Goal: Task Accomplishment & Management: Manage account settings

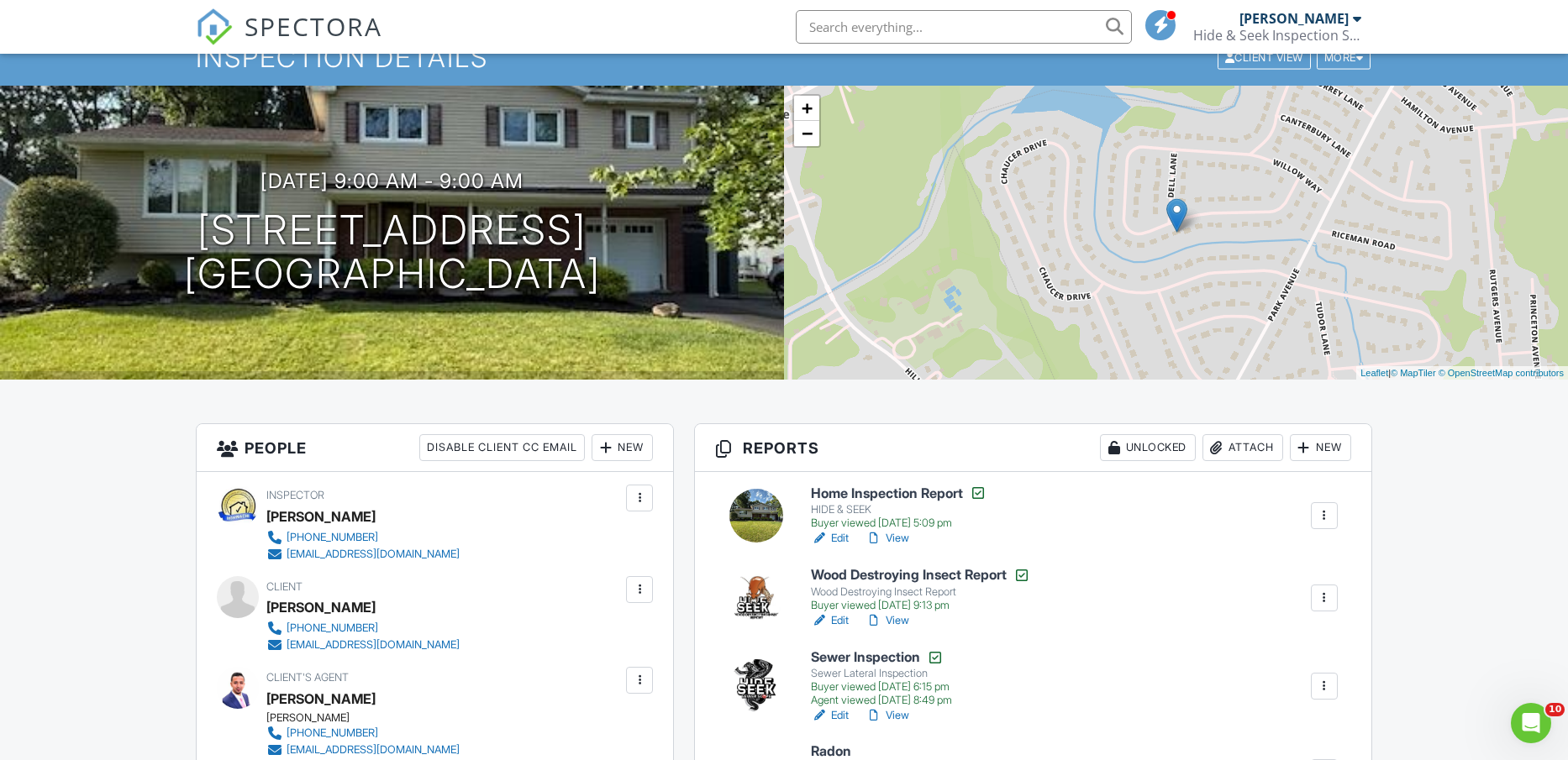
scroll to position [105, 0]
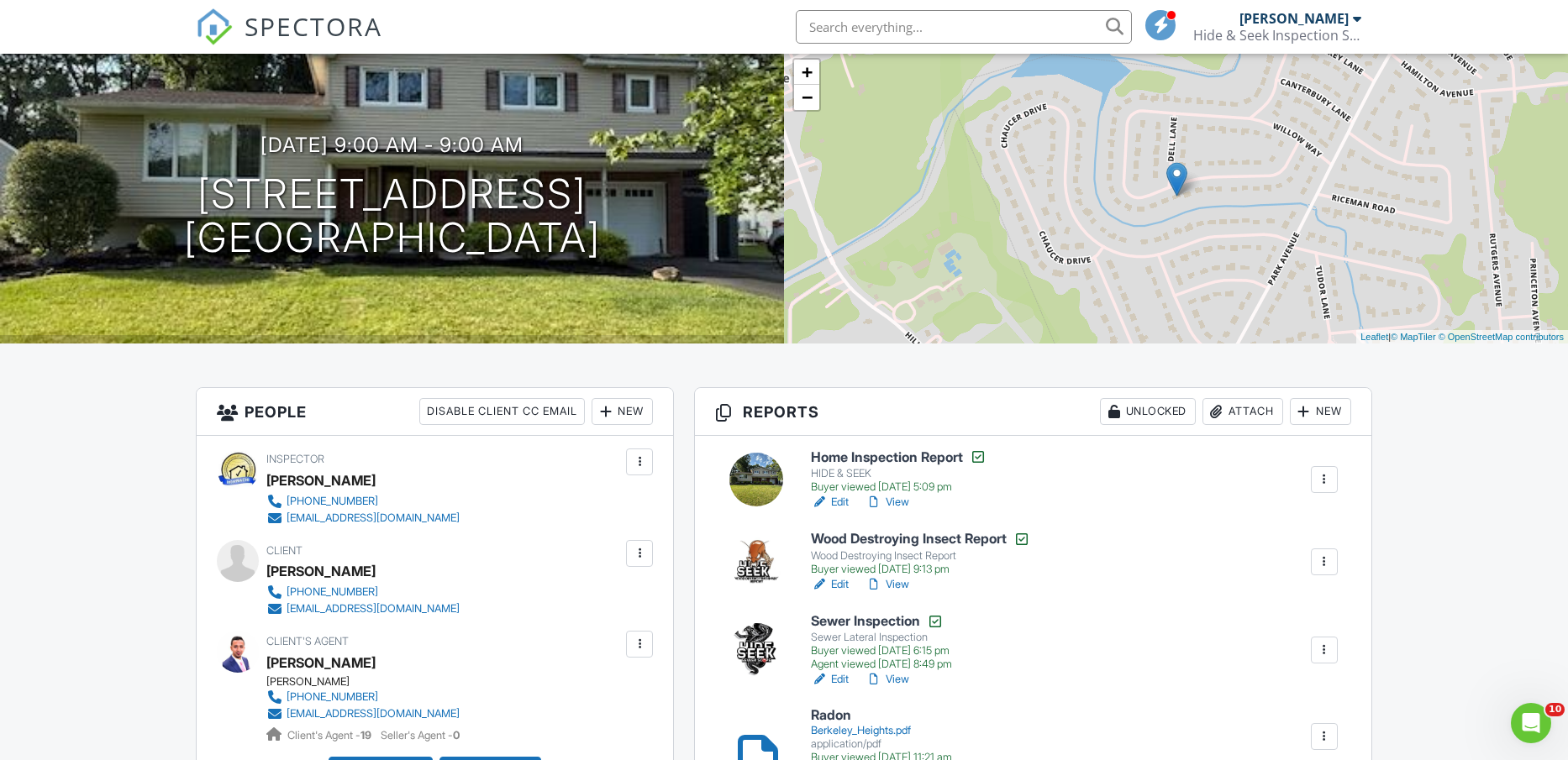
click at [899, 501] on link "View" at bounding box center [887, 502] width 43 height 17
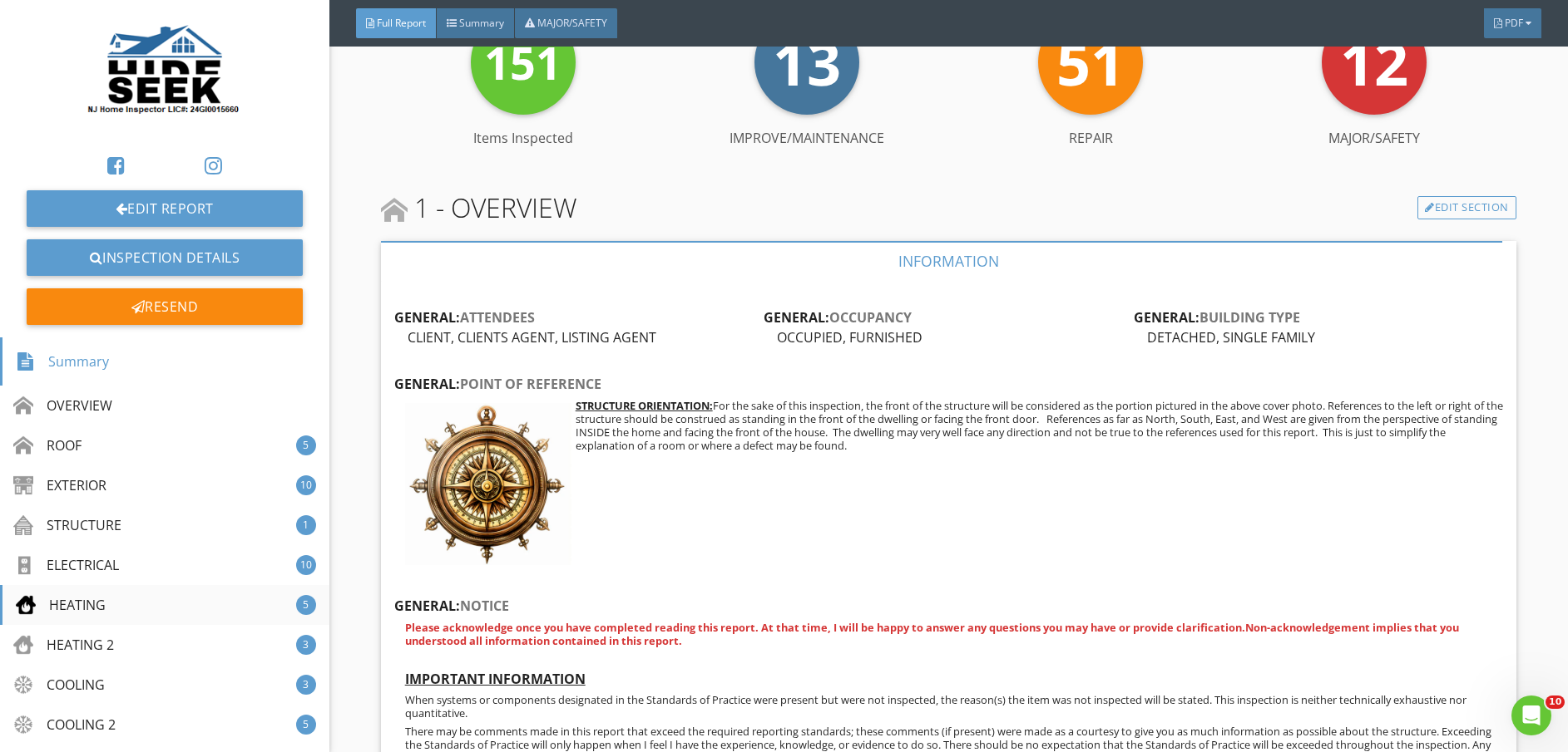
click at [133, 595] on div "HEATING 5" at bounding box center [164, 605] width 329 height 40
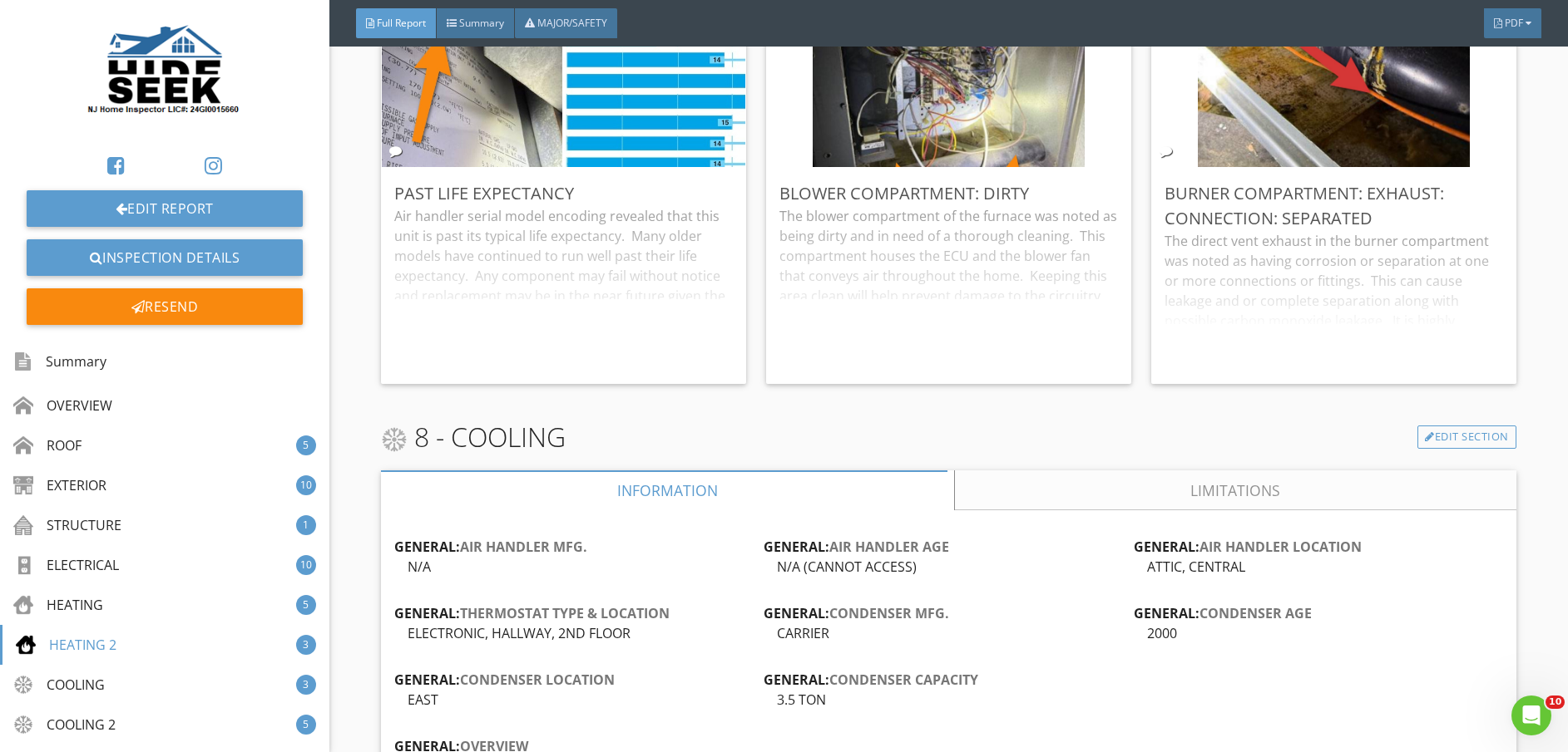
scroll to position [17141, 0]
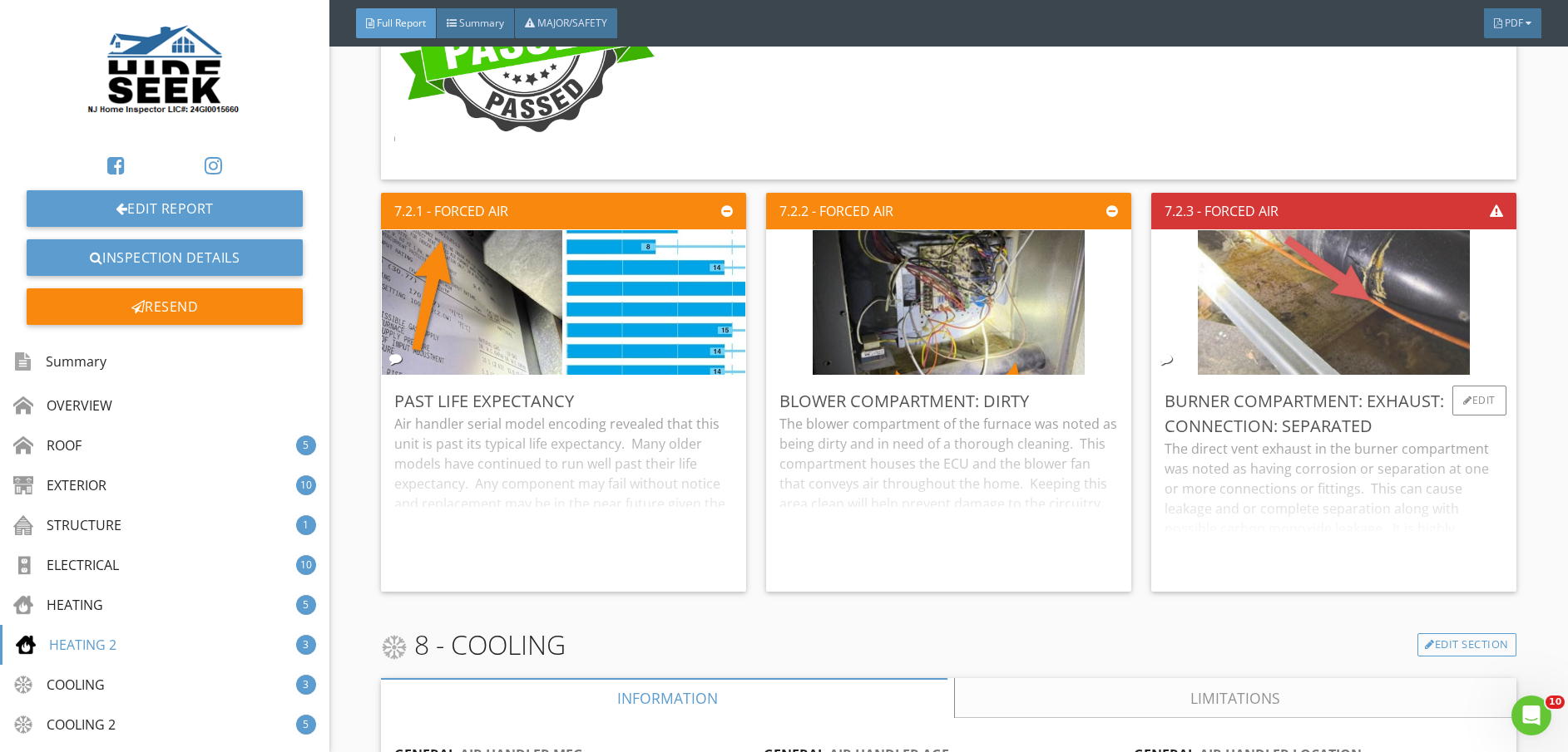
click at [1327, 305] on img at bounding box center [1333, 302] width 271 height 362
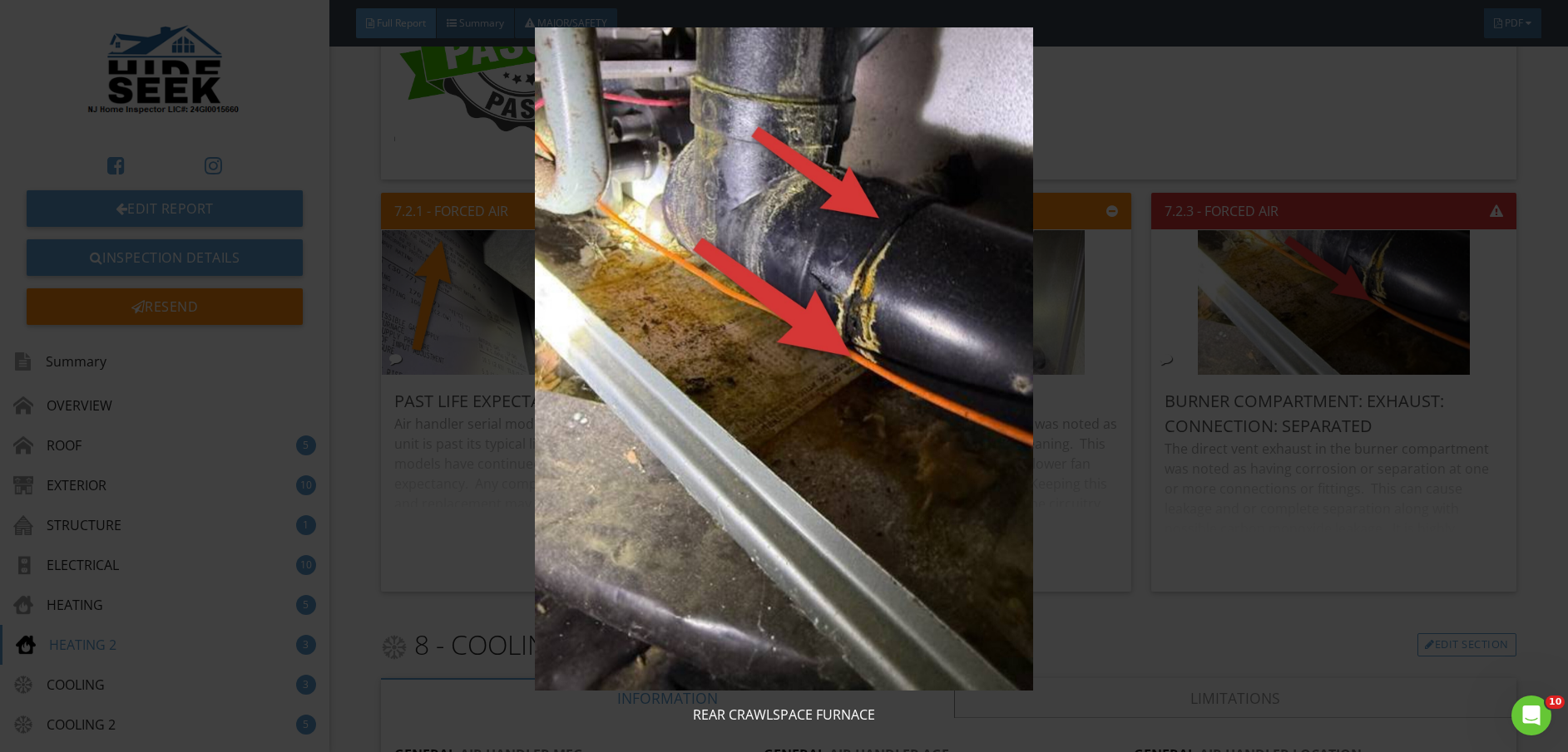
click at [1076, 603] on img at bounding box center [784, 359] width 1439 height 664
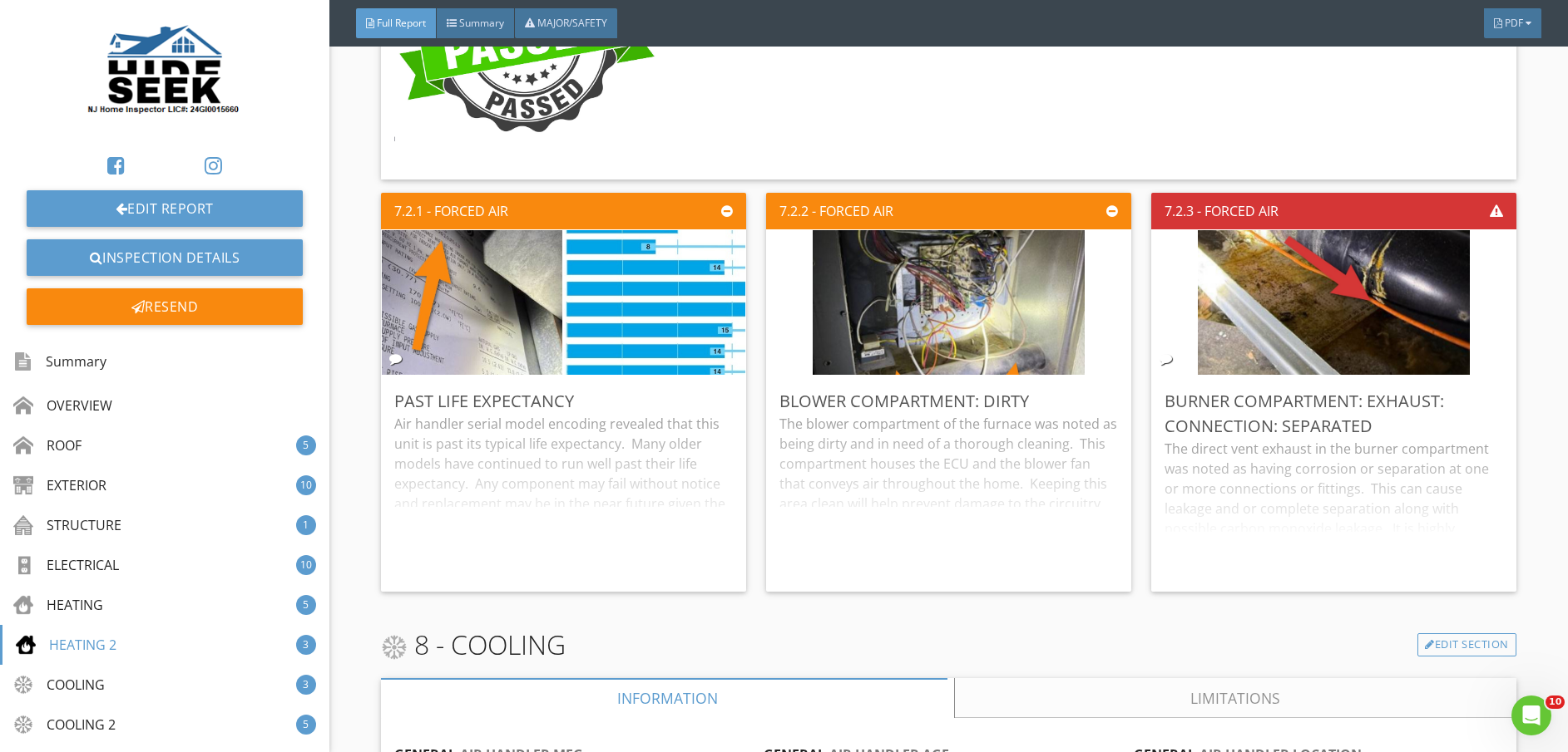
scroll to position [22002, 0]
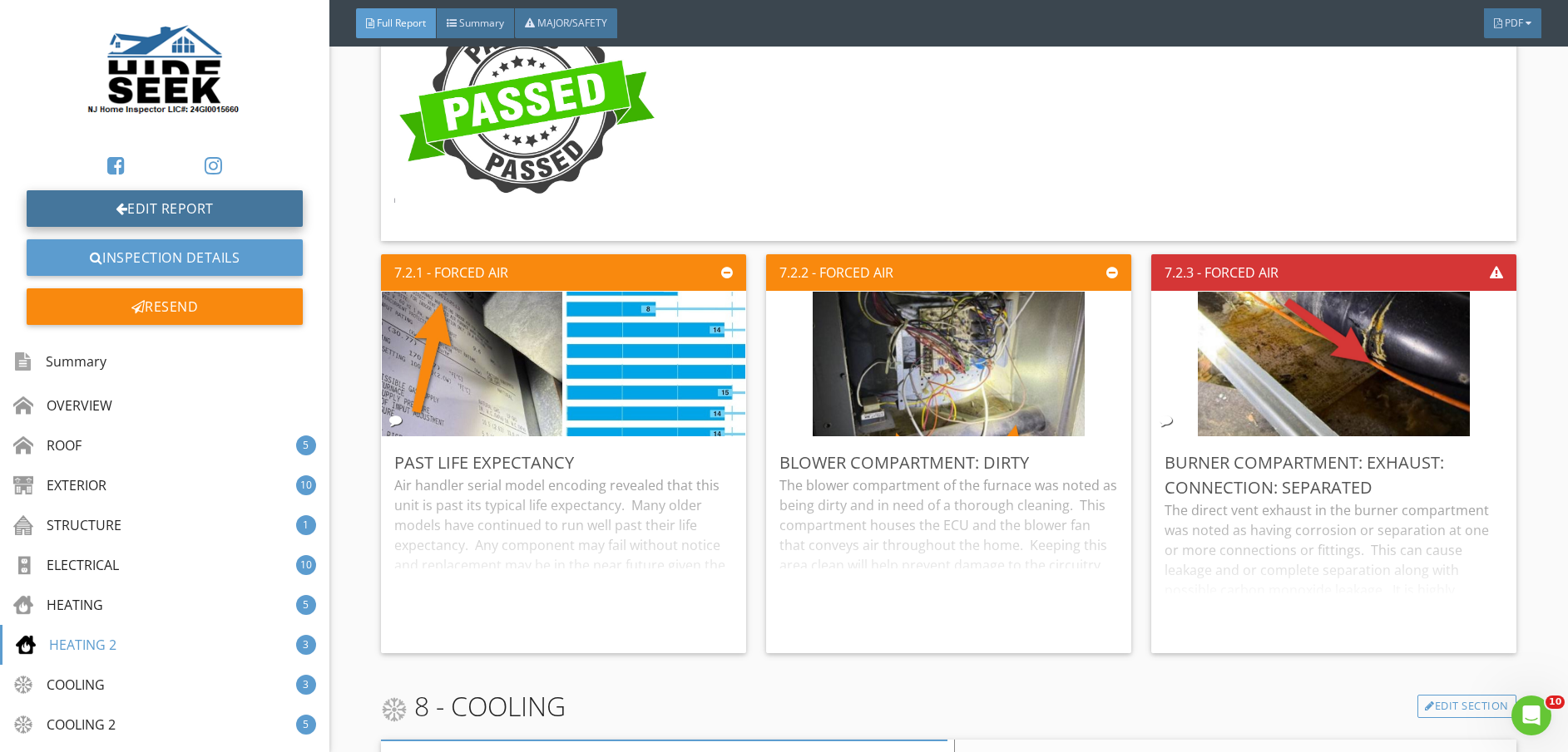
click at [174, 209] on link "Edit Report" at bounding box center [164, 208] width 276 height 36
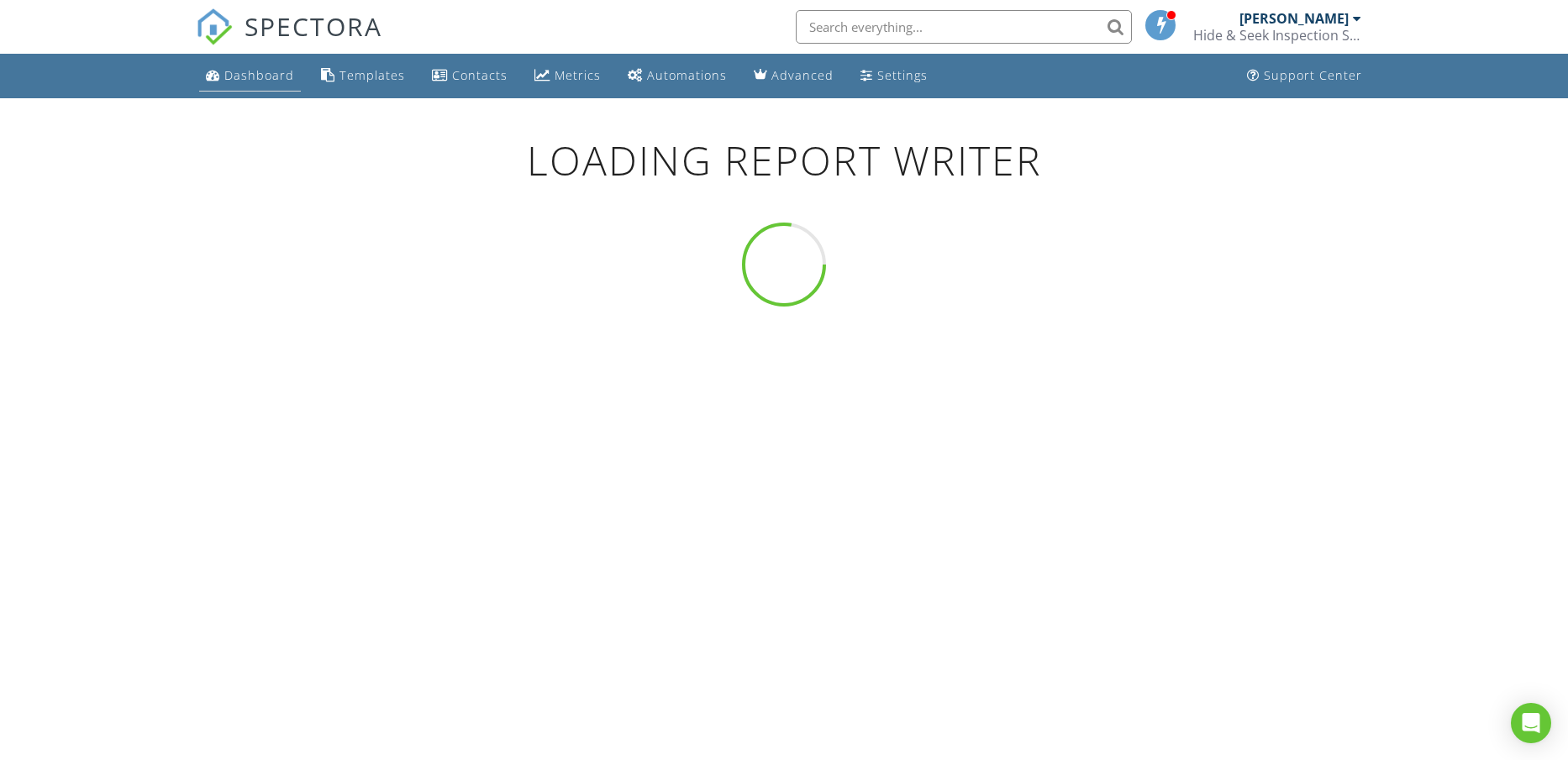
click at [256, 78] on div "Dashboard" at bounding box center [260, 75] width 70 height 16
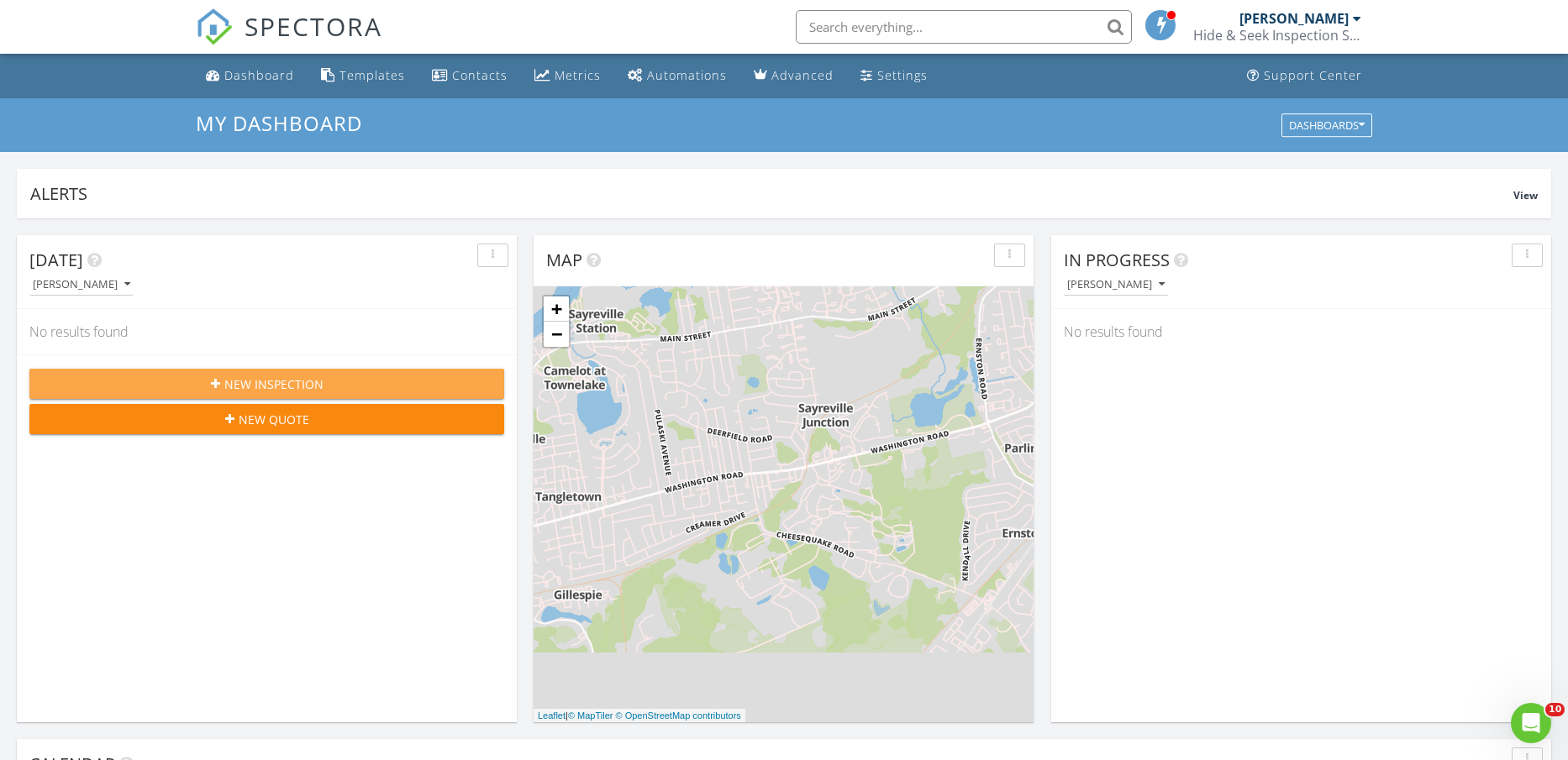
click at [291, 386] on span "New Inspection" at bounding box center [274, 384] width 99 height 18
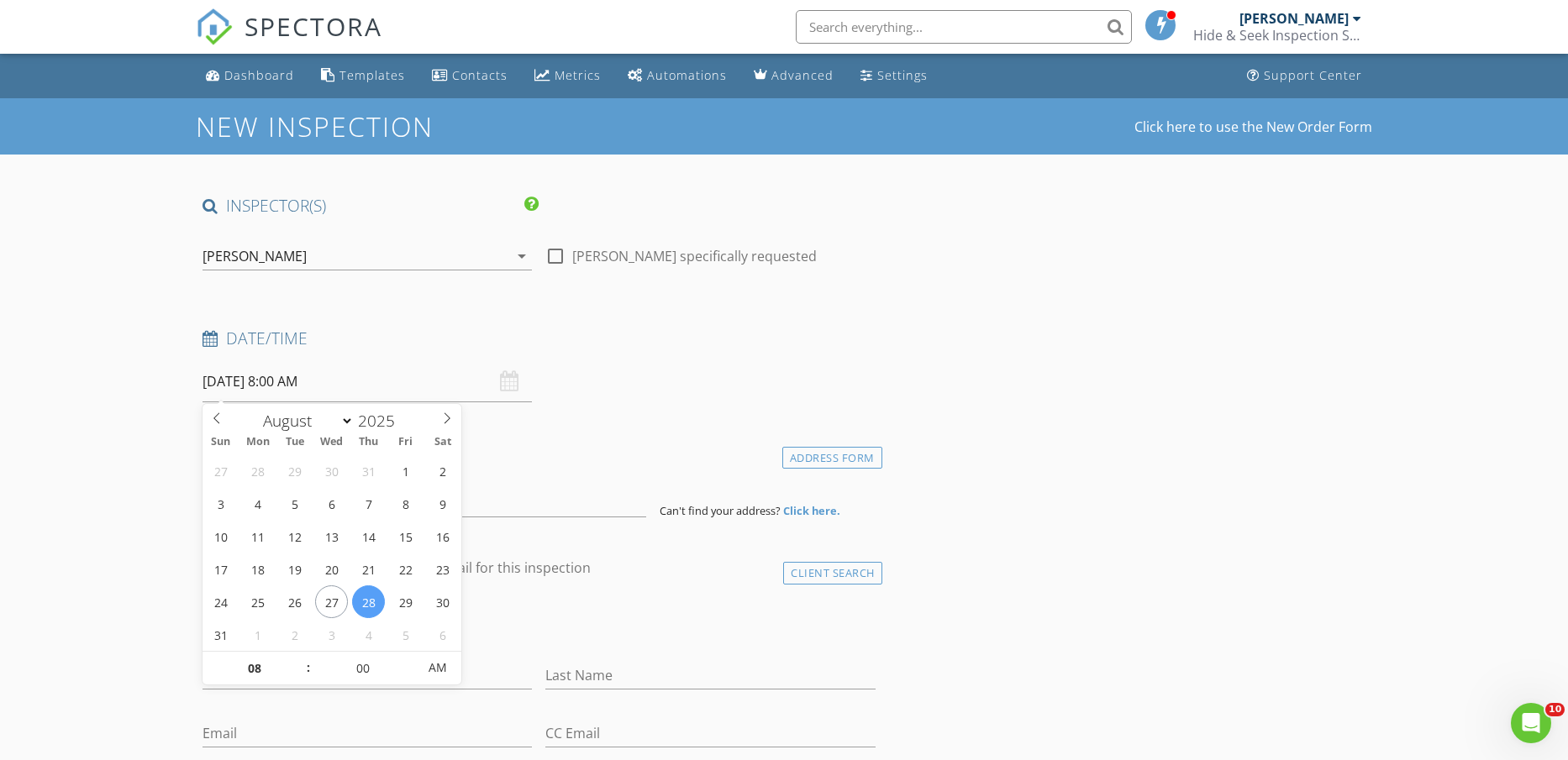
click at [321, 384] on input "[DATE] 8:00 AM" at bounding box center [366, 382] width 329 height 42
type input "08/26/2025 8:00 AM"
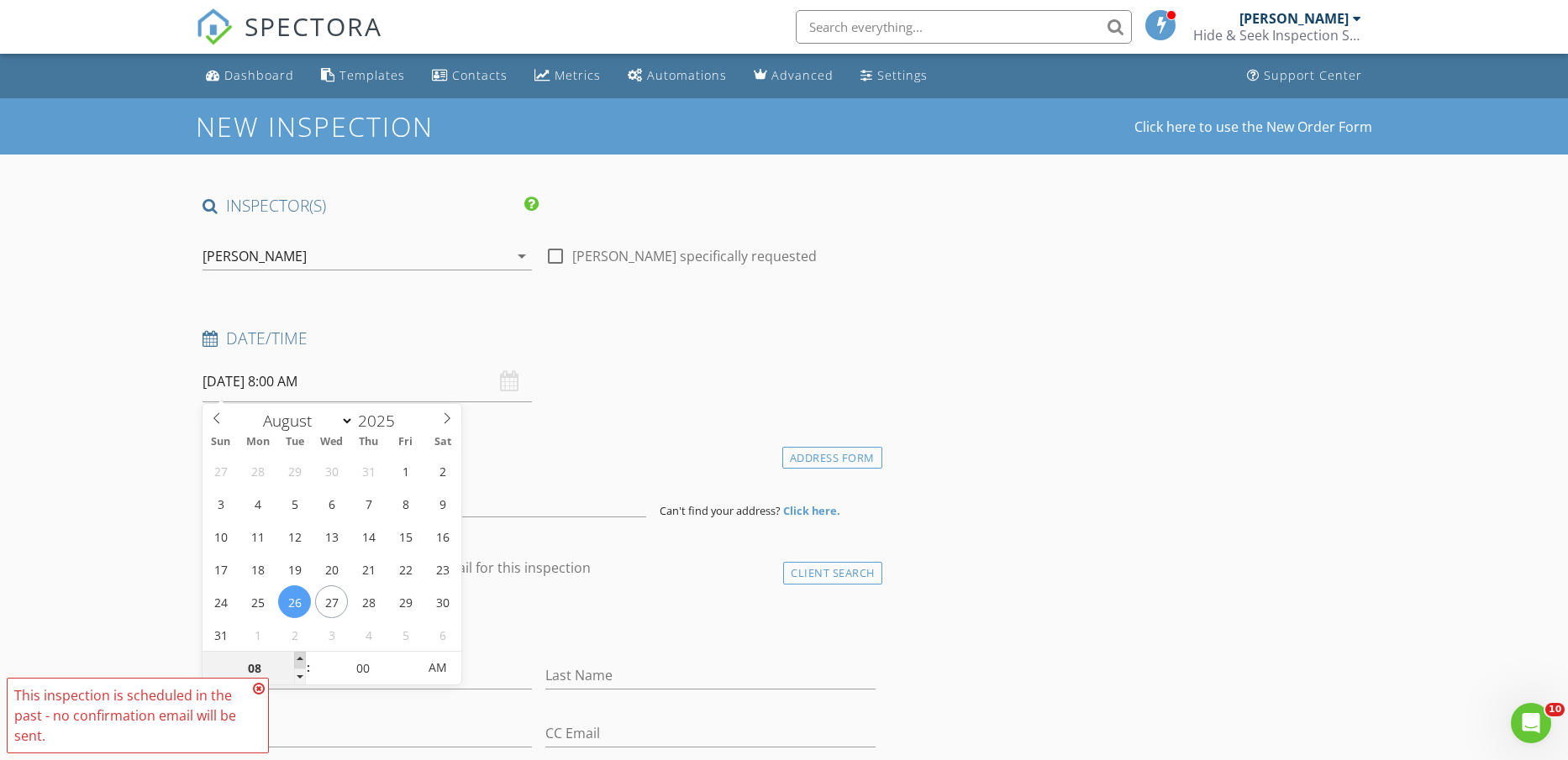
type input "09"
type input "08/26/2025 9:00 AM"
click at [299, 657] on span at bounding box center [300, 661] width 11 height 17
type input "10"
type input "[DATE] 10:00 AM"
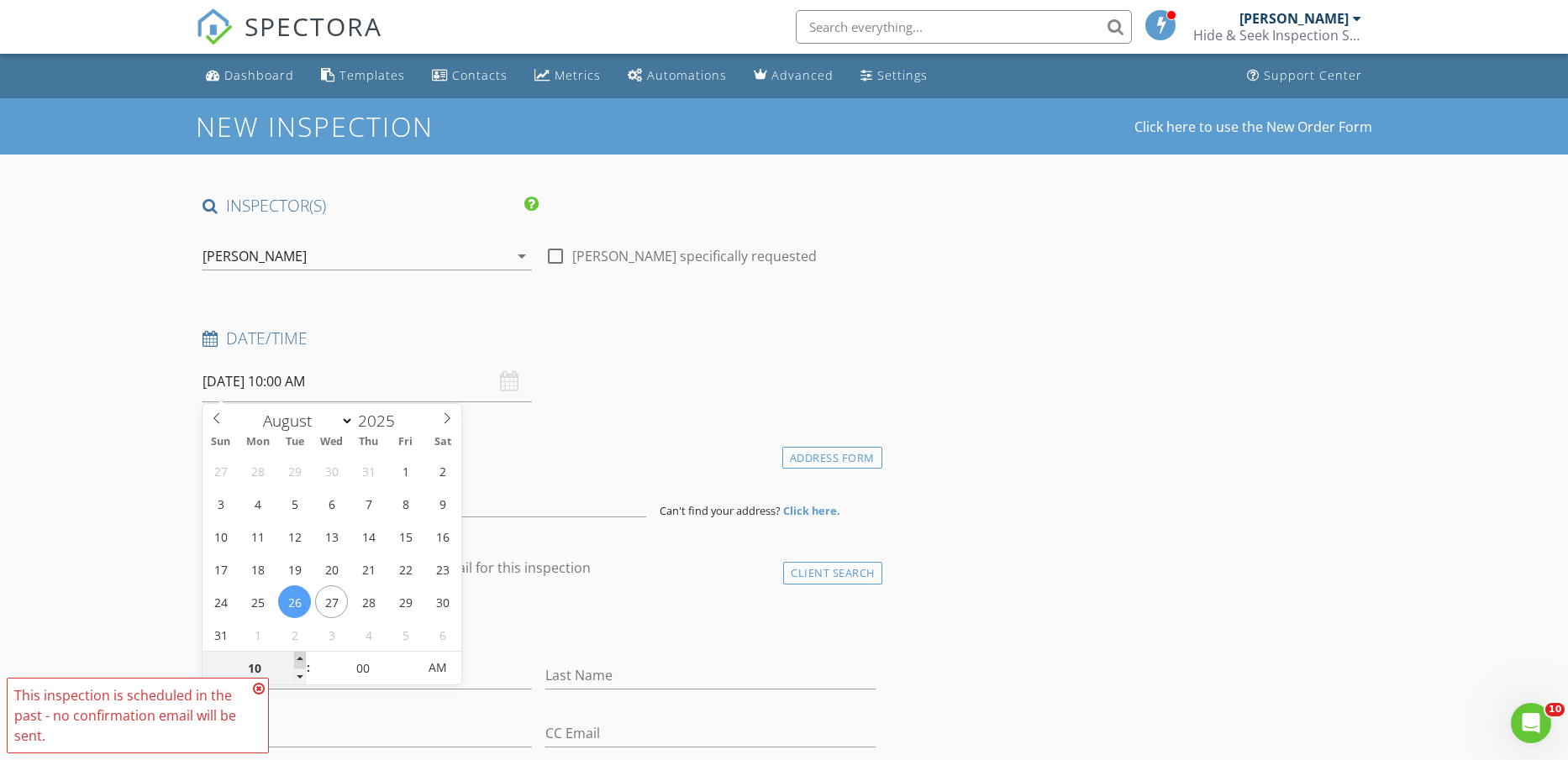
click at [299, 657] on span at bounding box center [300, 661] width 11 height 17
click at [538, 443] on h4 "Location" at bounding box center [538, 453] width 673 height 22
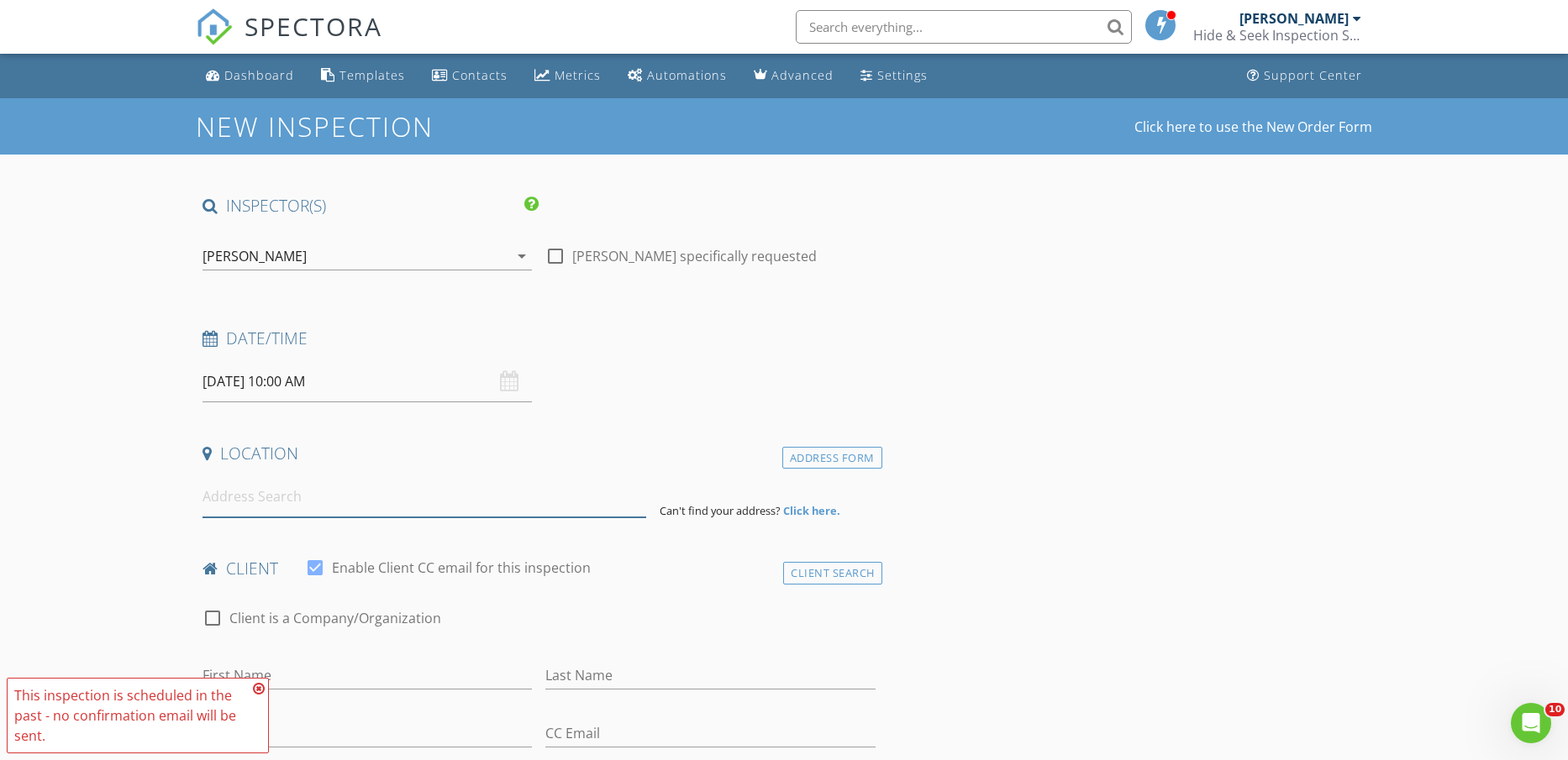
click at [474, 499] on input at bounding box center [424, 498] width 444 height 42
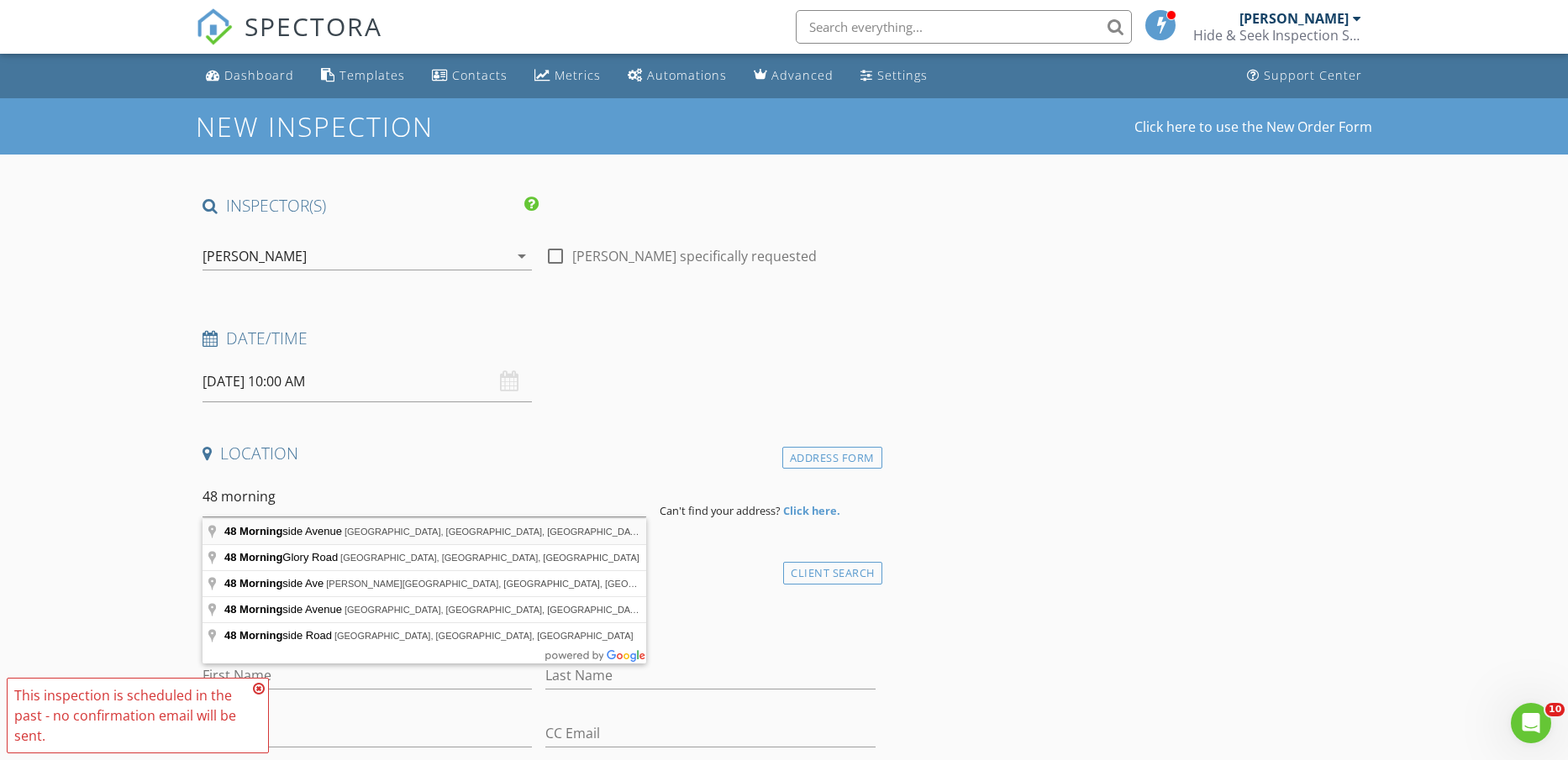
type input "48 Morningside Avenue, Keansburg, NJ, USA"
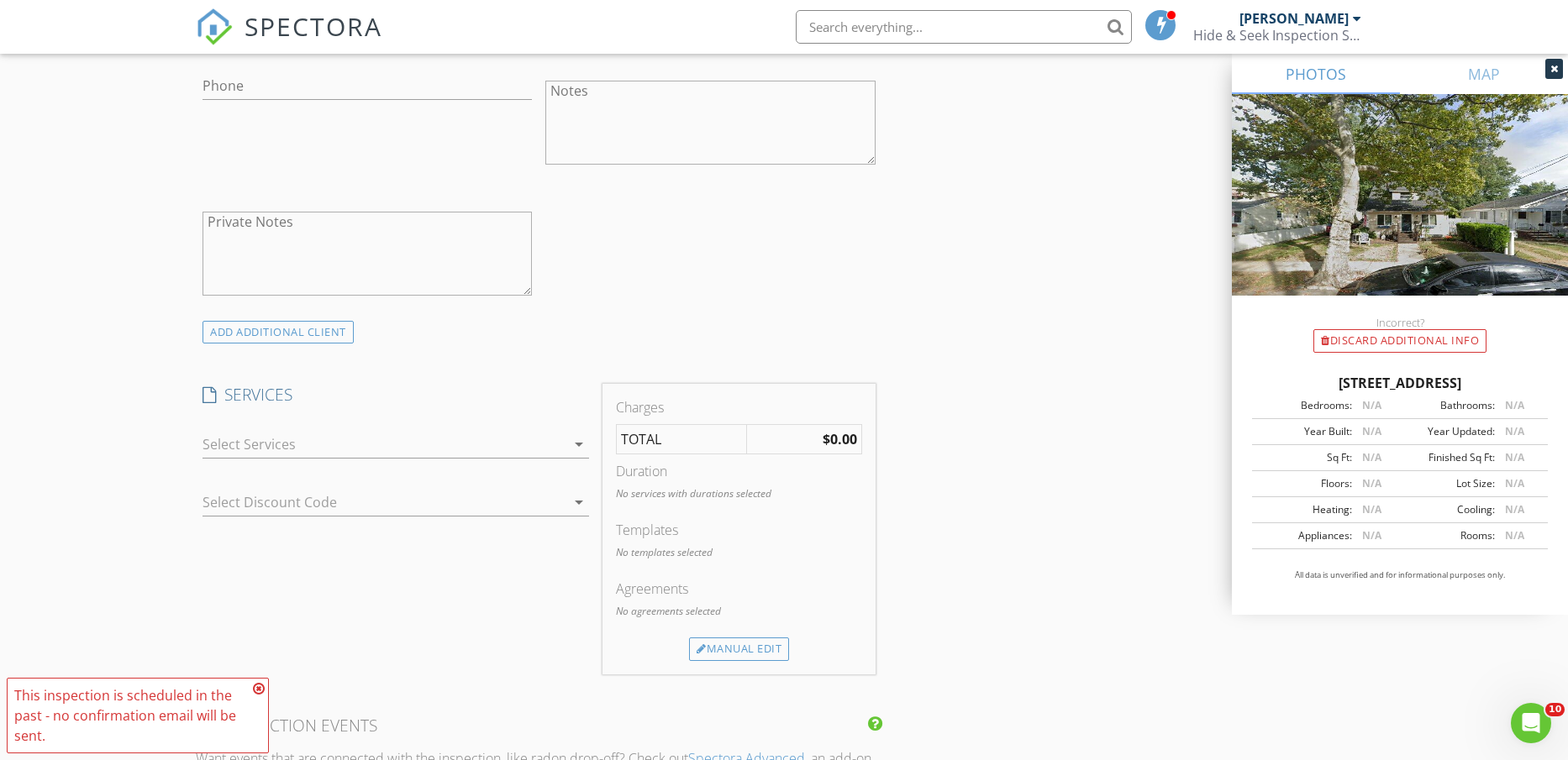
scroll to position [1051, 0]
click at [424, 446] on div at bounding box center [383, 444] width 362 height 26
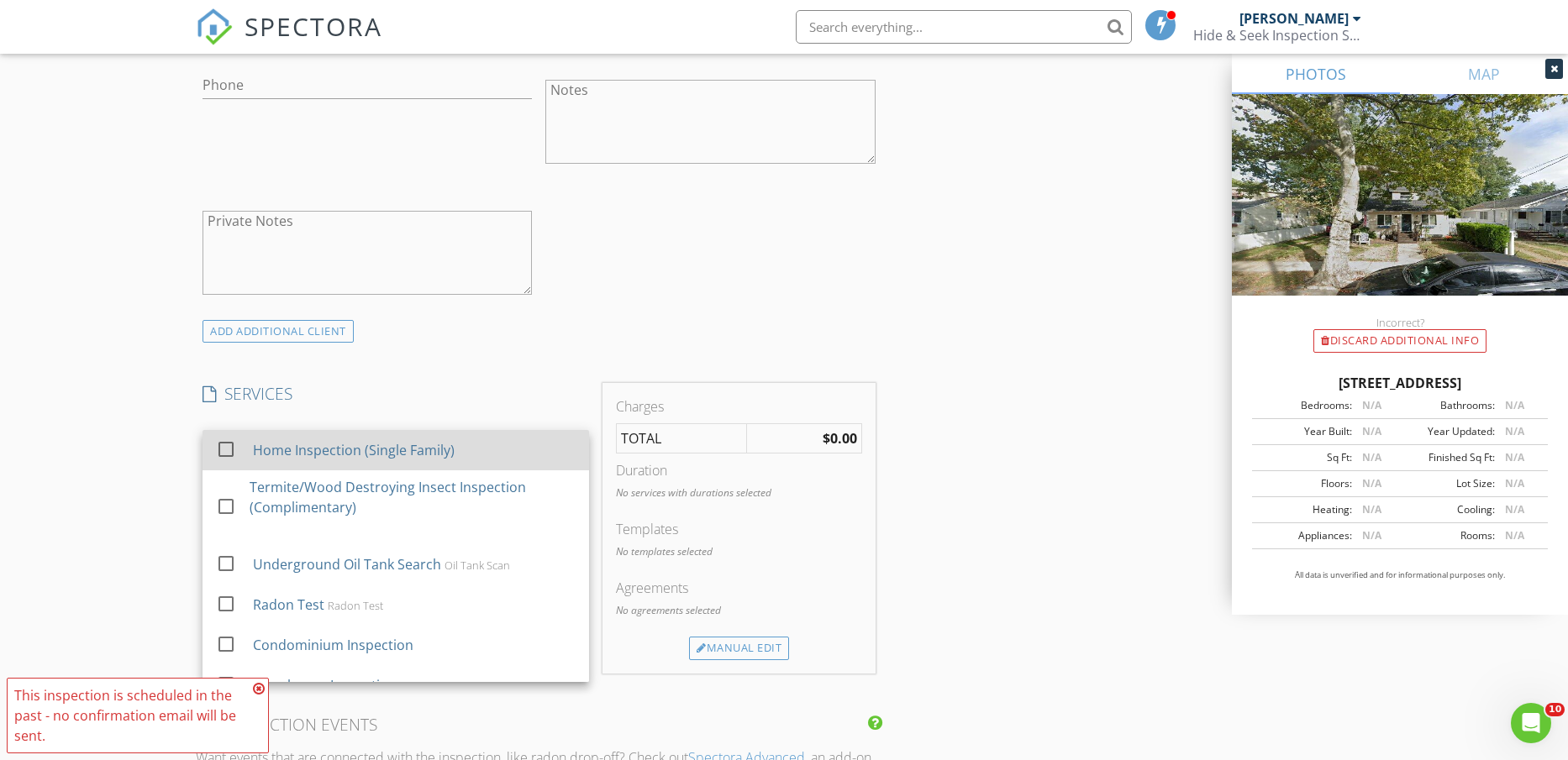
click at [419, 447] on div "Home Inspection (Single Family)" at bounding box center [354, 449] width 202 height 20
checkbox input "false"
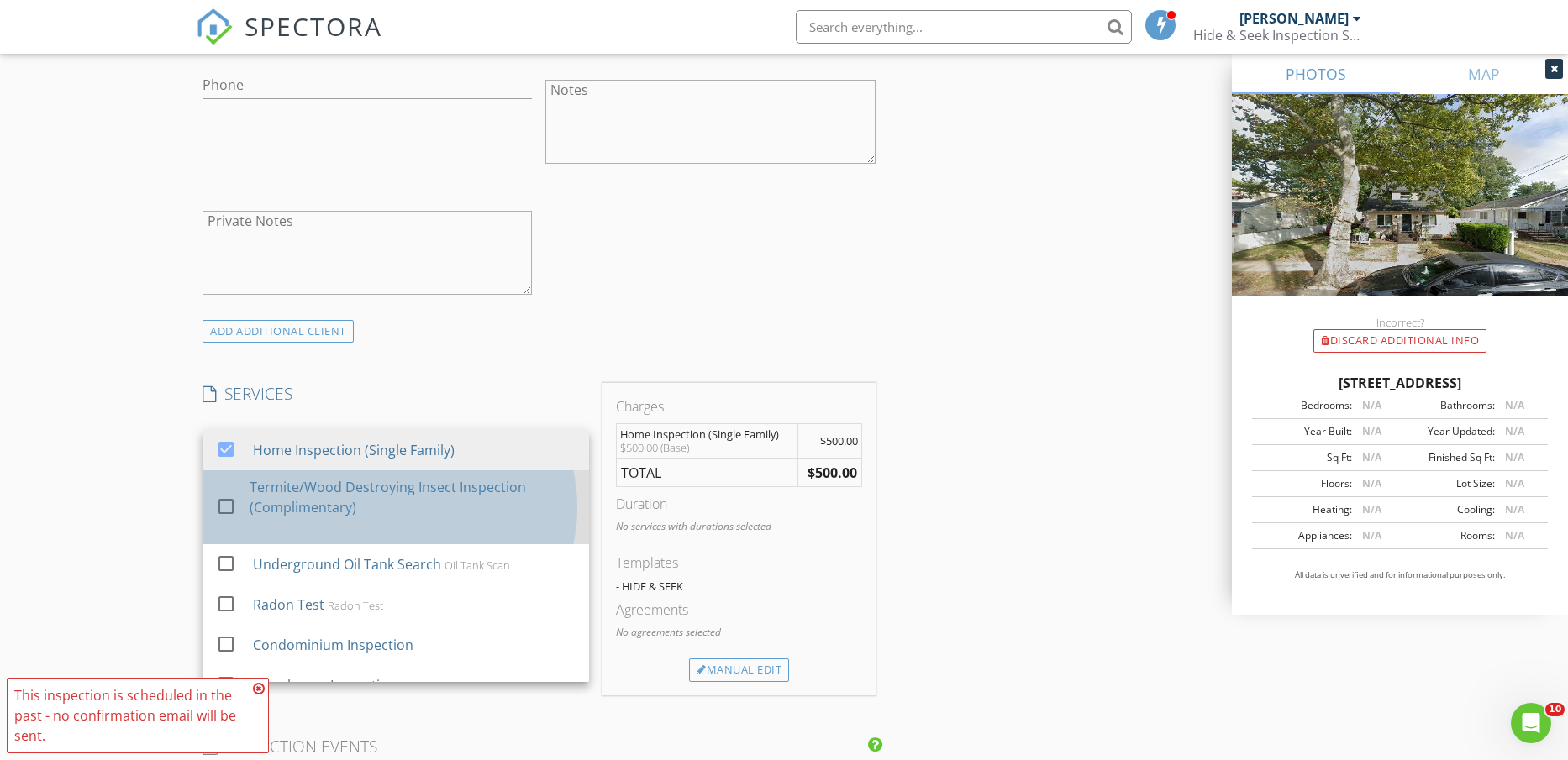
click at [407, 482] on div "Termite/Wood Destroying Insect Inspection (Complimentary)" at bounding box center [412, 498] width 326 height 41
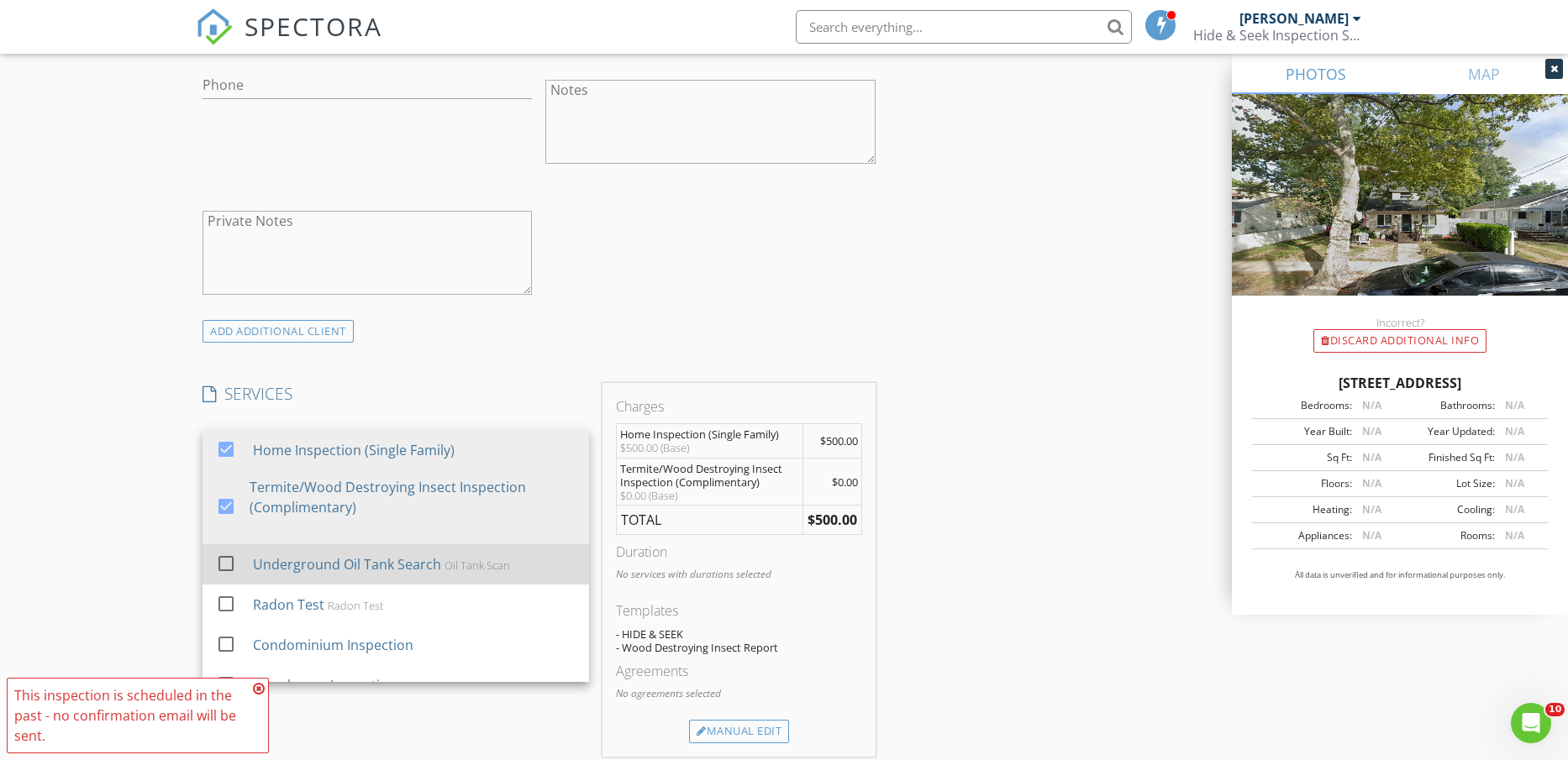
click at [389, 548] on div "Underground Oil Tank Search Oil Tank Scan" at bounding box center [414, 565] width 323 height 34
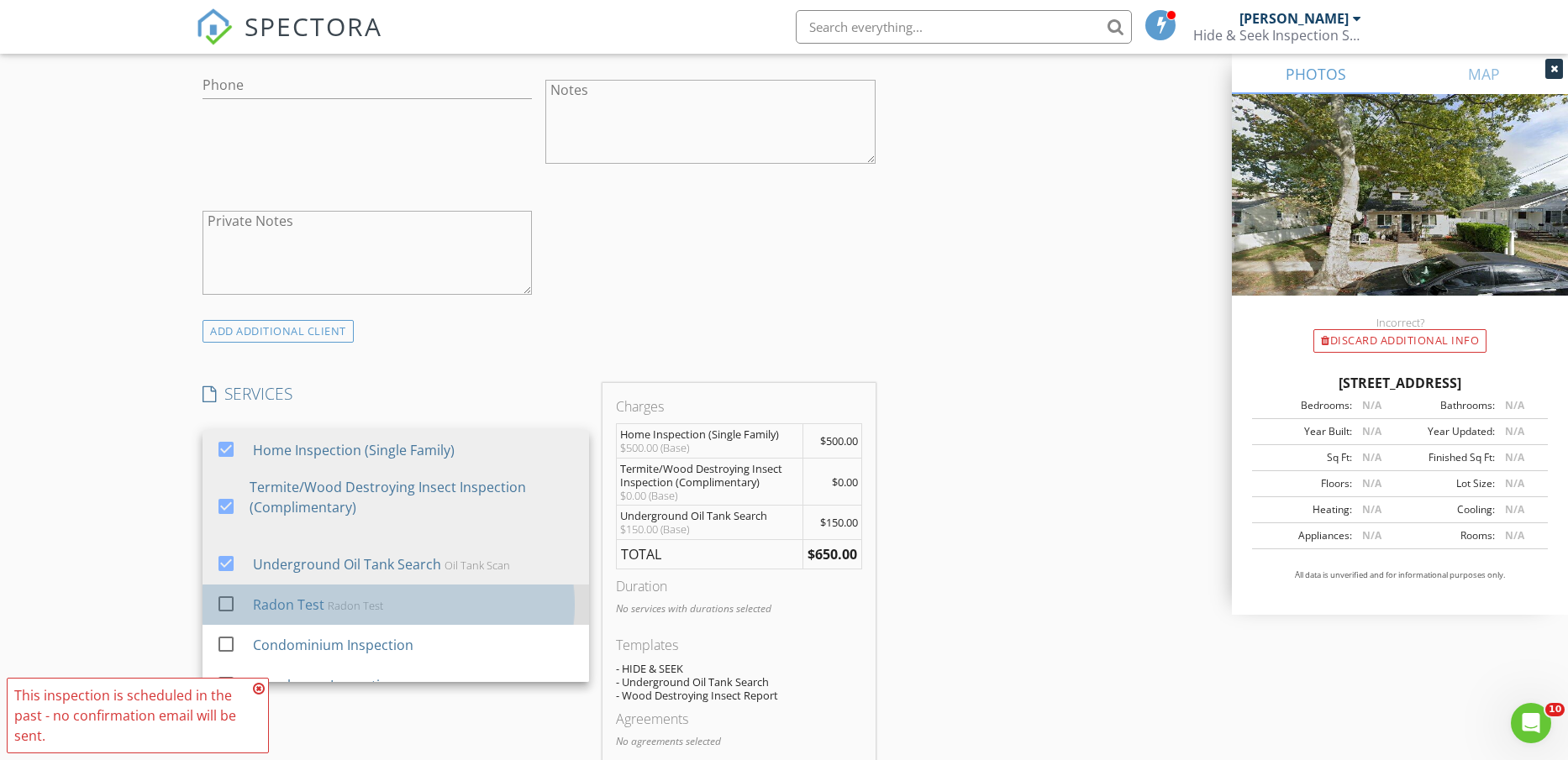
click at [335, 592] on div "Radon Test Radon Test" at bounding box center [414, 605] width 323 height 34
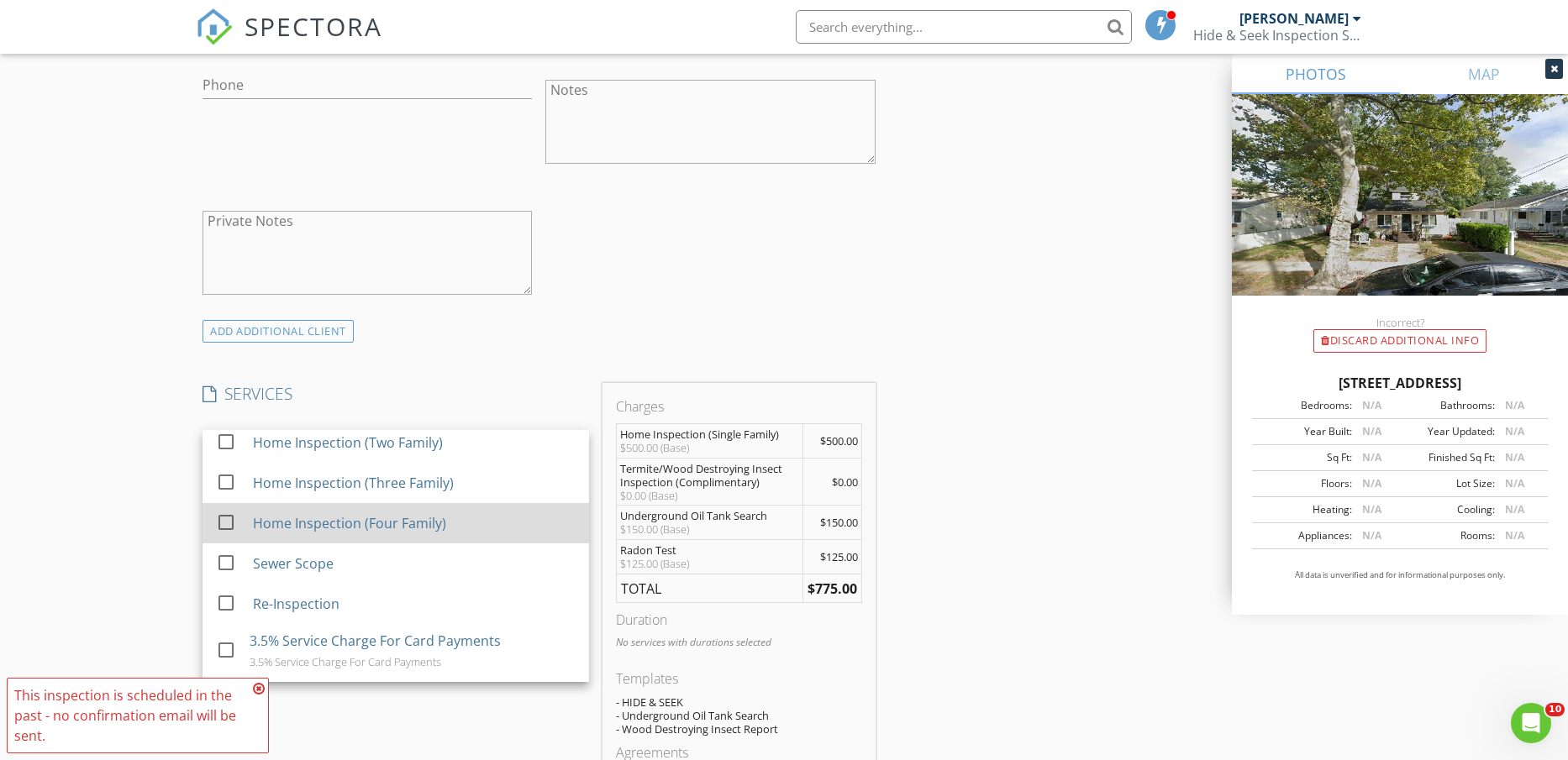
scroll to position [315, 0]
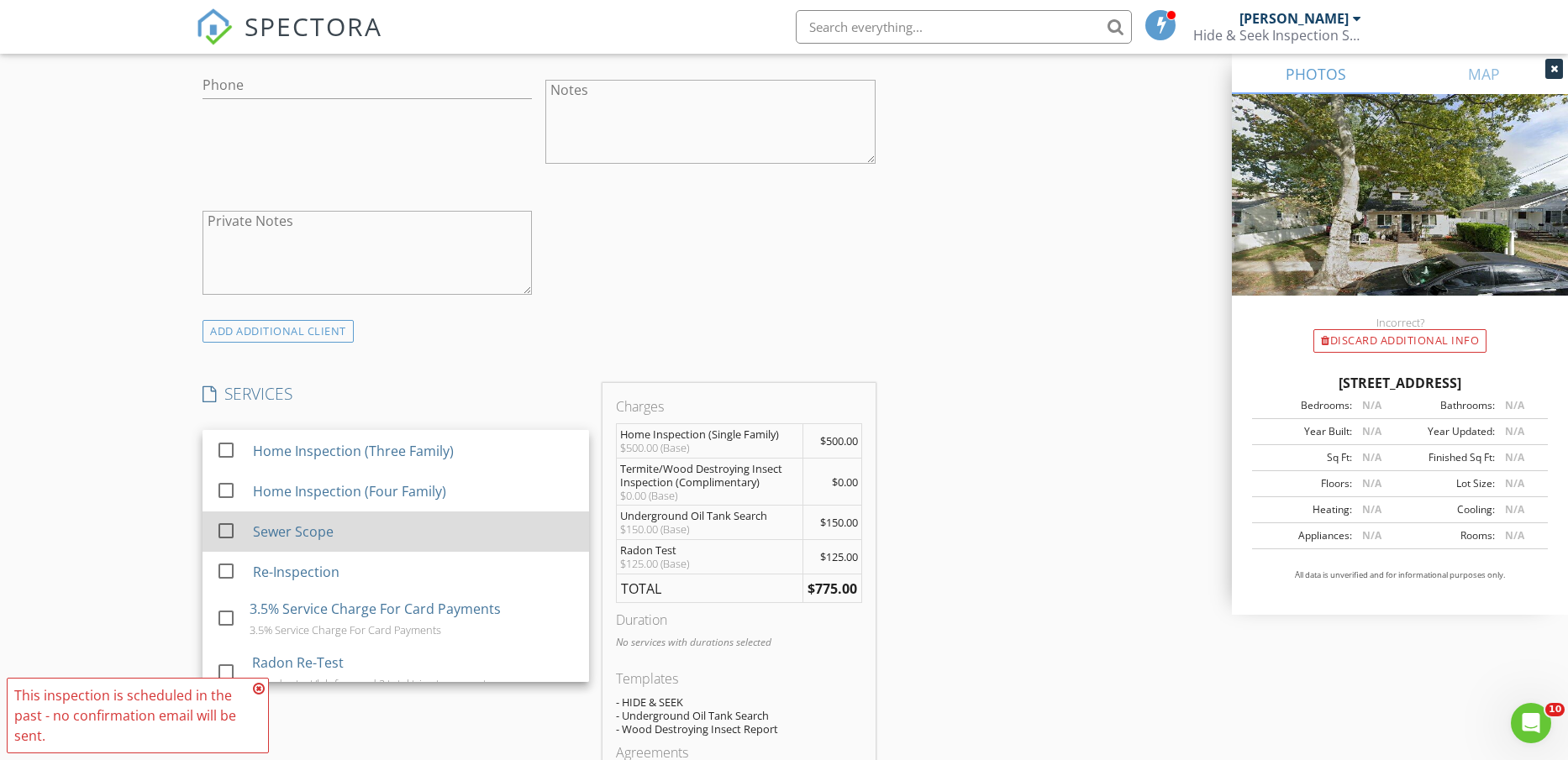
click at [326, 533] on div "Sewer Scope" at bounding box center [293, 532] width 80 height 20
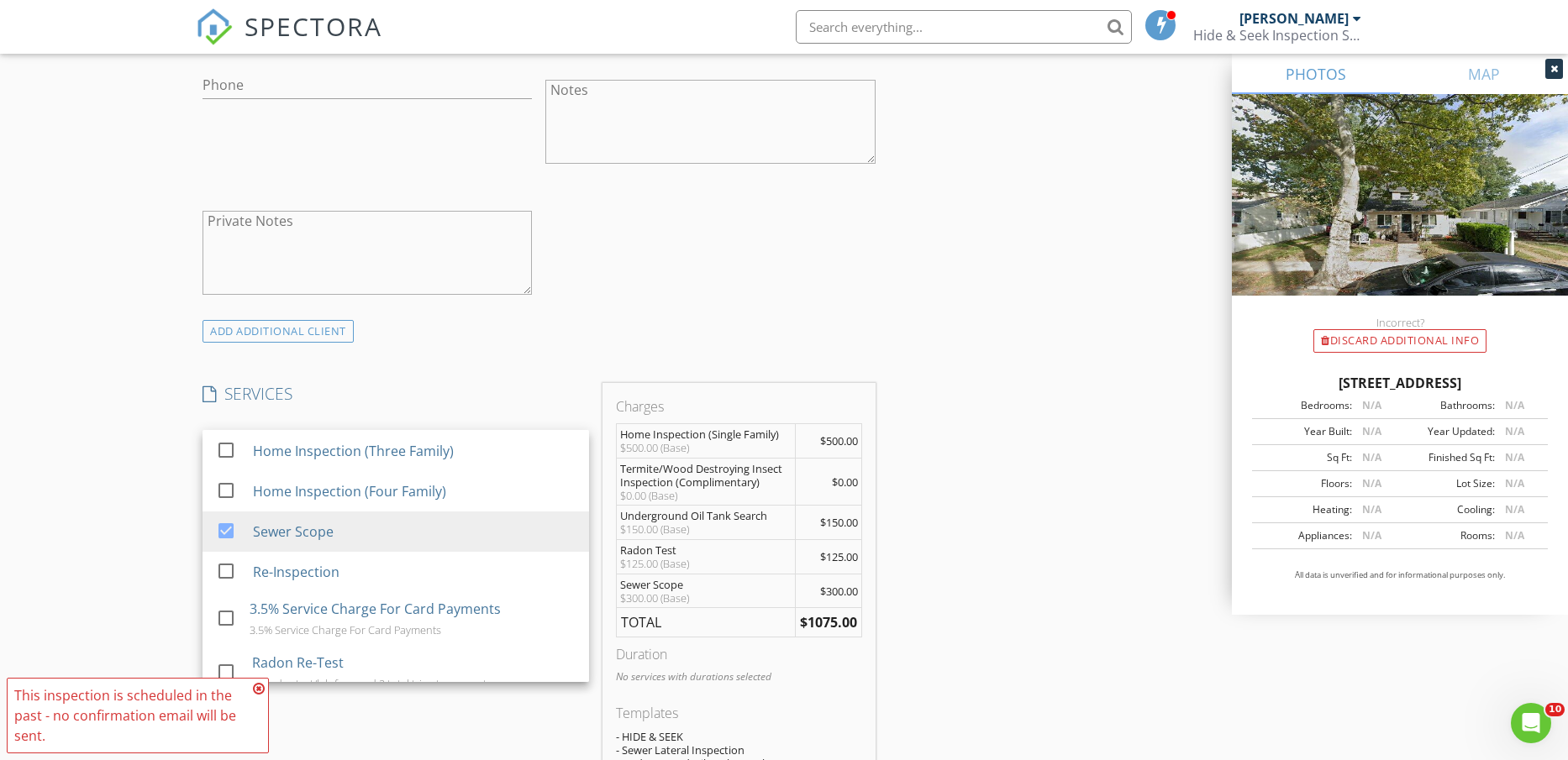
click at [582, 324] on div "ADD ADDITIONAL client" at bounding box center [538, 331] width 686 height 23
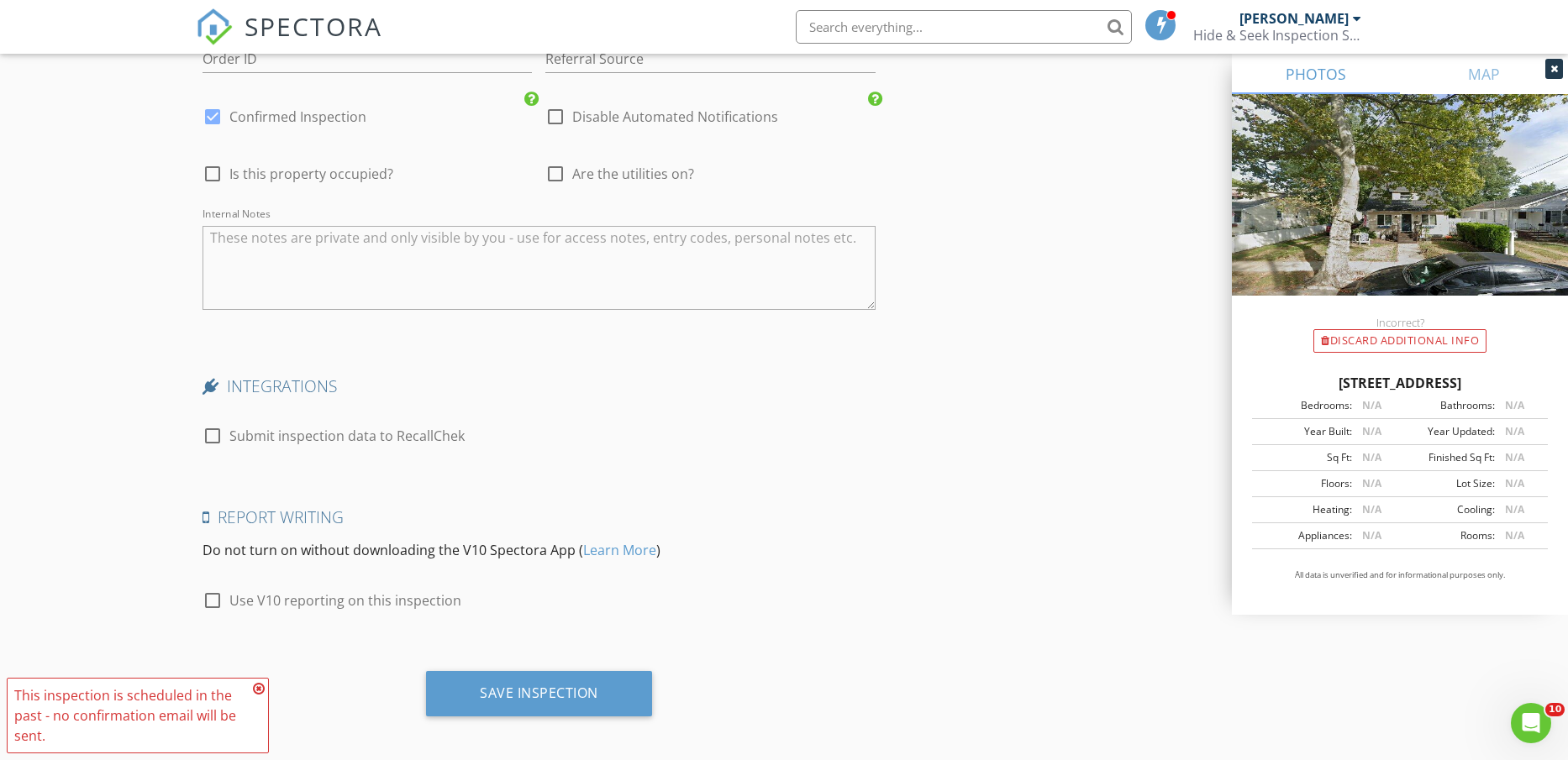
scroll to position [2631, 0]
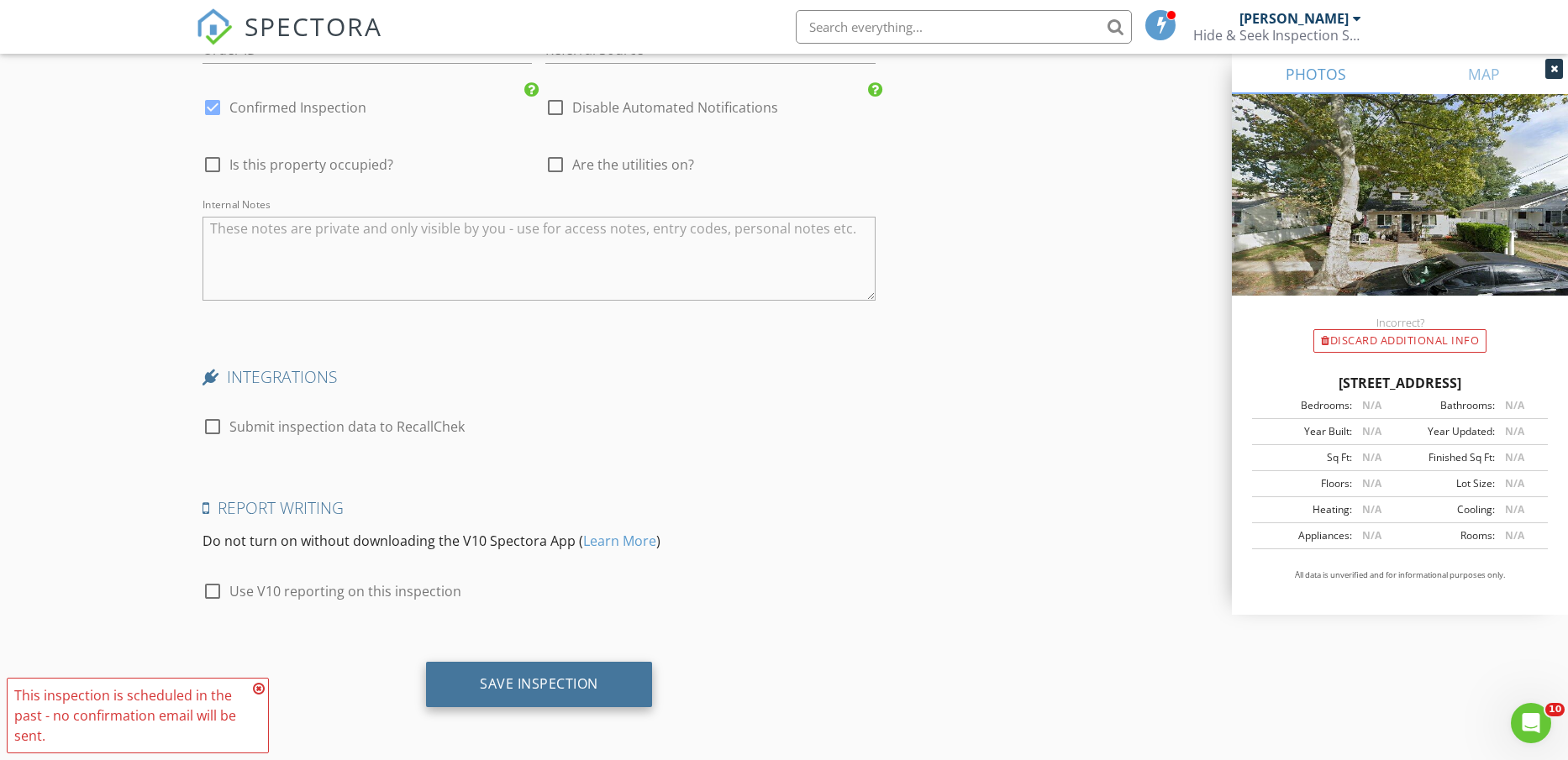
click at [563, 688] on div "Save Inspection" at bounding box center [538, 684] width 118 height 17
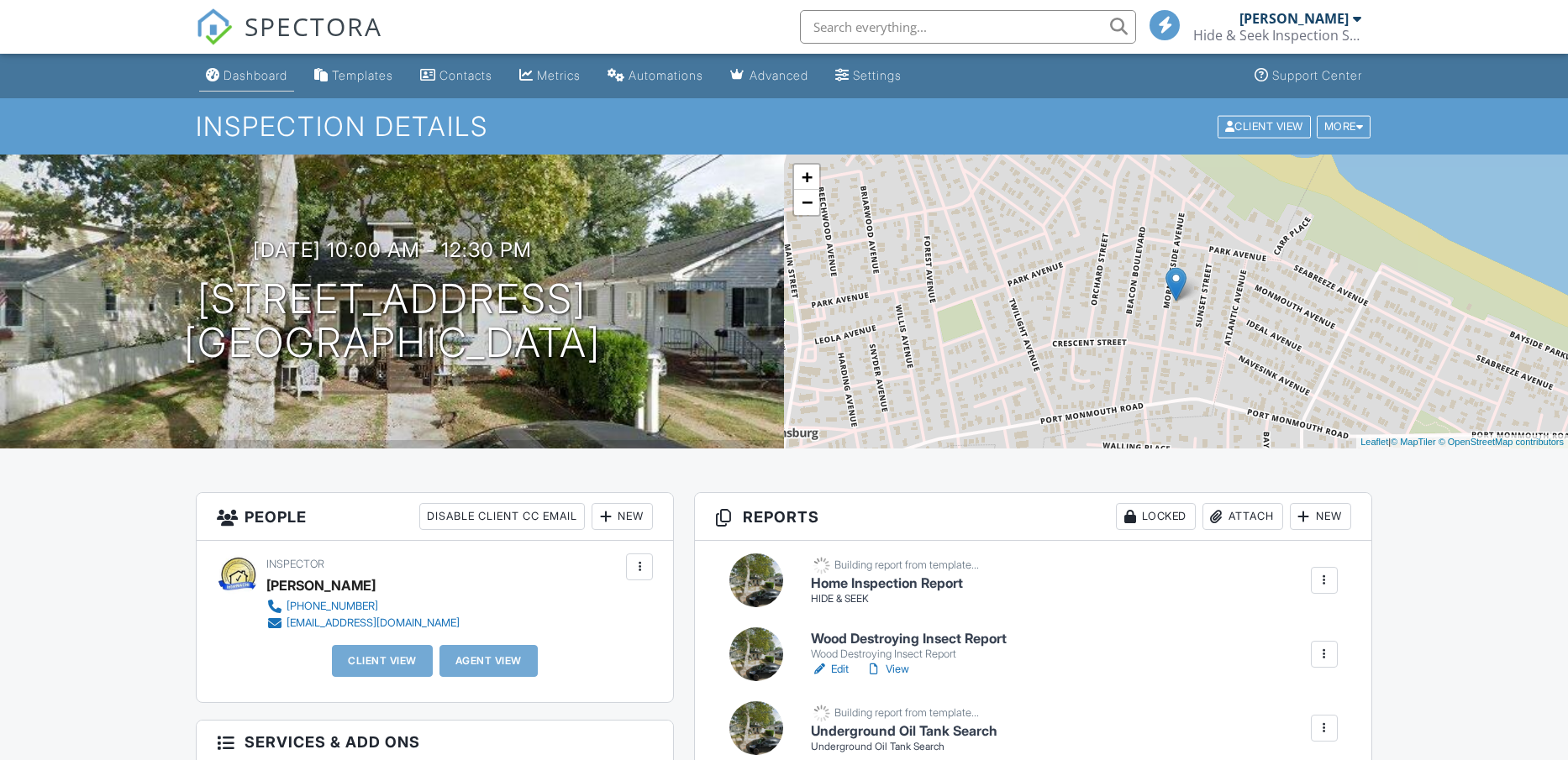
click at [261, 76] on div "Dashboard" at bounding box center [256, 75] width 64 height 14
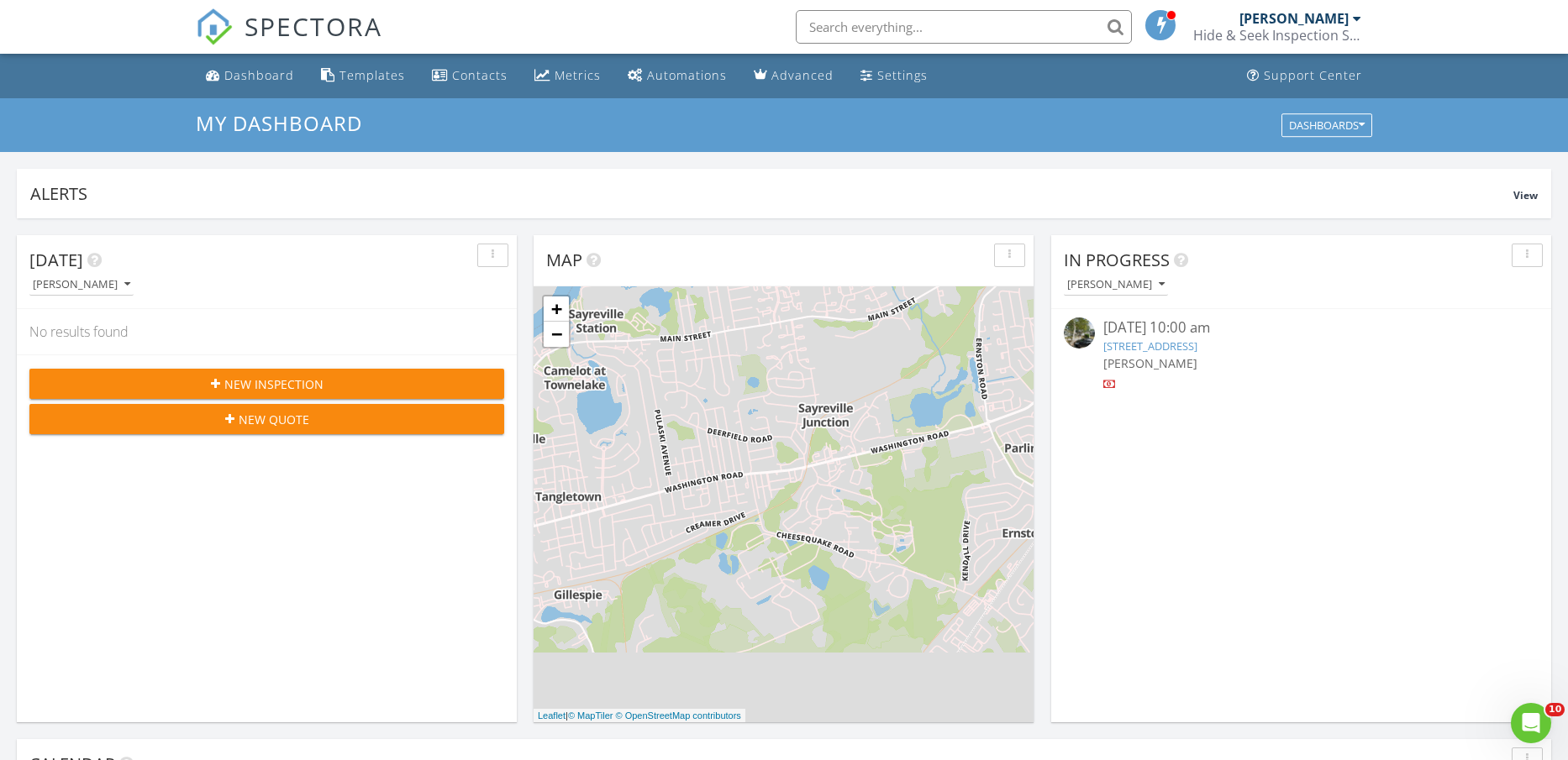
click at [238, 382] on span "New Inspection" at bounding box center [274, 384] width 99 height 18
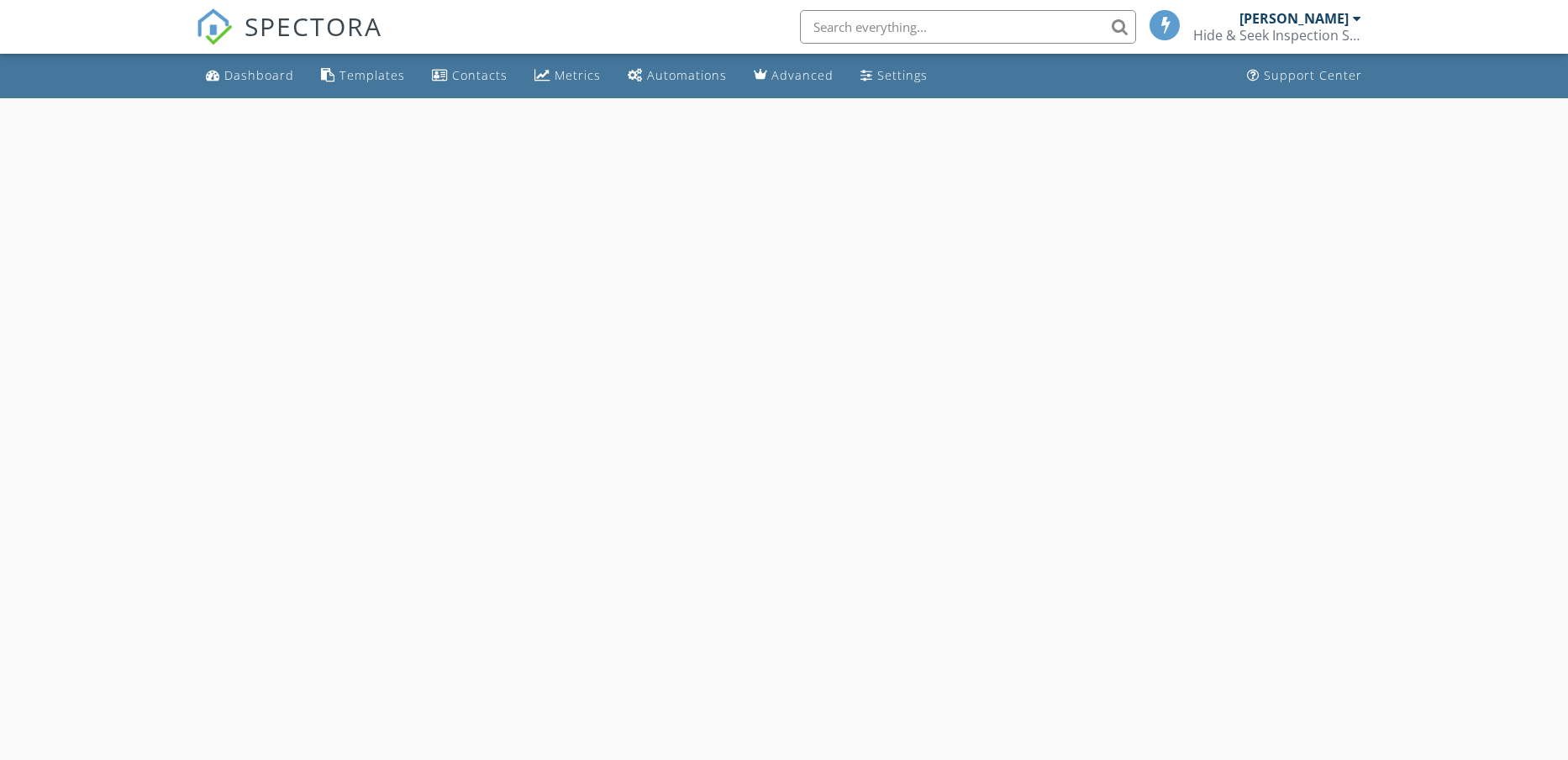
select select "7"
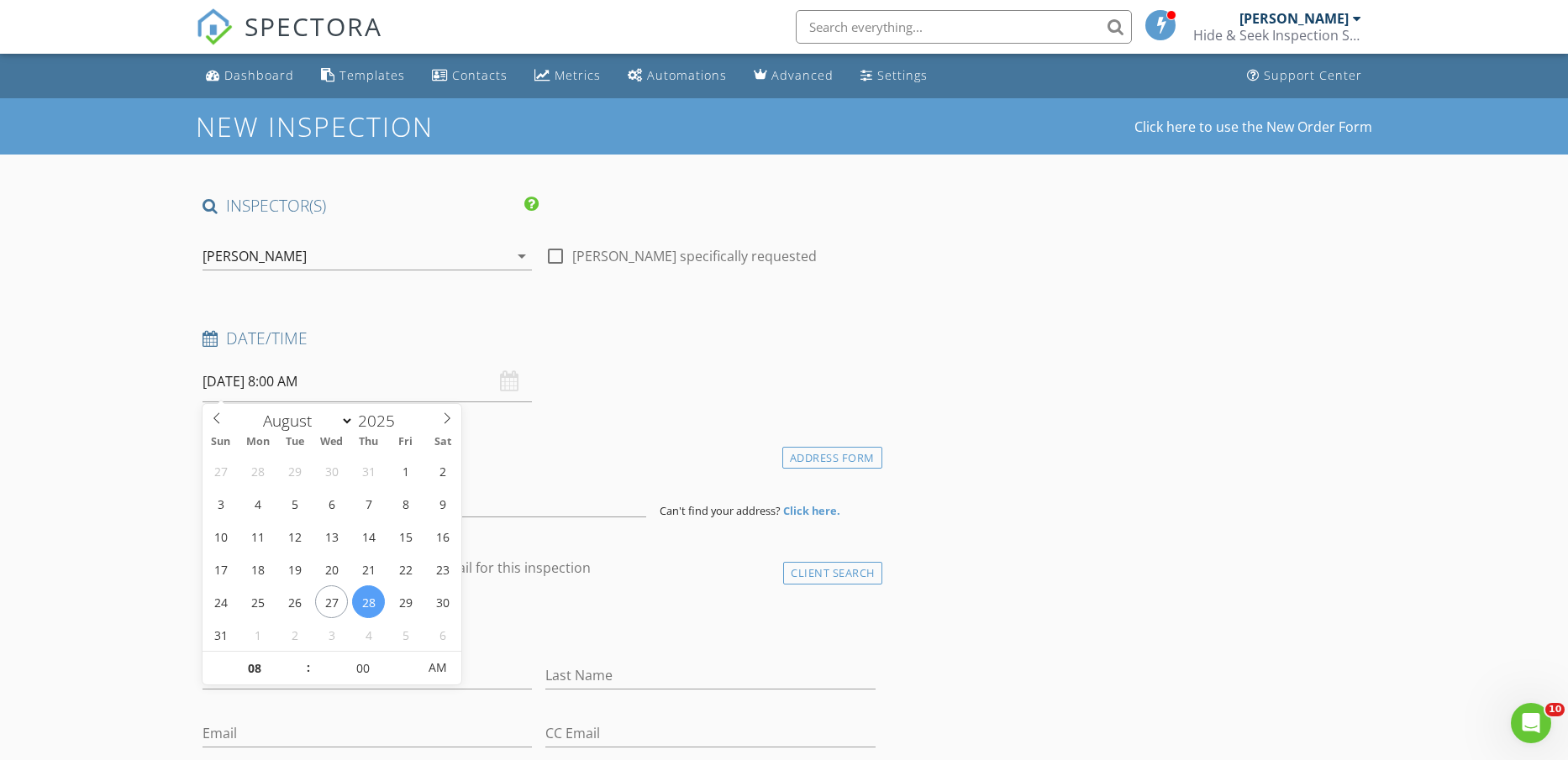
click at [267, 388] on input "08/28/2025 8:00 AM" at bounding box center [366, 382] width 329 height 42
type input "08/27/2025 8:00 AM"
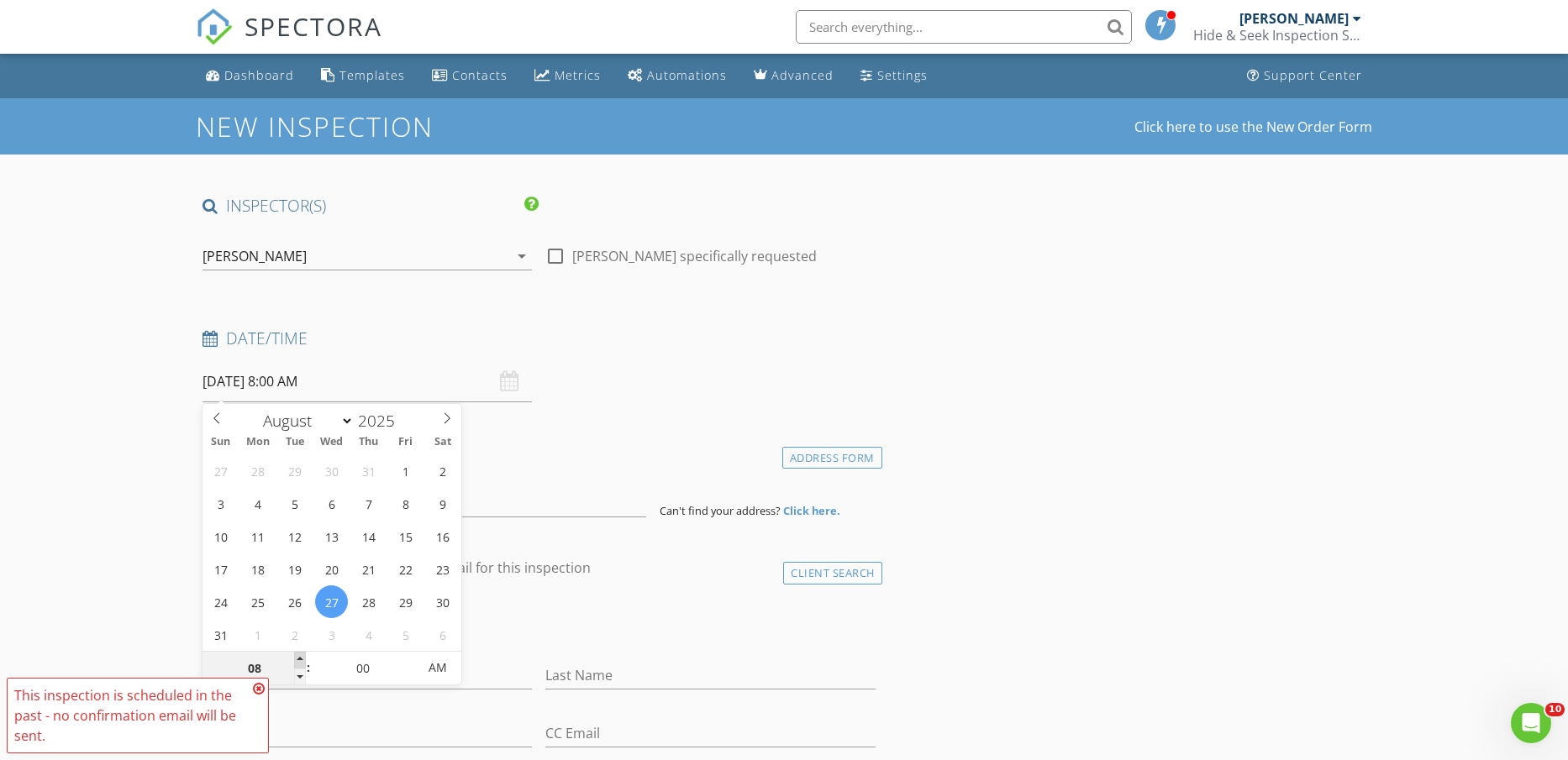
type input "09"
type input "08/27/2025 9:00 AM"
click at [301, 655] on span at bounding box center [300, 661] width 11 height 17
type input "10"
type input "08/27/2025 10:00 AM"
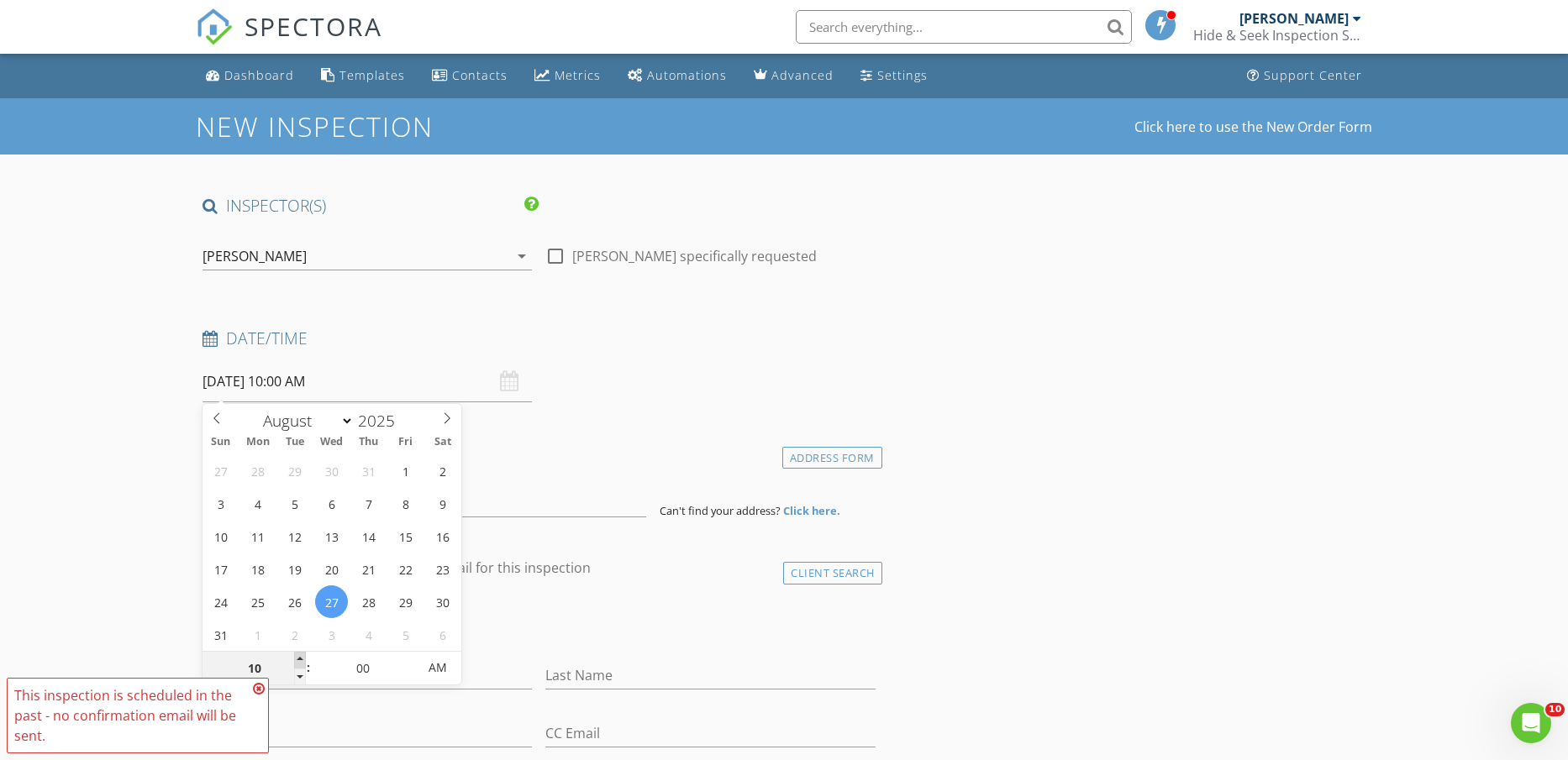
click at [301, 655] on span at bounding box center [300, 661] width 11 height 17
type input "11"
type input "08/27/2025 11:00 AM"
click at [301, 655] on span at bounding box center [300, 661] width 11 height 17
type input "12"
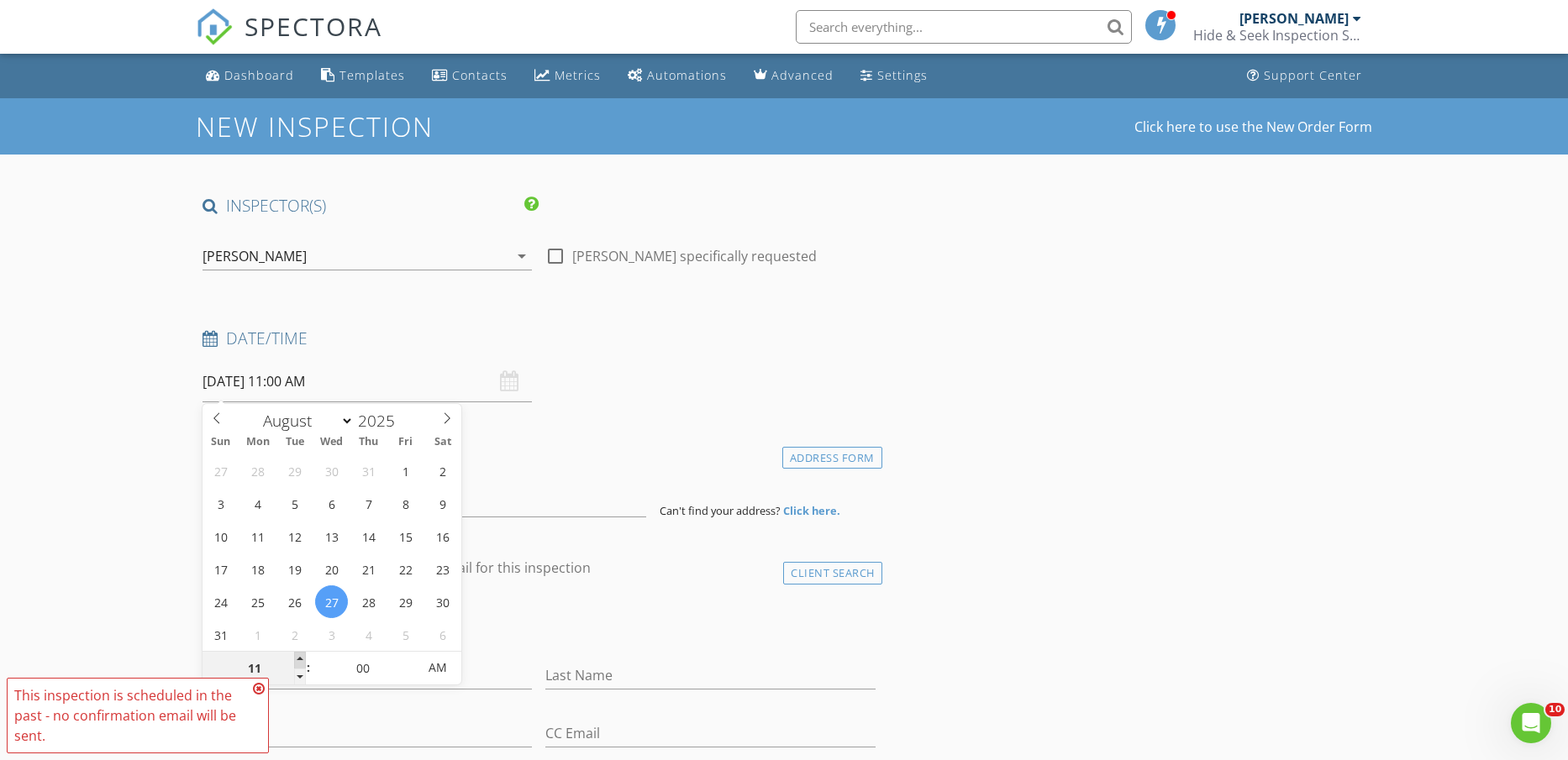
type input "[DATE] 12:00 PM"
click at [301, 655] on span at bounding box center [300, 661] width 11 height 17
click at [577, 390] on div "Date/Time 08/27/2025 12:00 PM" at bounding box center [538, 364] width 686 height 75
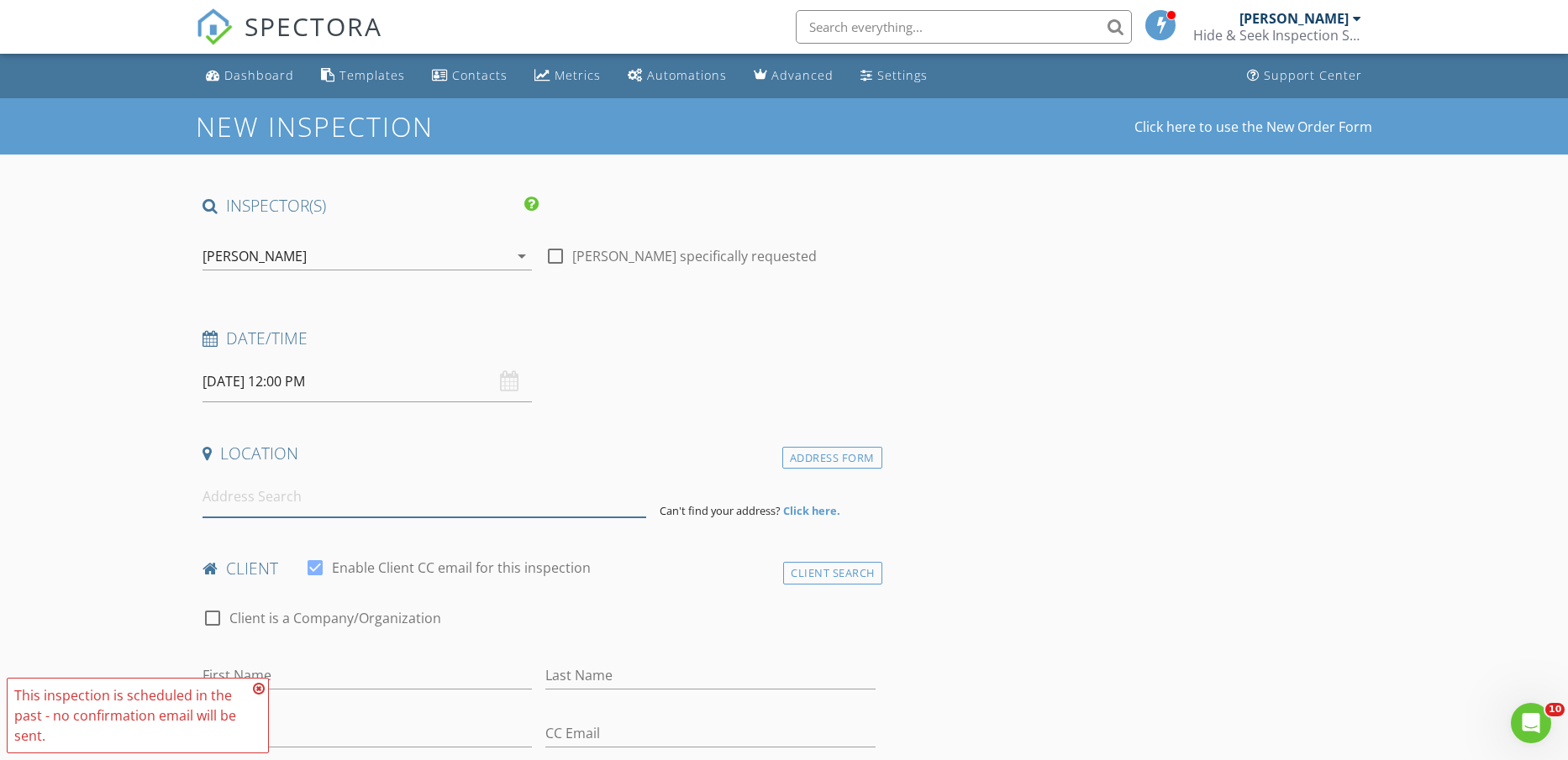
click at [456, 508] on input at bounding box center [424, 498] width 444 height 42
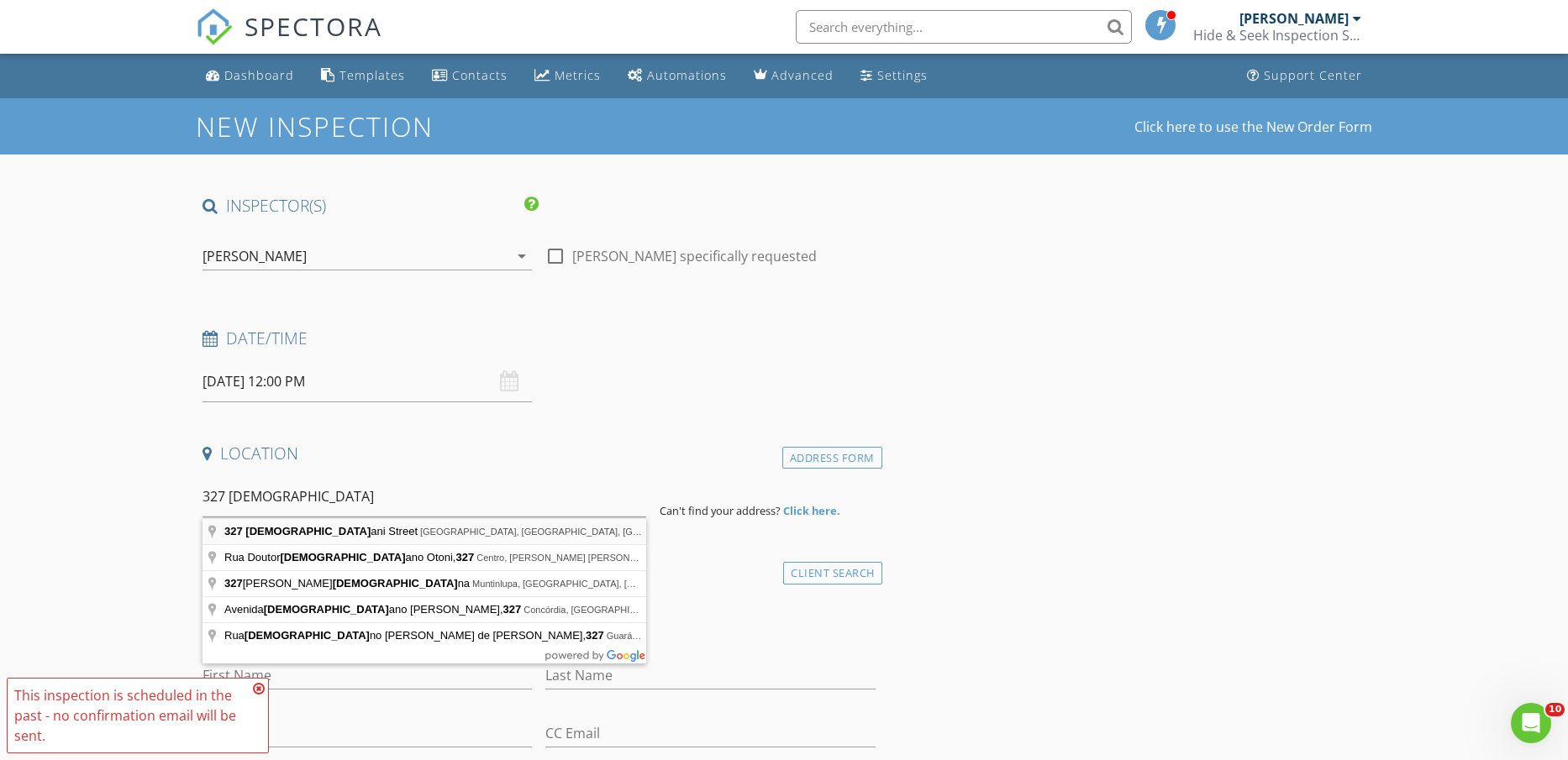
type input "327 Cristiani Street, Roselle, NJ, USA"
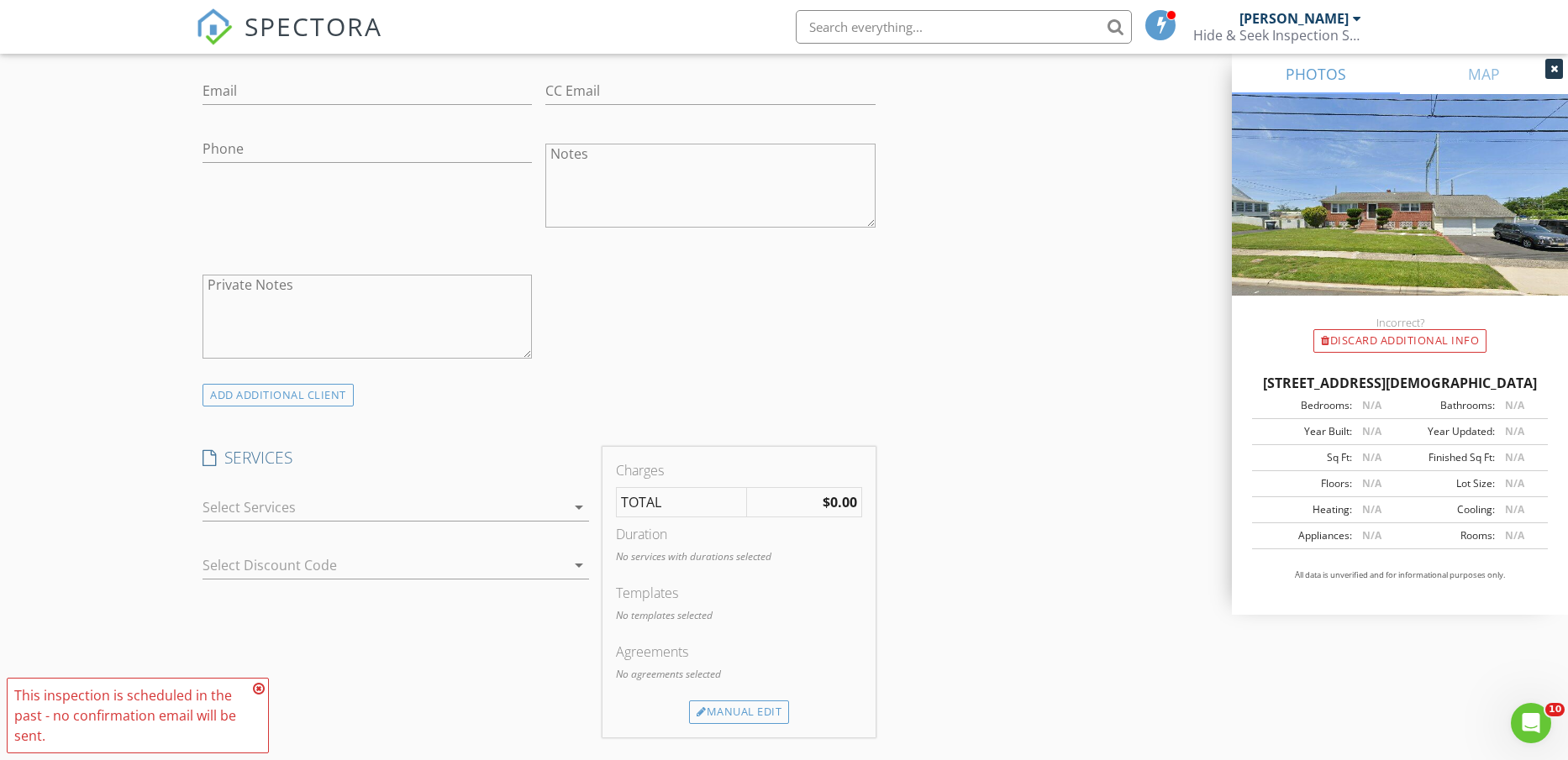
scroll to position [1051, 0]
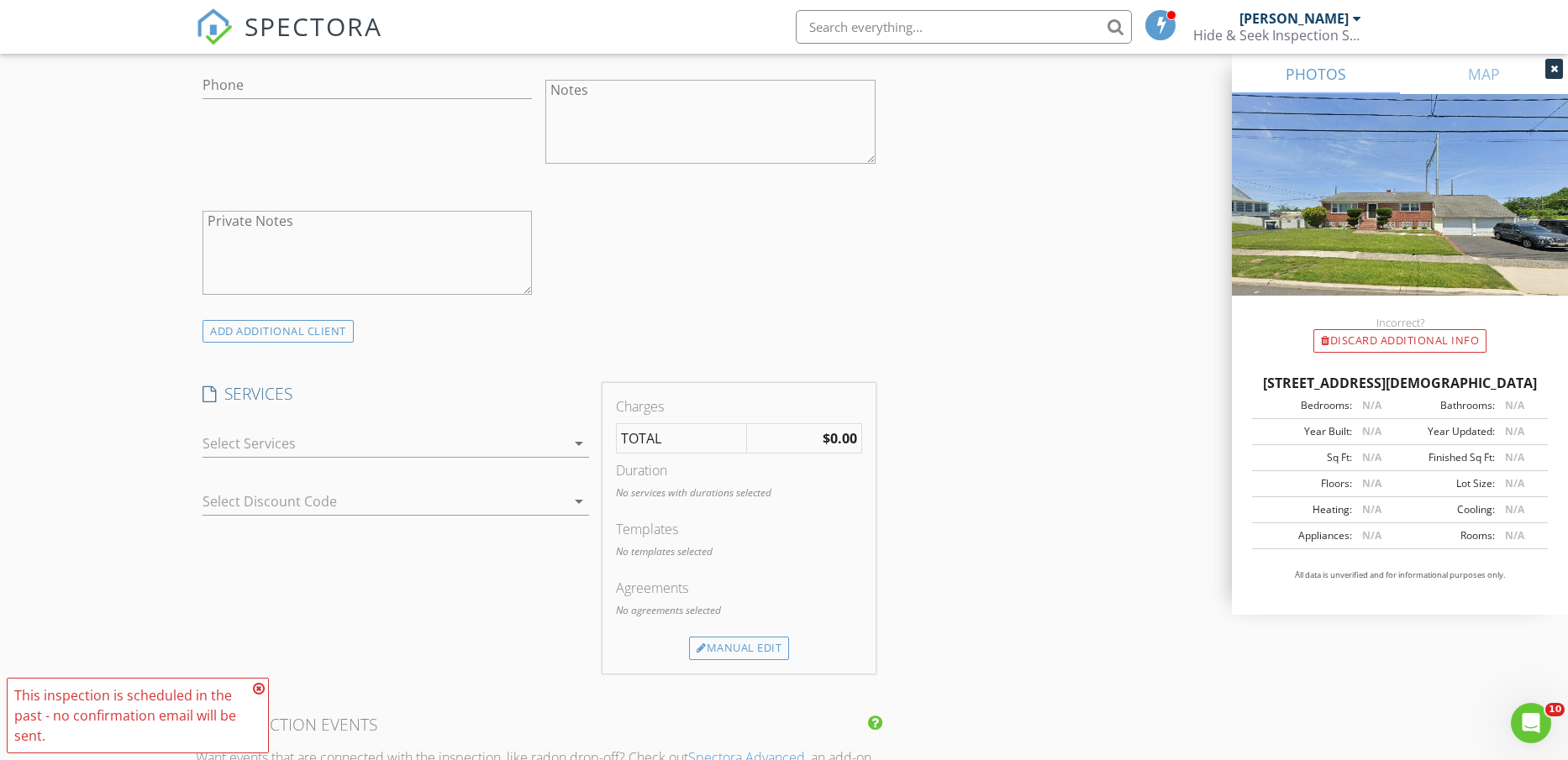
click at [439, 442] on div at bounding box center [383, 444] width 362 height 26
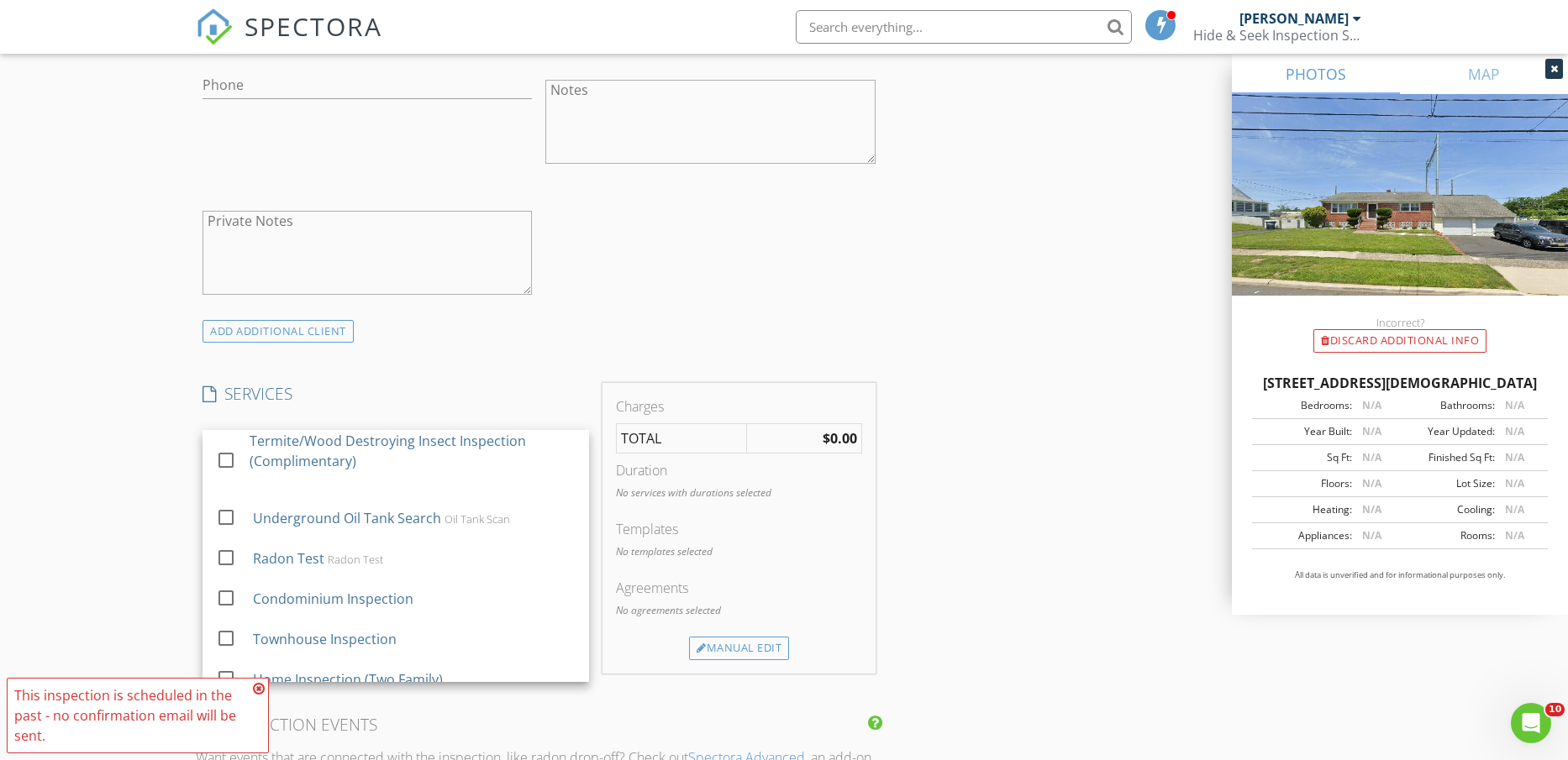
scroll to position [0, 0]
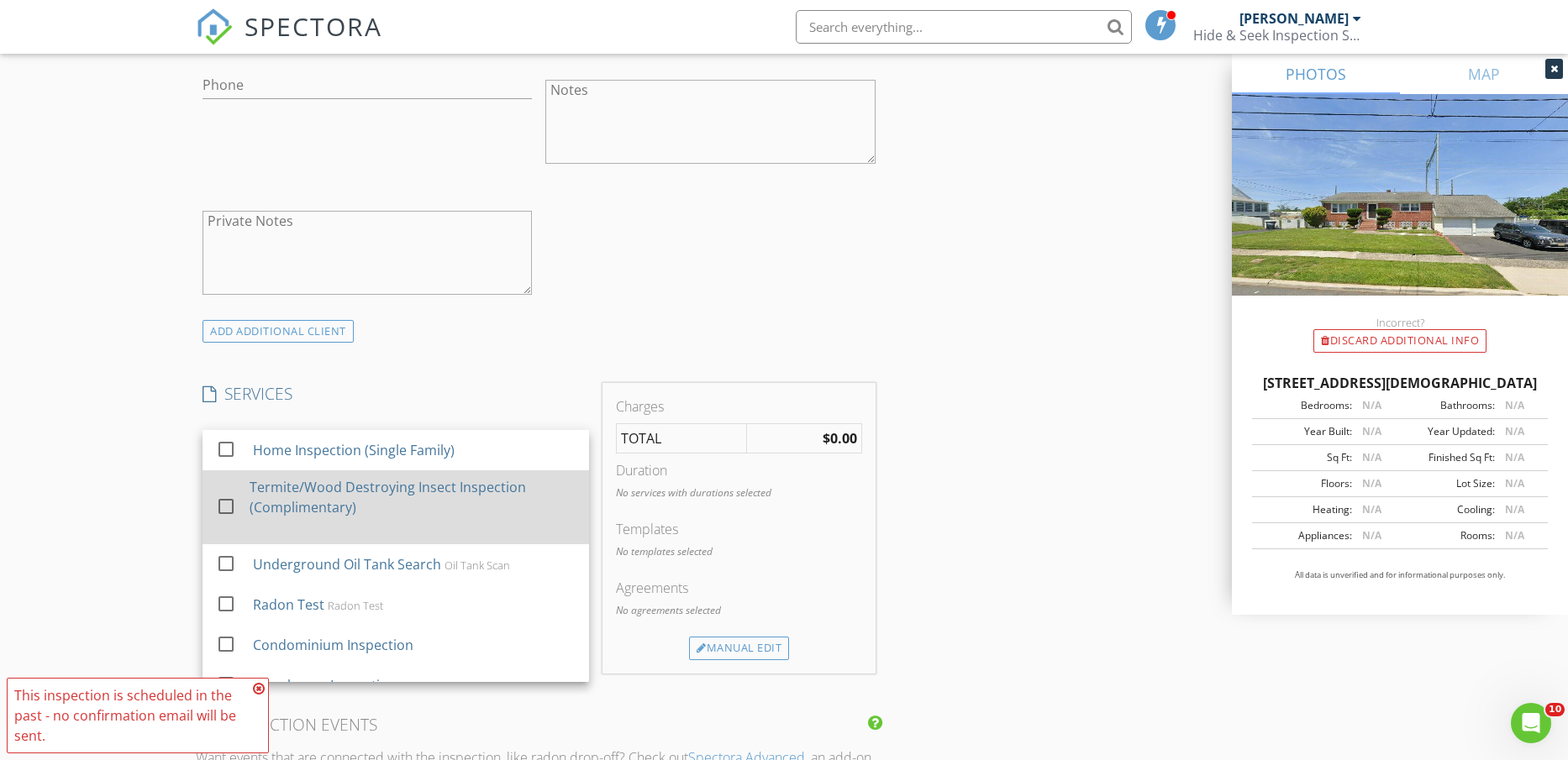
click at [407, 460] on div "Home Inspection (Single Family)" at bounding box center [354, 449] width 202 height 20
checkbox input "false"
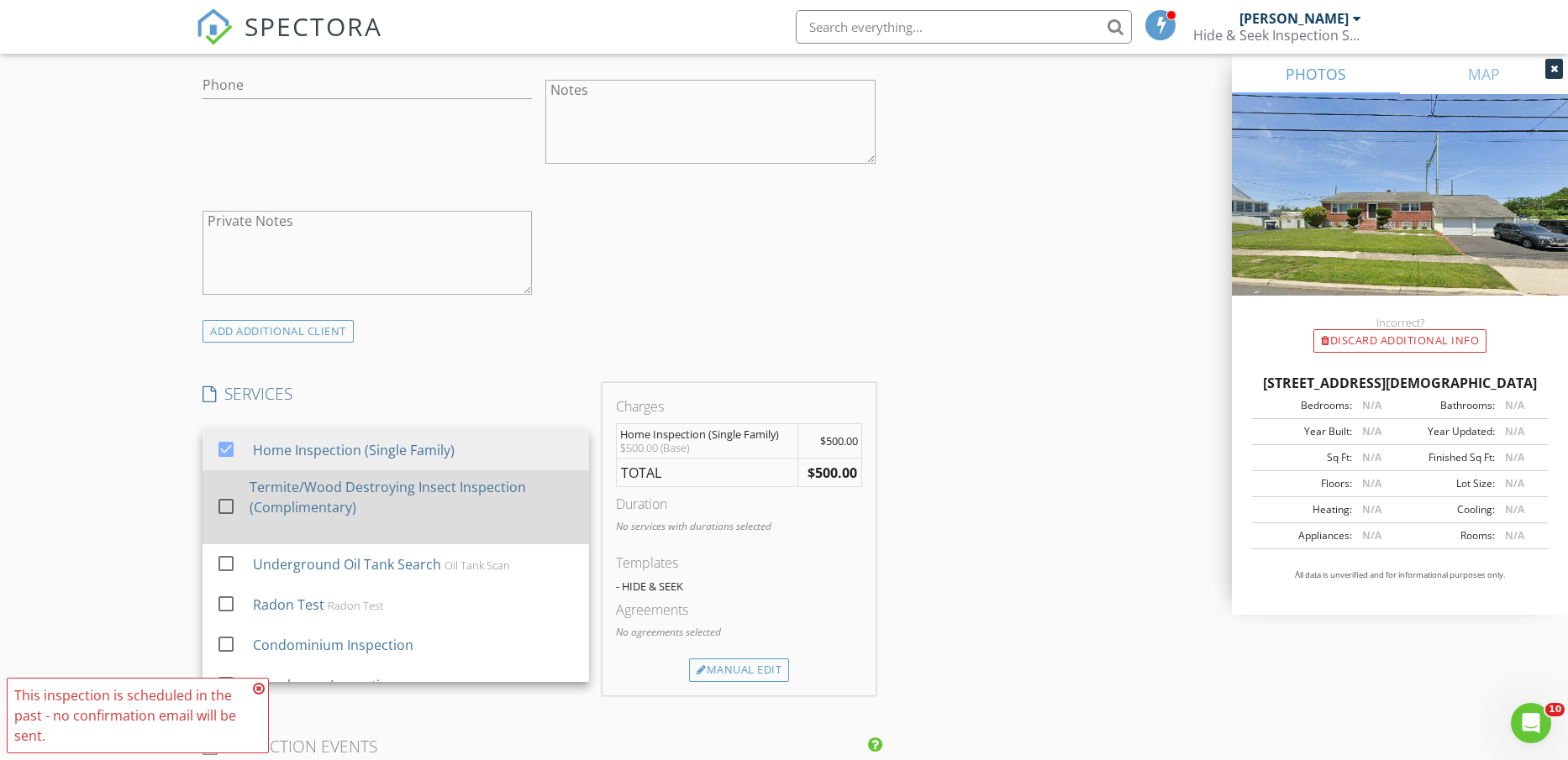
click at [408, 503] on div "Termite/Wood Destroying Insect Inspection (Complimentary)" at bounding box center [412, 498] width 326 height 41
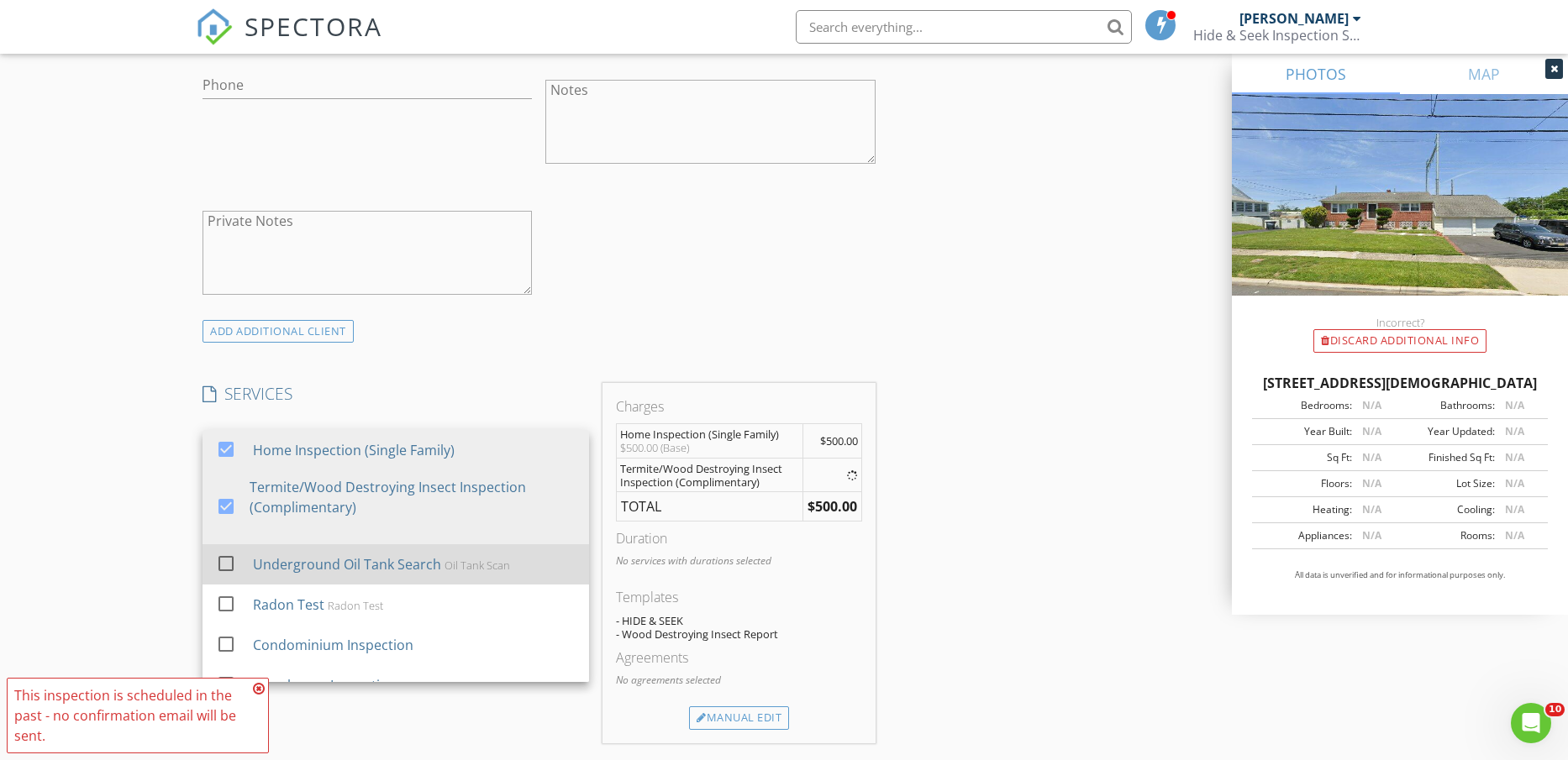
click at [398, 557] on div "Underground Oil Tank Search" at bounding box center [346, 564] width 188 height 20
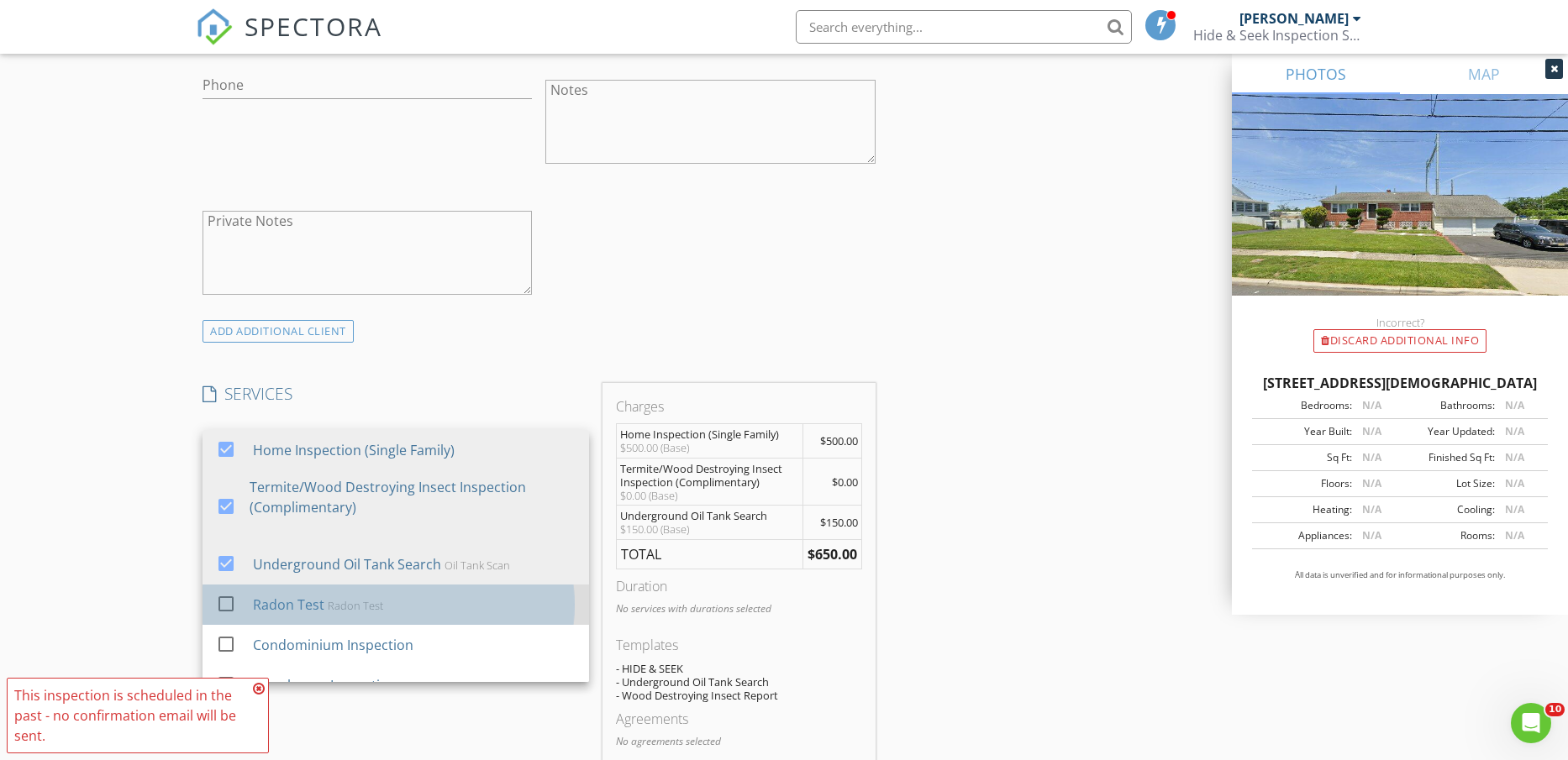
click at [334, 600] on div "Radon Test" at bounding box center [355, 606] width 56 height 13
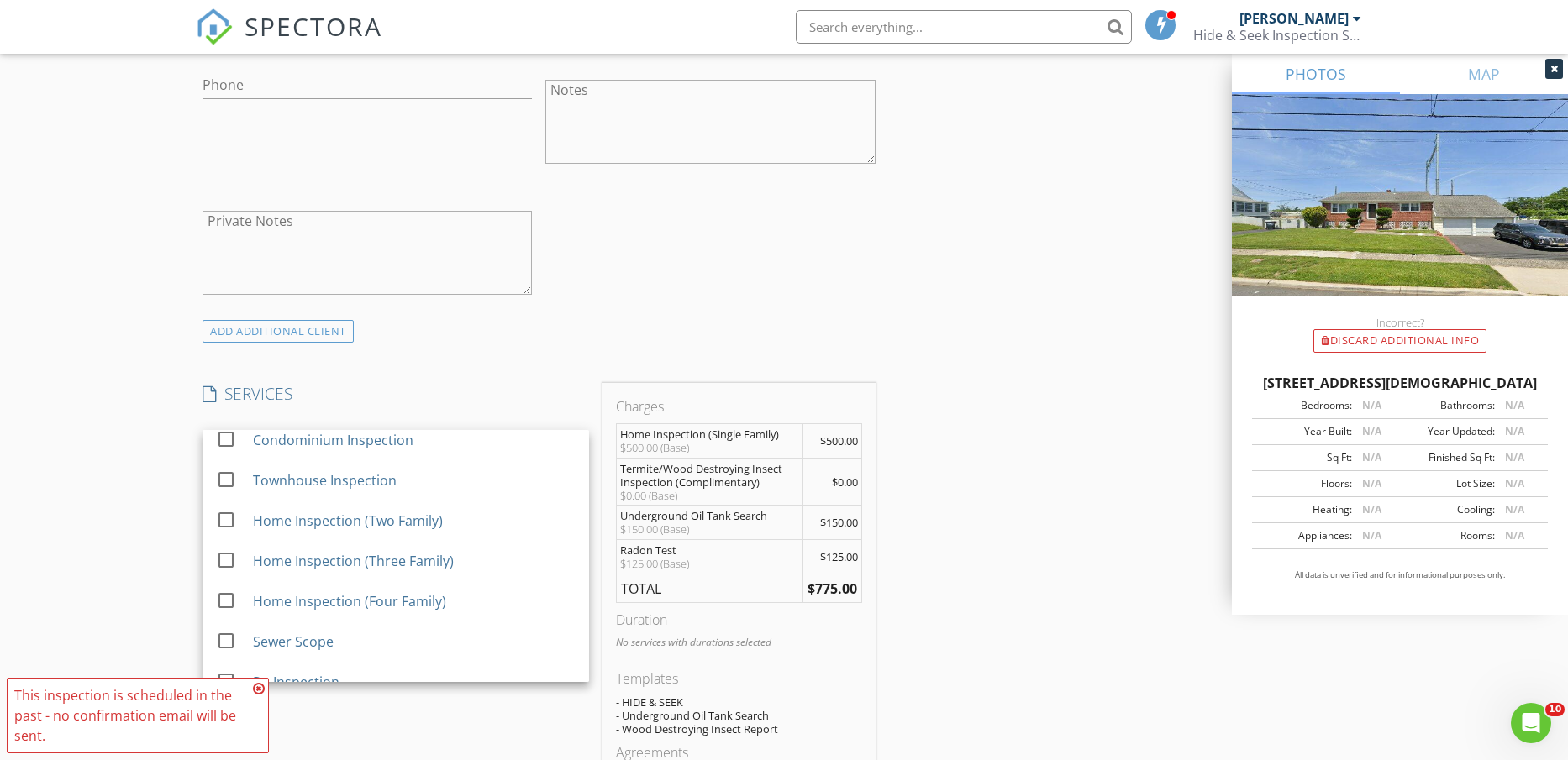
scroll to position [211, 0]
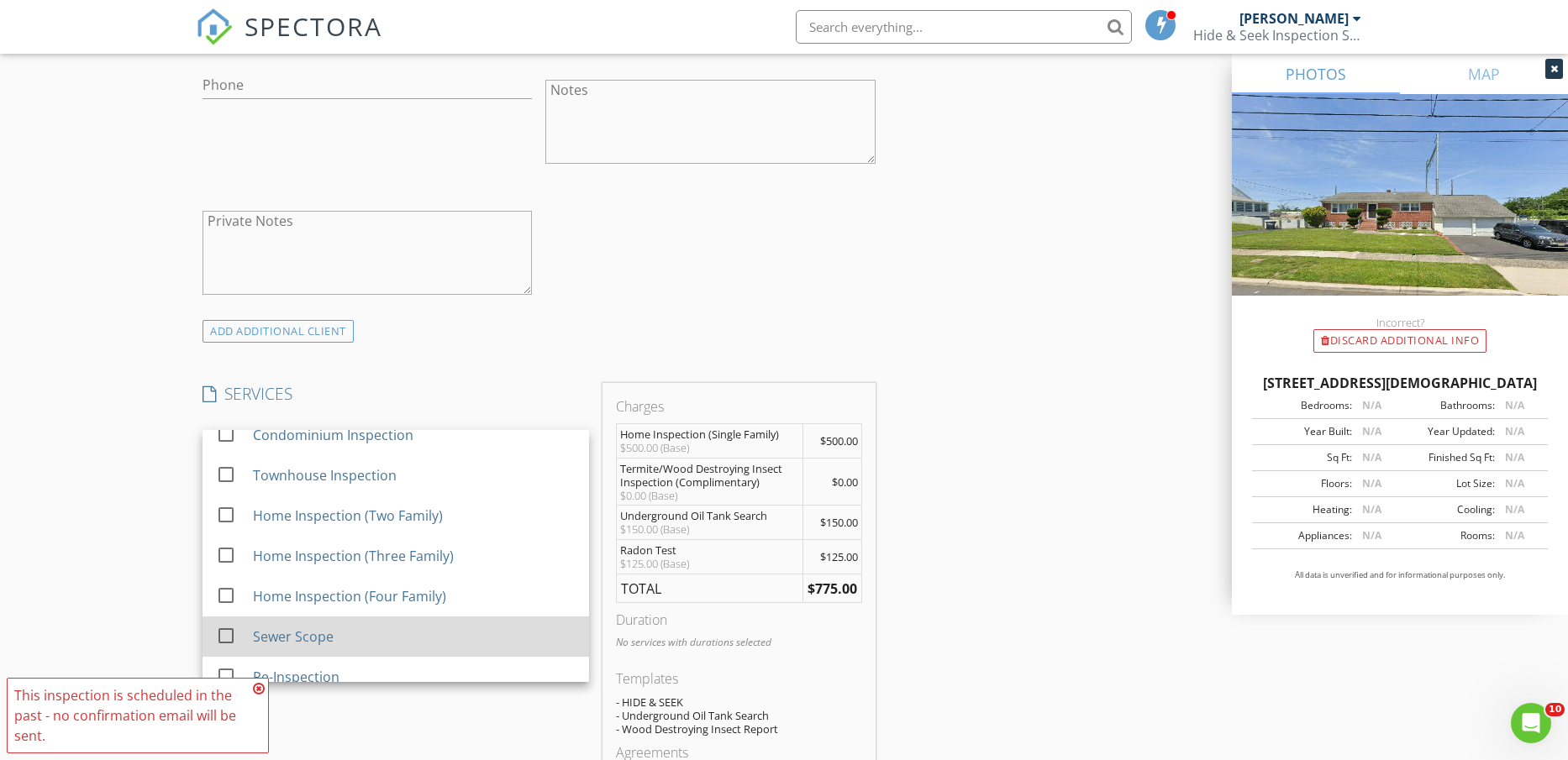
click at [310, 640] on div "Sewer Scope" at bounding box center [293, 636] width 80 height 20
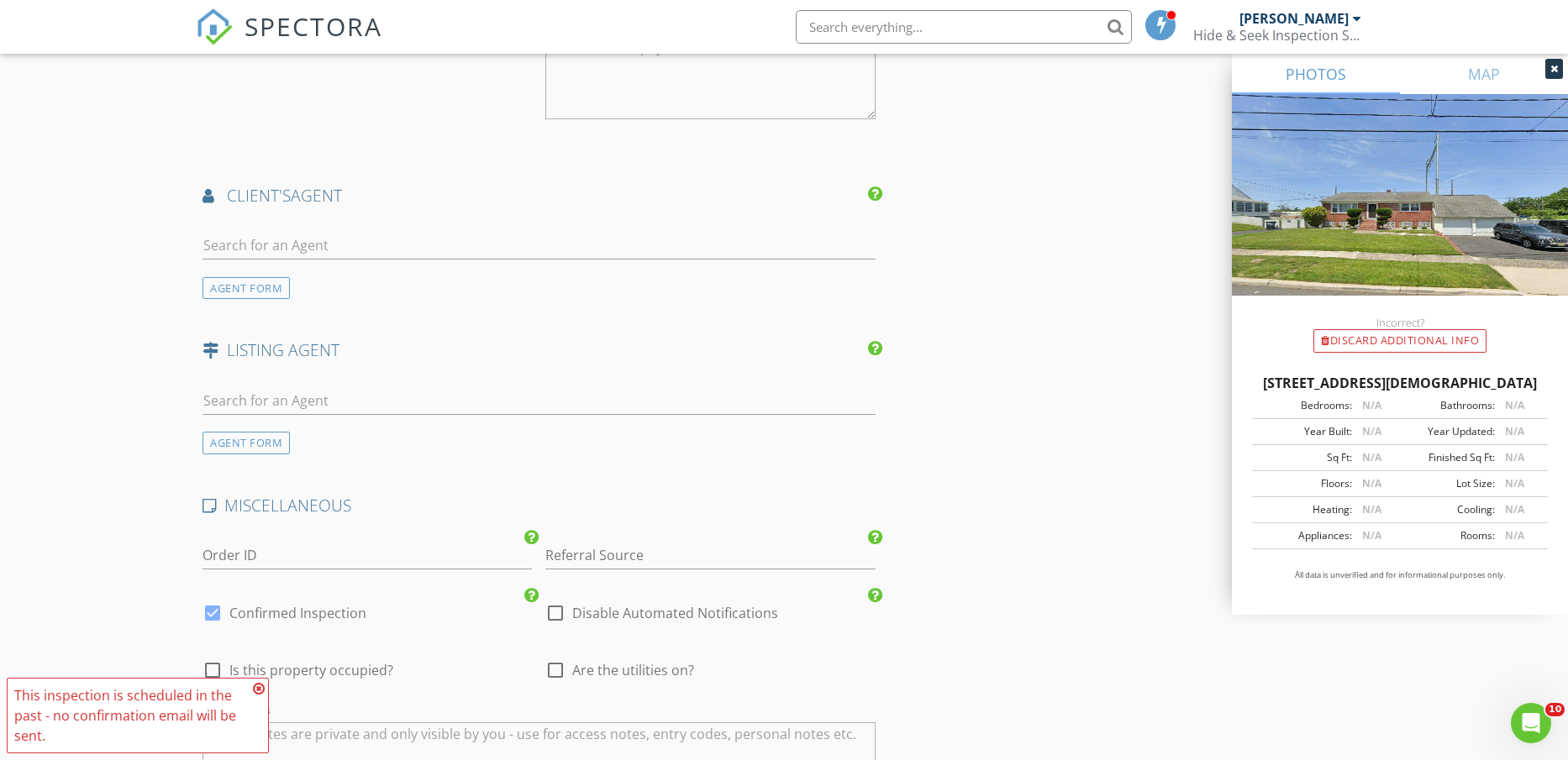
scroll to position [1996, 0]
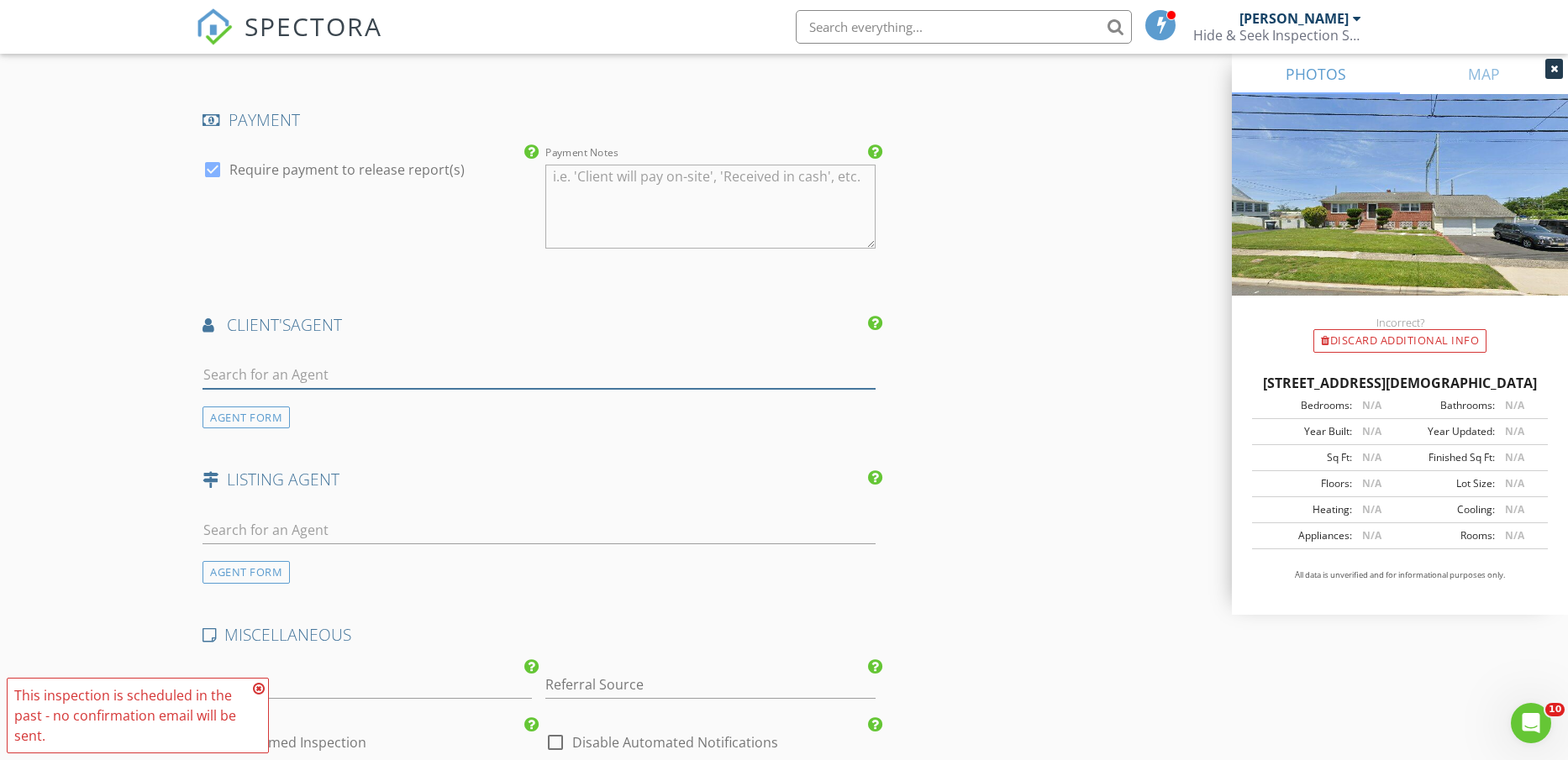
click at [320, 371] on input "text" at bounding box center [538, 375] width 673 height 27
type input "agat"
click at [308, 418] on div "Agata Santiago" at bounding box center [302, 412] width 104 height 20
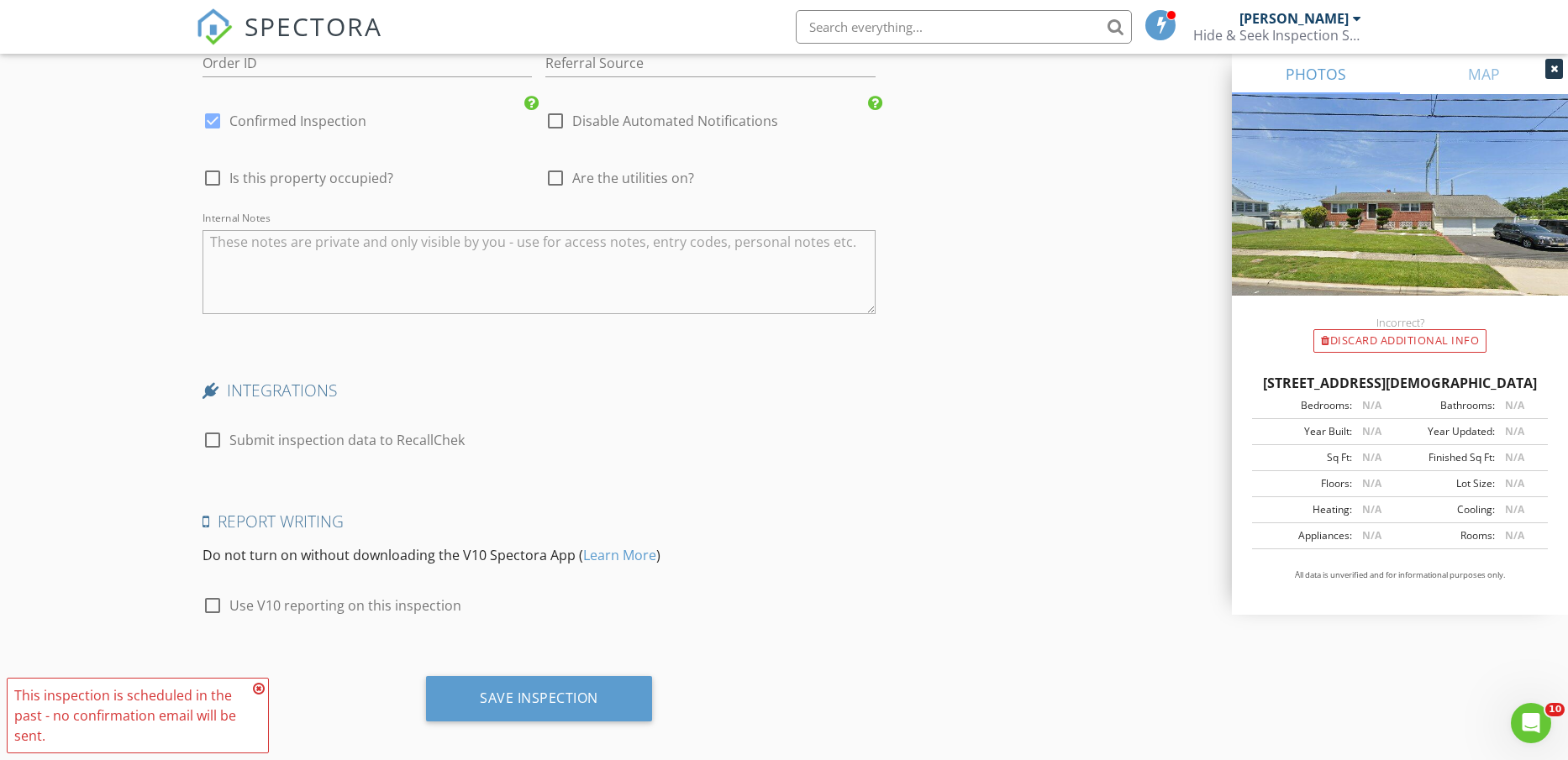
scroll to position [3014, 0]
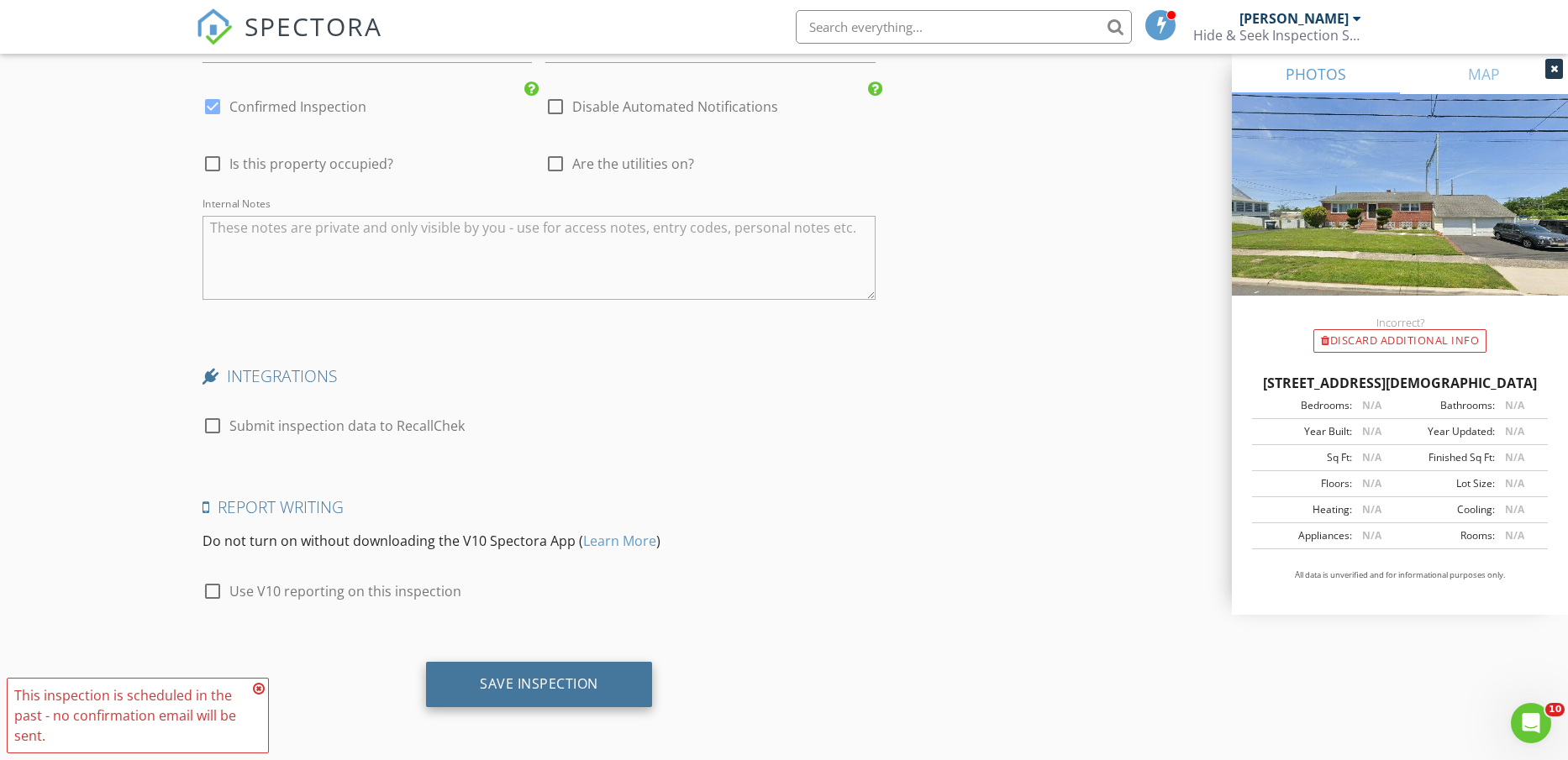
click at [559, 680] on div "Save Inspection" at bounding box center [538, 684] width 118 height 17
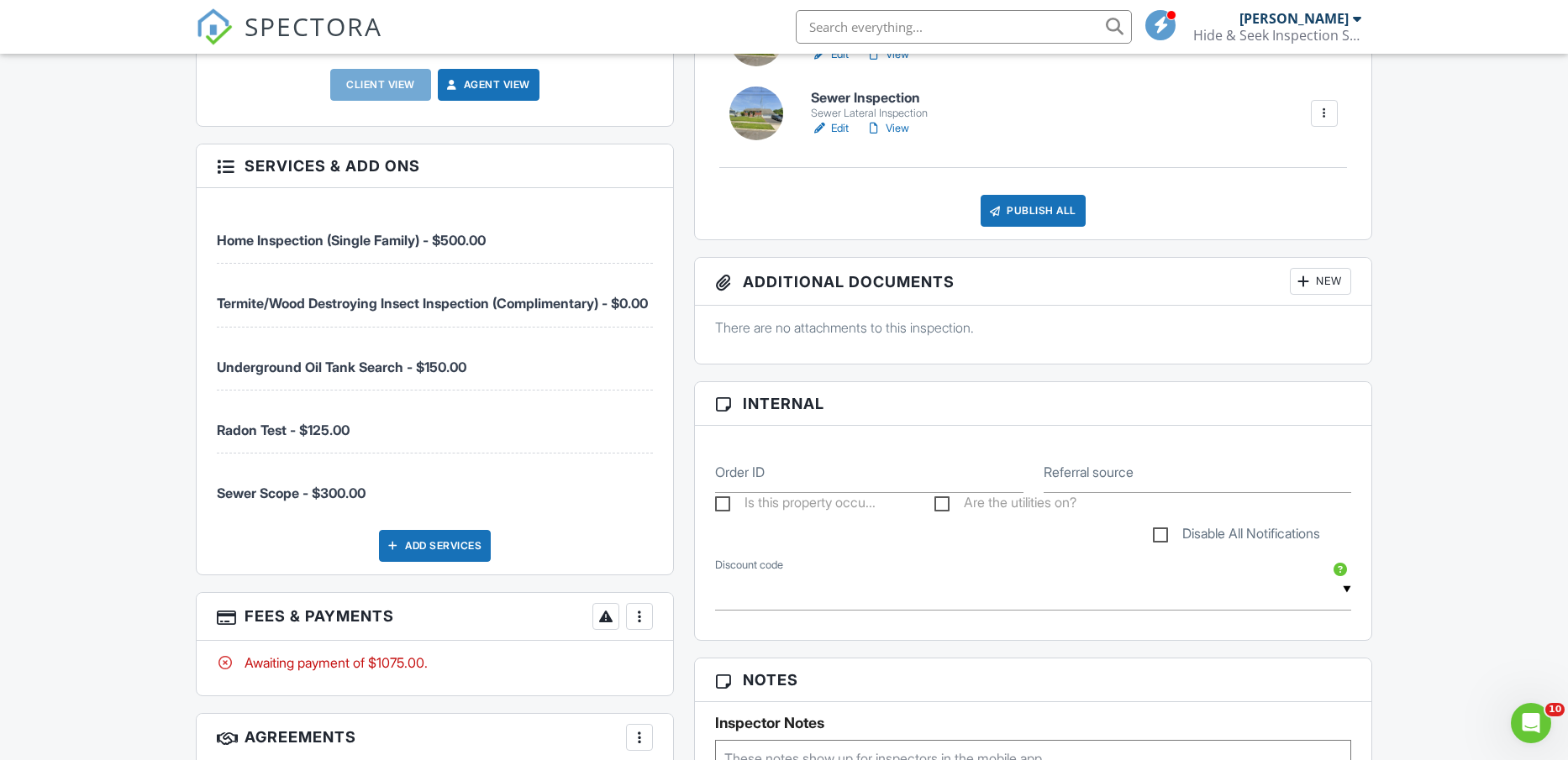
scroll to position [735, 0]
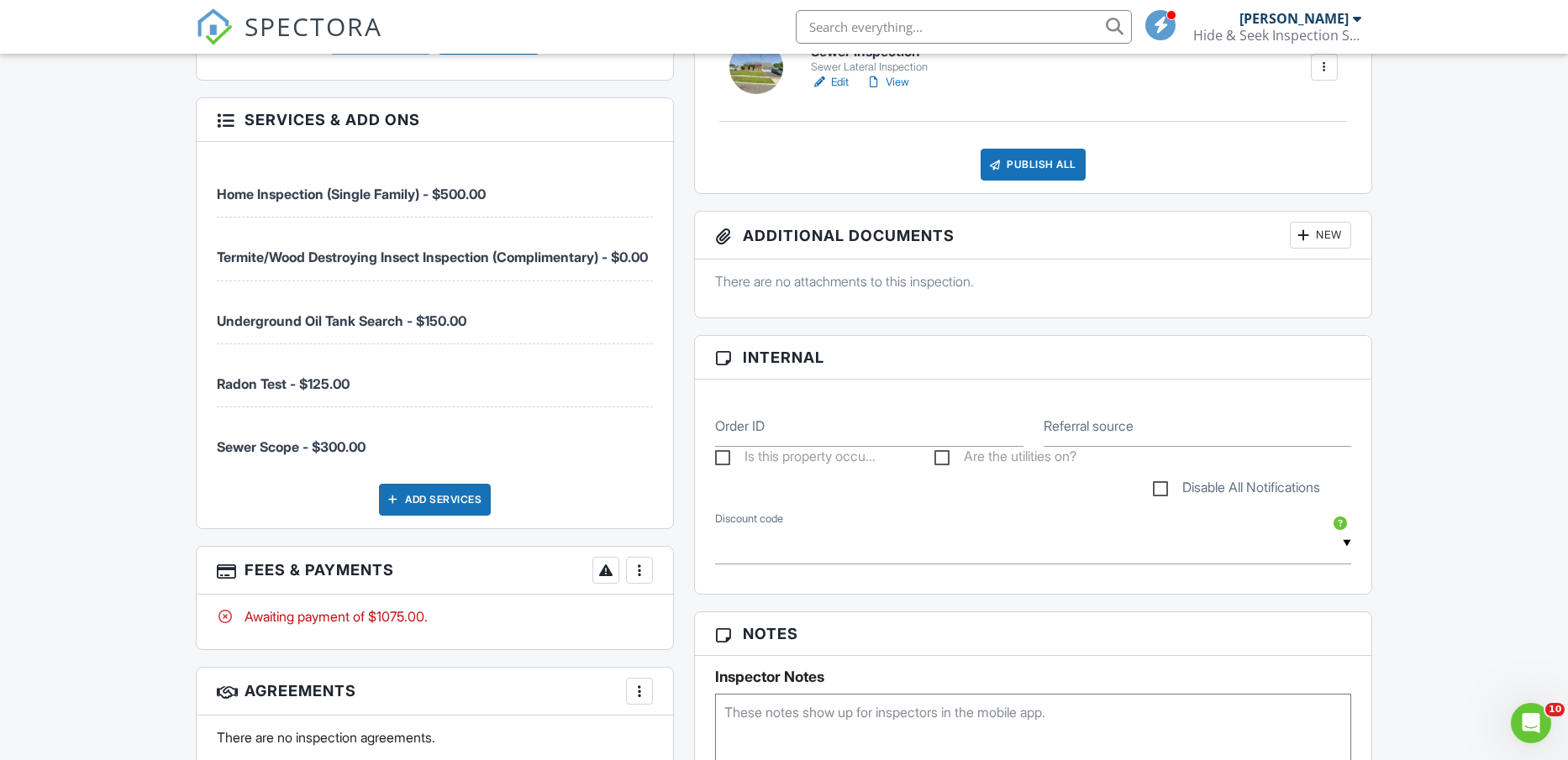
click at [644, 579] on div at bounding box center [639, 570] width 17 height 17
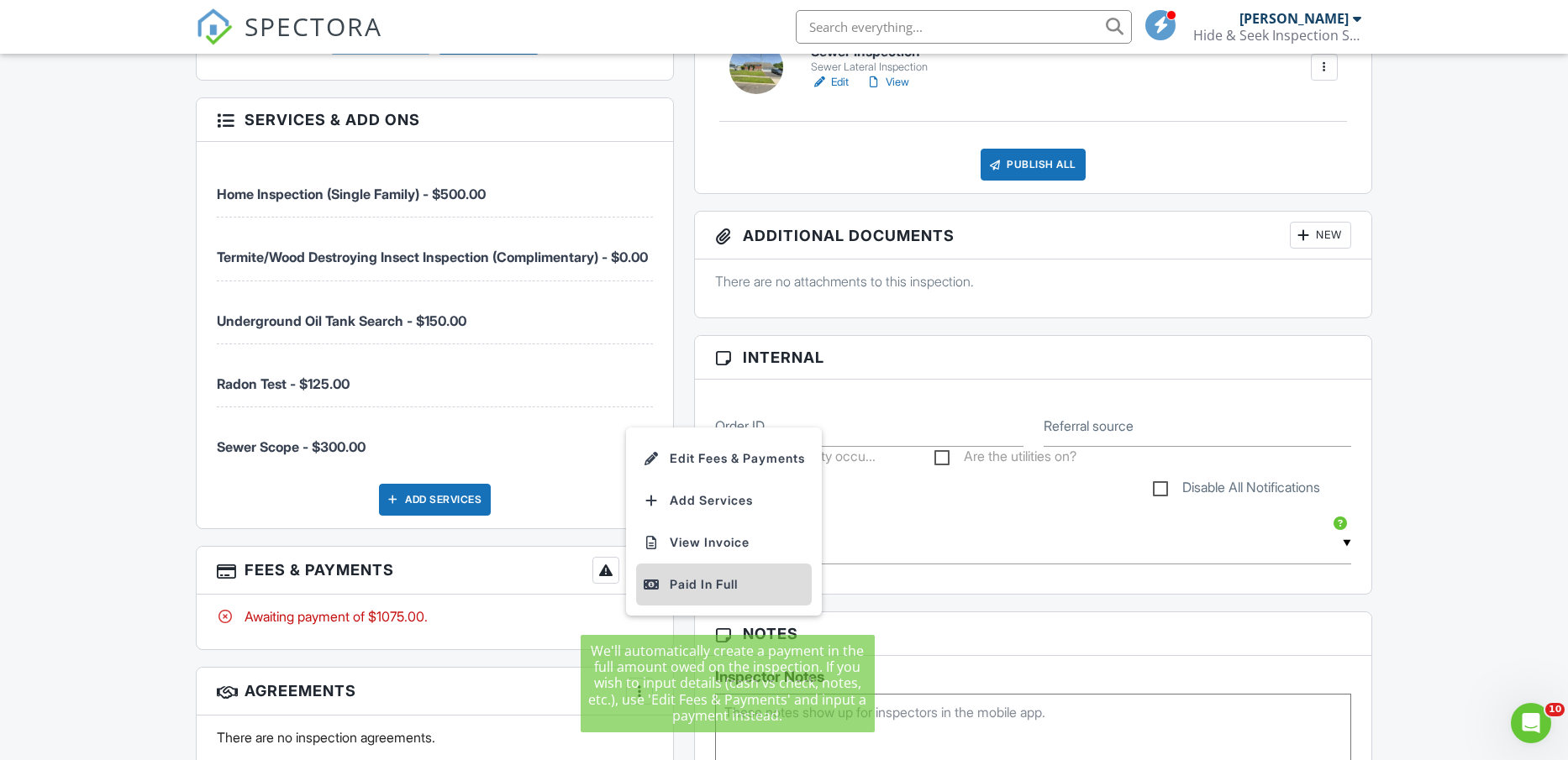
click at [689, 595] on div "Paid In Full" at bounding box center [724, 584] width 162 height 20
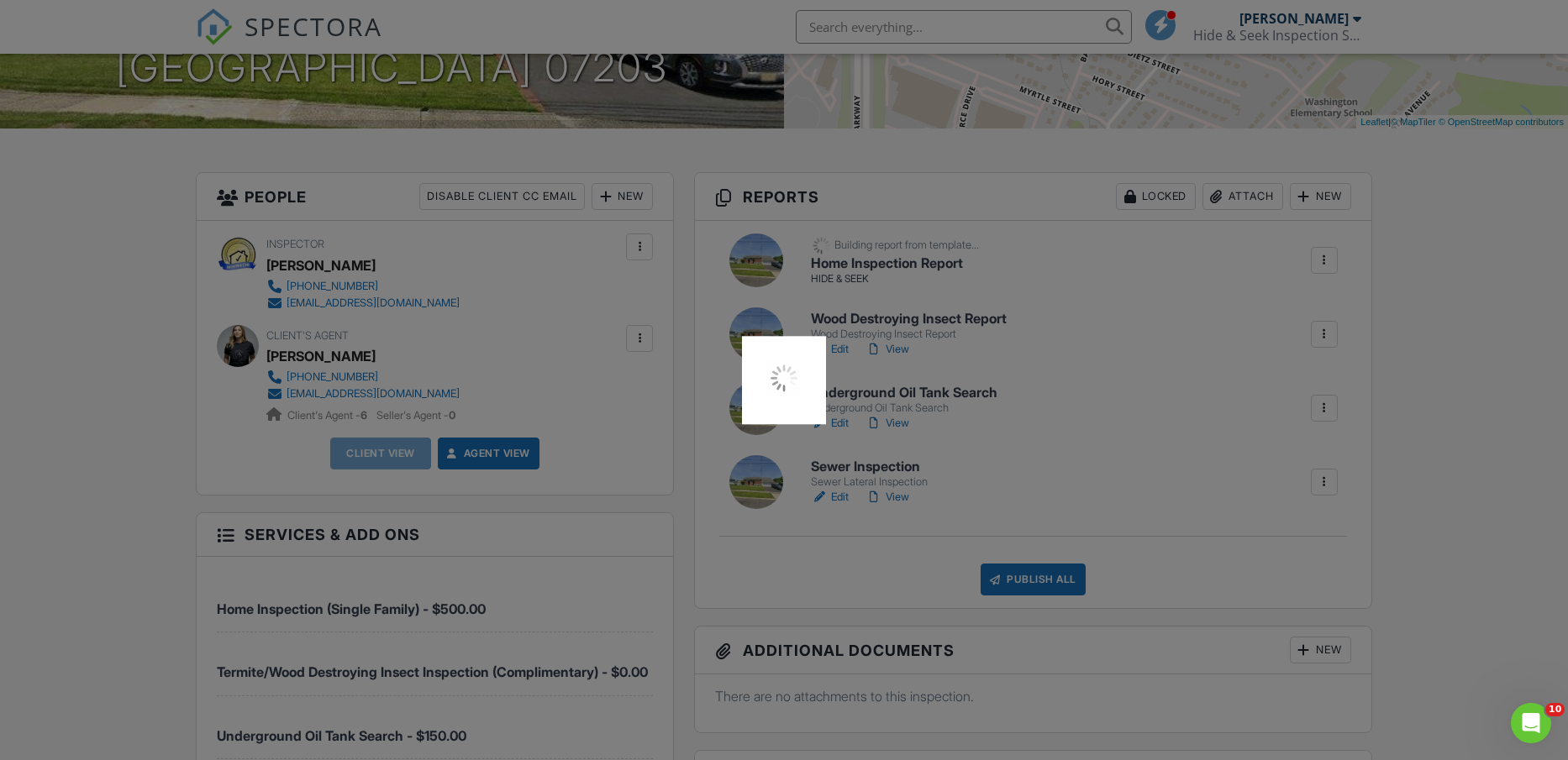
scroll to position [315, 0]
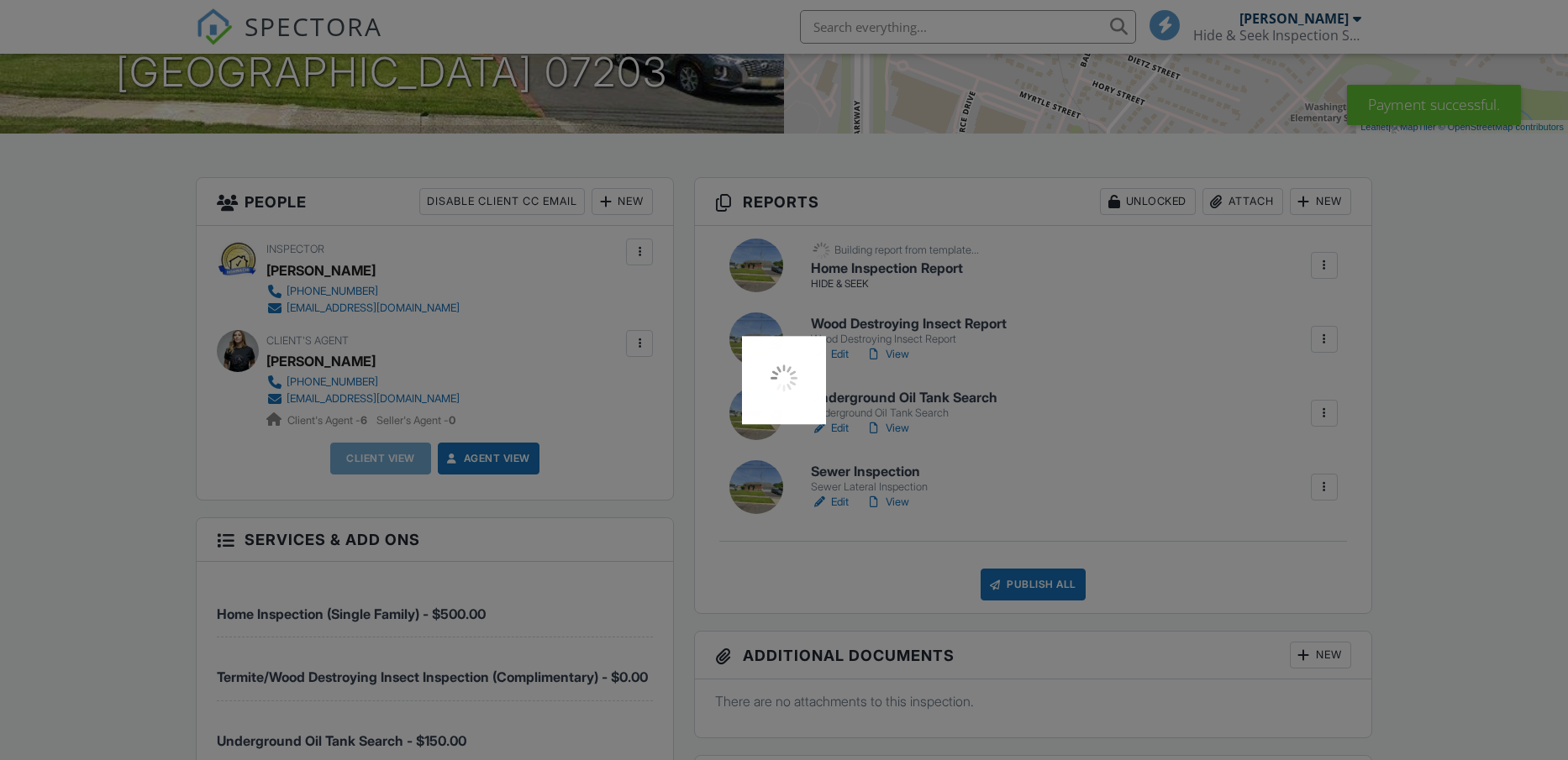
scroll to position [315, 0]
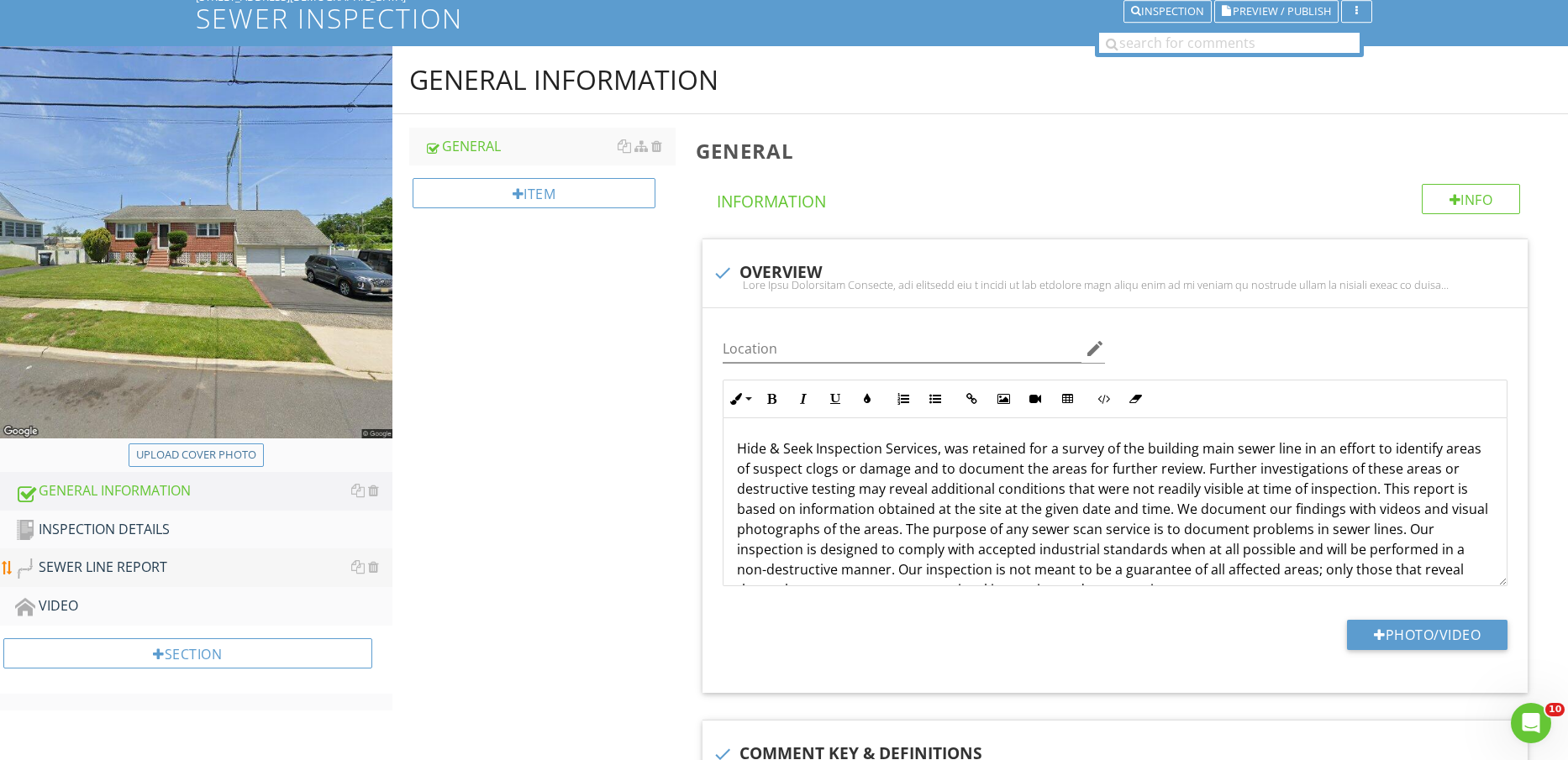
scroll to position [315, 0]
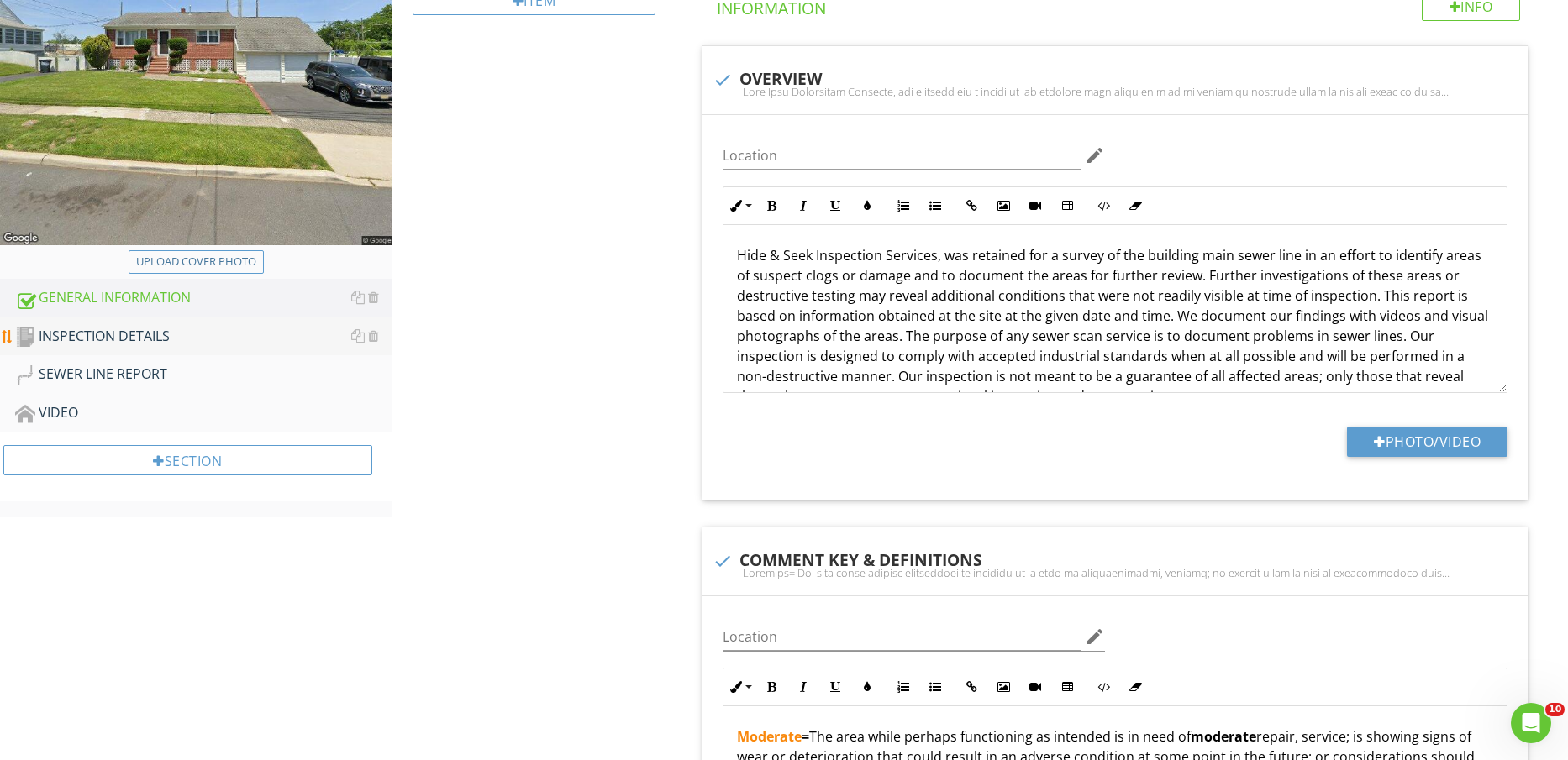
click at [133, 326] on div "INSPECTION DETAILS" at bounding box center [204, 336] width 378 height 22
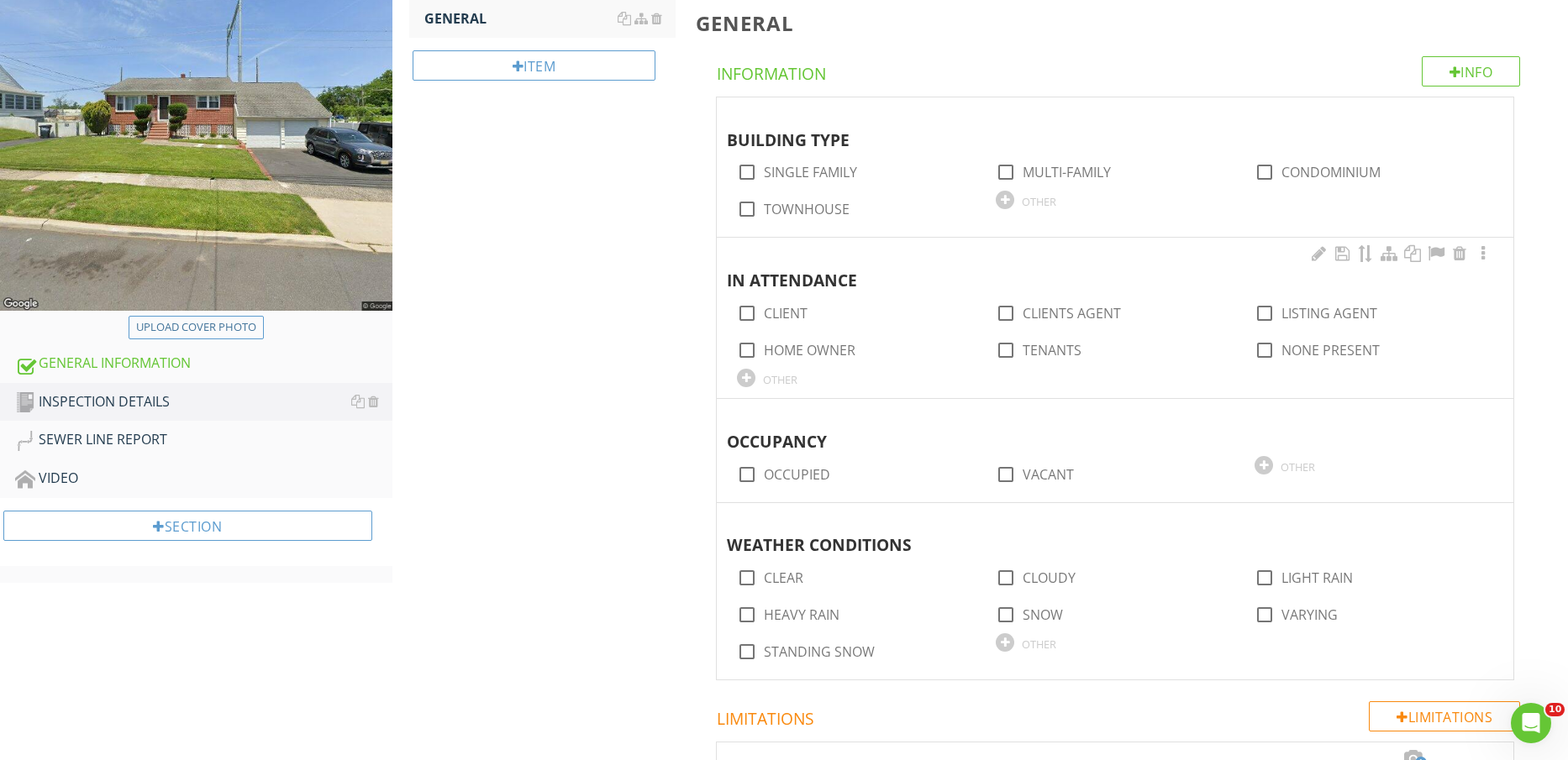
scroll to position [252, 0]
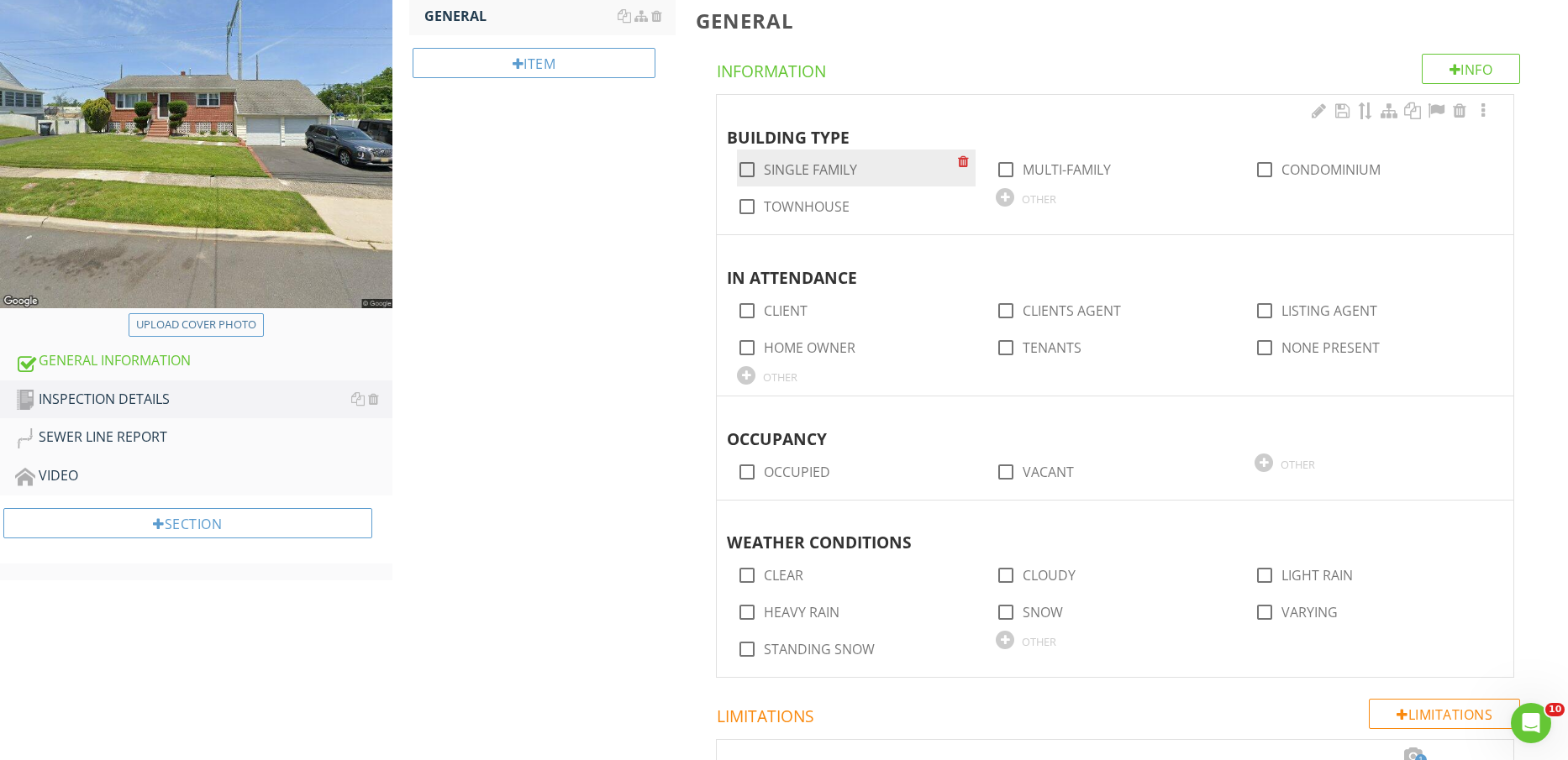
click at [826, 168] on label "SINGLE FAMILY" at bounding box center [810, 170] width 93 height 17
checkbox input "true"
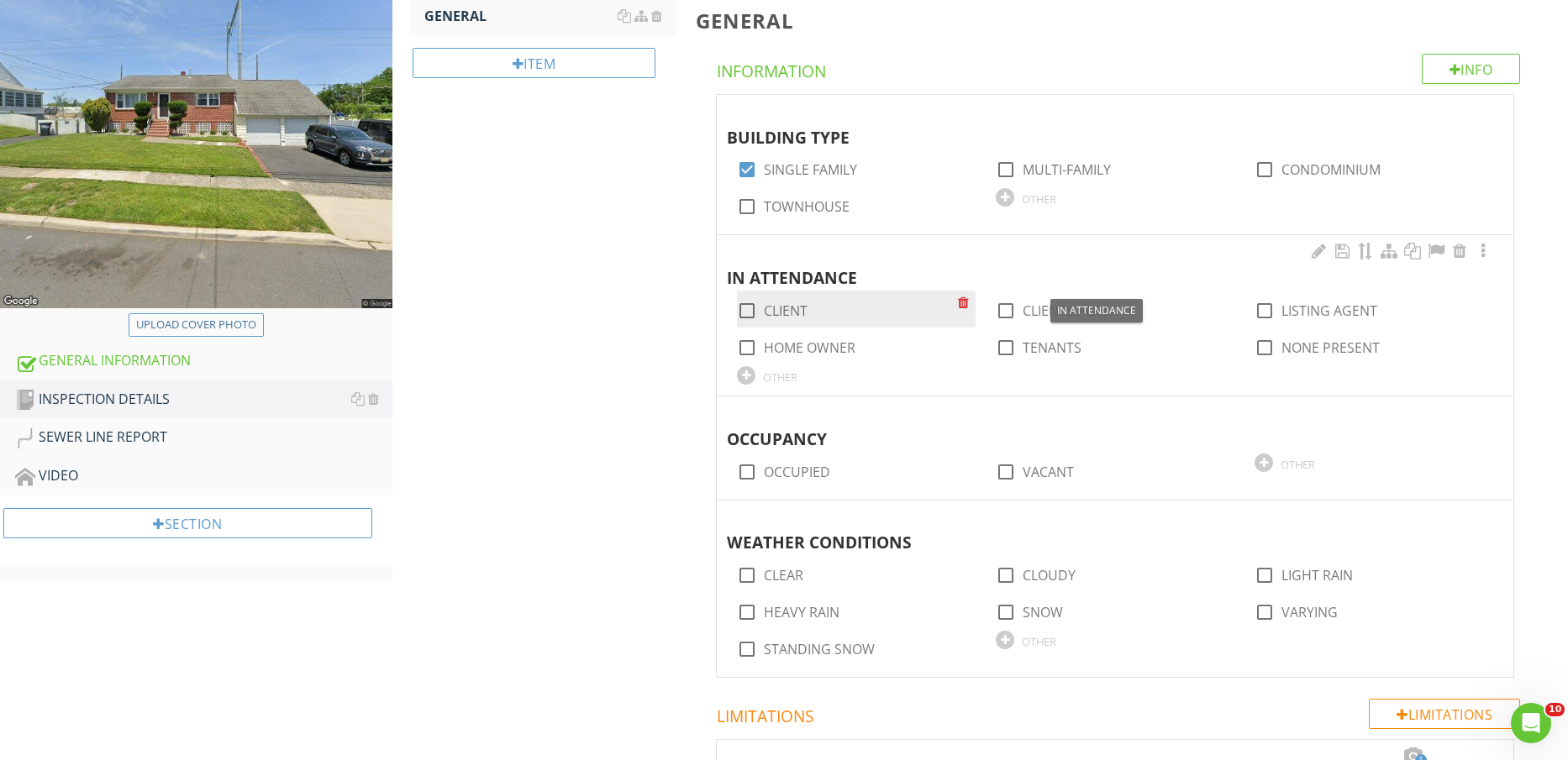
click at [786, 309] on label "CLIENT" at bounding box center [785, 311] width 43 height 17
checkbox input "true"
click at [1039, 318] on label "CLIENTS AGENT" at bounding box center [1071, 311] width 98 height 17
checkbox input "true"
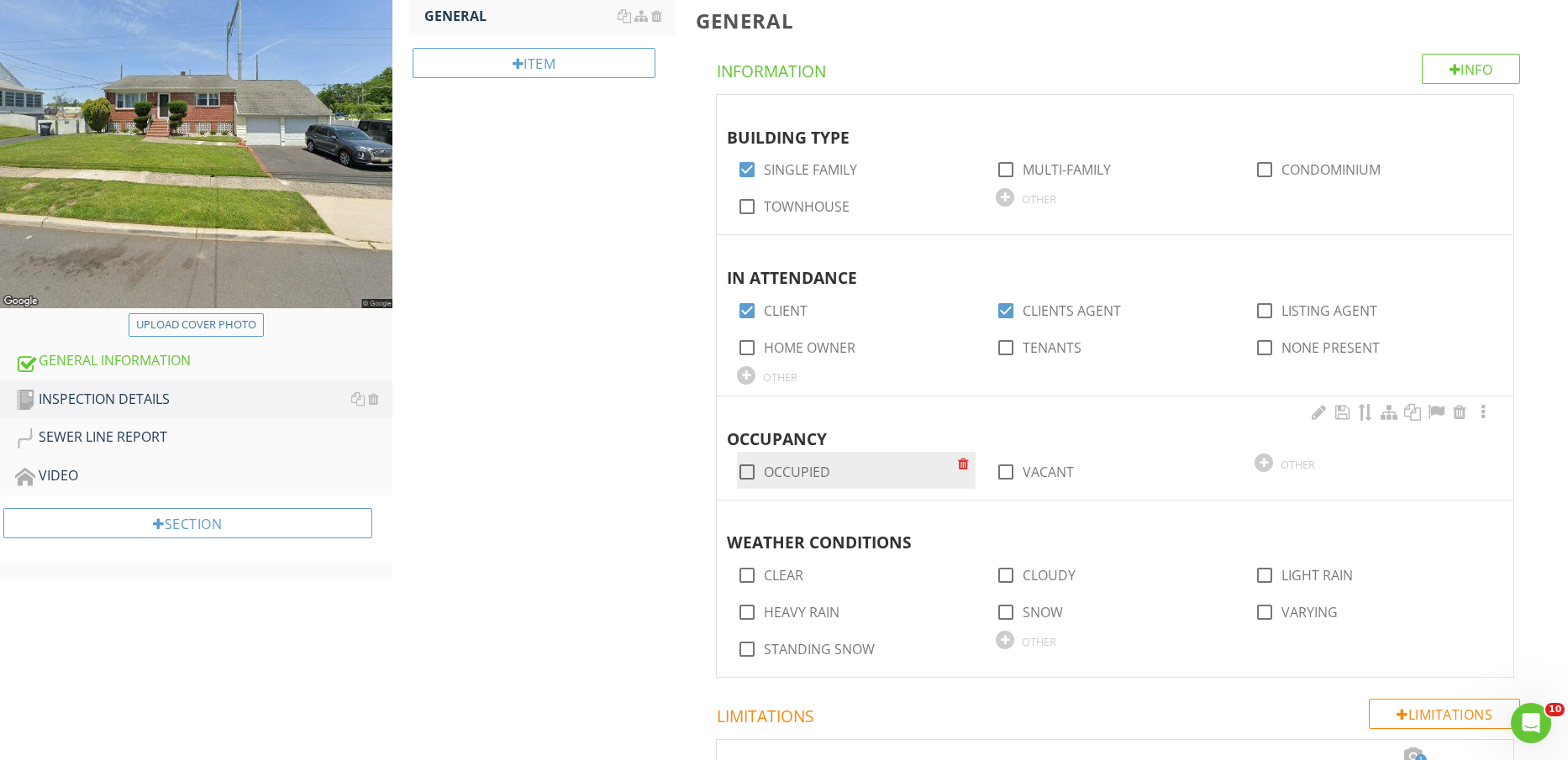
click at [795, 470] on label "OCCUPIED" at bounding box center [797, 472] width 66 height 17
checkbox input "true"
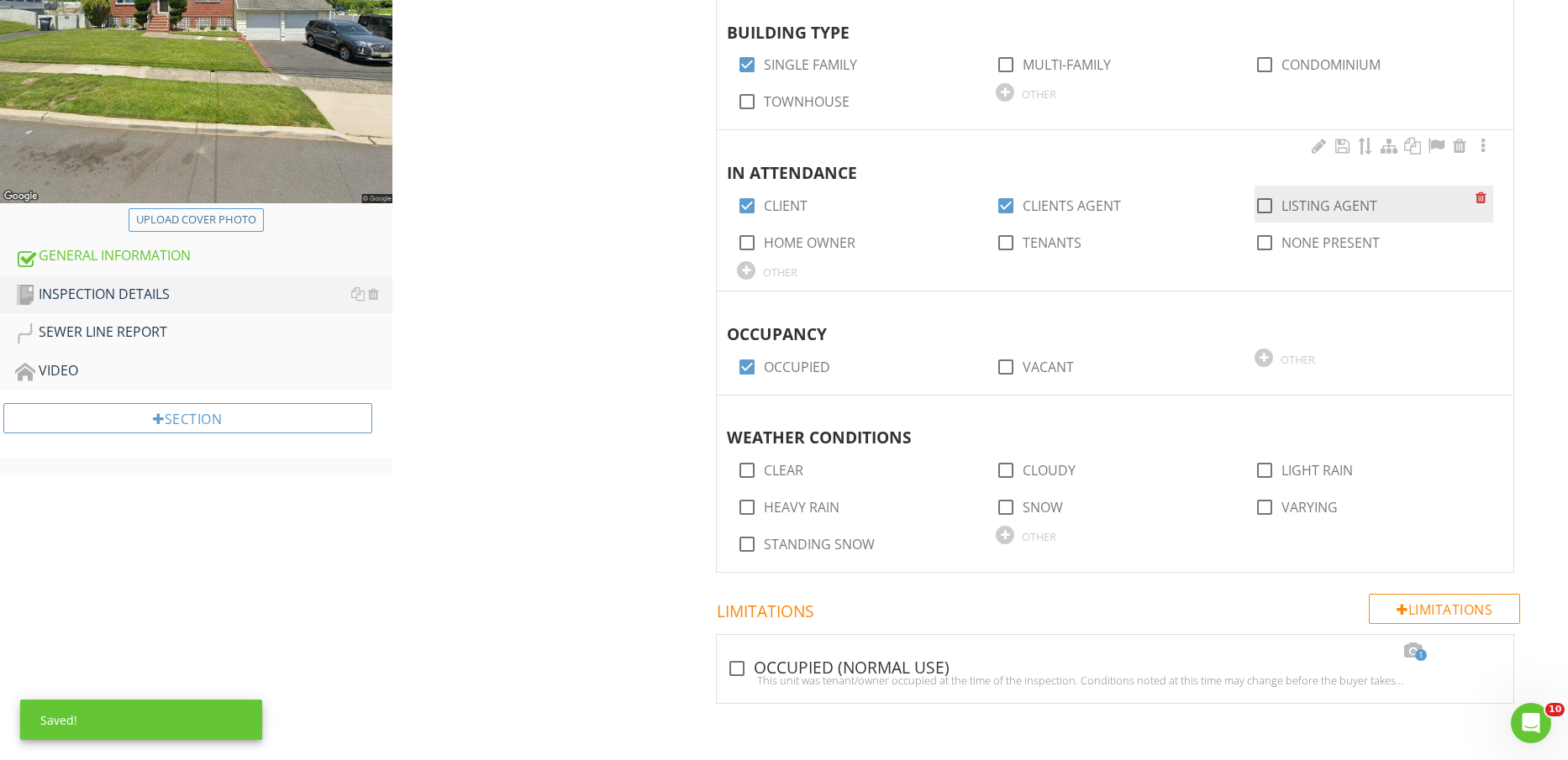
click at [1307, 197] on label "LISTING AGENT" at bounding box center [1328, 206] width 95 height 17
checkbox input "true"
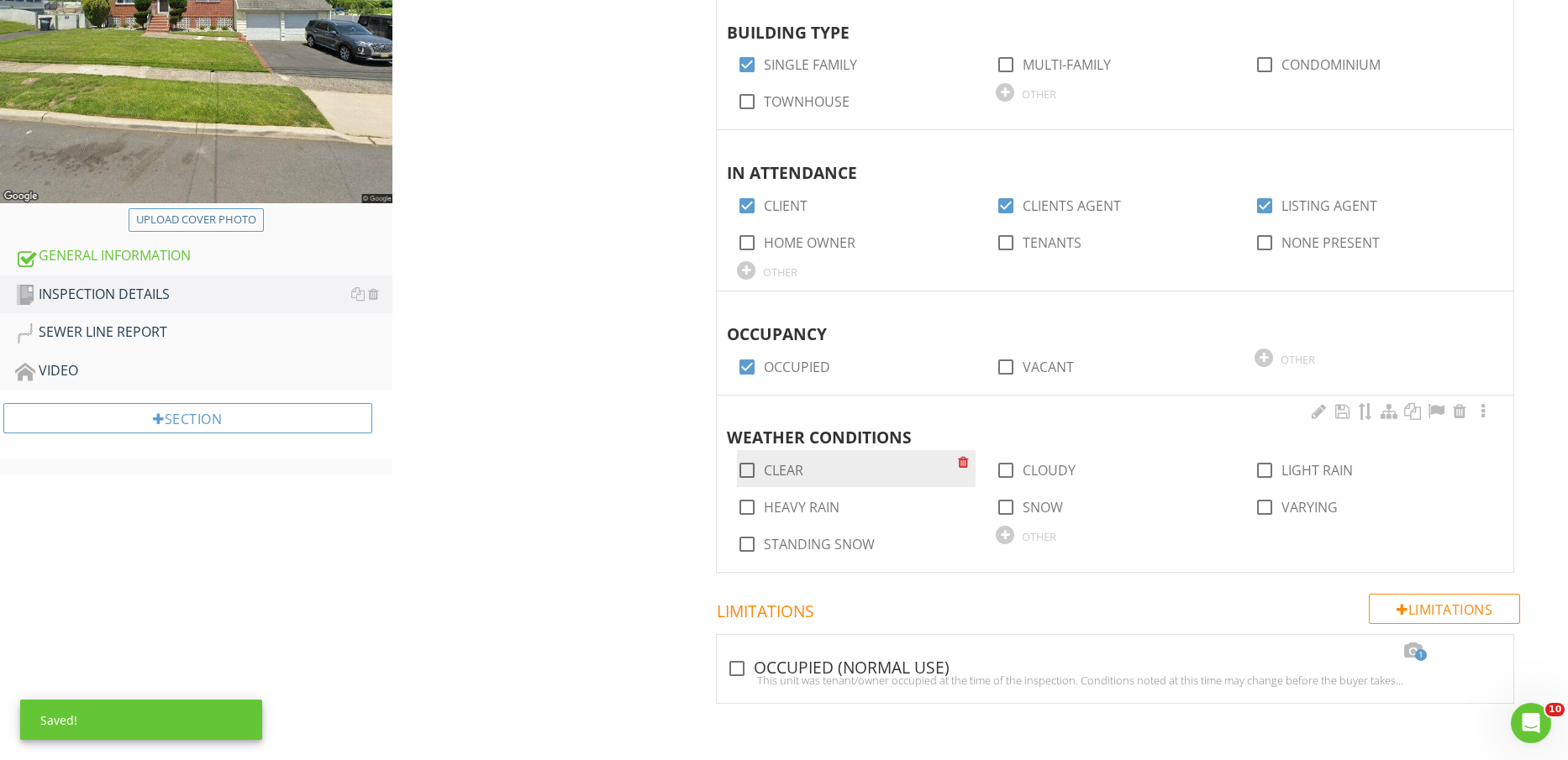
click at [767, 463] on label "CLEAR" at bounding box center [784, 471] width 40 height 17
checkbox input "true"
click at [742, 670] on div at bounding box center [736, 668] width 28 height 28
checkbox input "true"
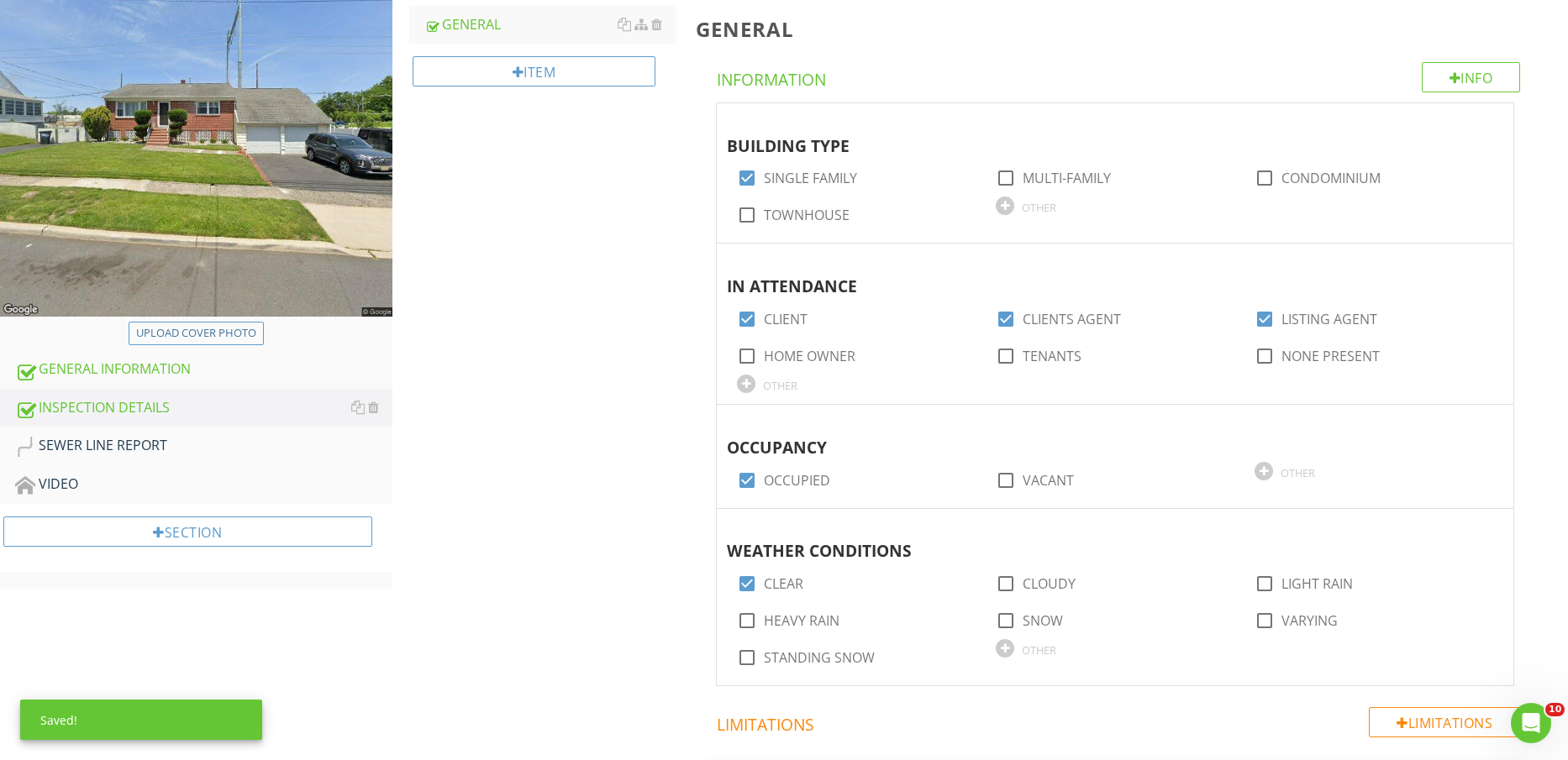
scroll to position [315, 0]
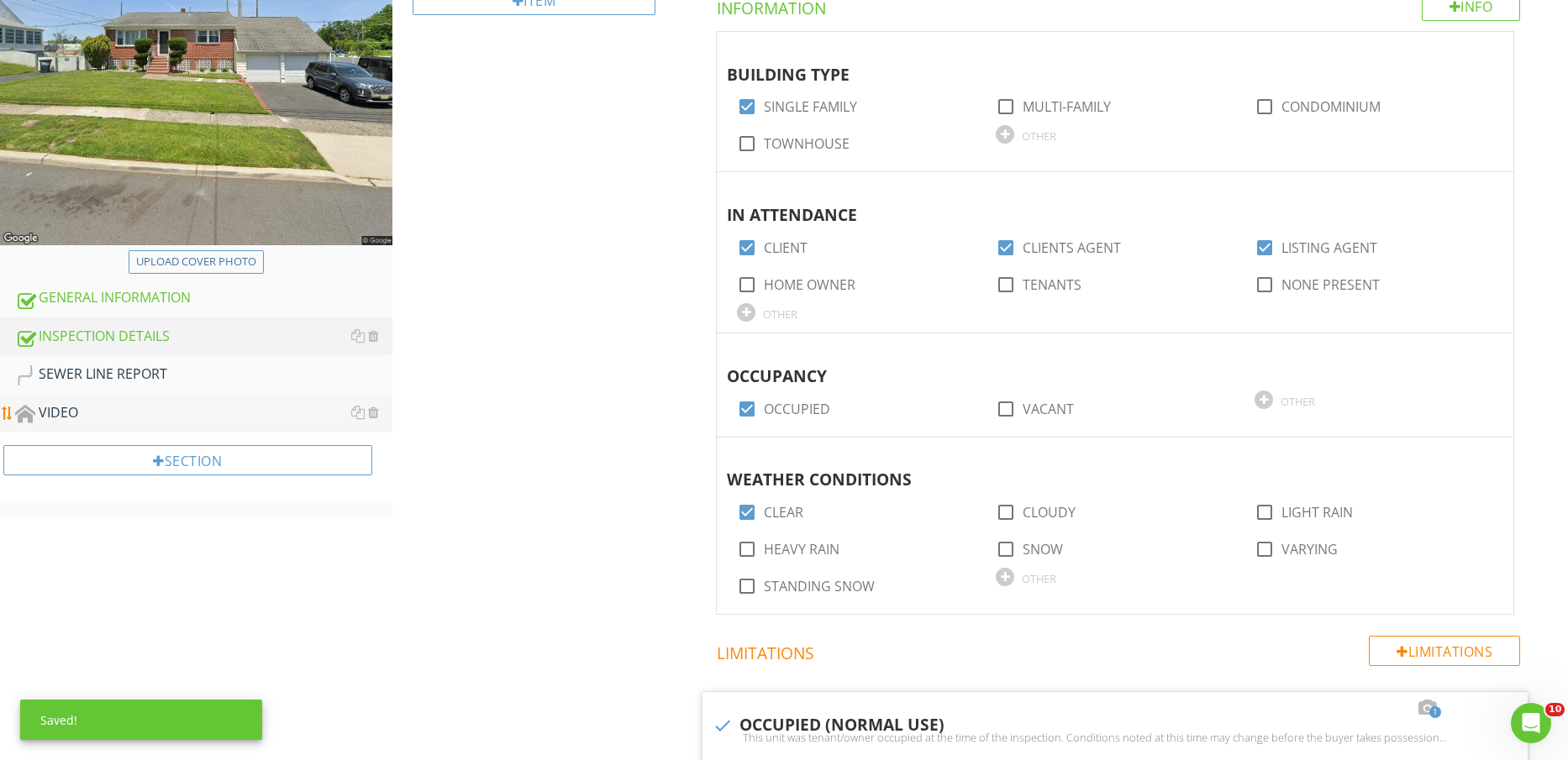
click at [178, 385] on div "SEWER LINE REPORT" at bounding box center [204, 374] width 378 height 22
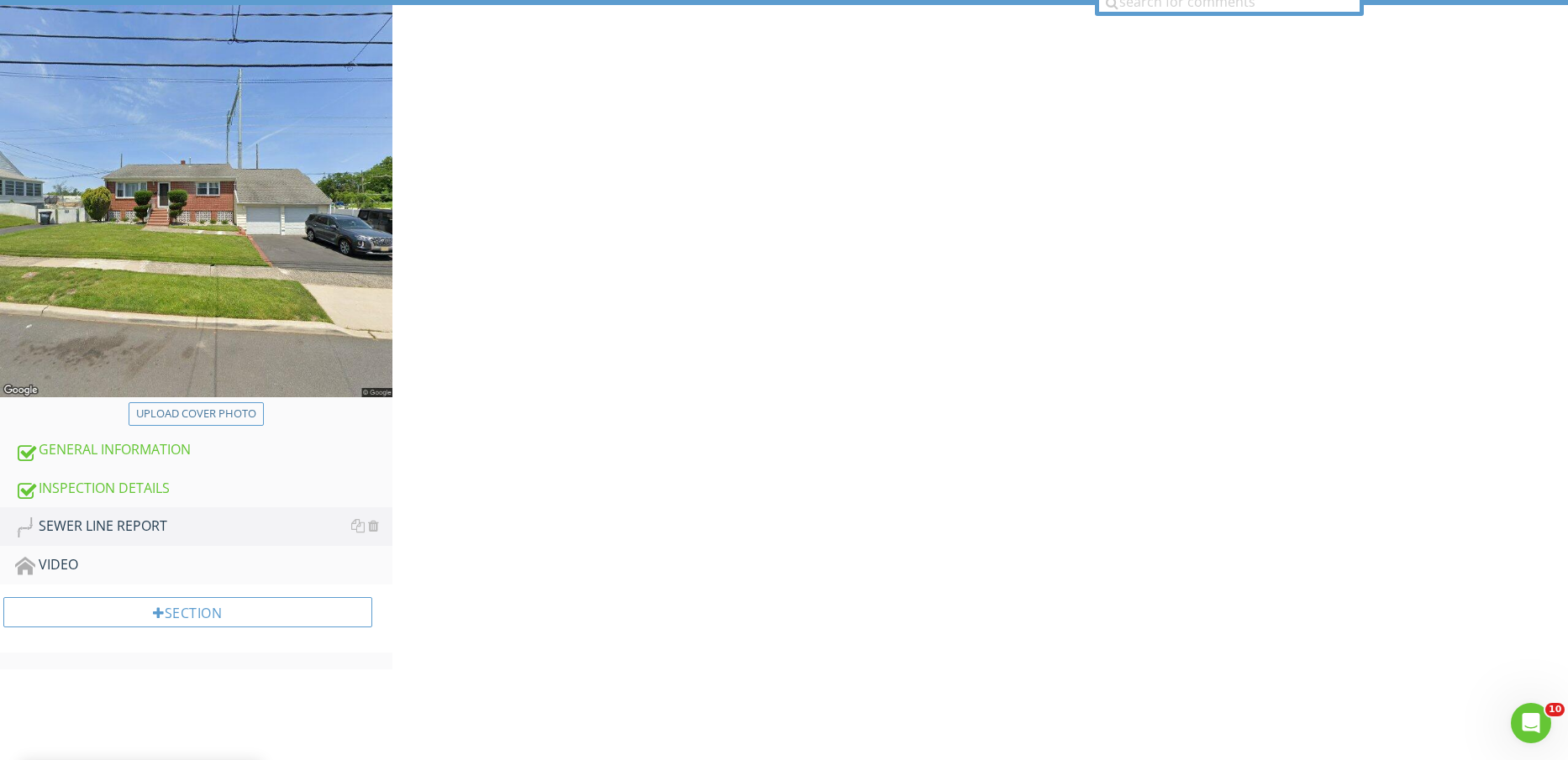
scroll to position [105, 0]
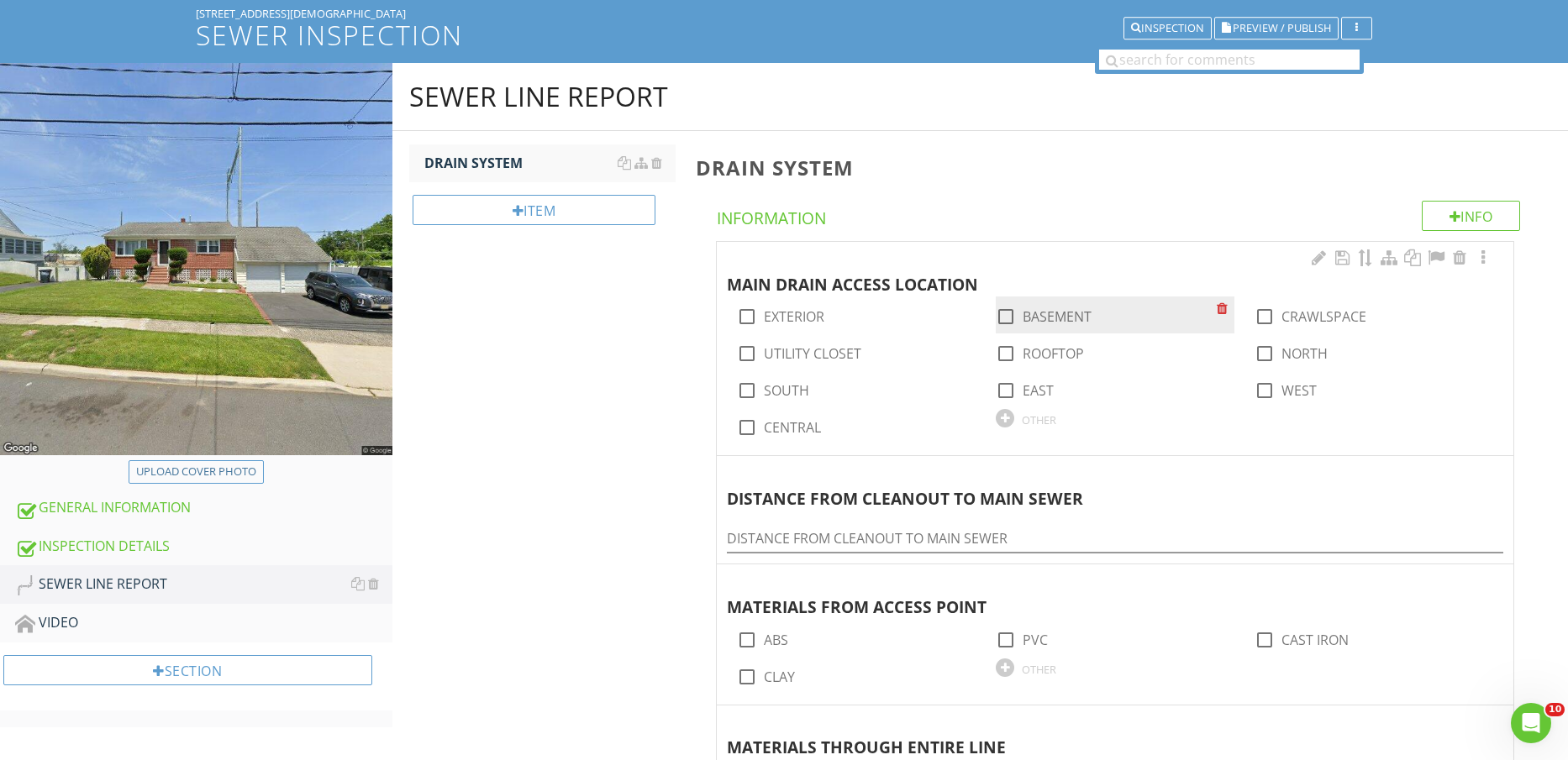
click at [1065, 325] on label "BASEMENT" at bounding box center [1056, 317] width 69 height 17
checkbox input "true"
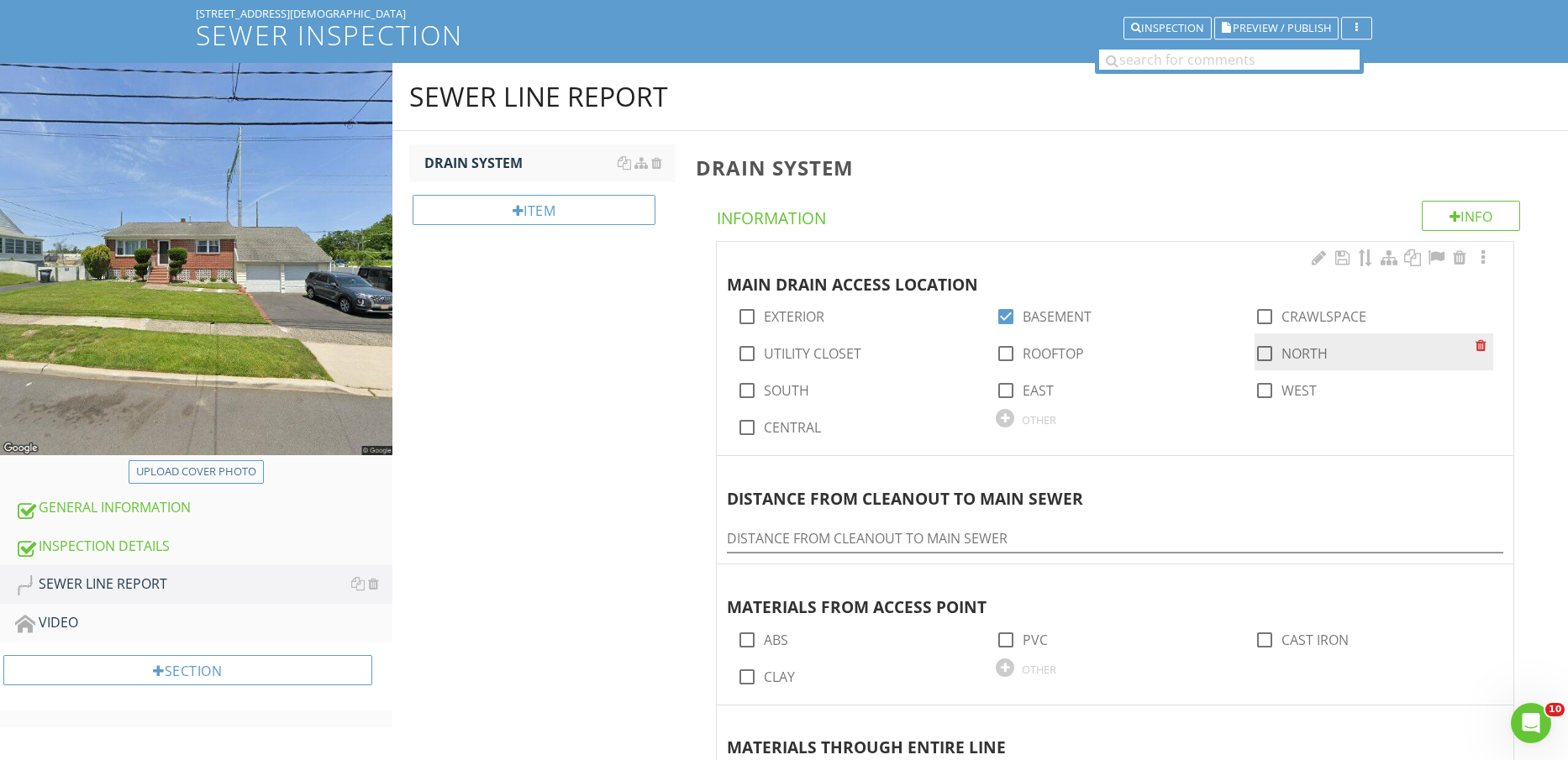
click at [1312, 363] on label "NORTH" at bounding box center [1304, 354] width 46 height 17
checkbox input "true"
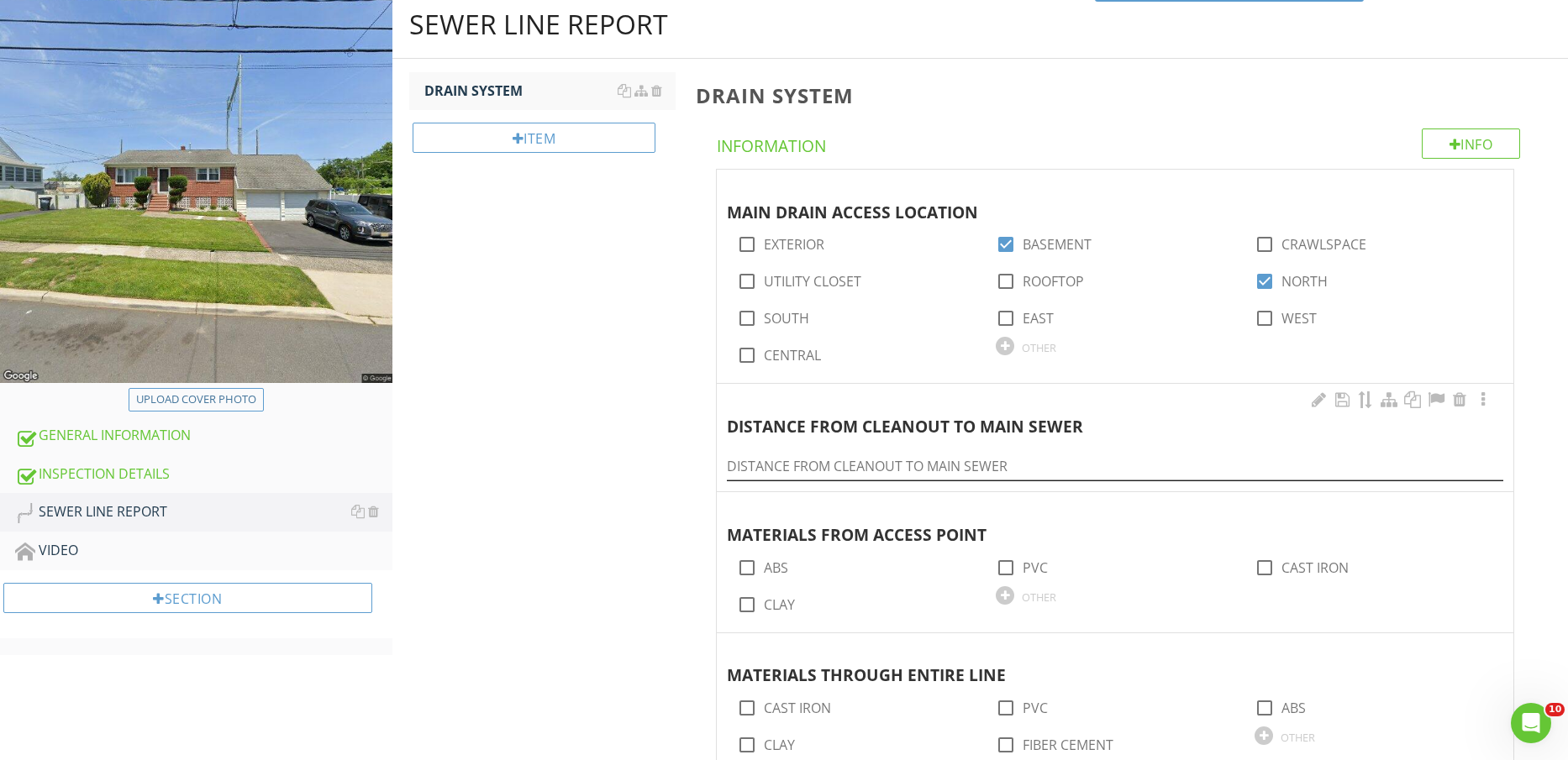
scroll to position [211, 0]
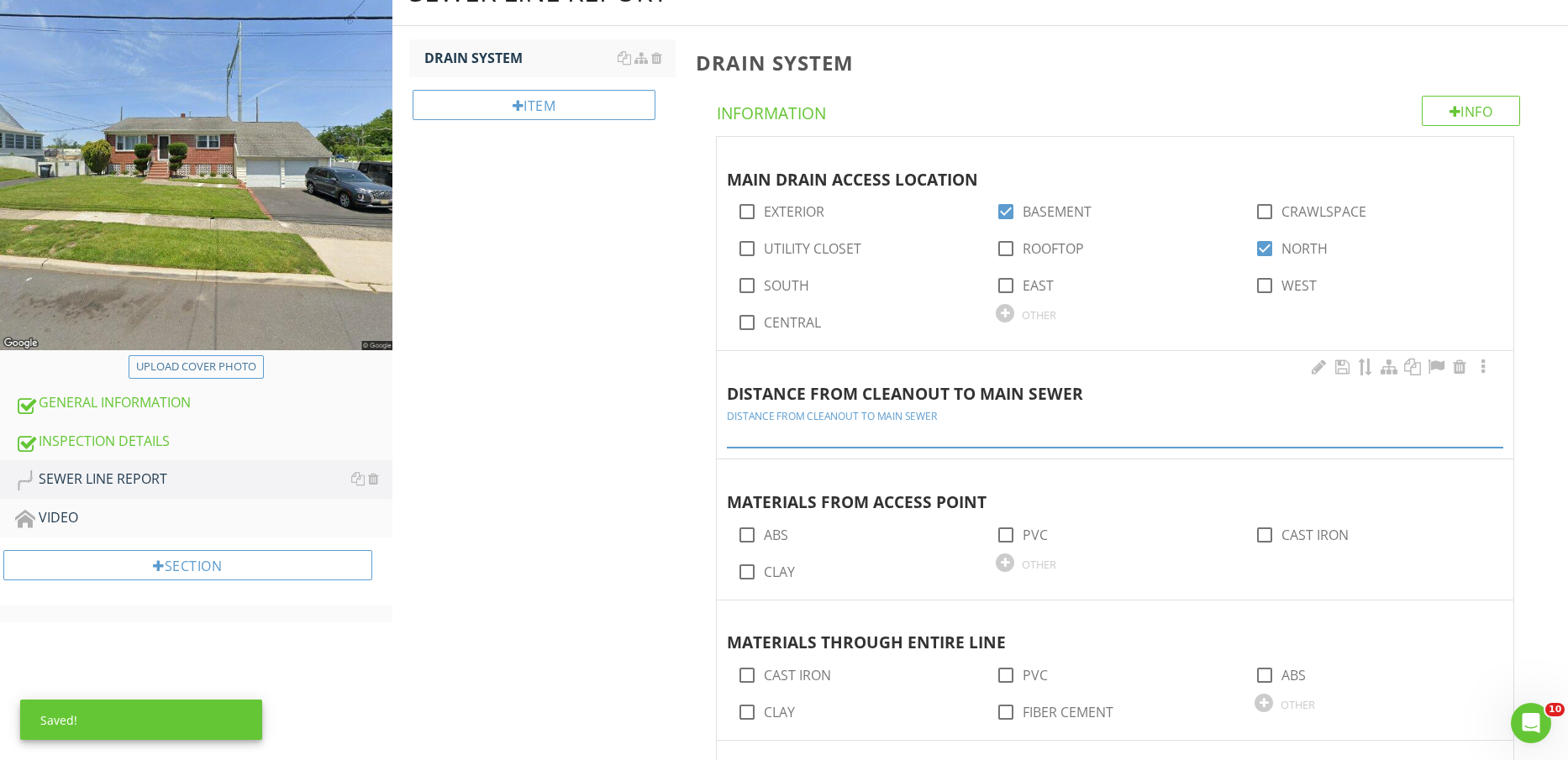
click at [985, 434] on input "DISTANCE FROM CLEANOUT TO MAIN SEWER" at bounding box center [1115, 433] width 776 height 27
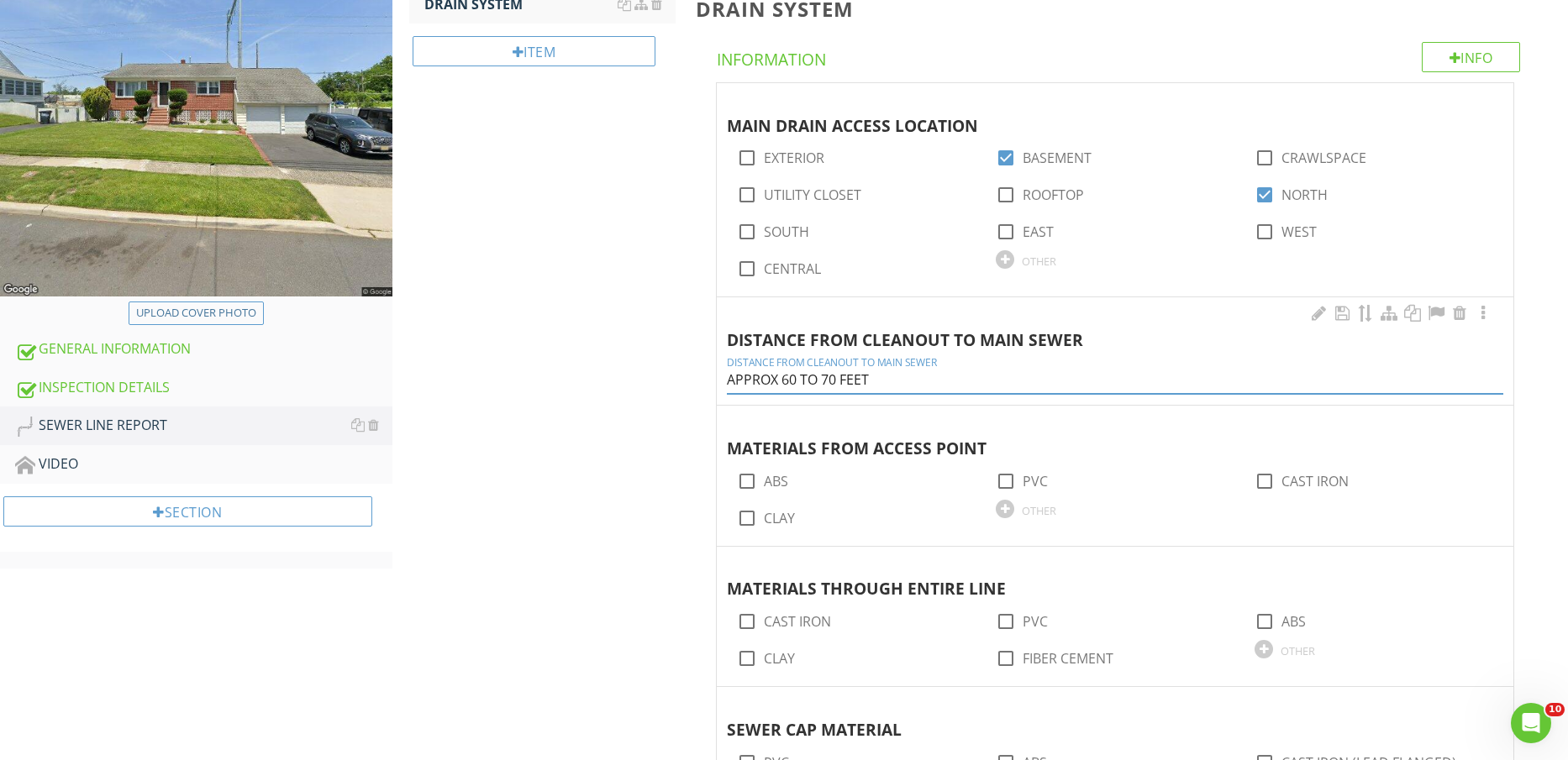
scroll to position [315, 0]
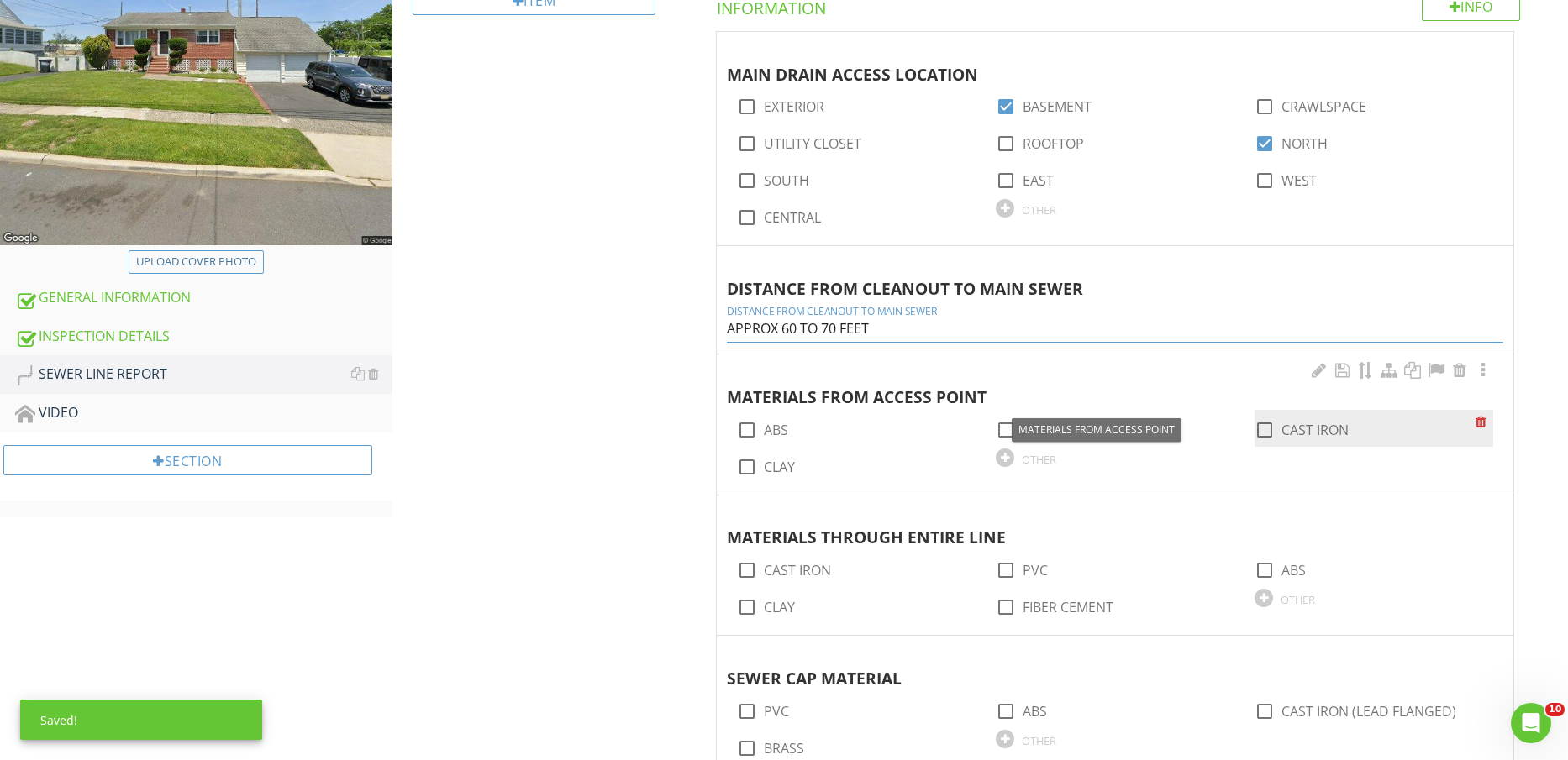
type input "APPROX 60 TO 70 FEET"
click at [1311, 431] on label "CAST IRON" at bounding box center [1314, 431] width 67 height 17
checkbox input "true"
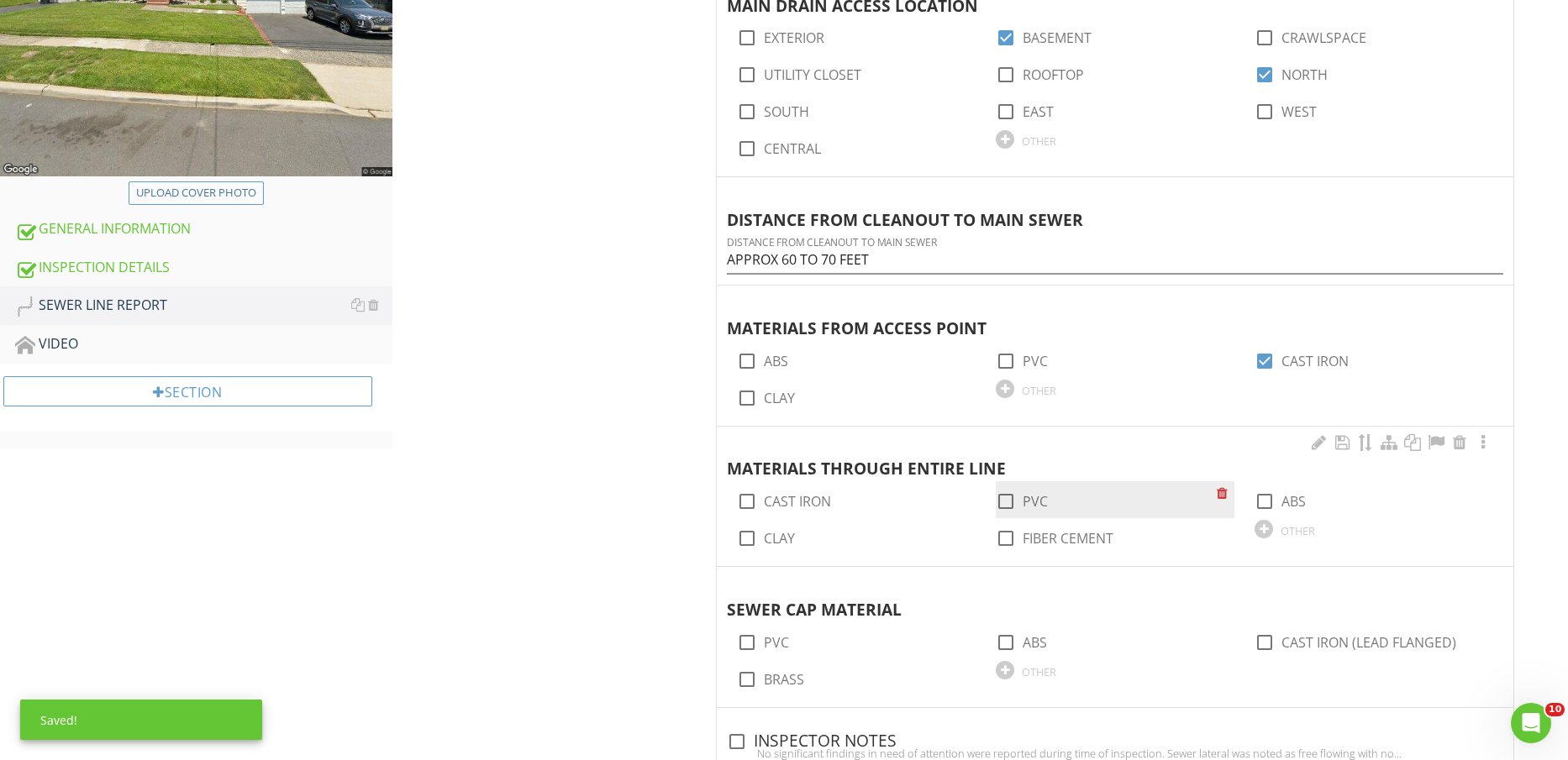
scroll to position [420, 0]
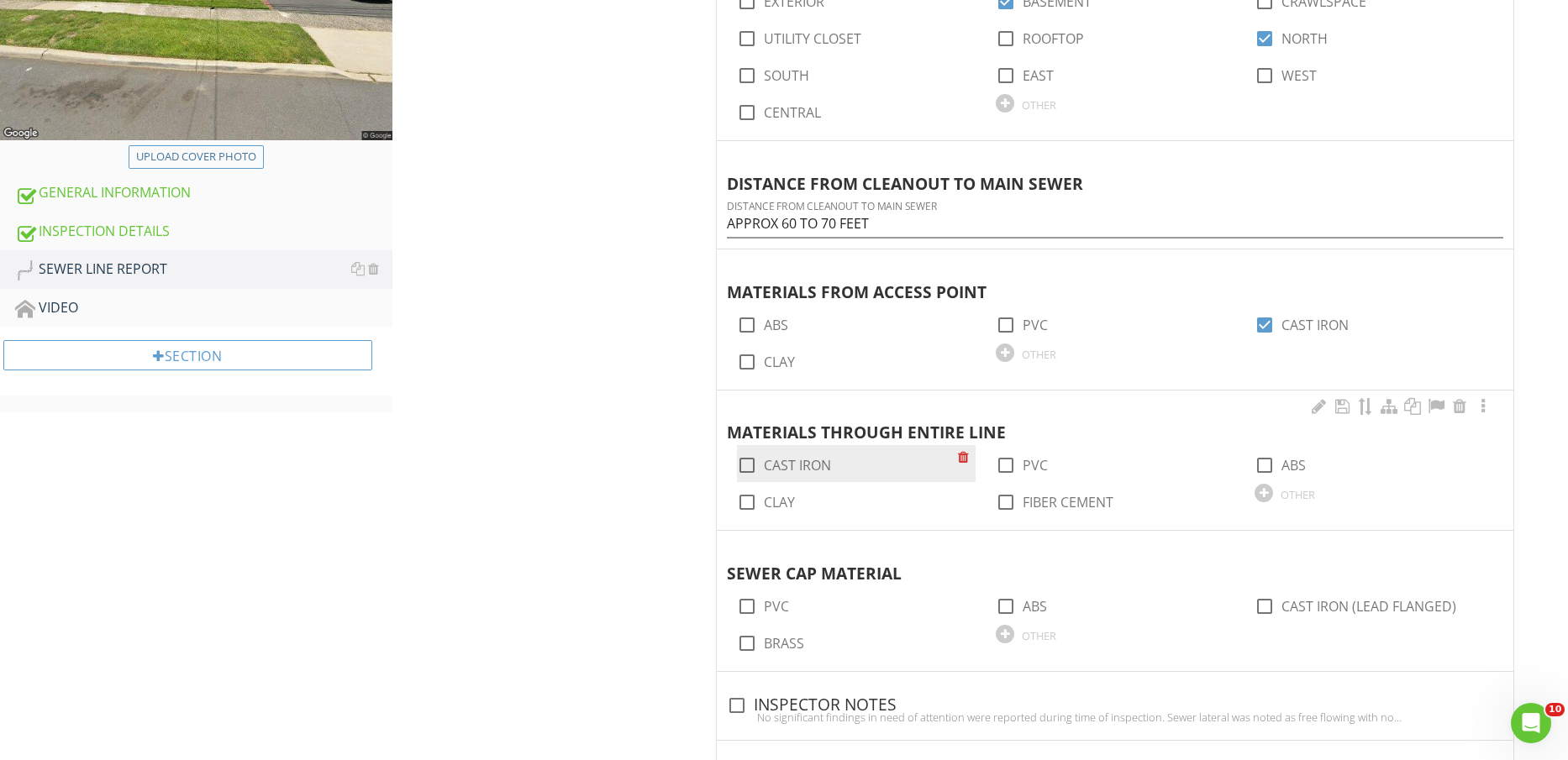
click at [803, 467] on label "CAST IRON" at bounding box center [797, 465] width 67 height 17
checkbox input "true"
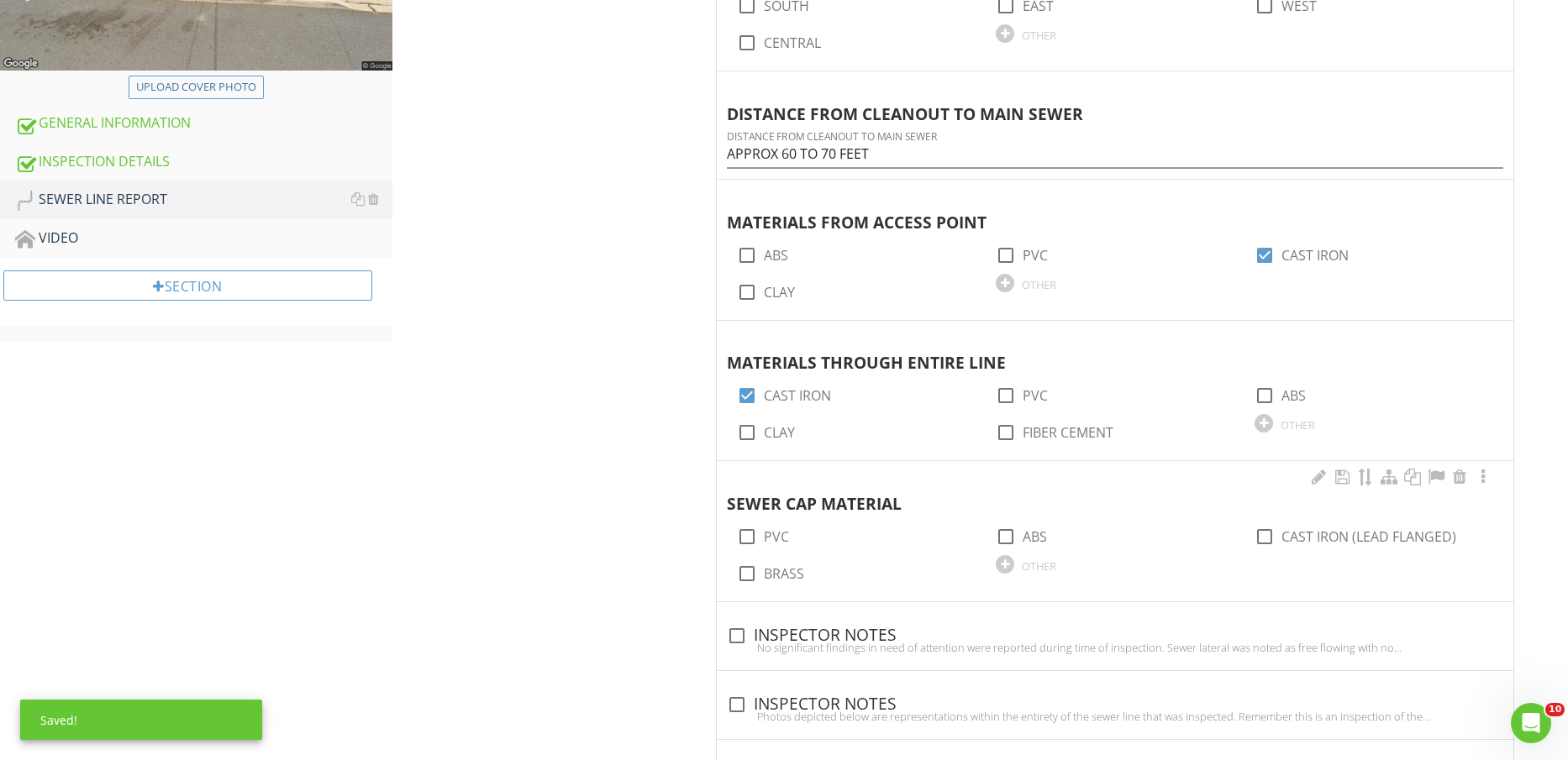
scroll to position [525, 0]
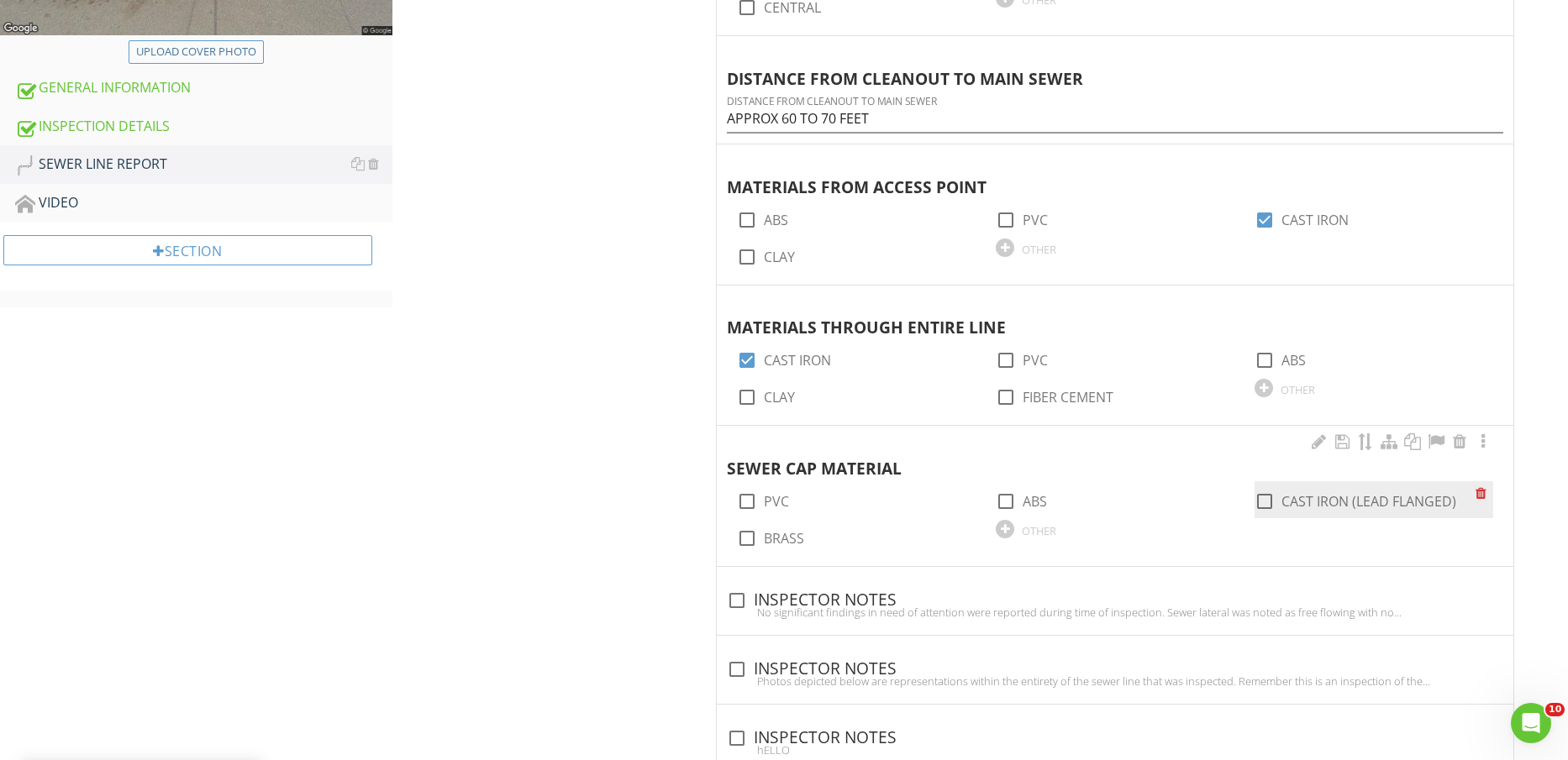
click at [1340, 493] on label "CAST IRON (LEAD FLANGED)" at bounding box center [1368, 501] width 175 height 17
checkbox input "true"
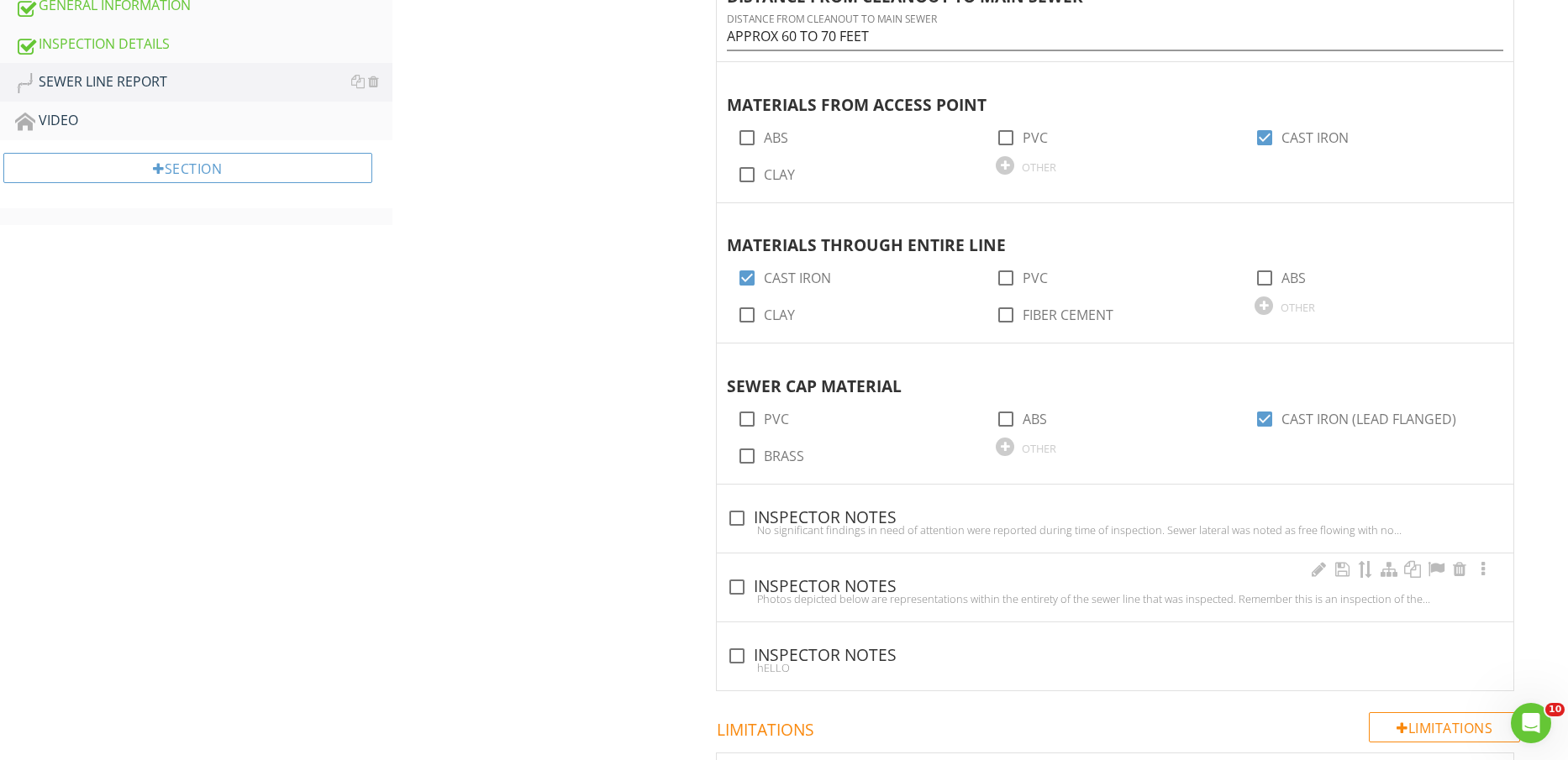
scroll to position [735, 0]
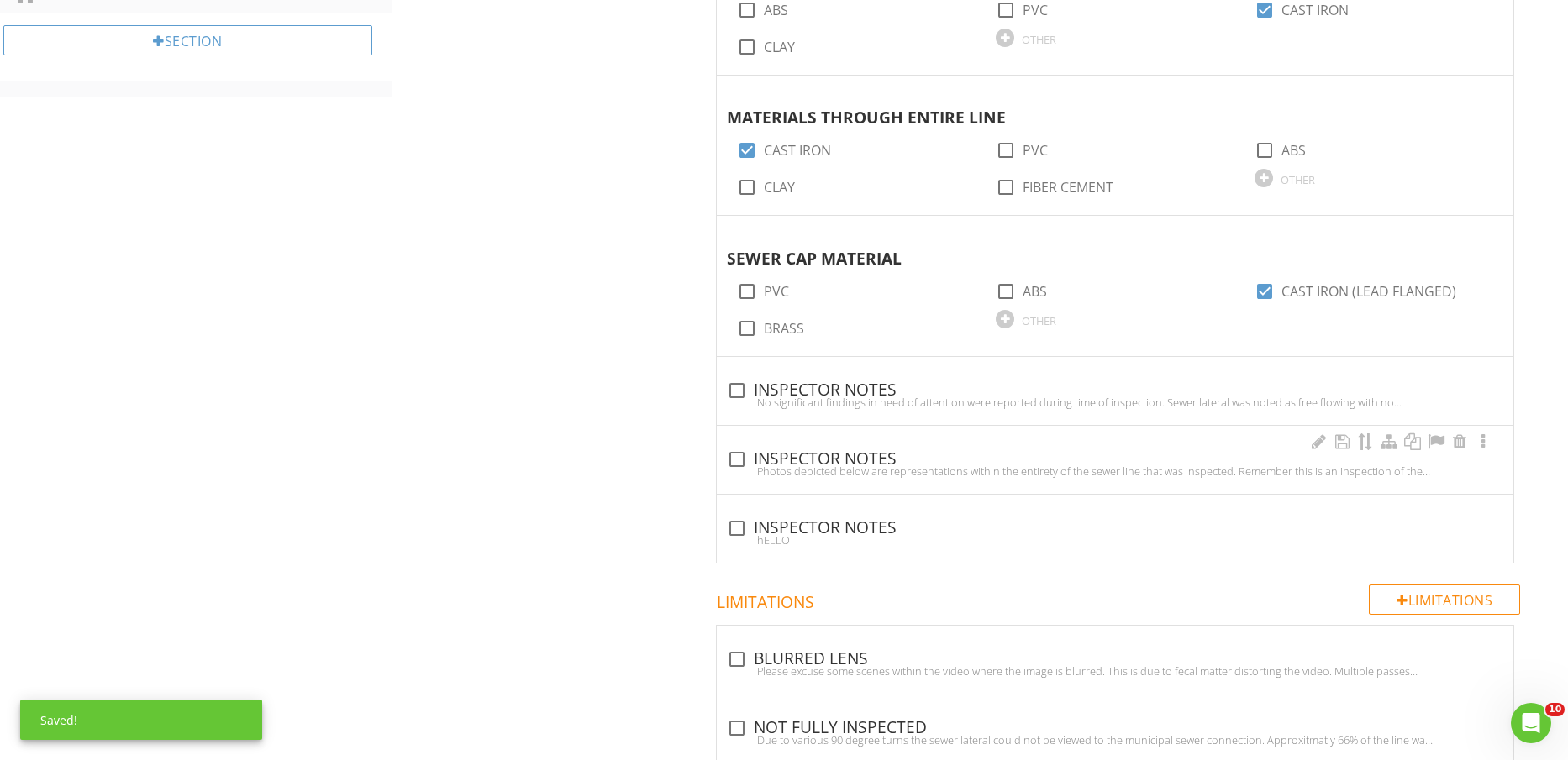
click at [833, 462] on div "check_box_outline_blank INSPECTOR NOTES" at bounding box center [1115, 459] width 776 height 20
checkbox input "true"
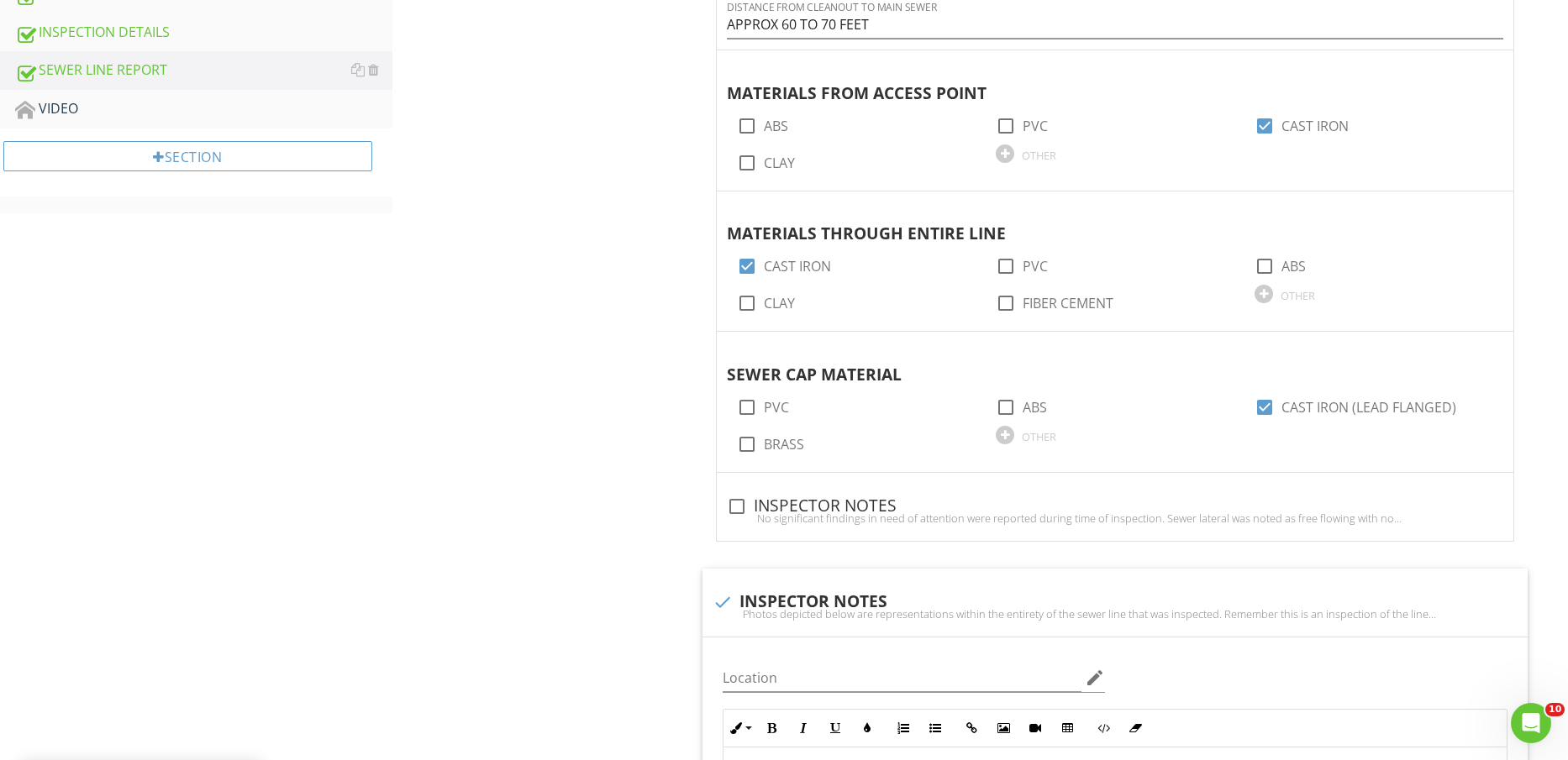
scroll to position [0, 0]
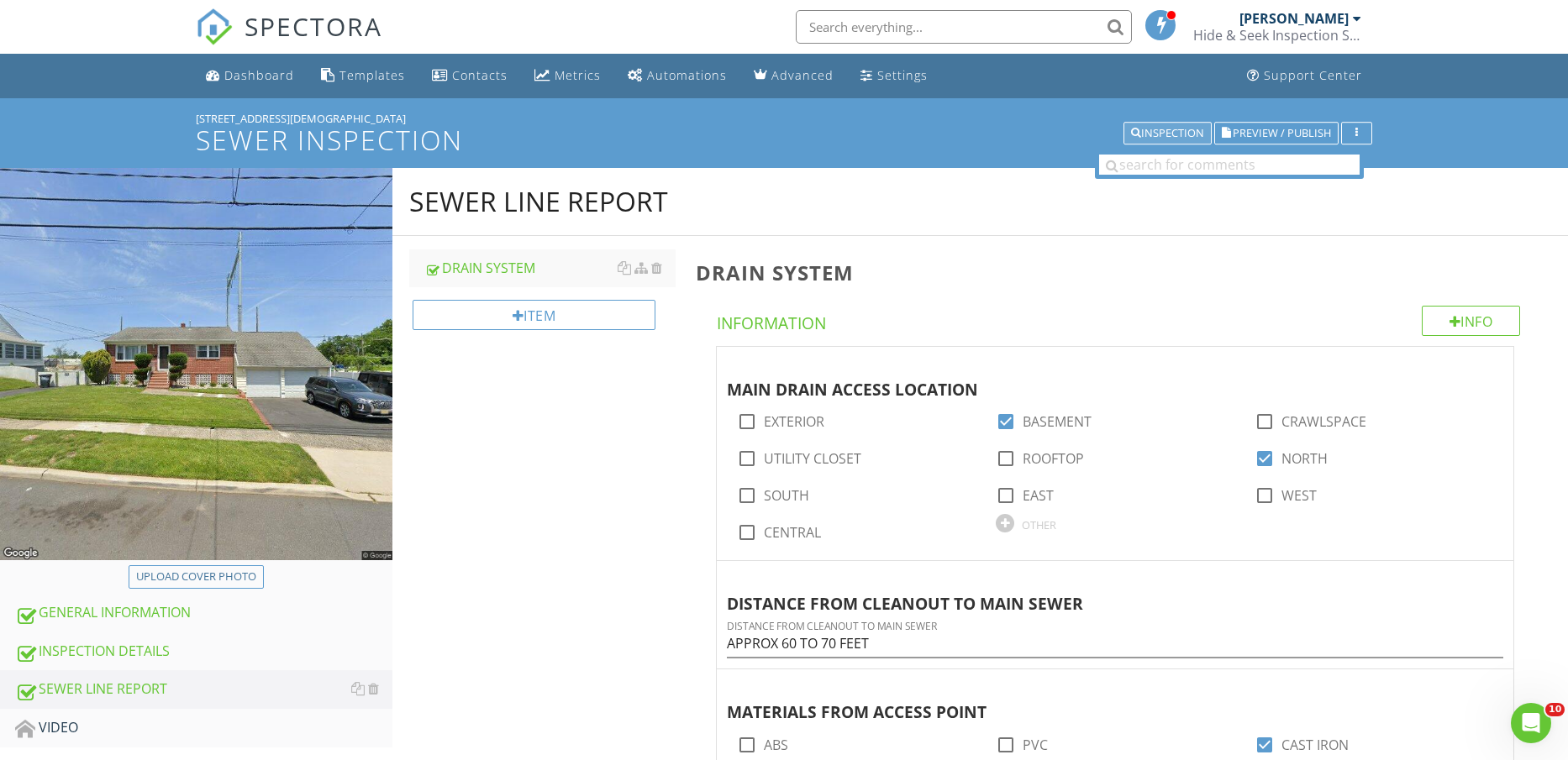
click at [1183, 127] on div "Inspection" at bounding box center [1167, 133] width 73 height 11
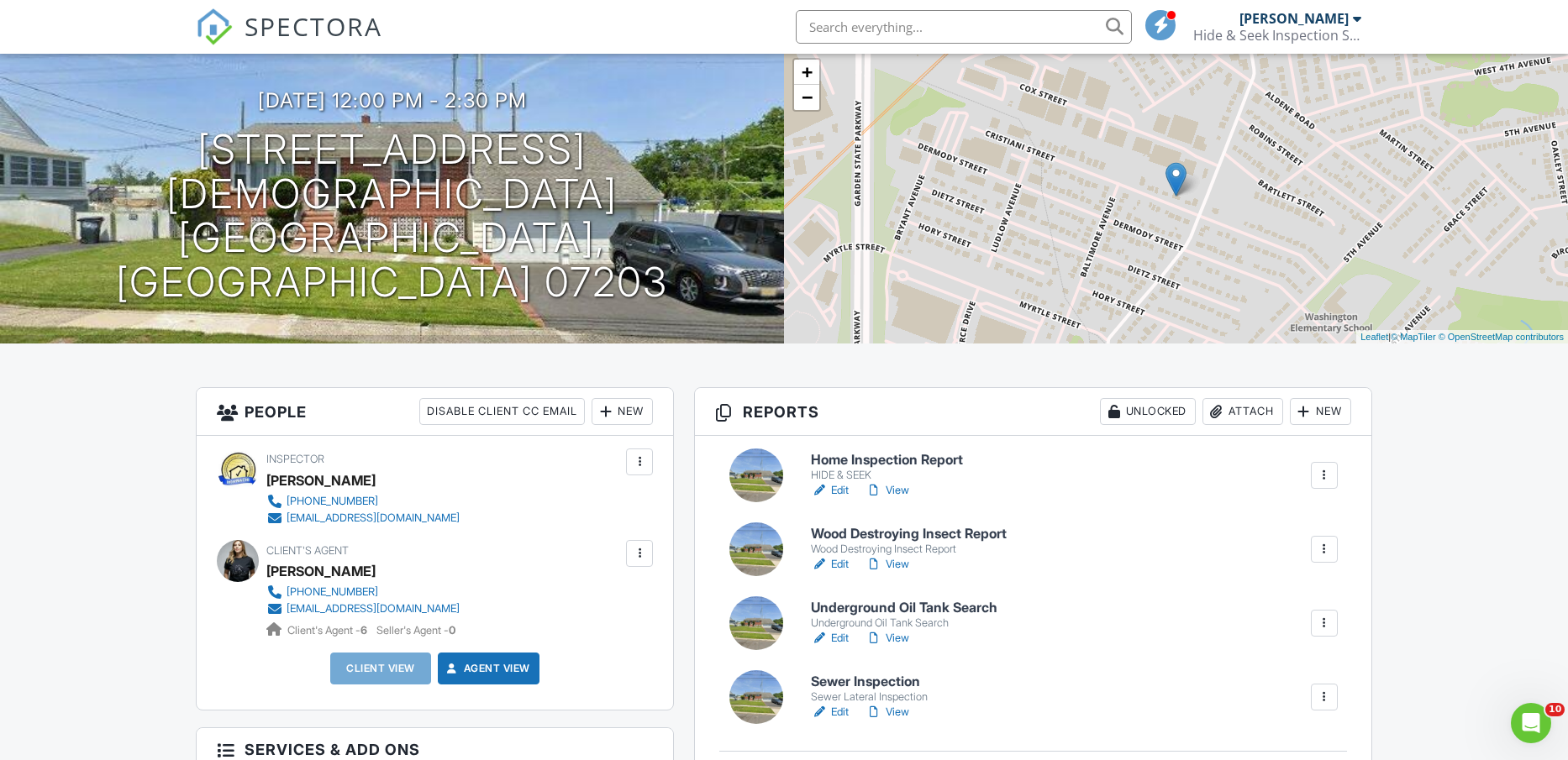
click at [838, 493] on link "Edit" at bounding box center [830, 491] width 38 height 17
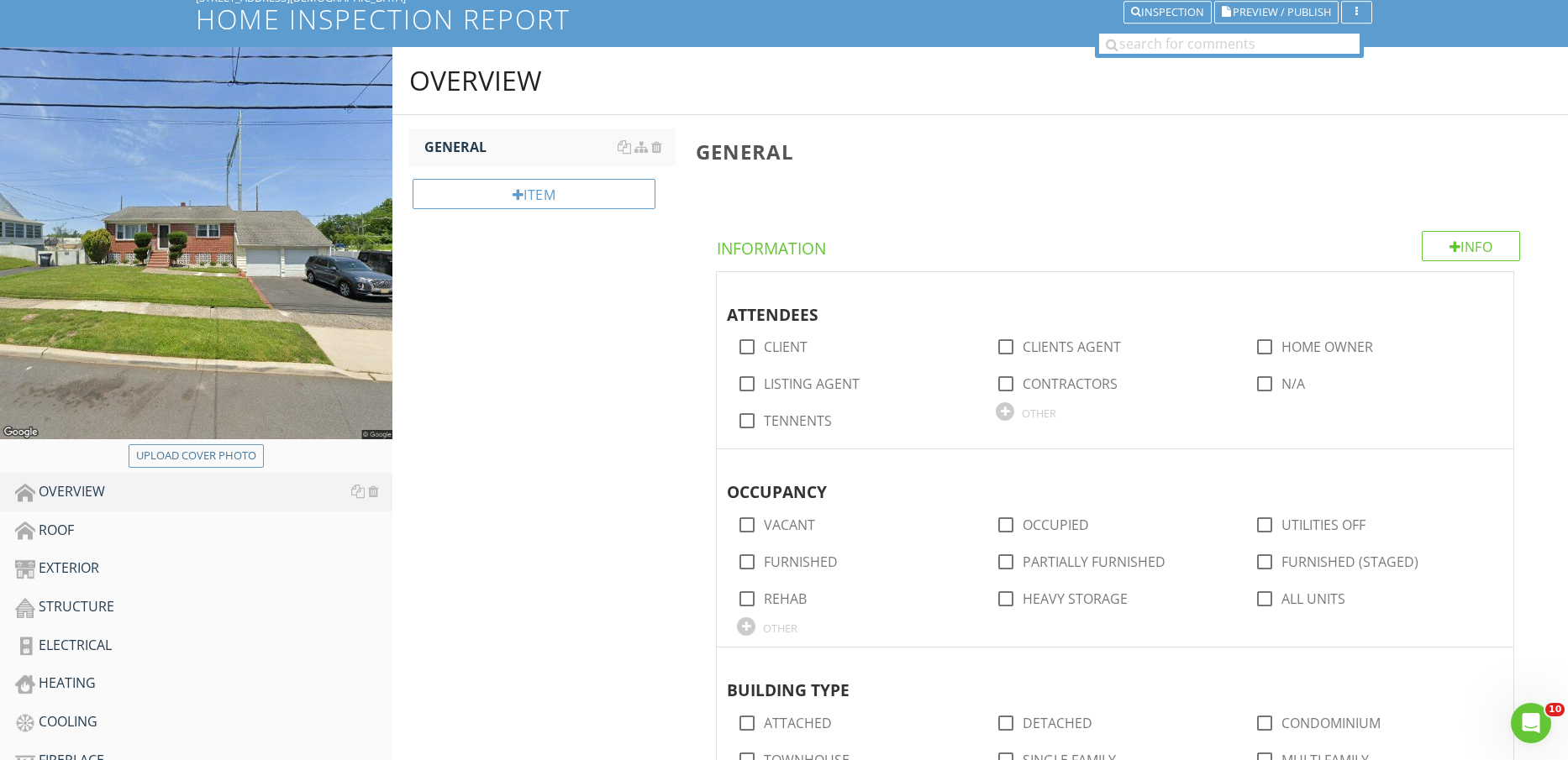
scroll to position [211, 0]
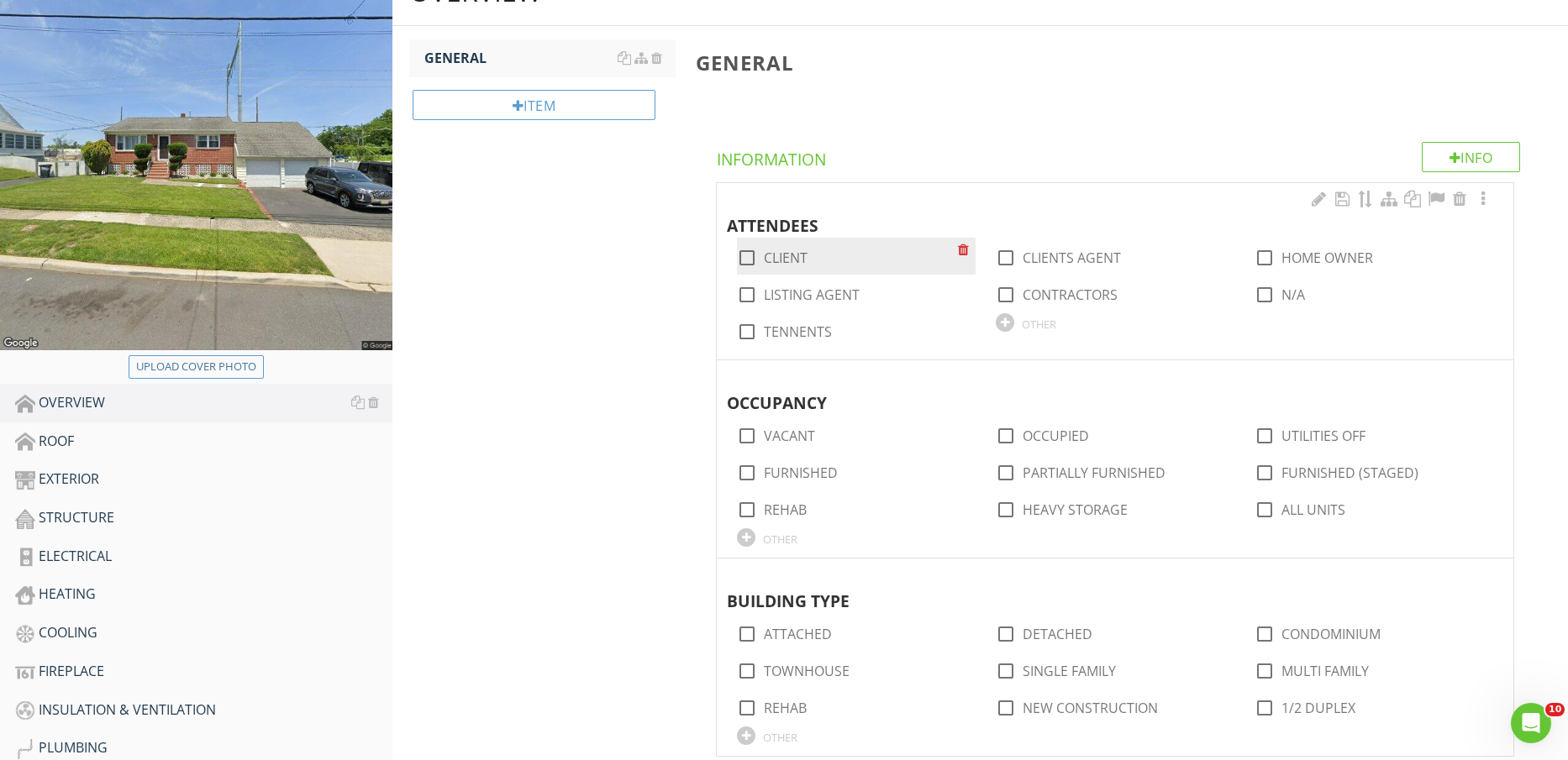
click at [793, 263] on label "CLIENT" at bounding box center [785, 258] width 43 height 17
checkbox input "true"
click at [1051, 259] on label "CLIENTS AGENT" at bounding box center [1071, 258] width 98 height 17
checkbox input "true"
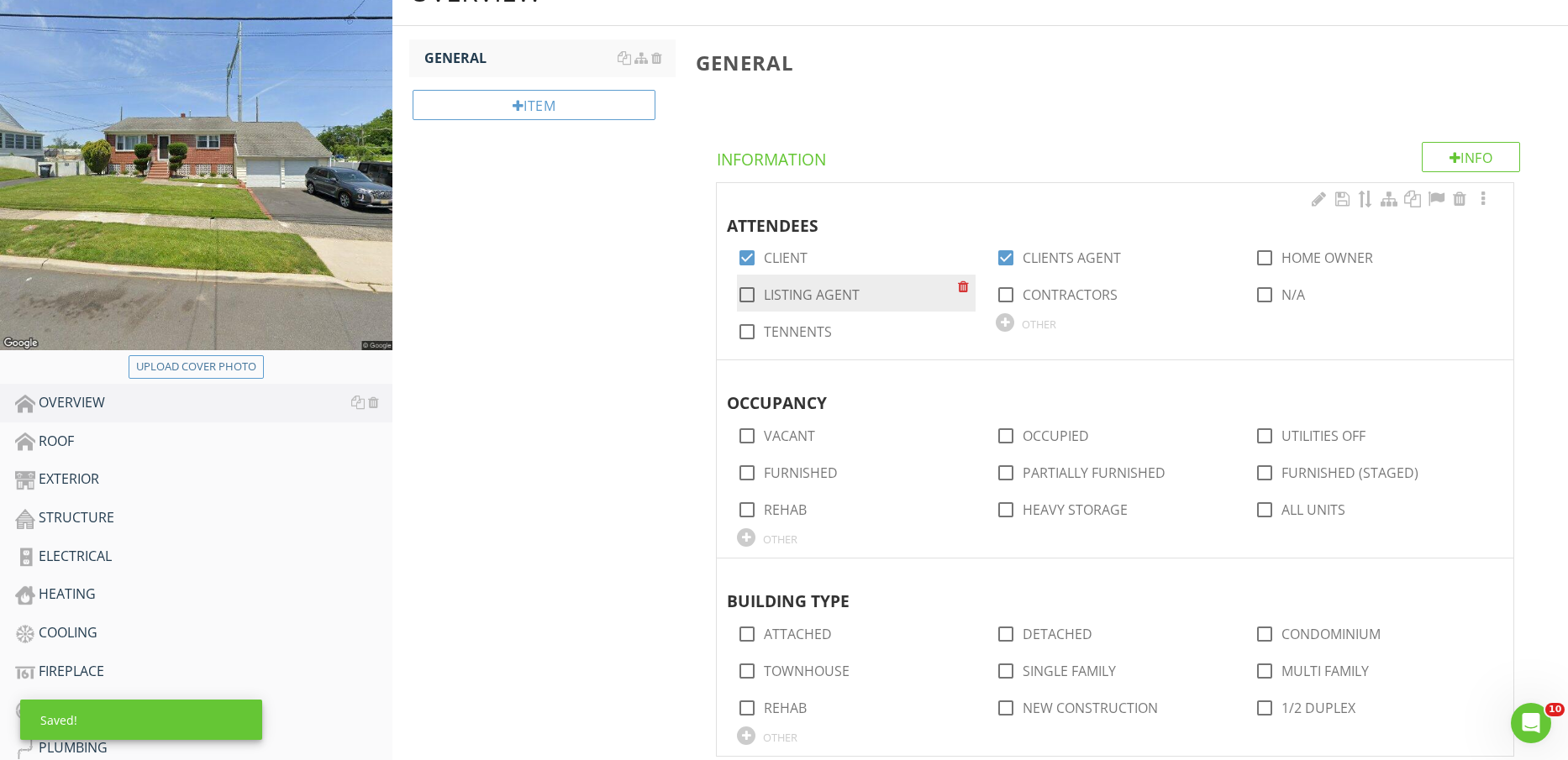
click at [810, 288] on label "LISTING AGENT" at bounding box center [811, 295] width 95 height 17
checkbox input "true"
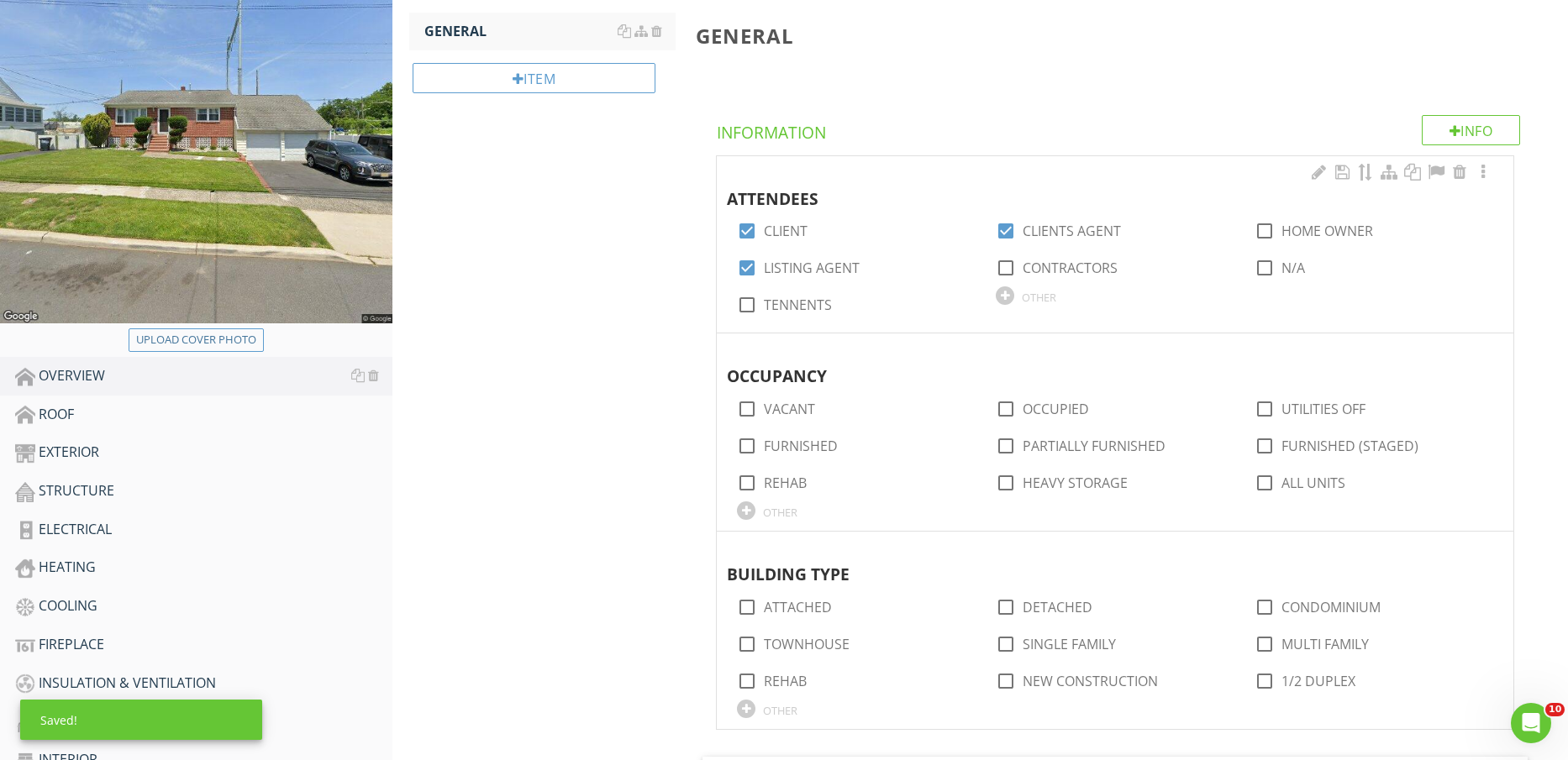
scroll to position [315, 0]
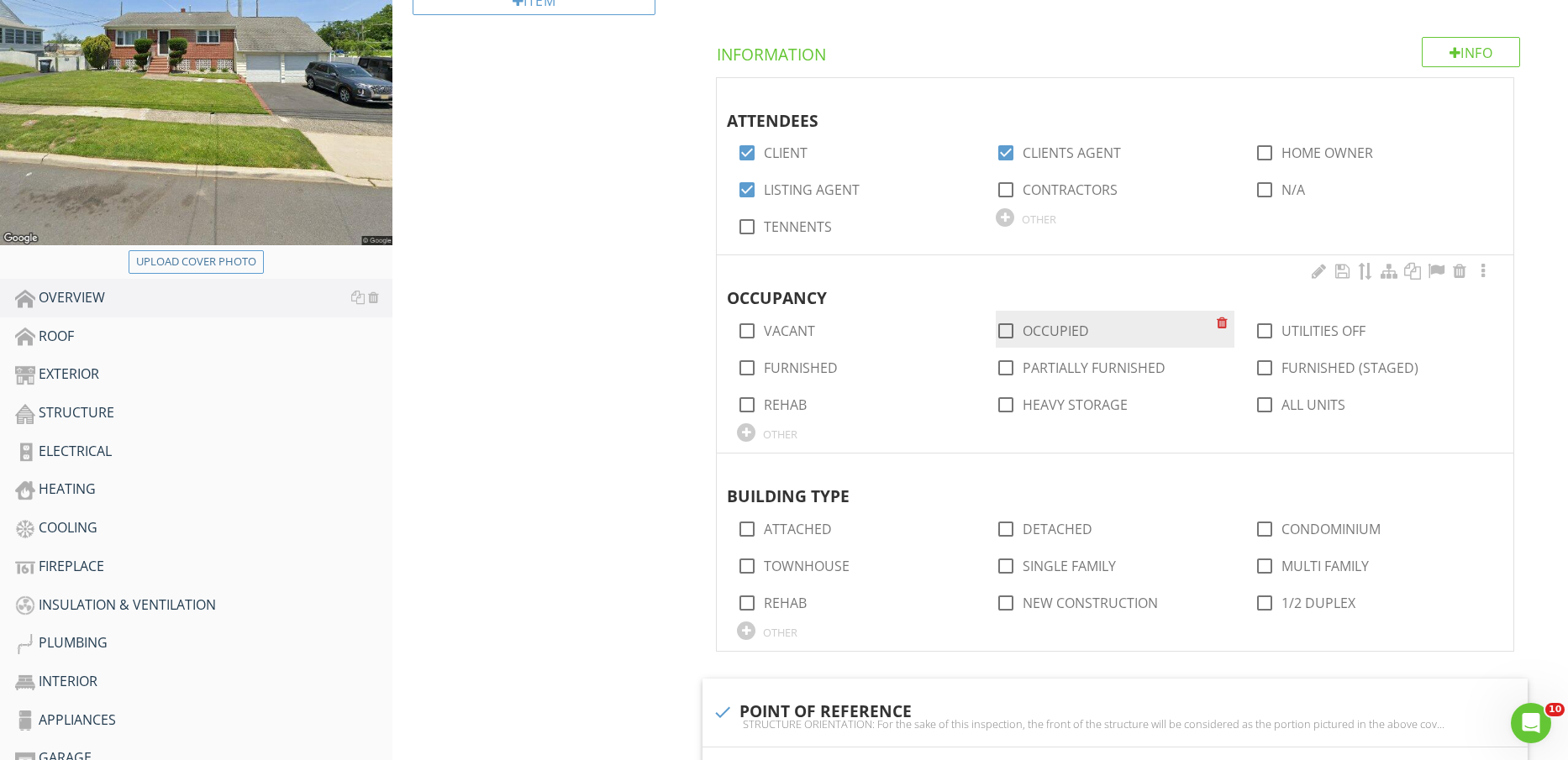
click at [1021, 331] on div "check_box_outline_blank OCCUPIED" at bounding box center [1042, 330] width 93 height 20
click at [1009, 330] on div at bounding box center [1005, 331] width 28 height 28
checkbox input "true"
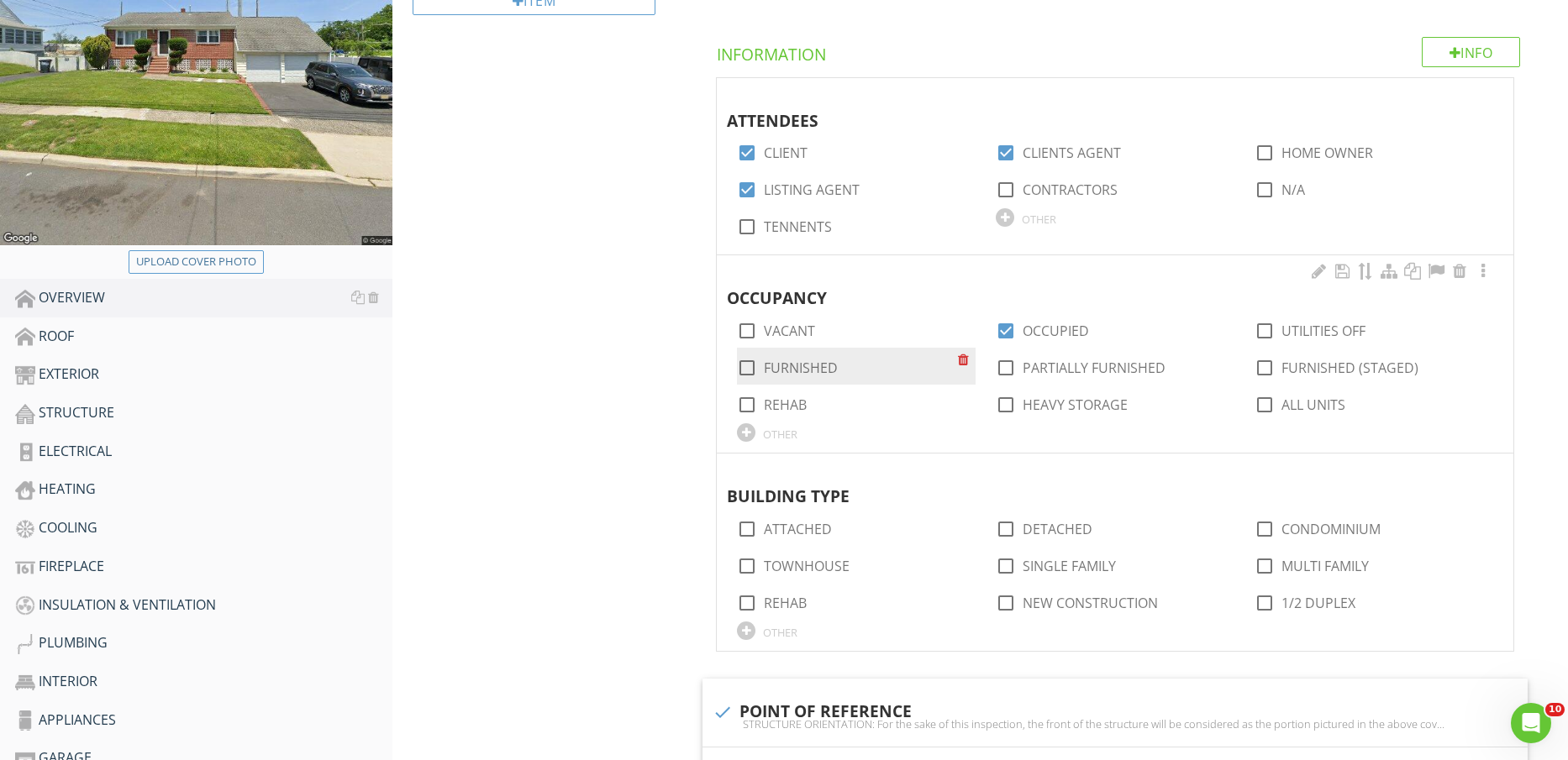
click at [800, 361] on label "FURNISHED" at bounding box center [801, 368] width 74 height 17
checkbox input "true"
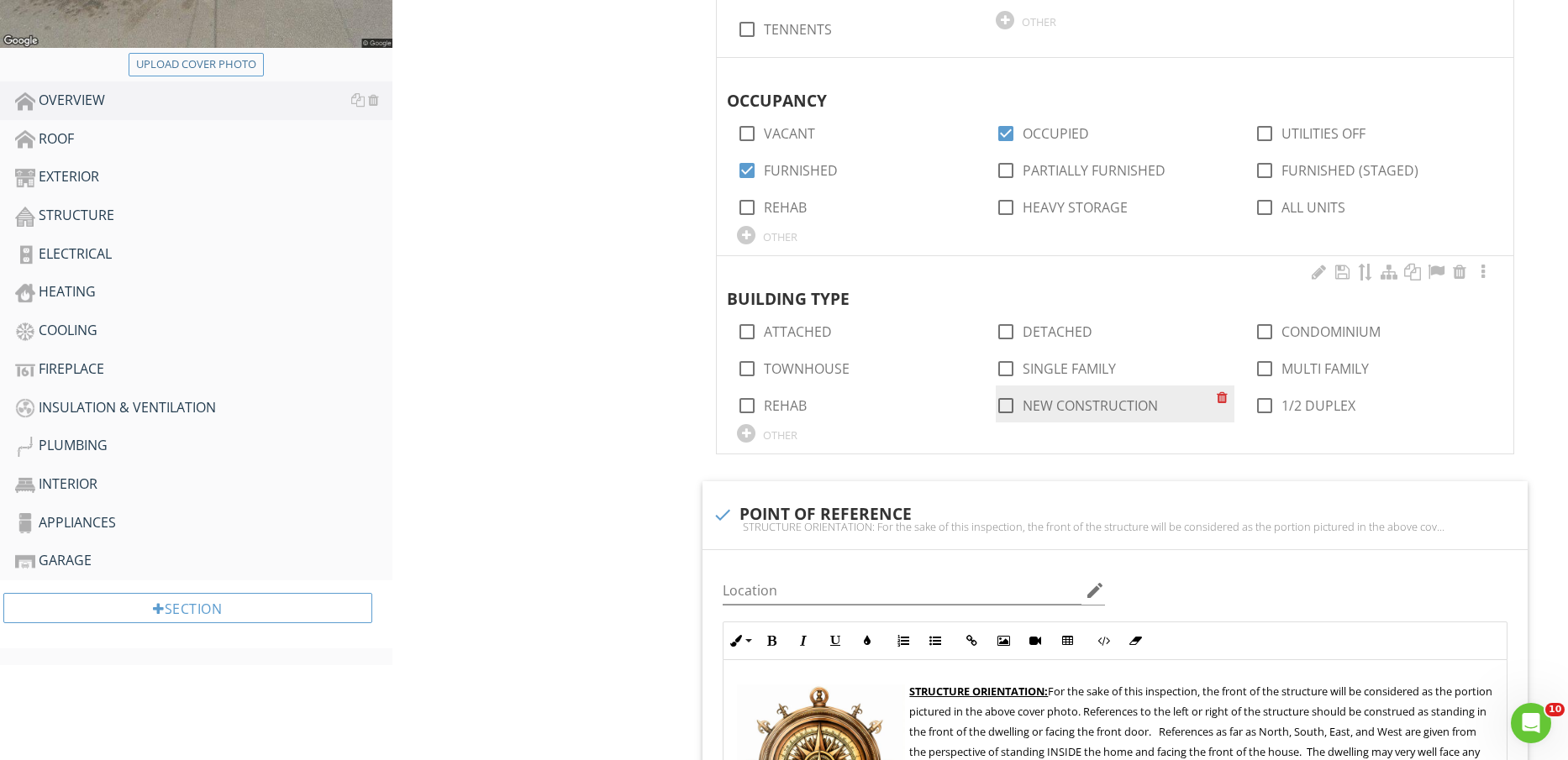
scroll to position [525, 0]
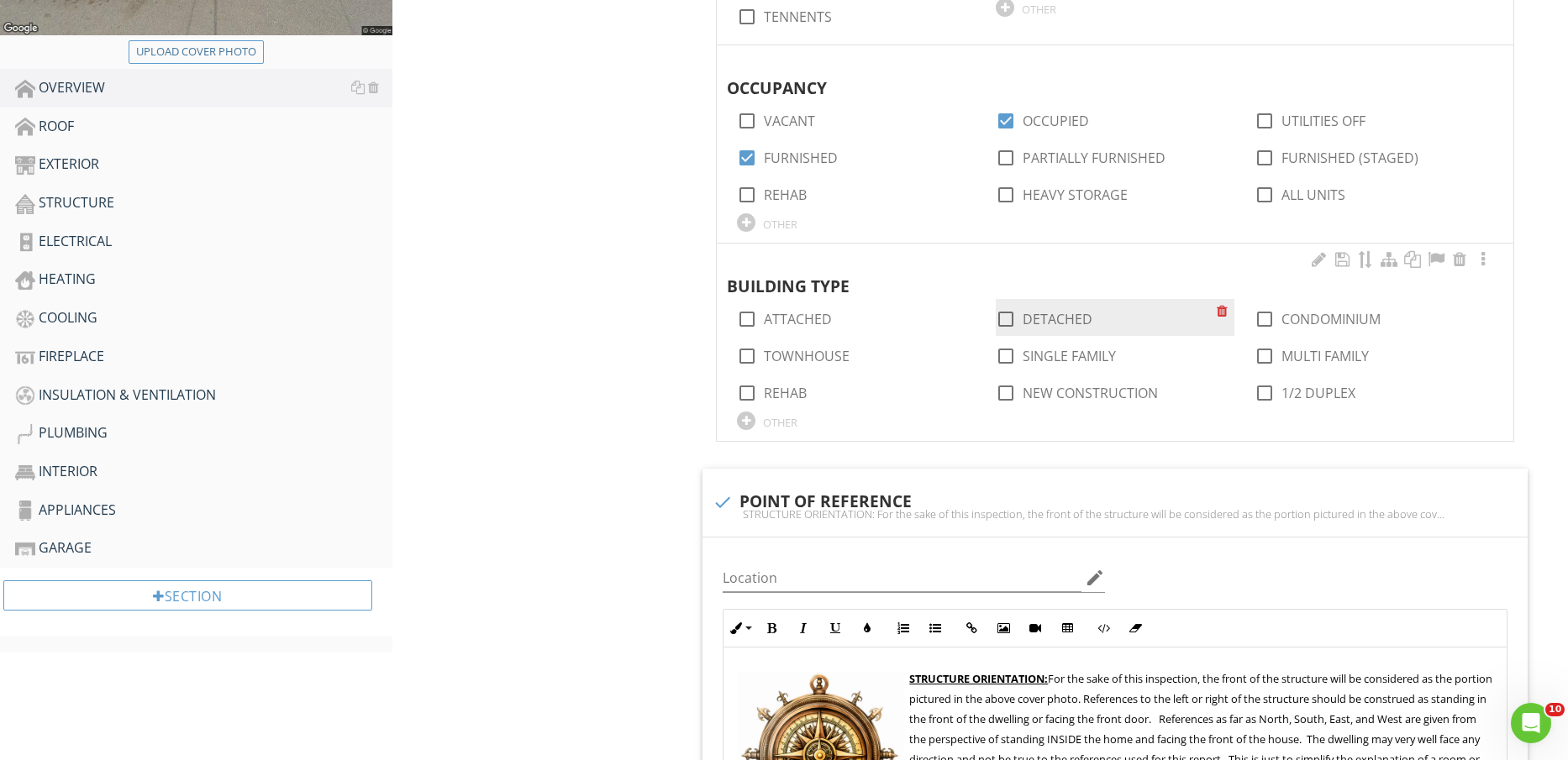
click at [1061, 317] on label "DETACHED" at bounding box center [1057, 319] width 70 height 17
checkbox input "true"
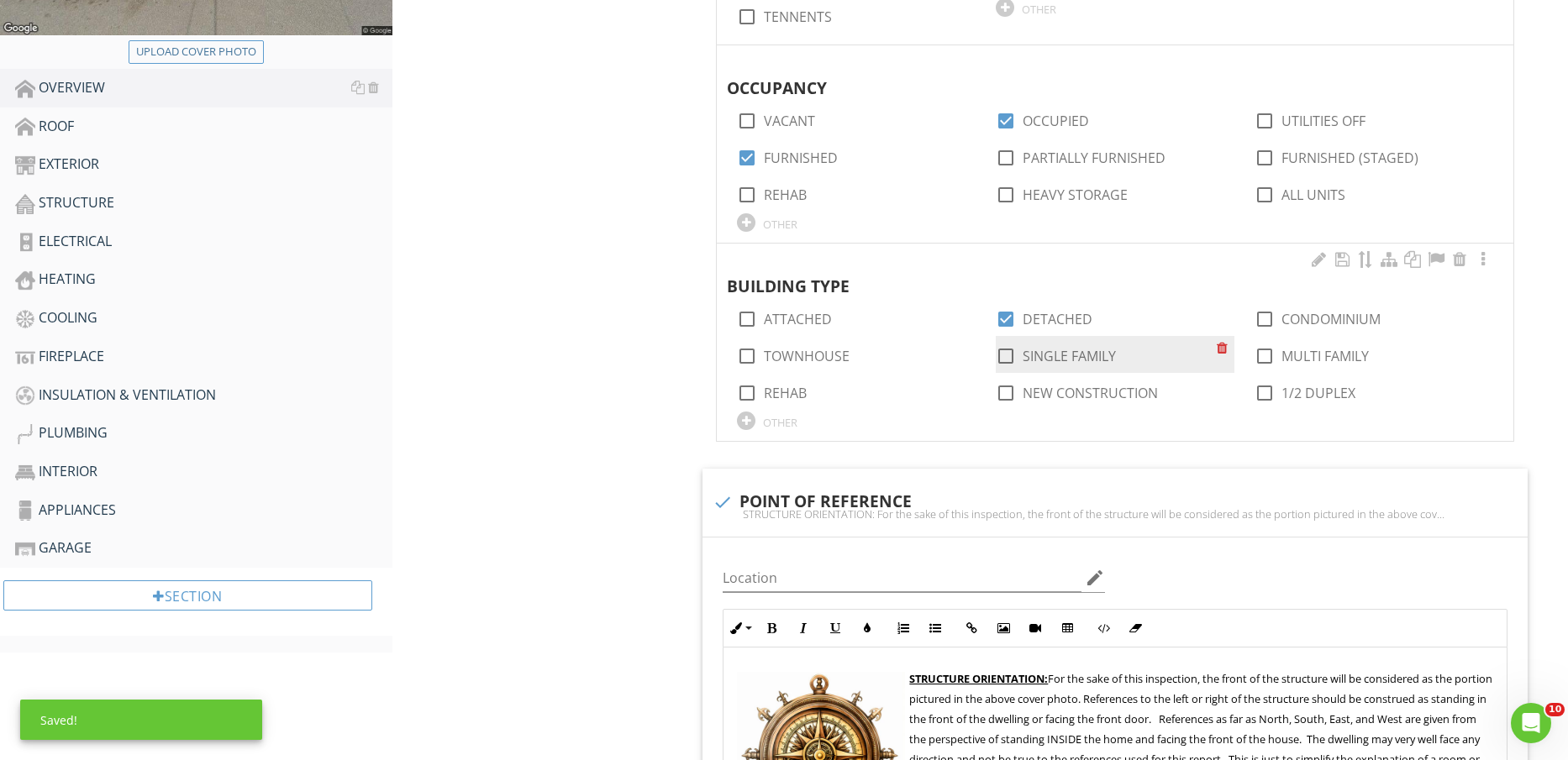
click at [1066, 347] on label "SINGLE FAMILY" at bounding box center [1069, 356] width 93 height 17
checkbox input "true"
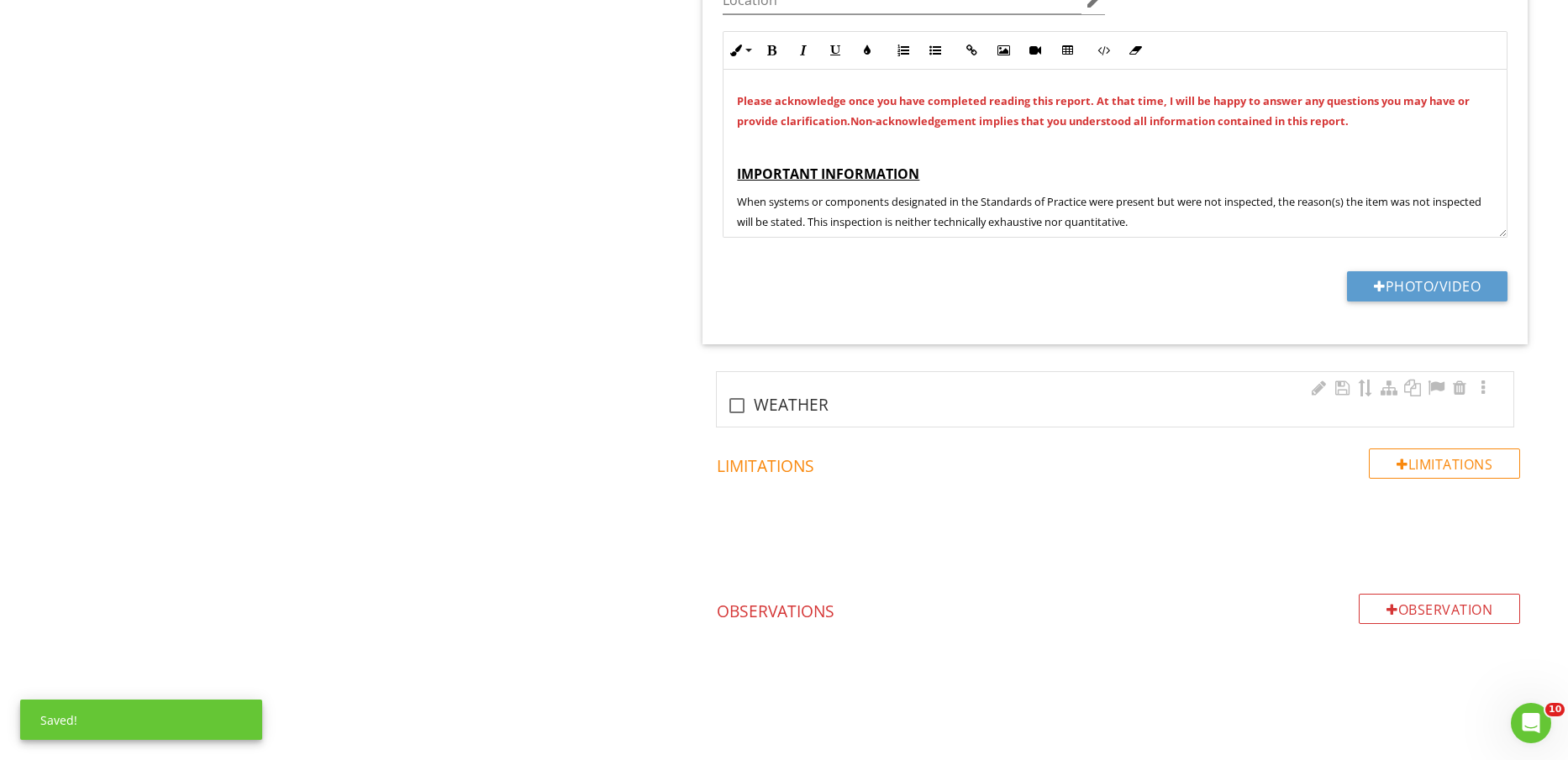
click at [796, 399] on div "check_box_outline_blank WEATHER" at bounding box center [1115, 405] width 776 height 20
checkbox input "true"
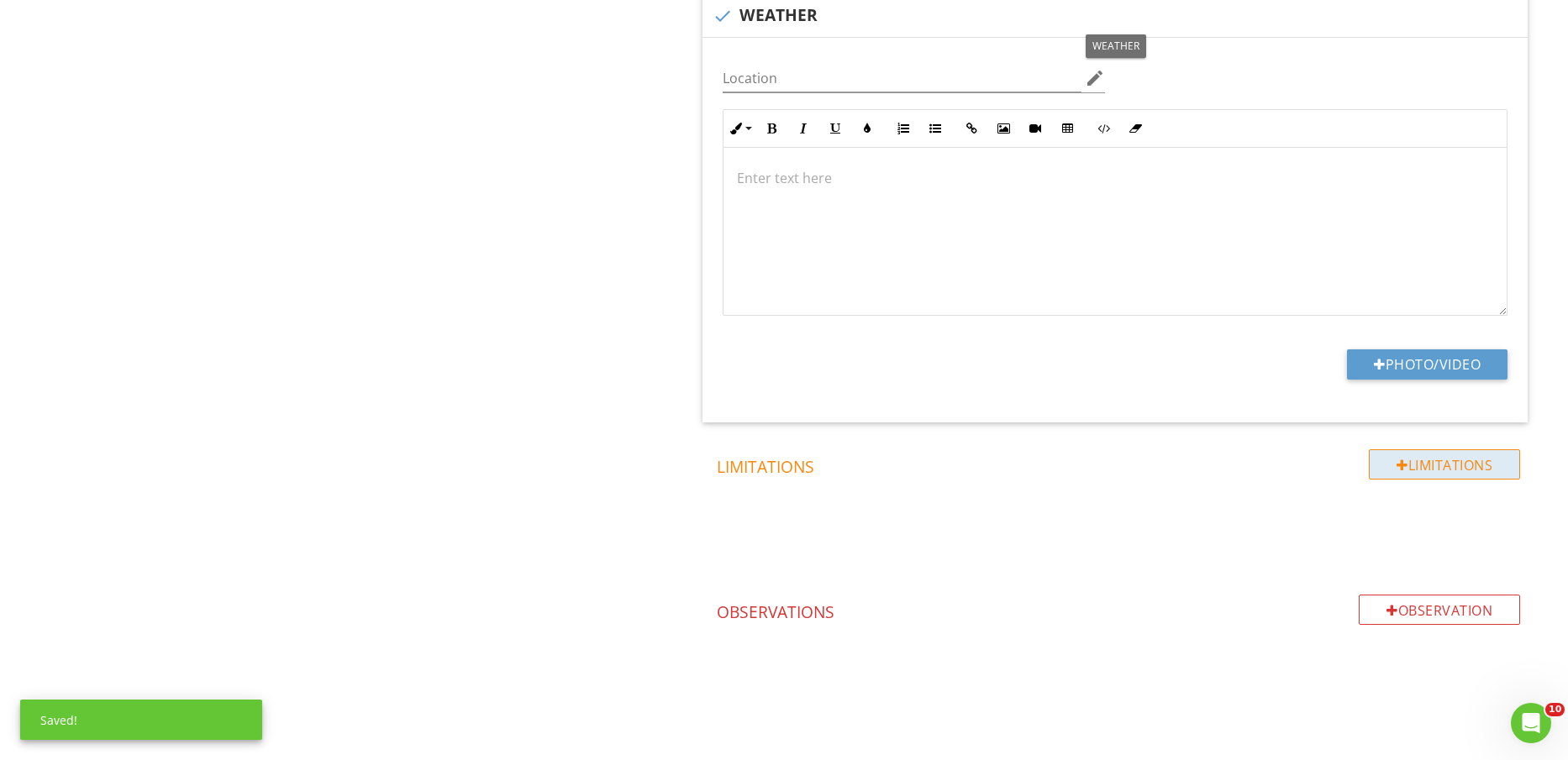
scroll to position [1975, 0]
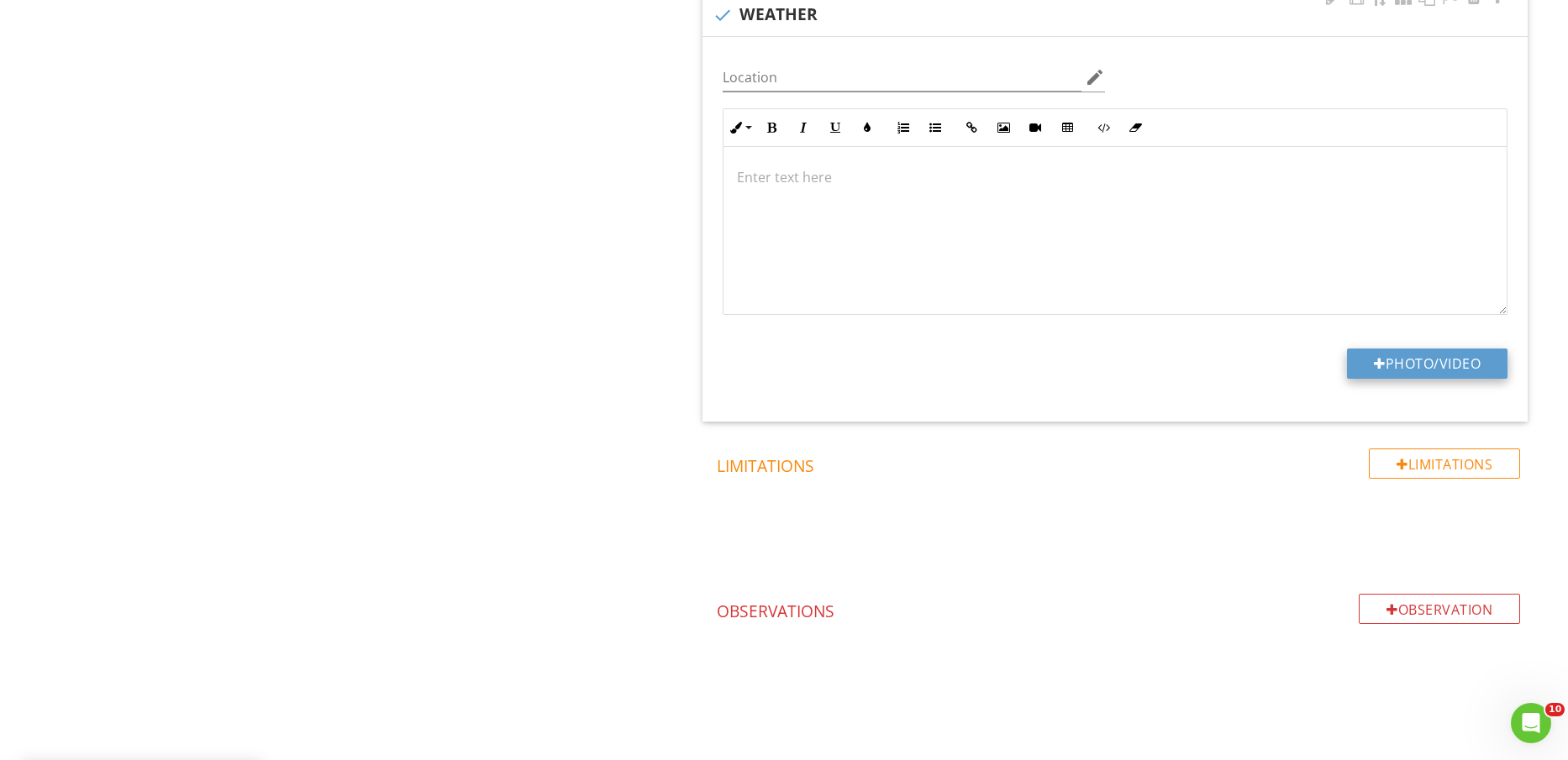
click at [1432, 354] on button "Photo/Video" at bounding box center [1427, 363] width 160 height 30
type input "C:\fakepath\IMG_2485.PNG"
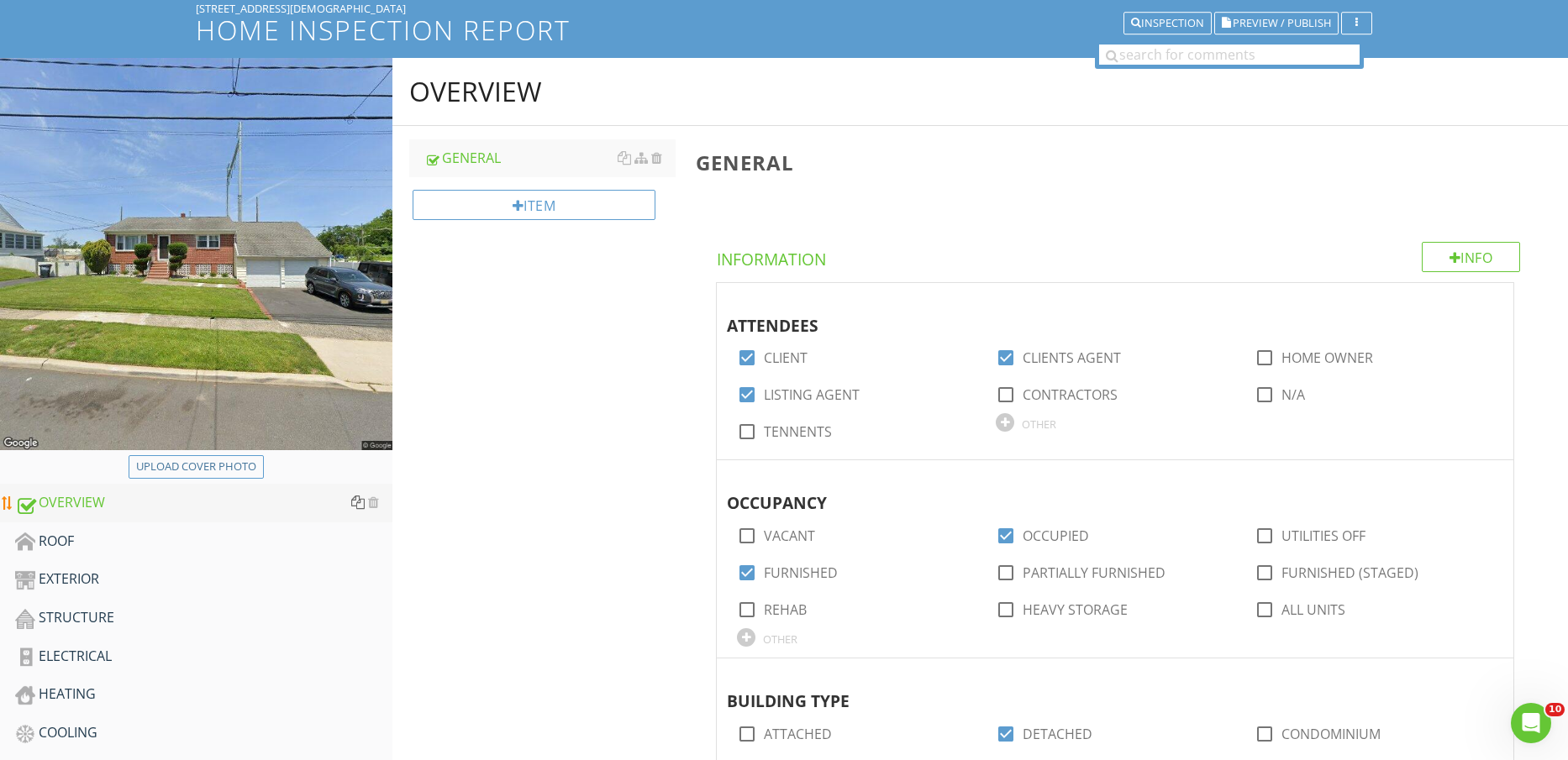
scroll to position [211, 0]
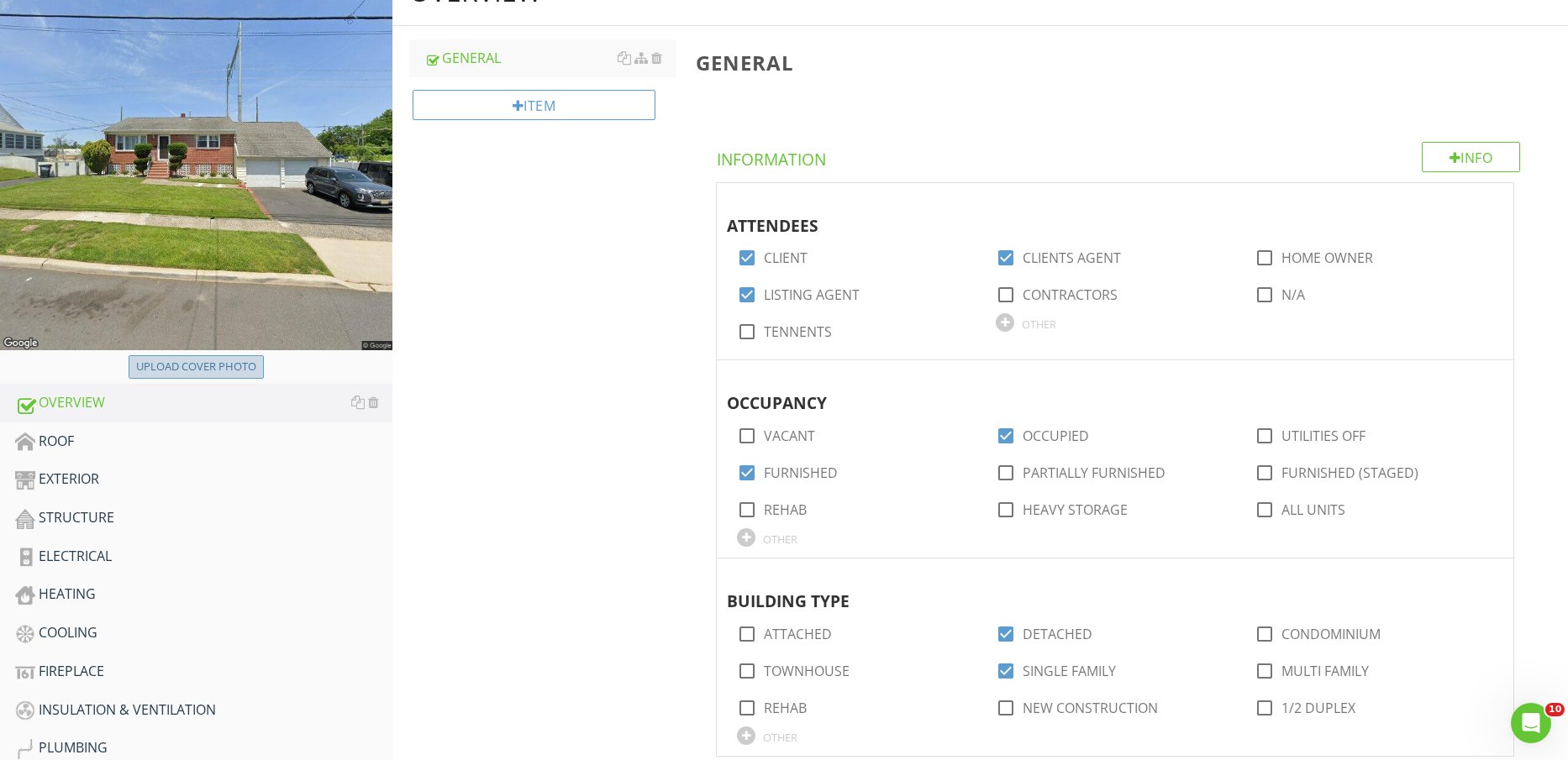
click at [204, 364] on div "Upload cover photo" at bounding box center [195, 367] width 120 height 17
type input "C:\fakepath\IMG_2488.jpg"
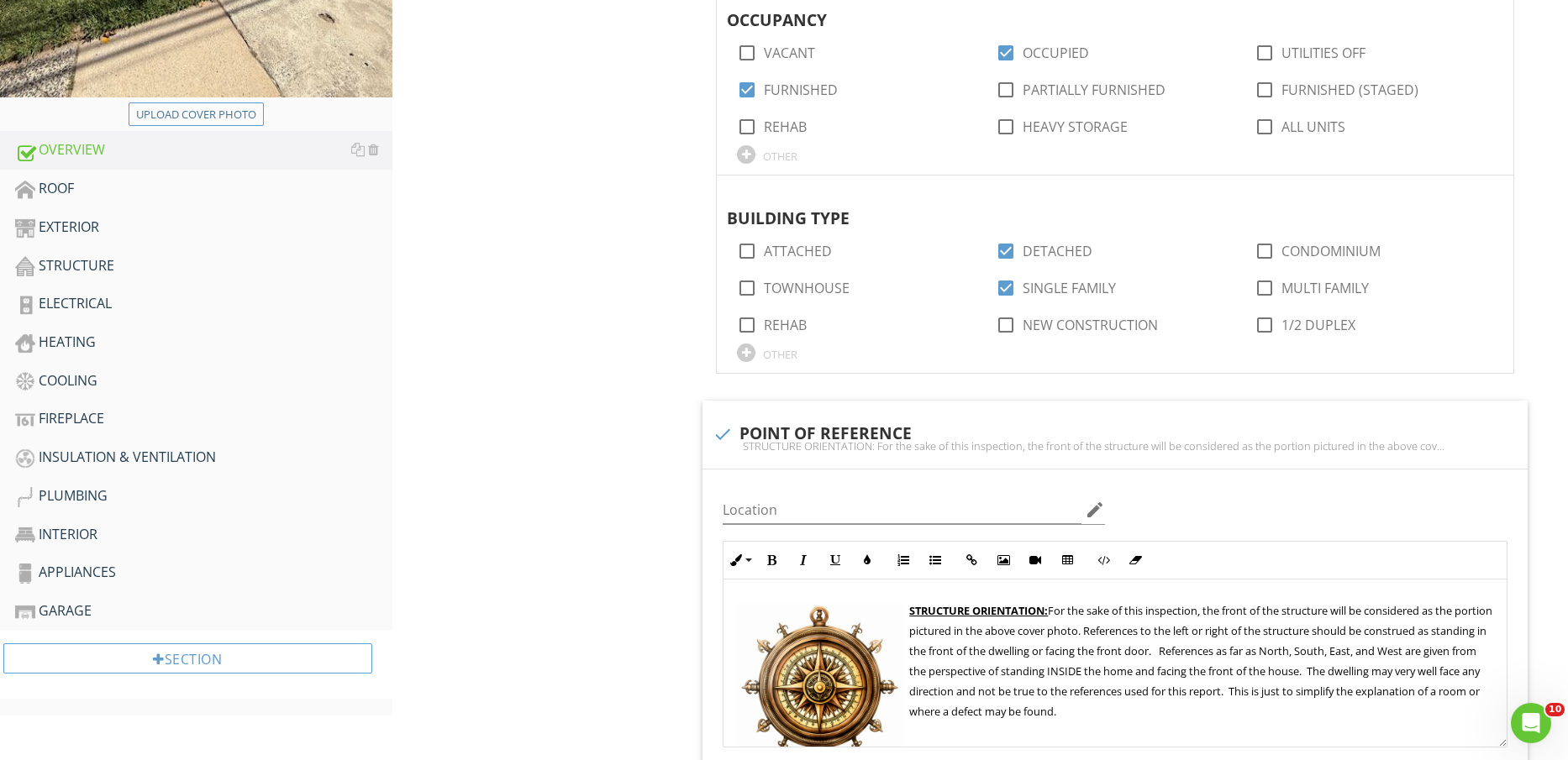
scroll to position [631, 0]
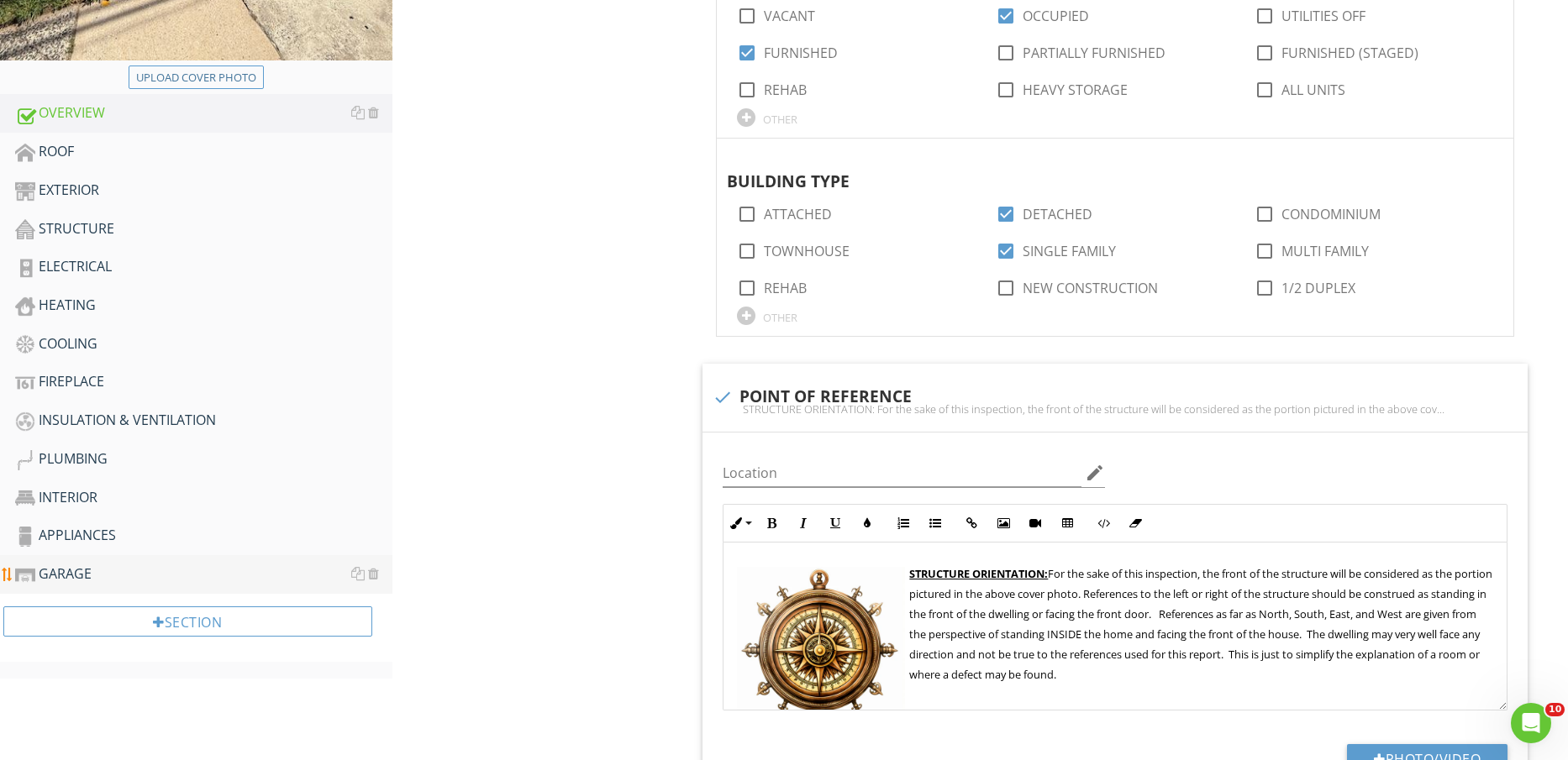
click at [194, 569] on div "GARAGE" at bounding box center [204, 574] width 378 height 22
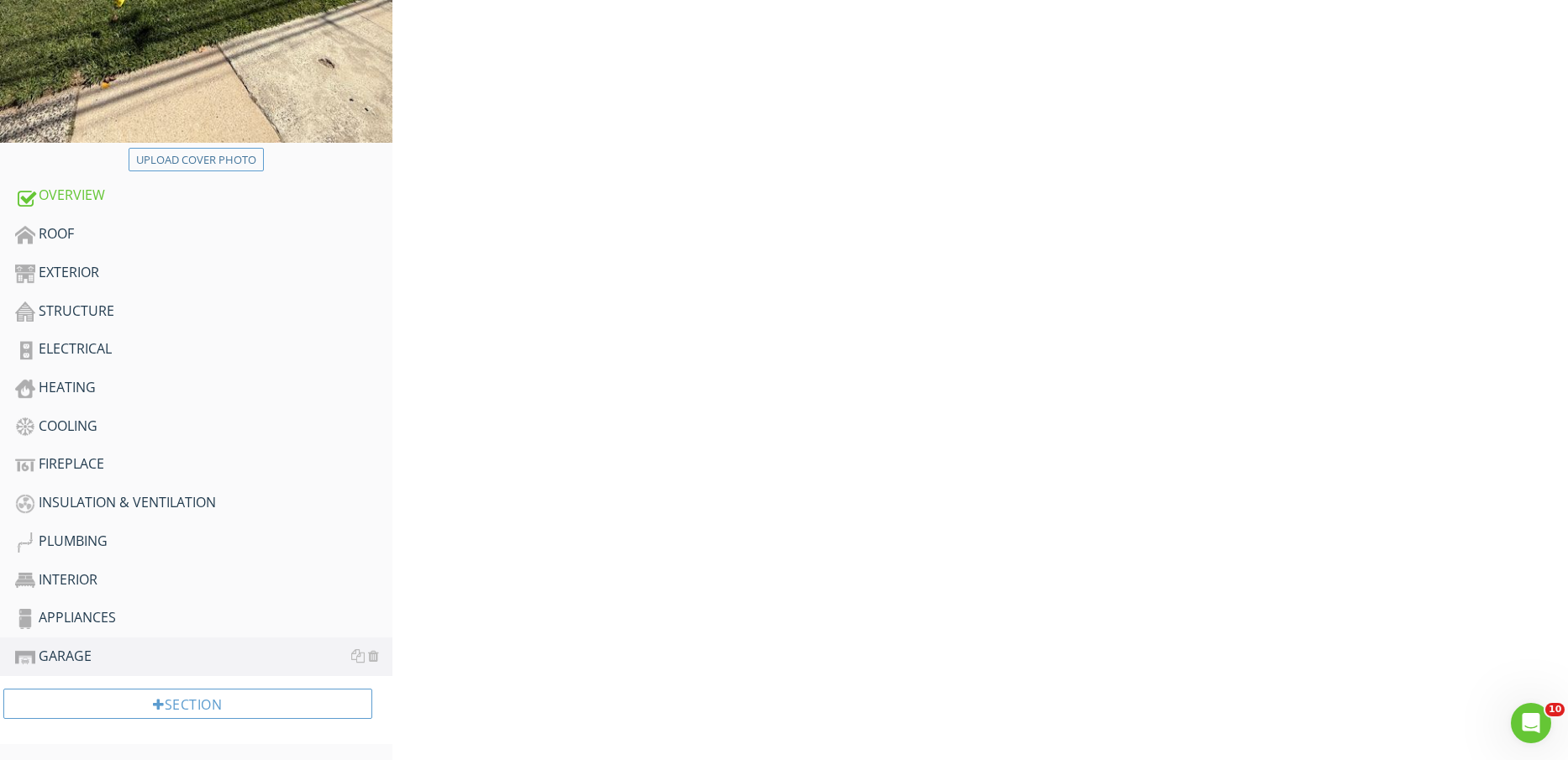
scroll to position [105, 0]
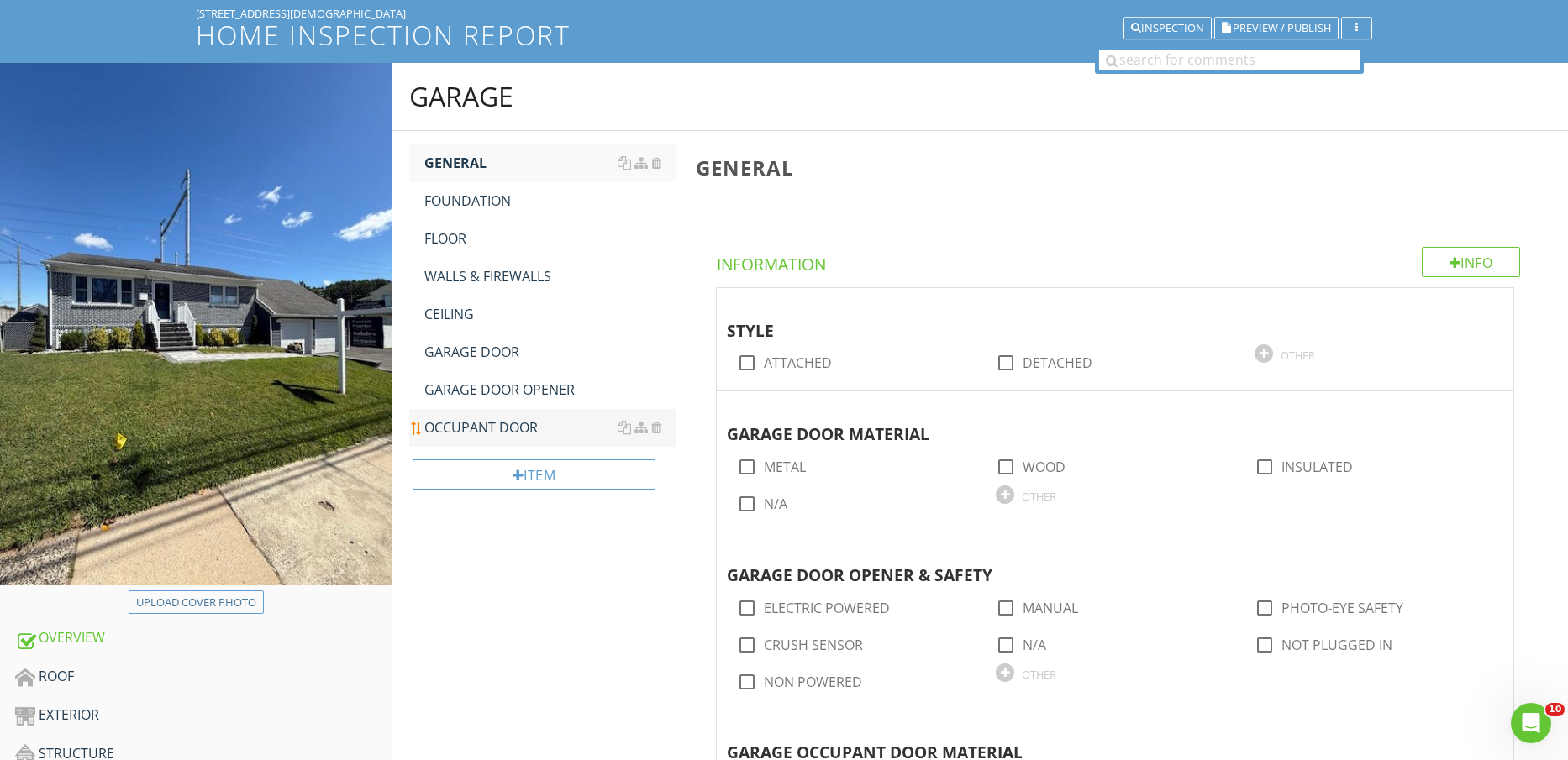
click at [478, 428] on div "OCCUPANT DOOR" at bounding box center [549, 427] width 252 height 20
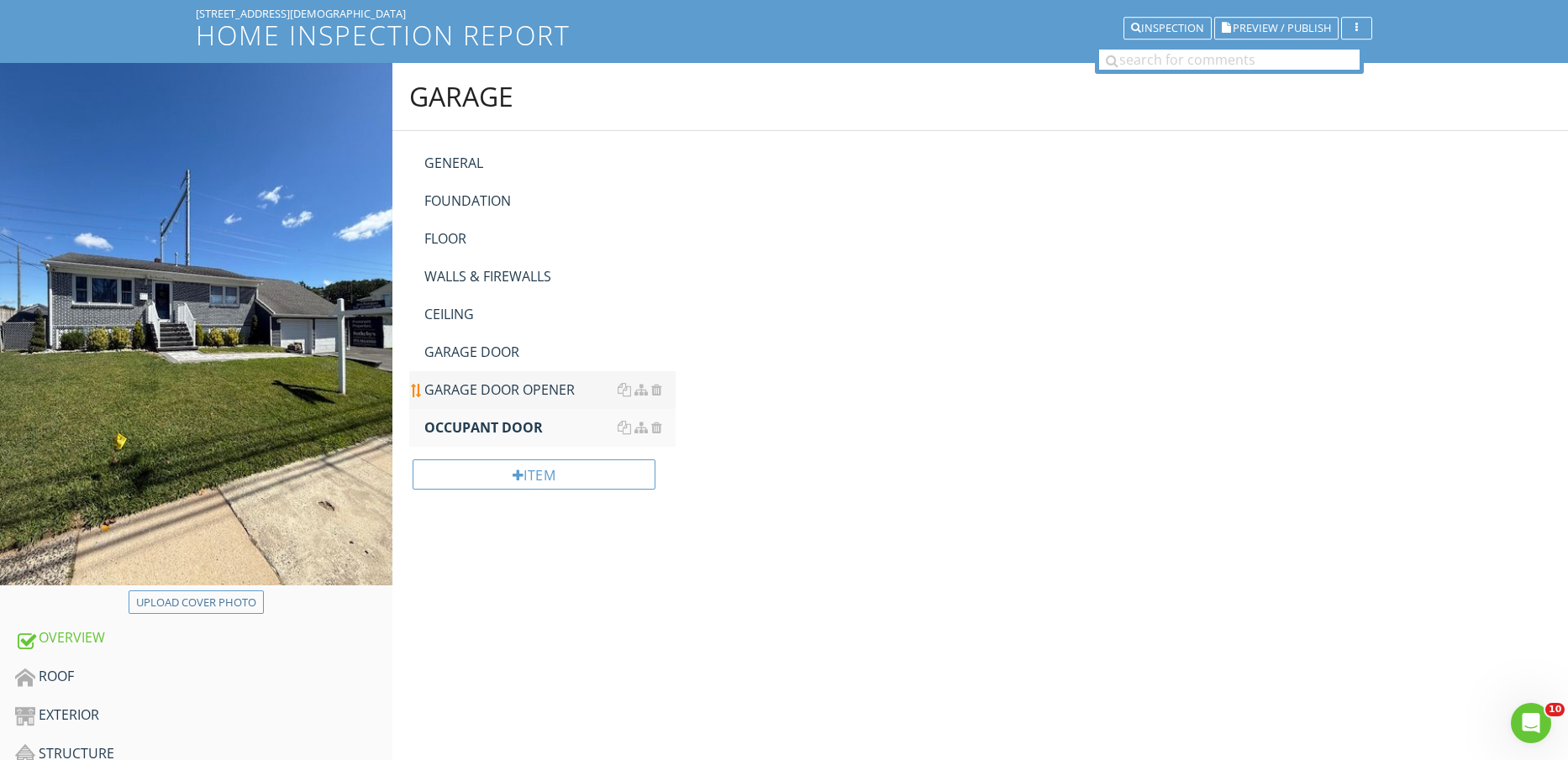
click at [473, 386] on div "GARAGE DOOR OPENER" at bounding box center [549, 389] width 252 height 20
click at [470, 354] on div "GARAGE DOOR" at bounding box center [549, 351] width 252 height 20
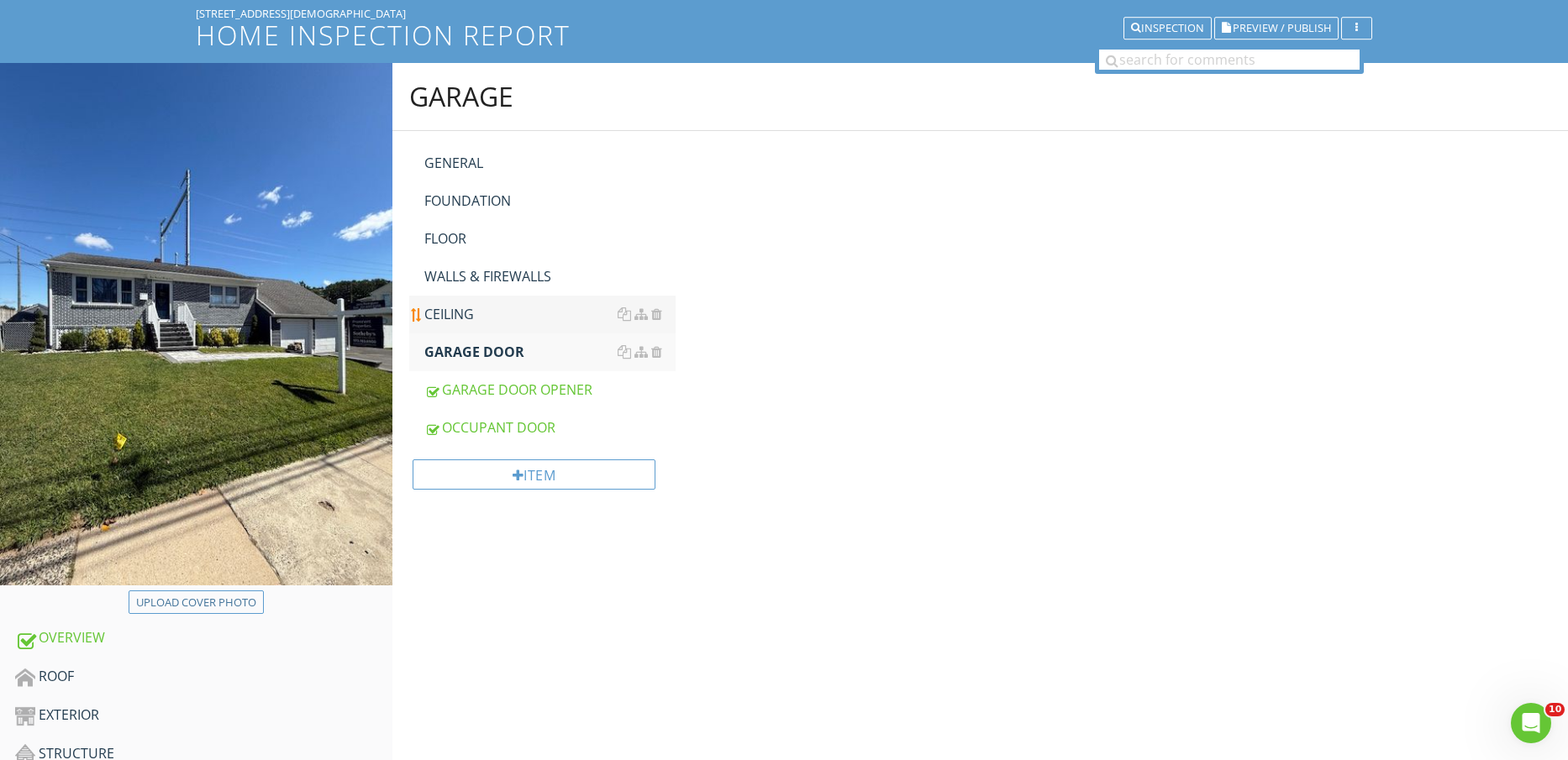
click at [456, 308] on div "CEILING" at bounding box center [549, 313] width 252 height 20
click at [459, 263] on link "WALLS & FIREWALLS" at bounding box center [549, 276] width 252 height 37
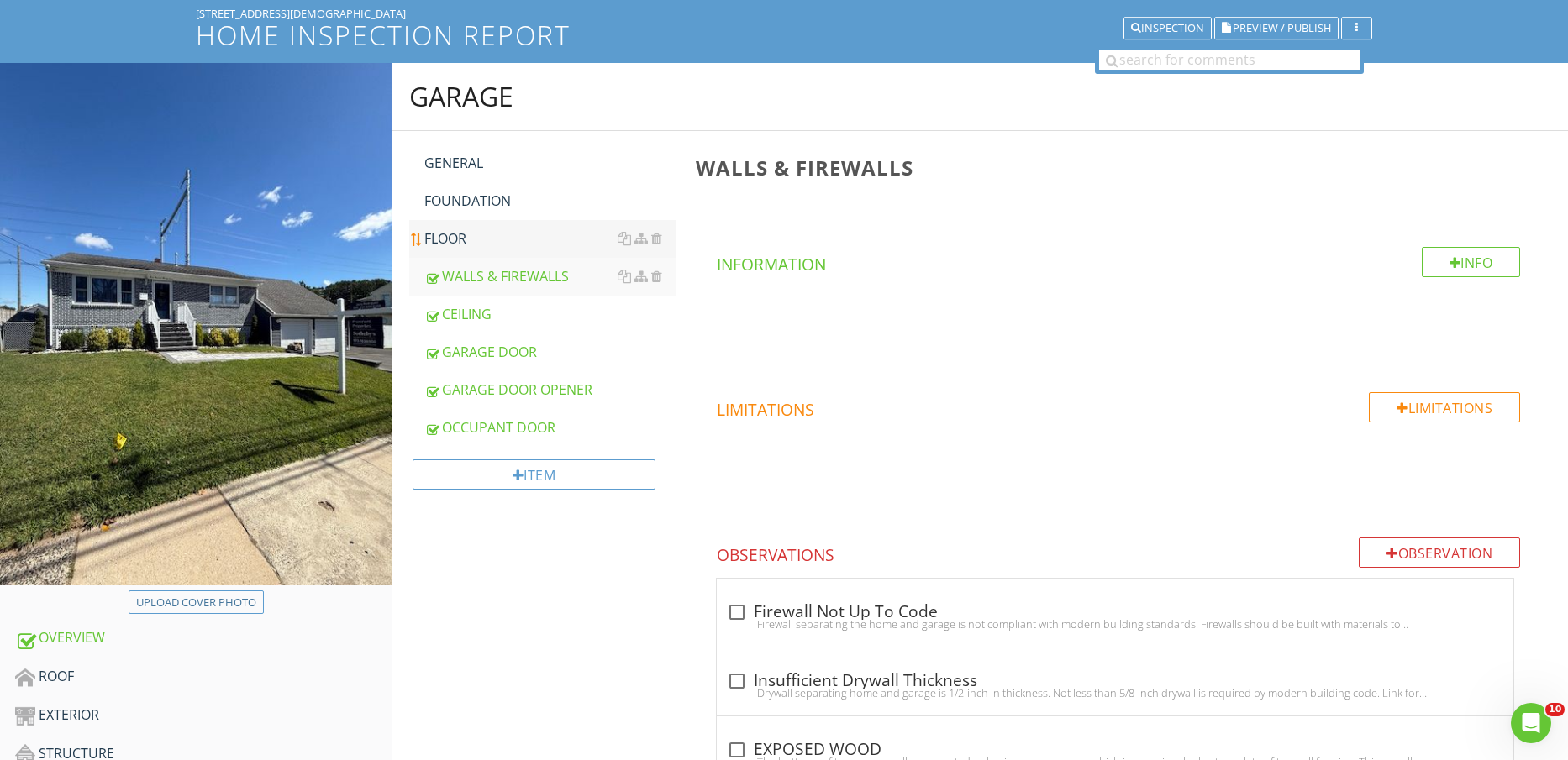
click at [457, 234] on div "FLOOR" at bounding box center [549, 238] width 252 height 20
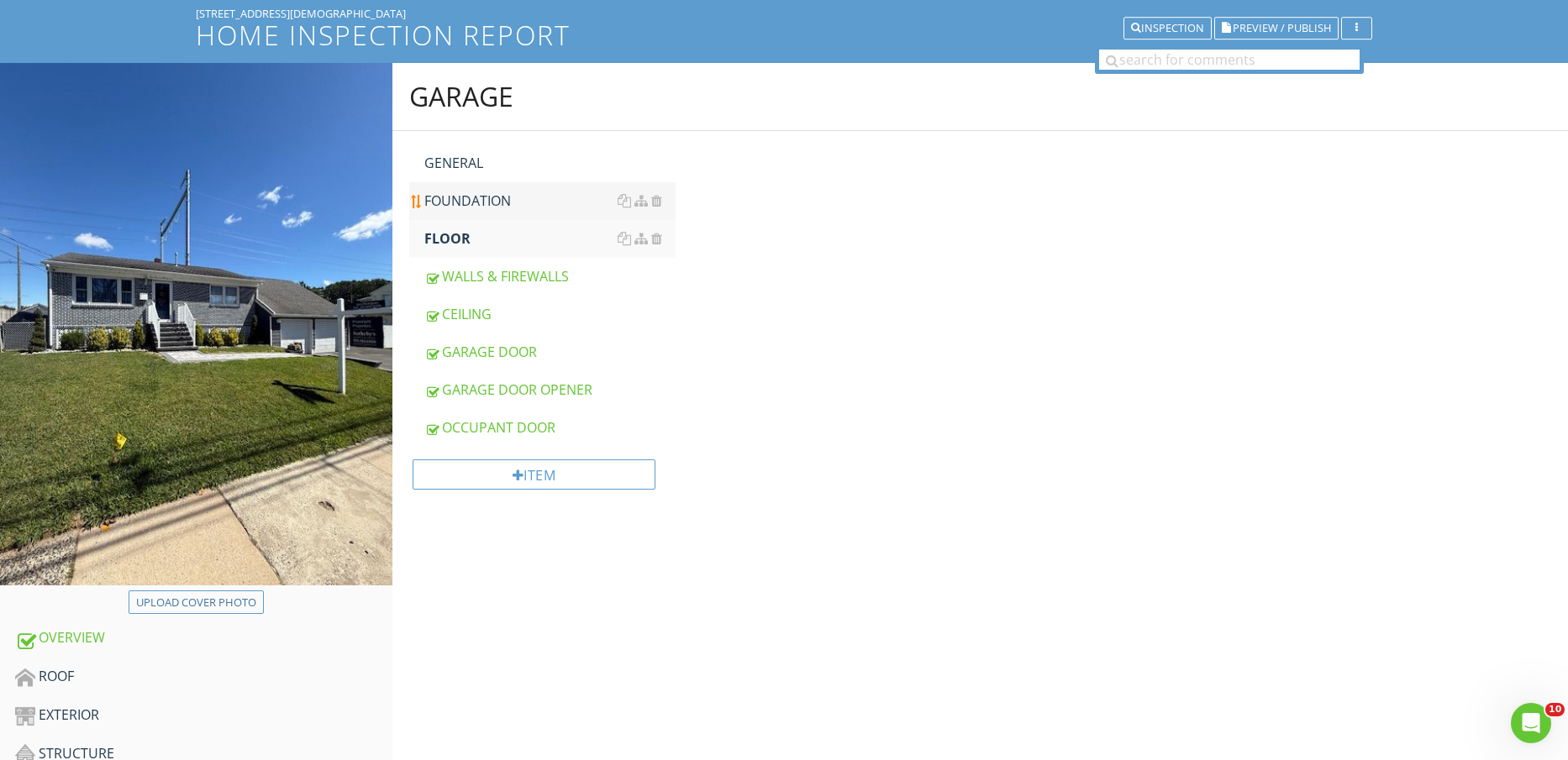
click at [466, 194] on div "FOUNDATION" at bounding box center [549, 200] width 252 height 20
click at [473, 162] on div "GENERAL" at bounding box center [549, 162] width 252 height 20
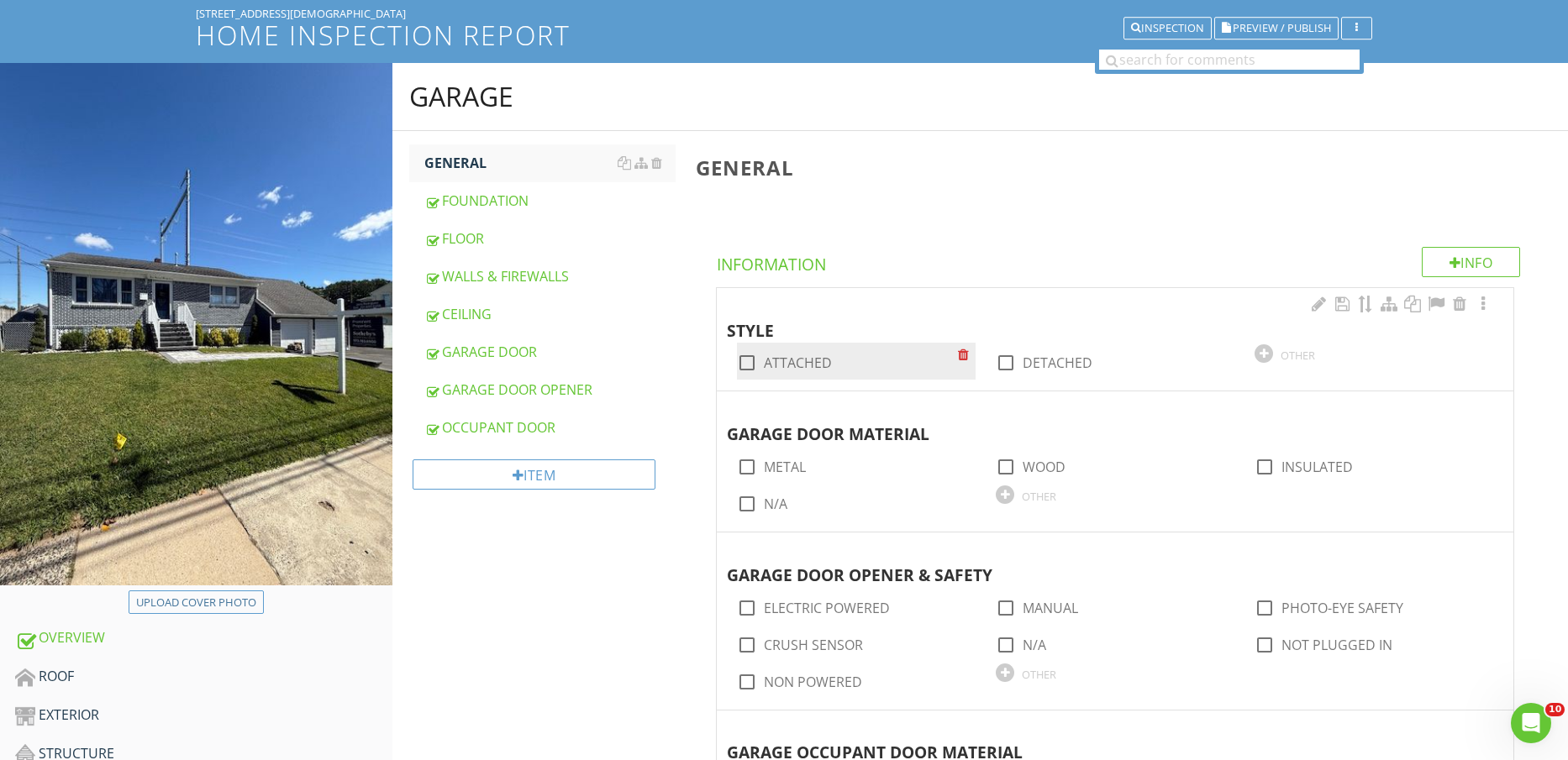
click at [821, 366] on label "ATTACHED" at bounding box center [798, 363] width 68 height 17
checkbox input "true"
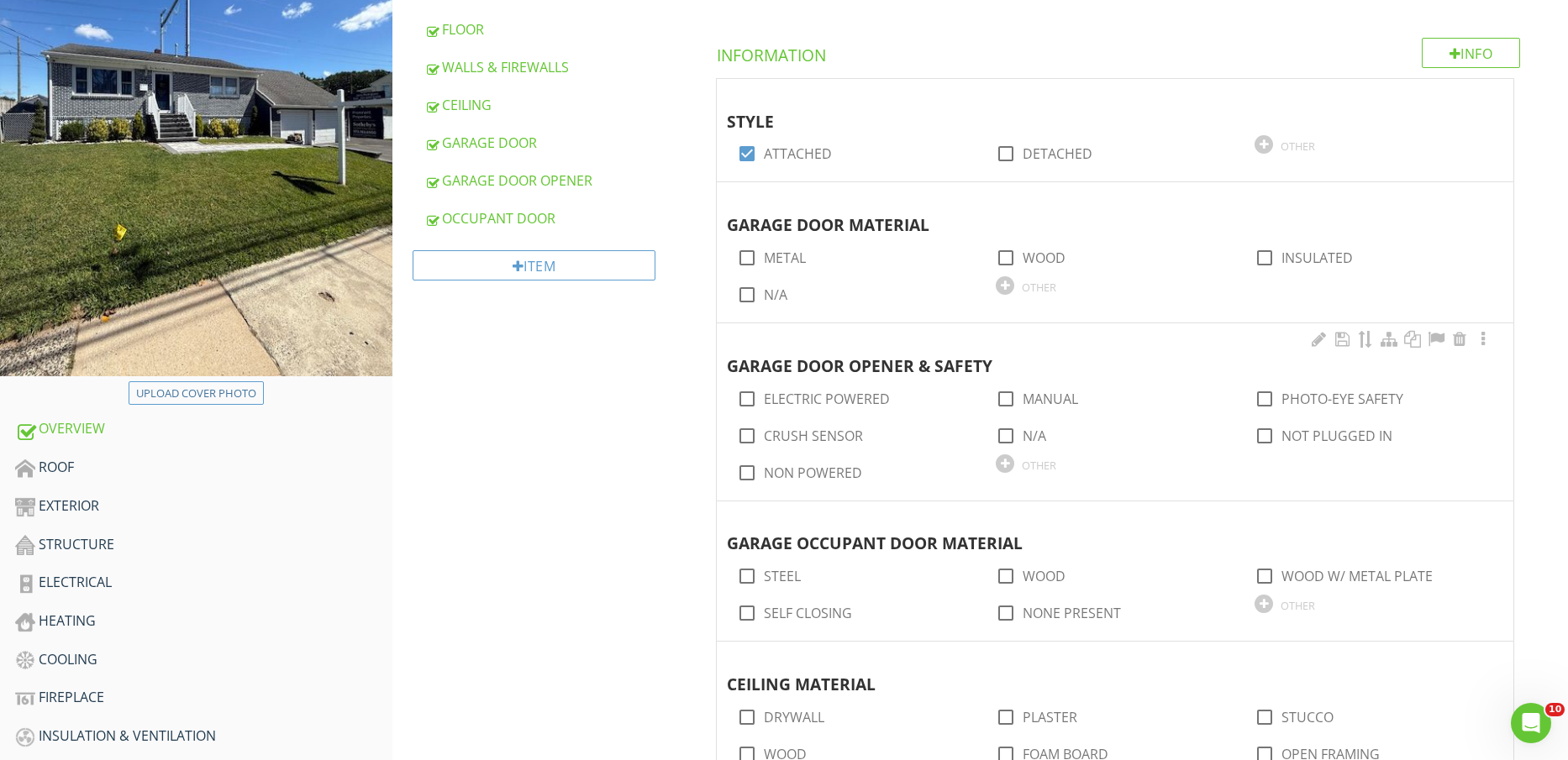
scroll to position [315, 0]
click at [778, 263] on label "METAL" at bounding box center [784, 257] width 42 height 17
checkbox input "true"
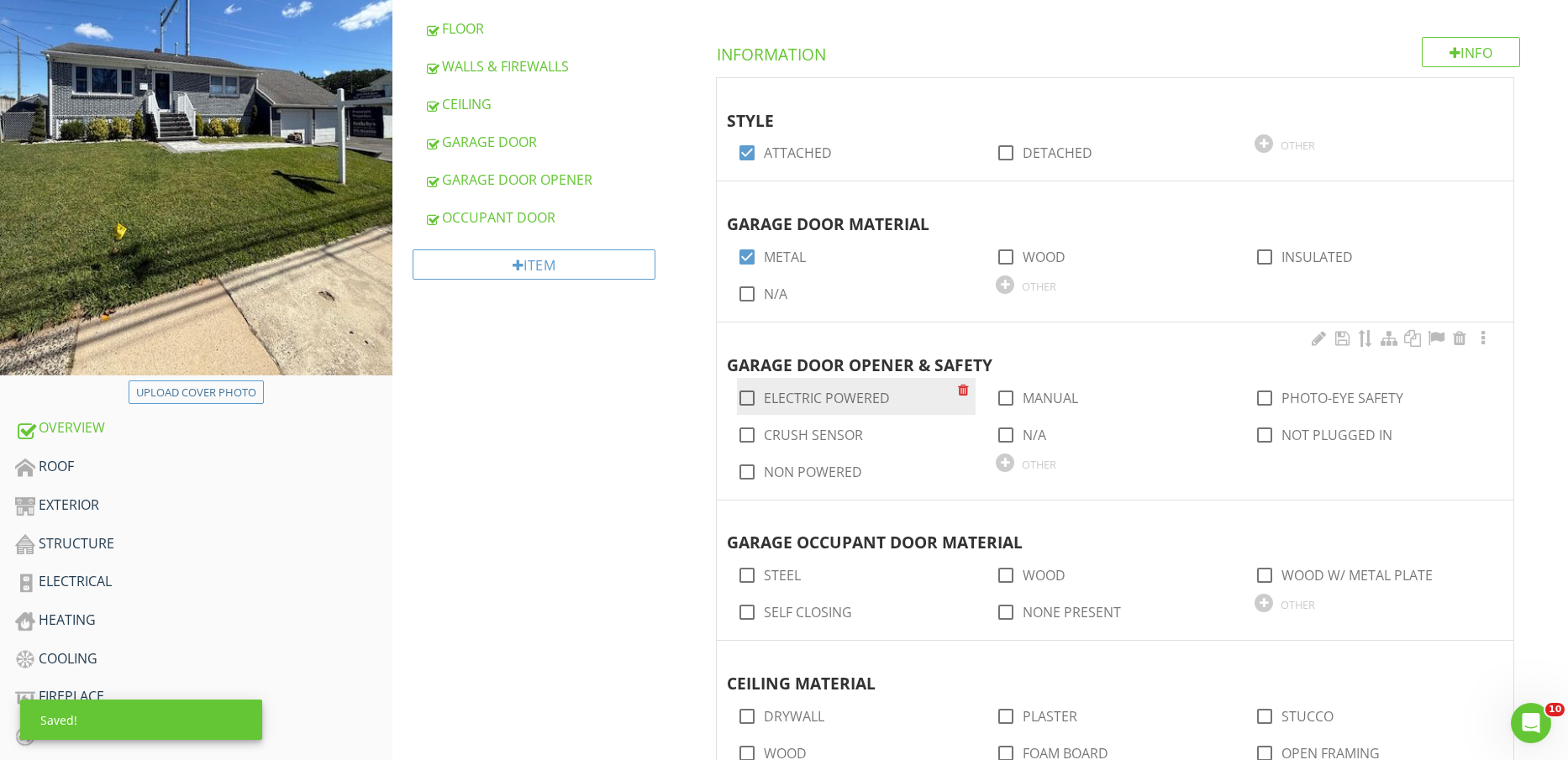
click at [818, 403] on label "ELECTRIC POWERED" at bounding box center [827, 398] width 126 height 17
checkbox input "true"
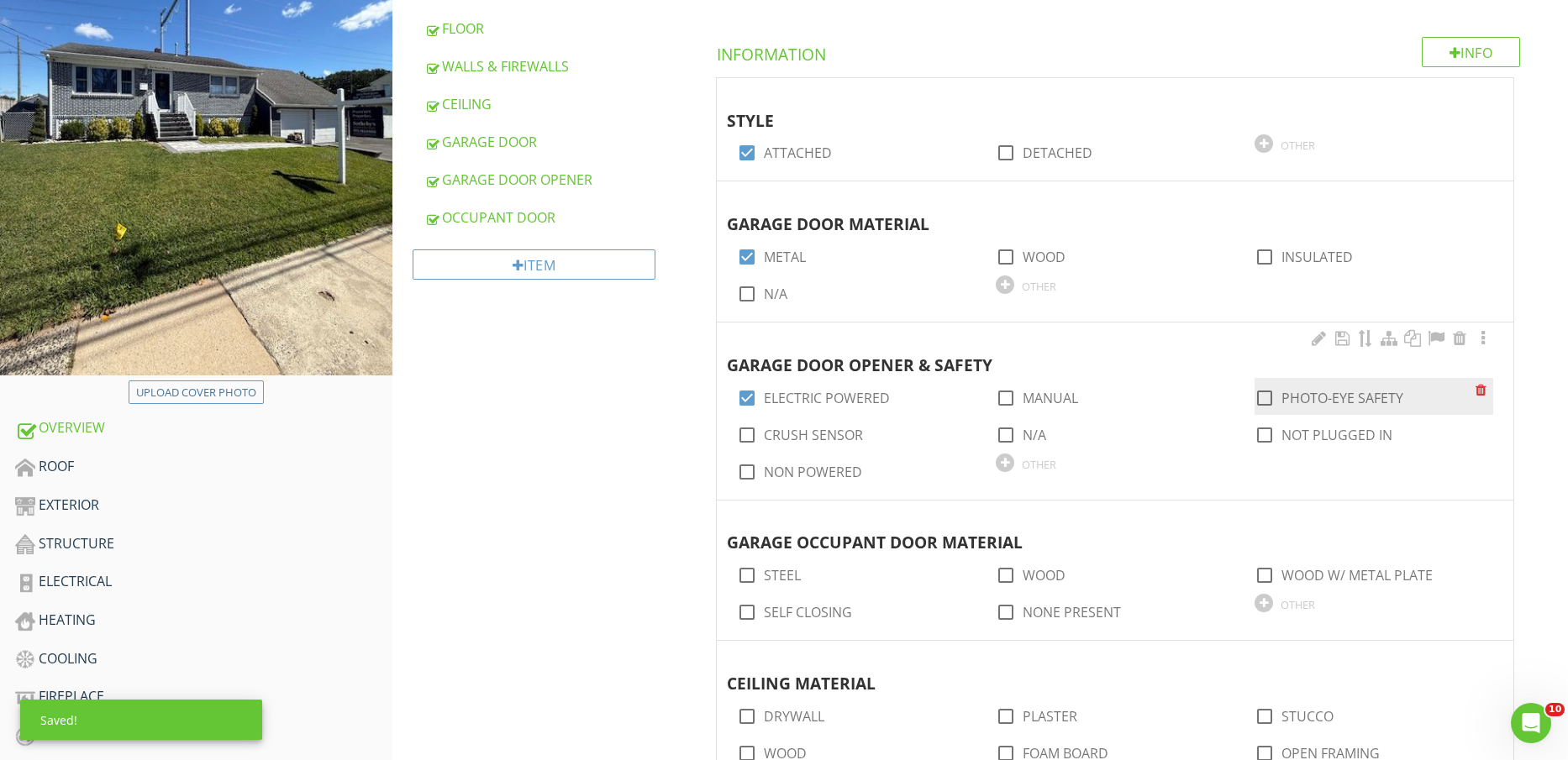
click at [1309, 386] on div "check_box_outline_blank PHOTO-EYE SAFETY" at bounding box center [1365, 397] width 221 height 24
click at [1317, 396] on label "PHOTO-EYE SAFETY" at bounding box center [1341, 398] width 122 height 17
checkbox input "true"
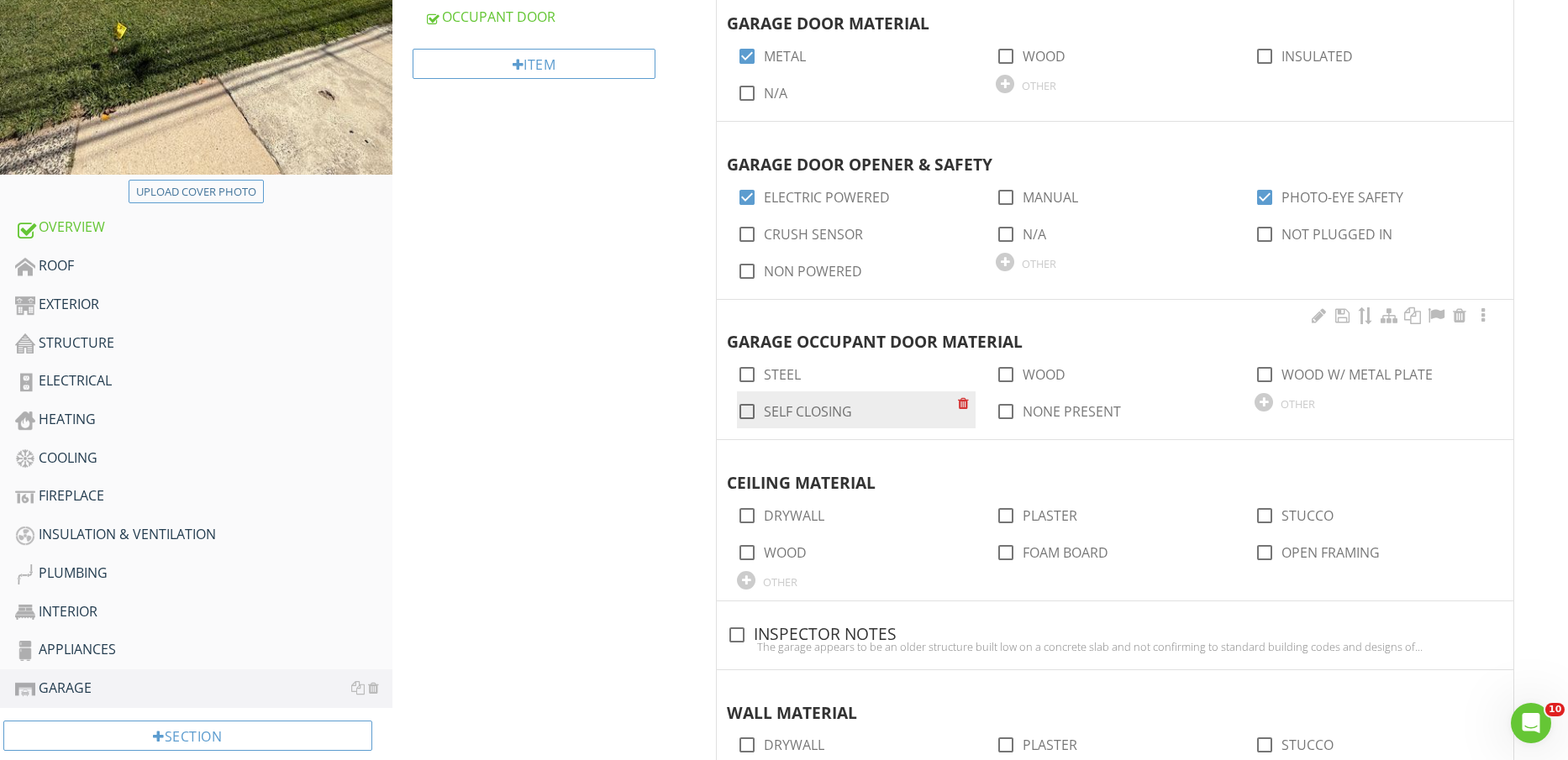
scroll to position [525, 0]
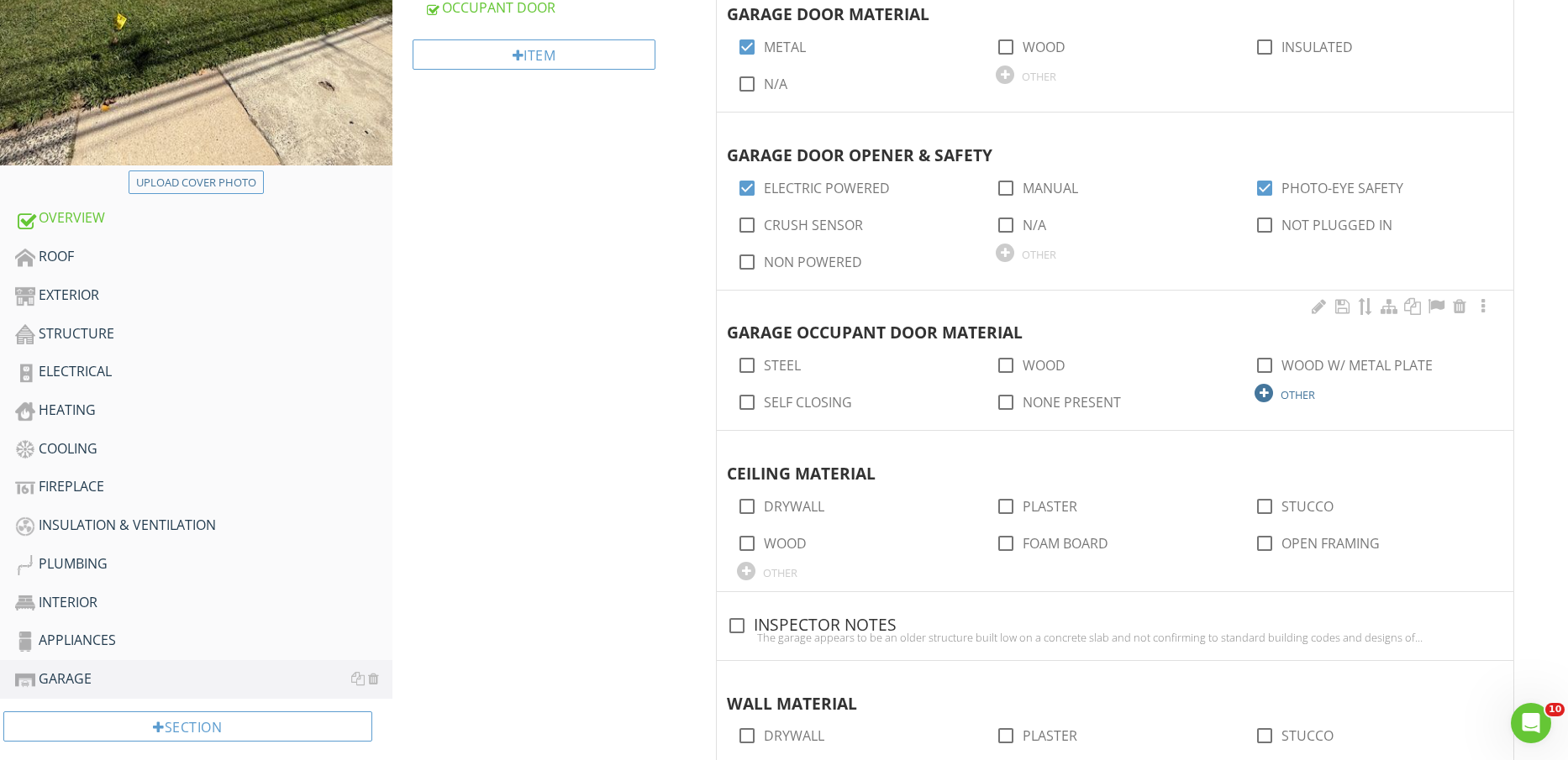
click at [1290, 396] on div "OTHER" at bounding box center [1297, 395] width 34 height 13
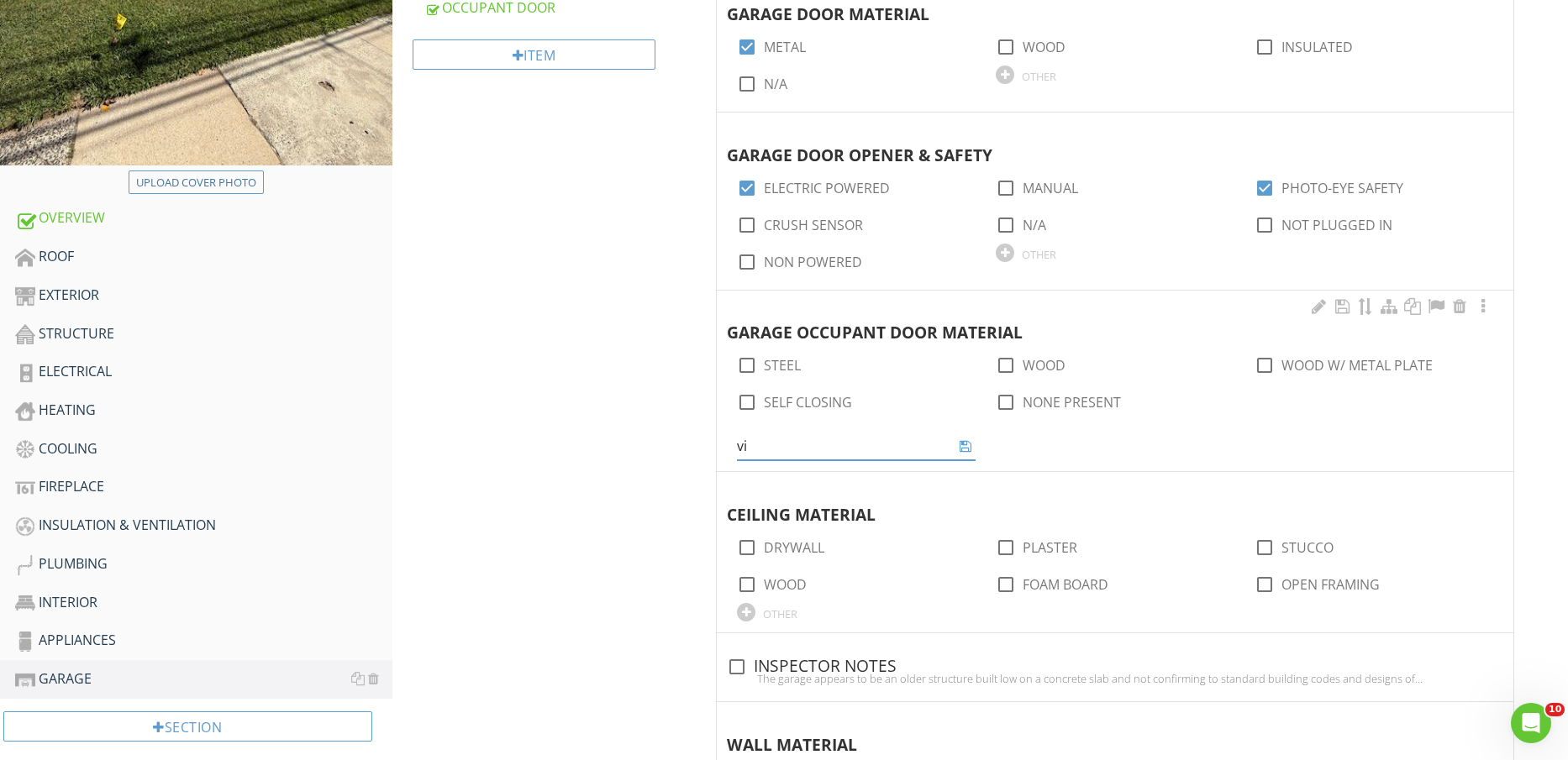
type input "v"
type input "C"
type input "VINYL SLIDER"
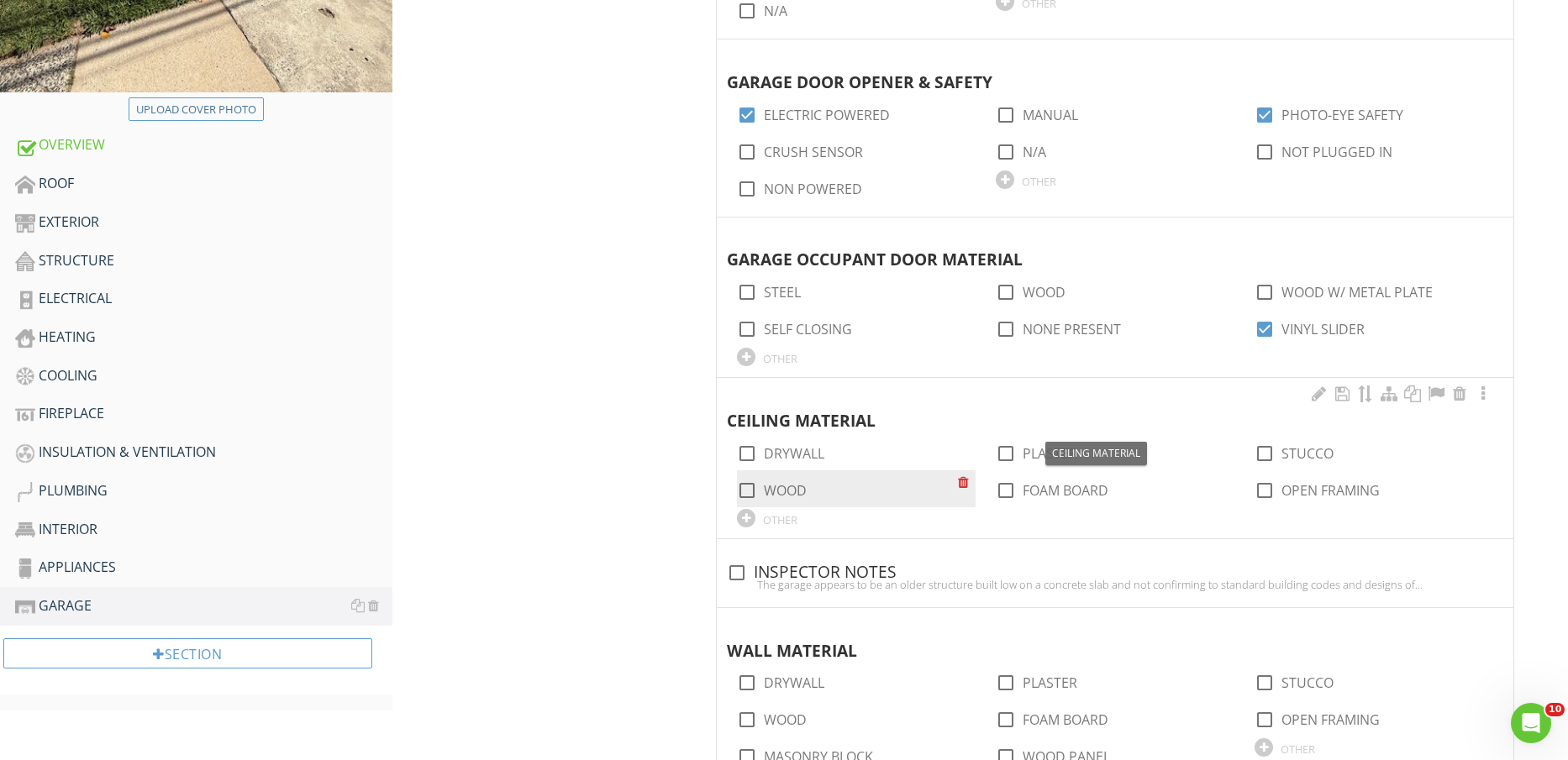
scroll to position [631, 0]
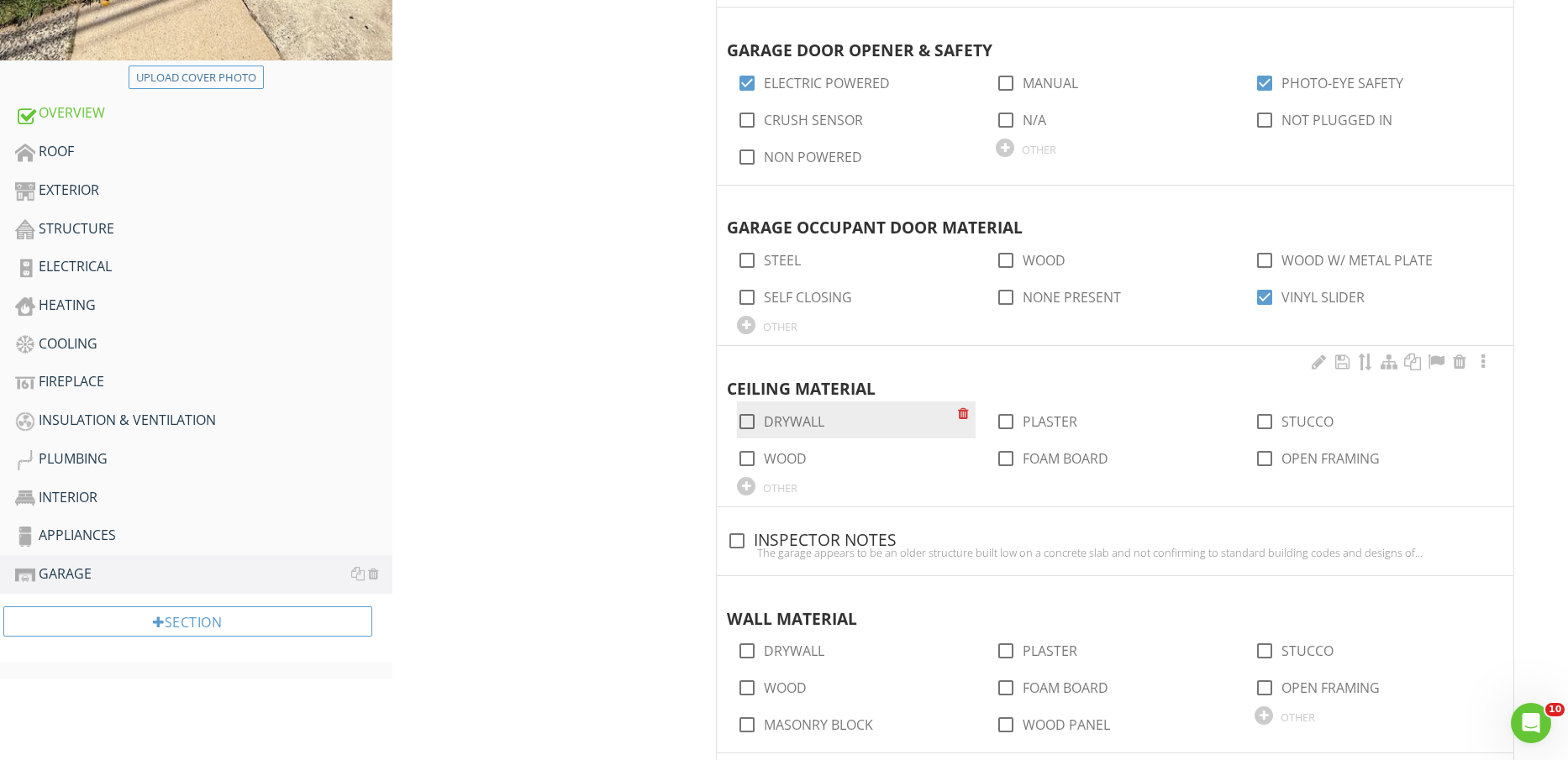
click at [803, 420] on label "DRYWALL" at bounding box center [794, 422] width 60 height 17
click at [801, 420] on label "DRYWALL" at bounding box center [794, 422] width 60 height 17
checkbox input "false"
click at [1033, 436] on div "check_box_outline_blank PLASTER" at bounding box center [1115, 419] width 239 height 37
click at [1034, 422] on label "PLASTER" at bounding box center [1050, 422] width 55 height 17
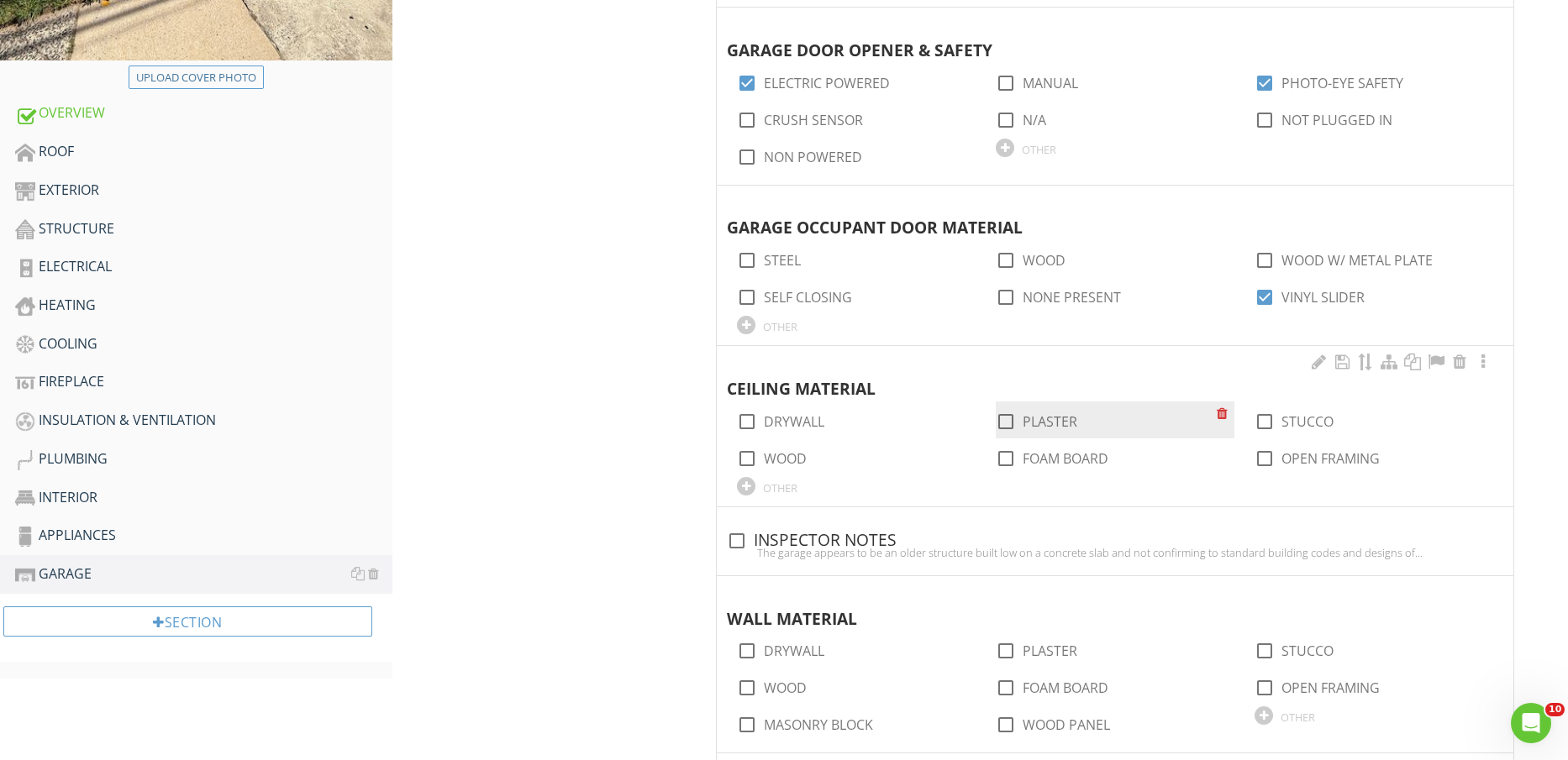
checkbox input "true"
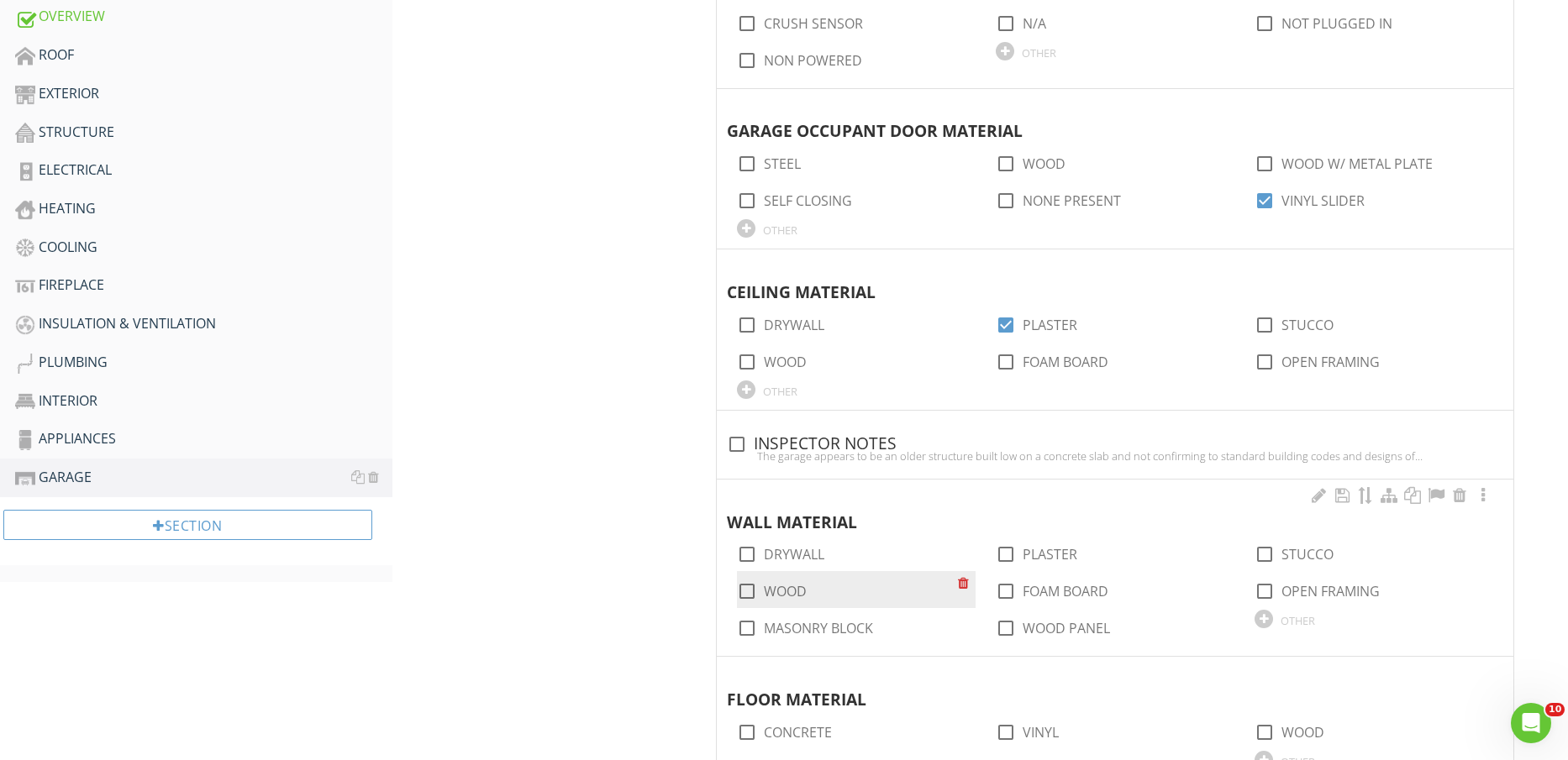
scroll to position [840, 0]
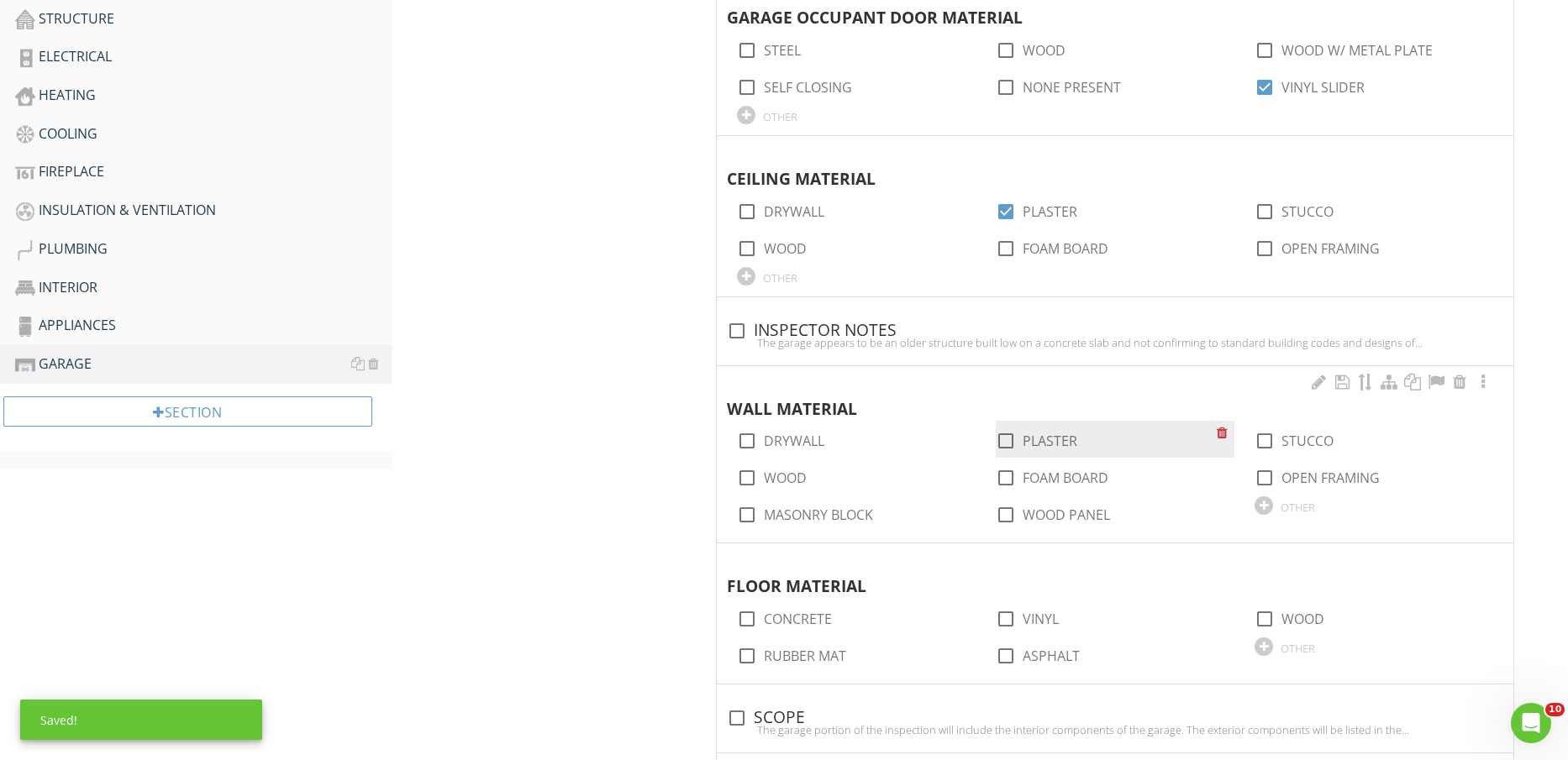
click at [1033, 436] on label "PLASTER" at bounding box center [1050, 441] width 55 height 17
checkbox input "true"
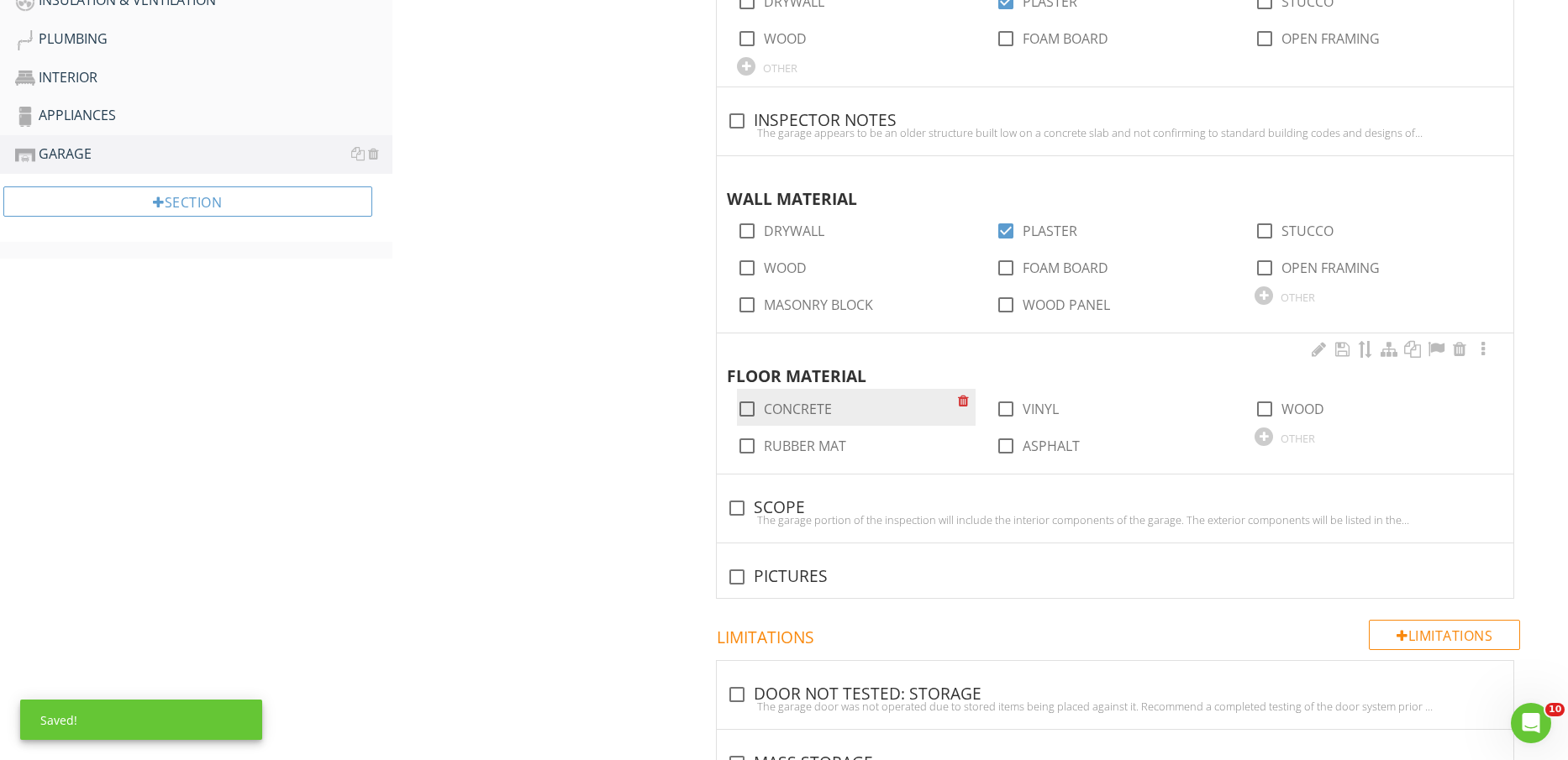
click at [803, 409] on label "CONCRETE" at bounding box center [798, 410] width 68 height 17
checkbox input "true"
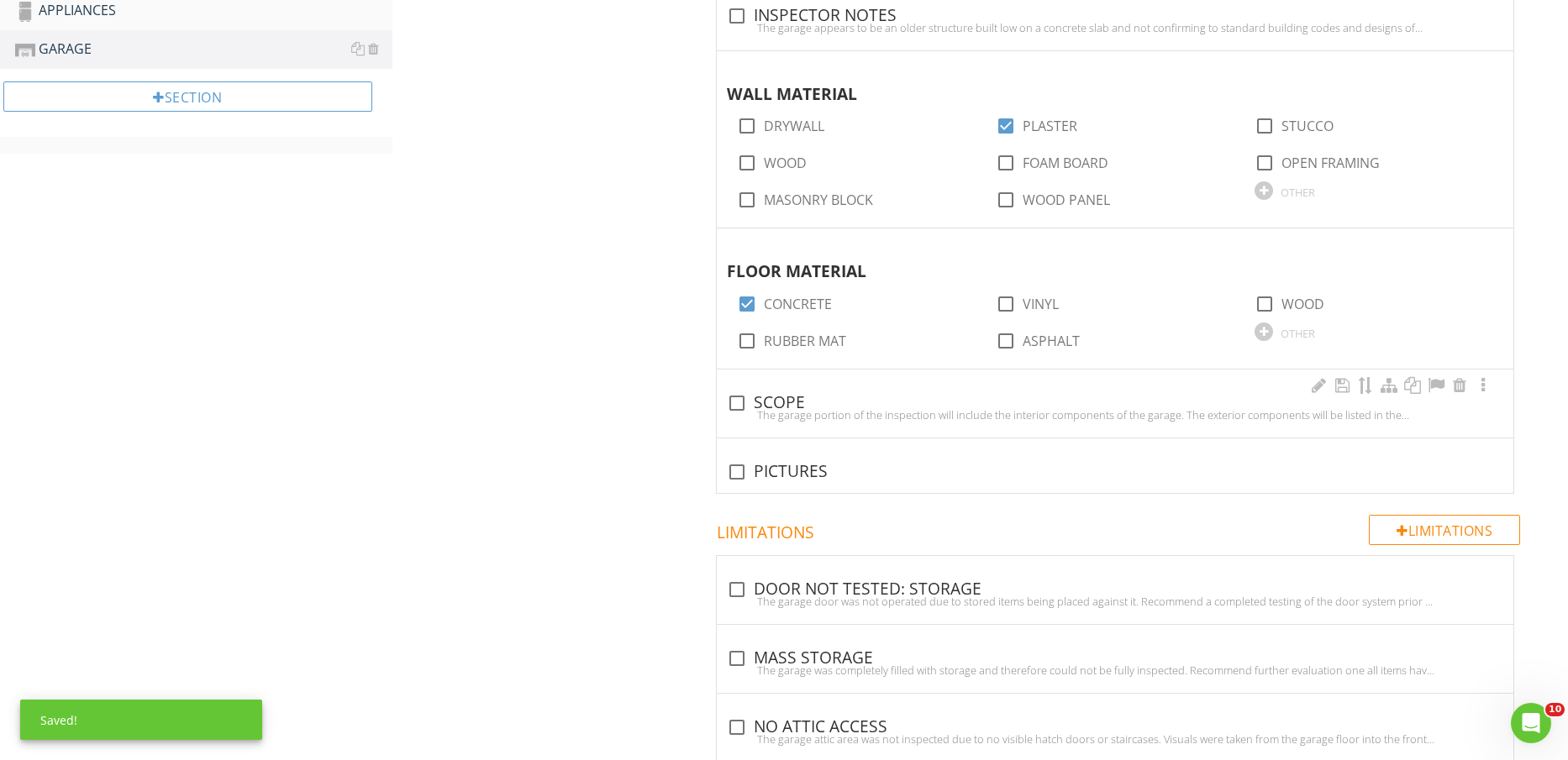
click at [775, 405] on div "check_box_outline_blank SCOPE" at bounding box center [1115, 403] width 776 height 20
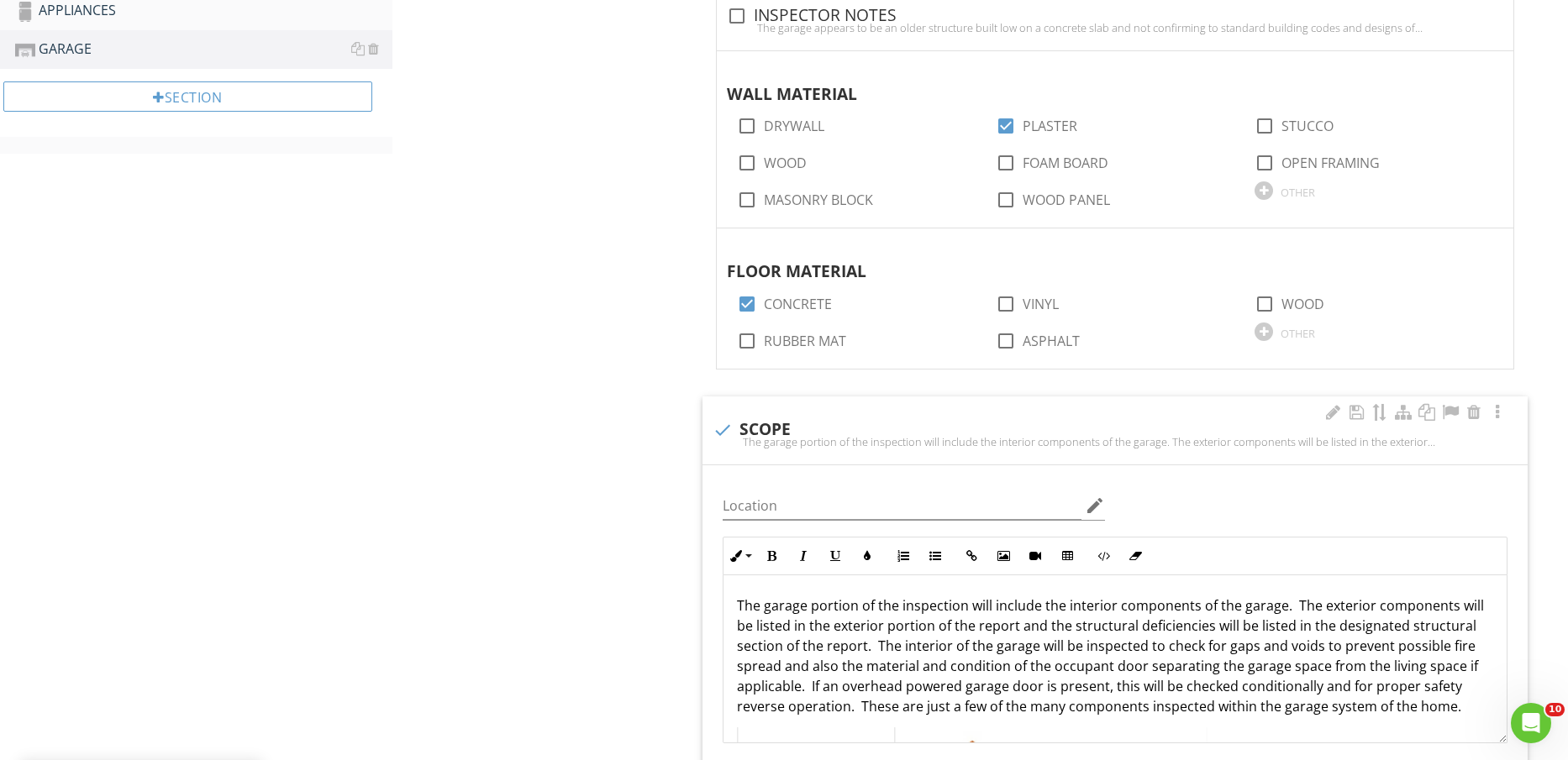
checkbox input "true"
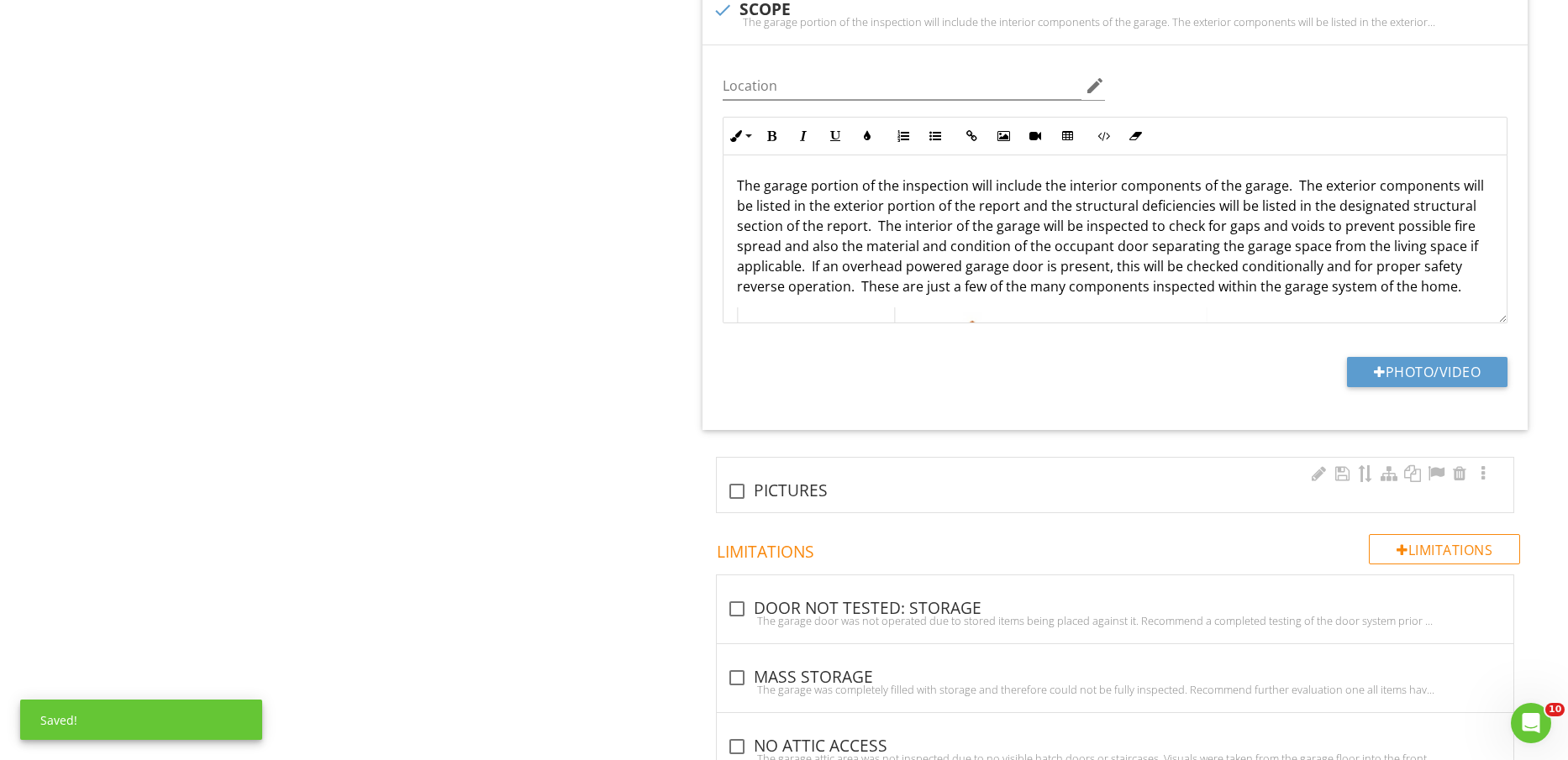
click at [770, 484] on div "check_box_outline_blank PICTURES" at bounding box center [1115, 491] width 776 height 20
checkbox input "true"
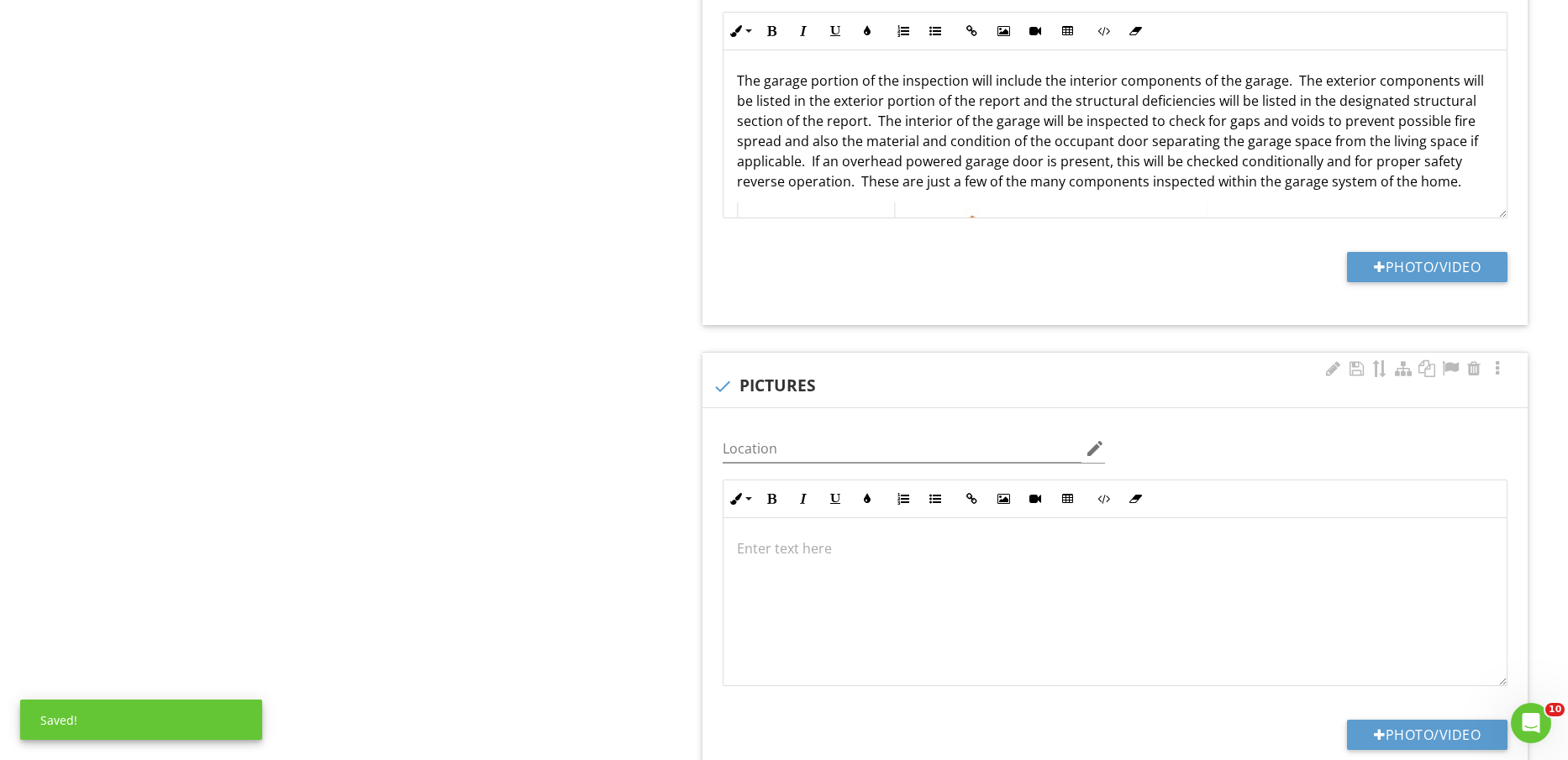
scroll to position [1, 0]
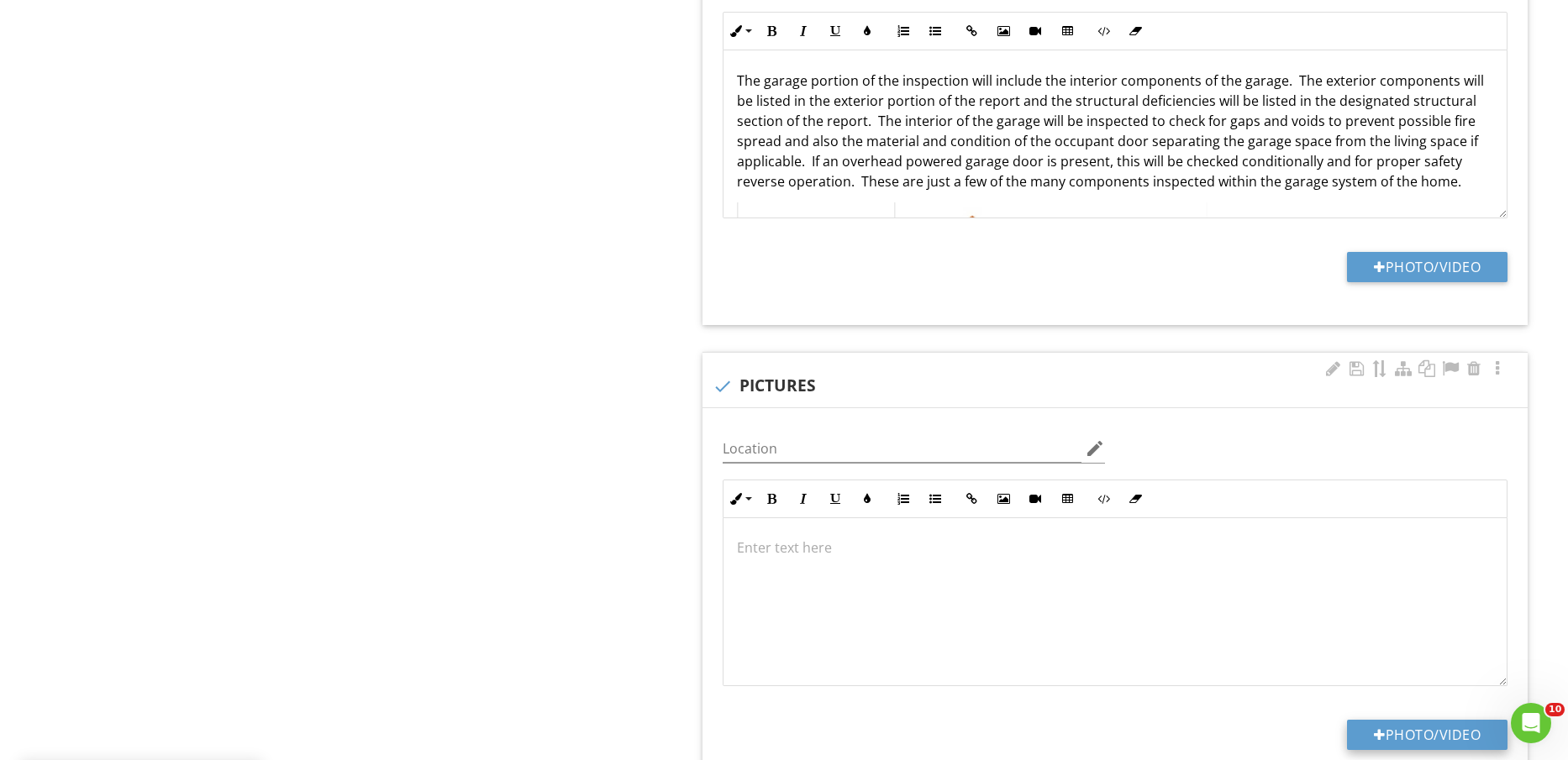
click at [1418, 735] on button "Photo/Video" at bounding box center [1427, 735] width 160 height 30
type input "C:\fakepath\IMG_2642.jpg"
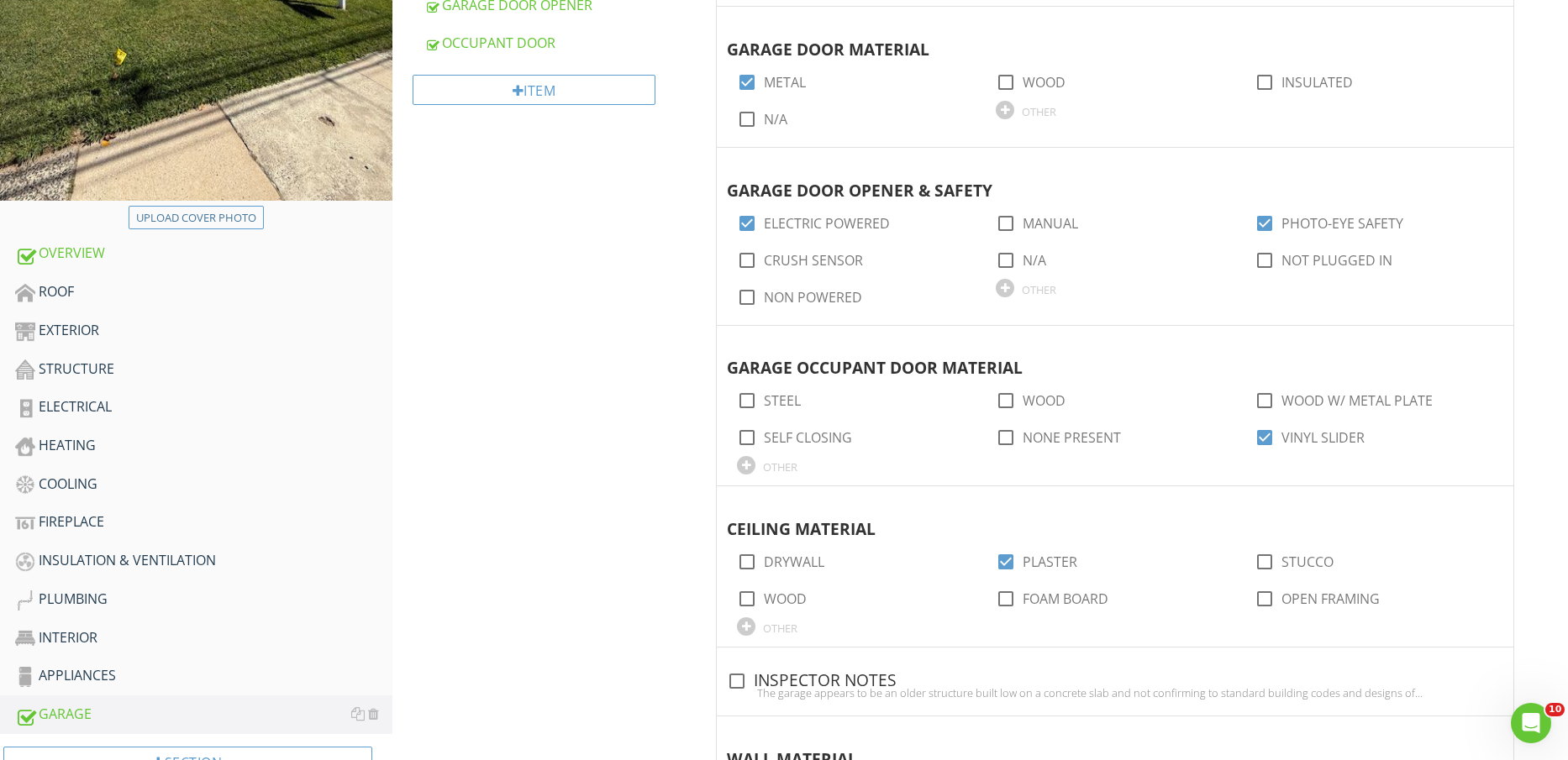
scroll to position [525, 0]
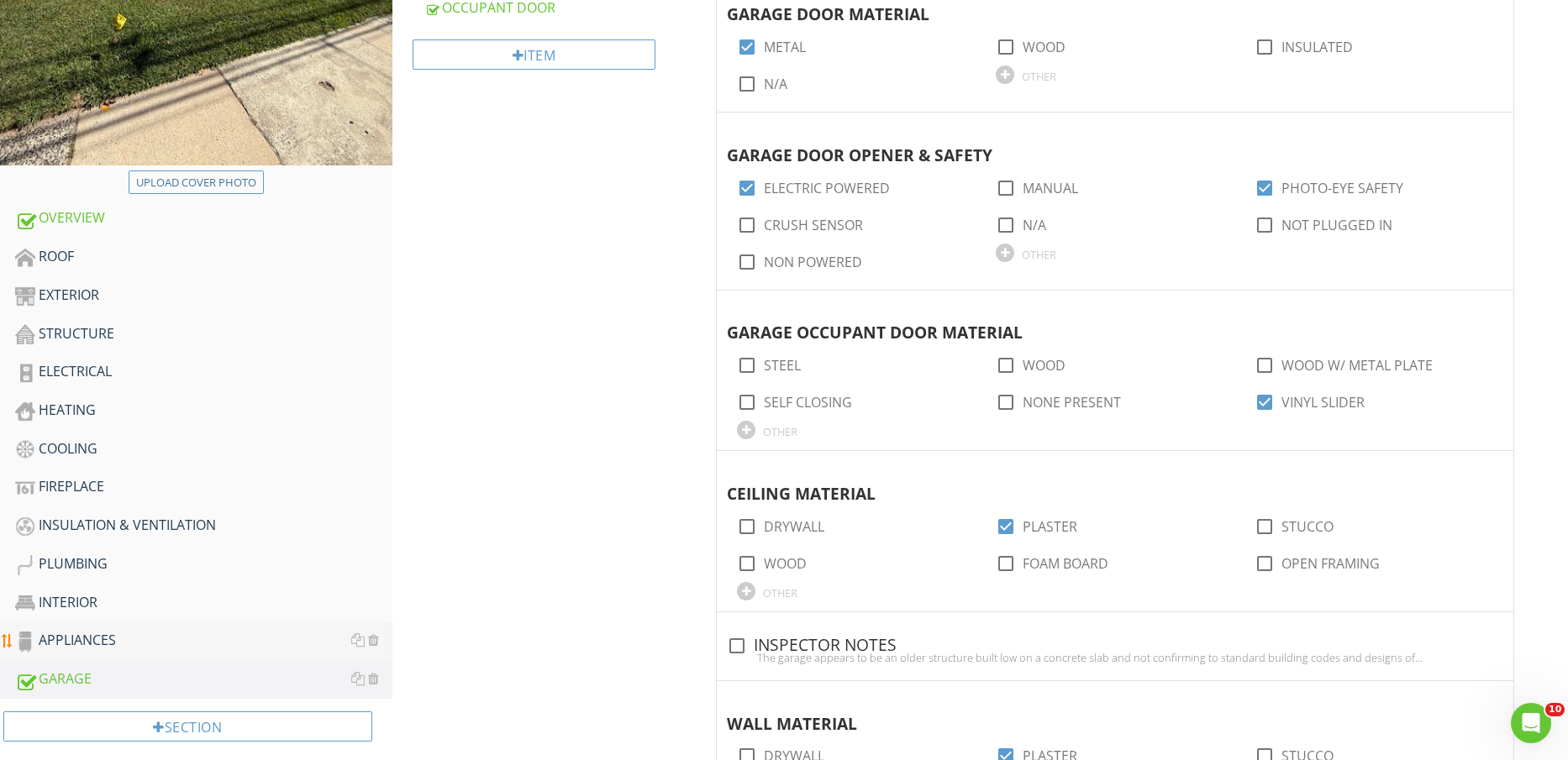
click at [129, 632] on div "APPLIANCES" at bounding box center [204, 641] width 378 height 22
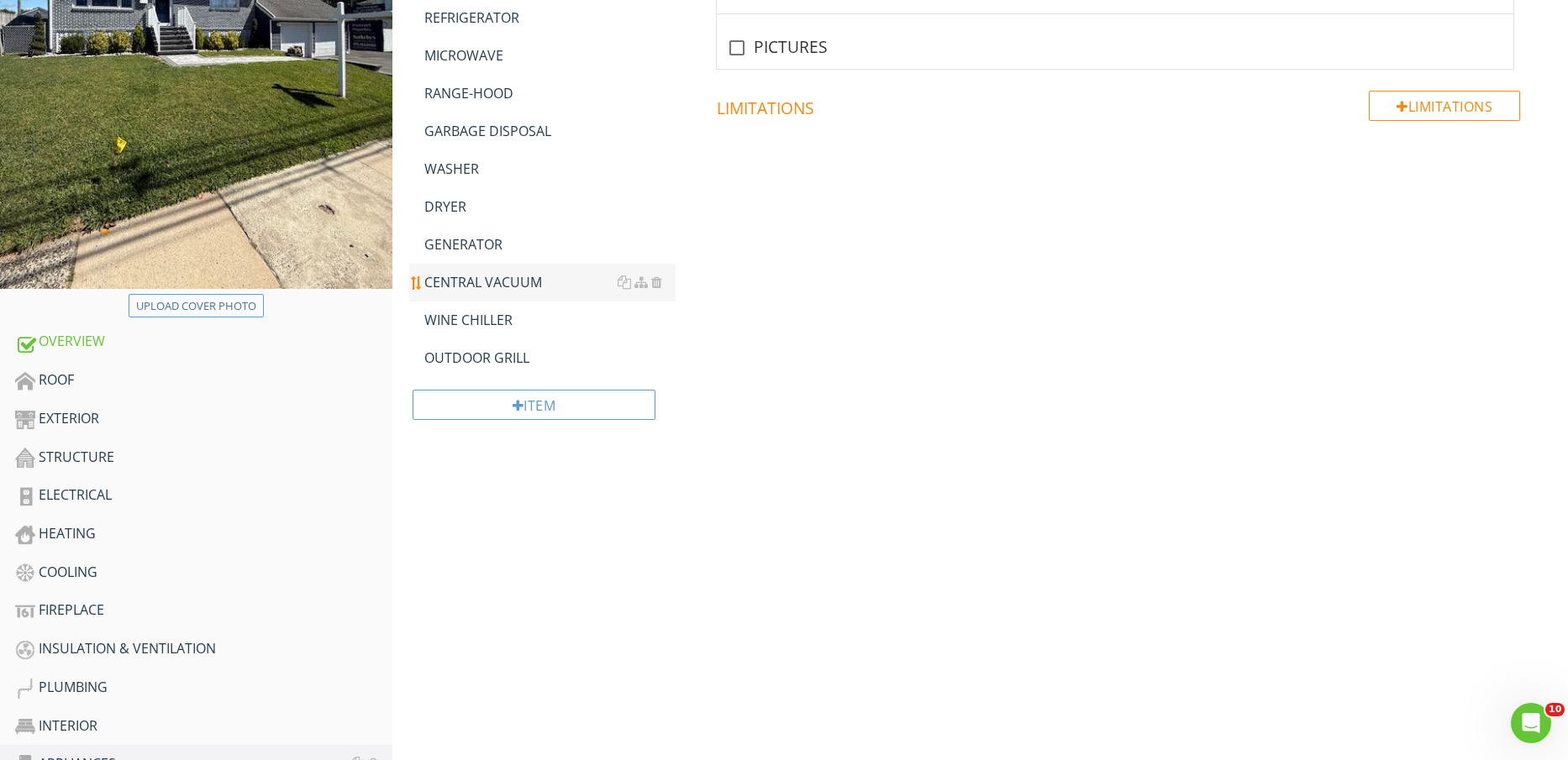
scroll to position [211, 0]
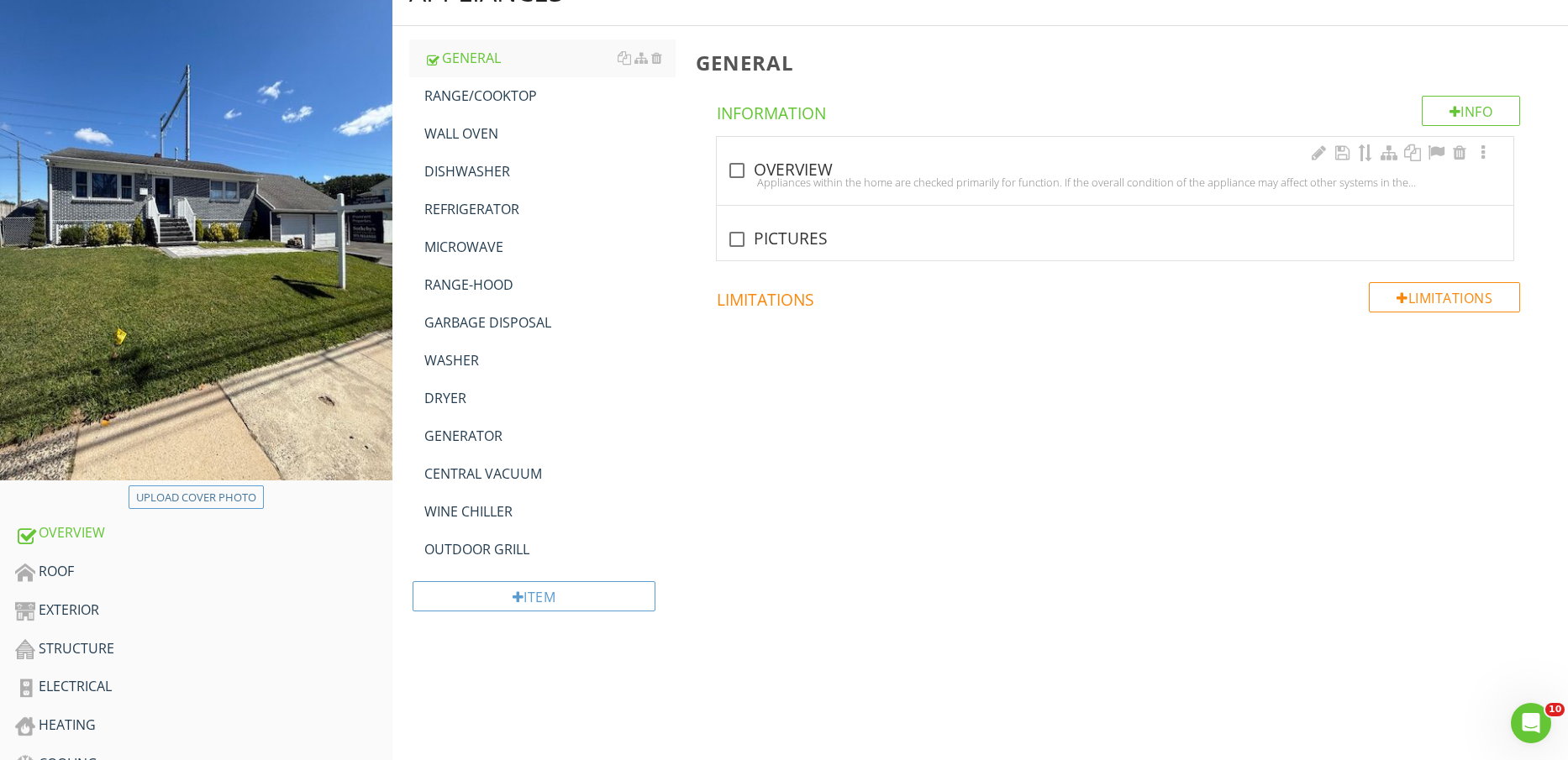
click at [753, 176] on div "Appliances within the home are checked primarily for function. If the overall c…" at bounding box center [1115, 182] width 776 height 13
checkbox input "true"
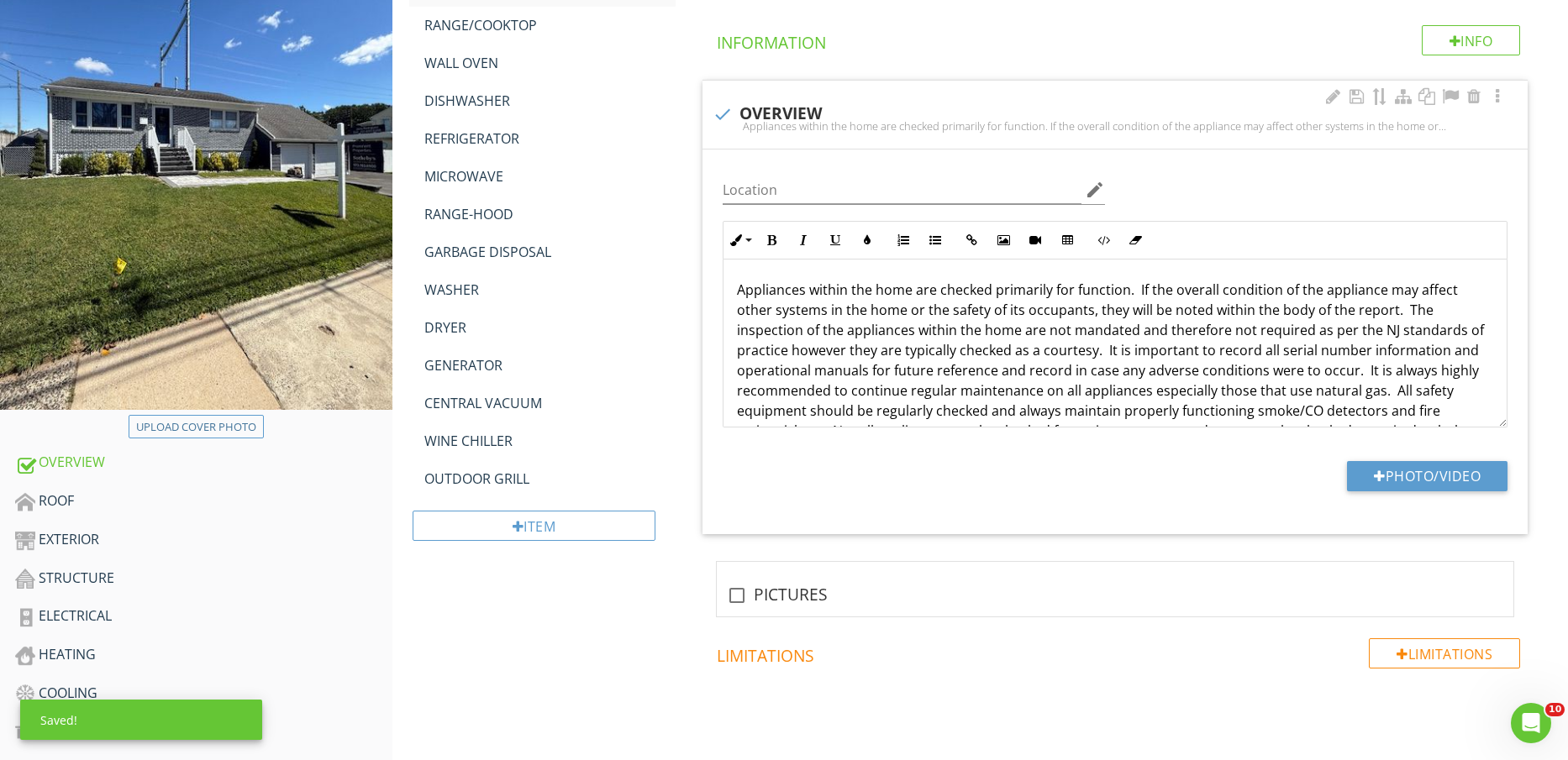
scroll to position [420, 0]
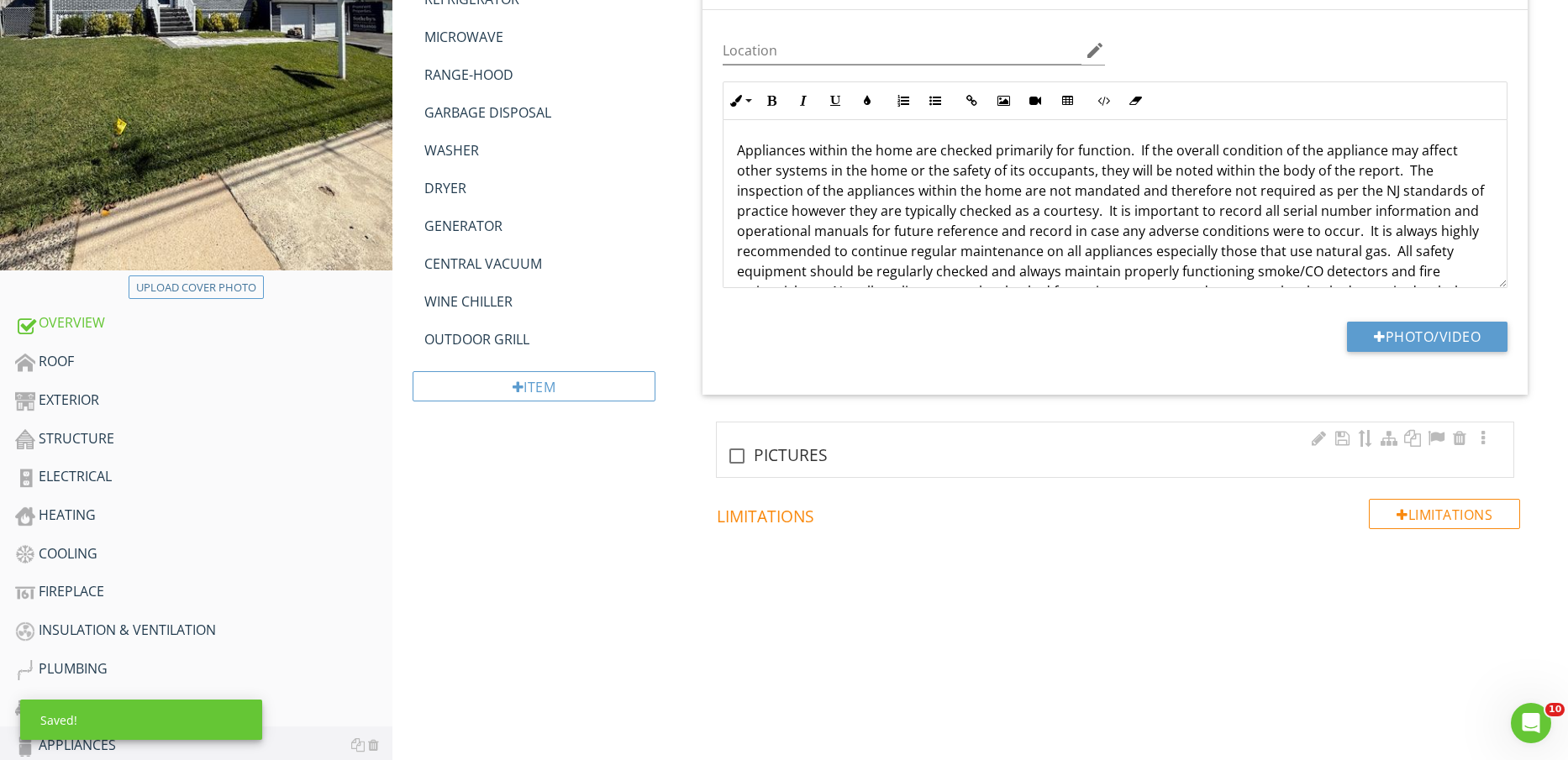
click at [769, 447] on div "check_box_outline_blank PICTURES" at bounding box center [1115, 456] width 776 height 20
checkbox input "true"
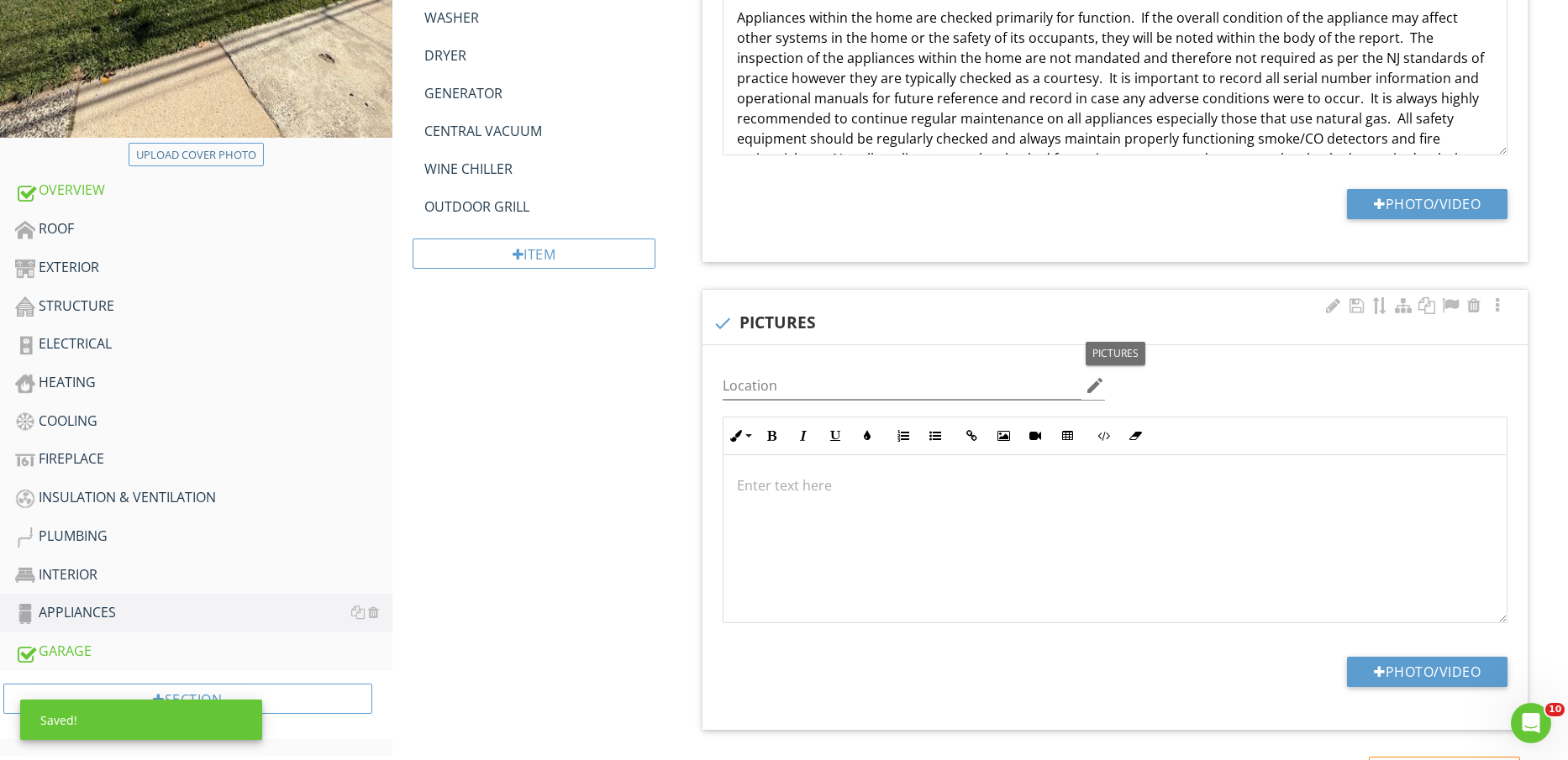
scroll to position [716, 0]
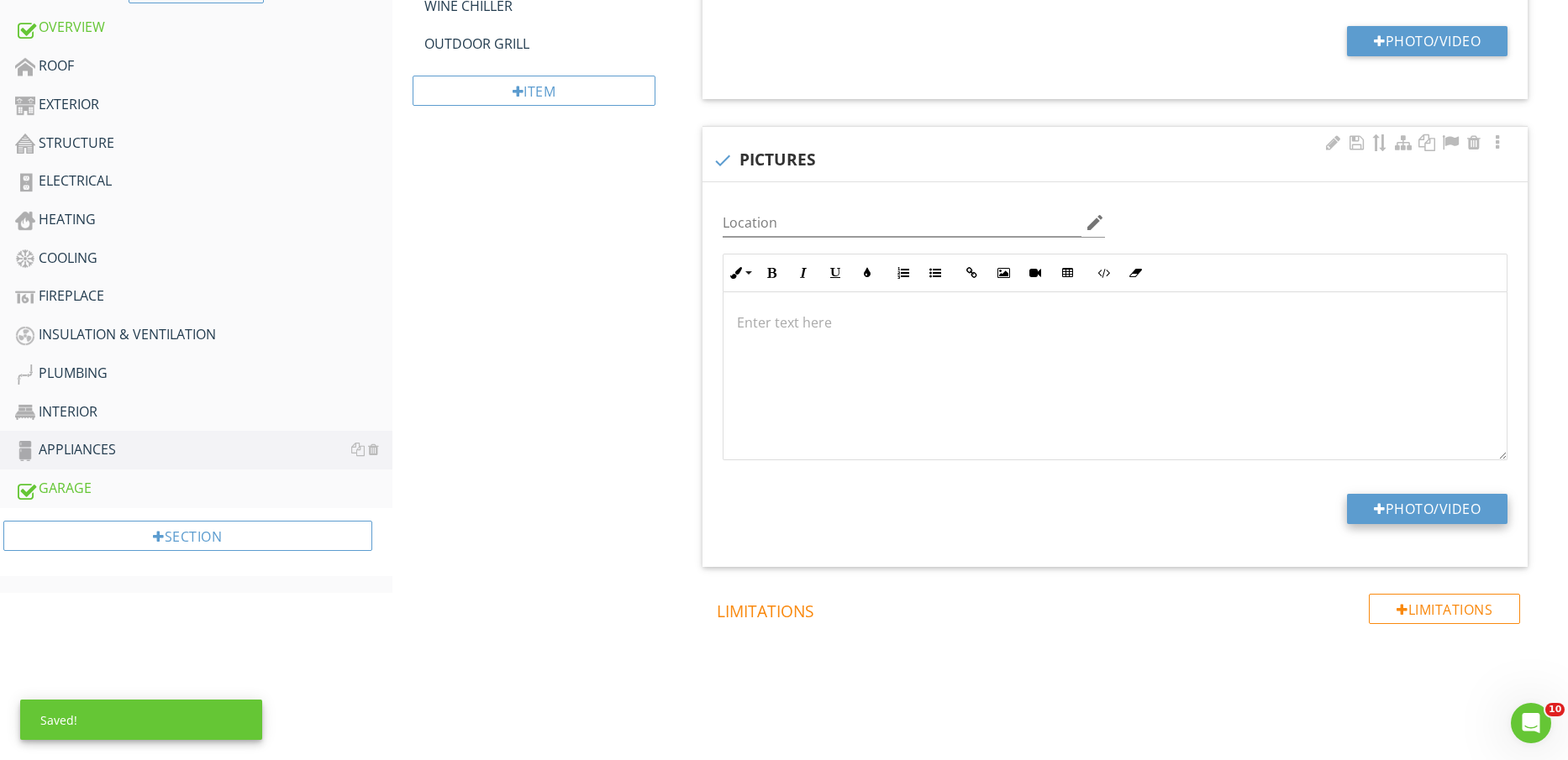
click at [1397, 511] on button "Photo/Video" at bounding box center [1427, 509] width 160 height 30
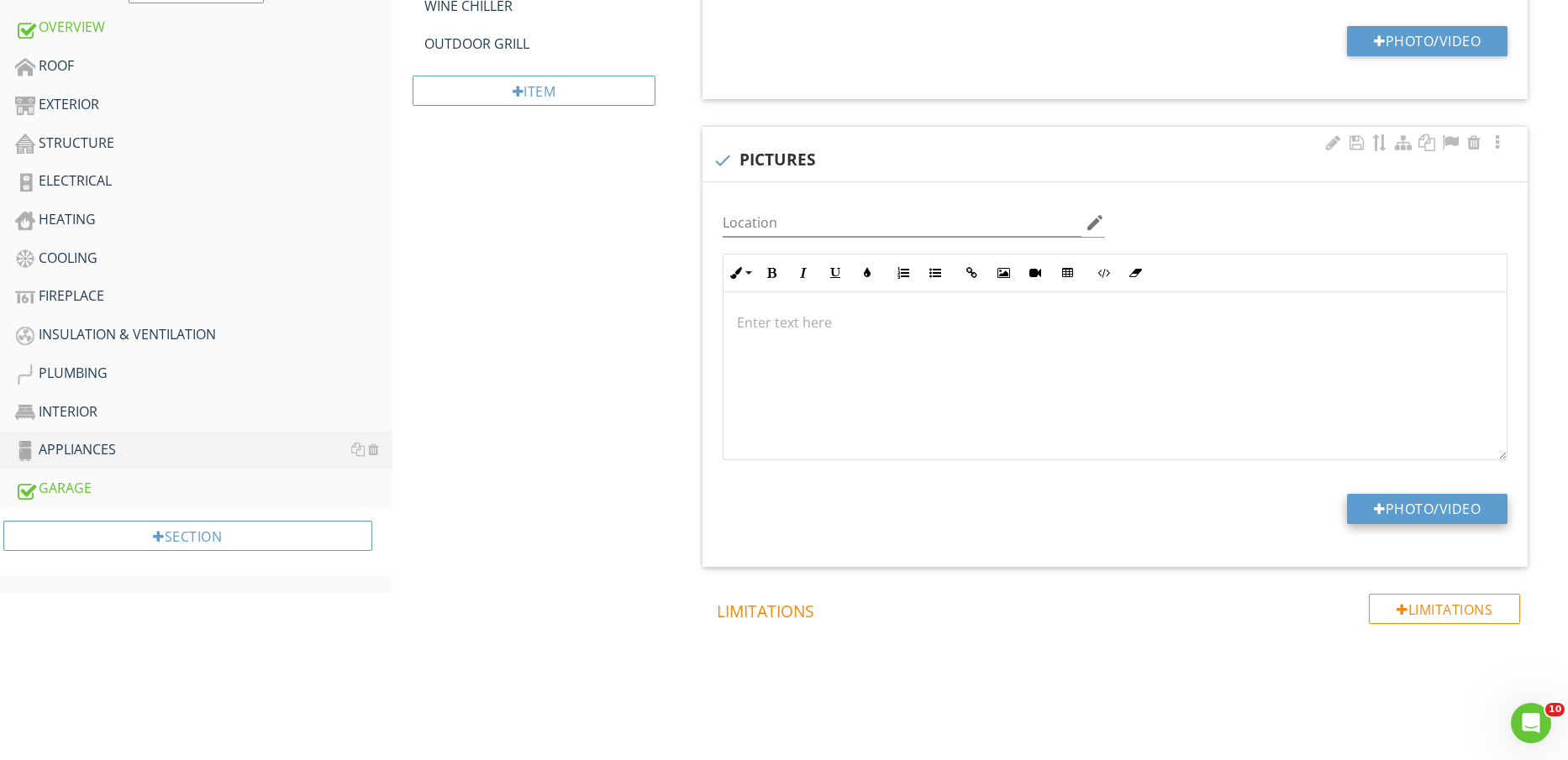
type input "C:\fakepath\IMG_2590.jpg"
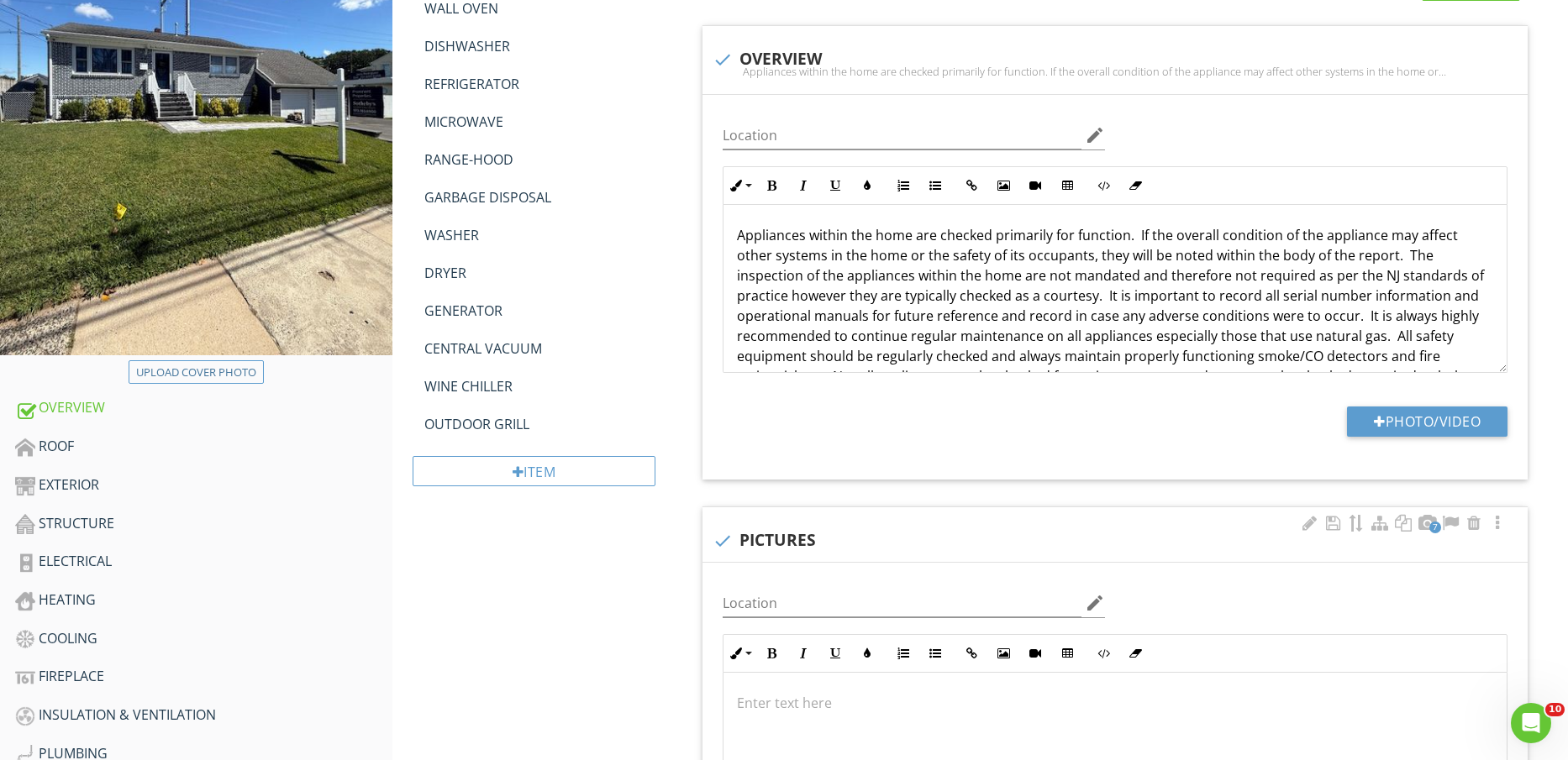
scroll to position [840, 0]
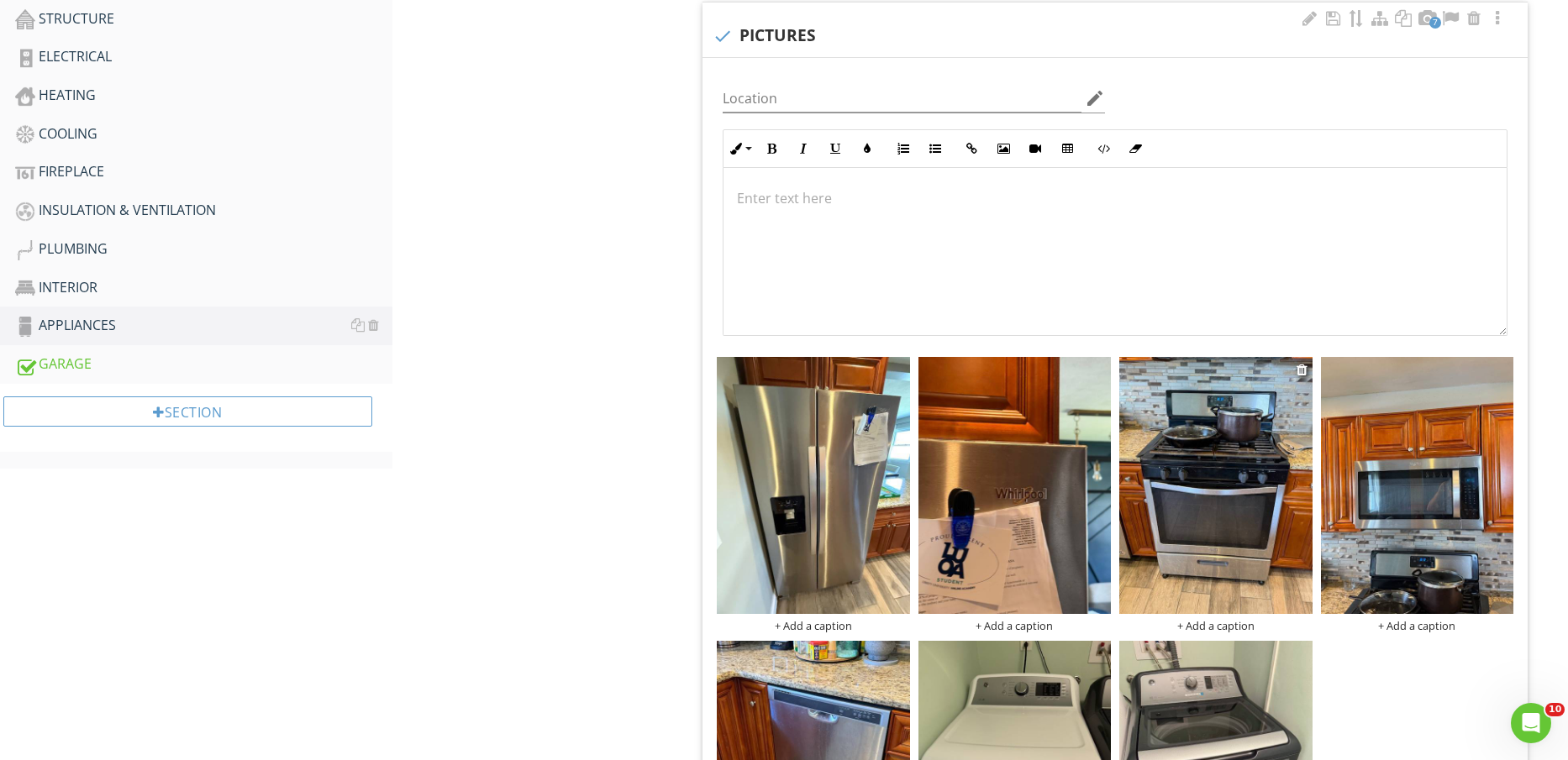
click at [1282, 532] on img at bounding box center [1216, 485] width 193 height 257
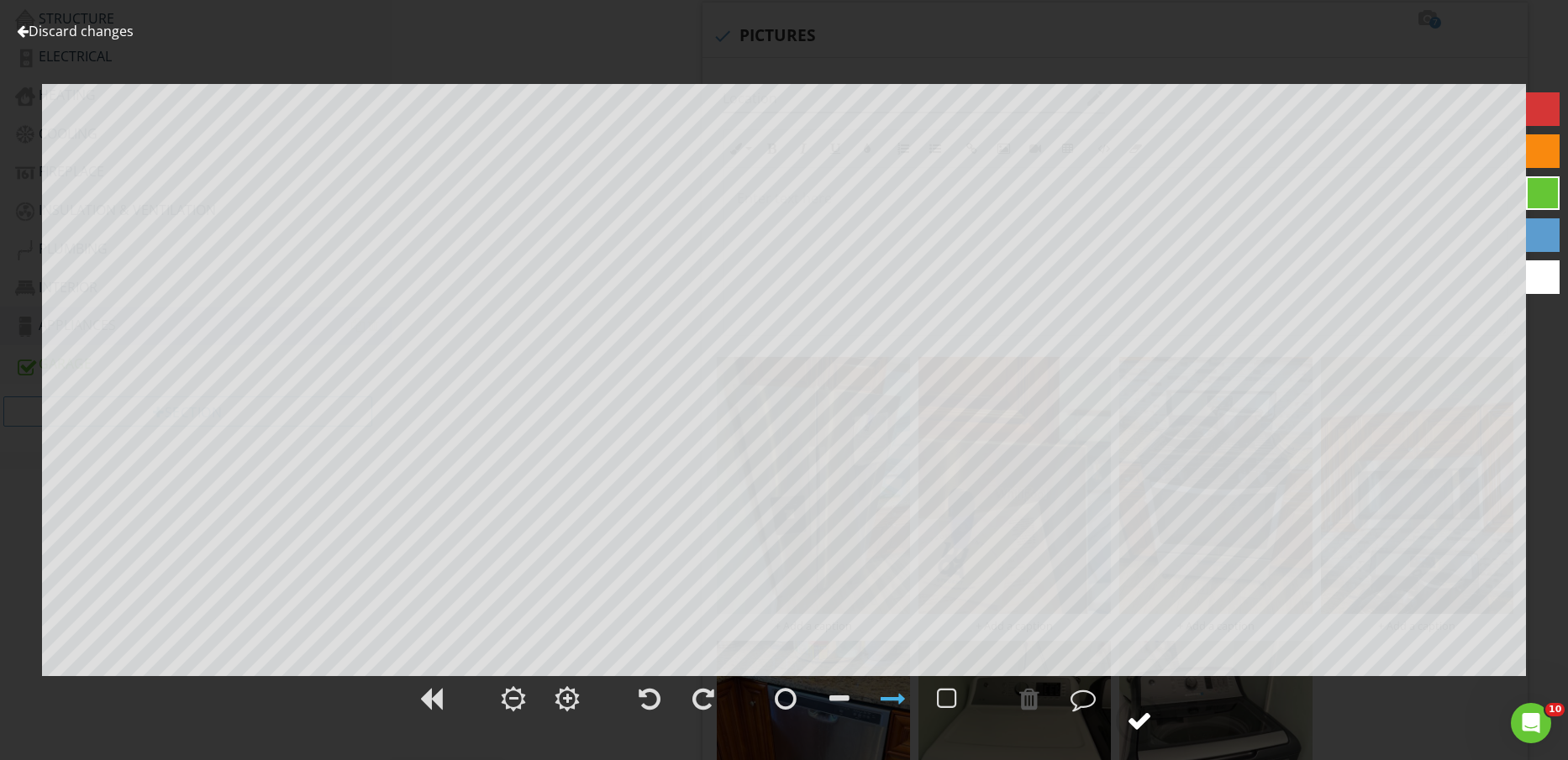
click at [1141, 718] on div at bounding box center [1139, 720] width 25 height 25
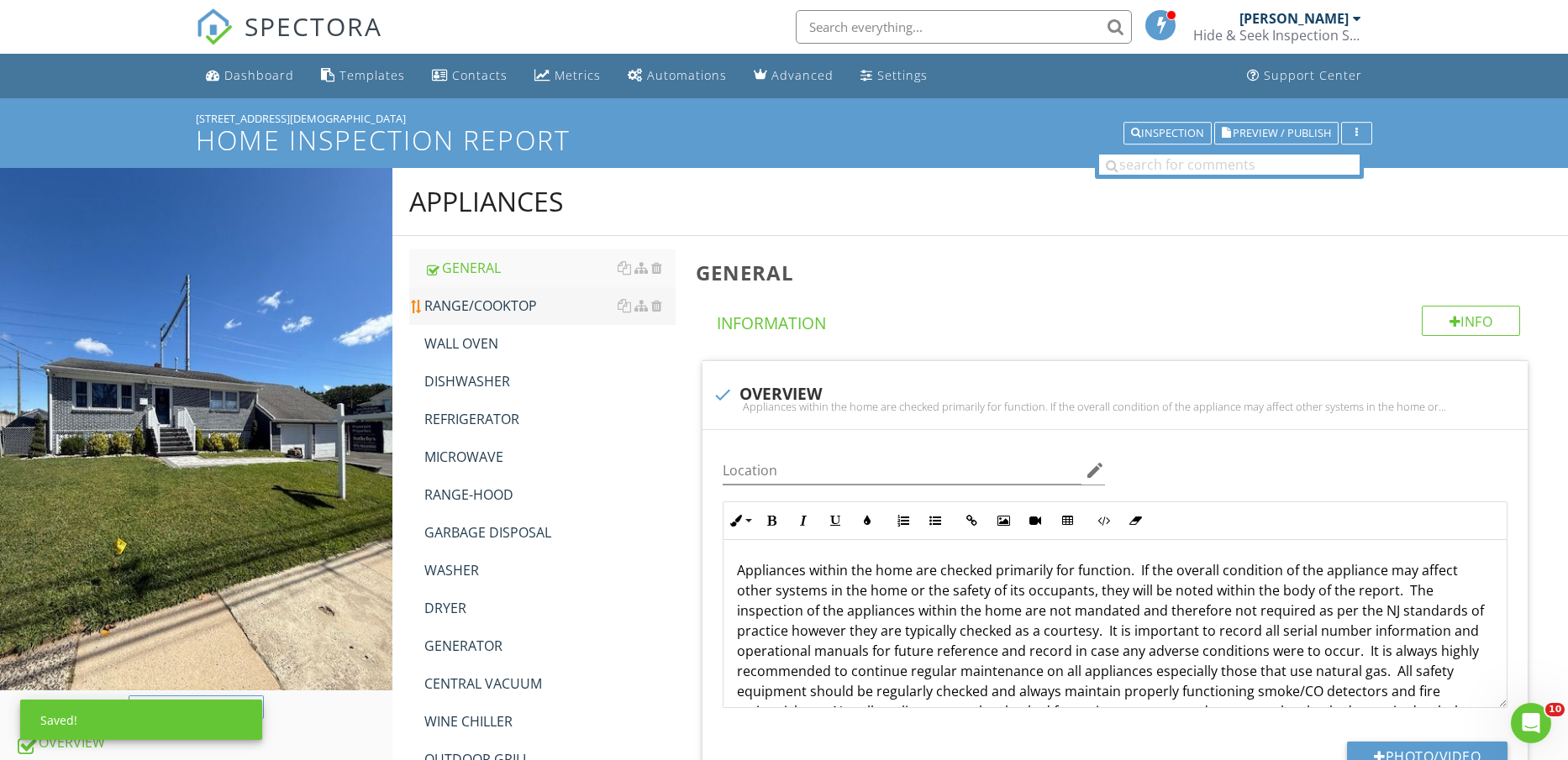
click at [494, 301] on div "RANGE/COOKTOP" at bounding box center [549, 305] width 252 height 20
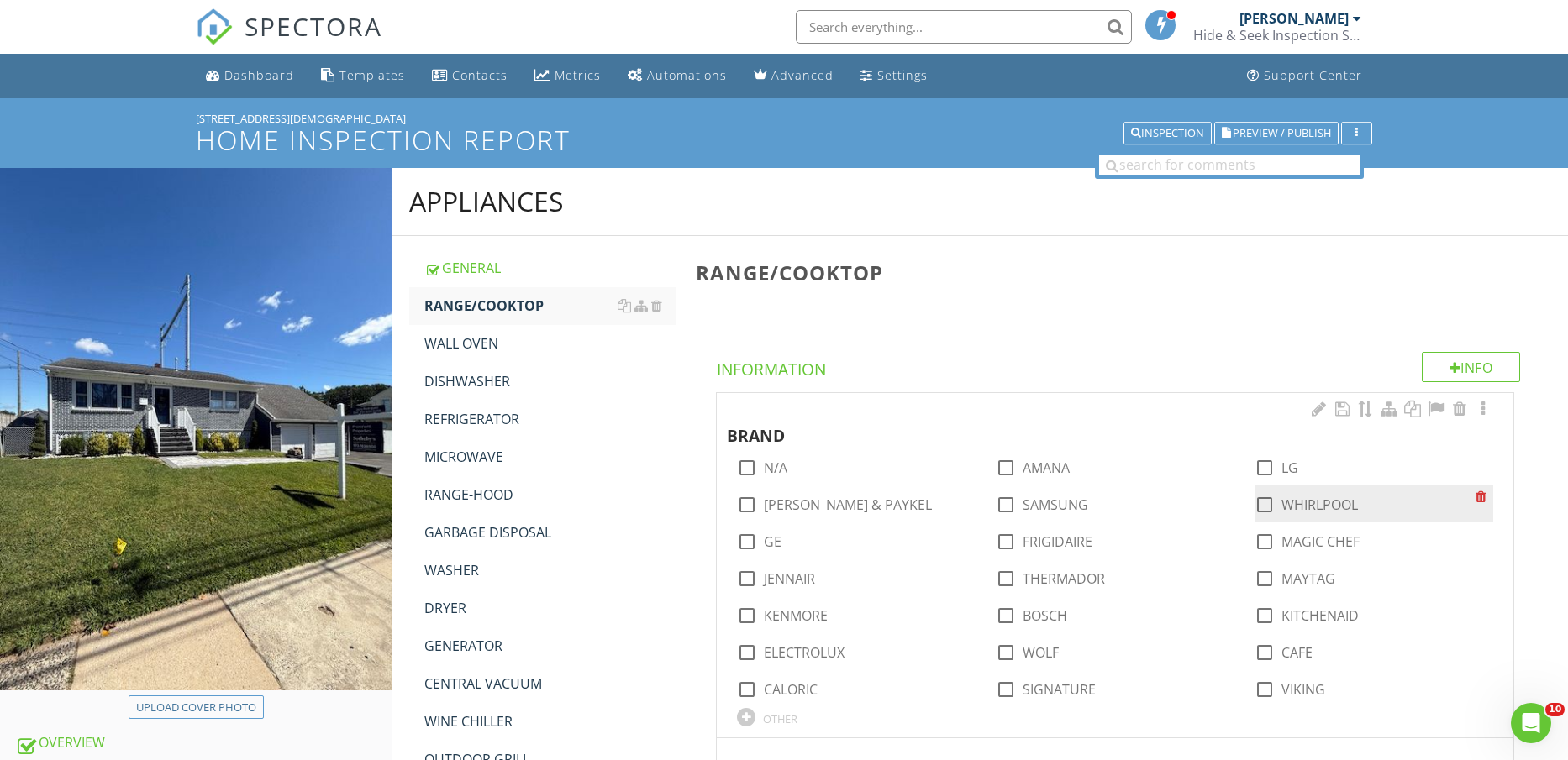
click at [1303, 504] on label "WHIRLPOOL" at bounding box center [1319, 505] width 76 height 17
checkbox input "true"
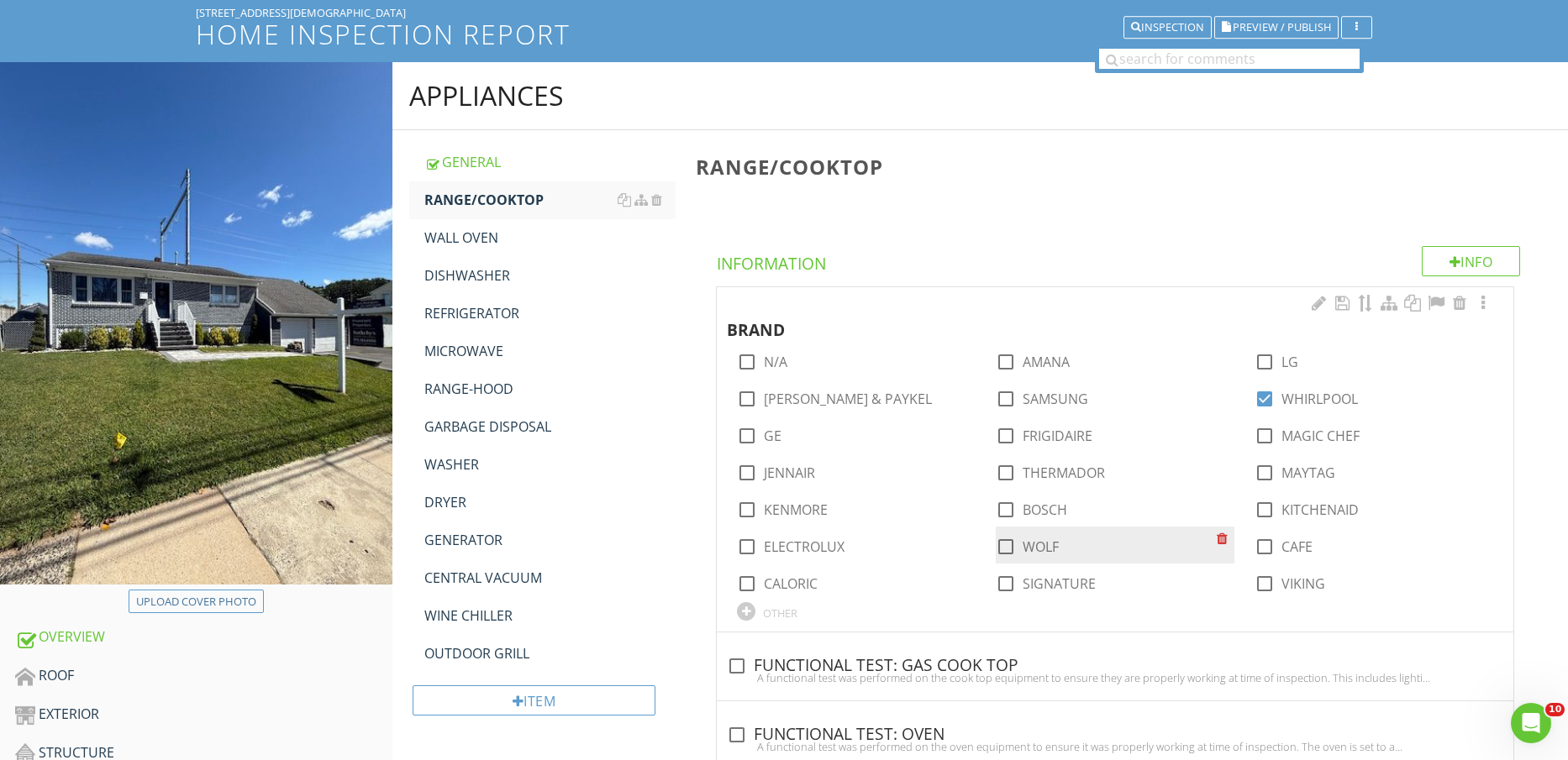
scroll to position [315, 0]
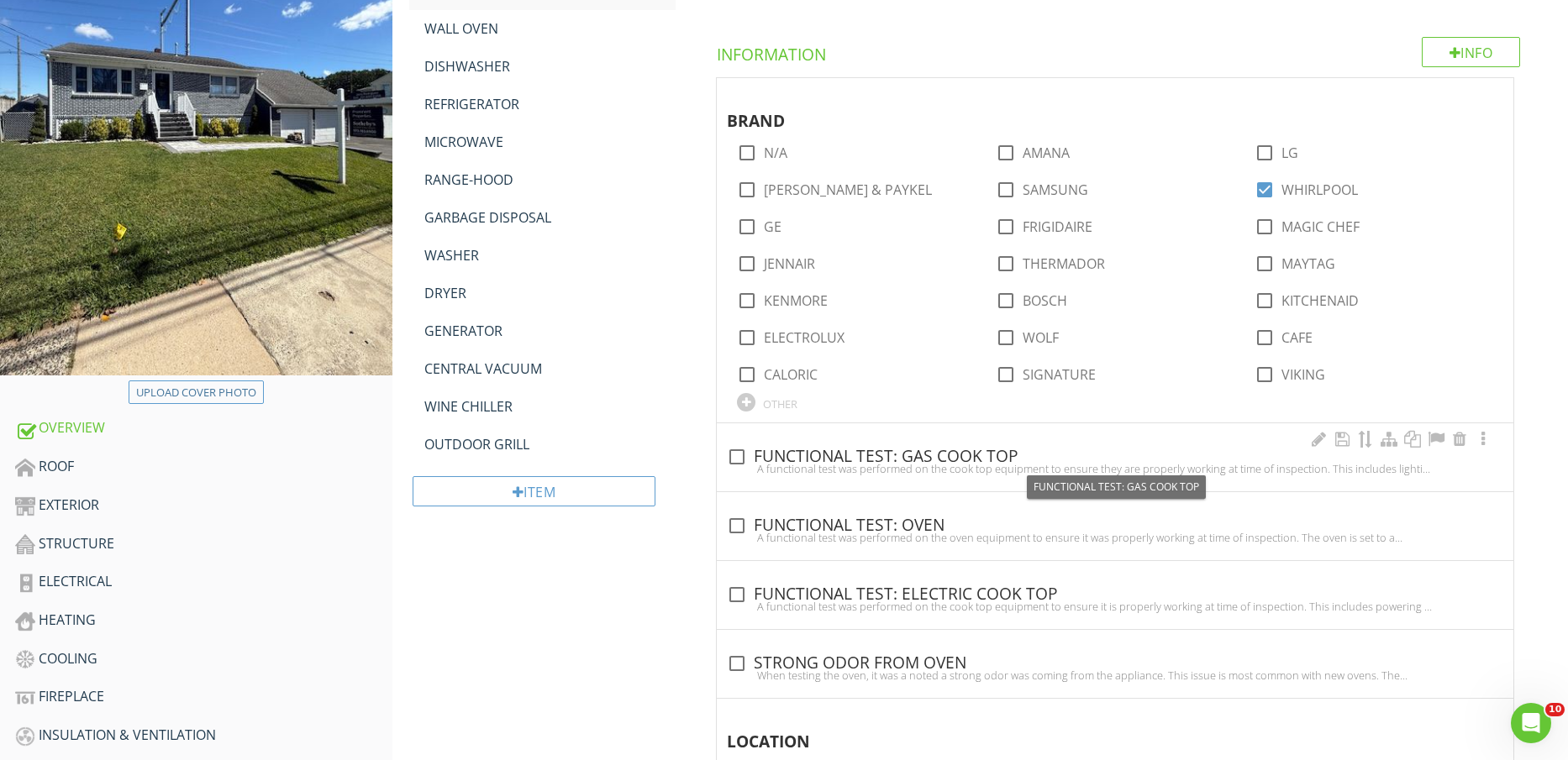
click at [945, 455] on div "check_box_outline_blank FUNCTIONAL TEST: GAS COOK TOP" at bounding box center [1115, 456] width 776 height 20
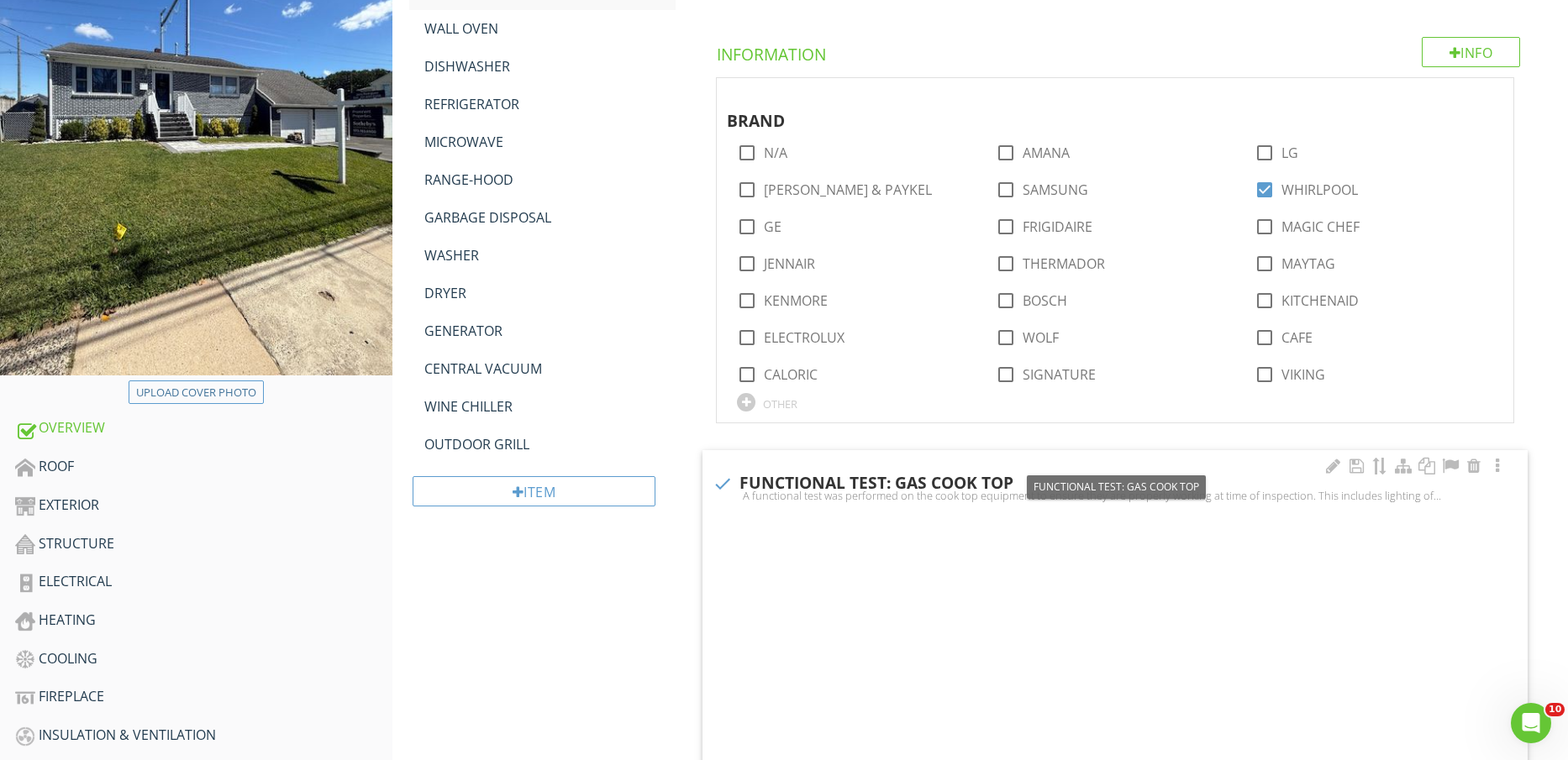
checkbox input "true"
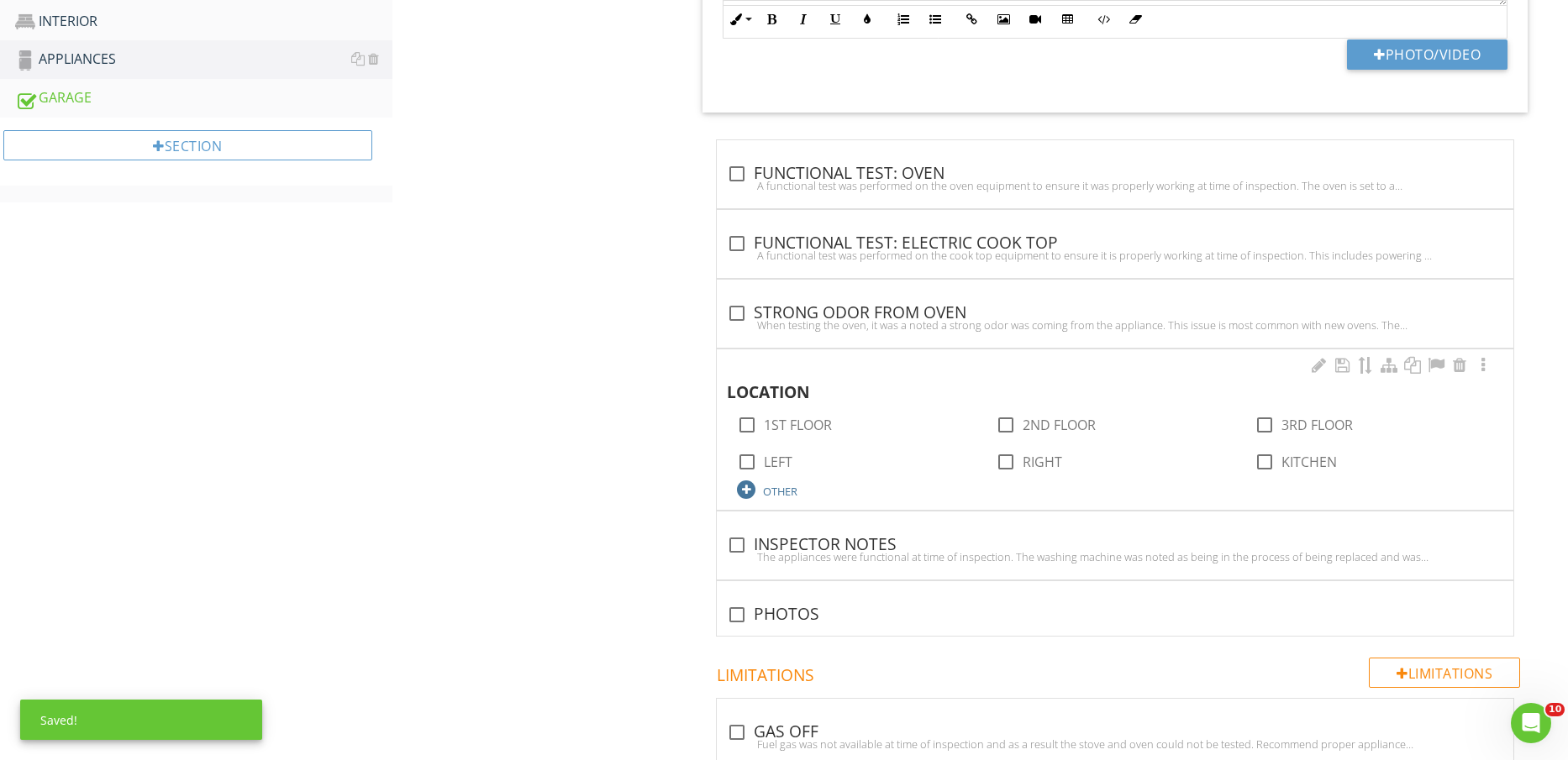
scroll to position [1156, 0]
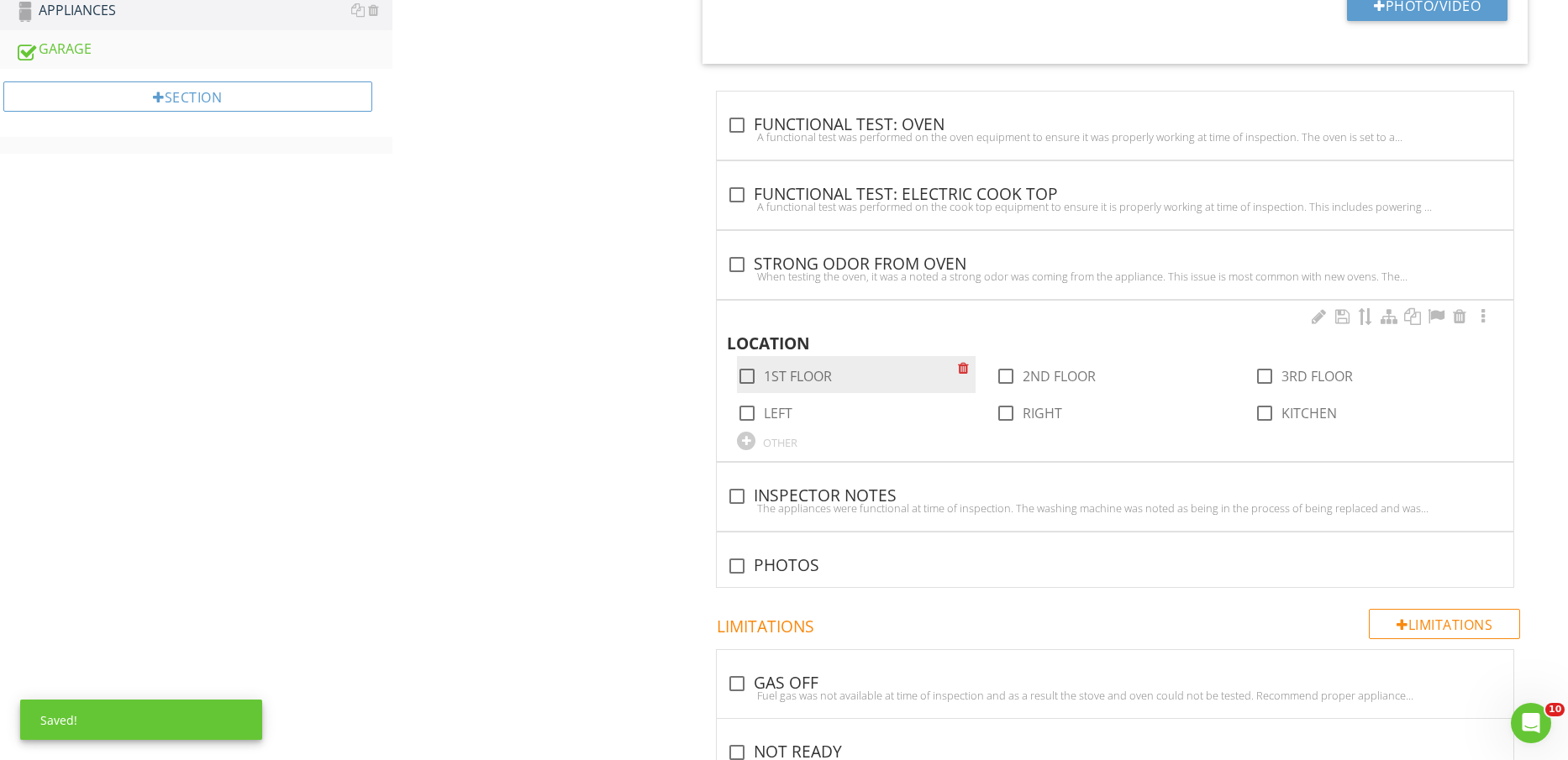
click at [798, 374] on label "1ST FLOOR" at bounding box center [798, 377] width 68 height 17
checkbox input "true"
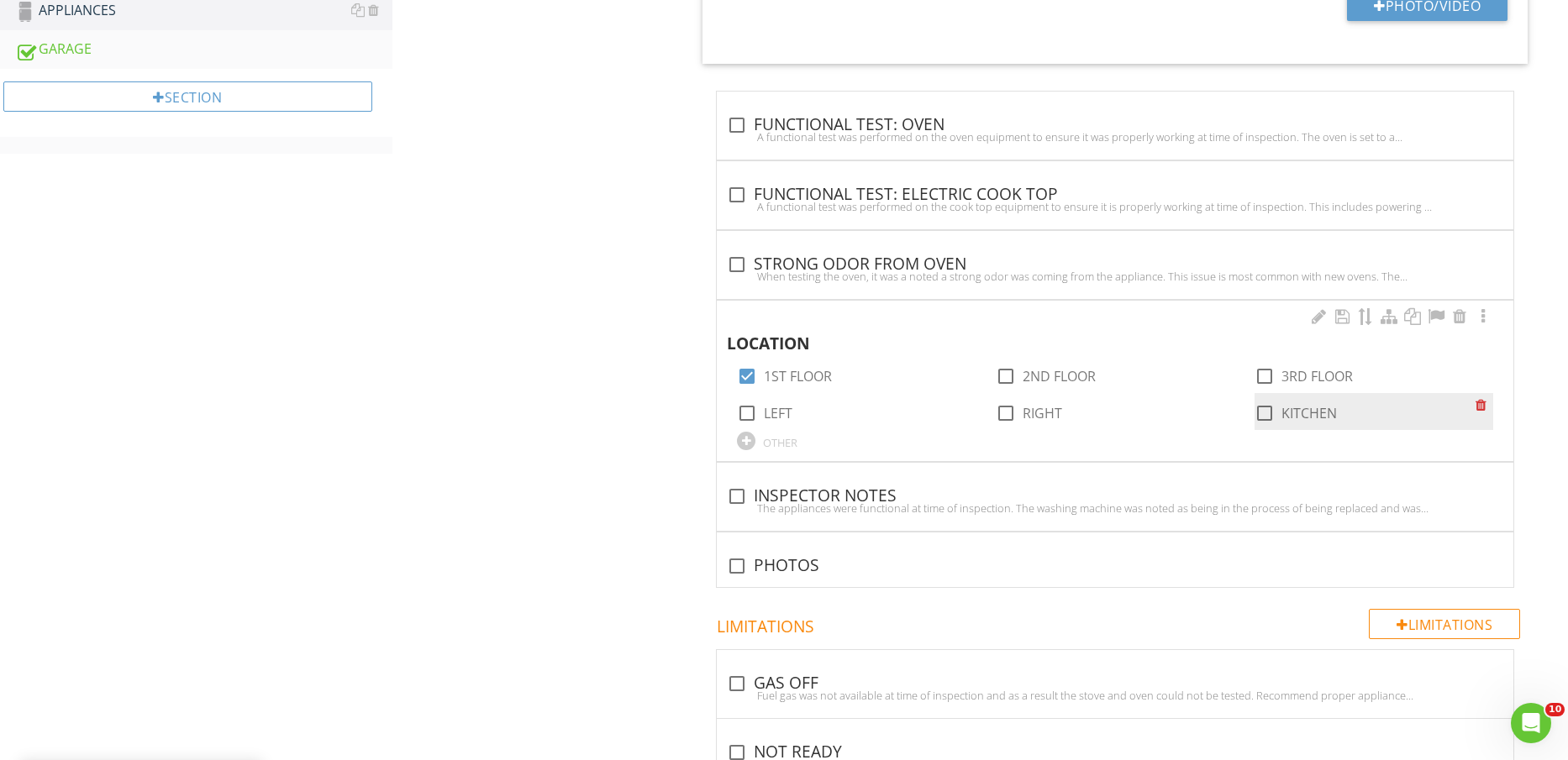
click at [1291, 418] on label "KITCHEN" at bounding box center [1308, 414] width 56 height 17
checkbox input "true"
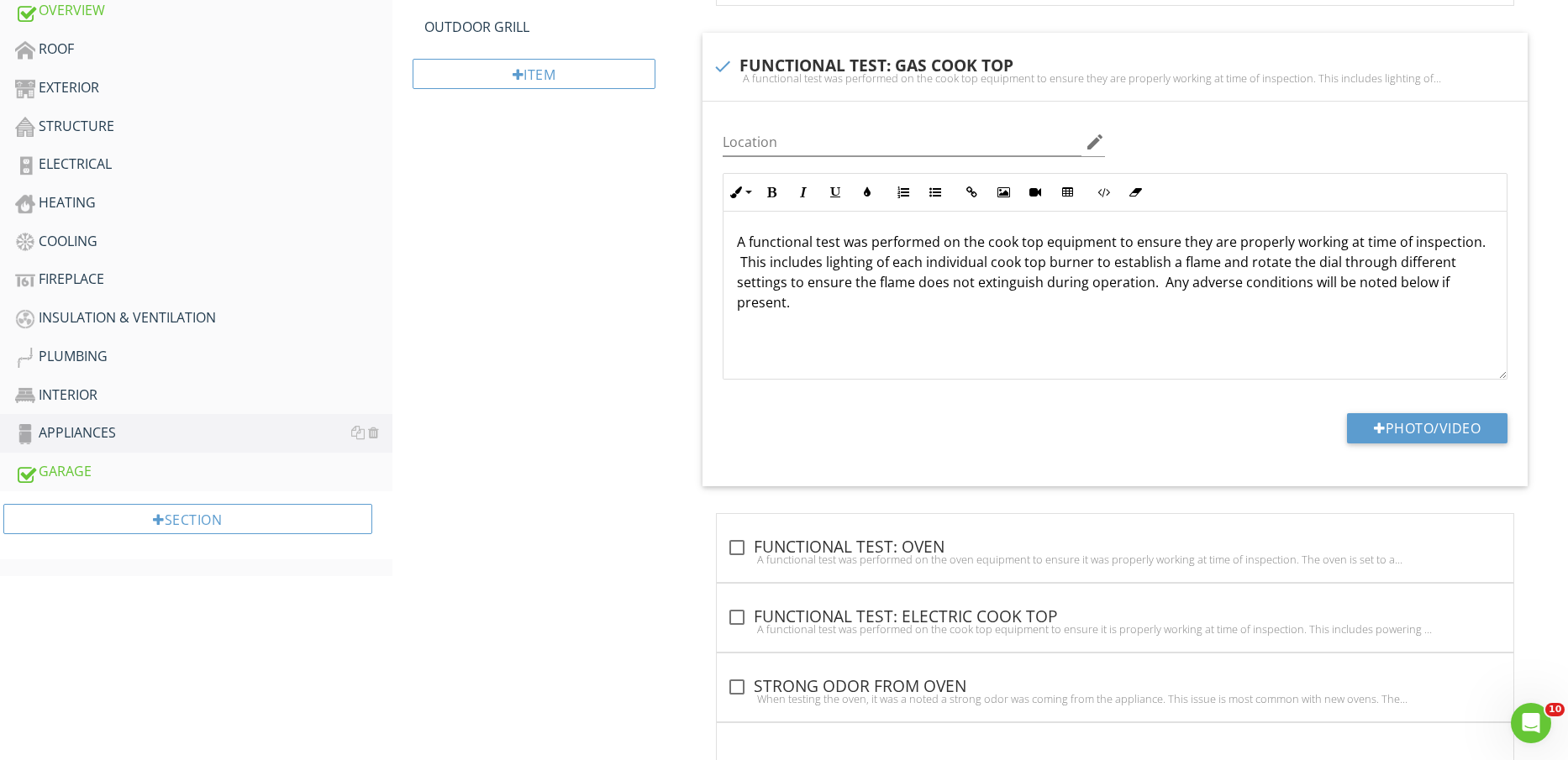
scroll to position [0, 0]
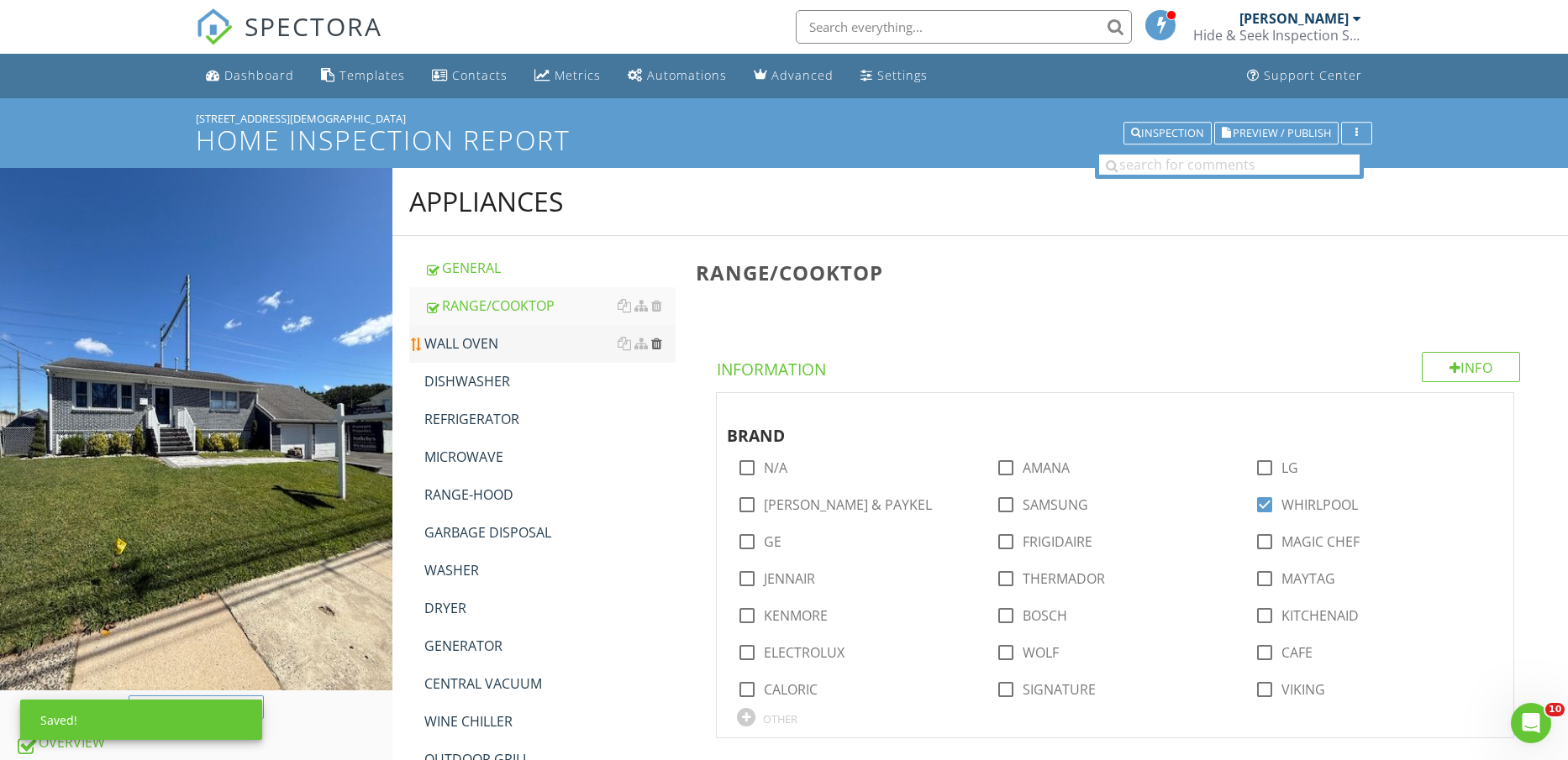
click at [661, 346] on div at bounding box center [657, 344] width 11 height 13
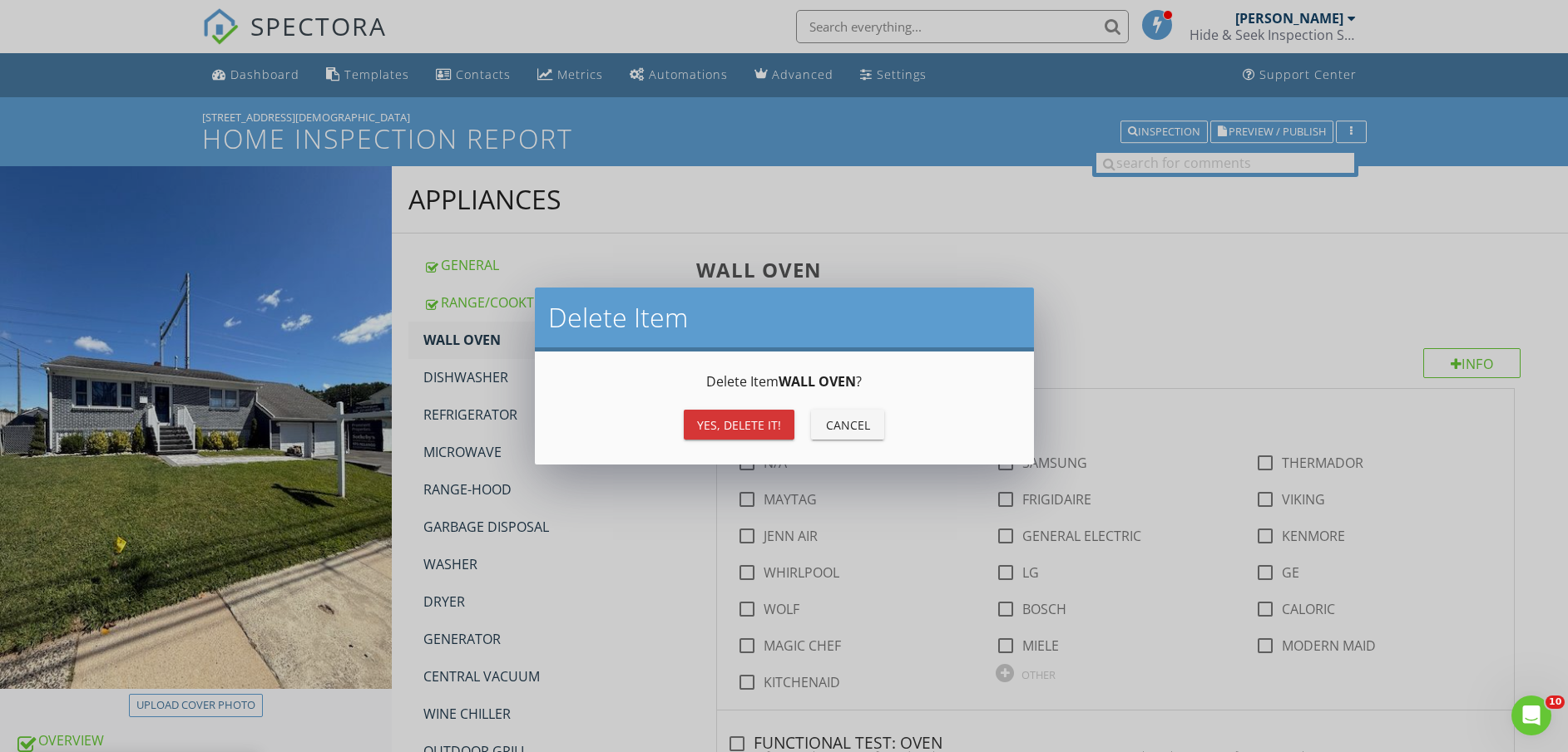
click at [768, 431] on div "Yes, Delete it!" at bounding box center [739, 425] width 84 height 18
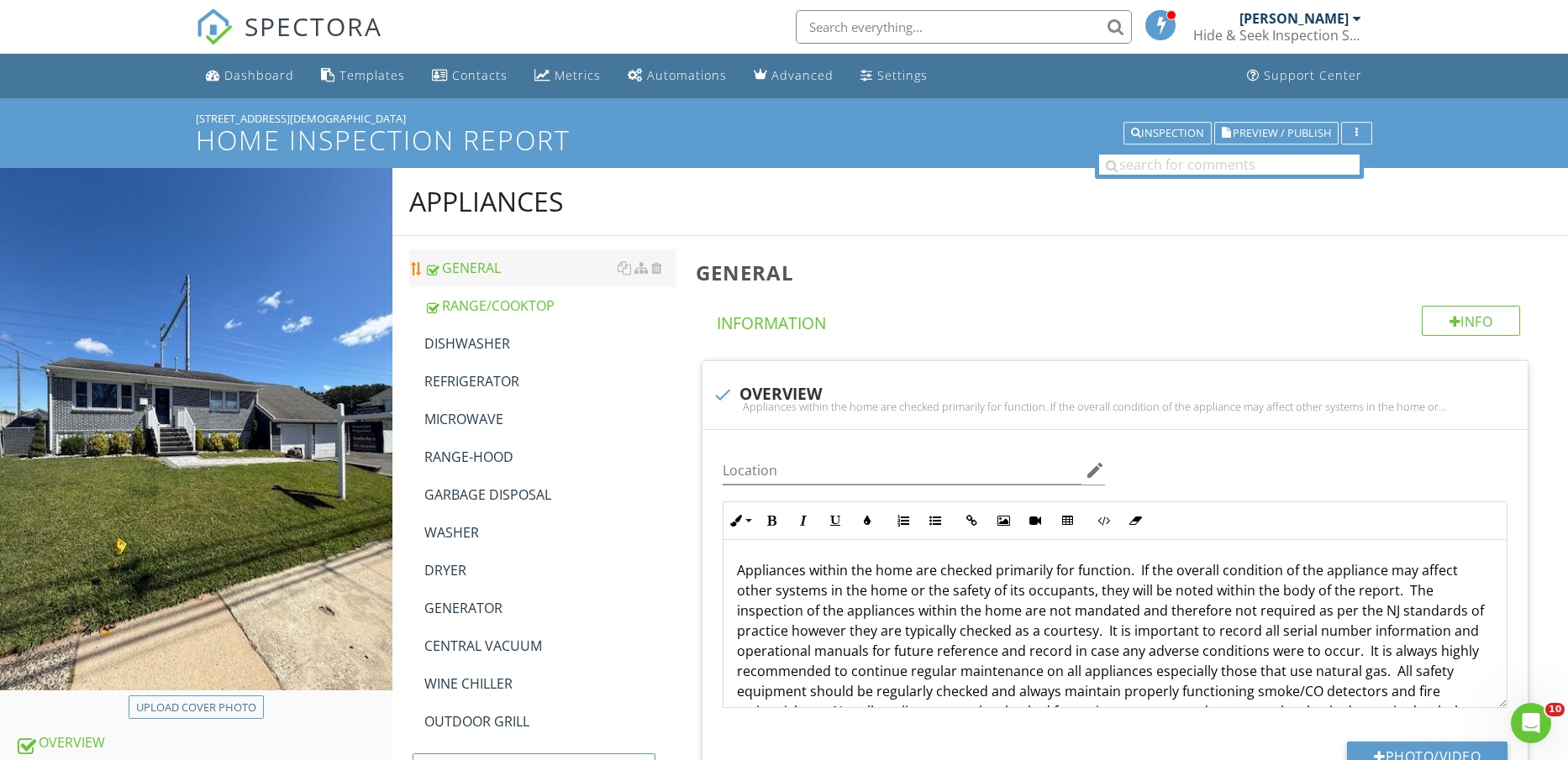
click at [508, 263] on div "GENERAL" at bounding box center [549, 267] width 252 height 20
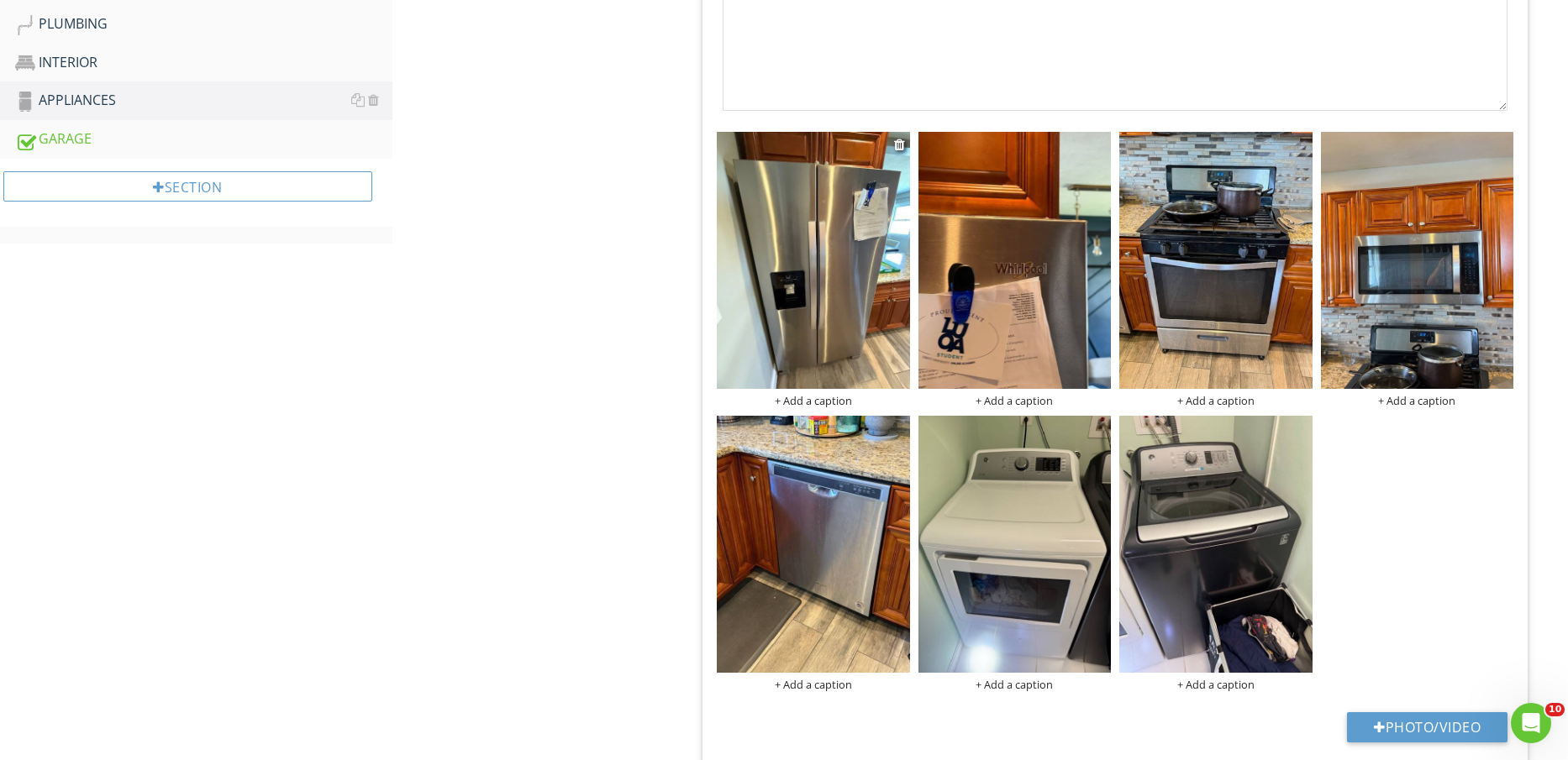
scroll to position [1260, 0]
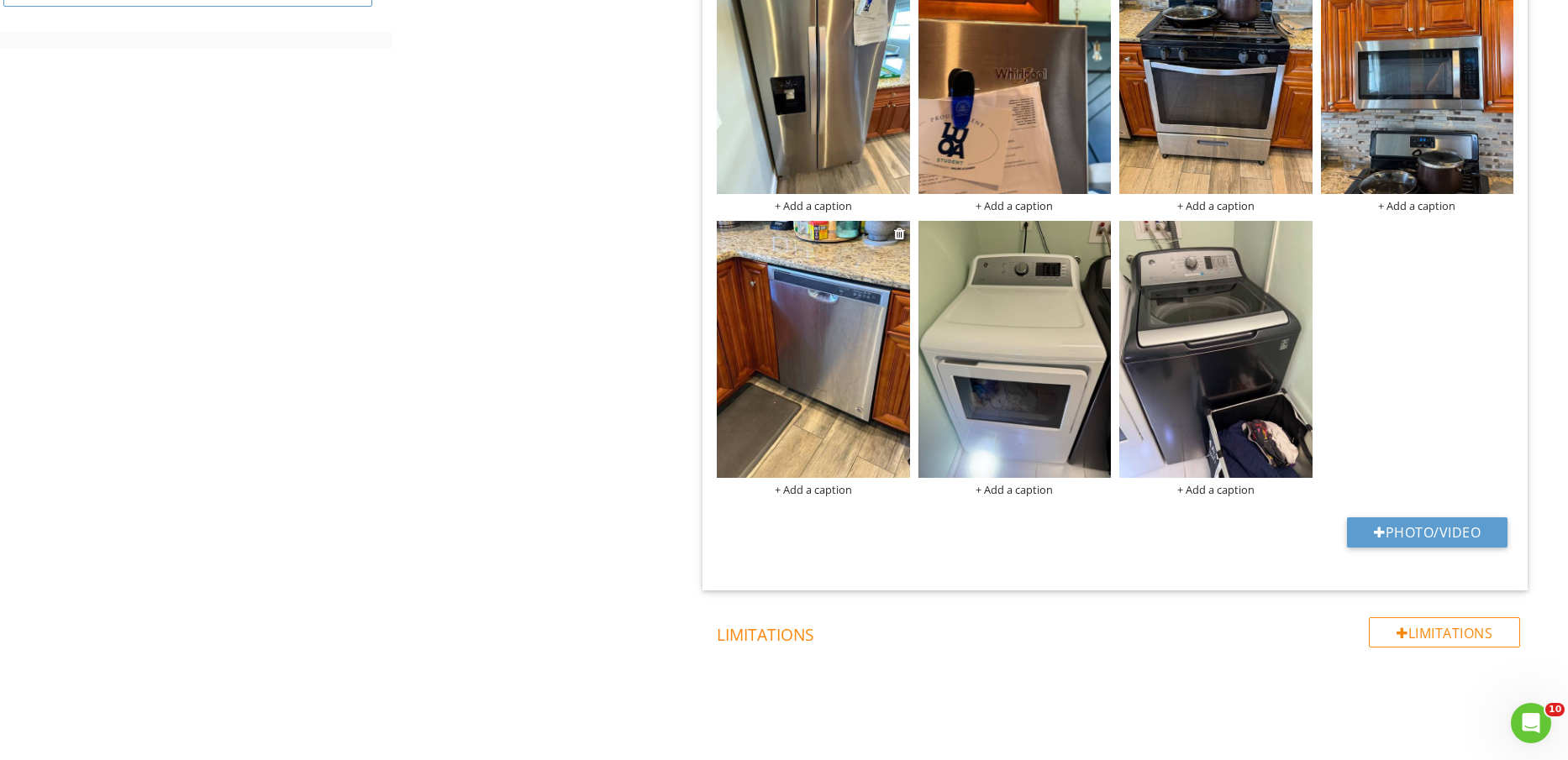
click at [787, 363] on img at bounding box center [813, 349] width 193 height 257
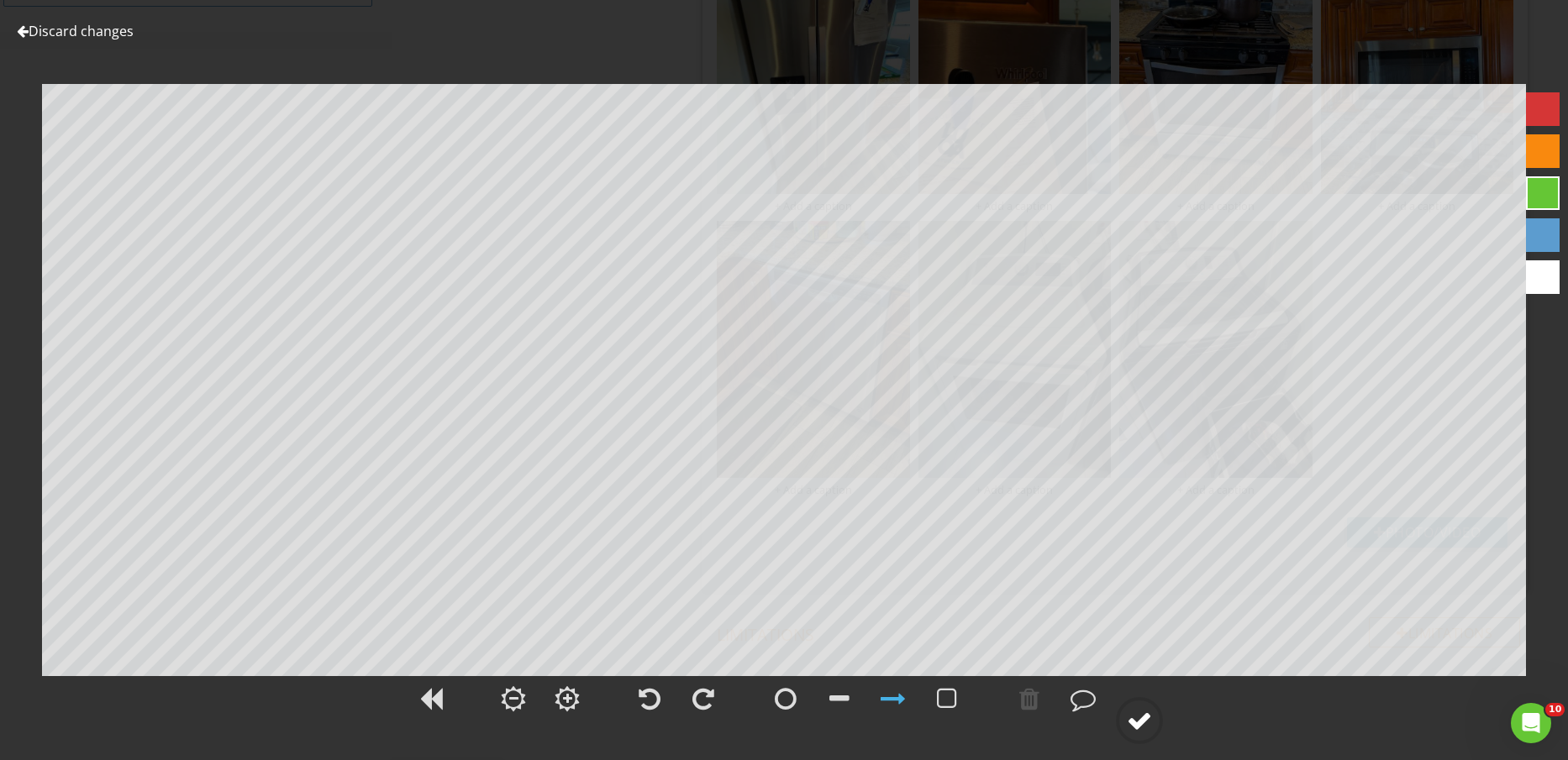
click at [1155, 721] on circle at bounding box center [1139, 720] width 43 height 43
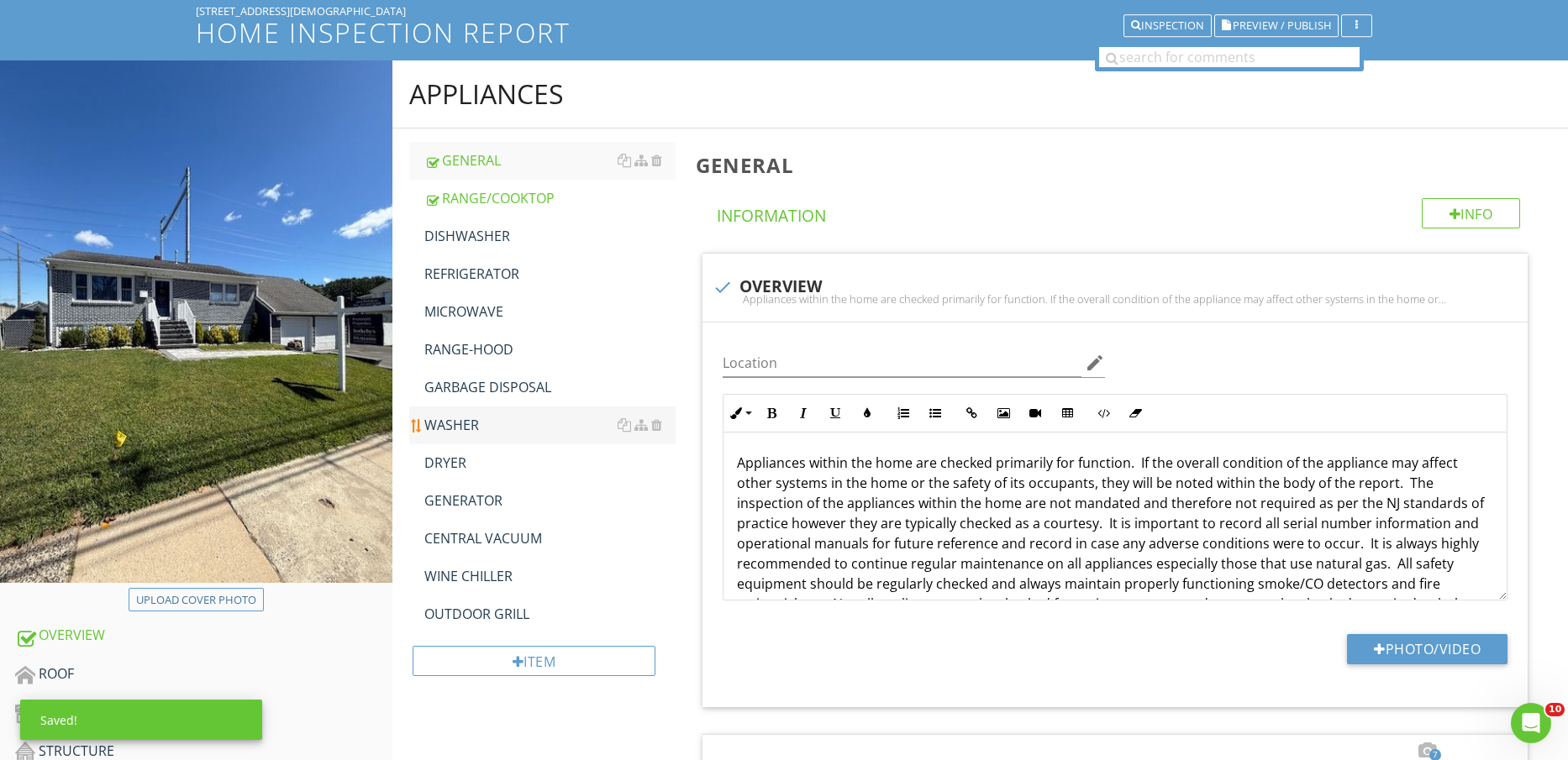
scroll to position [105, 0]
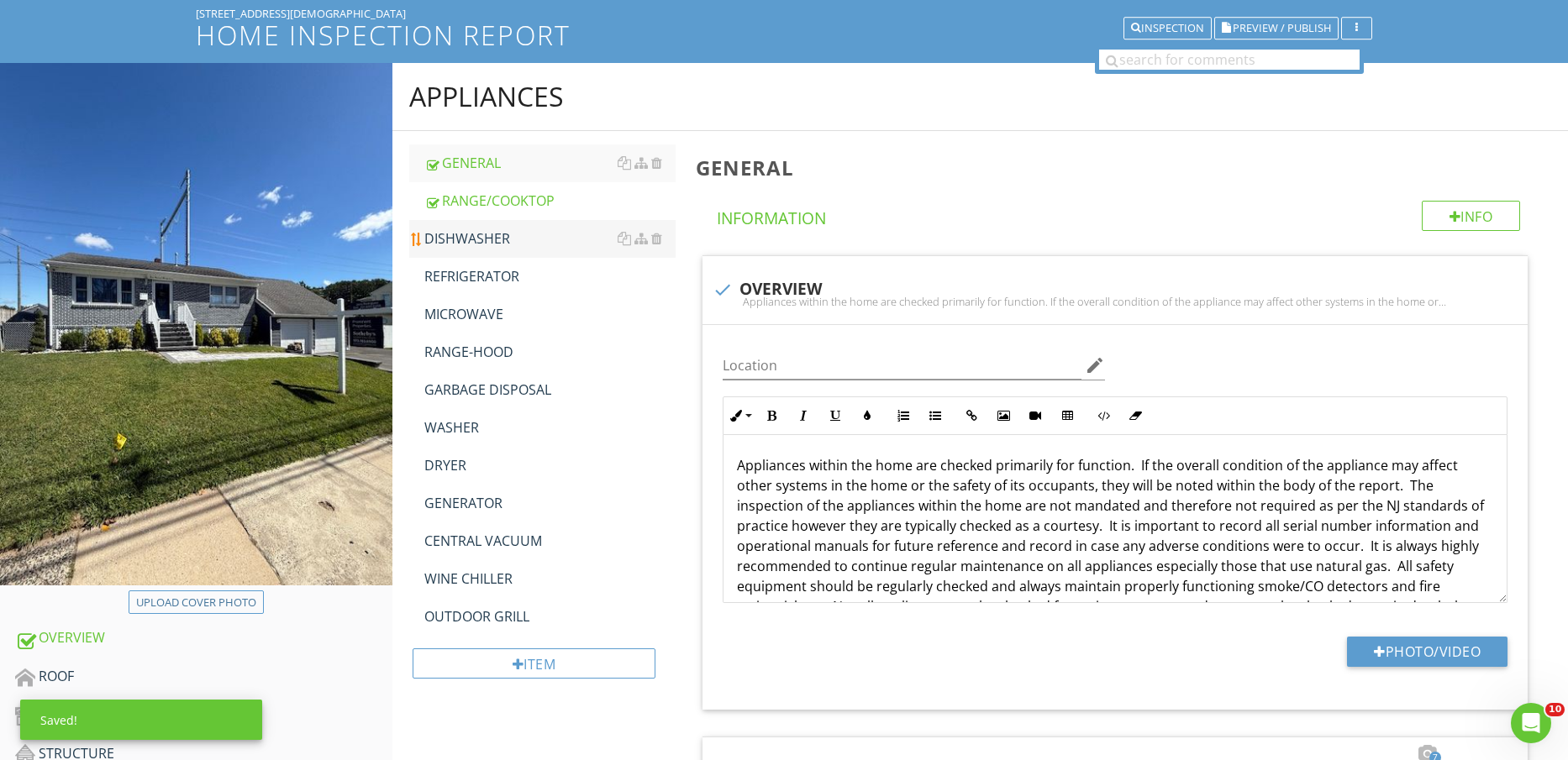
click at [499, 232] on div "DISHWASHER" at bounding box center [549, 238] width 252 height 20
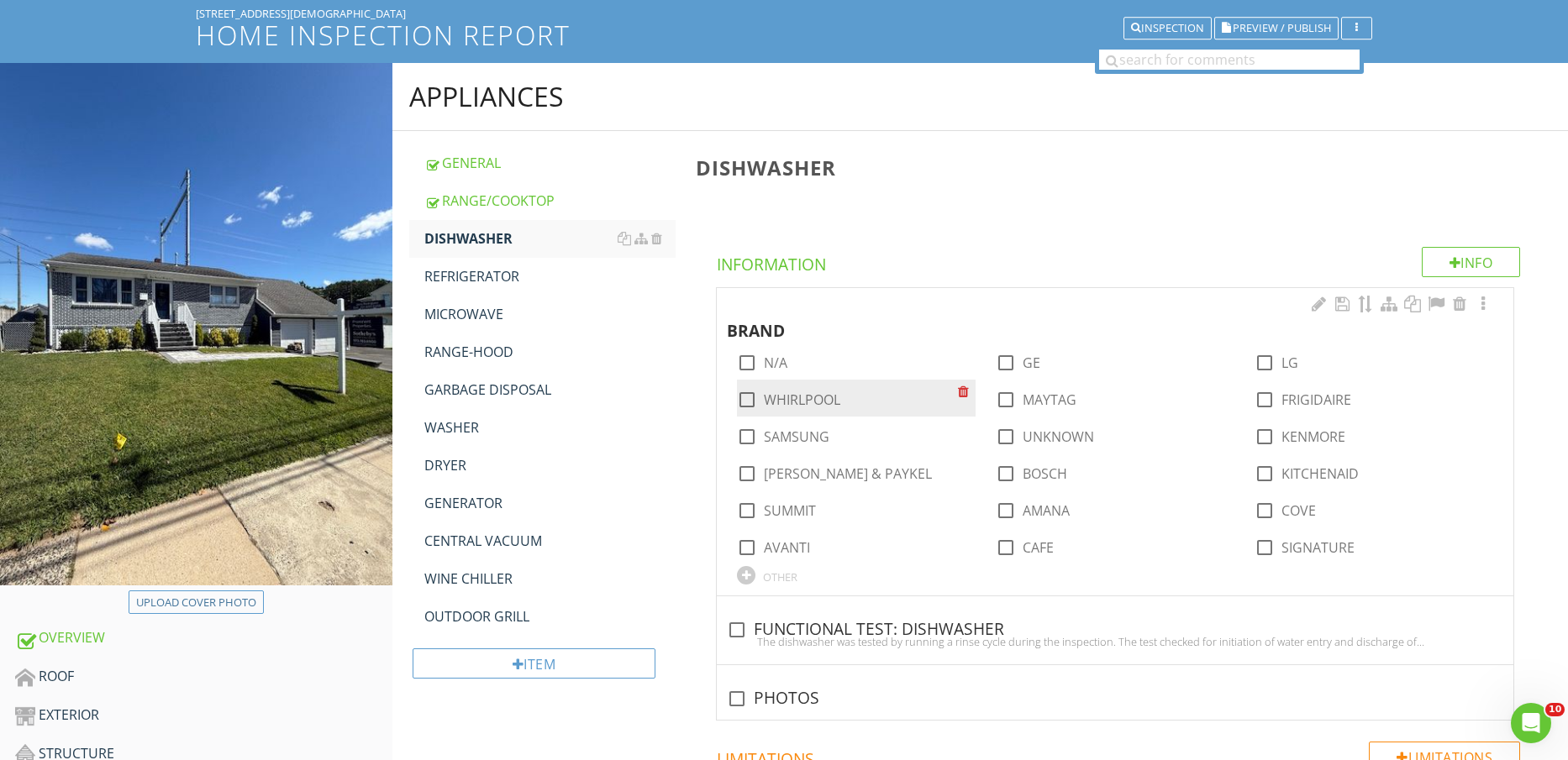
click at [802, 390] on div "check_box_outline_blank WHIRLPOOL" at bounding box center [788, 399] width 103 height 20
click at [811, 404] on label "WHIRLPOOL" at bounding box center [801, 400] width 76 height 17
checkbox input "true"
click at [909, 638] on div "The dishwasher was tested by running a rinse cycle during the inspection. The t…" at bounding box center [1115, 642] width 776 height 13
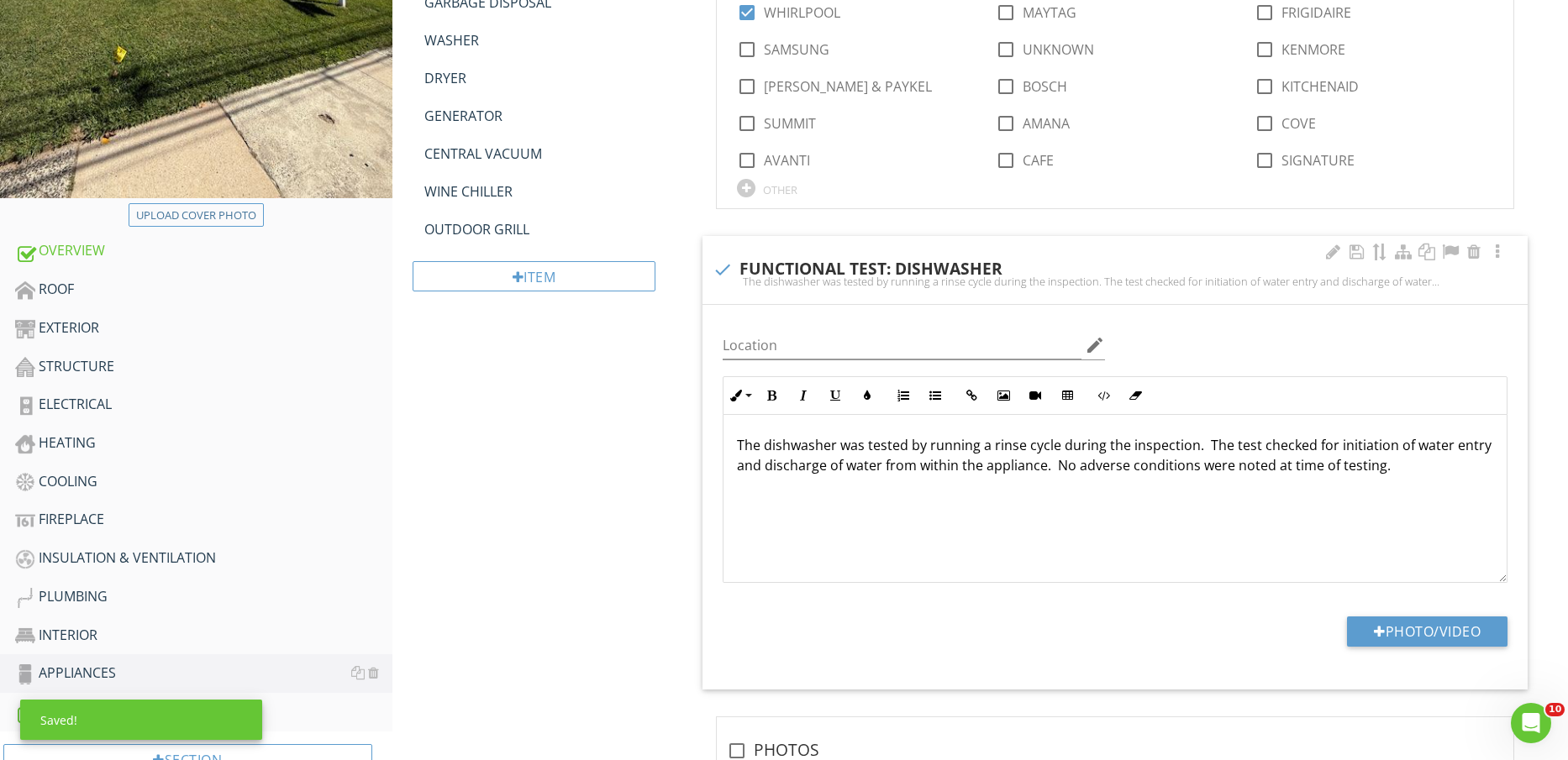
scroll to position [525, 0]
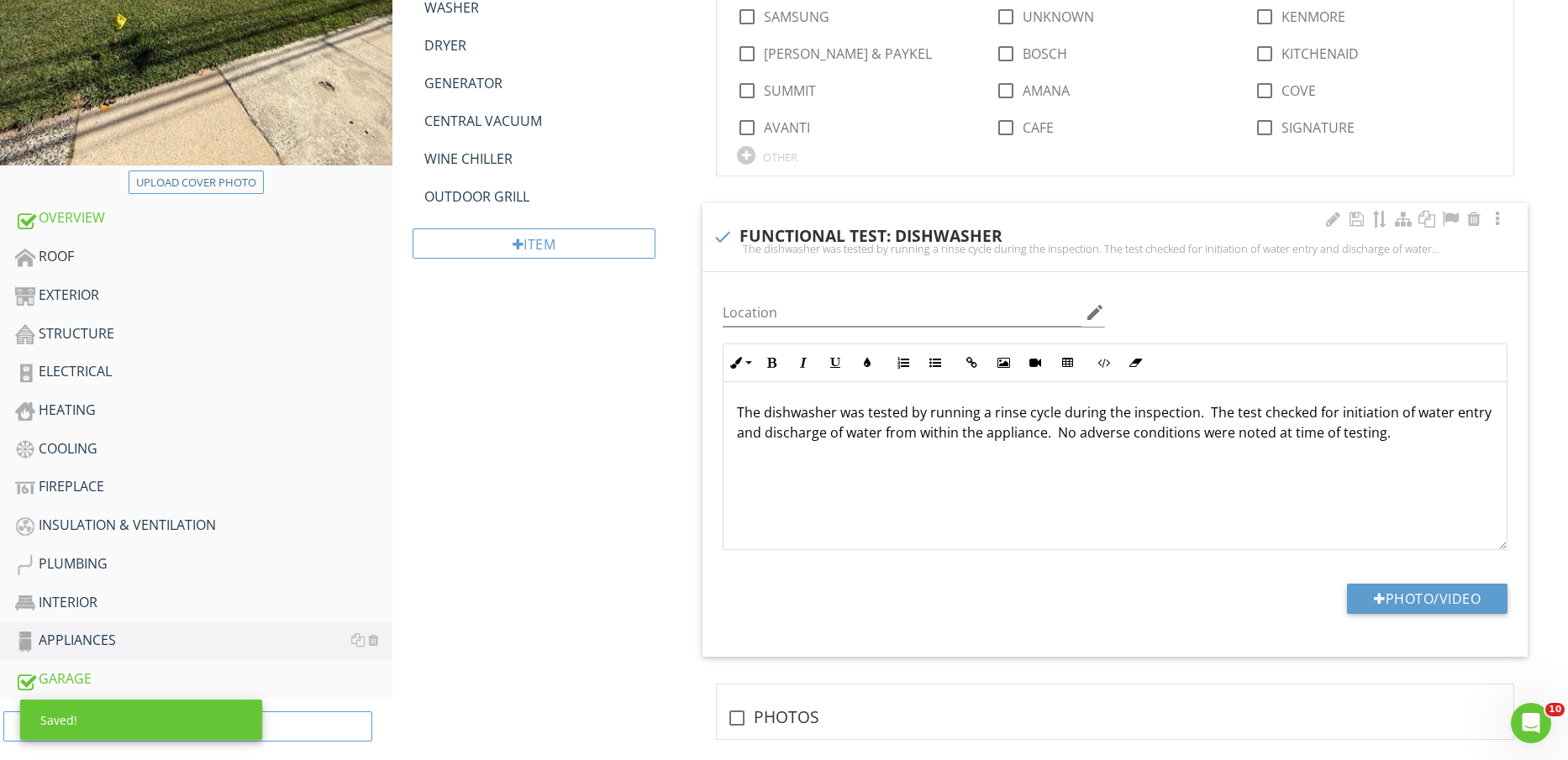
click at [728, 240] on div at bounding box center [722, 237] width 28 height 28
checkbox input "true"
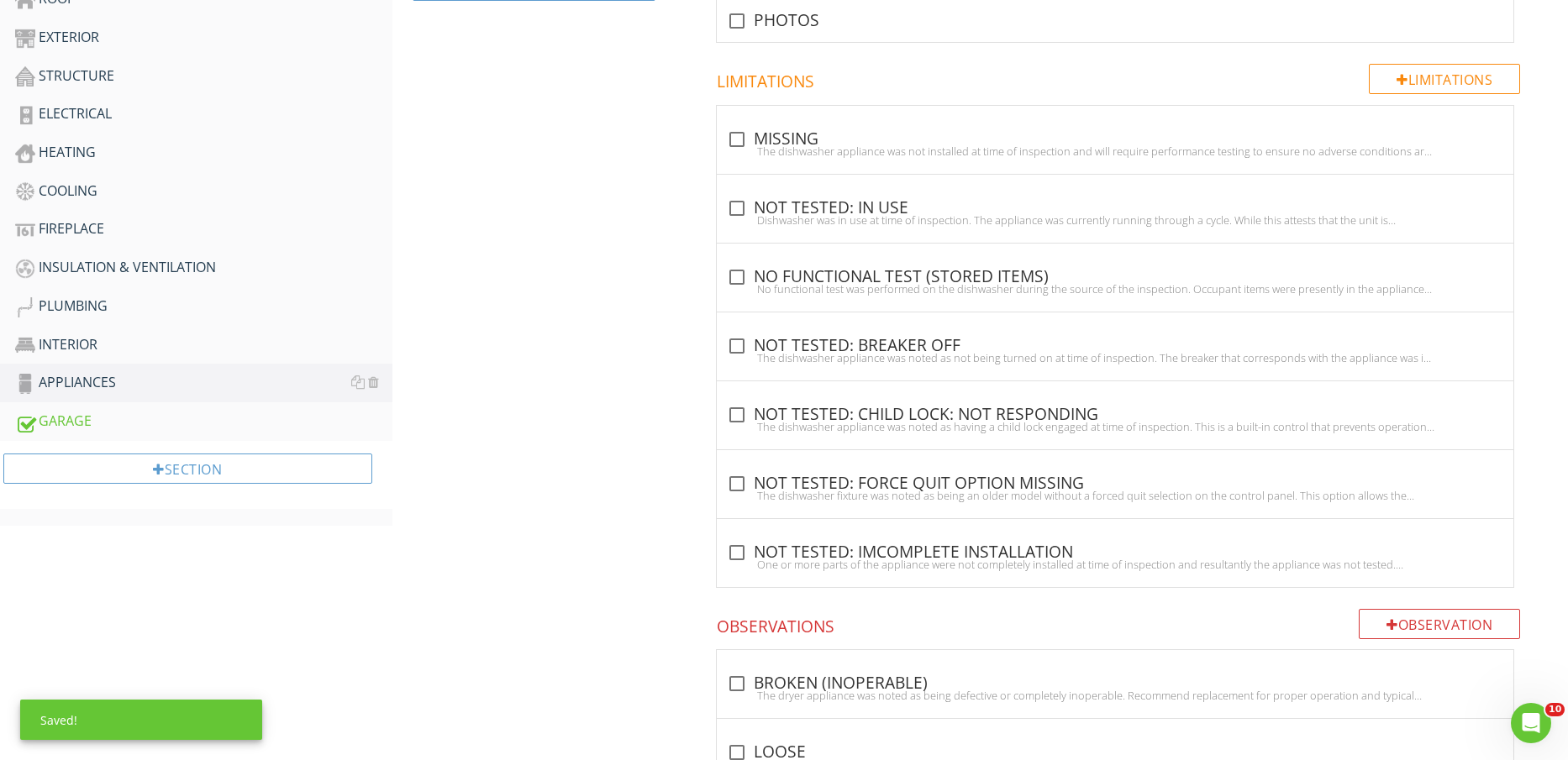
scroll to position [840, 0]
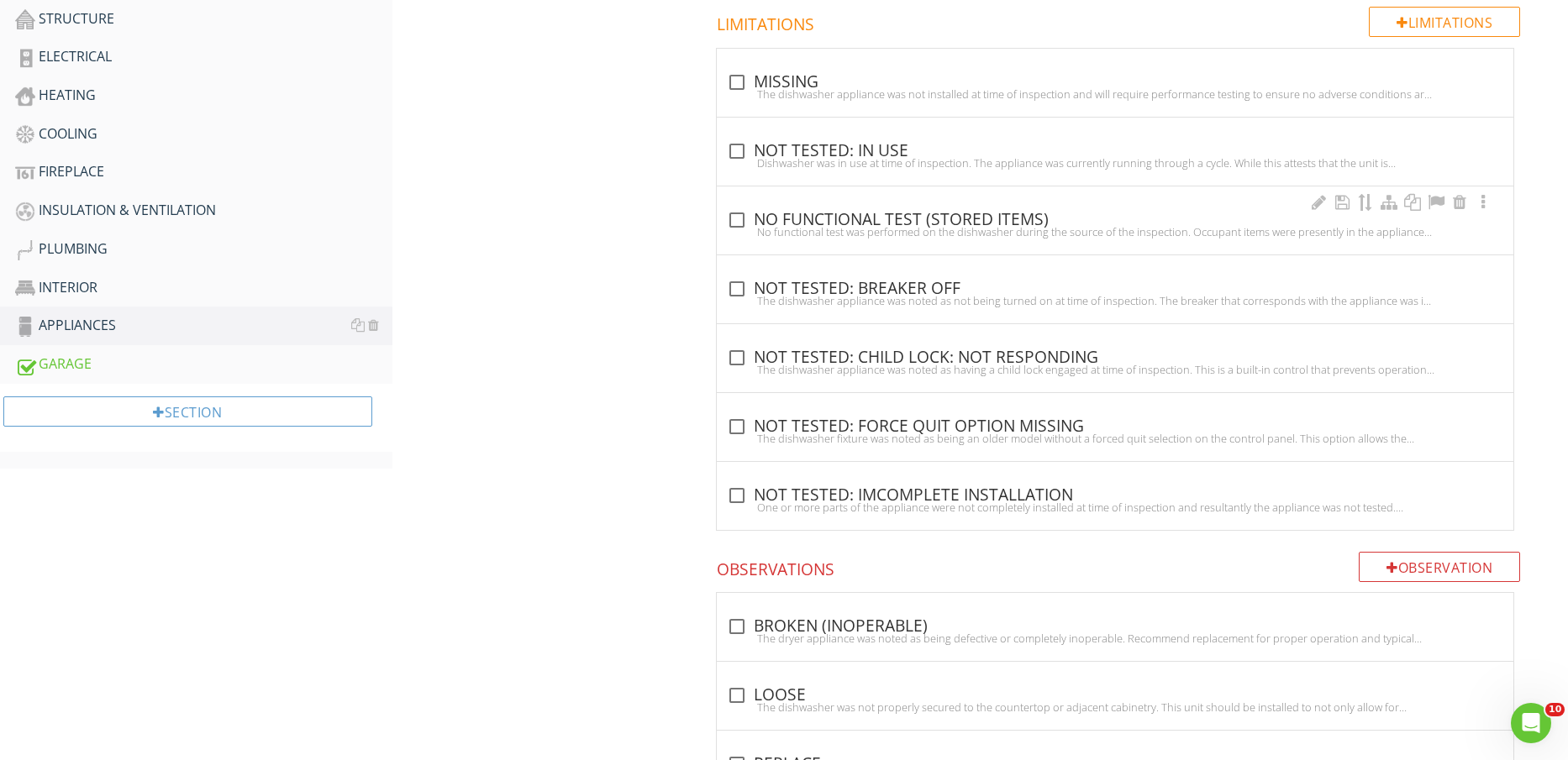
drag, startPoint x: 847, startPoint y: 226, endPoint x: 821, endPoint y: 231, distance: 26.5
click at [844, 226] on div "No functional test was performed on the dishwasher during the source of the ins…" at bounding box center [1115, 232] width 776 height 13
checkbox input "true"
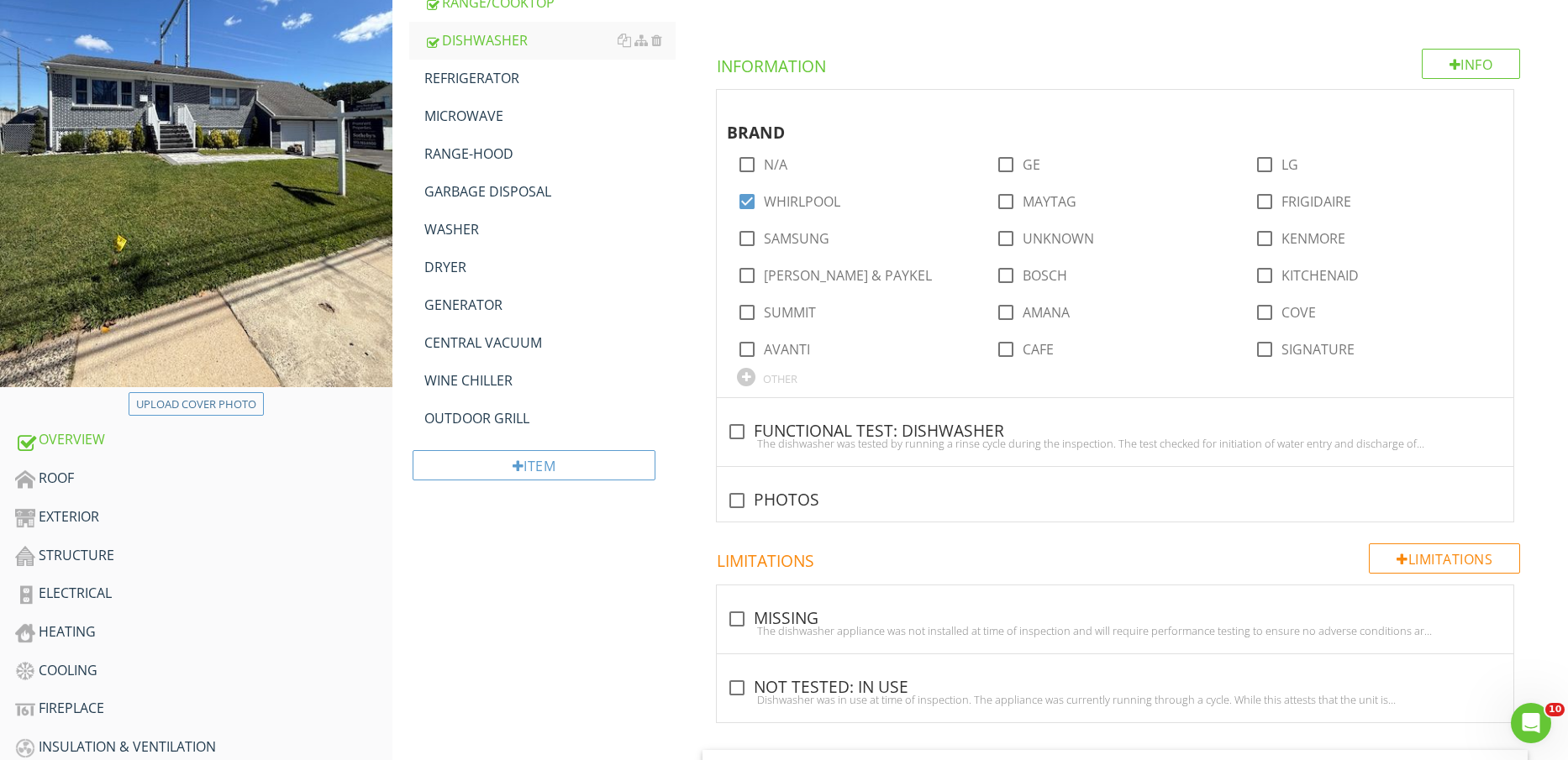
scroll to position [0, 0]
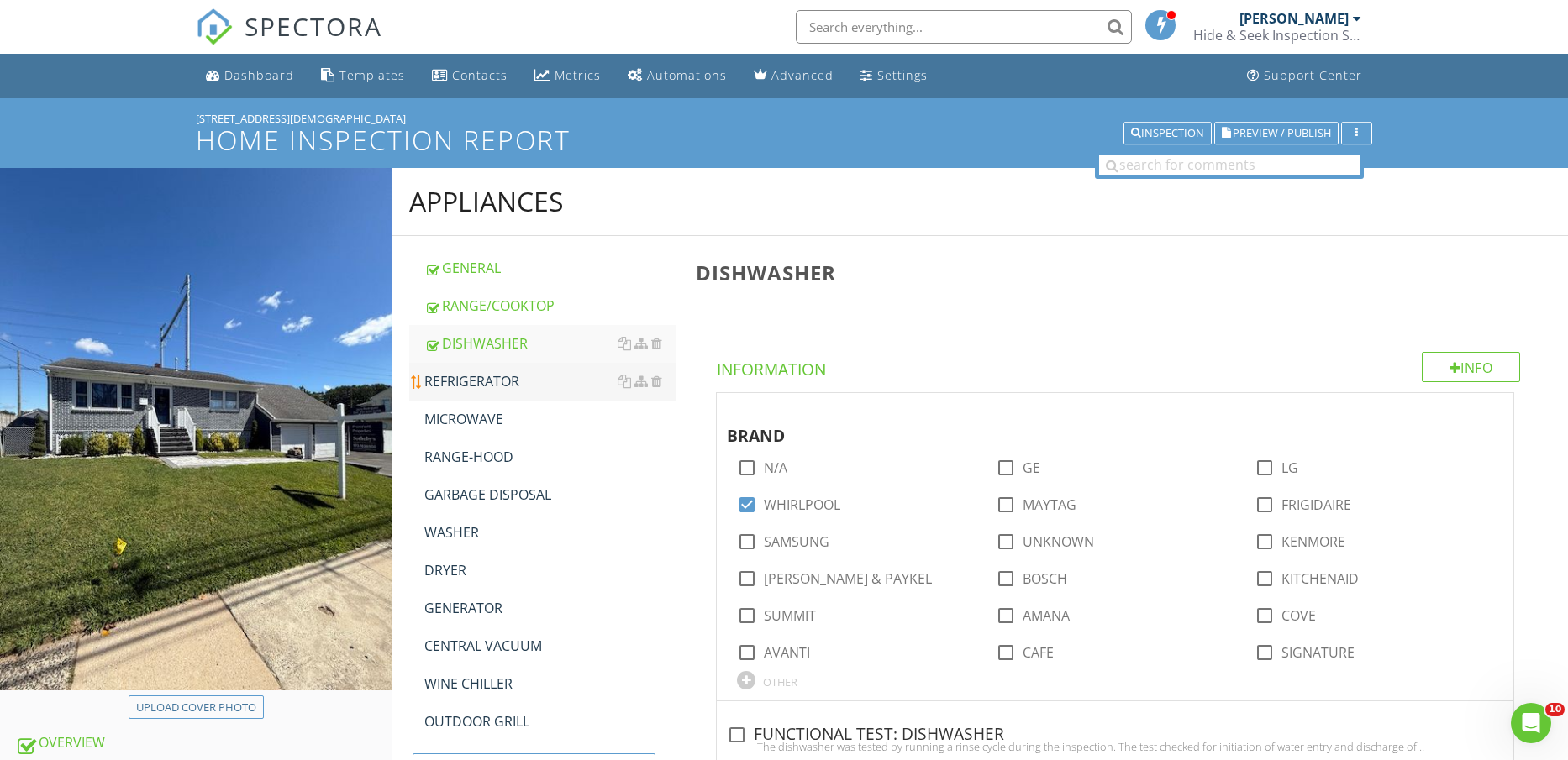
click at [498, 385] on div "REFRIGERATOR" at bounding box center [549, 380] width 252 height 20
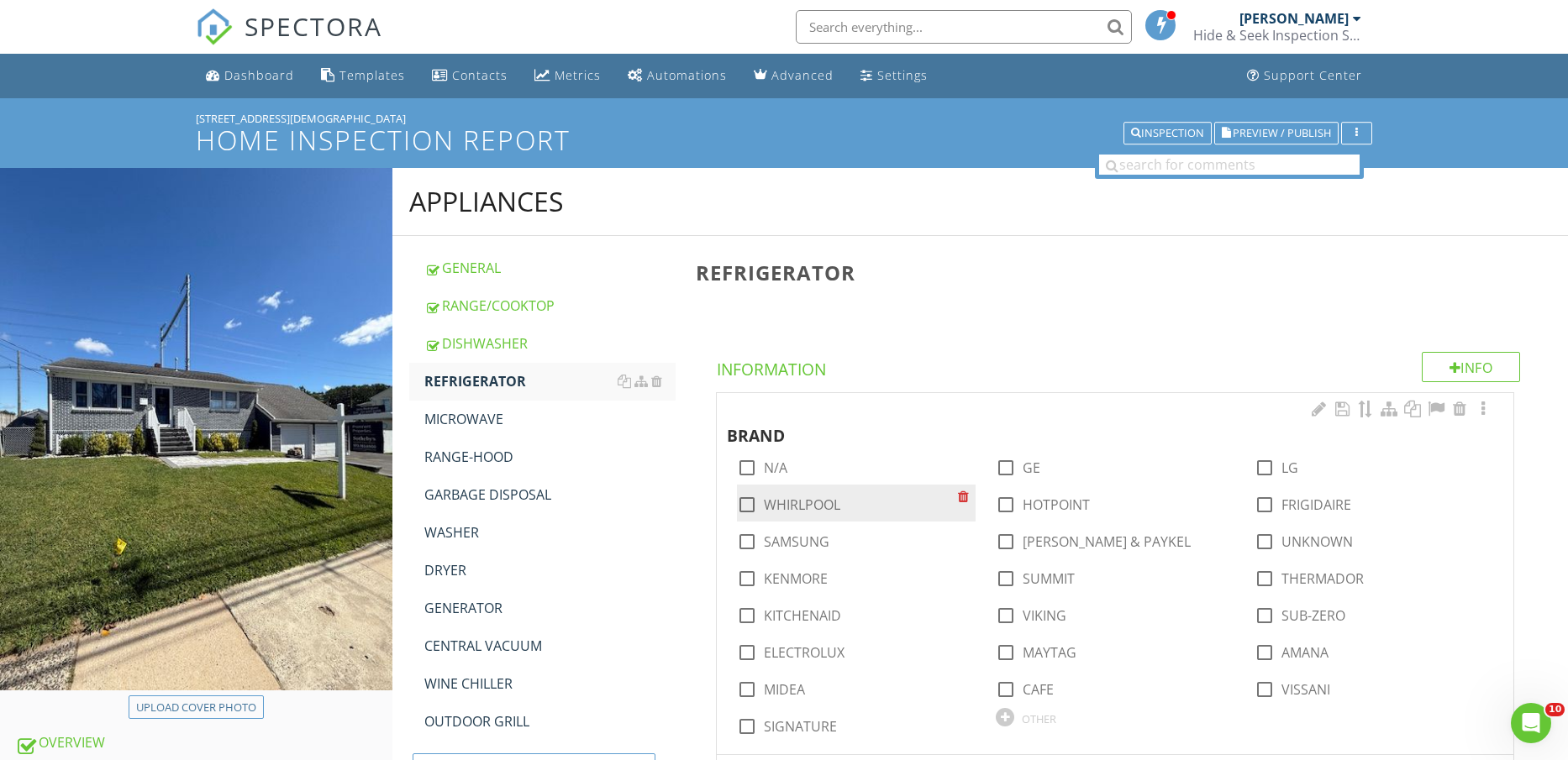
click at [815, 508] on label "WHIRLPOOL" at bounding box center [801, 505] width 76 height 17
checkbox input "true"
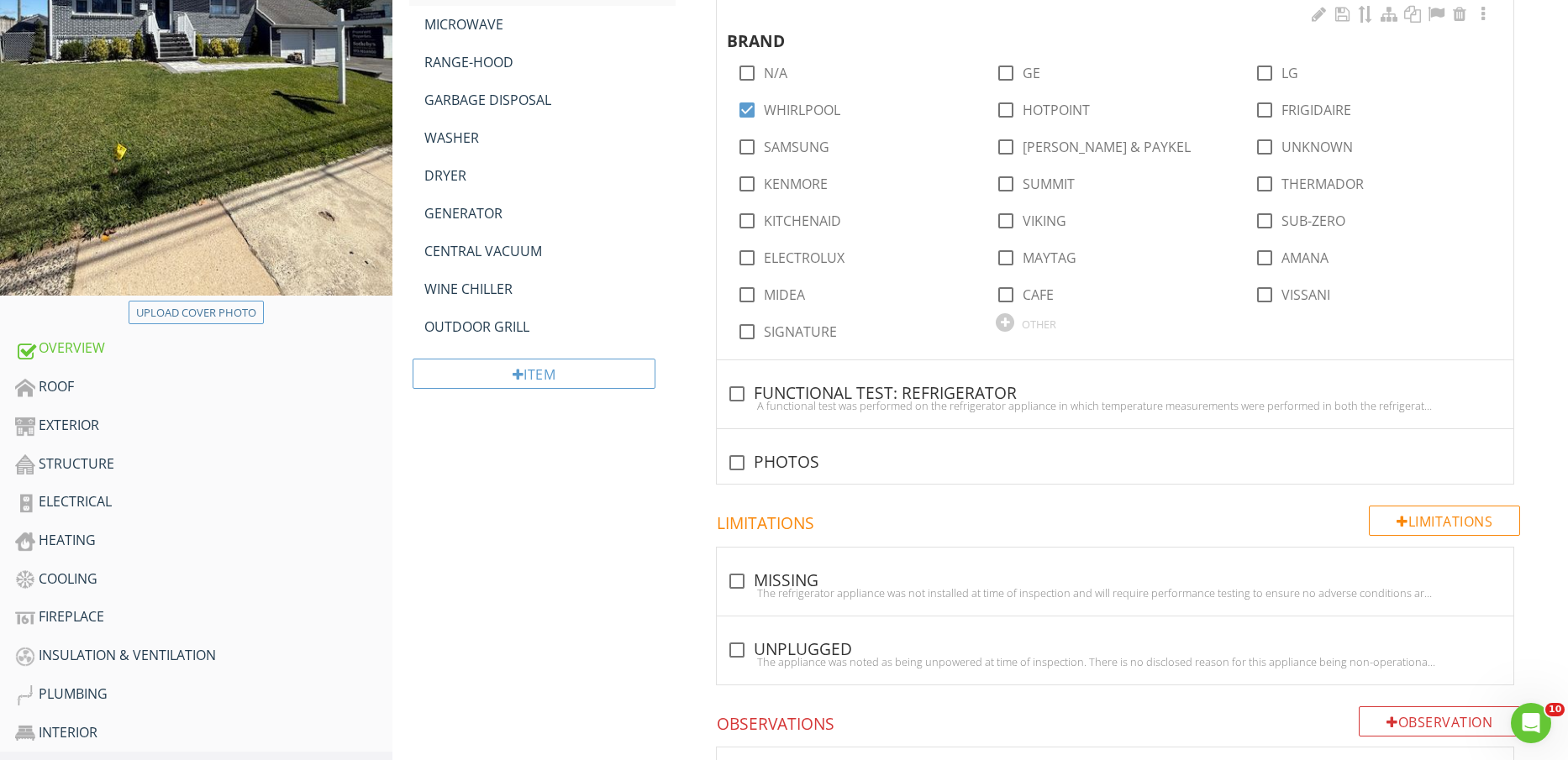
scroll to position [420, 0]
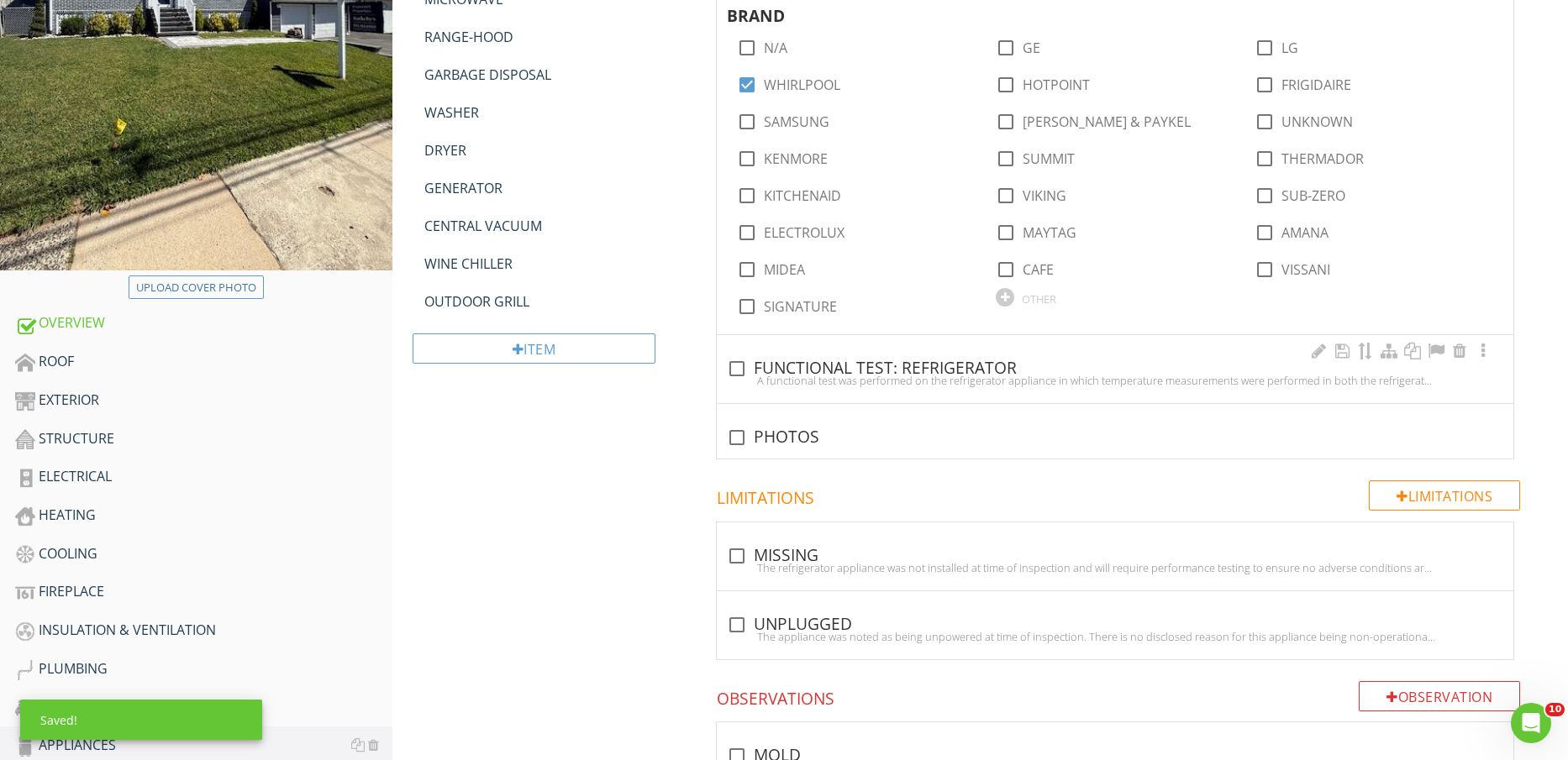
click at [786, 374] on div "A functional test was performed on the refrigerator appliance in which temperat…" at bounding box center [1115, 380] width 776 height 13
checkbox input "true"
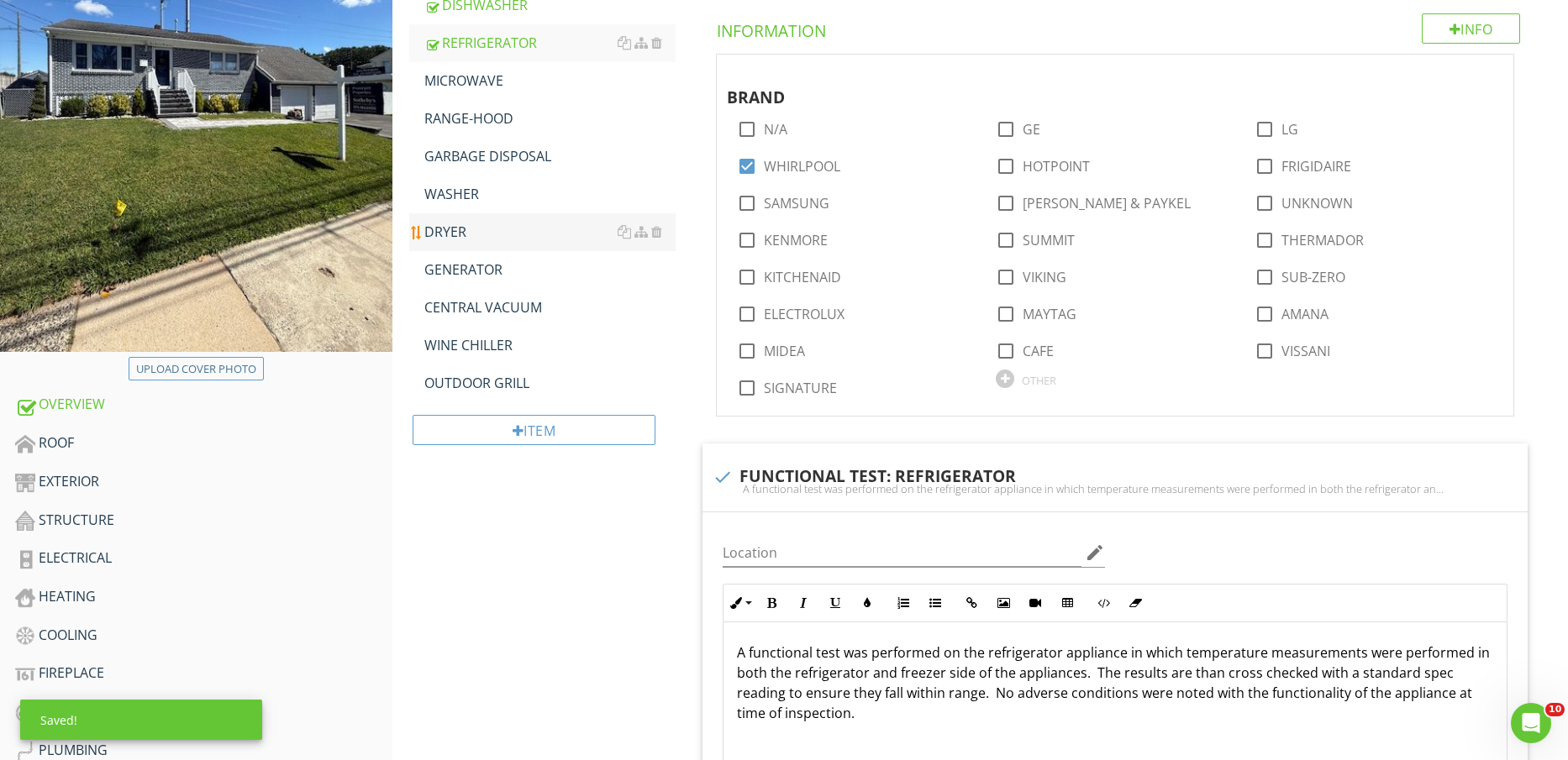
scroll to position [211, 0]
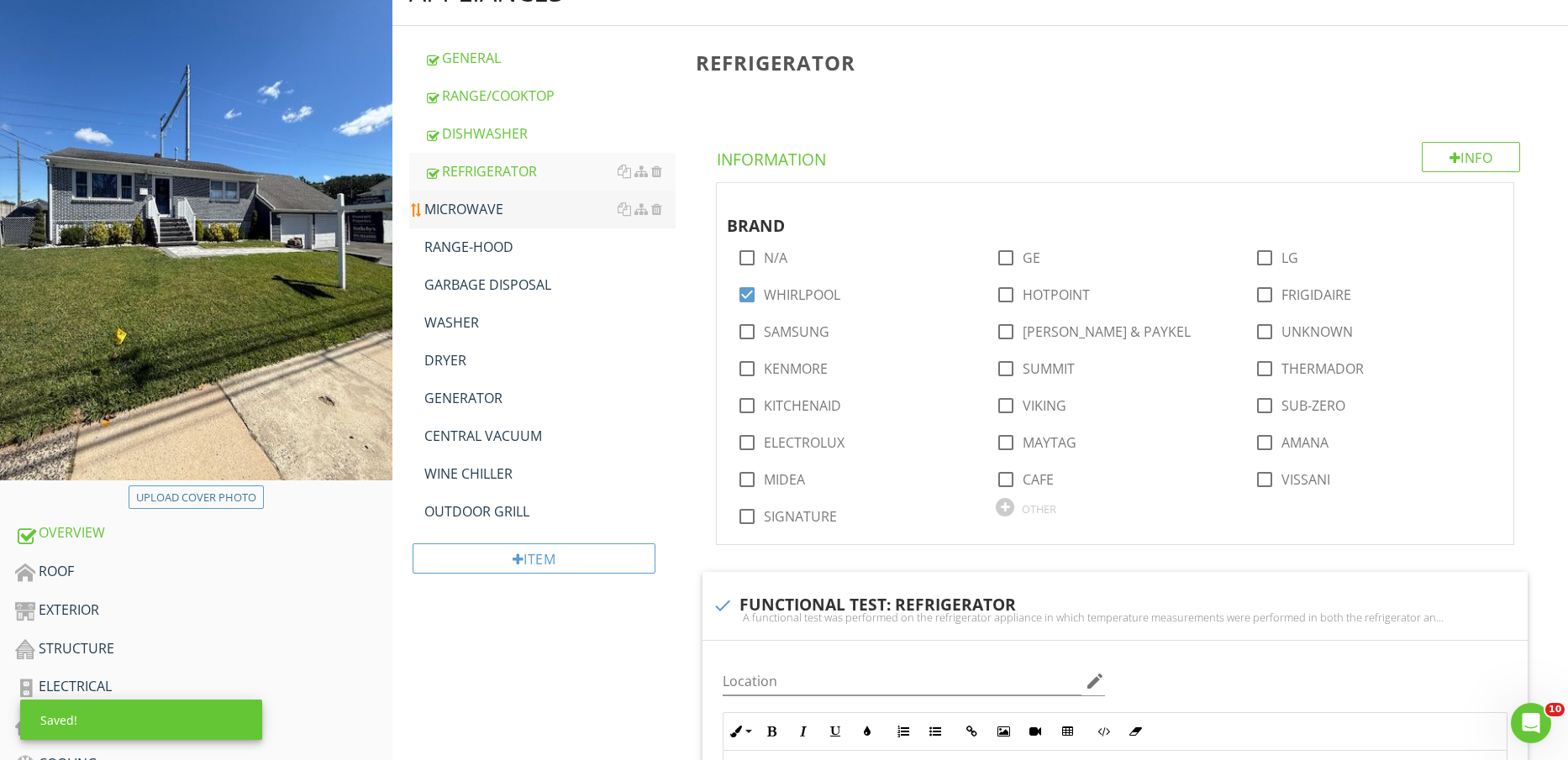
click at [539, 212] on div "MICROWAVE" at bounding box center [549, 209] width 252 height 20
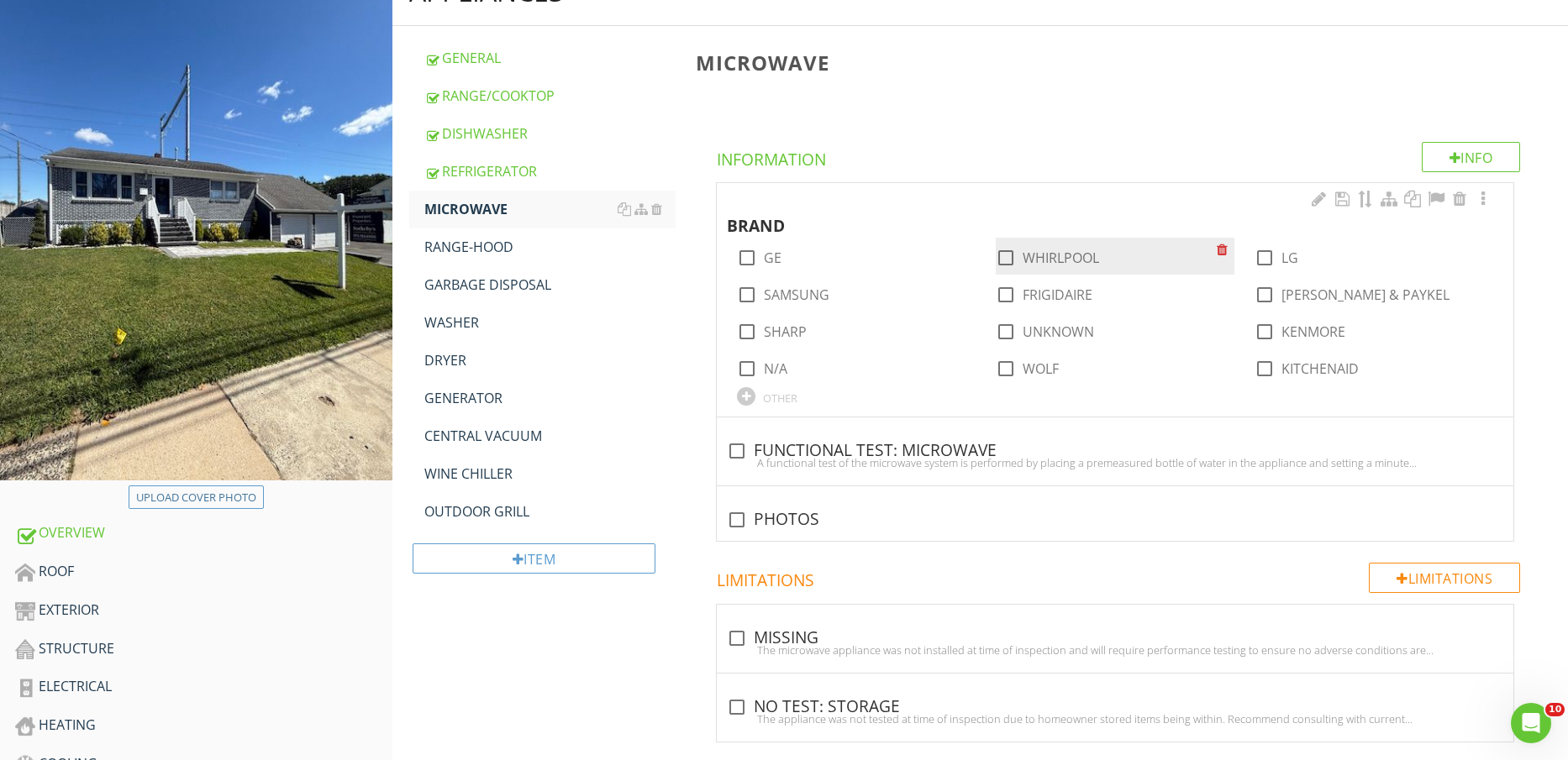
click at [1072, 260] on label "WHIRLPOOL" at bounding box center [1060, 258] width 76 height 17
checkbox input "true"
click at [911, 453] on div "check_box_outline_blank FUNCTIONAL TEST: MICROWAVE" at bounding box center [1115, 450] width 776 height 20
checkbox input "true"
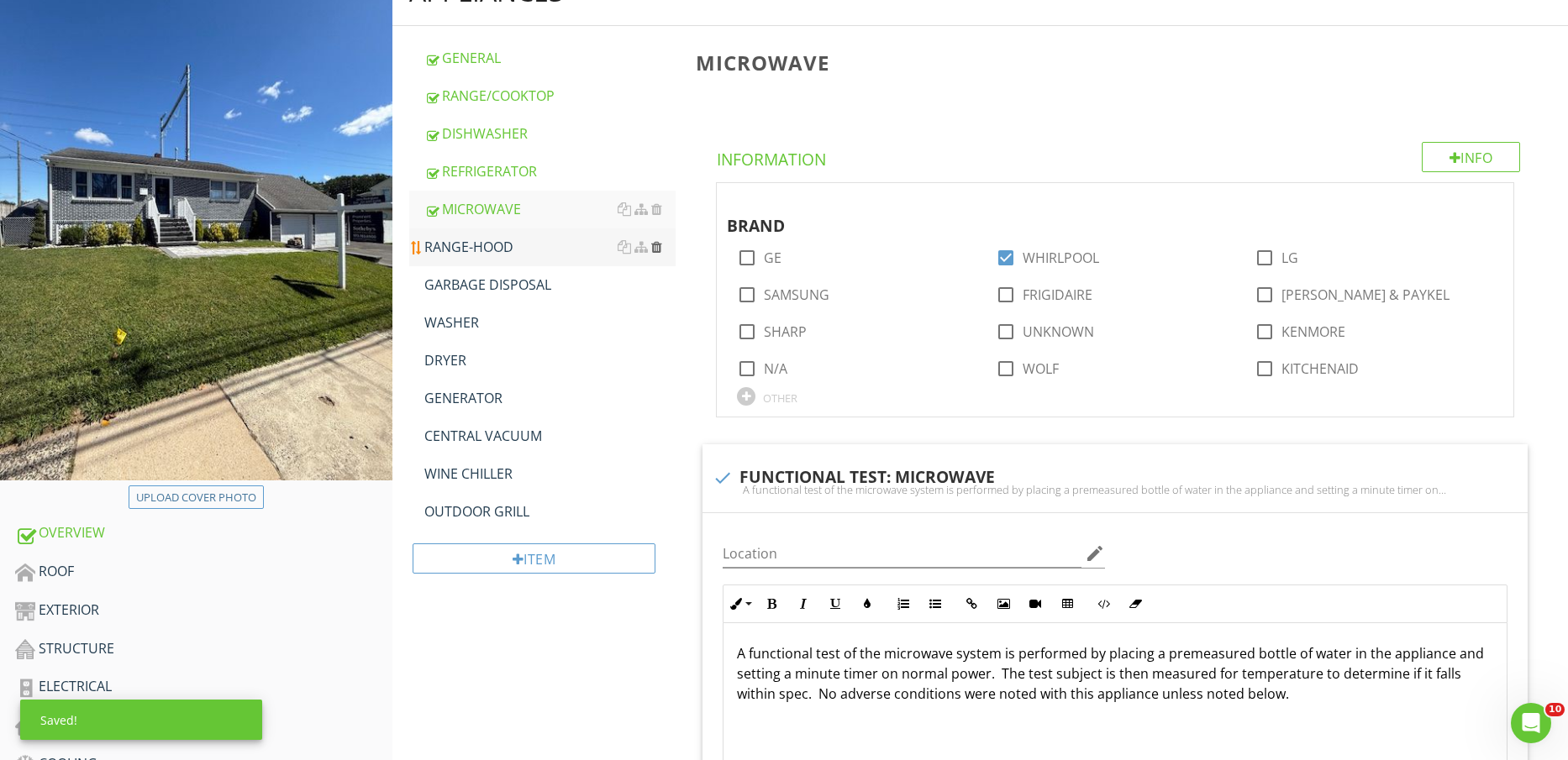
click at [653, 248] on div at bounding box center [657, 247] width 11 height 13
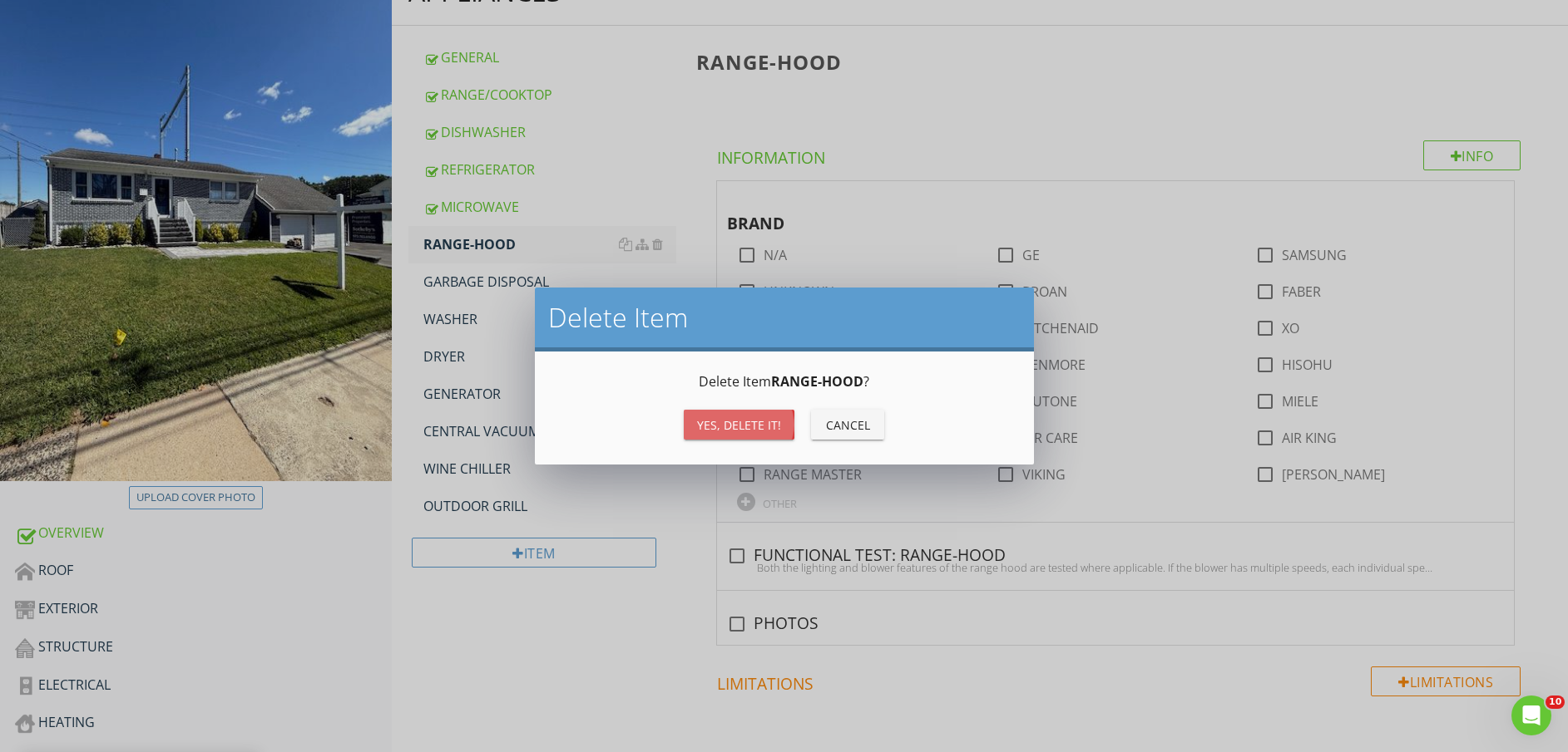
click at [763, 428] on div "Yes, Delete it!" at bounding box center [739, 425] width 84 height 18
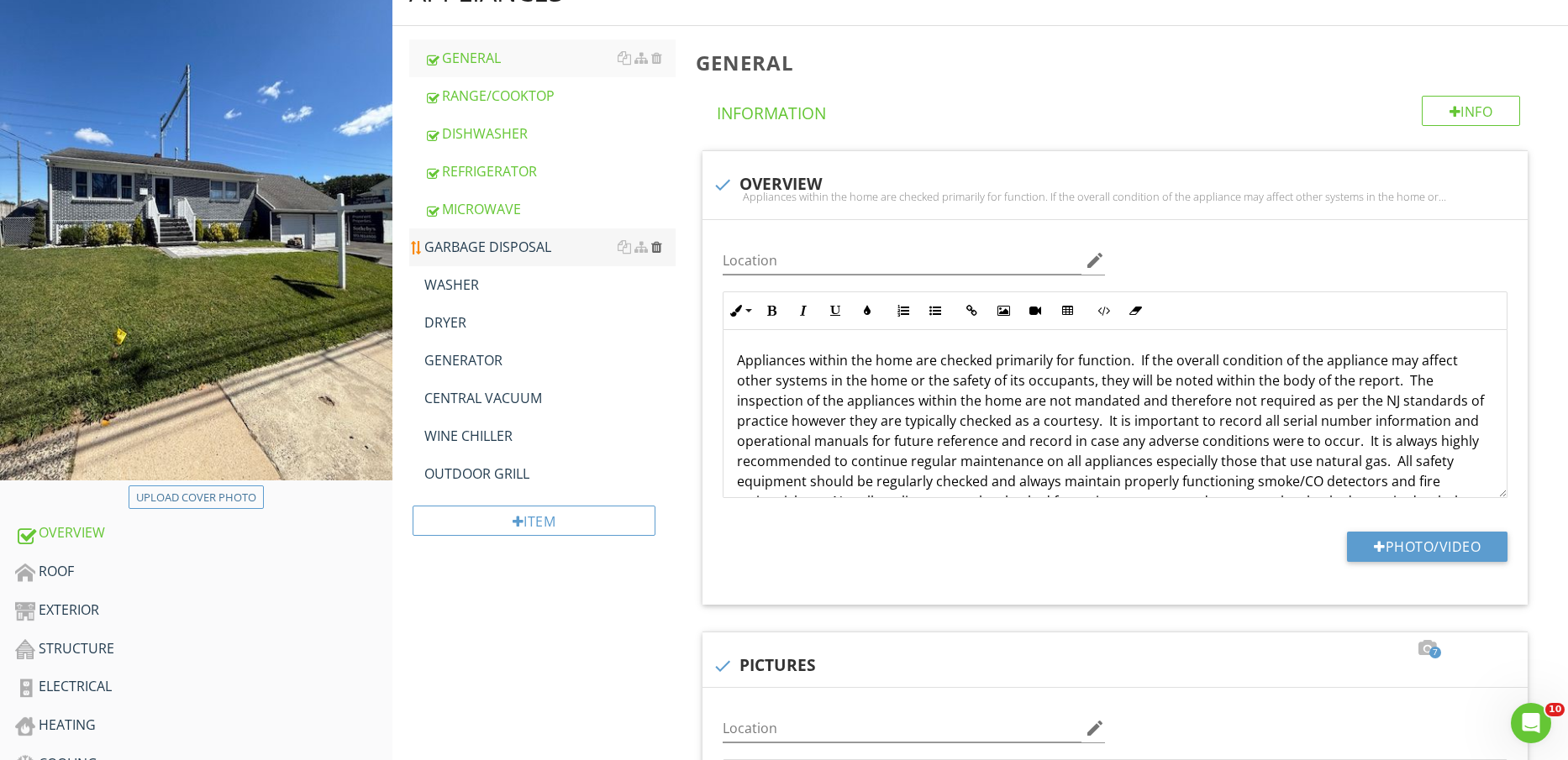
click at [657, 249] on div at bounding box center [657, 247] width 11 height 13
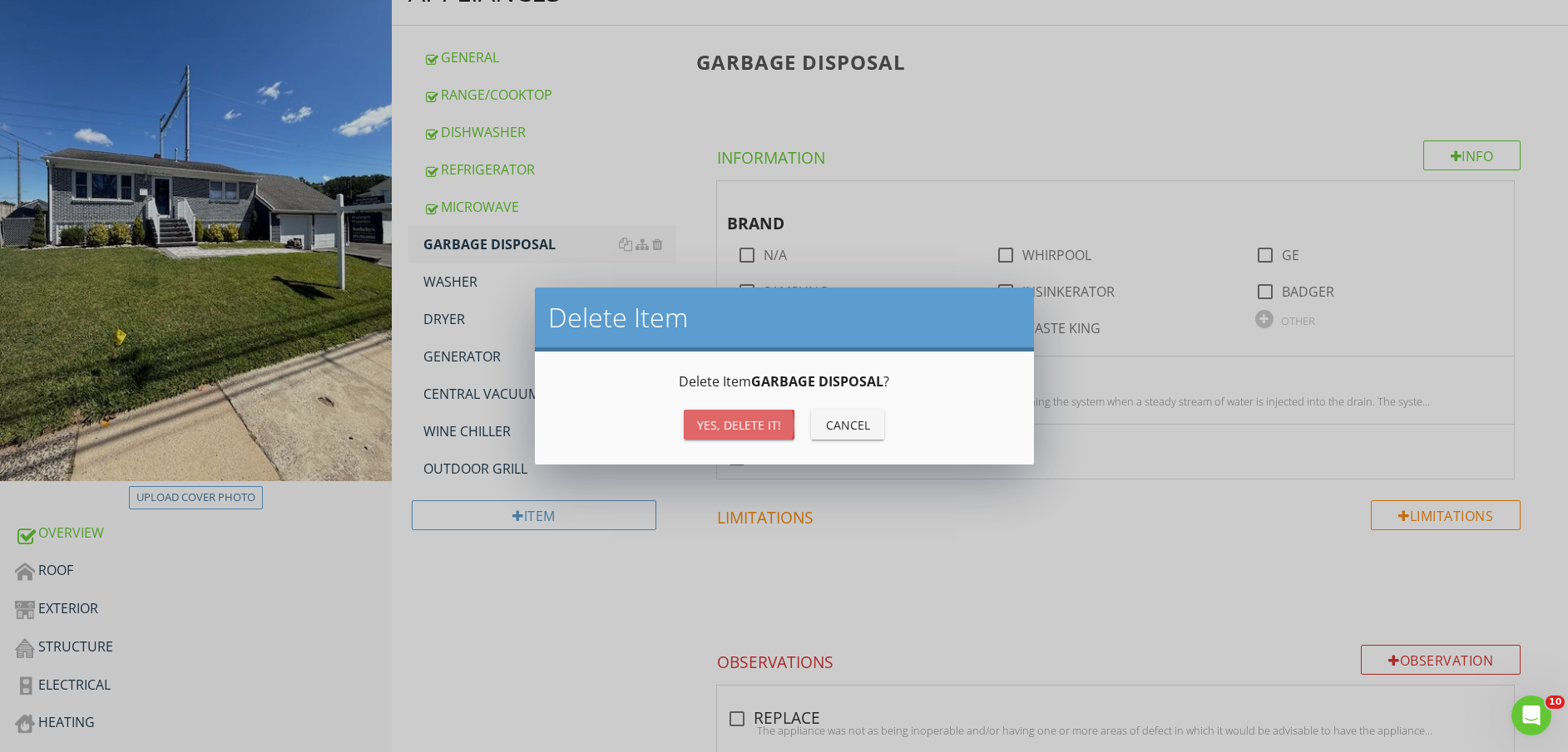
click at [752, 425] on div "Yes, Delete it!" at bounding box center [739, 425] width 84 height 18
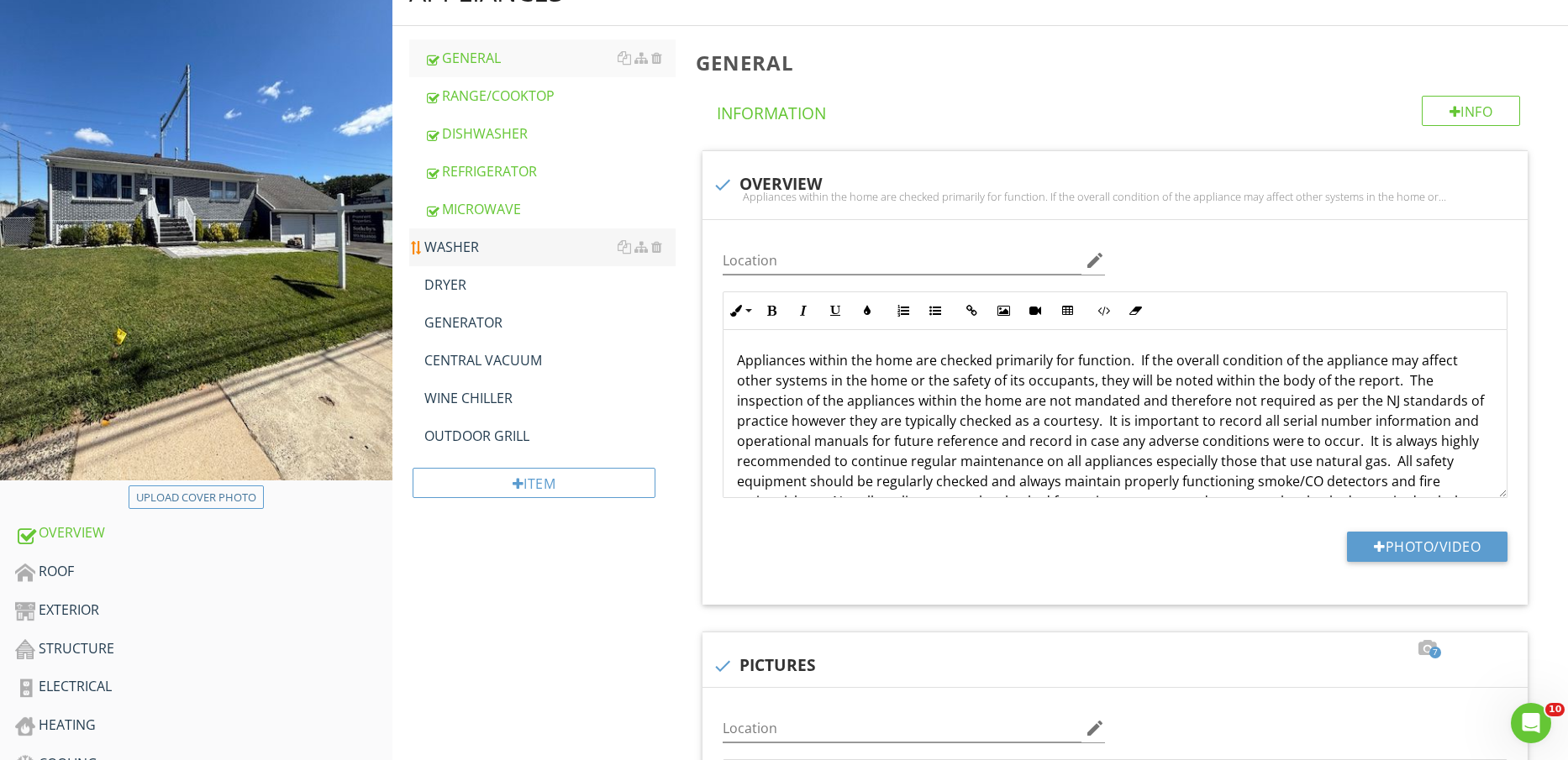
click at [581, 247] on div "WASHER" at bounding box center [549, 246] width 252 height 20
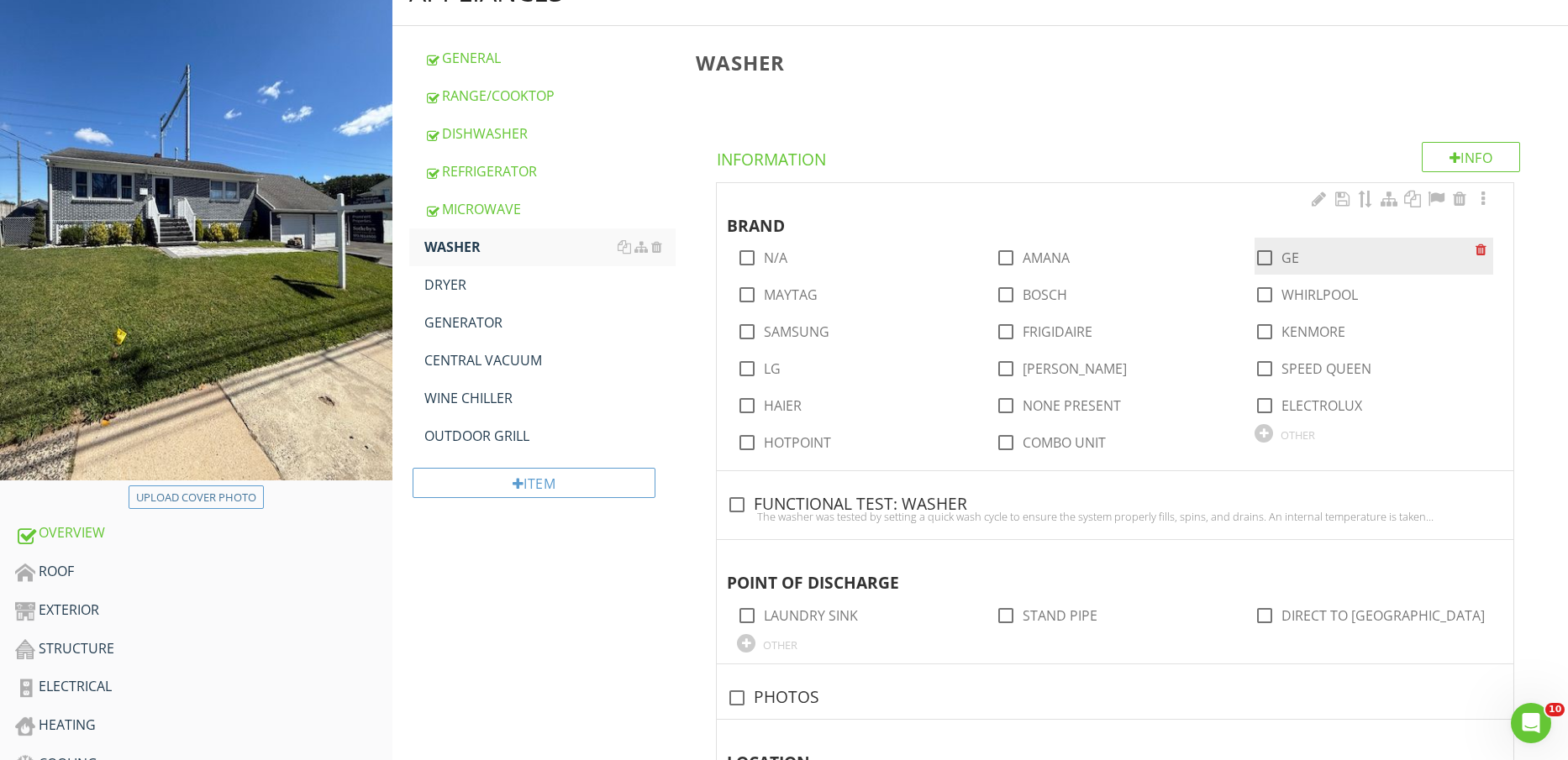
click at [1287, 257] on label "GE" at bounding box center [1290, 258] width 18 height 17
checkbox input "true"
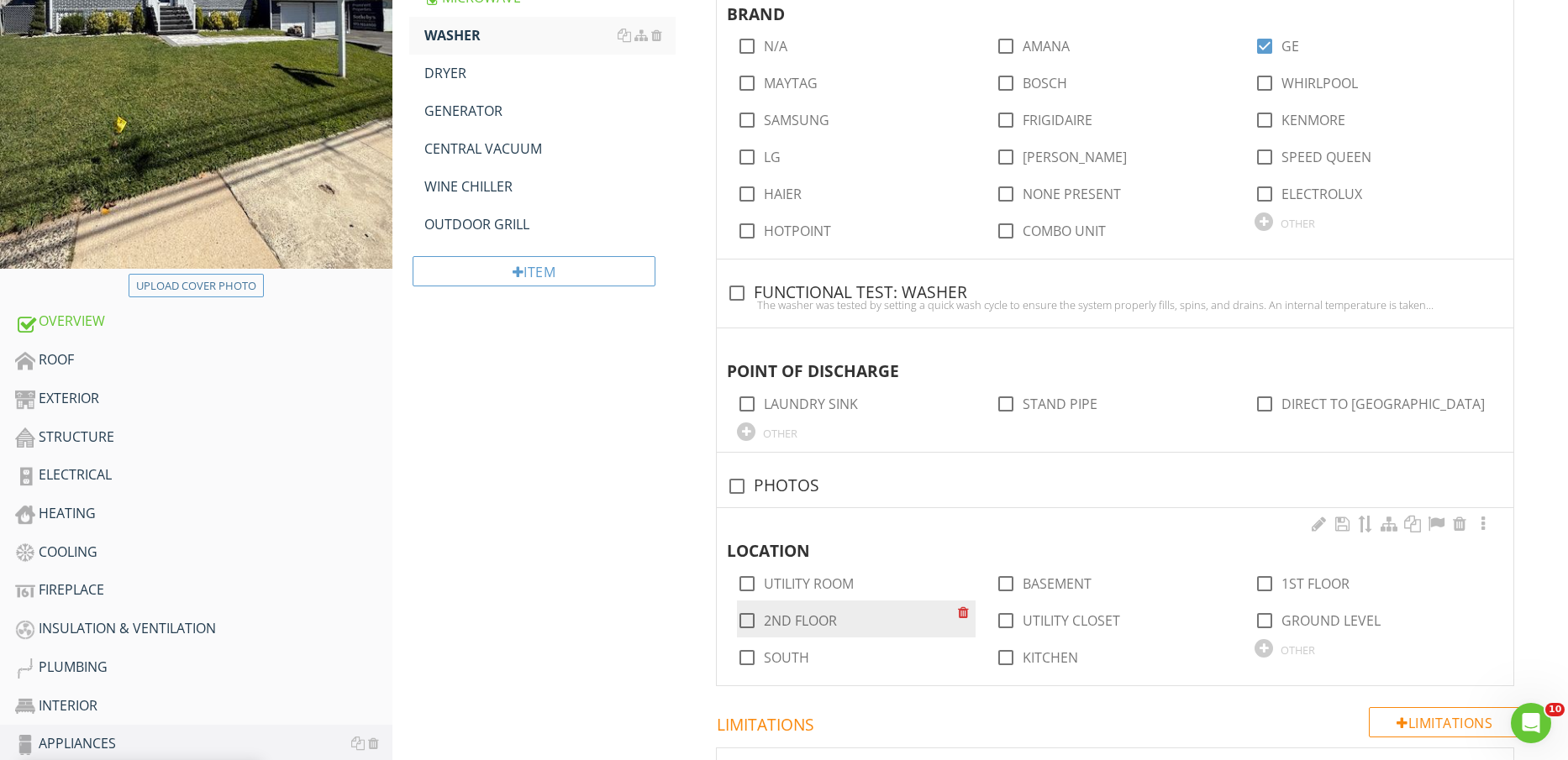
scroll to position [525, 0]
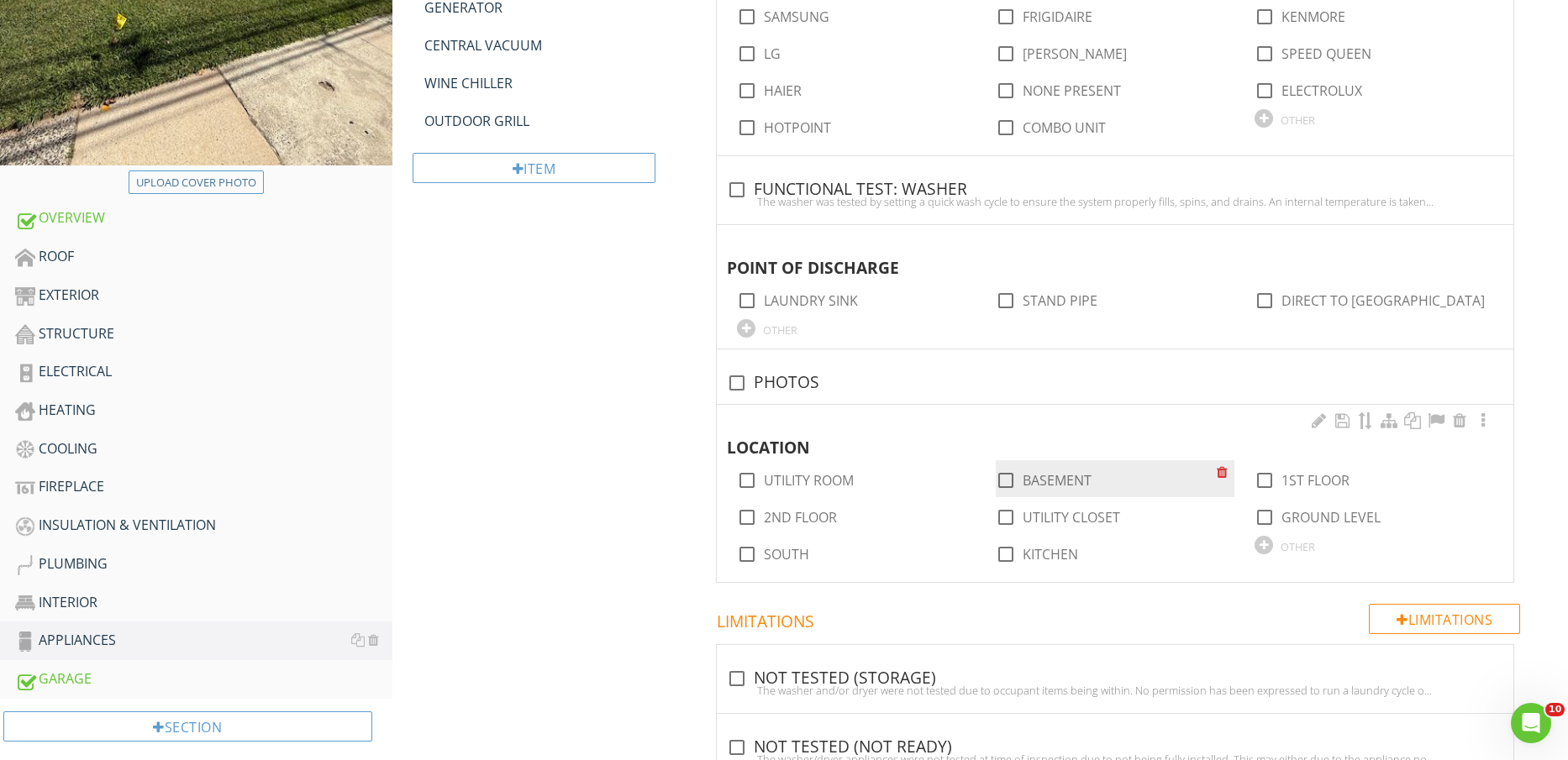
click at [1044, 487] on label "BASEMENT" at bounding box center [1056, 481] width 69 height 17
checkbox input "true"
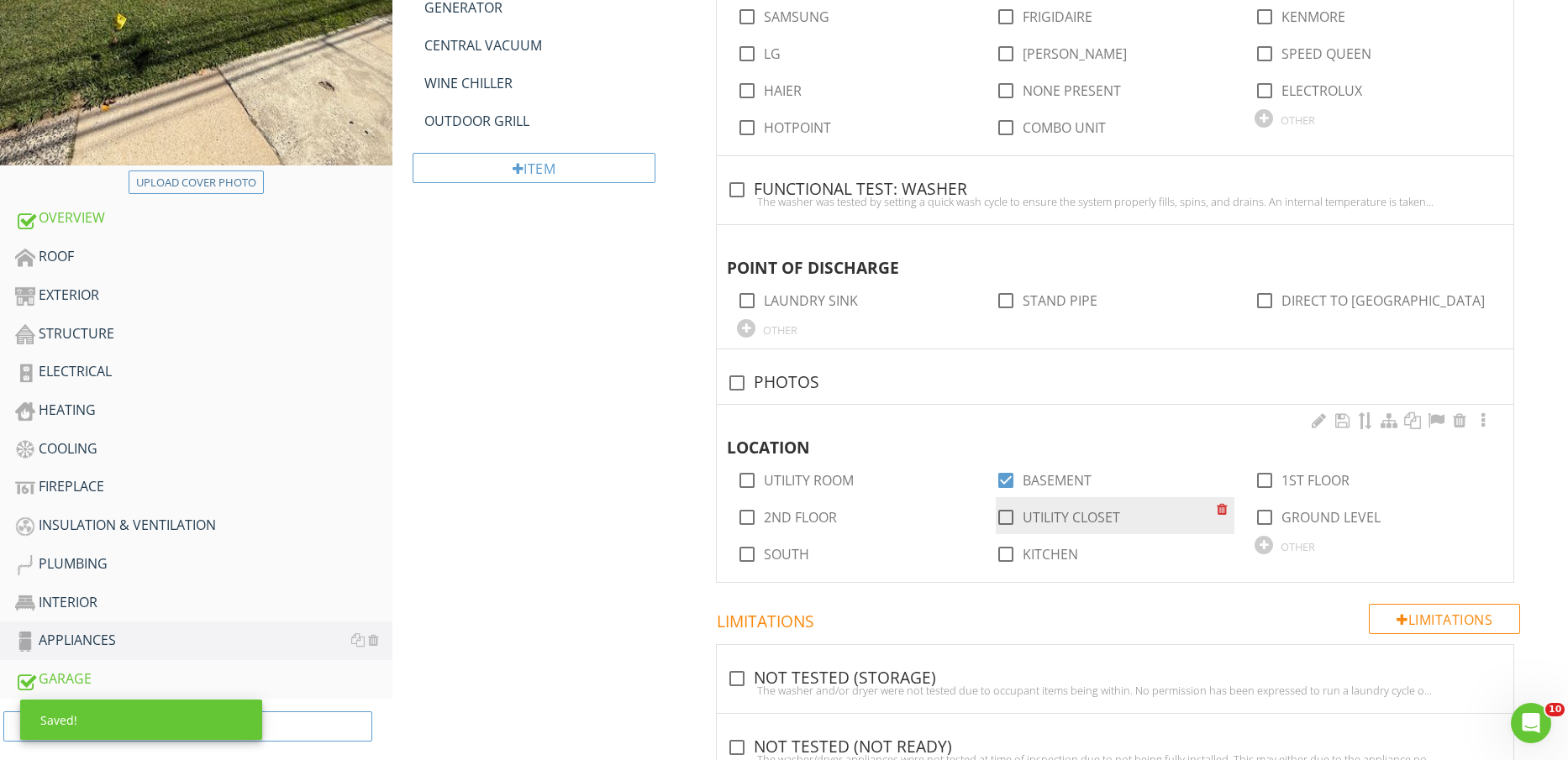
click at [1002, 521] on div at bounding box center [1005, 517] width 28 height 28
checkbox input "false"
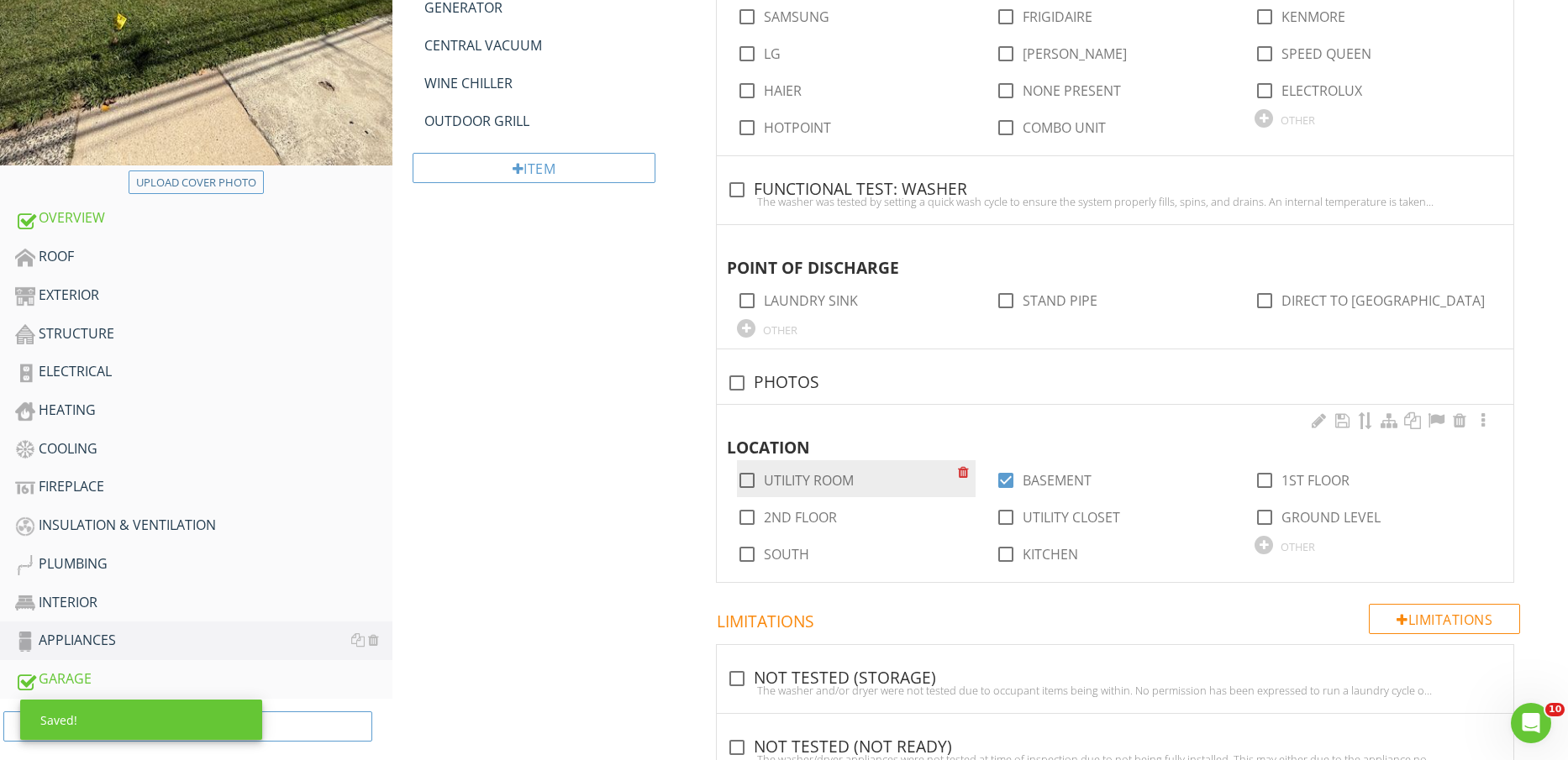
click at [819, 478] on label "UTILITY ROOM" at bounding box center [808, 481] width 90 height 17
checkbox input "true"
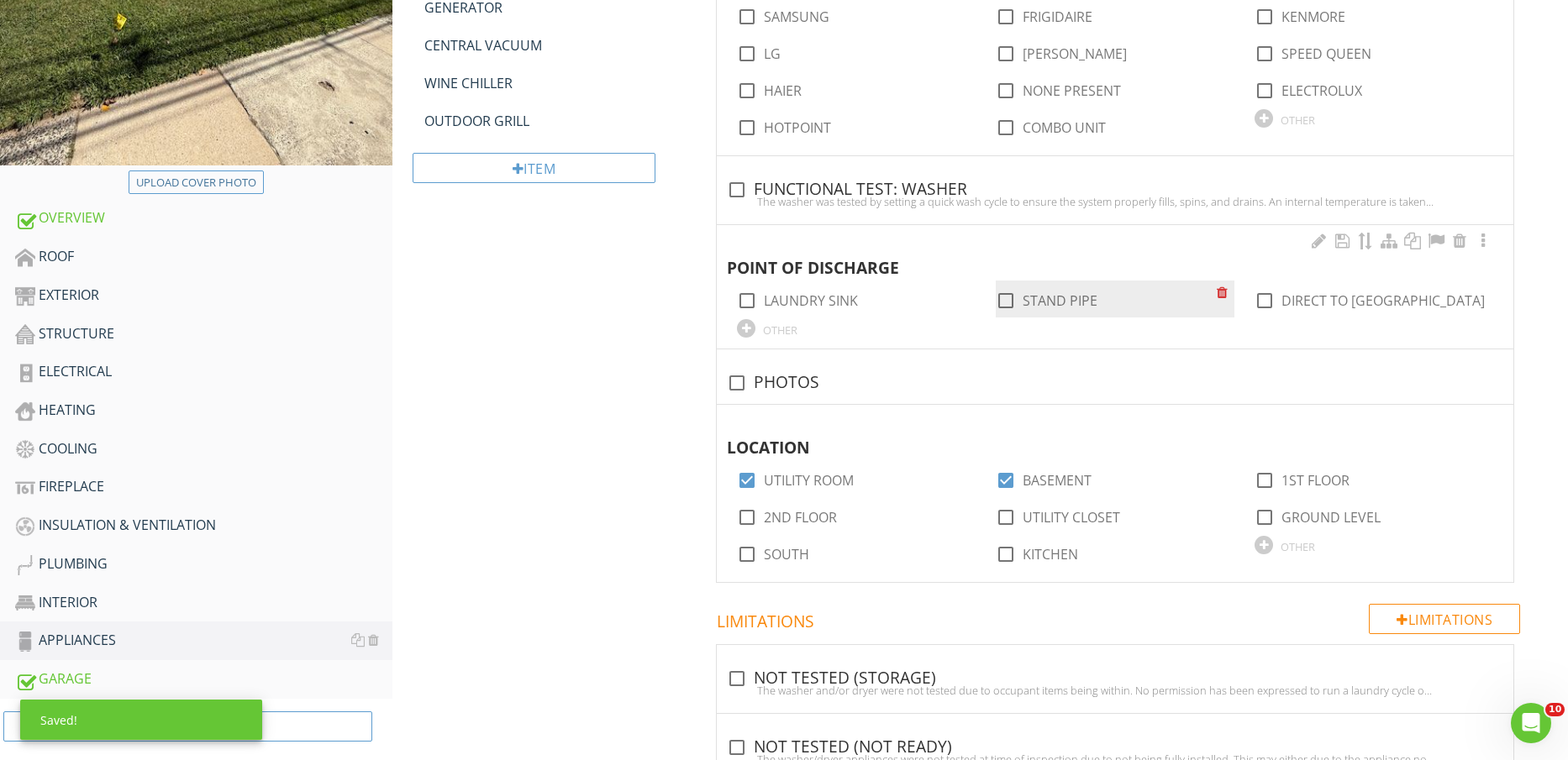
click at [1076, 296] on label "STAND PIPE" at bounding box center [1059, 301] width 75 height 17
checkbox input "true"
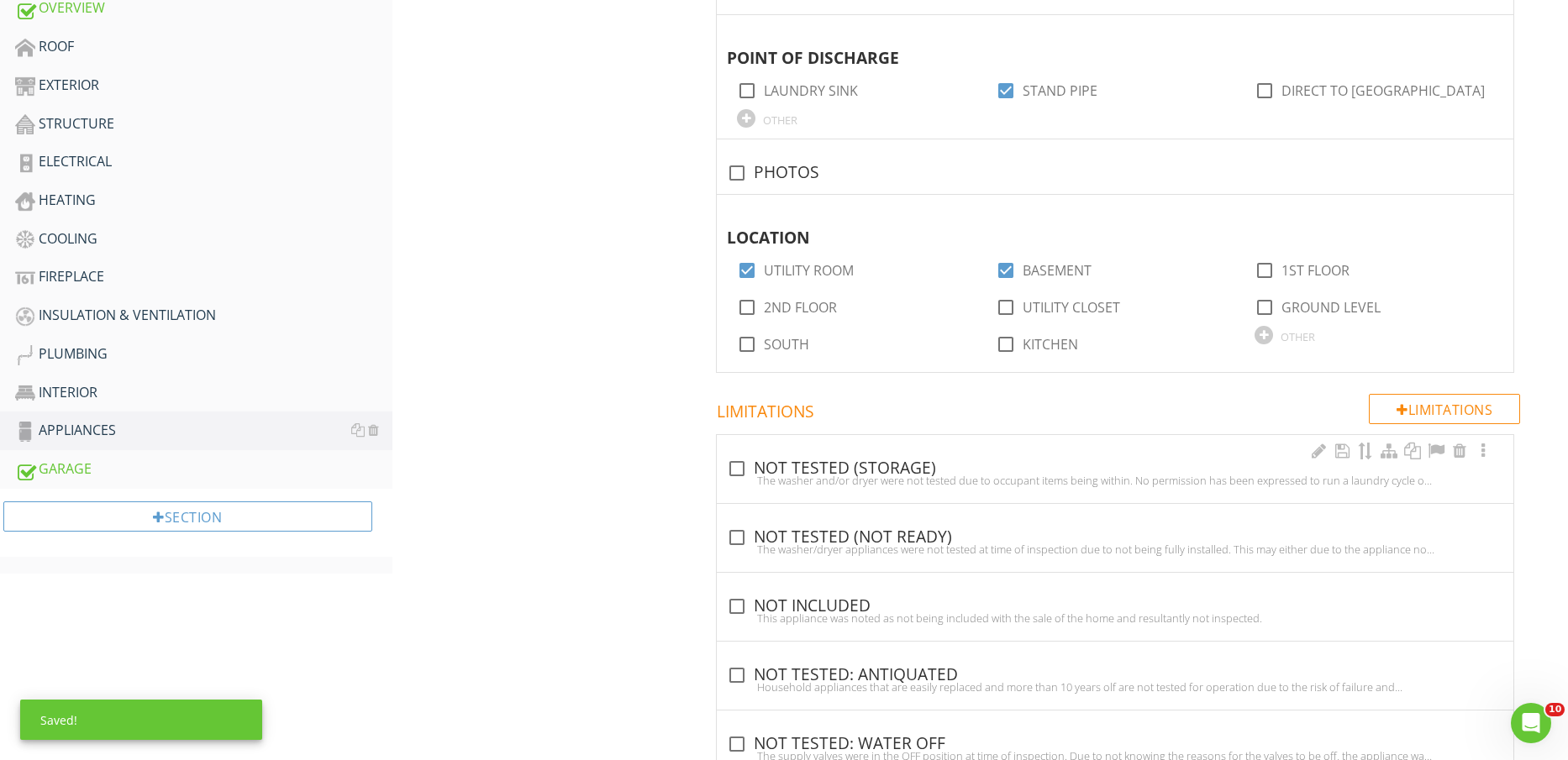
click at [883, 462] on div "check_box_outline_blank NOT TESTED (STORAGE)" at bounding box center [1115, 468] width 776 height 20
checkbox input "true"
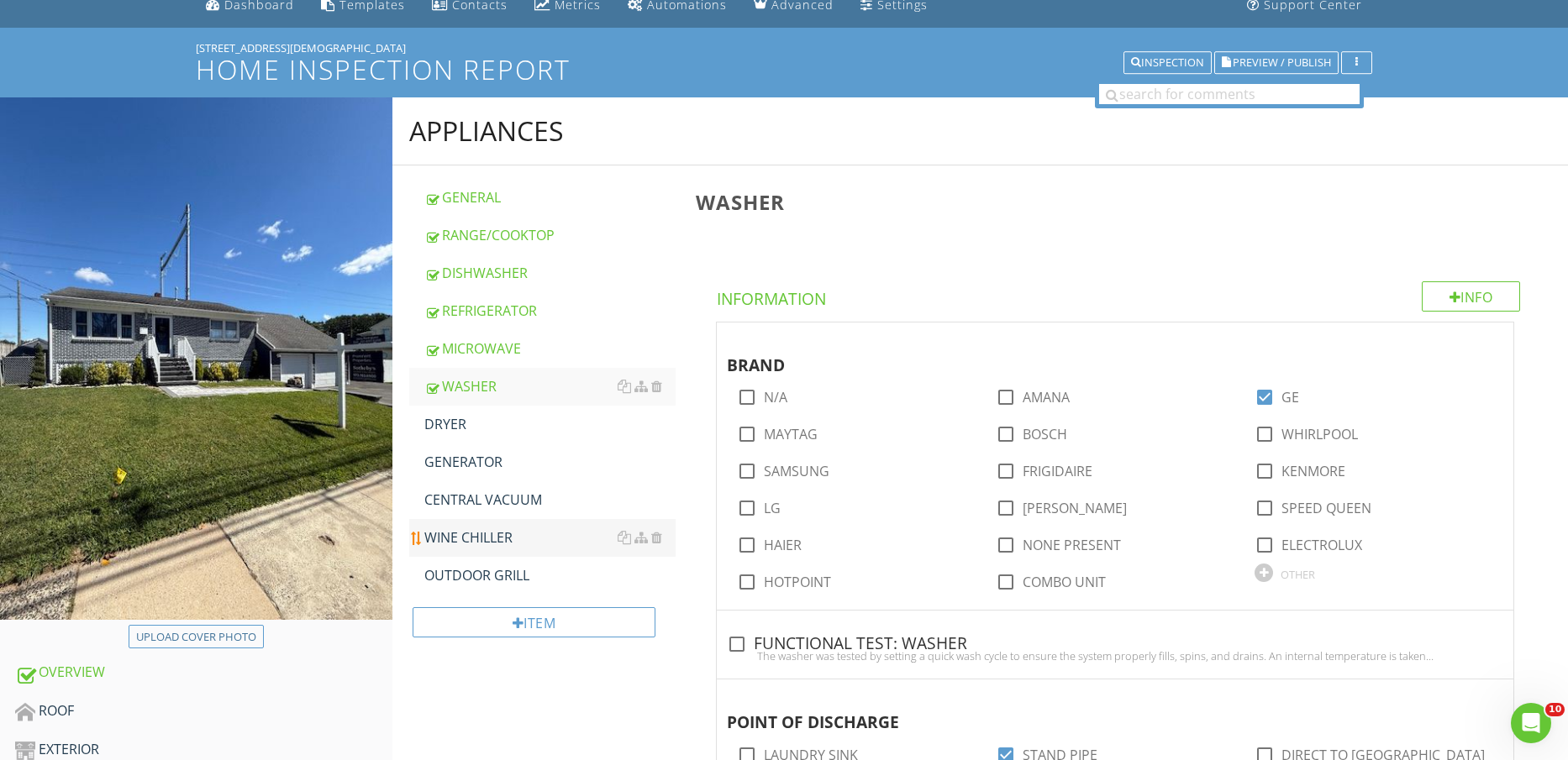
scroll to position [105, 0]
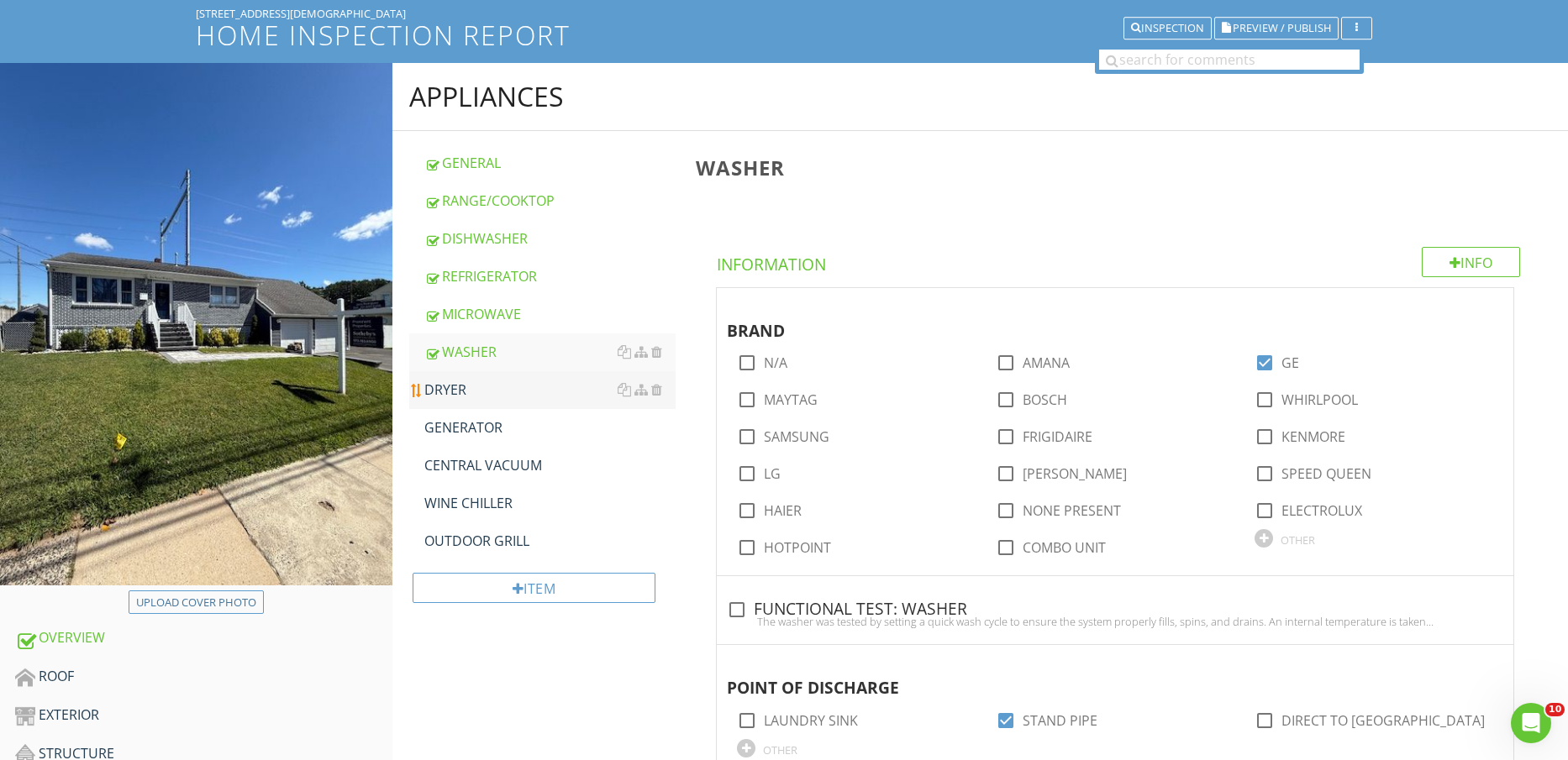
click at [473, 391] on div "DRYER" at bounding box center [549, 389] width 252 height 20
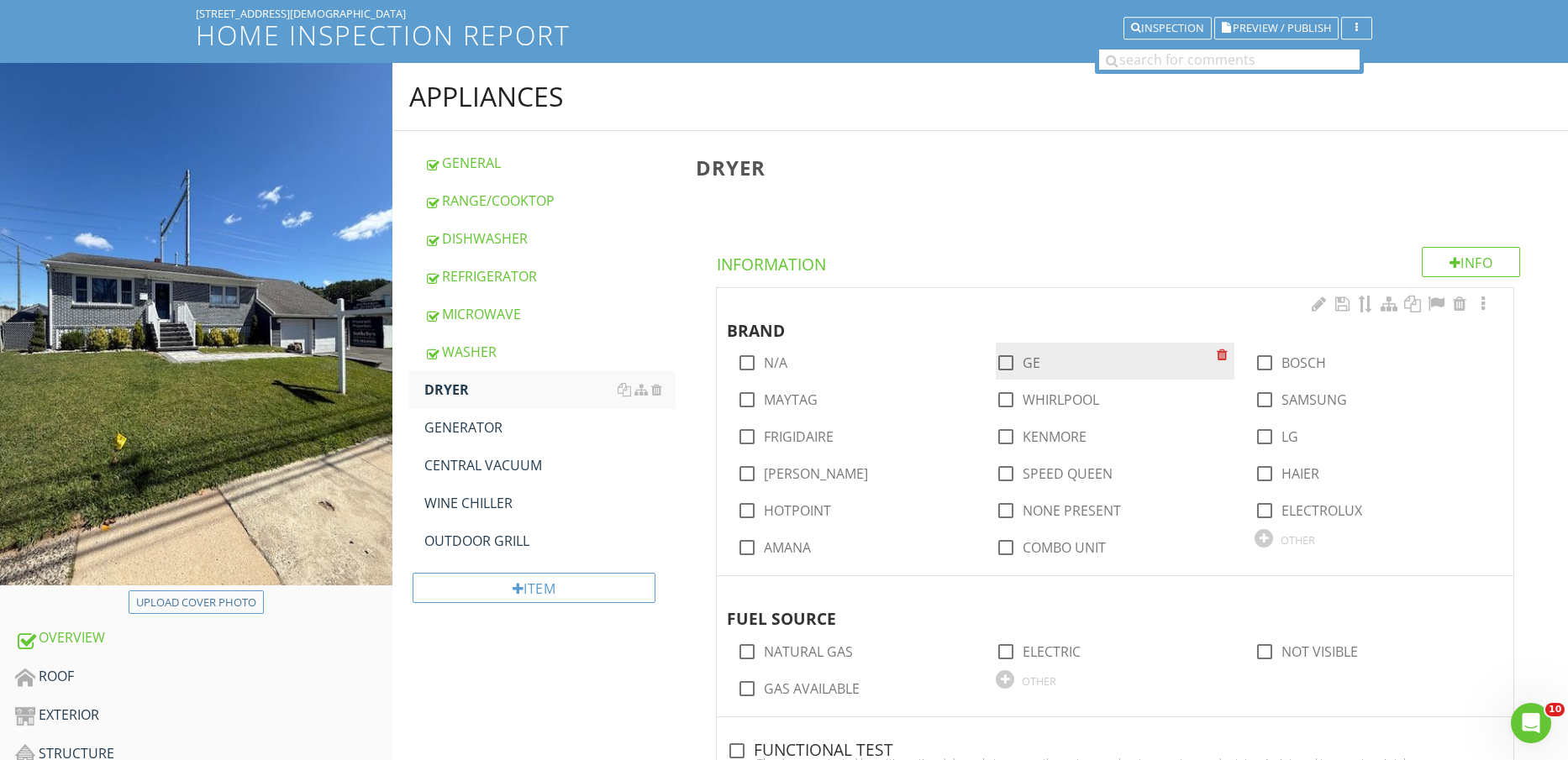
click at [1033, 367] on label "GE" at bounding box center [1031, 363] width 18 height 17
checkbox input "true"
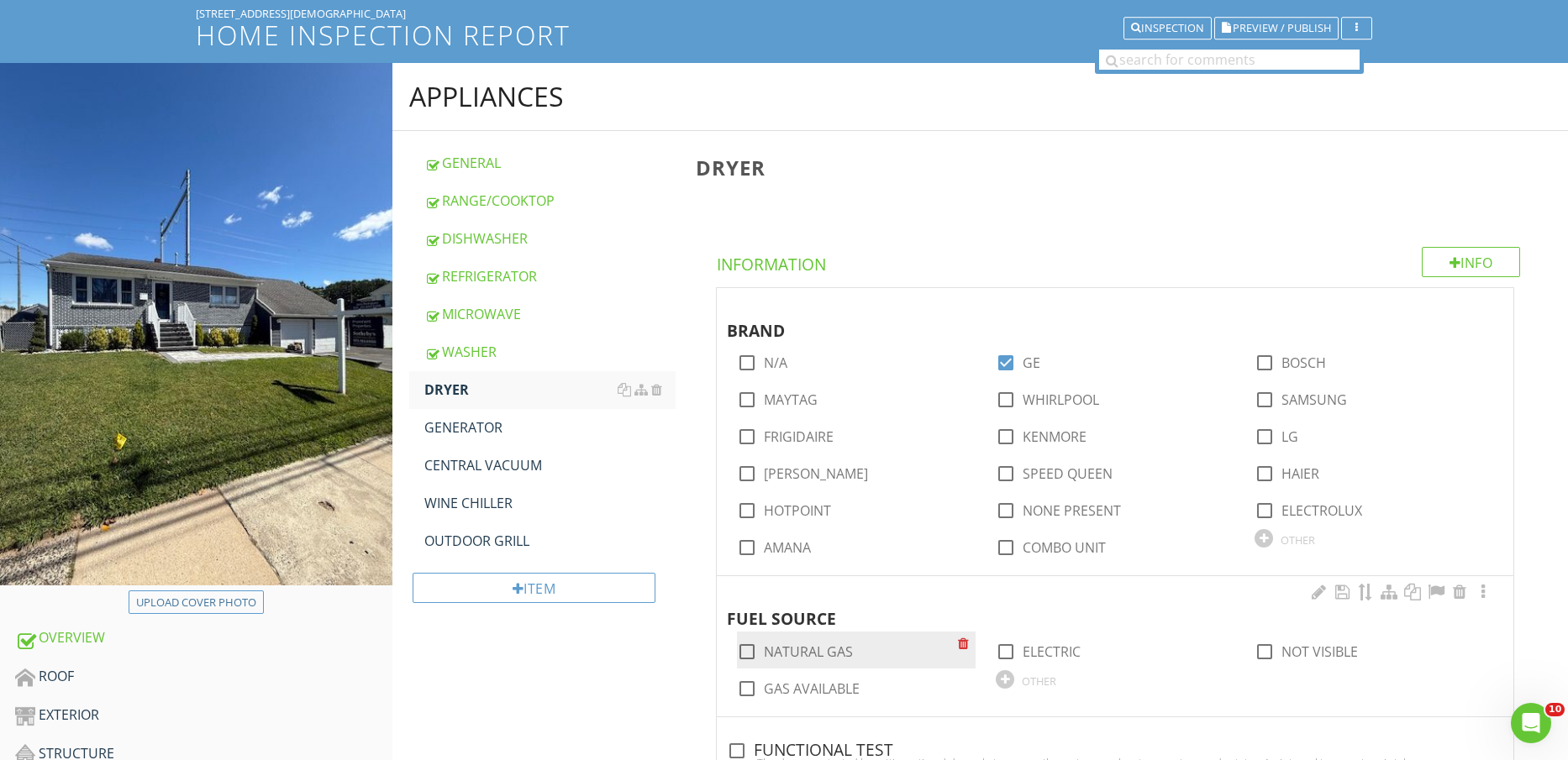
click at [835, 651] on label "NATURAL GAS" at bounding box center [808, 652] width 89 height 17
checkbox input "true"
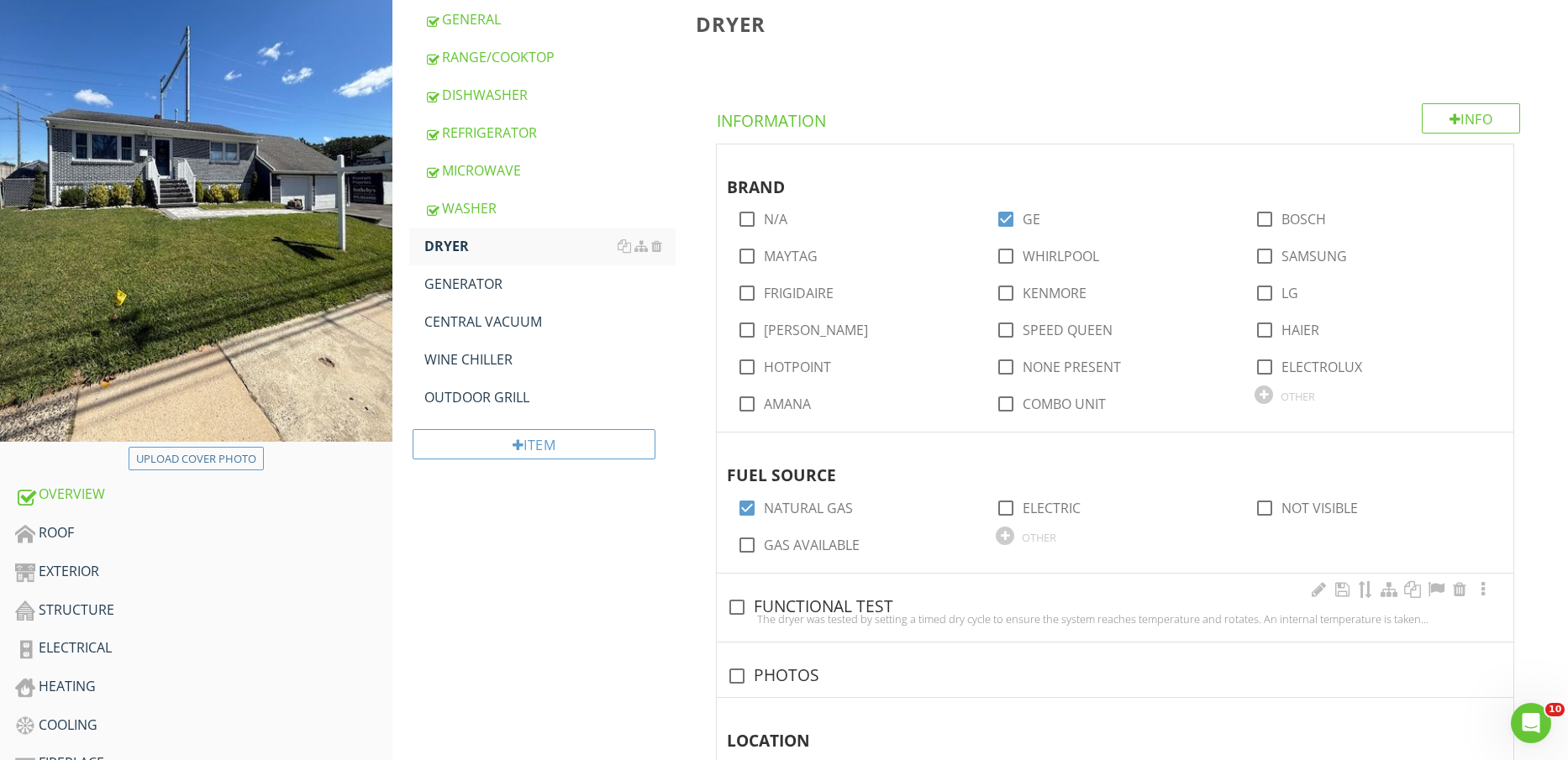
scroll to position [420, 0]
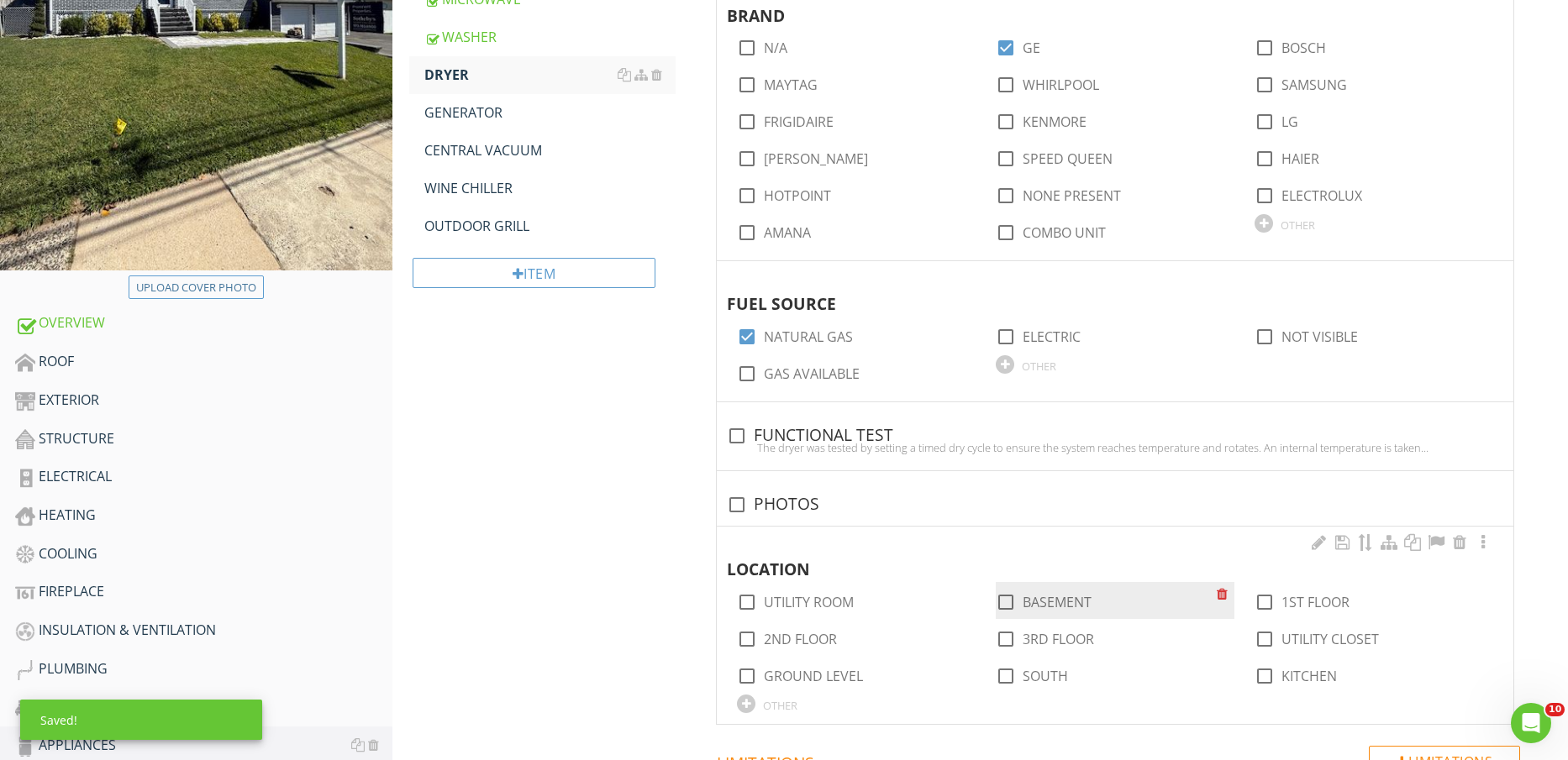
click at [1057, 599] on label "BASEMENT" at bounding box center [1056, 602] width 69 height 17
checkbox input "true"
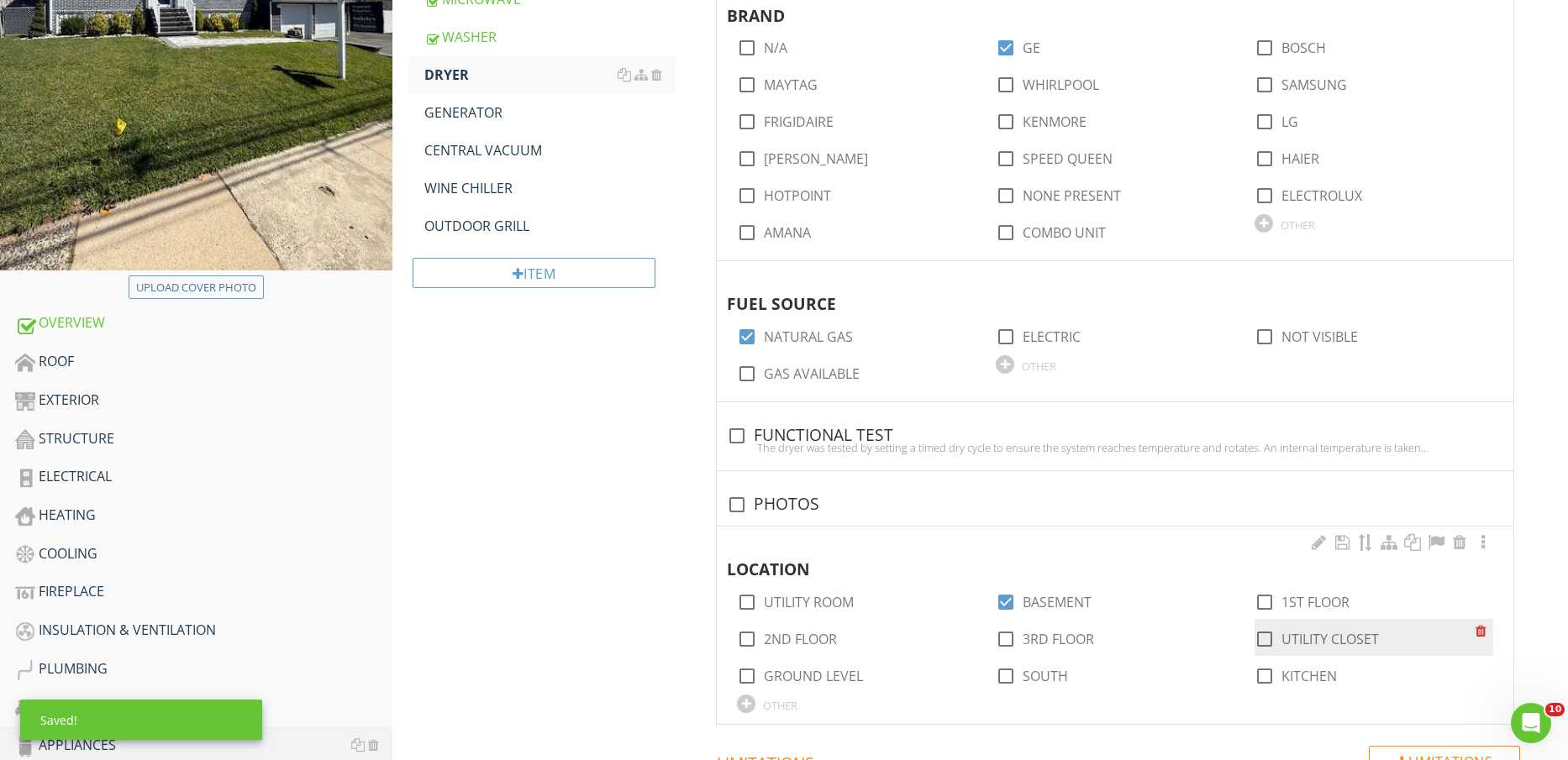
click at [1273, 631] on div at bounding box center [1264, 639] width 28 height 28
checkbox input "true"
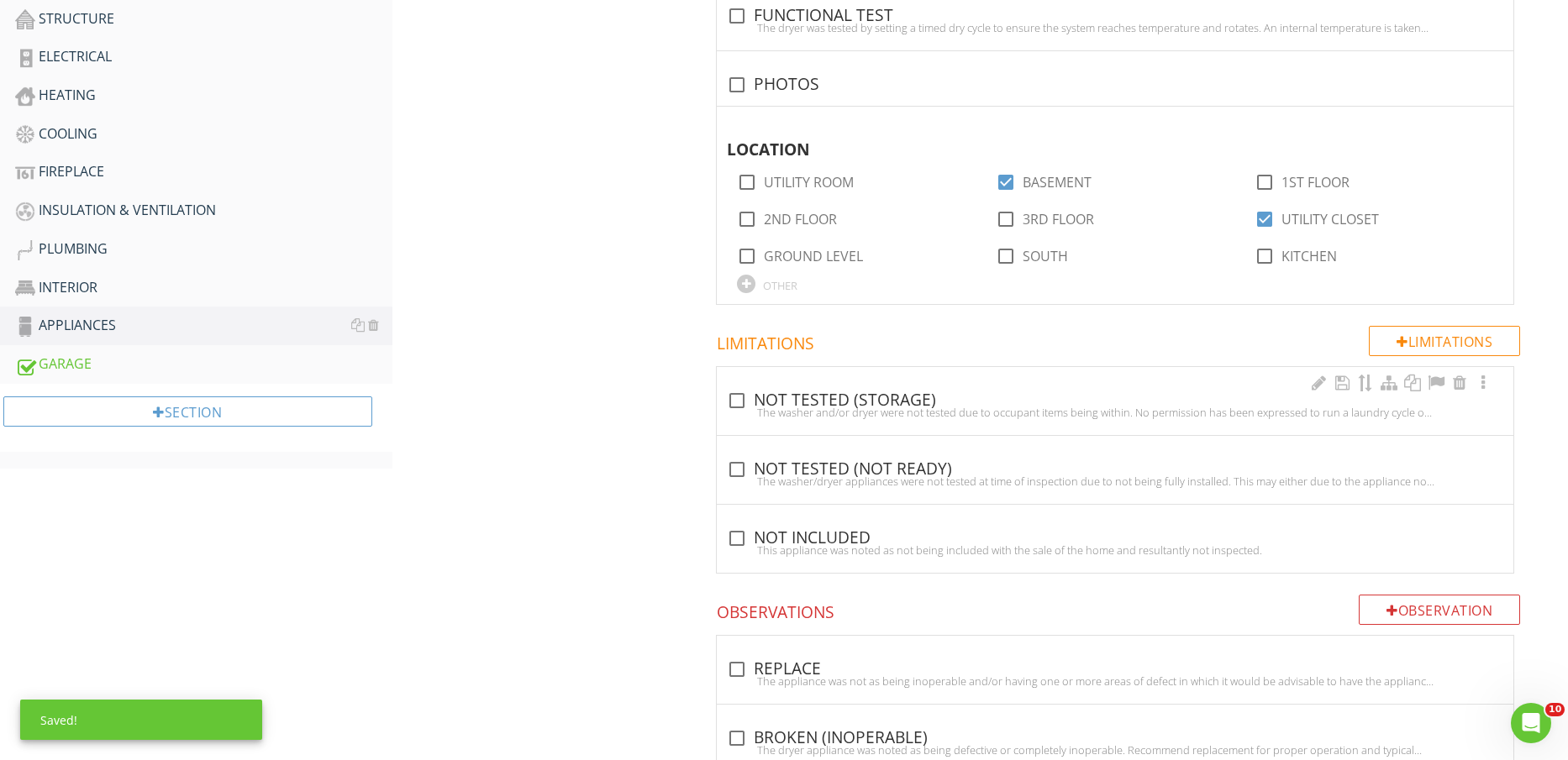
click at [782, 414] on div "The washer and/or dryer were not tested due to occupant items being within. No …" at bounding box center [1115, 413] width 776 height 13
checkbox input "true"
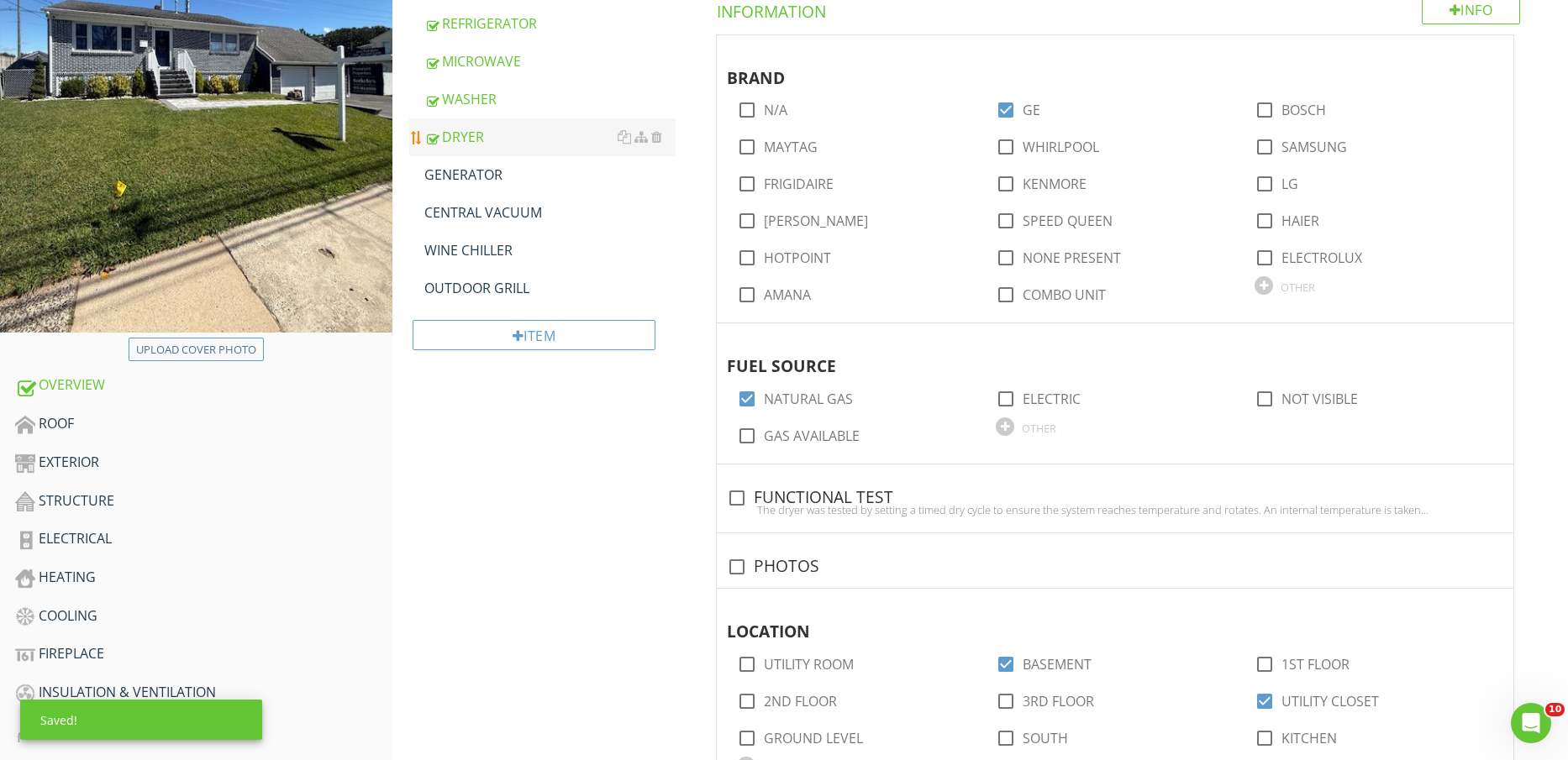
scroll to position [105, 0]
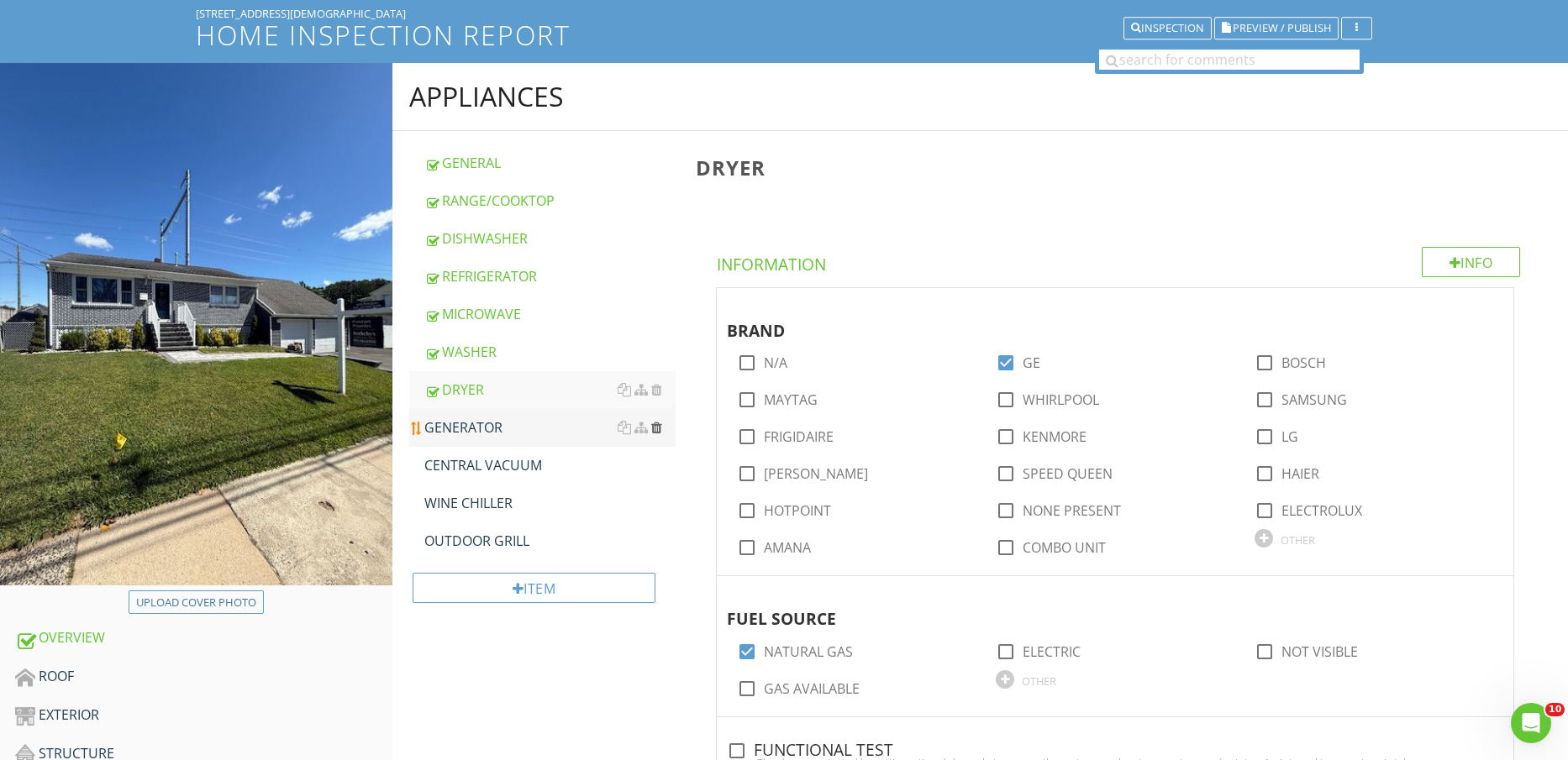
click at [659, 430] on div at bounding box center [657, 428] width 11 height 13
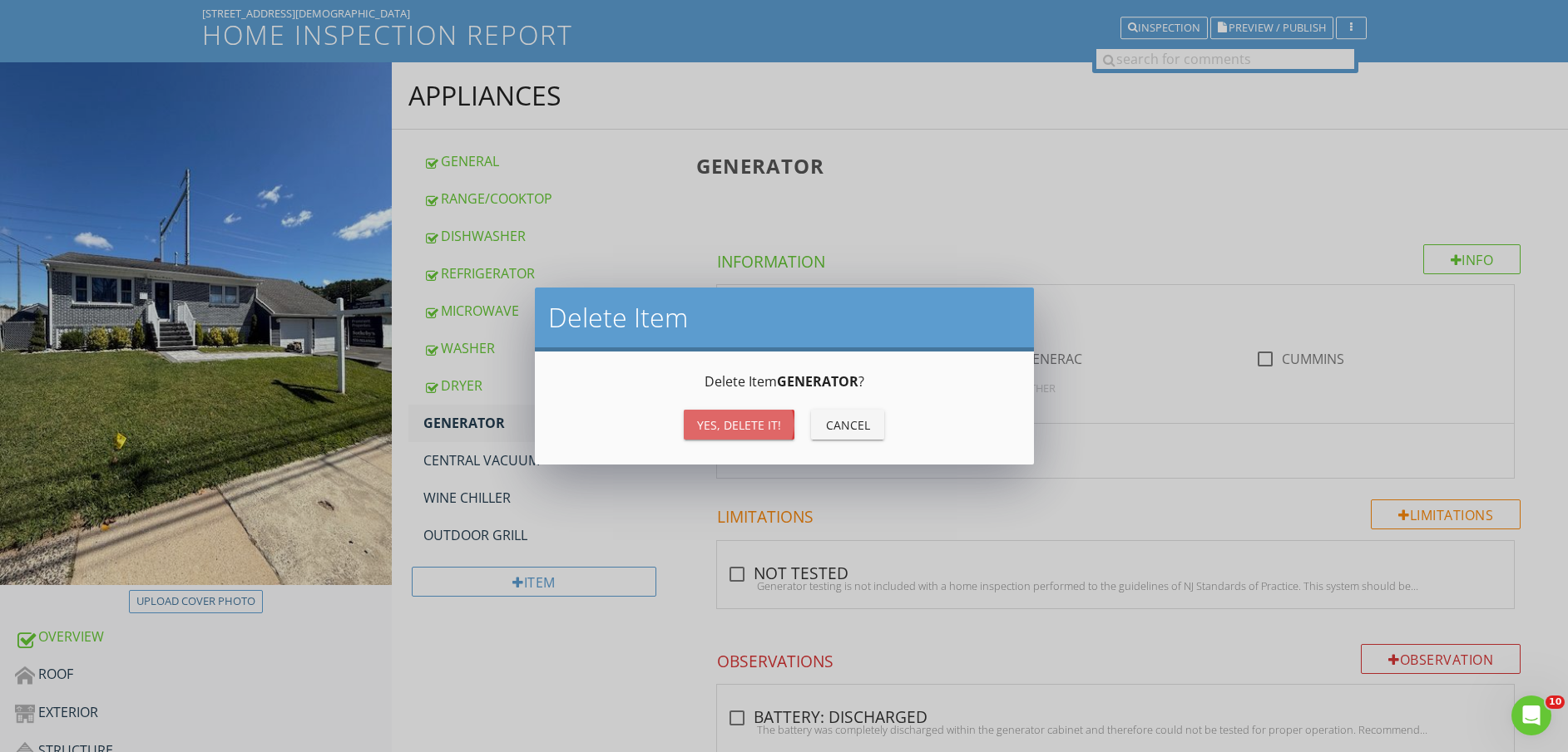
click at [730, 422] on div "Yes, Delete it!" at bounding box center [739, 425] width 84 height 18
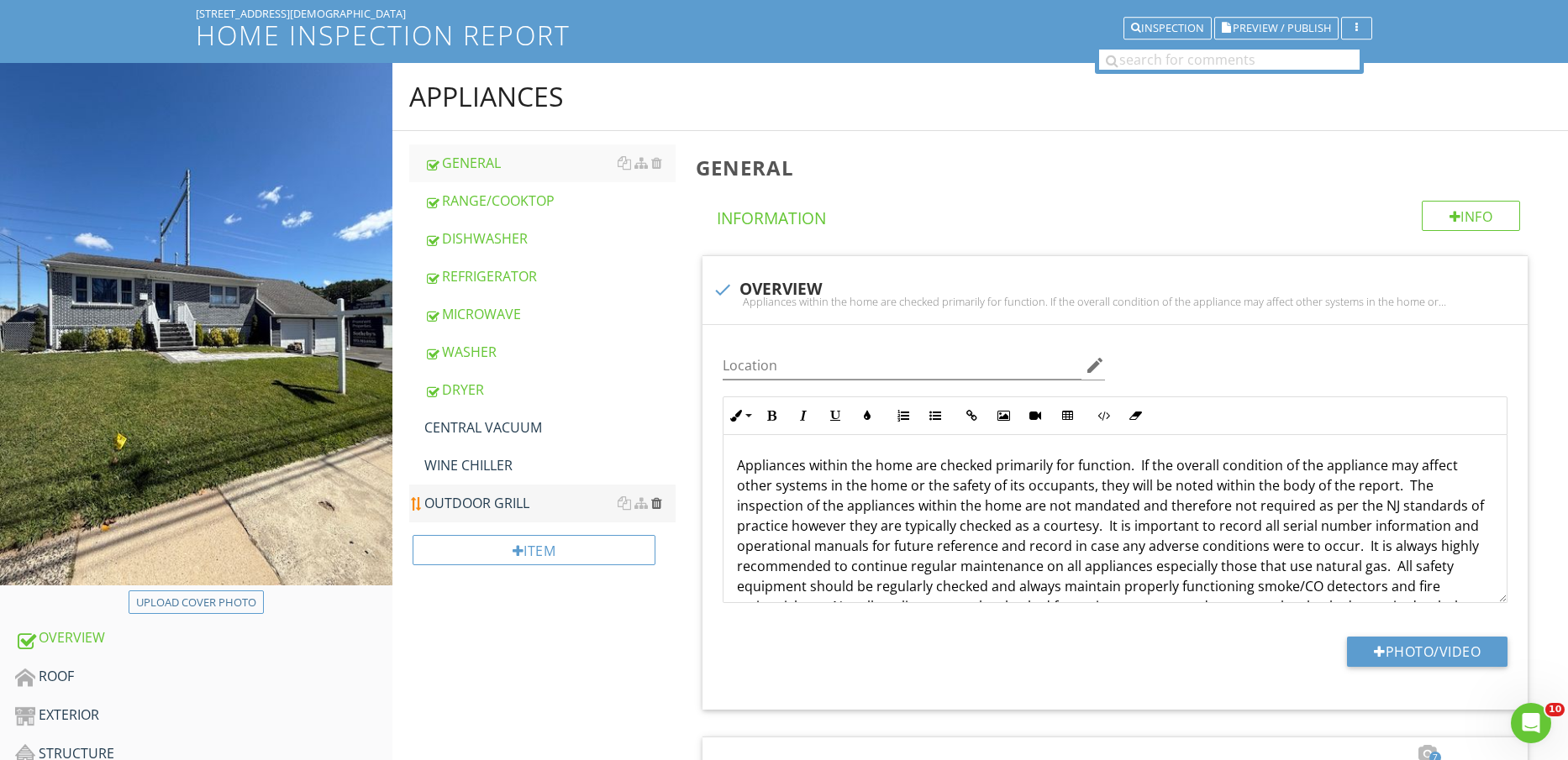
click at [657, 505] on div at bounding box center [657, 503] width 11 height 13
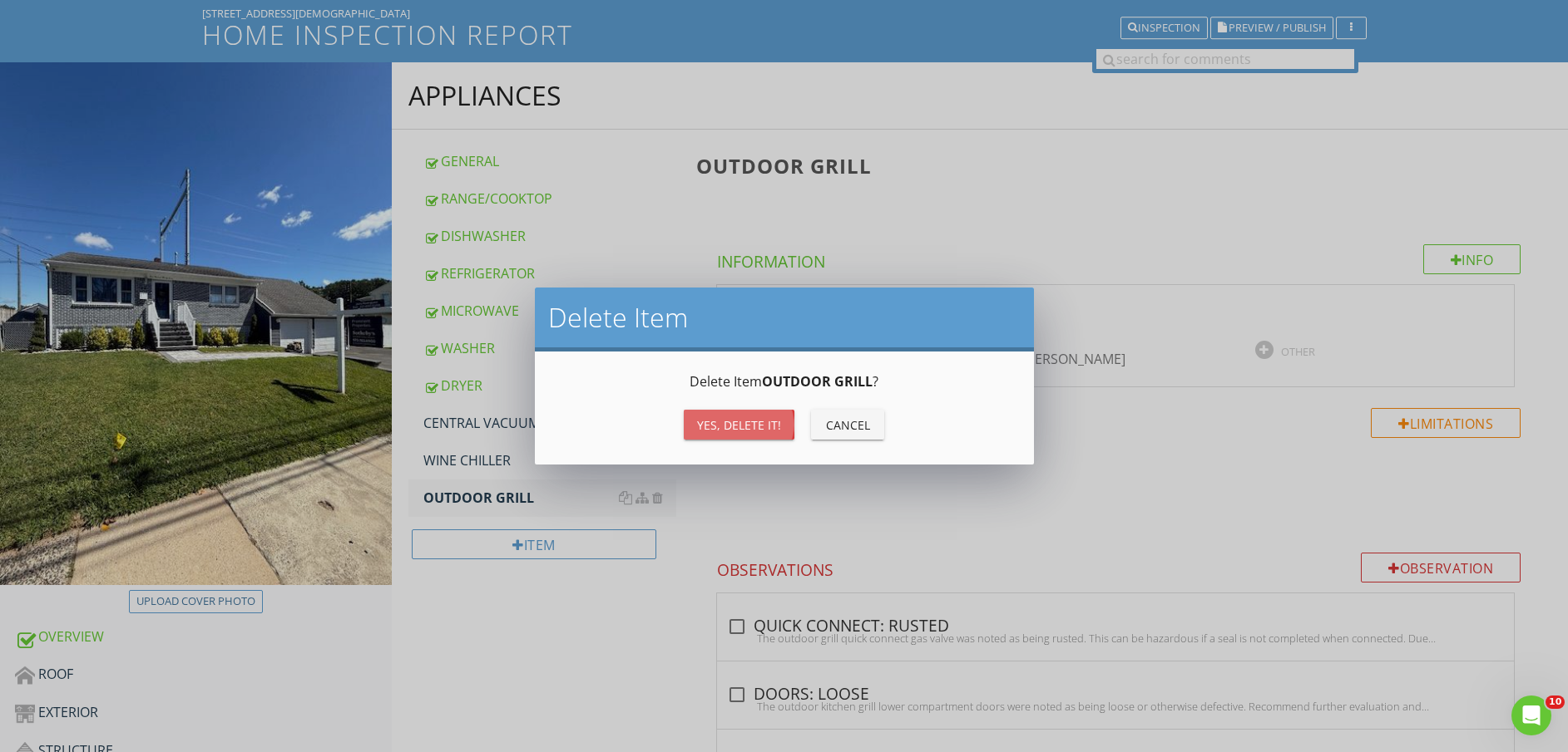
click at [744, 427] on div "Yes, Delete it!" at bounding box center [739, 425] width 84 height 18
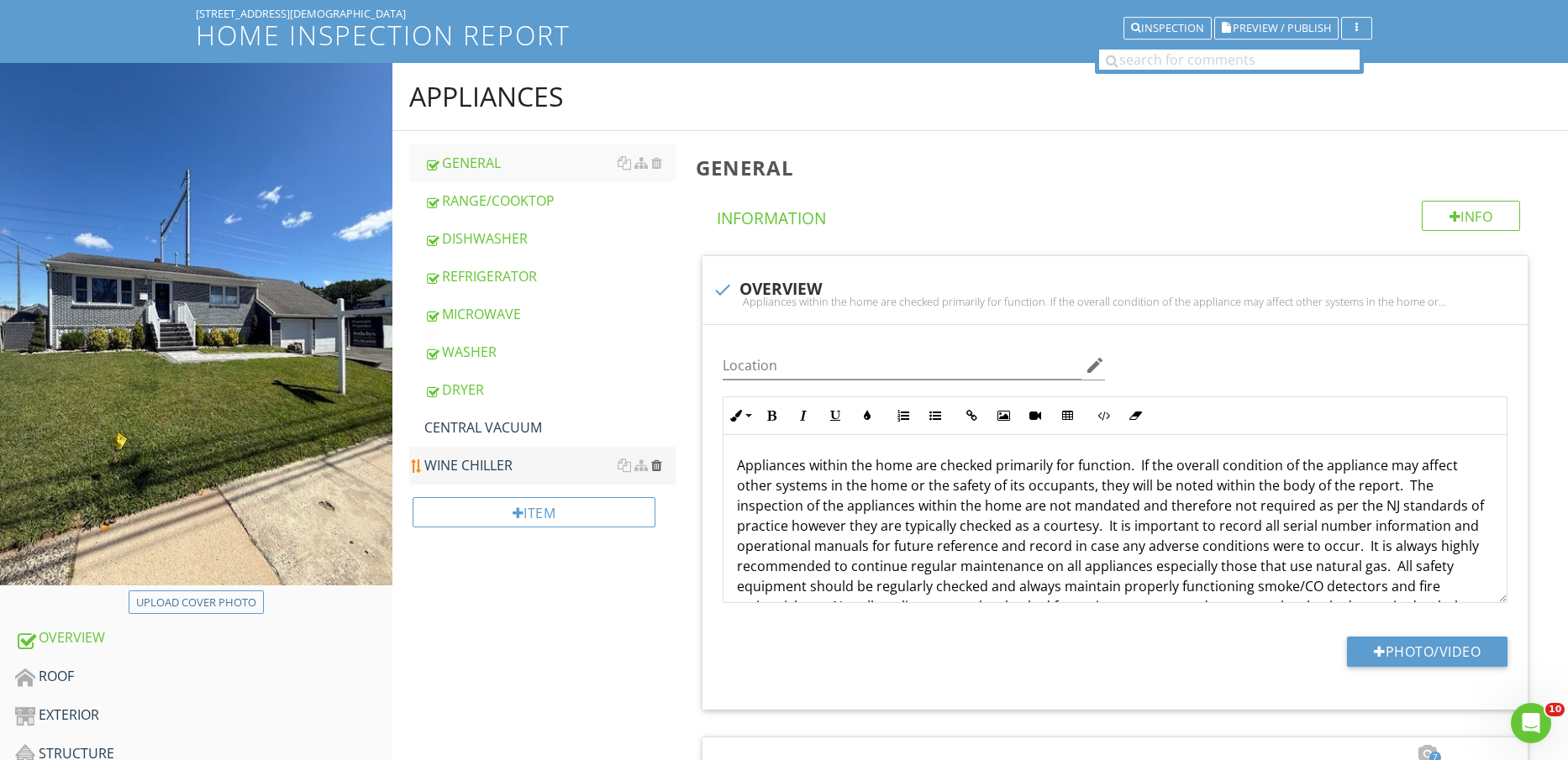
click at [657, 463] on div at bounding box center [657, 465] width 11 height 13
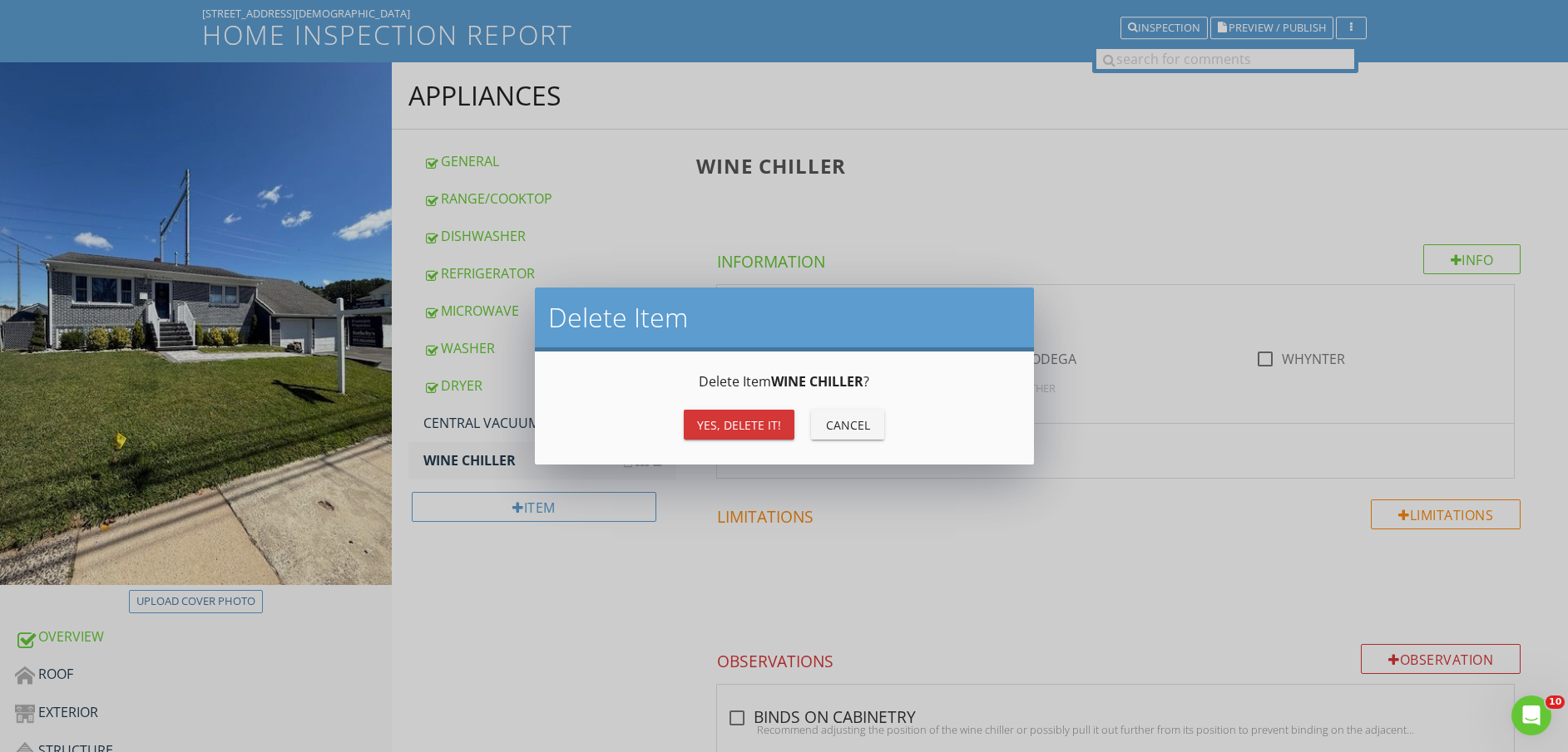
click at [745, 424] on div "Yes, Delete it!" at bounding box center [739, 425] width 84 height 18
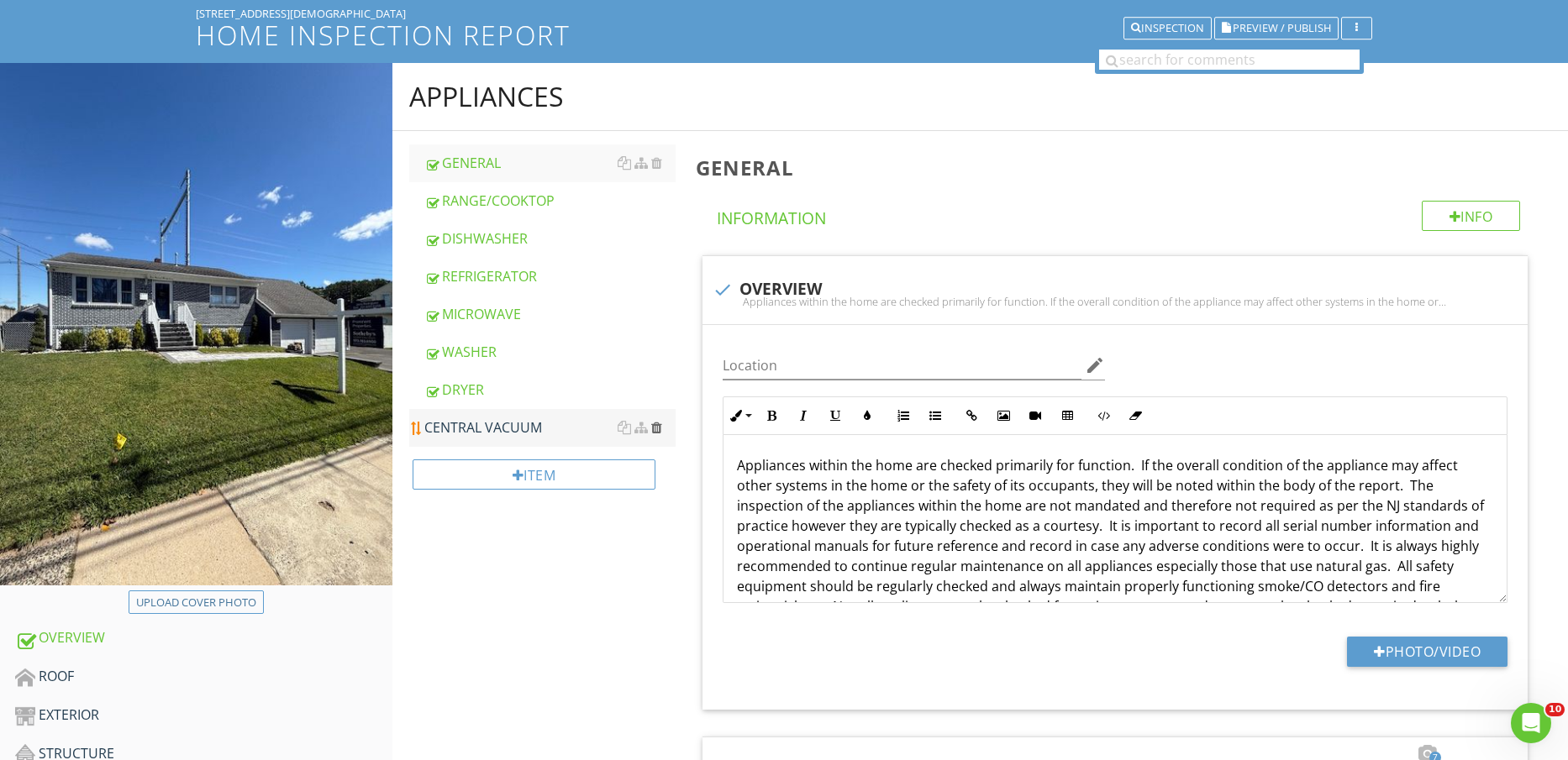
click at [661, 428] on div at bounding box center [657, 428] width 11 height 13
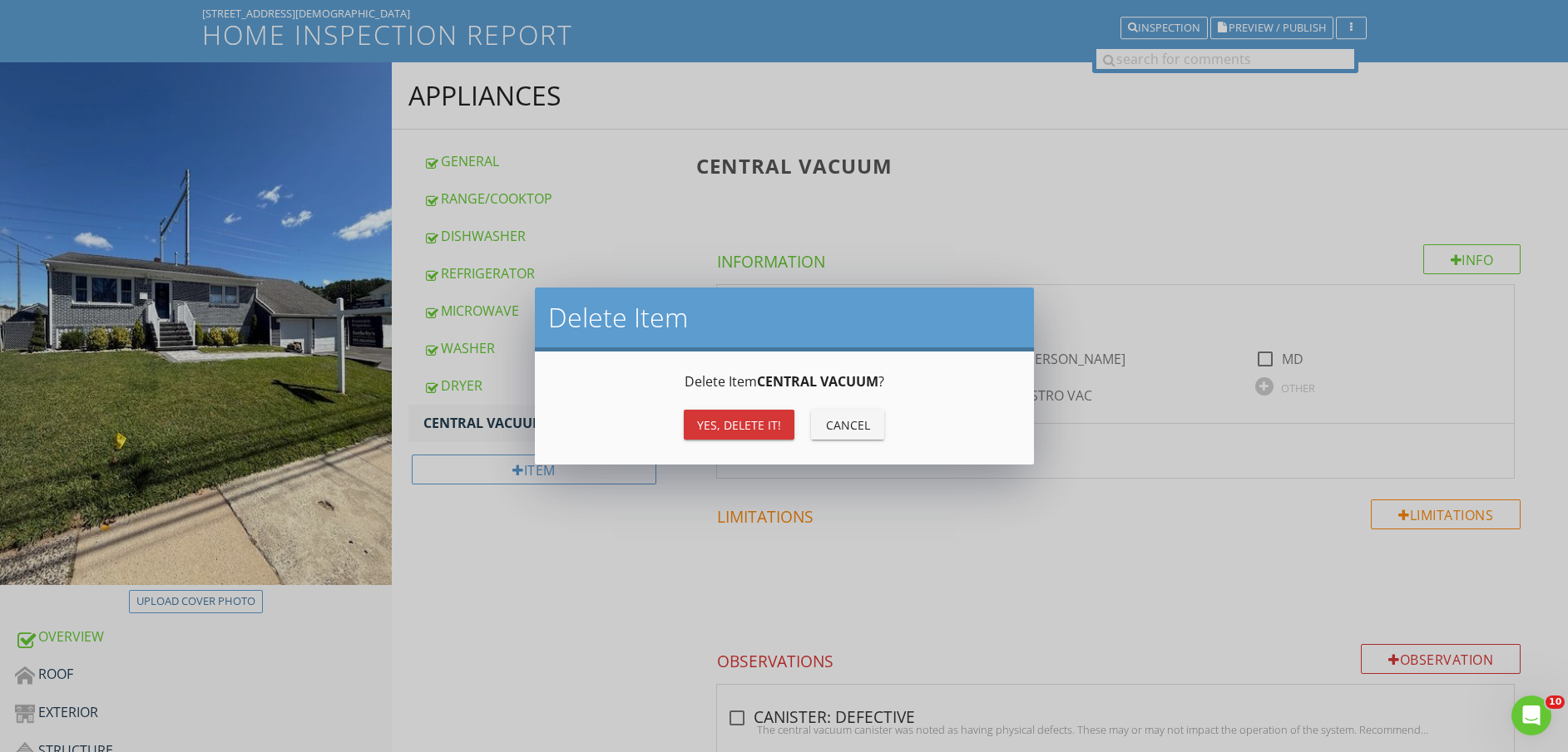
click at [754, 442] on div "Yes, Delete it! Cancel" at bounding box center [784, 424] width 459 height 40
click at [756, 437] on button "Yes, Delete it!" at bounding box center [739, 425] width 110 height 30
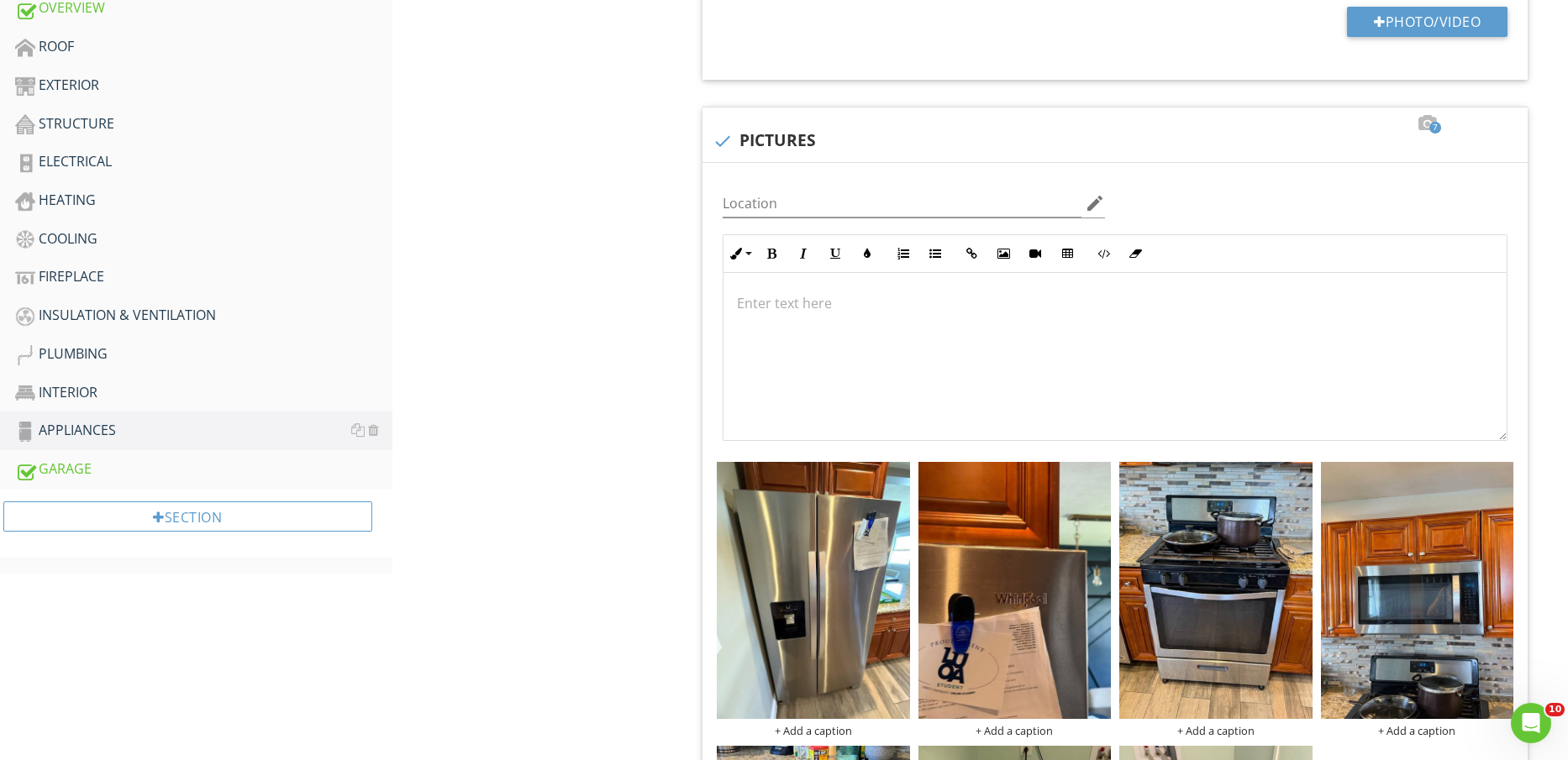
scroll to position [211, 0]
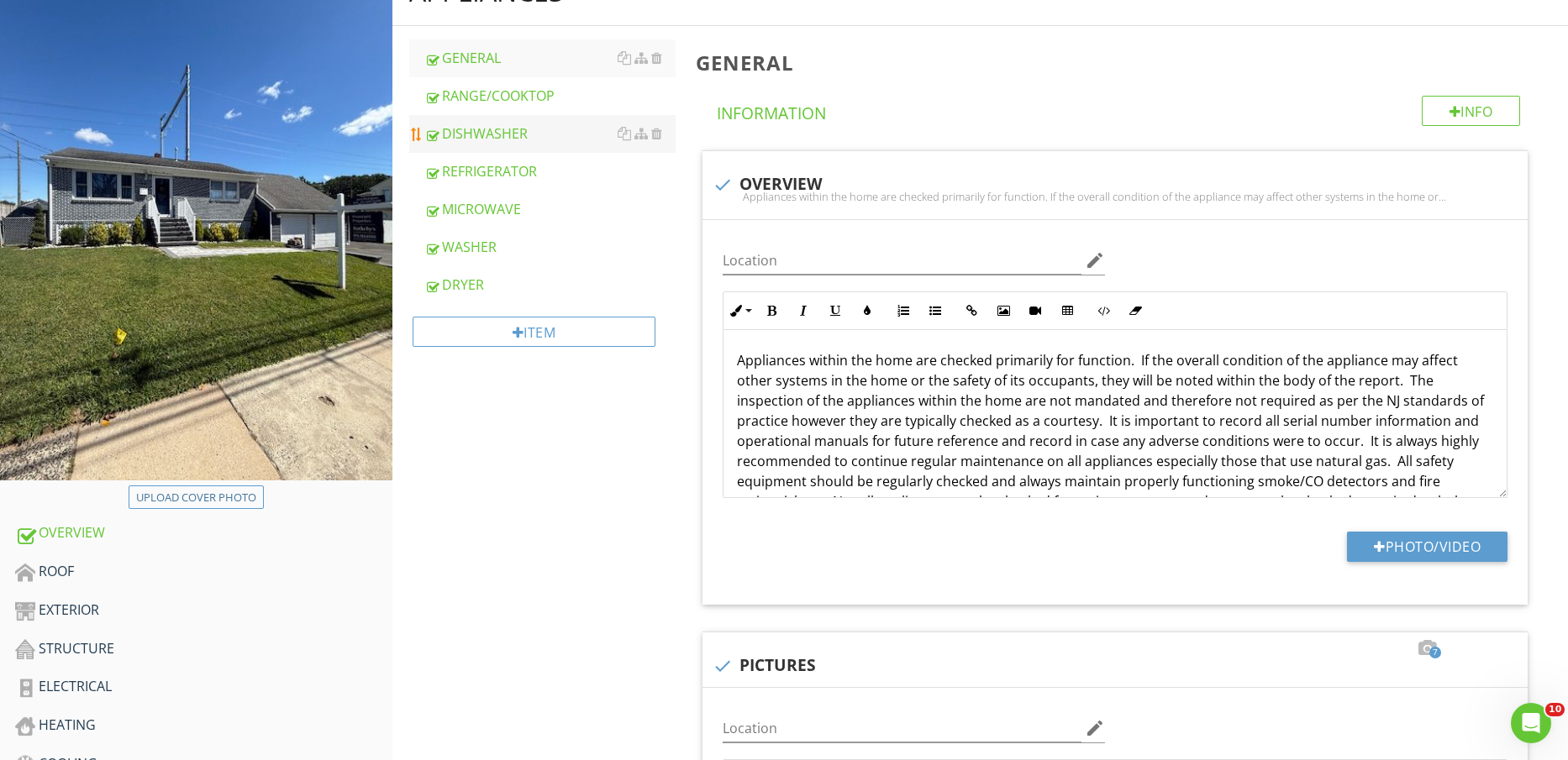
click at [483, 149] on link "DISHWASHER" at bounding box center [549, 133] width 252 height 37
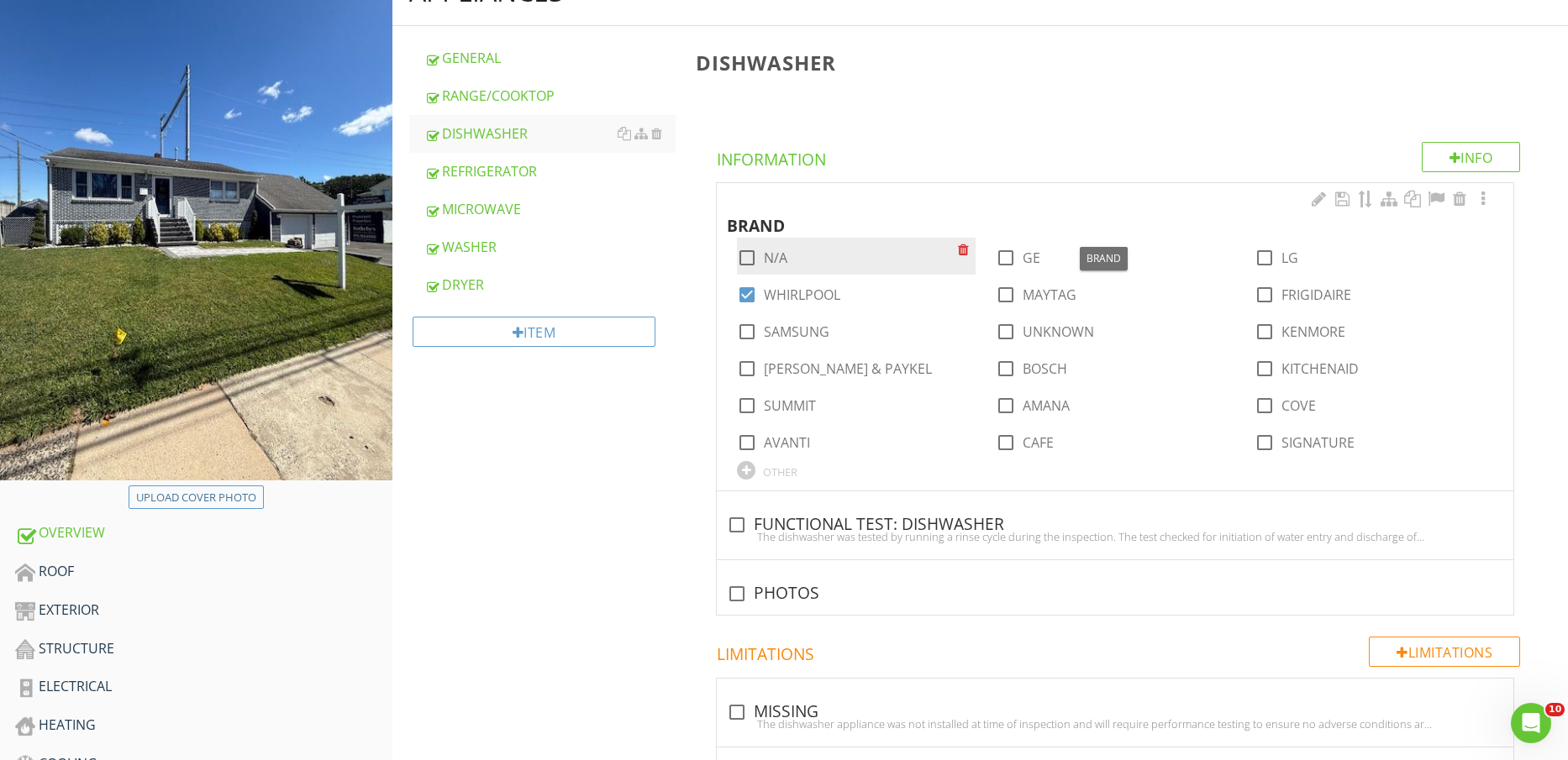
click at [759, 254] on div at bounding box center [747, 258] width 28 height 28
click at [751, 256] on div at bounding box center [747, 258] width 28 height 28
checkbox input "false"
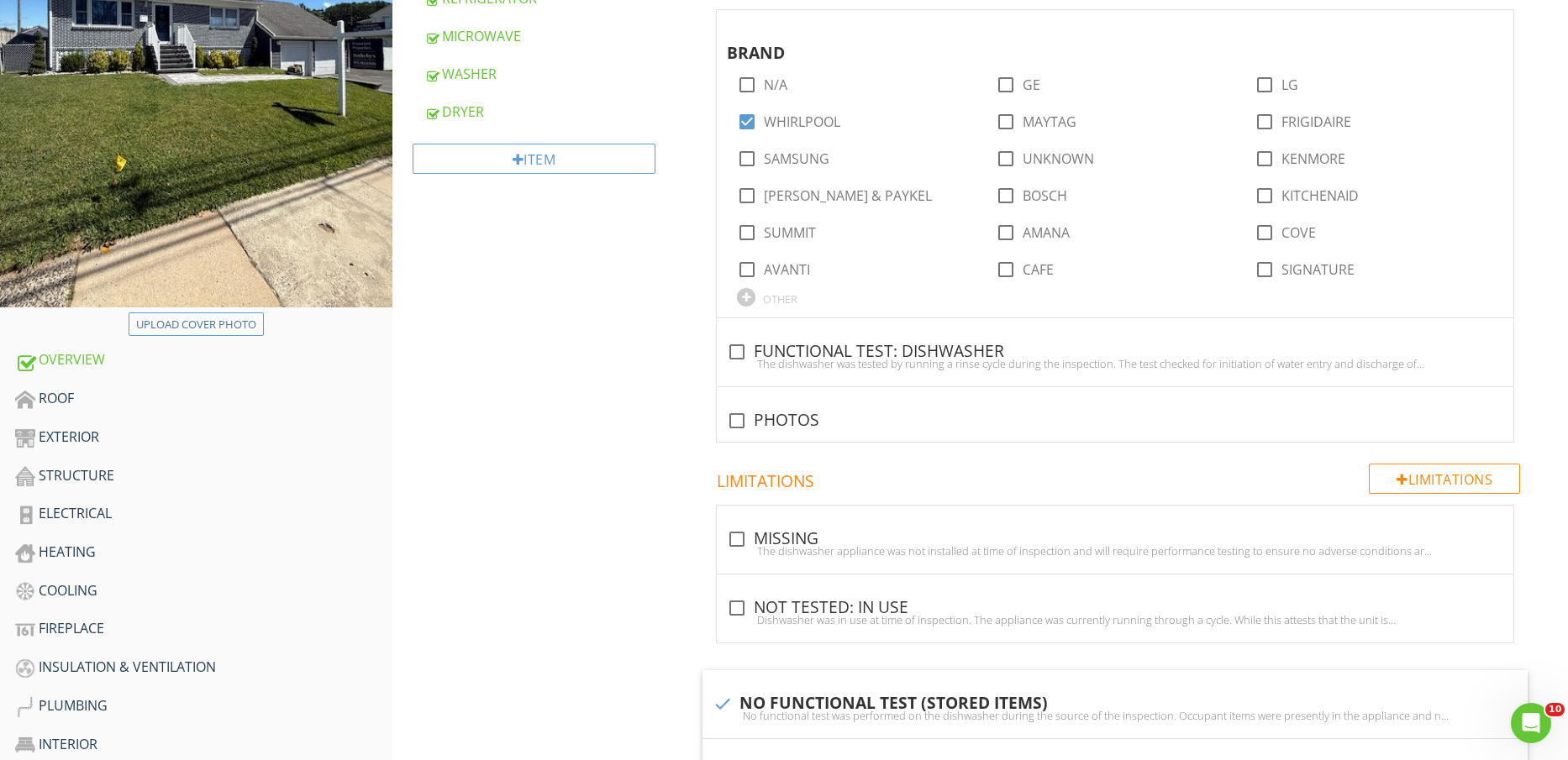
scroll to position [631, 0]
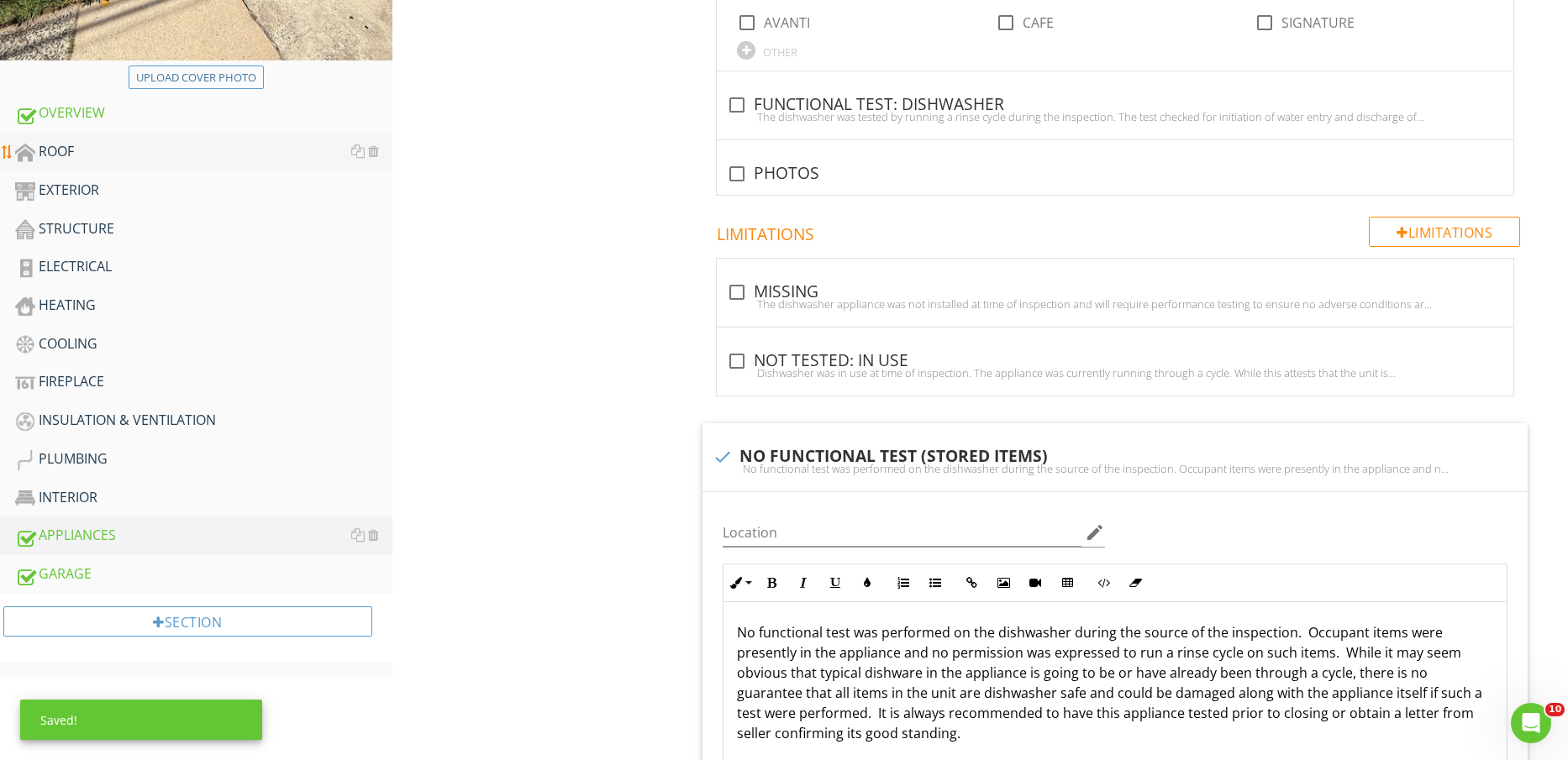
click at [110, 150] on div "ROOF" at bounding box center [204, 152] width 378 height 22
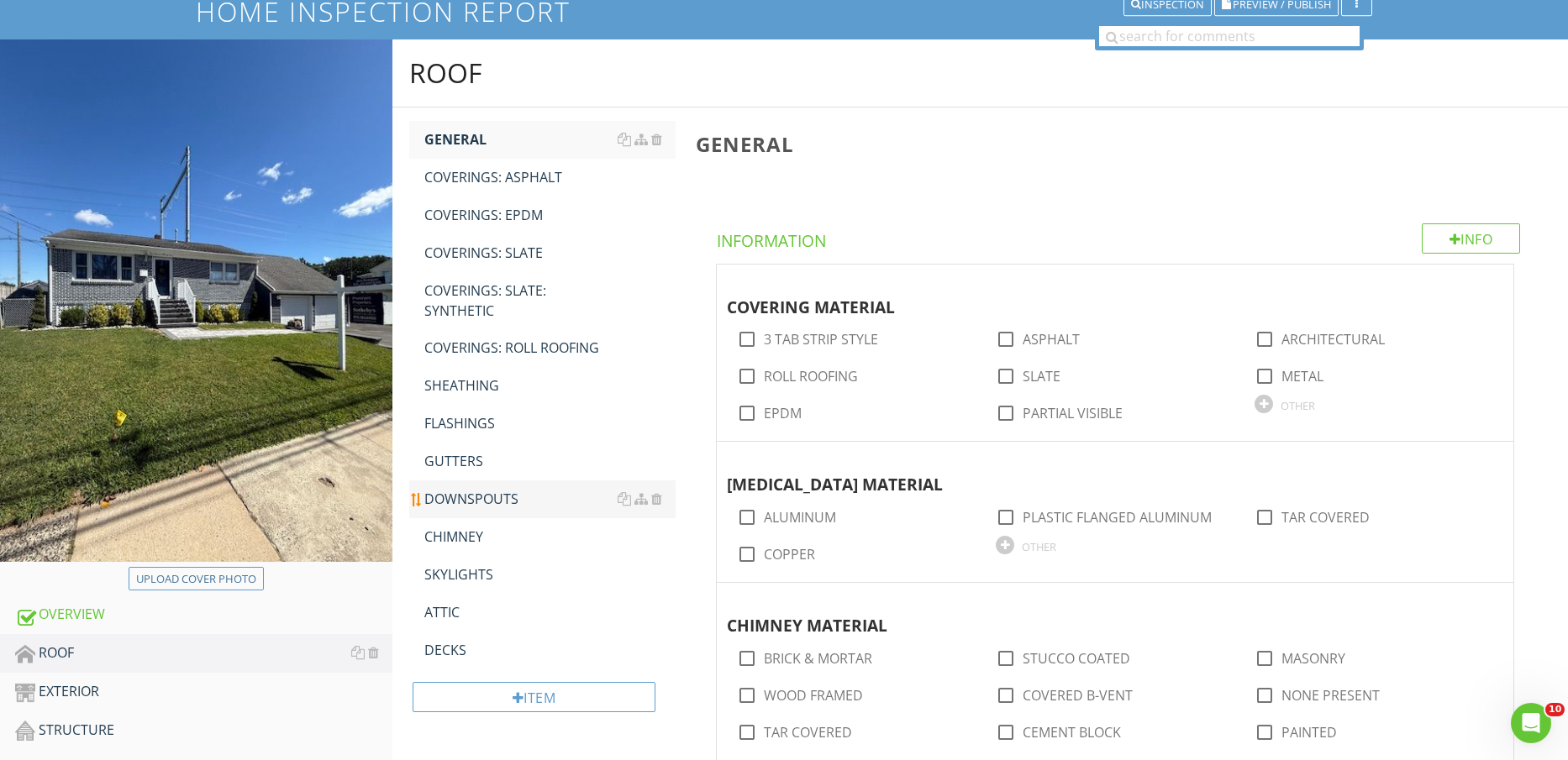
scroll to position [105, 0]
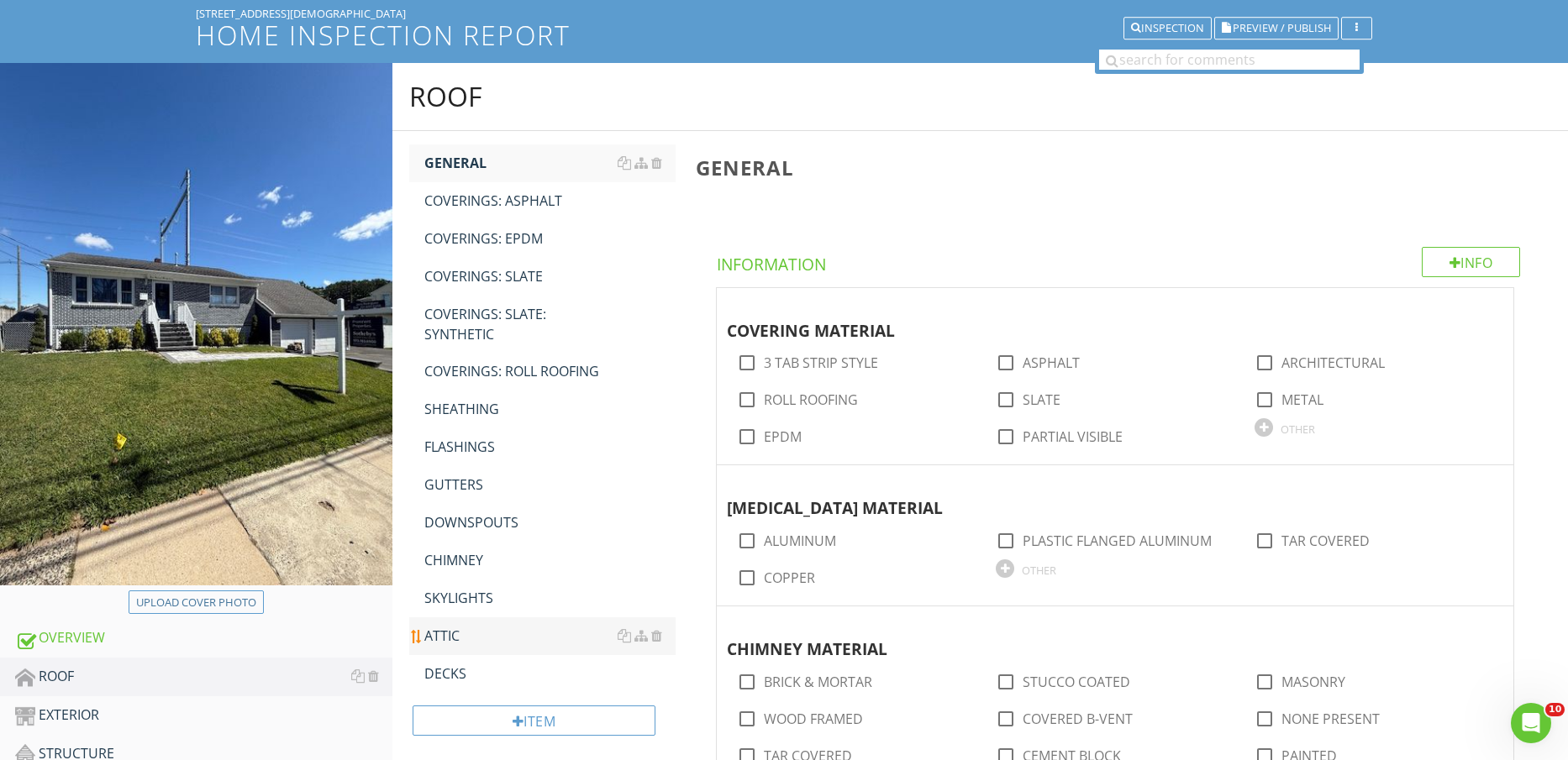
drag, startPoint x: 464, startPoint y: 683, endPoint x: 457, endPoint y: 653, distance: 30.8
click at [463, 682] on div "DECKS" at bounding box center [549, 673] width 252 height 20
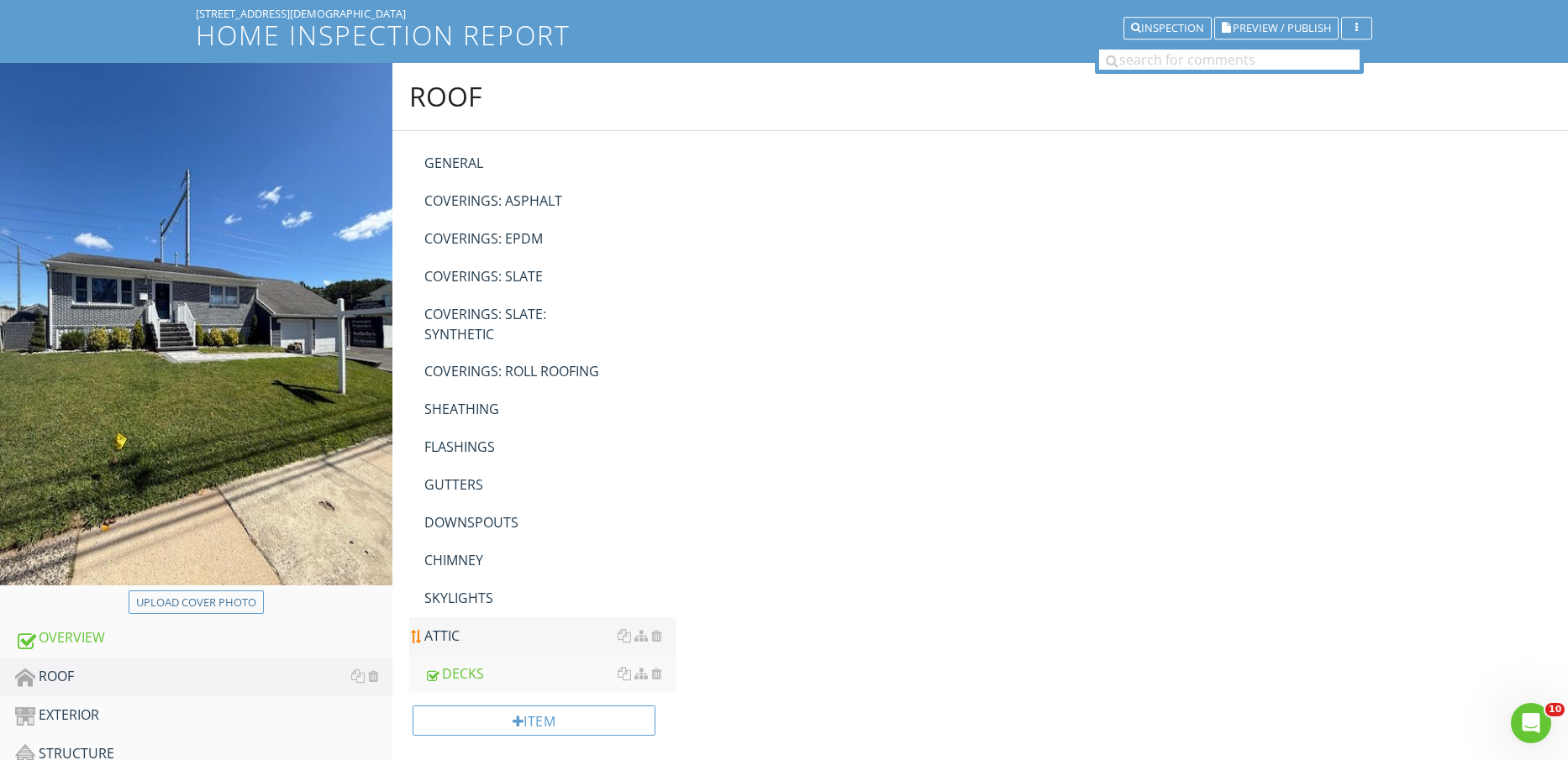
click at [457, 639] on div "ATTIC" at bounding box center [549, 635] width 252 height 20
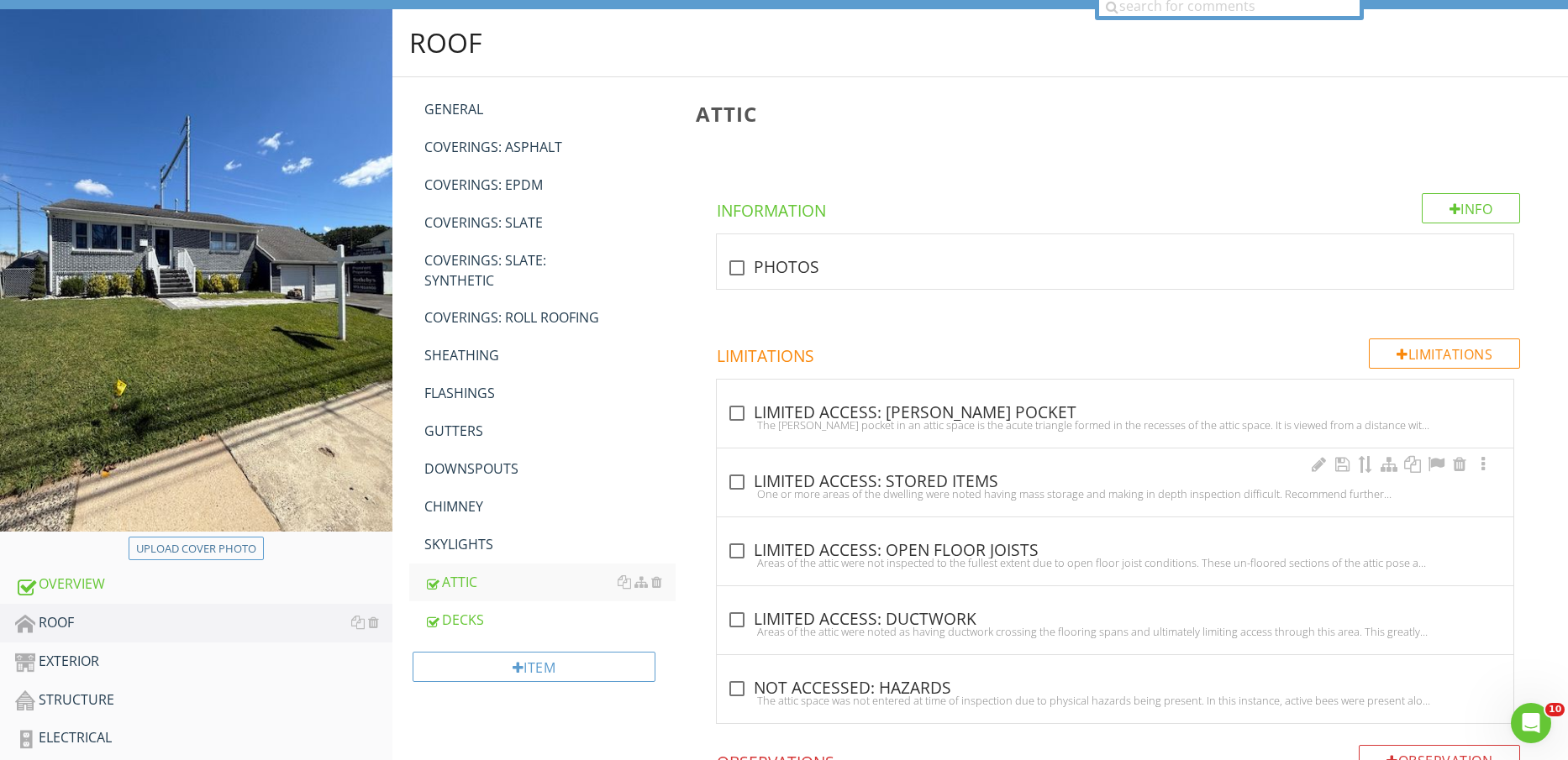
scroll to position [211, 0]
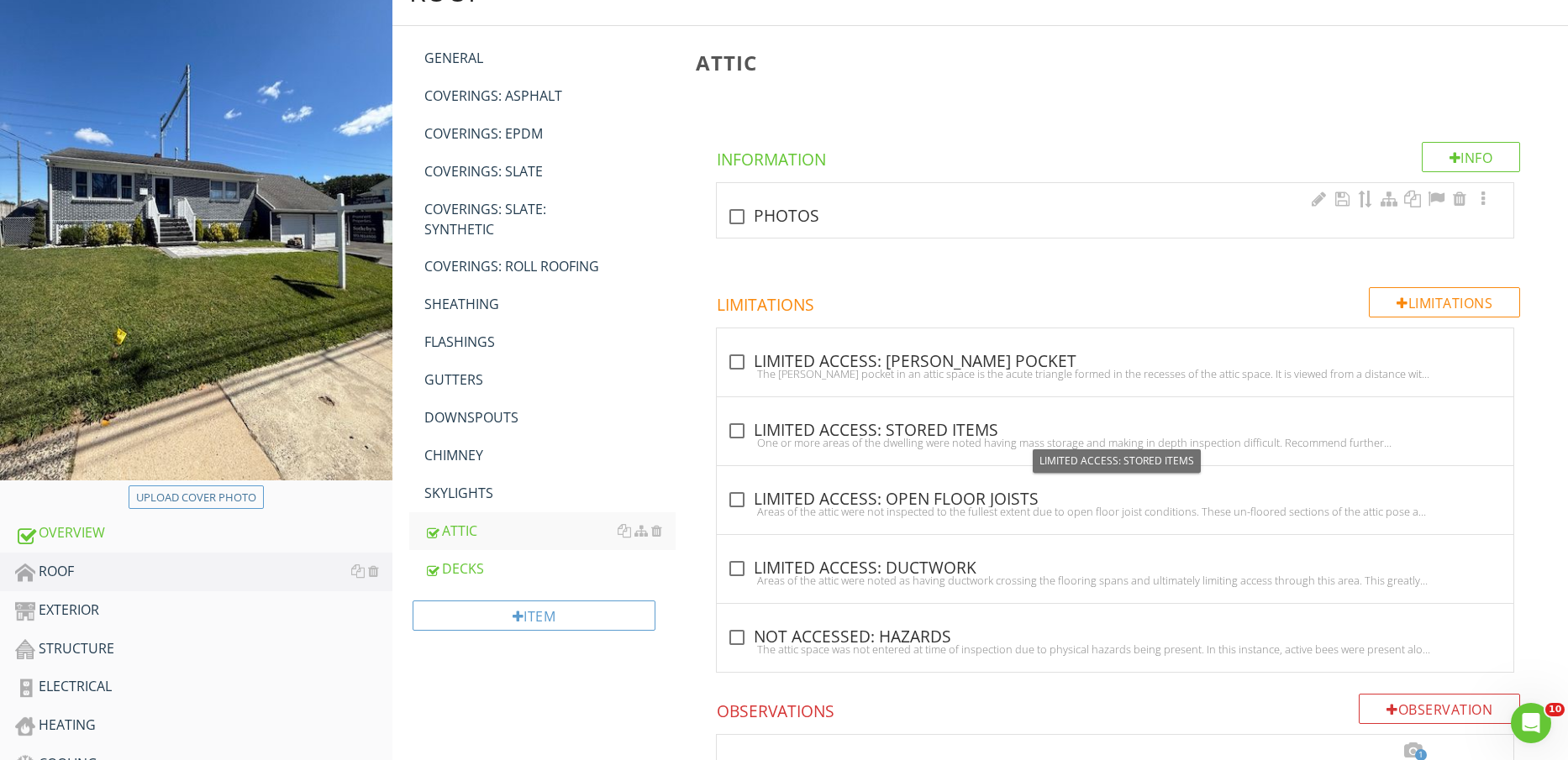
click at [786, 209] on div "check_box_outline_blank PHOTOS" at bounding box center [1115, 216] width 776 height 20
checkbox input "true"
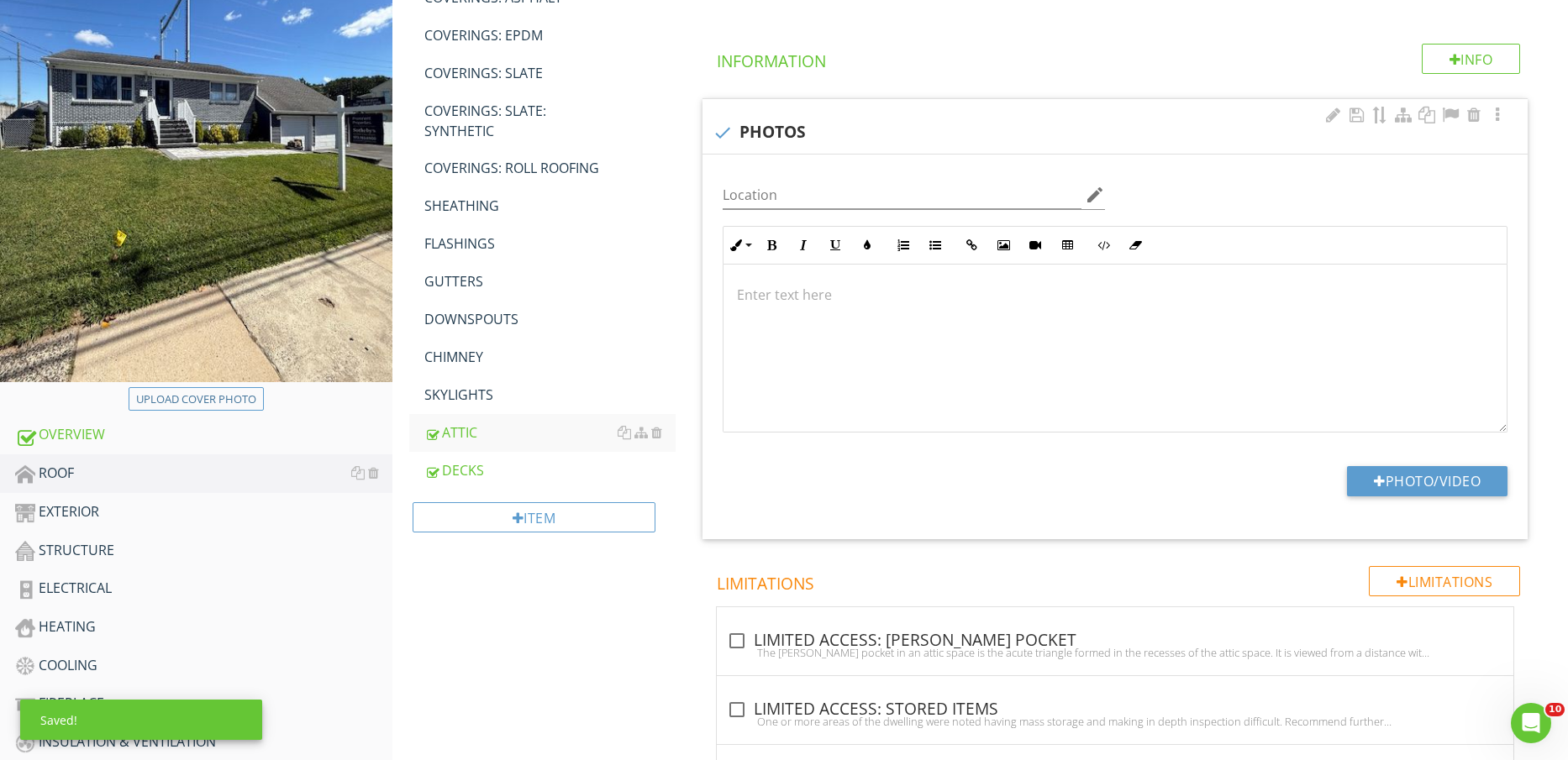
scroll to position [420, 0]
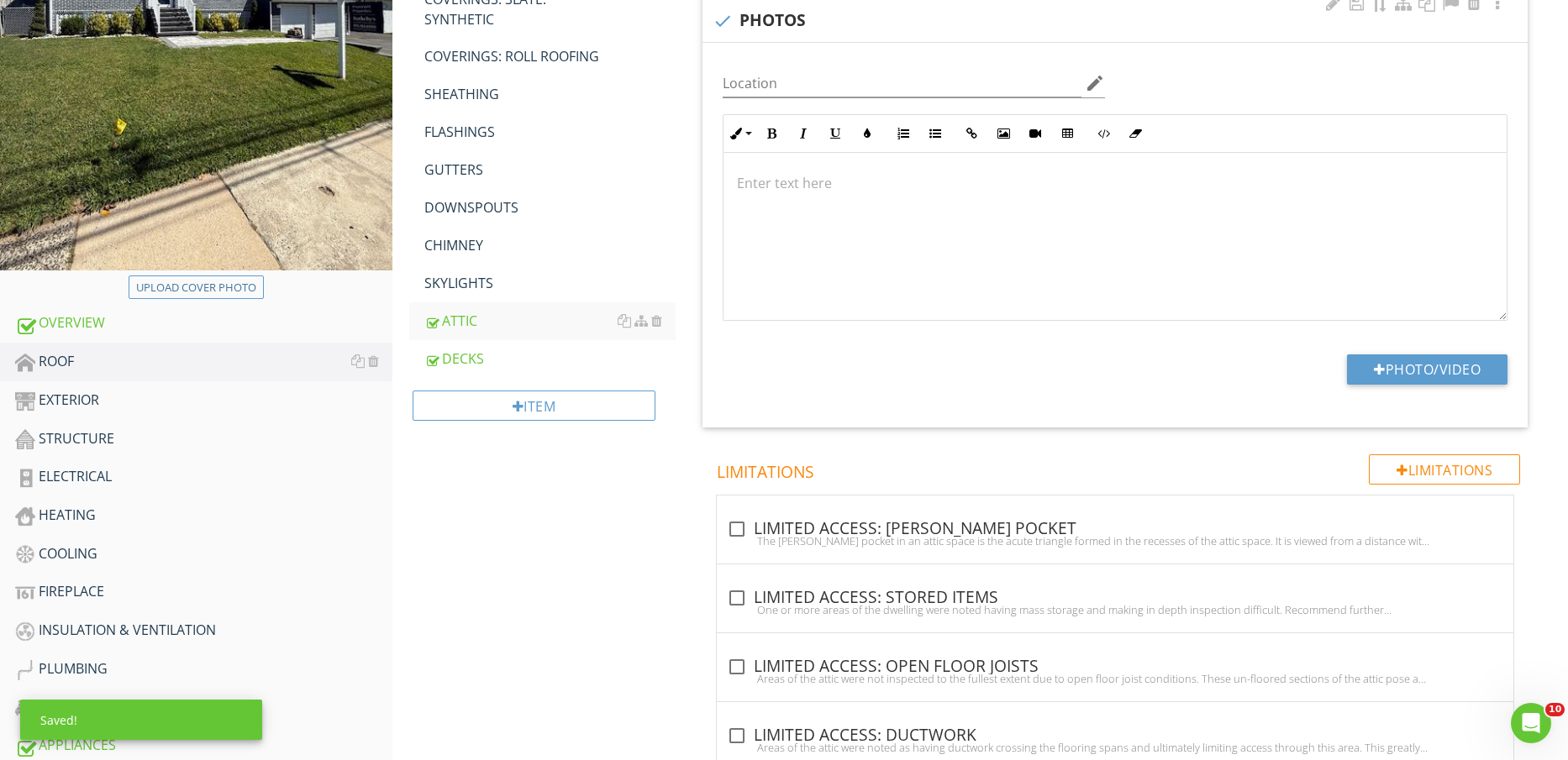
click at [1436, 347] on div "Location edit Inline Style XLarge Large Normal Small Light Small/Light Bold Ita…" at bounding box center [1115, 235] width 825 height 385
click at [1448, 365] on button "Photo/Video" at bounding box center [1427, 370] width 160 height 30
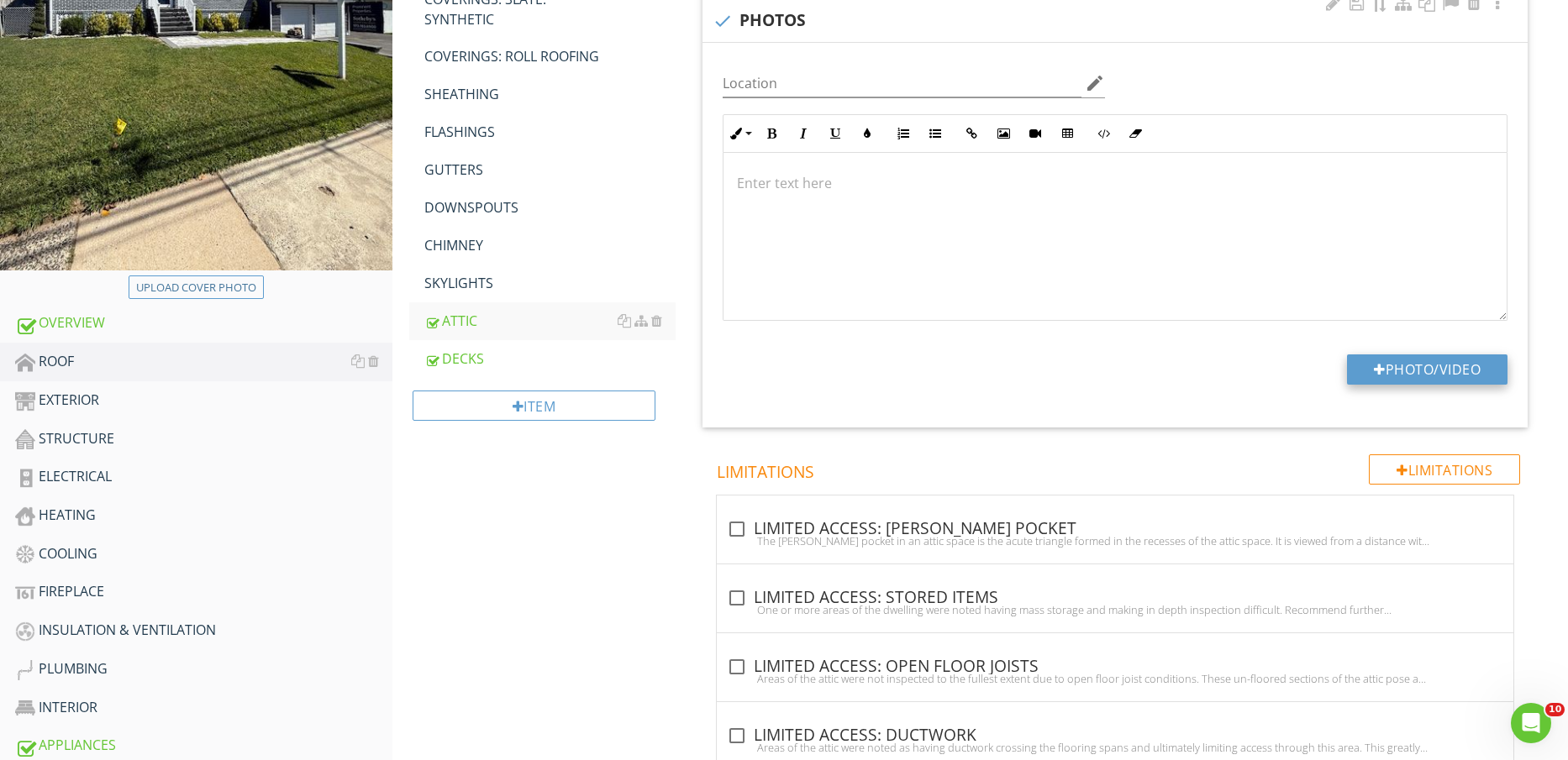
type input "C:\fakepath\IMG_2727.jpg"
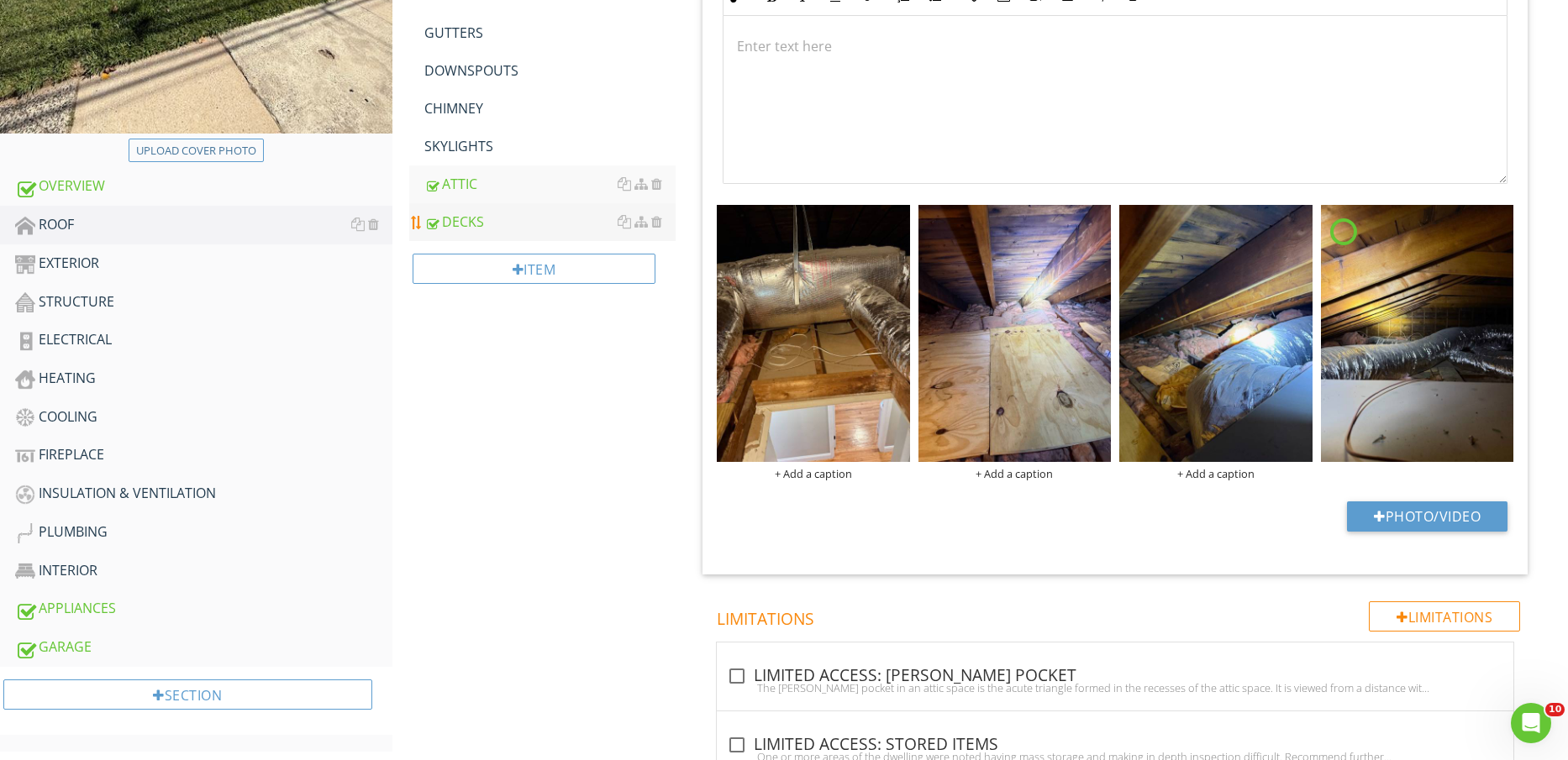
scroll to position [1260, 0]
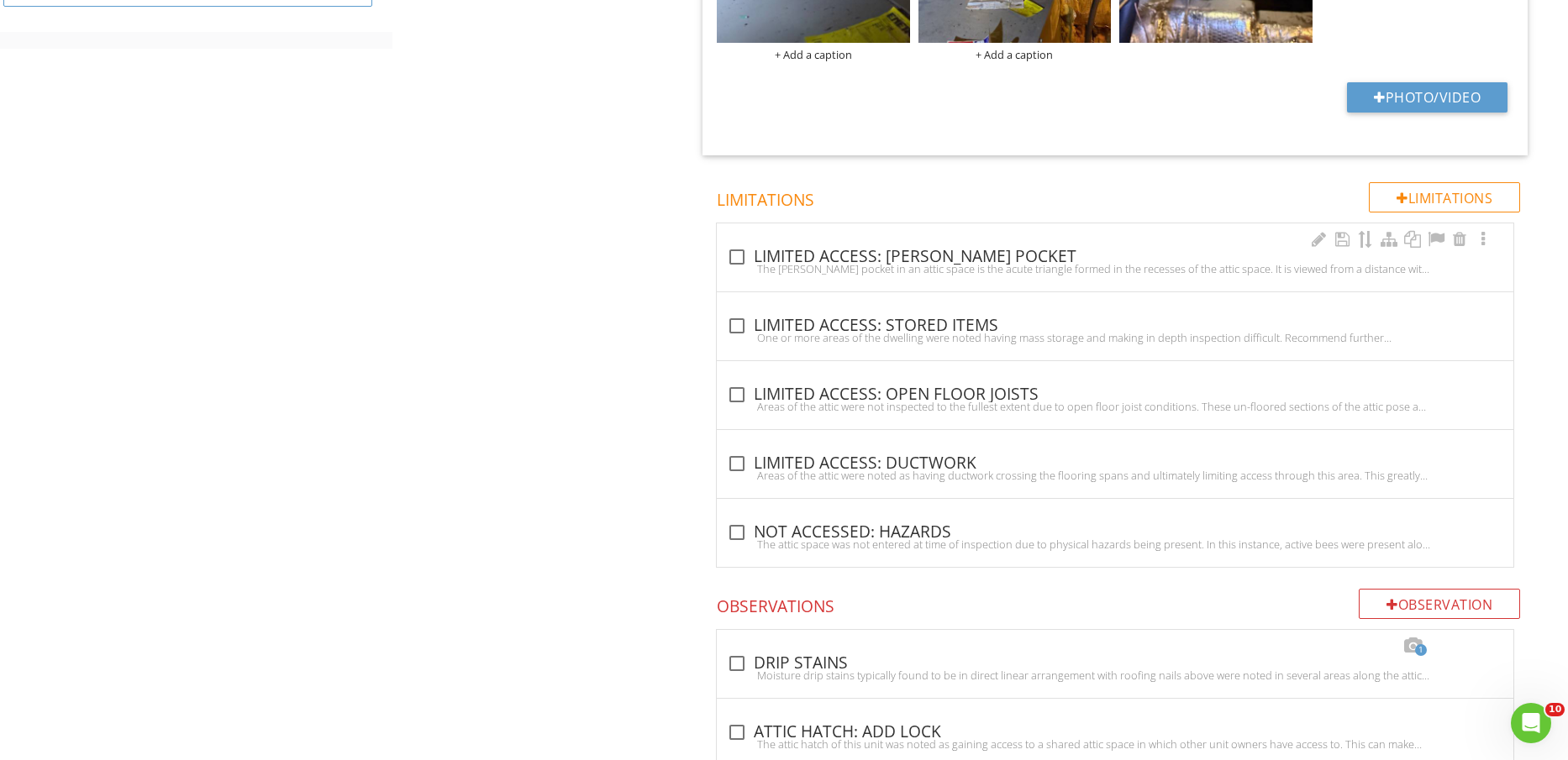
click at [929, 256] on div "check_box_outline_blank LIMITED ACCESS: EAVES POCKET" at bounding box center [1115, 257] width 776 height 20
checkbox input "true"
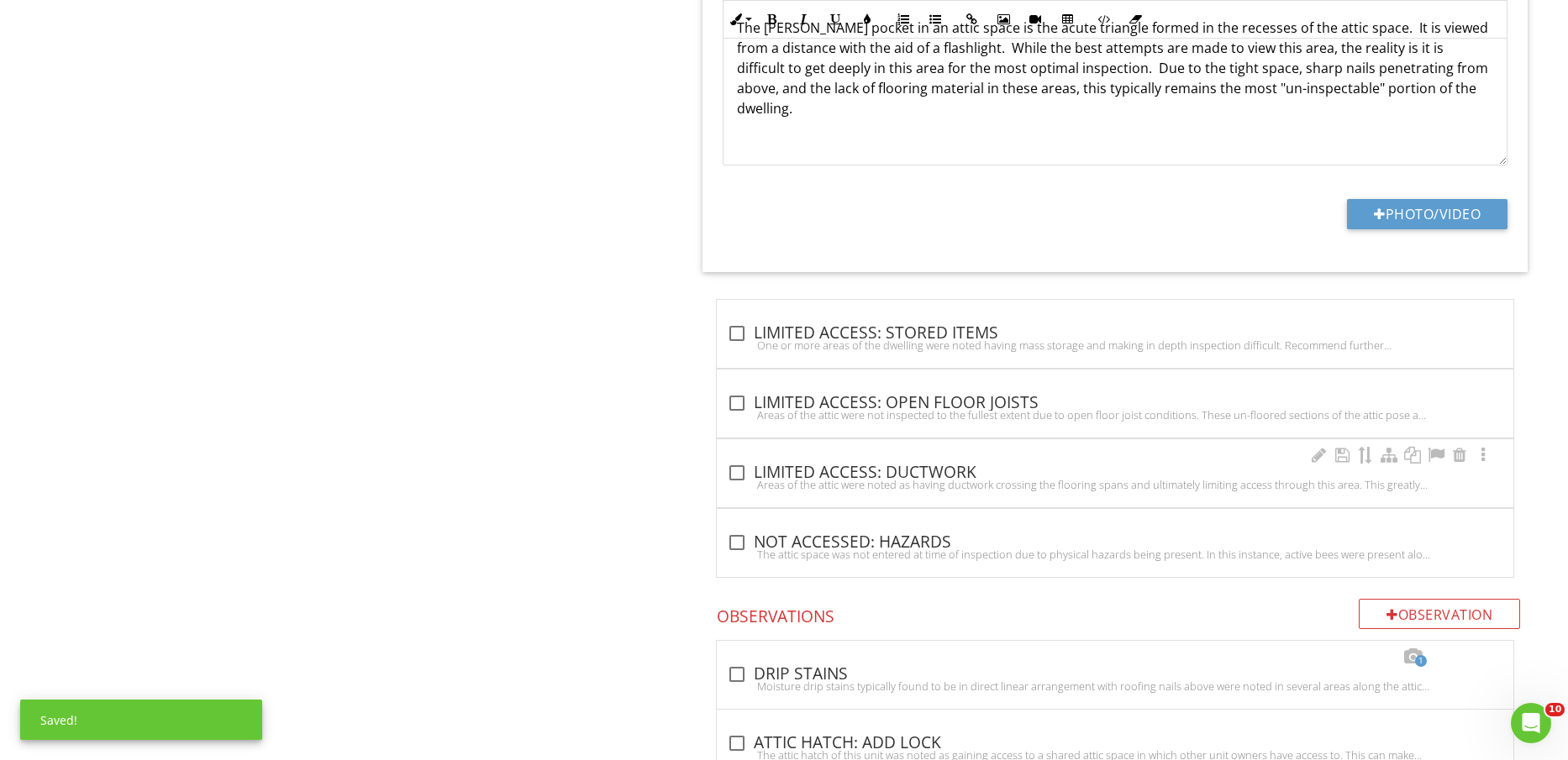
click at [922, 474] on div "check_box_outline_blank LIMITED ACCESS: DUCTWORK" at bounding box center [1115, 472] width 776 height 20
checkbox input "true"
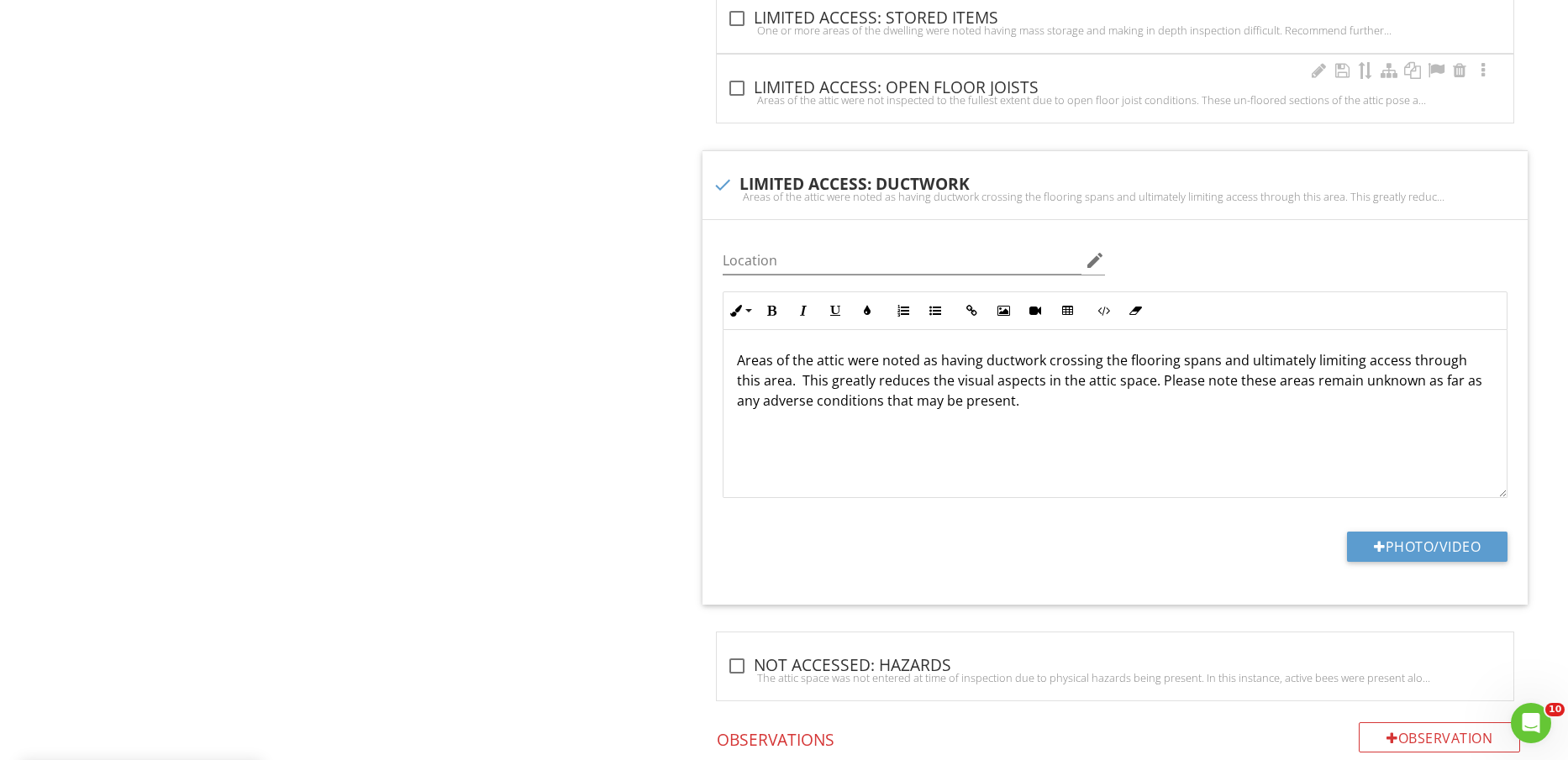
click at [1017, 91] on div "check_box_outline_blank LIMITED ACCESS: OPEN FLOOR JOISTS Areas of the attic we…" at bounding box center [1115, 93] width 776 height 37
checkbox input "true"
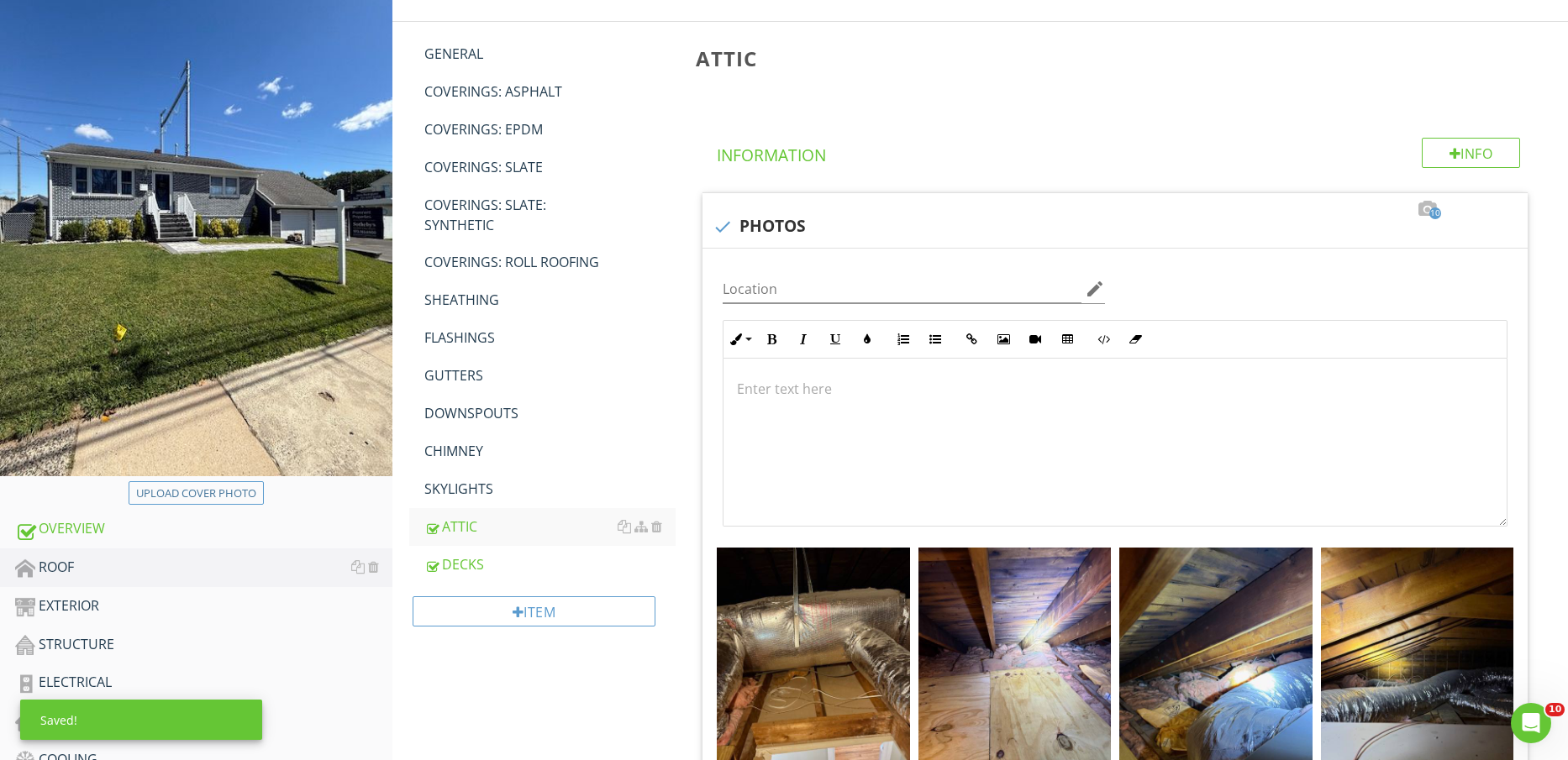
scroll to position [73, 0]
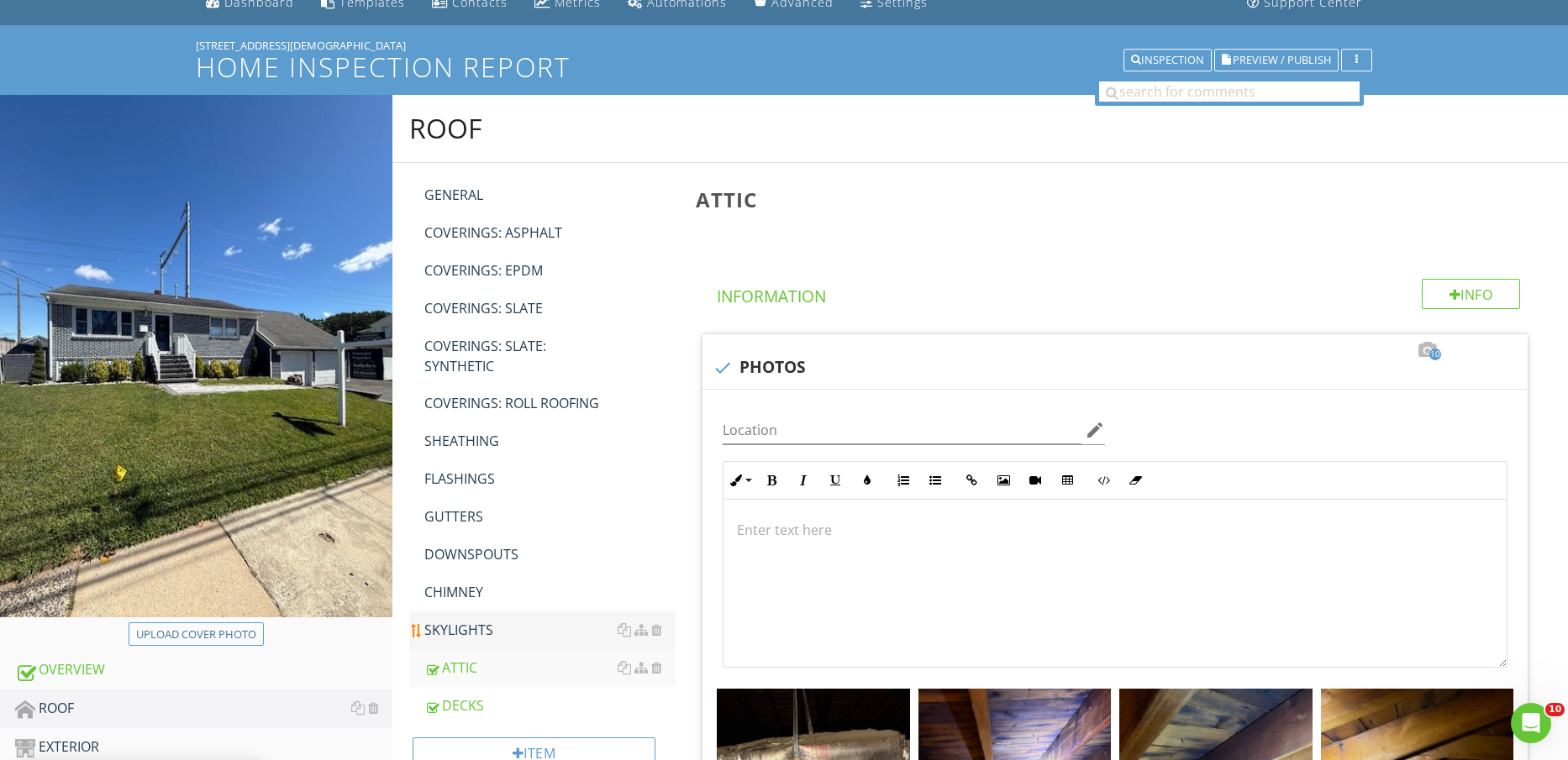
click at [463, 640] on link "SKYLIGHTS" at bounding box center [549, 630] width 252 height 37
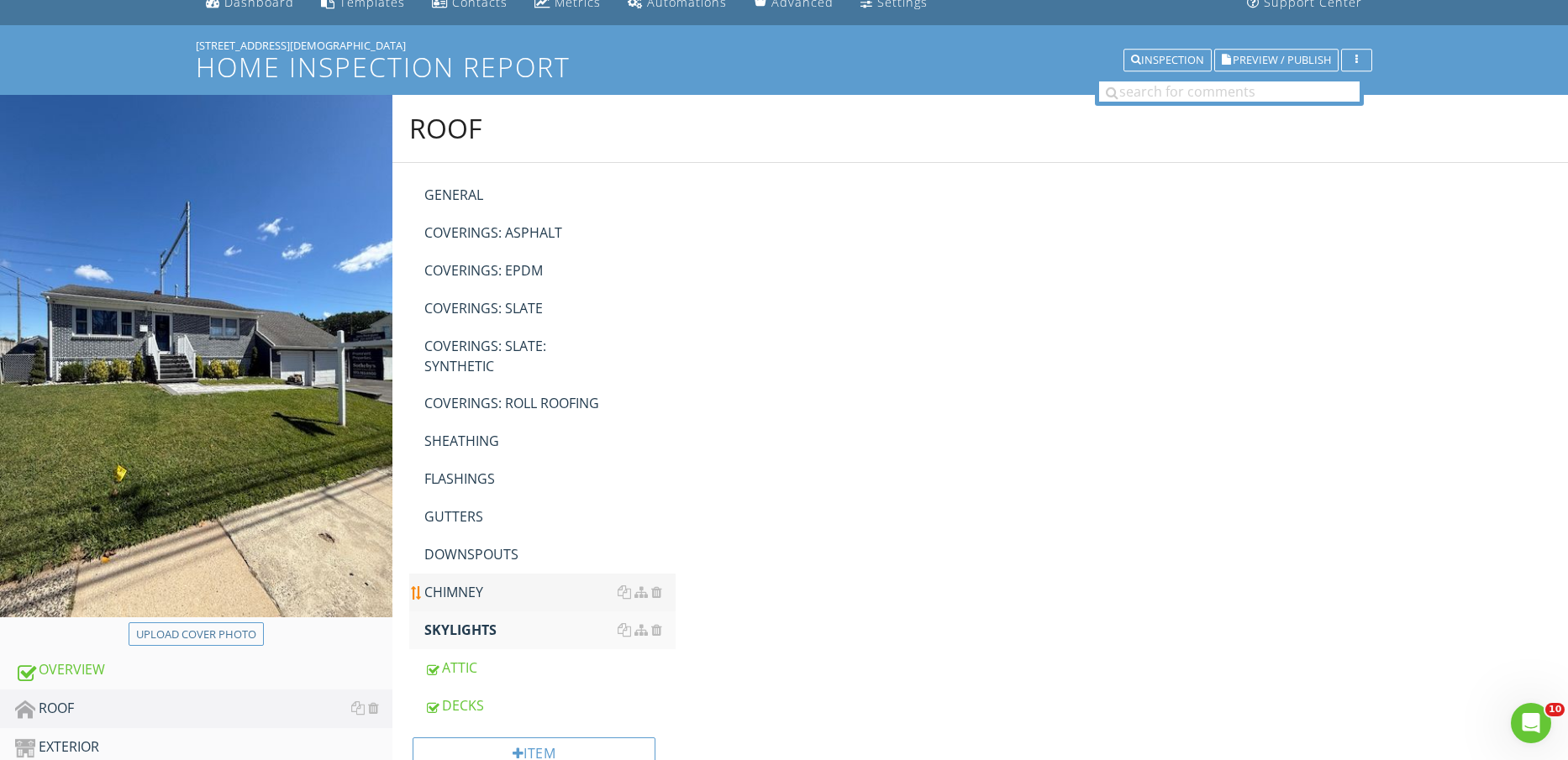
click at [469, 599] on div "CHIMNEY" at bounding box center [549, 592] width 252 height 20
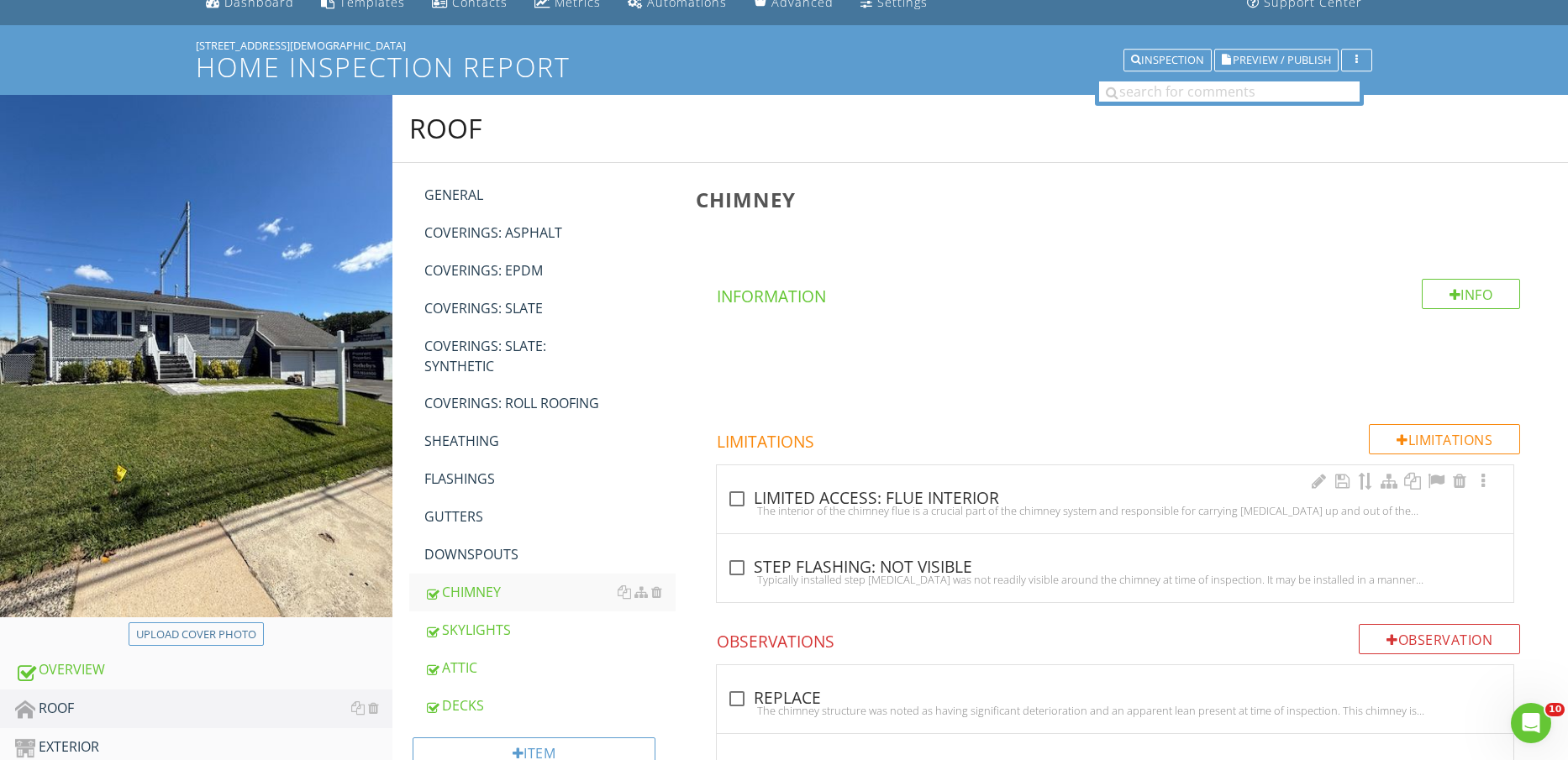
click at [767, 504] on div "The interior of the chimney flue is a crucial part of the chimney system and re…" at bounding box center [1115, 511] width 776 height 13
checkbox input "true"
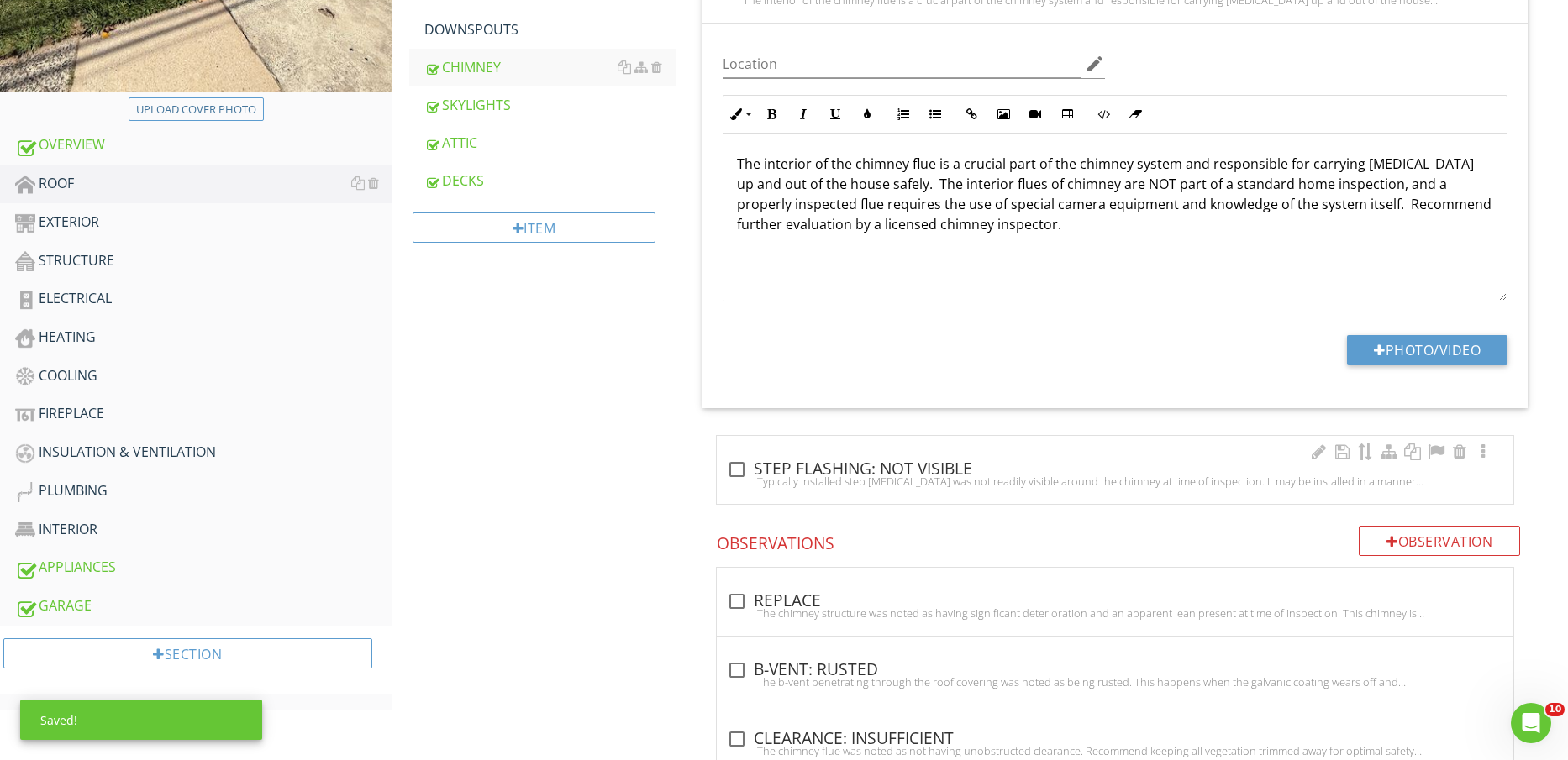
click at [765, 478] on div "Typically installed step flashing was not readily visible around the chimney at…" at bounding box center [1115, 481] width 776 height 13
checkbox input "true"
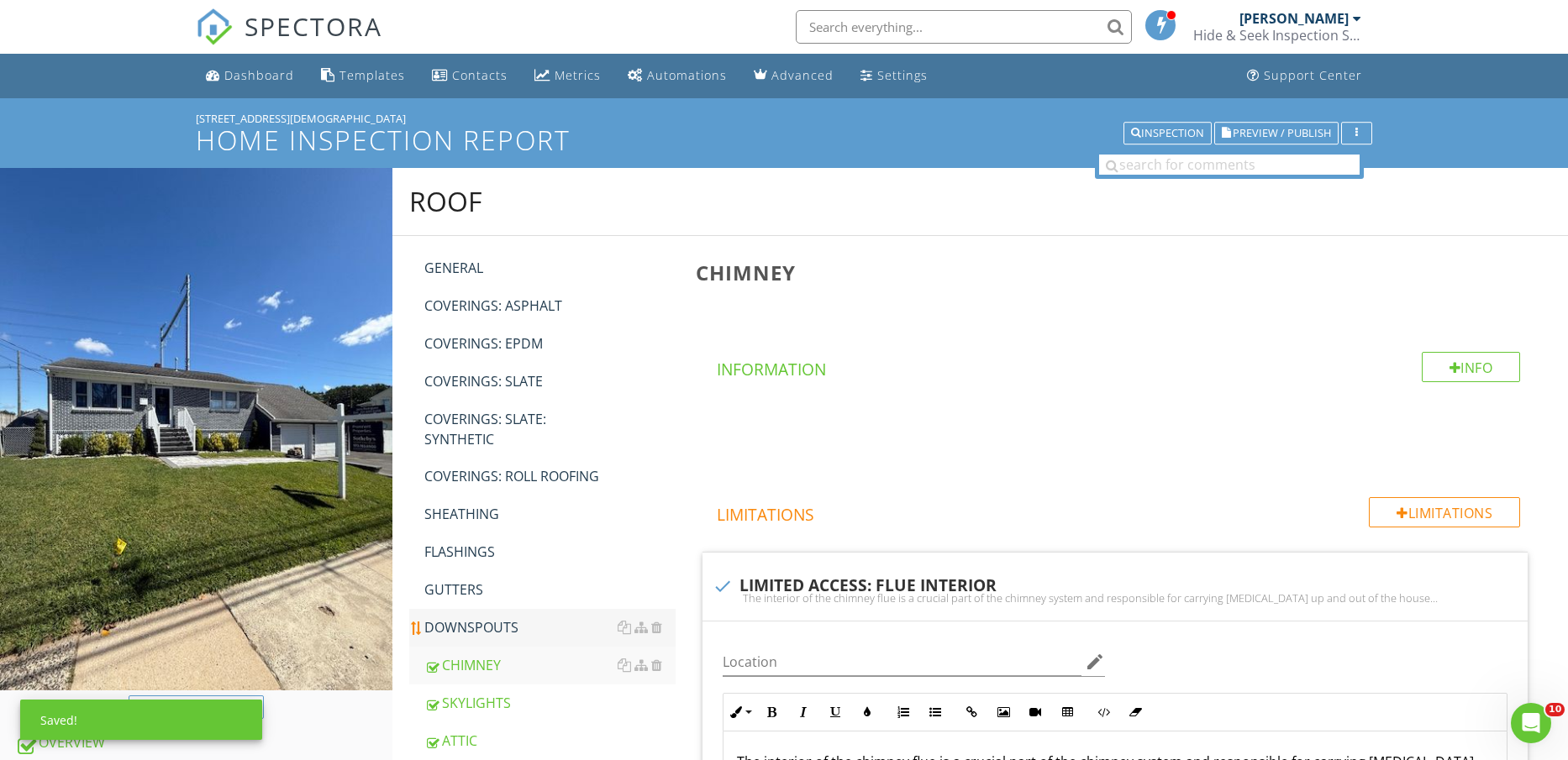
click at [481, 624] on div "DOWNSPOUTS" at bounding box center [549, 627] width 252 height 20
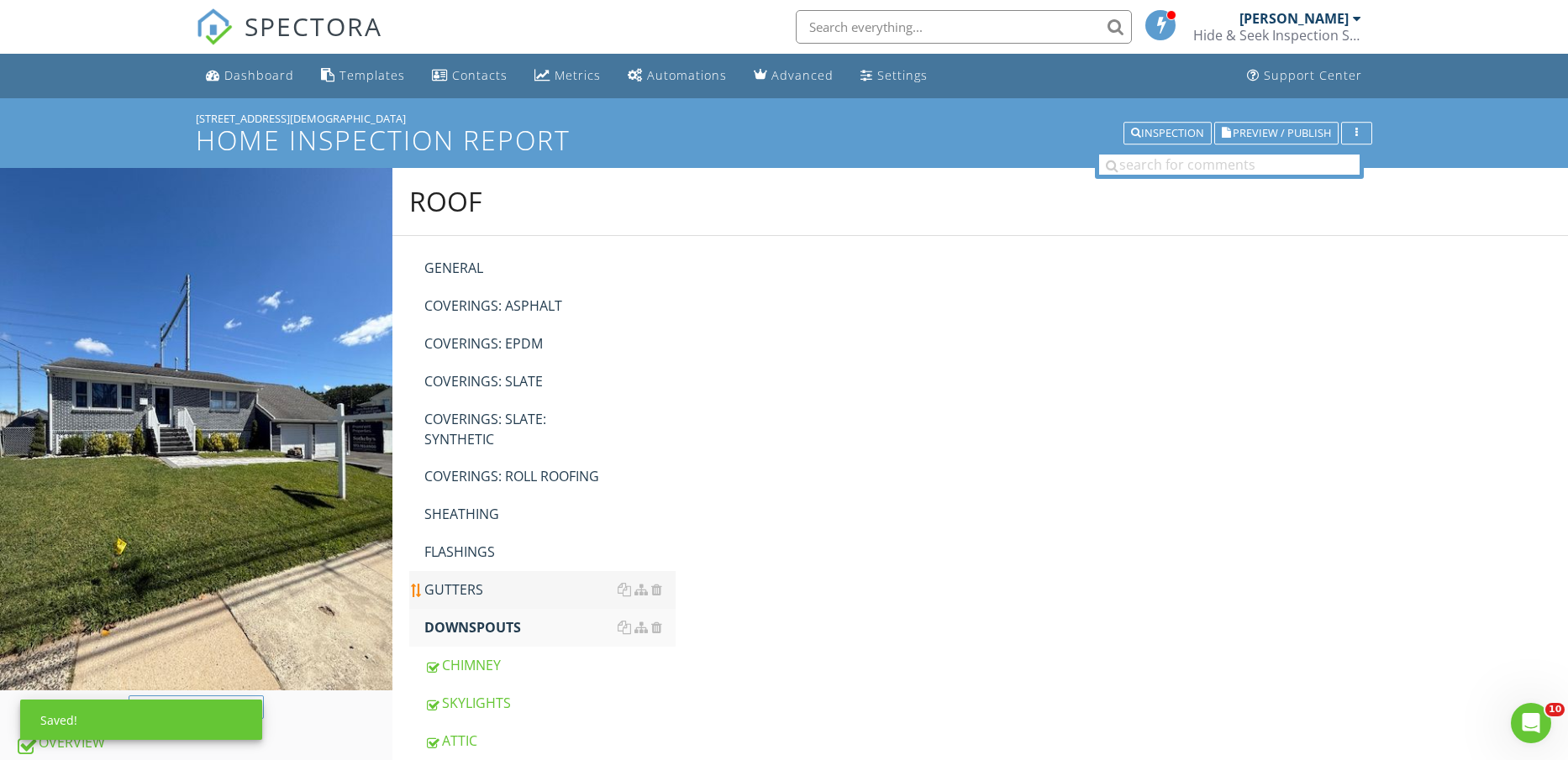
click at [475, 591] on div "GUTTERS" at bounding box center [549, 589] width 252 height 20
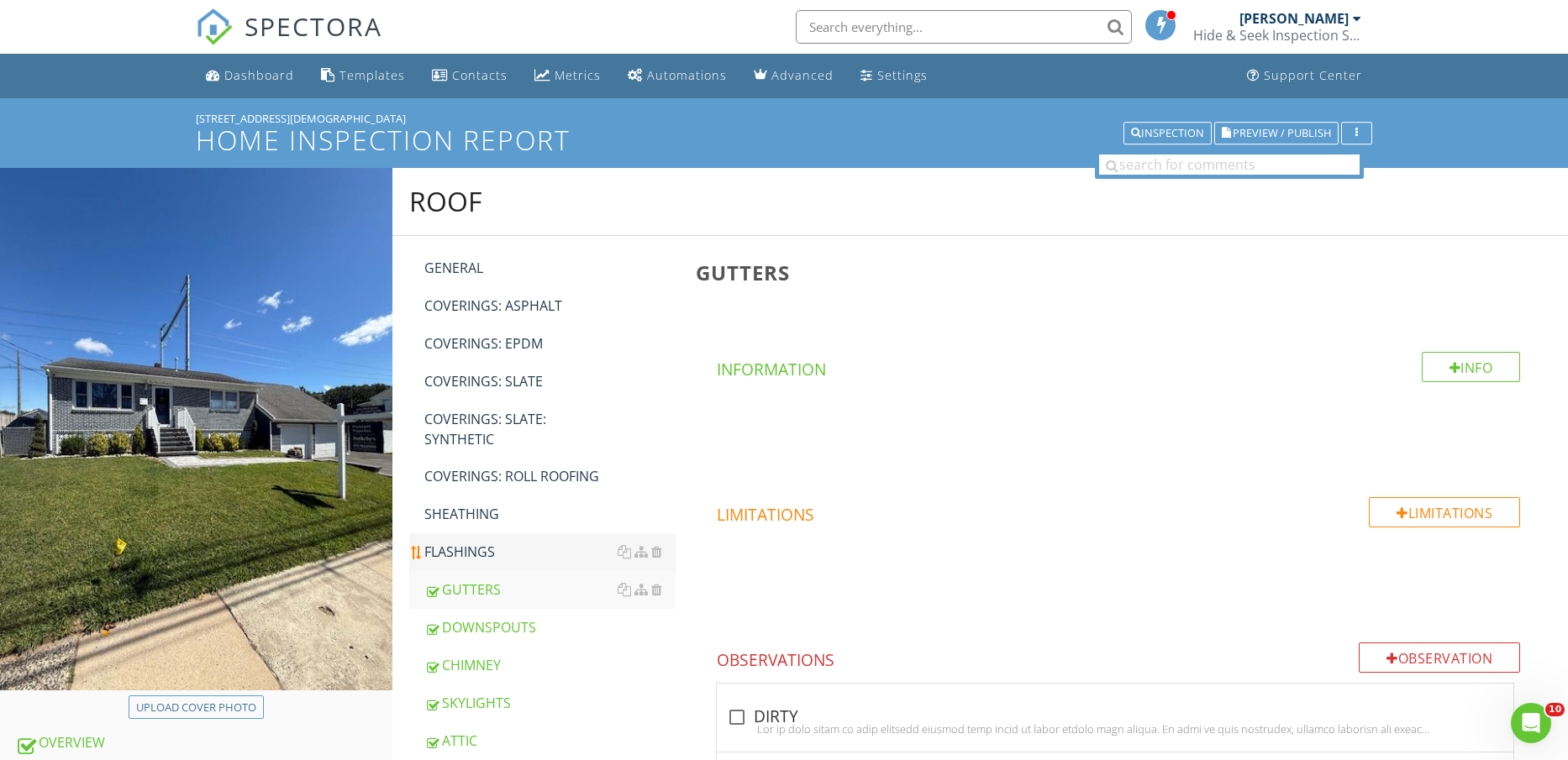
click at [480, 553] on div "FLASHINGS" at bounding box center [549, 551] width 252 height 20
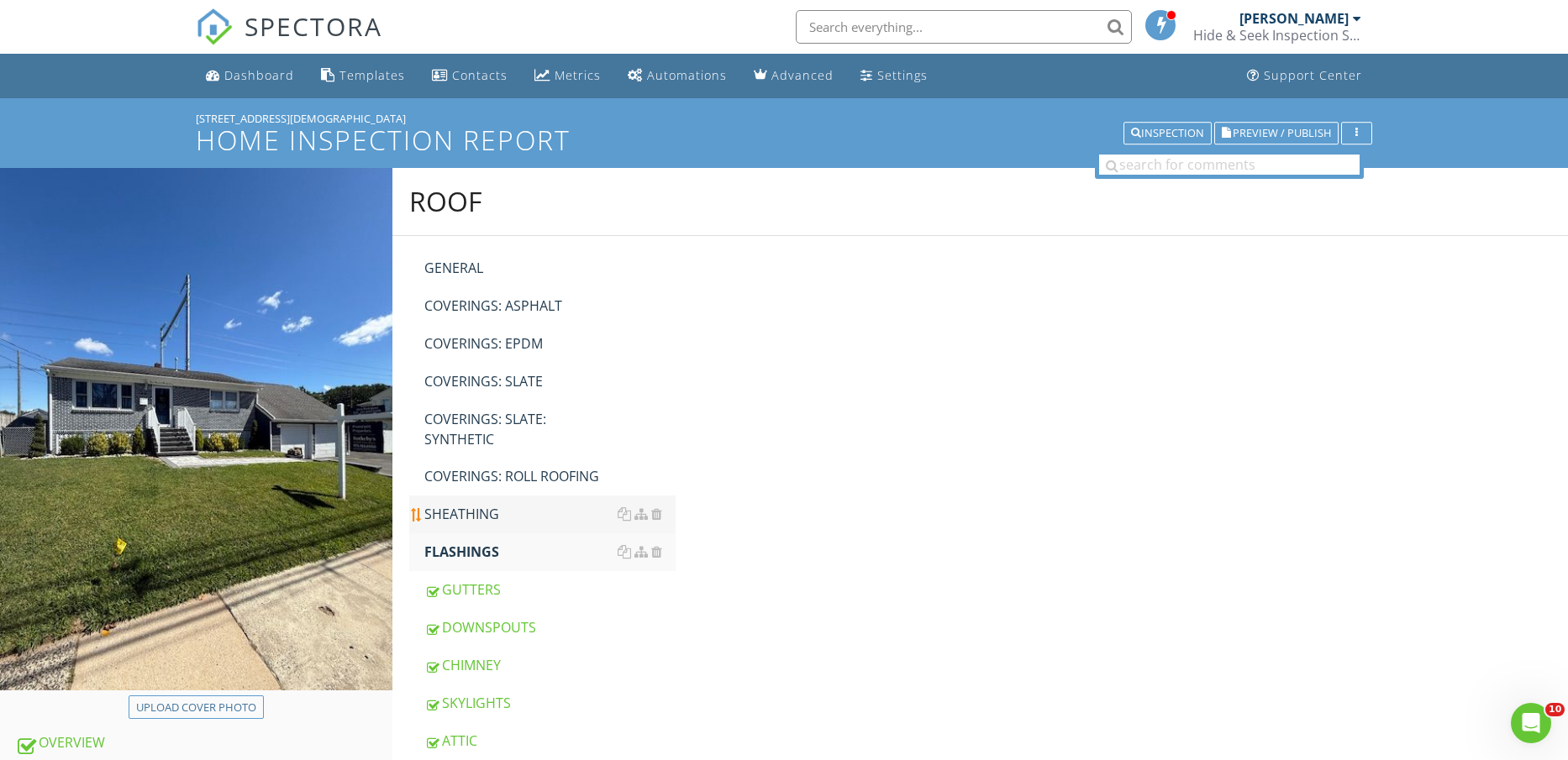
click at [485, 508] on div "SHEATHING" at bounding box center [549, 514] width 252 height 20
click at [490, 481] on div "COVERINGS: ROLL ROOFING" at bounding box center [549, 476] width 252 height 20
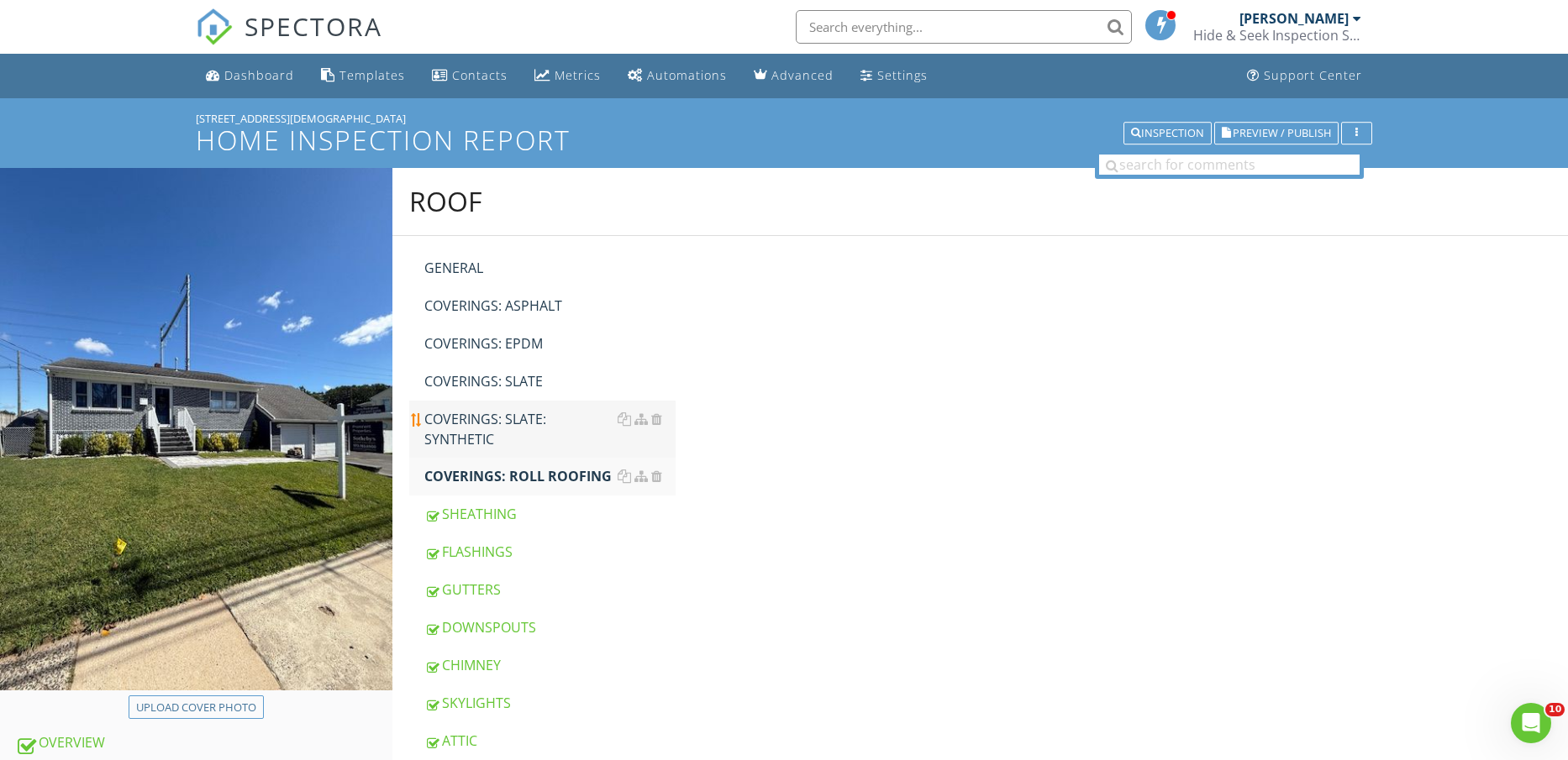
click at [490, 436] on div "COVERINGS: SLATE: SYNTHETIC" at bounding box center [549, 429] width 252 height 41
click at [490, 386] on div "COVERINGS: SLATE" at bounding box center [549, 380] width 252 height 20
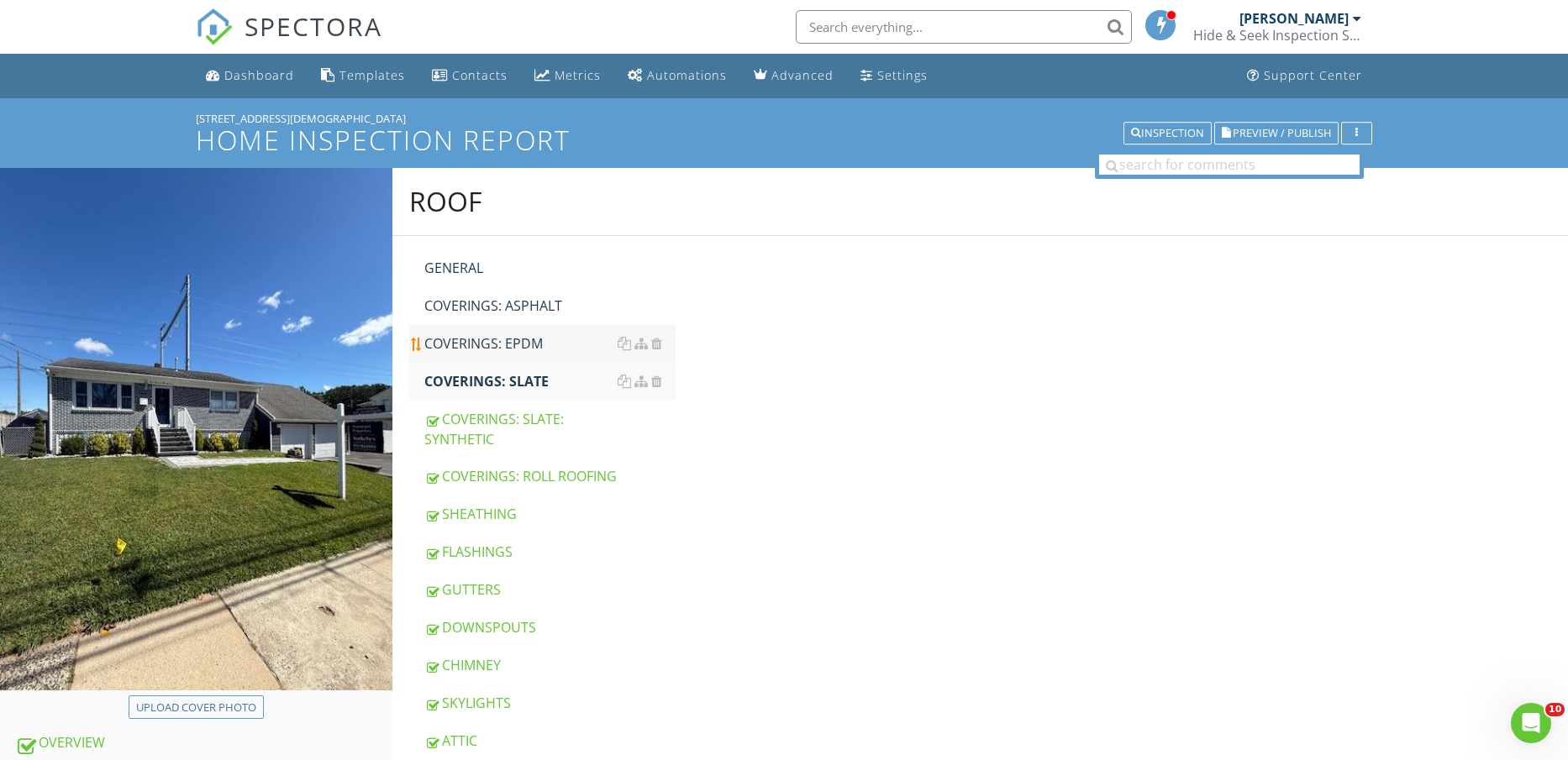
click at [493, 347] on div "COVERINGS: EPDM" at bounding box center [549, 343] width 252 height 20
click at [497, 296] on div "COVERINGS: ASPHALT" at bounding box center [549, 305] width 252 height 20
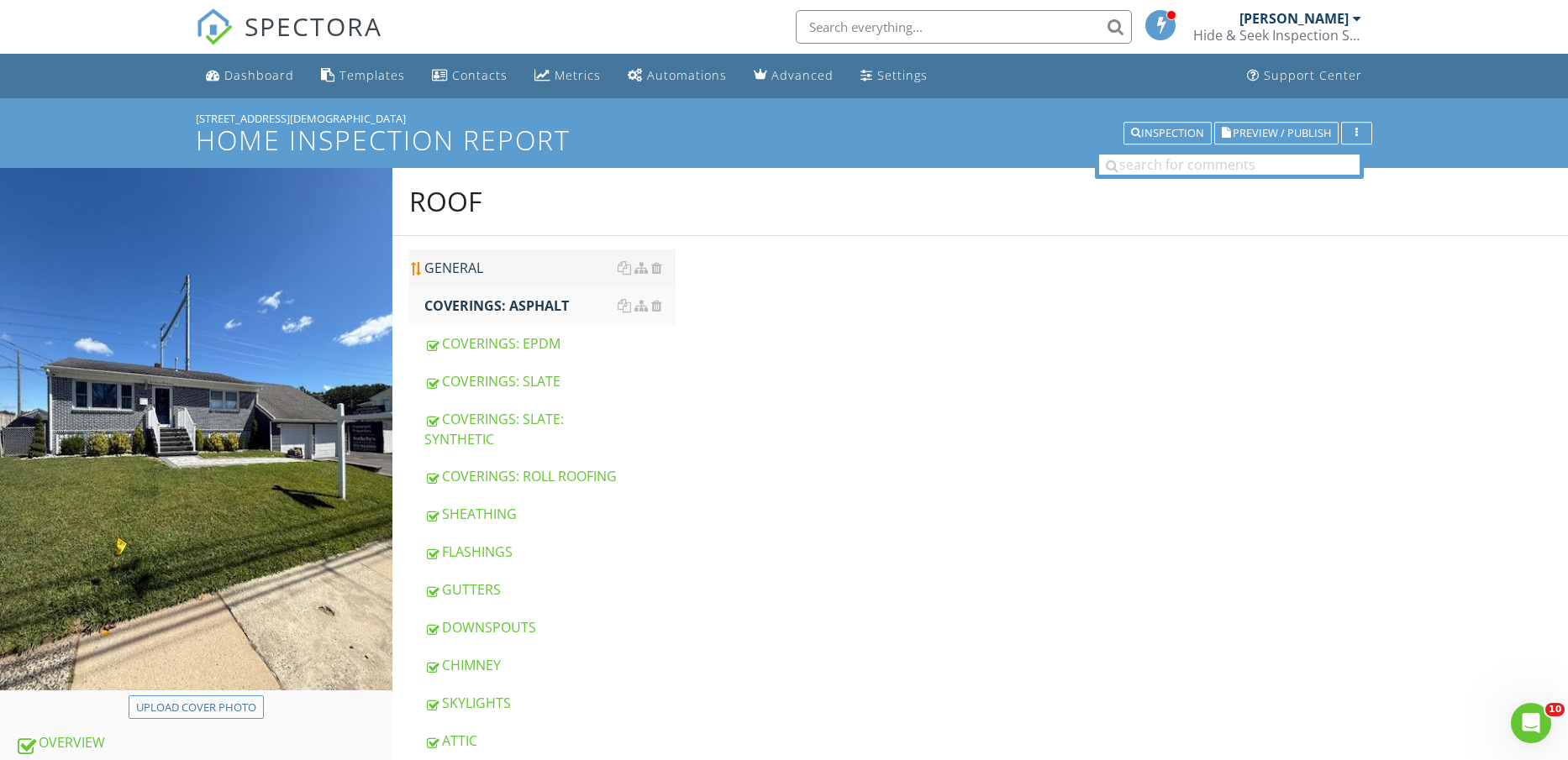
click at [497, 271] on div "GENERAL" at bounding box center [549, 267] width 252 height 20
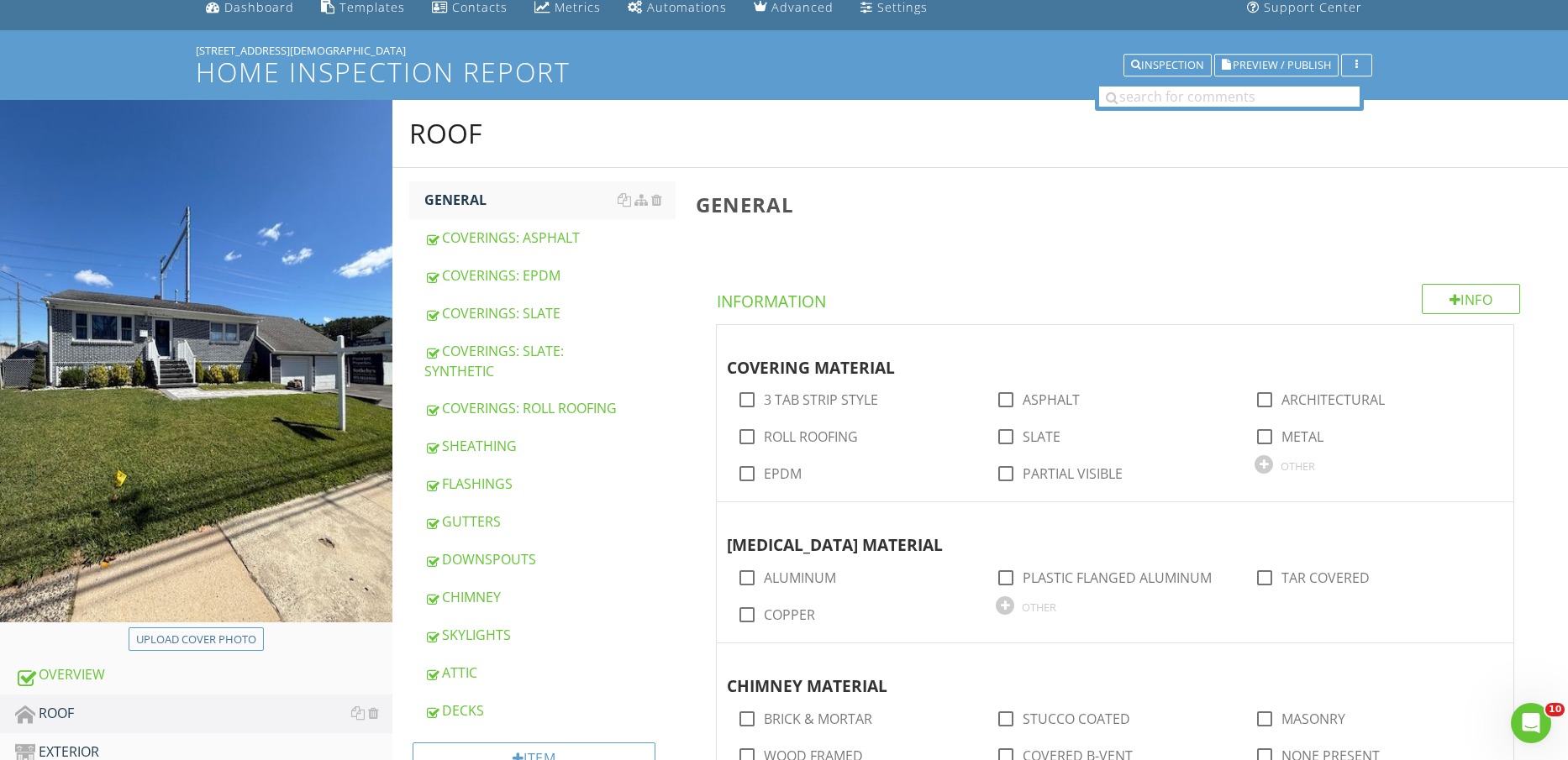
scroll to position [105, 0]
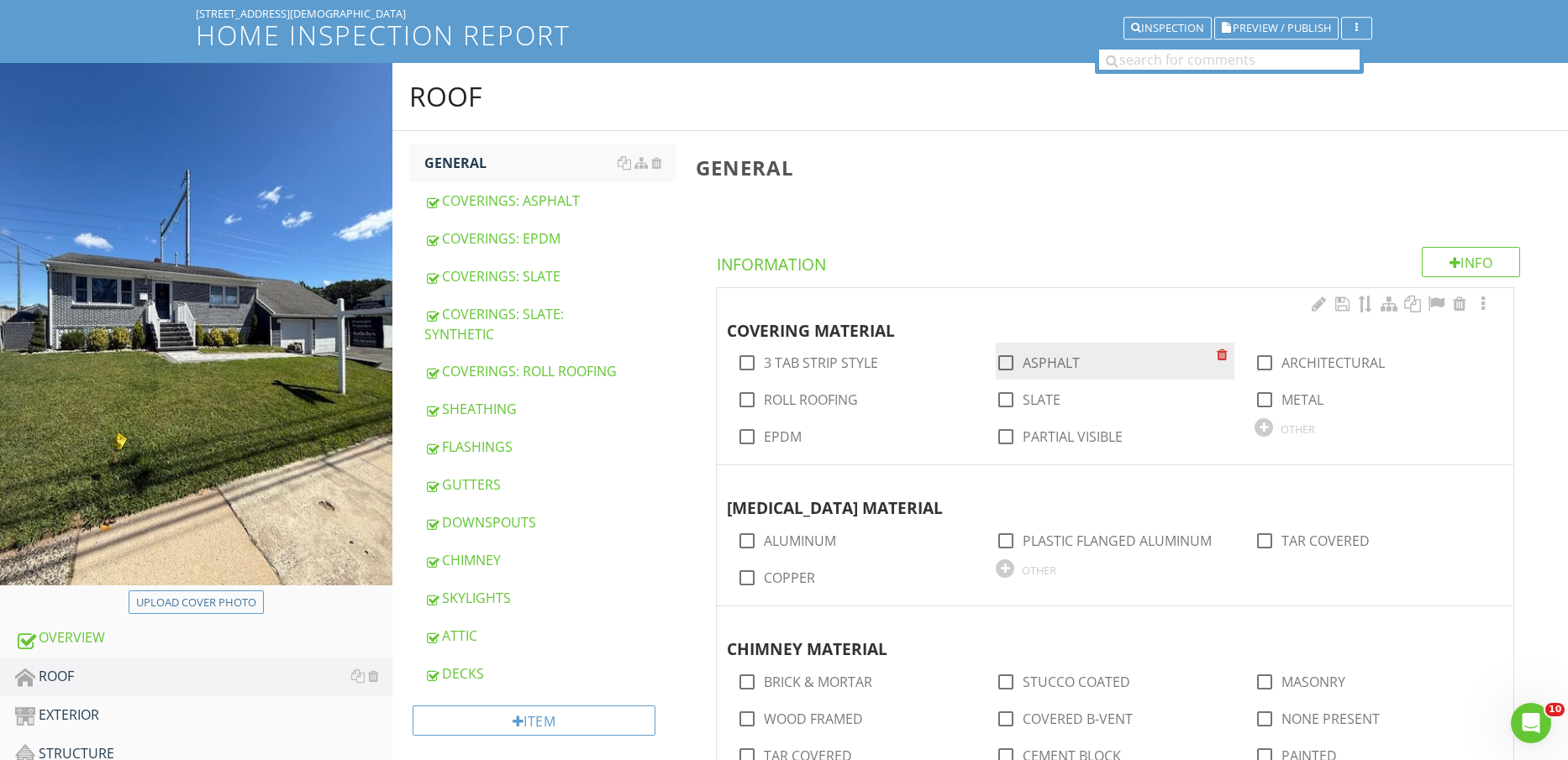
click at [1043, 355] on label "ASPHALT" at bounding box center [1051, 363] width 58 height 17
checkbox input "true"
click at [1366, 361] on label "ARCHITECTURAL" at bounding box center [1332, 363] width 103 height 17
checkbox input "true"
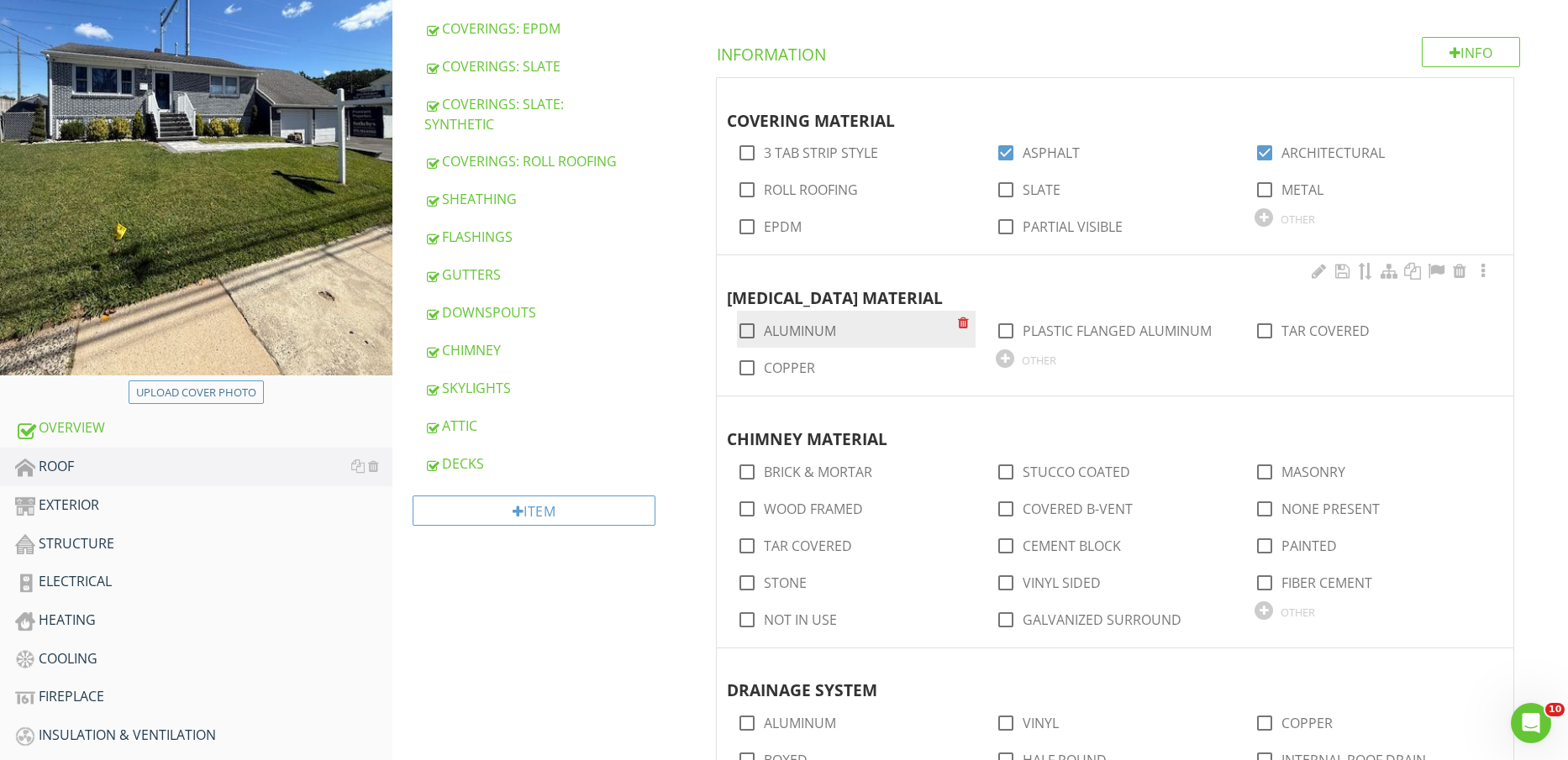
click at [804, 329] on label "ALUMINUM" at bounding box center [800, 331] width 73 height 17
checkbox input "true"
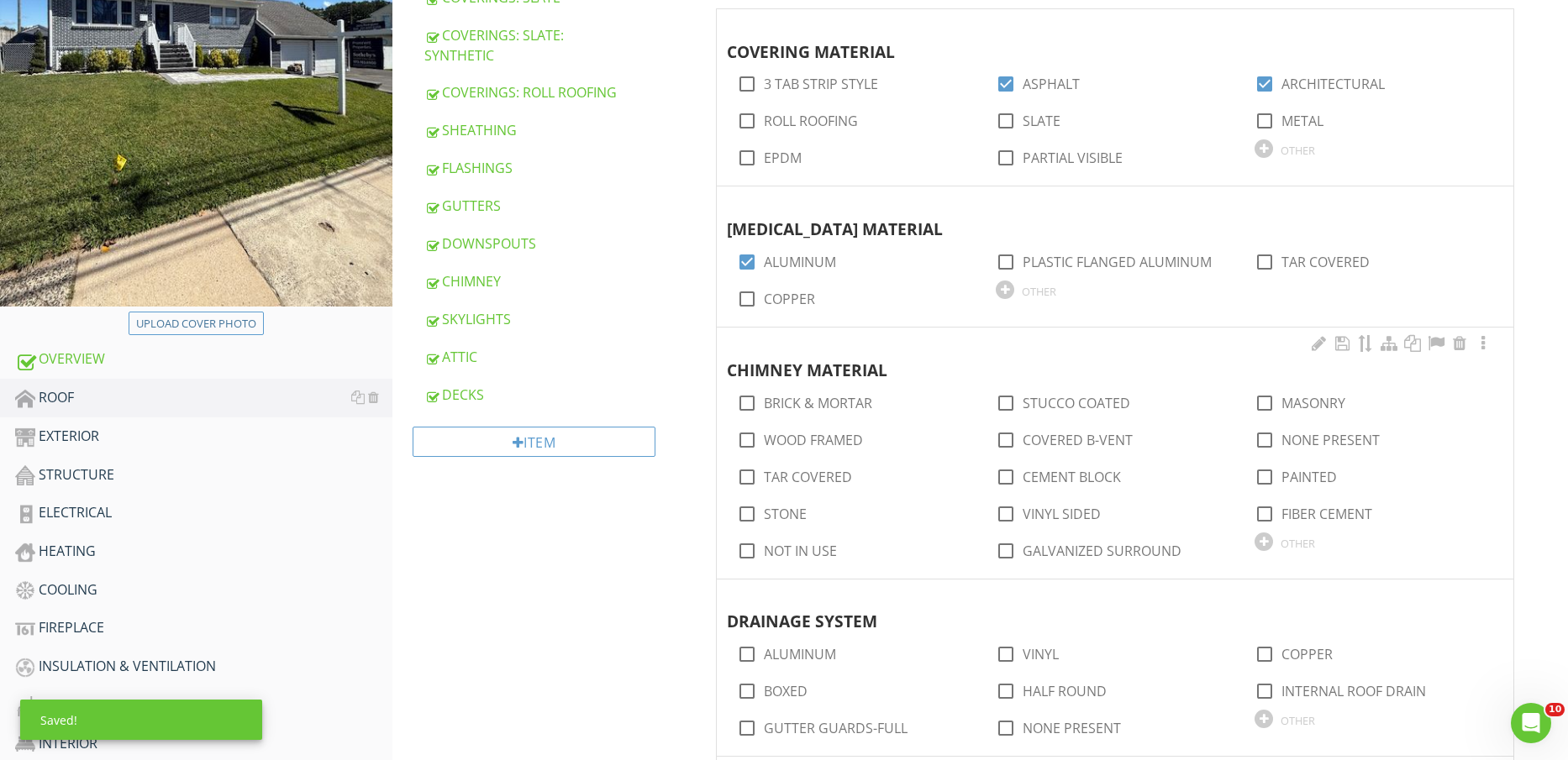
scroll to position [420, 0]
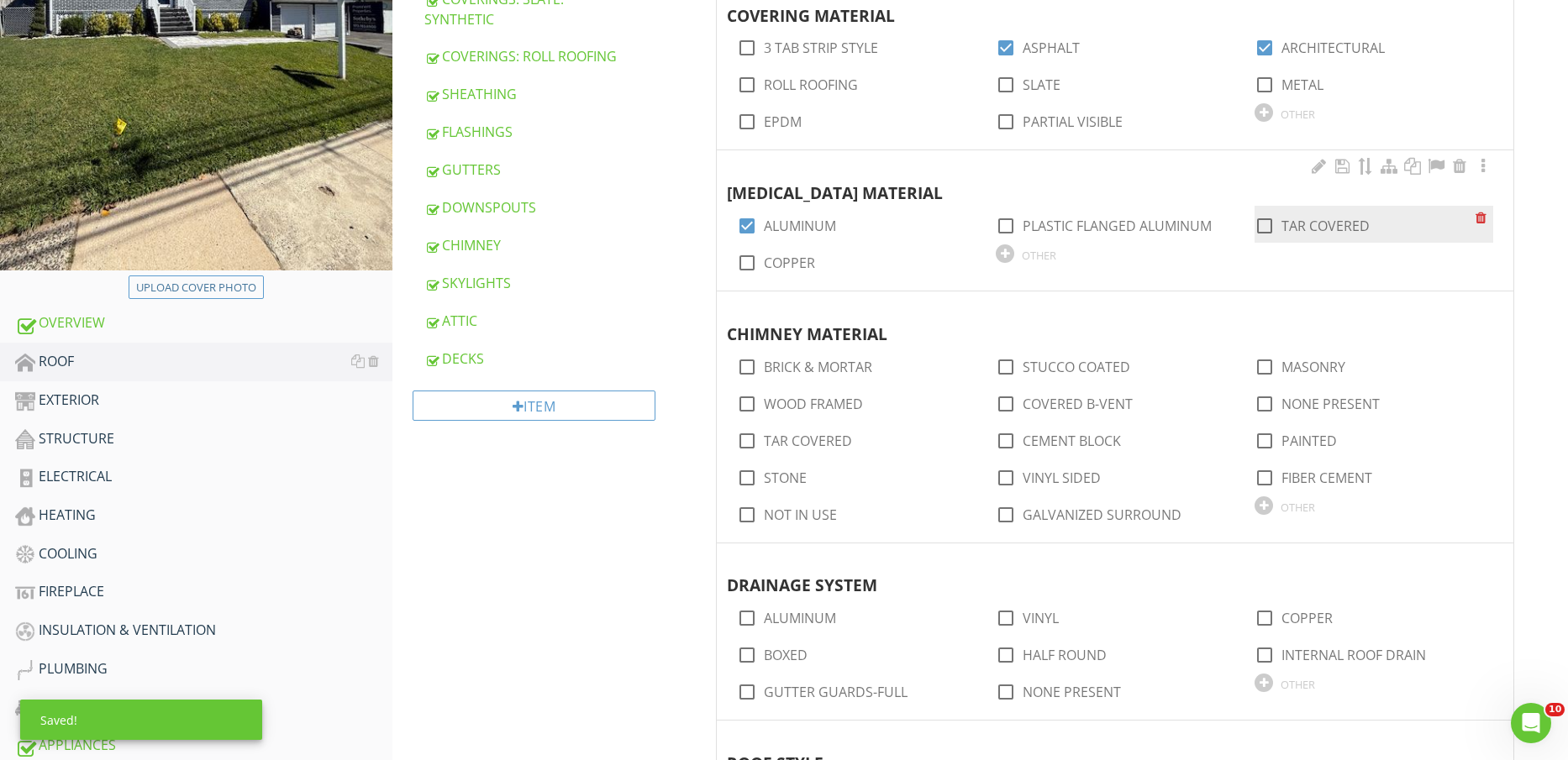
click at [1322, 224] on label "TAR COVERED" at bounding box center [1324, 227] width 88 height 17
checkbox input "true"
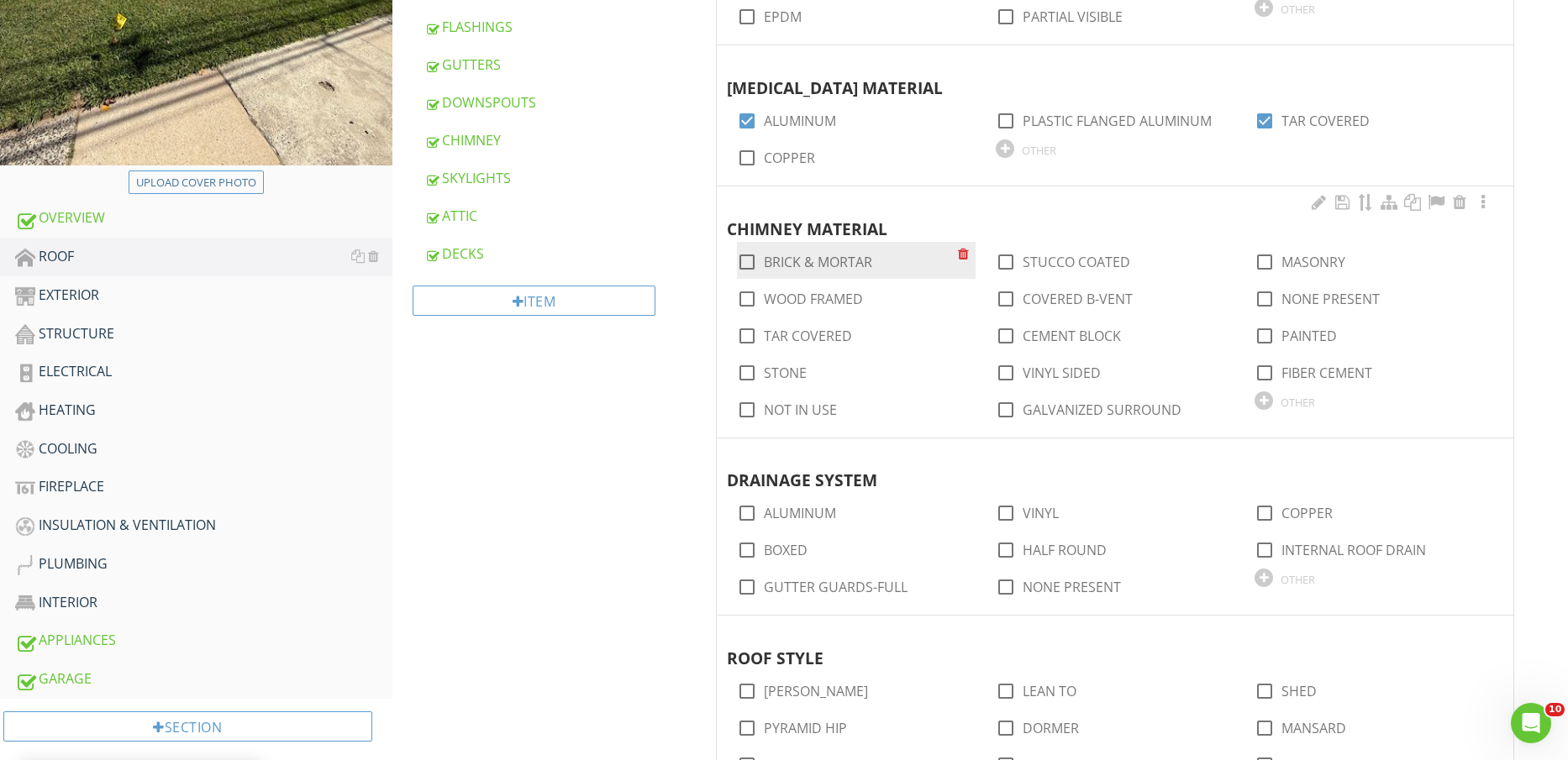
click at [830, 262] on label "BRICK & MORTAR" at bounding box center [818, 262] width 109 height 17
checkbox input "true"
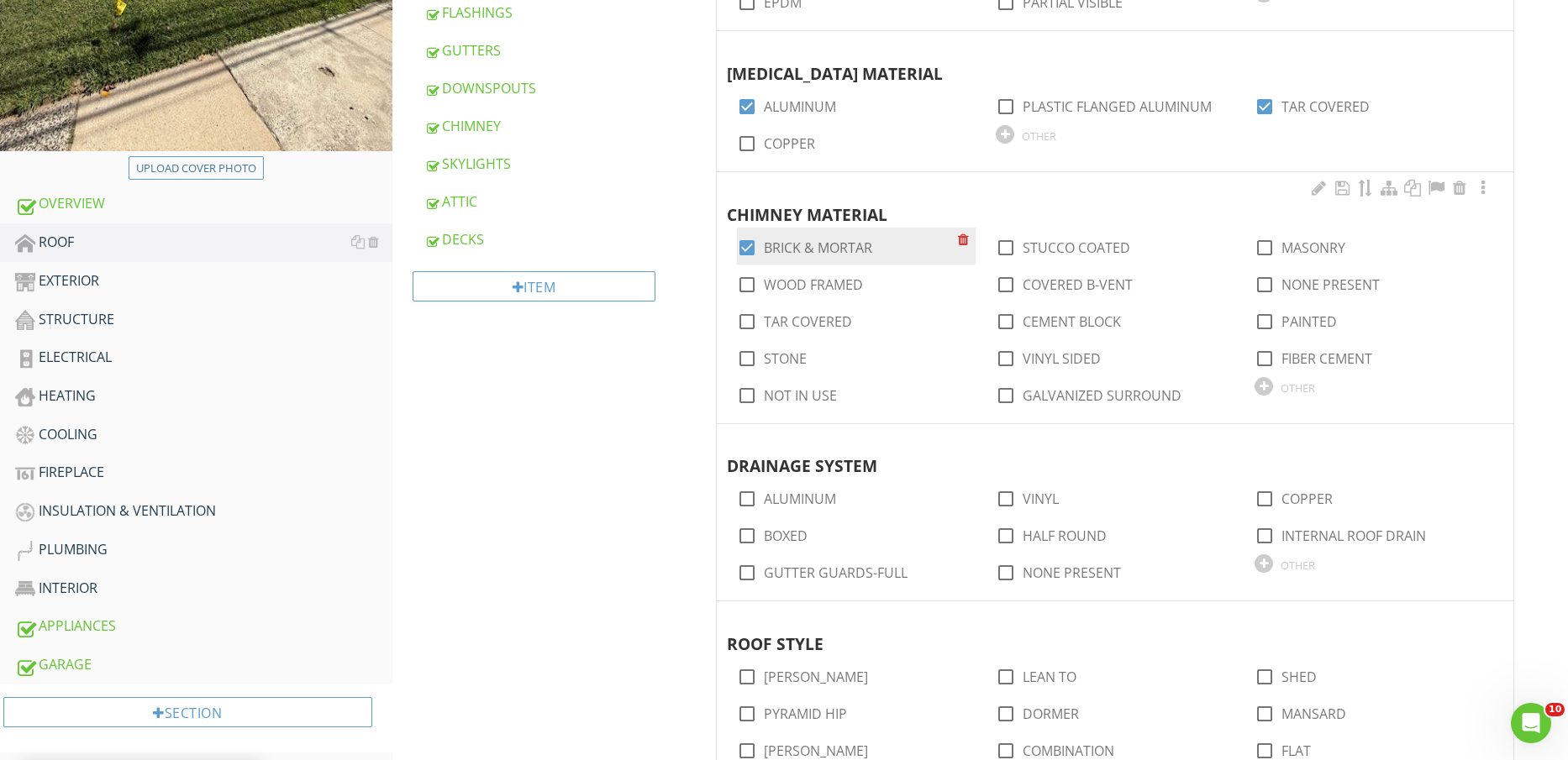
scroll to position [735, 0]
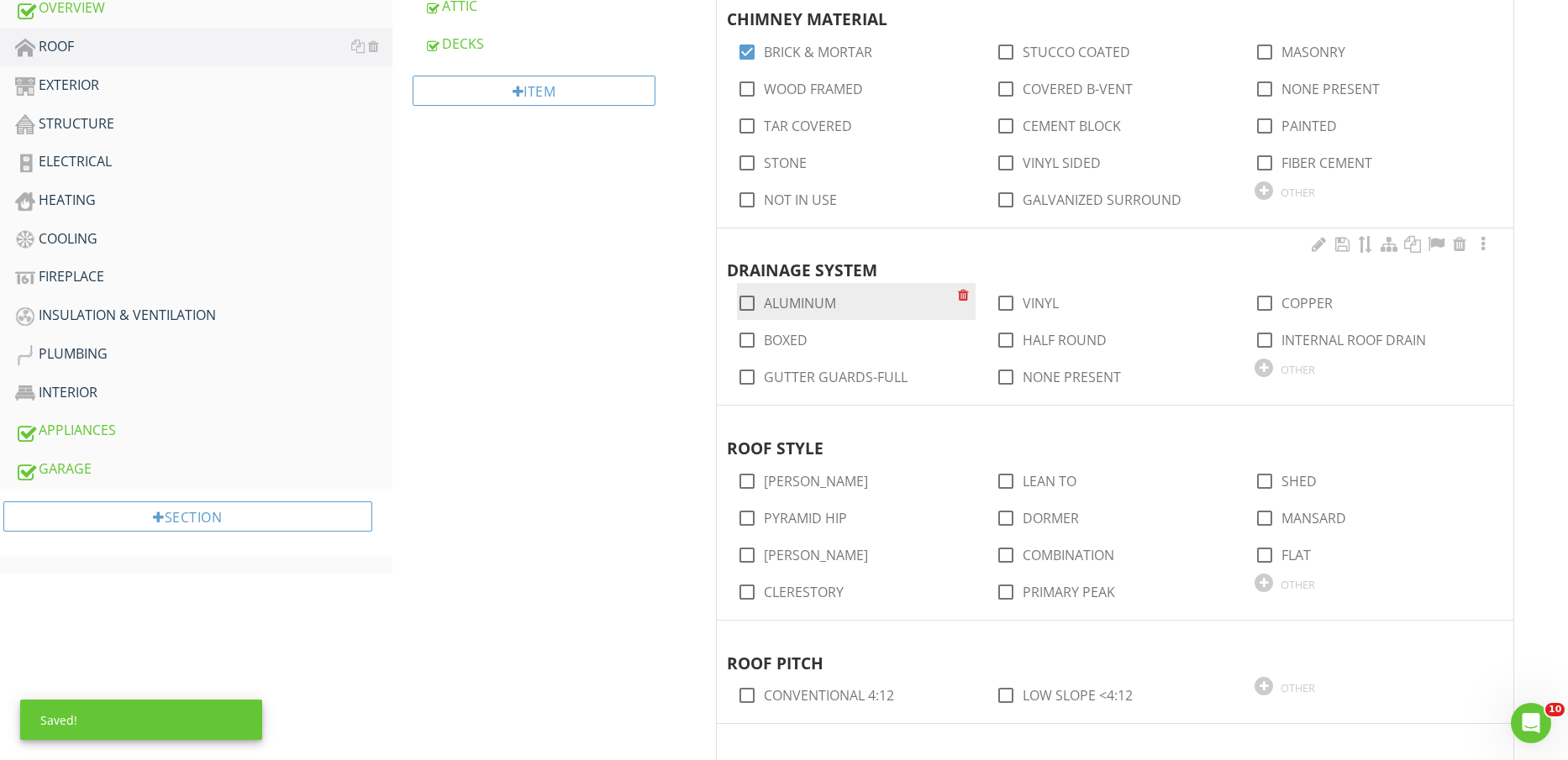
click at [780, 302] on label "ALUMINUM" at bounding box center [800, 303] width 73 height 17
checkbox input "true"
click at [780, 344] on label "BOXED" at bounding box center [785, 341] width 43 height 17
checkbox input "true"
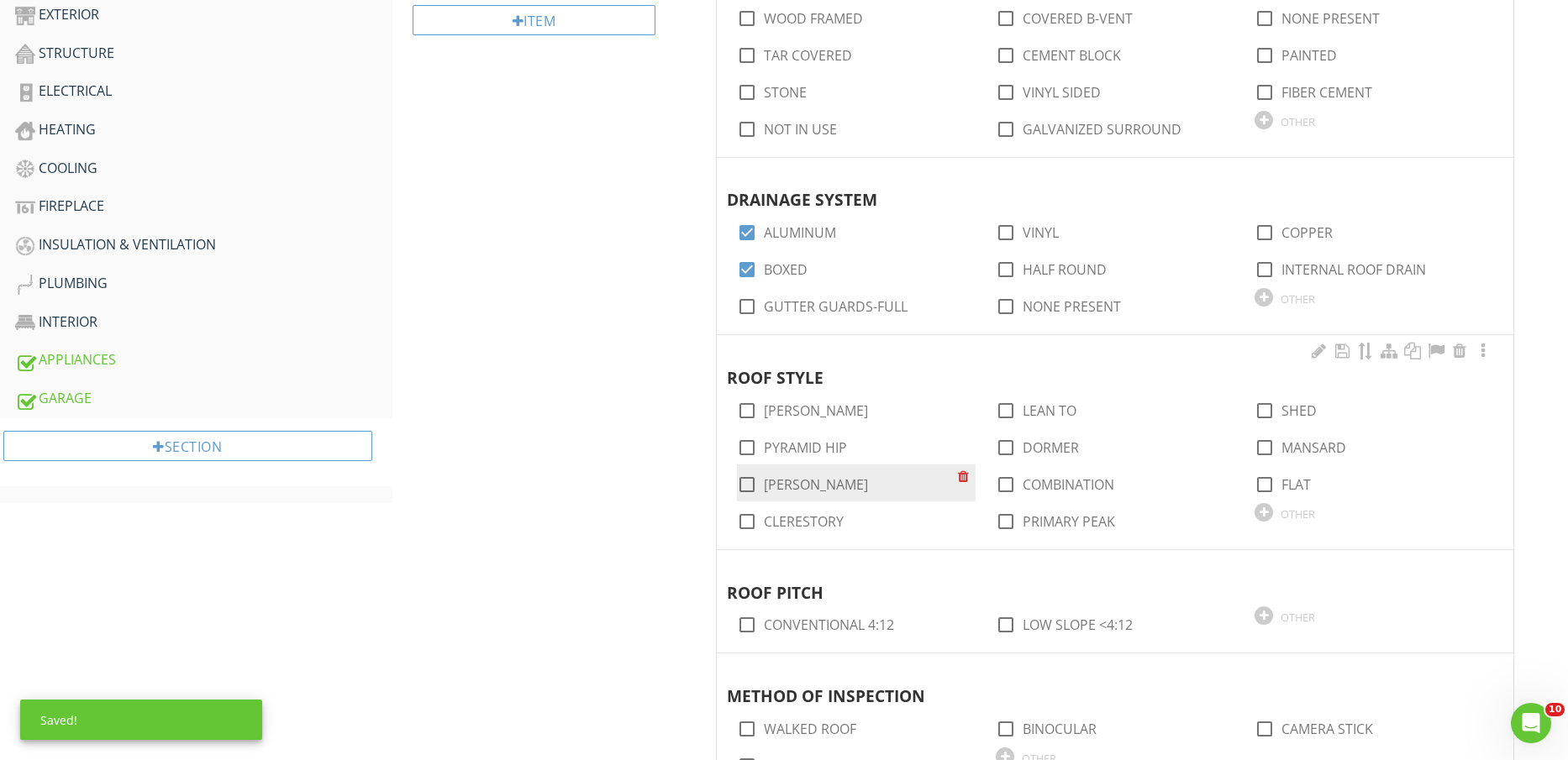
scroll to position [945, 0]
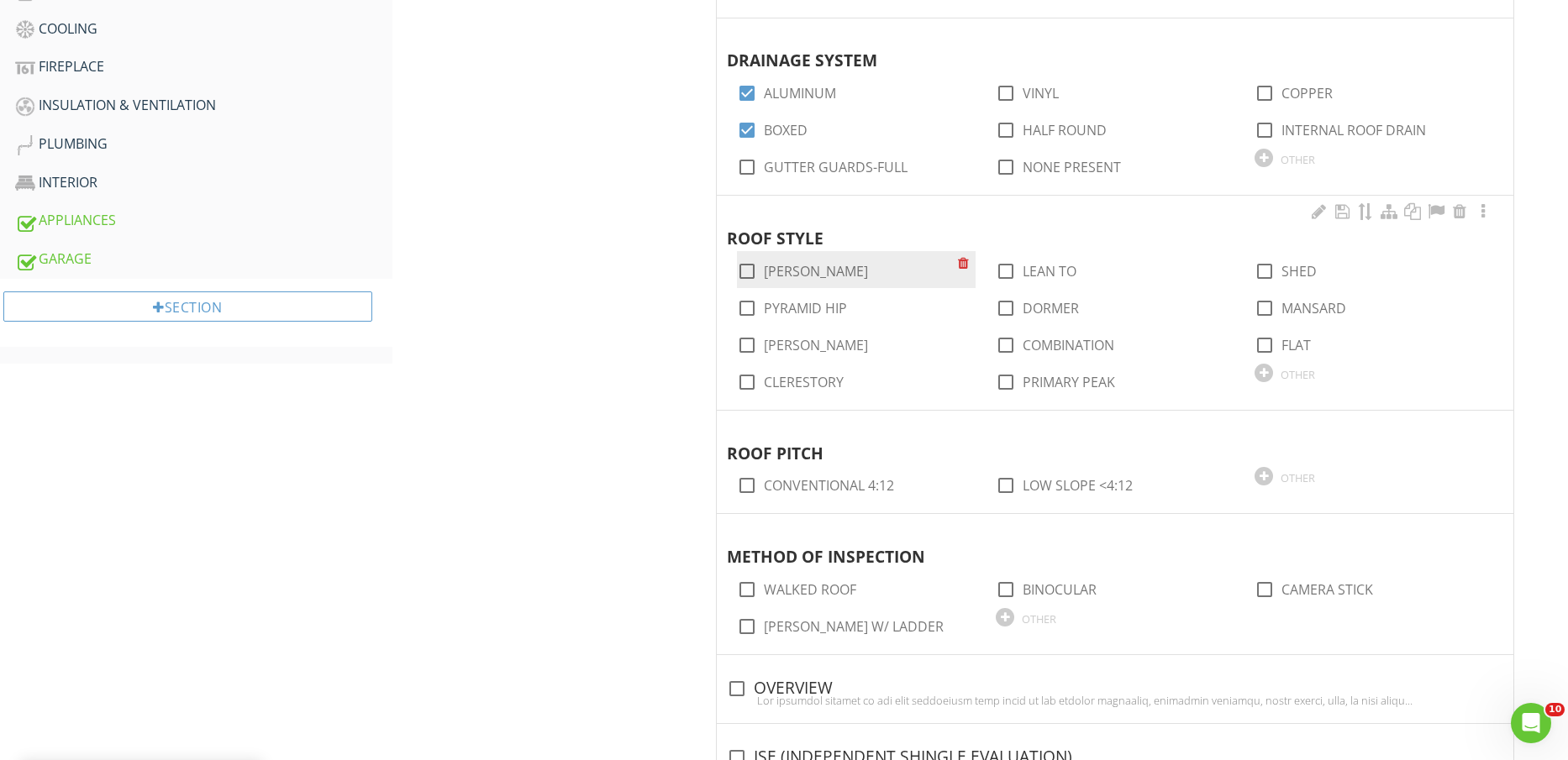
click at [778, 270] on label "GABLE" at bounding box center [816, 272] width 104 height 17
checkbox input "true"
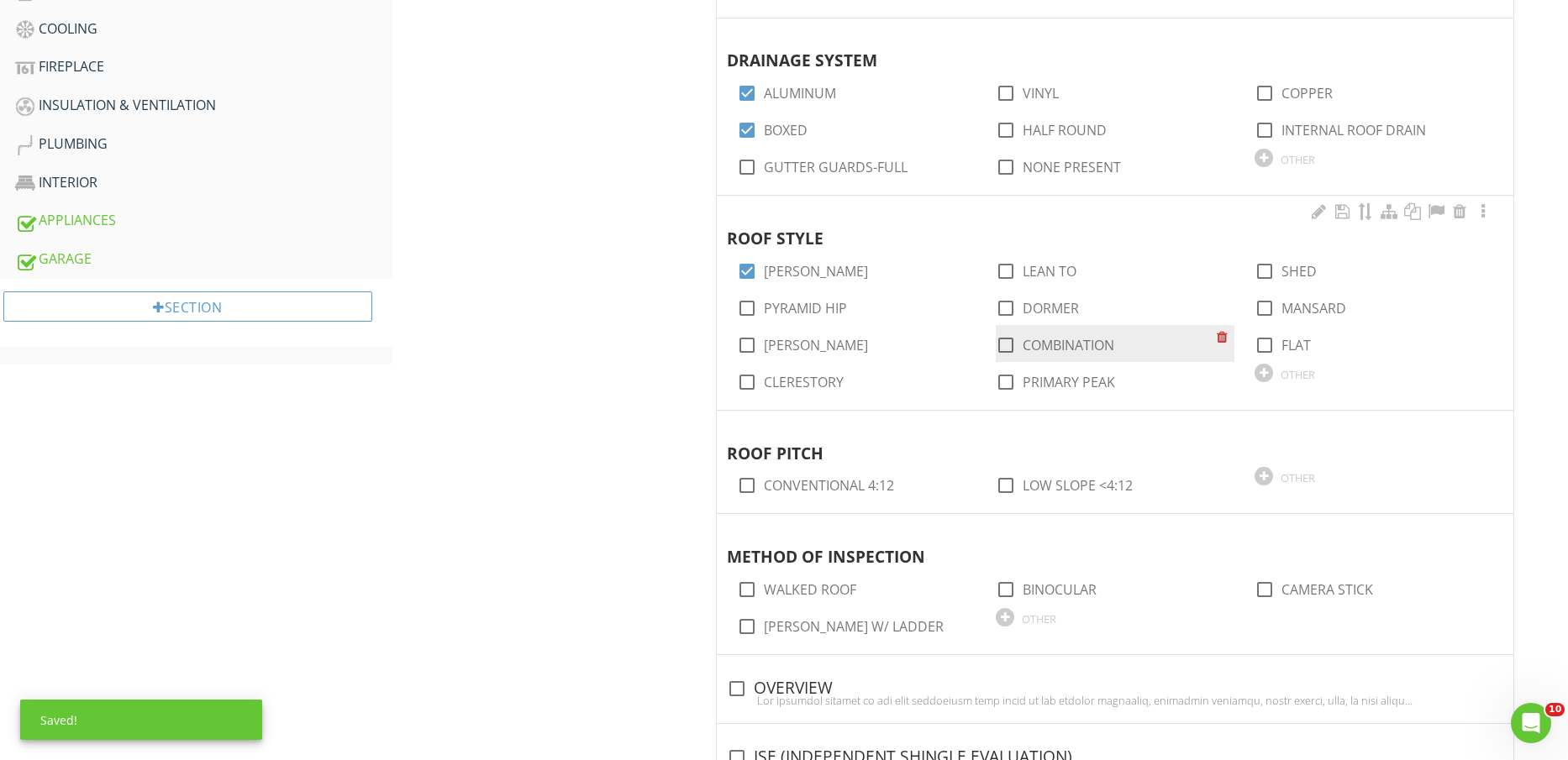
click at [1053, 349] on label "COMBINATION" at bounding box center [1068, 346] width 92 height 17
checkbox input "true"
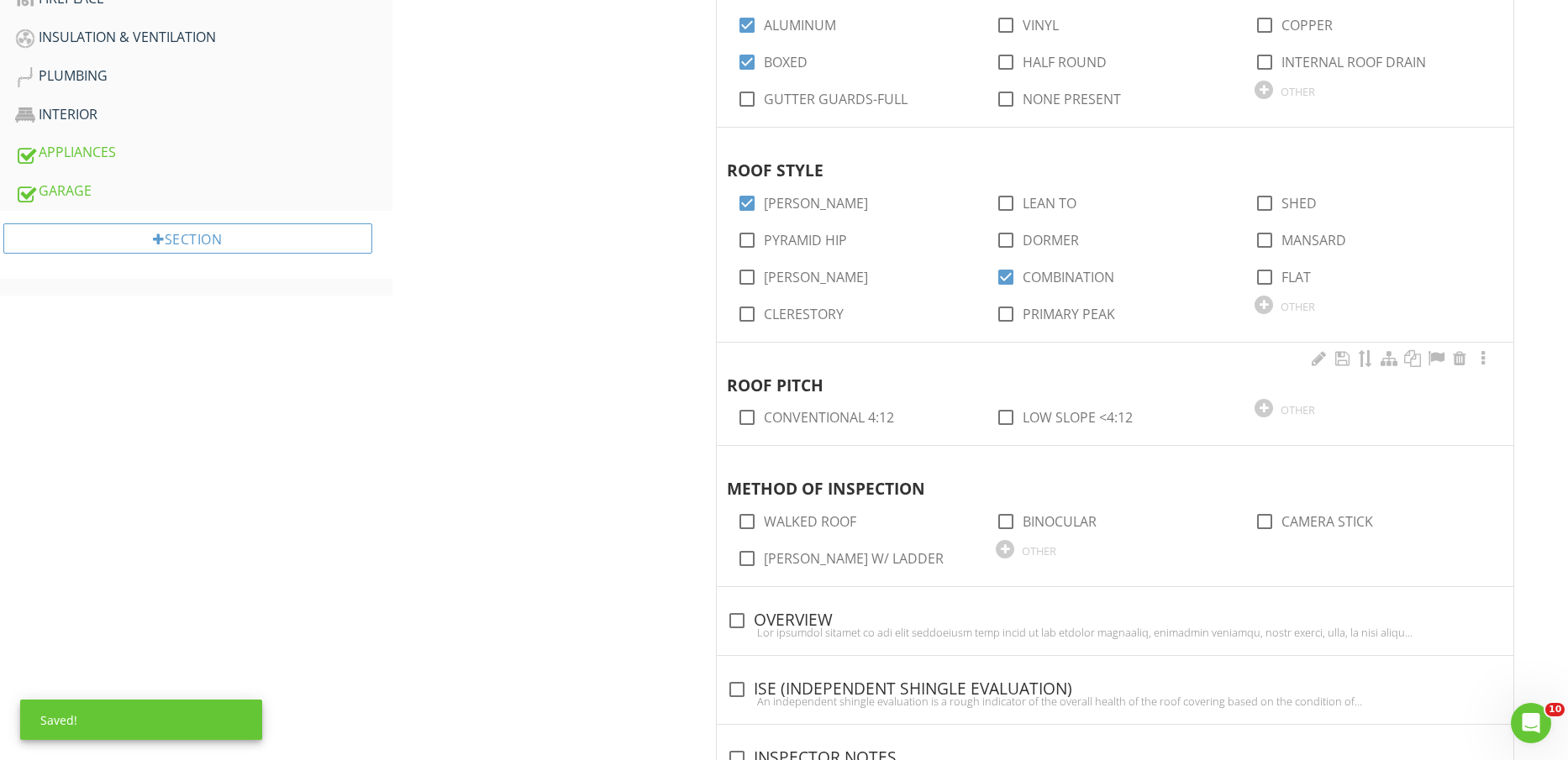
scroll to position [1051, 0]
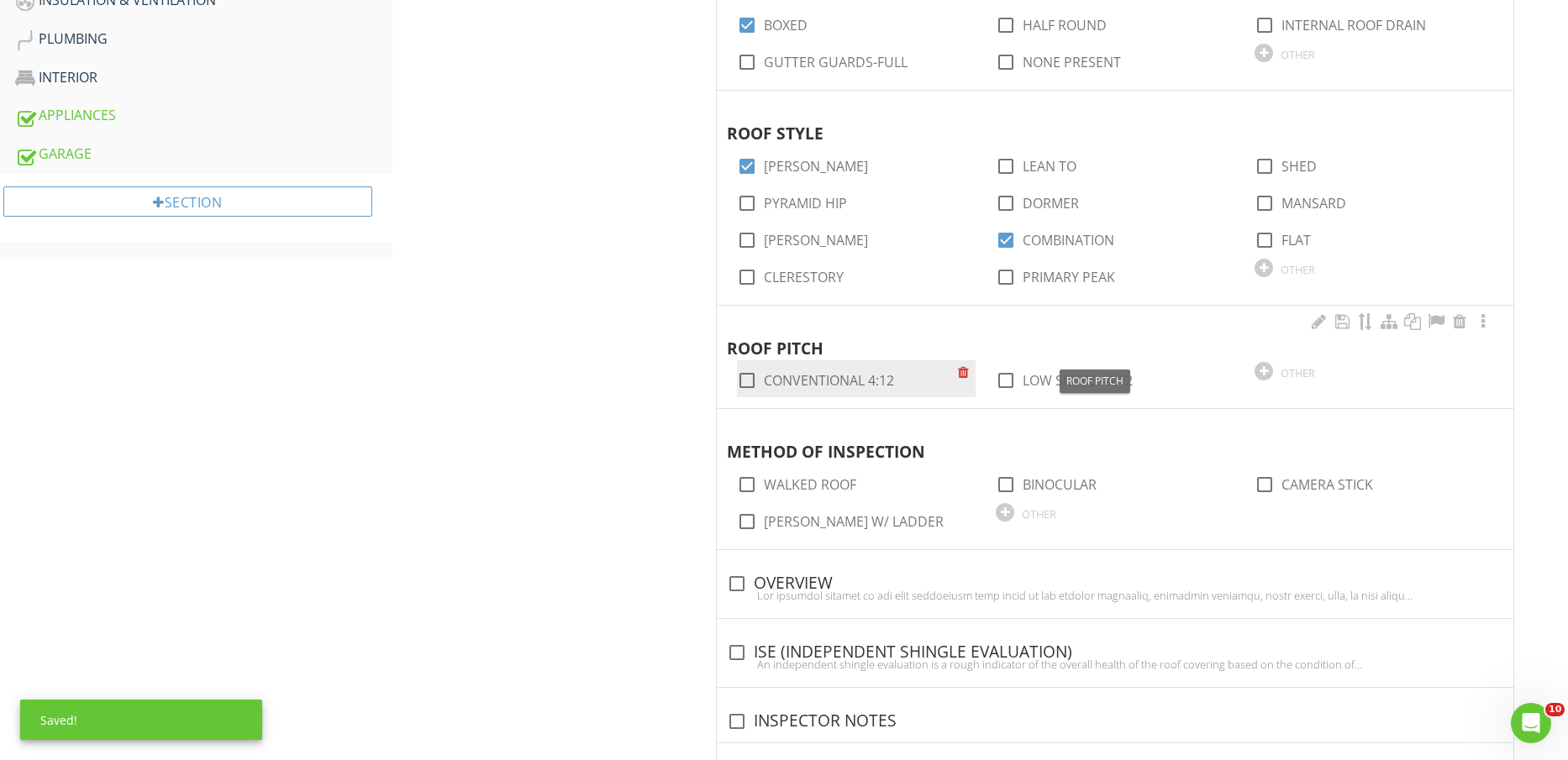
click at [848, 368] on div "check_box_outline_blank CONVENTIONAL 4:12" at bounding box center [848, 379] width 221 height 24
click at [847, 380] on label "CONVENTIONAL 4:12" at bounding box center [829, 380] width 130 height 17
checkbox input "true"
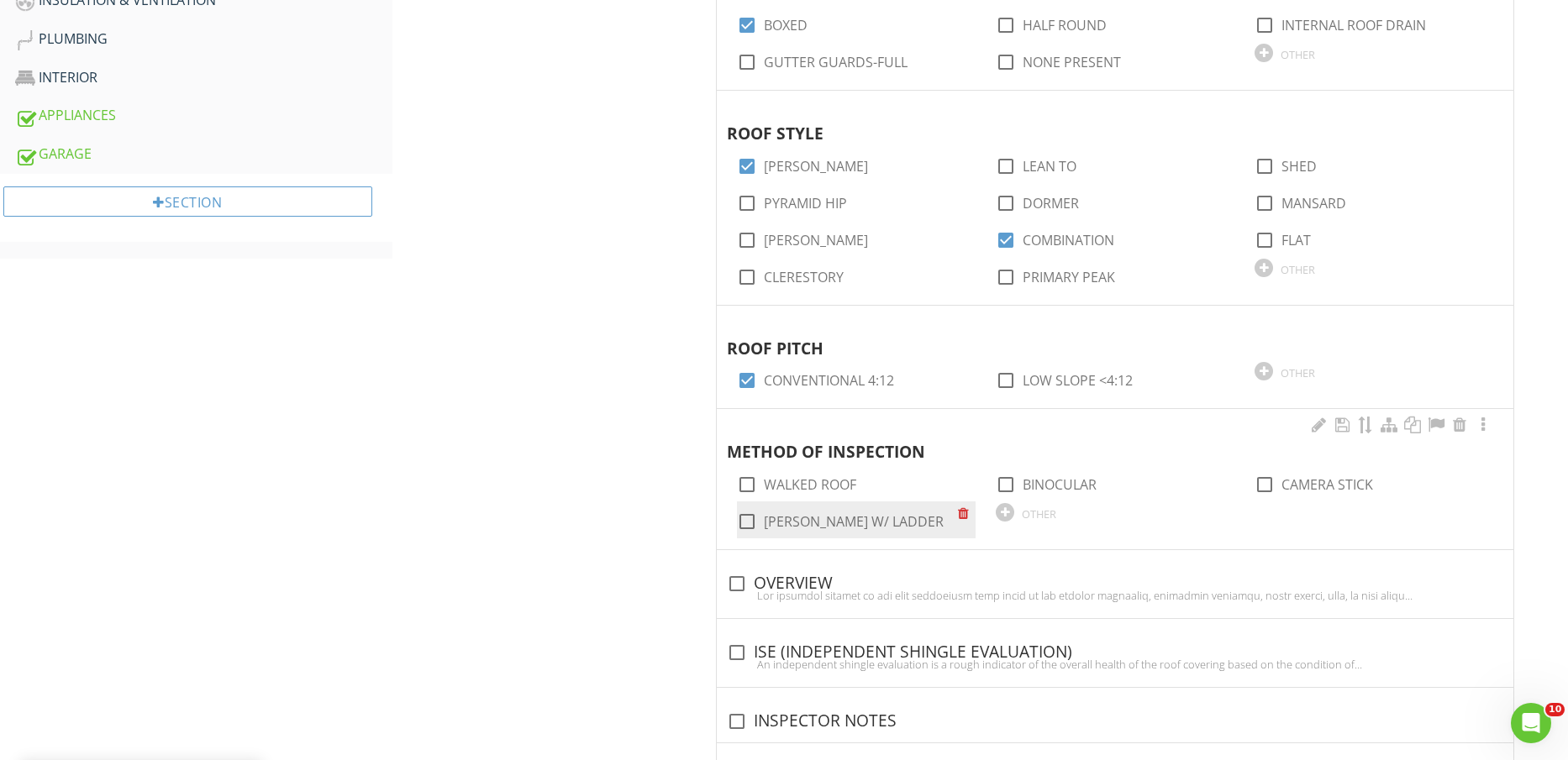
click at [821, 502] on div "check_box_outline_blank EAVES W/ LADDER" at bounding box center [856, 519] width 239 height 37
click at [816, 482] on label "WALKED ROOF" at bounding box center [810, 485] width 93 height 17
checkbox input "true"
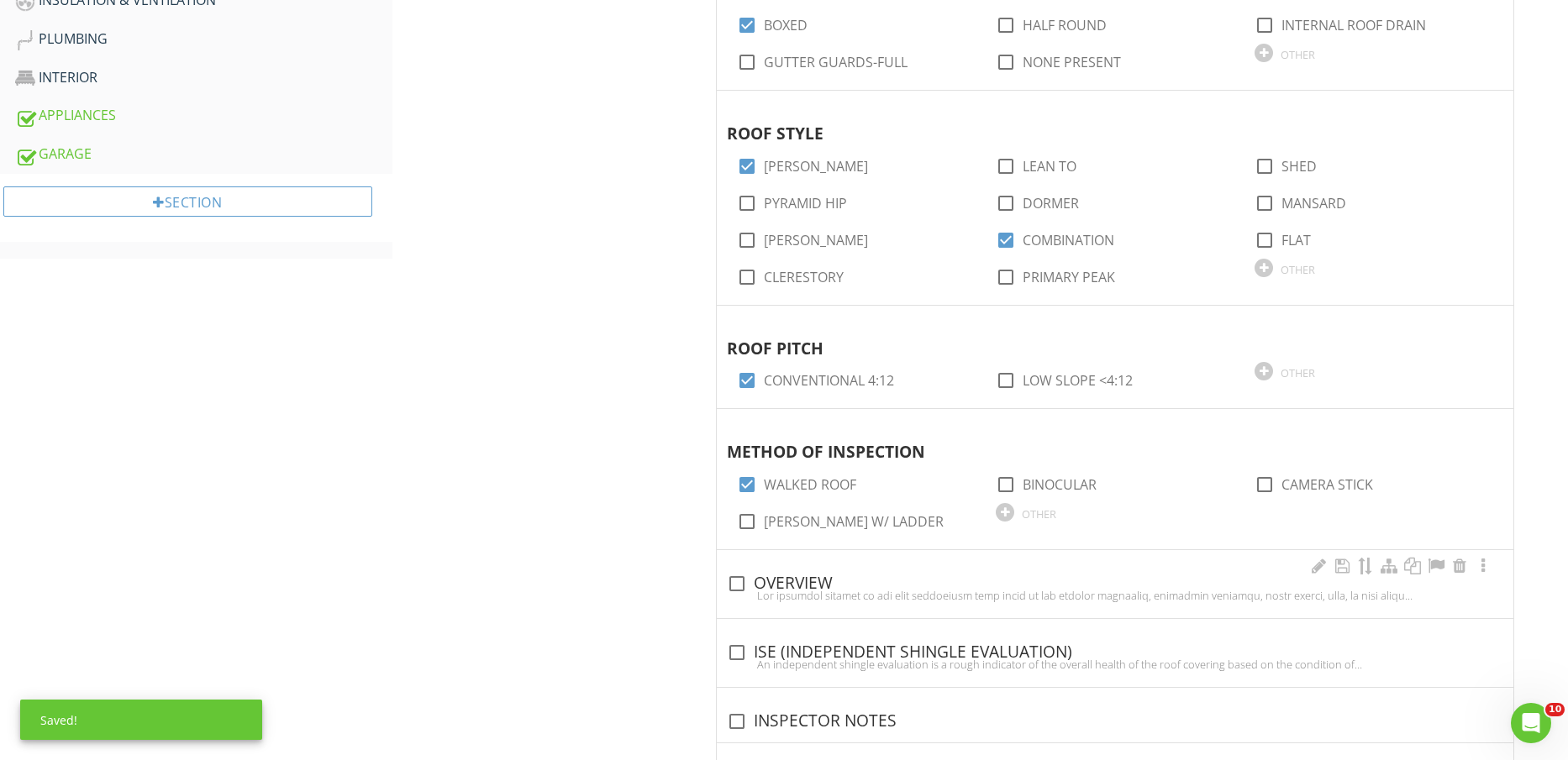
click at [799, 591] on div at bounding box center [1115, 596] width 776 height 13
checkbox input "true"
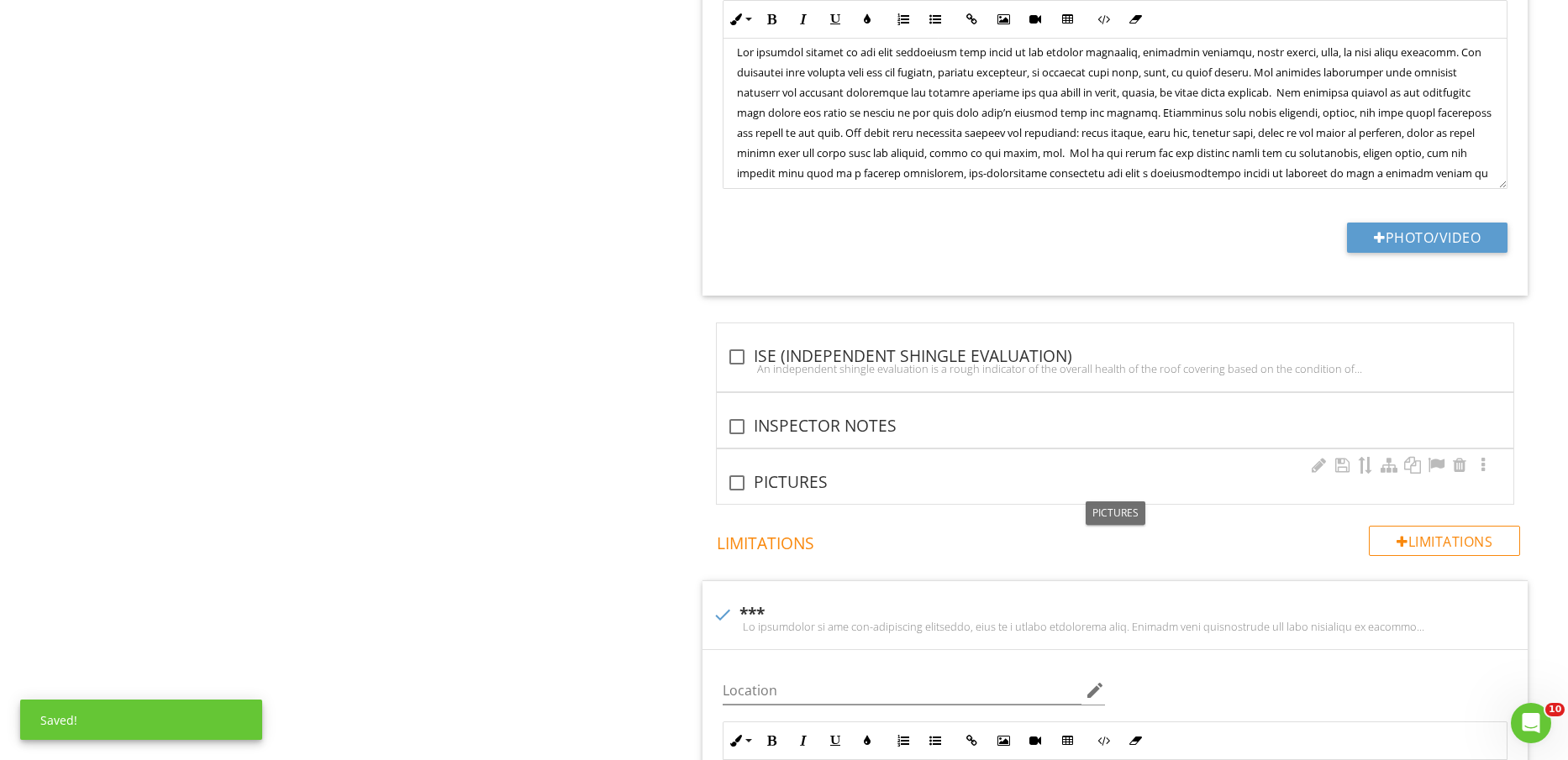
click at [823, 487] on div "check_box_outline_blank PICTURES" at bounding box center [1115, 482] width 776 height 20
checkbox input "true"
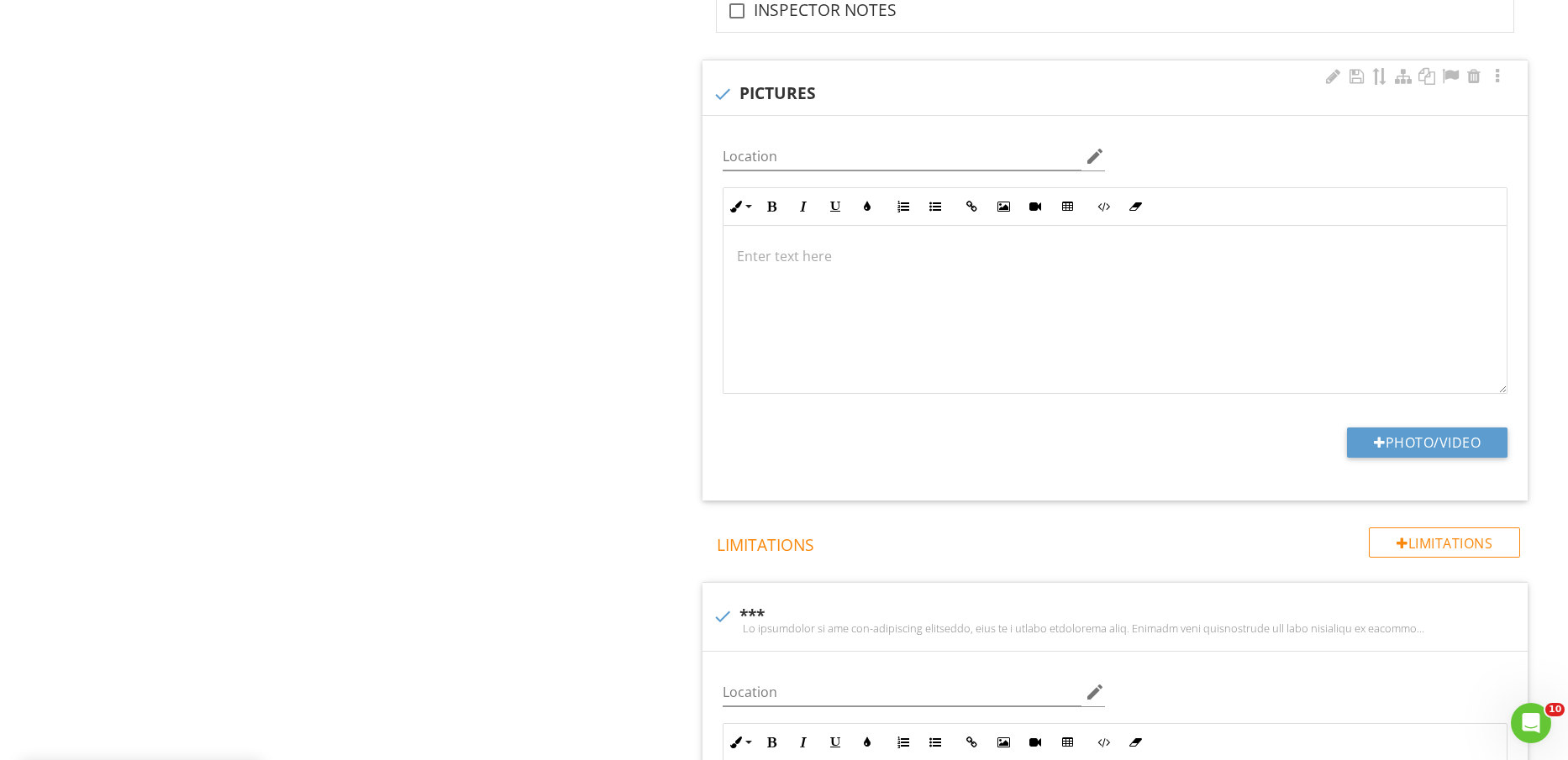
scroll to position [2205, 0]
click at [1420, 443] on button "Photo/Video" at bounding box center [1427, 439] width 160 height 30
type input "C:\fakepath\IMG_2536.jpg"
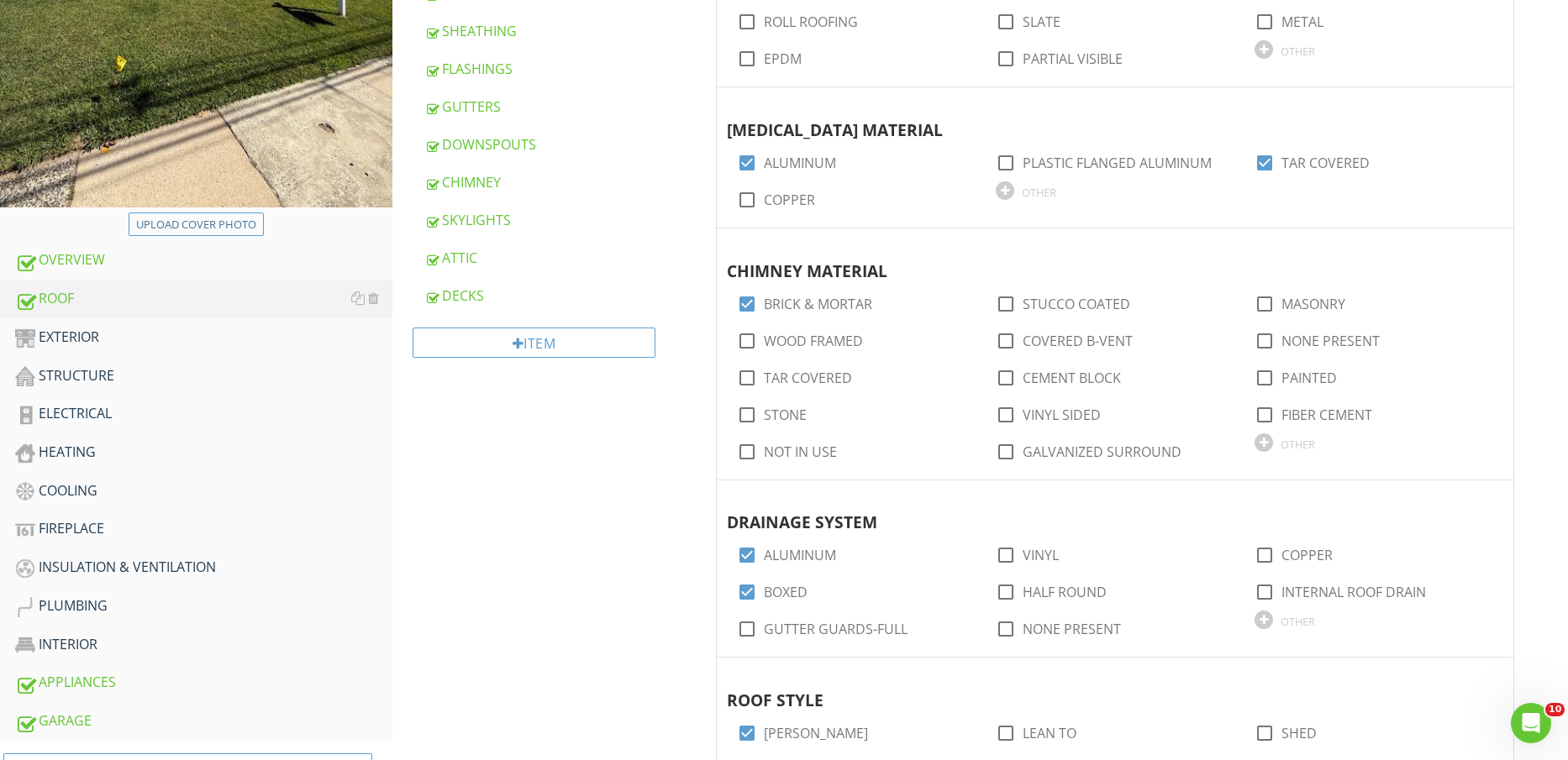
scroll to position [525, 0]
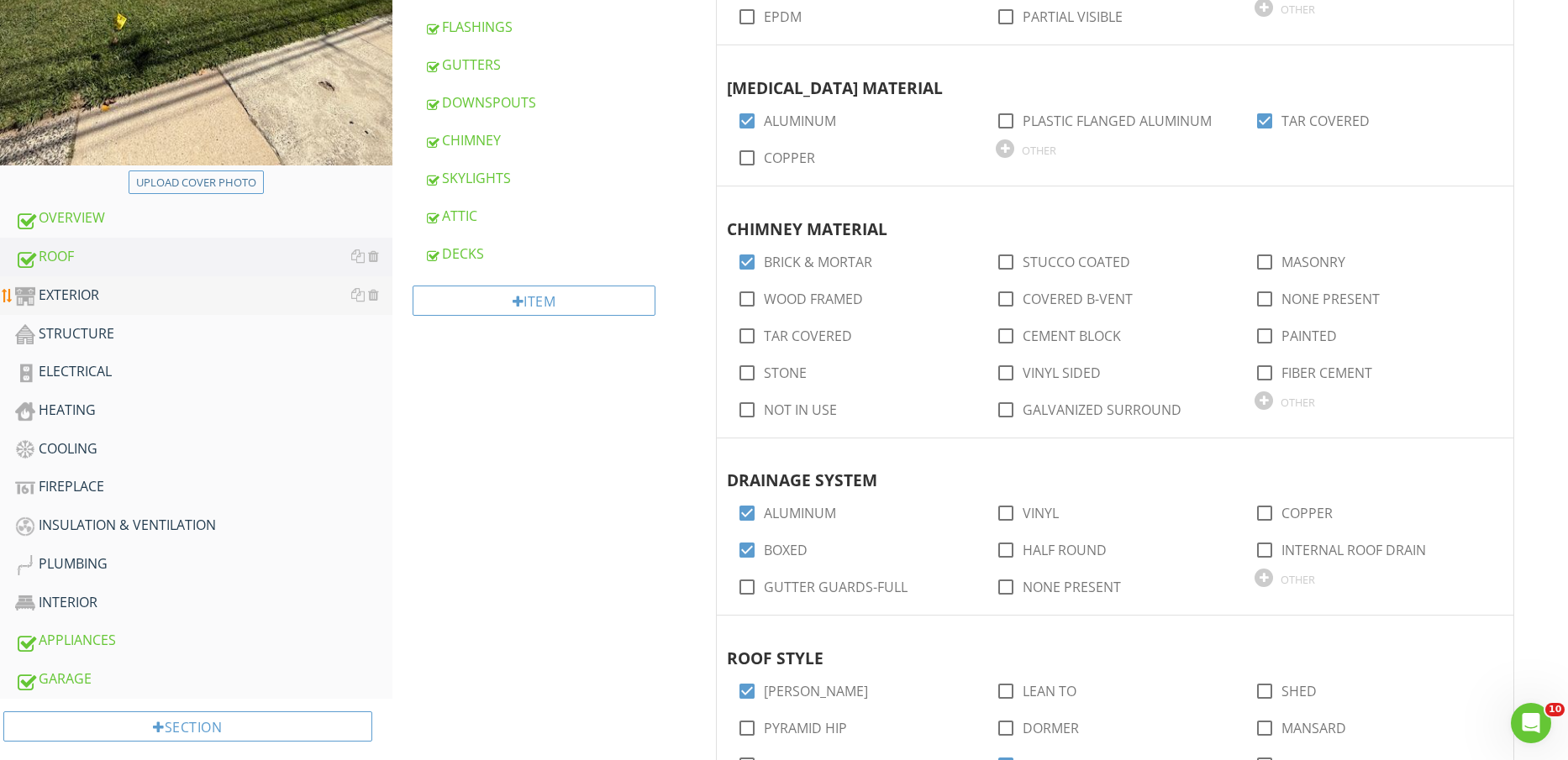
click at [133, 297] on div "EXTERIOR" at bounding box center [204, 296] width 378 height 22
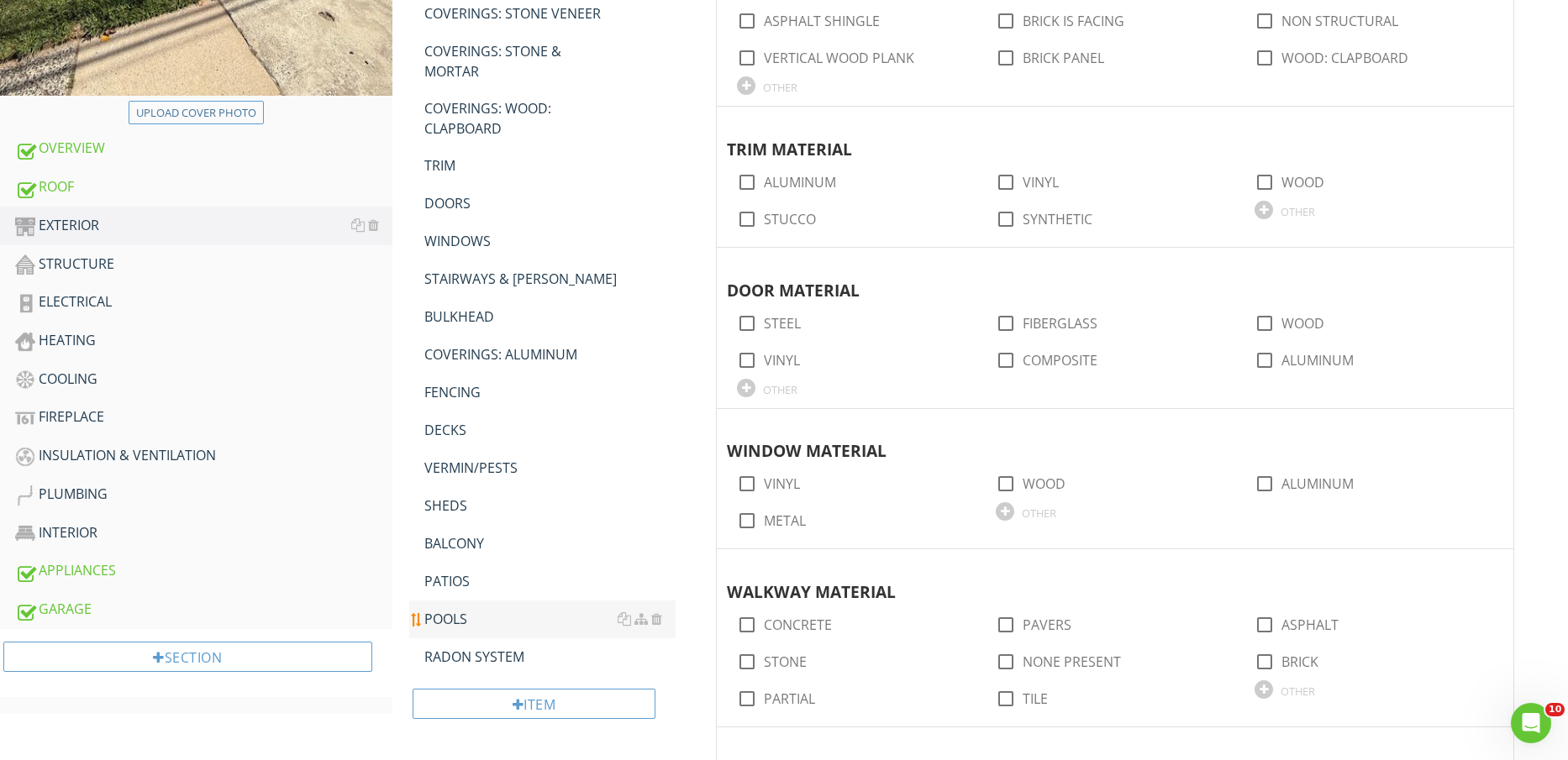
scroll to position [631, 0]
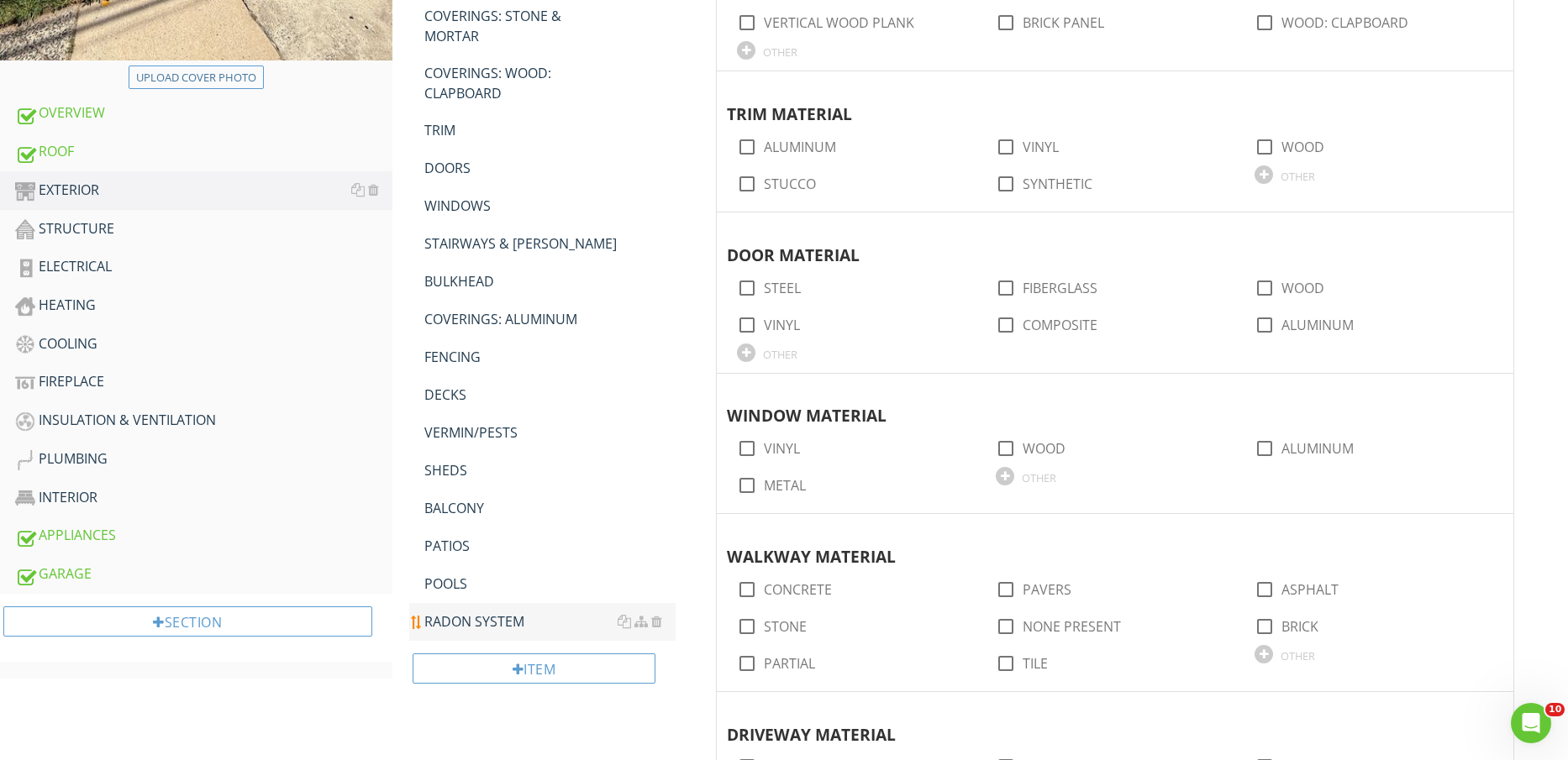
click at [497, 615] on div "RADON SYSTEM" at bounding box center [549, 621] width 252 height 20
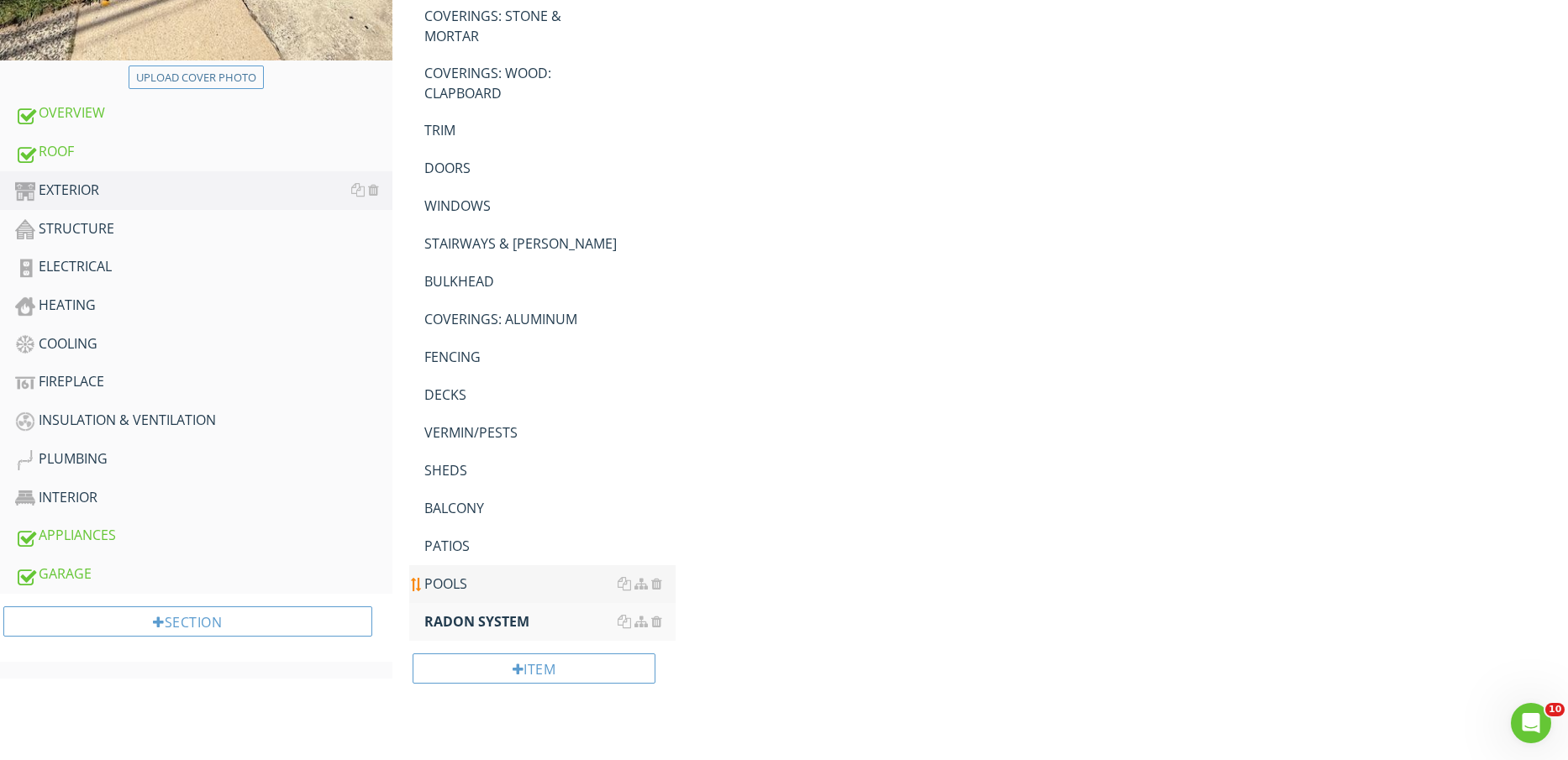
click at [469, 592] on div "POOLS" at bounding box center [549, 583] width 252 height 20
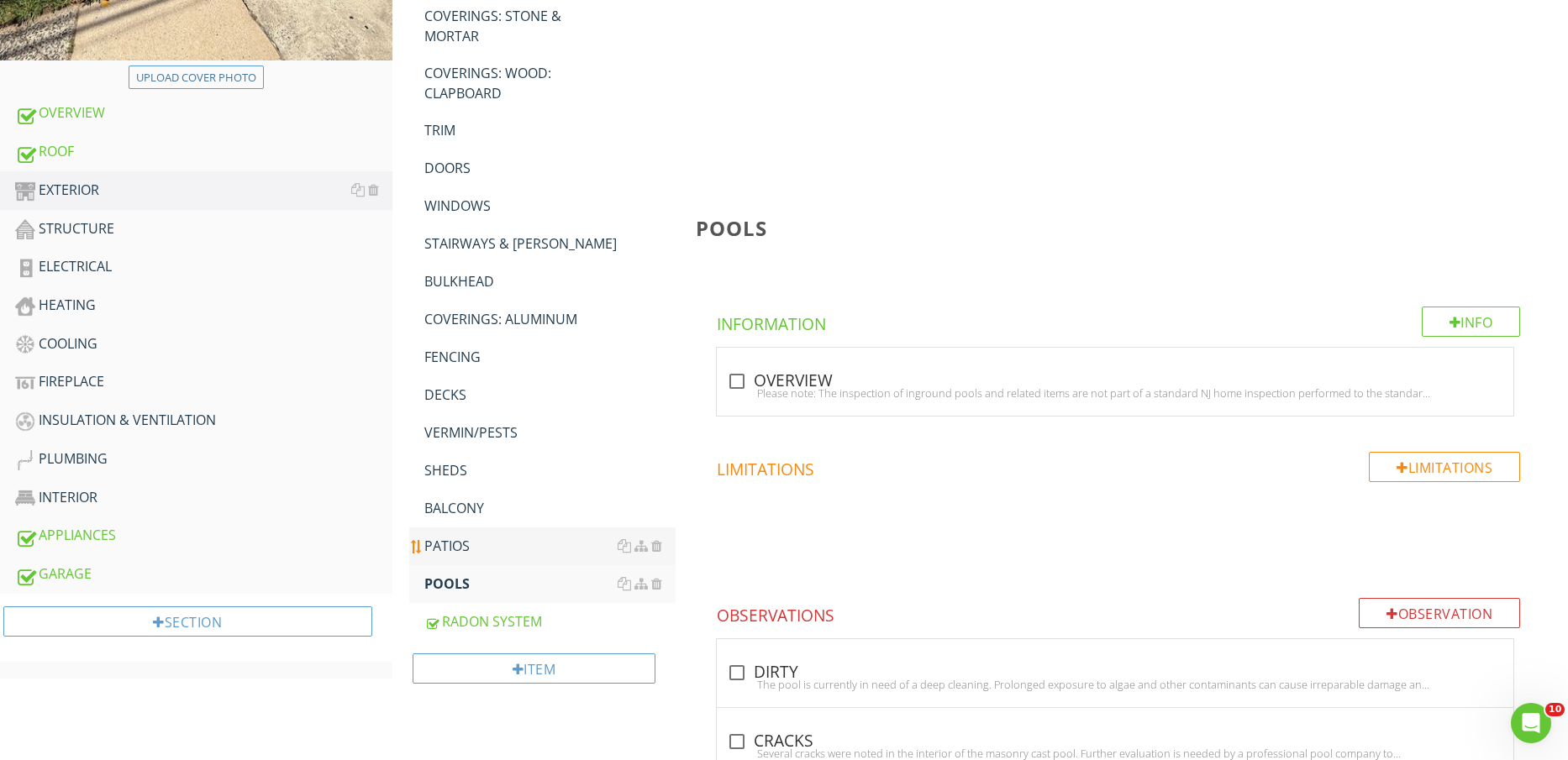
click at [465, 545] on div "PATIOS" at bounding box center [549, 546] width 252 height 20
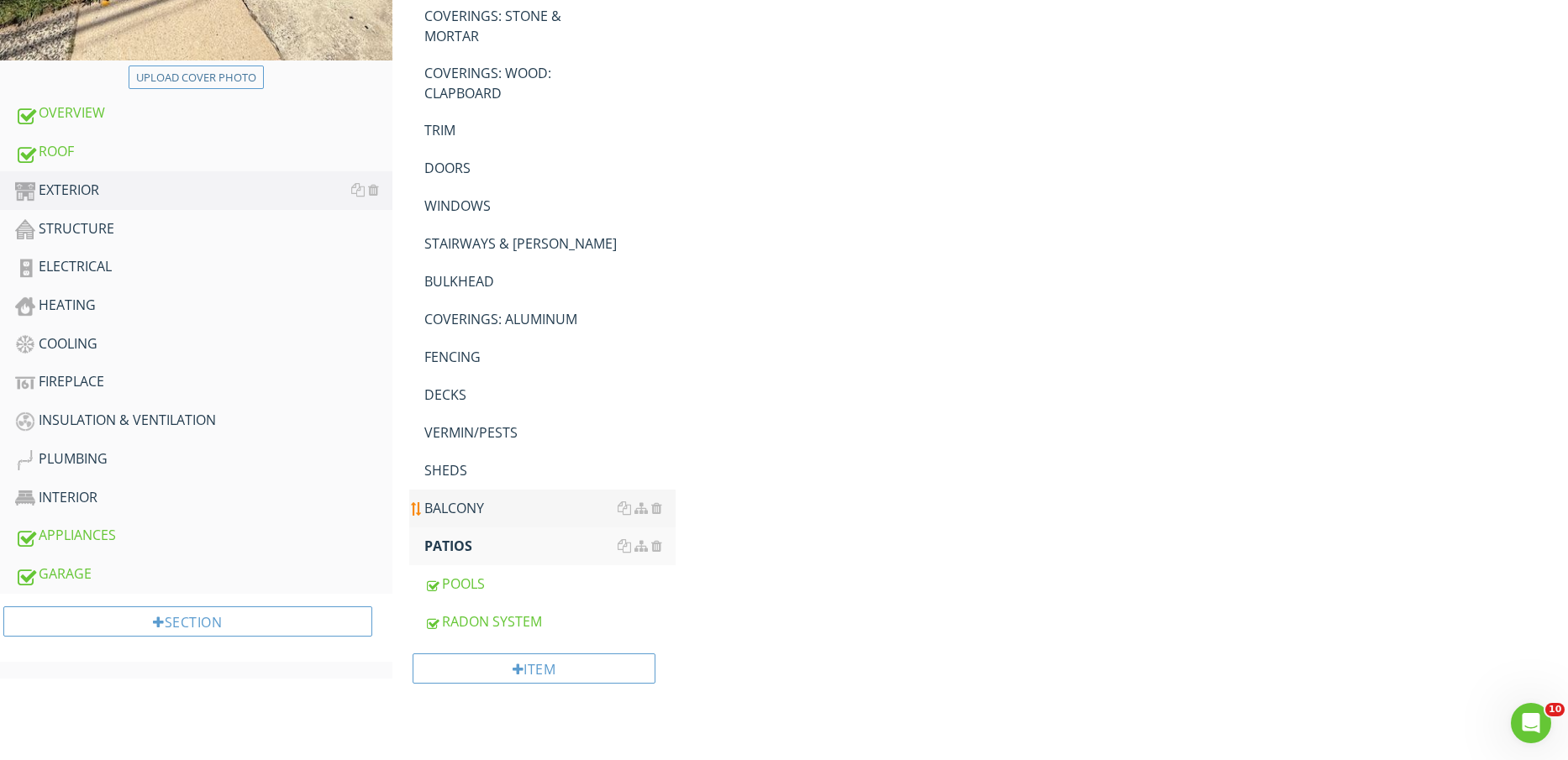
click at [465, 505] on div "BALCONY" at bounding box center [549, 508] width 252 height 20
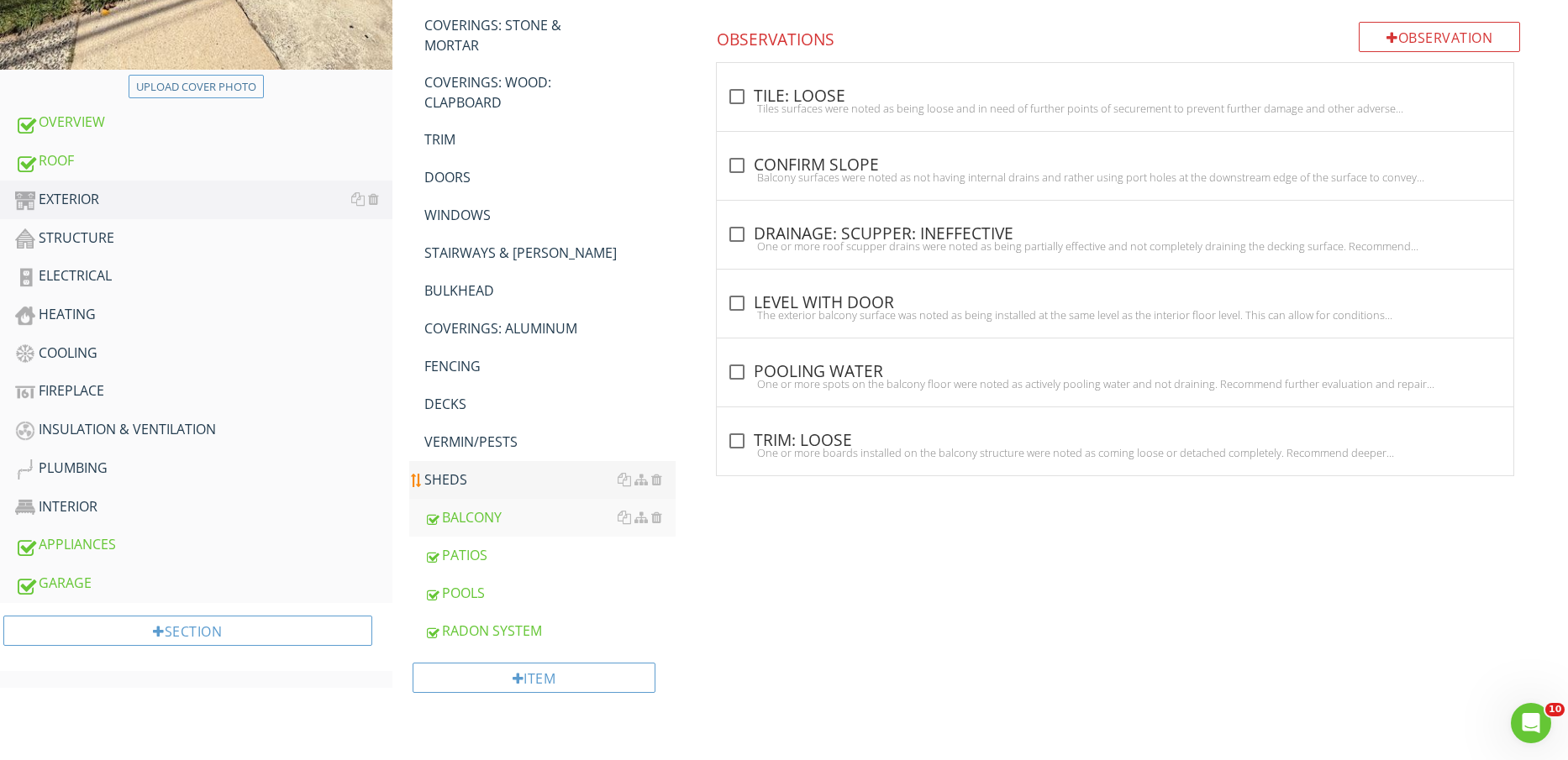
click at [464, 477] on div "SHEDS" at bounding box center [549, 480] width 252 height 20
click at [467, 454] on link "VERMIN/PESTS" at bounding box center [549, 442] width 252 height 37
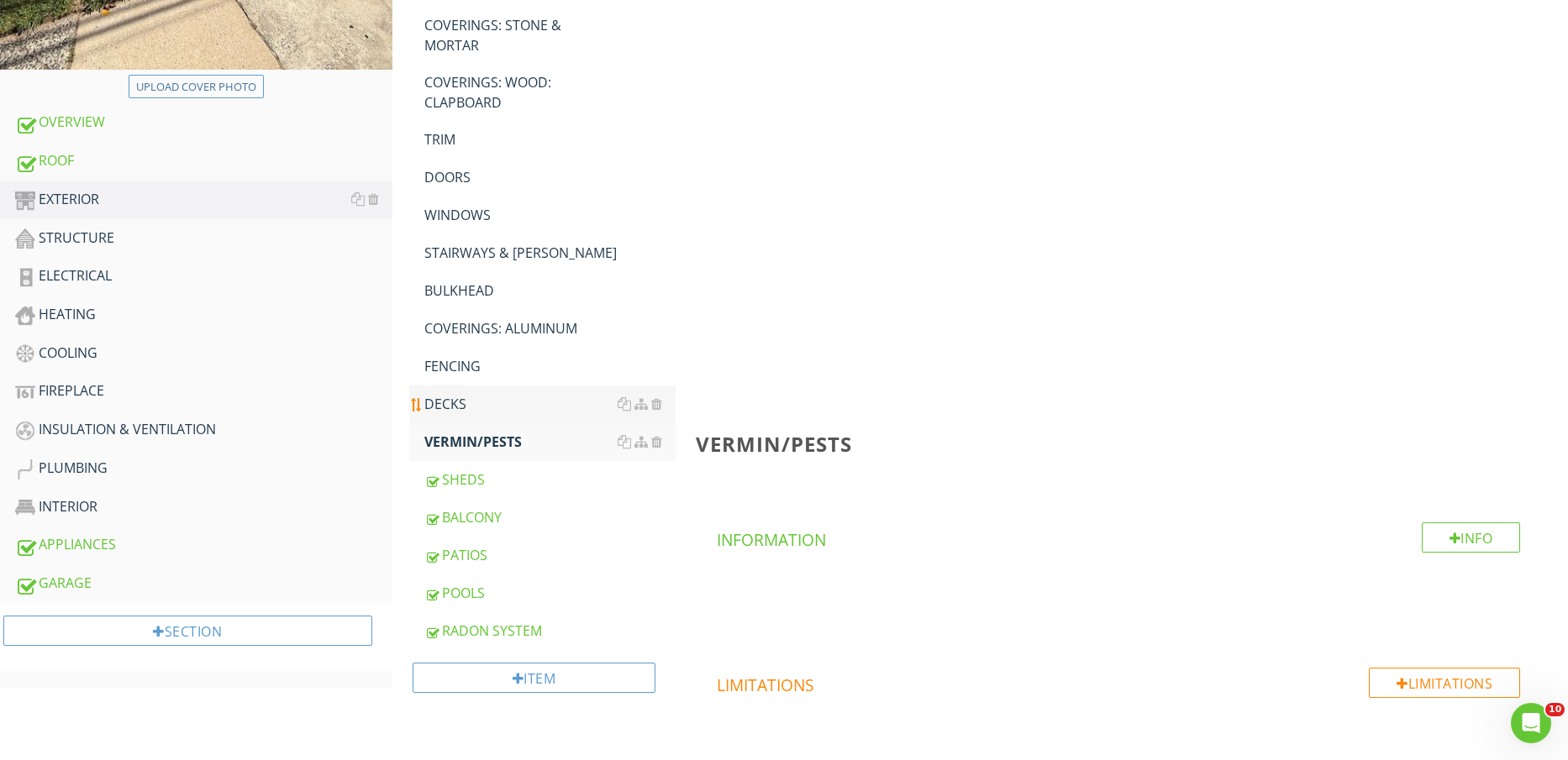
scroll to position [631, 0]
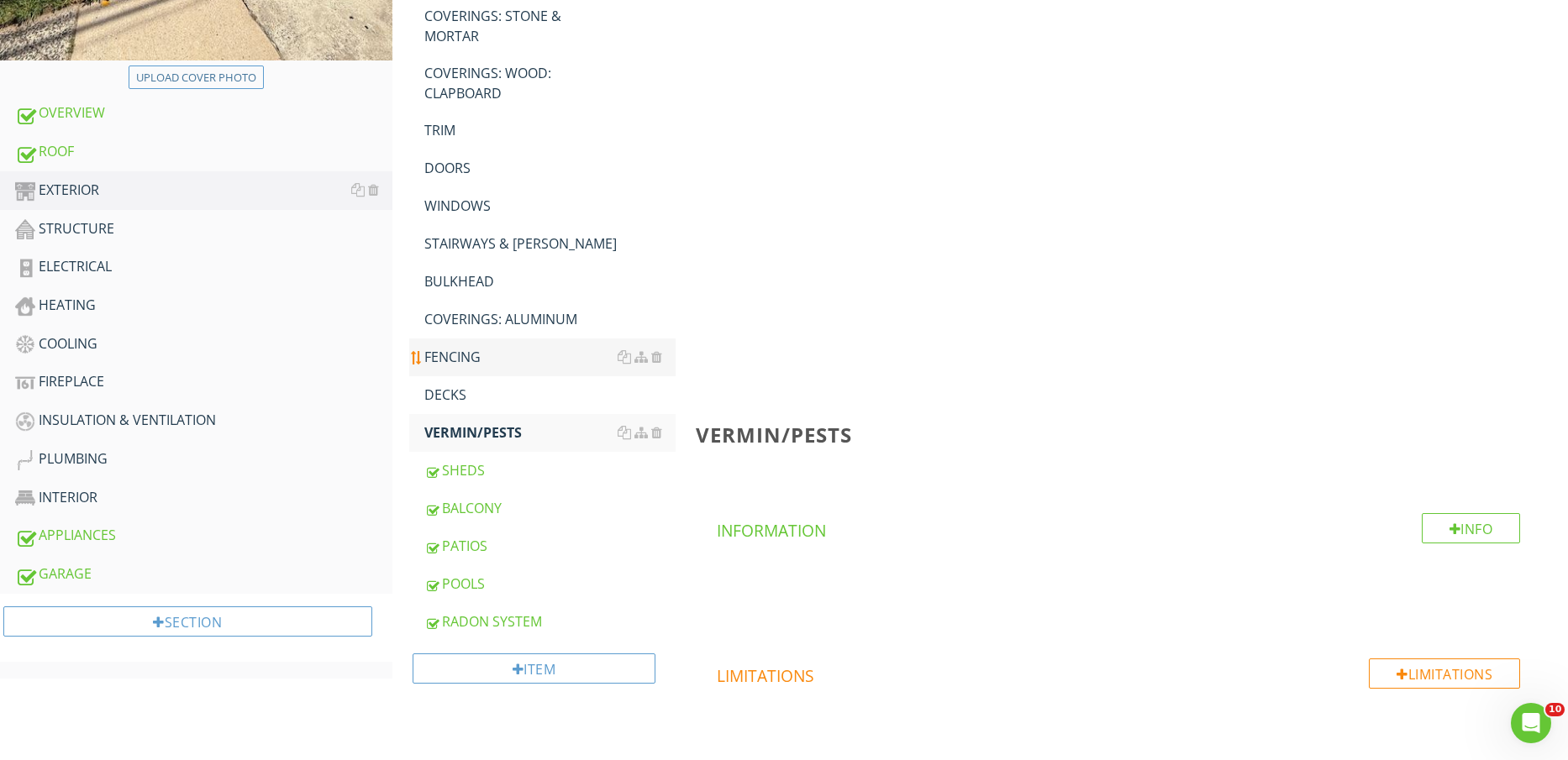
drag, startPoint x: 456, startPoint y: 407, endPoint x: 460, endPoint y: 358, distance: 49.2
click at [455, 407] on link "DECKS" at bounding box center [549, 395] width 252 height 37
click at [458, 365] on div "FENCING" at bounding box center [549, 357] width 252 height 20
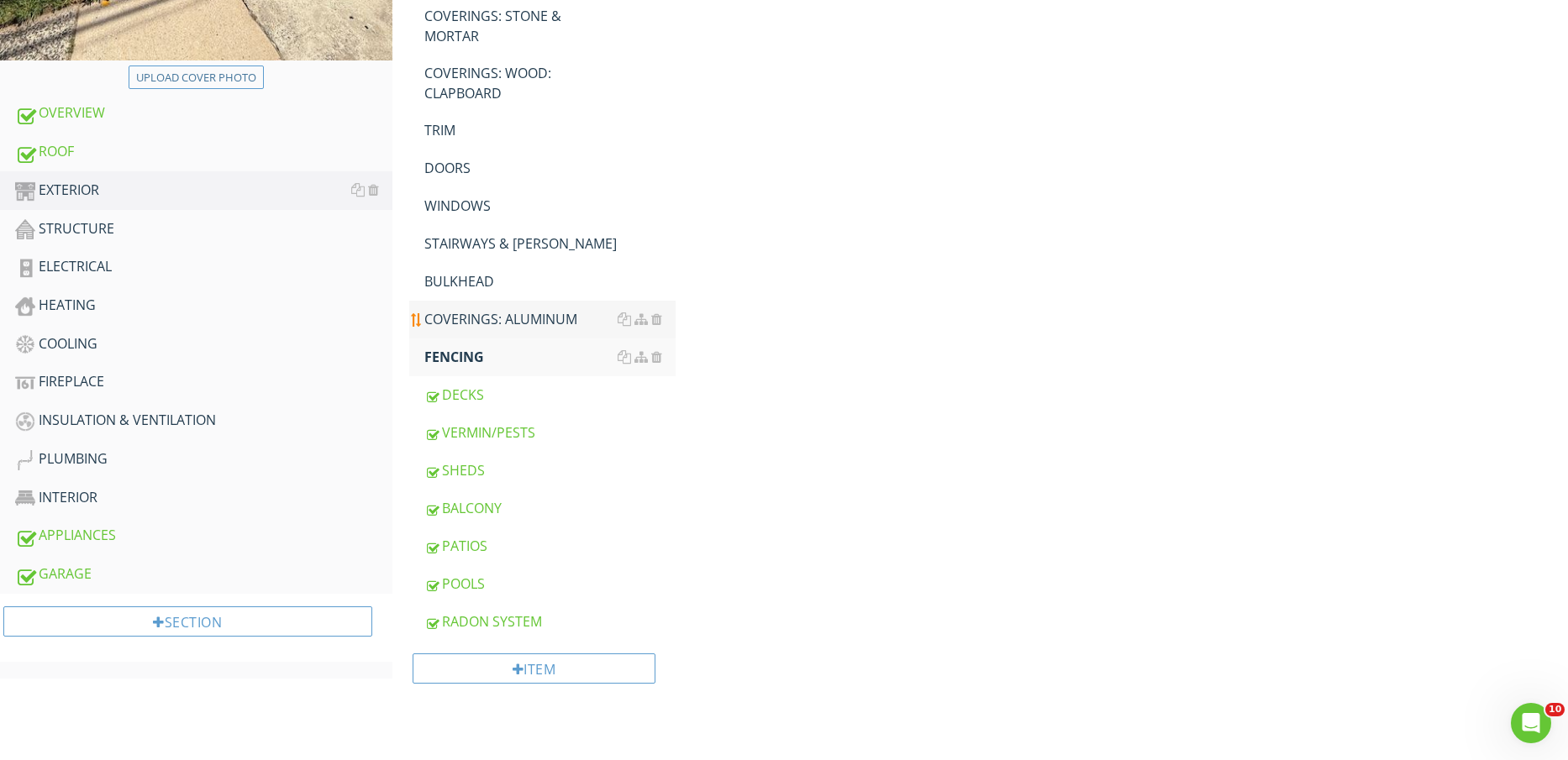
click at [465, 317] on div "COVERINGS: ALUMINUM" at bounding box center [549, 319] width 252 height 20
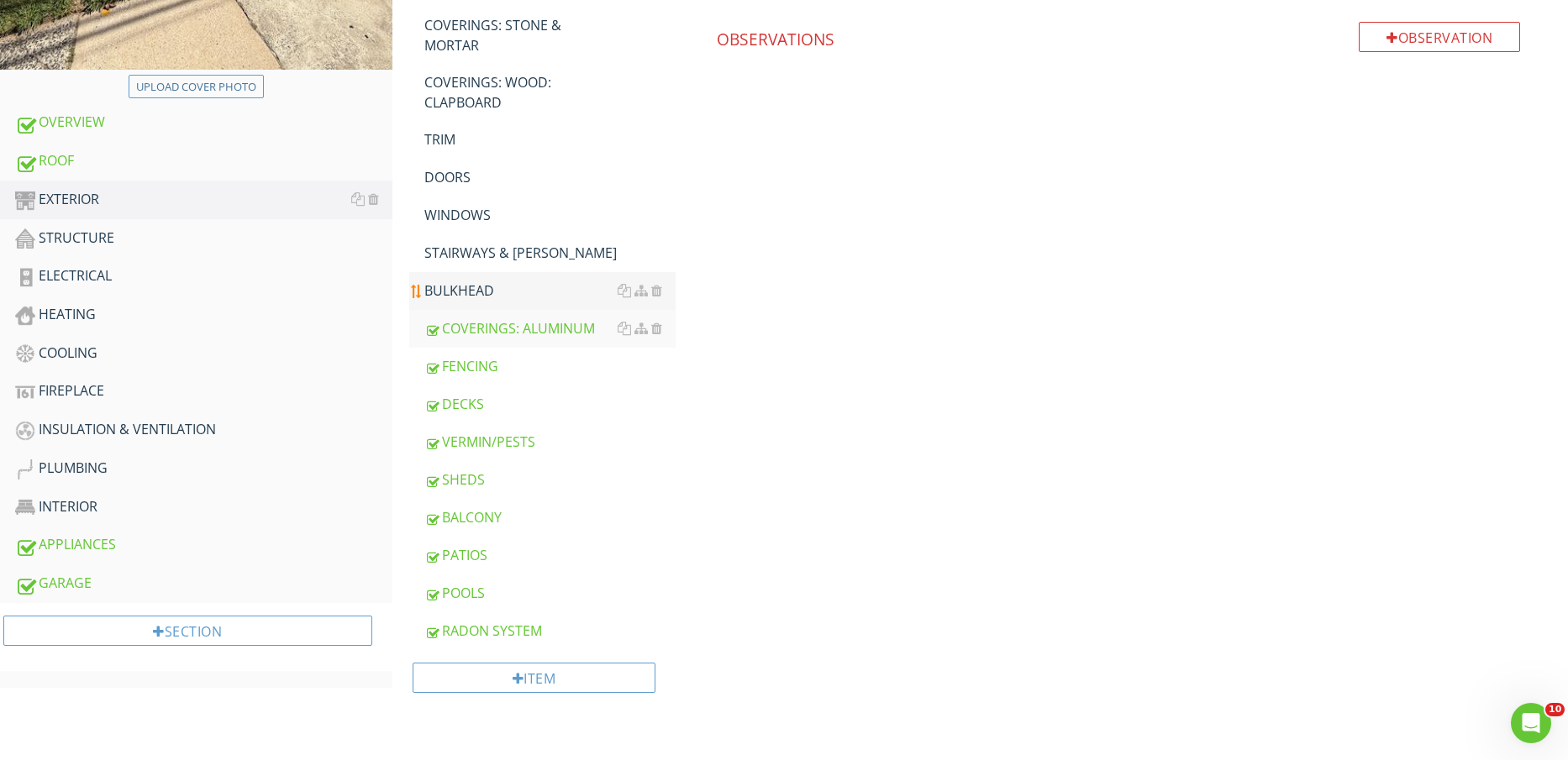
click at [485, 279] on link "BULKHEAD" at bounding box center [549, 290] width 252 height 37
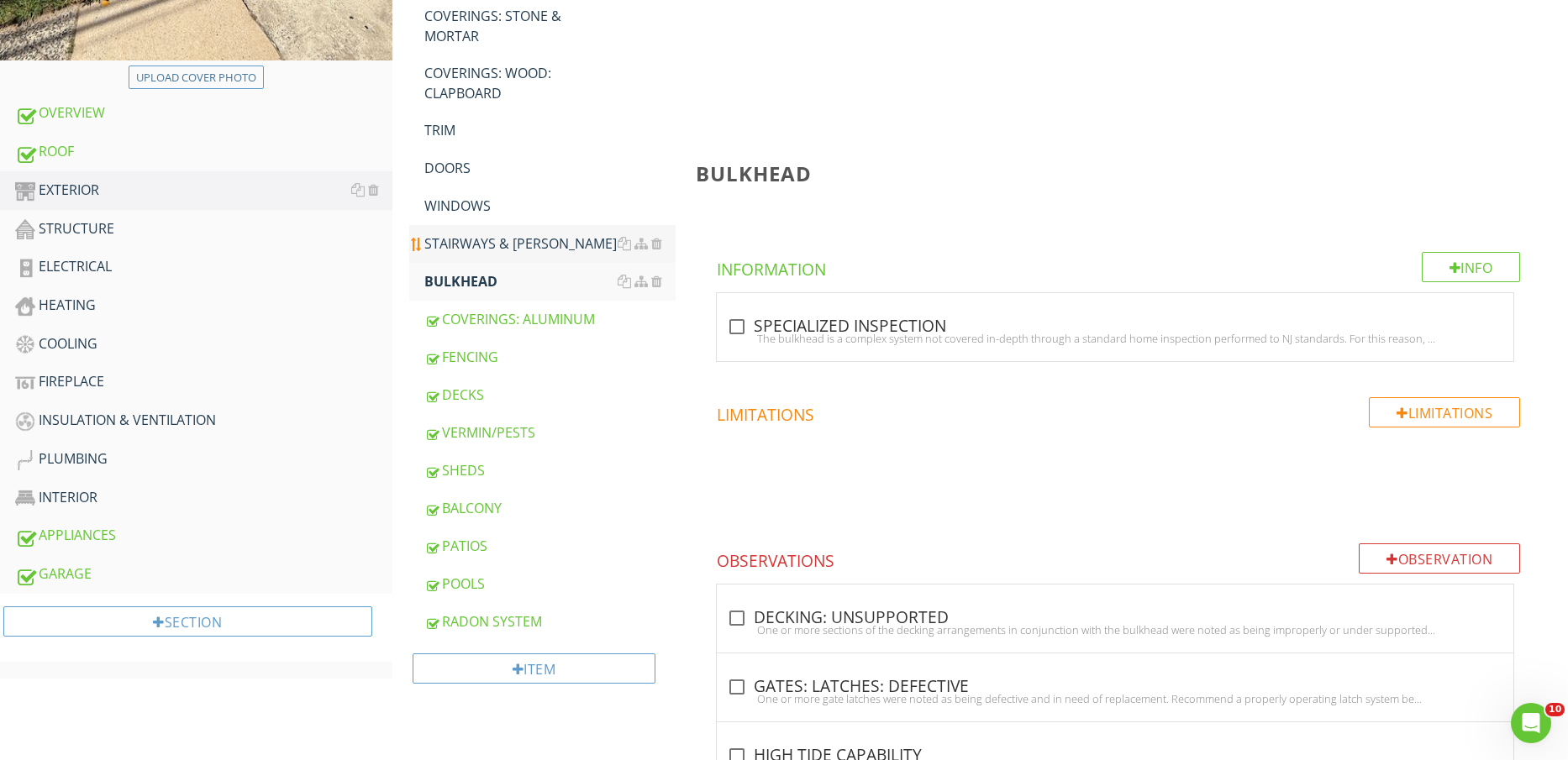
click at [492, 253] on div "STAIRWAYS & STOOPS" at bounding box center [549, 243] width 252 height 20
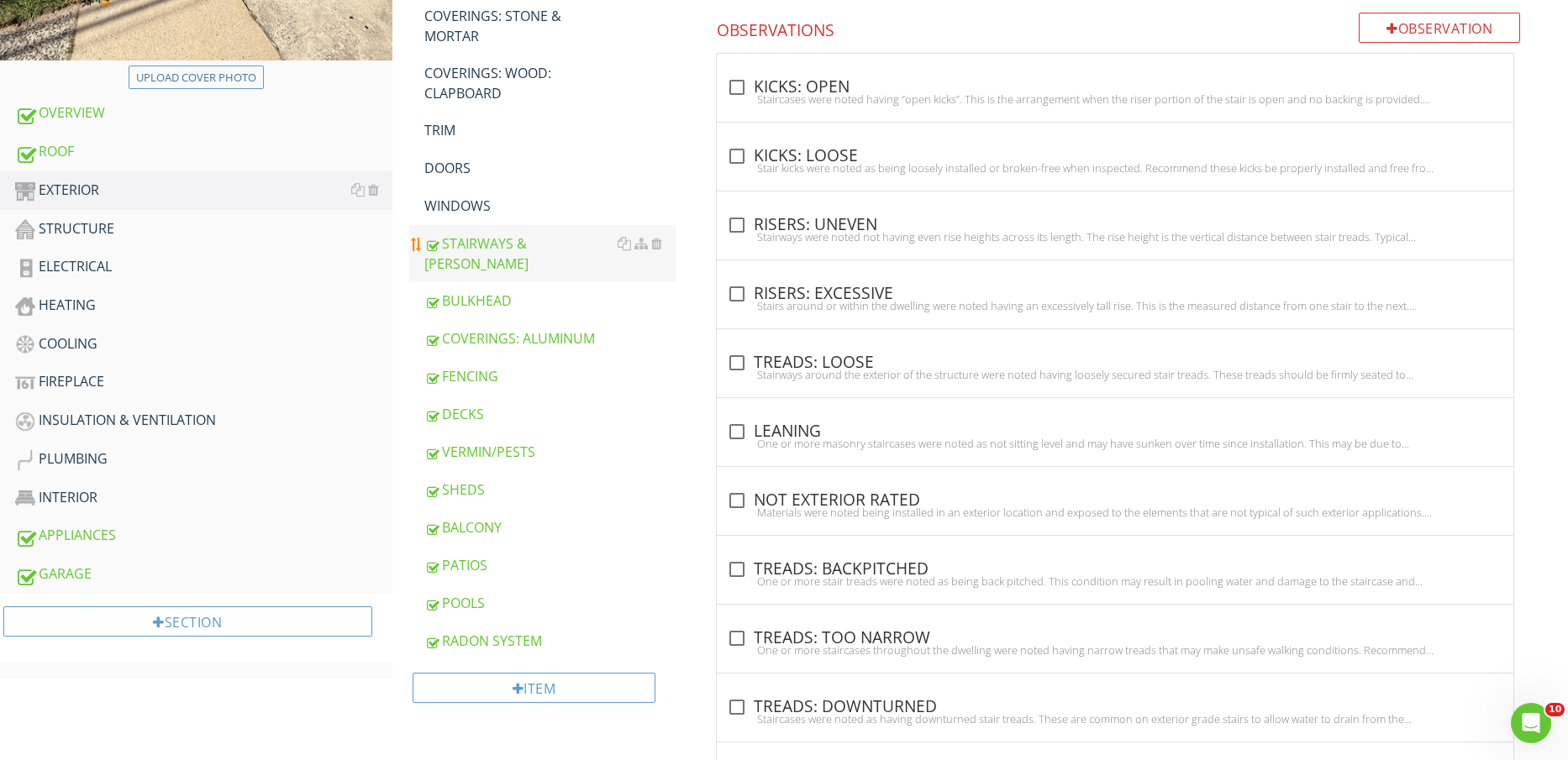
click at [473, 226] on link "STAIRWAYS & STOOPS" at bounding box center [549, 254] width 252 height 58
click at [470, 205] on div "WINDOWS" at bounding box center [549, 205] width 252 height 20
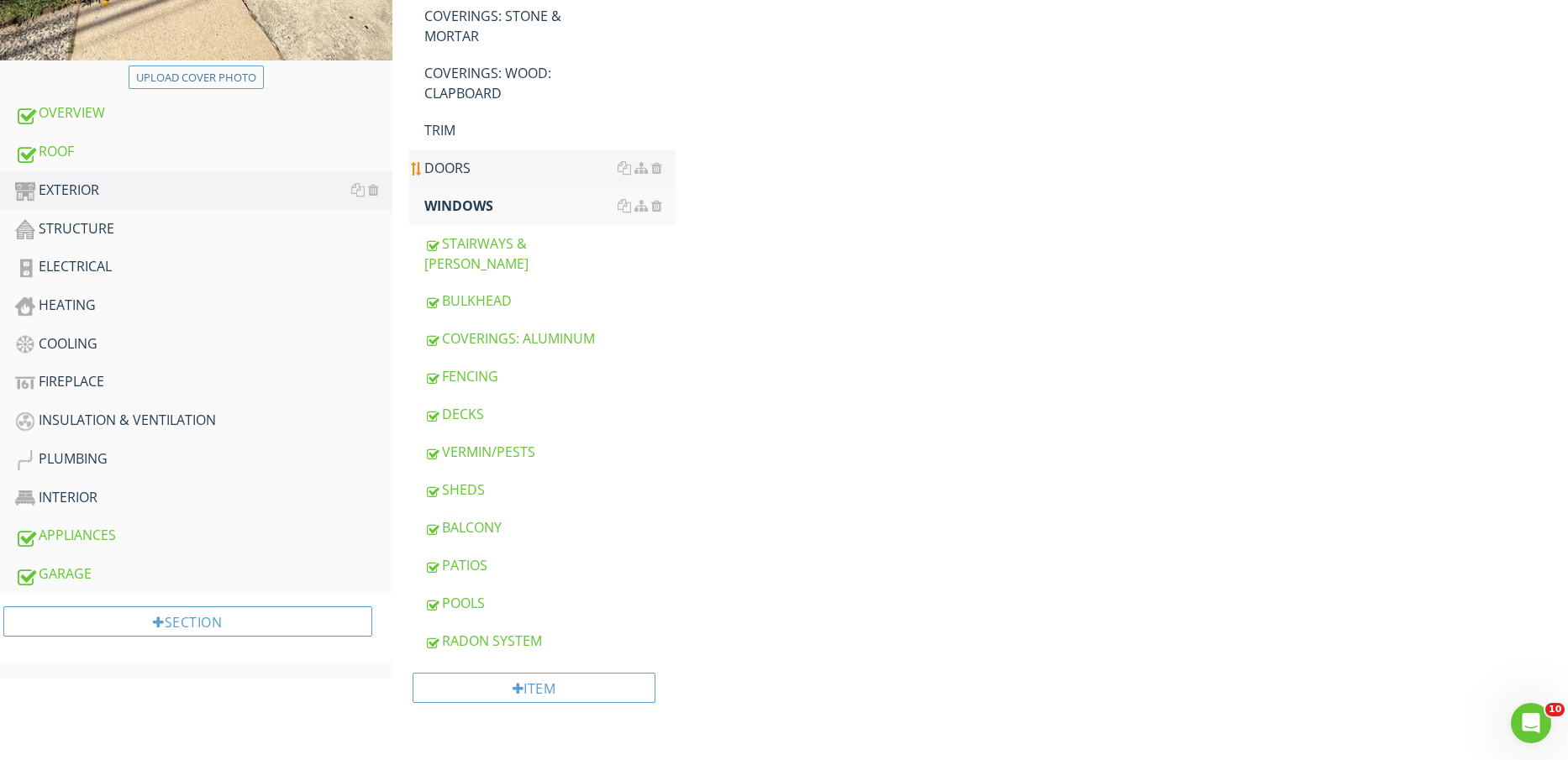
click at [466, 174] on div "DOORS" at bounding box center [549, 167] width 252 height 20
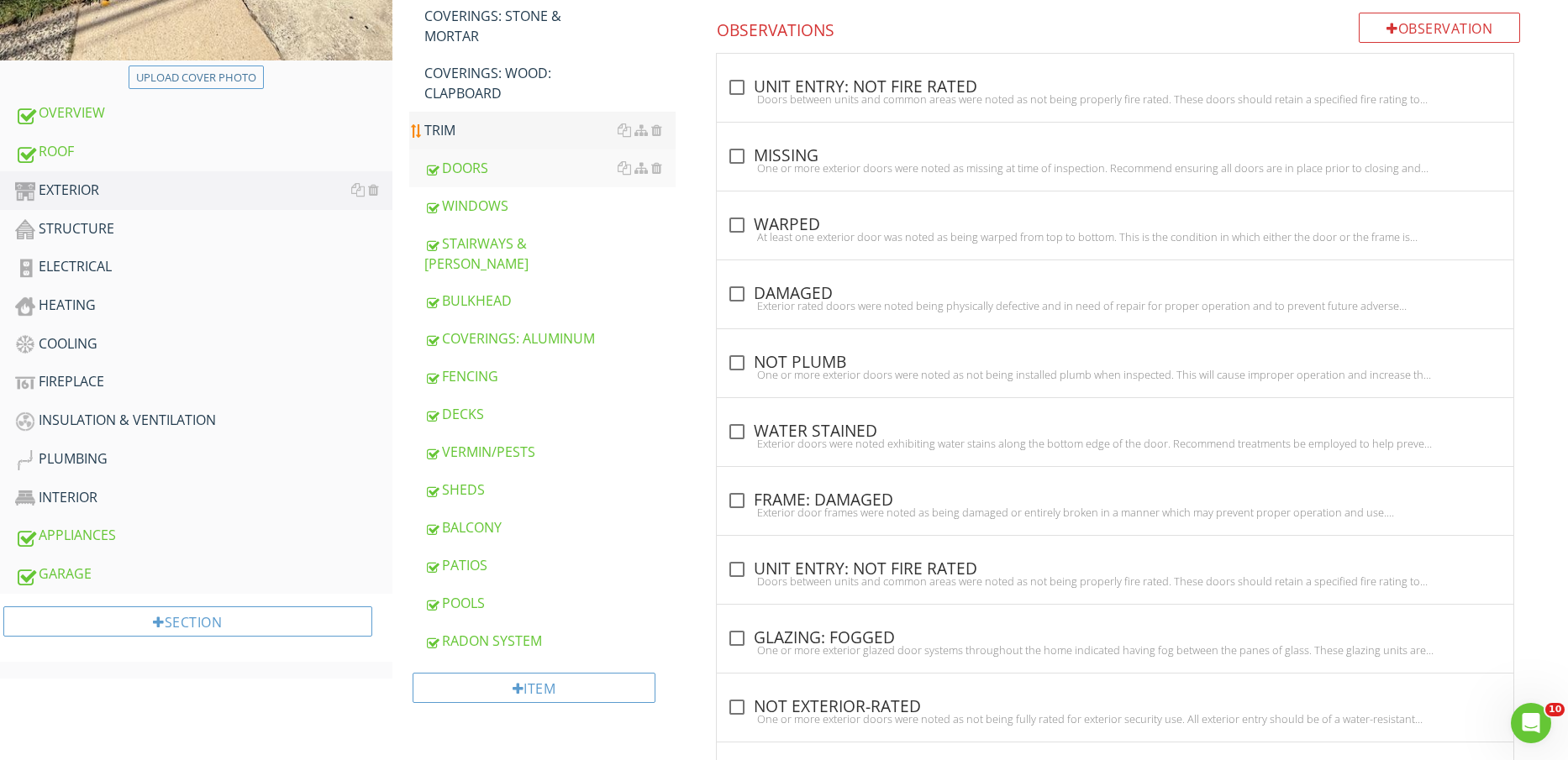
click at [454, 130] on div "TRIM" at bounding box center [549, 129] width 252 height 20
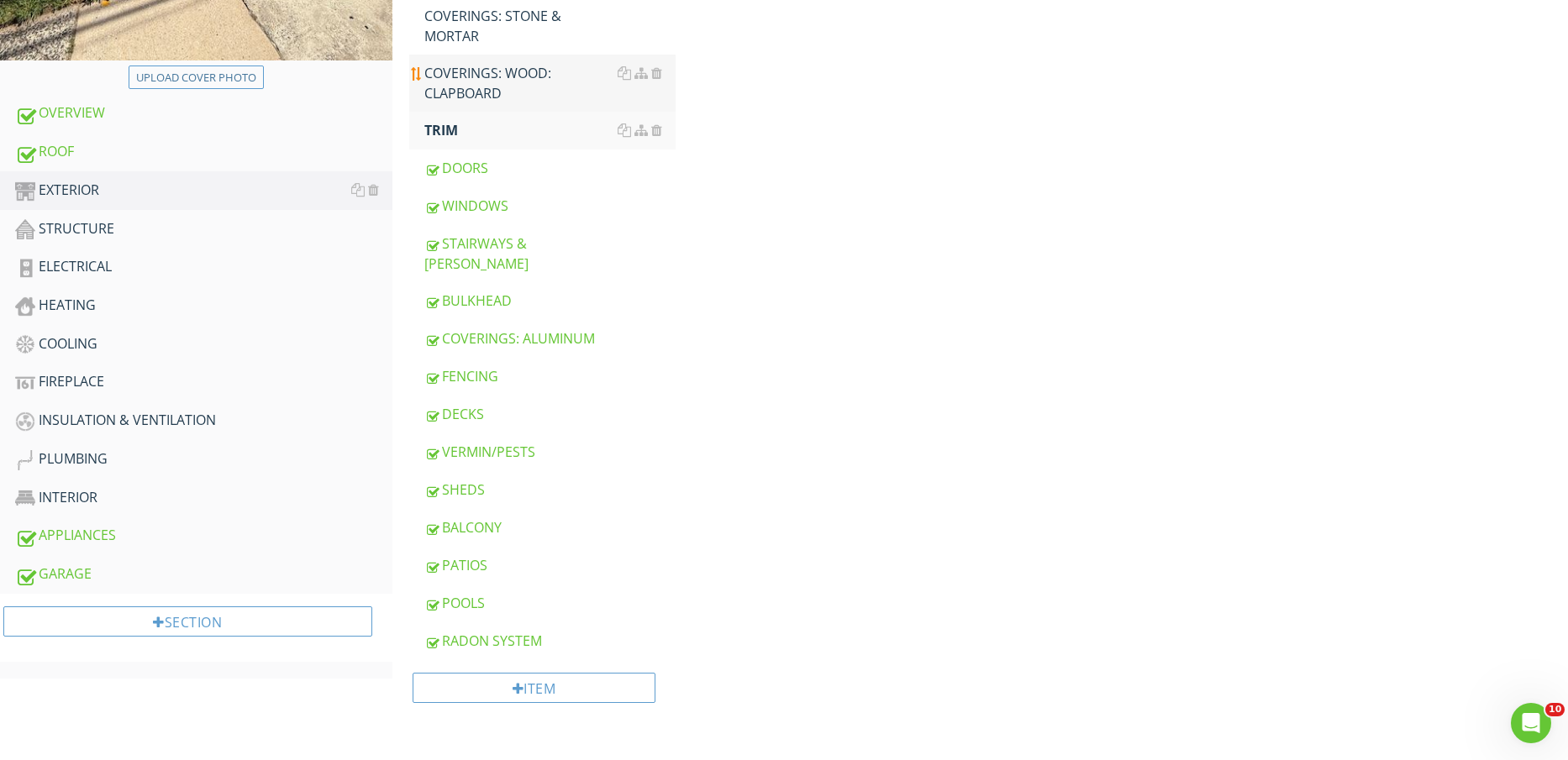
click at [470, 81] on div "COVERINGS: WOOD: CLAPBOARD" at bounding box center [549, 83] width 252 height 41
click at [485, 34] on div "COVERINGS: STONE & MORTAR" at bounding box center [549, 25] width 252 height 41
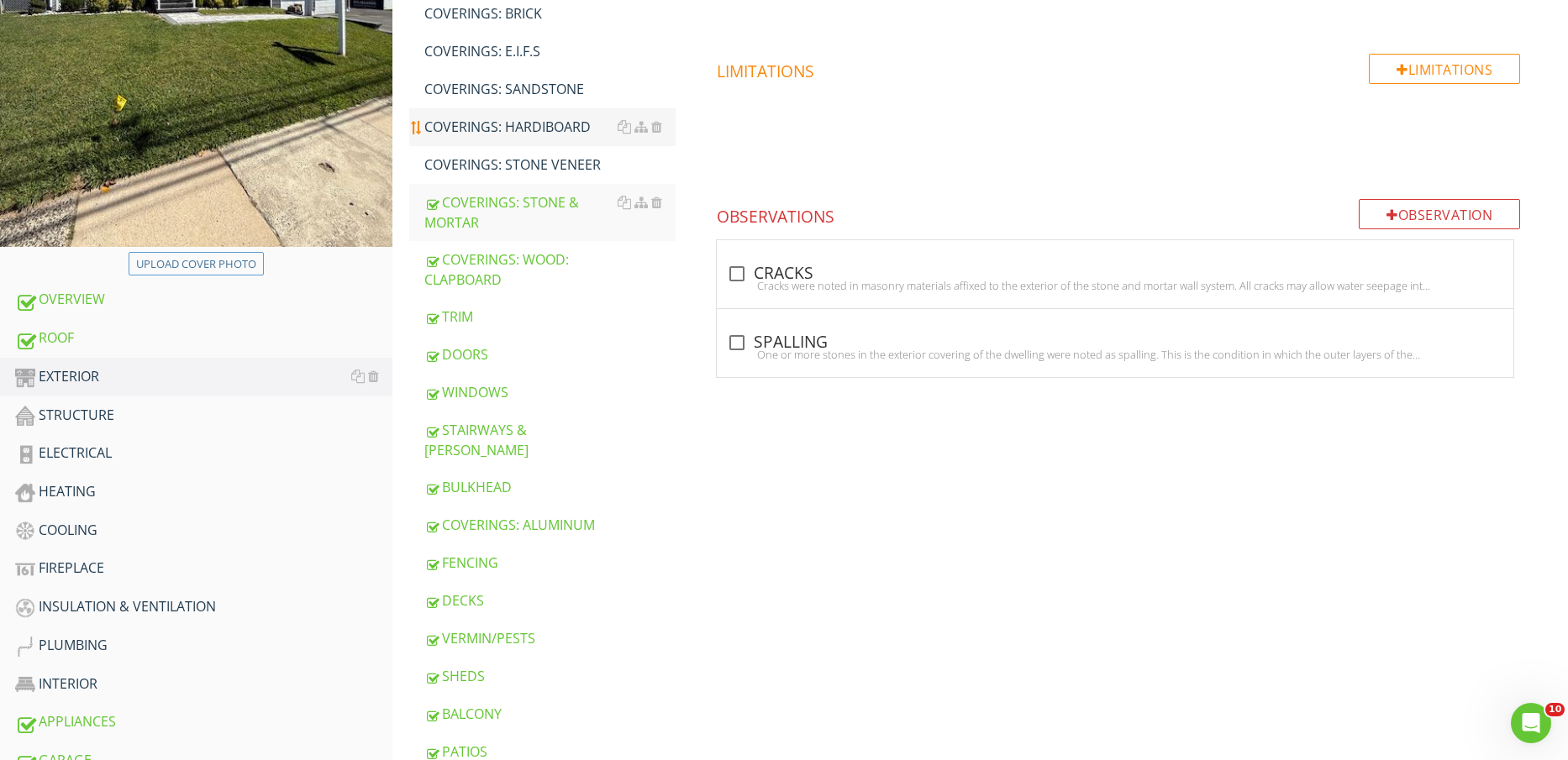
scroll to position [420, 0]
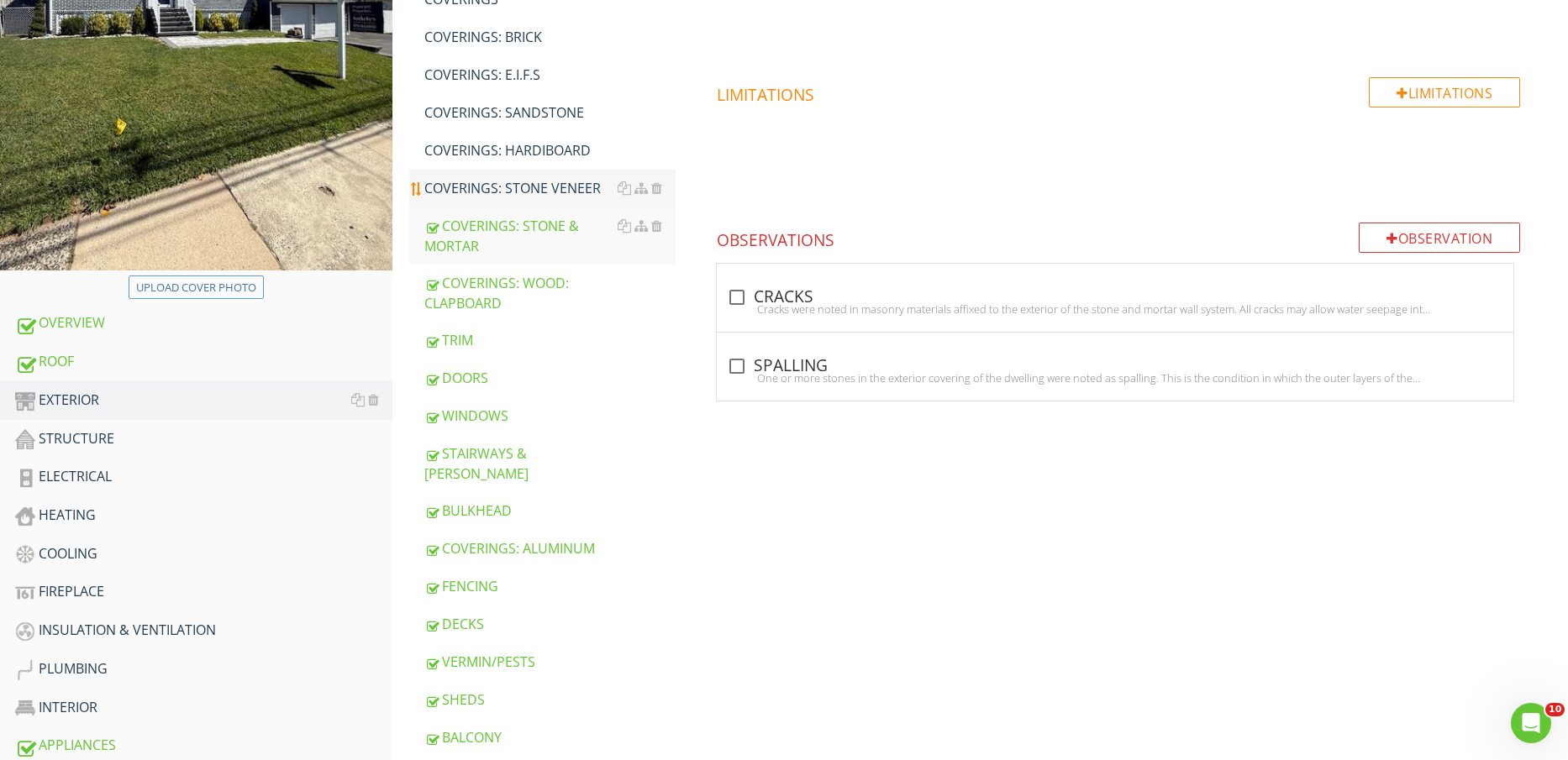
click at [482, 181] on div "COVERINGS: STONE VENEER" at bounding box center [549, 188] width 252 height 20
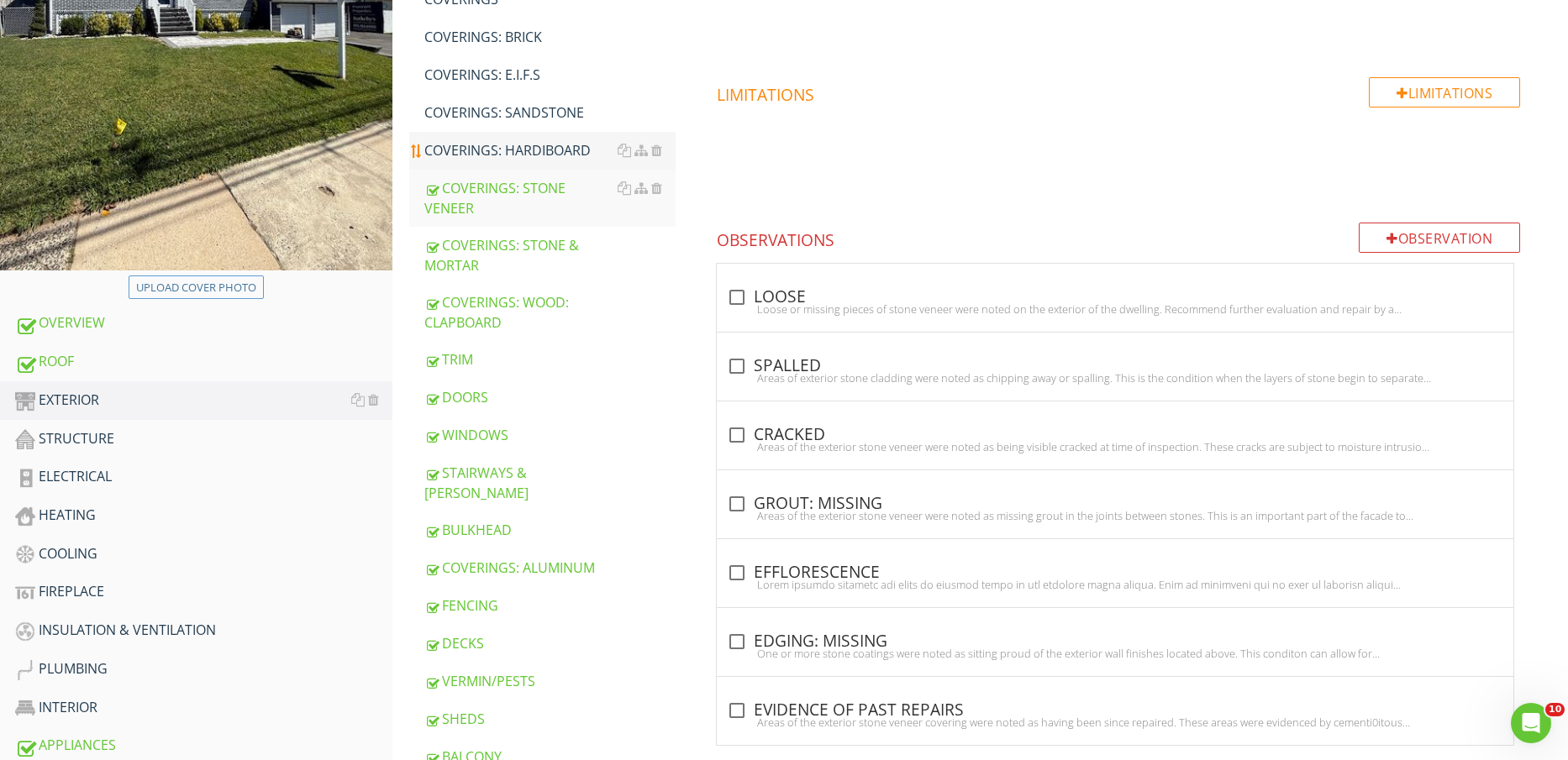
click at [490, 148] on div "COVERINGS: HARDIBOARD" at bounding box center [549, 150] width 252 height 20
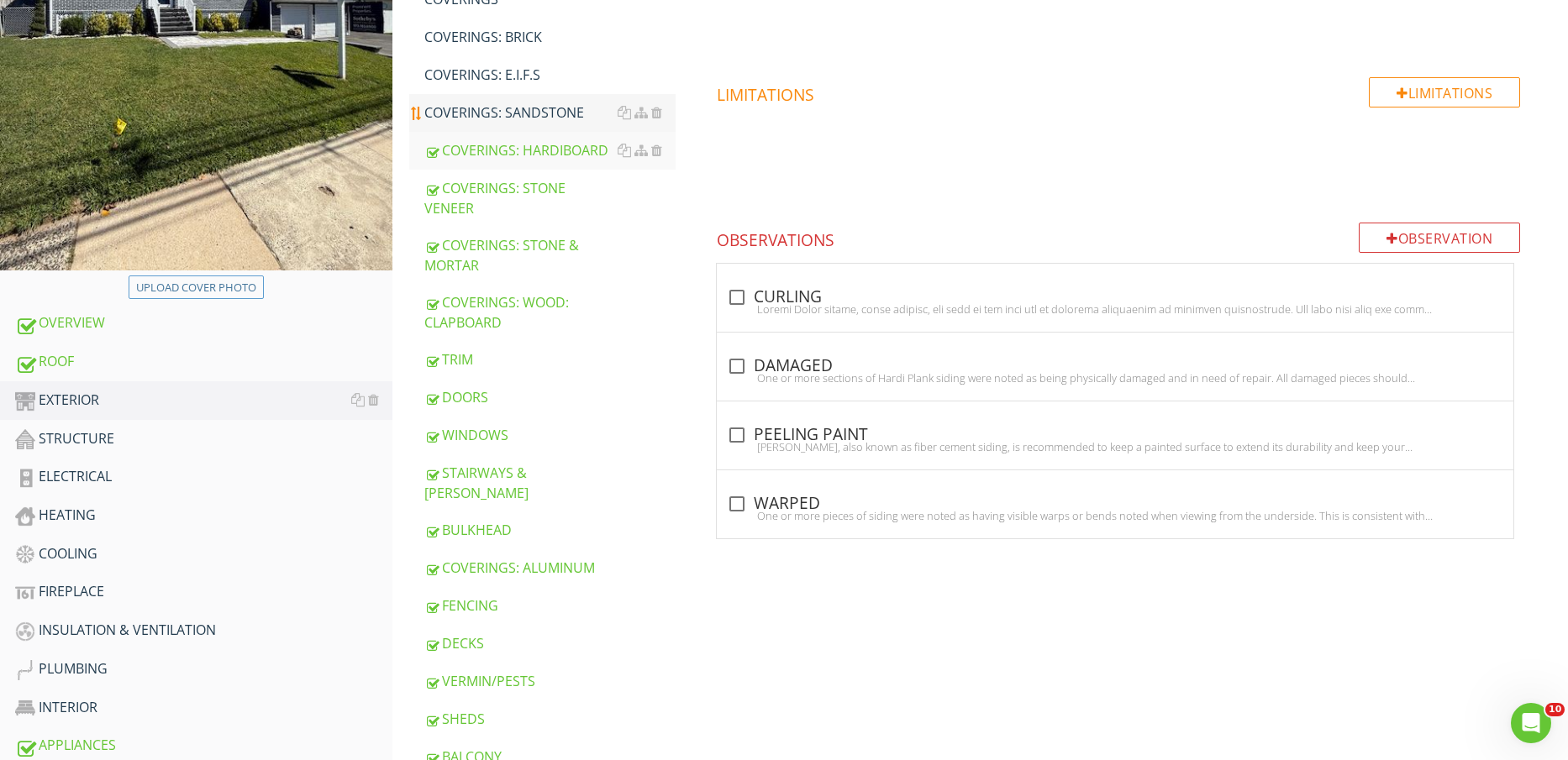
click at [511, 106] on div "COVERINGS: SANDSTONE" at bounding box center [549, 112] width 252 height 20
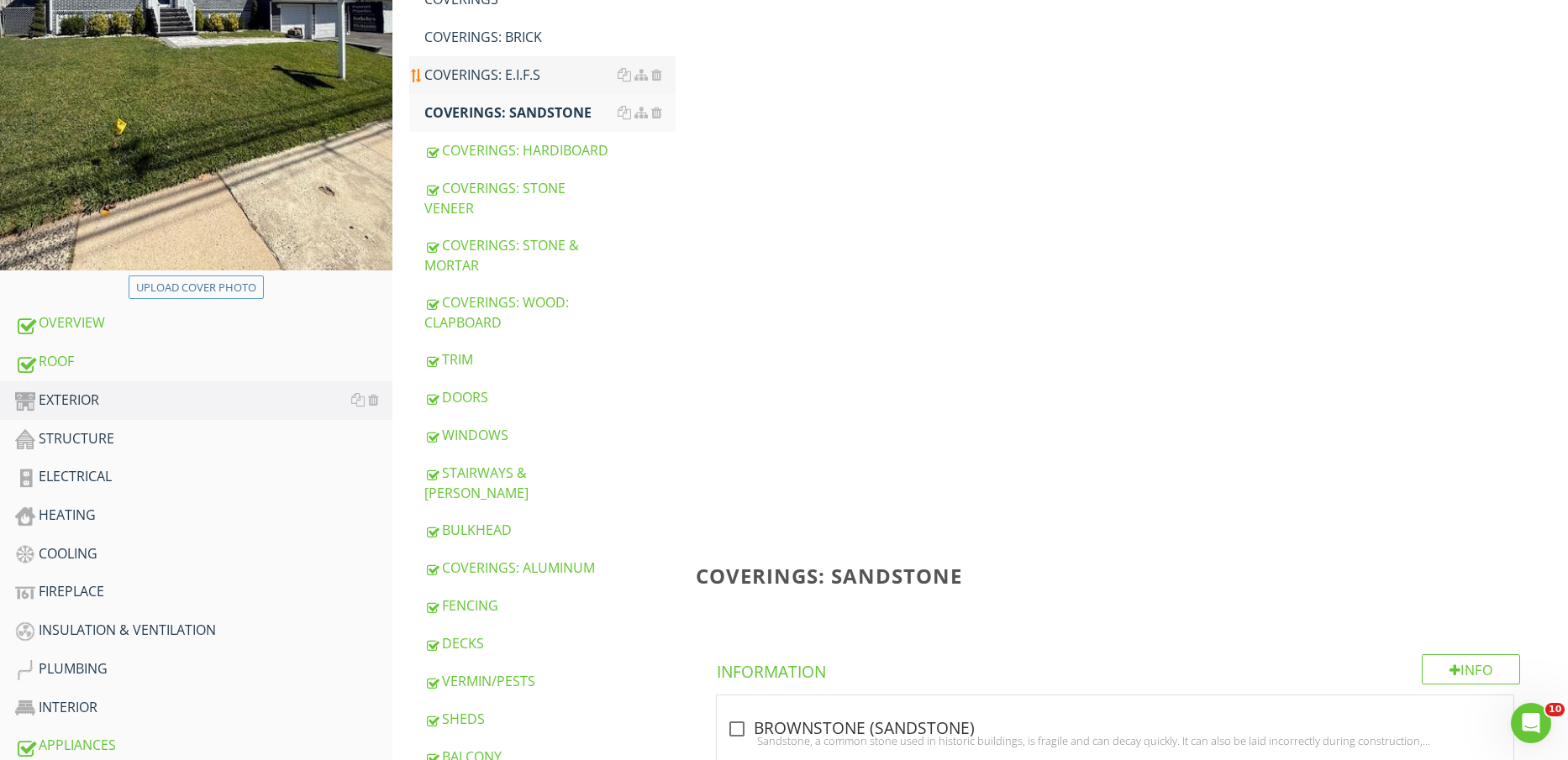
click at [512, 78] on div "COVERINGS: E.I.F.S" at bounding box center [549, 75] width 252 height 20
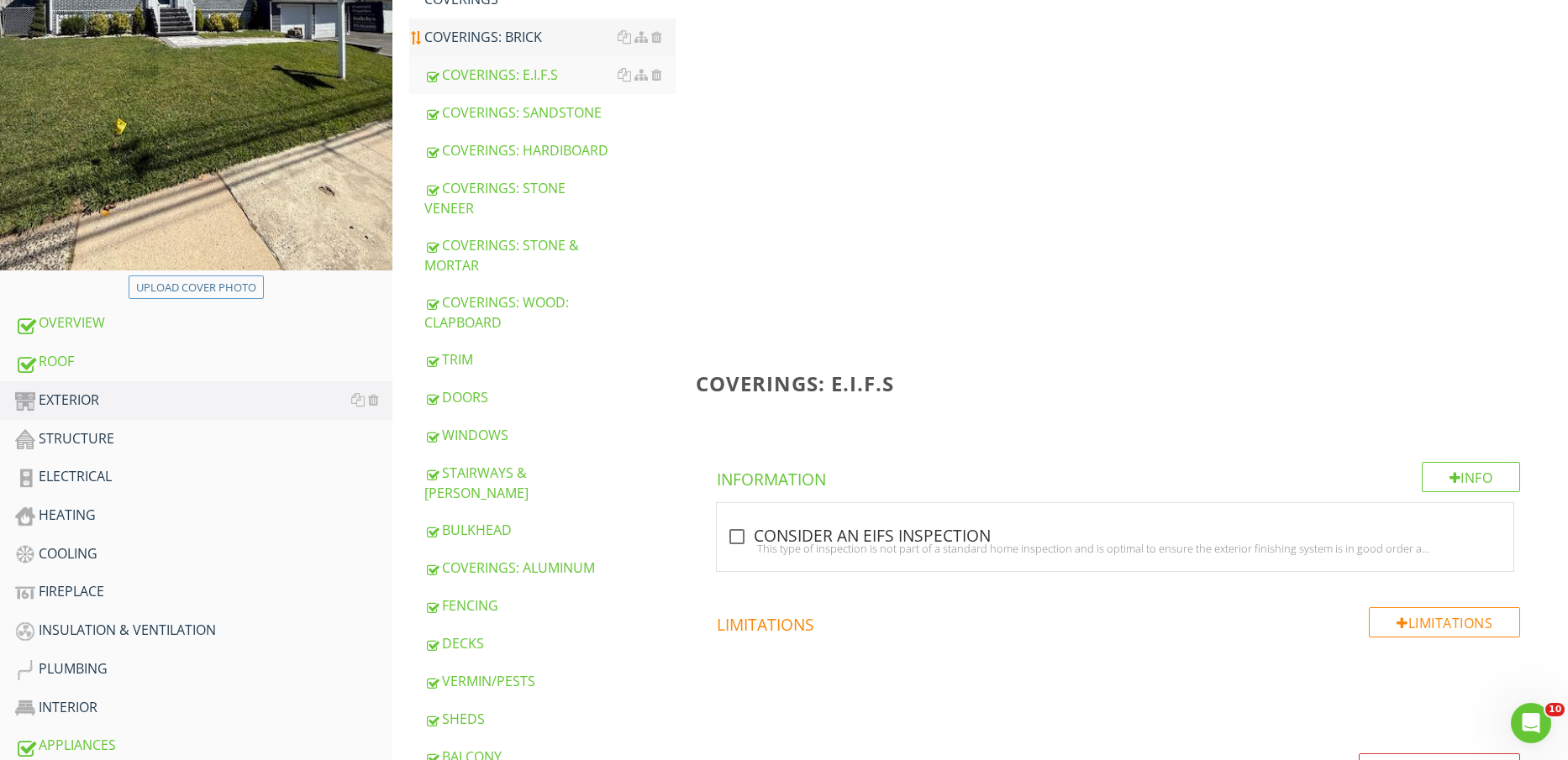
click at [517, 43] on div "COVERINGS: BRICK" at bounding box center [549, 36] width 252 height 20
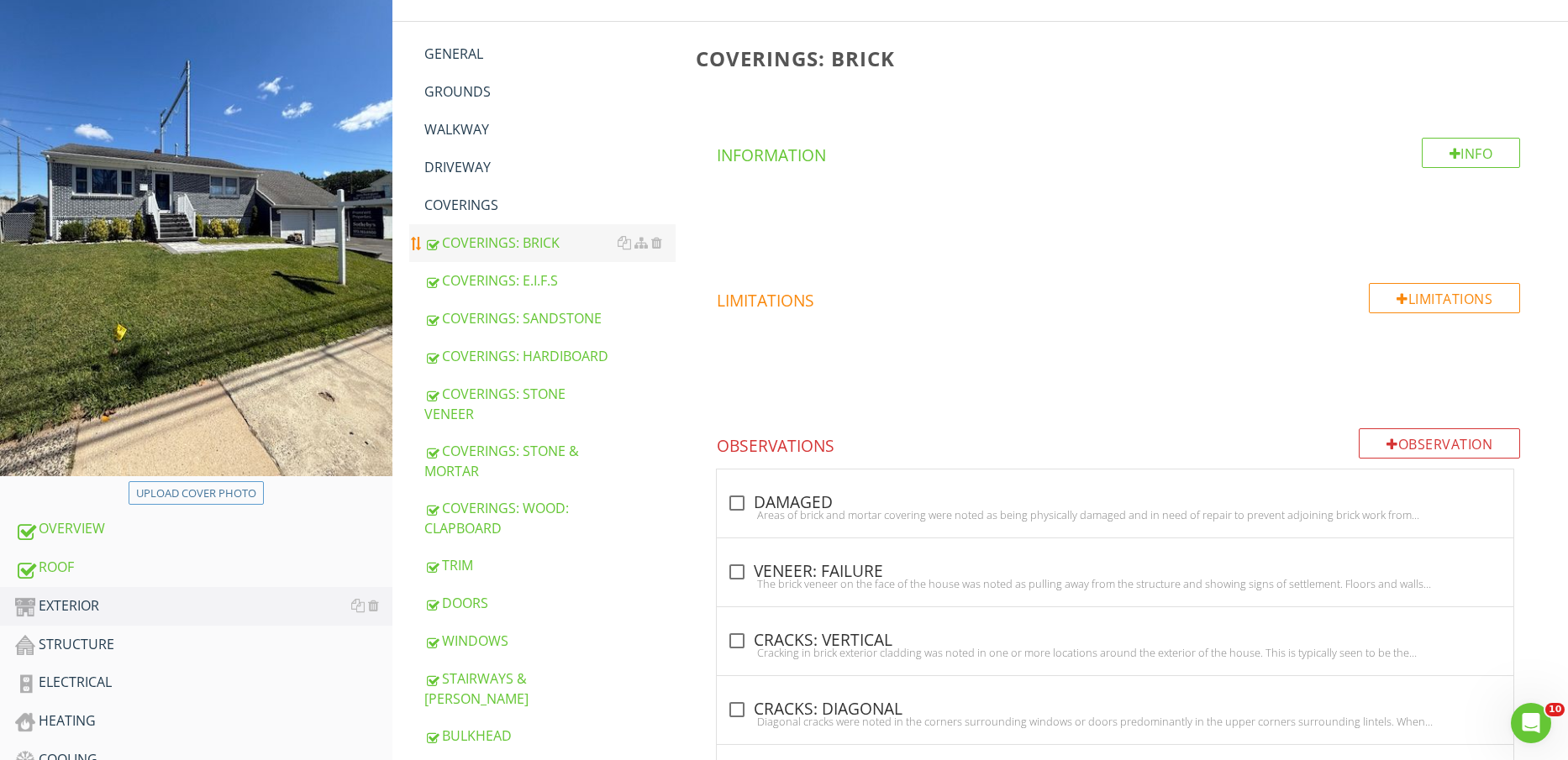
scroll to position [211, 0]
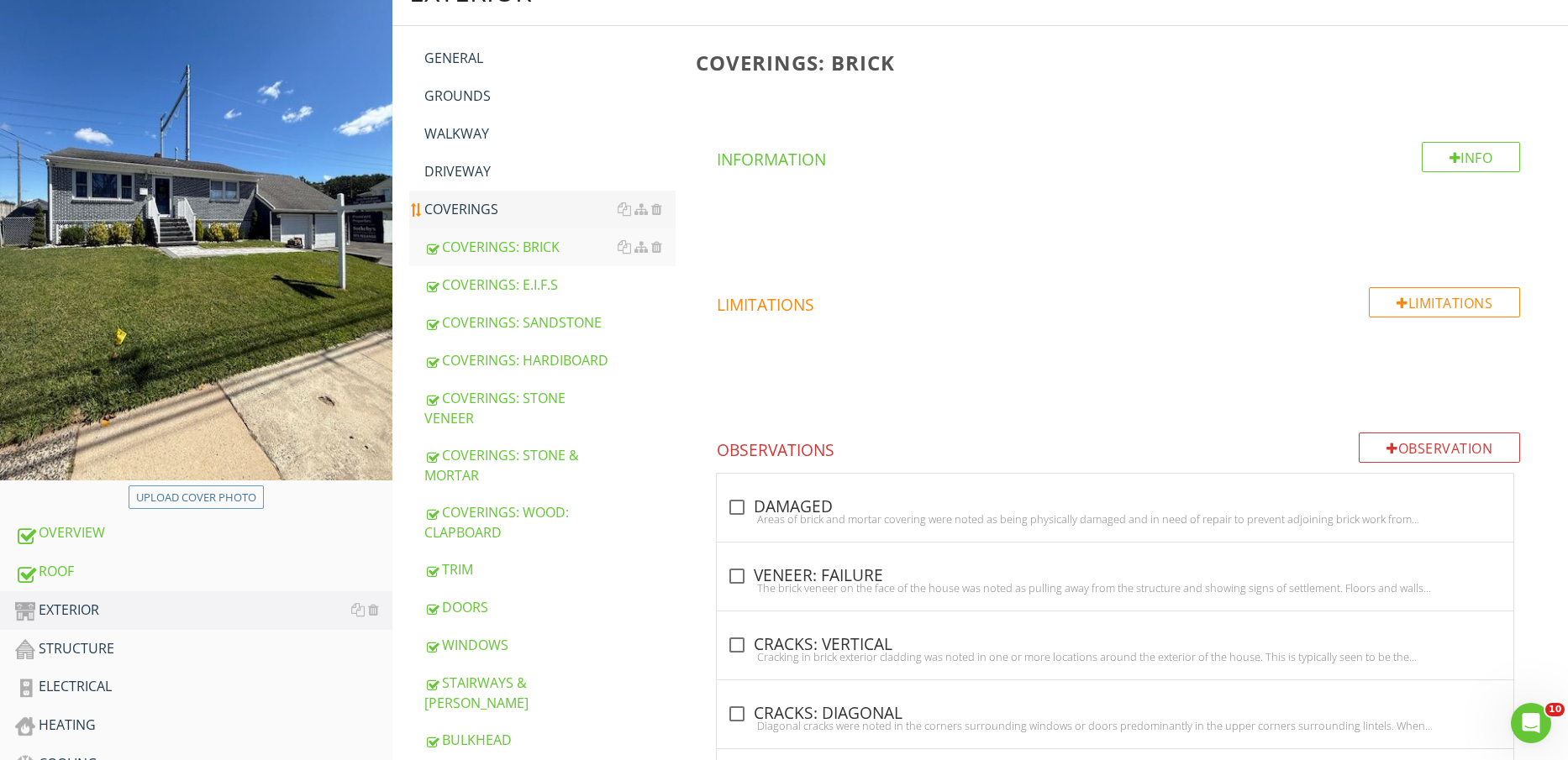
click at [479, 205] on div "COVERINGS" at bounding box center [549, 209] width 252 height 20
click at [477, 161] on div "DRIVEWAY" at bounding box center [549, 171] width 252 height 20
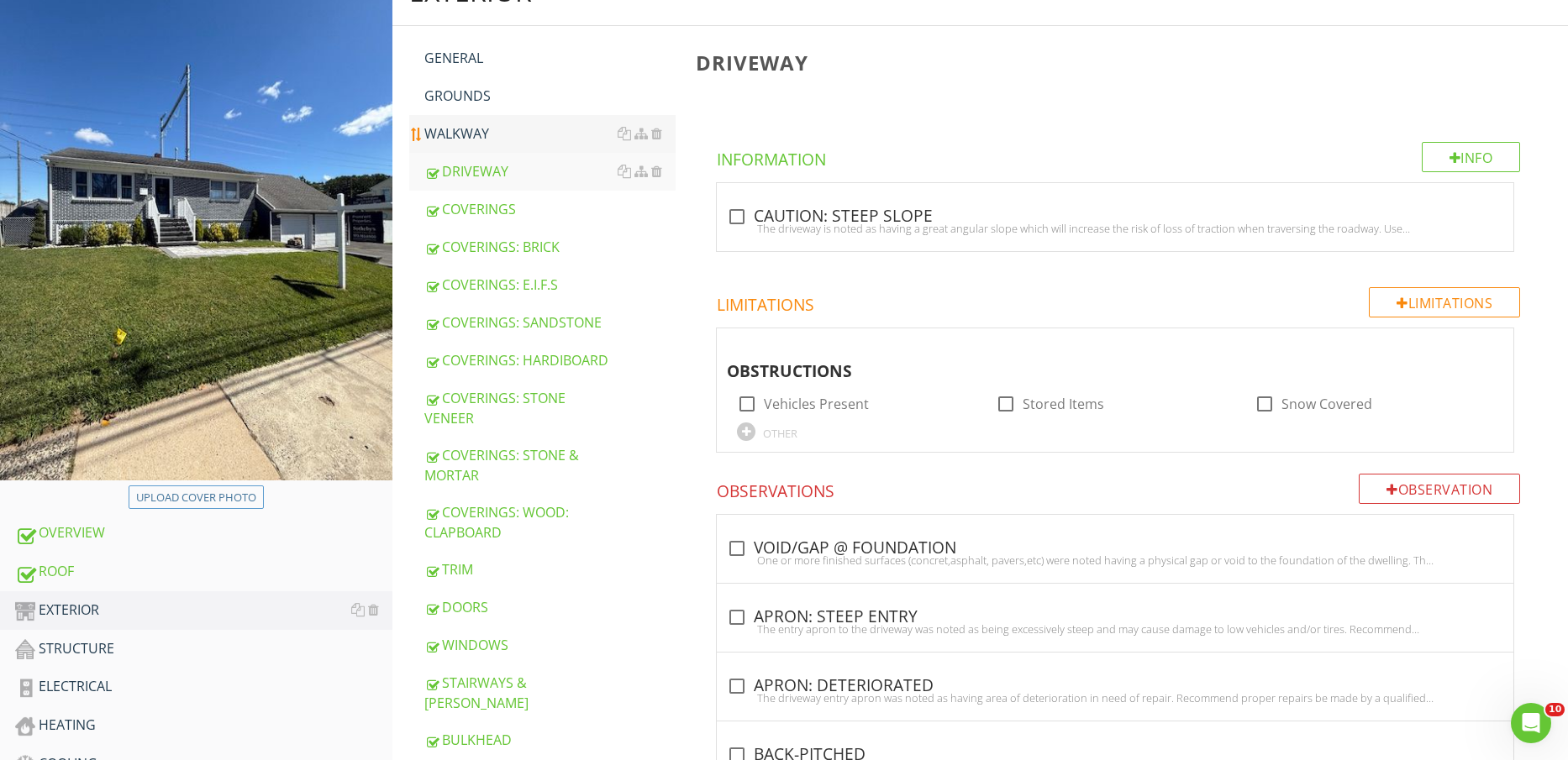
click at [488, 130] on div "WALKWAY" at bounding box center [549, 133] width 252 height 20
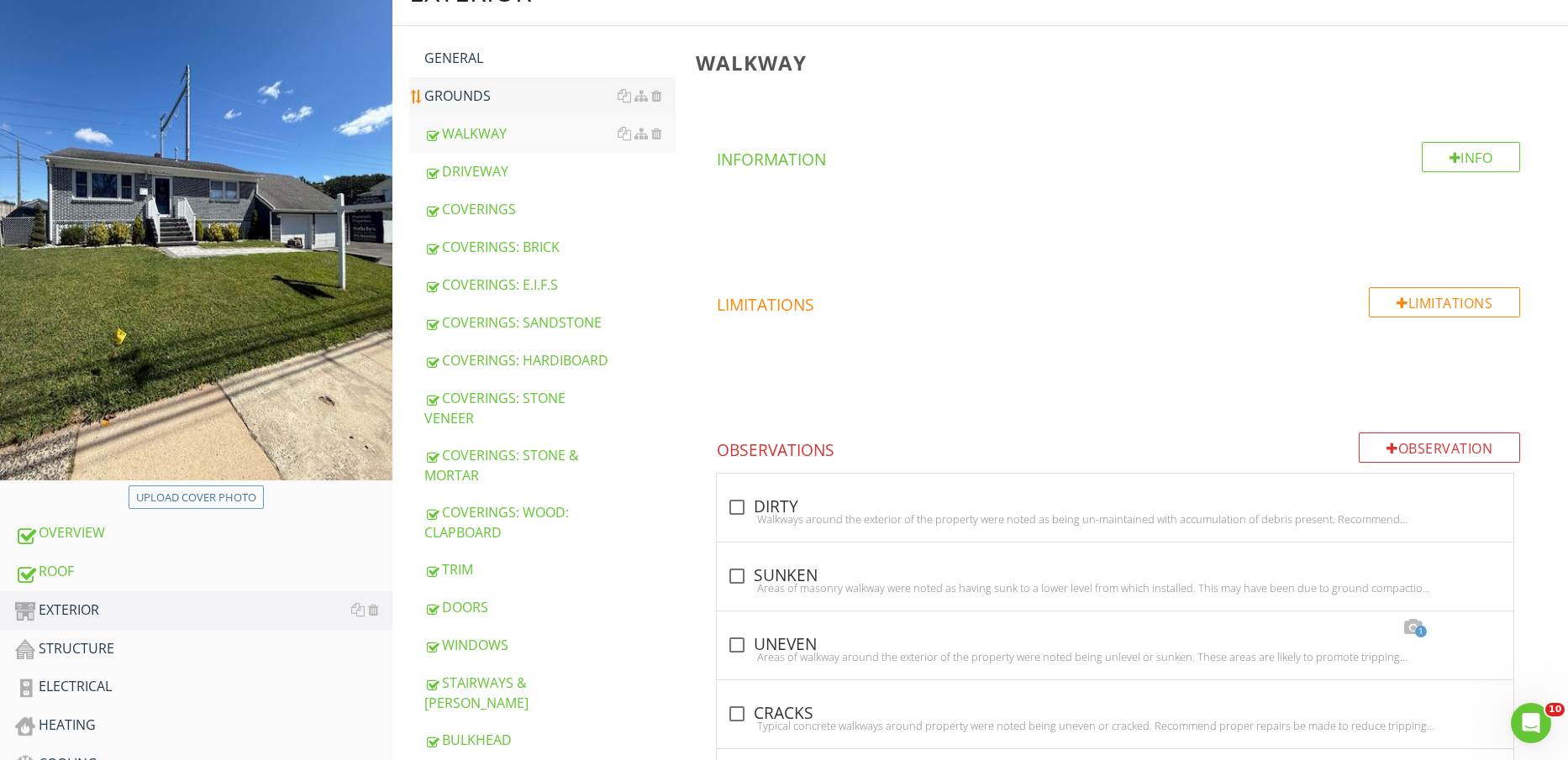
click at [487, 104] on div "GROUNDS" at bounding box center [549, 95] width 252 height 20
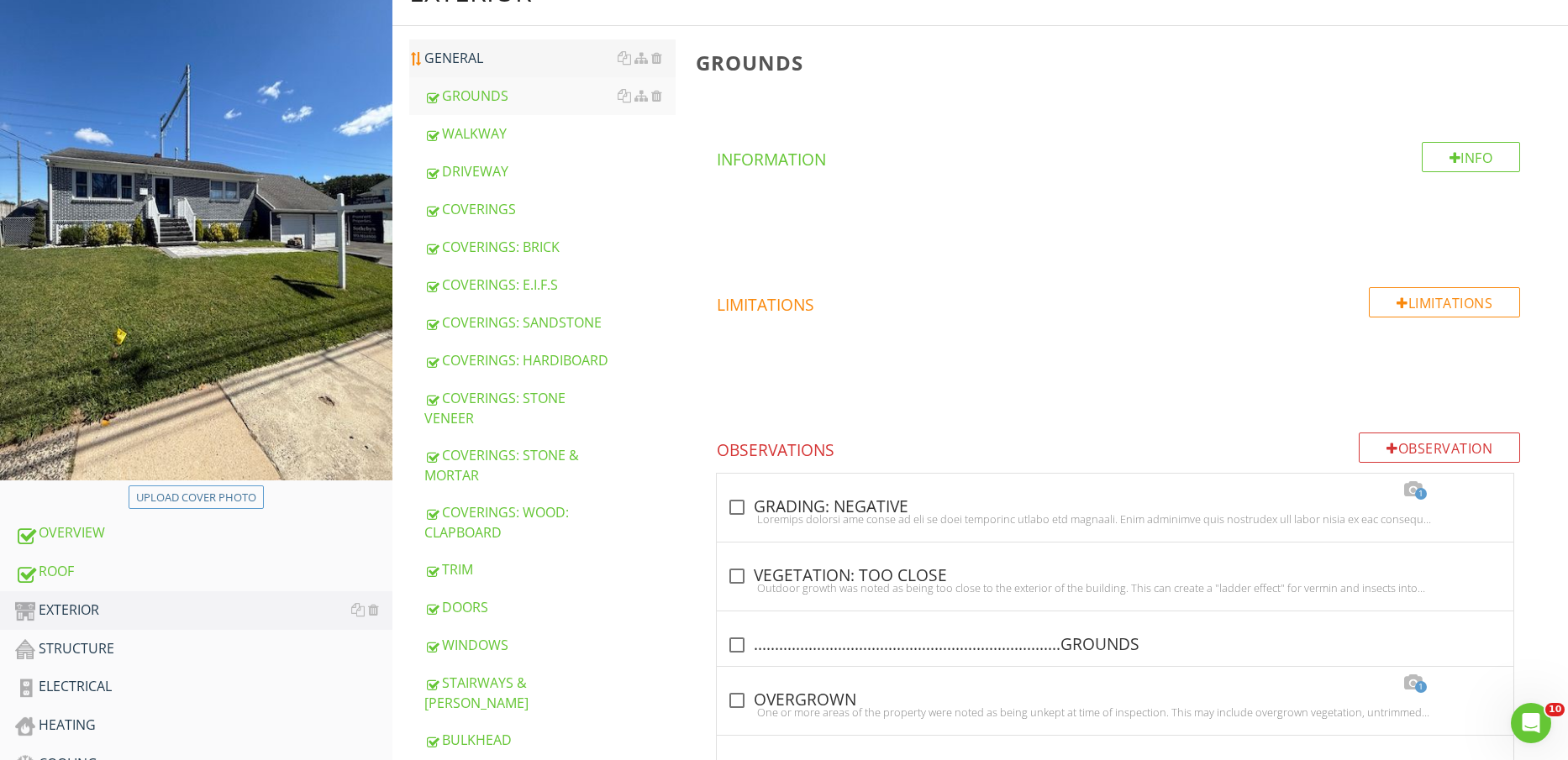
click at [495, 59] on div "GENERAL" at bounding box center [549, 58] width 252 height 20
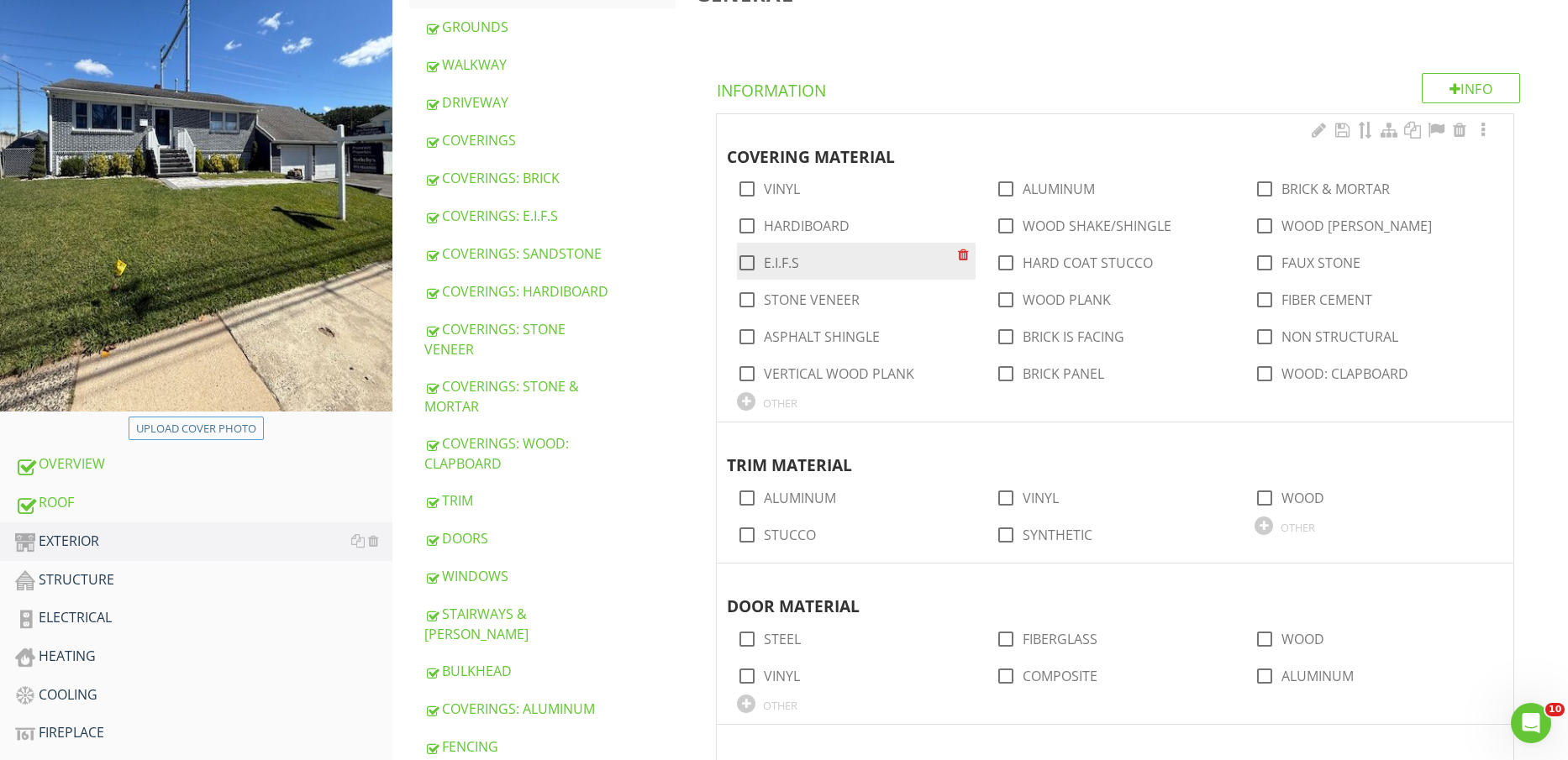
scroll to position [315, 0]
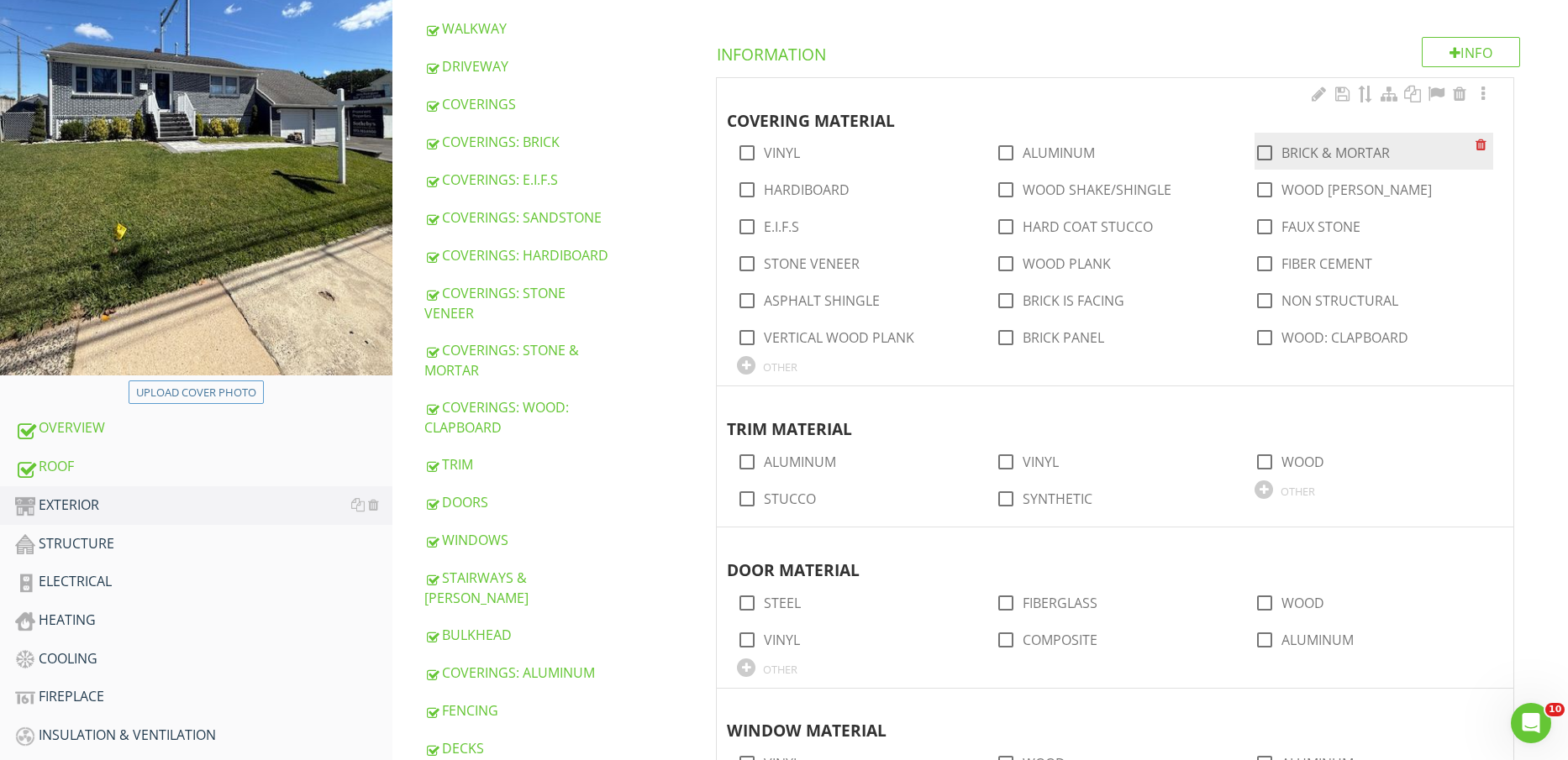
click at [1344, 144] on label "BRICK & MORTAR" at bounding box center [1335, 153] width 109 height 17
checkbox input "true"
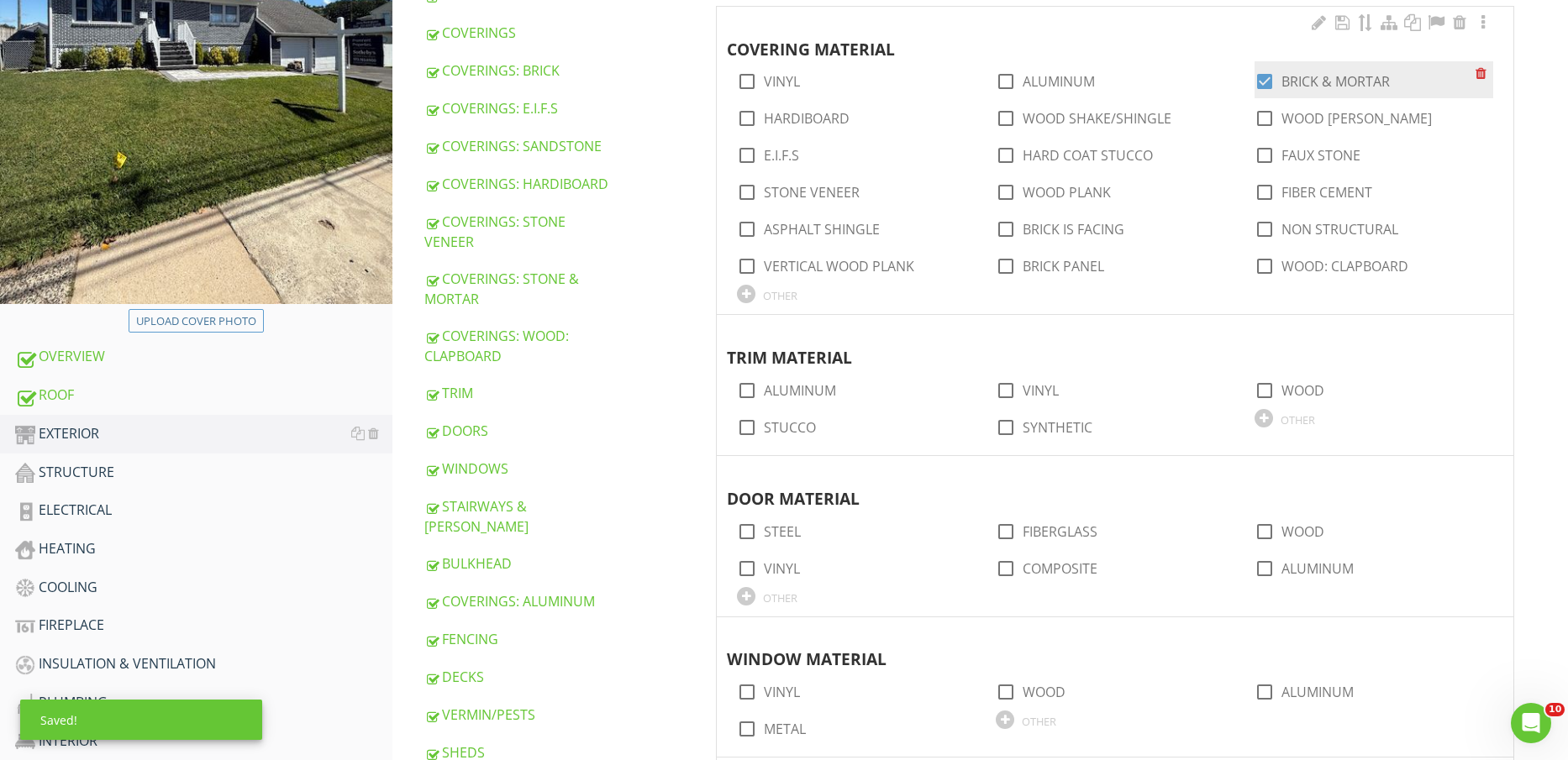
scroll to position [420, 0]
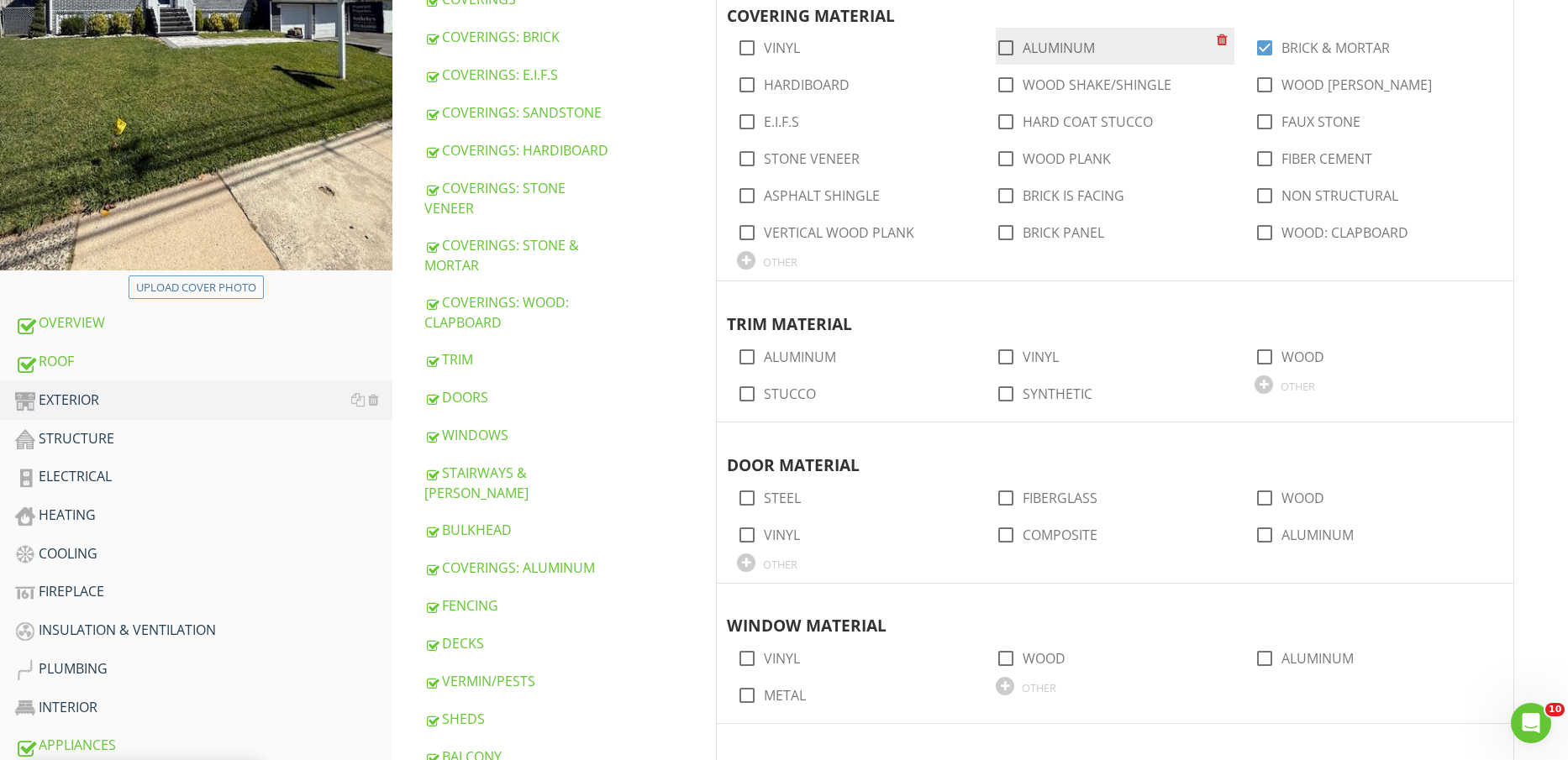
click at [1070, 46] on label "ALUMINUM" at bounding box center [1058, 48] width 73 height 17
checkbox input "true"
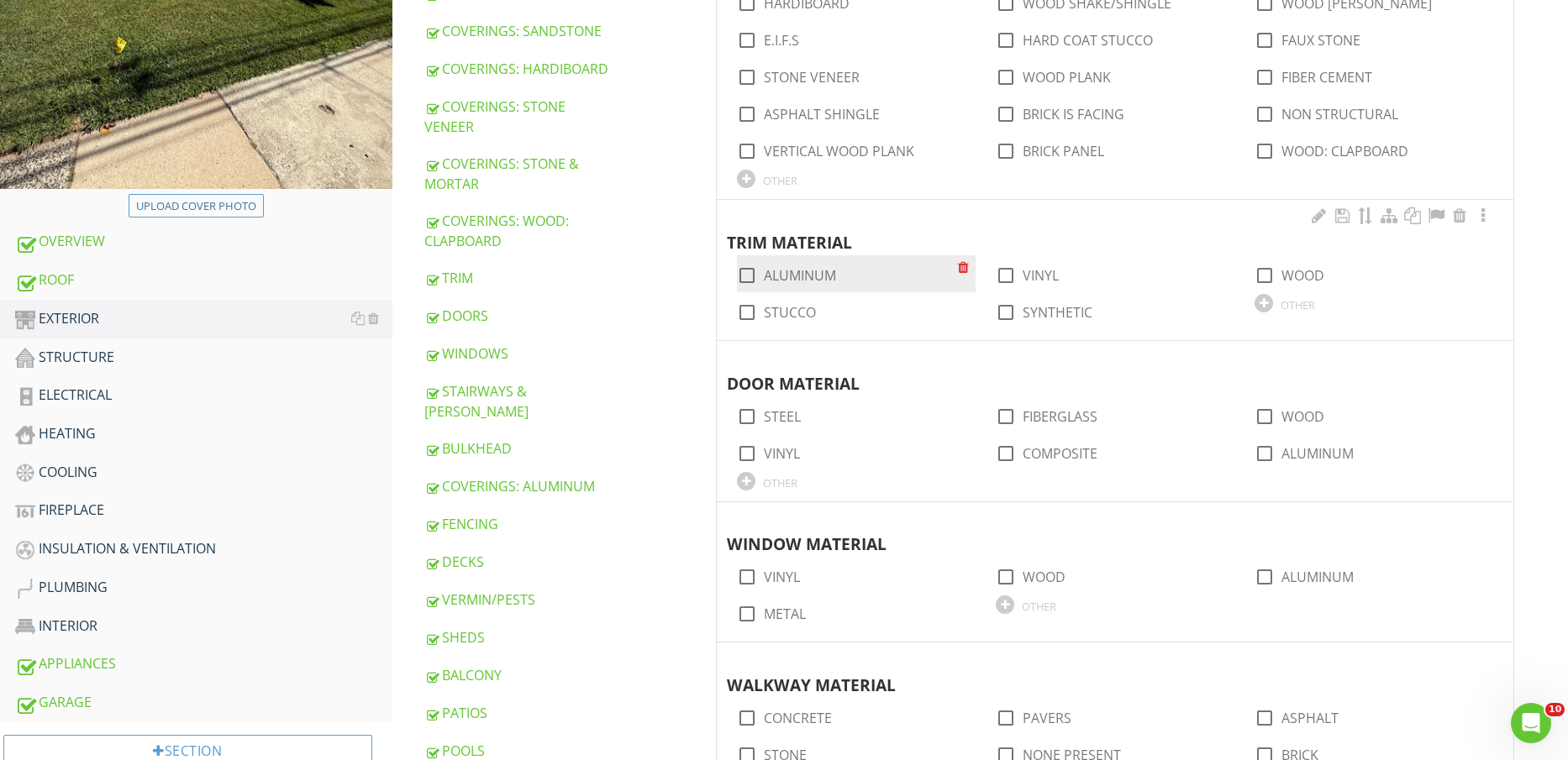
scroll to position [525, 0]
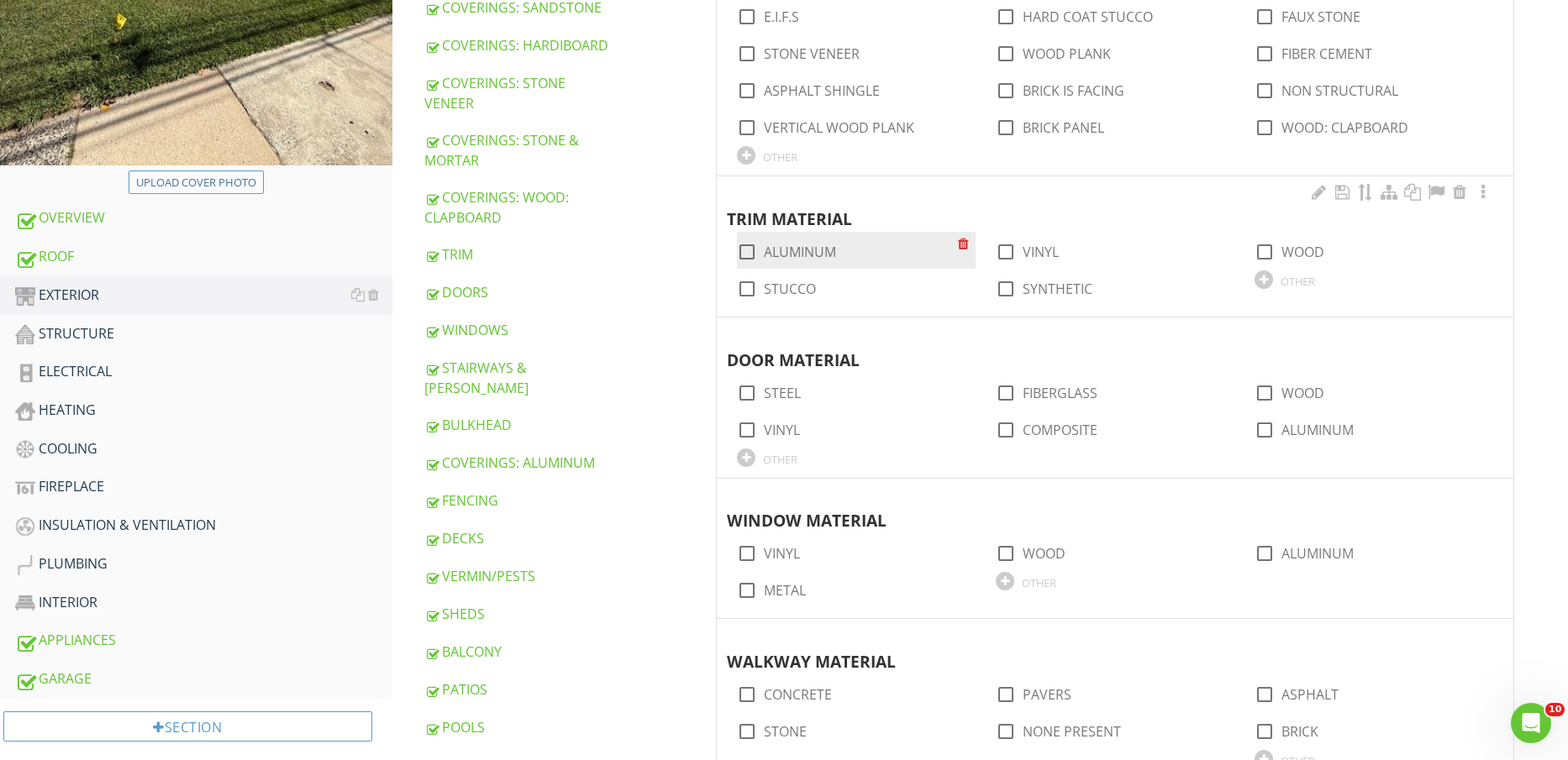
click at [794, 253] on label "ALUMINUM" at bounding box center [800, 252] width 73 height 17
checkbox input "true"
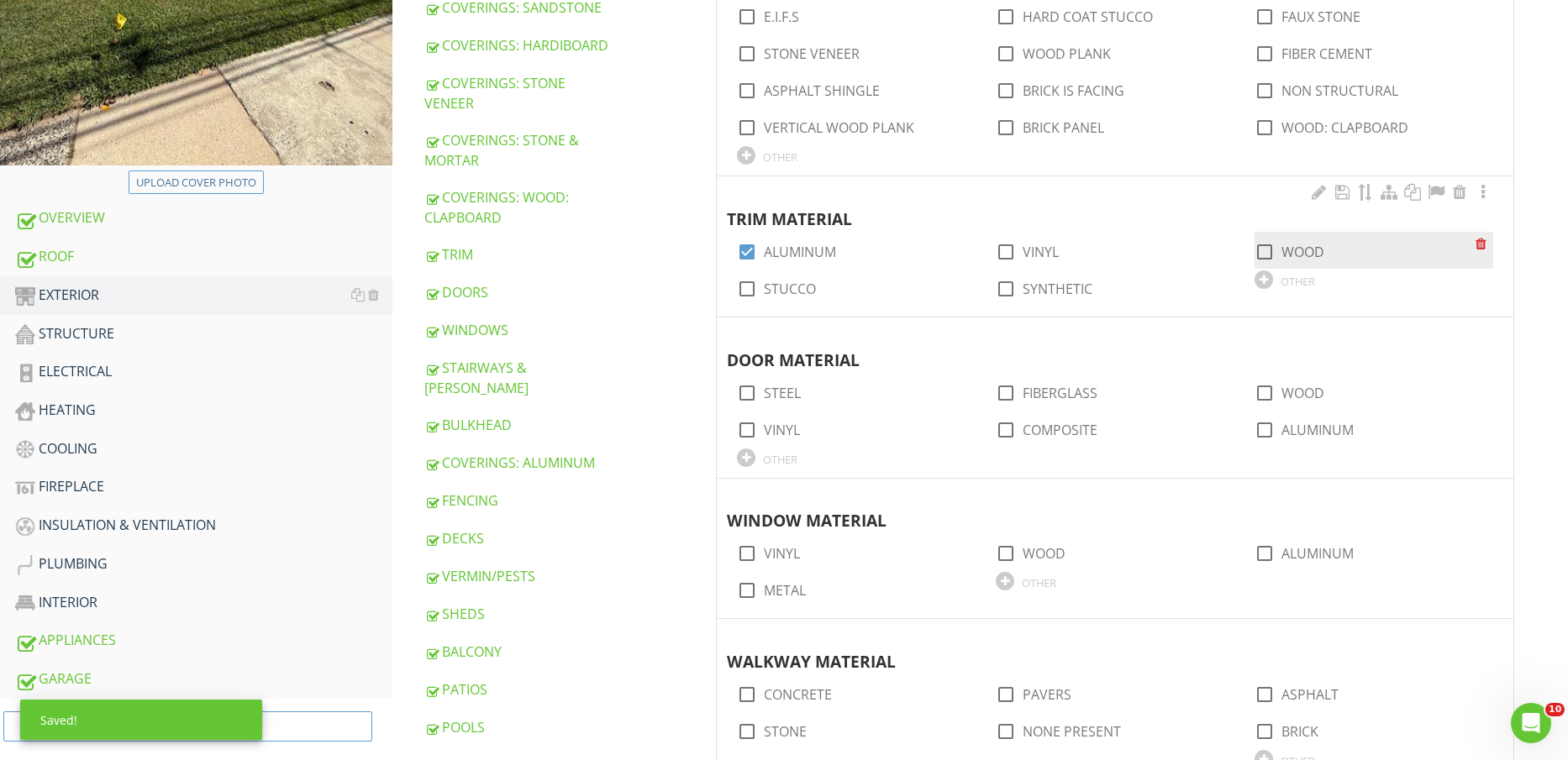
click at [1318, 248] on label "WOOD" at bounding box center [1302, 252] width 42 height 17
checkbox input "true"
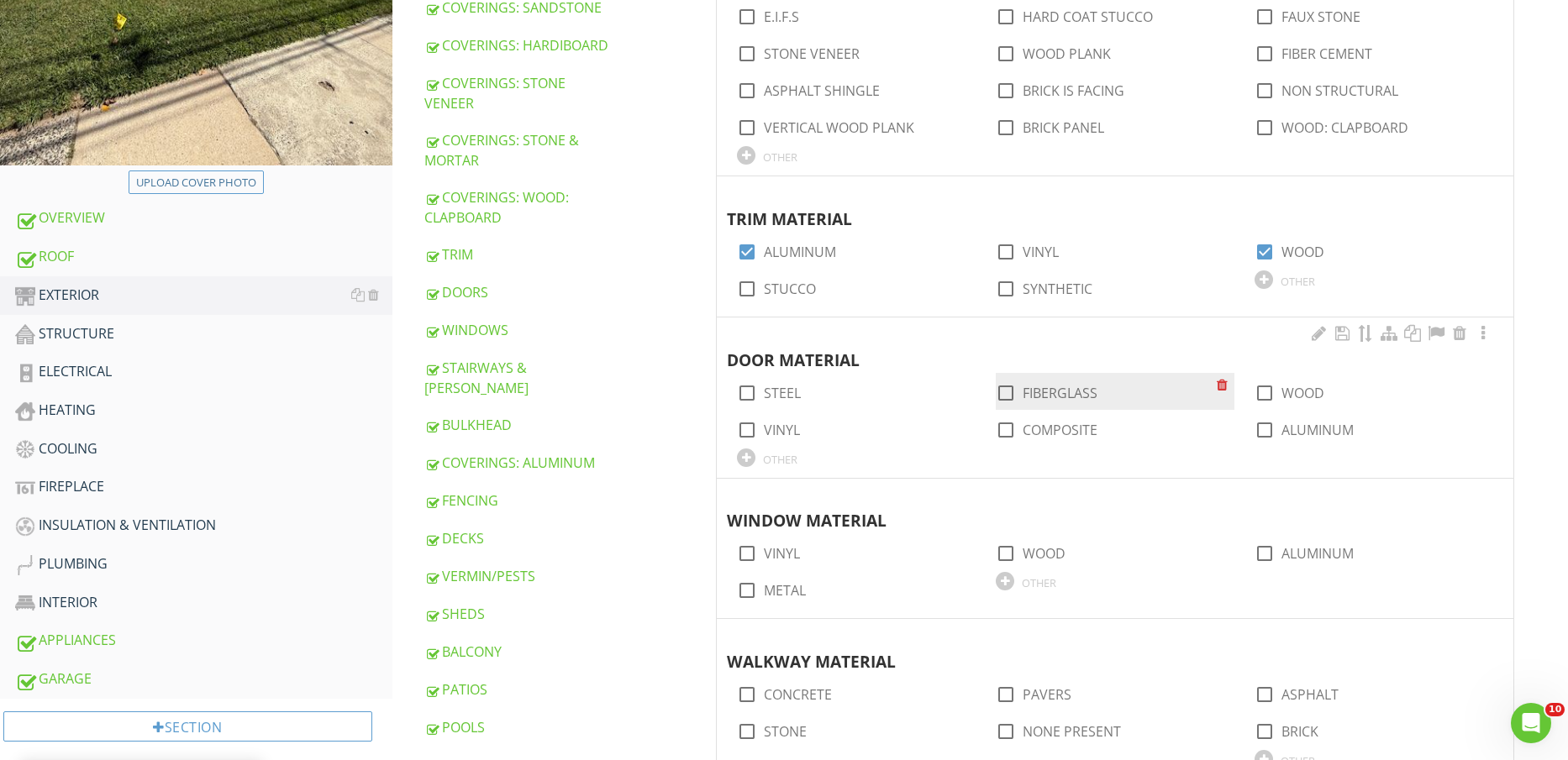
click at [1061, 383] on div "check_box_outline_blank FIBERGLASS" at bounding box center [1047, 393] width 102 height 20
click at [1069, 386] on label "FIBERGLASS" at bounding box center [1059, 394] width 75 height 17
checkbox input "true"
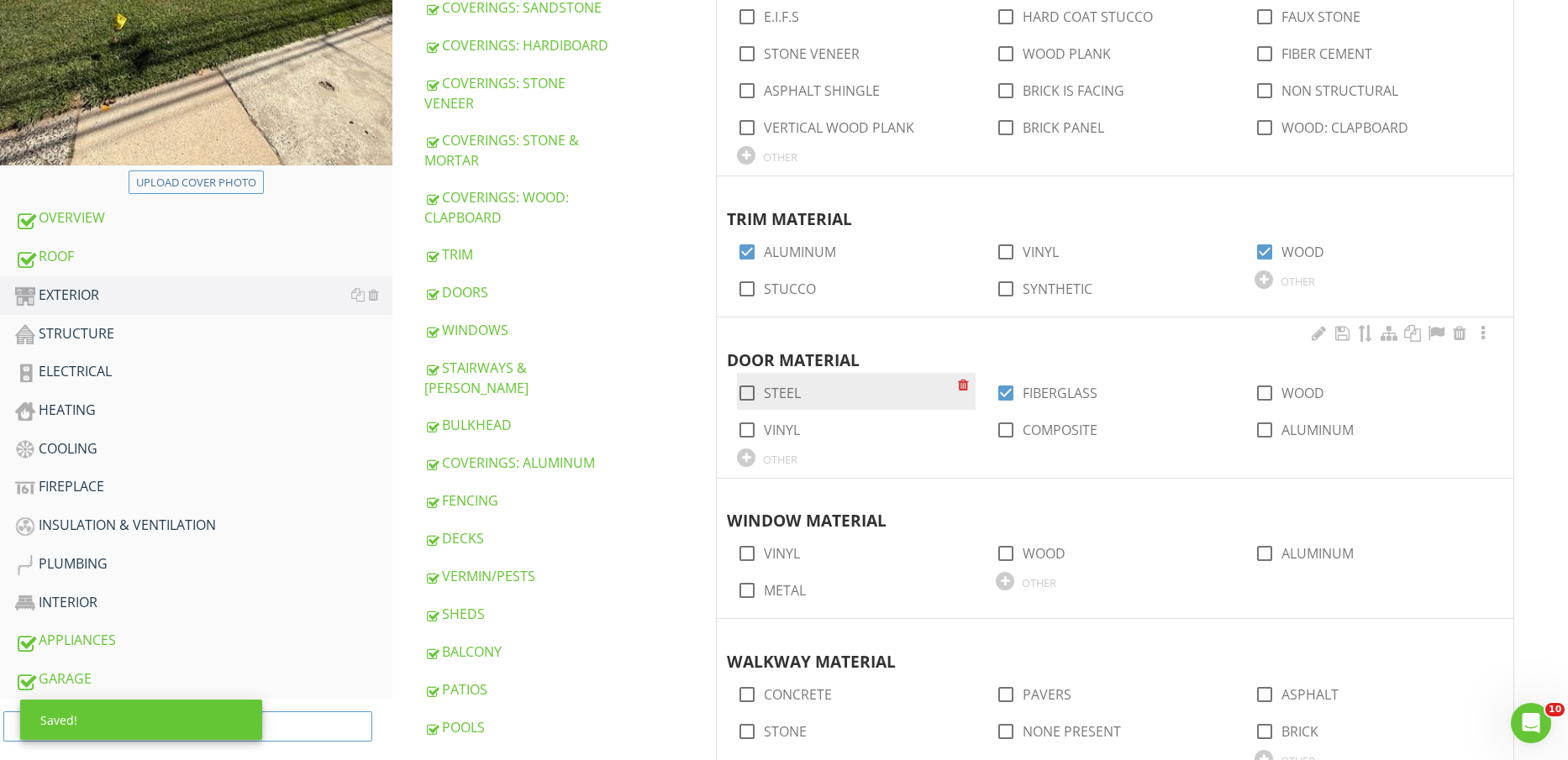
click at [777, 395] on label "STEEL" at bounding box center [782, 394] width 37 height 17
checkbox input "true"
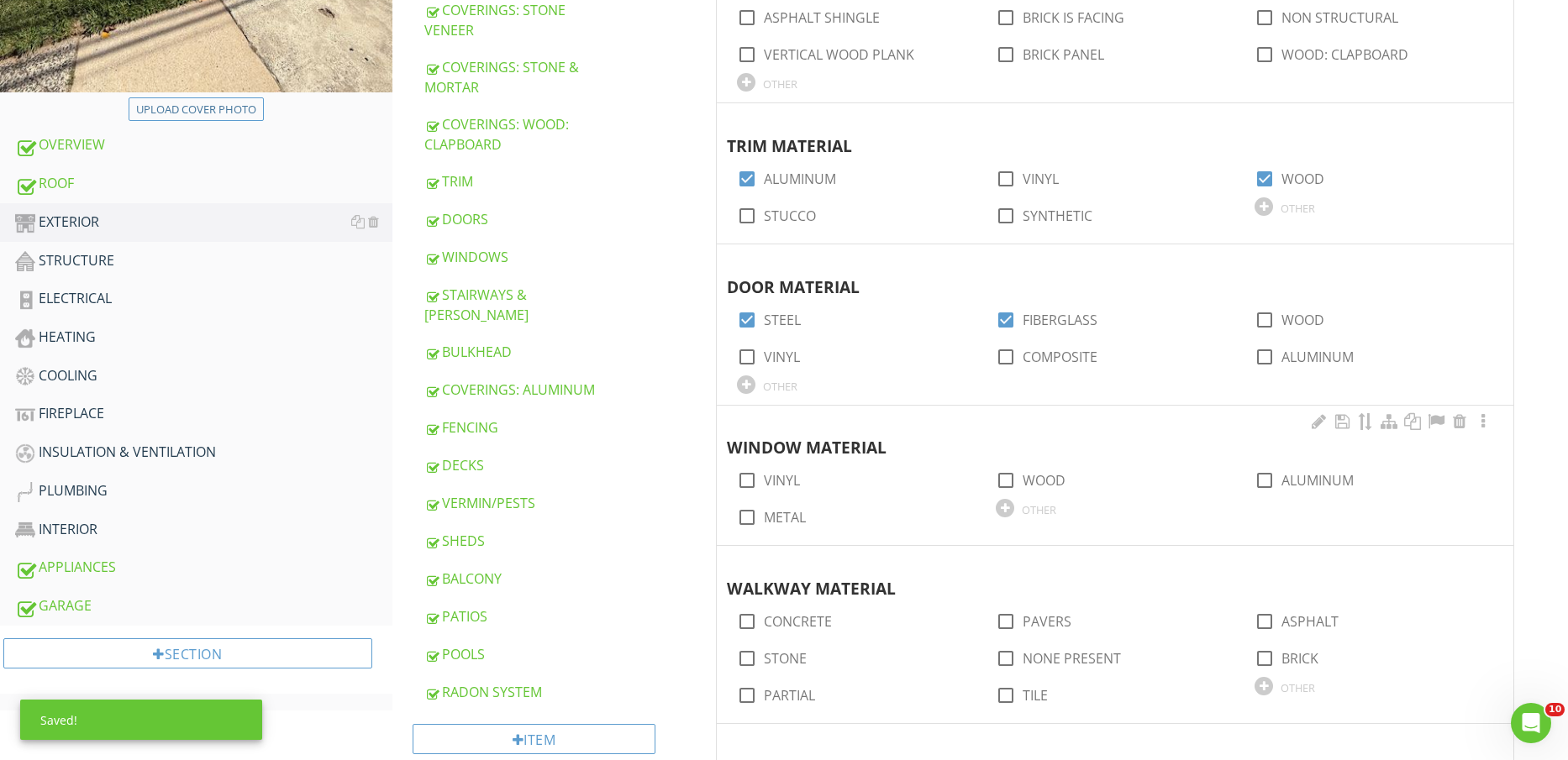
scroll to position [631, 0]
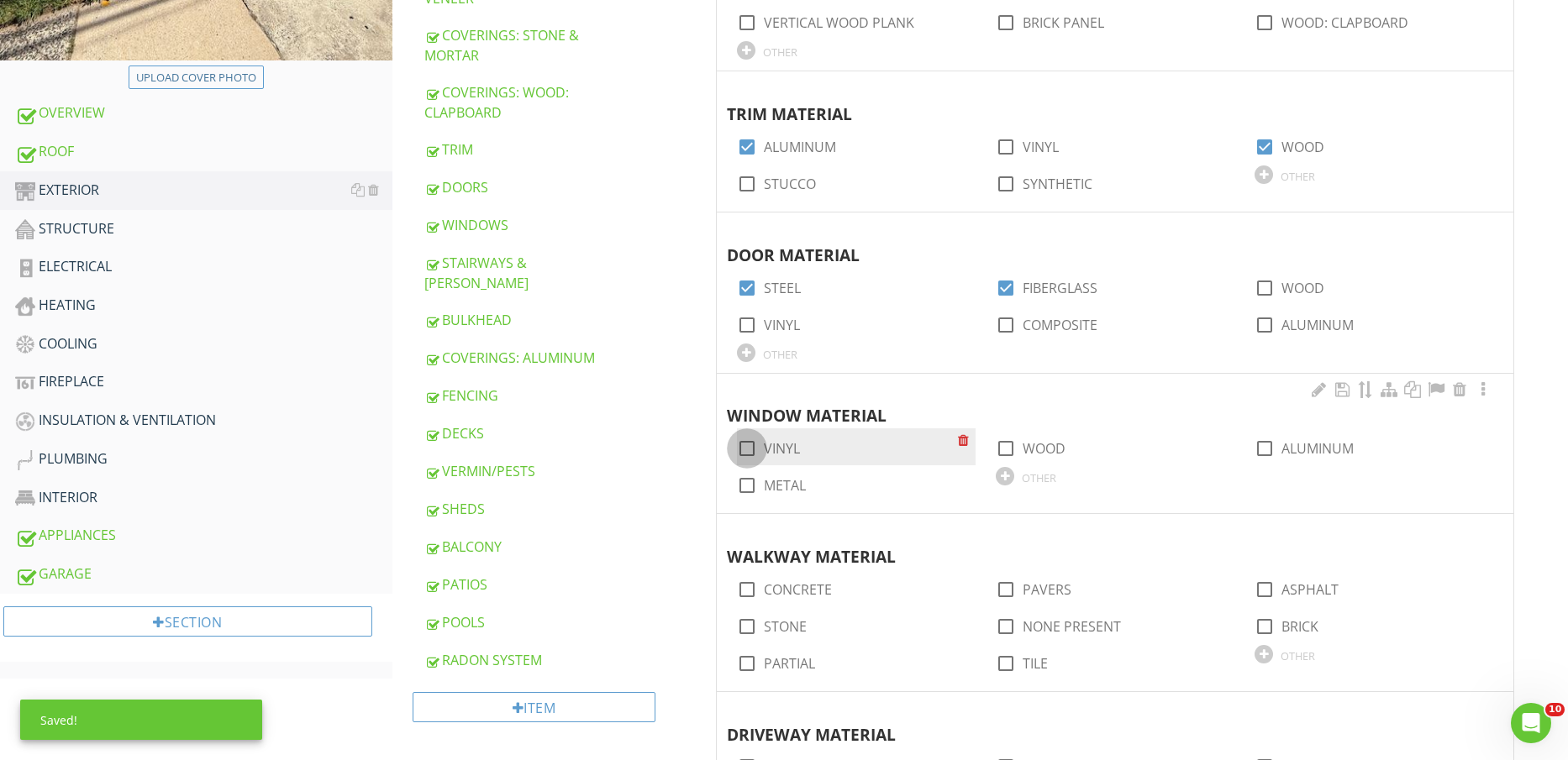
click at [759, 450] on div at bounding box center [747, 448] width 28 height 28
checkbox input "true"
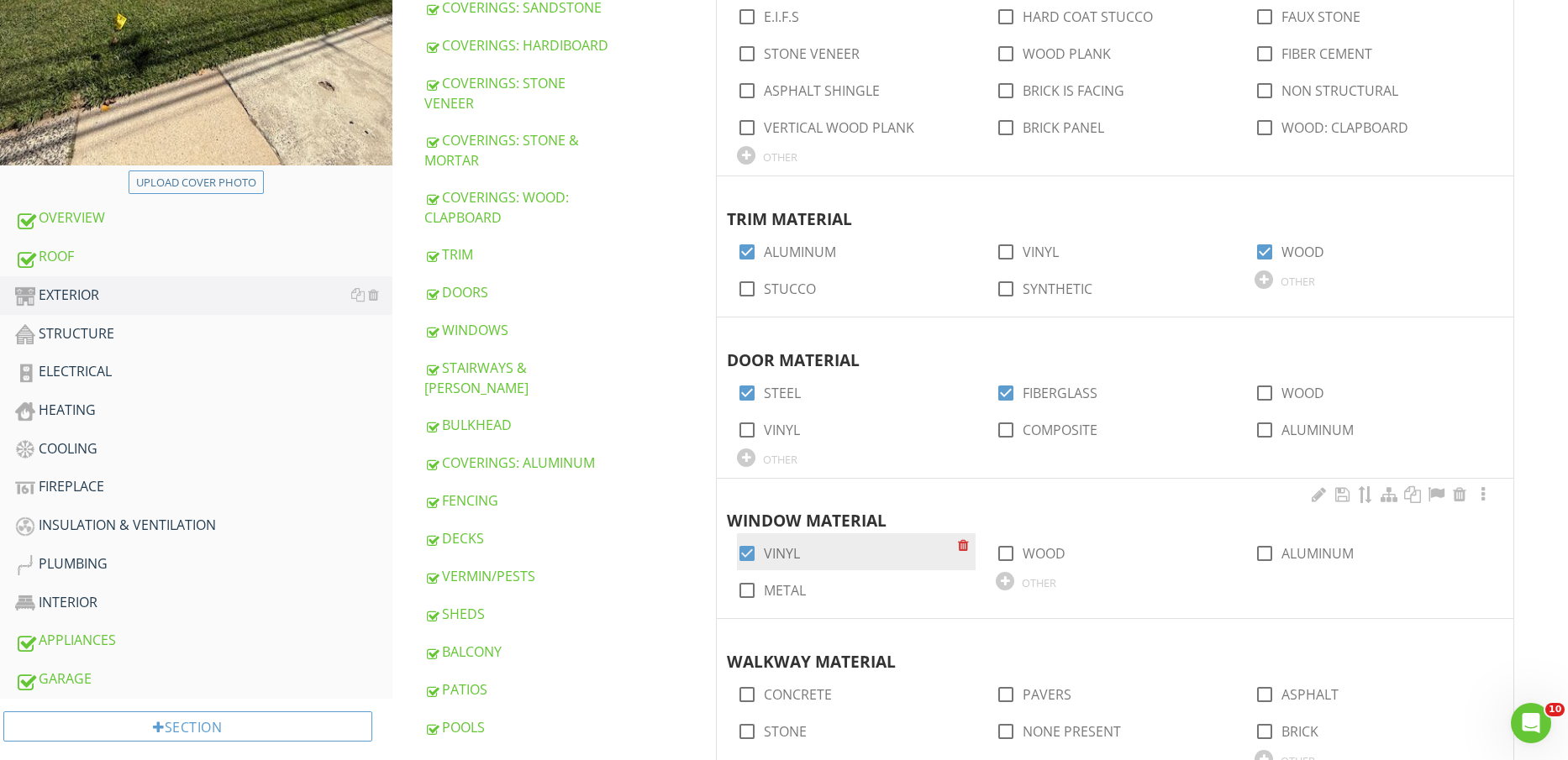
scroll to position [735, 0]
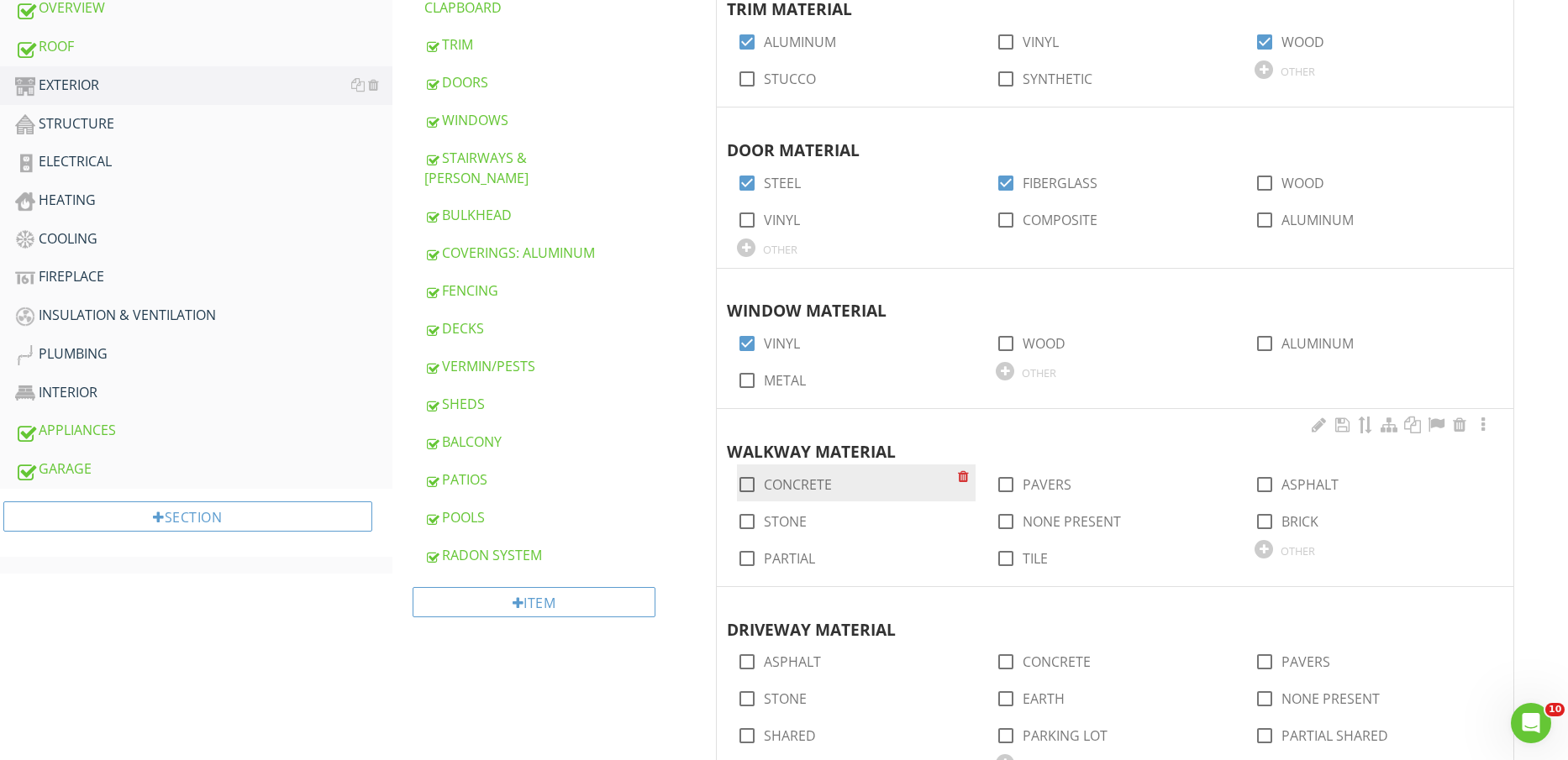
click at [806, 488] on label "CONCRETE" at bounding box center [798, 485] width 68 height 17
checkbox input "true"
click at [1032, 481] on label "PAVERS" at bounding box center [1047, 485] width 49 height 17
checkbox input "true"
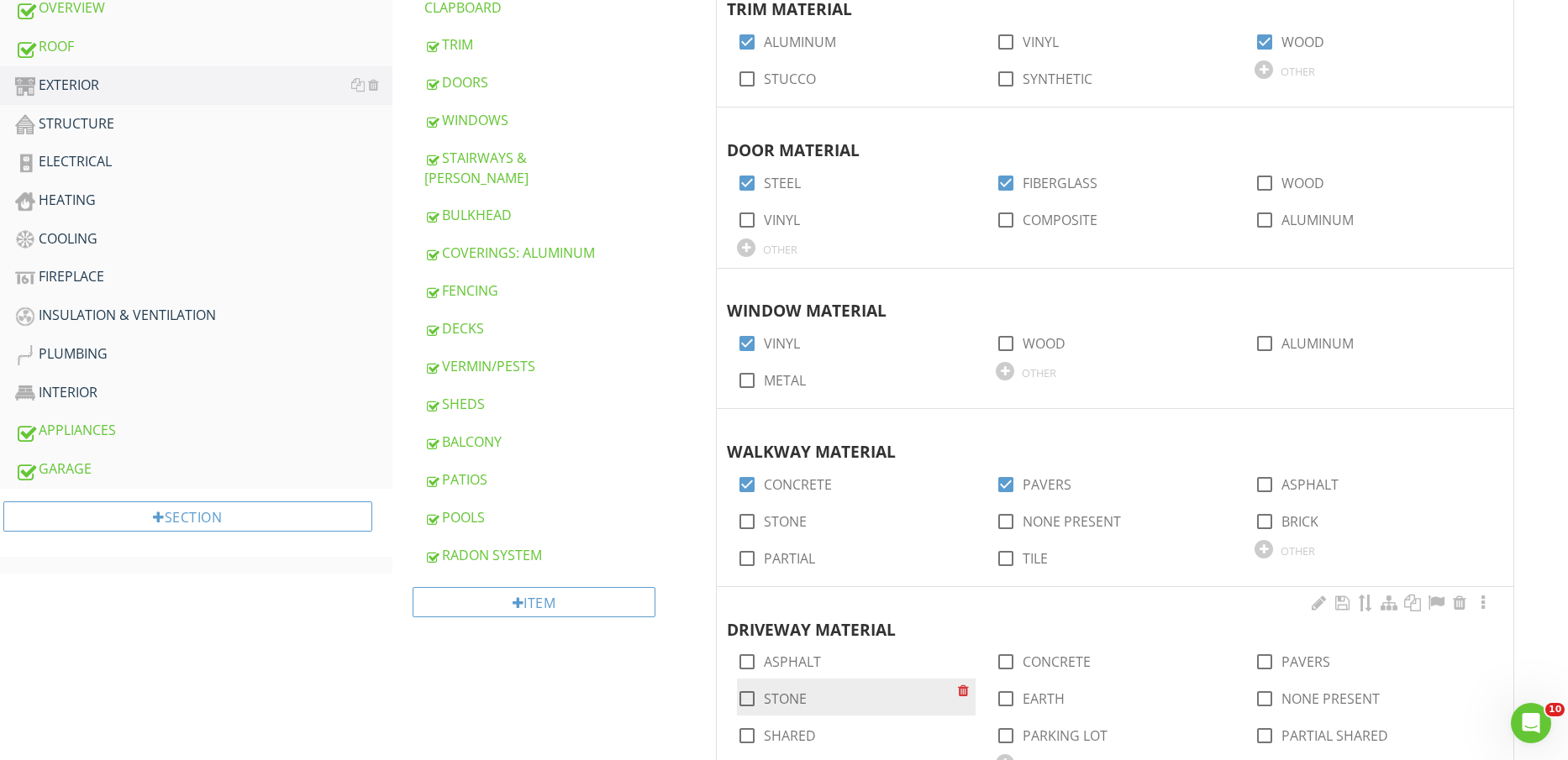
scroll to position [945, 0]
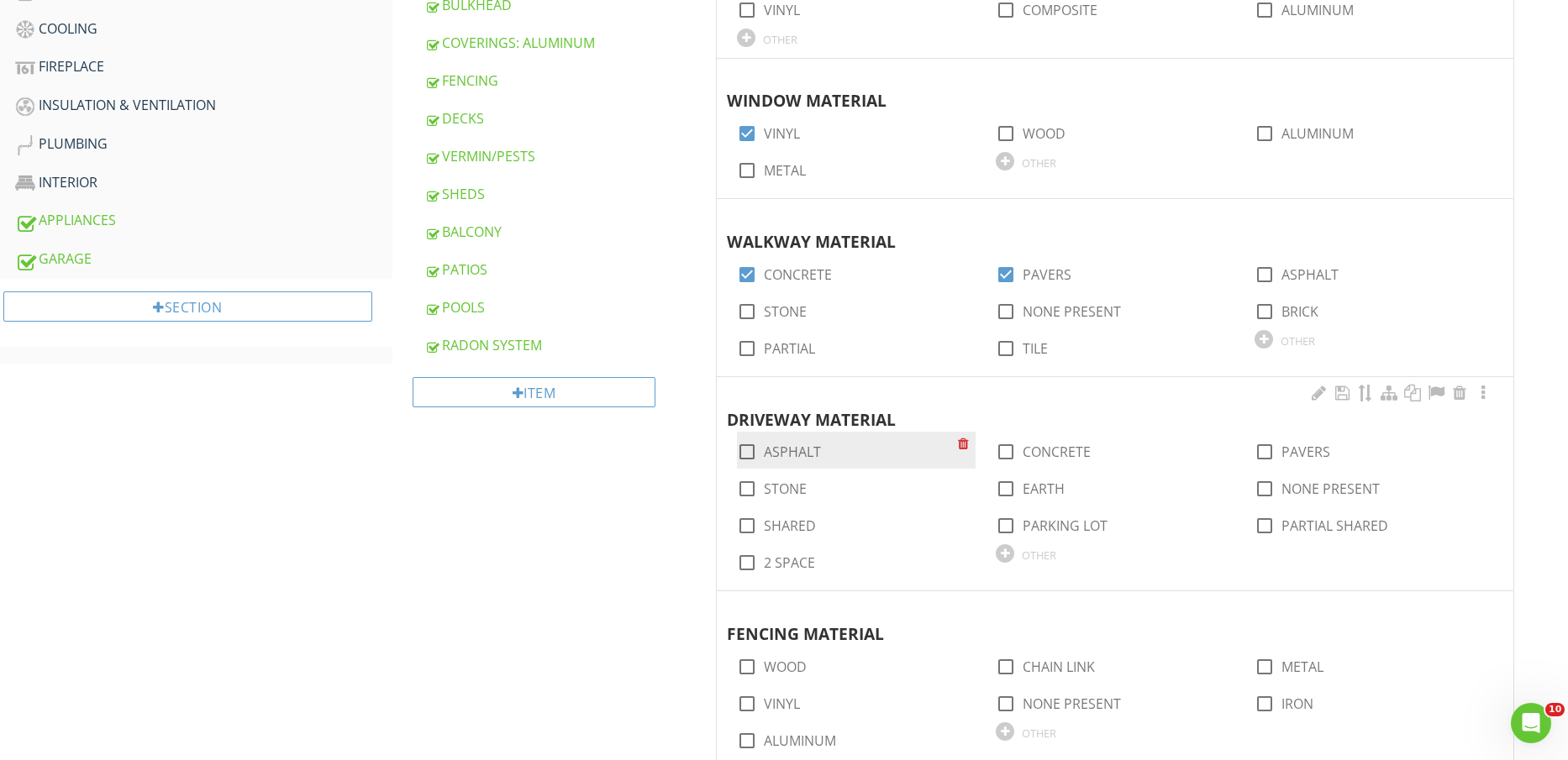
click at [789, 450] on label "ASPHALT" at bounding box center [792, 452] width 58 height 17
checkbox input "true"
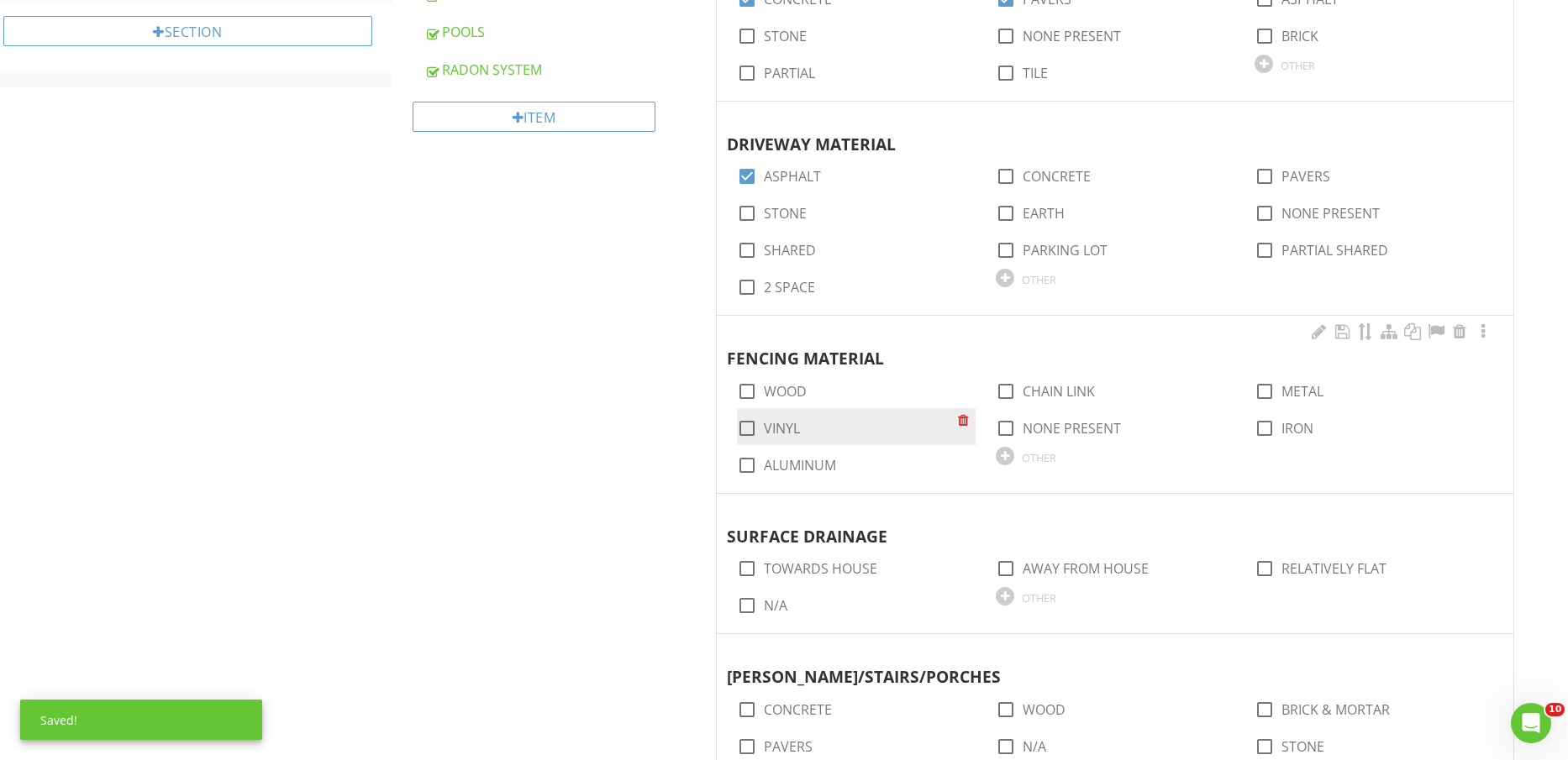
scroll to position [1260, 0]
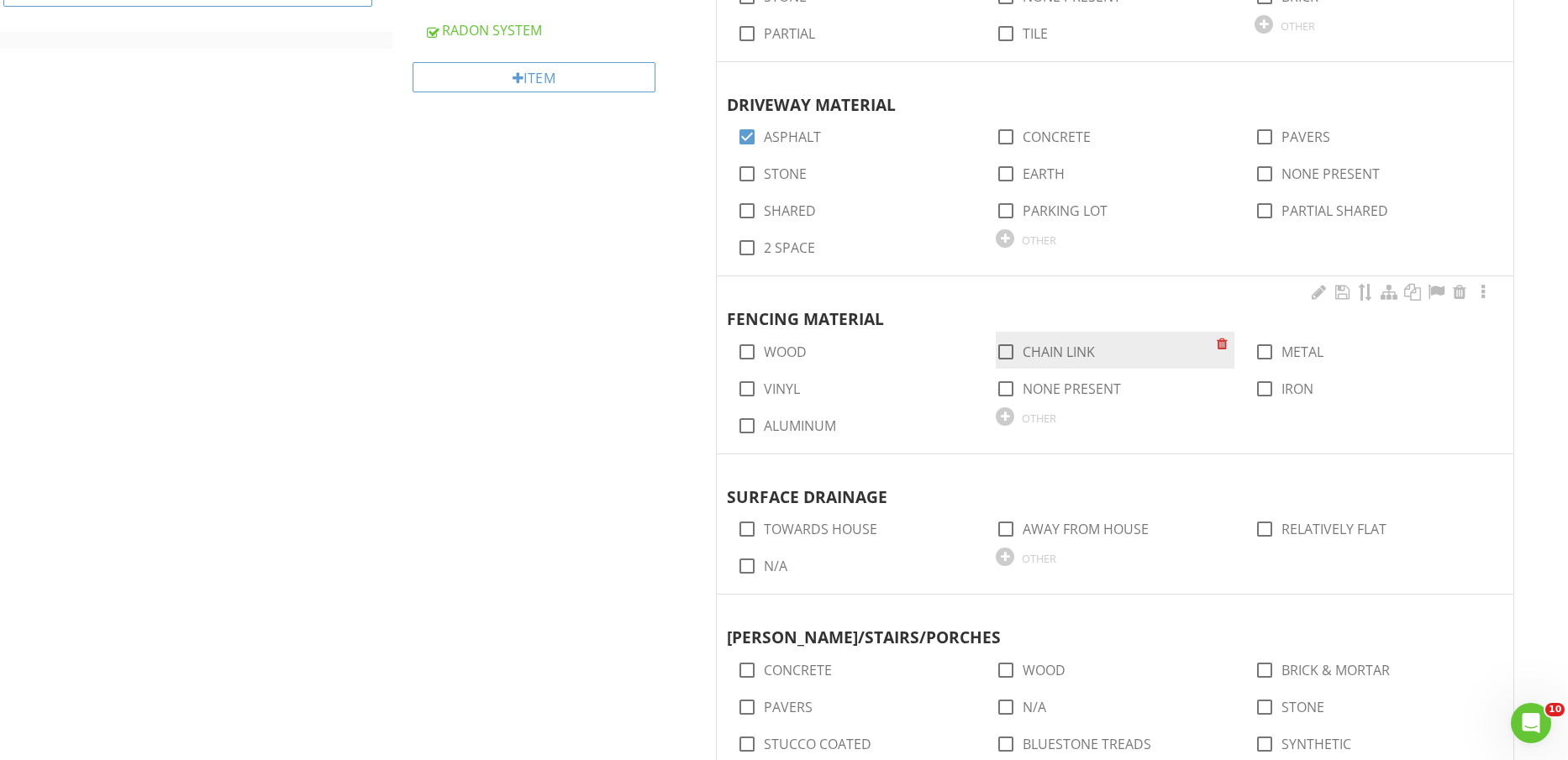
click at [1058, 352] on label "CHAIN LINK" at bounding box center [1058, 352] width 73 height 17
checkbox input "true"
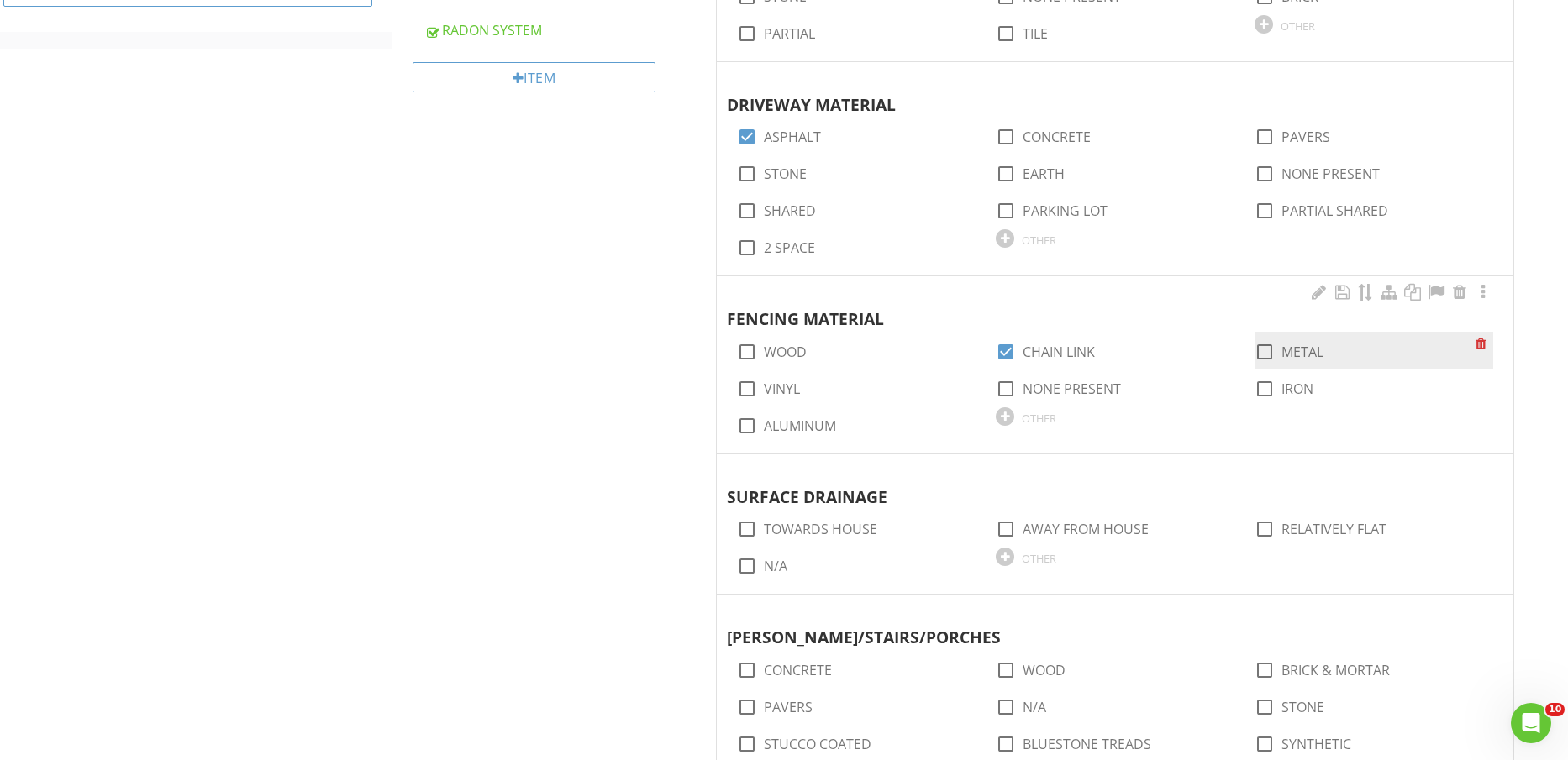
click at [1295, 355] on label "METAL" at bounding box center [1302, 352] width 42 height 17
checkbox input "true"
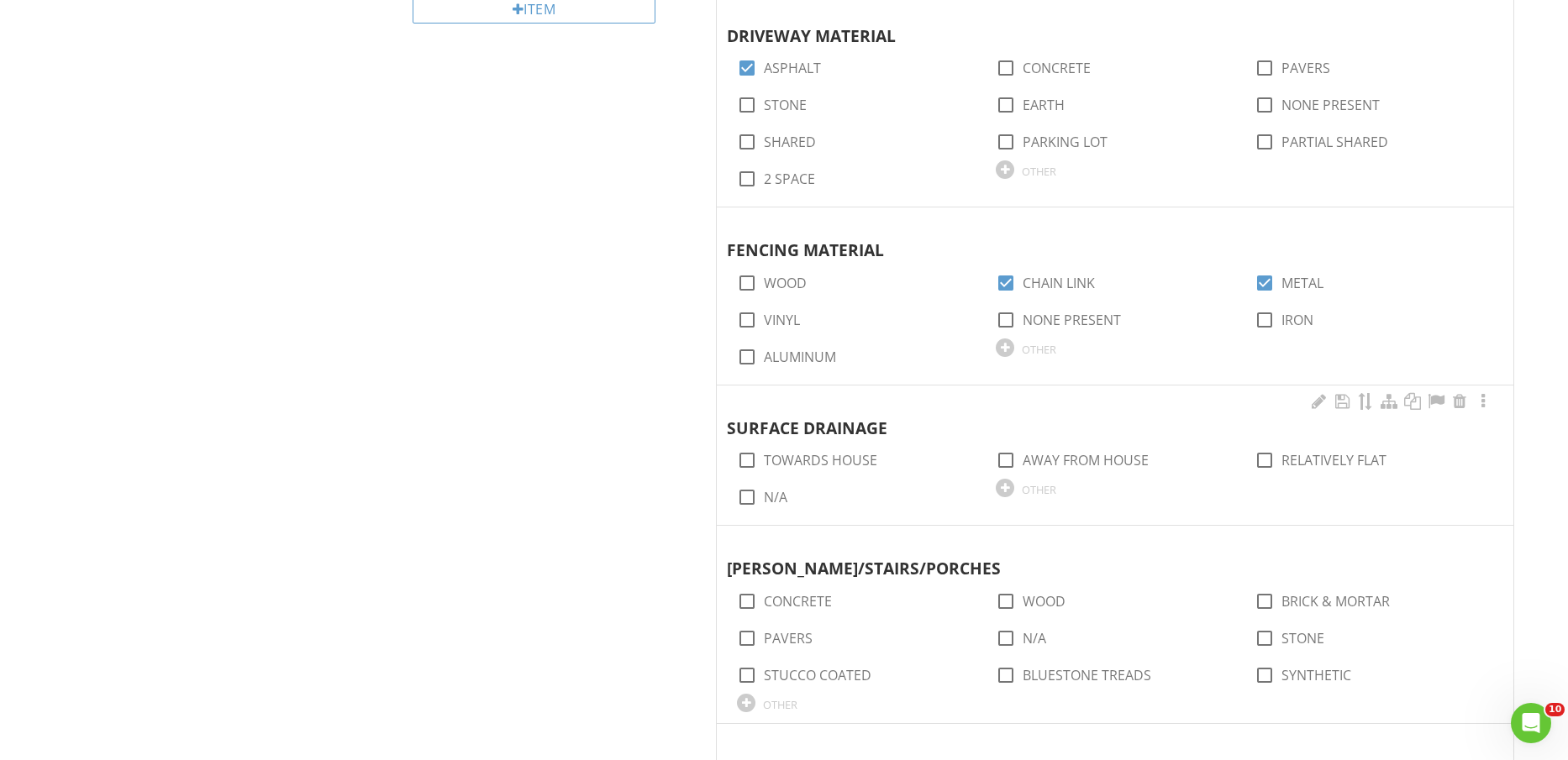
scroll to position [1365, 0]
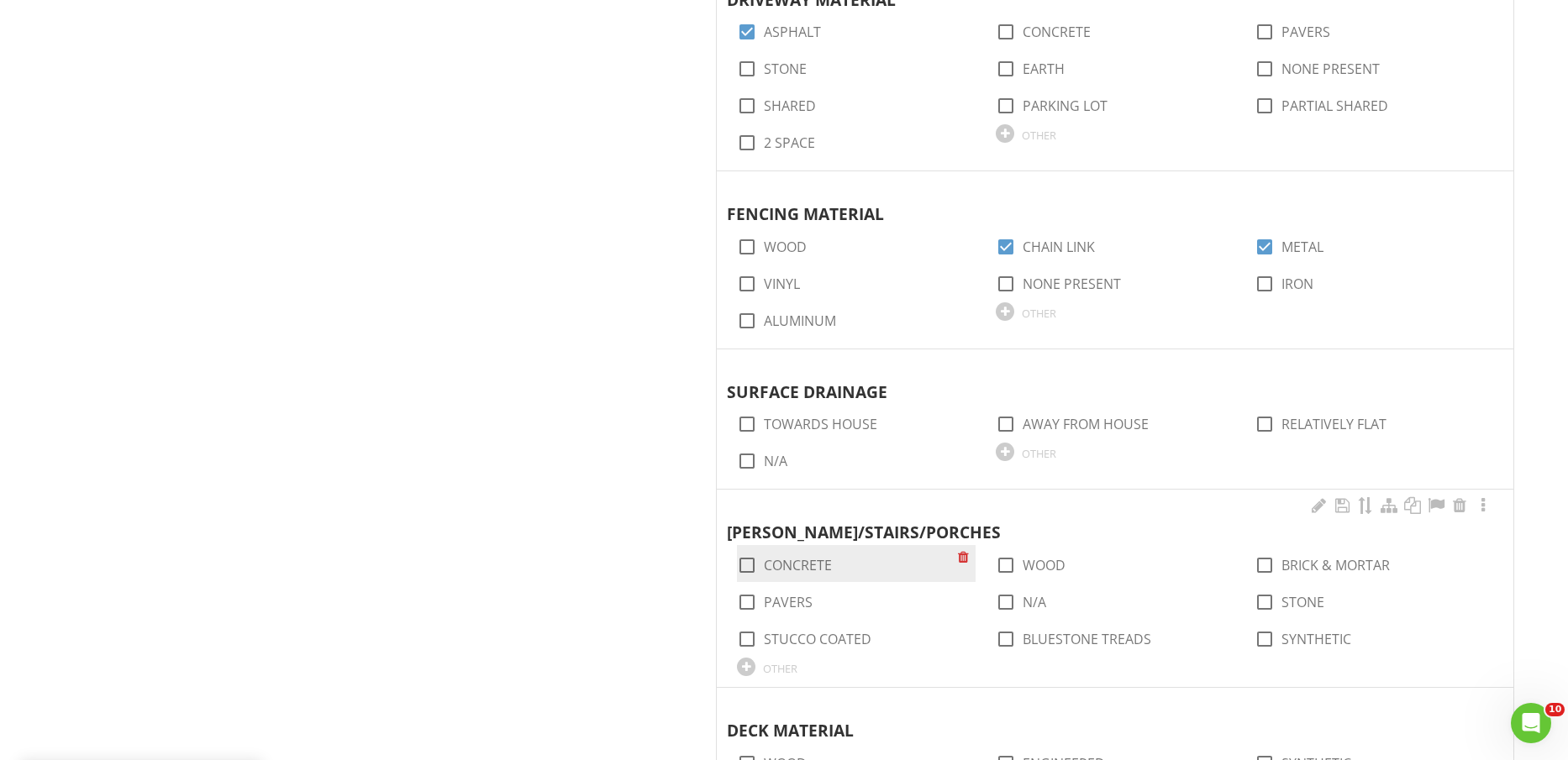
click at [783, 570] on label "CONCRETE" at bounding box center [798, 566] width 68 height 17
checkbox input "true"
click at [805, 599] on label "PAVERS" at bounding box center [788, 602] width 49 height 17
click at [804, 599] on label "PAVERS" at bounding box center [788, 602] width 49 height 17
checkbox input "false"
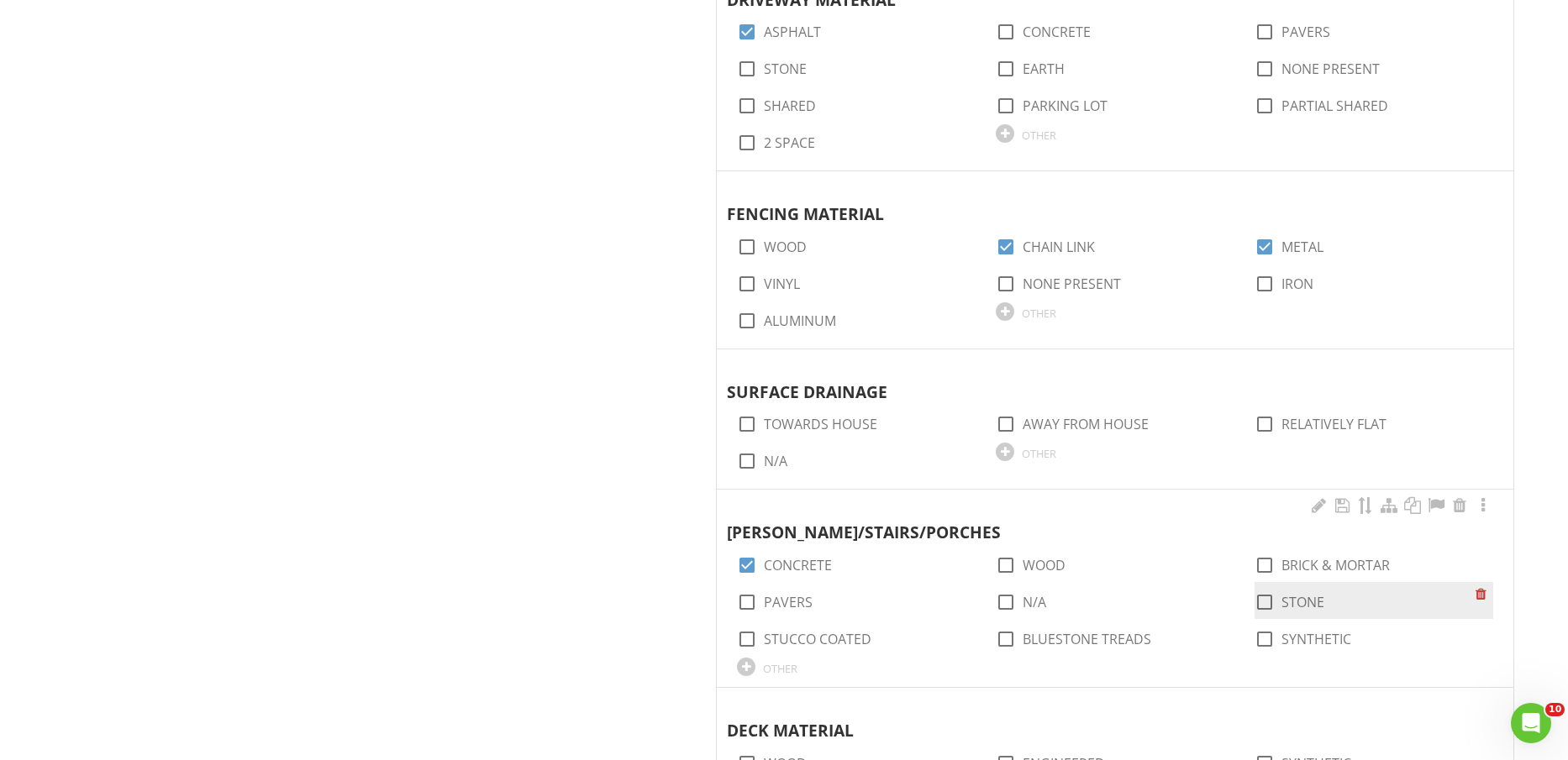
click at [1300, 595] on label "STONE" at bounding box center [1302, 602] width 42 height 17
checkbox input "true"
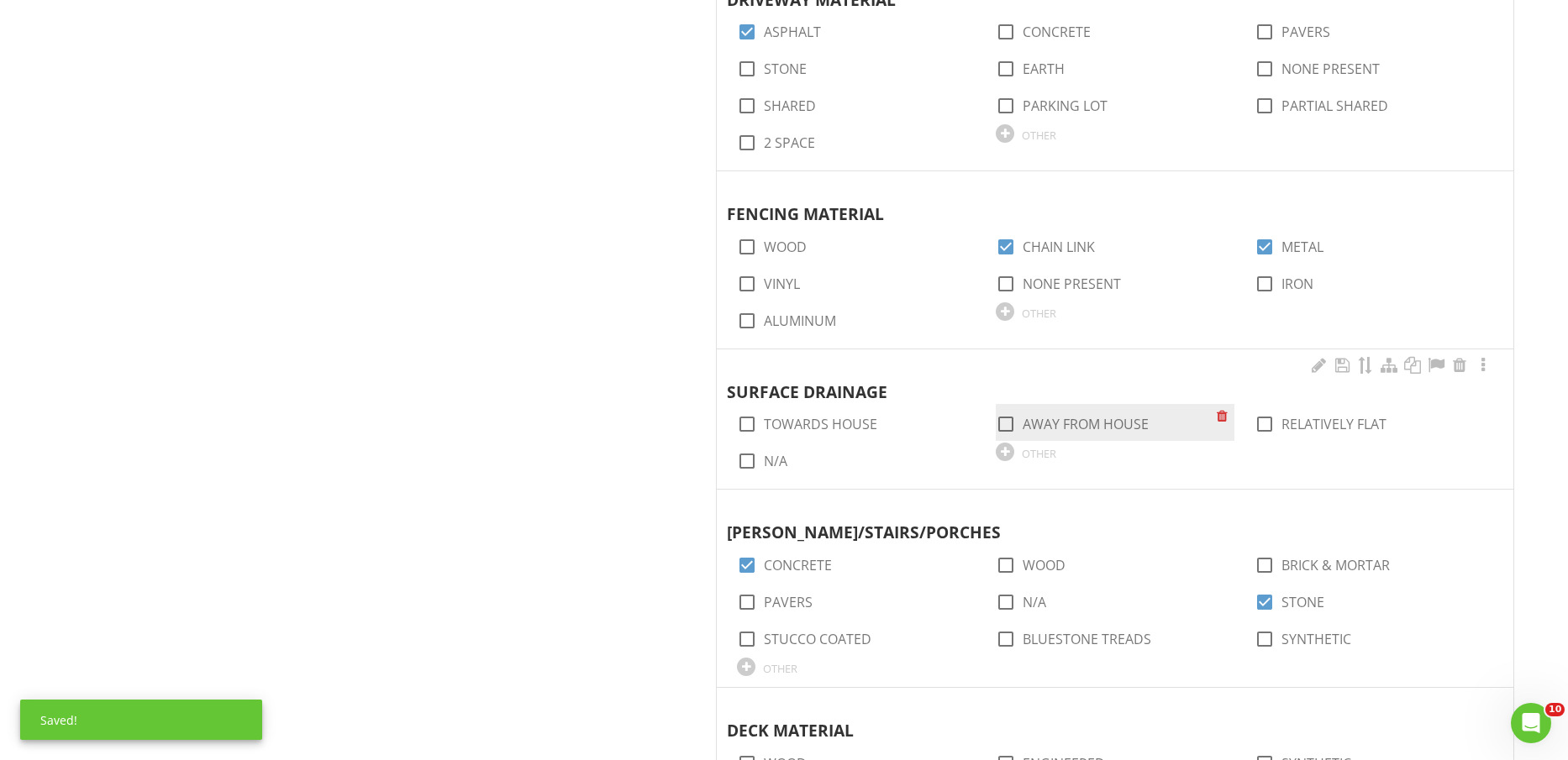
click at [1061, 418] on label "AWAY FROM HOUSE" at bounding box center [1086, 425] width 126 height 17
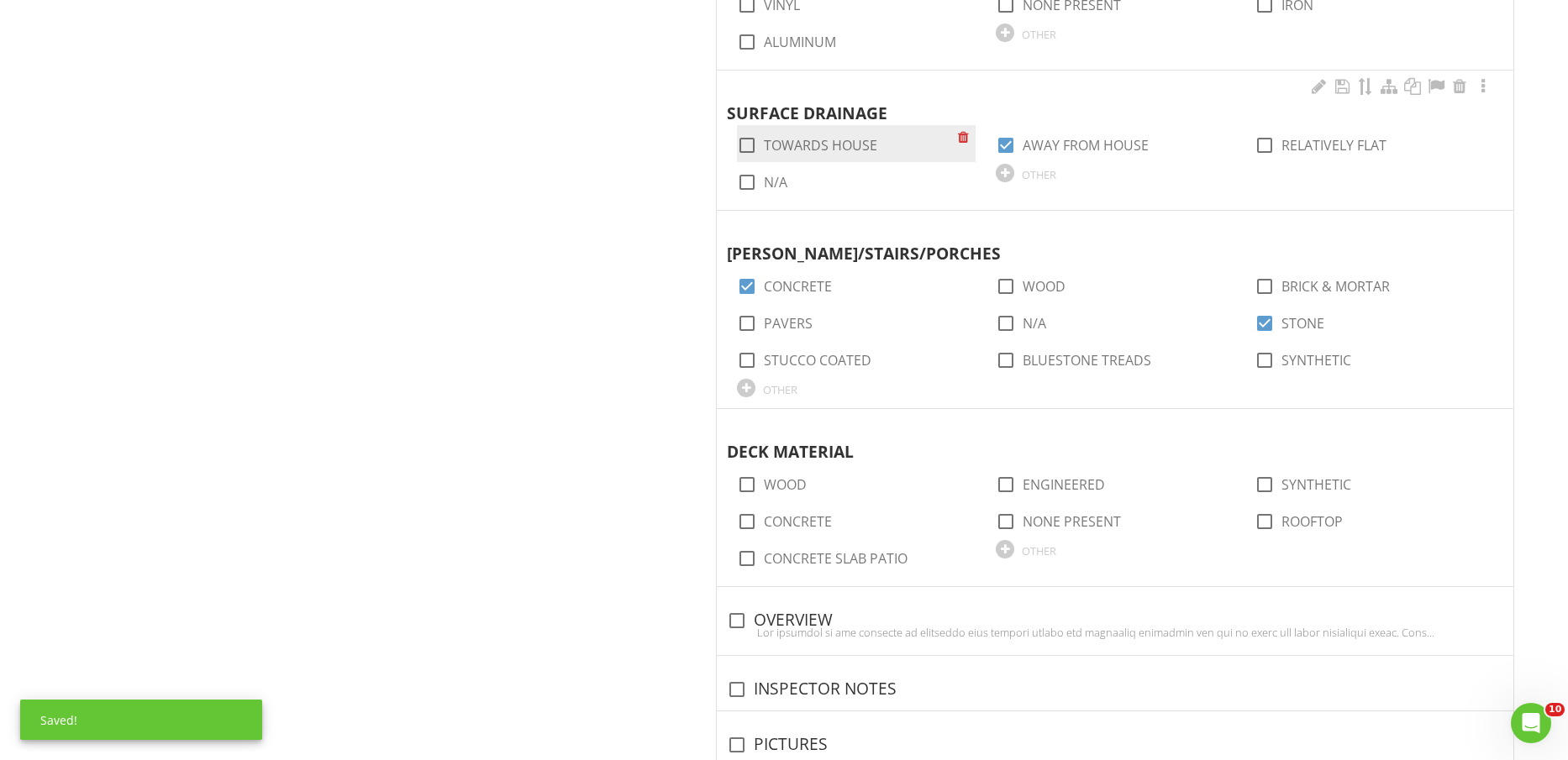
scroll to position [1680, 0]
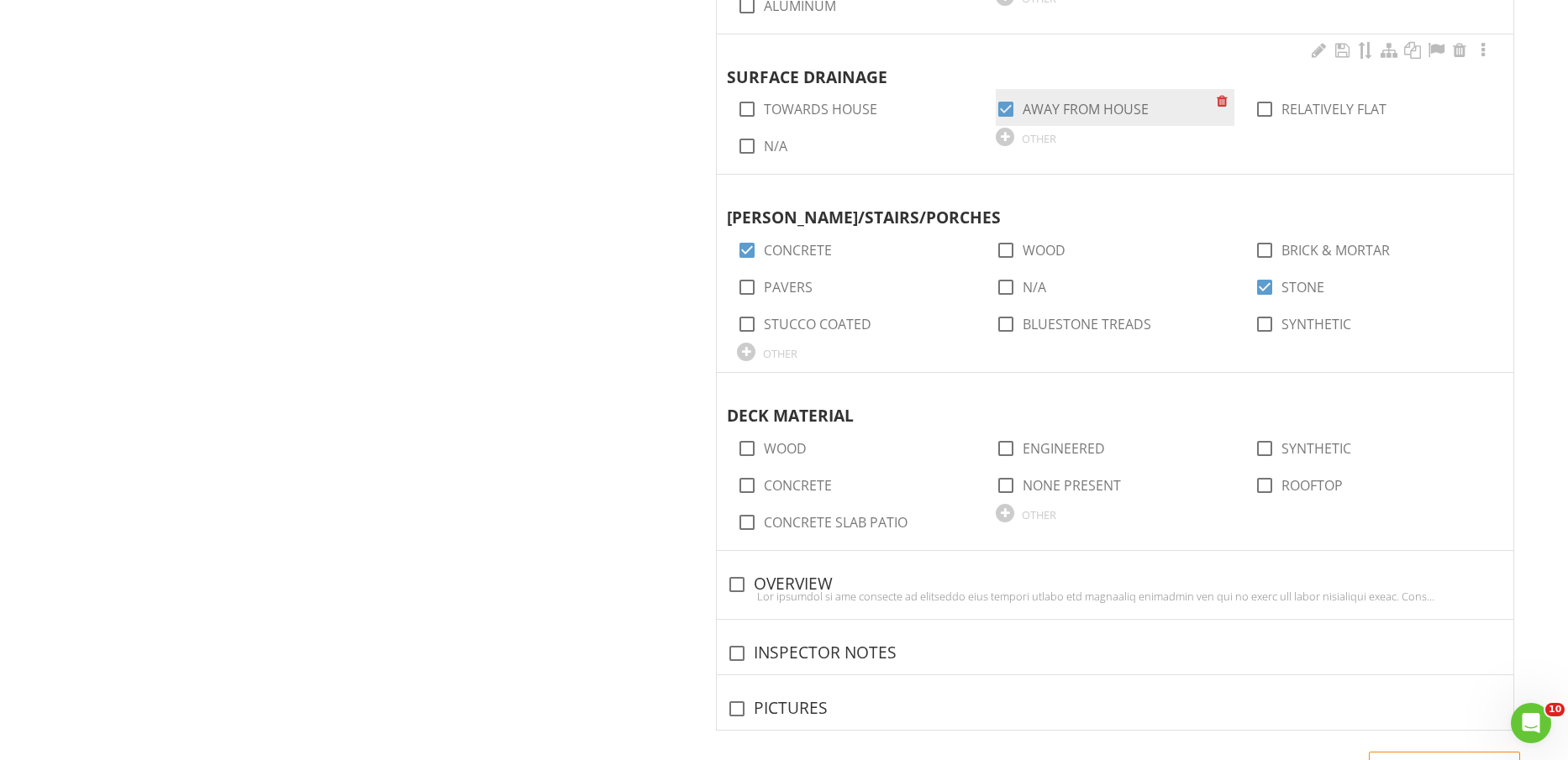
click at [1087, 101] on label "AWAY FROM HOUSE" at bounding box center [1086, 110] width 126 height 17
checkbox input "false"
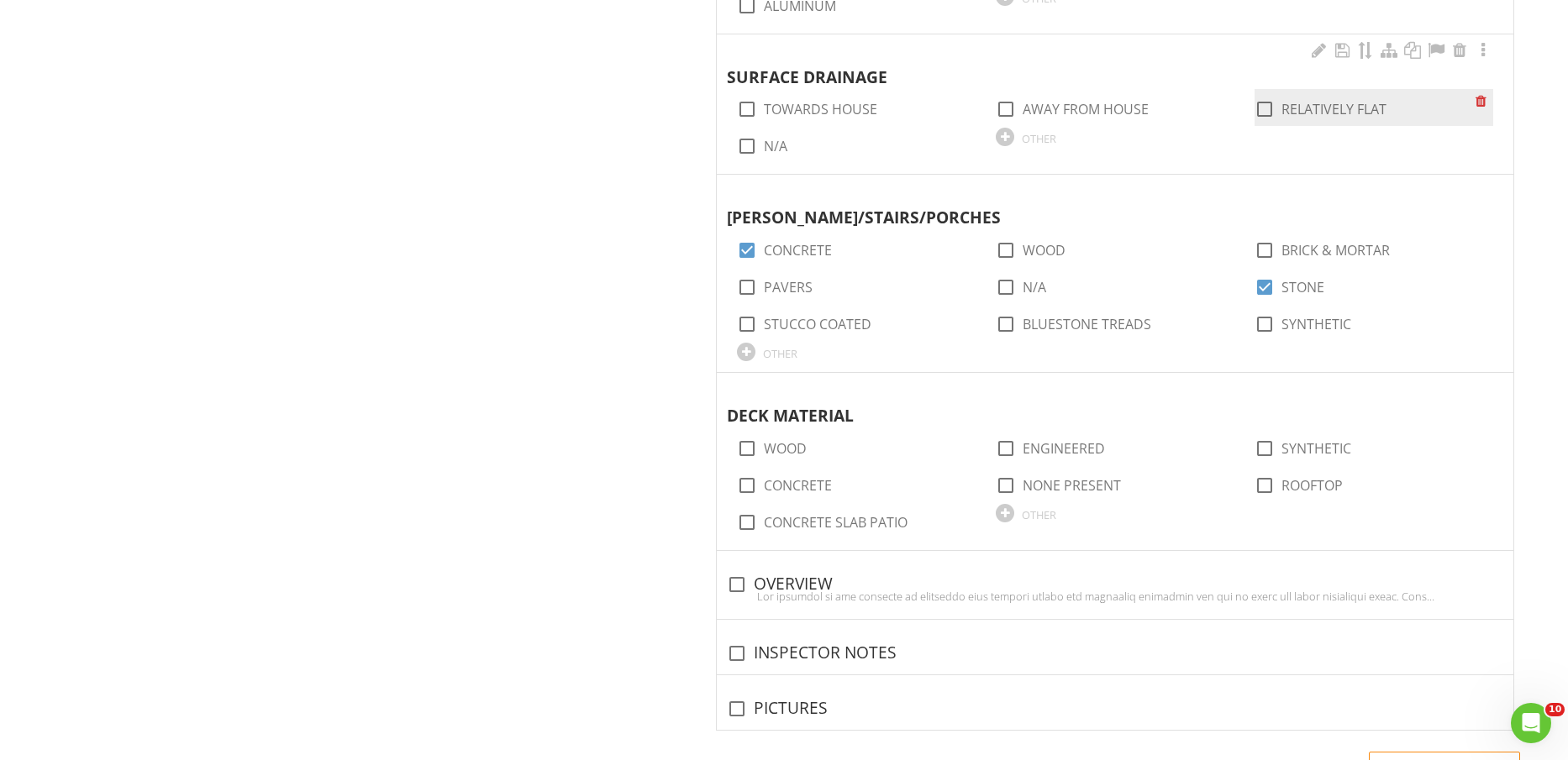
click at [1353, 107] on label "RELATIVELY FLAT" at bounding box center [1333, 110] width 105 height 17
checkbox input "true"
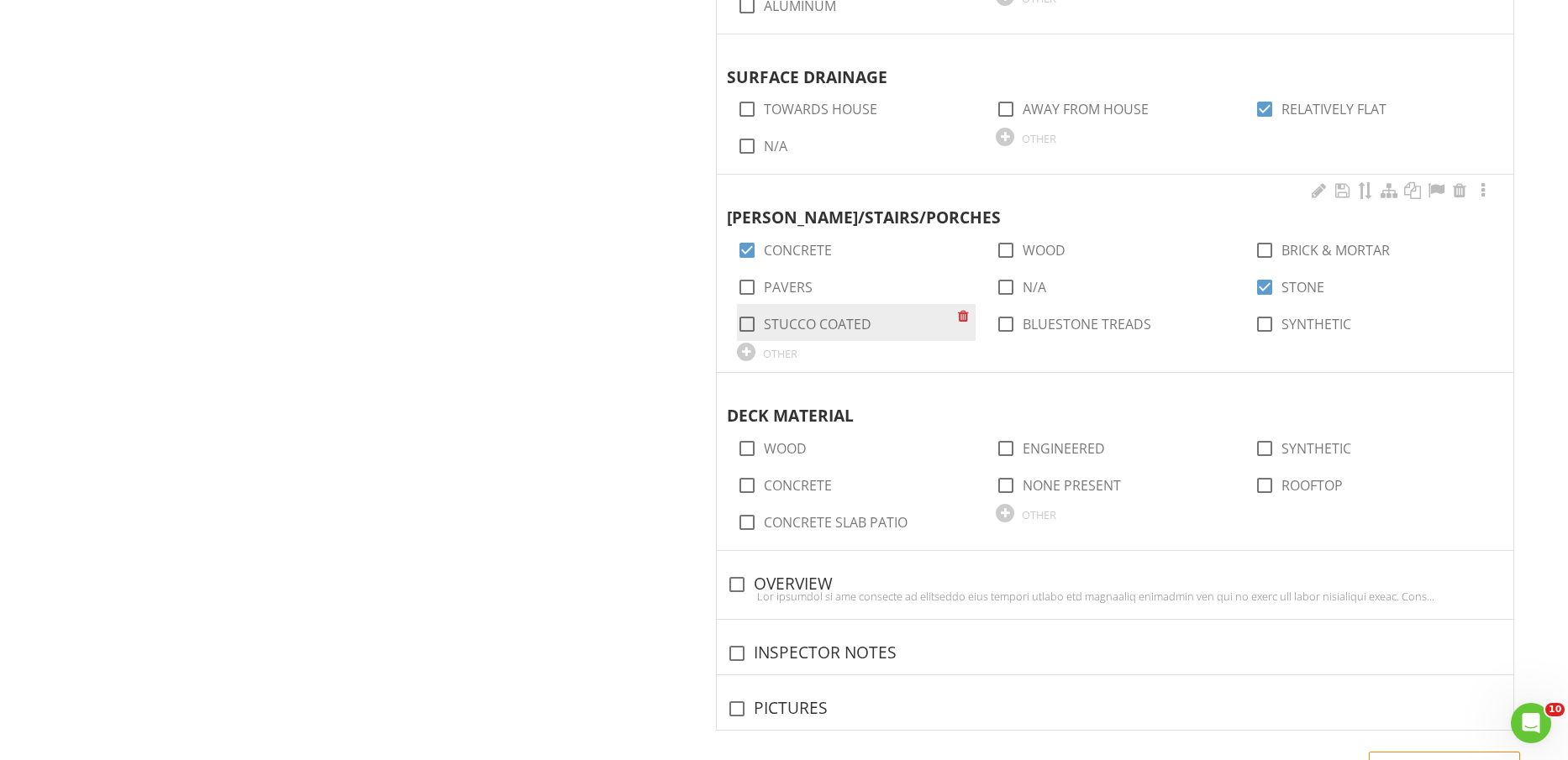
scroll to position [1785, 0]
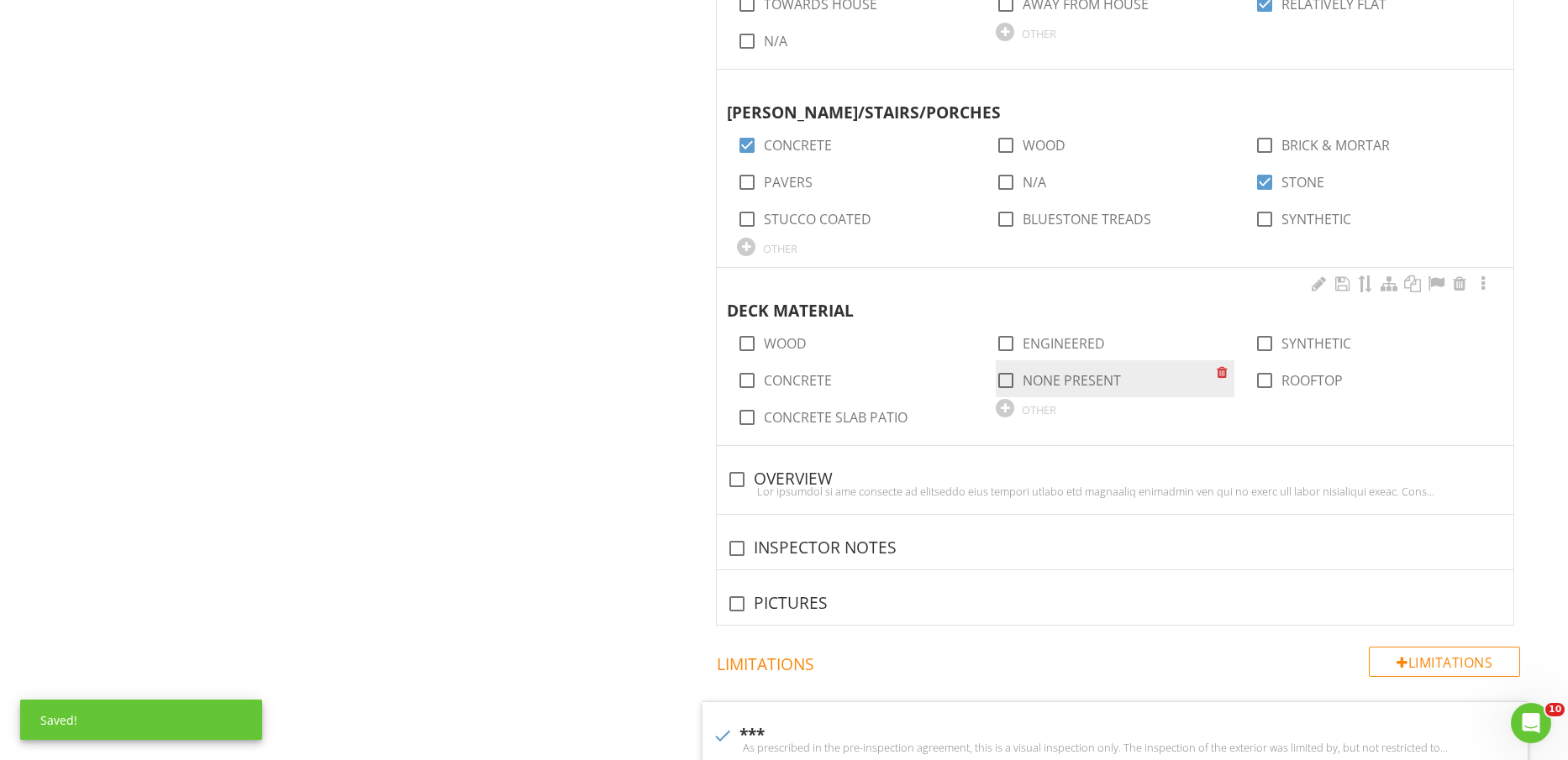
click at [1052, 375] on label "NONE PRESENT" at bounding box center [1071, 380] width 98 height 17
checkbox input "true"
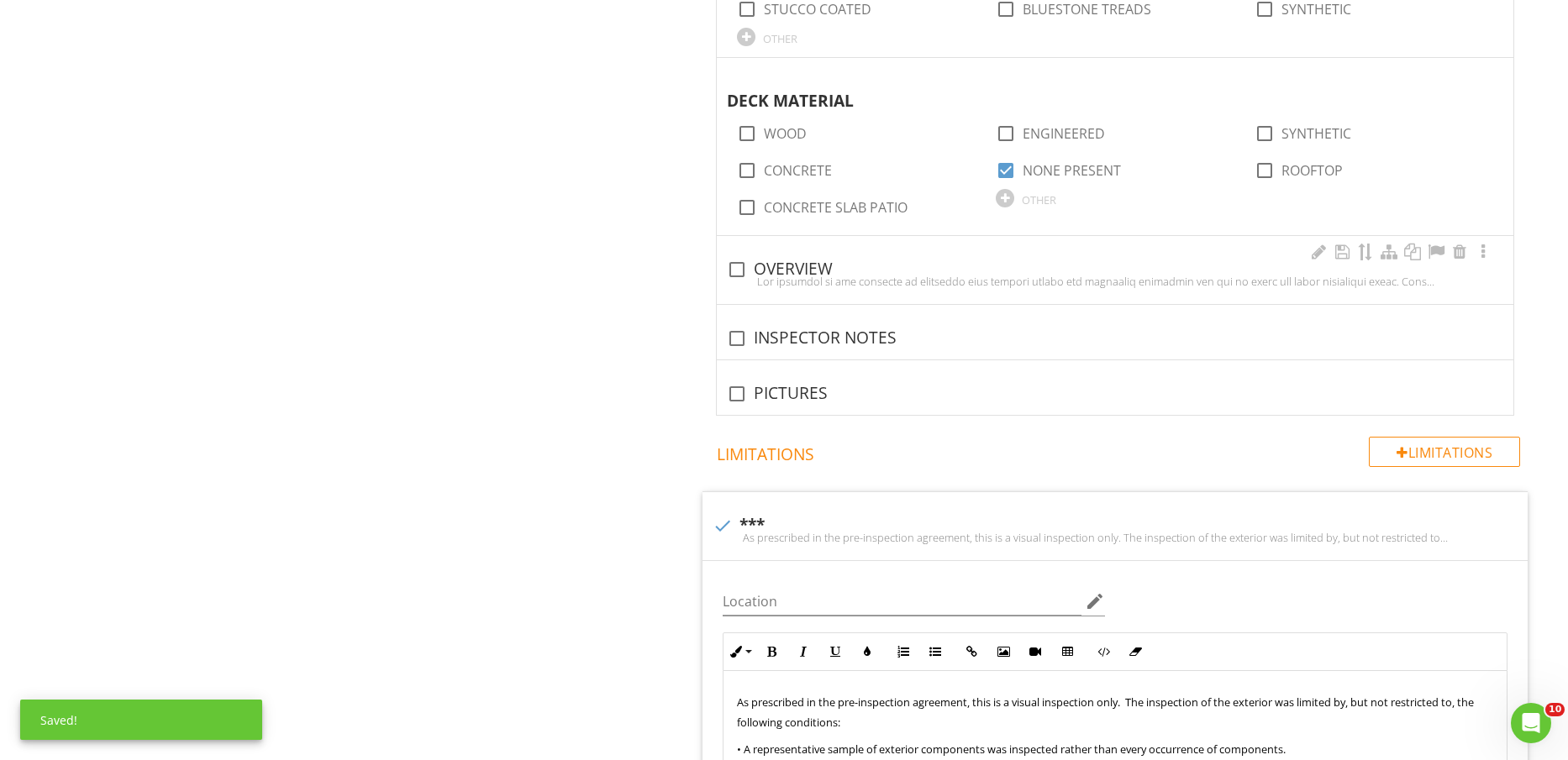
click at [780, 264] on div "check_box_outline_blank OVERVIEW" at bounding box center [1115, 269] width 776 height 20
checkbox input "true"
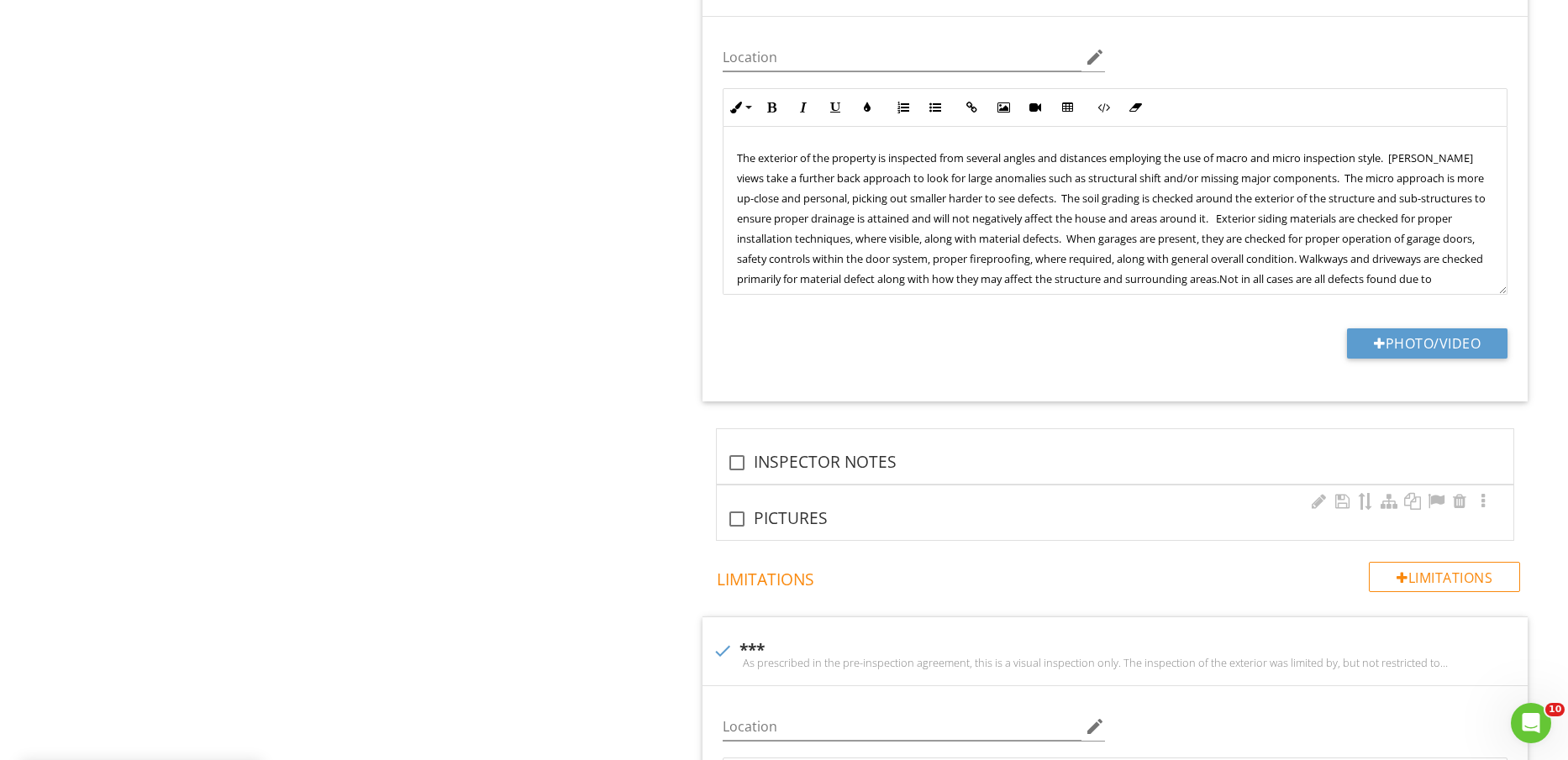
click at [770, 531] on div "check_box_outline_blank PICTURES" at bounding box center [1115, 513] width 797 height 55
checkbox input "true"
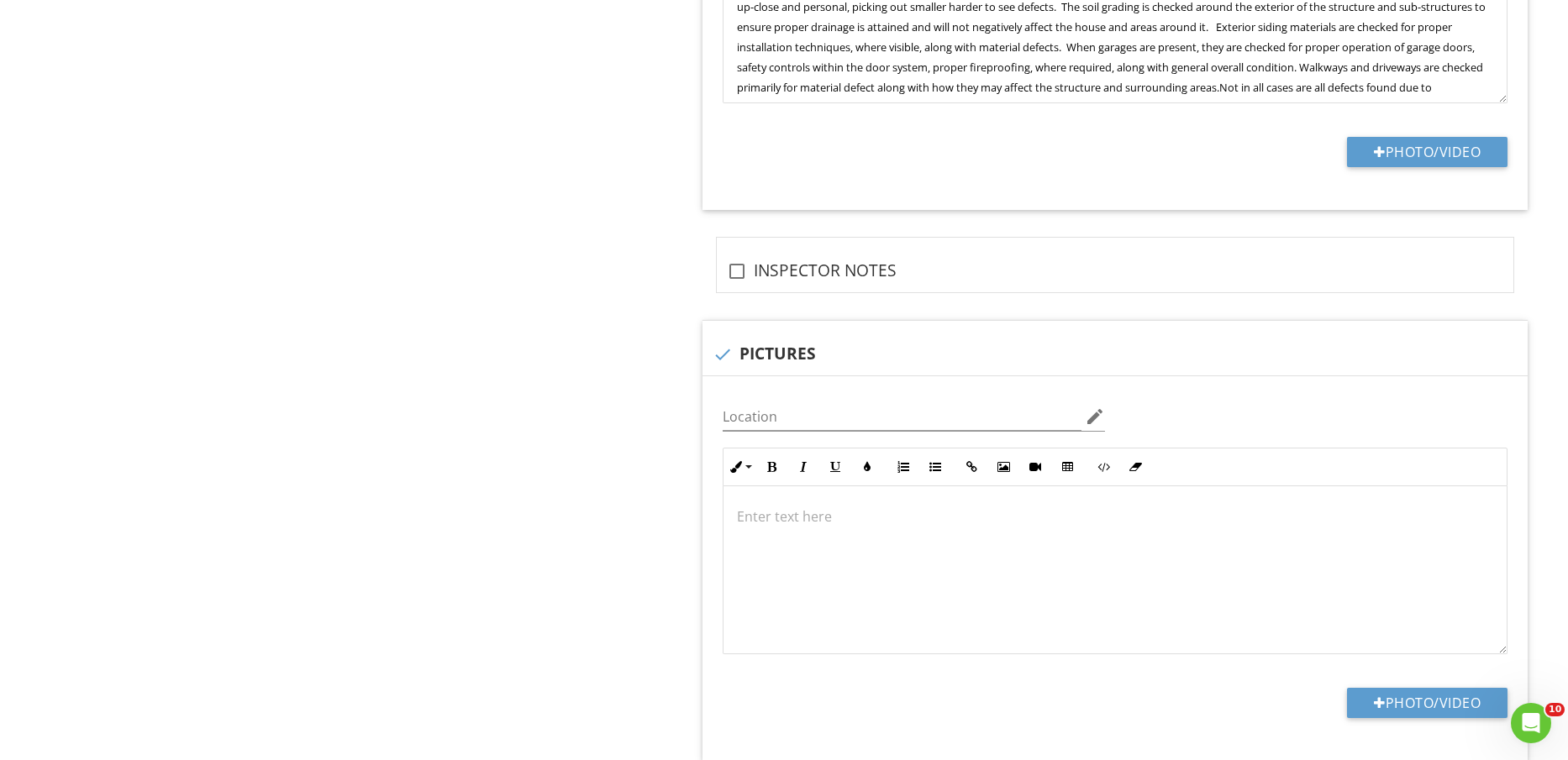
scroll to position [2731, 0]
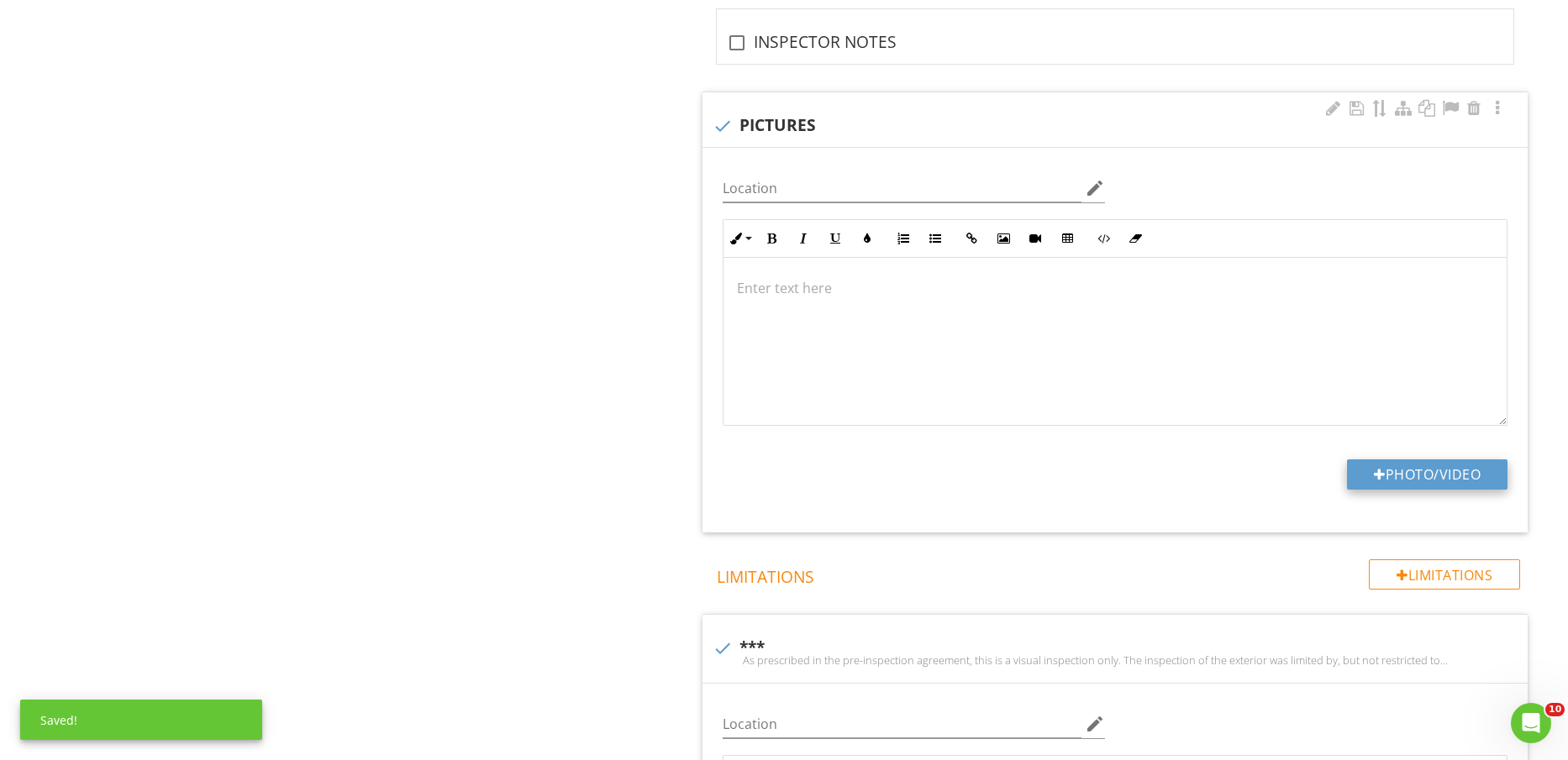
click at [1409, 472] on button "Photo/Video" at bounding box center [1427, 475] width 160 height 30
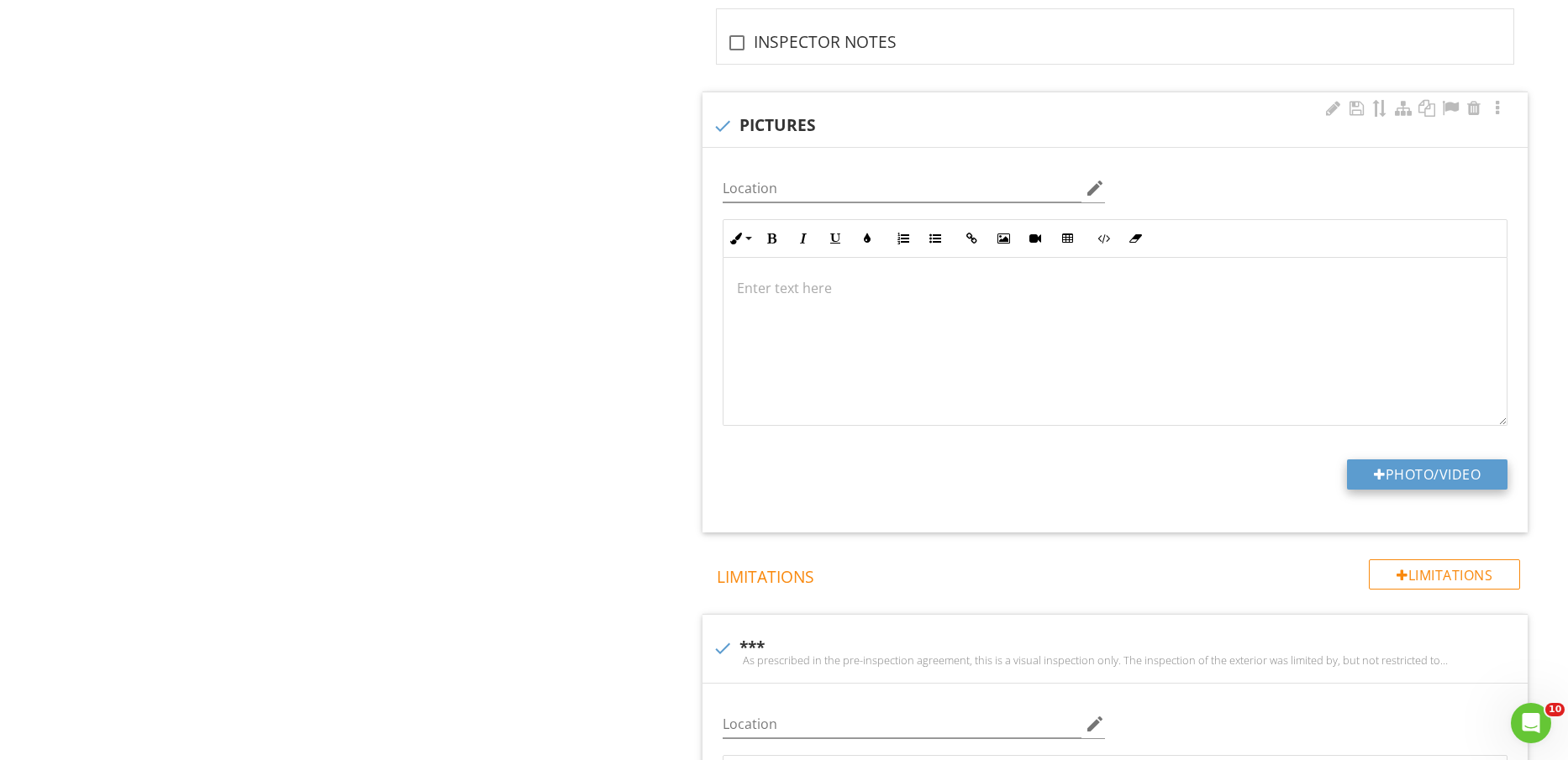
type input "C:\fakepath\IMG_2488.jpg"
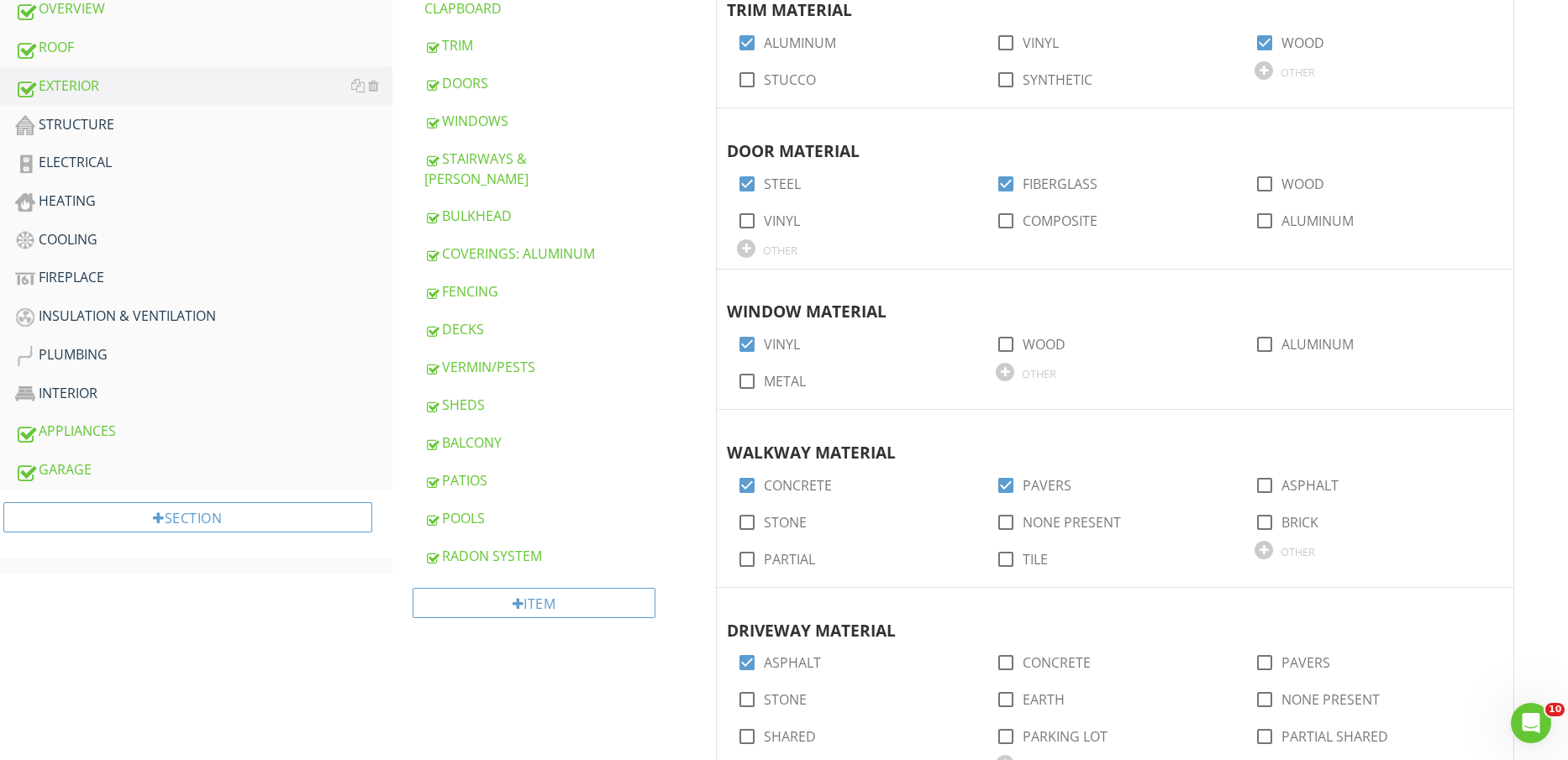
scroll to position [735, 0]
click at [116, 116] on div "STRUCTURE" at bounding box center [204, 124] width 378 height 22
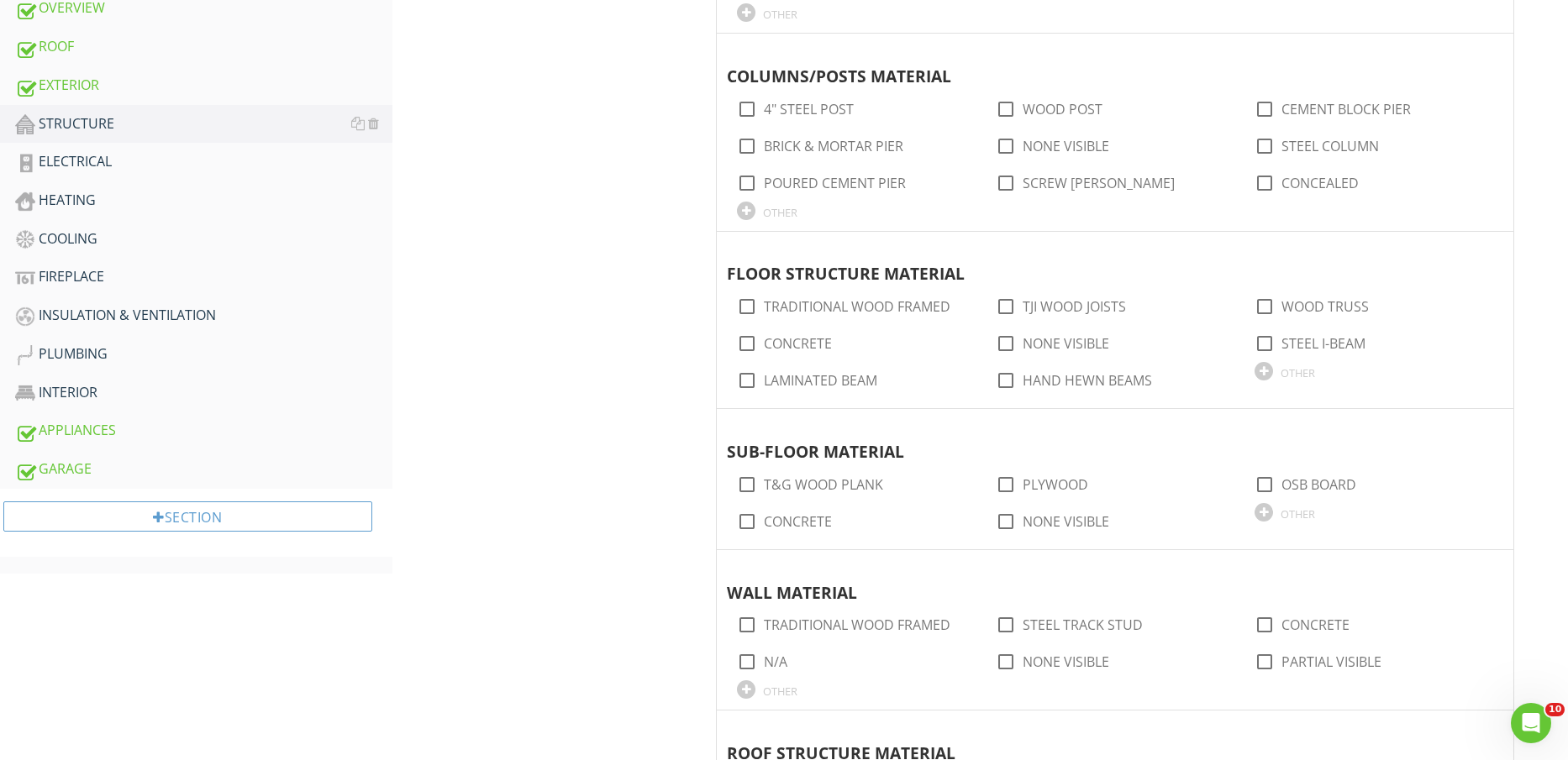
scroll to position [315, 0]
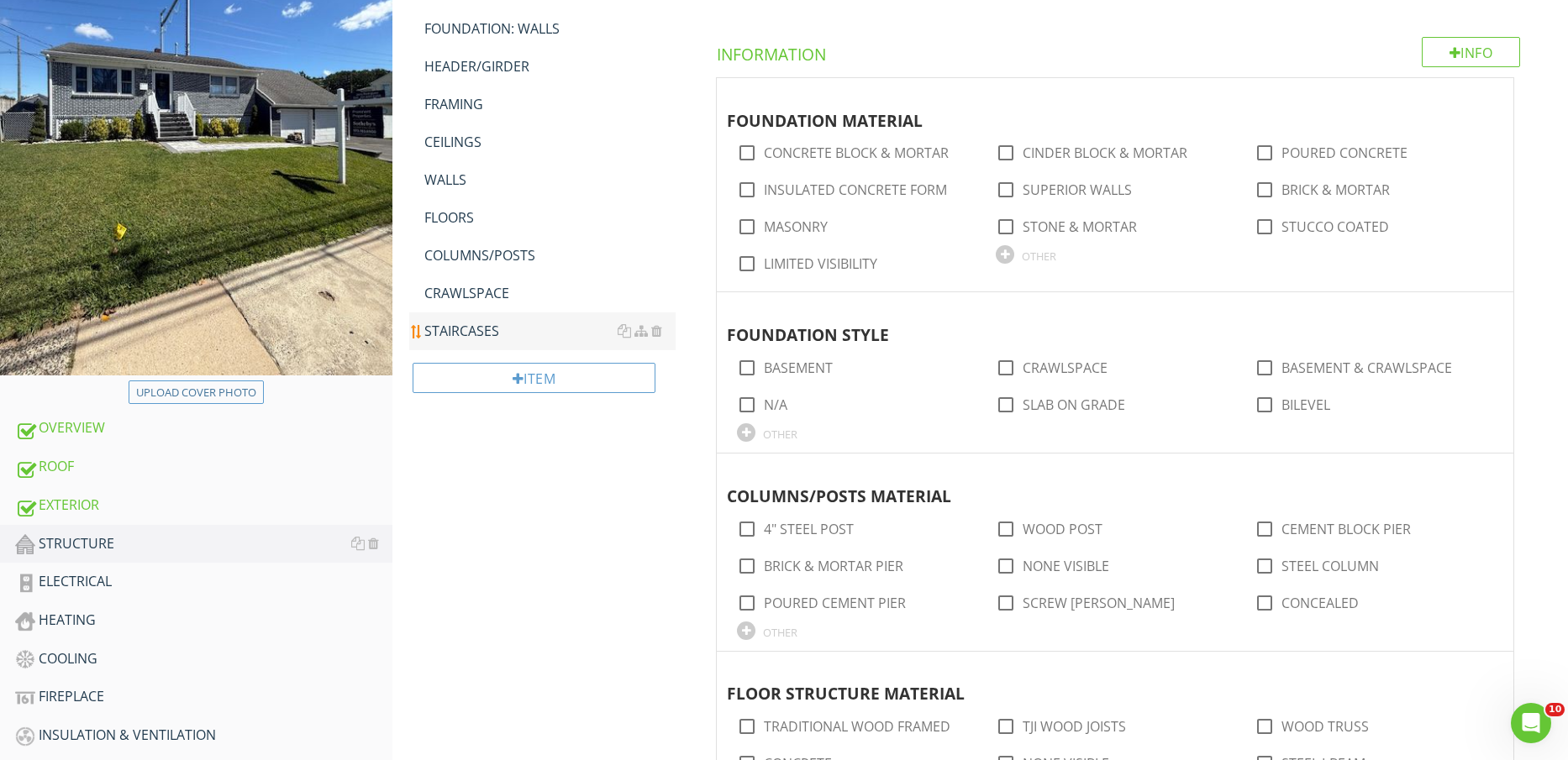
click at [481, 322] on div "STAIRCASES" at bounding box center [549, 330] width 252 height 20
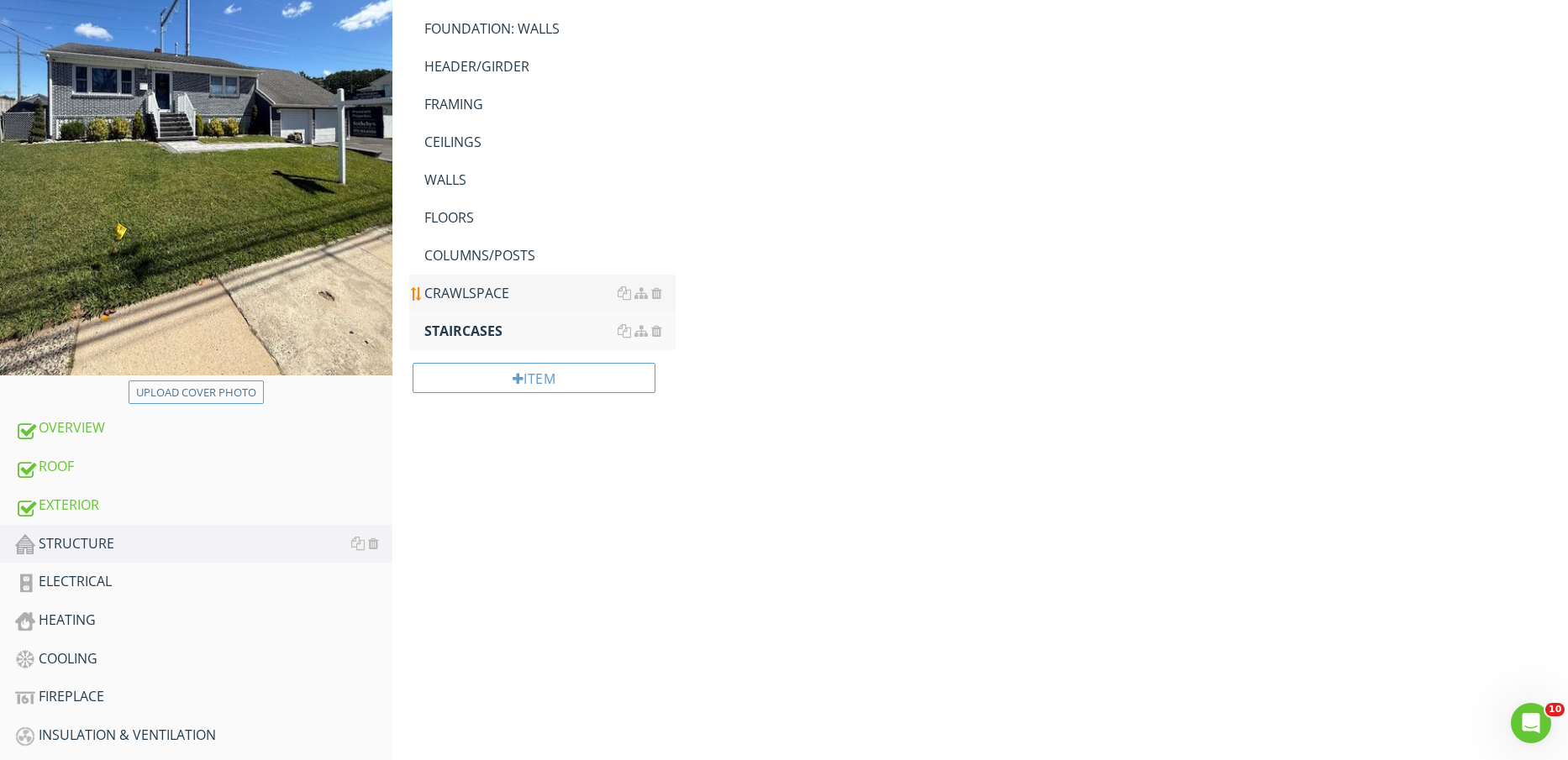
click at [478, 294] on div "CRAWLSPACE" at bounding box center [549, 293] width 252 height 20
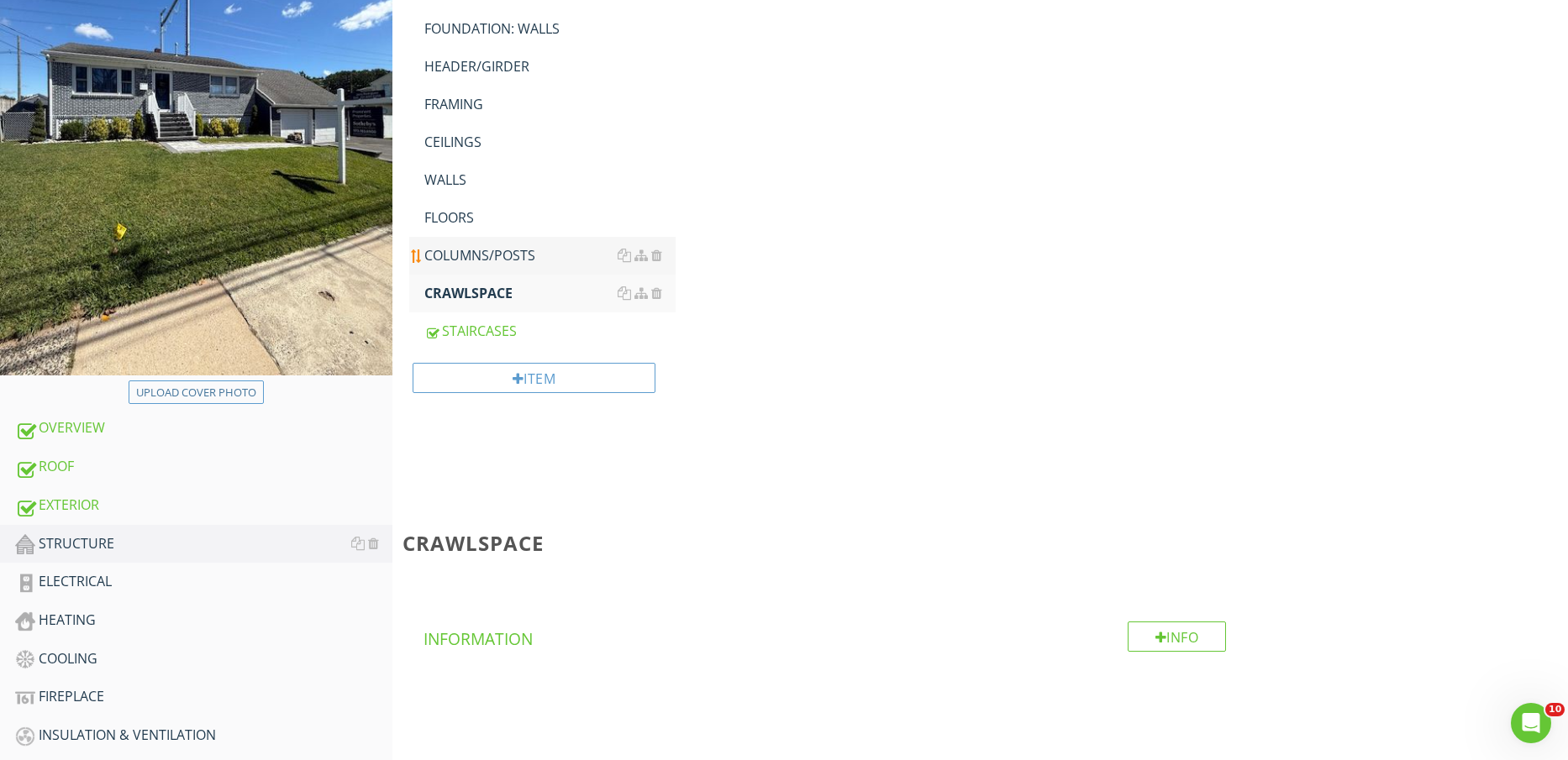
click at [480, 241] on link "COLUMNS/POSTS" at bounding box center [549, 255] width 252 height 37
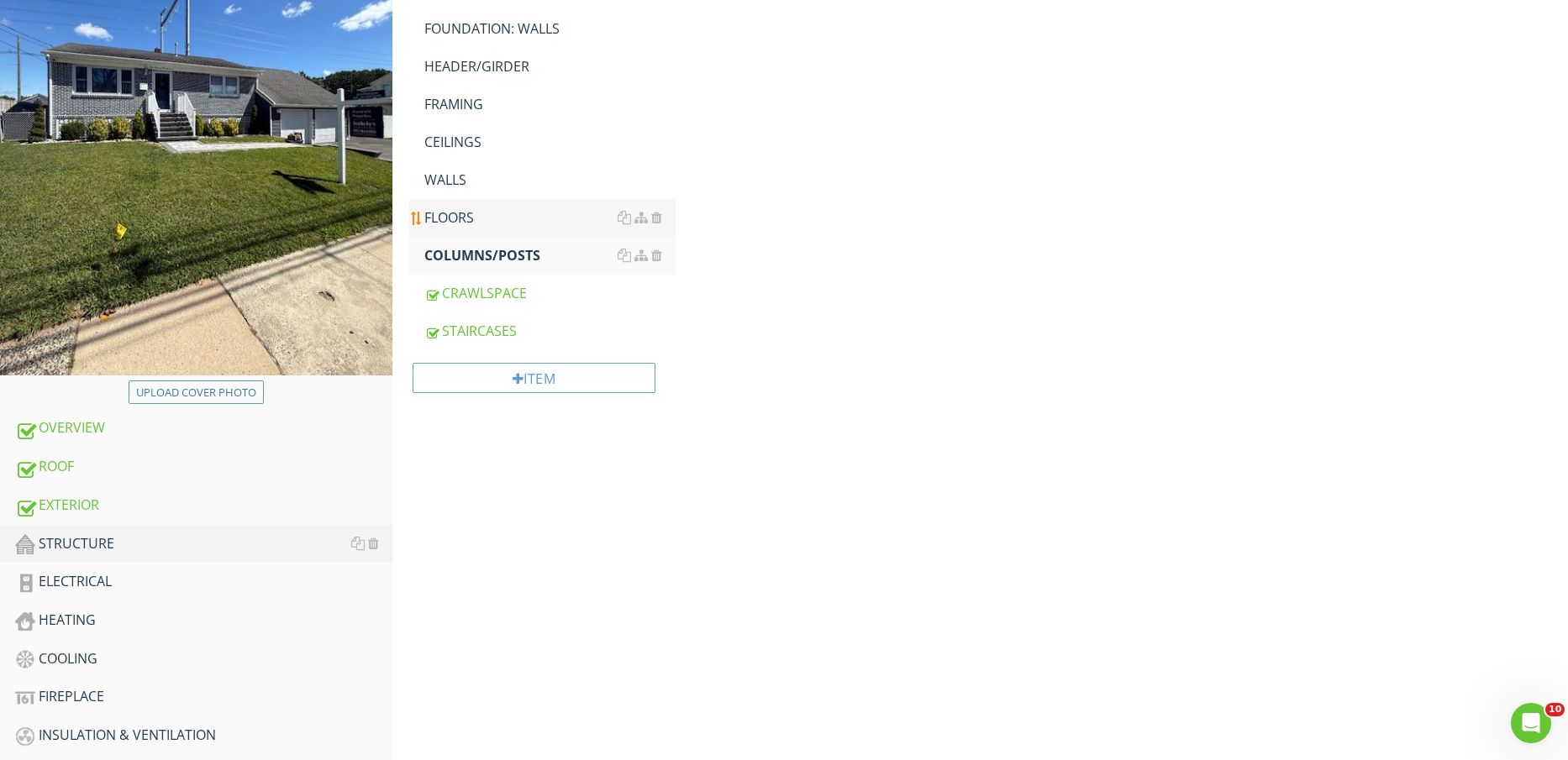
click at [479, 213] on div "FLOORS" at bounding box center [549, 217] width 252 height 20
click at [476, 185] on div "WALLS" at bounding box center [549, 179] width 252 height 20
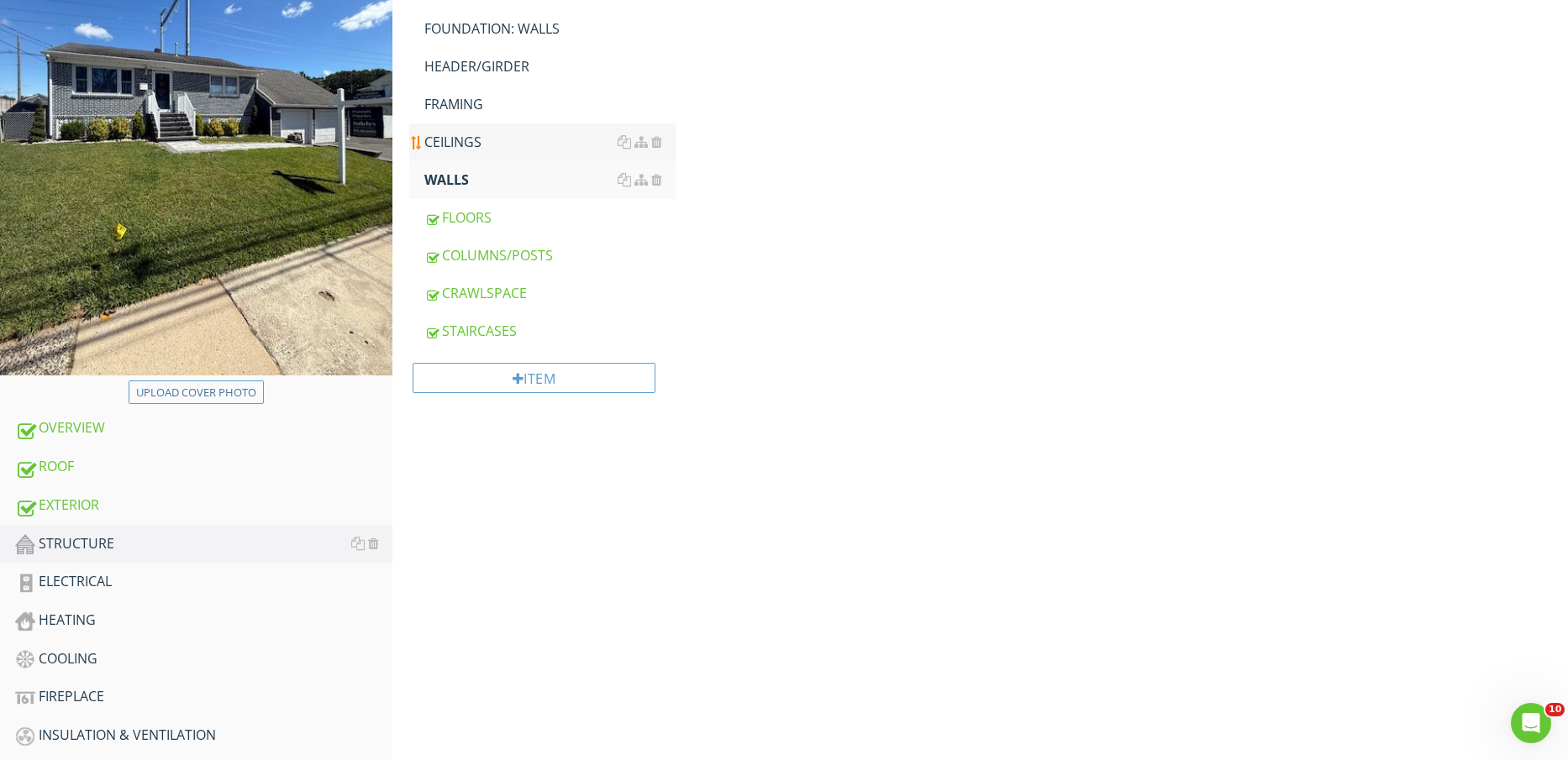
click at [476, 147] on div "CEILINGS" at bounding box center [549, 142] width 252 height 20
click at [485, 108] on div "FRAMING" at bounding box center [549, 104] width 252 height 20
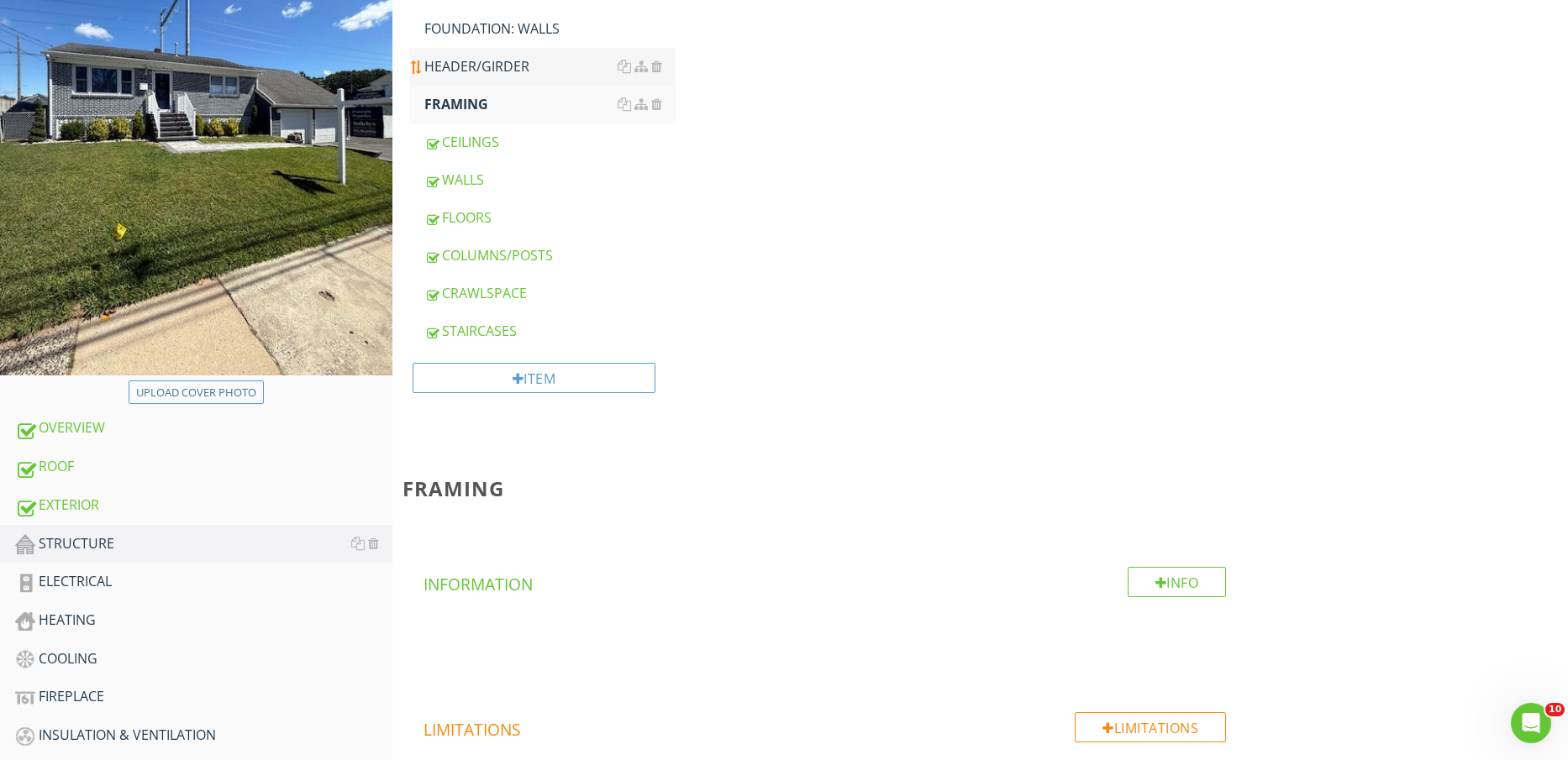
click at [498, 73] on div "HEADER/GIRDER" at bounding box center [549, 66] width 252 height 20
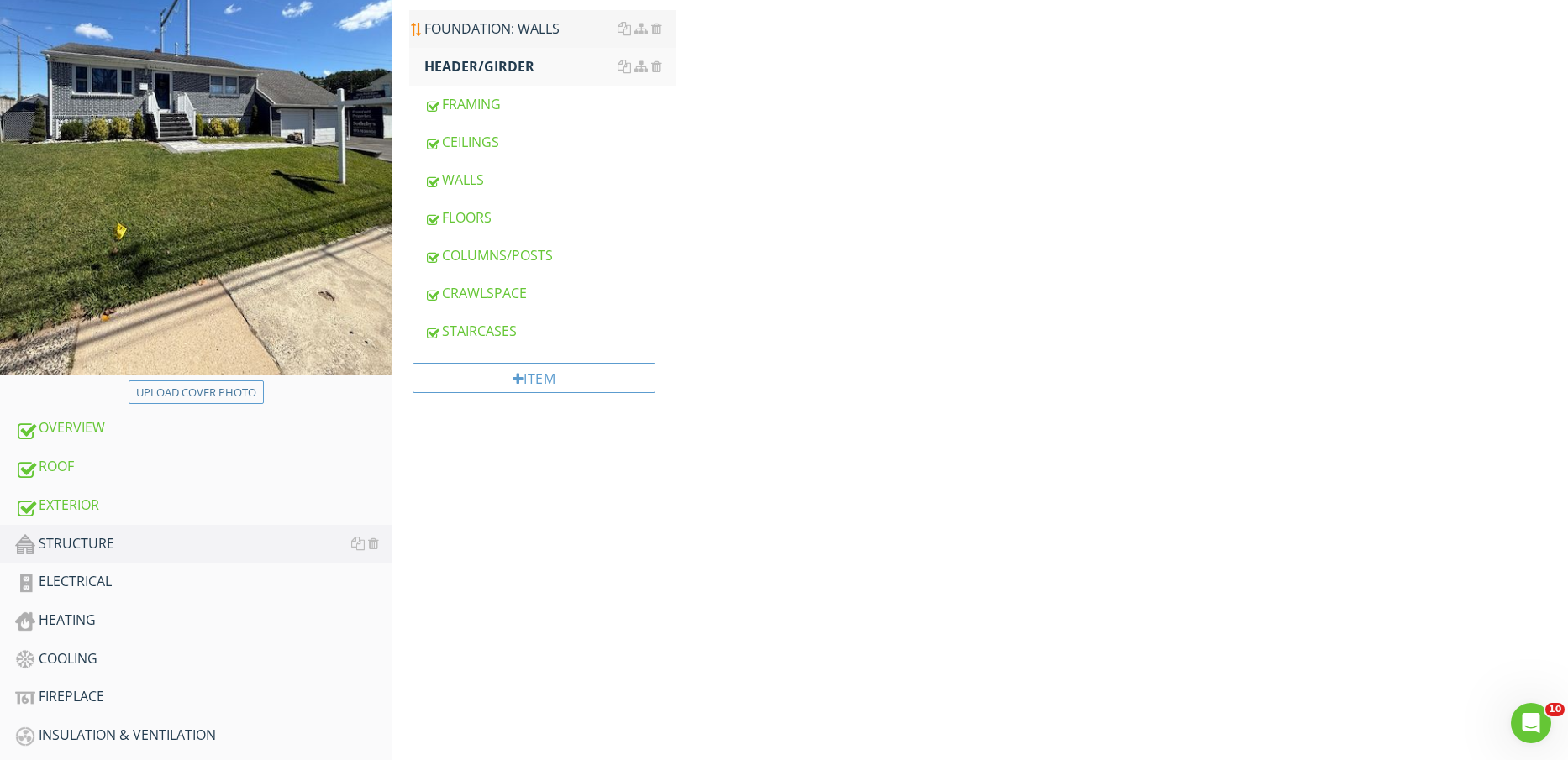
click at [515, 34] on div "FOUNDATION: WALLS" at bounding box center [549, 28] width 252 height 20
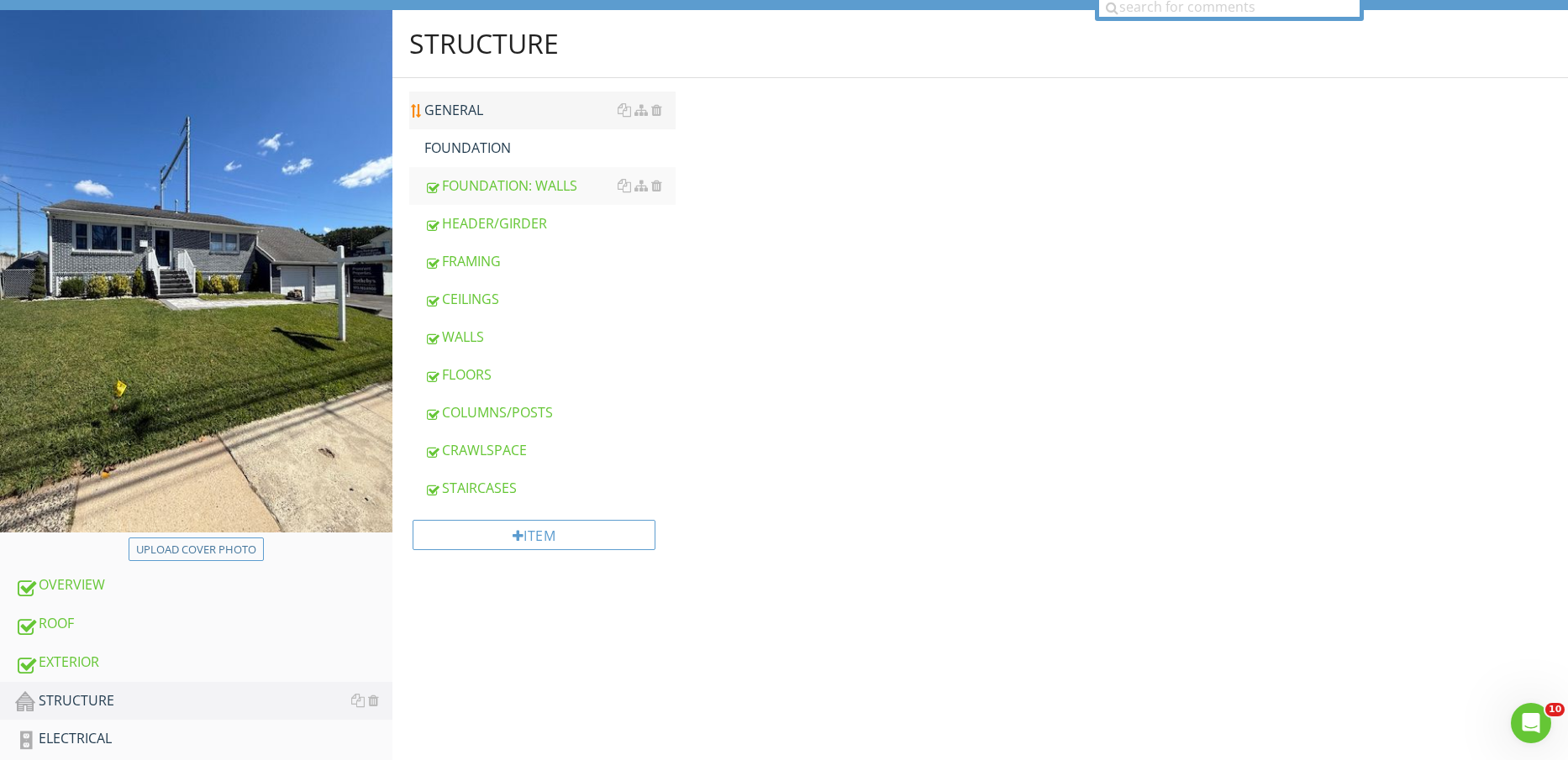
scroll to position [105, 0]
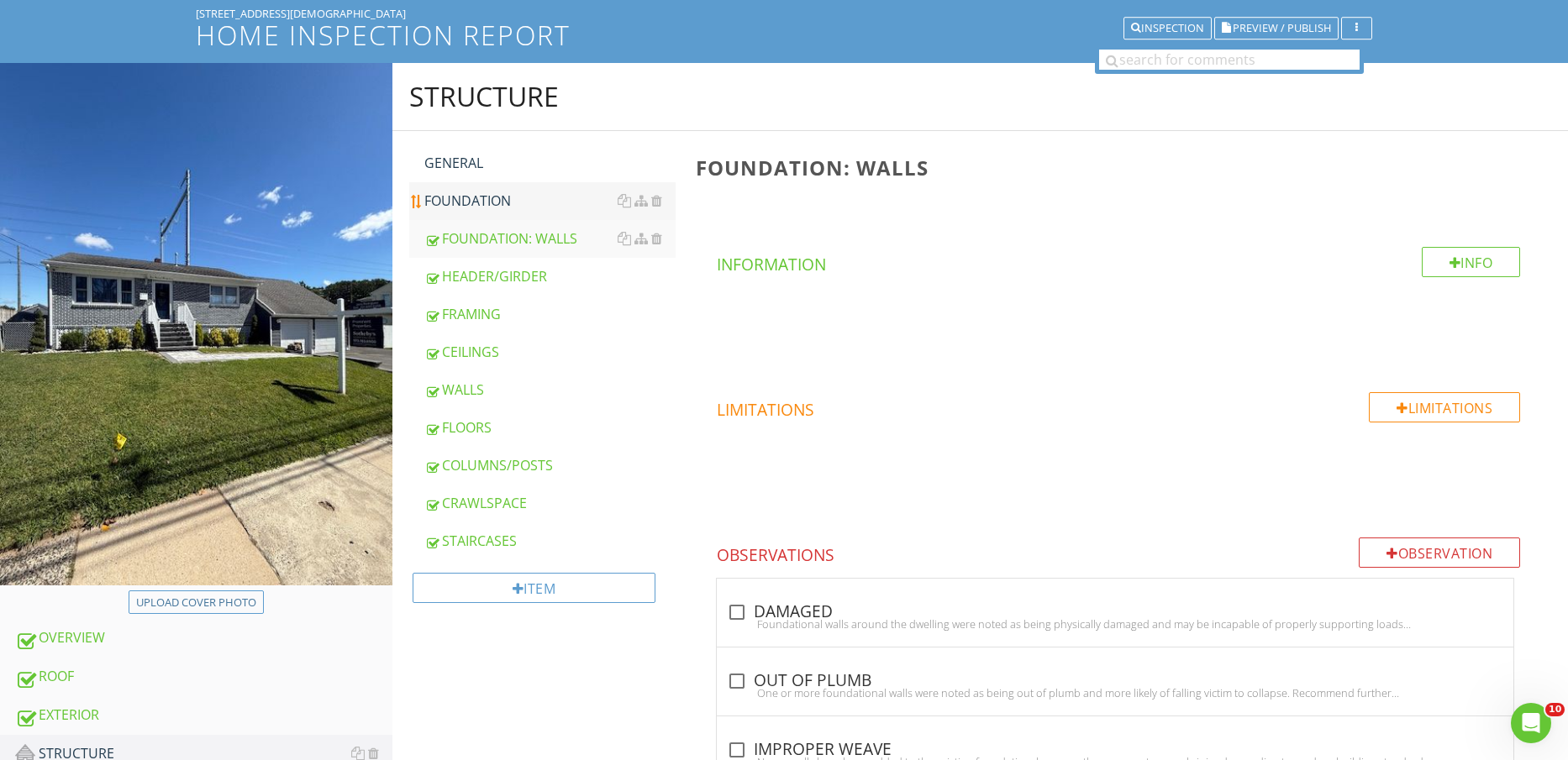
click at [503, 198] on div "FOUNDATION" at bounding box center [549, 200] width 252 height 20
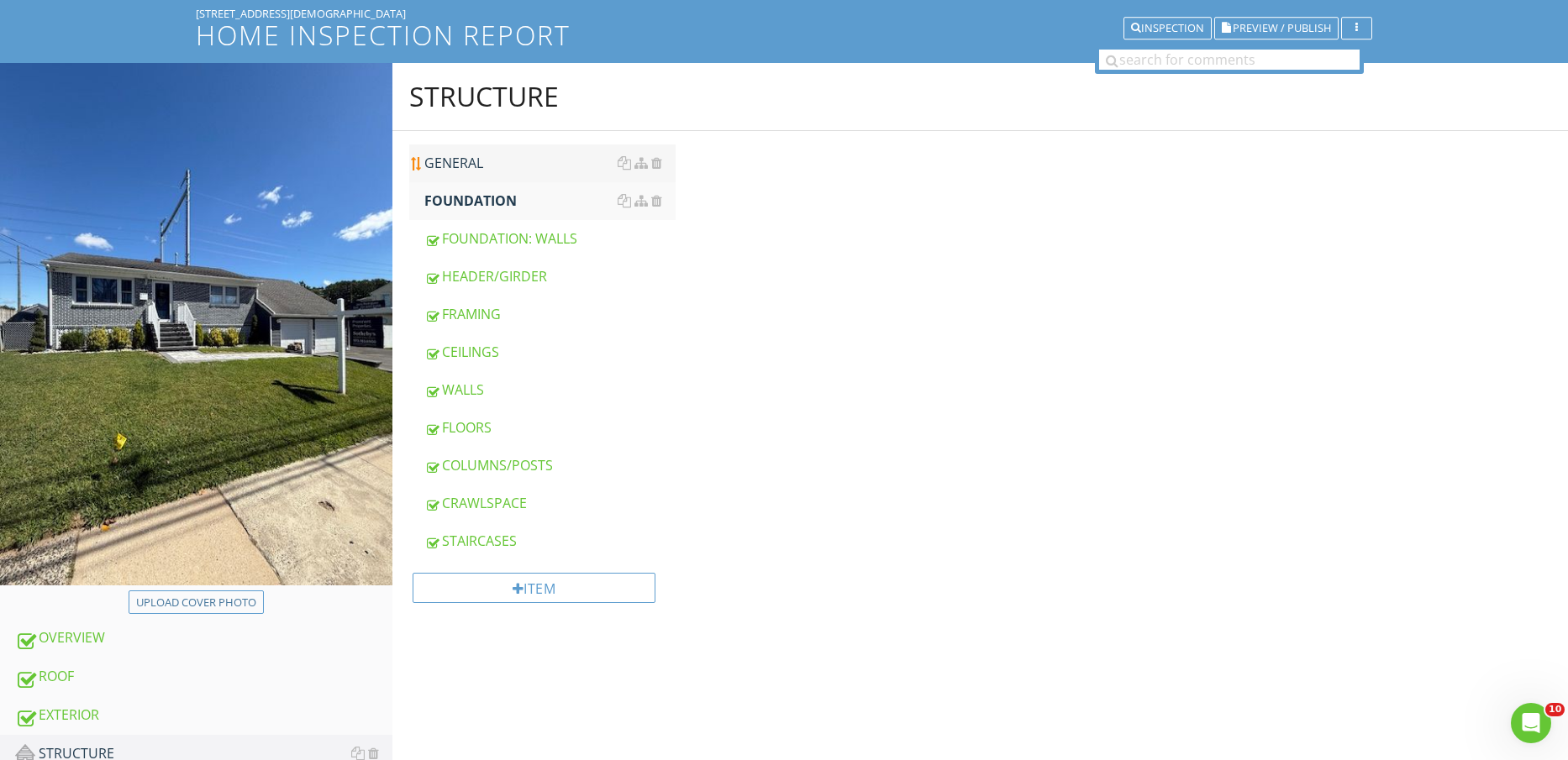
click at [503, 167] on div "GENERAL" at bounding box center [549, 162] width 252 height 20
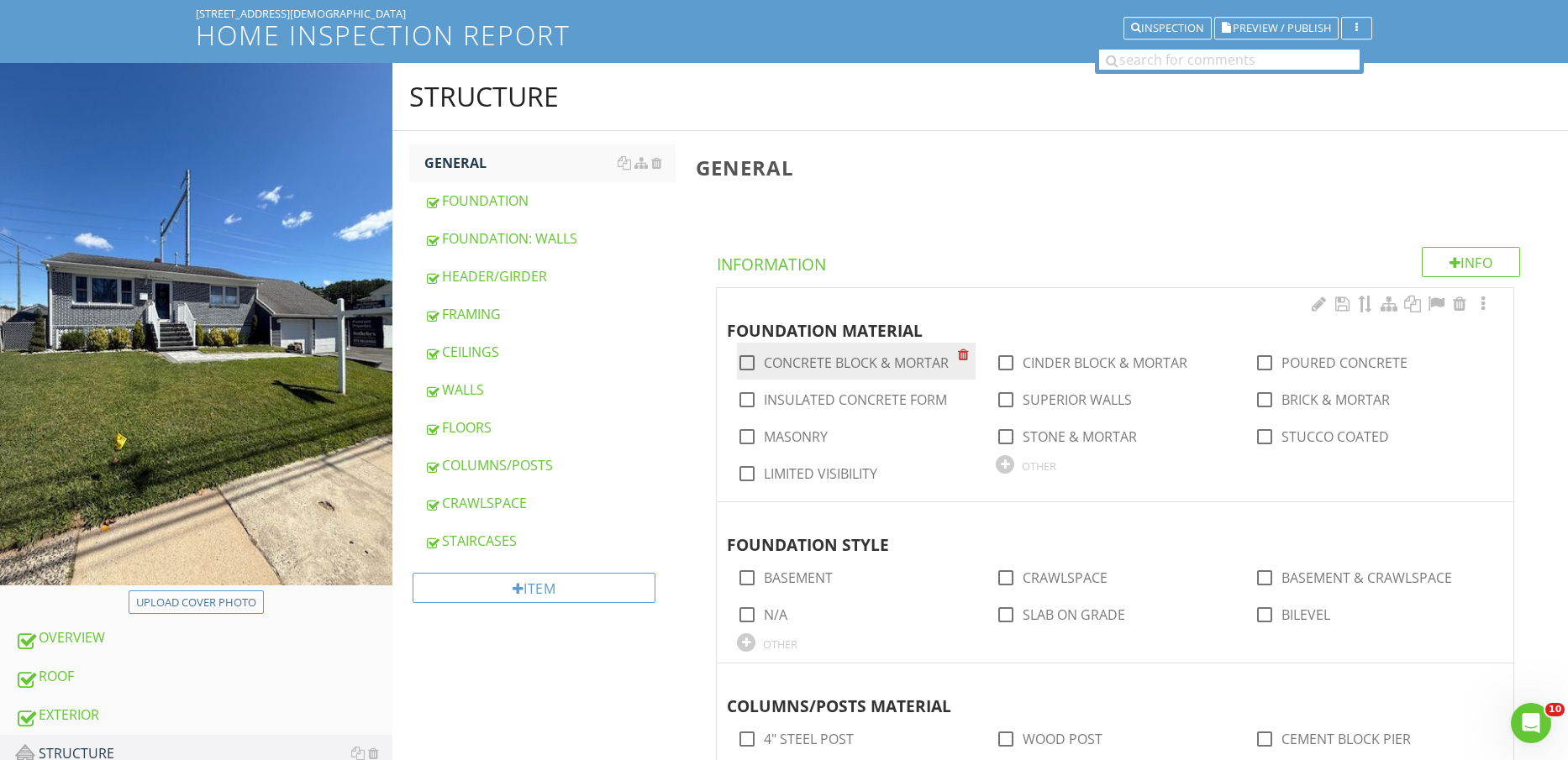
click at [913, 362] on label "CONCRETE BLOCK & MORTAR" at bounding box center [856, 363] width 185 height 17
checkbox input "true"
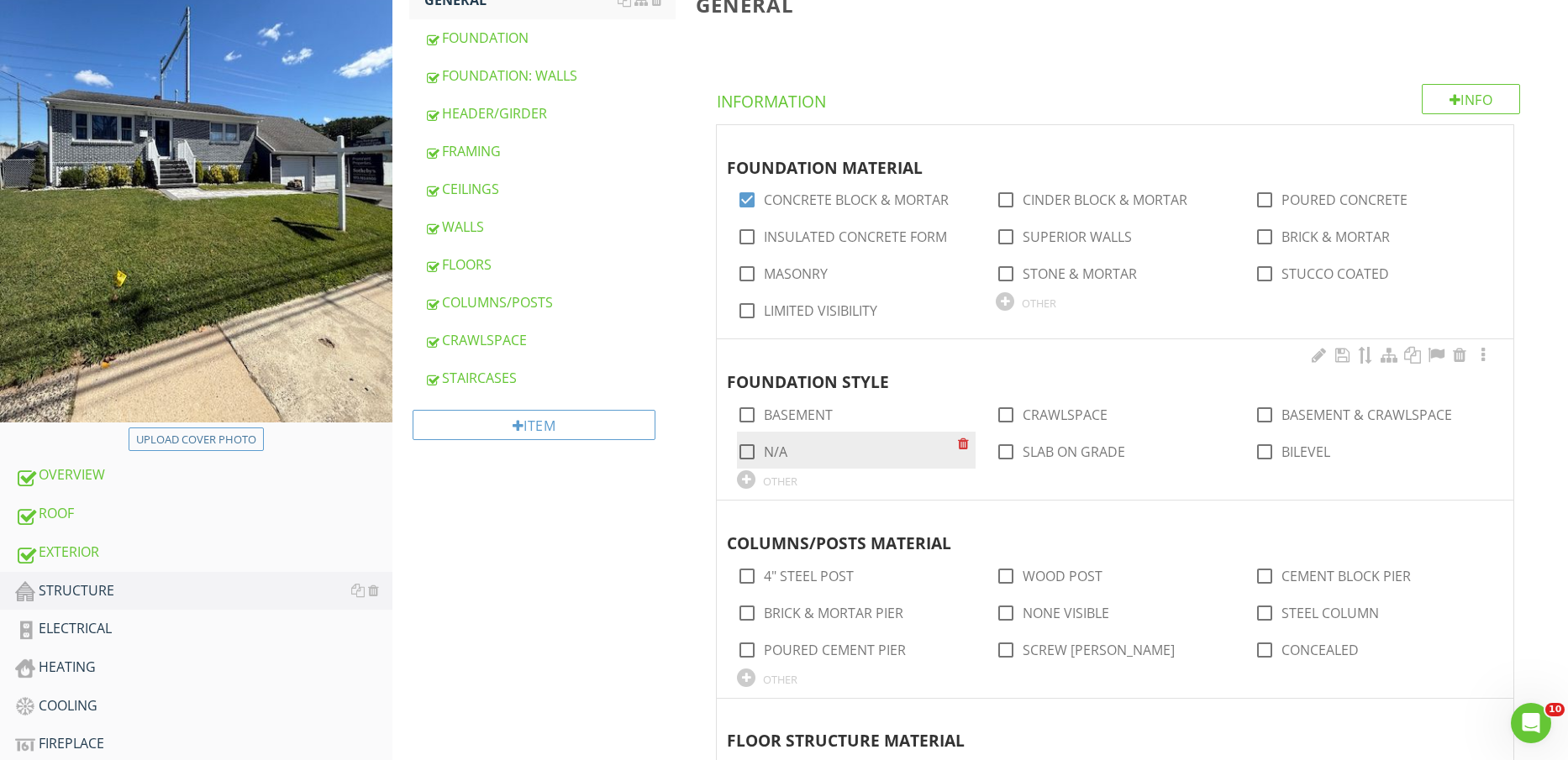
scroll to position [315, 0]
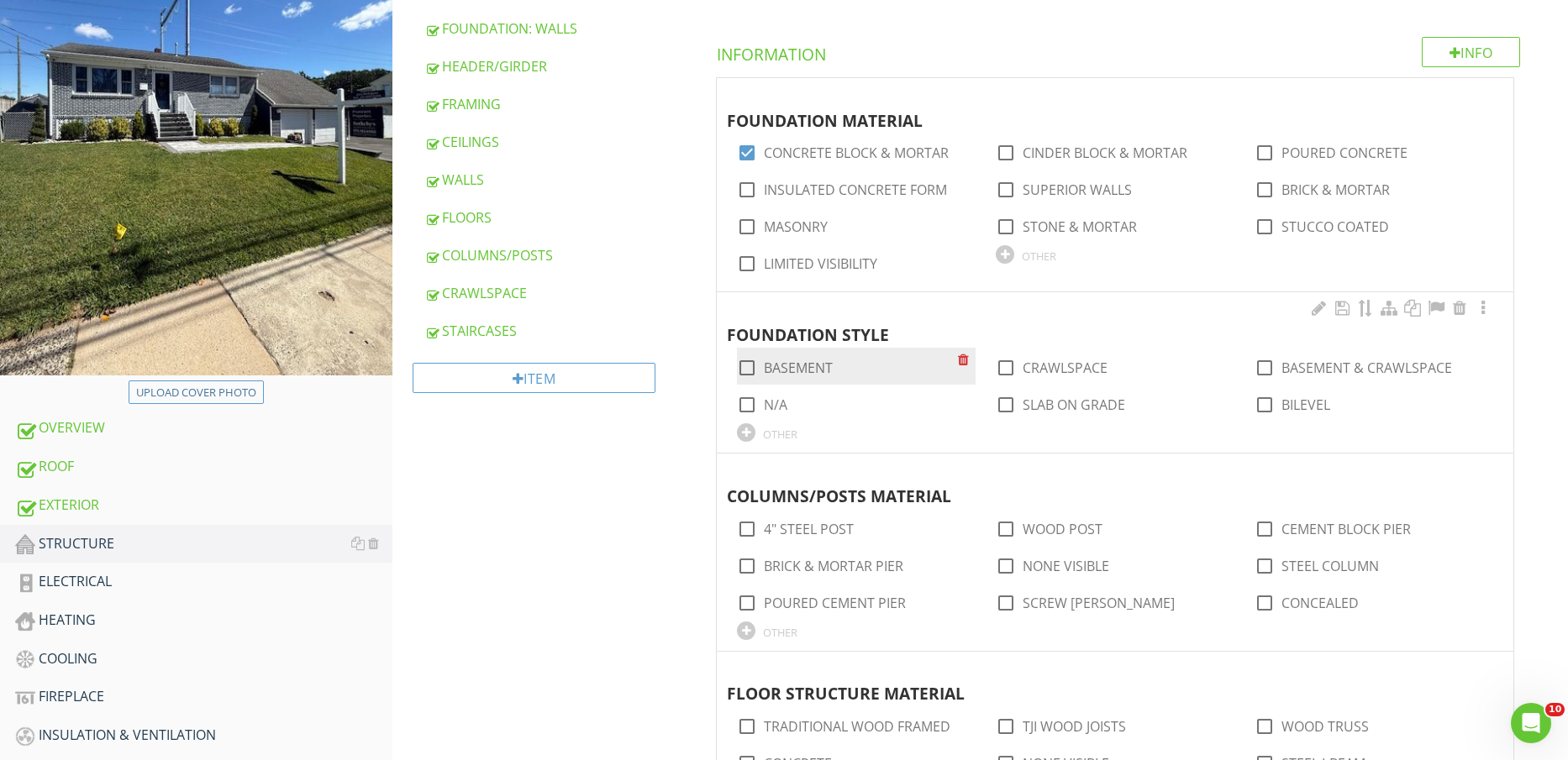
click at [803, 363] on label "BASEMENT" at bounding box center [798, 368] width 69 height 17
checkbox input "true"
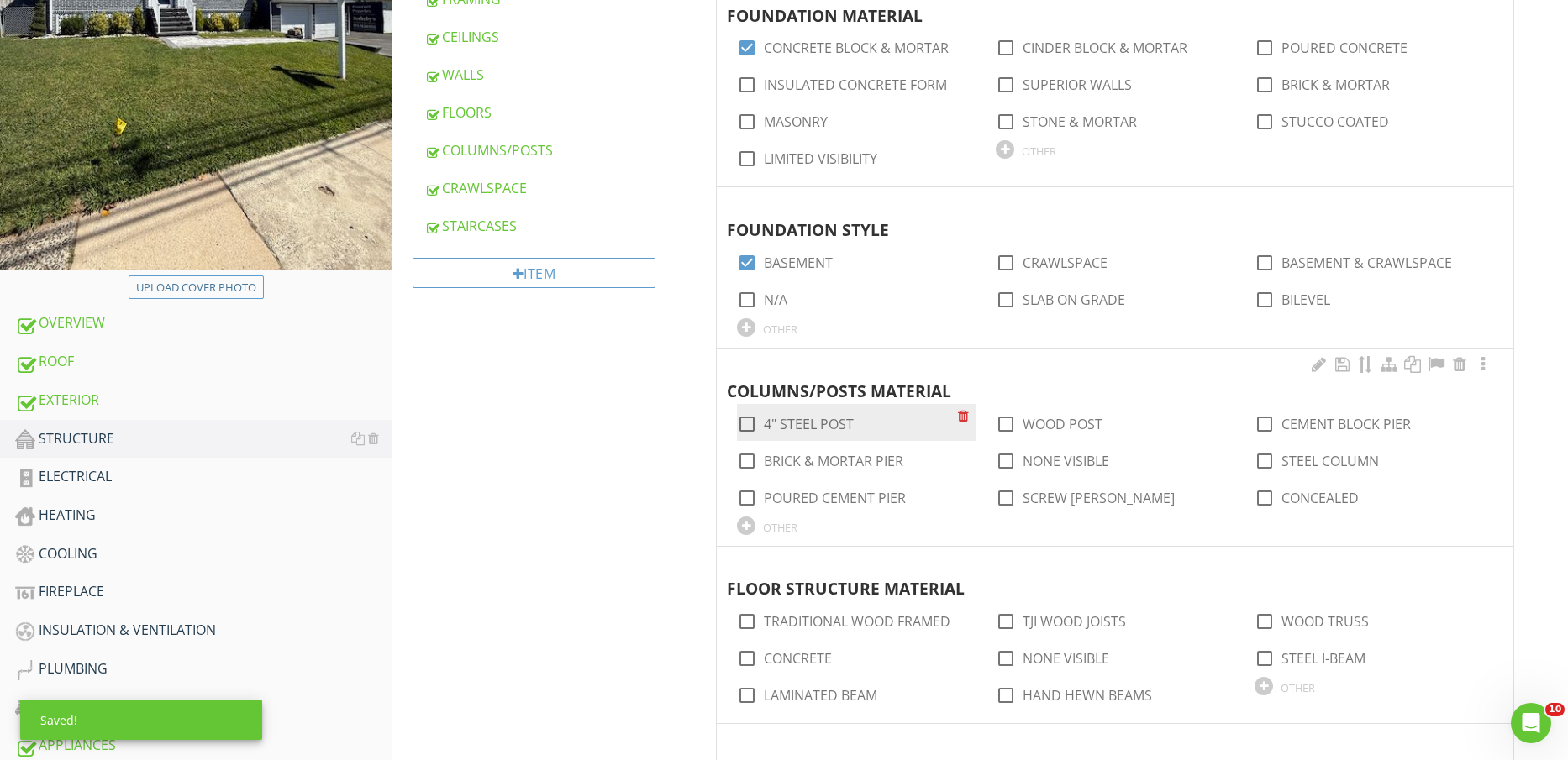
click at [846, 421] on label "4" STEEL POST" at bounding box center [808, 425] width 90 height 17
checkbox input "true"
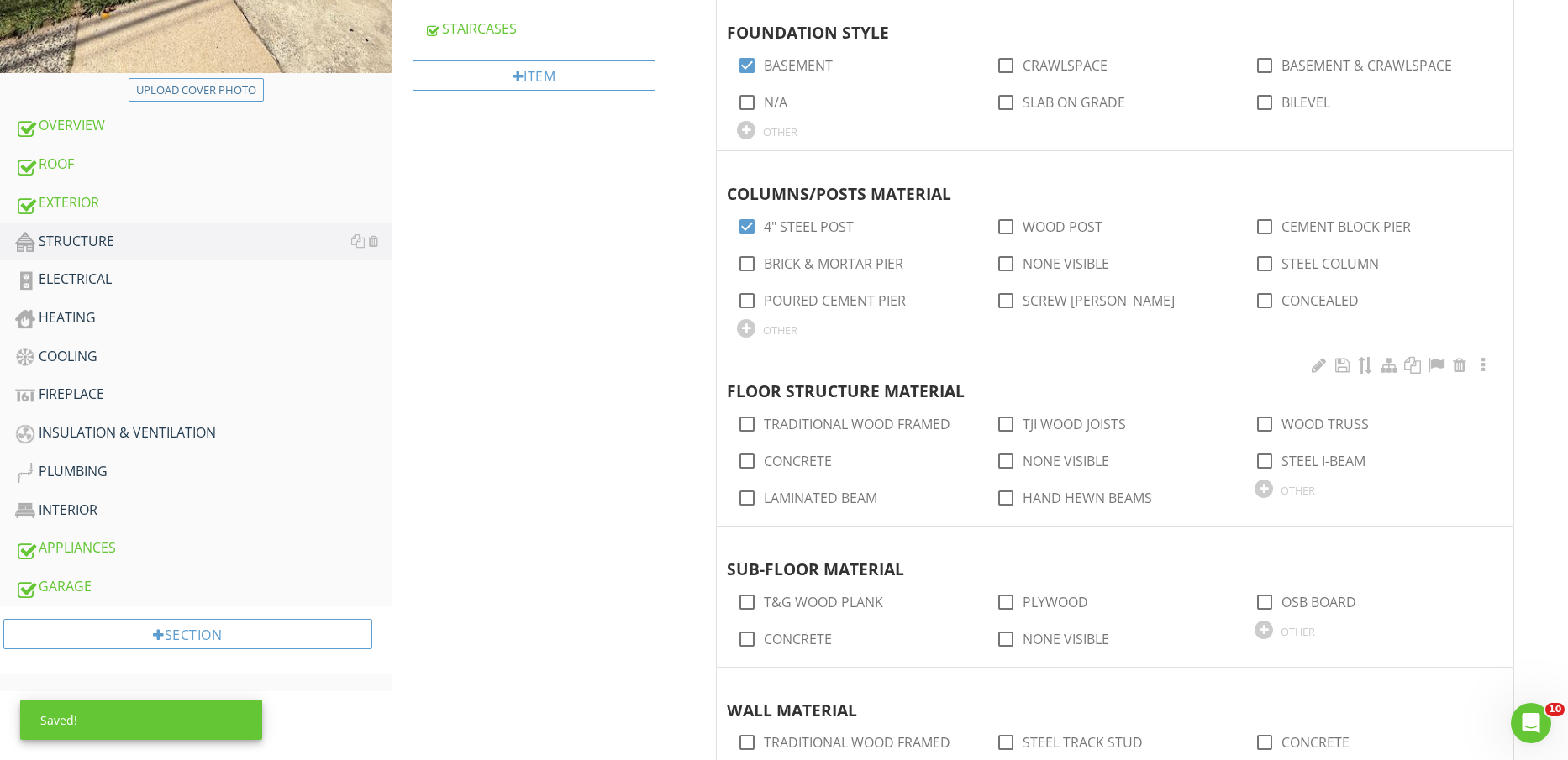
scroll to position [631, 0]
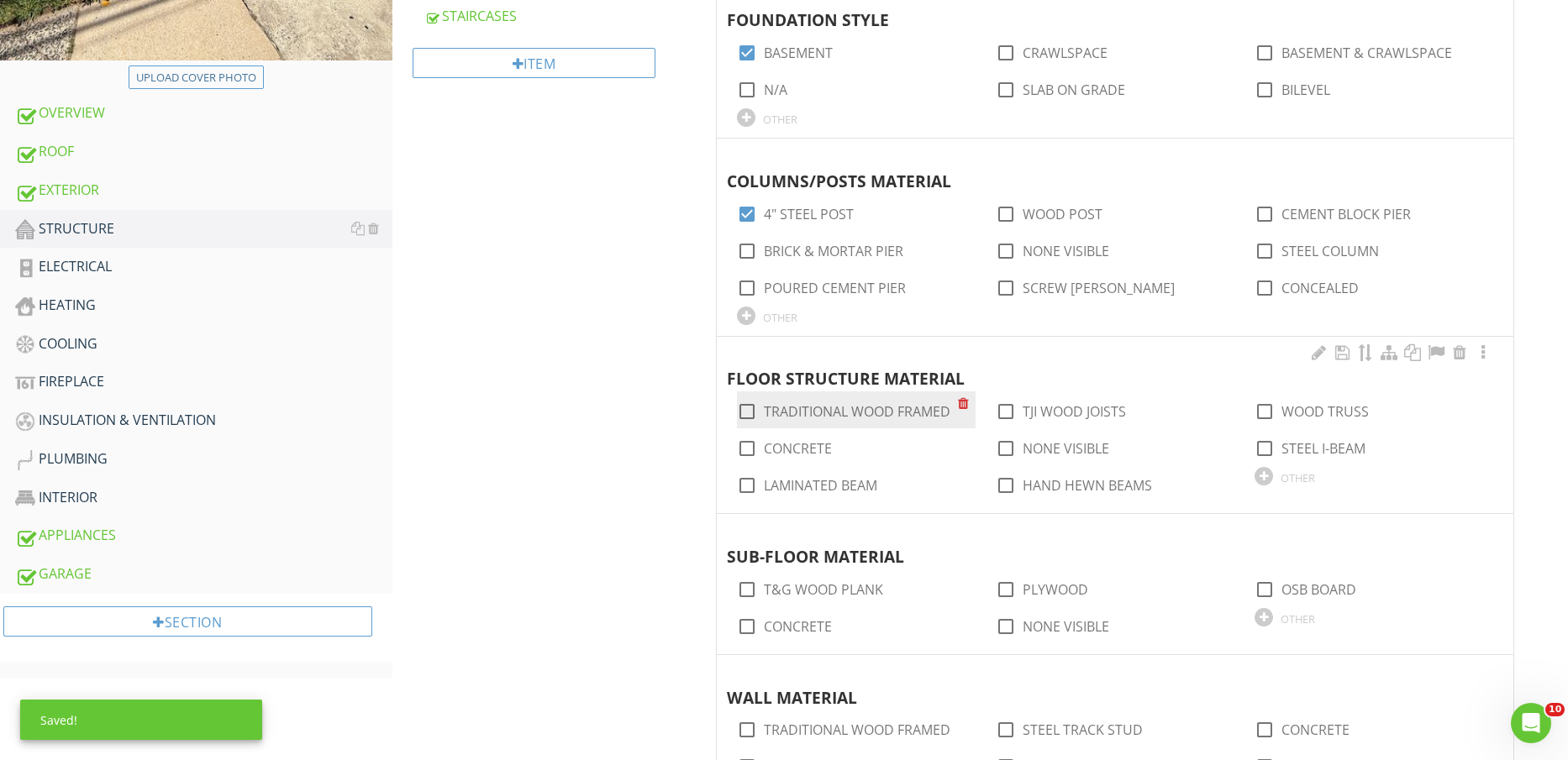
click at [883, 414] on label "TRADITIONAL WOOD FRAMED" at bounding box center [857, 412] width 187 height 17
checkbox input "true"
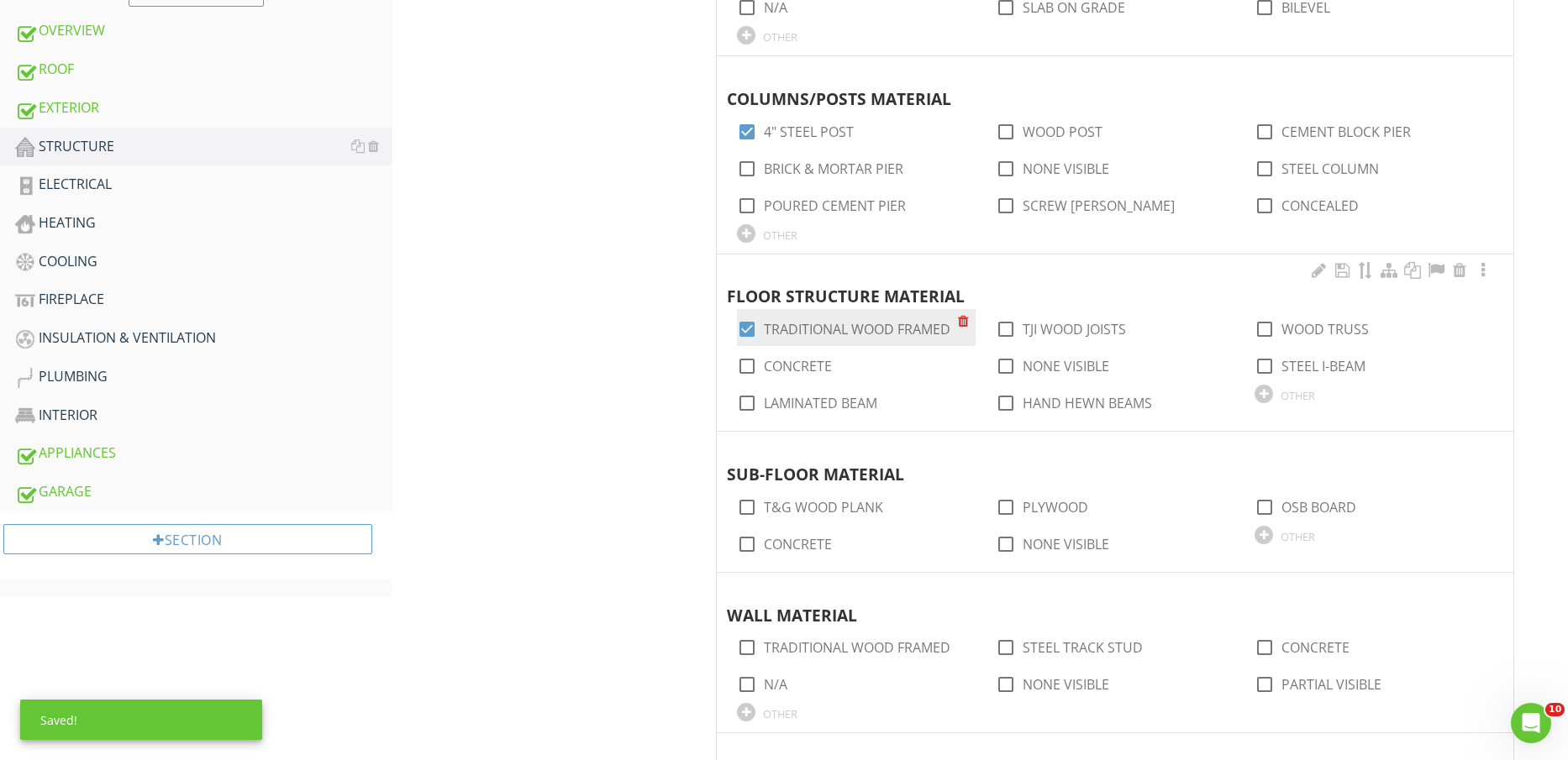
scroll to position [735, 0]
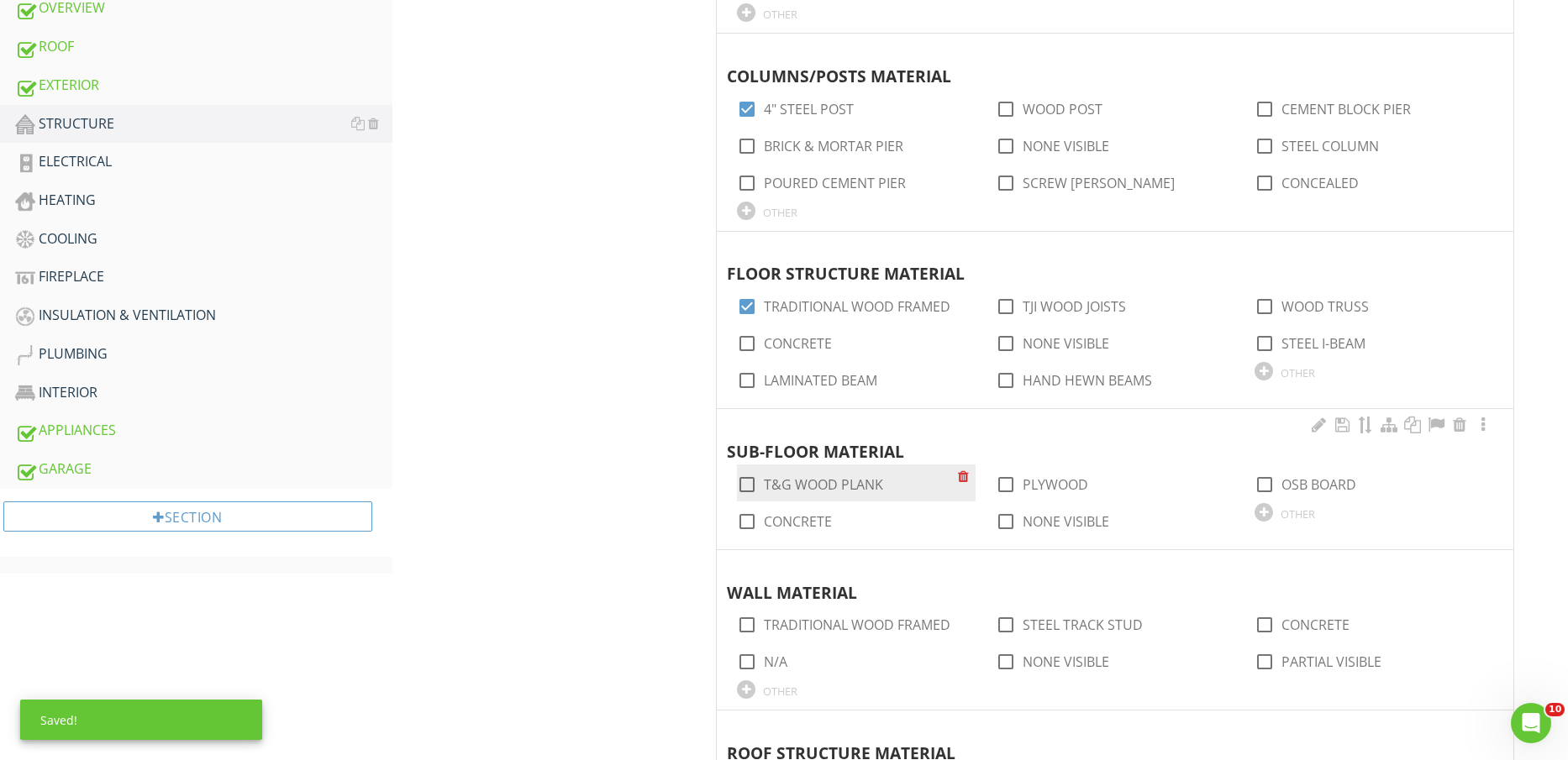
click at [850, 478] on label "T&G WOOD PLANK" at bounding box center [823, 485] width 119 height 17
checkbox input "true"
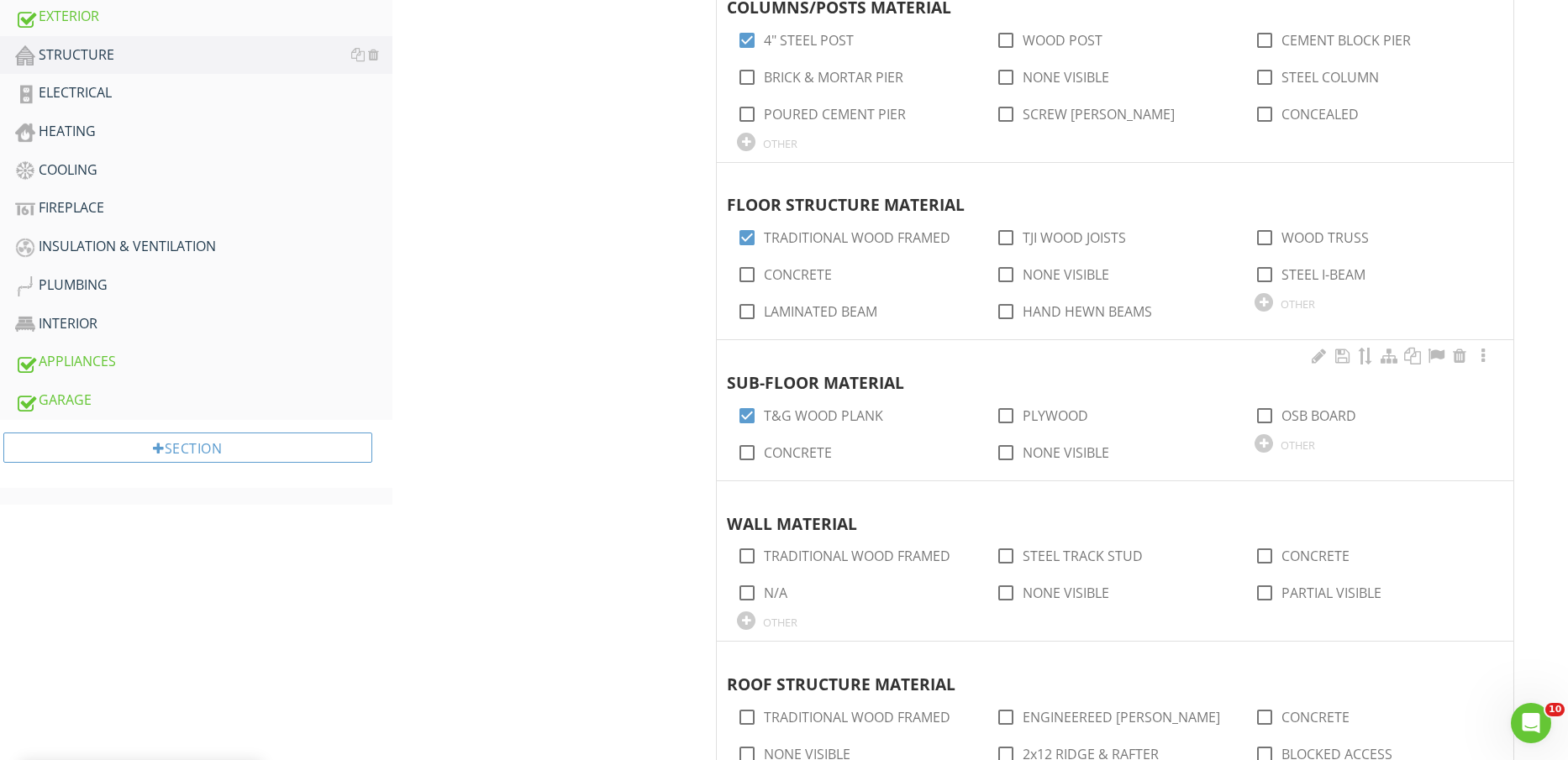
scroll to position [840, 0]
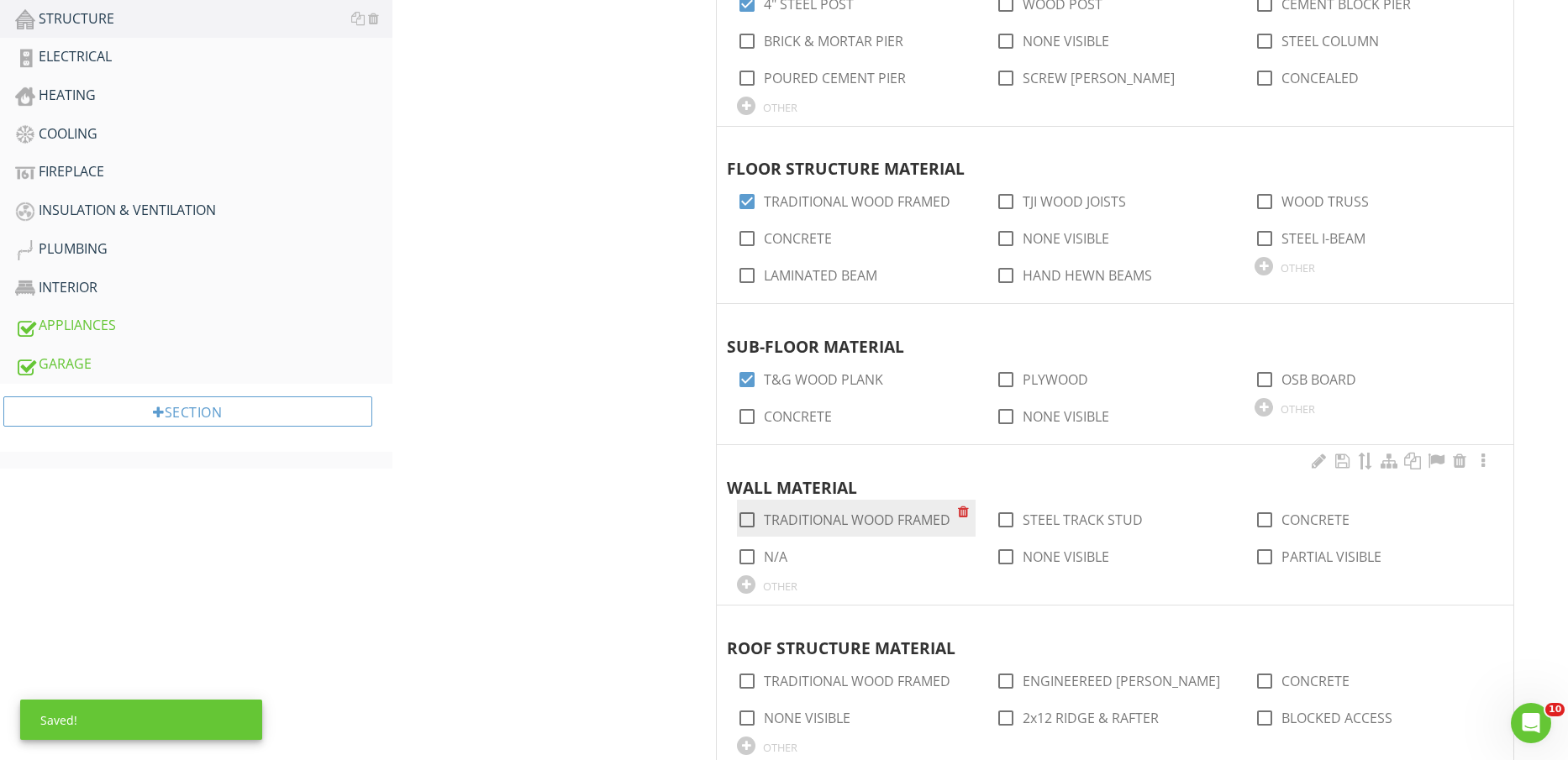
click at [861, 524] on label "TRADITIONAL WOOD FRAMED" at bounding box center [857, 520] width 187 height 17
checkbox input "true"
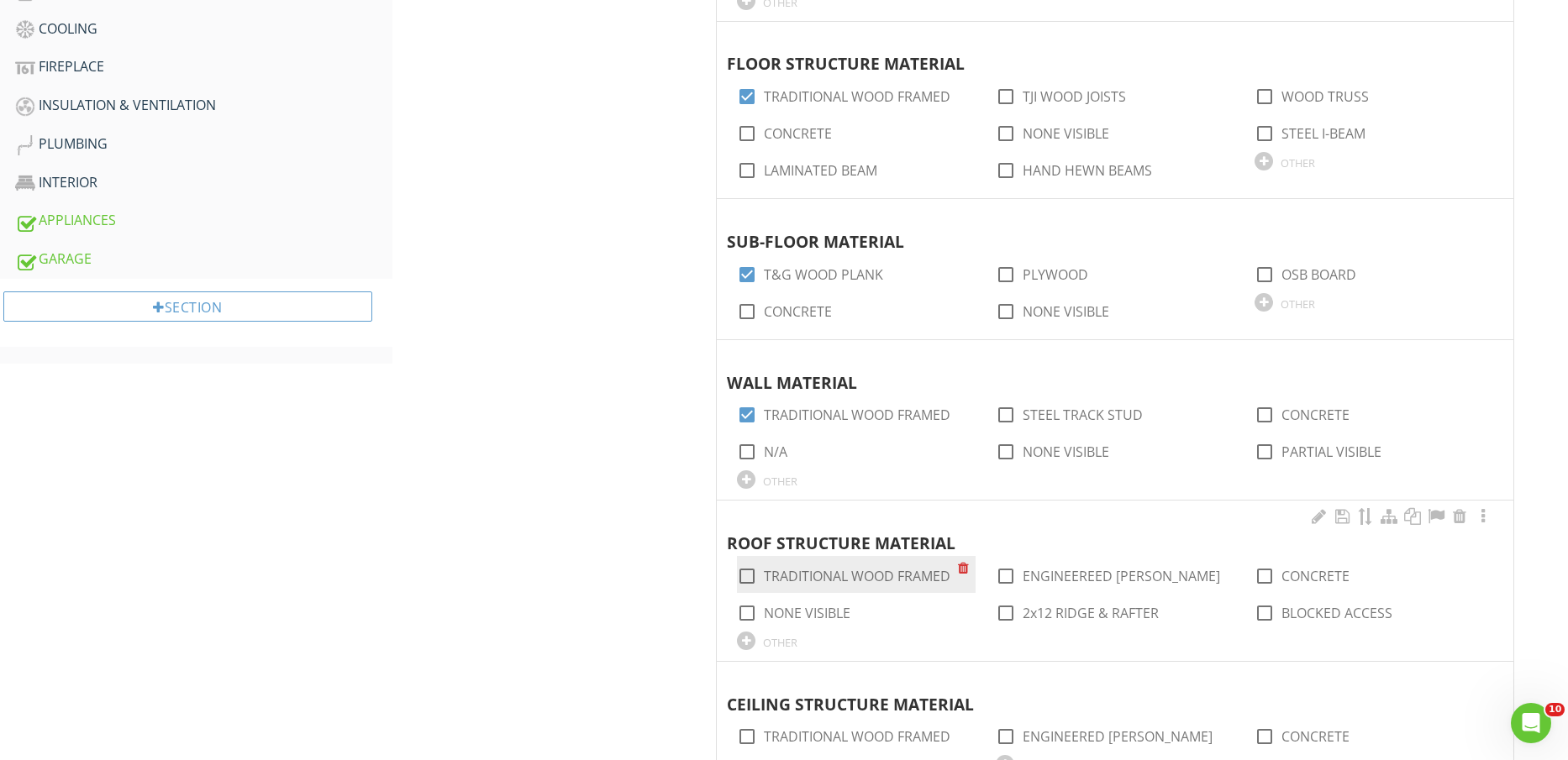
click at [872, 574] on label "TRADITIONAL WOOD FRAMED" at bounding box center [857, 577] width 187 height 17
checkbox input "true"
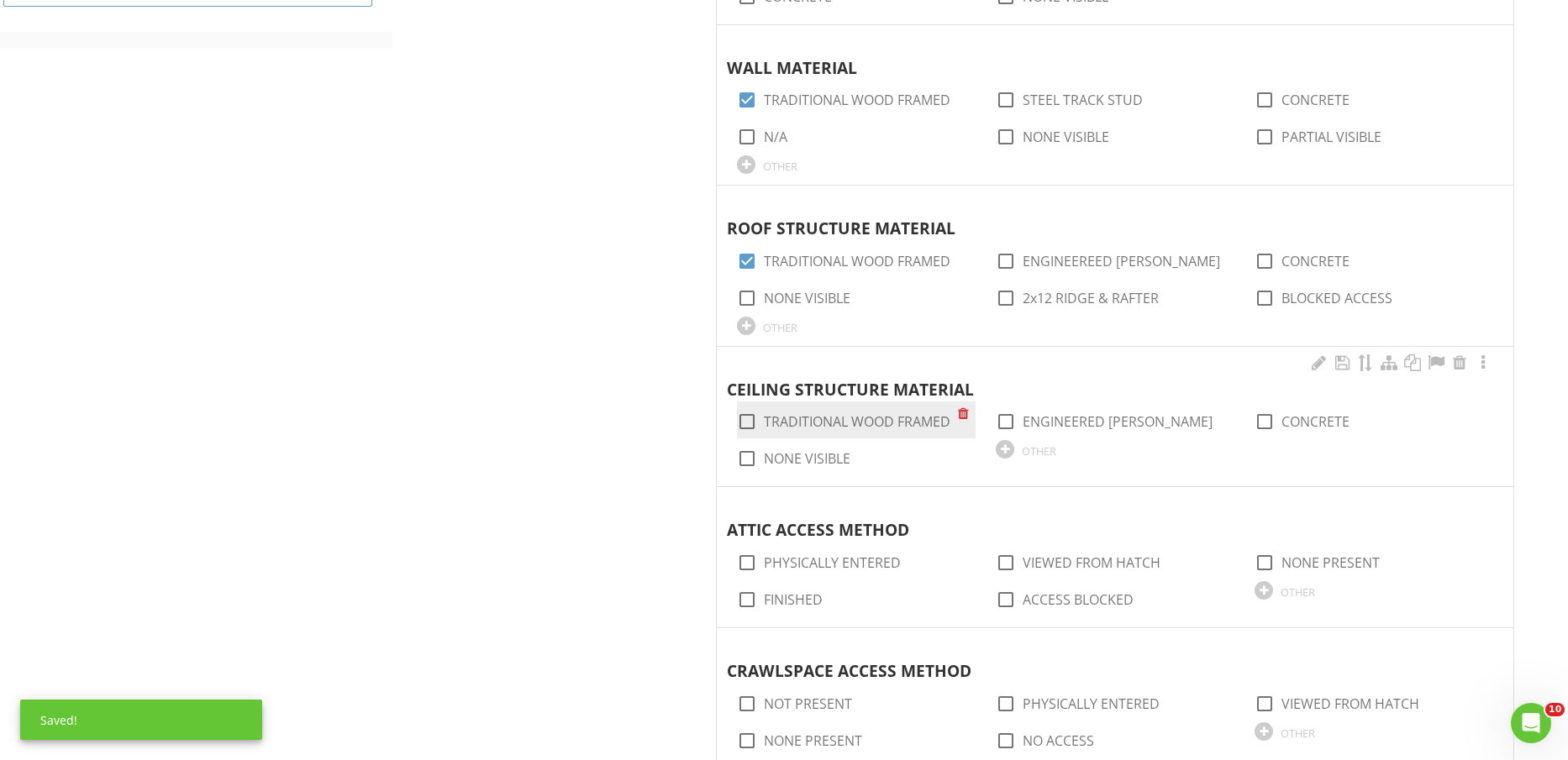
click at [878, 427] on label "TRADITIONAL WOOD FRAMED" at bounding box center [857, 422] width 187 height 17
checkbox input "true"
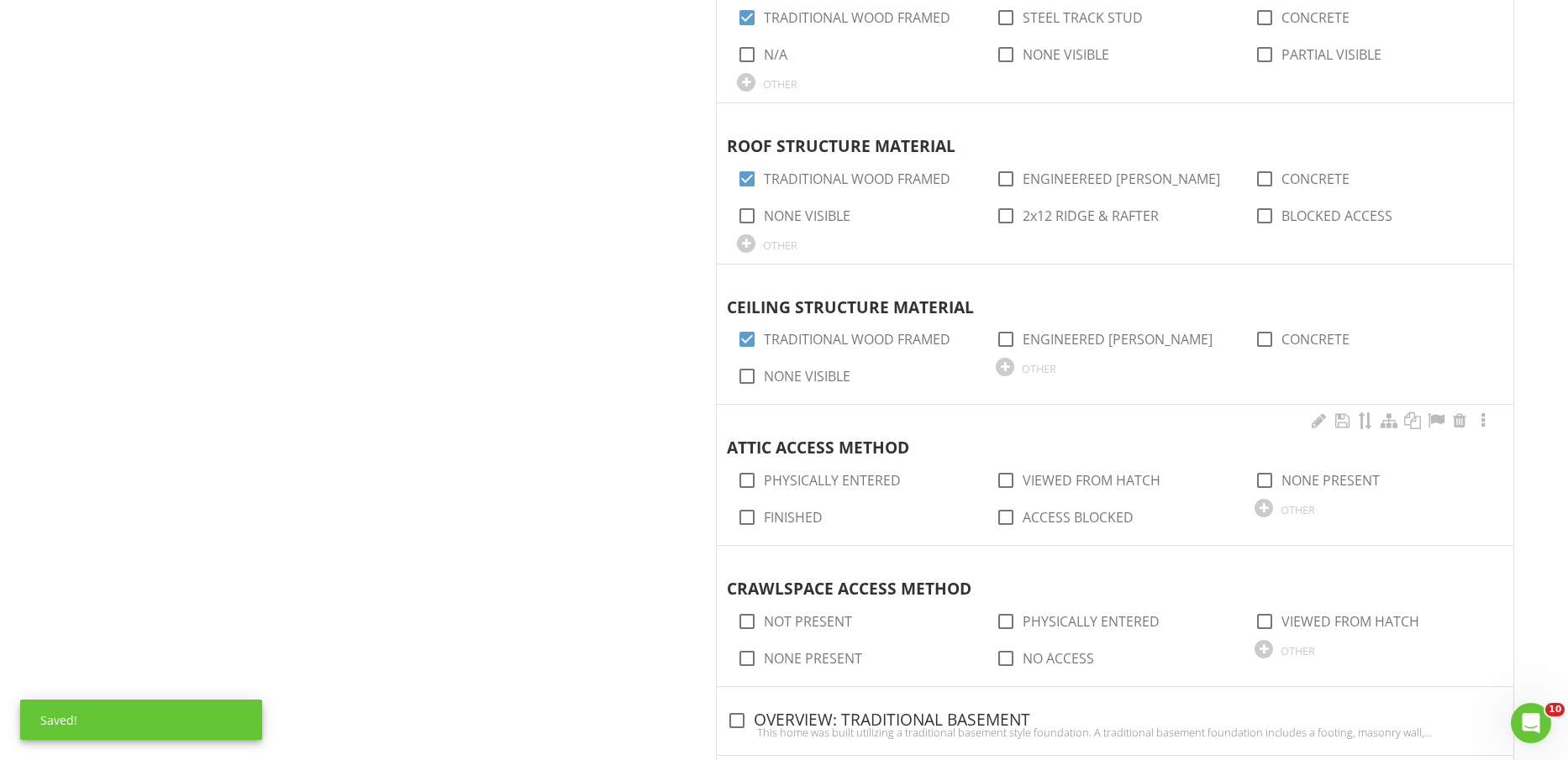
scroll to position [1365, 0]
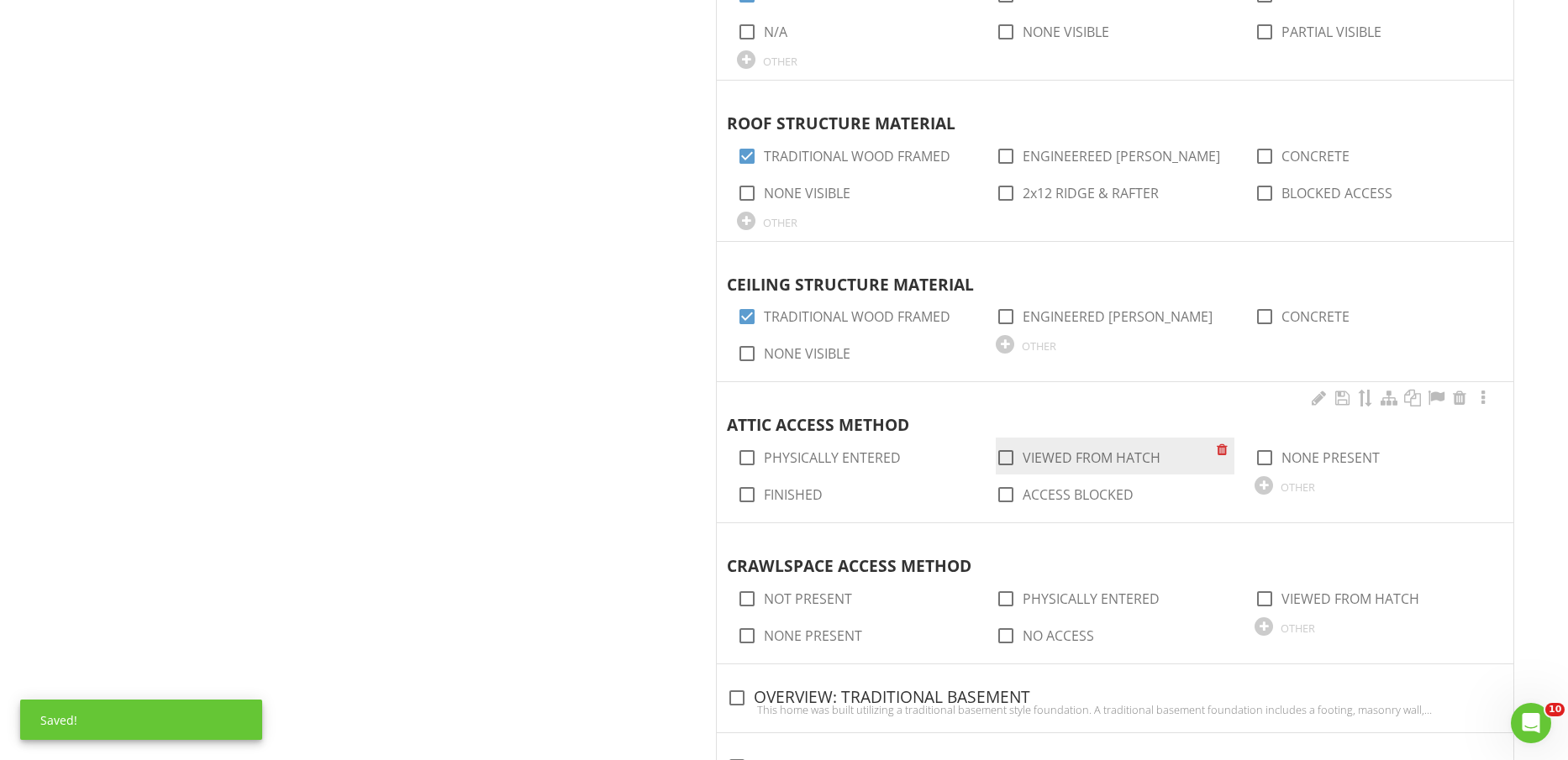
click at [1037, 460] on label "VIEWED FROM HATCH" at bounding box center [1091, 458] width 138 height 17
checkbox input "true"
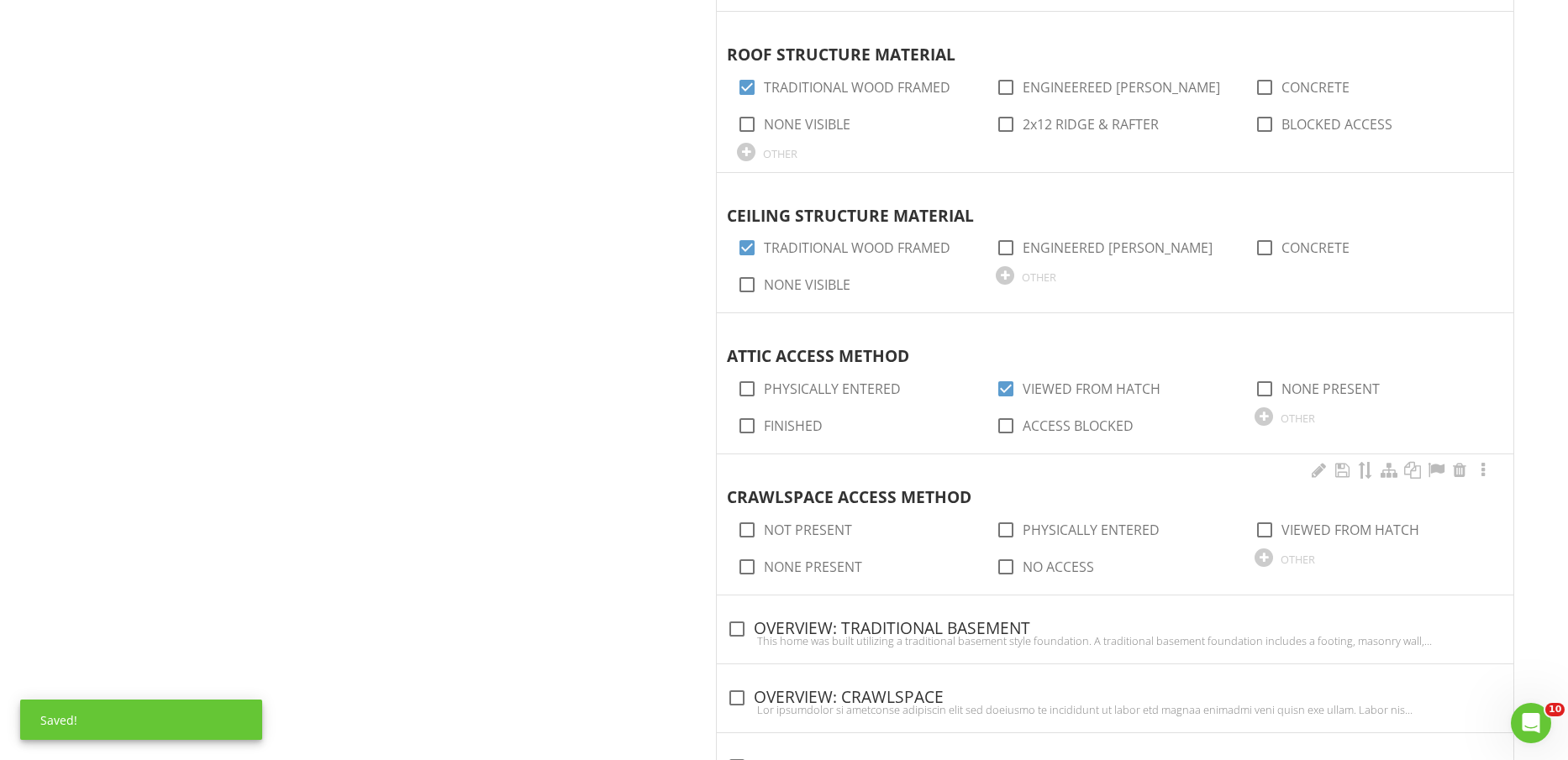
scroll to position [1471, 0]
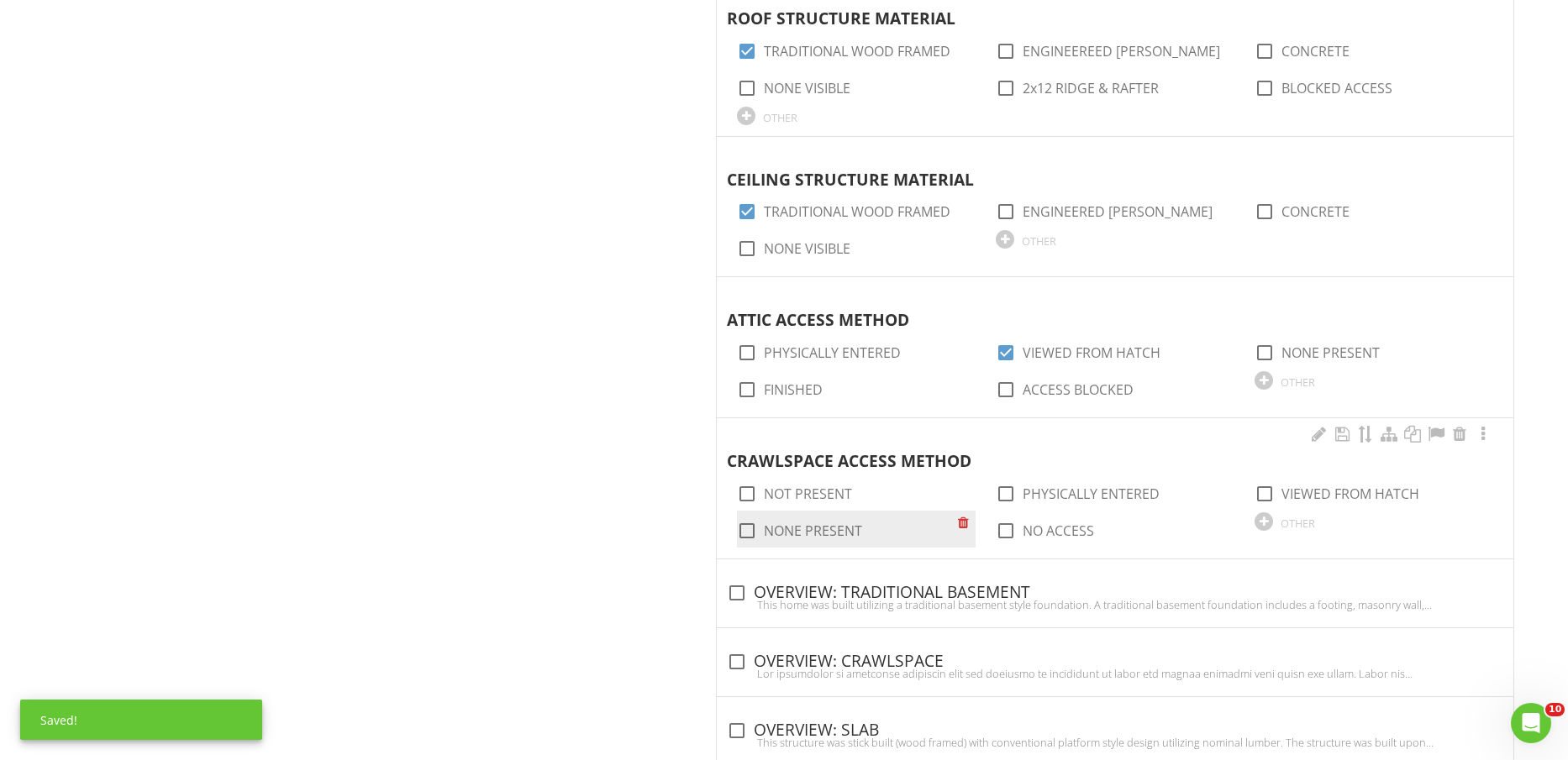
click at [819, 524] on label "NONE PRESENT" at bounding box center [813, 532] width 98 height 17
checkbox input "true"
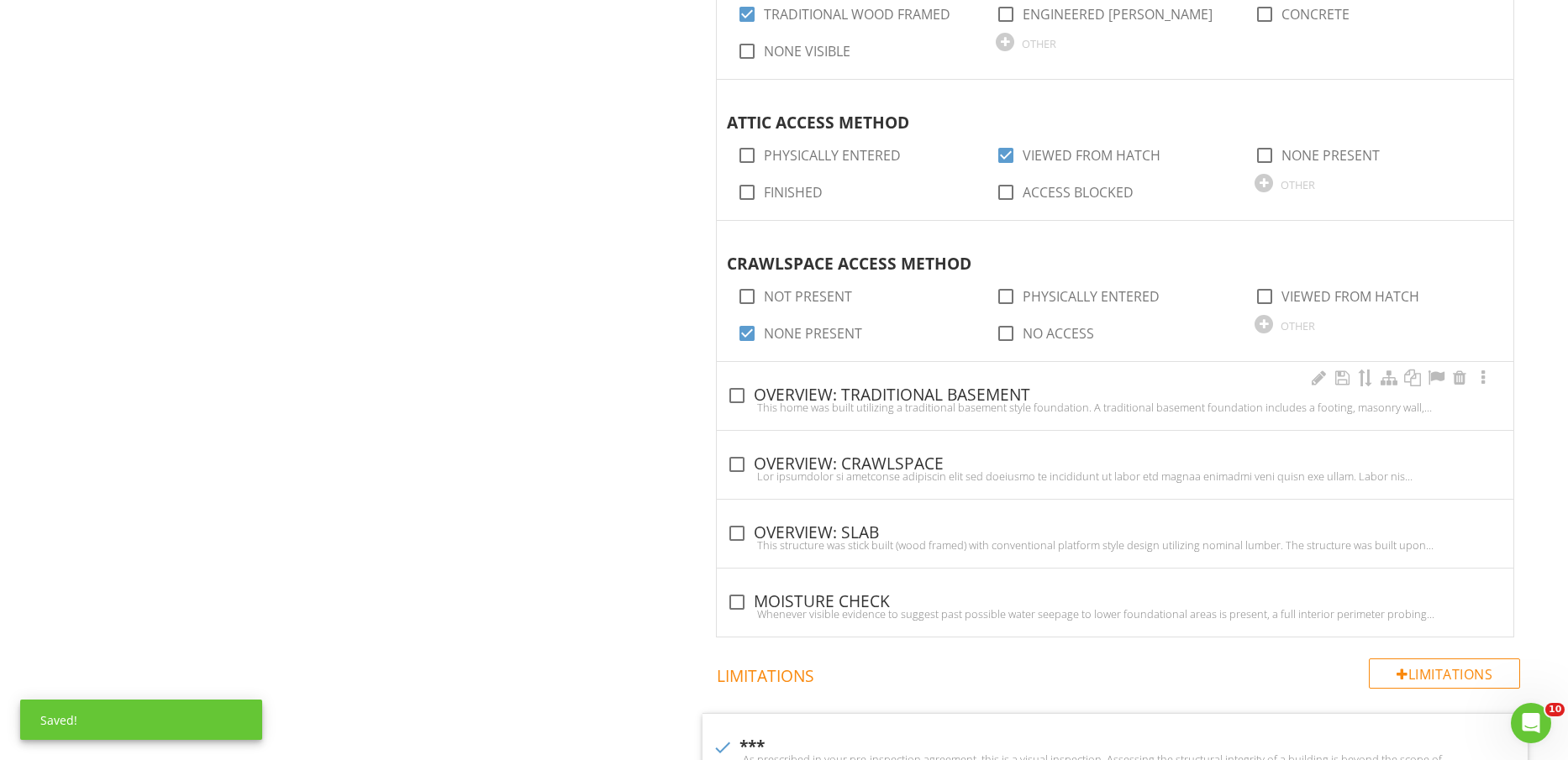
scroll to position [1680, 0]
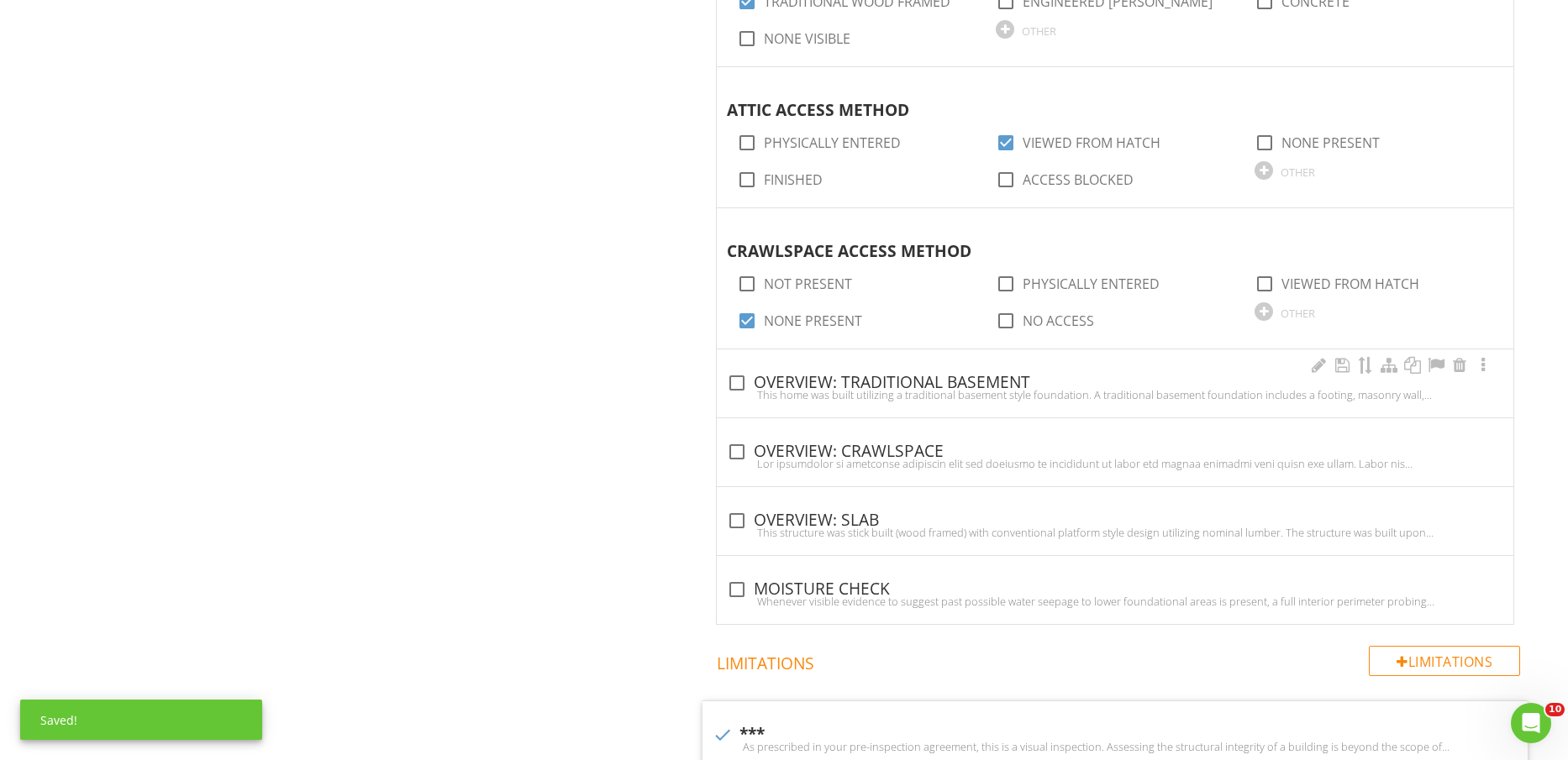
click at [905, 389] on div "This home was built utilizing a traditional basement style foundation. A tradit…" at bounding box center [1115, 395] width 776 height 13
checkbox input "true"
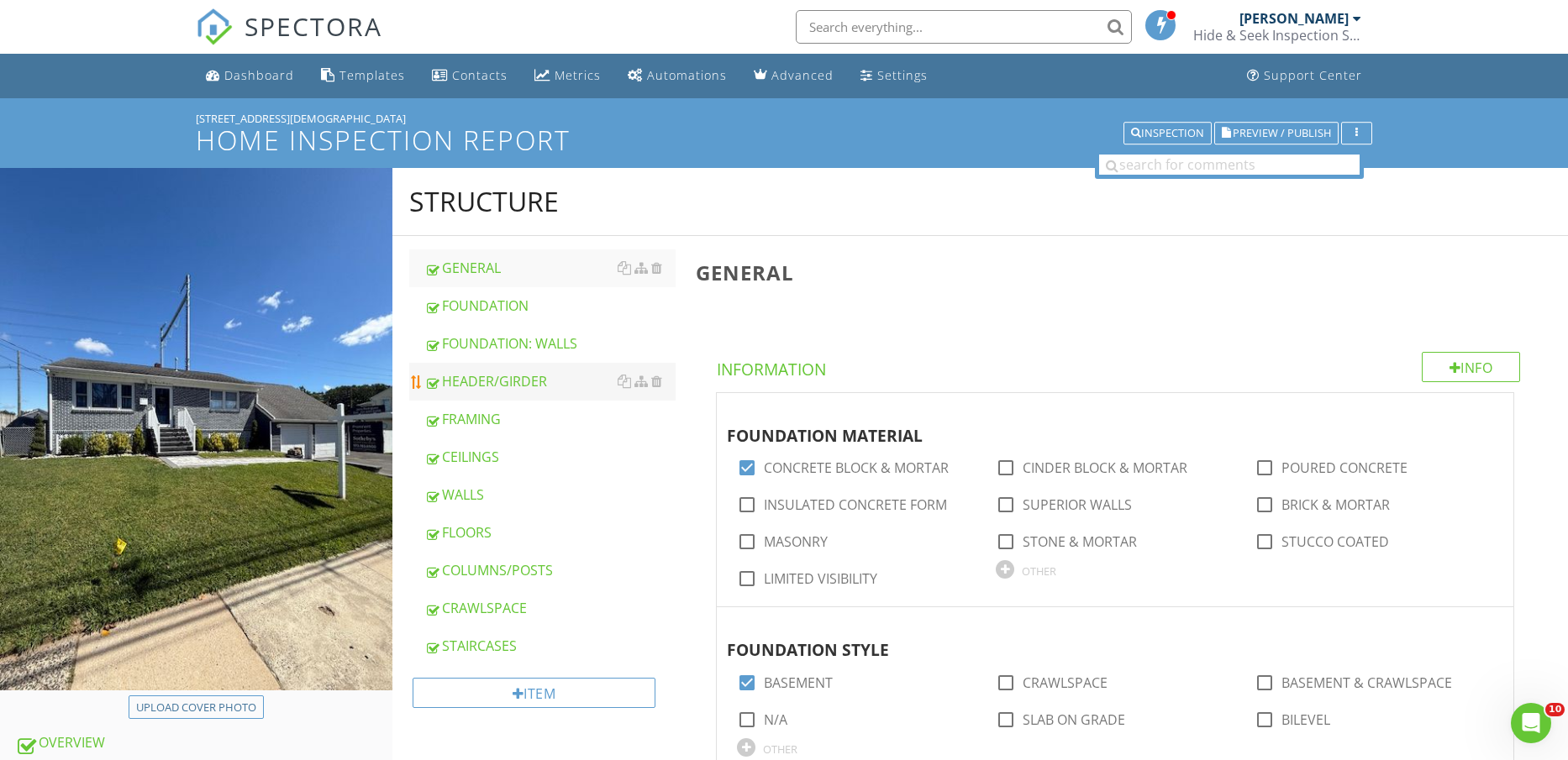
scroll to position [525, 0]
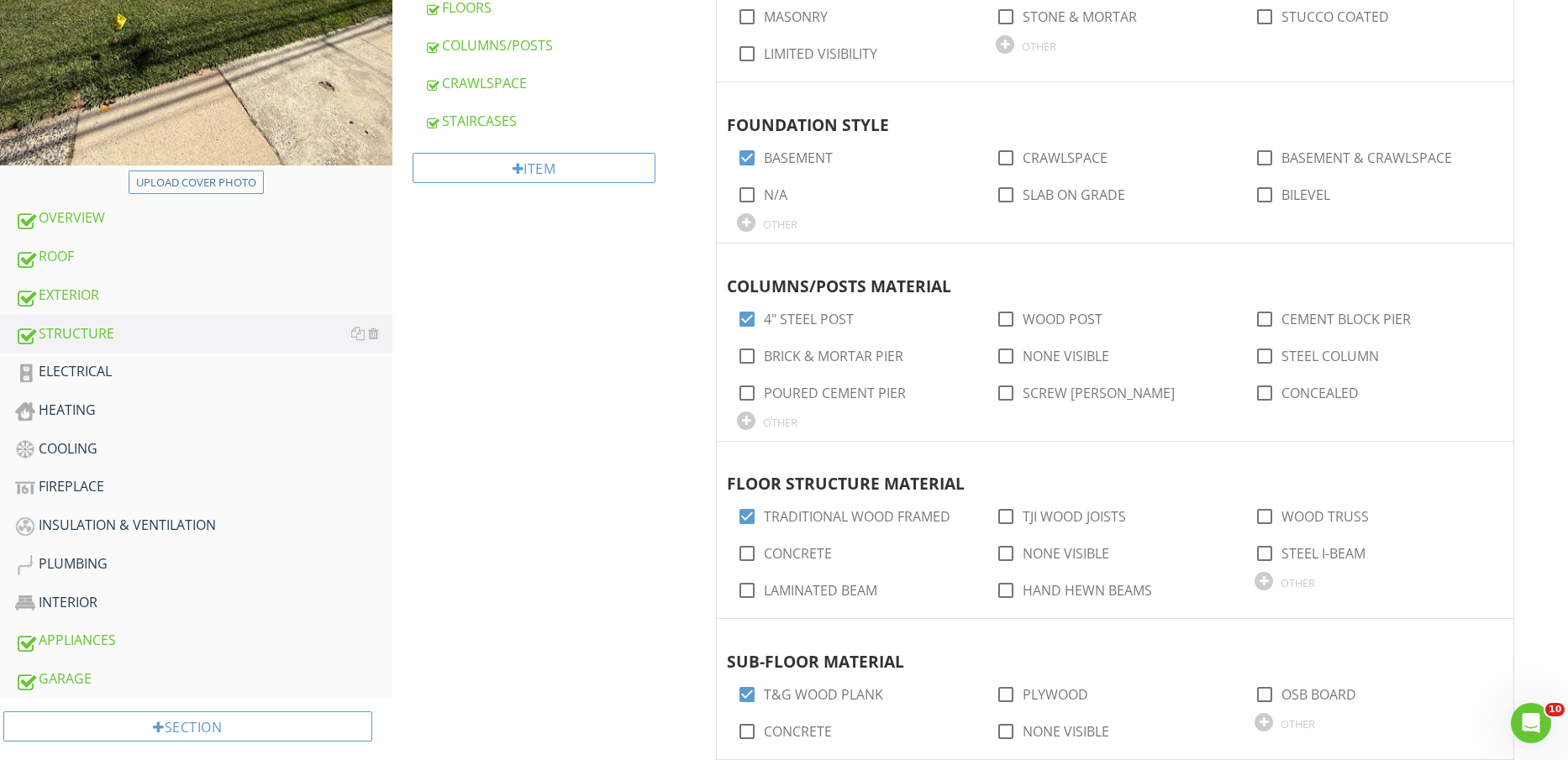
click at [139, 366] on div "ELECTRICAL" at bounding box center [204, 372] width 378 height 22
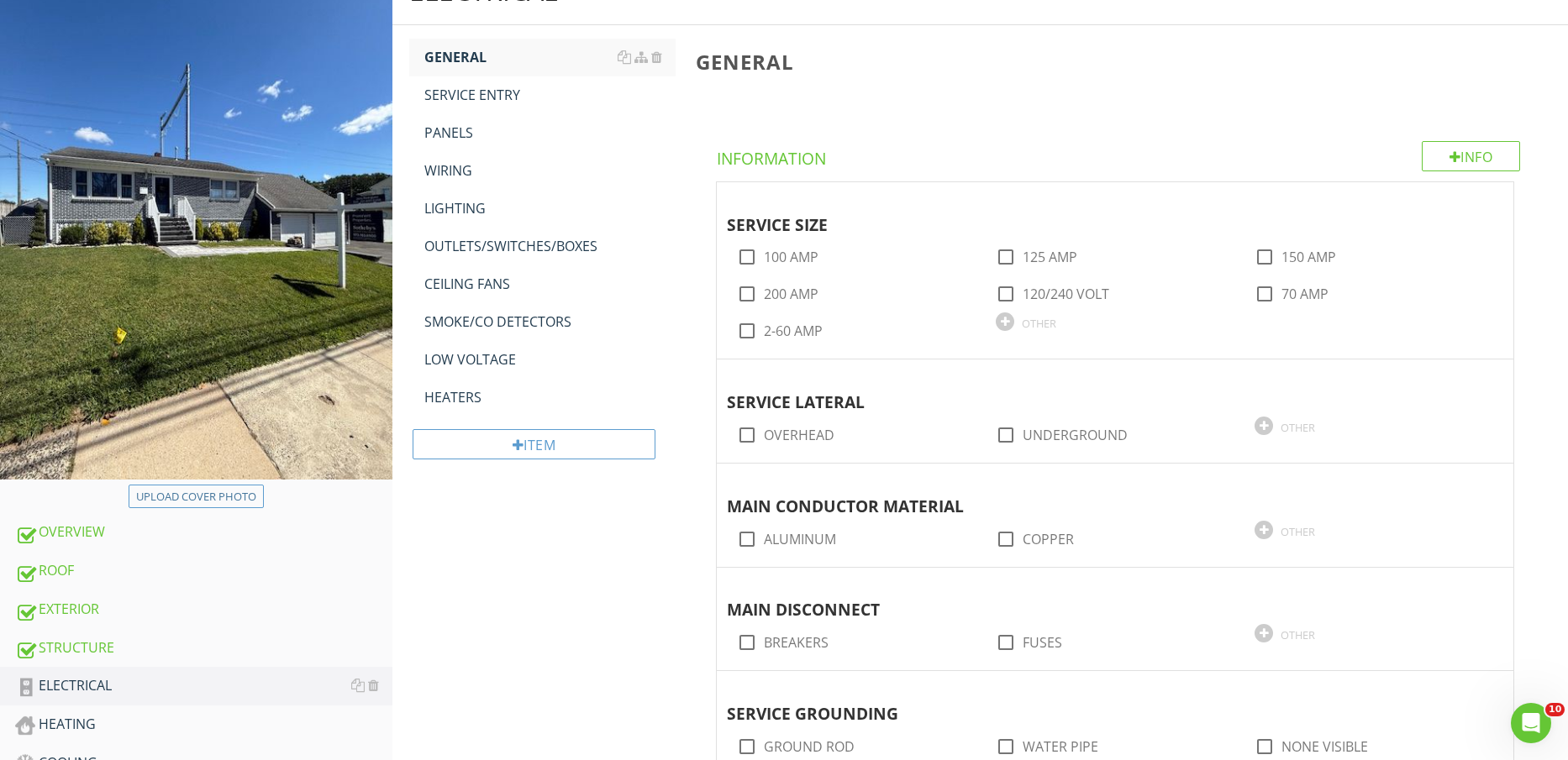
scroll to position [211, 0]
click at [478, 388] on div "HEATERS" at bounding box center [549, 397] width 252 height 20
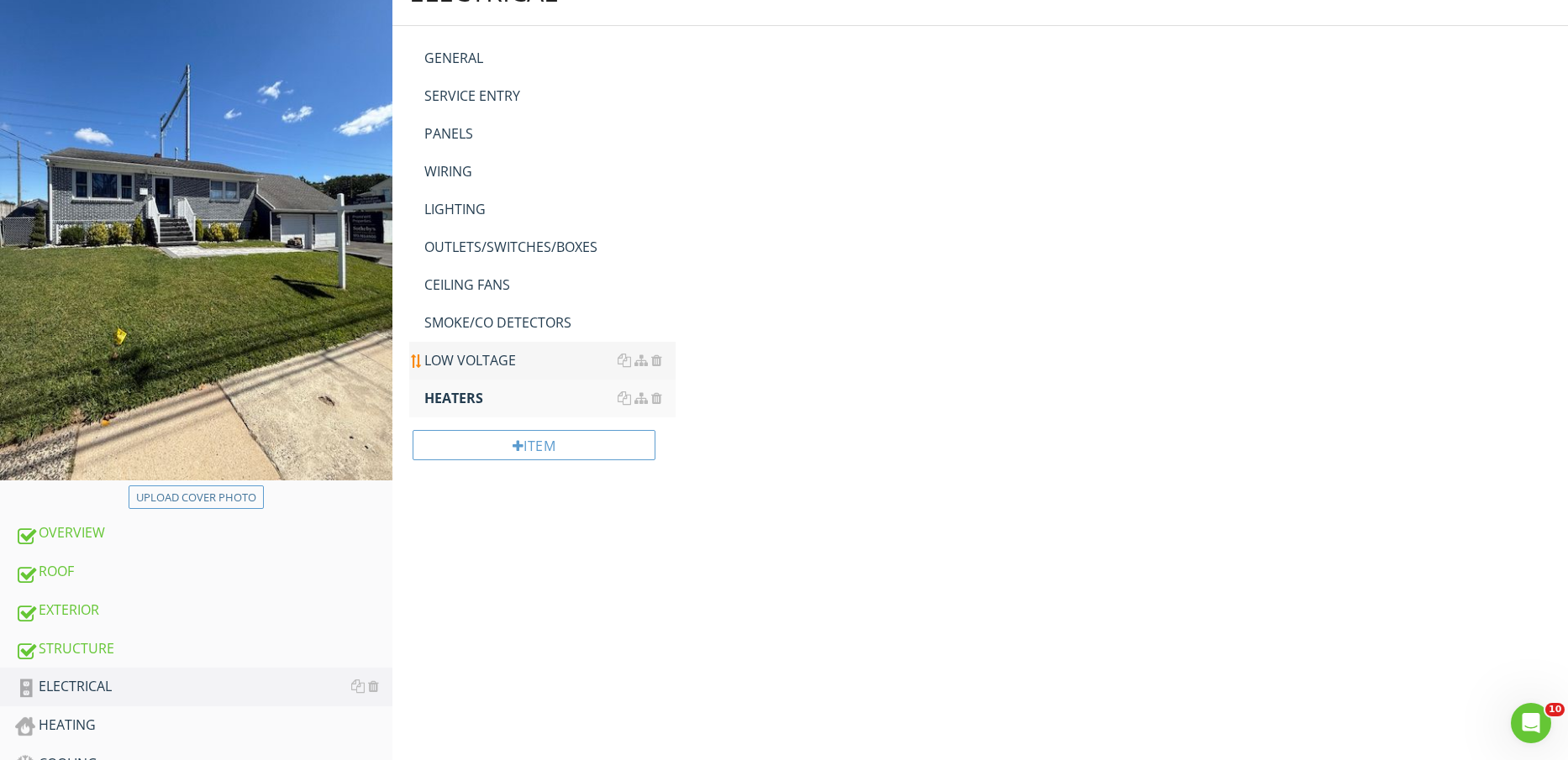
click at [479, 362] on div "LOW VOLTAGE" at bounding box center [549, 360] width 252 height 20
click at [485, 300] on link "CEILING FANS" at bounding box center [549, 284] width 252 height 37
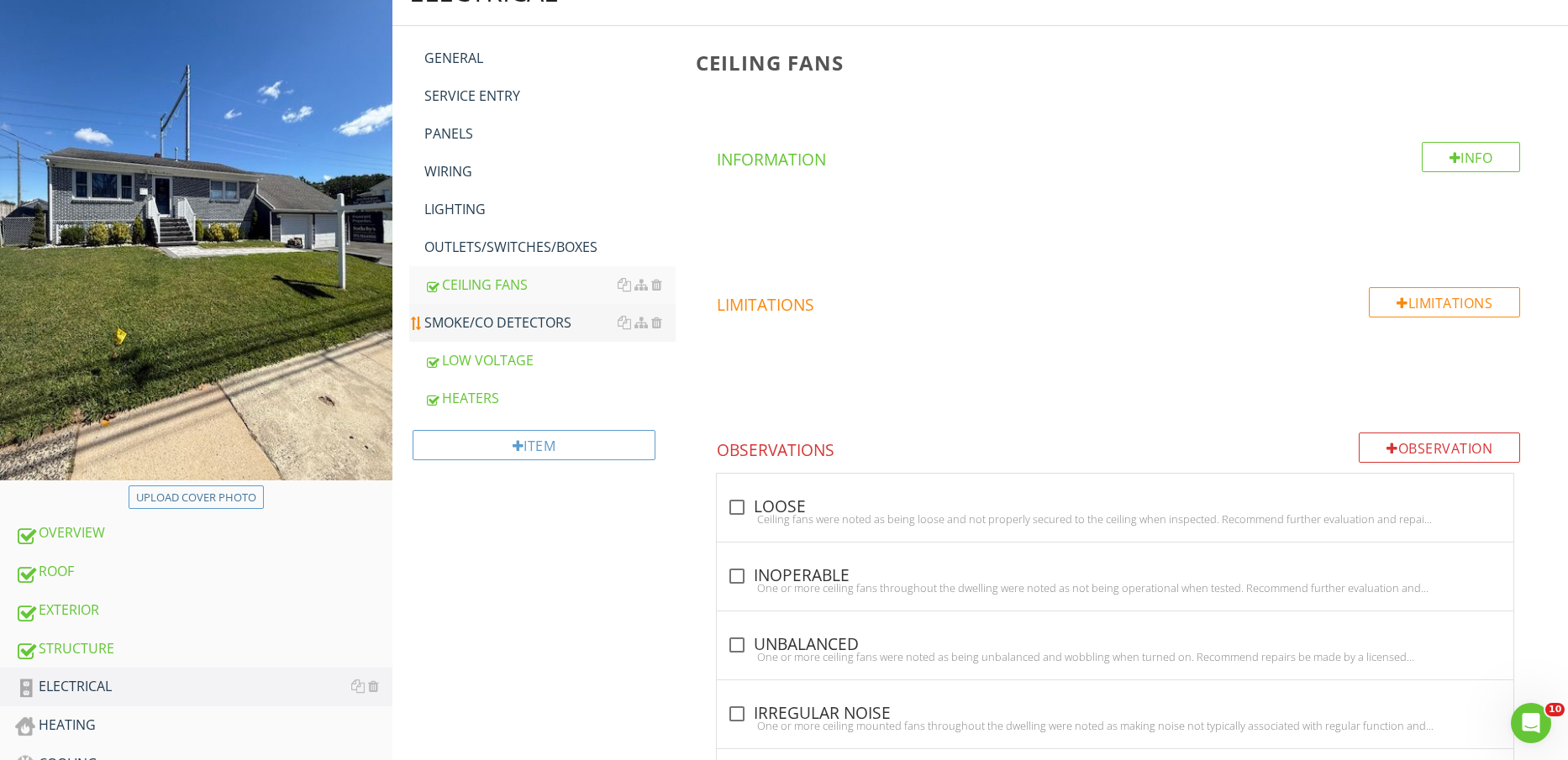
click at [484, 316] on div "SMOKE/CO DETECTORS" at bounding box center [549, 322] width 252 height 20
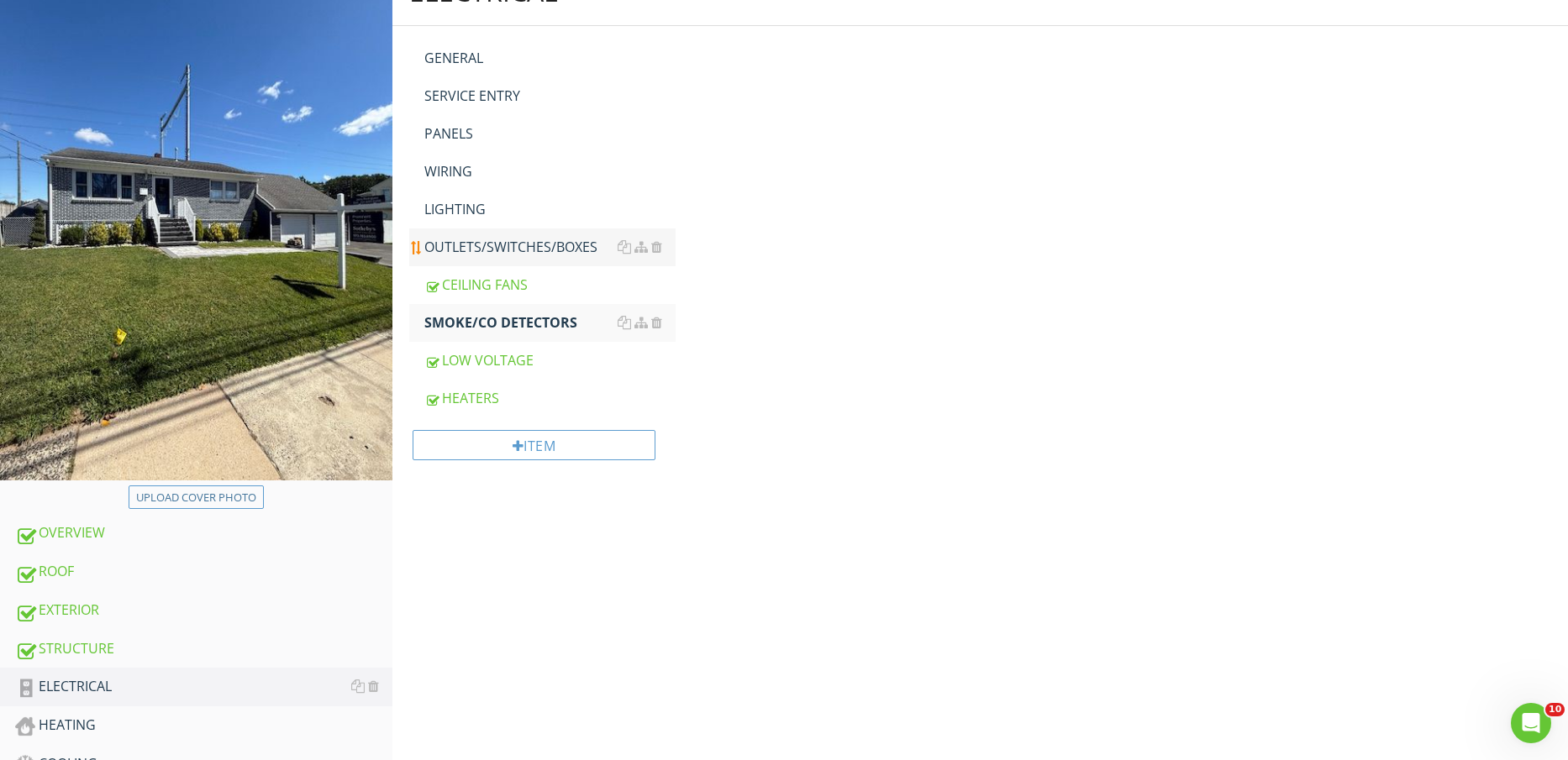
click at [497, 249] on div "OUTLETS/SWITCHES/BOXES" at bounding box center [549, 246] width 252 height 20
click at [473, 194] on link "LIGHTING" at bounding box center [549, 209] width 252 height 37
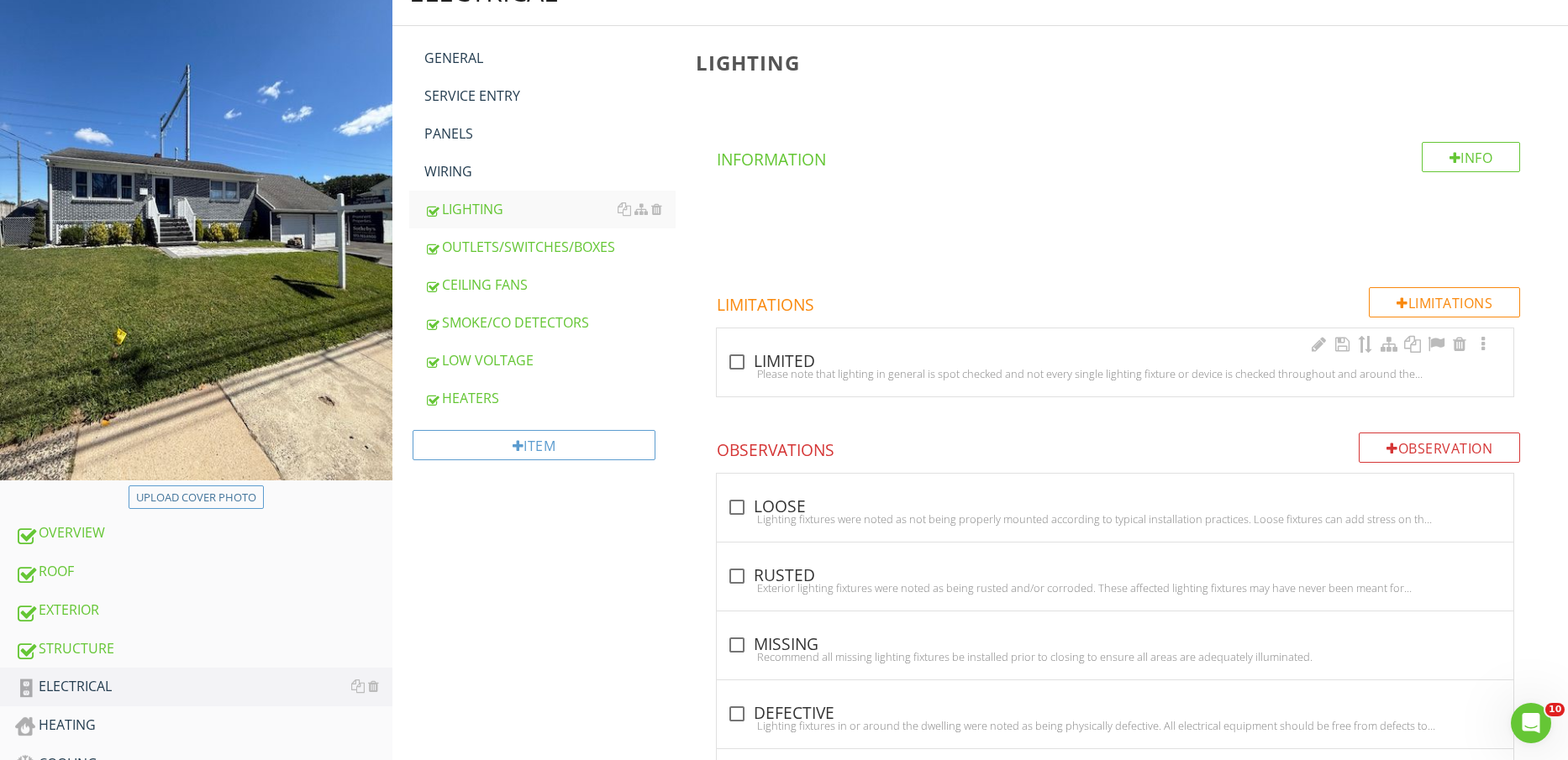
click at [767, 355] on div "check_box_outline_blank LIMITED" at bounding box center [1115, 362] width 776 height 20
checkbox input "true"
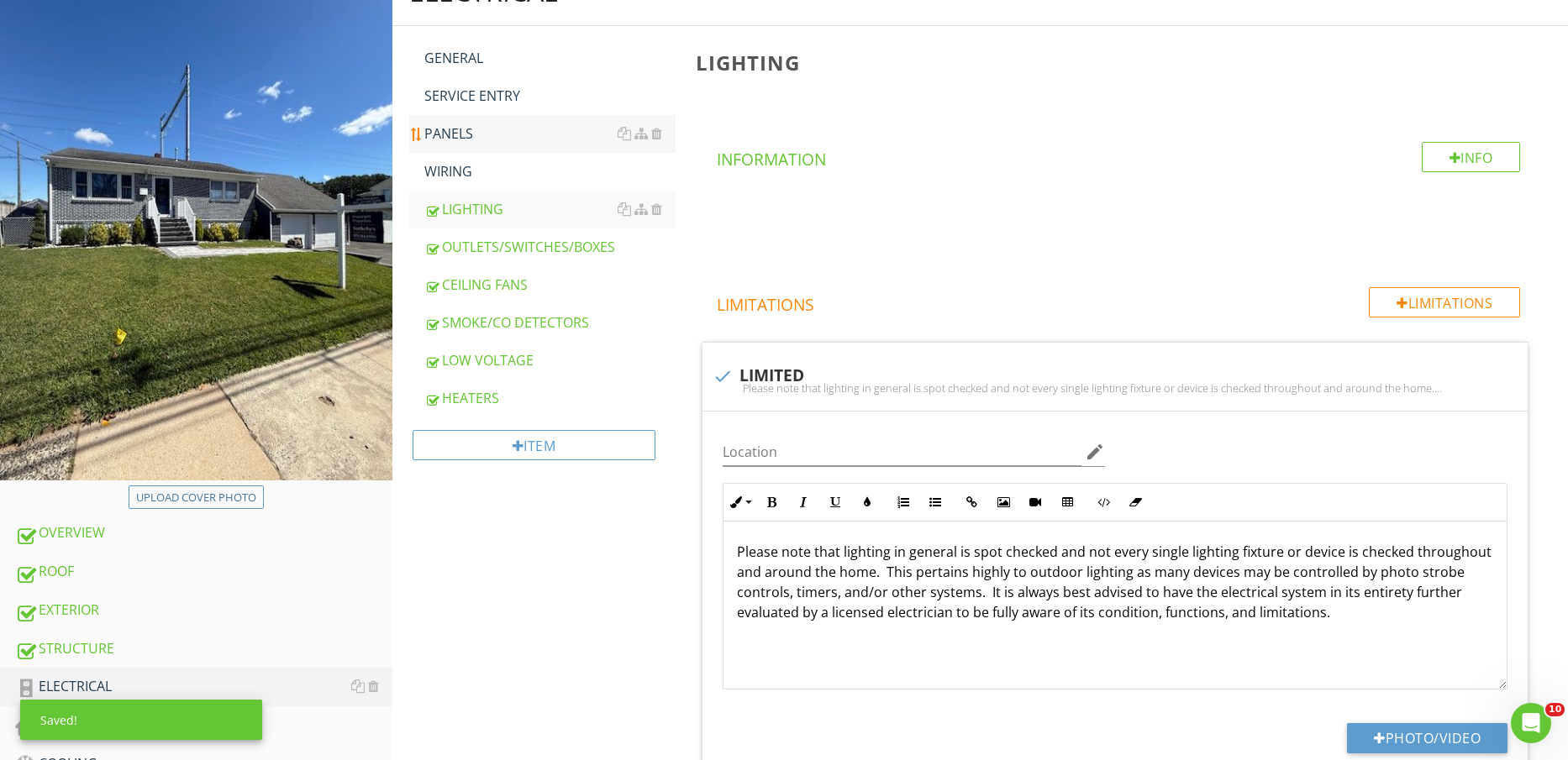
drag, startPoint x: 500, startPoint y: 162, endPoint x: 493, endPoint y: 134, distance: 28.9
click at [499, 164] on div "WIRING" at bounding box center [549, 171] width 252 height 20
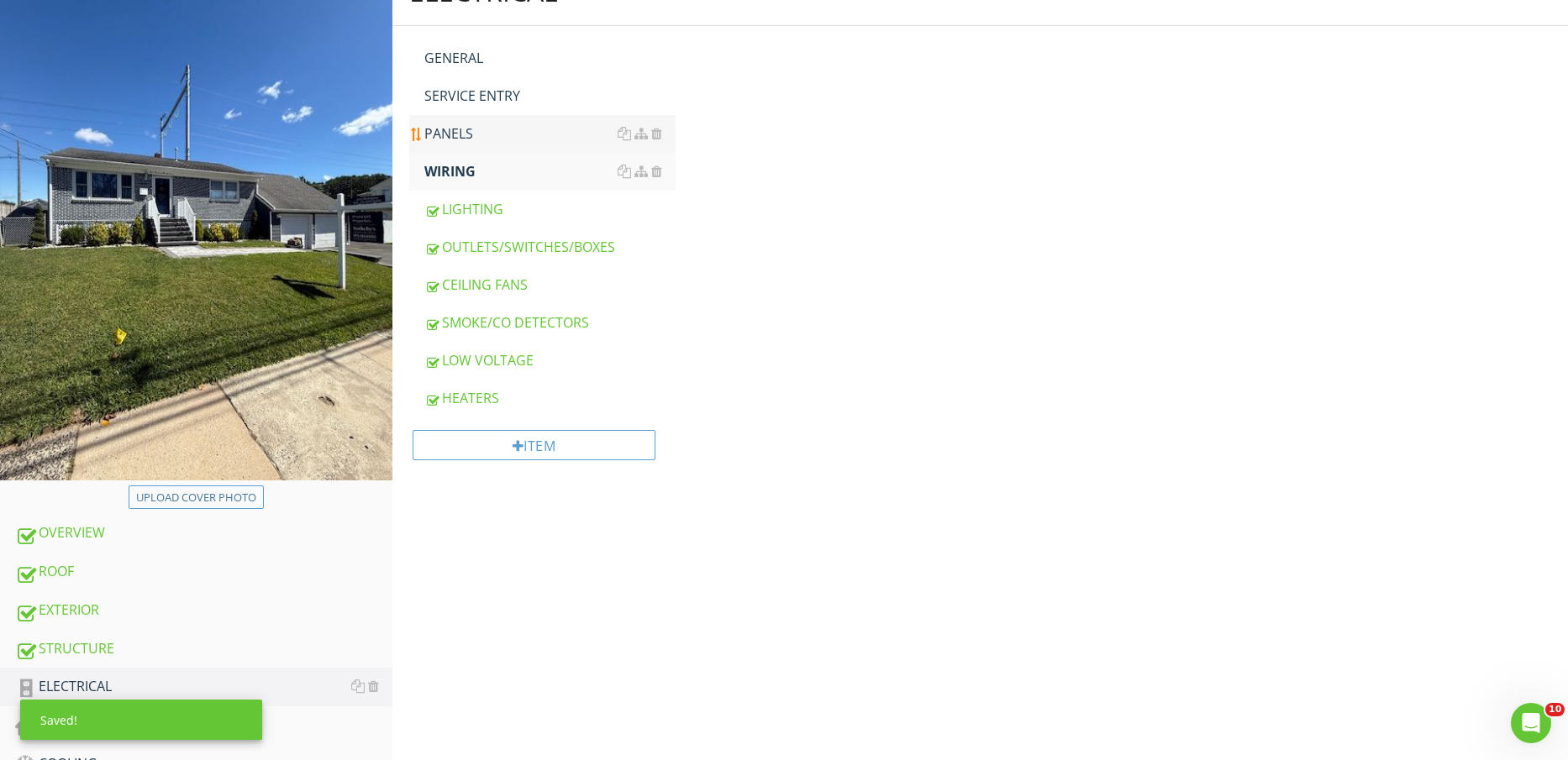
click at [493, 133] on div "PANELS" at bounding box center [549, 133] width 252 height 20
drag, startPoint x: 495, startPoint y: 95, endPoint x: 498, endPoint y: 65, distance: 30.1
click at [496, 95] on div "SERVICE ENTRY" at bounding box center [549, 95] width 252 height 20
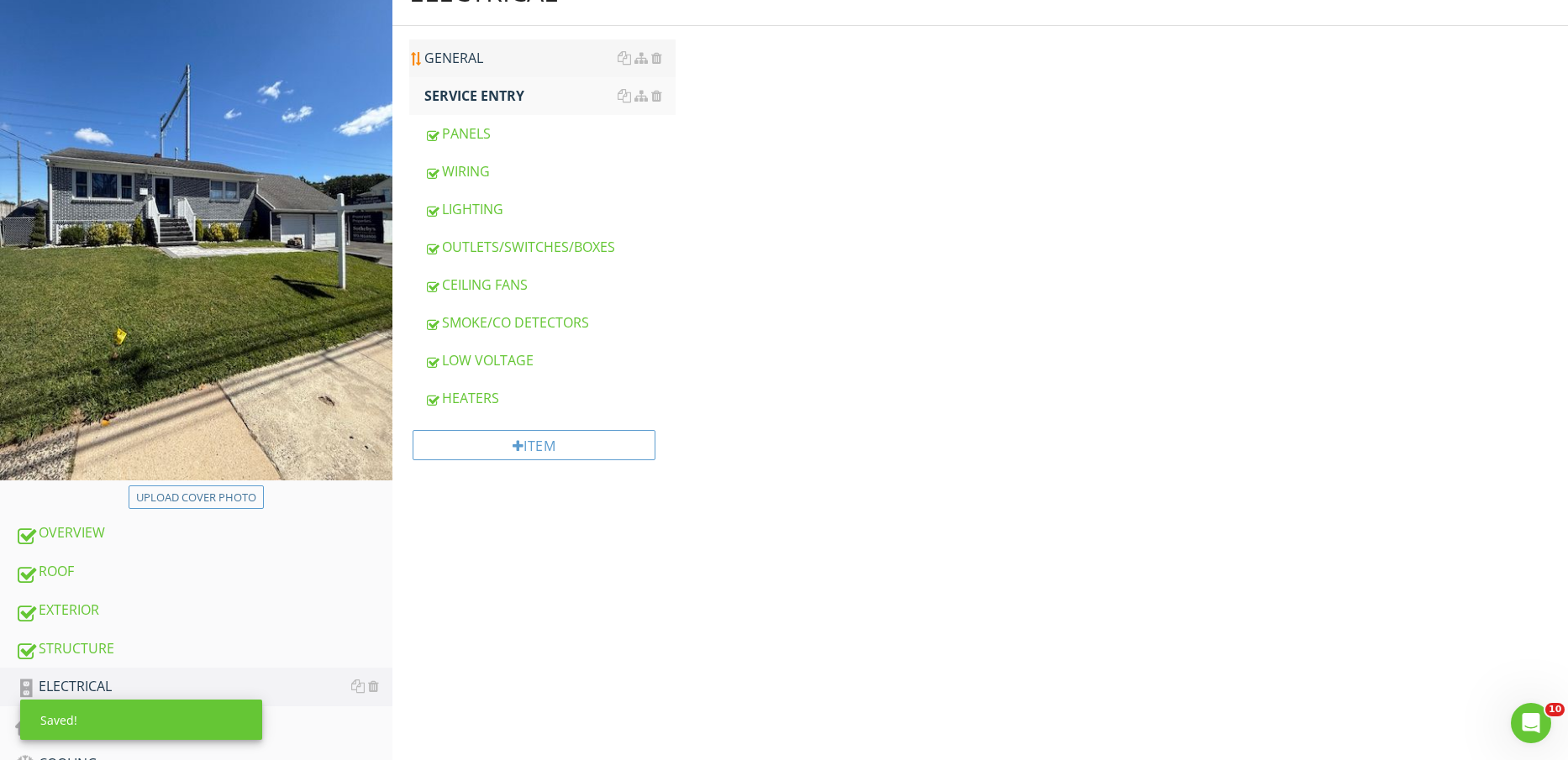
click at [499, 60] on div "GENERAL" at bounding box center [549, 58] width 252 height 20
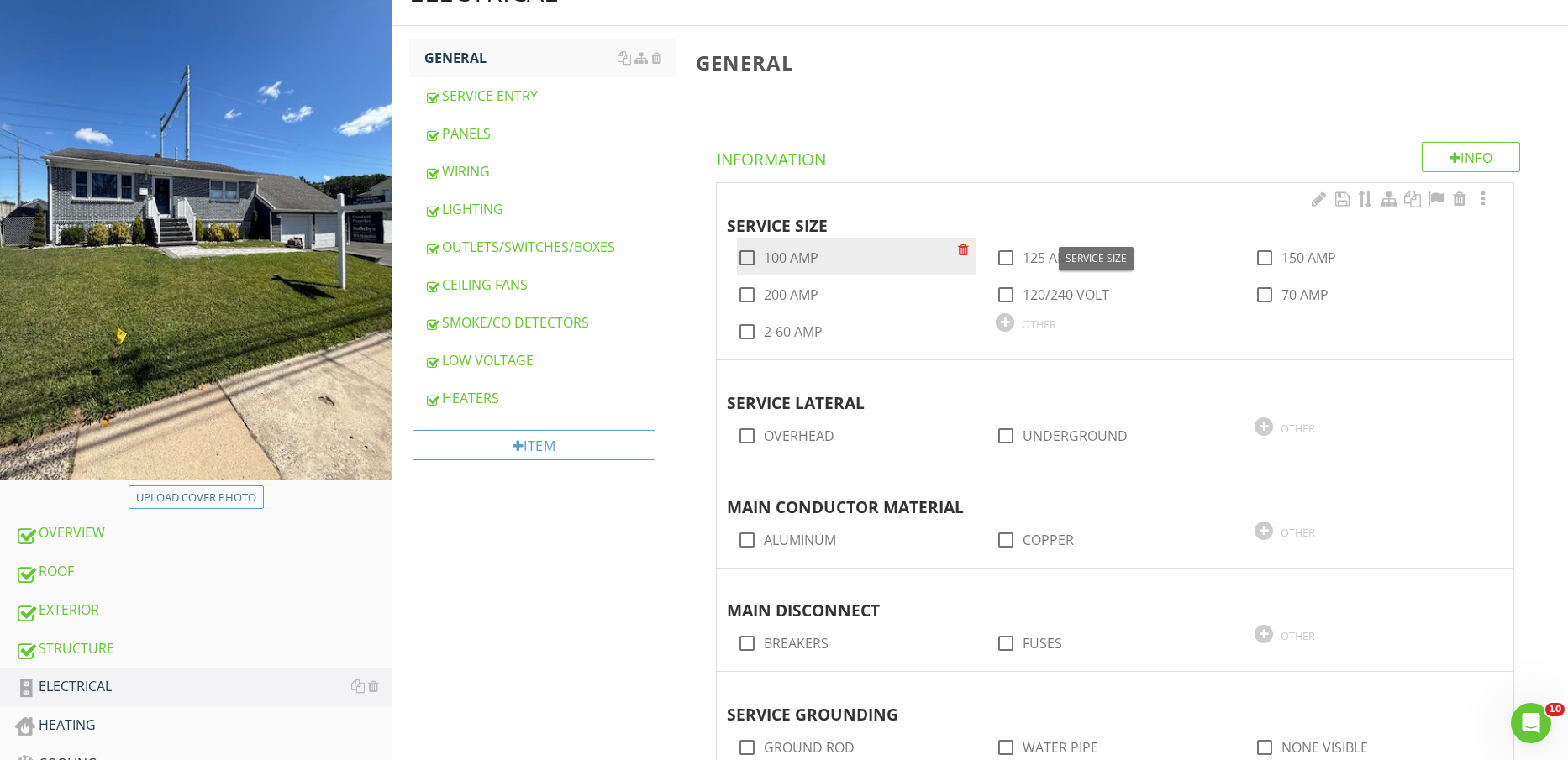
click at [790, 253] on label "100 AMP" at bounding box center [791, 258] width 55 height 17
checkbox input "true"
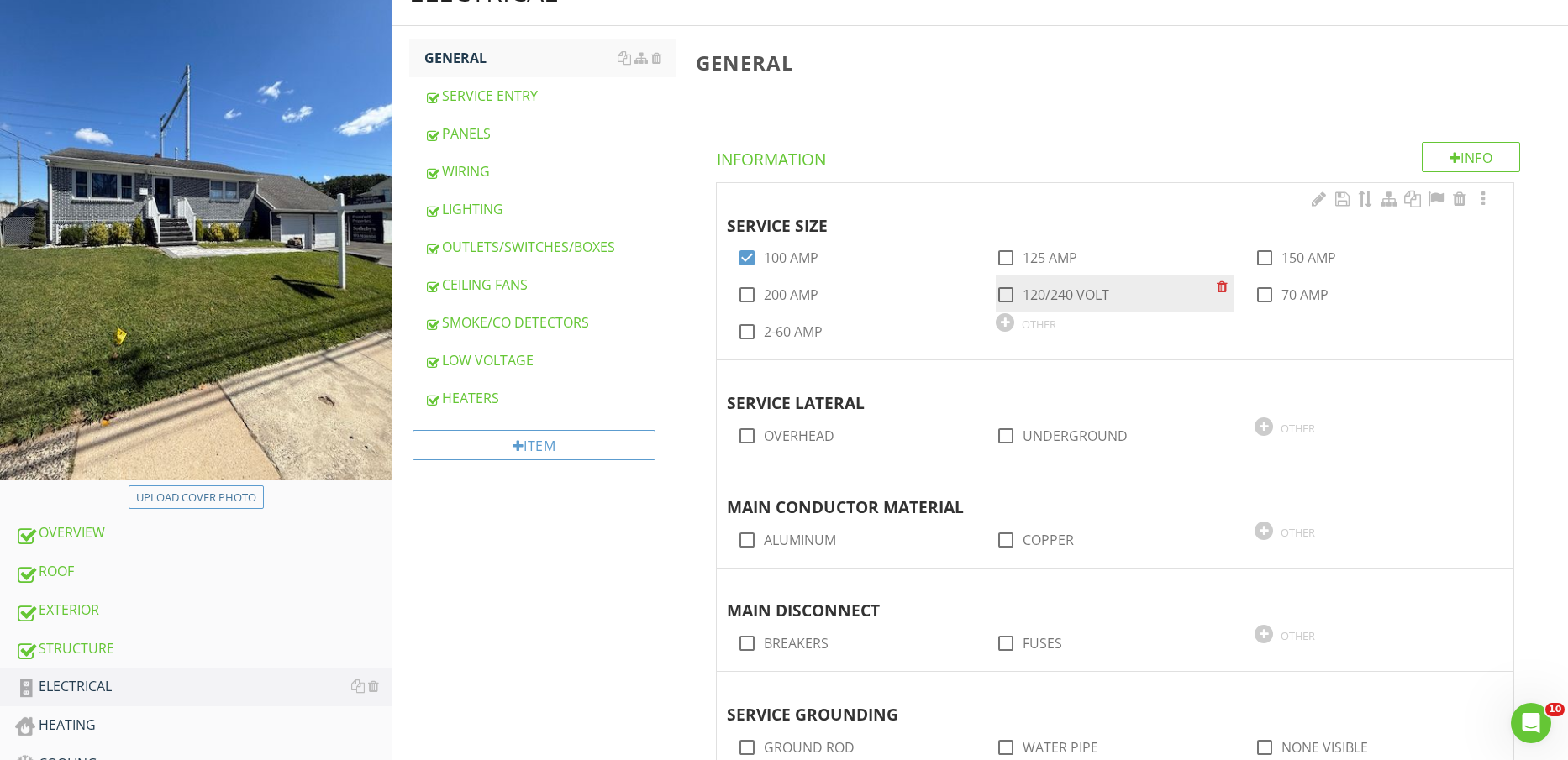
click at [1065, 297] on label "120/240 VOLT" at bounding box center [1066, 295] width 87 height 17
checkbox input "true"
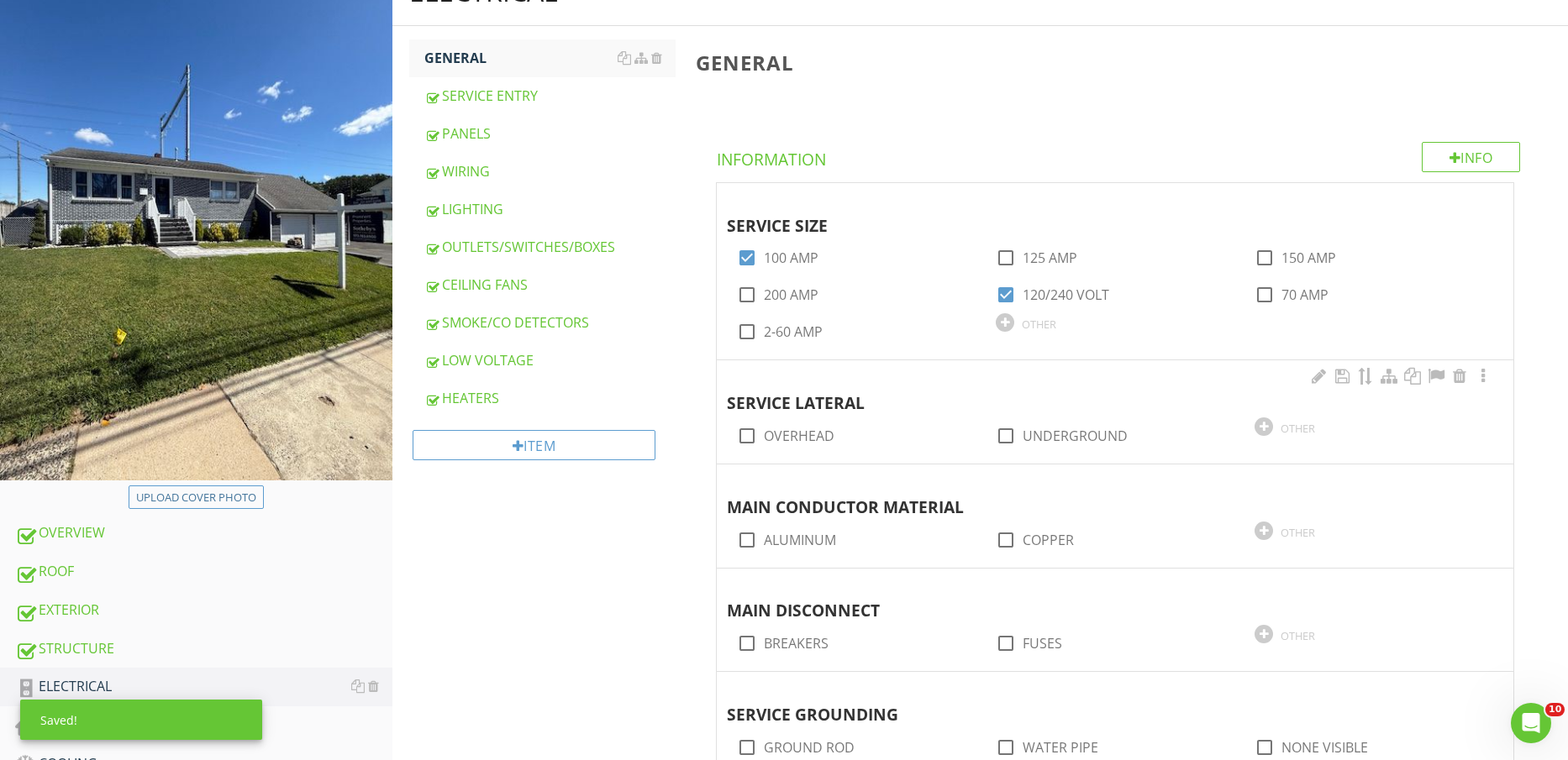
scroll to position [315, 0]
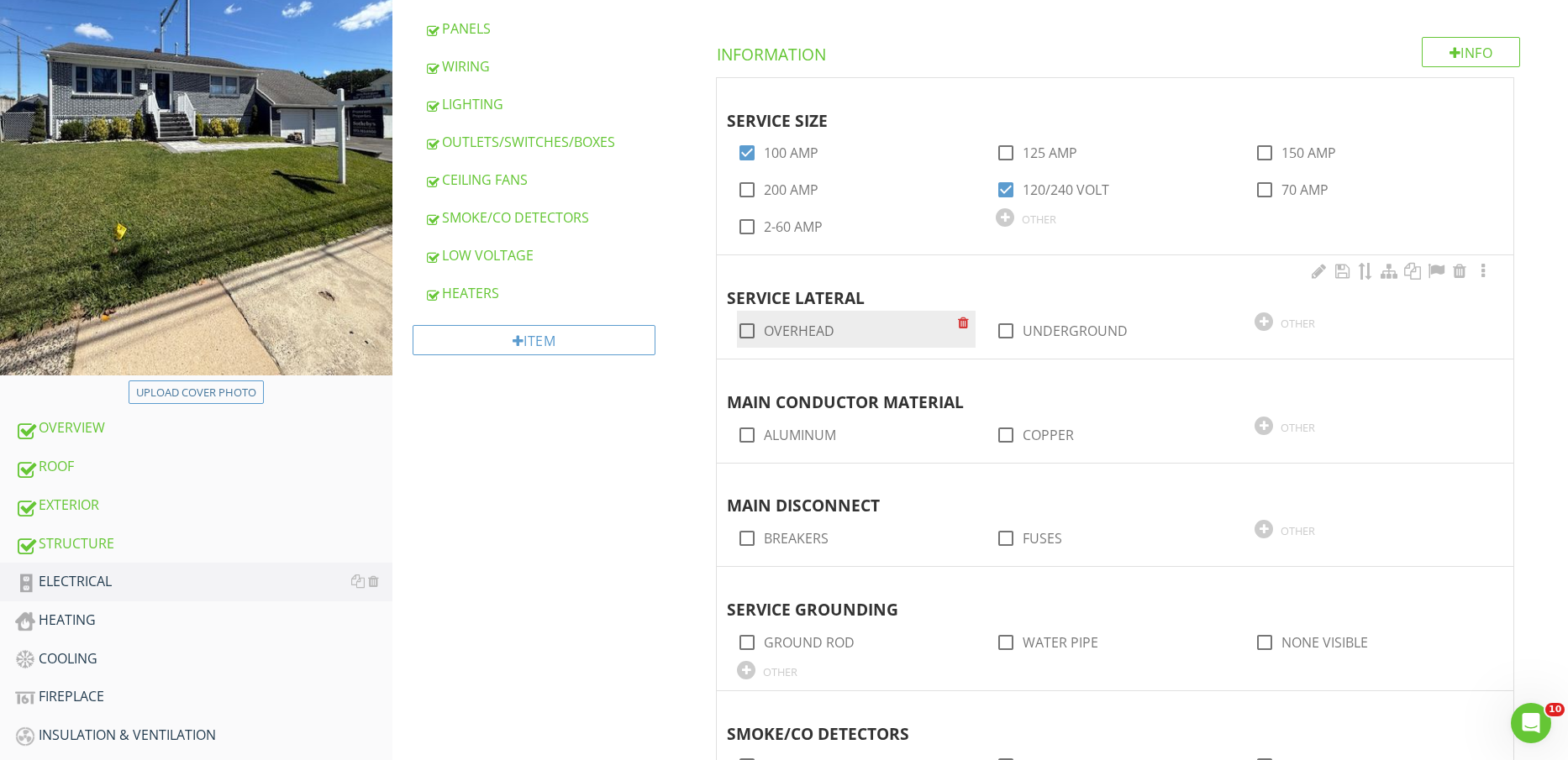
click at [811, 328] on label "OVERHEAD" at bounding box center [799, 331] width 71 height 17
checkbox input "true"
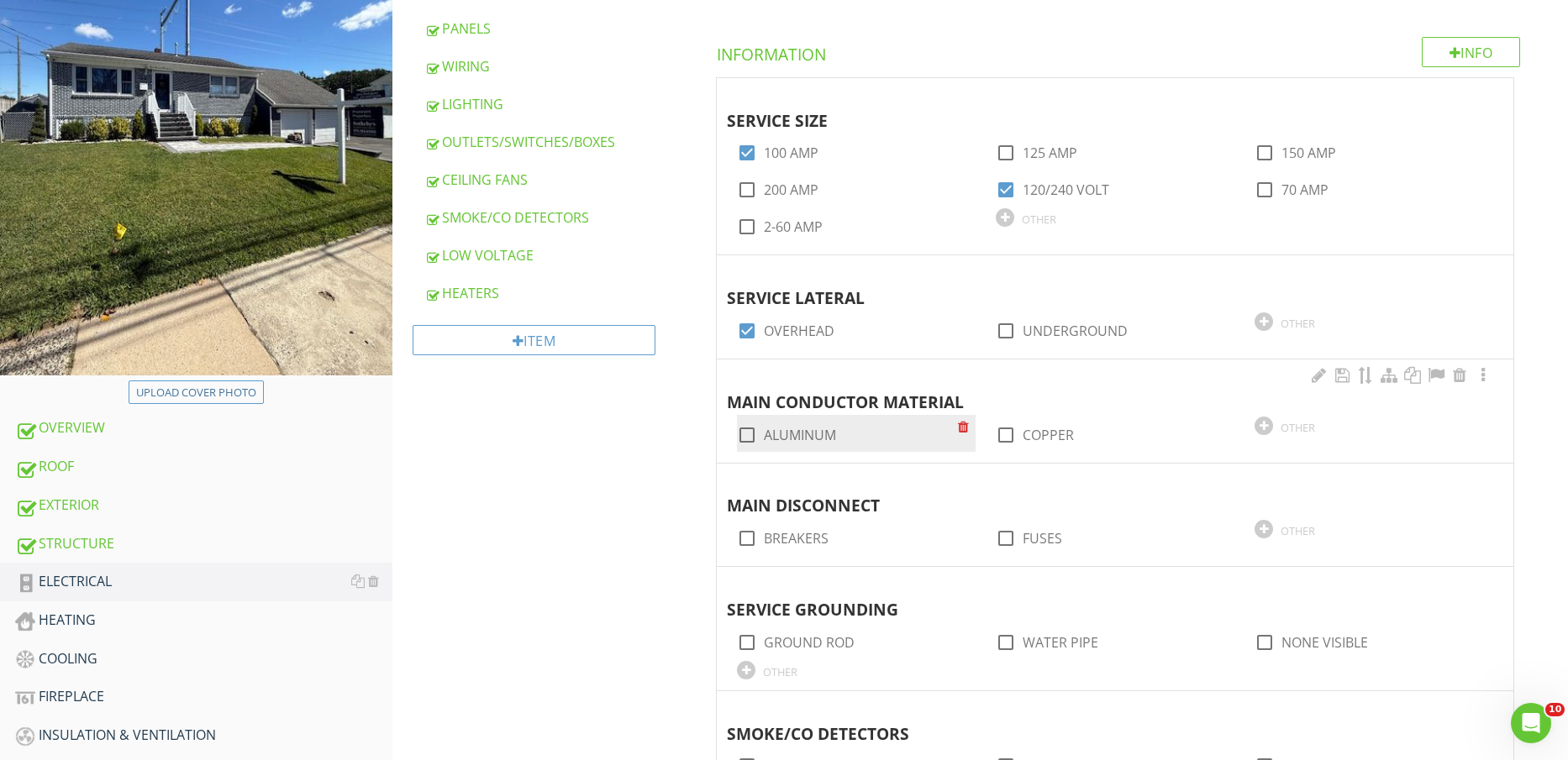
click at [813, 434] on label "ALUMINUM" at bounding box center [800, 435] width 73 height 17
checkbox input "true"
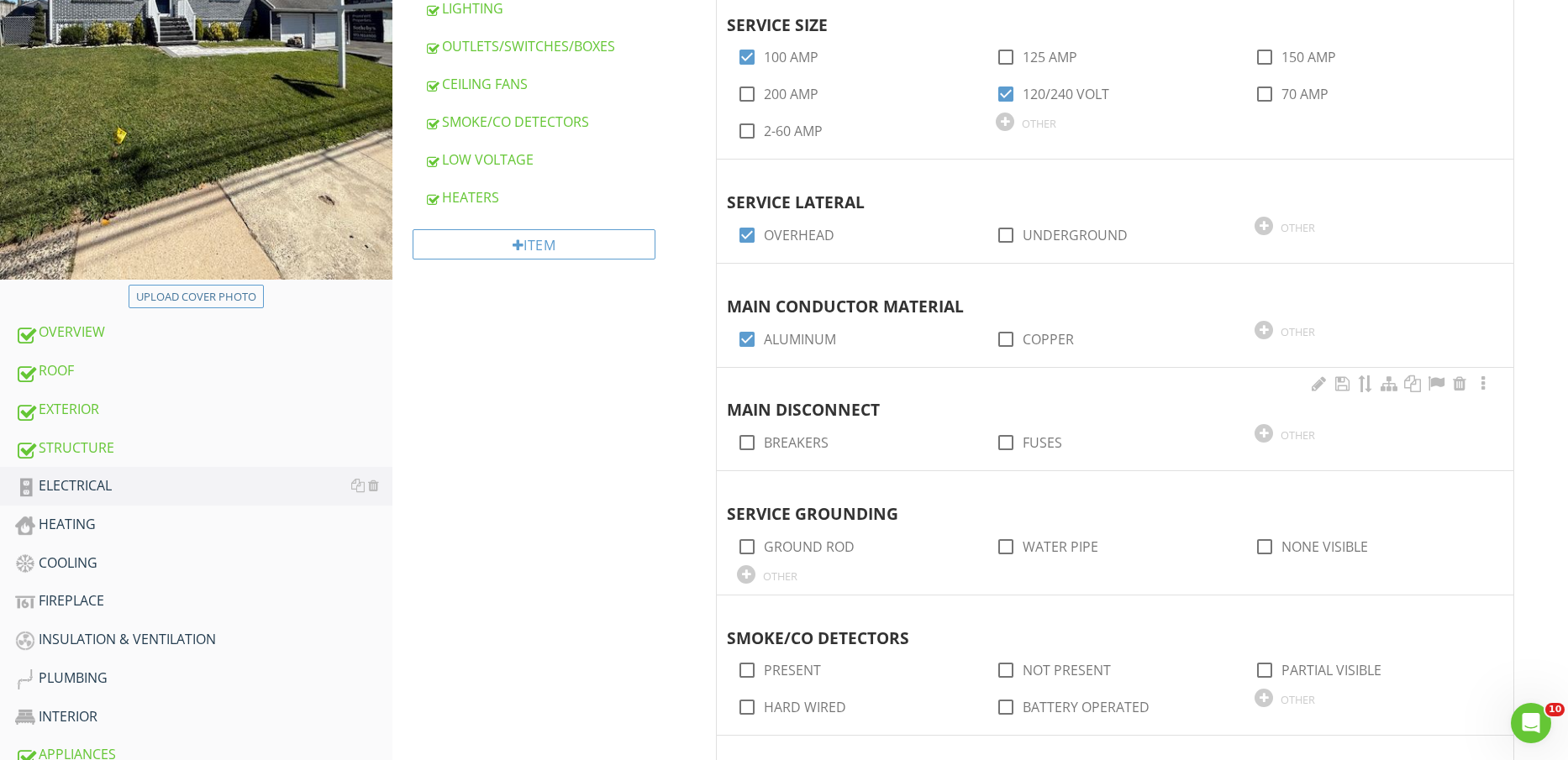
scroll to position [525, 0]
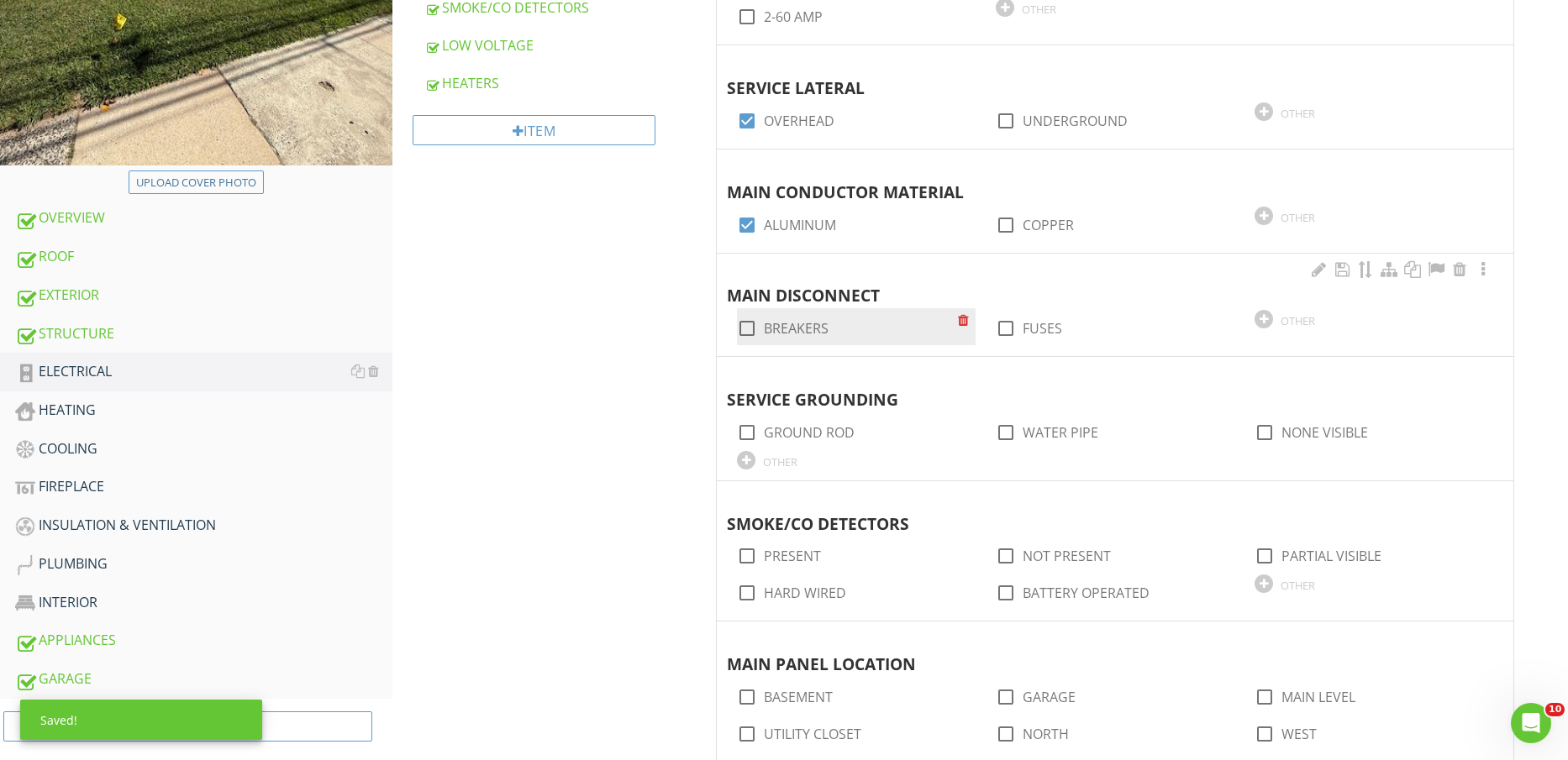
click at [802, 335] on label "BREAKERS" at bounding box center [796, 329] width 65 height 17
checkbox input "true"
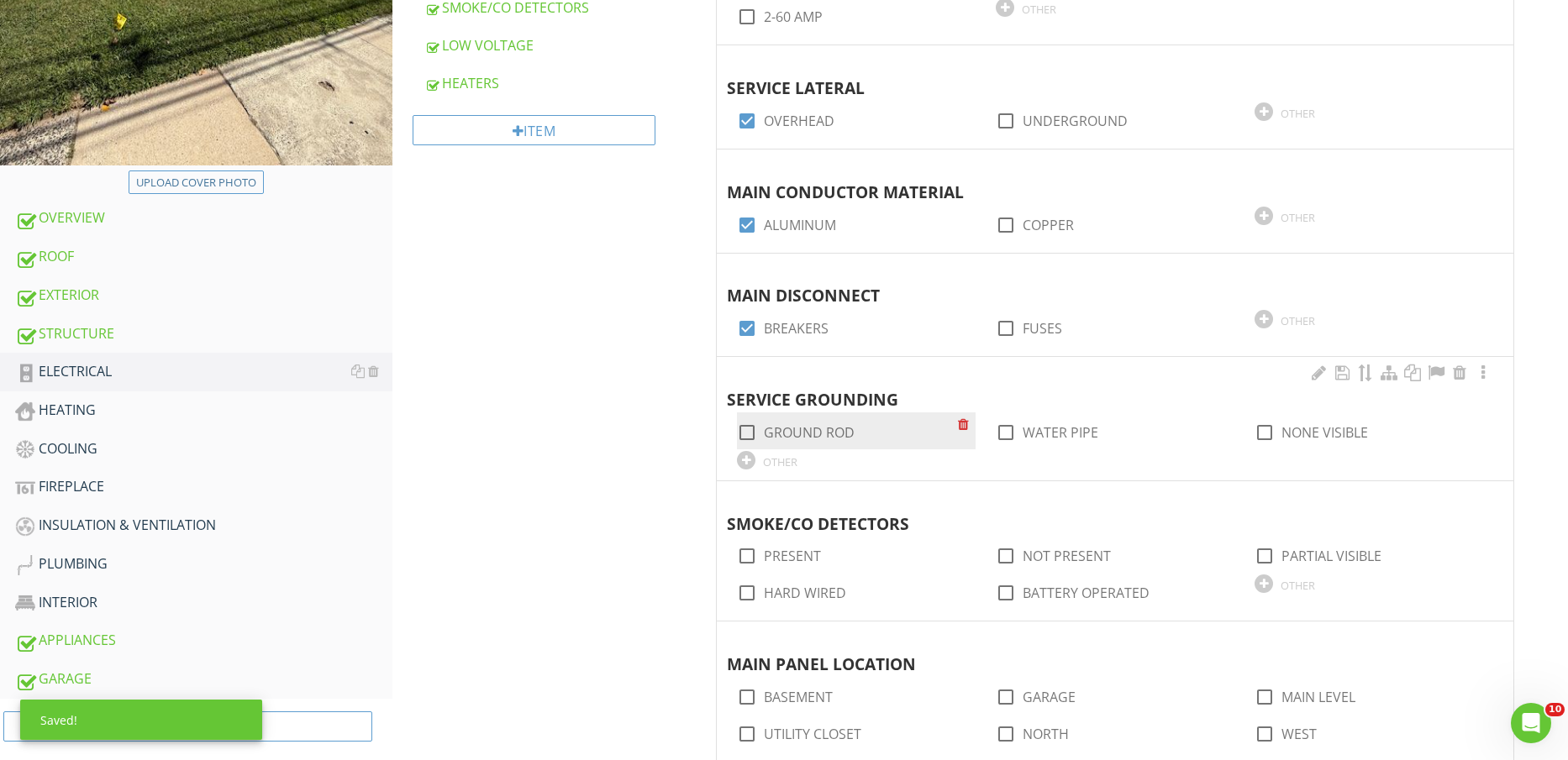
click at [823, 434] on label "GROUND ROD" at bounding box center [809, 432] width 91 height 17
checkbox input "true"
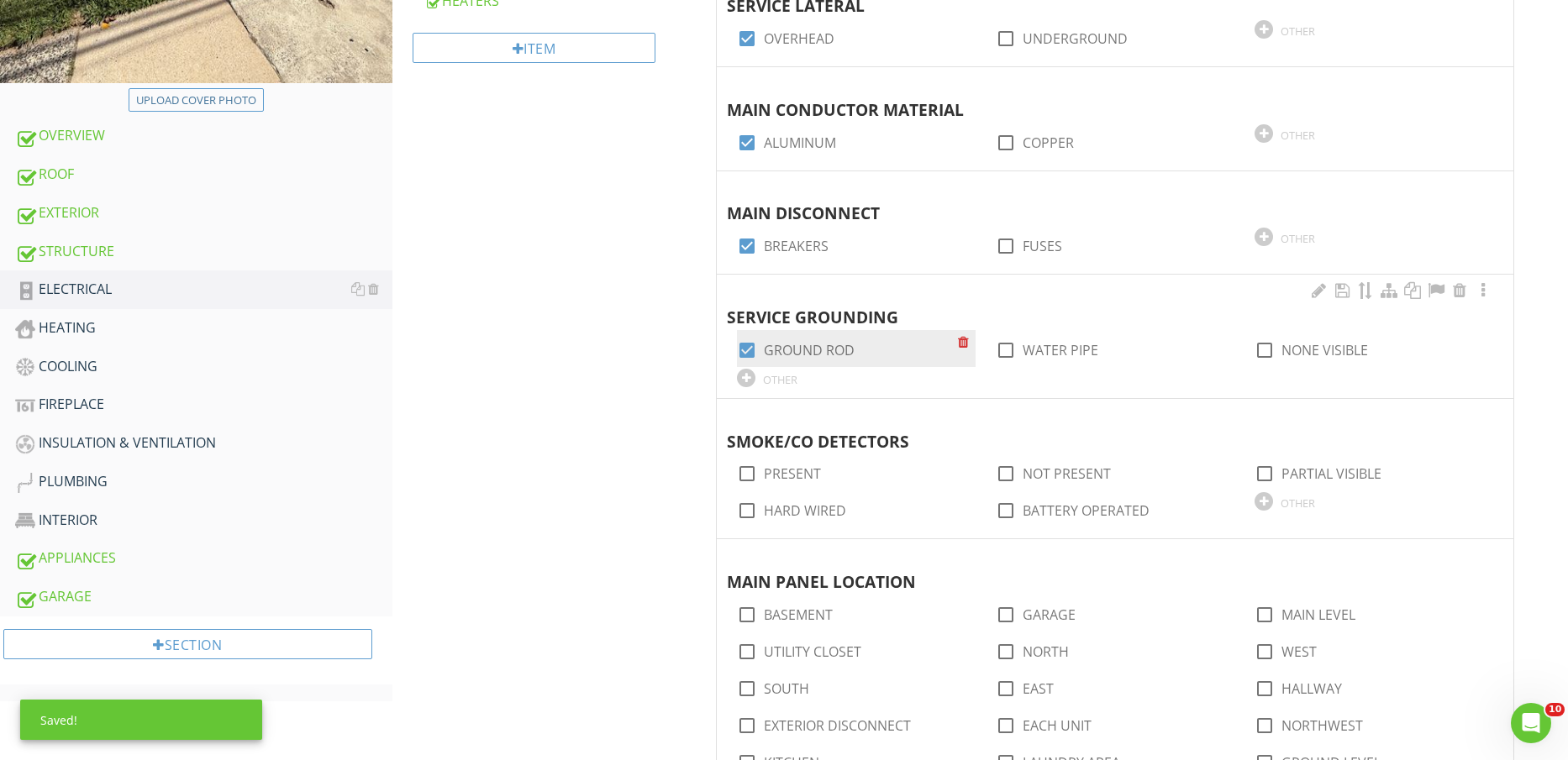
scroll to position [631, 0]
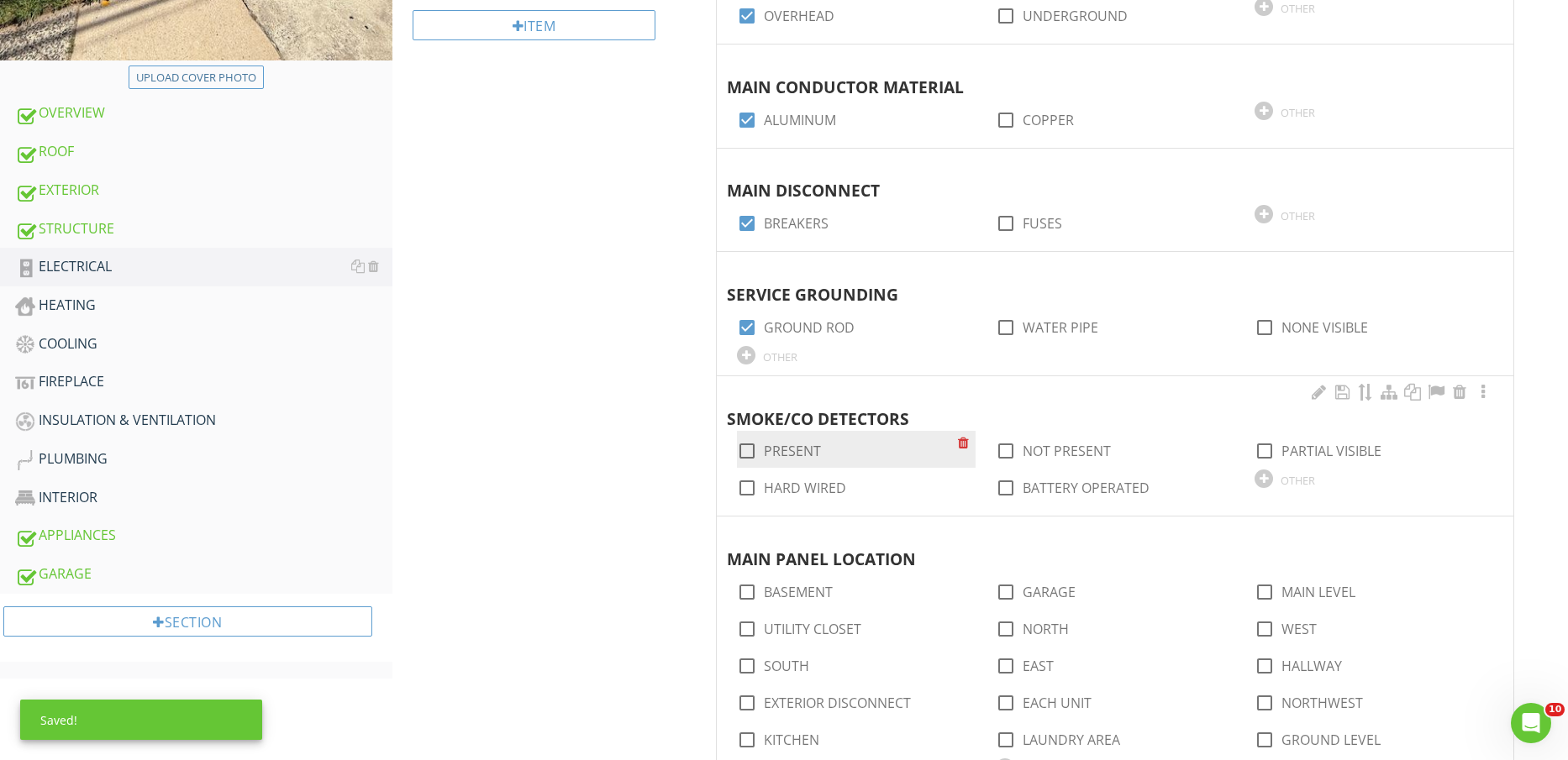
click at [784, 448] on label "PRESENT" at bounding box center [792, 451] width 58 height 17
checkbox input "true"
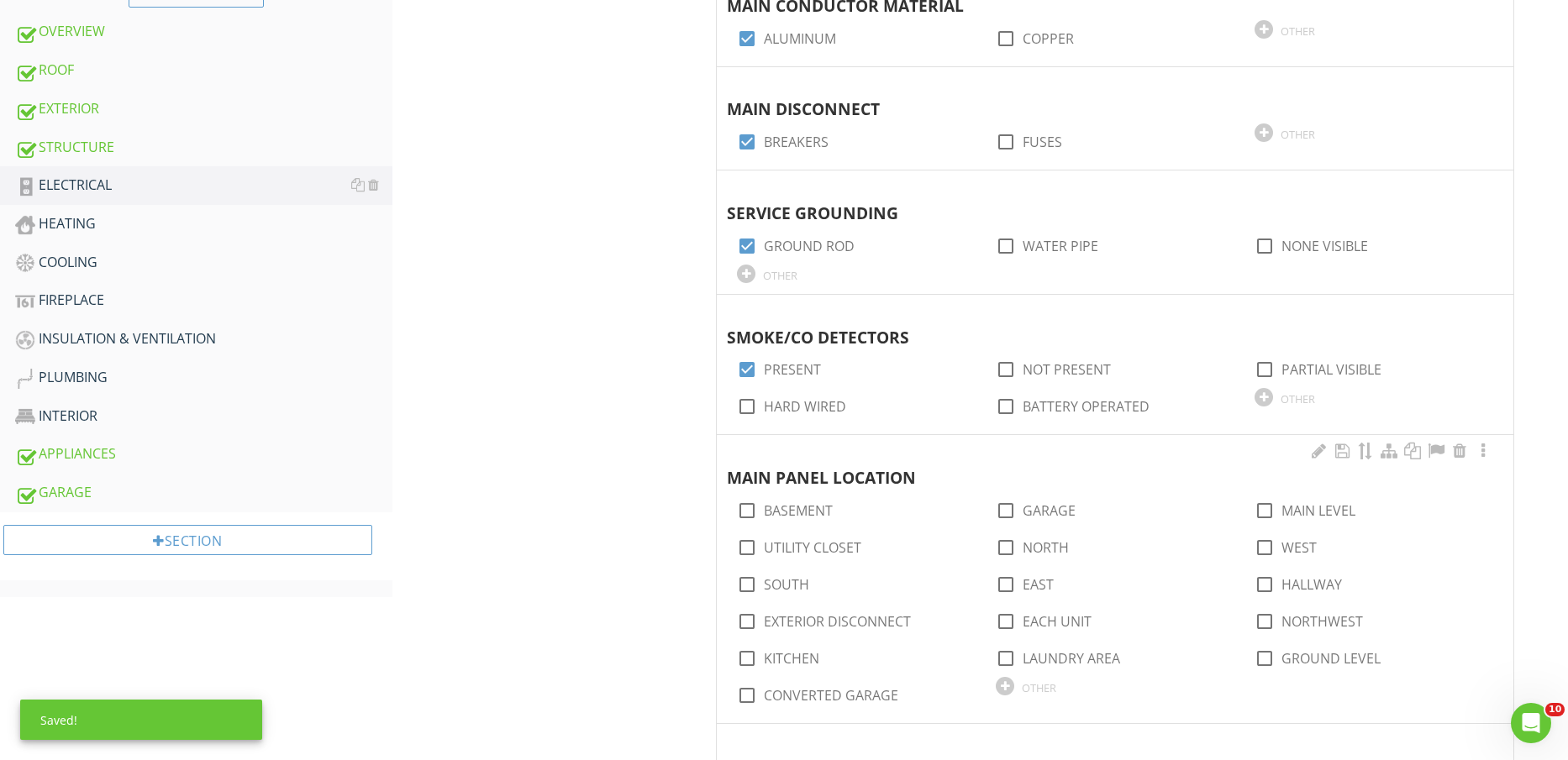
scroll to position [840, 0]
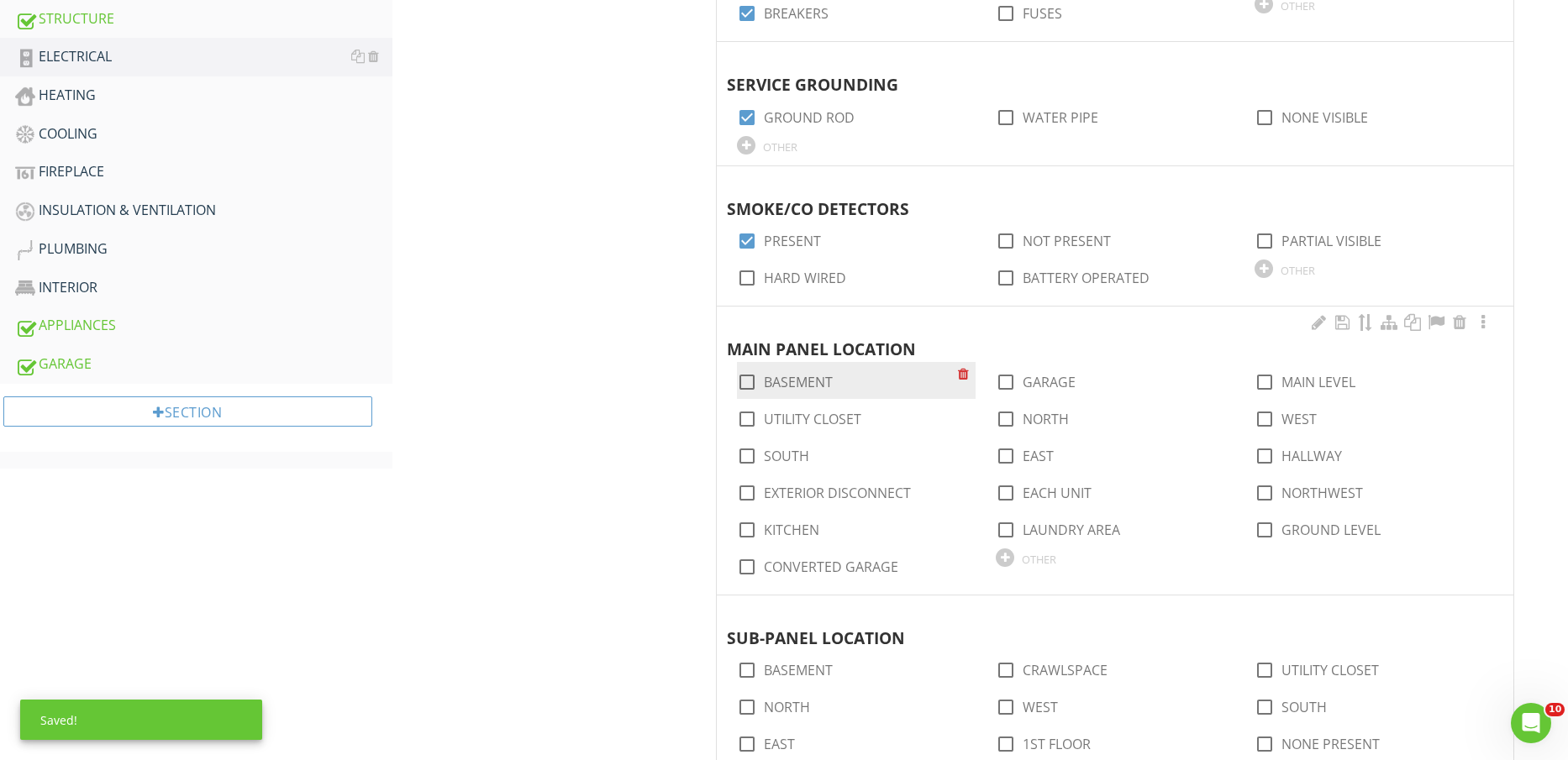
click at [804, 382] on label "BASEMENT" at bounding box center [798, 382] width 69 height 17
checkbox input "true"
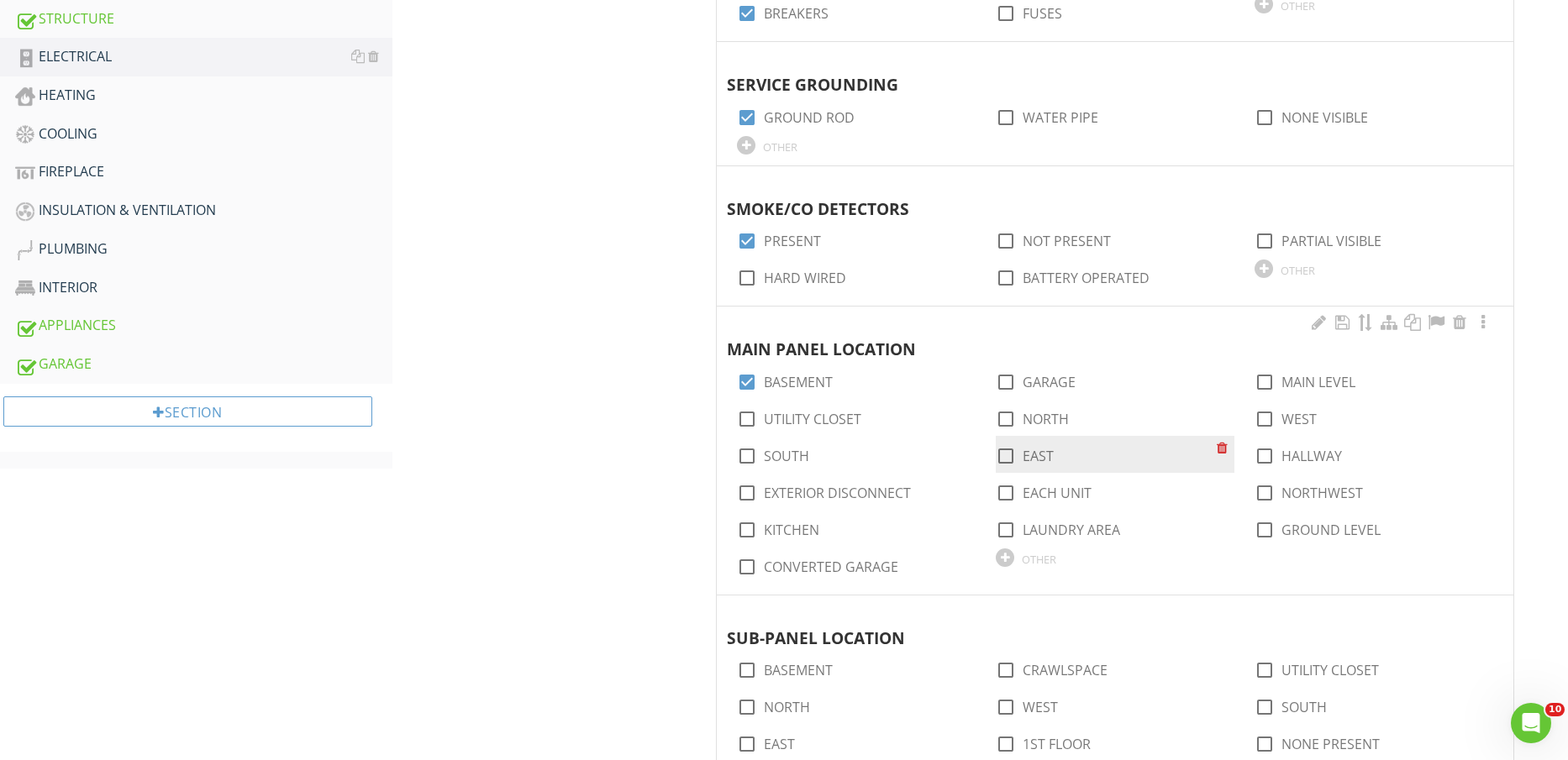
click at [1039, 462] on label "EAST" at bounding box center [1037, 456] width 31 height 17
checkbox input "true"
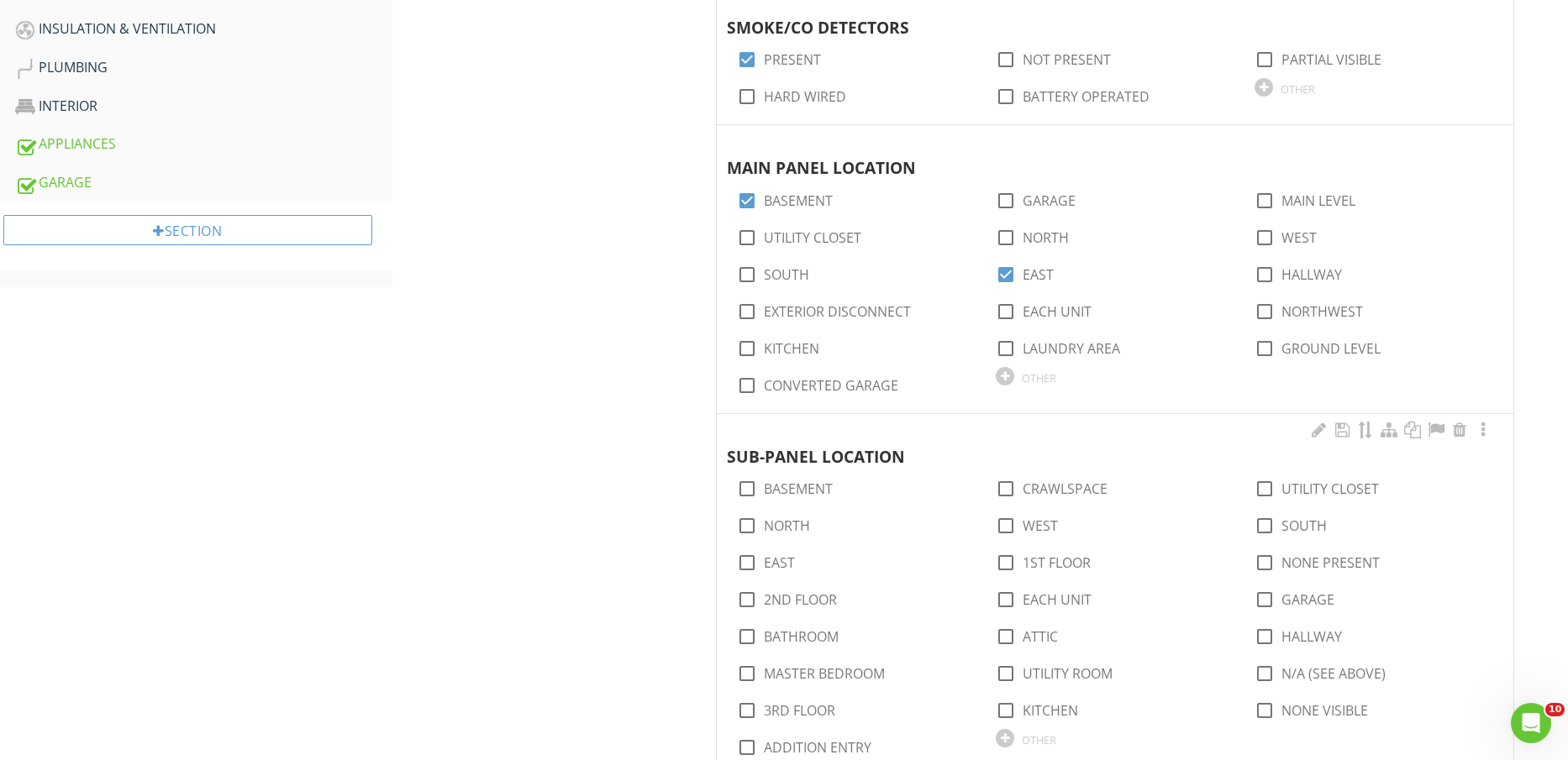
scroll to position [1051, 0]
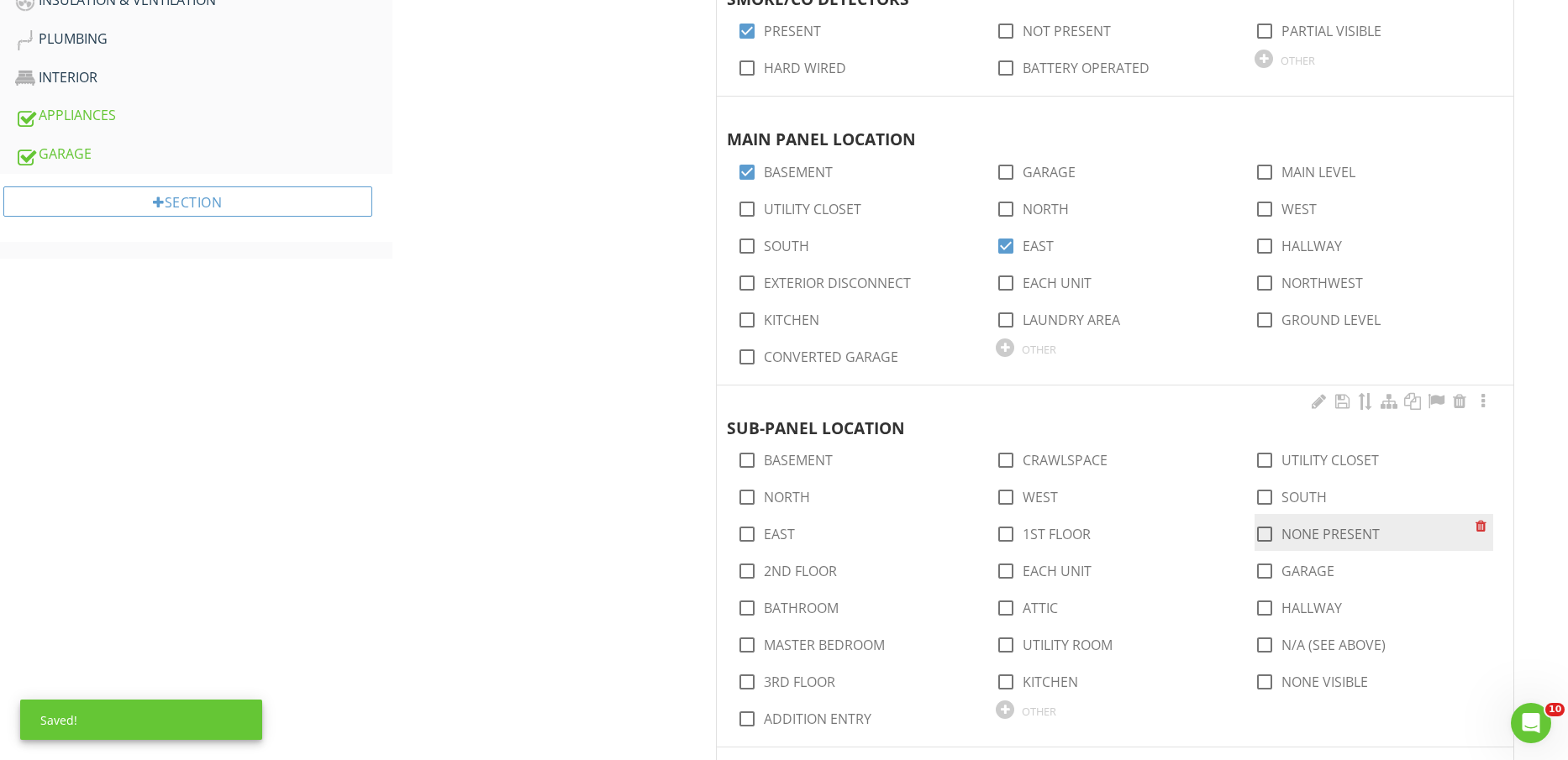
click at [1329, 543] on label "NONE PRESENT" at bounding box center [1330, 534] width 98 height 17
checkbox input "true"
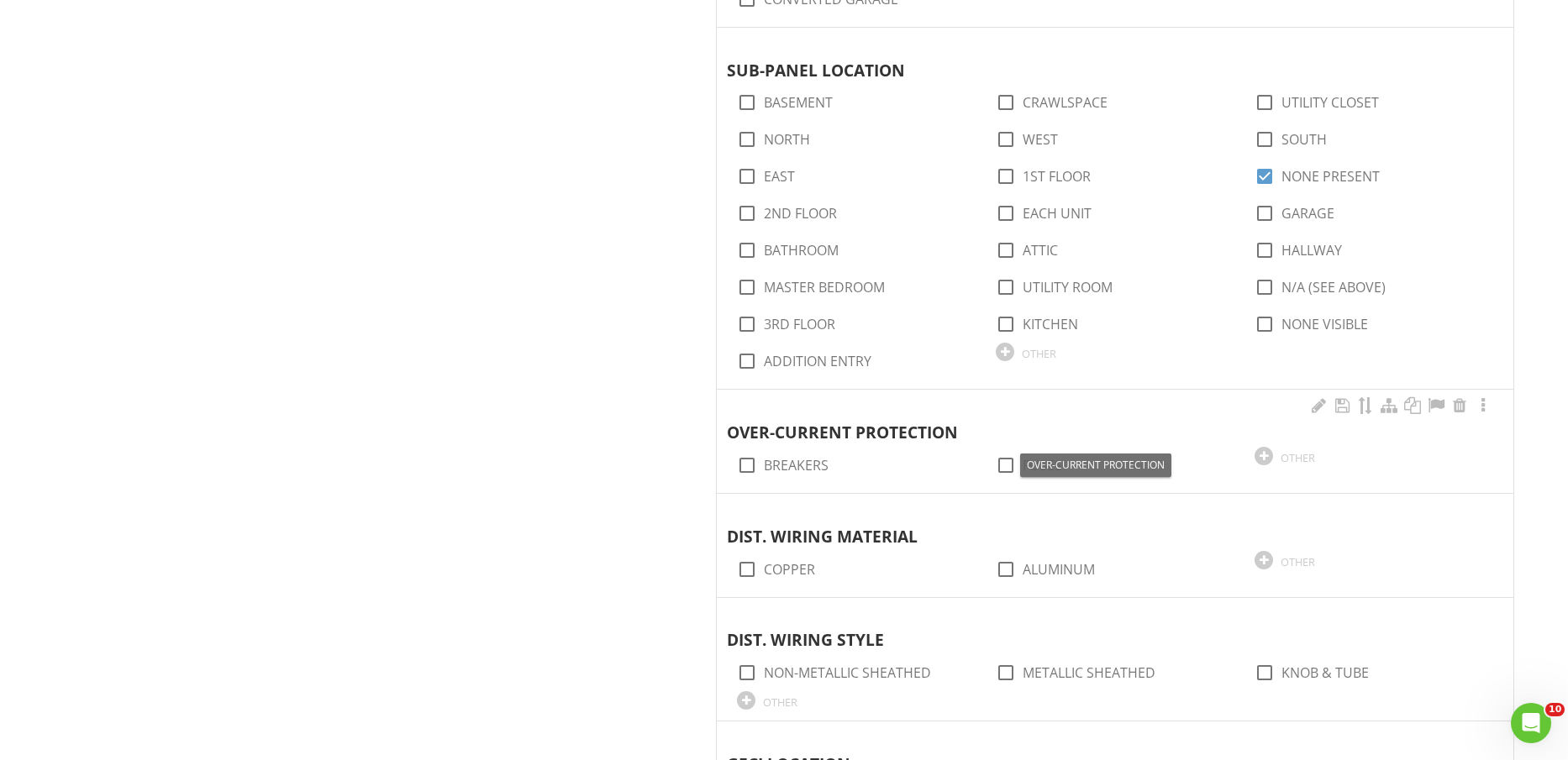
scroll to position [1471, 0]
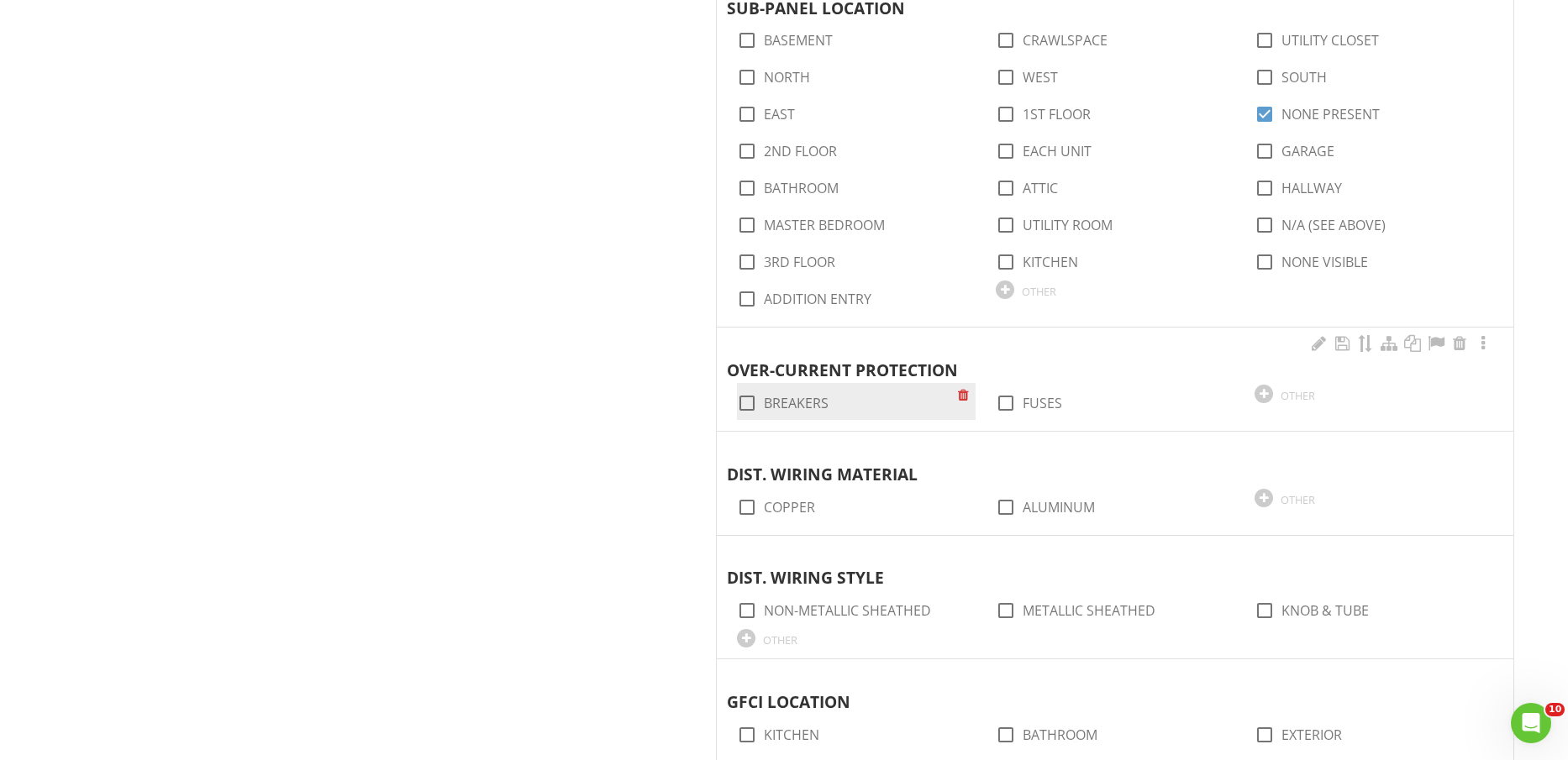
click at [815, 403] on label "BREAKERS" at bounding box center [796, 403] width 65 height 17
checkbox input "true"
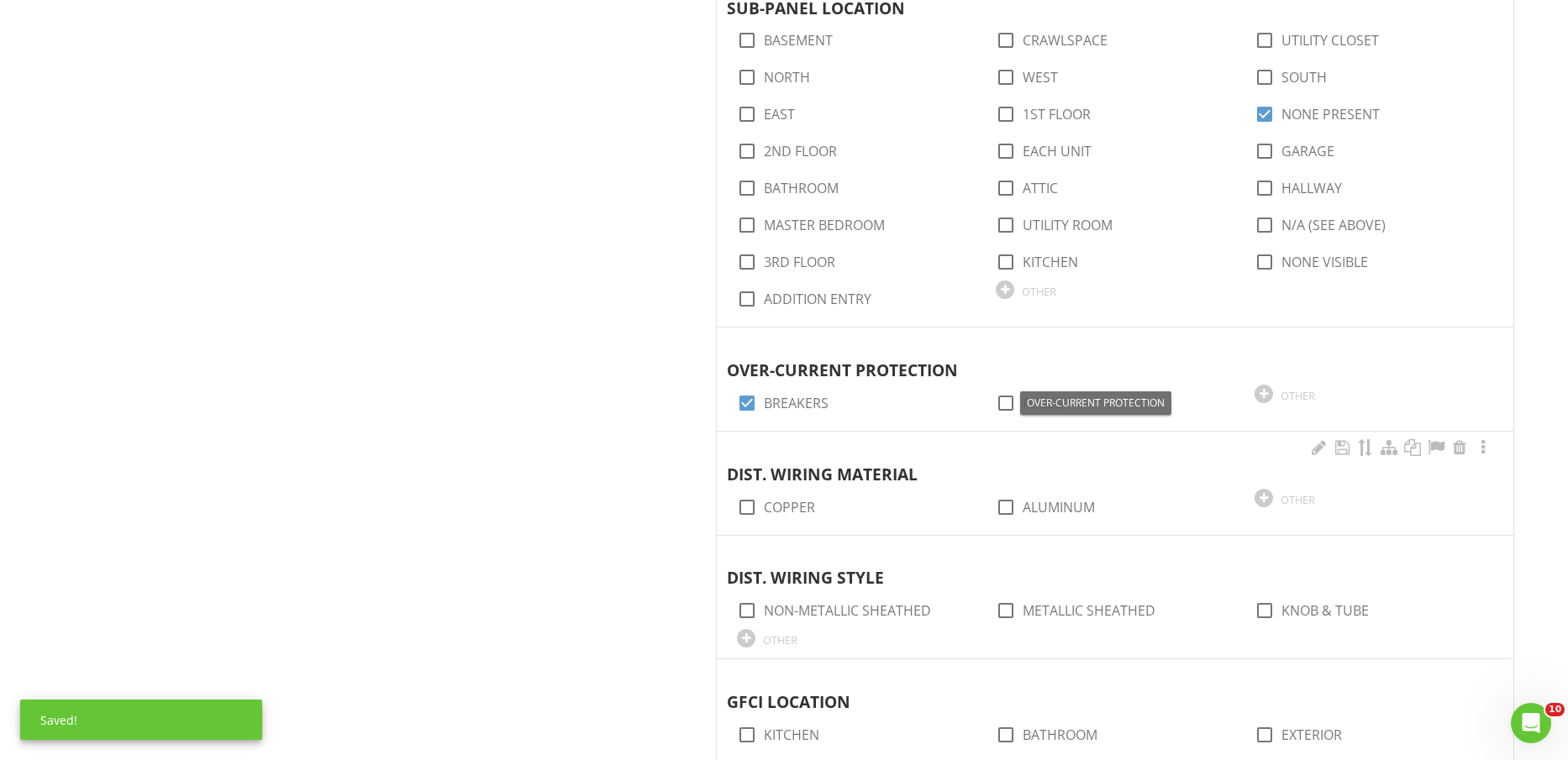
scroll to position [1576, 0]
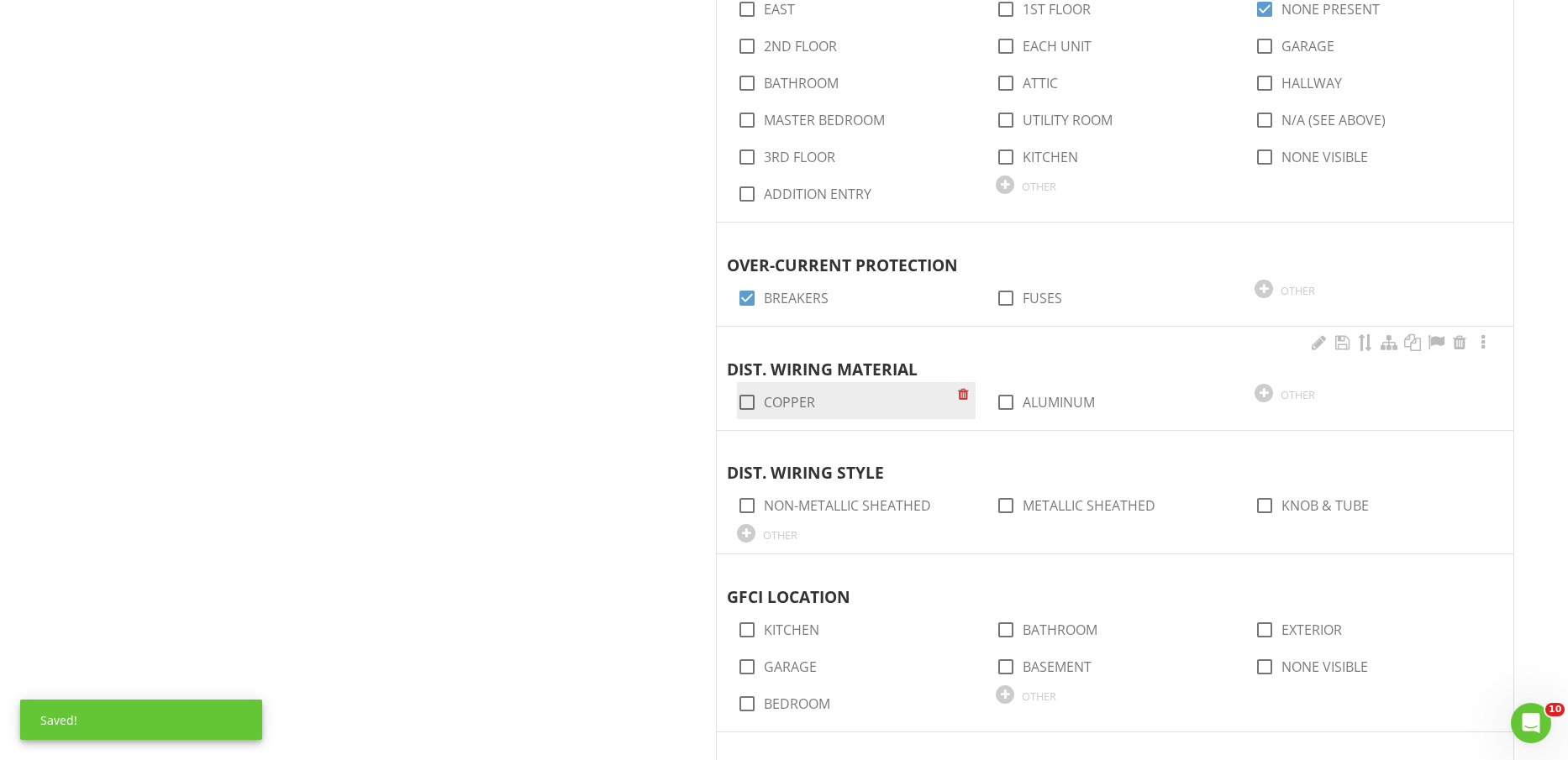
click at [789, 394] on label "COPPER" at bounding box center [789, 402] width 51 height 17
checkbox input "true"
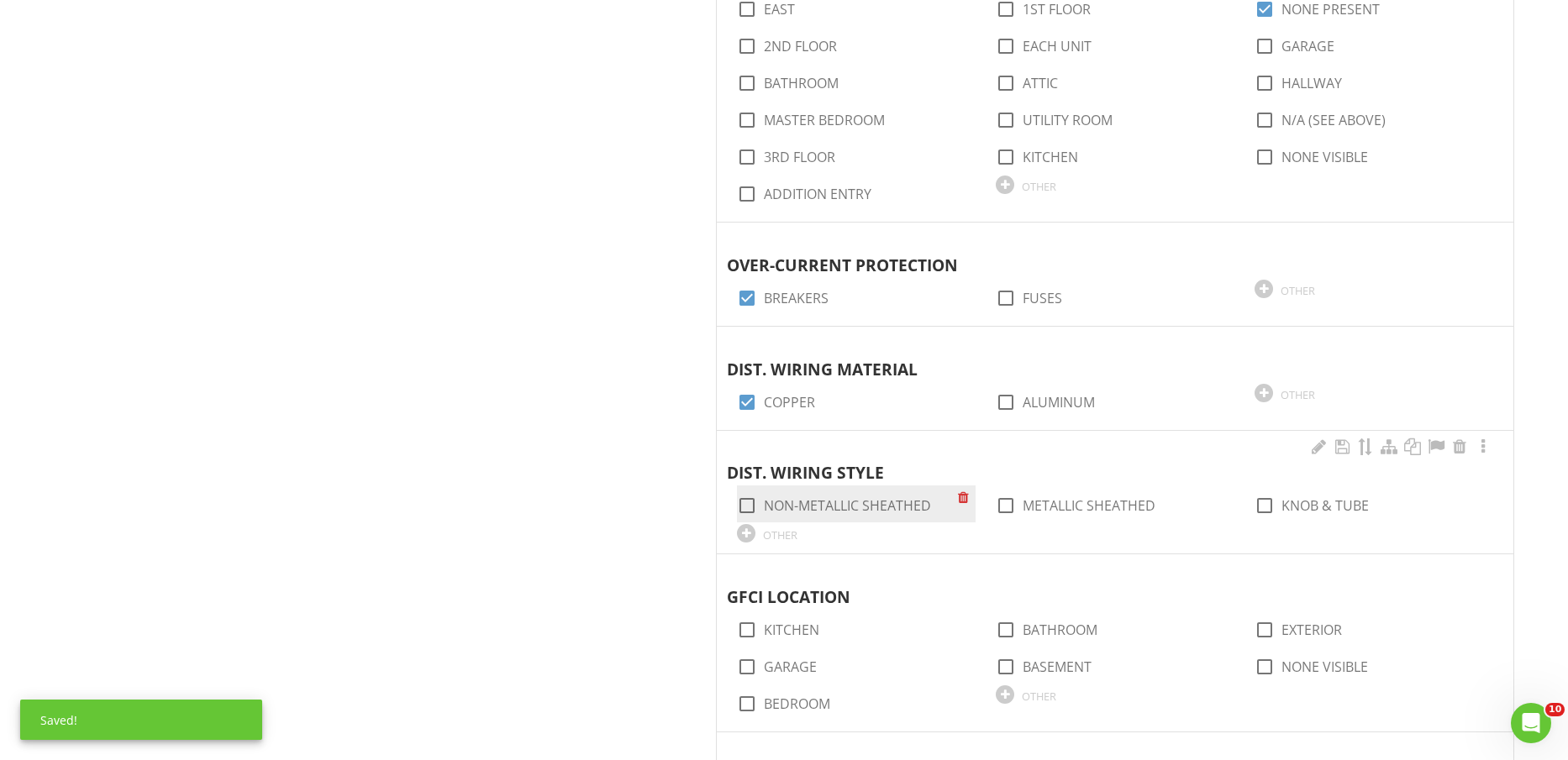
click at [825, 493] on div "check_box_outline_blank NON-METALLIC SHEATHED" at bounding box center [848, 504] width 221 height 24
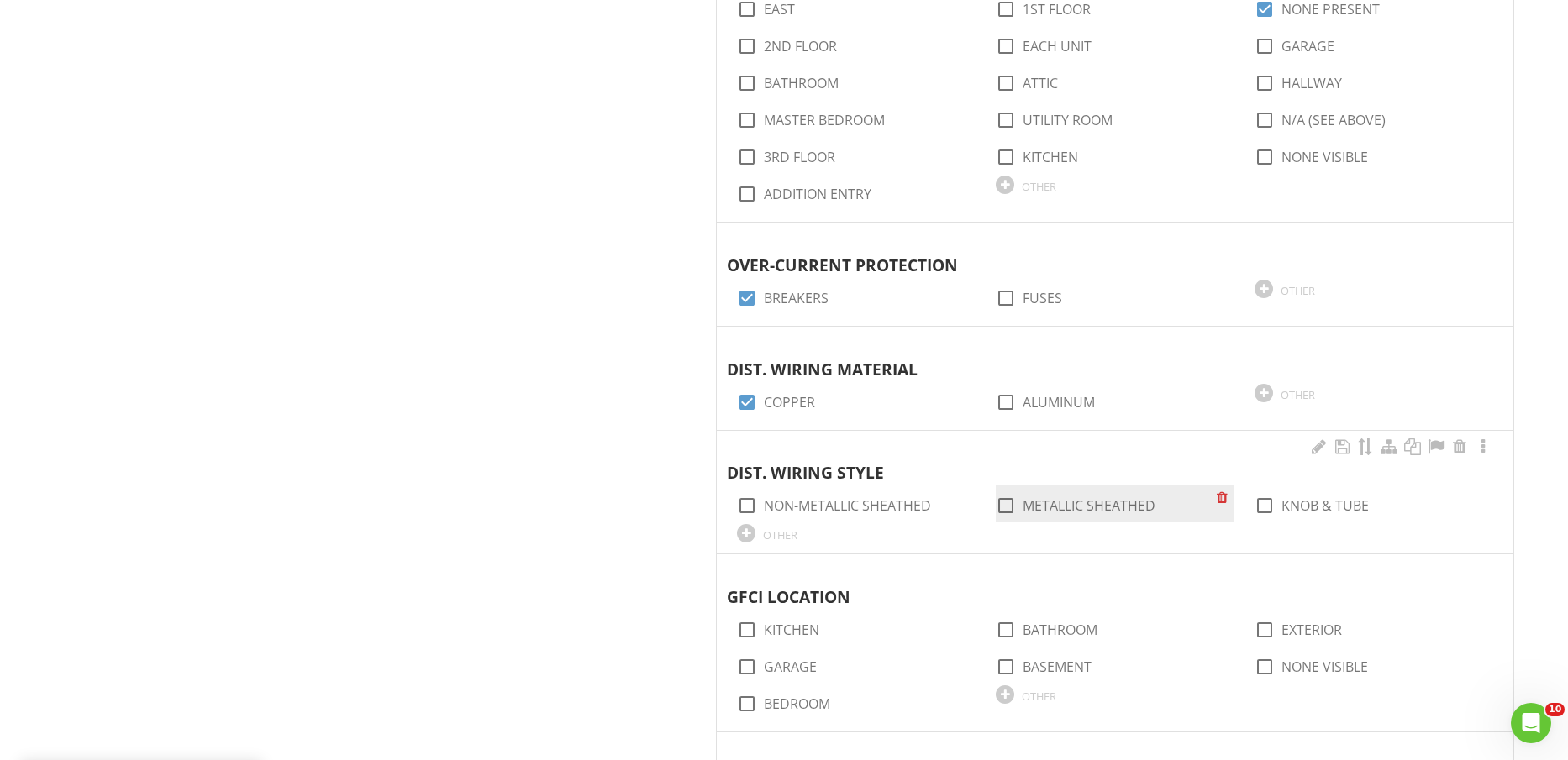
click at [1028, 498] on label "METALLIC SHEATHED" at bounding box center [1088, 506] width 133 height 17
checkbox input "true"
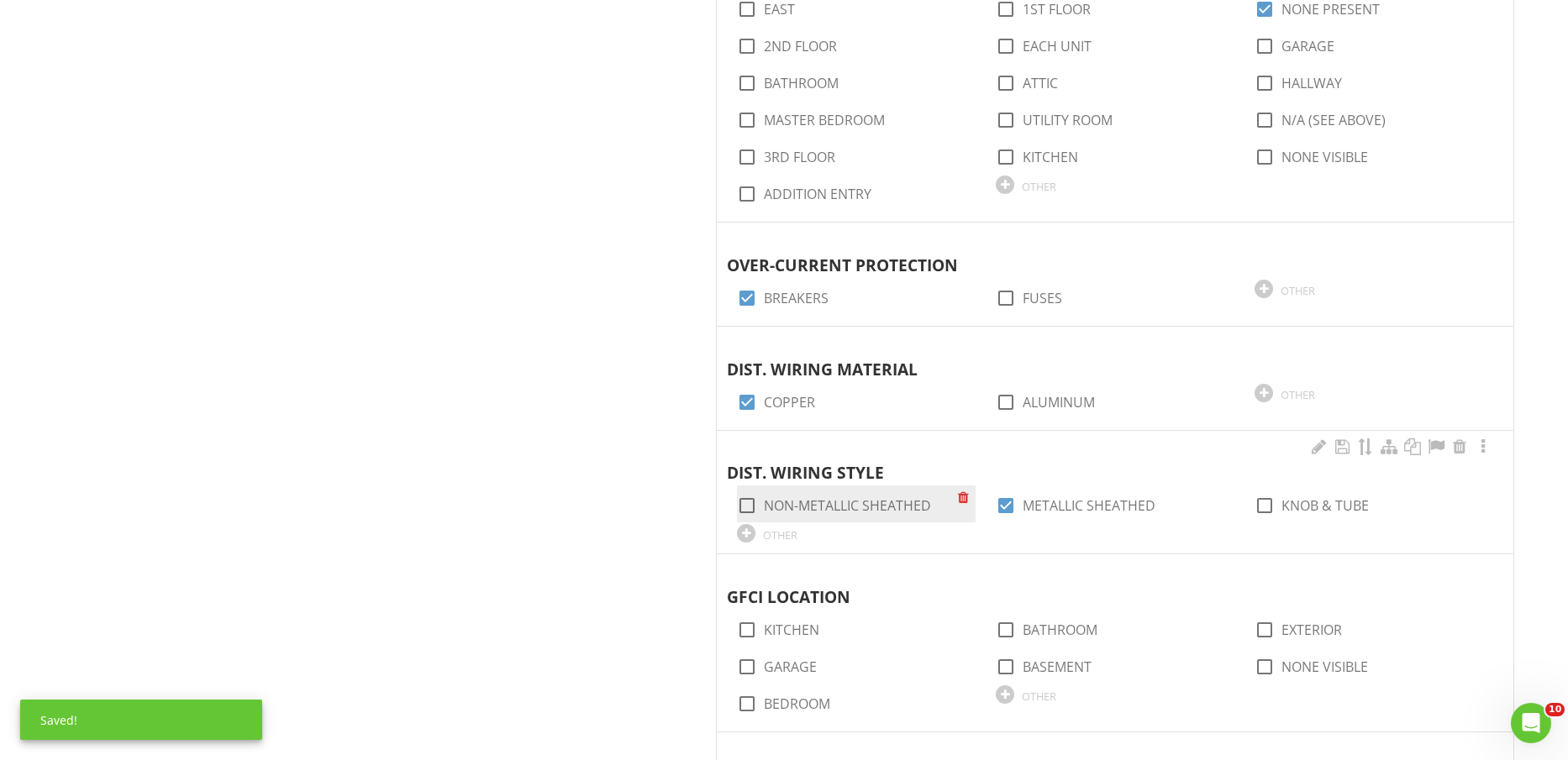
click at [893, 500] on label "NON-METALLIC SHEATHED" at bounding box center [847, 506] width 167 height 17
checkbox input "true"
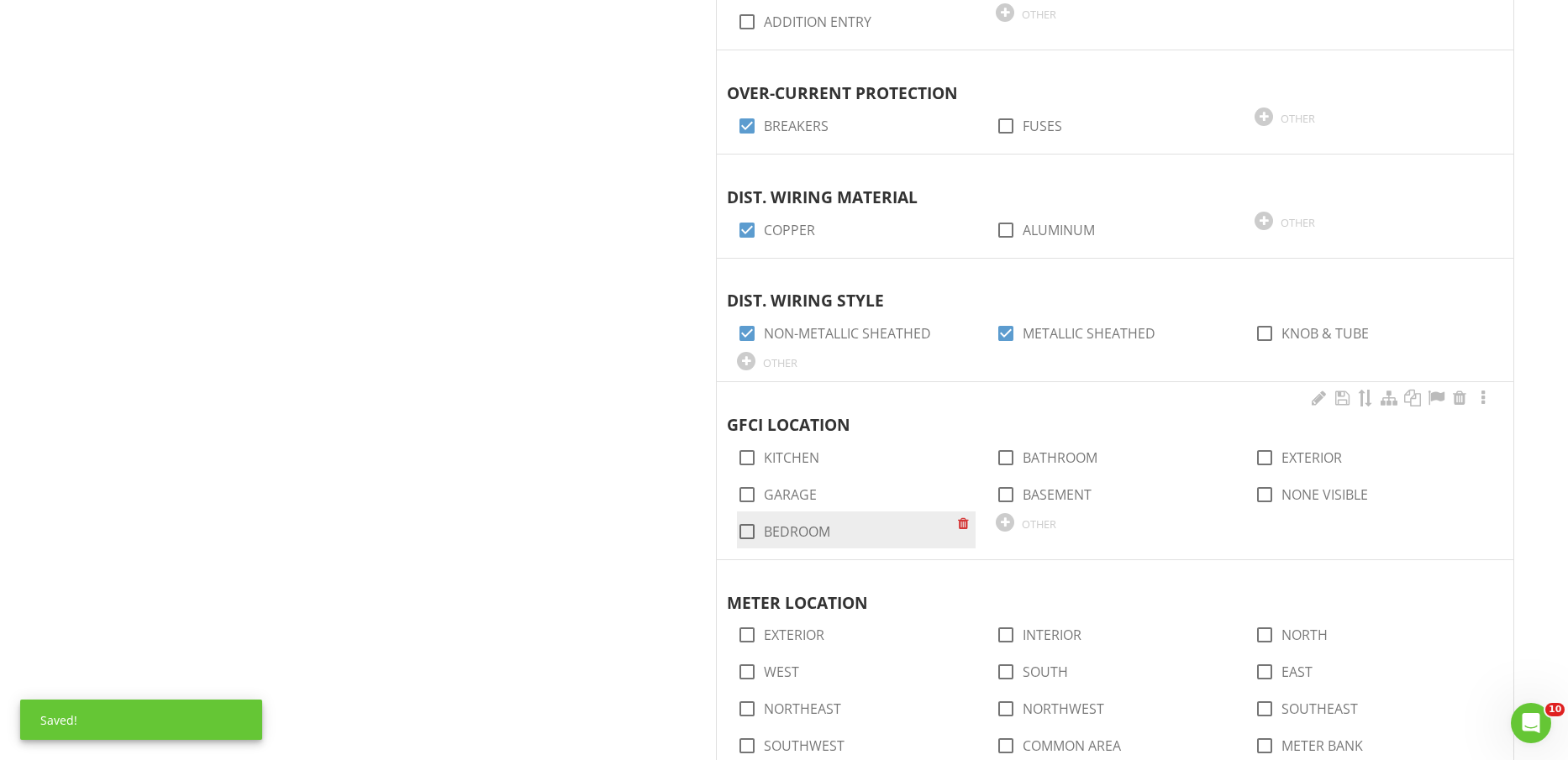
scroll to position [1785, 0]
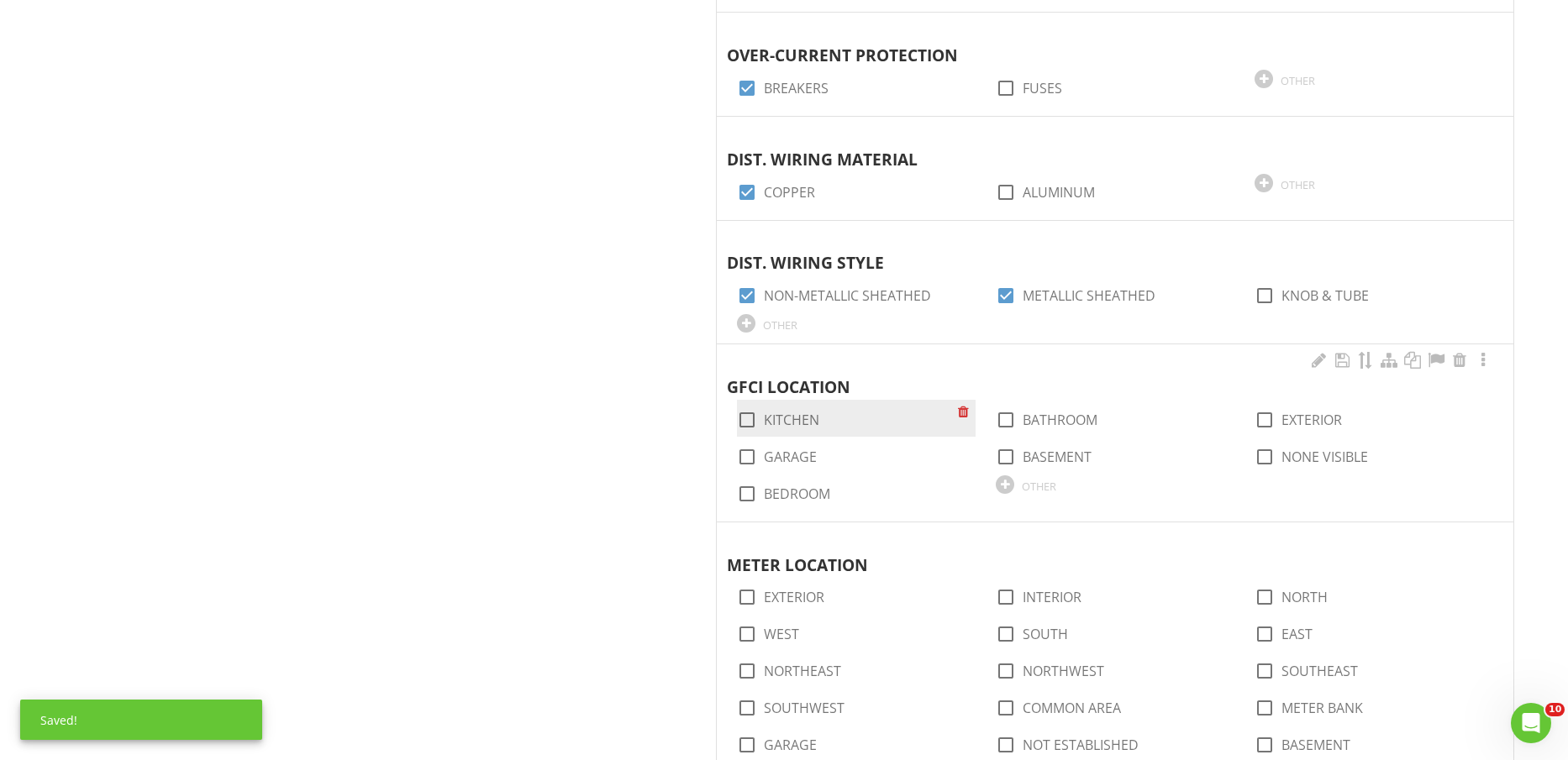
click at [785, 417] on label "KITCHEN" at bounding box center [791, 420] width 56 height 17
checkbox input "true"
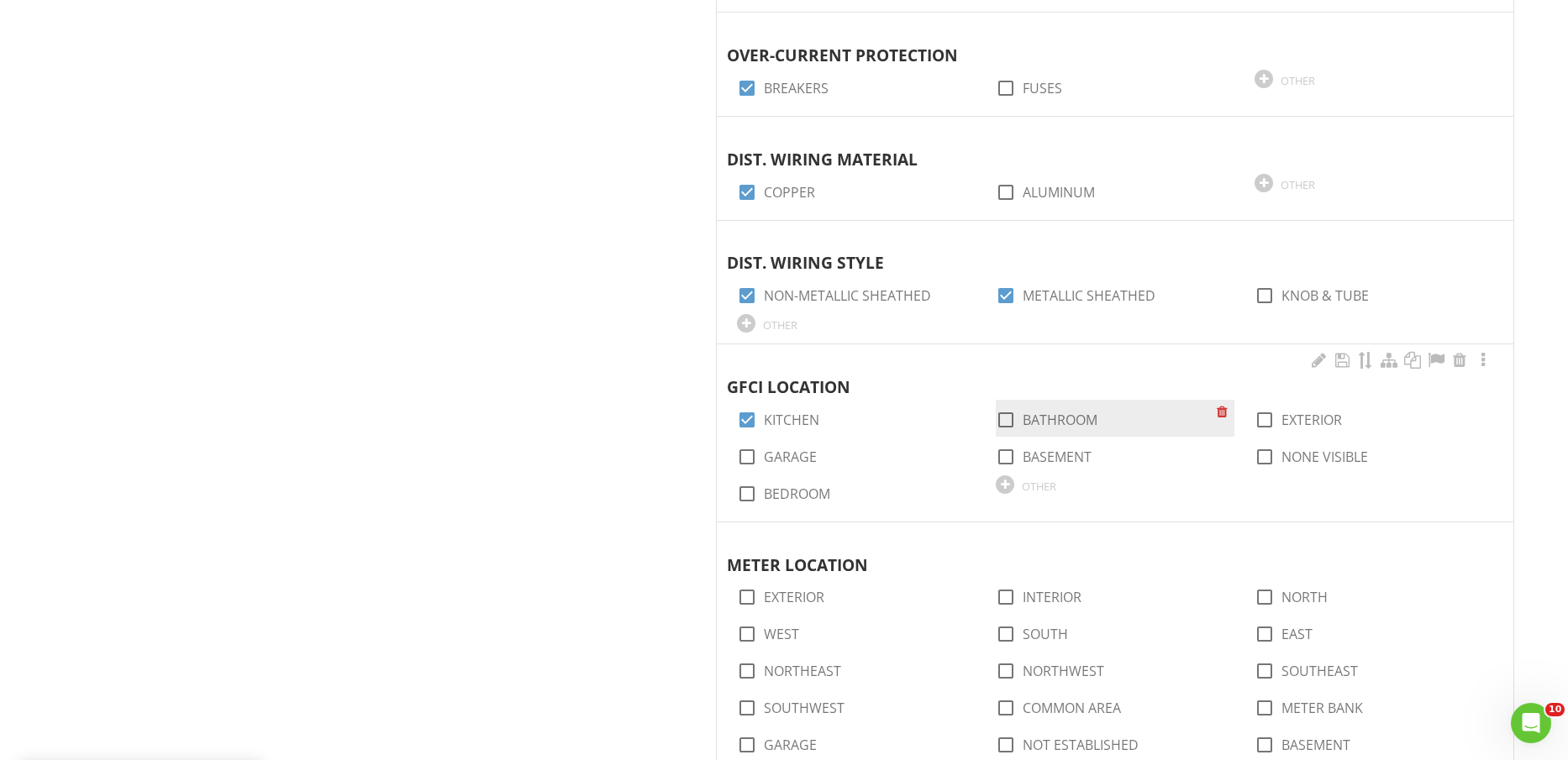
click at [1048, 421] on label "BATHROOM" at bounding box center [1059, 420] width 75 height 17
checkbox input "true"
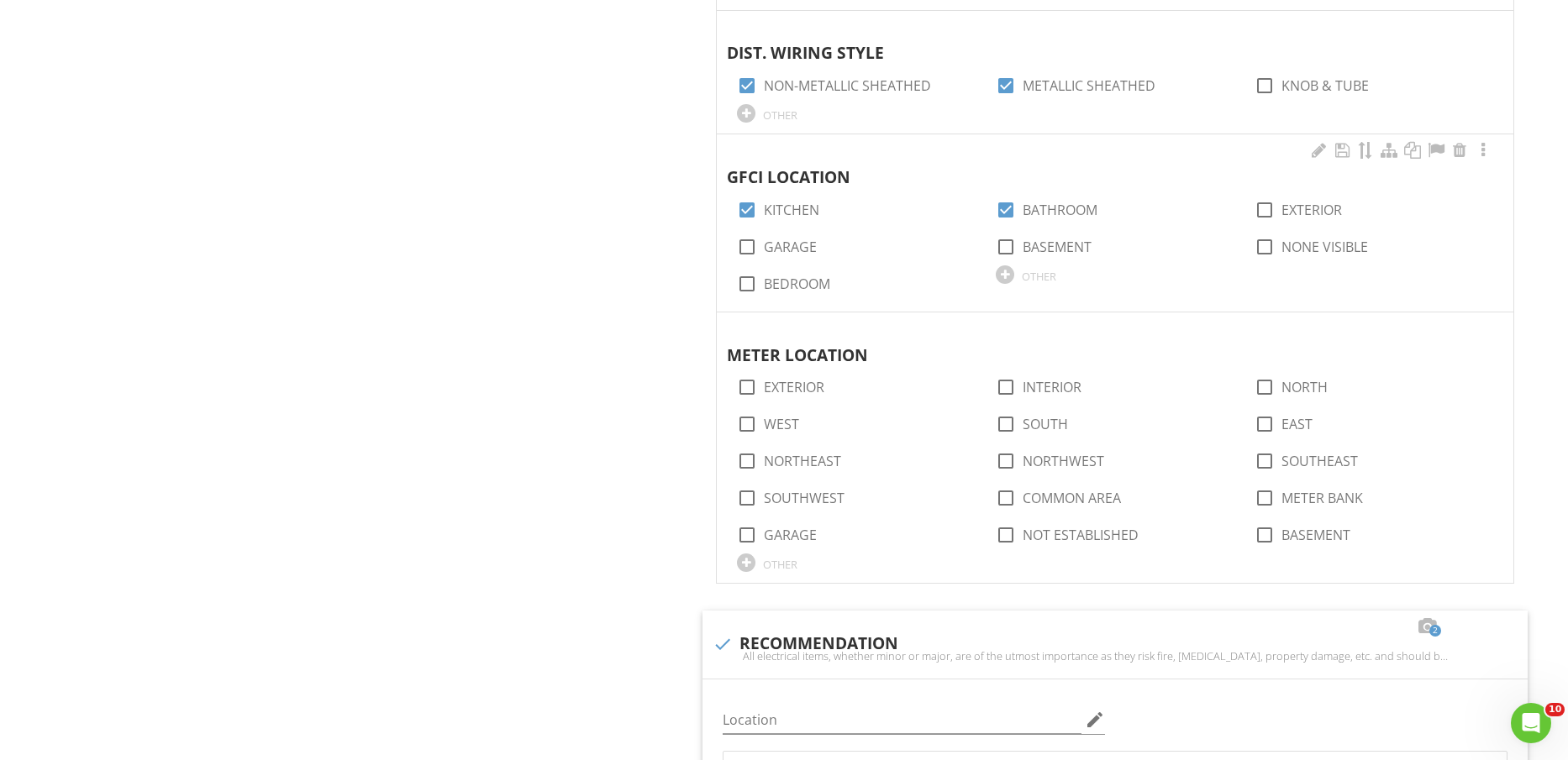
scroll to position [1891, 0]
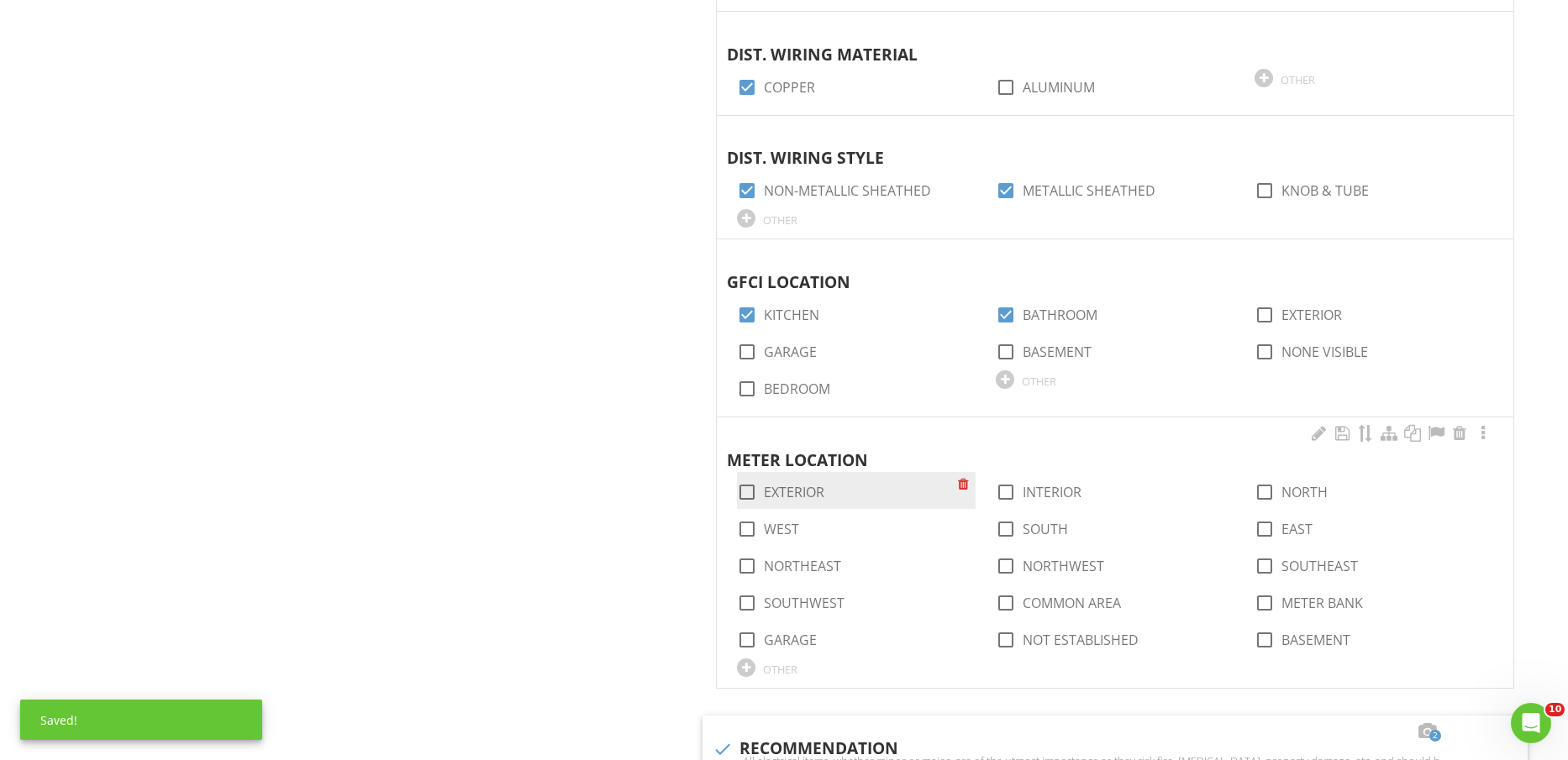
click at [806, 488] on label "EXTERIOR" at bounding box center [794, 493] width 60 height 17
checkbox input "true"
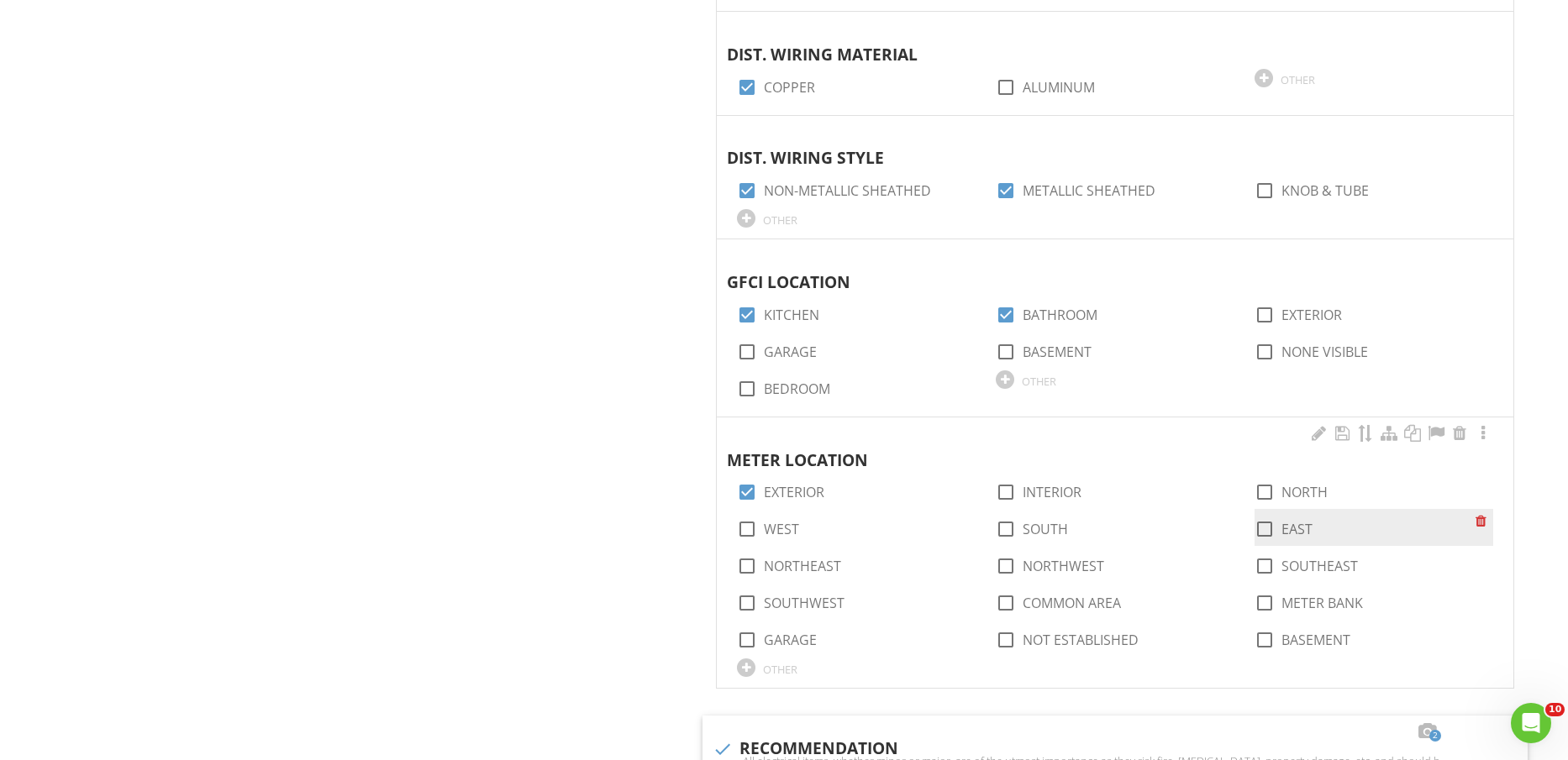
click at [1279, 529] on div "check_box_outline_blank EAST" at bounding box center [1283, 529] width 58 height 20
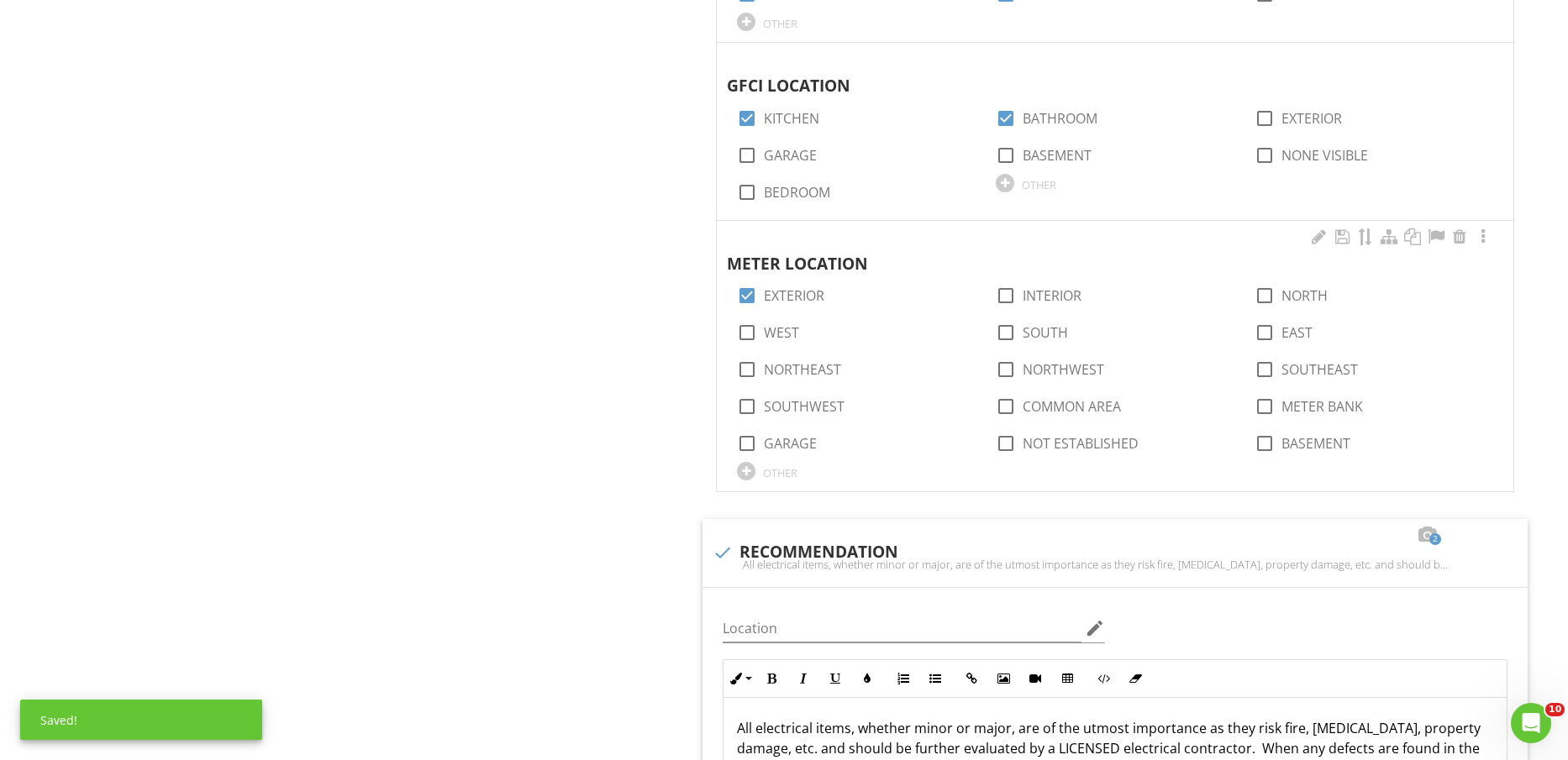
scroll to position [2101, 0]
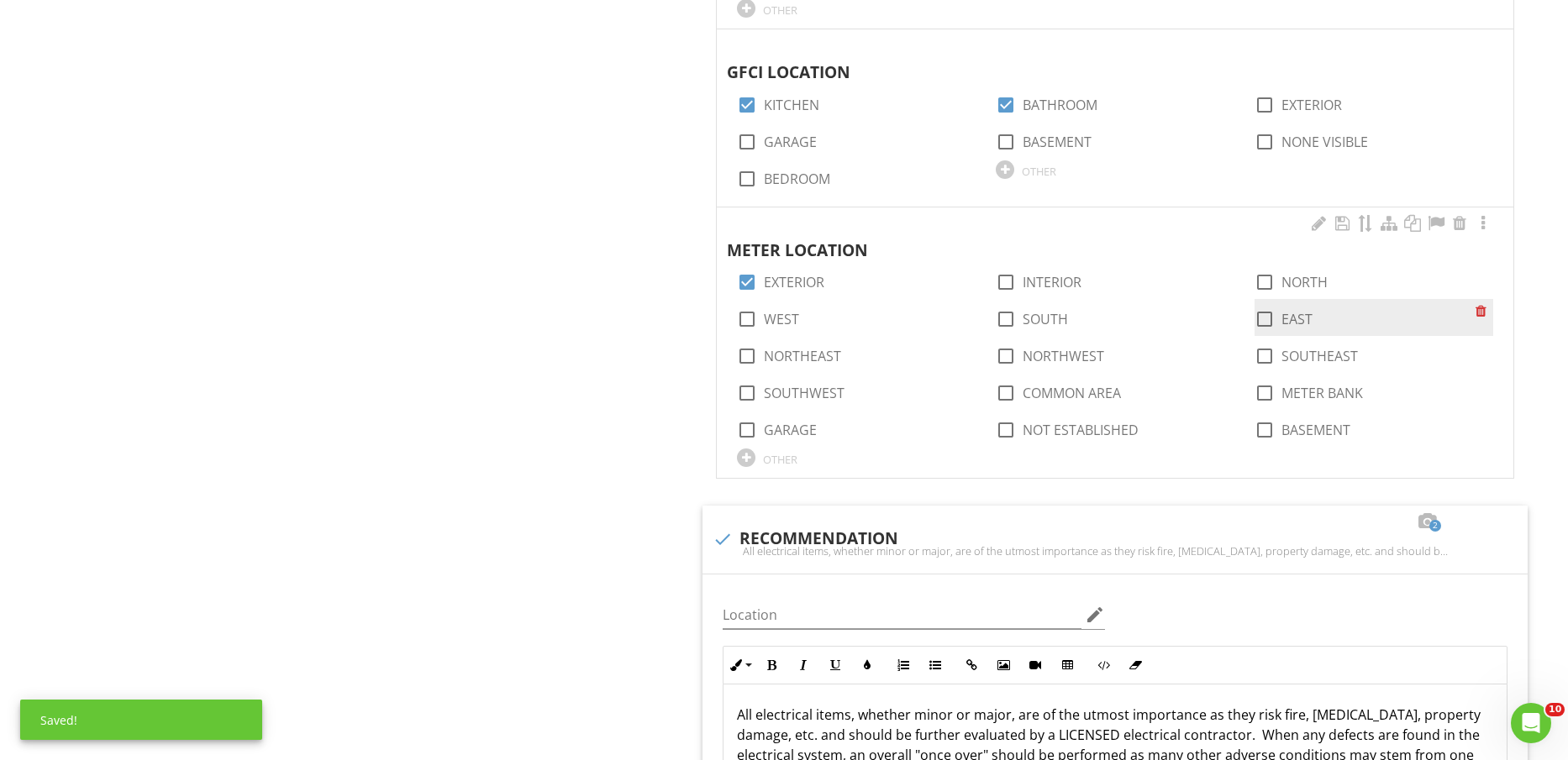
click at [1297, 308] on div "check_box_outline_blank EAST" at bounding box center [1365, 317] width 221 height 24
click at [1303, 311] on label "EAST" at bounding box center [1296, 319] width 31 height 17
checkbox input "true"
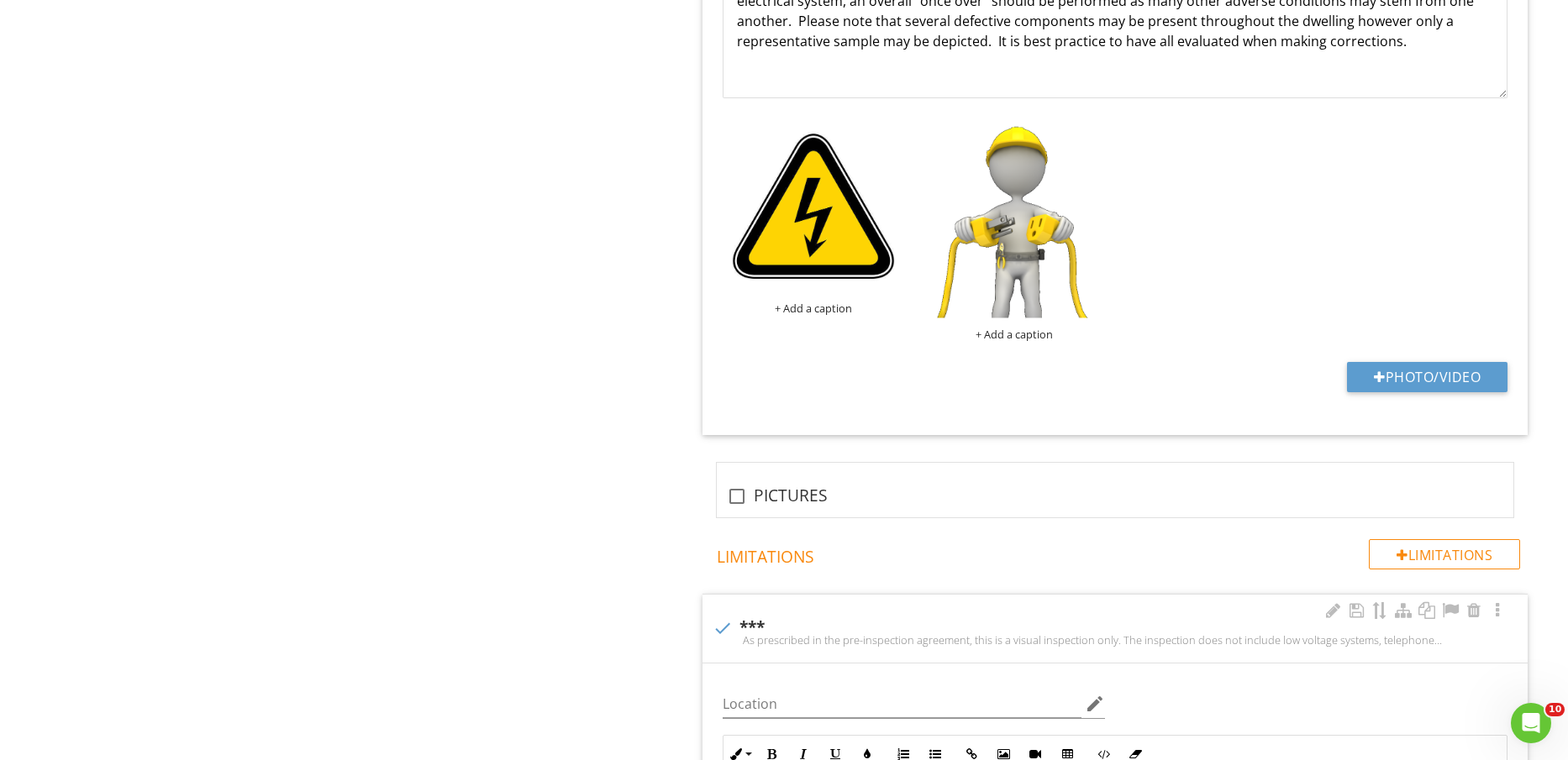
scroll to position [3046, 0]
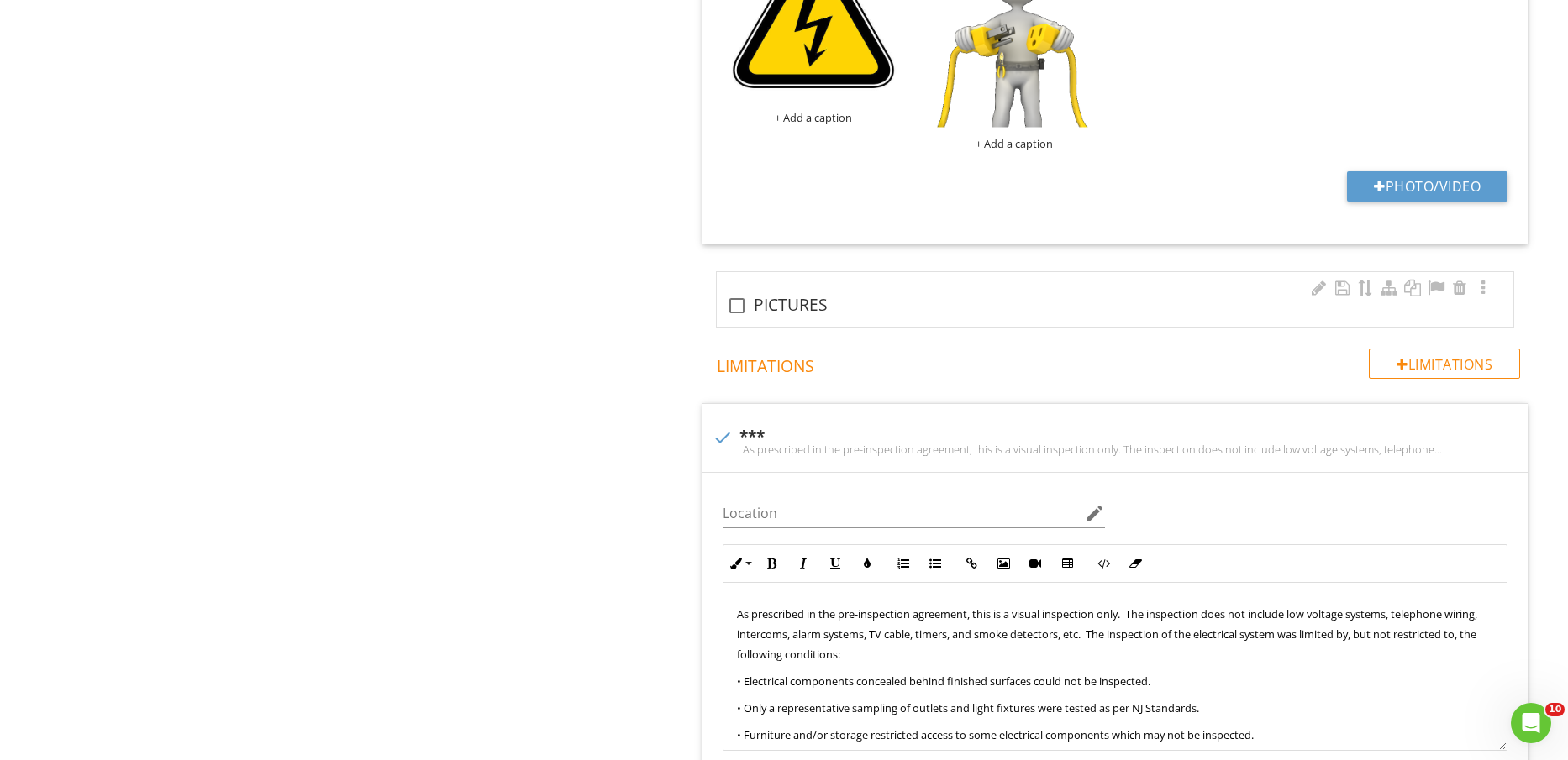
click at [812, 280] on div "check_box_outline_blank PICTURES" at bounding box center [1115, 299] width 797 height 55
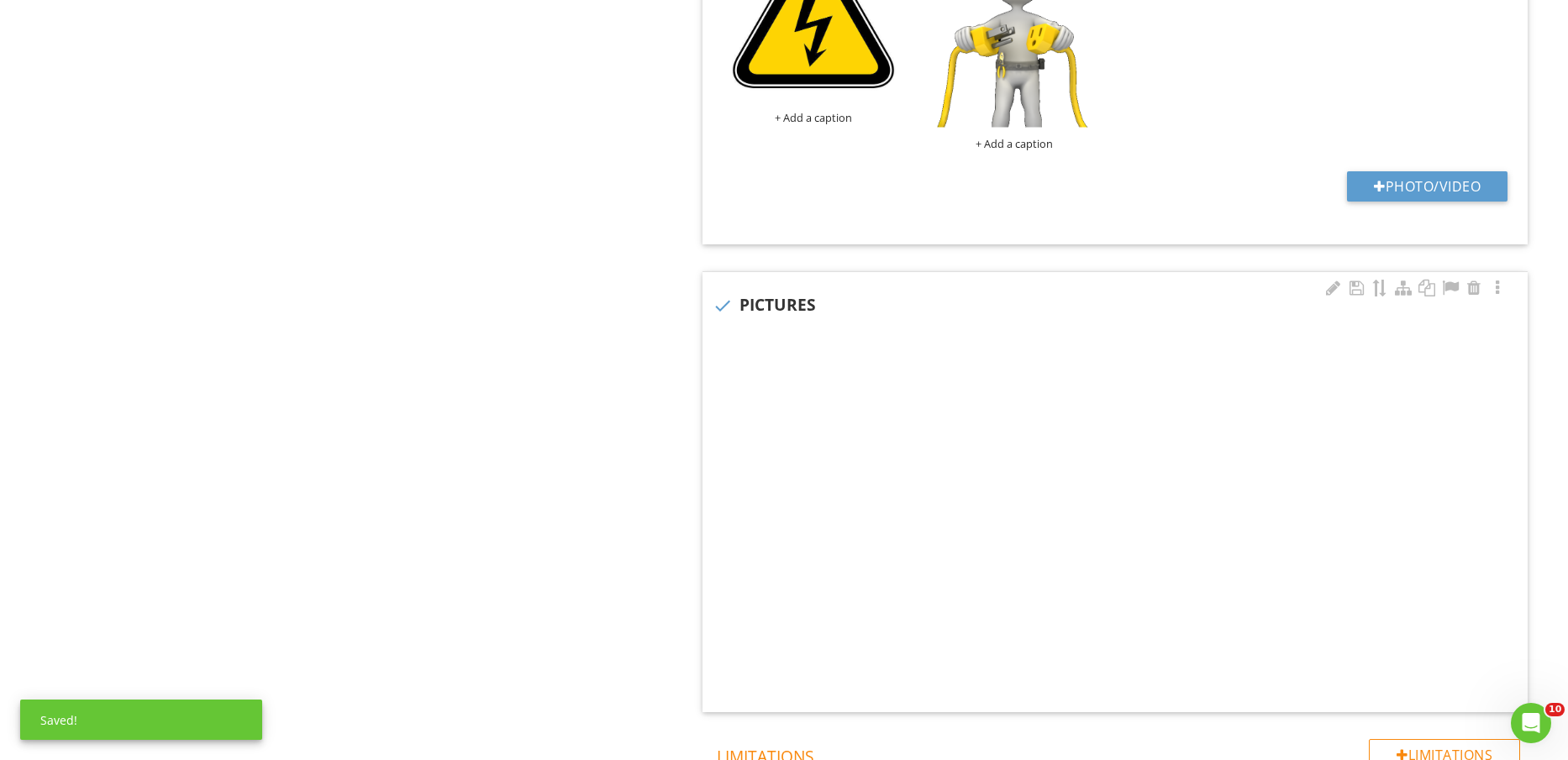
click at [799, 304] on div "check PICTURES" at bounding box center [1115, 305] width 805 height 20
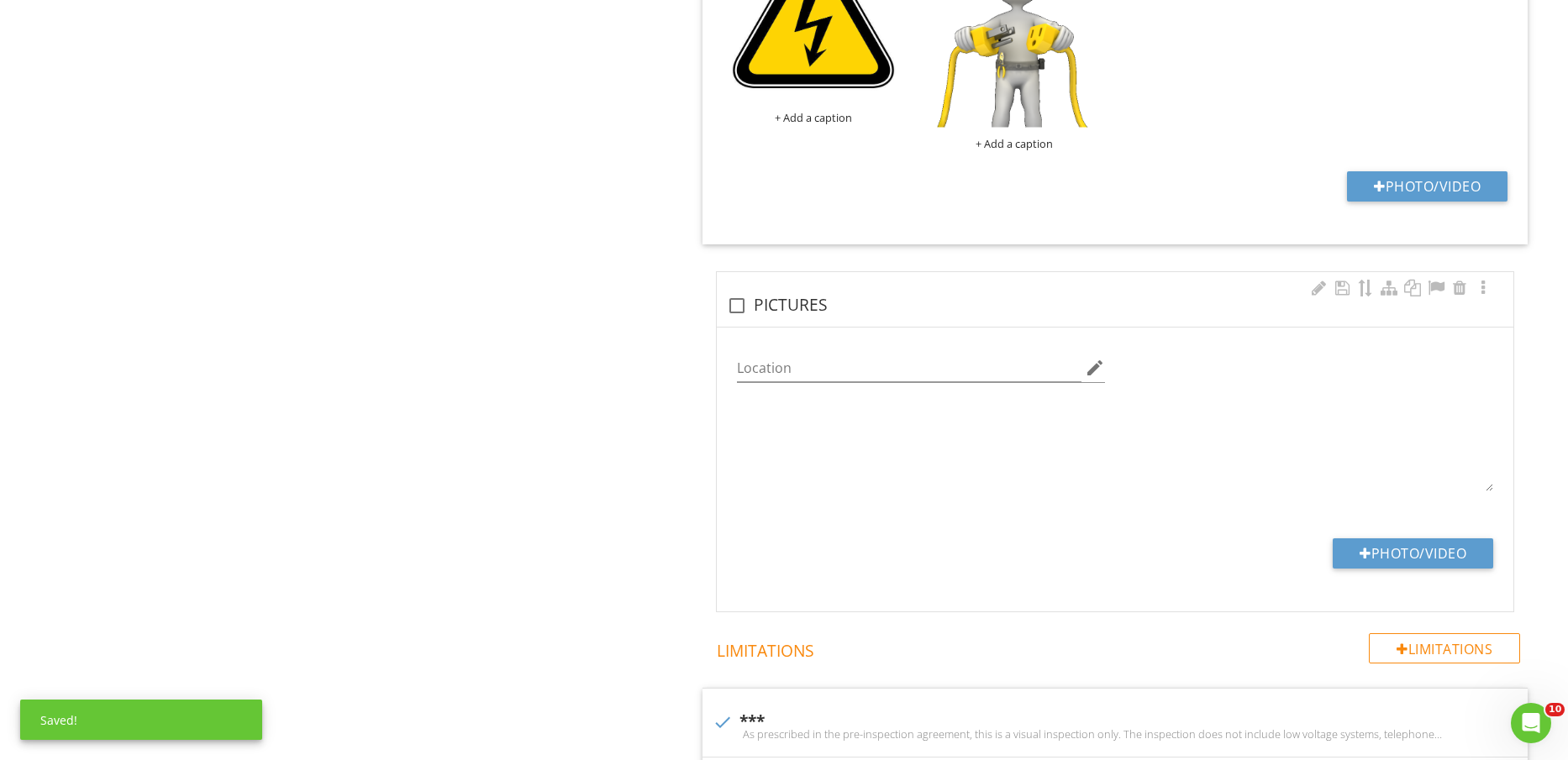
checkbox input "true"
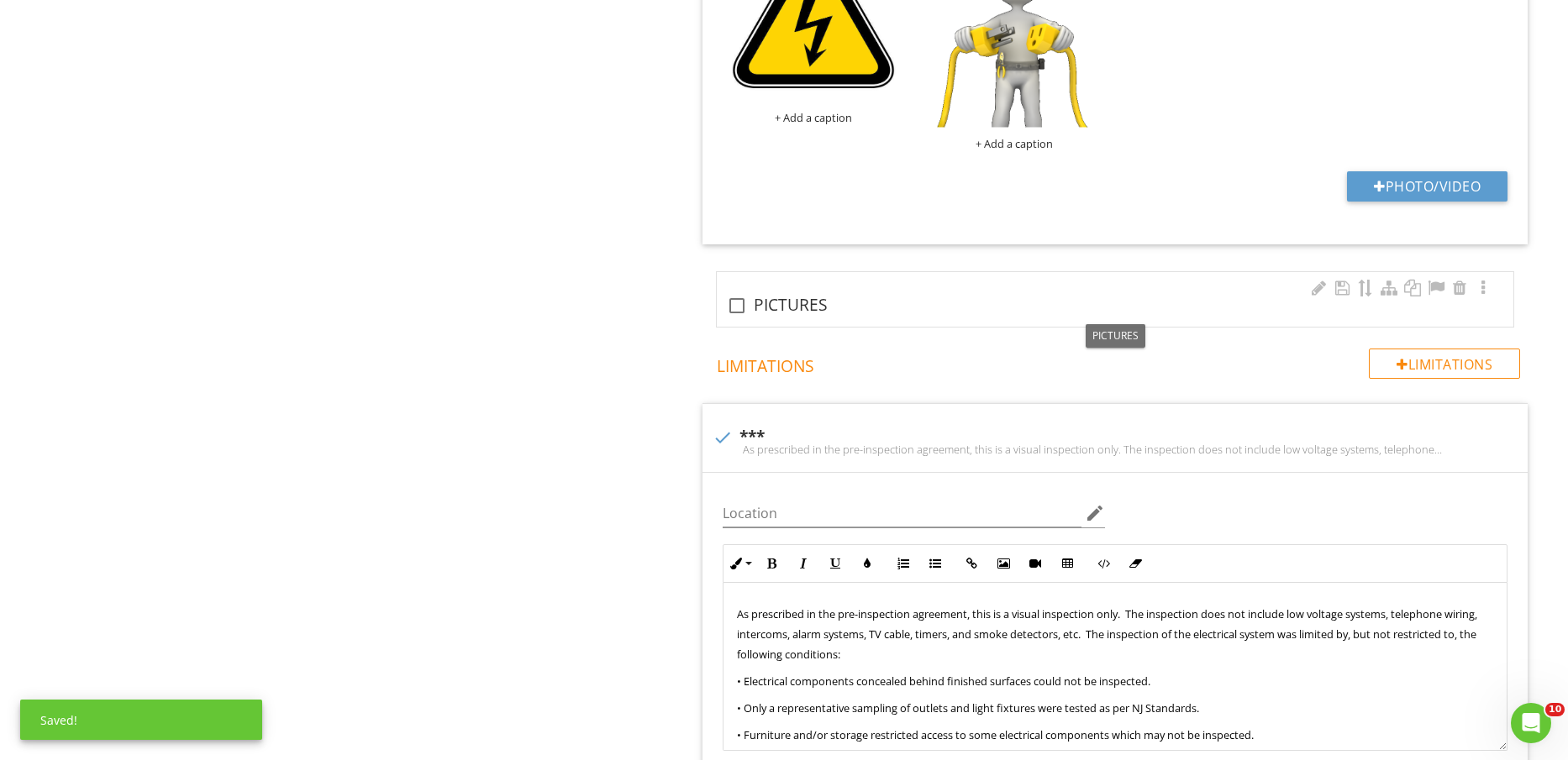
click at [818, 304] on div "check_box_outline_blank PICTURES" at bounding box center [1115, 305] width 776 height 20
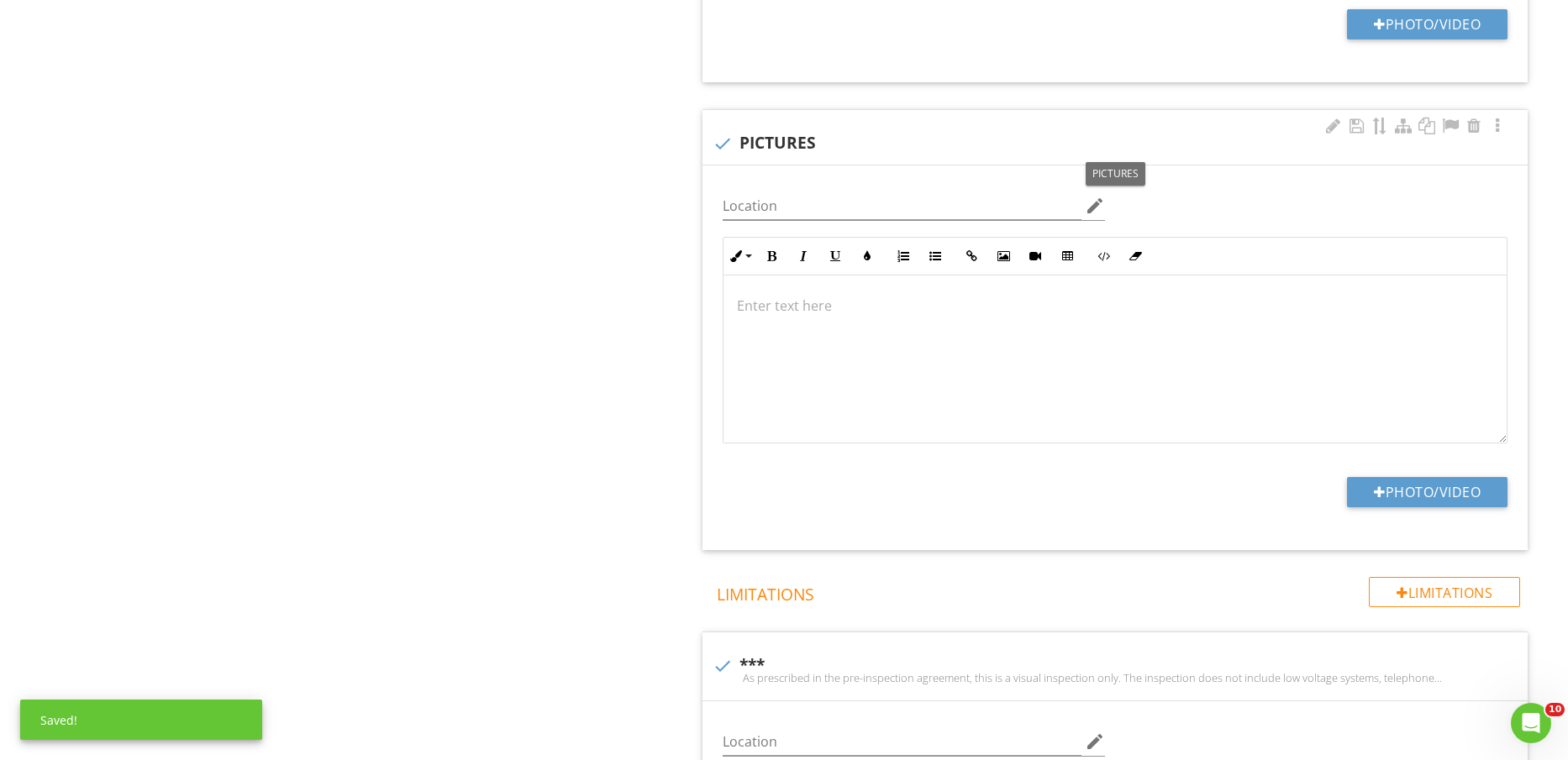
scroll to position [3361, 0]
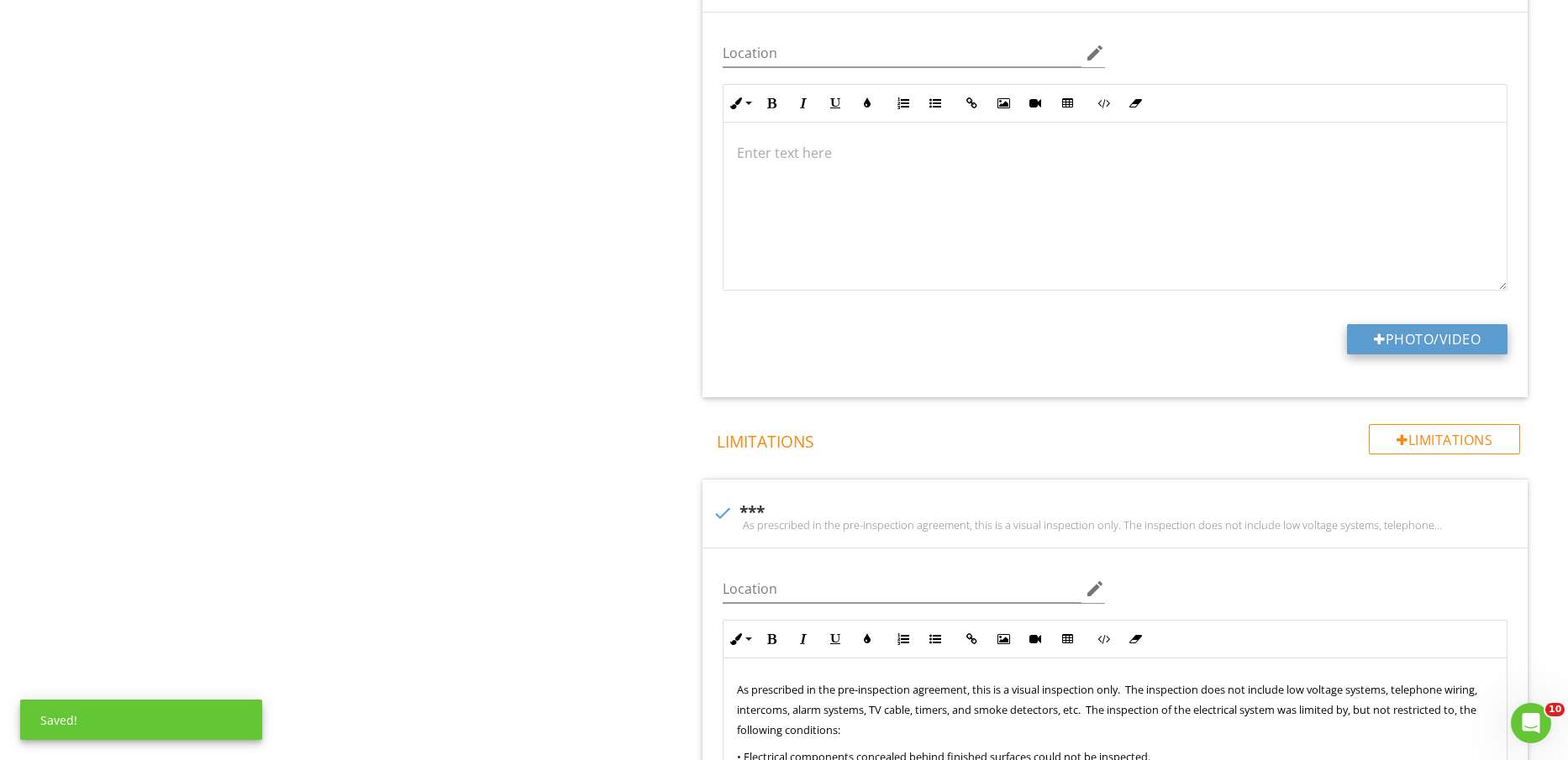
click at [1432, 335] on button "Photo/Video" at bounding box center [1427, 340] width 160 height 30
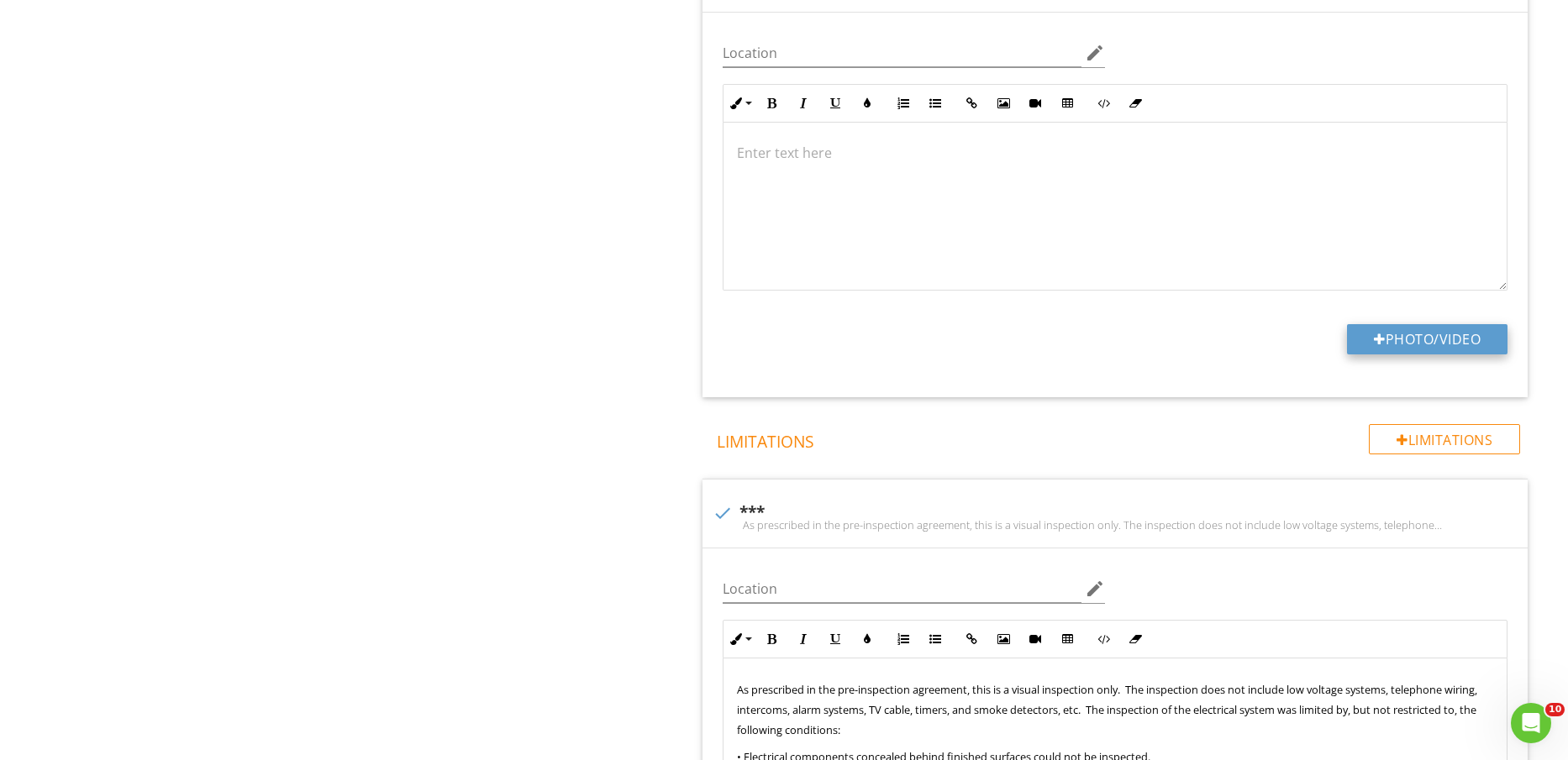
type input "C:\fakepath\IMG_2510.jpg"
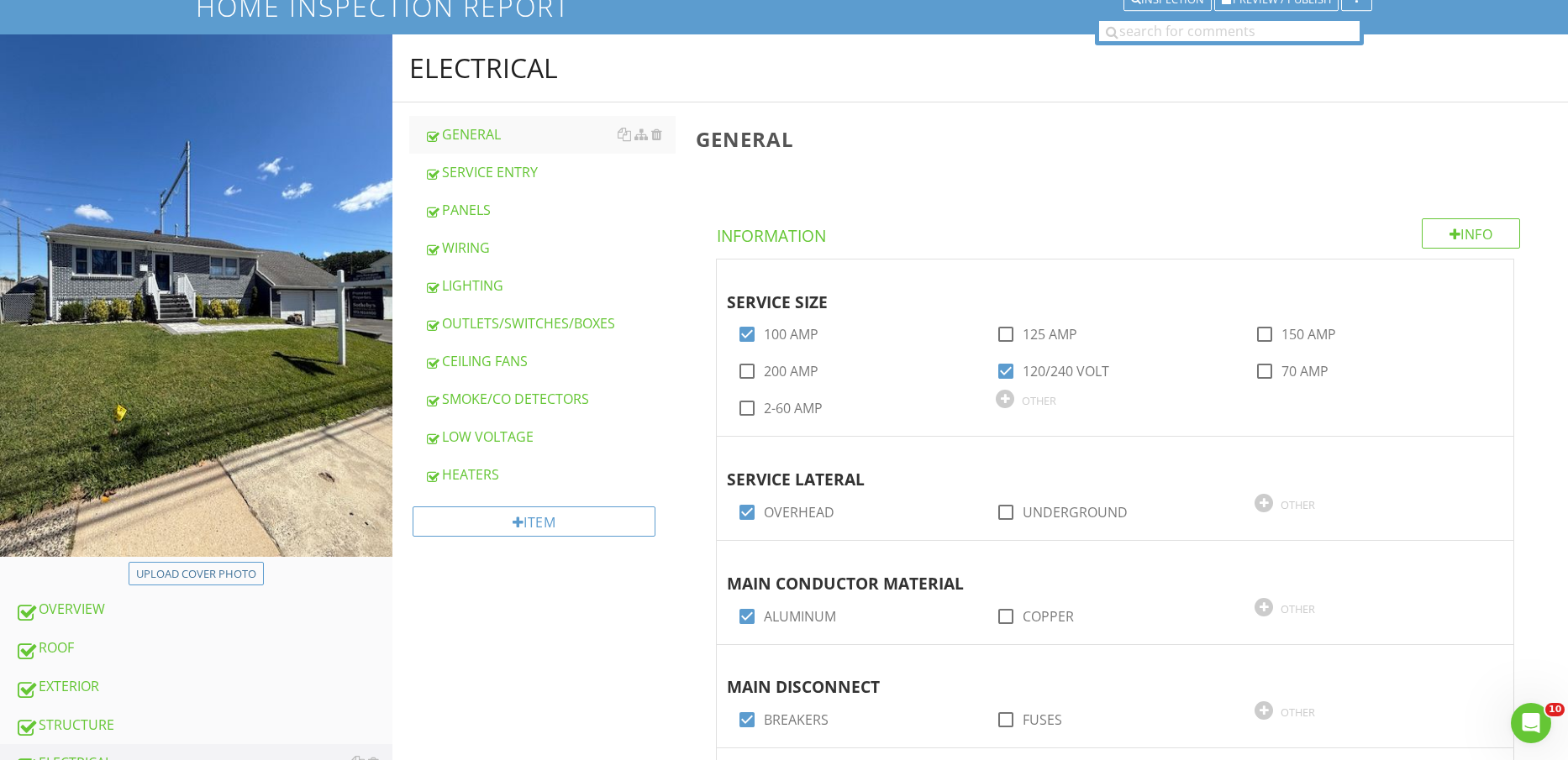
scroll to position [525, 0]
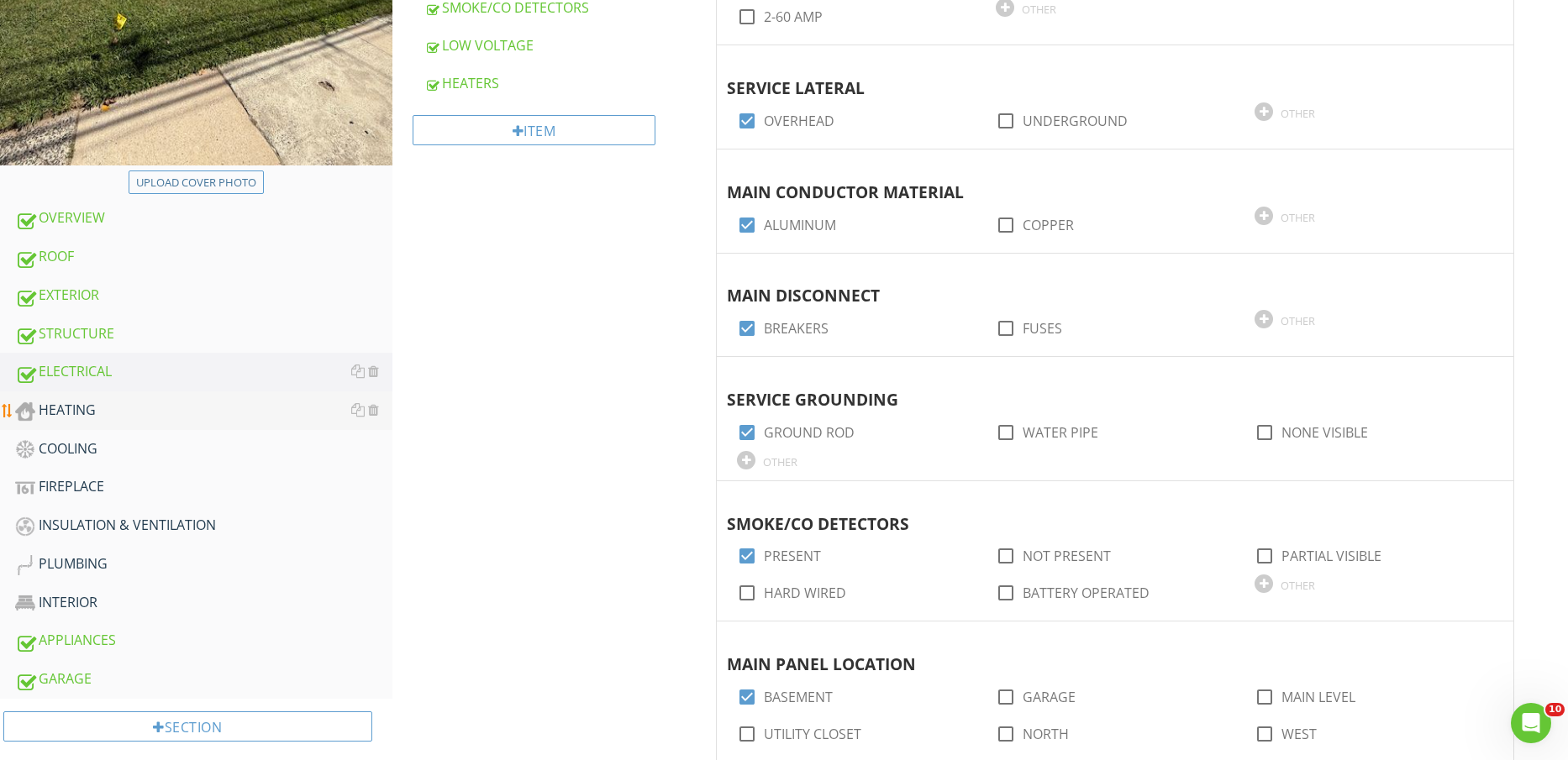
click at [151, 419] on div "HEATING" at bounding box center [204, 411] width 378 height 22
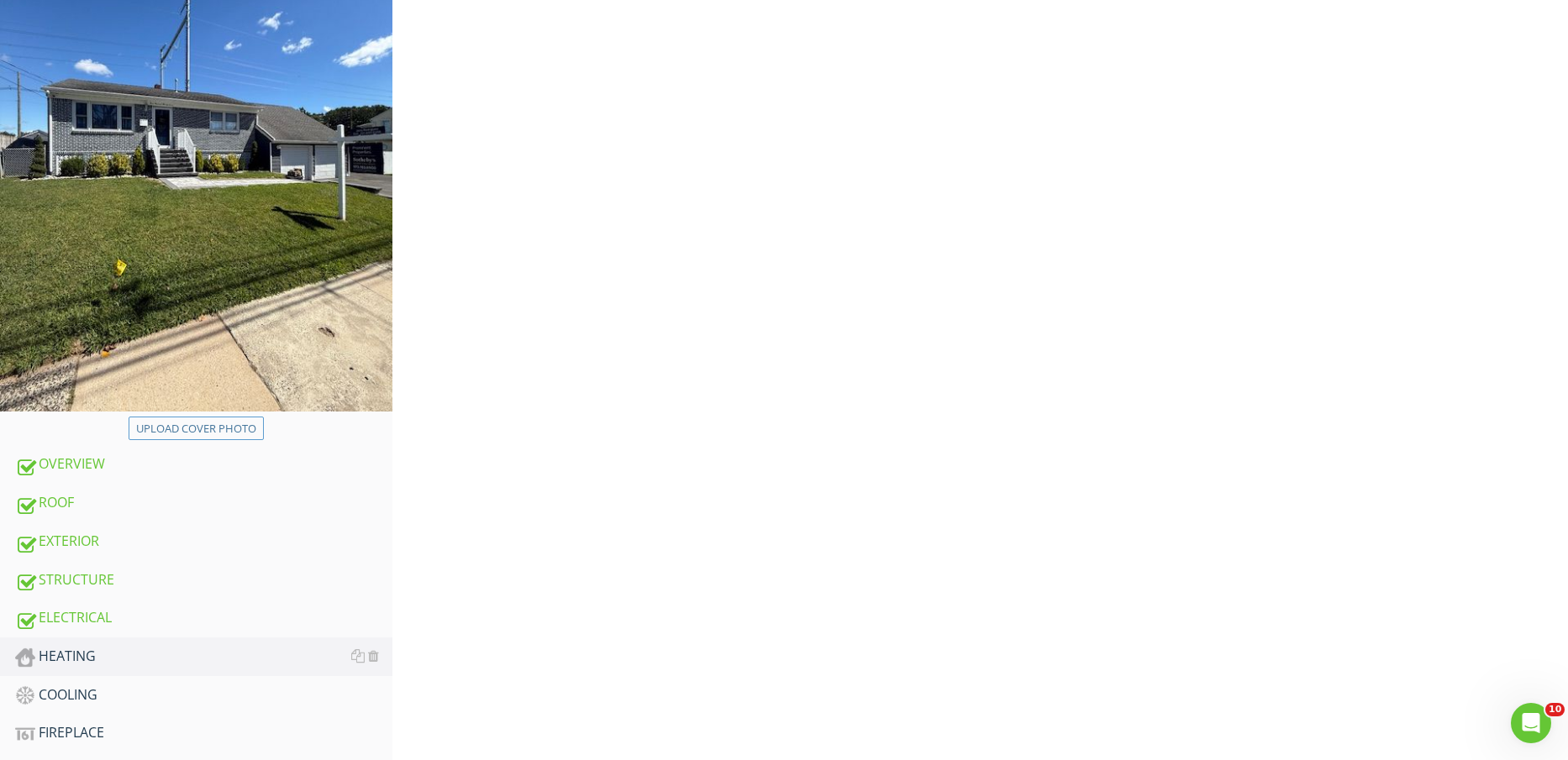
scroll to position [105, 0]
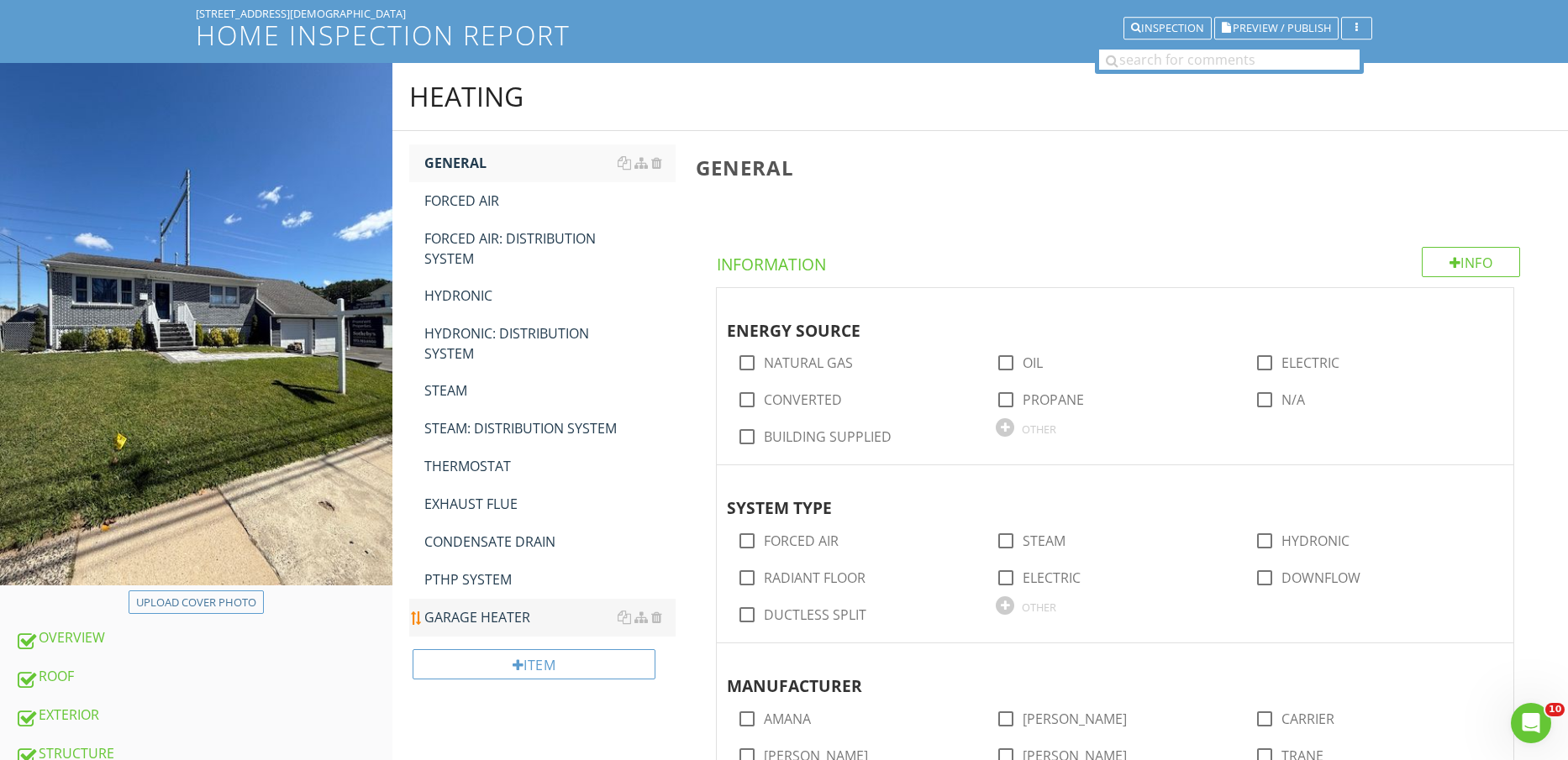
click at [502, 636] on li "GARAGE HEATER" at bounding box center [542, 618] width 267 height 38
click at [497, 616] on div "GARAGE HEATER" at bounding box center [549, 616] width 252 height 20
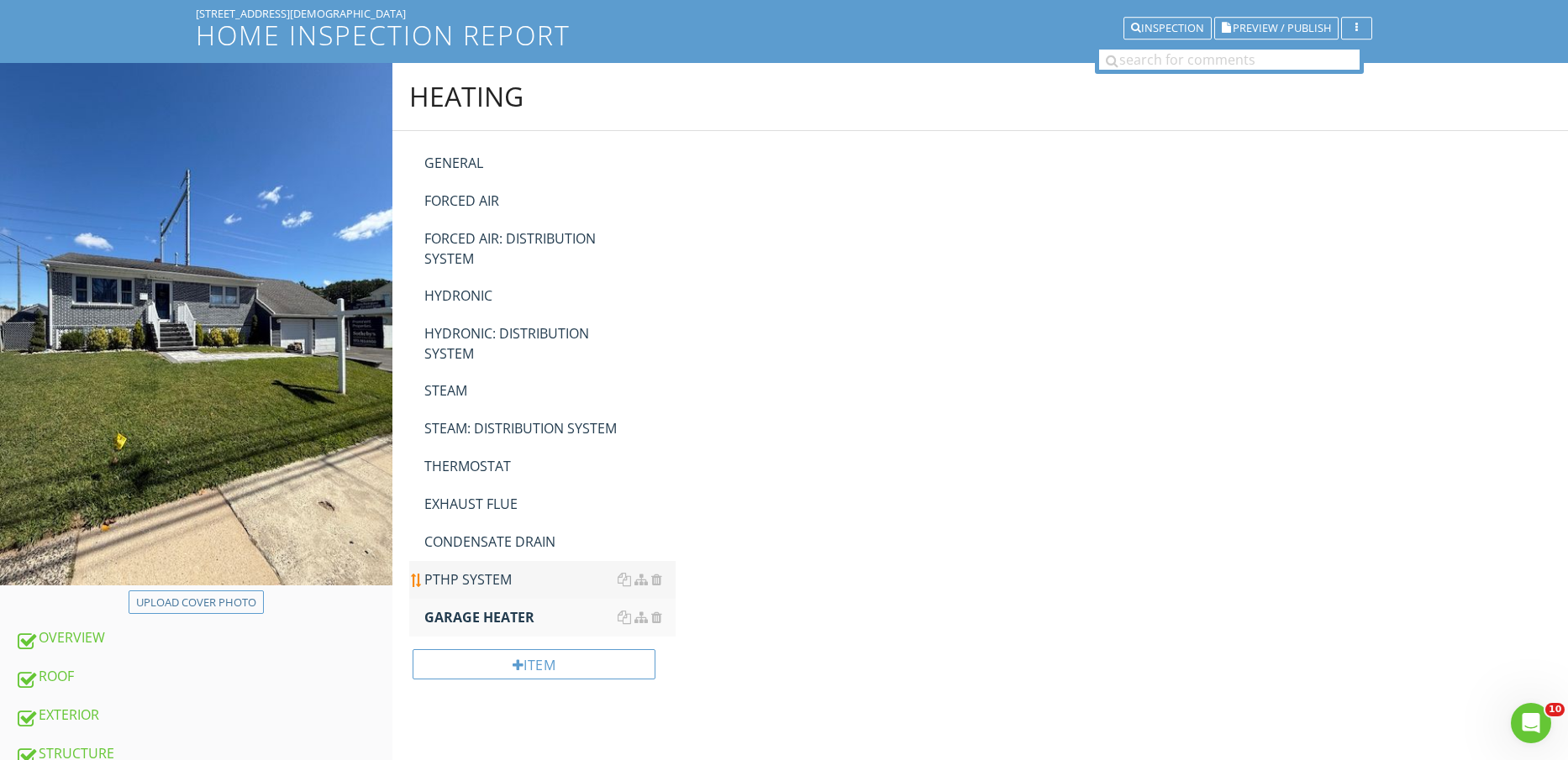
click at [489, 571] on div "PTHP SYSTEM" at bounding box center [549, 579] width 252 height 20
click at [489, 545] on div "CONDENSATE DRAIN" at bounding box center [549, 541] width 252 height 20
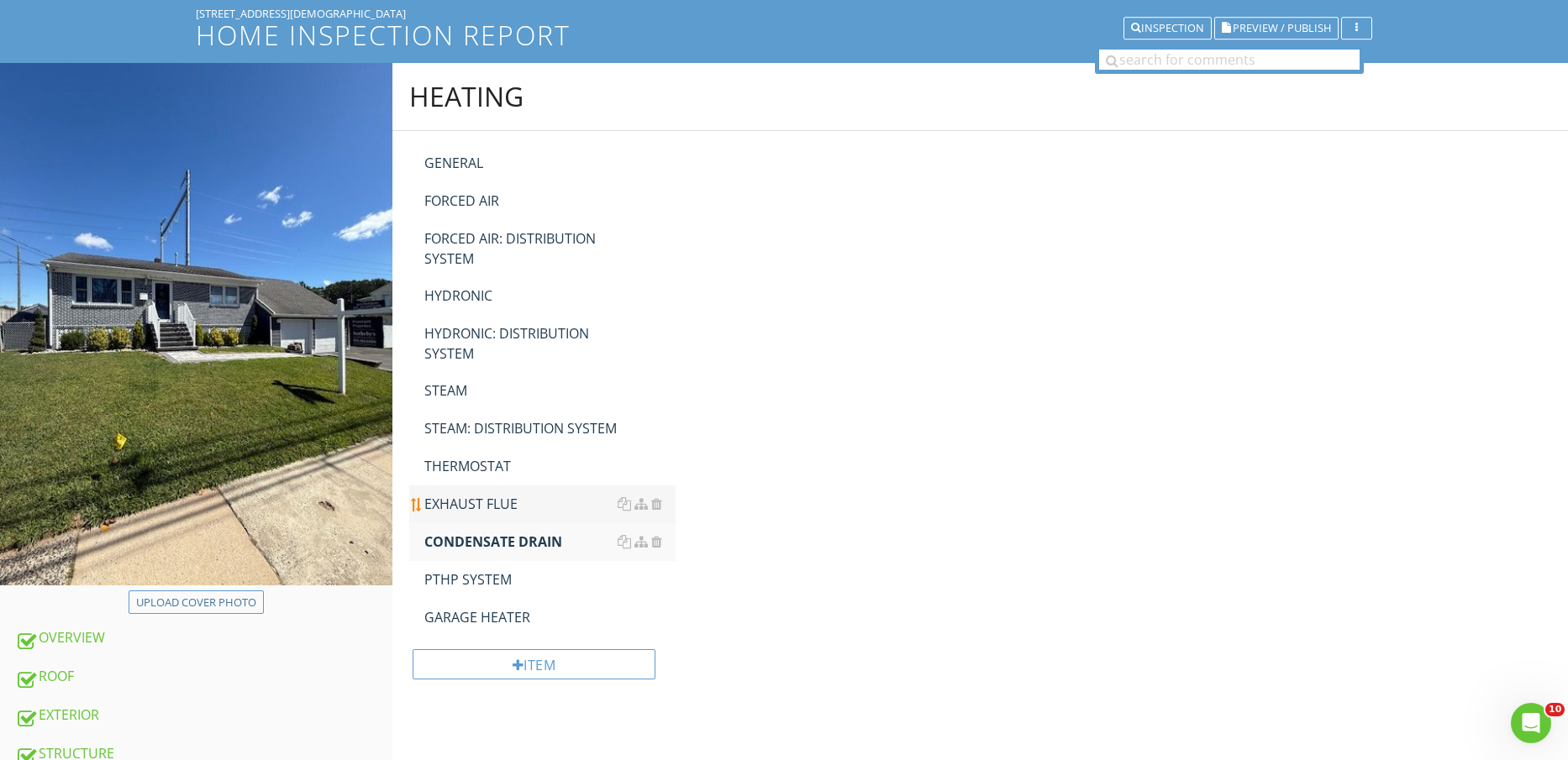
click at [489, 502] on div "EXHAUST FLUE" at bounding box center [549, 503] width 252 height 20
click at [490, 469] on div "THERMOSTAT" at bounding box center [549, 465] width 252 height 20
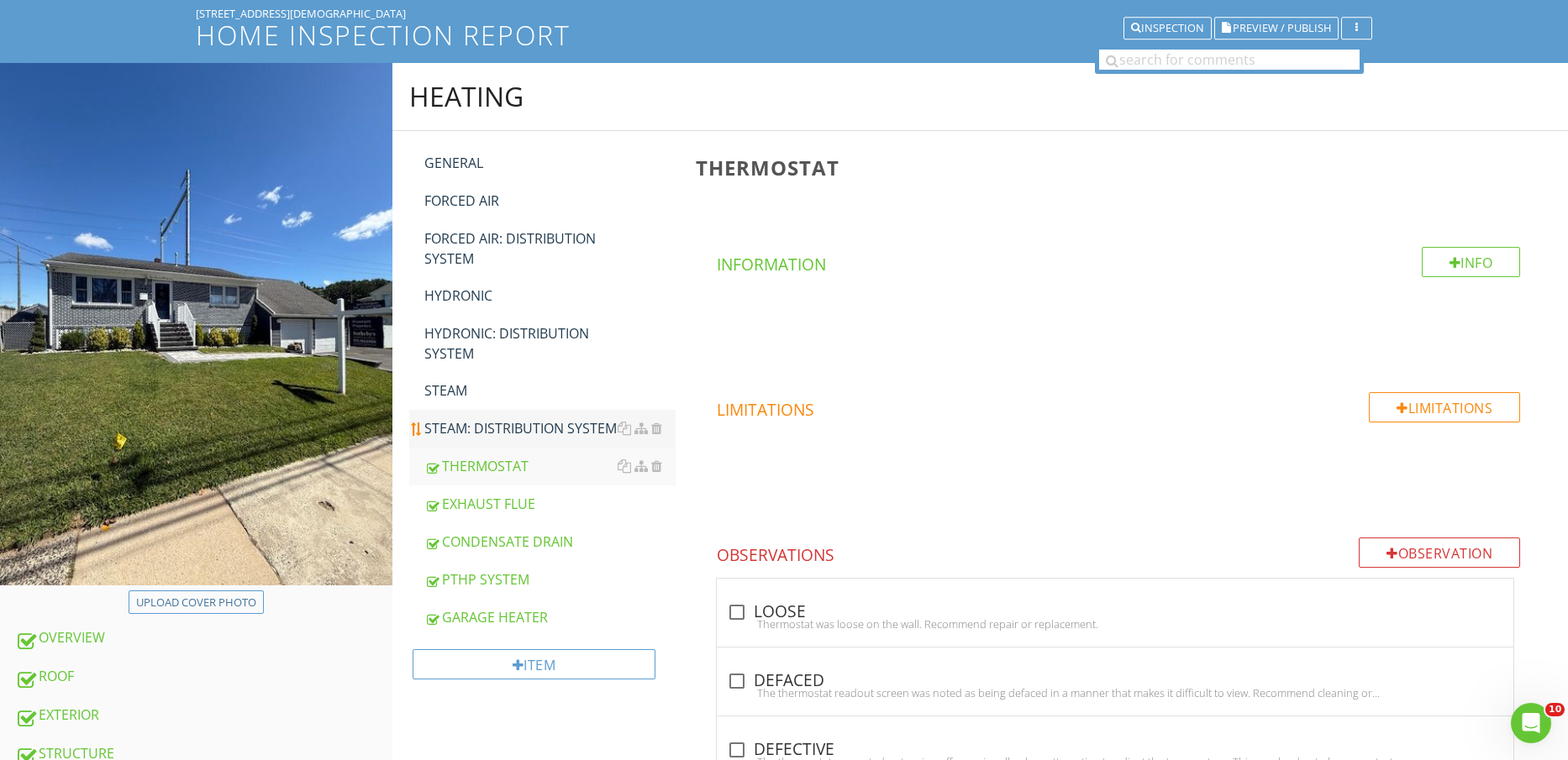
click at [490, 422] on div "STEAM: DISTRIBUTION SYSTEM" at bounding box center [549, 428] width 252 height 20
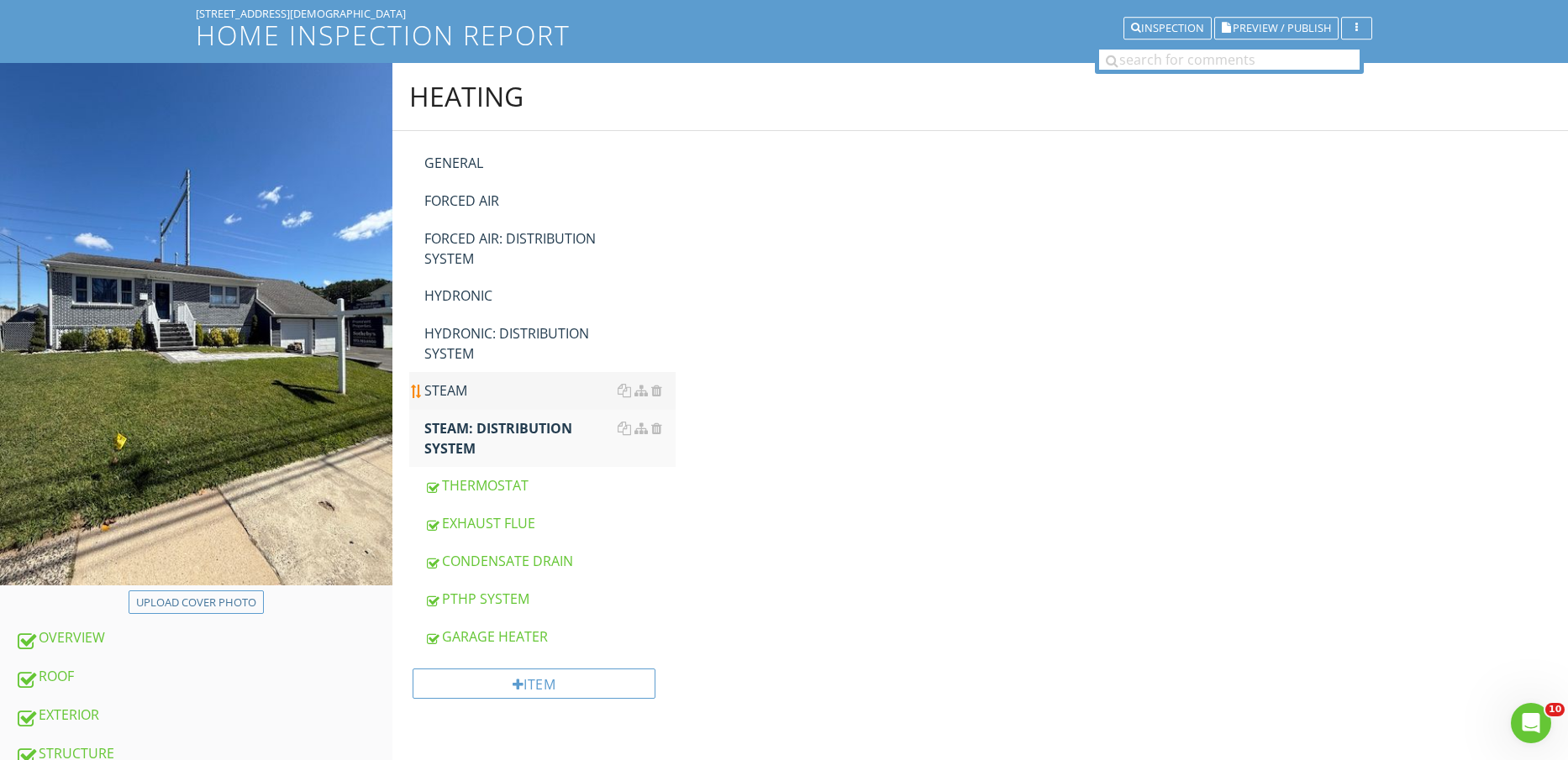
click at [481, 390] on div "STEAM" at bounding box center [549, 390] width 252 height 20
click at [485, 339] on div "HYDRONIC: DISTRIBUTION SYSTEM" at bounding box center [549, 344] width 252 height 41
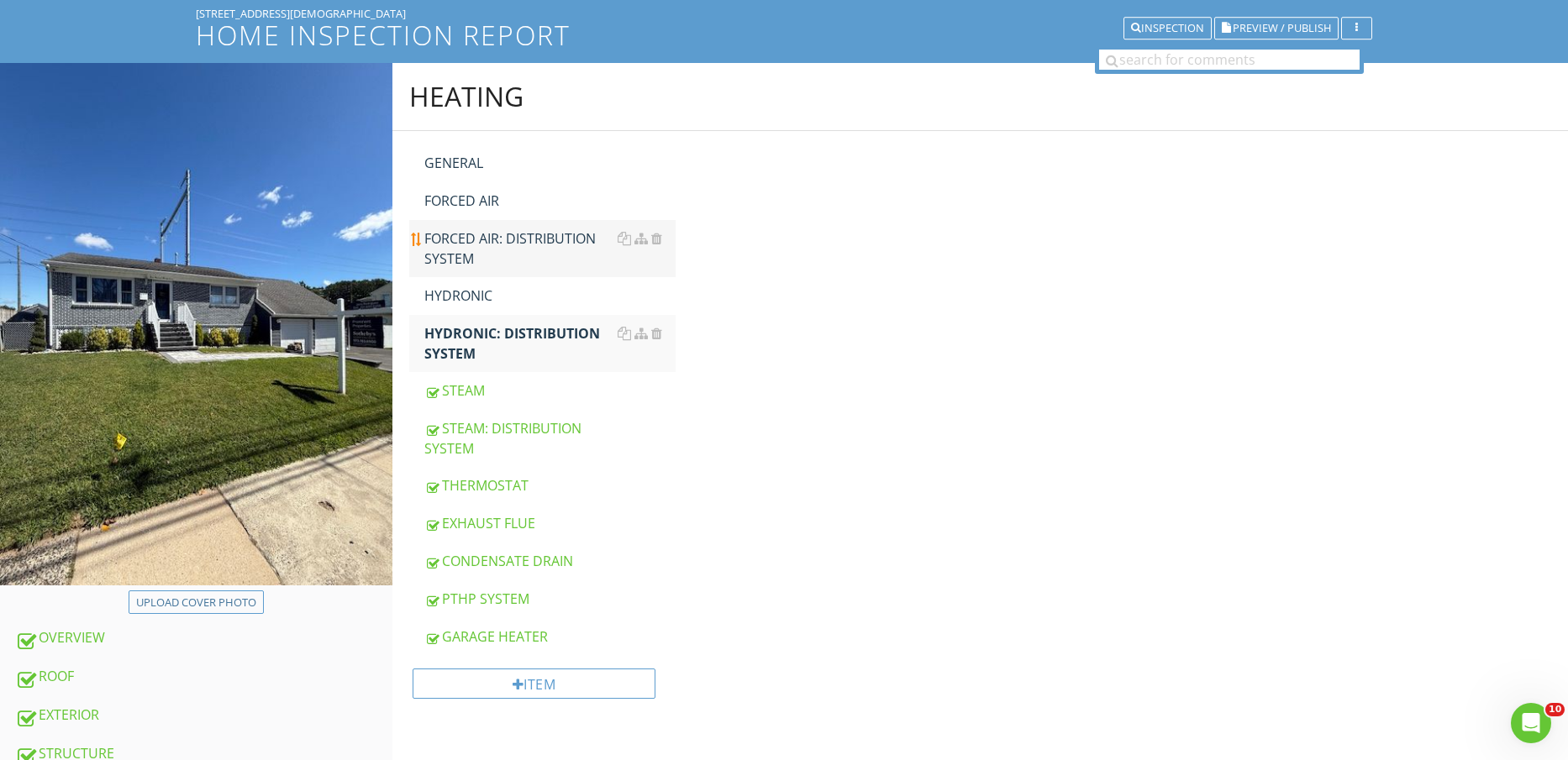
click at [480, 296] on div "HYDRONIC" at bounding box center [549, 296] width 252 height 20
click at [481, 233] on div "FORCED AIR: DISTRIBUTION SYSTEM" at bounding box center [549, 248] width 252 height 41
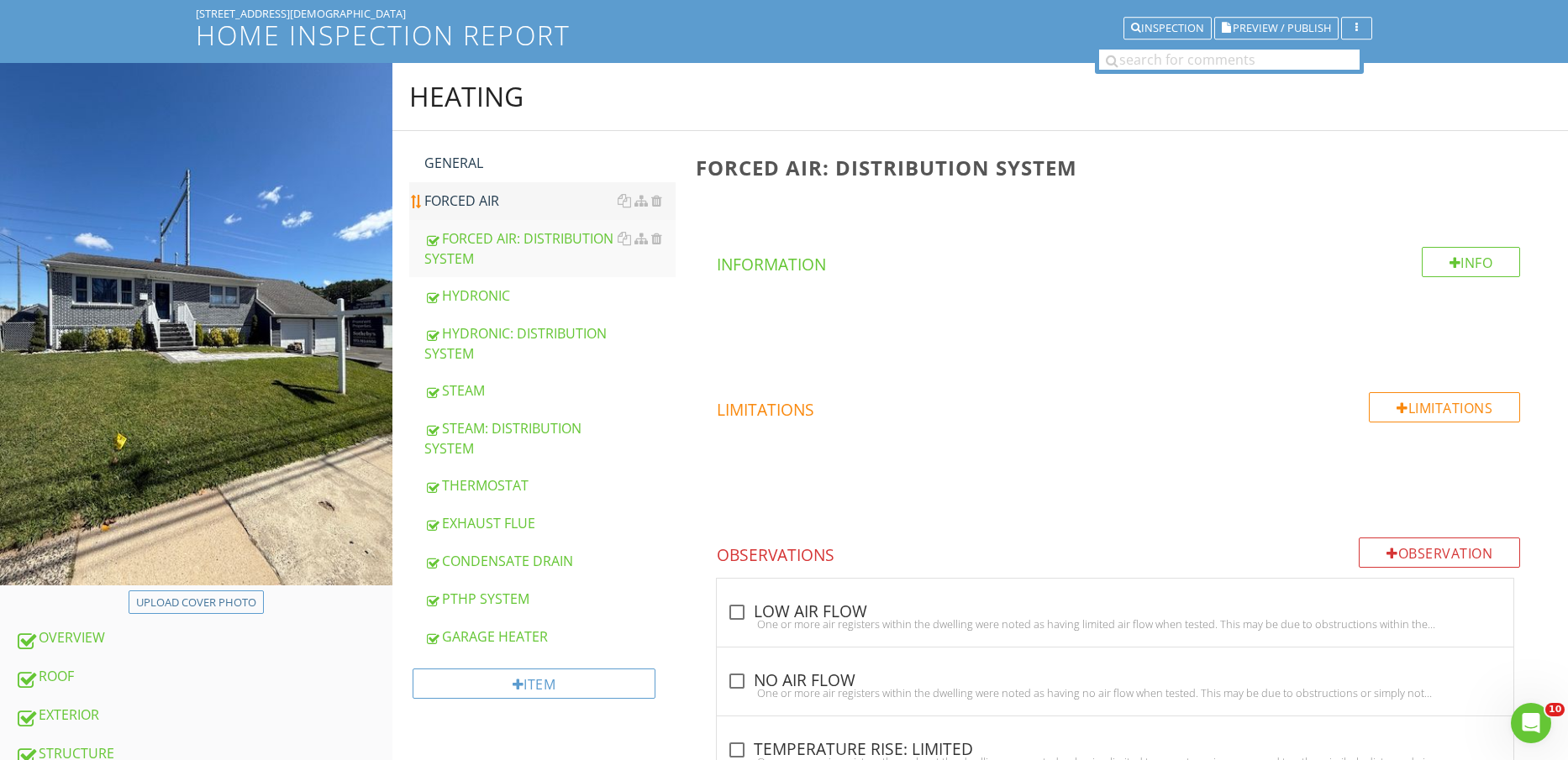
click at [481, 205] on div "FORCED AIR" at bounding box center [549, 200] width 252 height 20
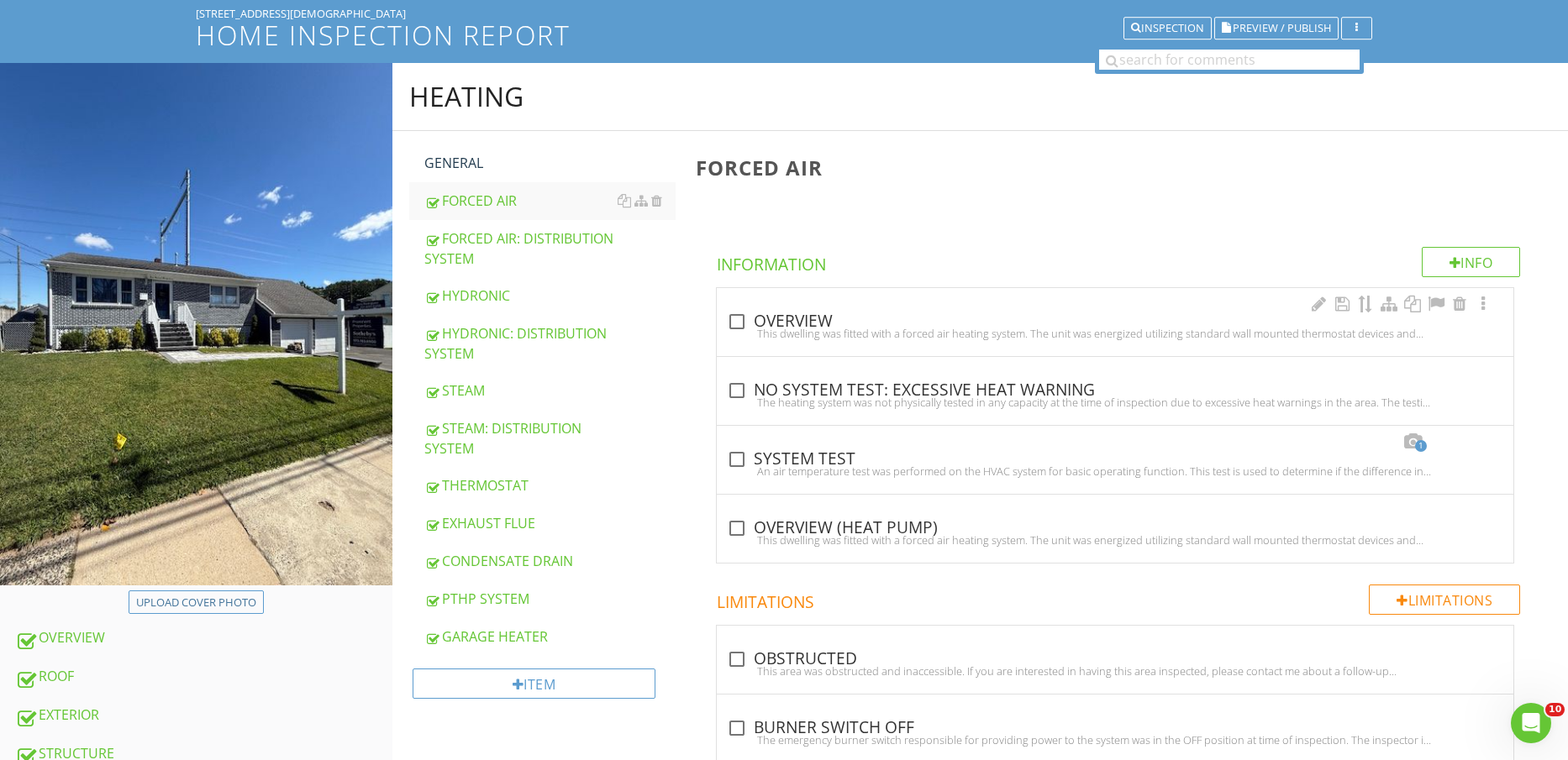
click at [784, 328] on div "This dwelling was fitted with a forced air heating system. The unit was energiz…" at bounding box center [1115, 333] width 776 height 13
checkbox input "true"
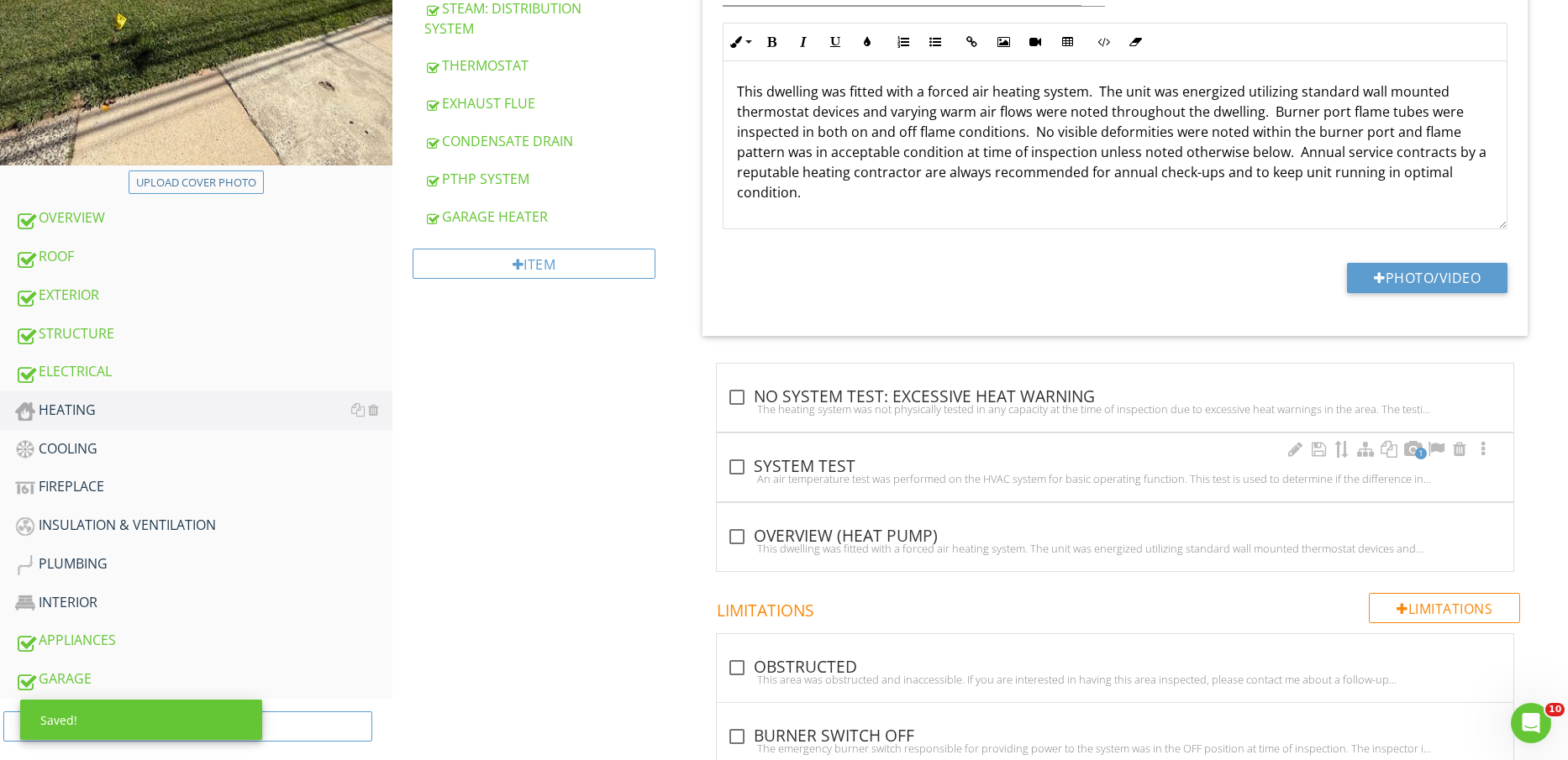
click at [788, 461] on div "check_box_outline_blank SYSTEM TEST" at bounding box center [1115, 466] width 776 height 20
checkbox input "true"
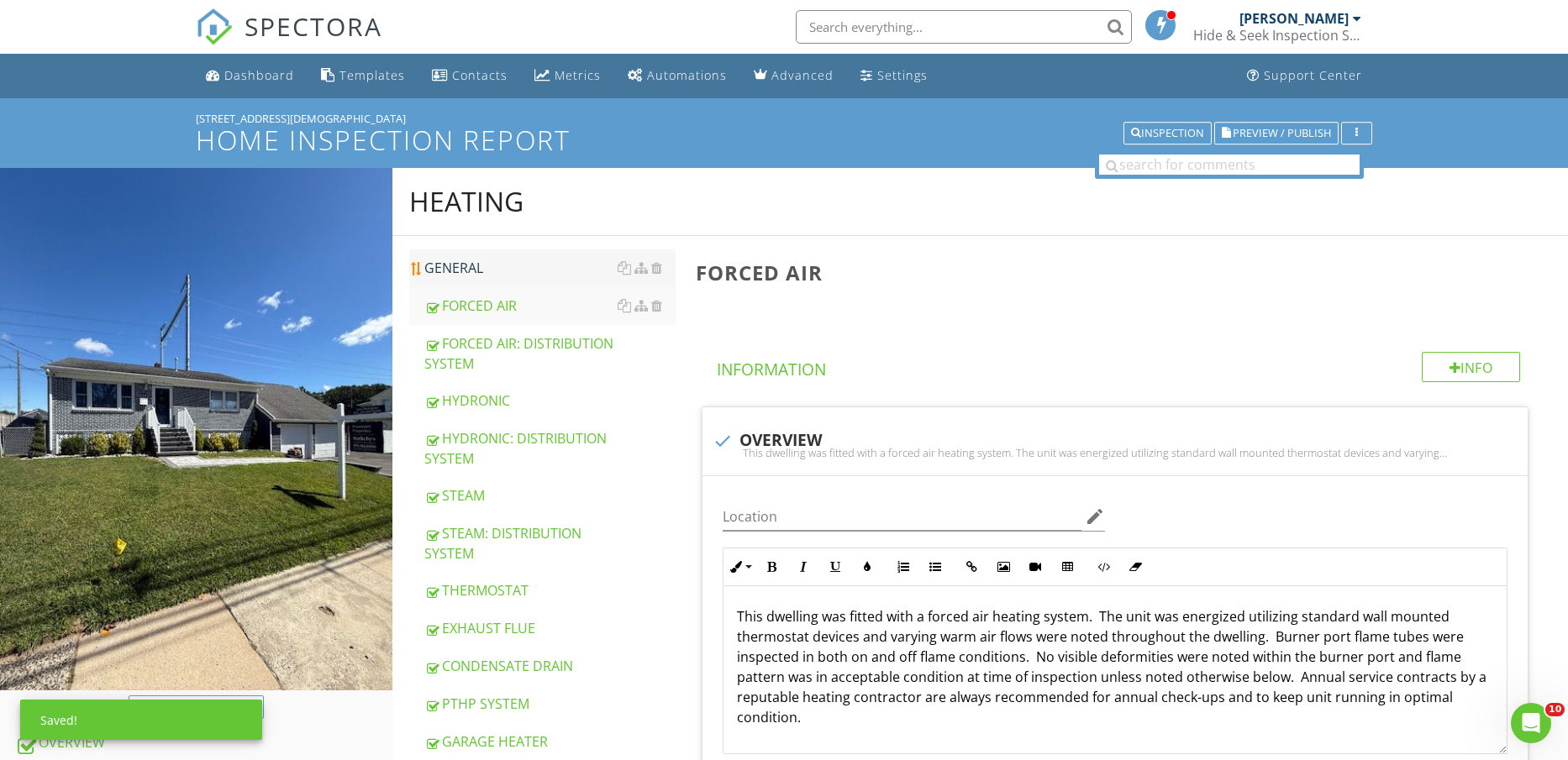
click at [505, 264] on div "GENERAL" at bounding box center [549, 267] width 252 height 20
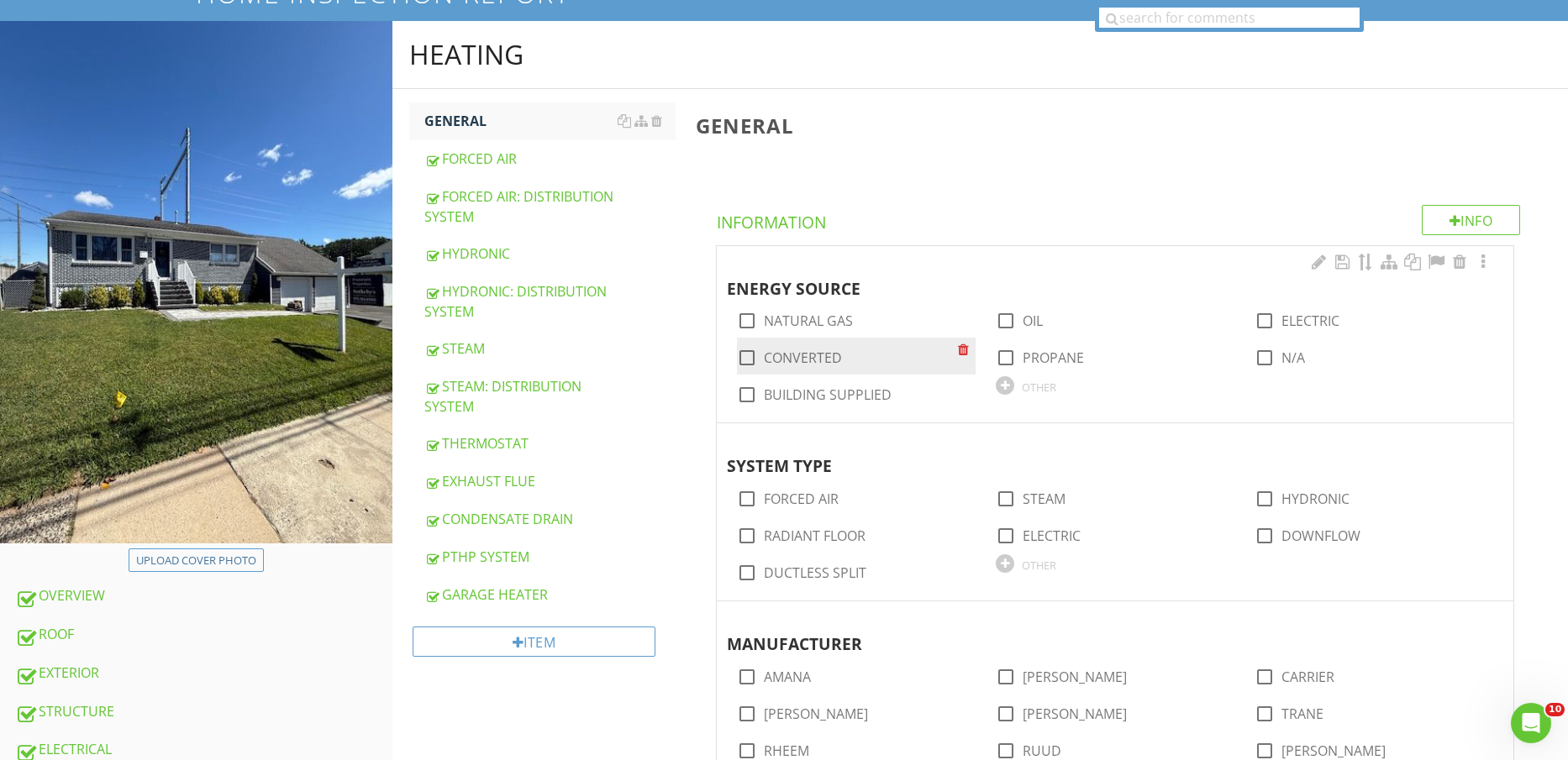
scroll to position [211, 0]
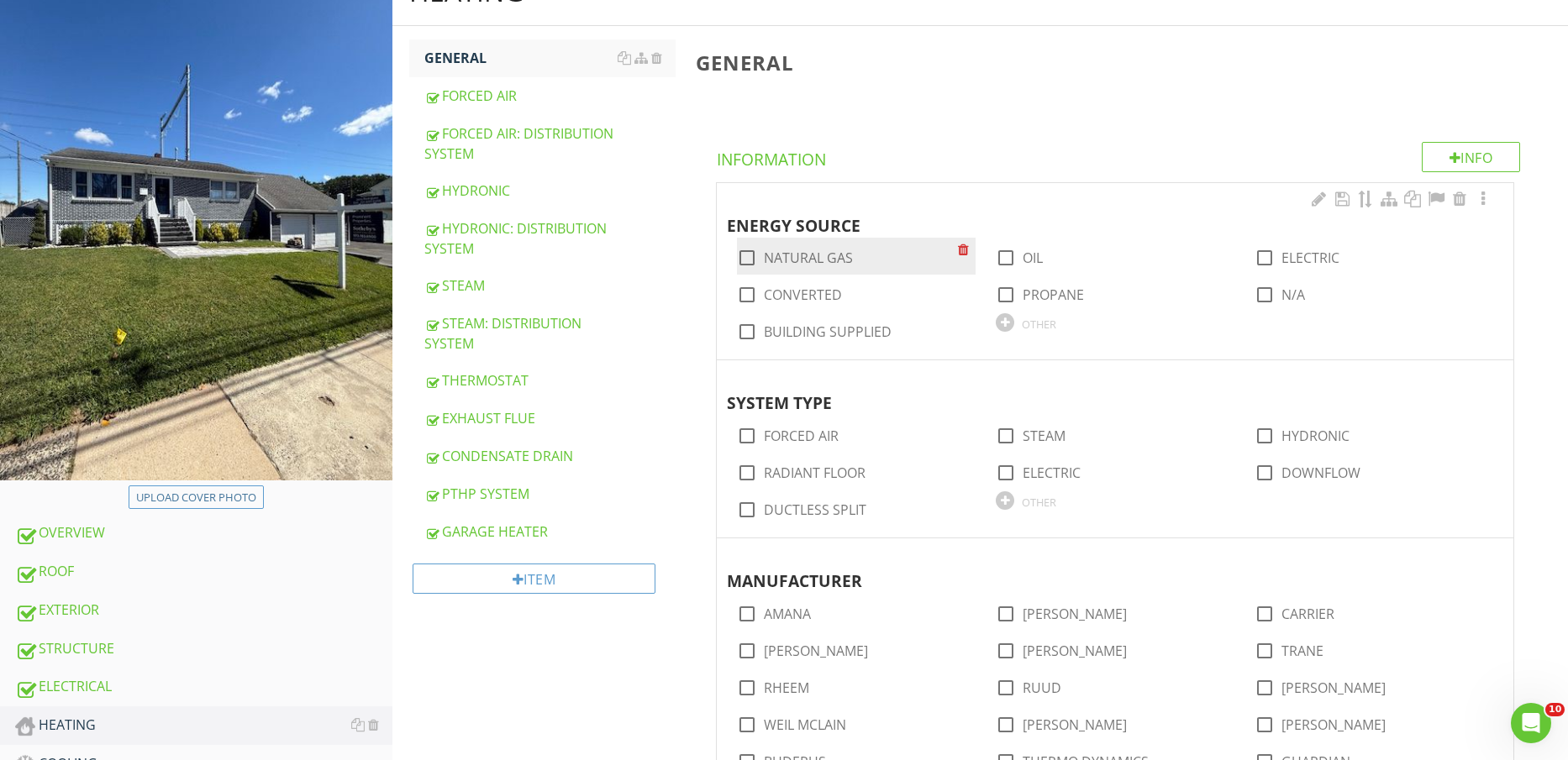
click at [818, 252] on label "NATURAL GAS" at bounding box center [808, 258] width 89 height 17
checkbox input "true"
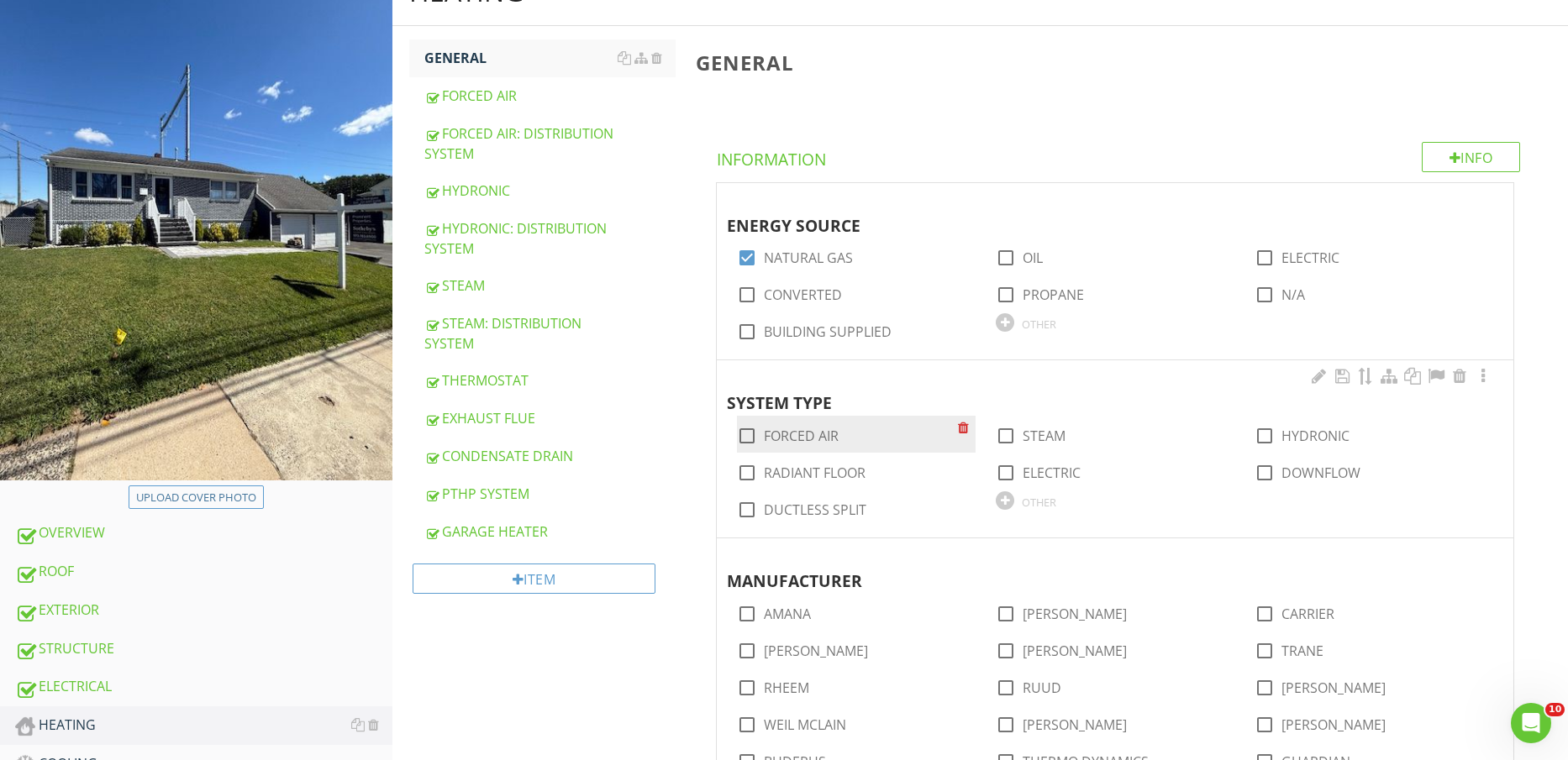
click at [813, 439] on label "FORCED AIR" at bounding box center [801, 436] width 75 height 17
checkbox input "true"
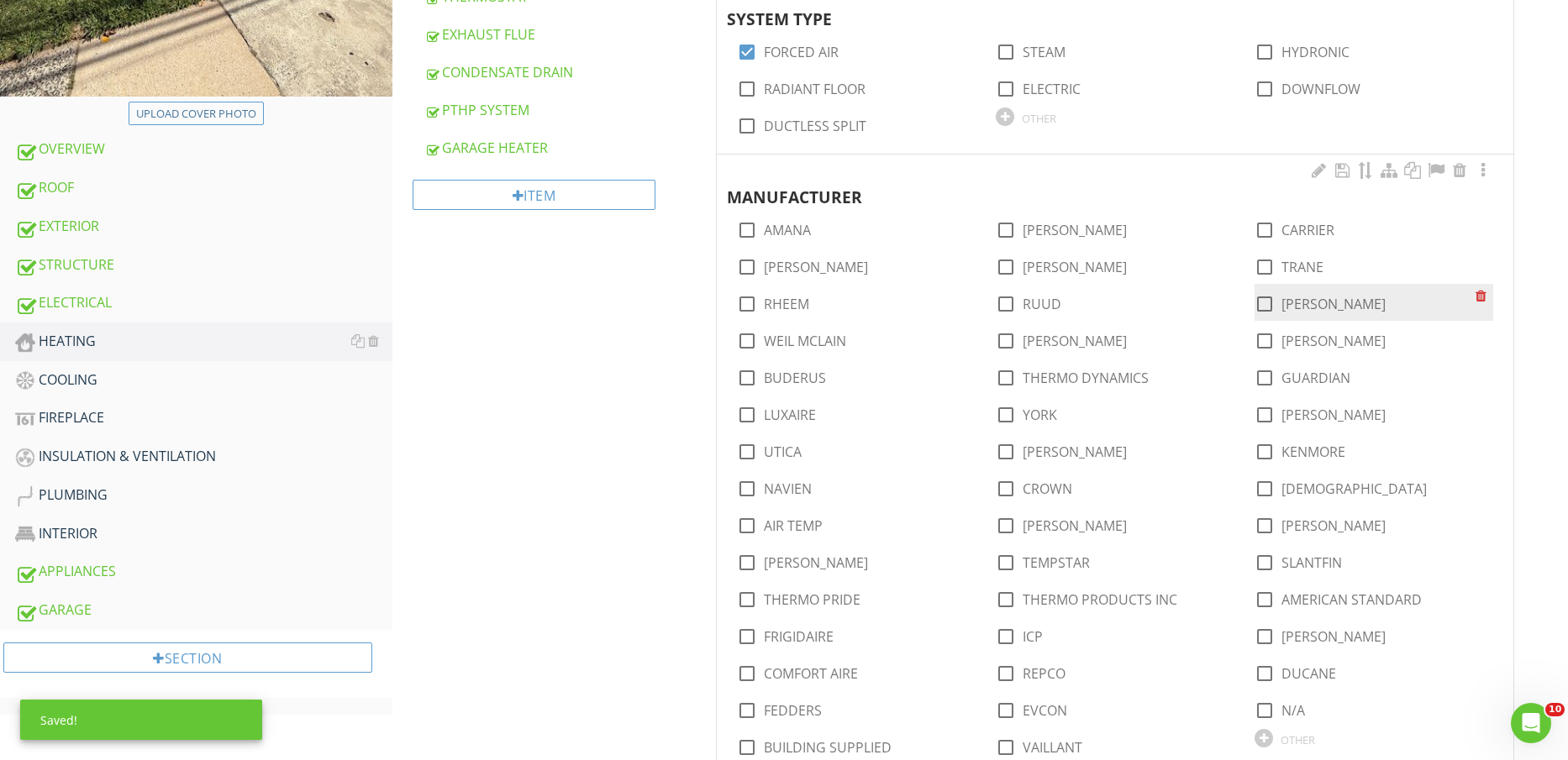
scroll to position [631, 0]
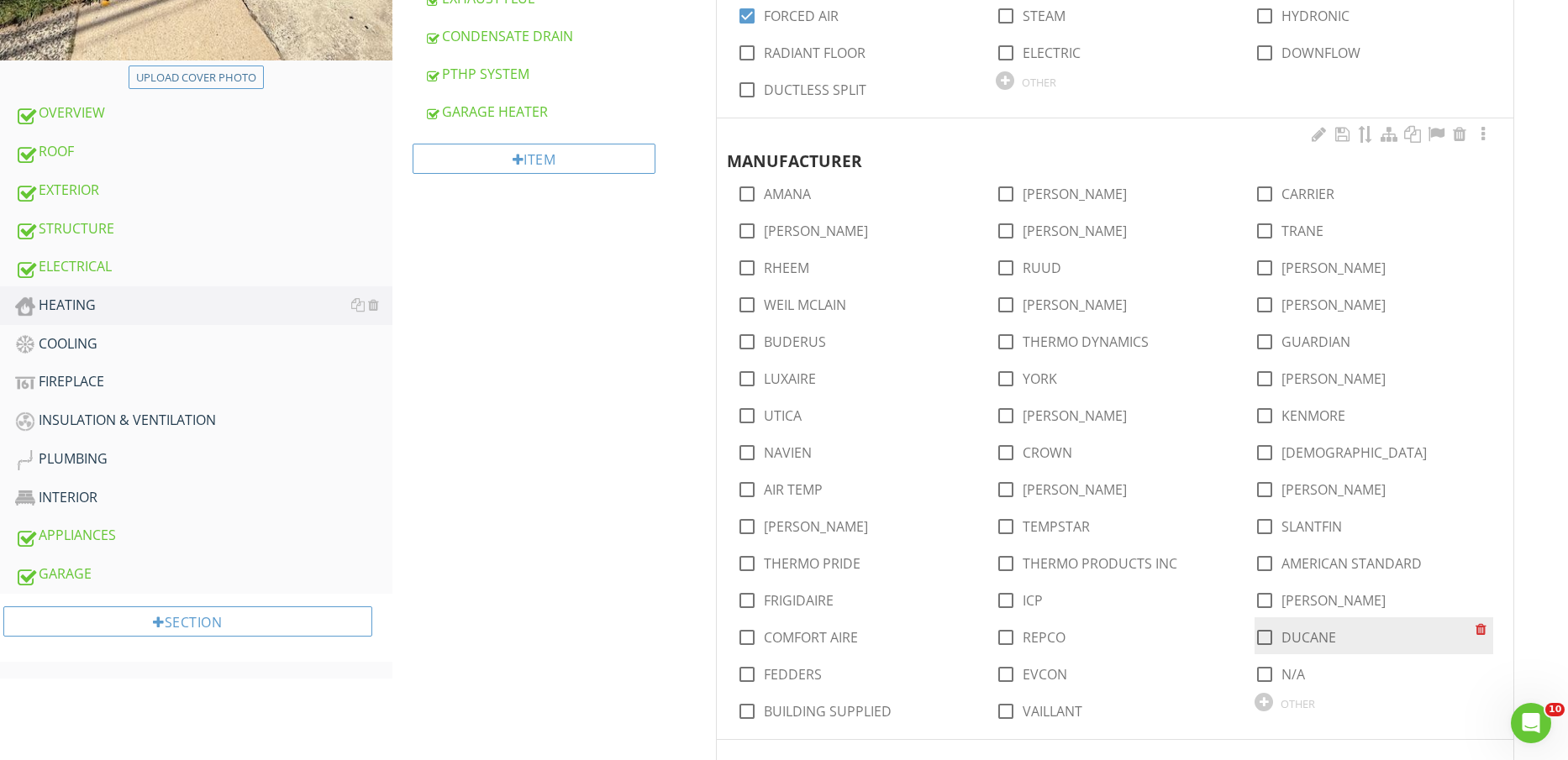
click at [1328, 640] on label "DUCANE" at bounding box center [1308, 638] width 55 height 17
checkbox input "true"
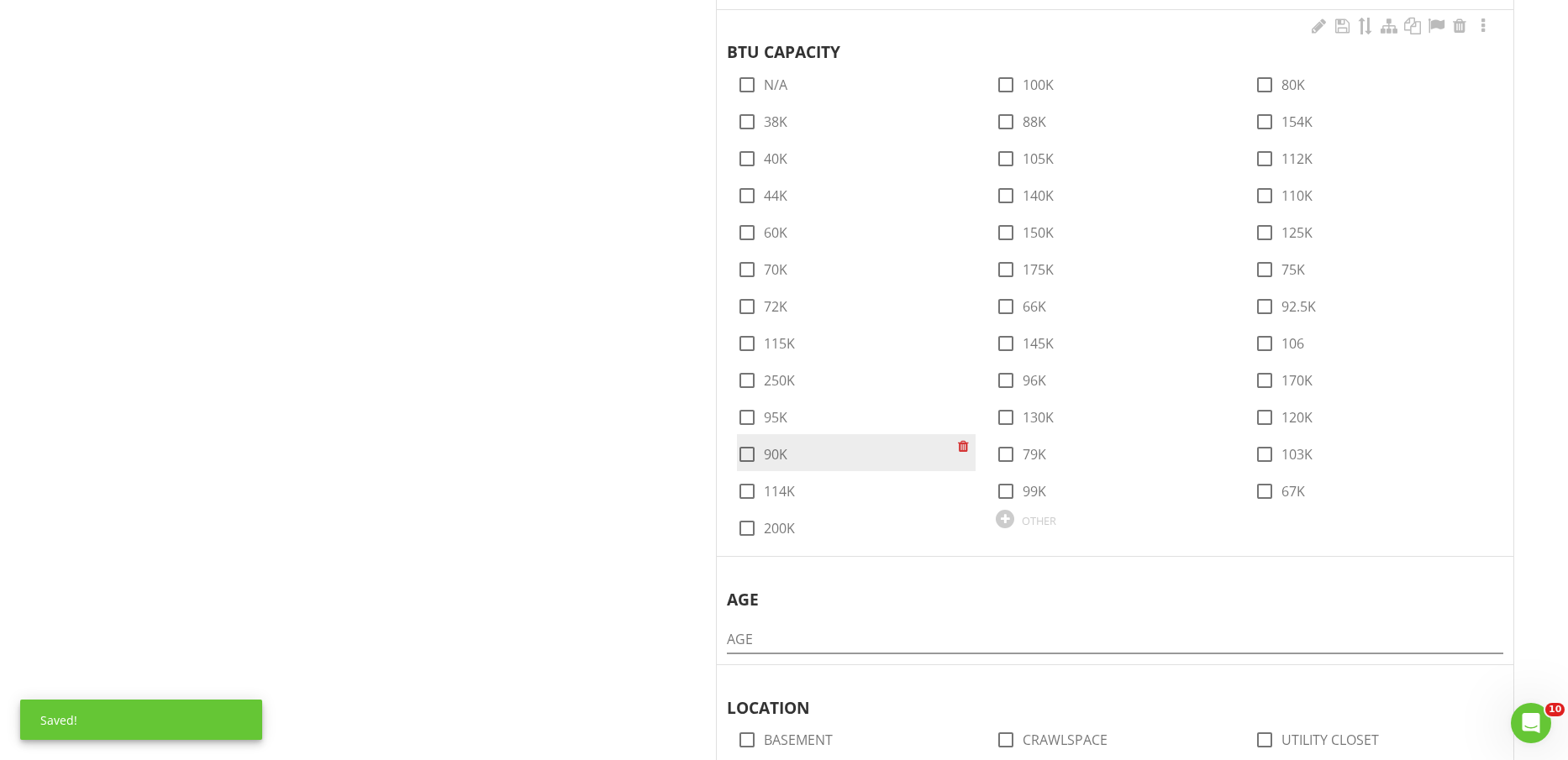
scroll to position [1365, 0]
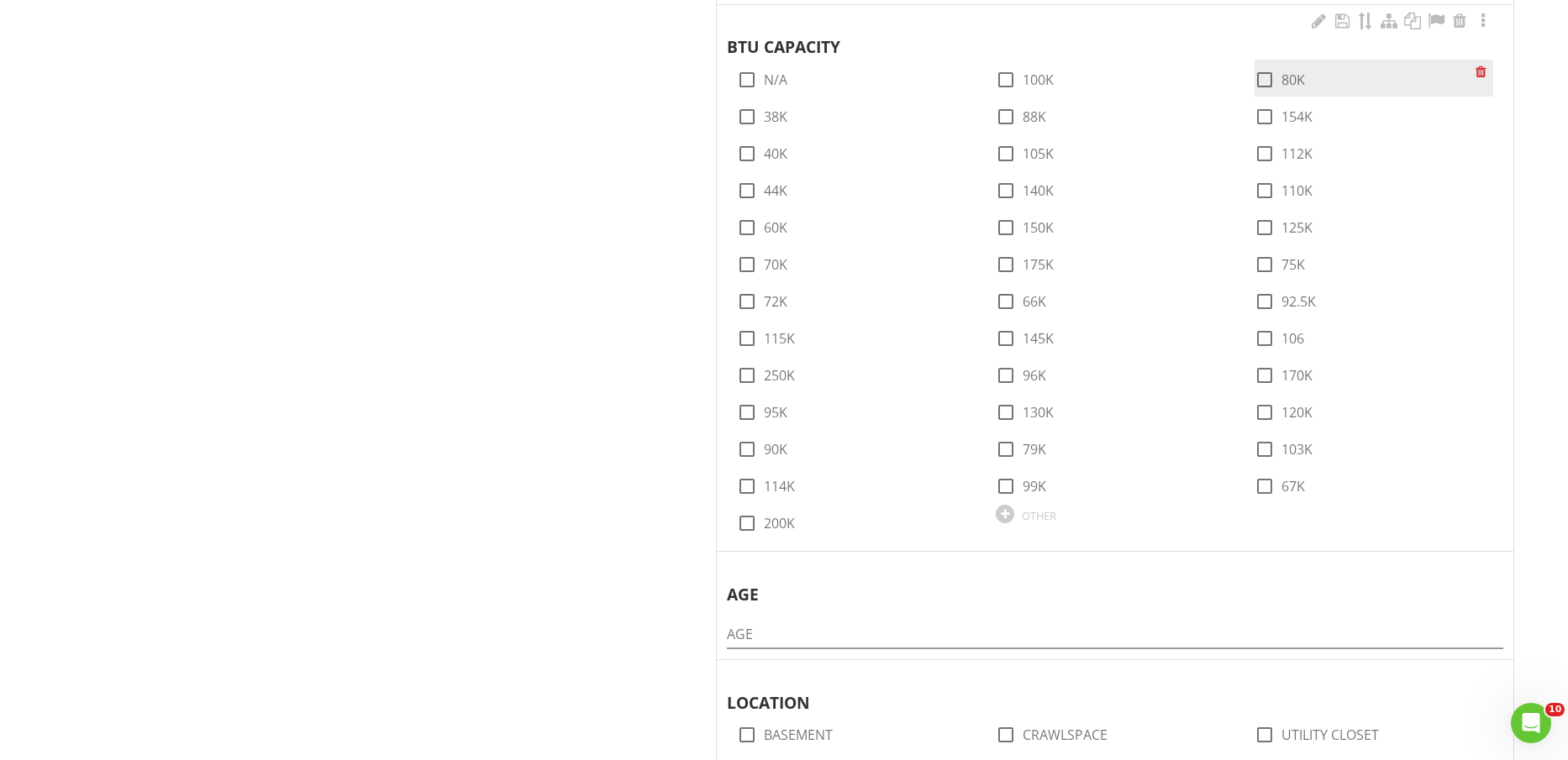
click at [1292, 79] on label "80K" at bounding box center [1292, 80] width 24 height 17
checkbox input "true"
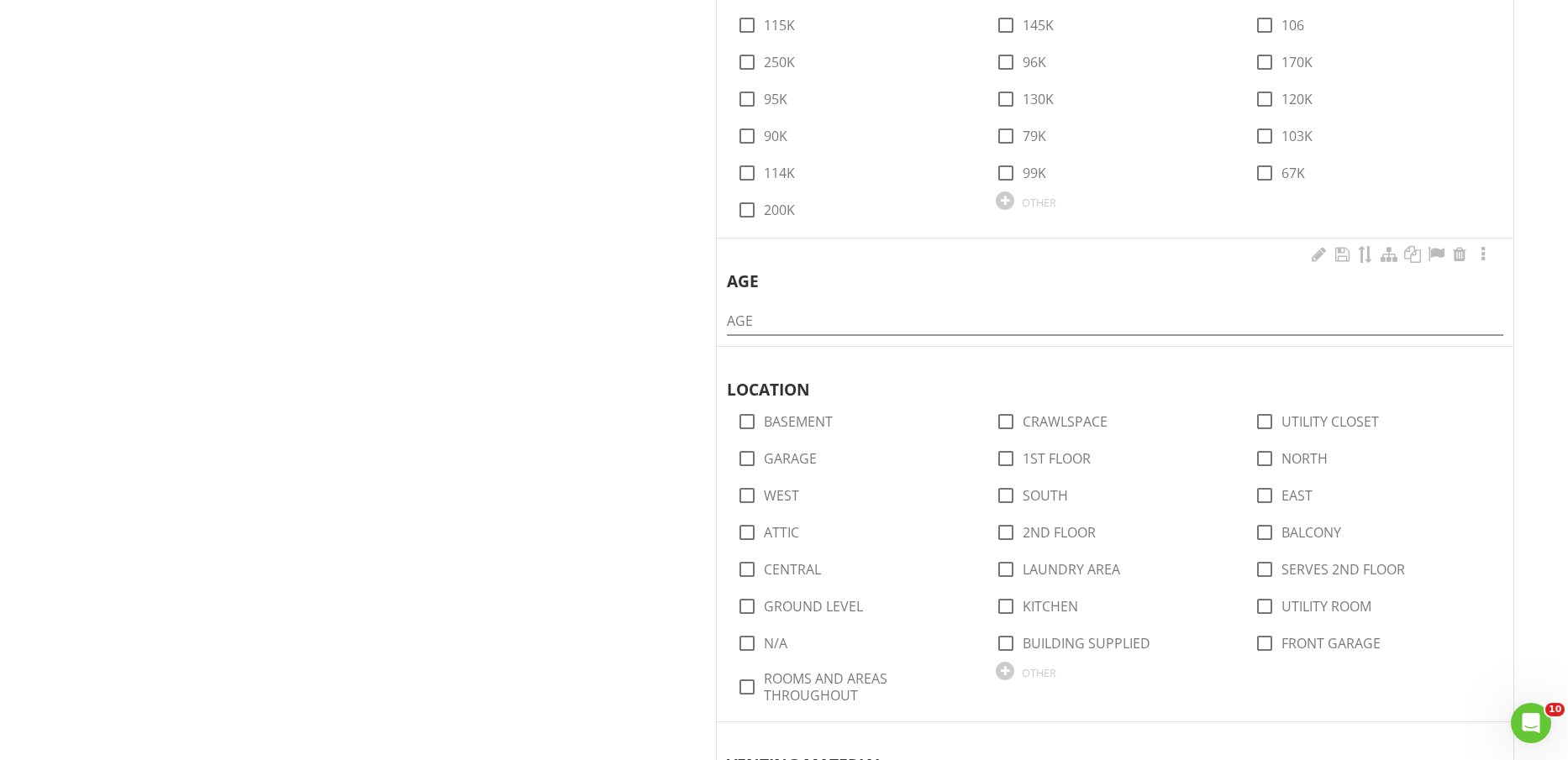
scroll to position [1680, 0]
click at [1034, 322] on input "AGE" at bounding box center [1115, 319] width 776 height 27
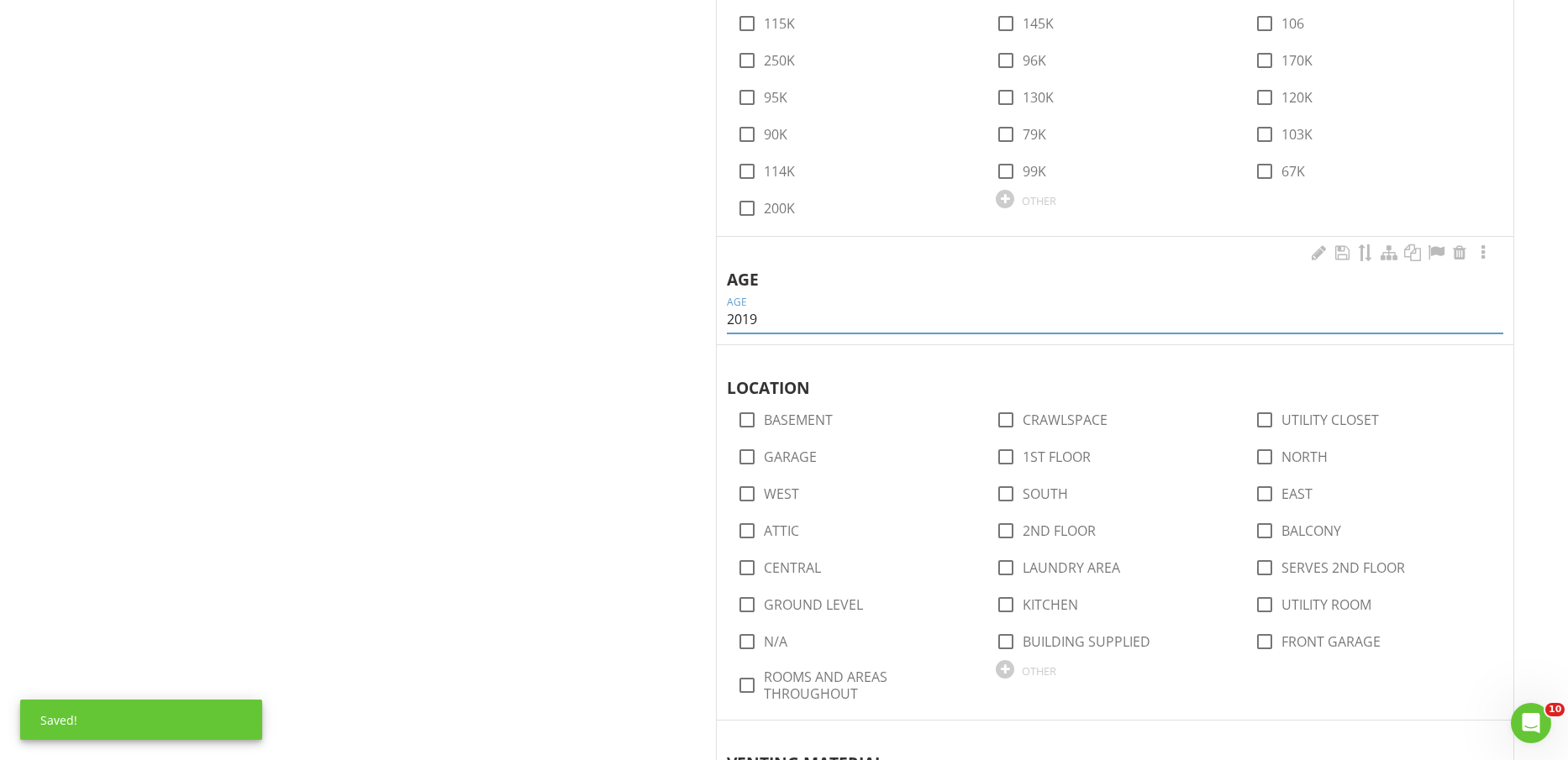
scroll to position [1891, 0]
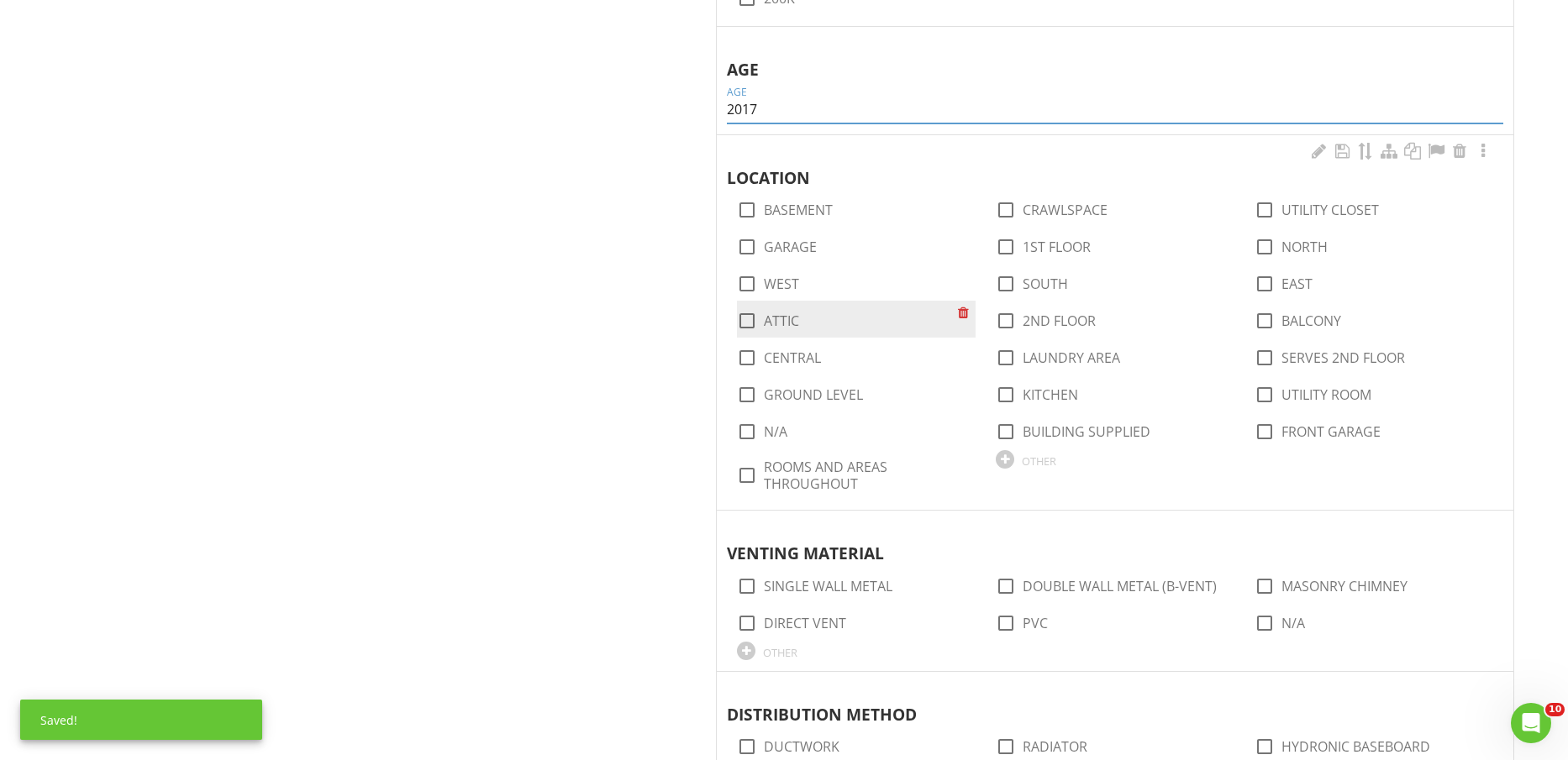
type input "2017"
click at [770, 318] on label "ATTIC" at bounding box center [781, 321] width 35 height 17
checkbox input "true"
click at [788, 355] on label "CENTRAL" at bounding box center [792, 358] width 58 height 17
checkbox input "true"
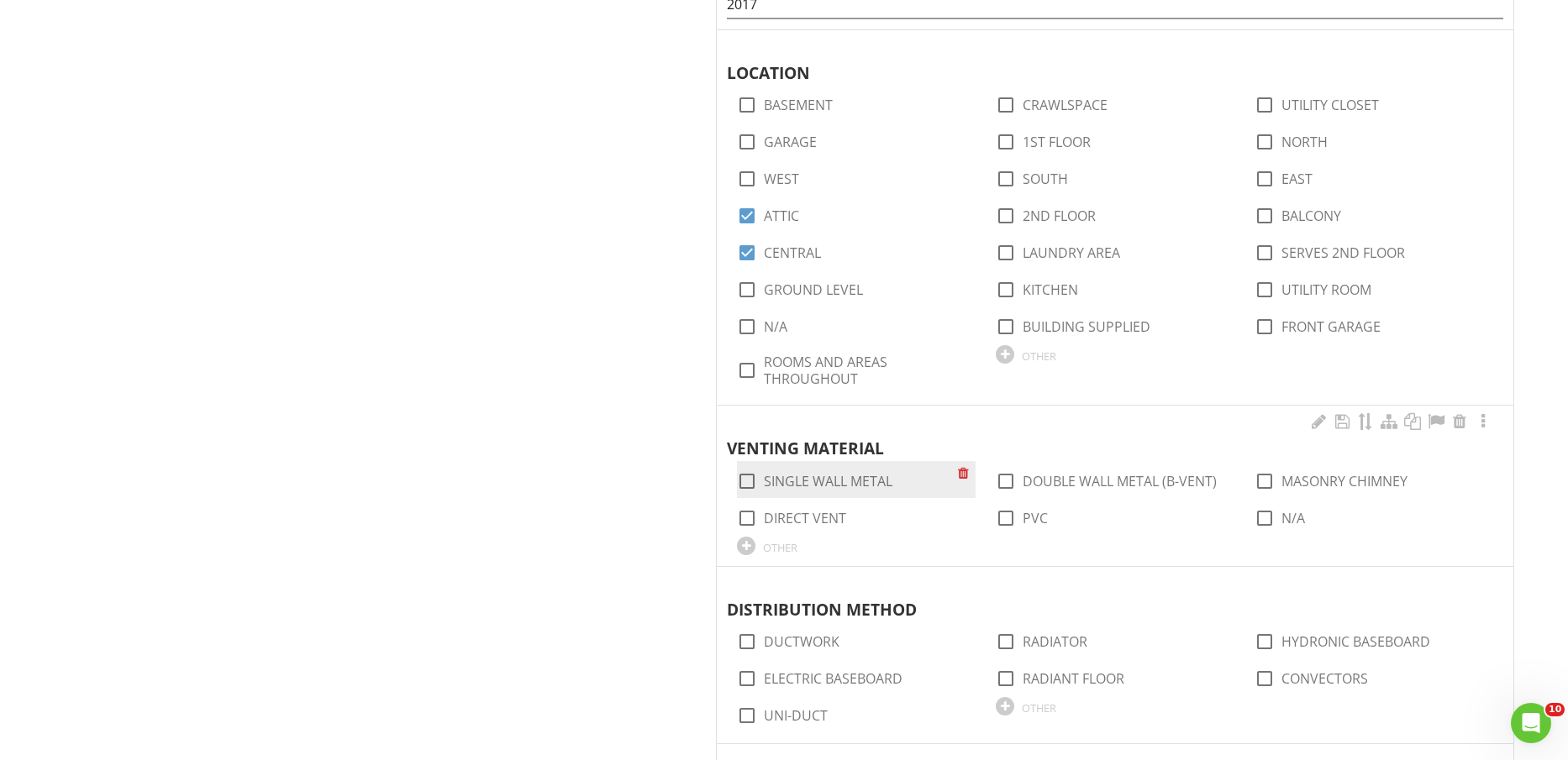
scroll to position [2311, 0]
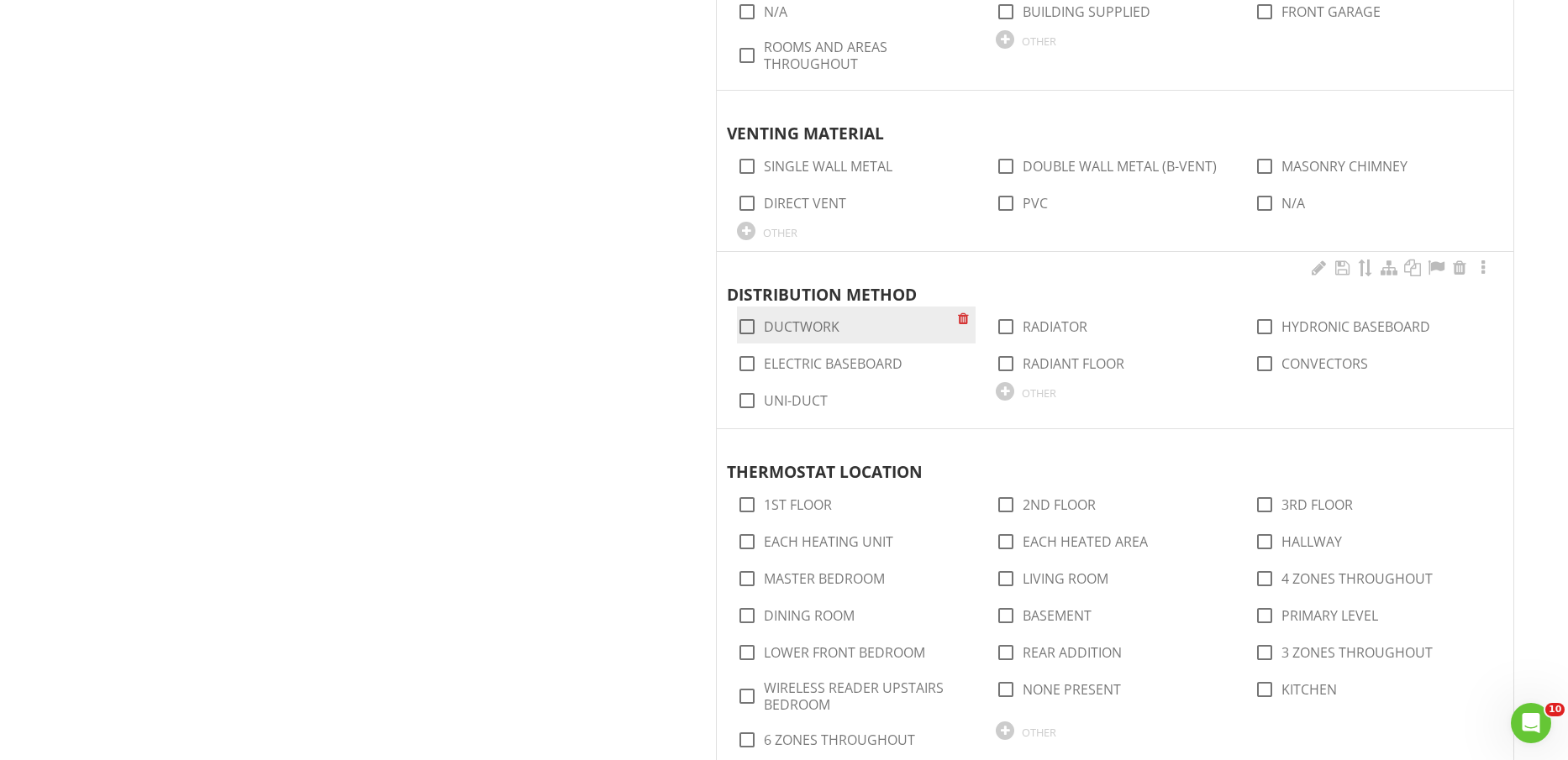
click at [803, 319] on label "DUCTWORK" at bounding box center [801, 327] width 76 height 17
checkbox input "true"
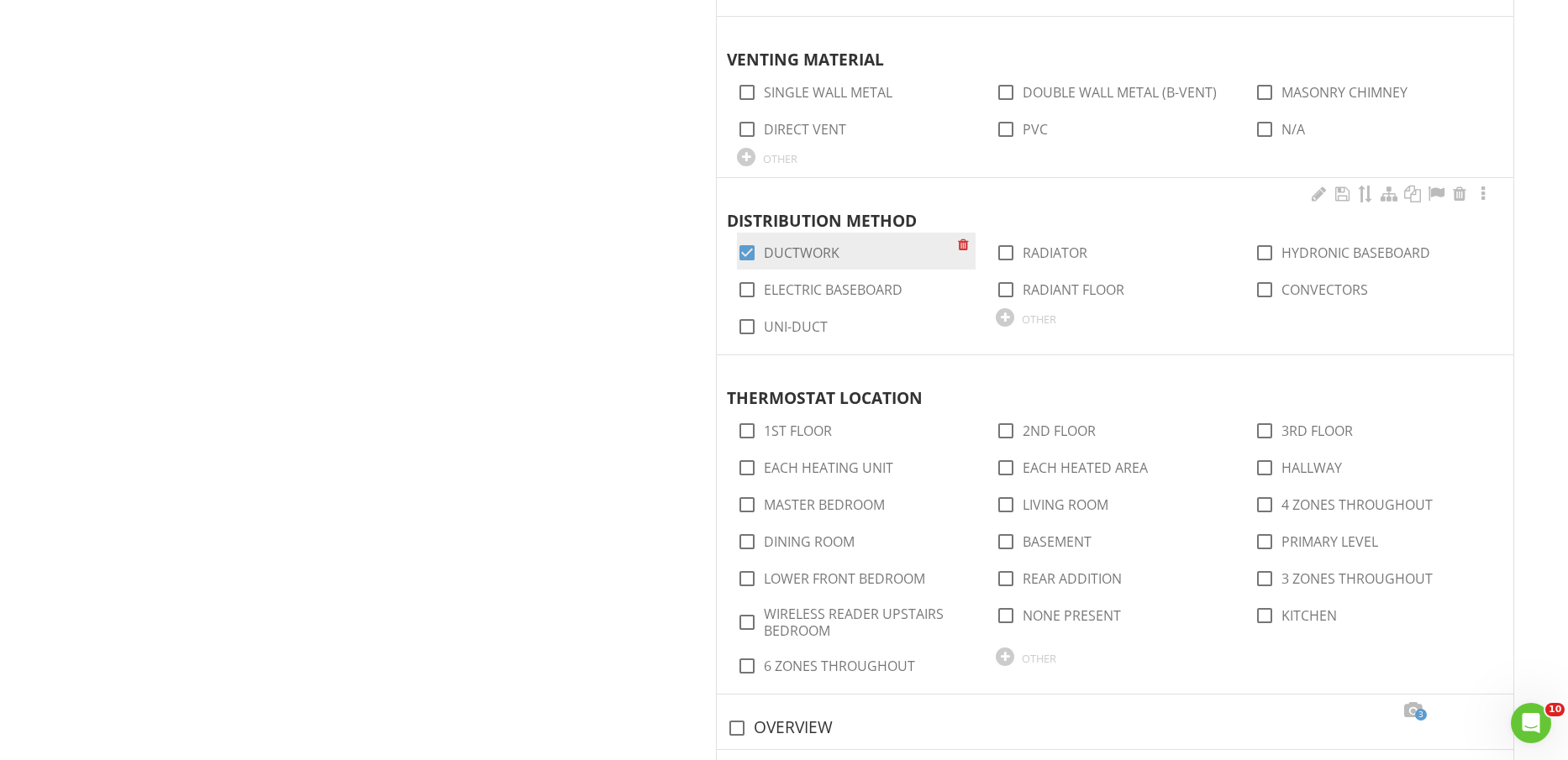
scroll to position [2416, 0]
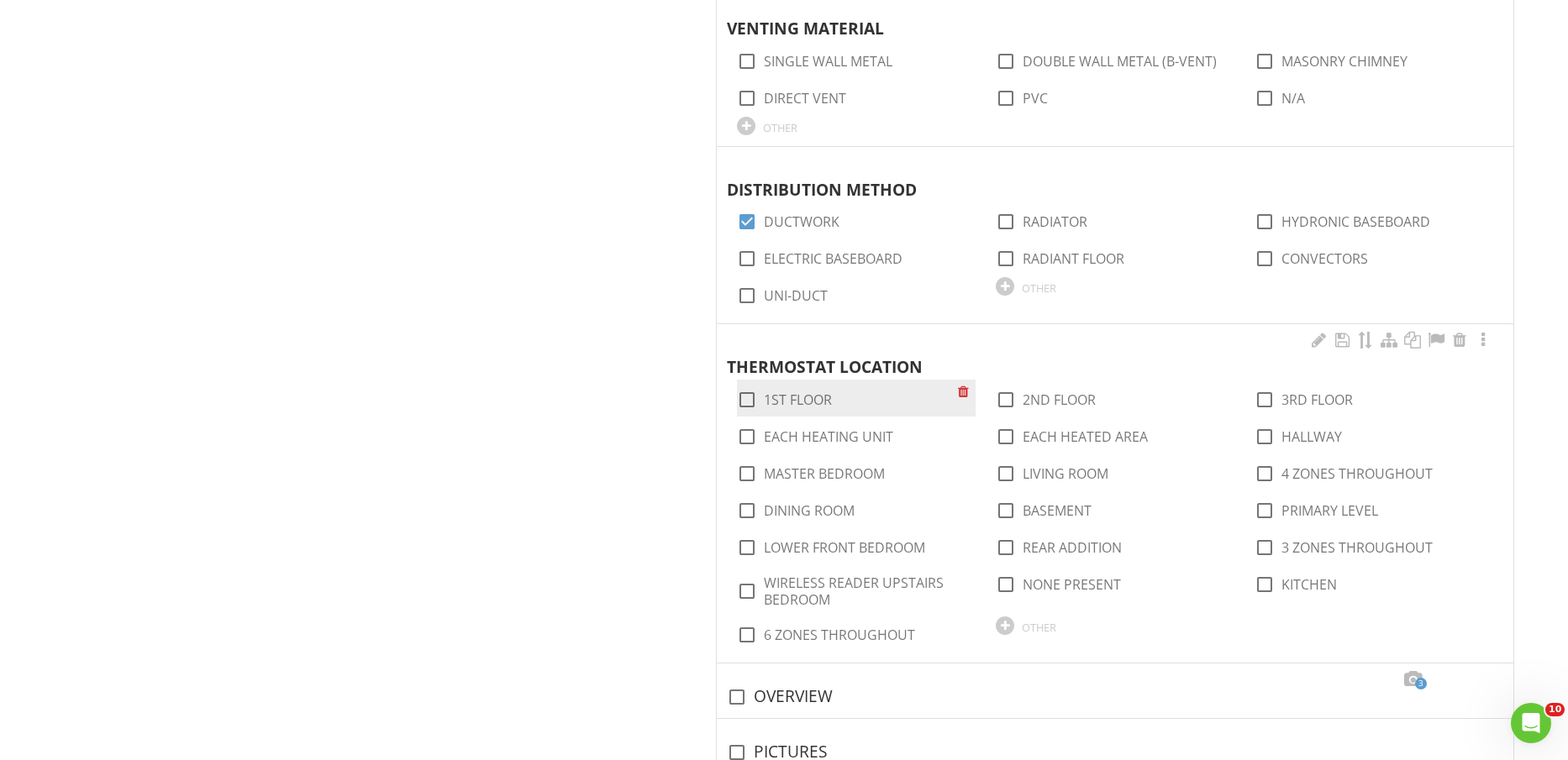
click at [811, 399] on label "1ST FLOOR" at bounding box center [798, 400] width 68 height 17
checkbox input "true"
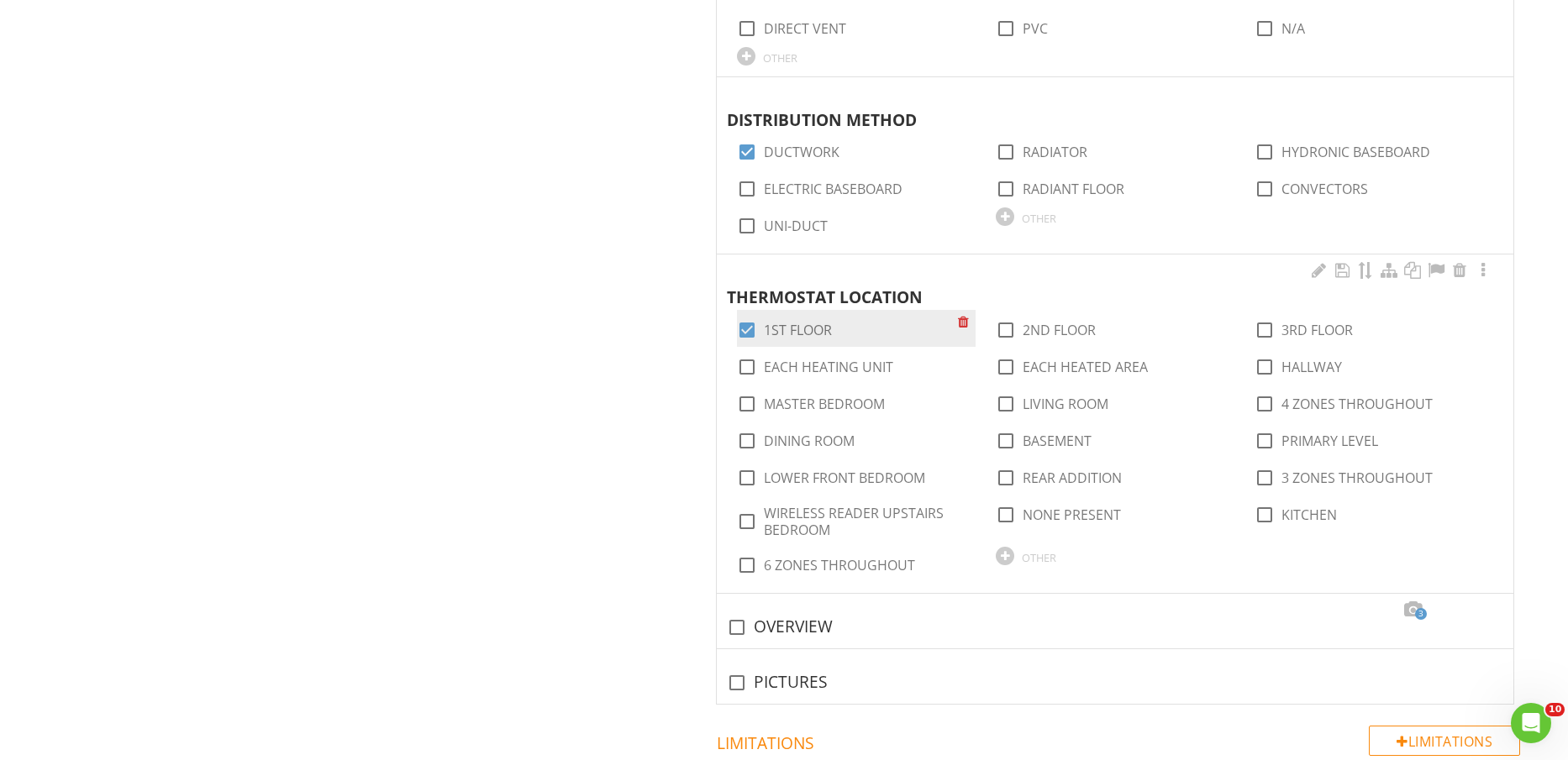
scroll to position [2521, 0]
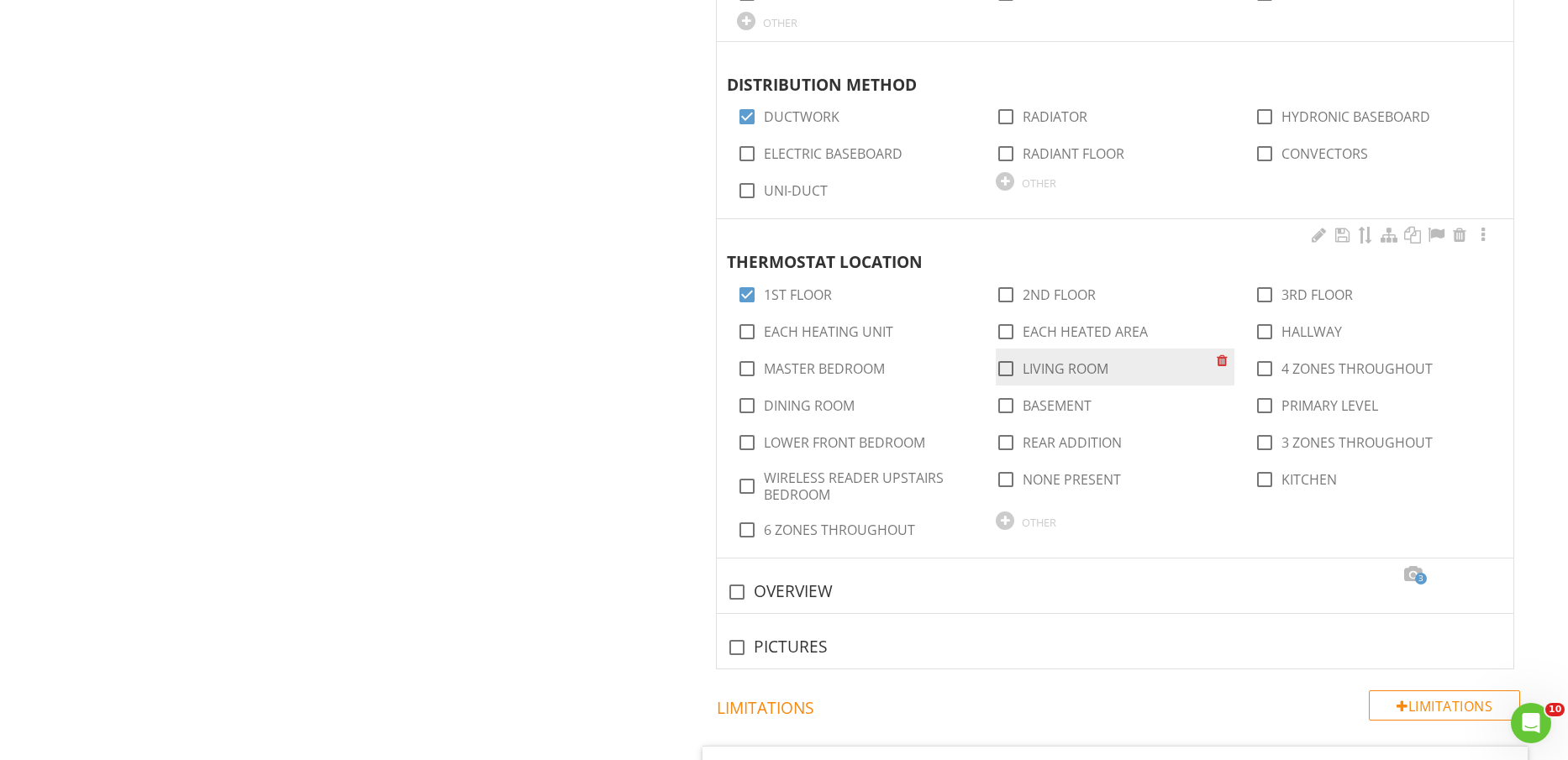
click at [1073, 376] on label "LIVING ROOM" at bounding box center [1065, 369] width 86 height 17
checkbox input "true"
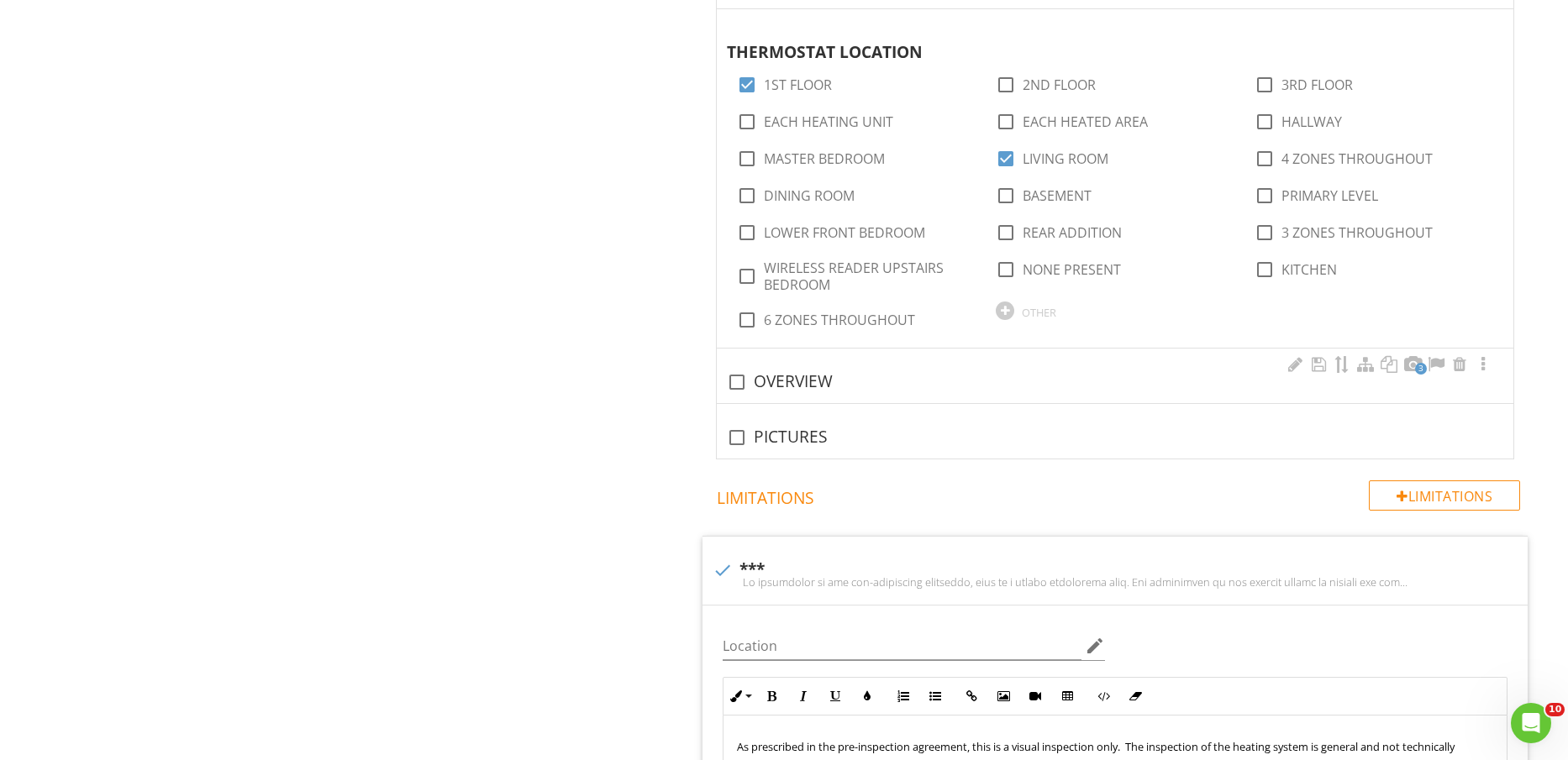
click at [775, 380] on div "check_box_outline_blank OVERVIEW" at bounding box center [1115, 381] width 776 height 20
checkbox input "true"
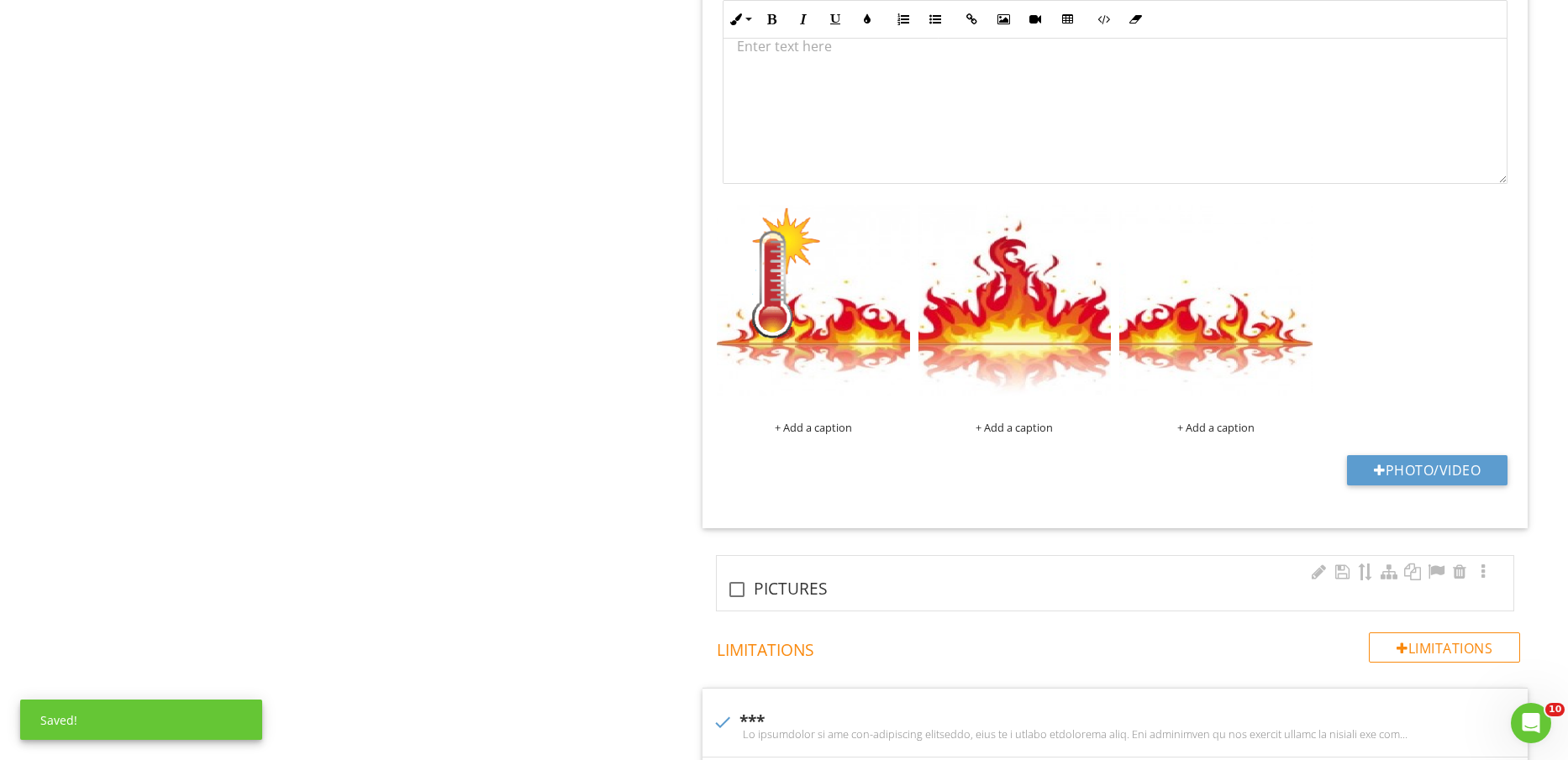
click at [784, 580] on div "check_box_outline_blank PICTURES" at bounding box center [1115, 589] width 776 height 20
checkbox input "true"
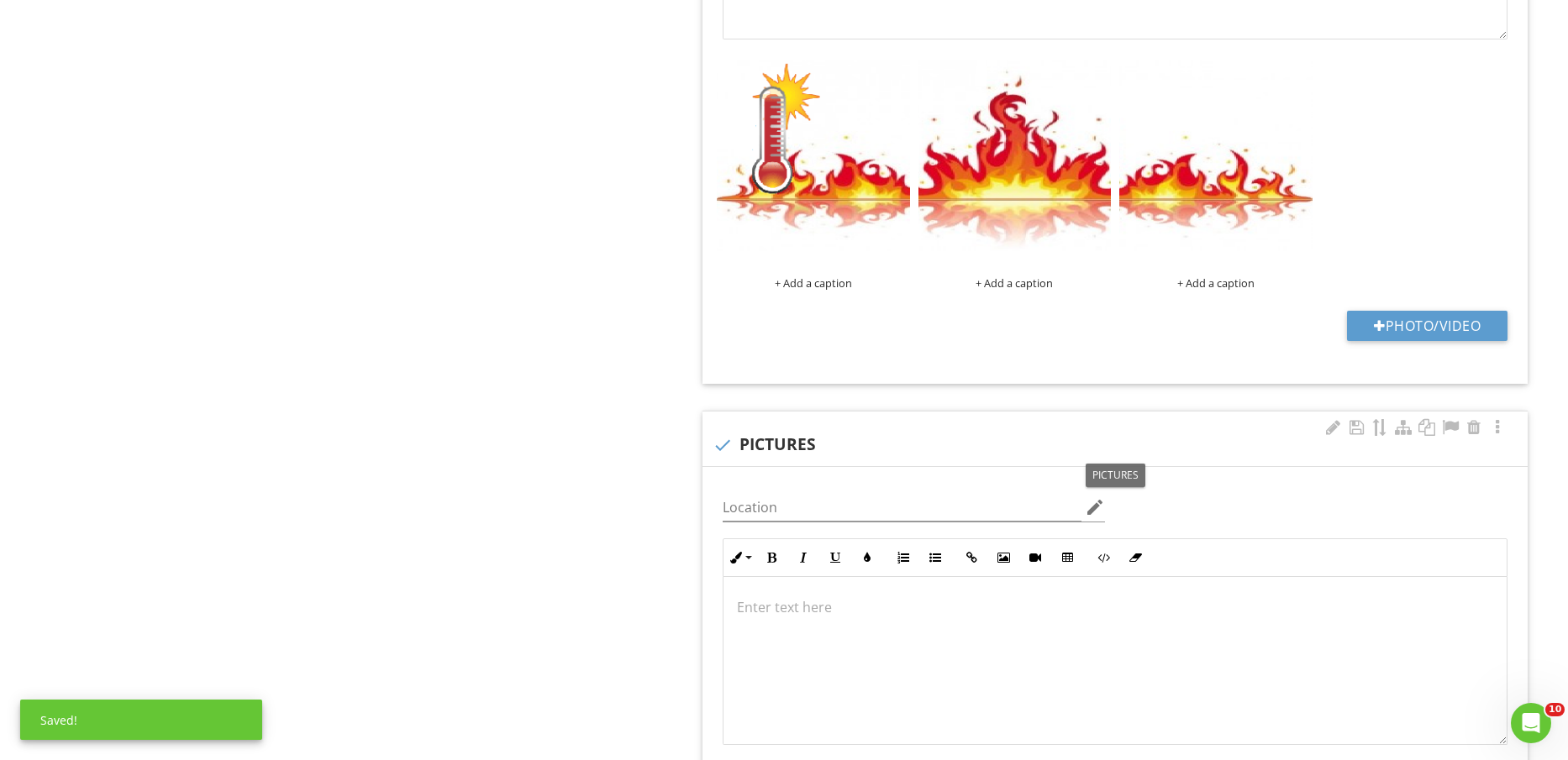
scroll to position [3676, 0]
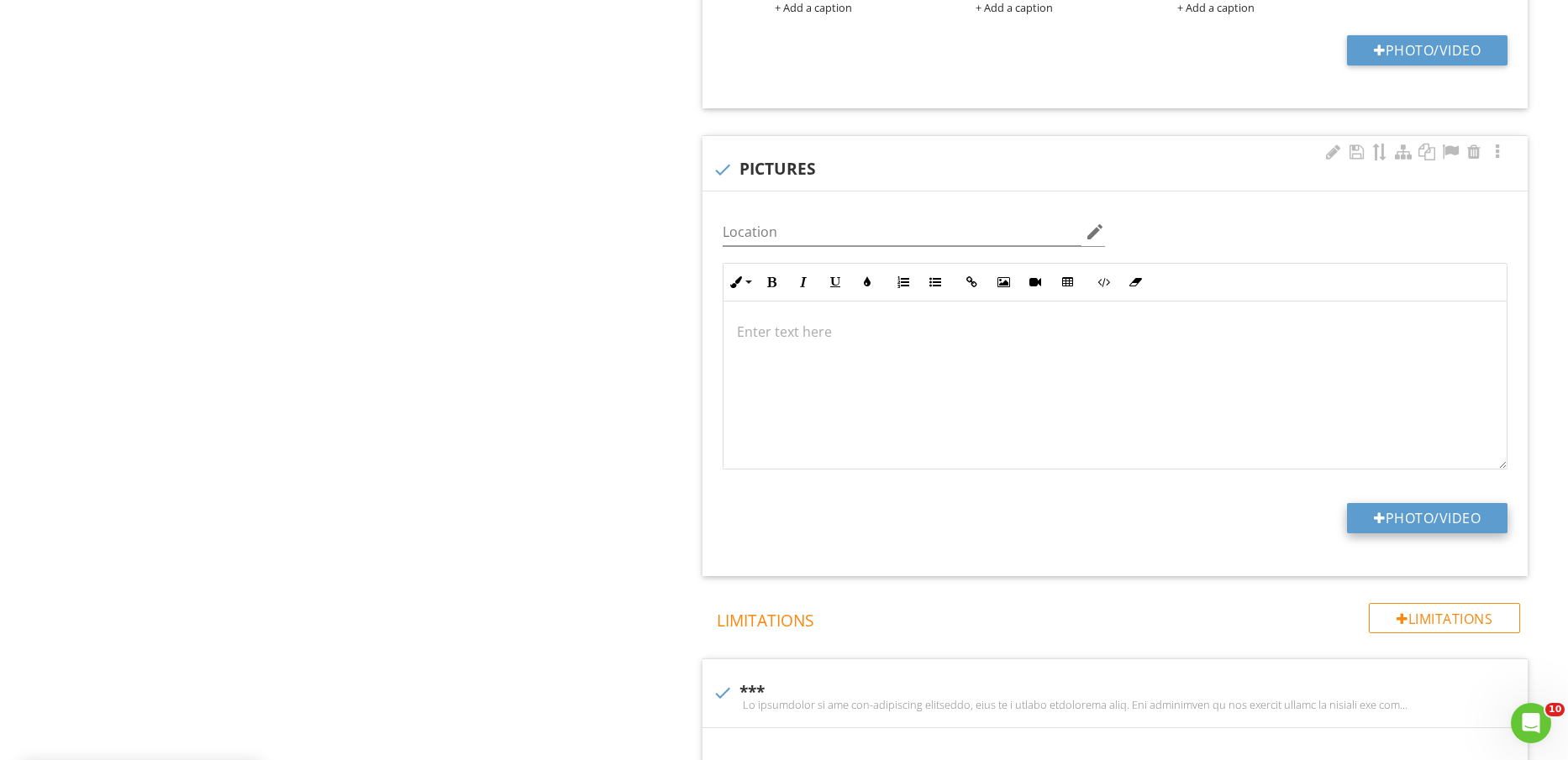
click at [1429, 522] on button "Photo/Video" at bounding box center [1427, 518] width 160 height 30
type input "C:\fakepath\IMG_2565.jpg"
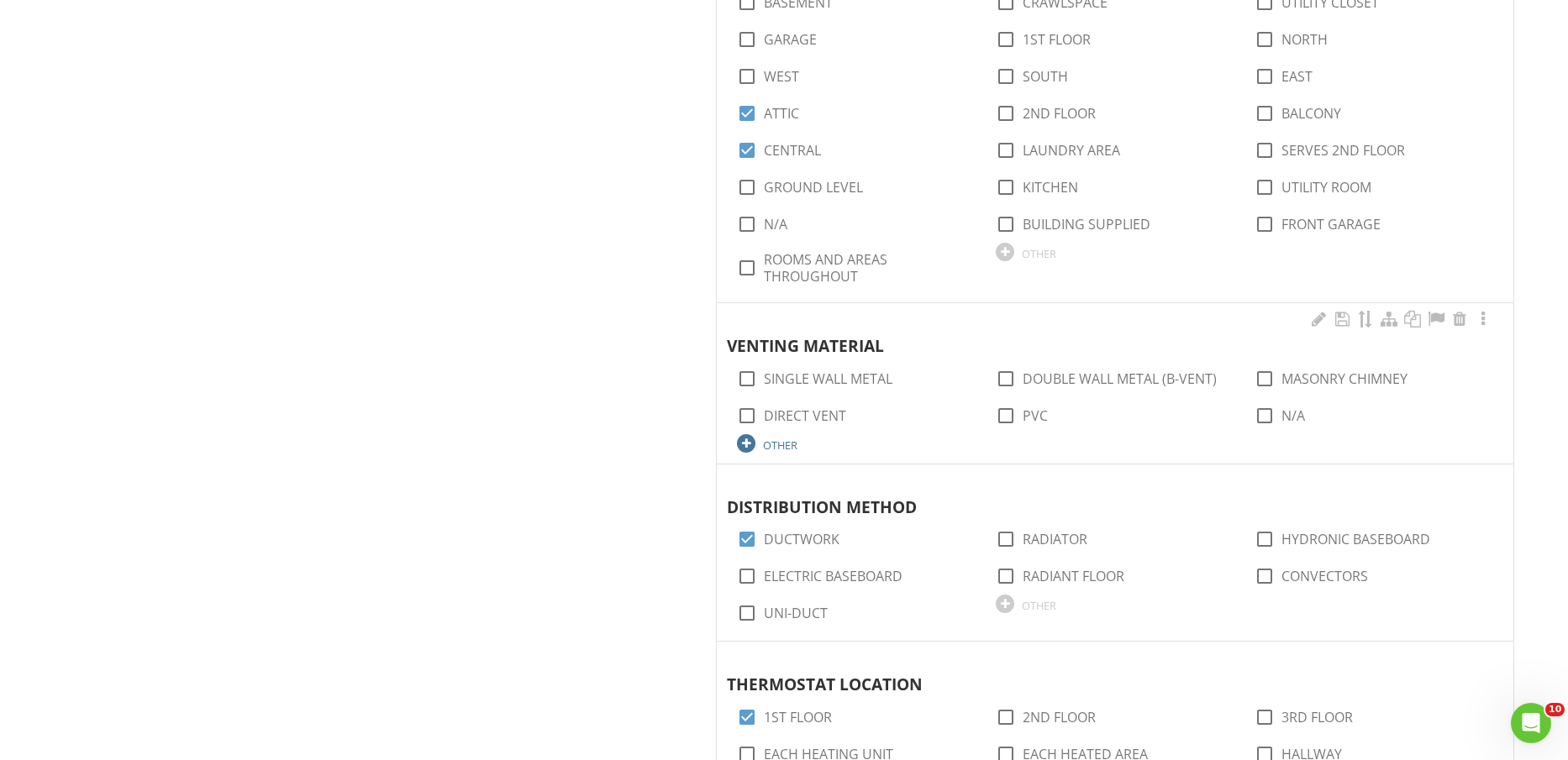
scroll to position [2101, 0]
click at [827, 376] on label "SINGLE WALL METAL" at bounding box center [828, 377] width 128 height 17
checkbox input "true"
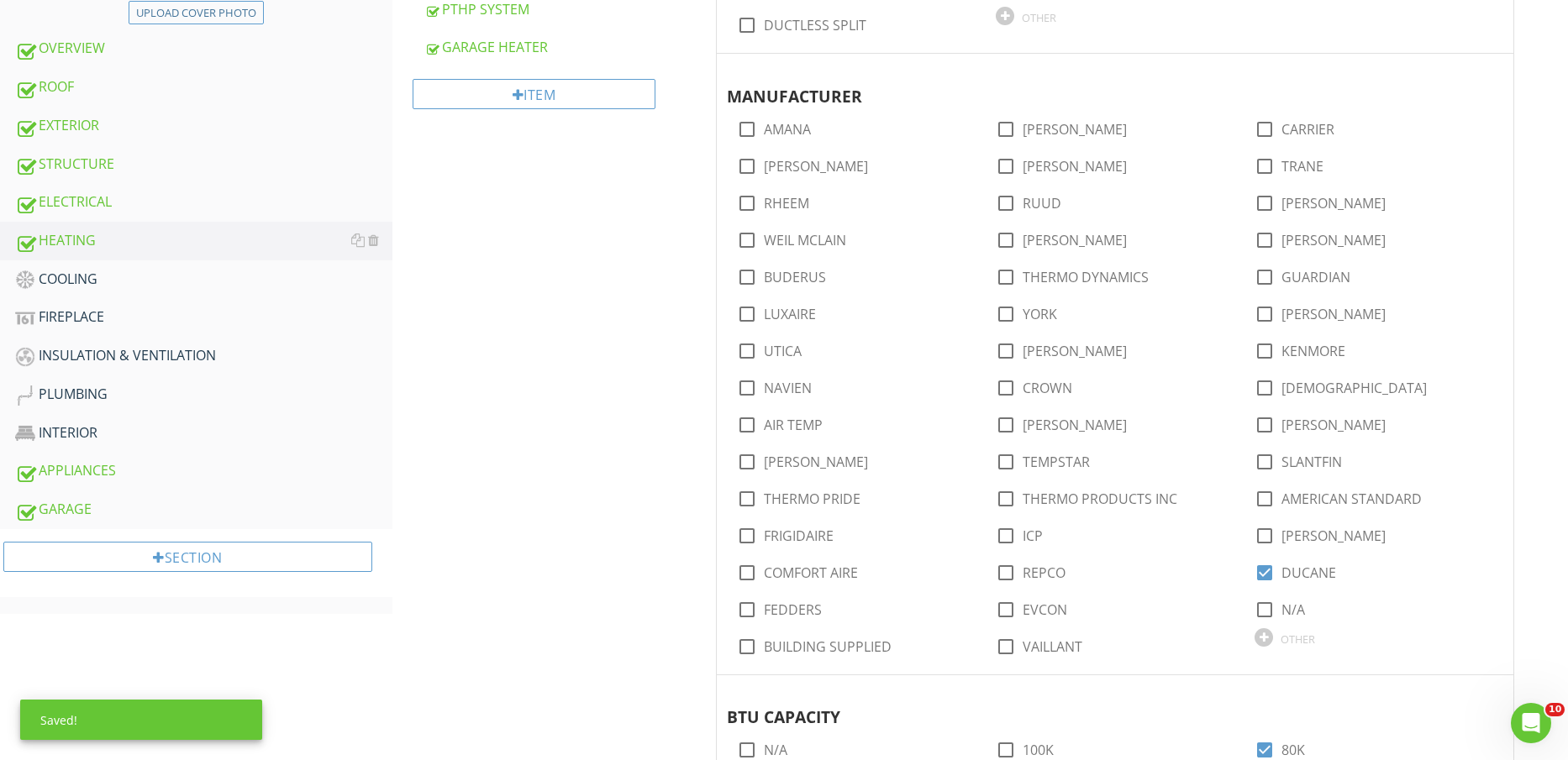
scroll to position [735, 0]
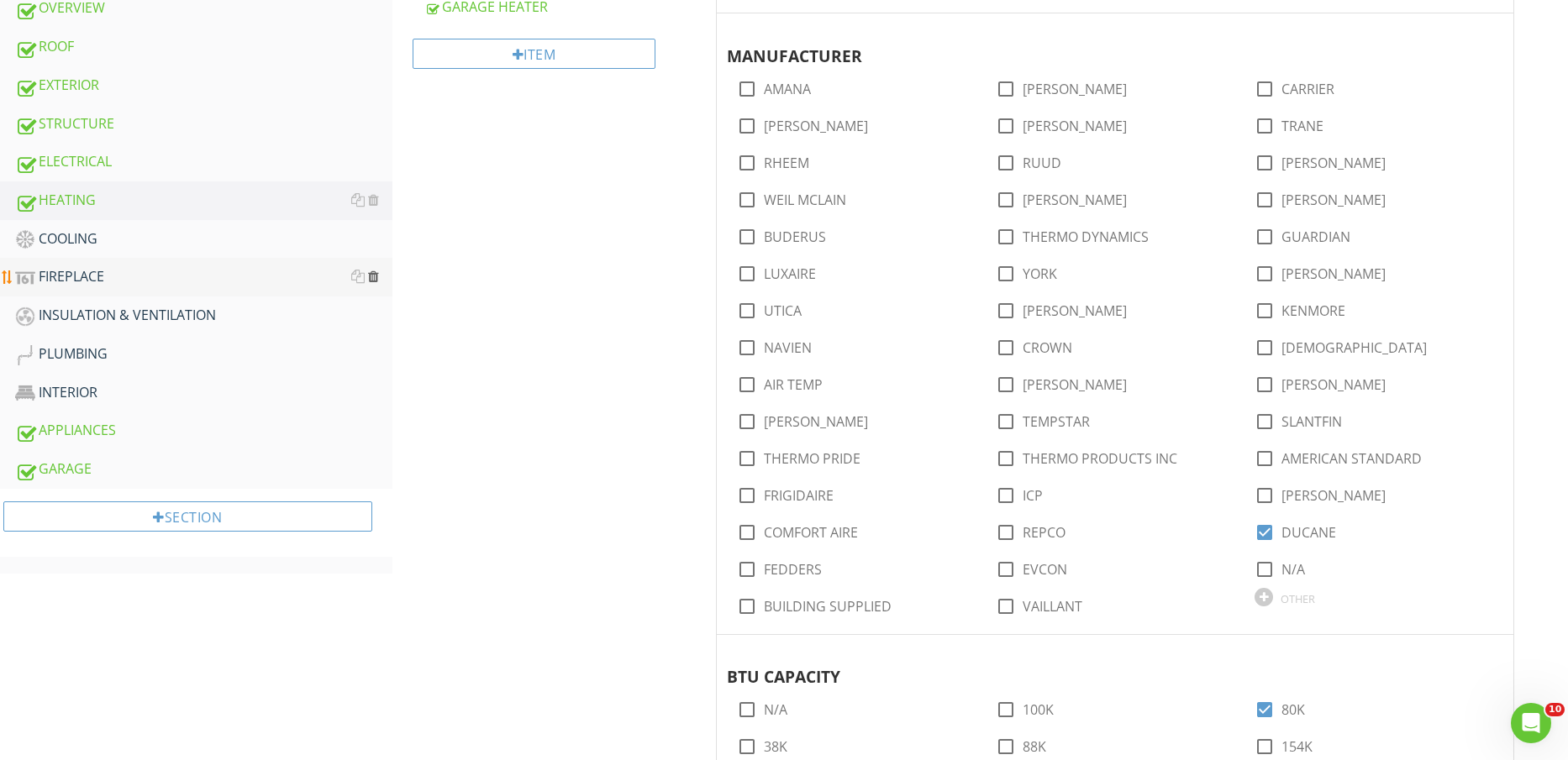
click at [374, 279] on div at bounding box center [374, 277] width 11 height 13
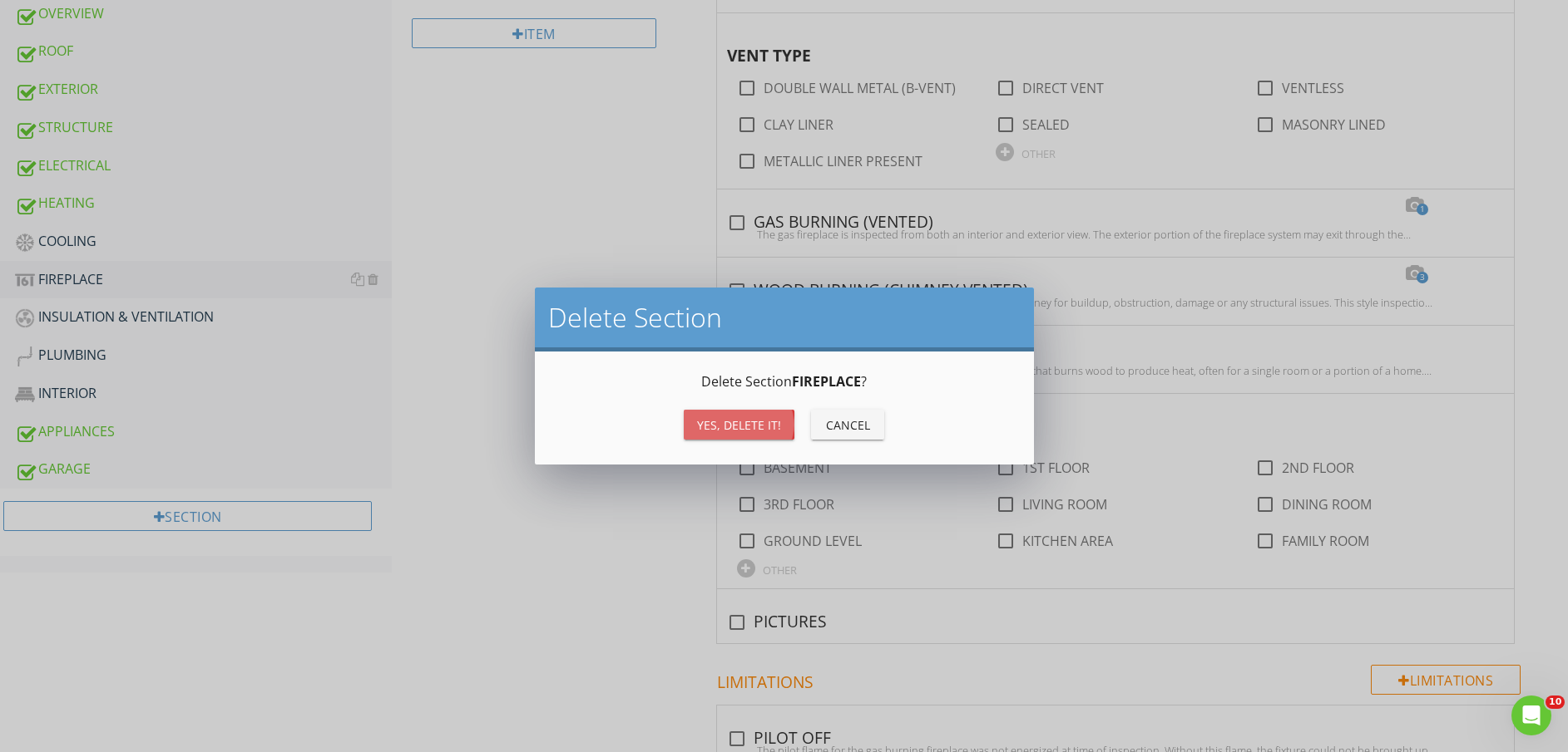
drag, startPoint x: 720, startPoint y: 412, endPoint x: 728, endPoint y: 419, distance: 10.6
click at [723, 414] on button "Yes, Delete it!" at bounding box center [739, 425] width 110 height 30
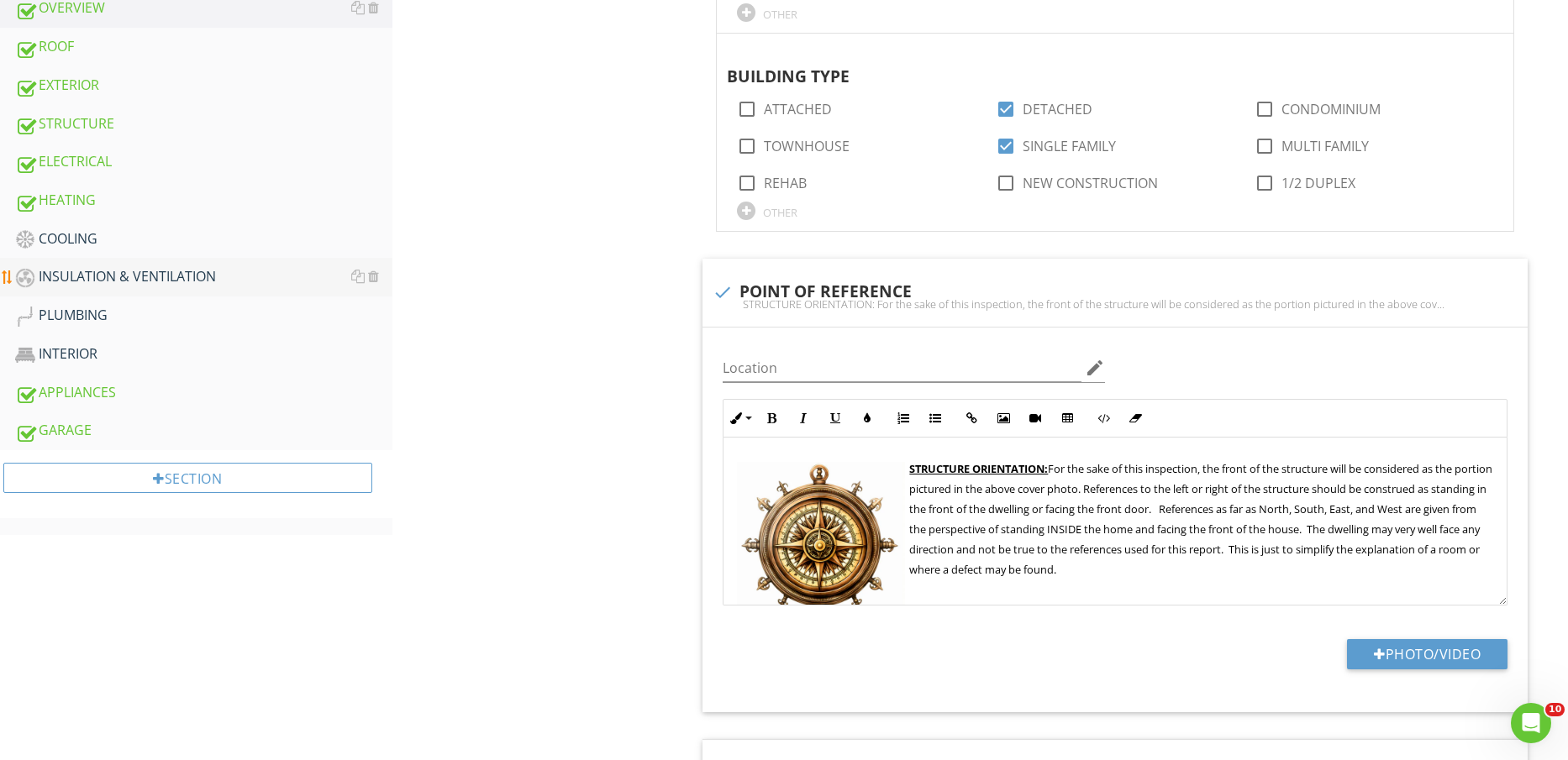
click at [143, 280] on div "INSULATION & VENTILATION" at bounding box center [204, 277] width 378 height 22
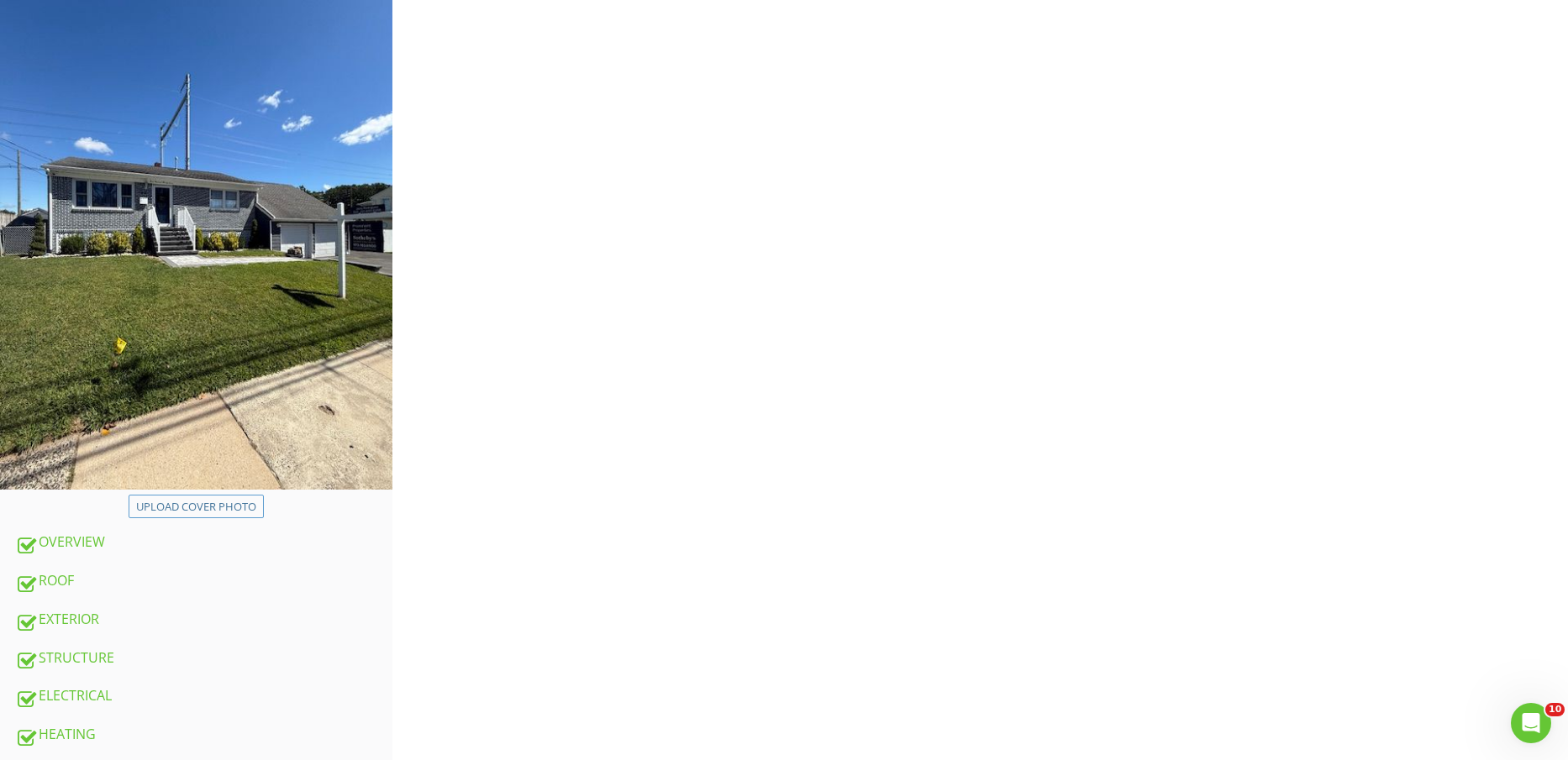
scroll to position [105, 0]
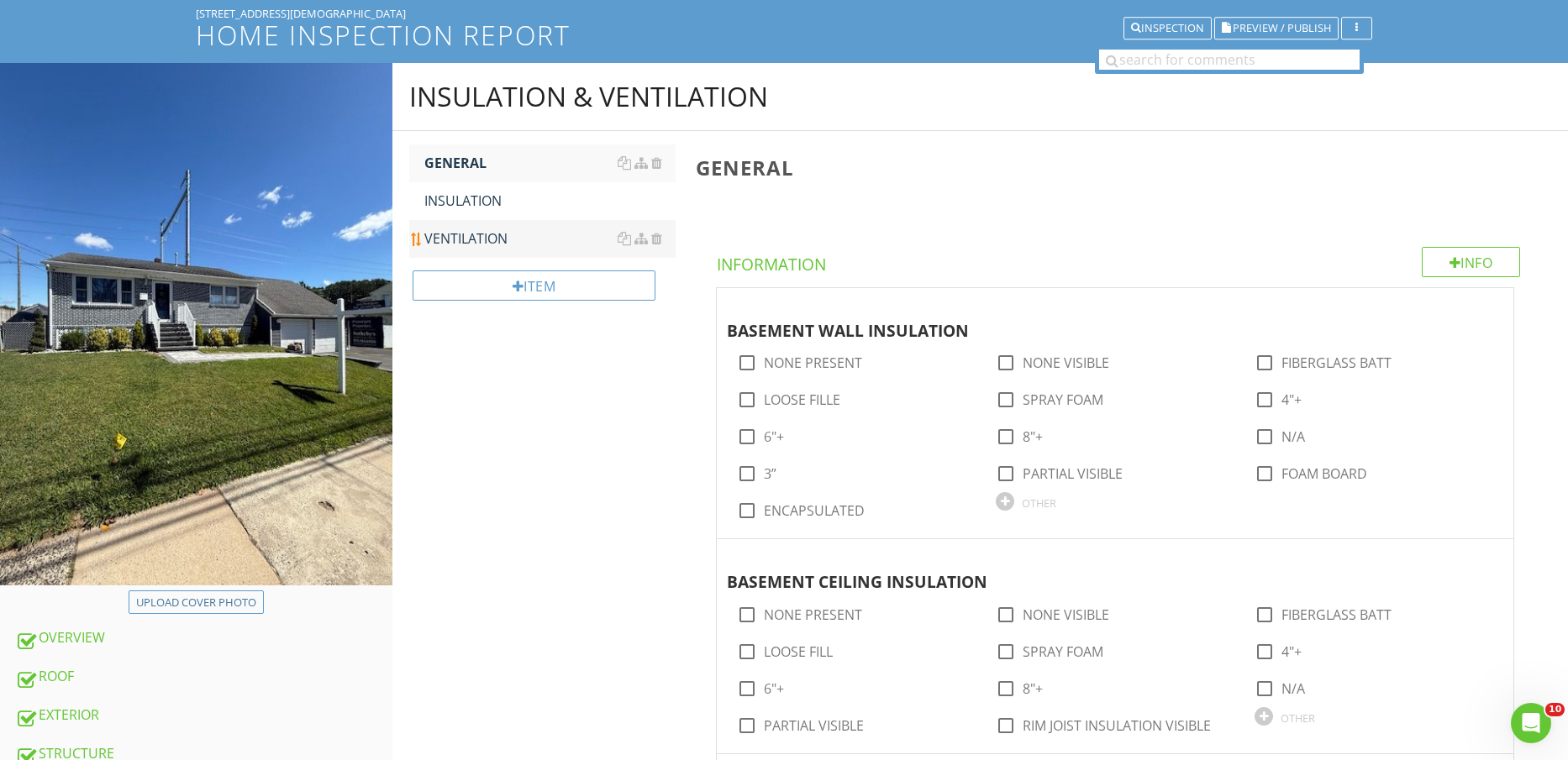
click at [483, 228] on div "VENTILATION" at bounding box center [549, 238] width 252 height 20
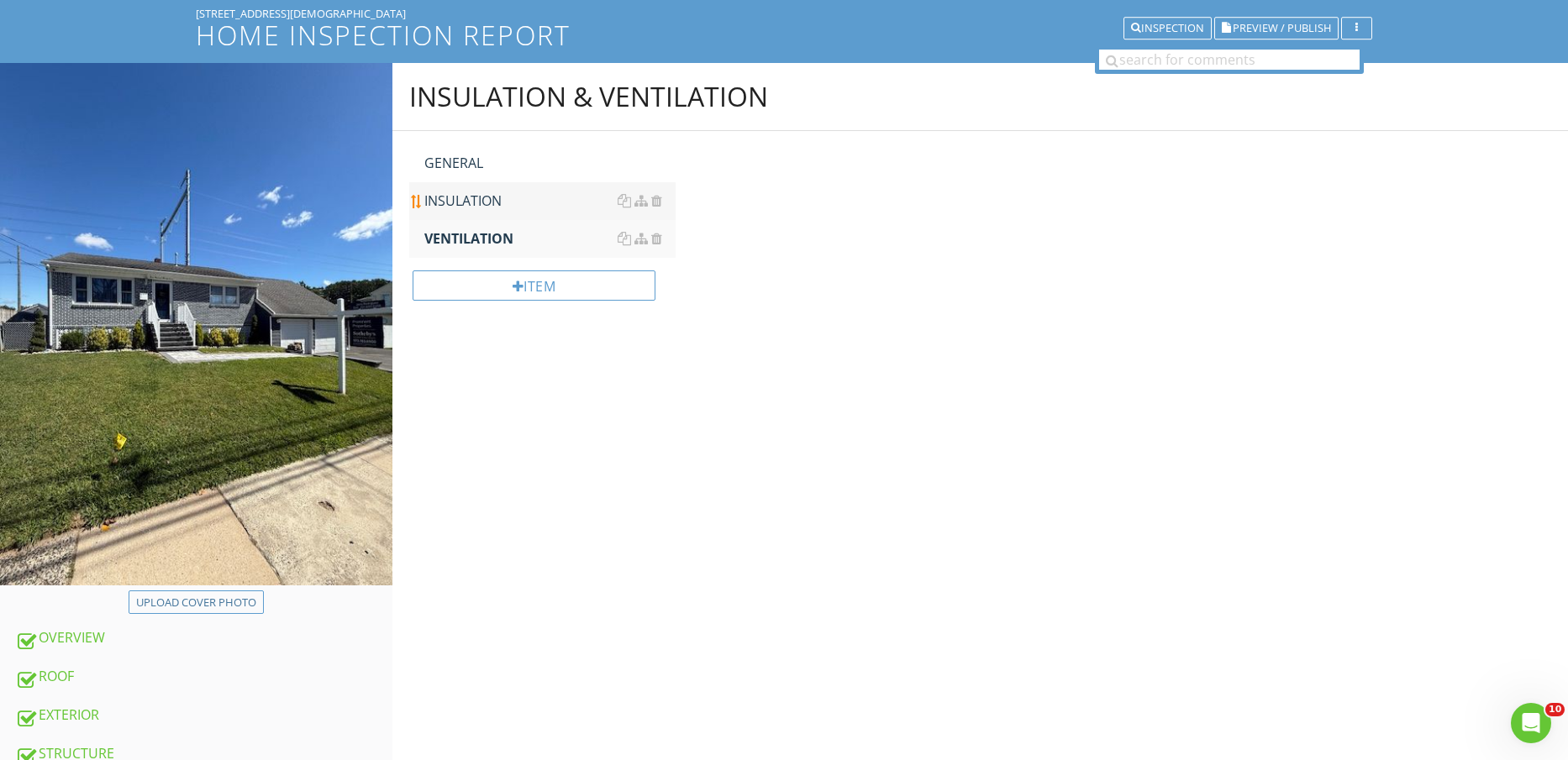
click at [492, 189] on link "INSULATION" at bounding box center [549, 200] width 252 height 37
click at [488, 157] on div "GENERAL" at bounding box center [549, 162] width 252 height 20
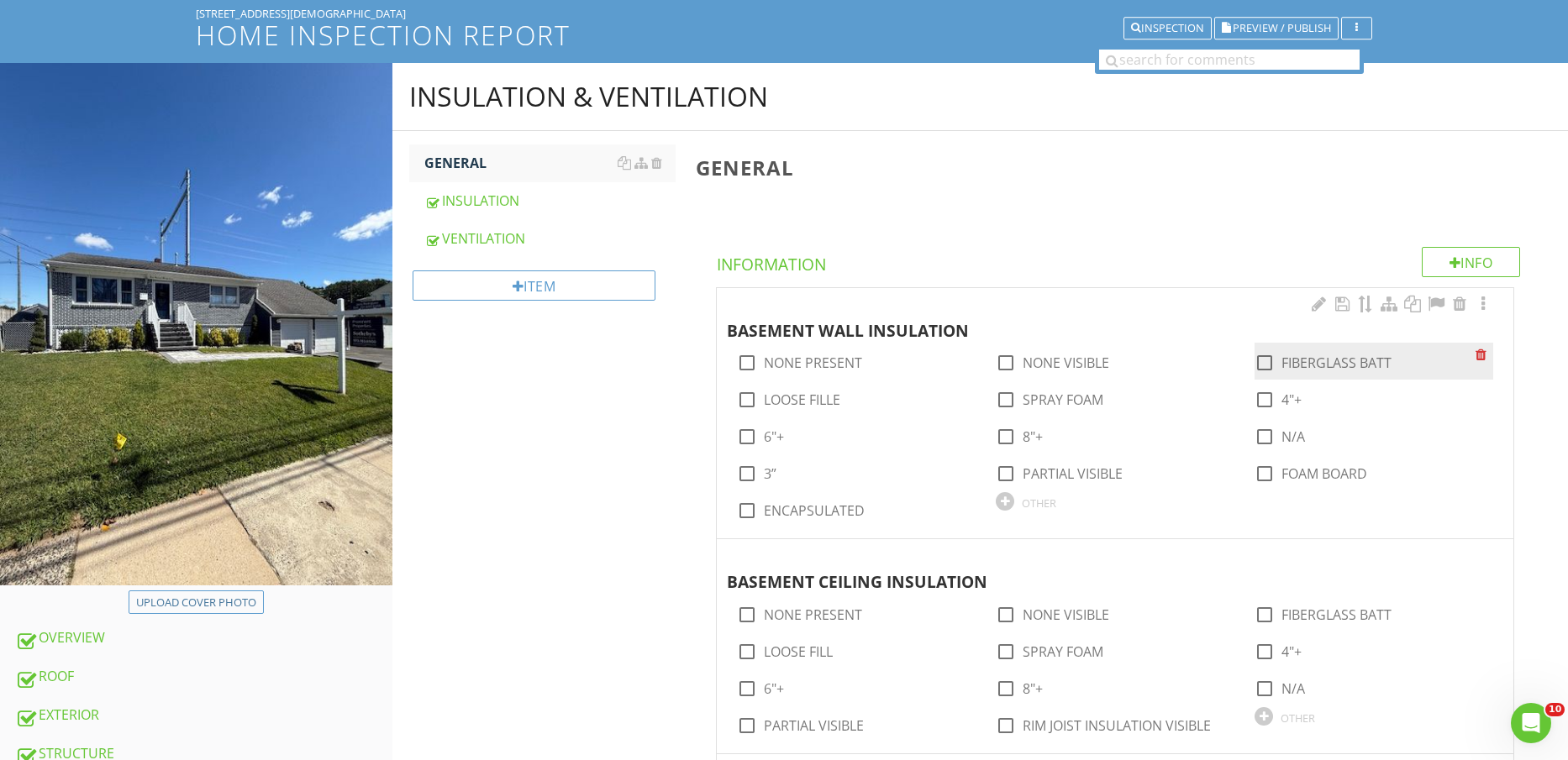
click at [1372, 361] on label "FIBERGLASS BATT" at bounding box center [1336, 363] width 110 height 17
checkbox input "true"
click at [1088, 468] on label "PARTIAL VISIBLE" at bounding box center [1072, 474] width 100 height 17
checkbox input "true"
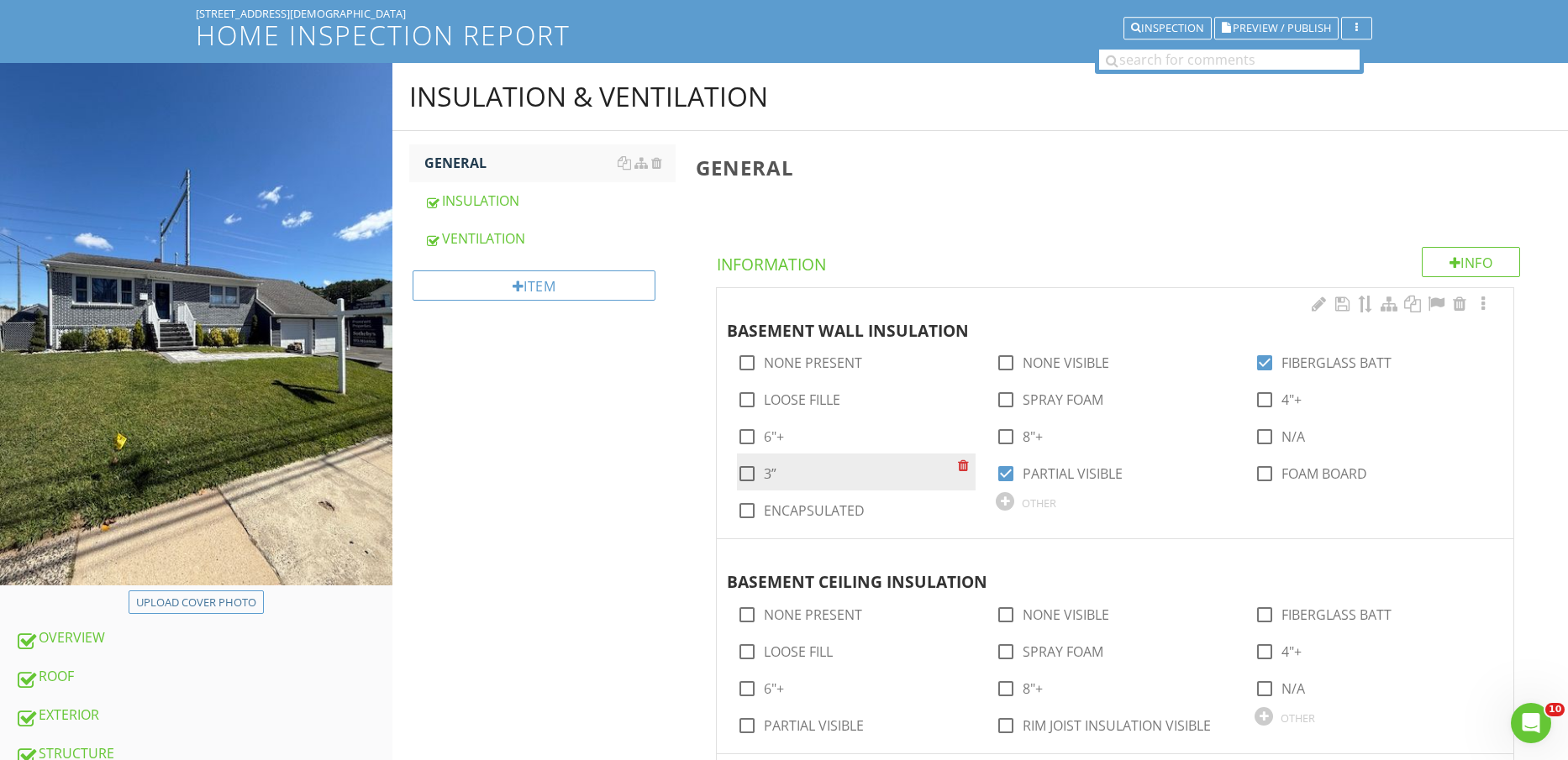
click at [752, 480] on div at bounding box center [747, 474] width 28 height 28
checkbox input "true"
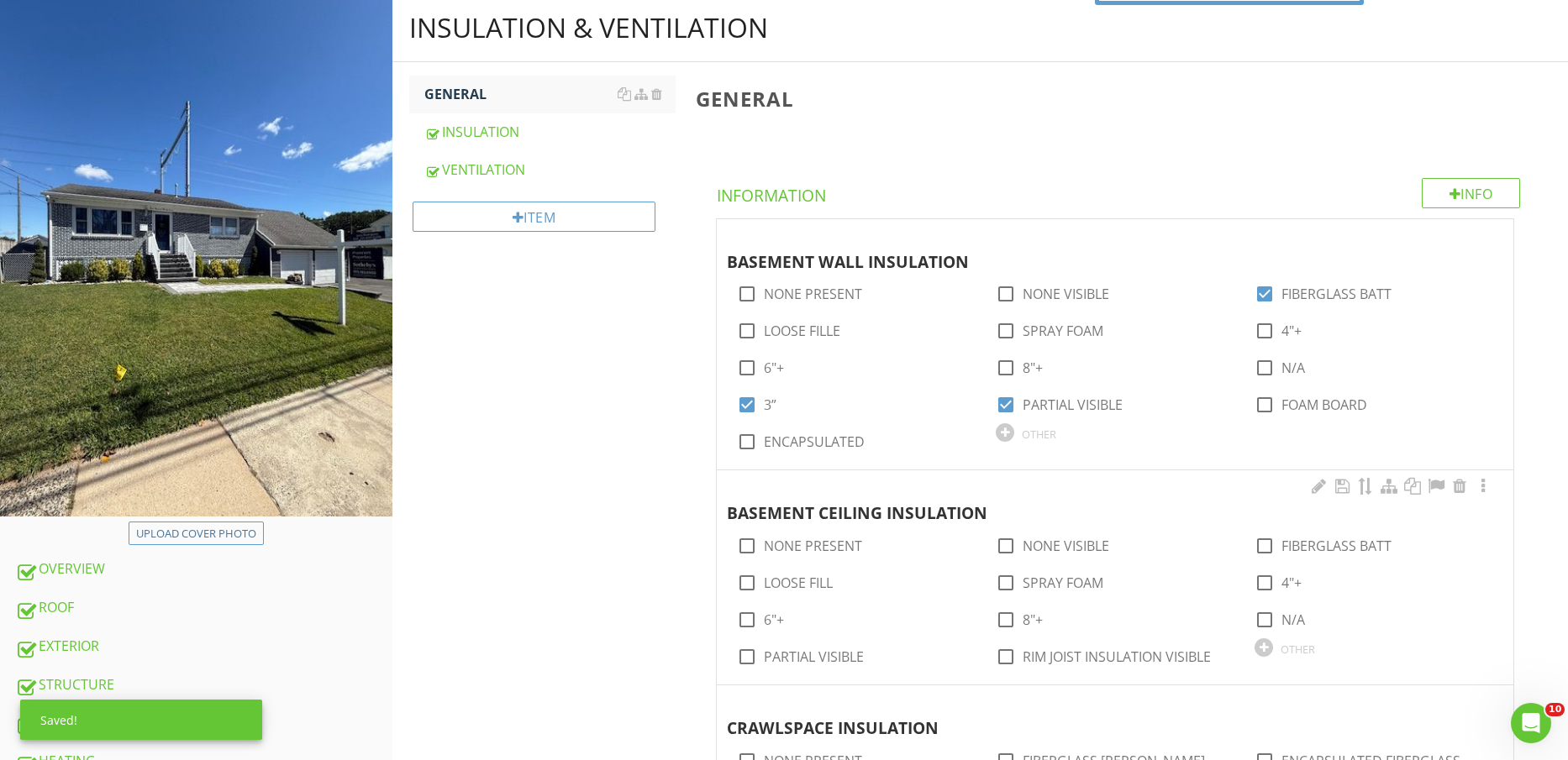
scroll to position [211, 0]
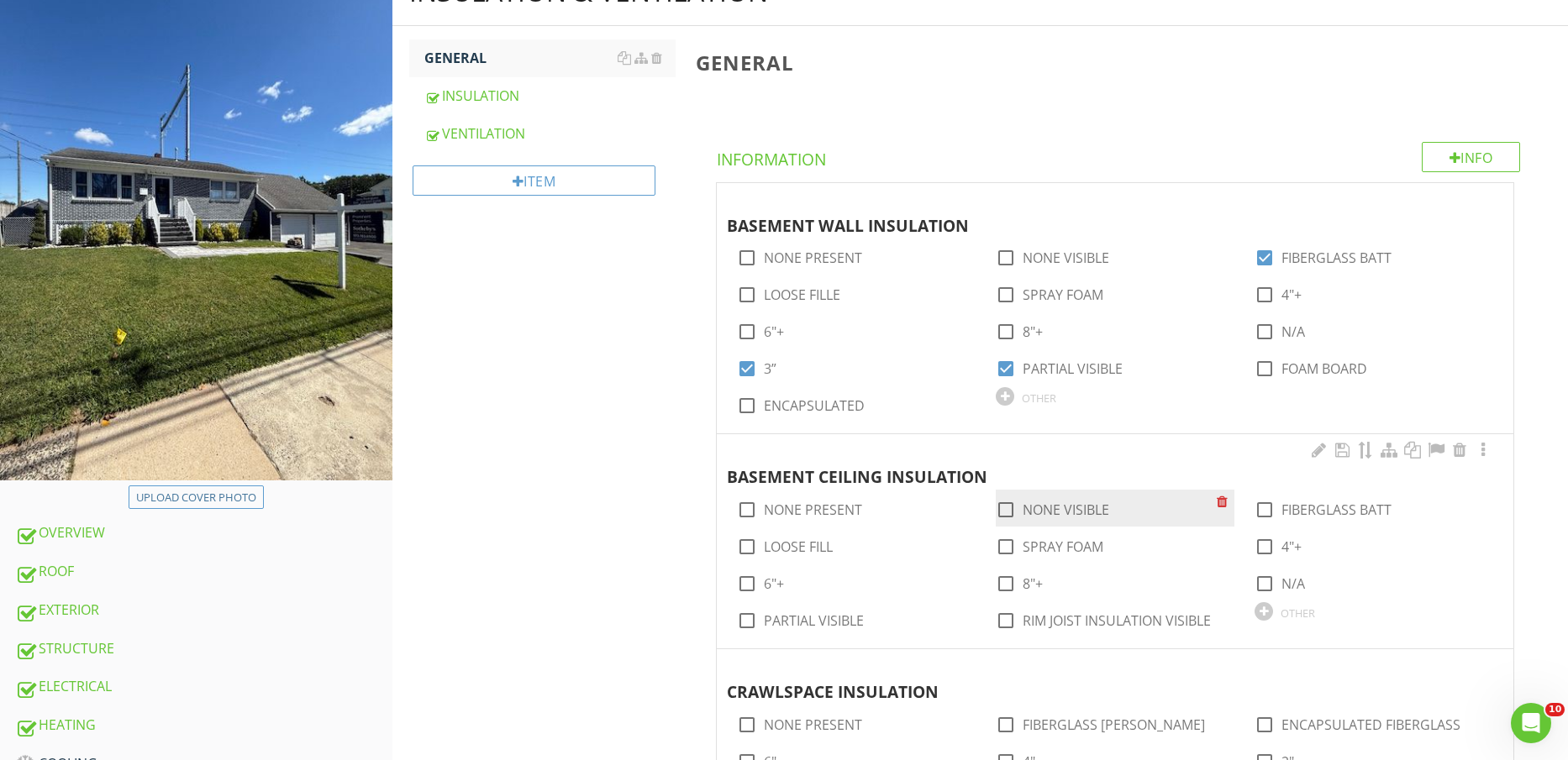
click at [1046, 508] on label "NONE VISIBLE" at bounding box center [1066, 510] width 87 height 17
checkbox input "true"
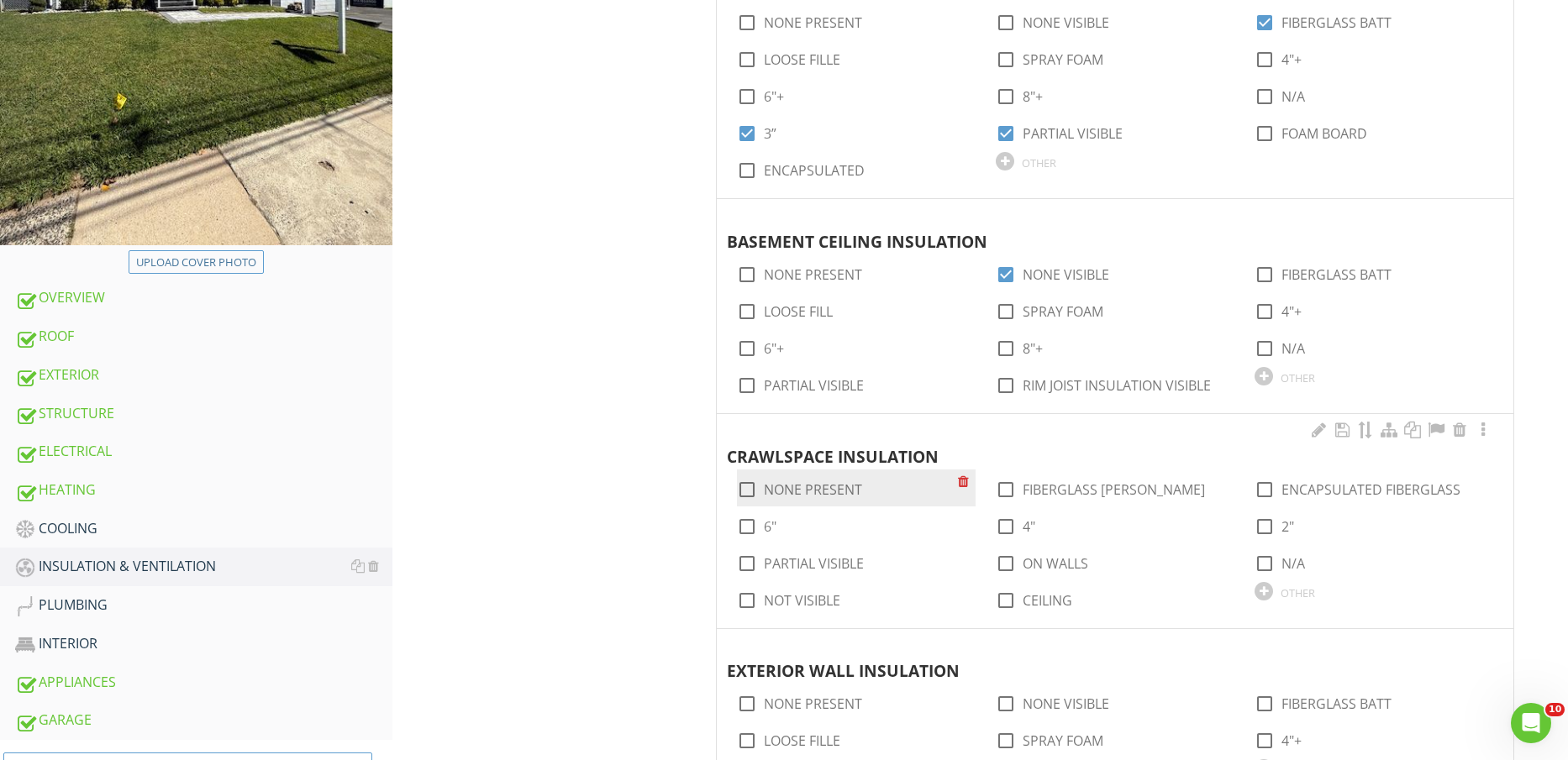
scroll to position [525, 0]
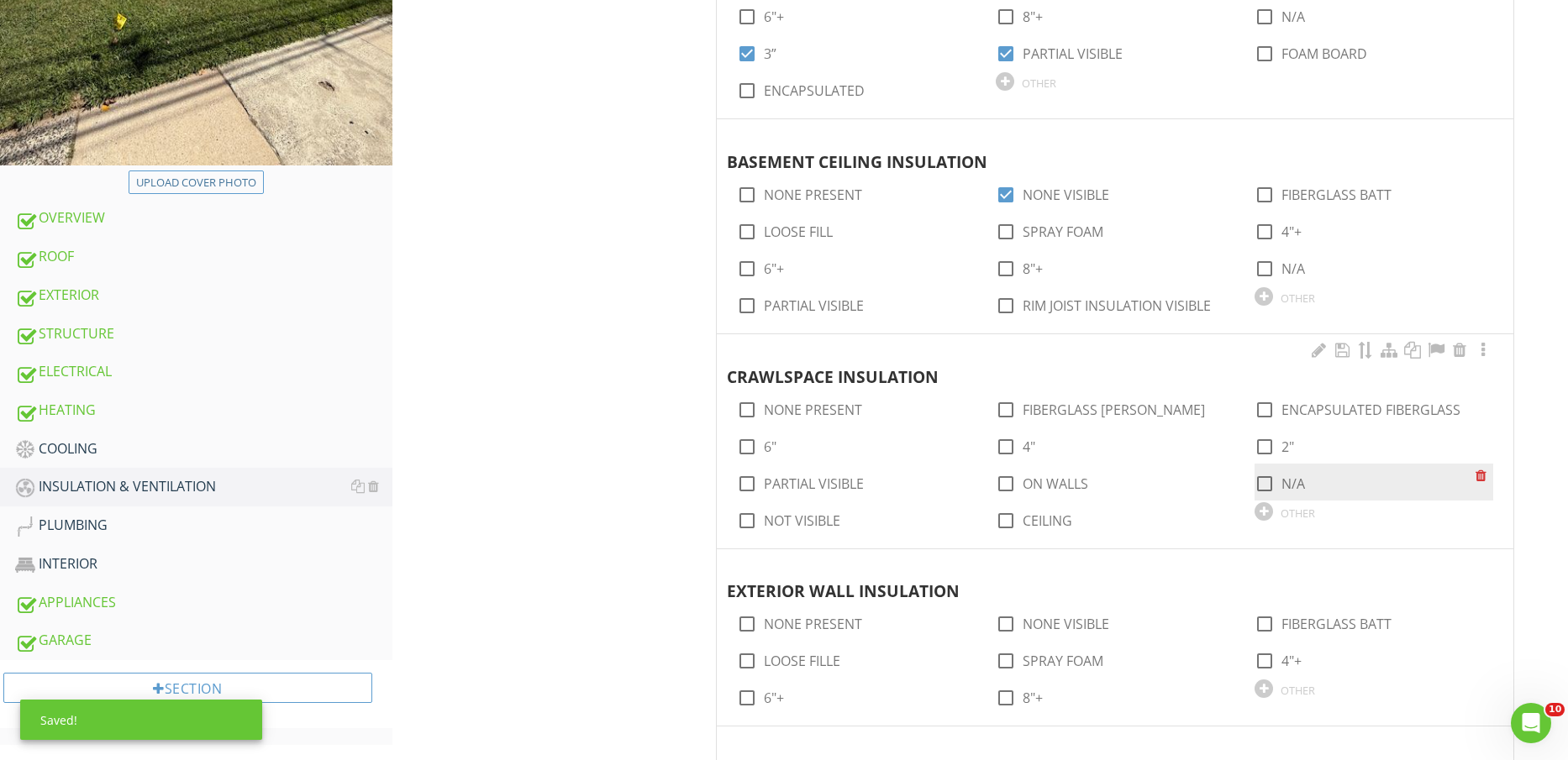
click at [1299, 489] on label "N/A" at bounding box center [1292, 484] width 24 height 17
checkbox input "true"
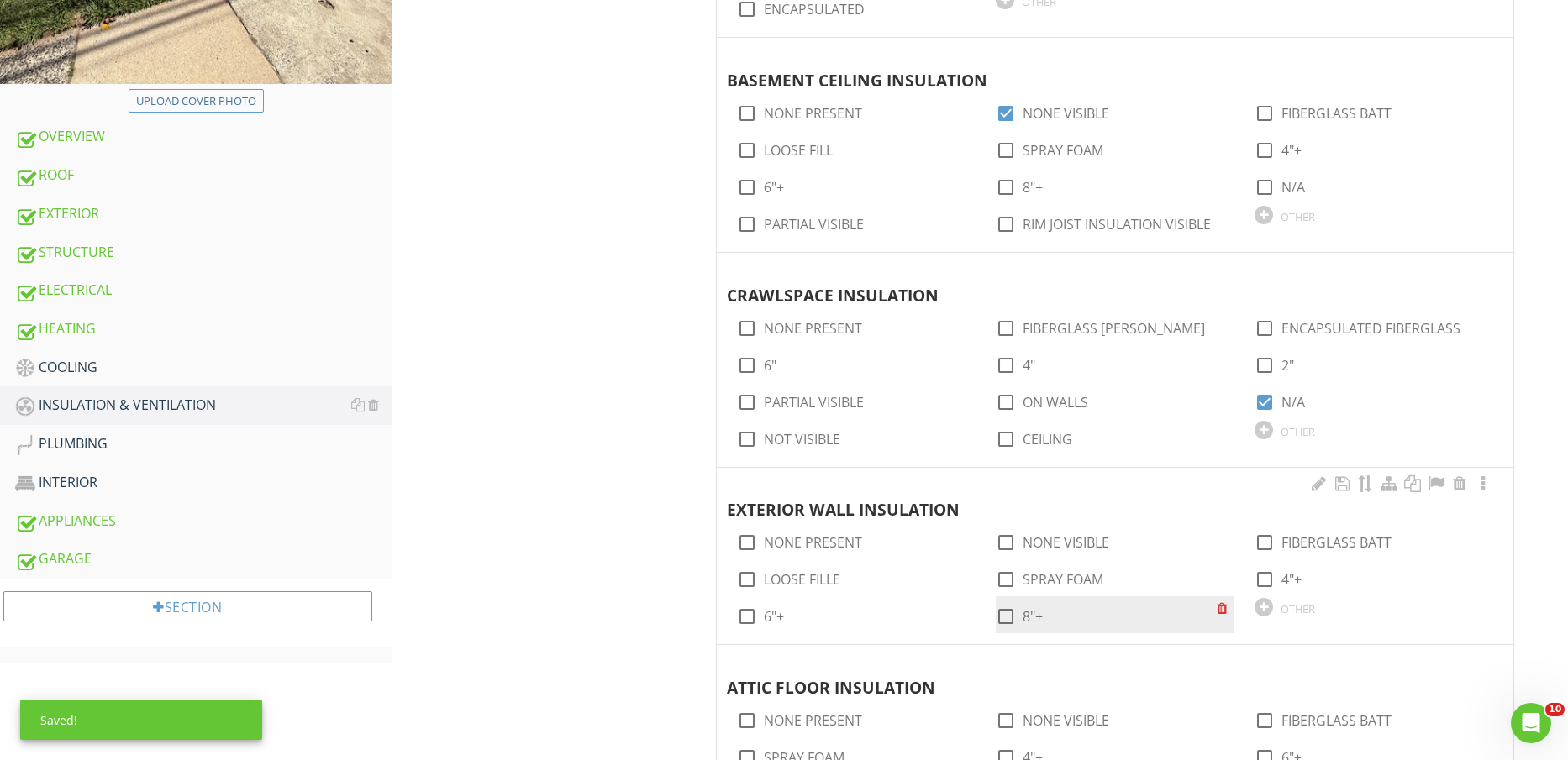
scroll to position [735, 0]
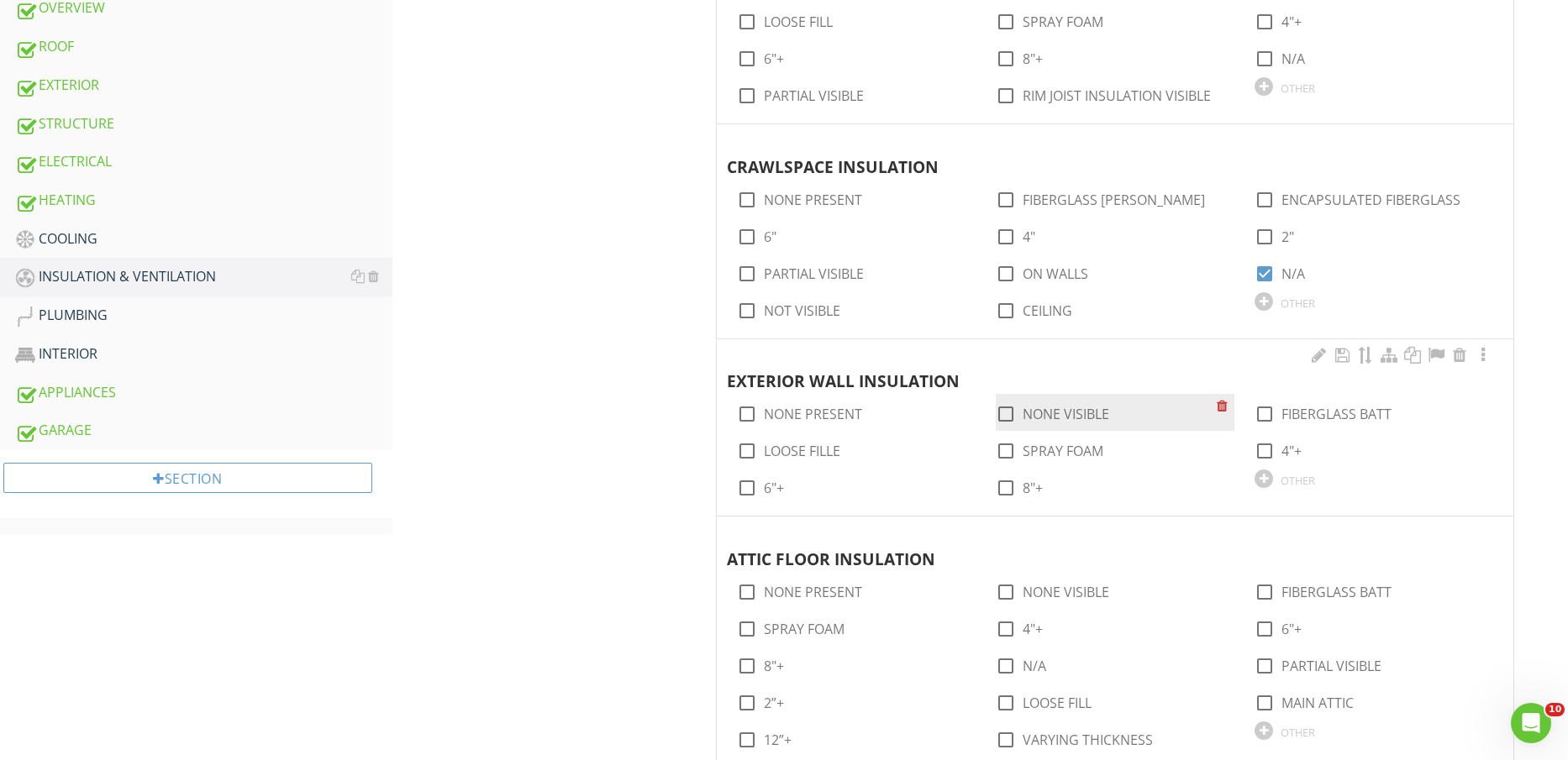
click at [1077, 414] on label "NONE VISIBLE" at bounding box center [1066, 414] width 87 height 17
checkbox input "true"
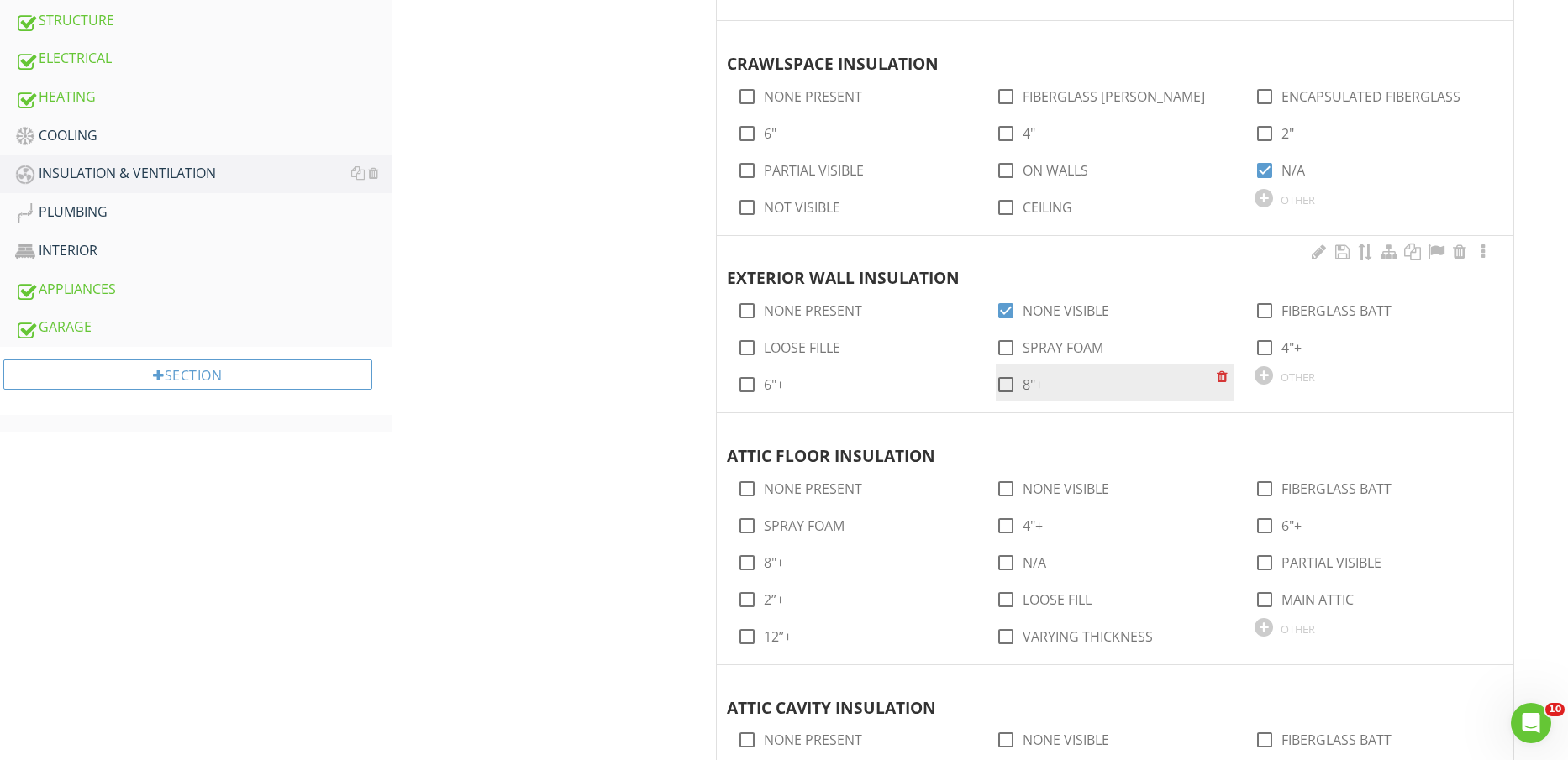
scroll to position [945, 0]
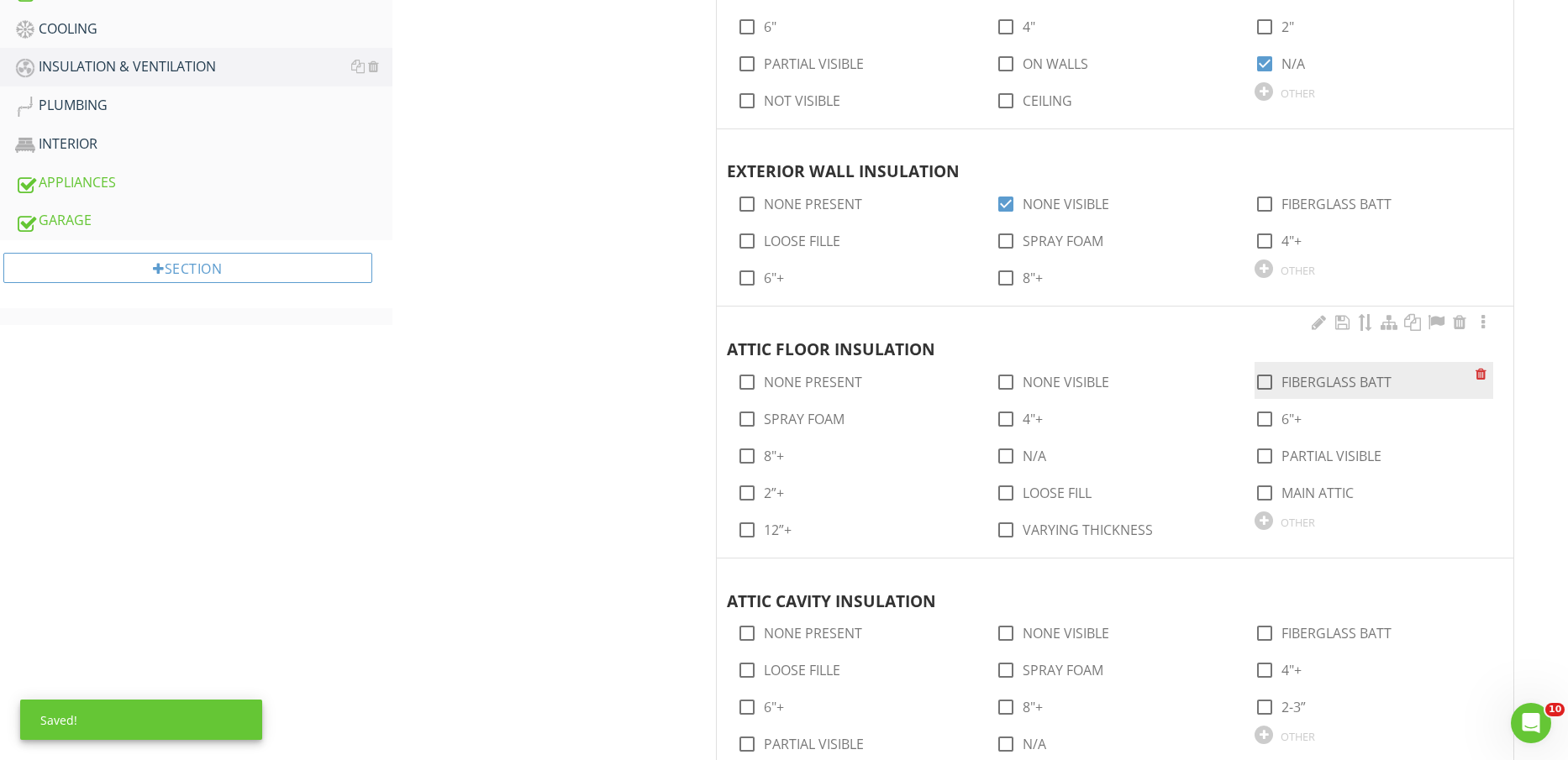
click at [1348, 374] on label "FIBERGLASS BATT" at bounding box center [1336, 382] width 110 height 17
checkbox input "true"
click at [1290, 420] on label "6"+" at bounding box center [1290, 419] width 20 height 17
checkbox input "true"
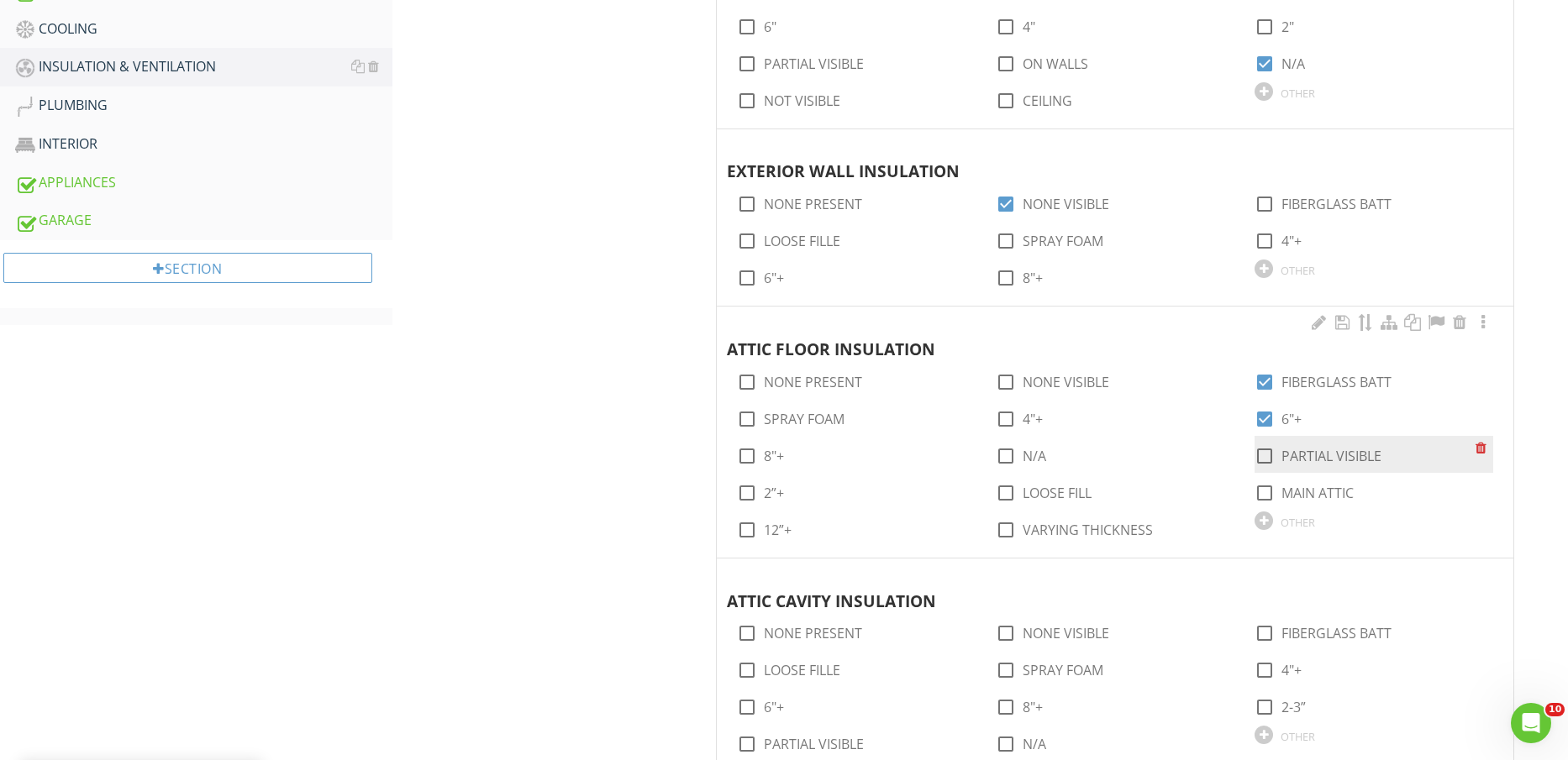
click at [1305, 455] on label "PARTIAL VISIBLE" at bounding box center [1331, 456] width 100 height 17
checkbox input "true"
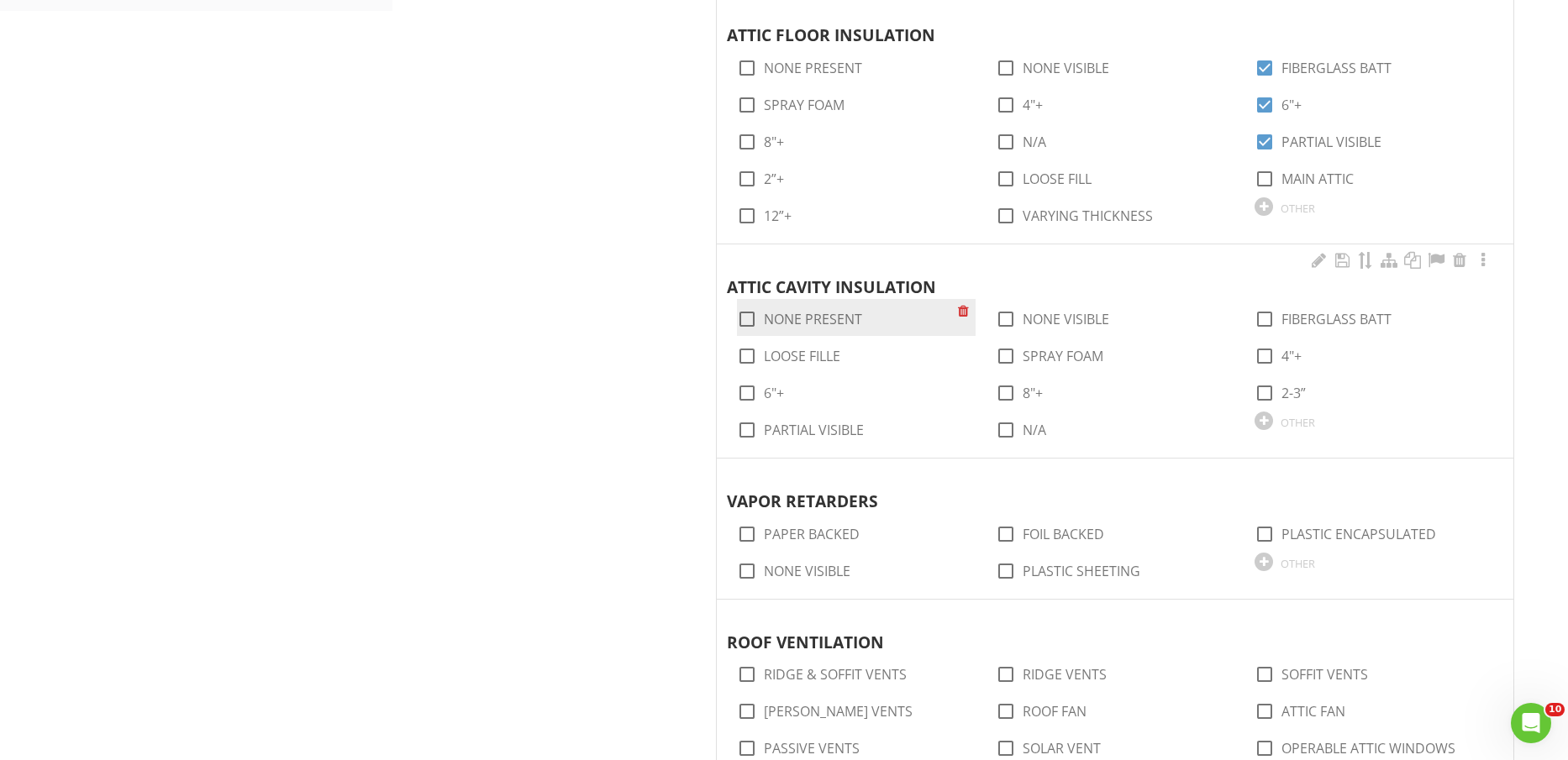
scroll to position [1260, 0]
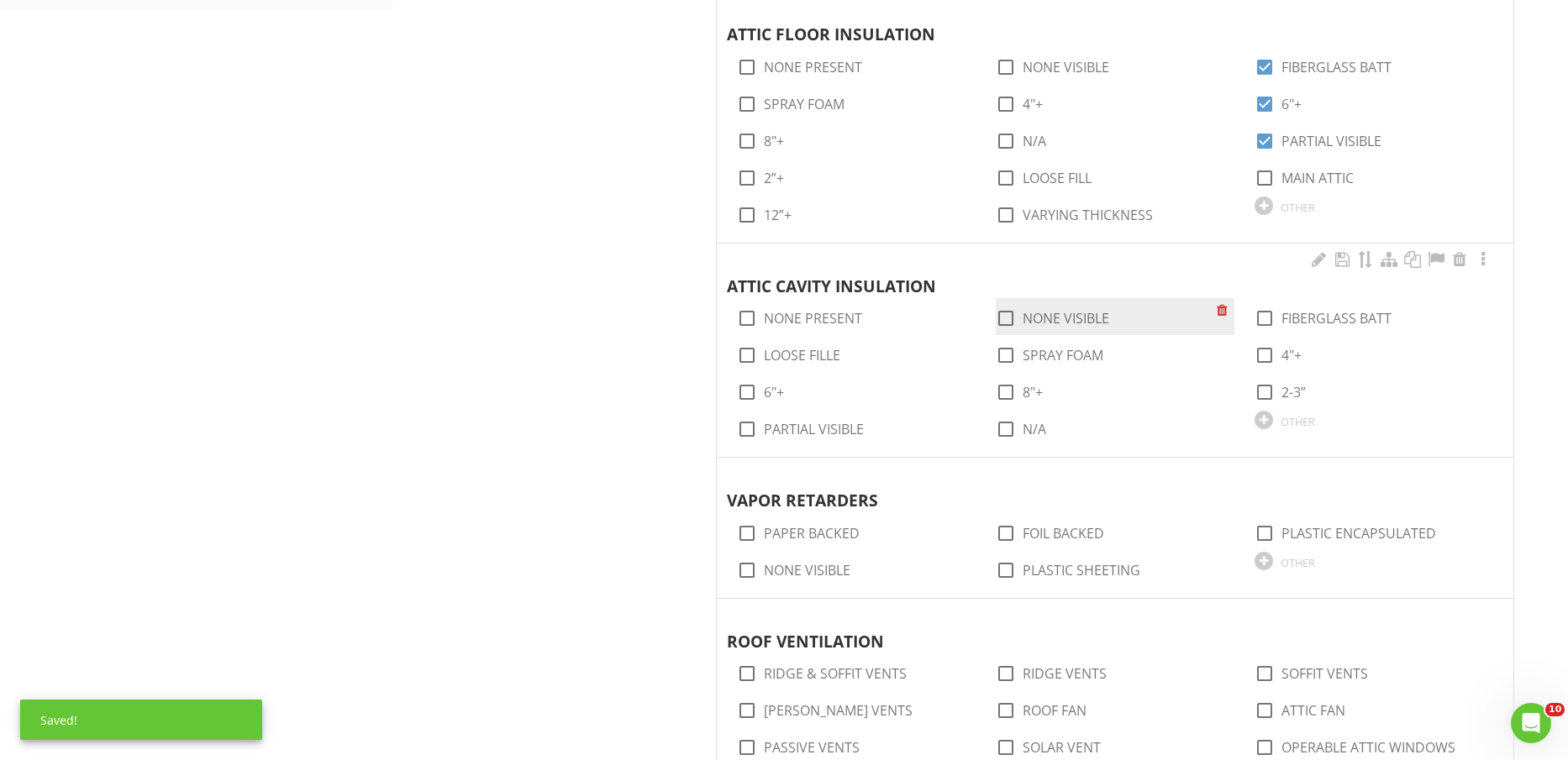
click at [1027, 319] on label "NONE VISIBLE" at bounding box center [1066, 318] width 87 height 17
checkbox input "false"
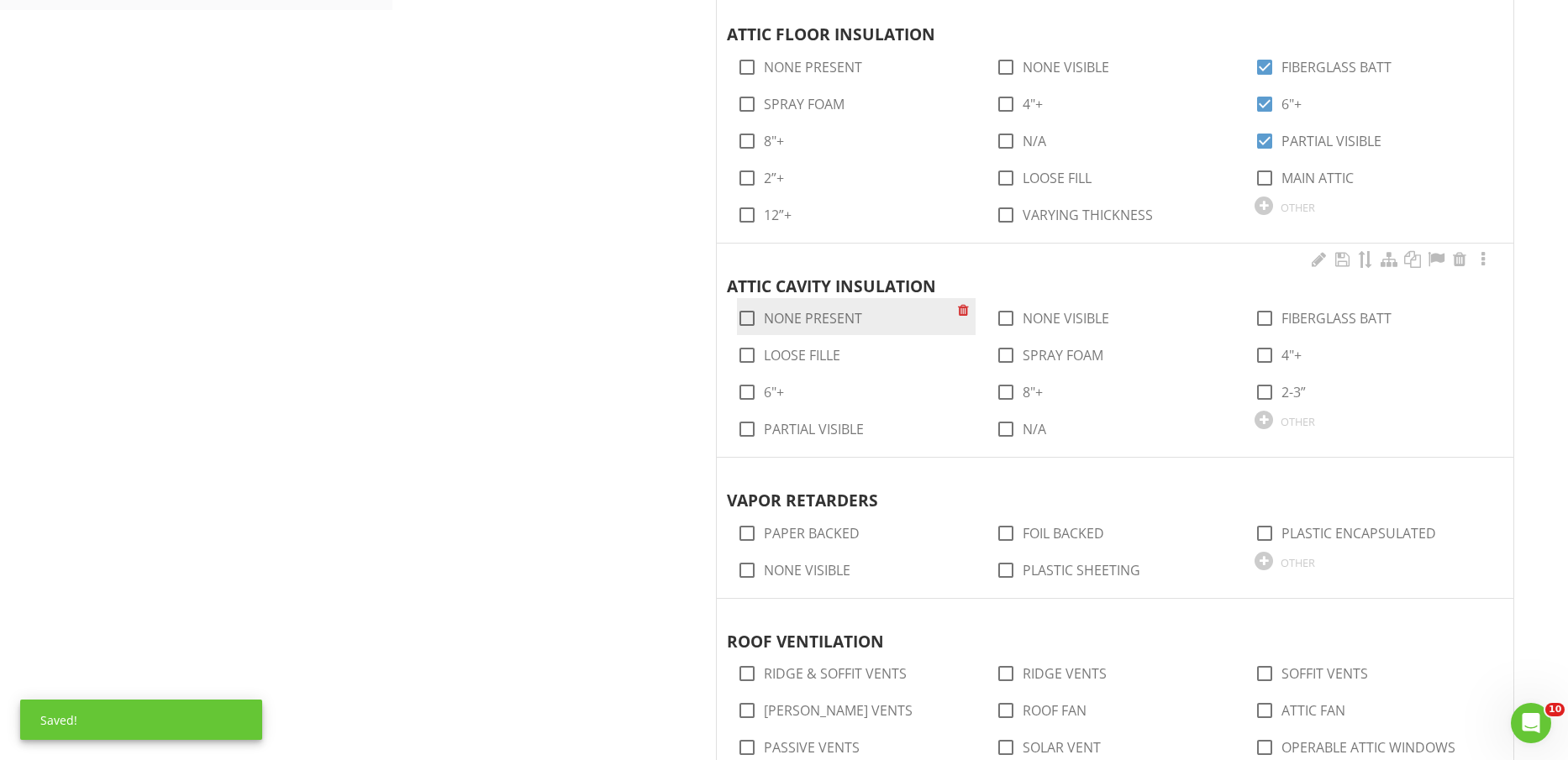
click at [826, 320] on label "NONE PRESENT" at bounding box center [813, 318] width 98 height 17
checkbox input "true"
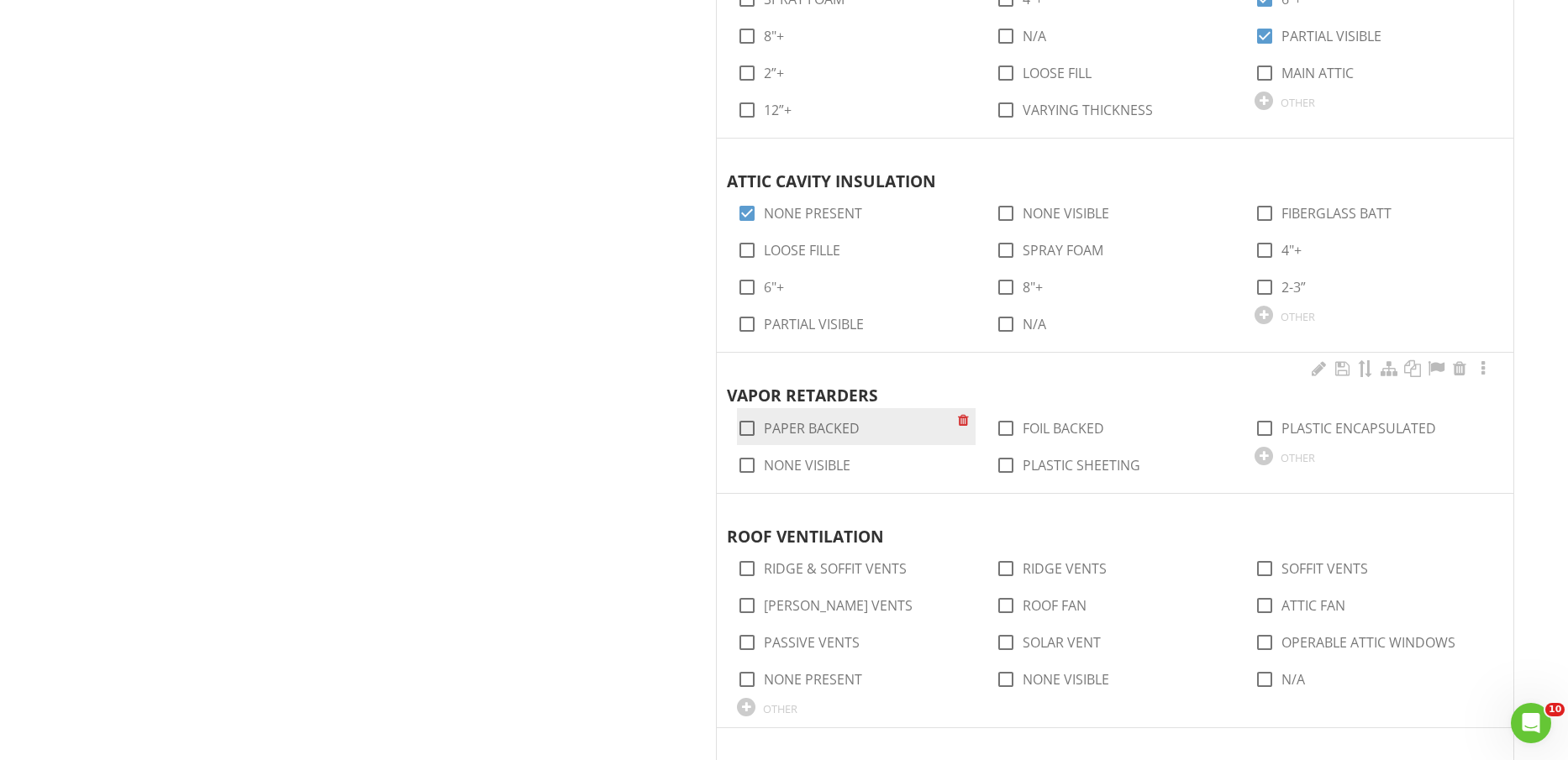
click at [833, 424] on label "PAPER BACKED" at bounding box center [811, 429] width 95 height 17
checkbox input "true"
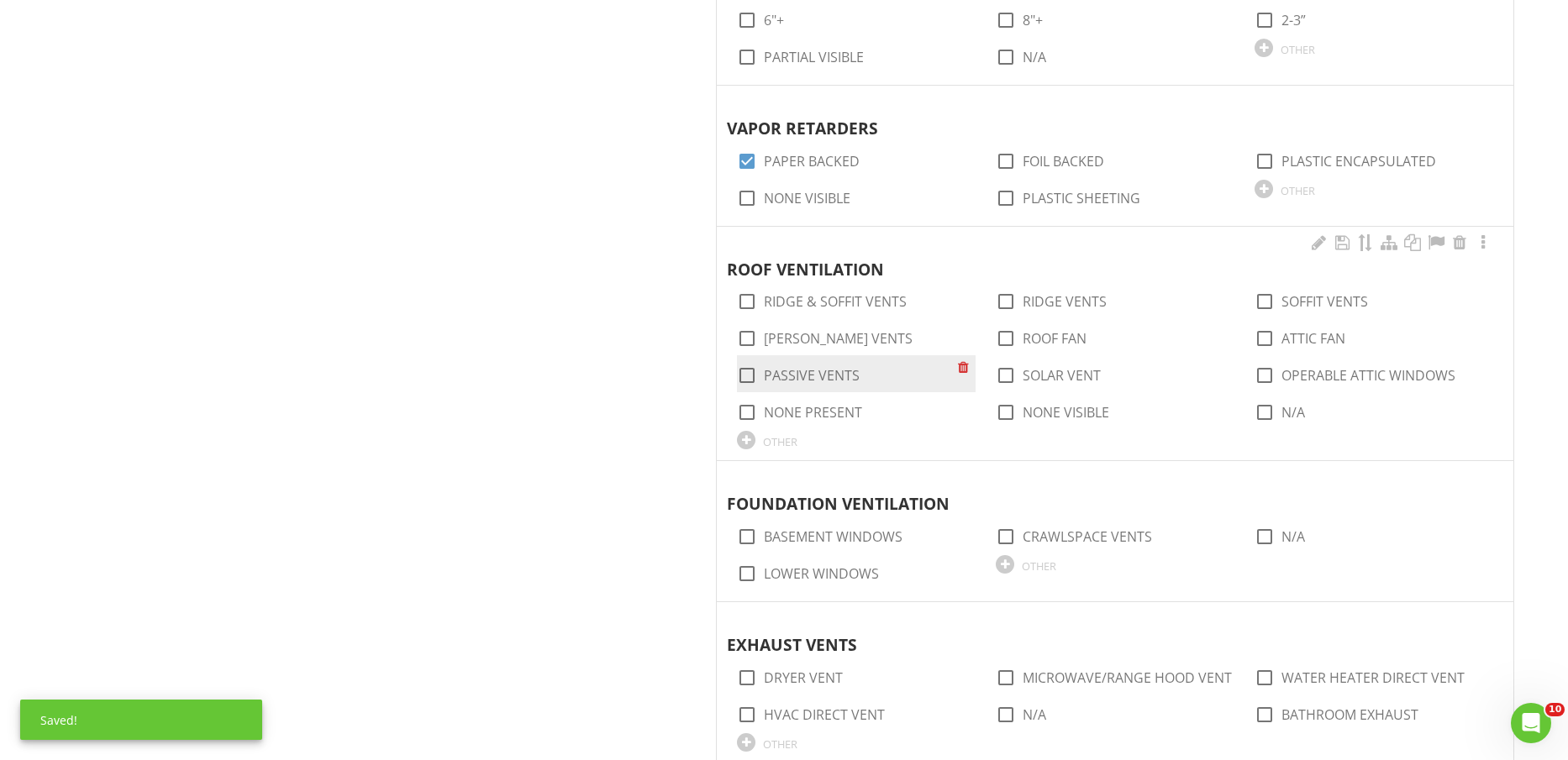
scroll to position [1680, 0]
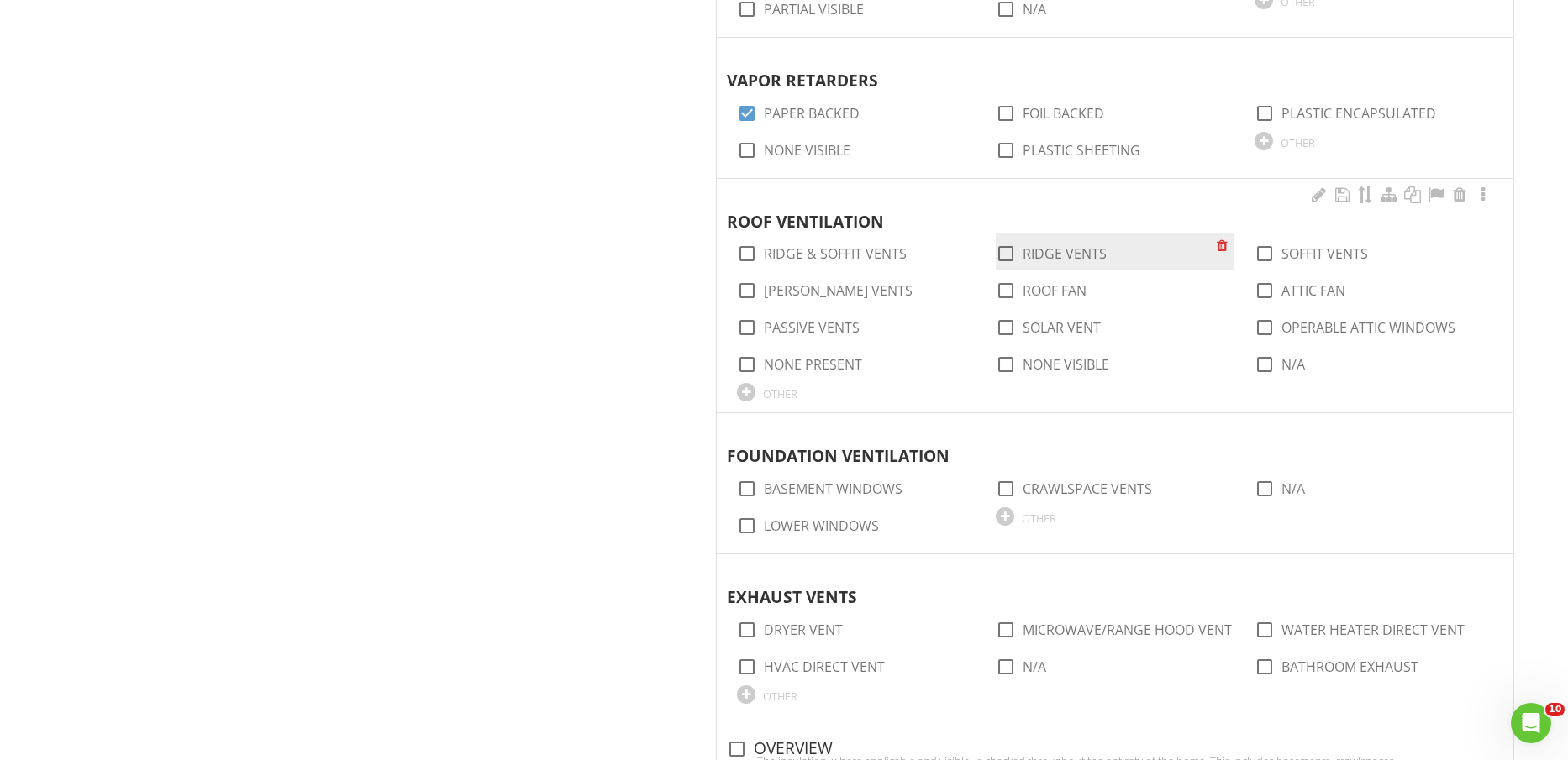
click at [1035, 256] on label "RIDGE VENTS" at bounding box center [1064, 254] width 84 height 17
checkbox input "true"
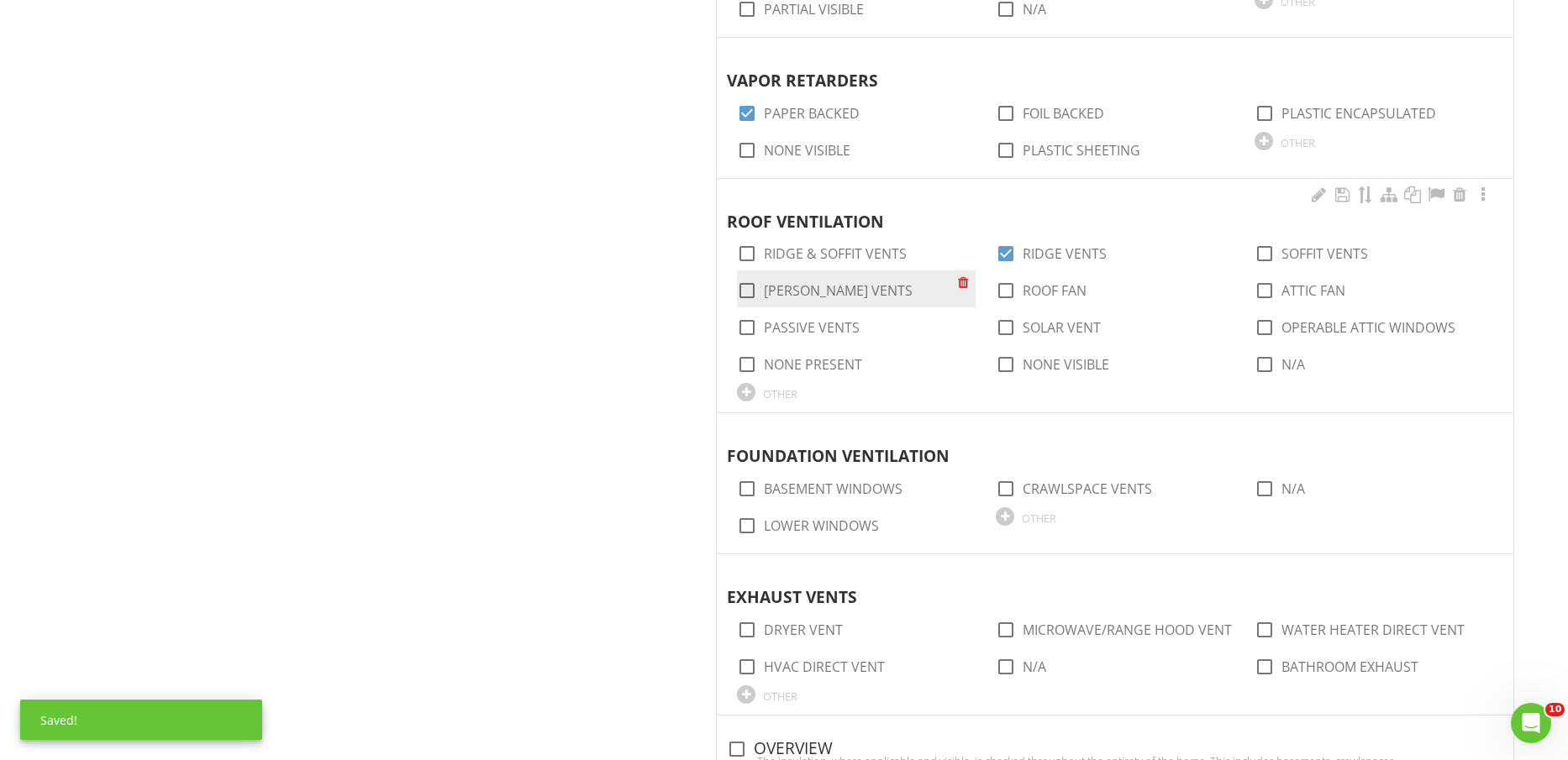
click at [821, 289] on label "GABLE VENTS" at bounding box center [838, 291] width 149 height 17
checkbox input "true"
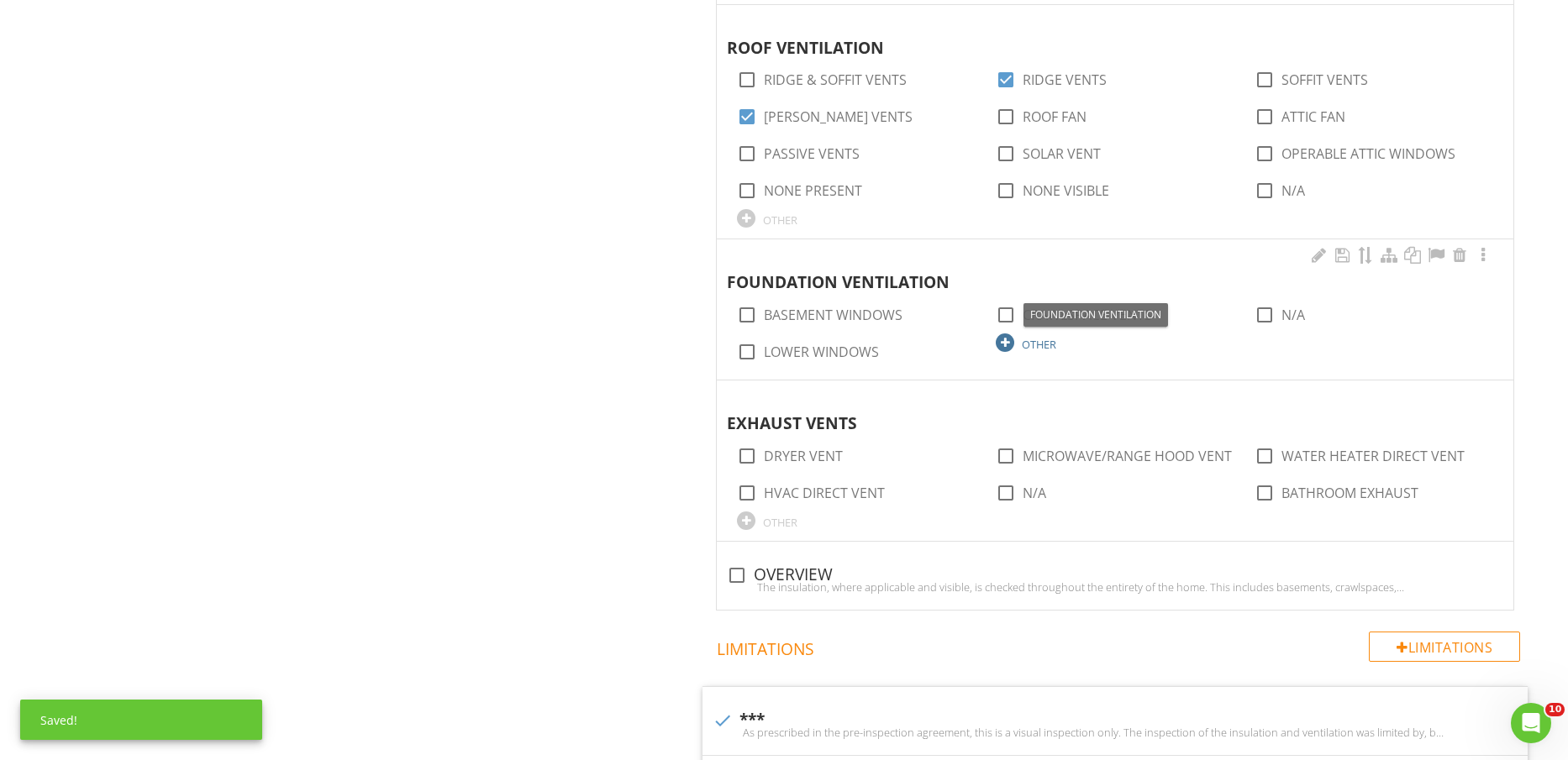
scroll to position [1891, 0]
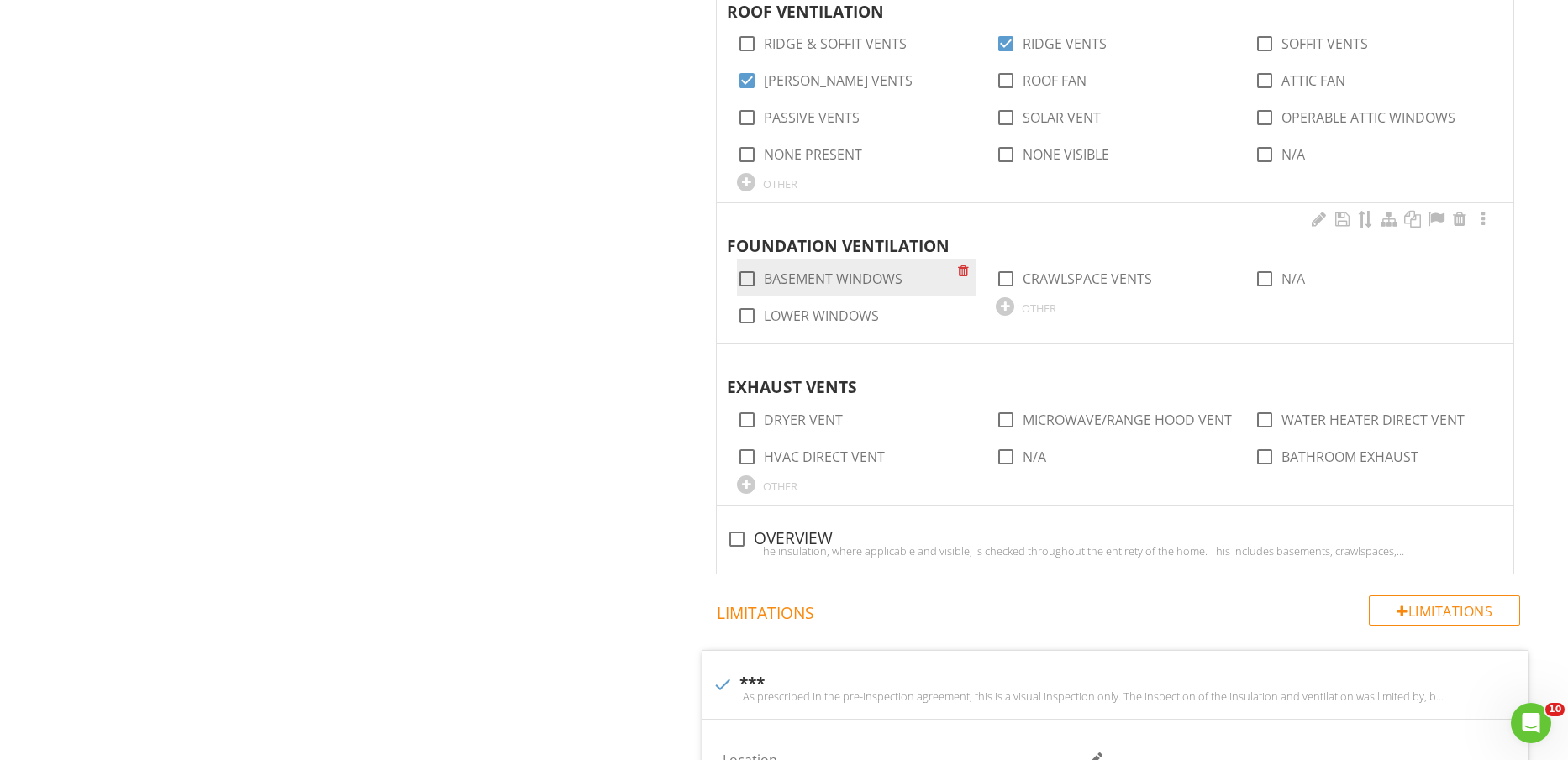
click at [852, 272] on label "BASEMENT WINDOWS" at bounding box center [833, 279] width 139 height 17
checkbox input "true"
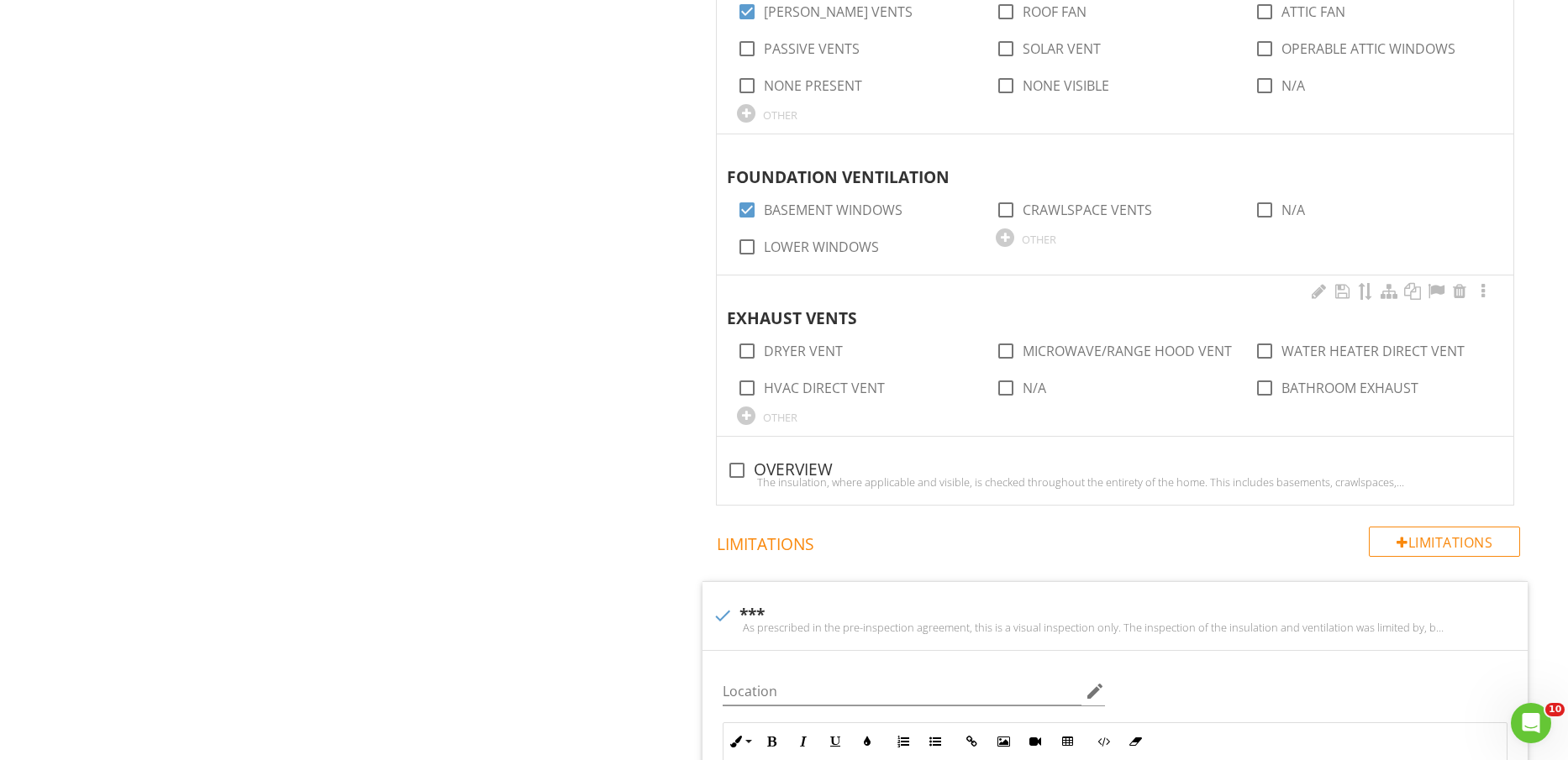
scroll to position [1996, 0]
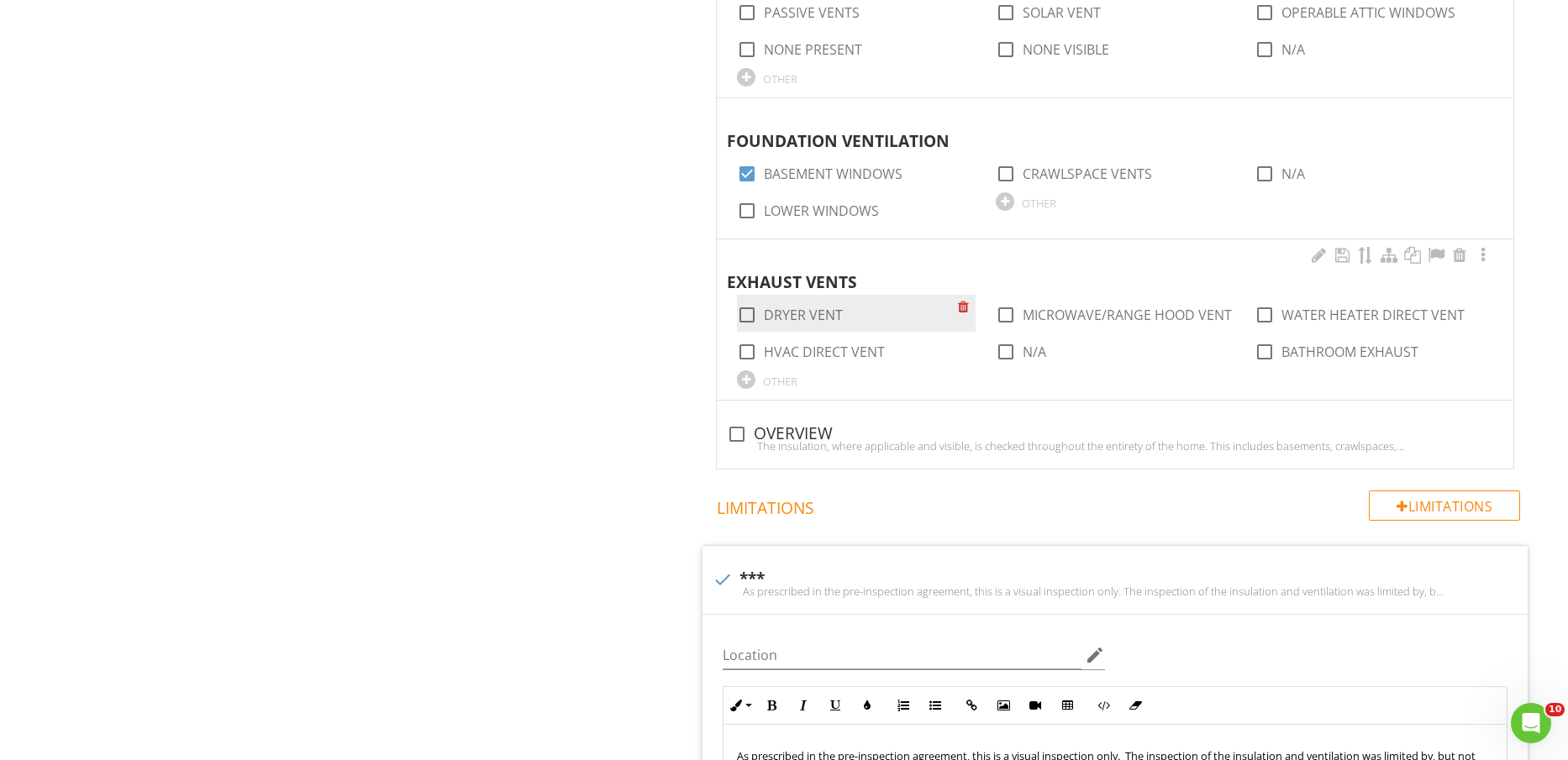
click at [809, 312] on label "DRYER VENT" at bounding box center [803, 315] width 79 height 17
checkbox input "true"
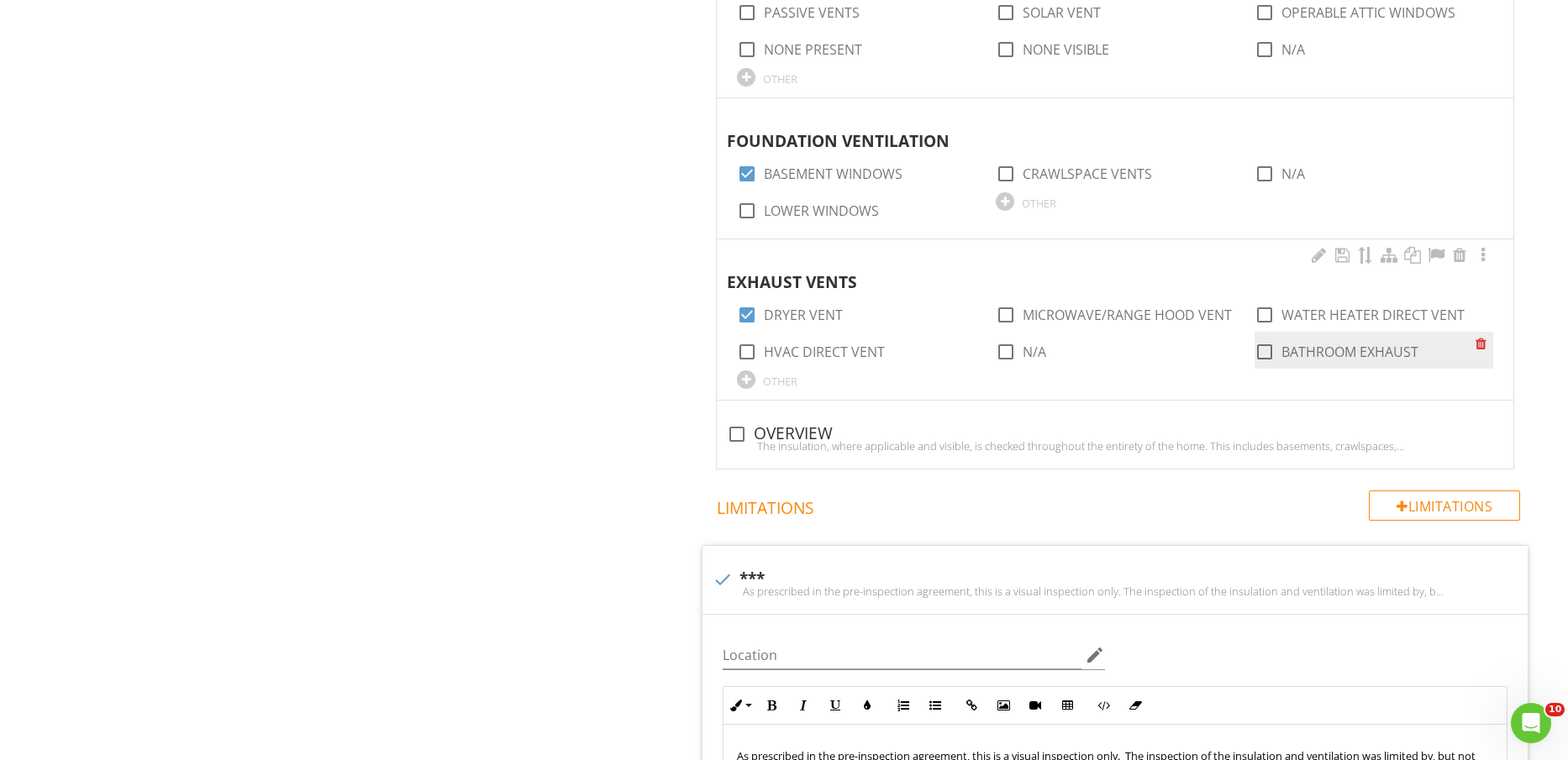
click at [1290, 351] on label "BATHROOM EXHAUST" at bounding box center [1349, 352] width 137 height 17
checkbox input "false"
click at [813, 425] on div "check_box_outline_blank OVERVIEW" at bounding box center [1115, 433] width 776 height 20
checkbox input "true"
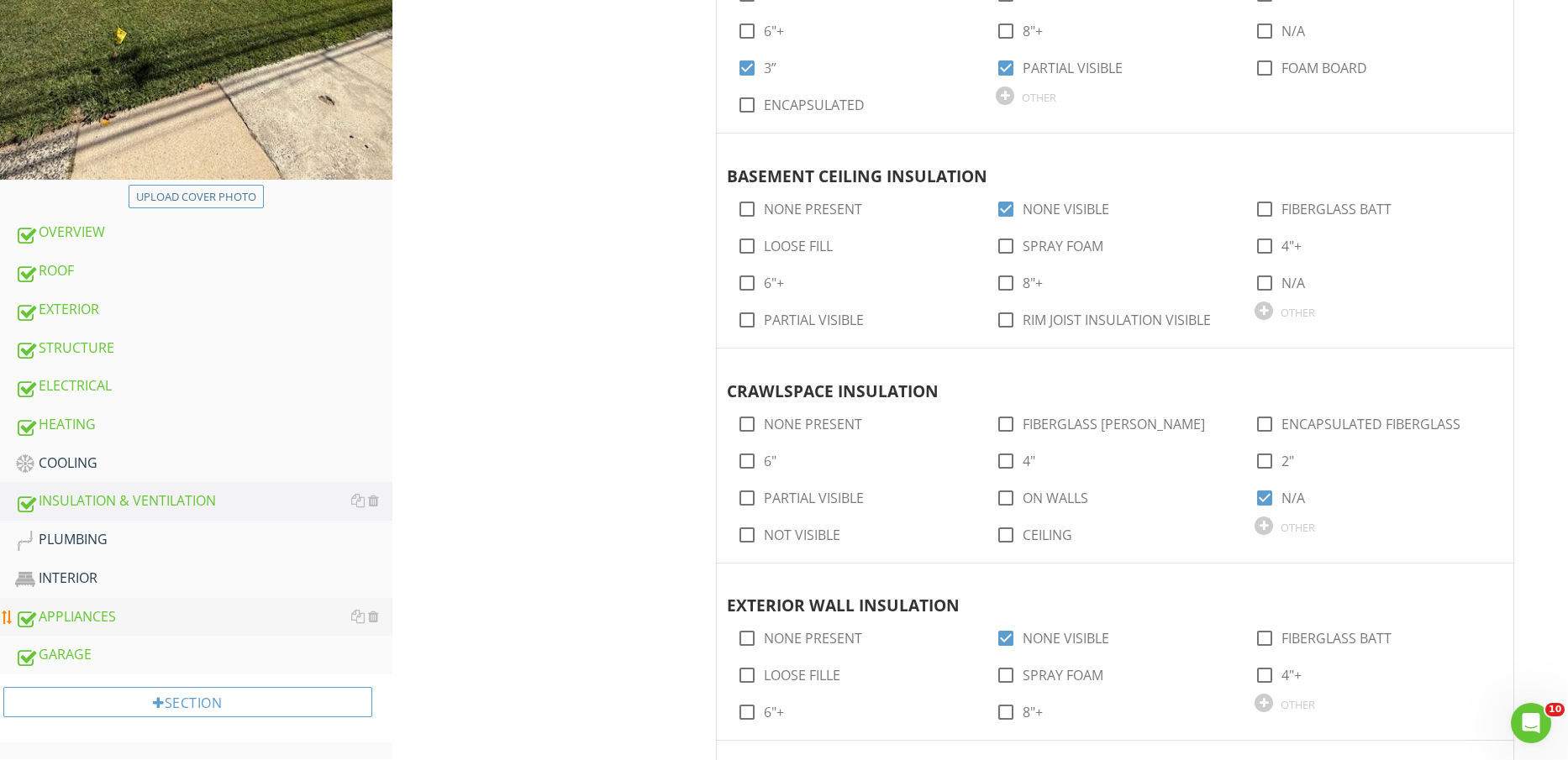
scroll to position [631, 0]
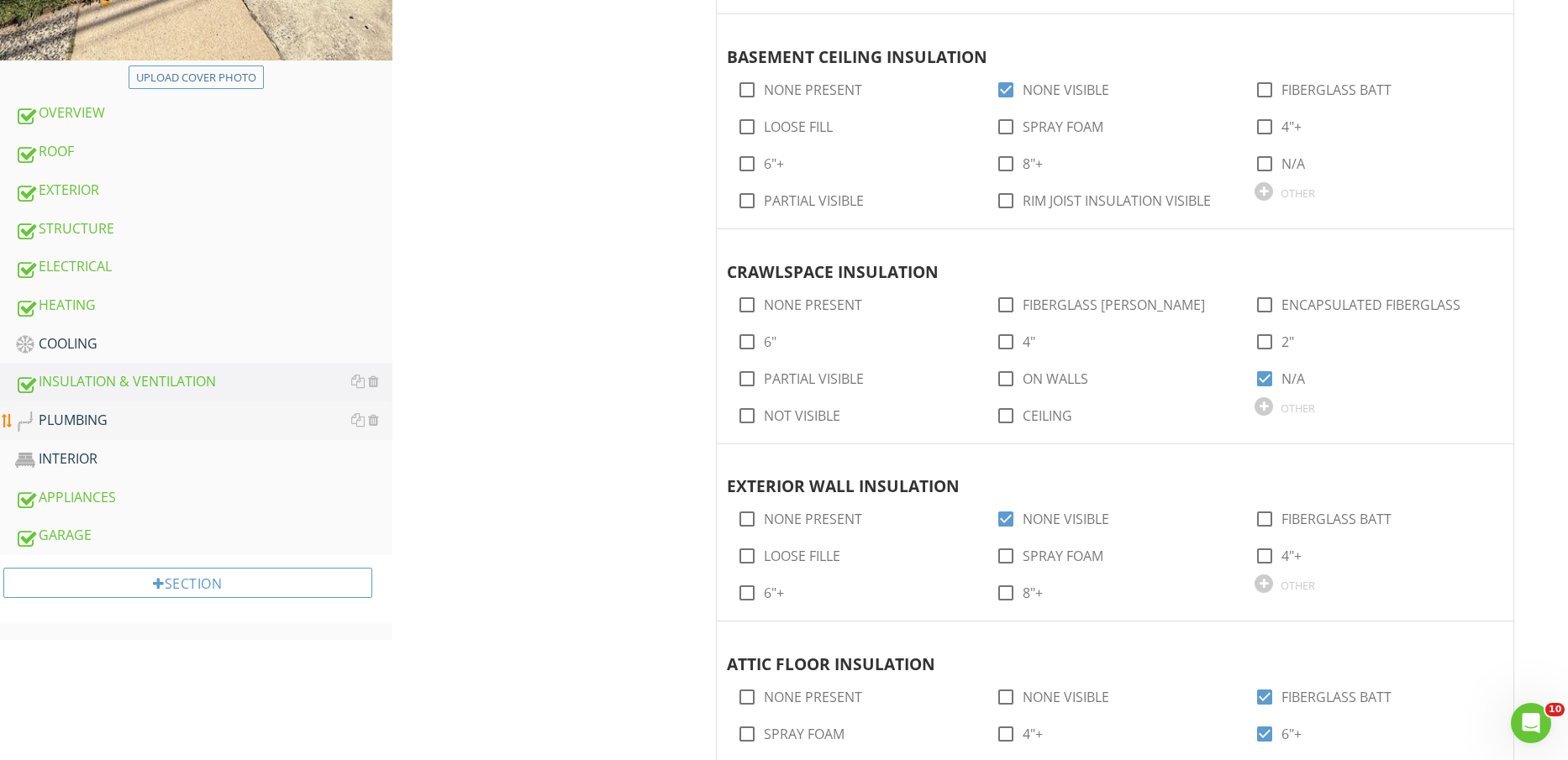
click at [160, 406] on link "PLUMBING" at bounding box center [204, 420] width 378 height 39
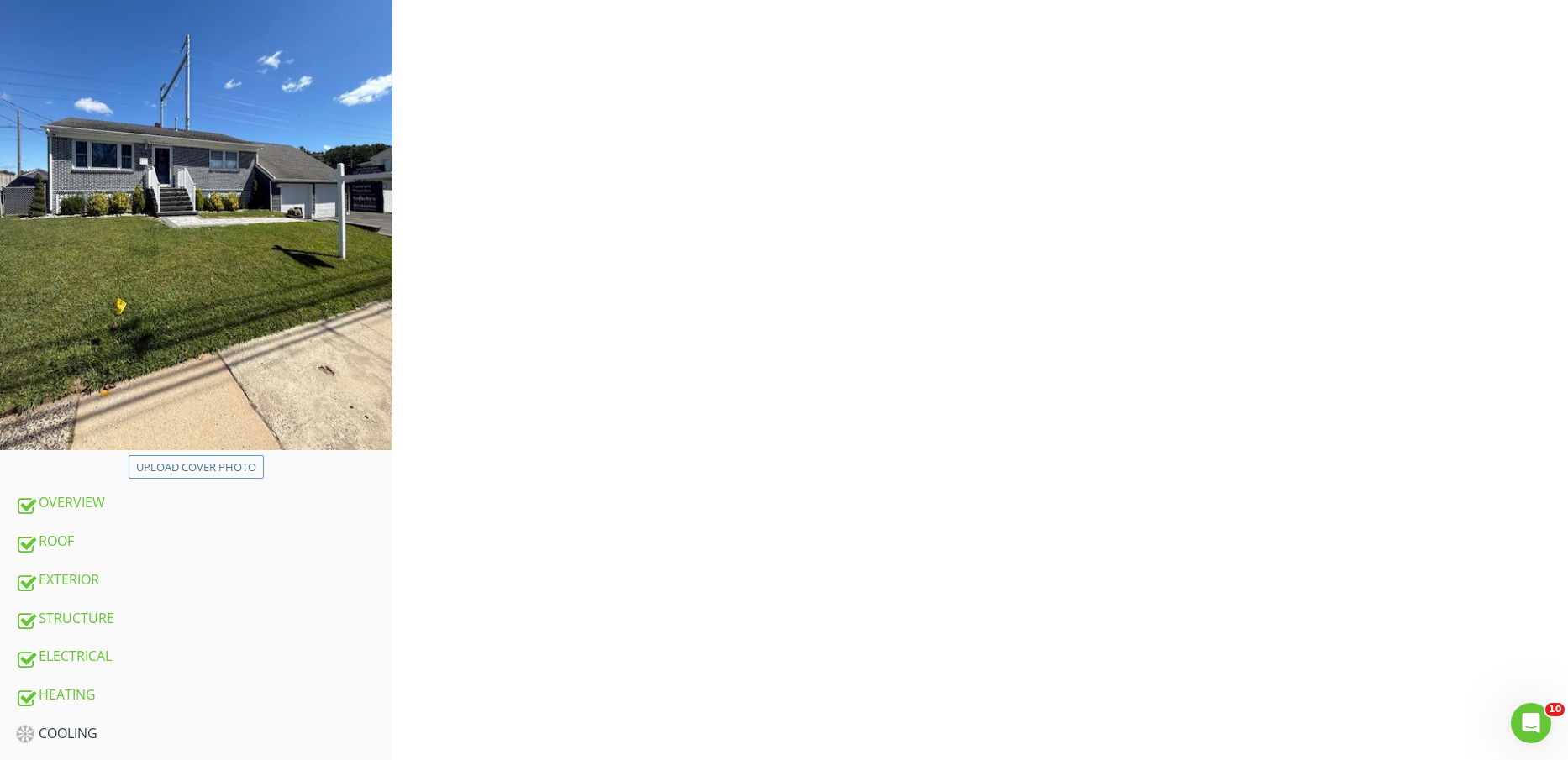
scroll to position [211, 0]
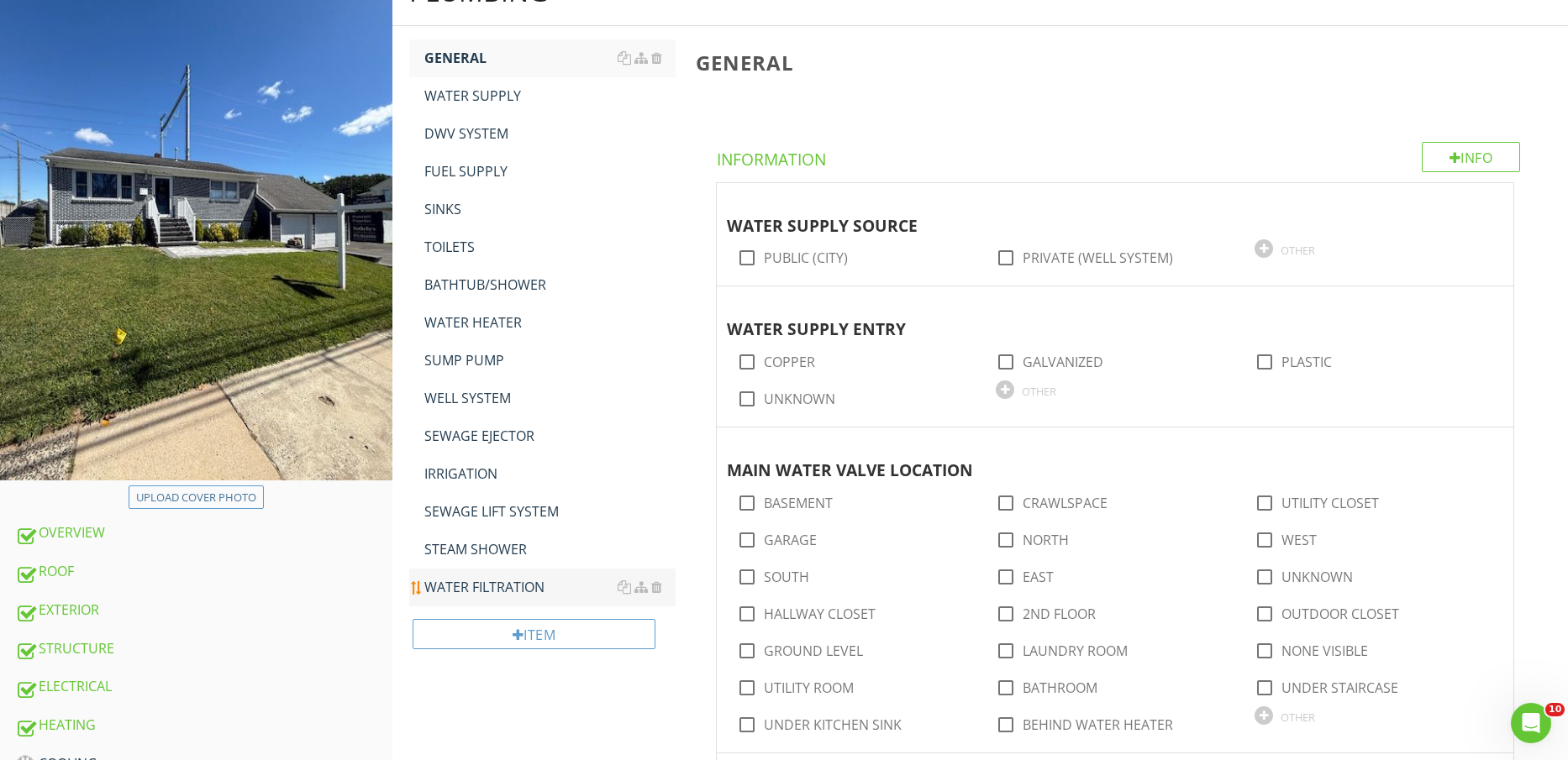
click at [507, 579] on div "WATER FILTRATION" at bounding box center [549, 586] width 252 height 20
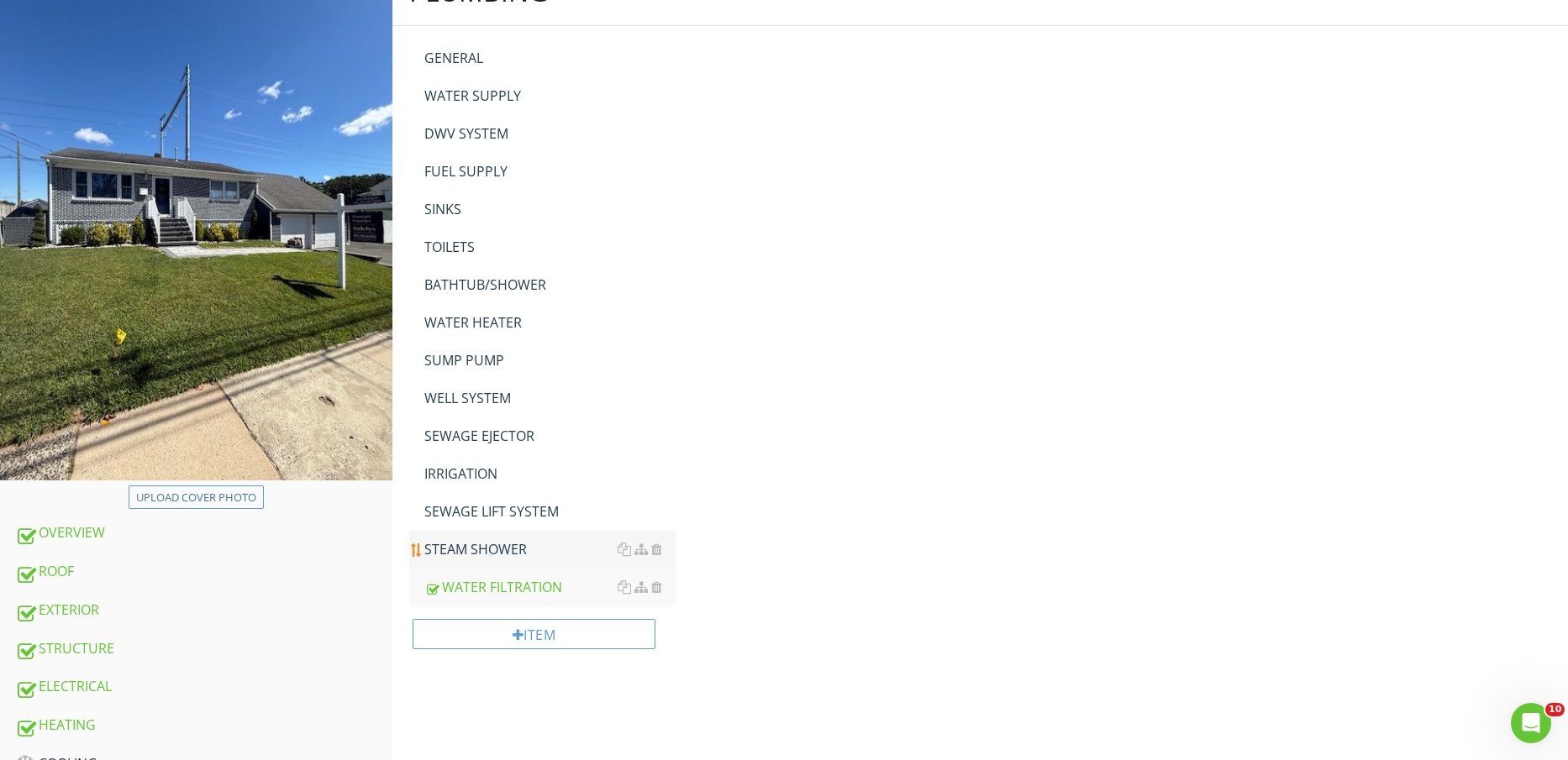
click at [493, 553] on div "STEAM SHOWER" at bounding box center [549, 549] width 252 height 20
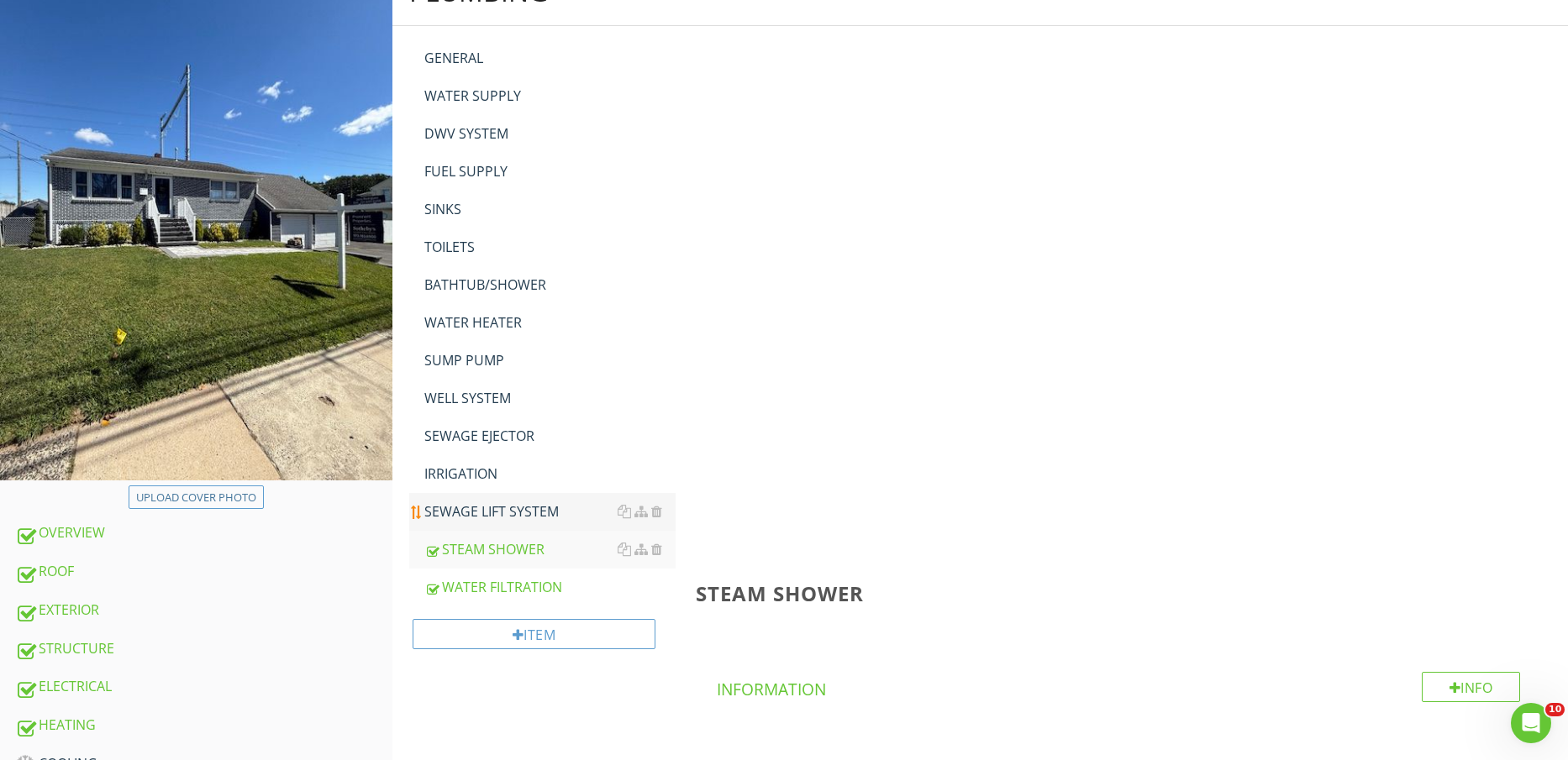
click at [481, 518] on div "SEWAGE LIFT SYSTEM" at bounding box center [549, 511] width 252 height 20
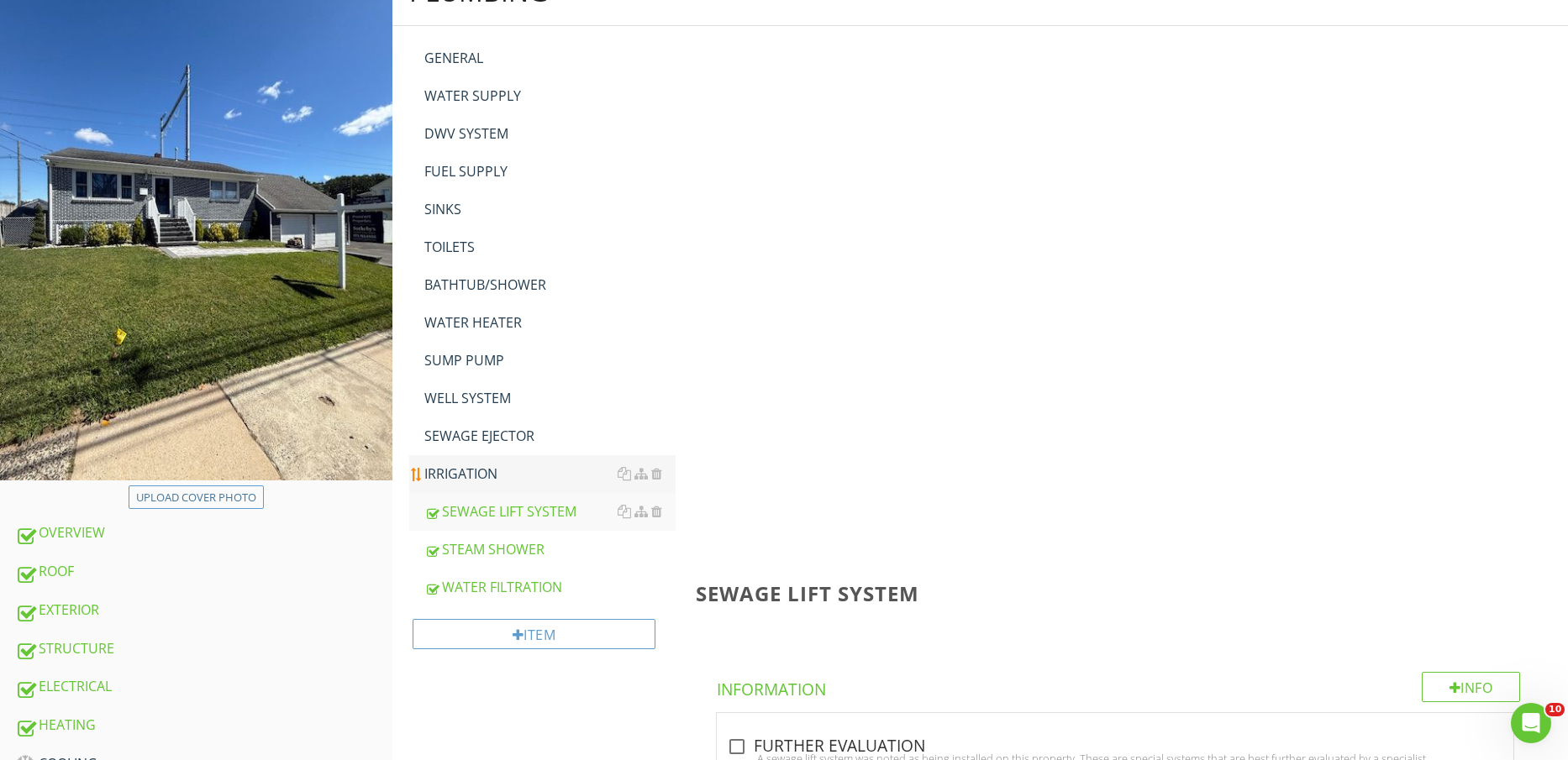
click at [458, 460] on link "IRRIGATION" at bounding box center [549, 473] width 252 height 37
click at [458, 444] on div "SEWAGE EJECTOR" at bounding box center [549, 435] width 252 height 20
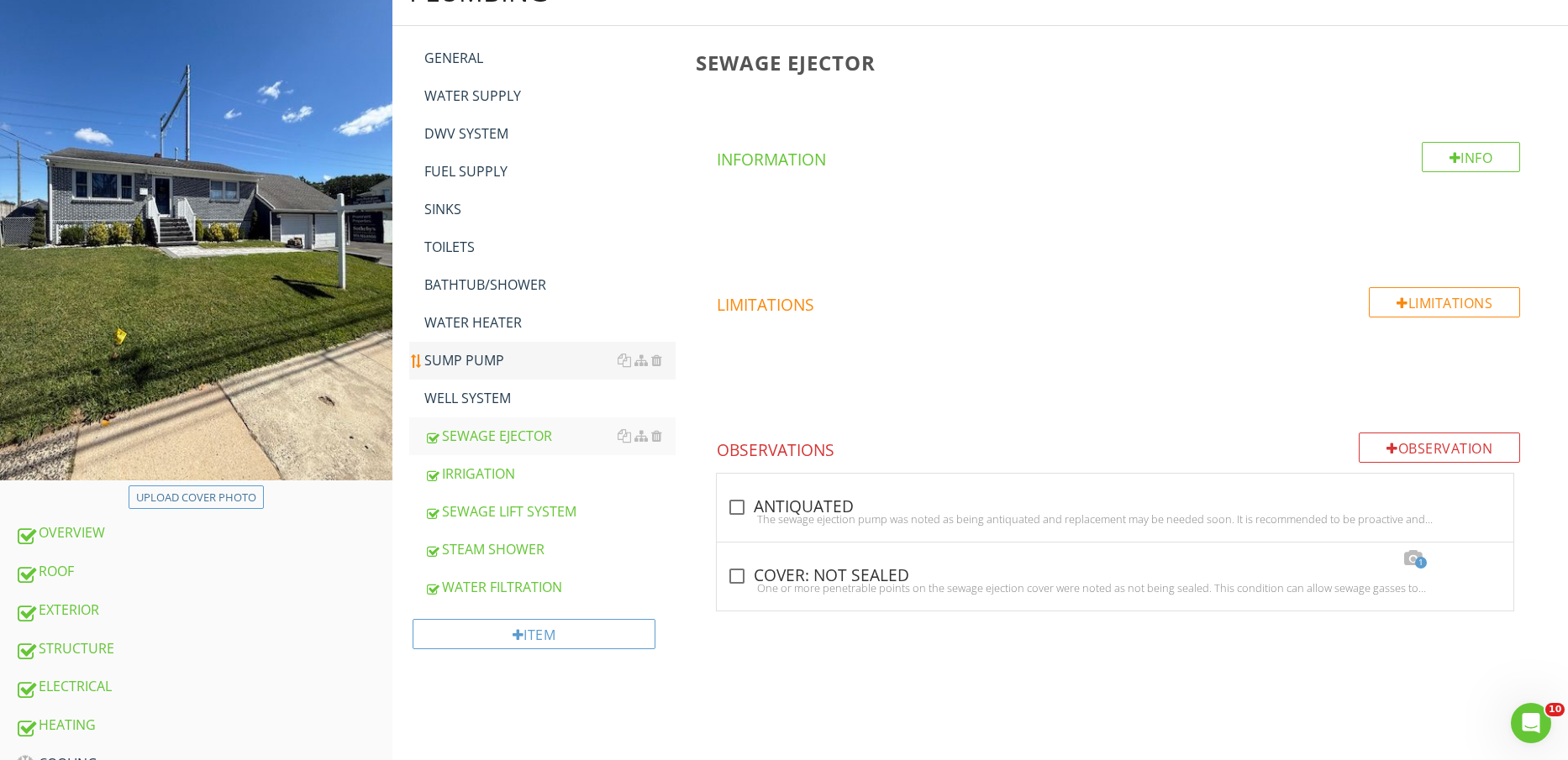
click at [483, 366] on div "SUMP PUMP" at bounding box center [549, 360] width 252 height 20
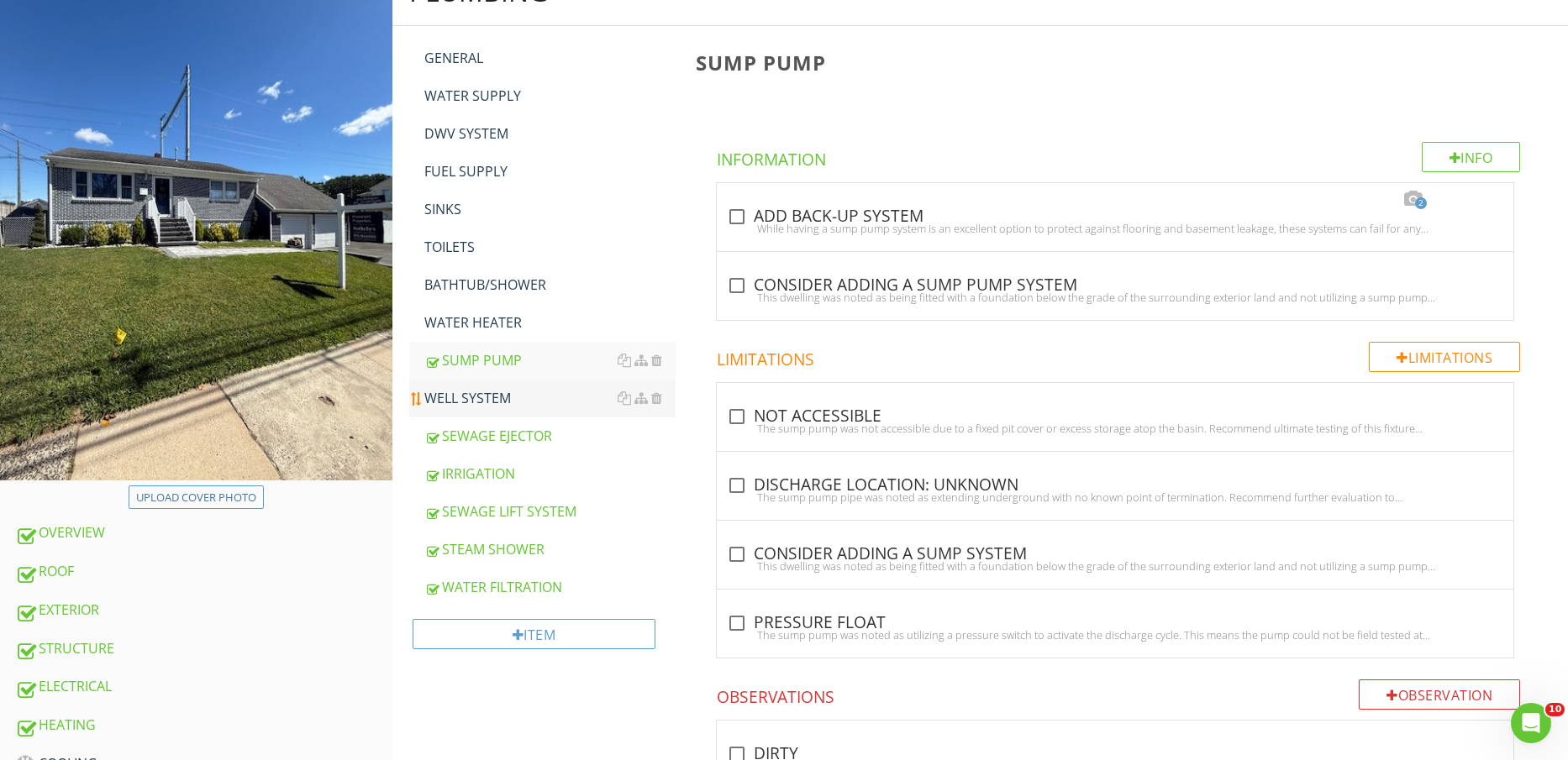
click at [481, 394] on div "WELL SYSTEM" at bounding box center [549, 397] width 252 height 20
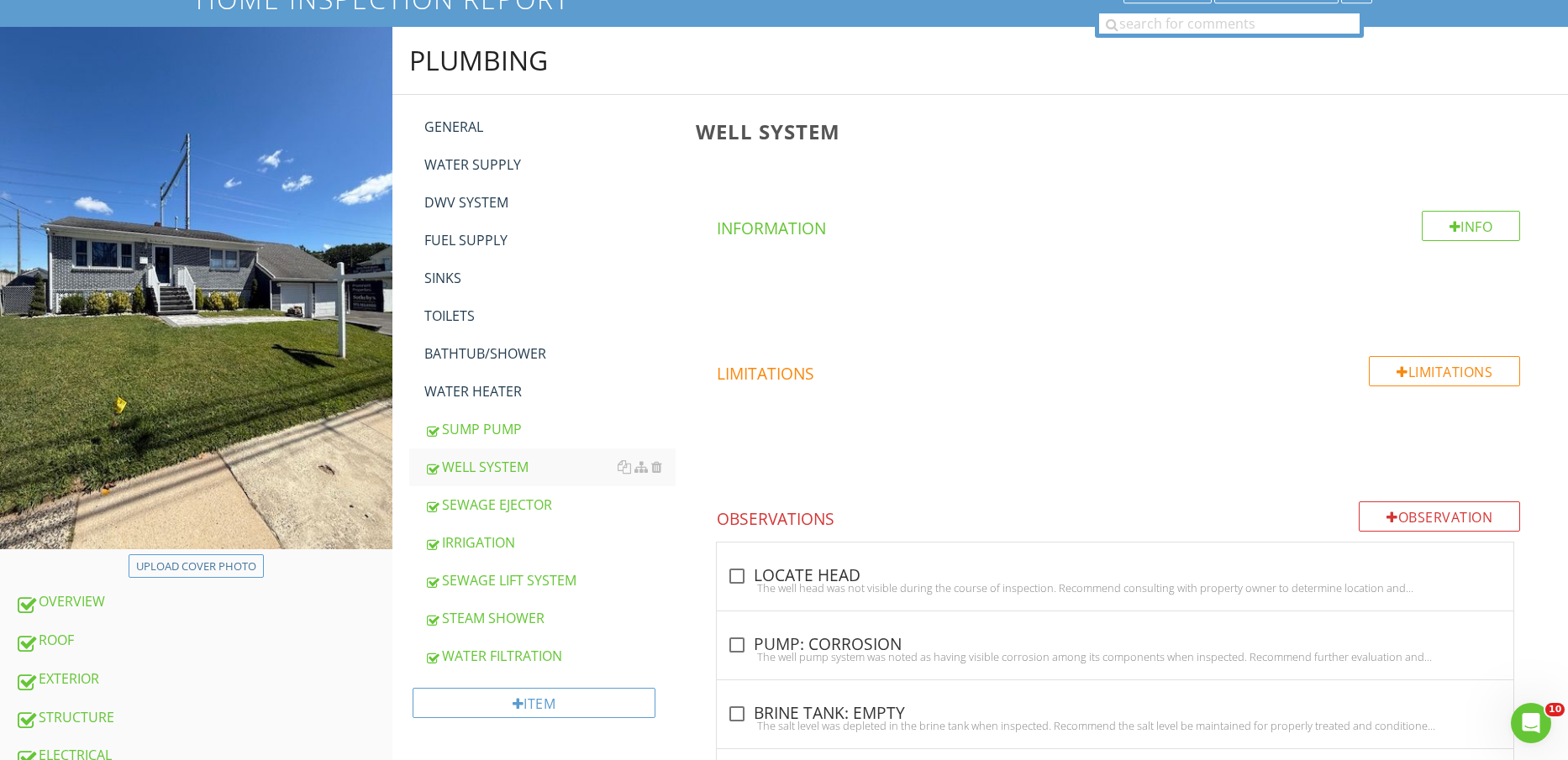
scroll to position [105, 0]
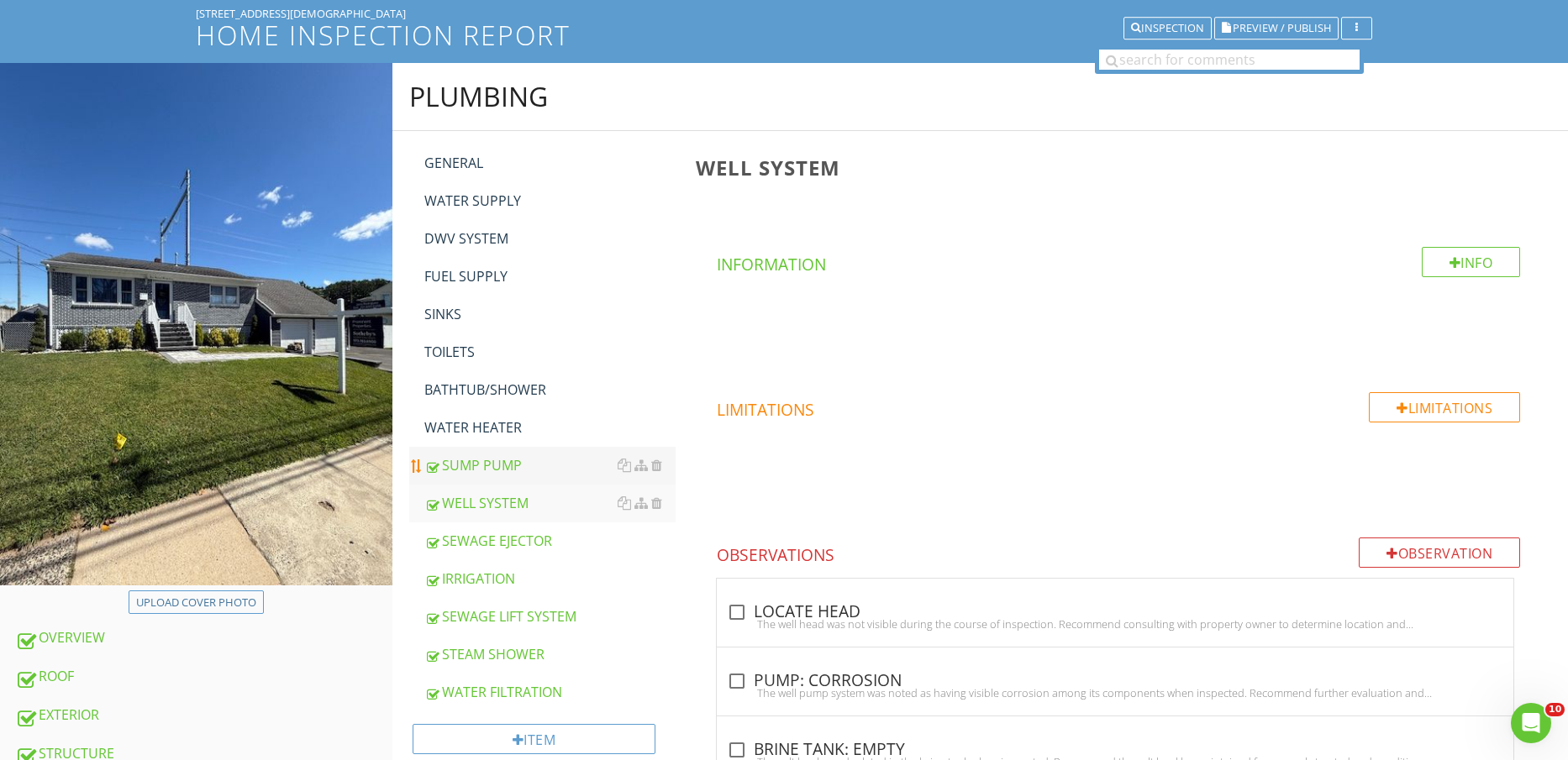
click at [478, 463] on div "SUMP PUMP" at bounding box center [549, 464] width 252 height 20
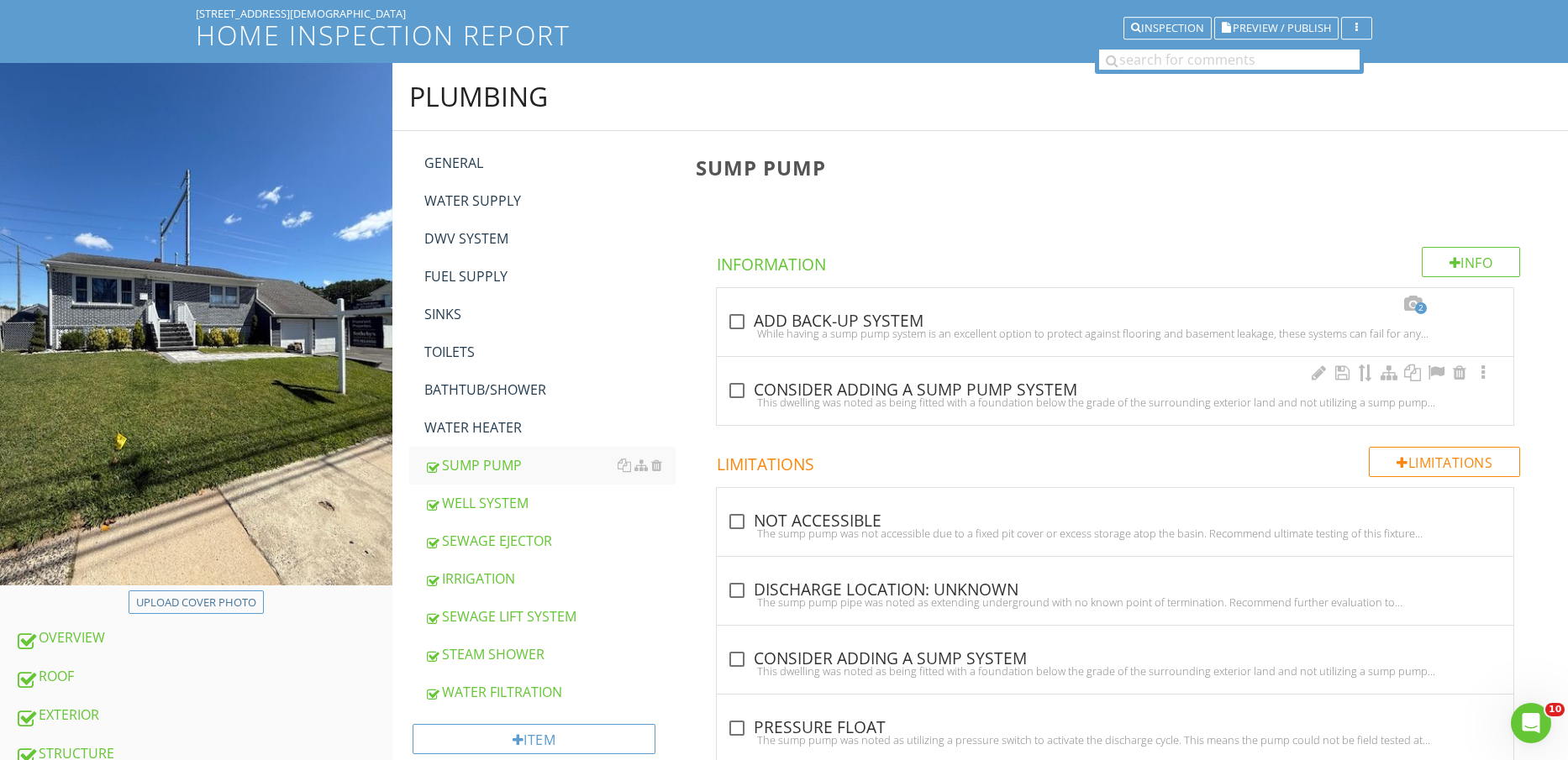
click at [892, 394] on div "check_box_outline_blank CONSIDER ADDING A SUMP PUMP SYSTEM" at bounding box center [1115, 390] width 776 height 20
checkbox input "true"
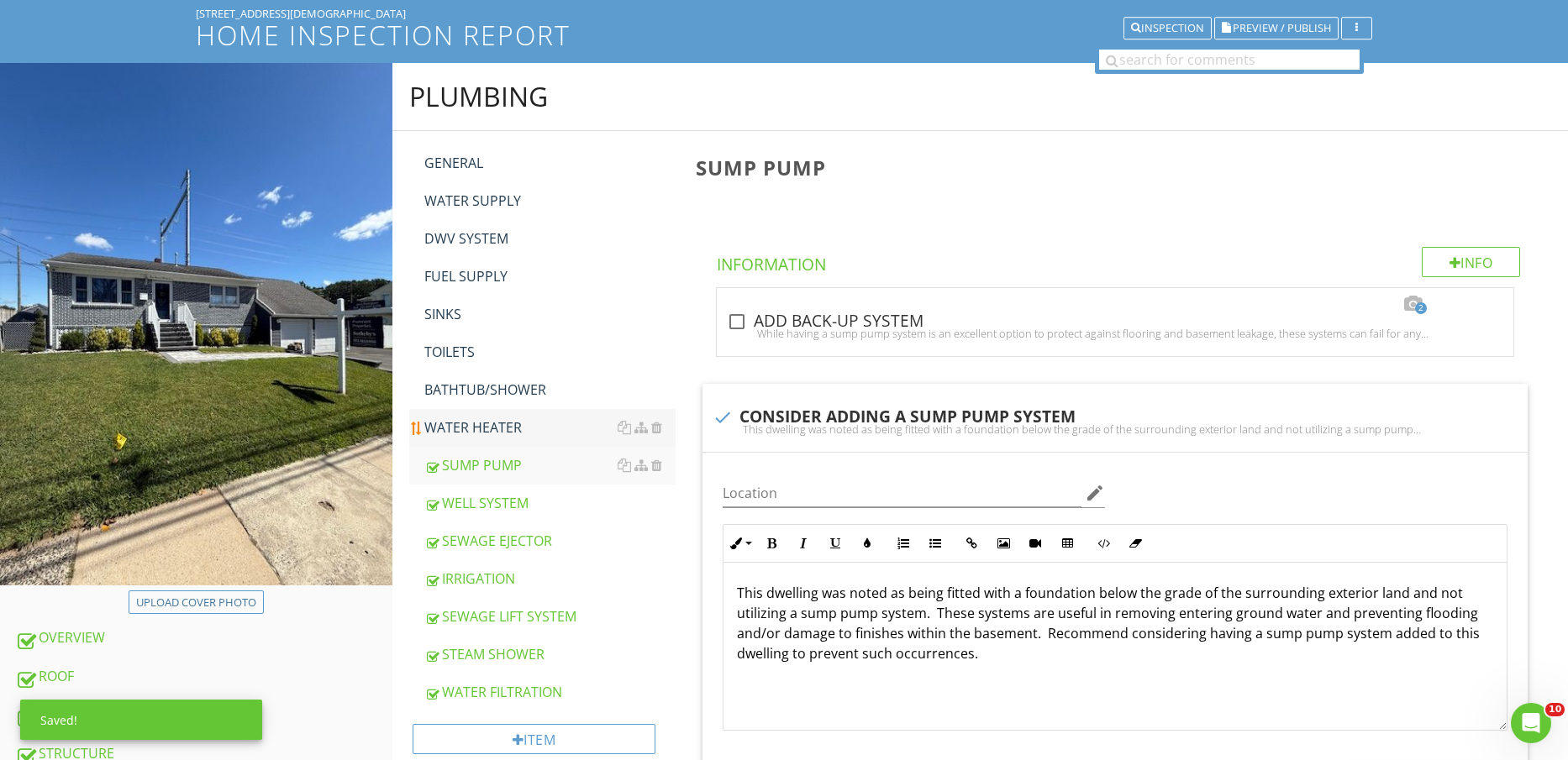
click at [502, 426] on div "WATER HEATER" at bounding box center [549, 427] width 252 height 20
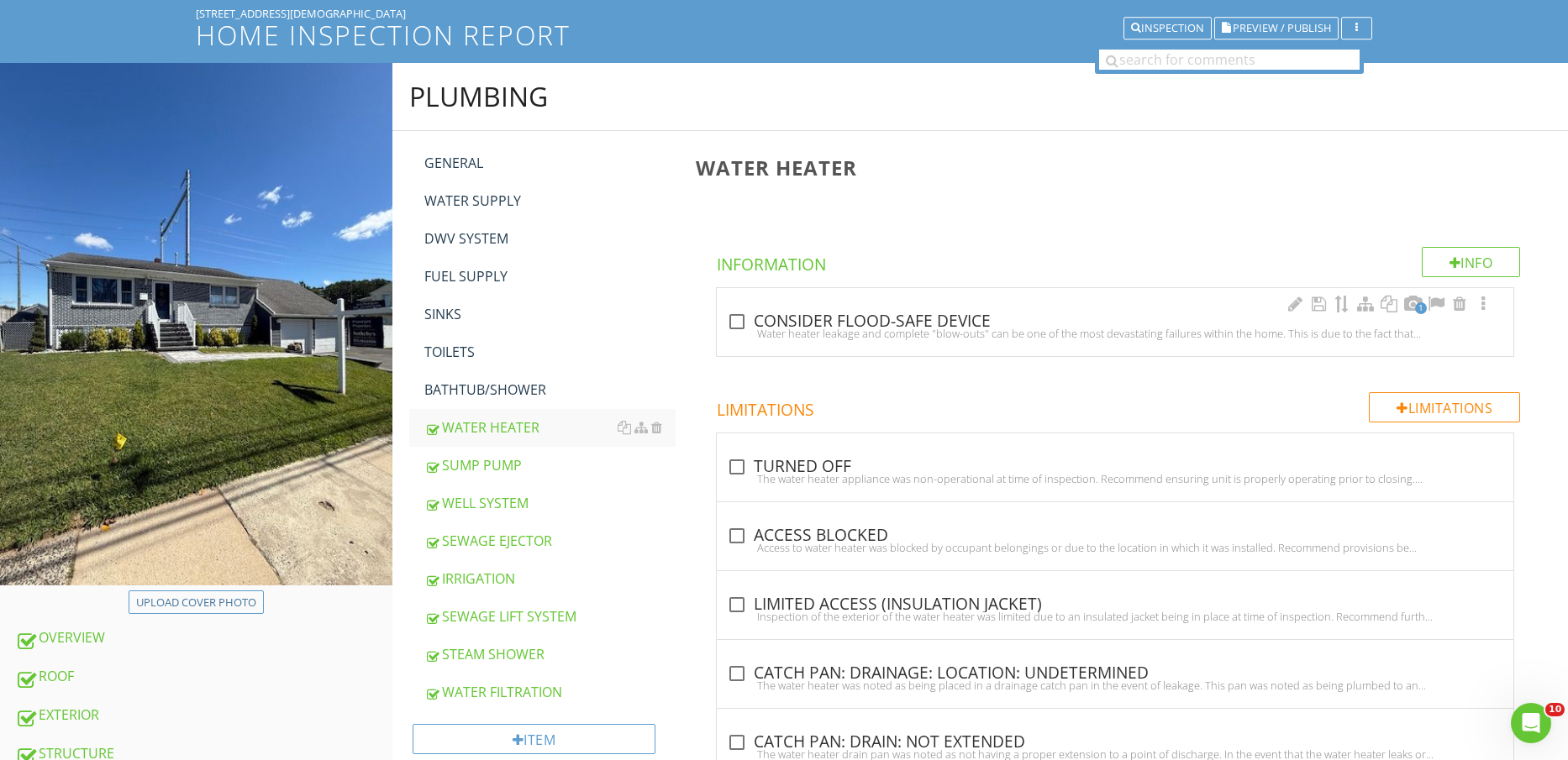
click at [936, 327] on div "Water heater leakage and complete "blow-outs" can be one of the most devastatin…" at bounding box center [1115, 333] width 776 height 13
checkbox input "true"
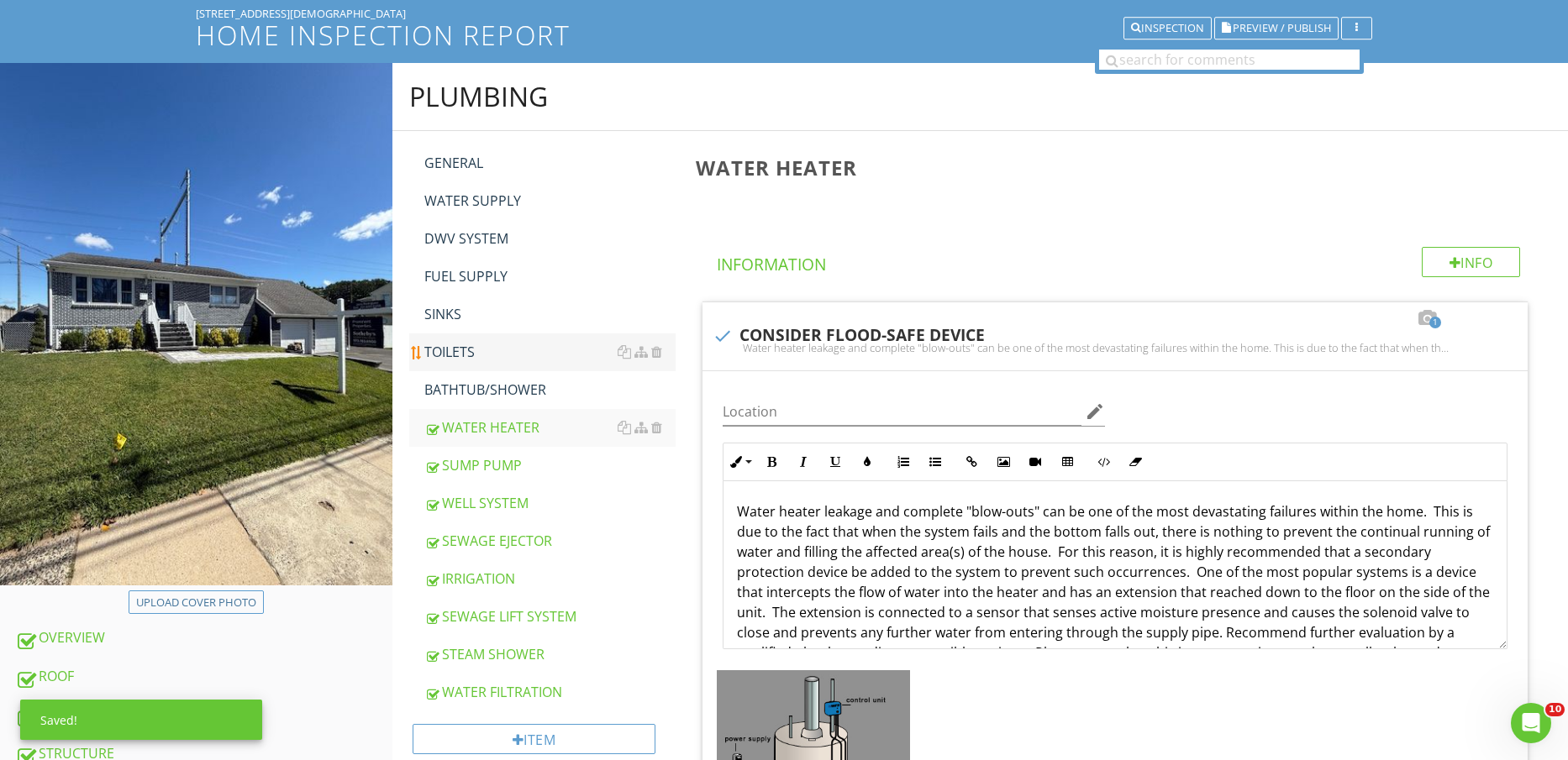
click at [522, 397] on div "BATHTUB/SHOWER" at bounding box center [549, 389] width 252 height 20
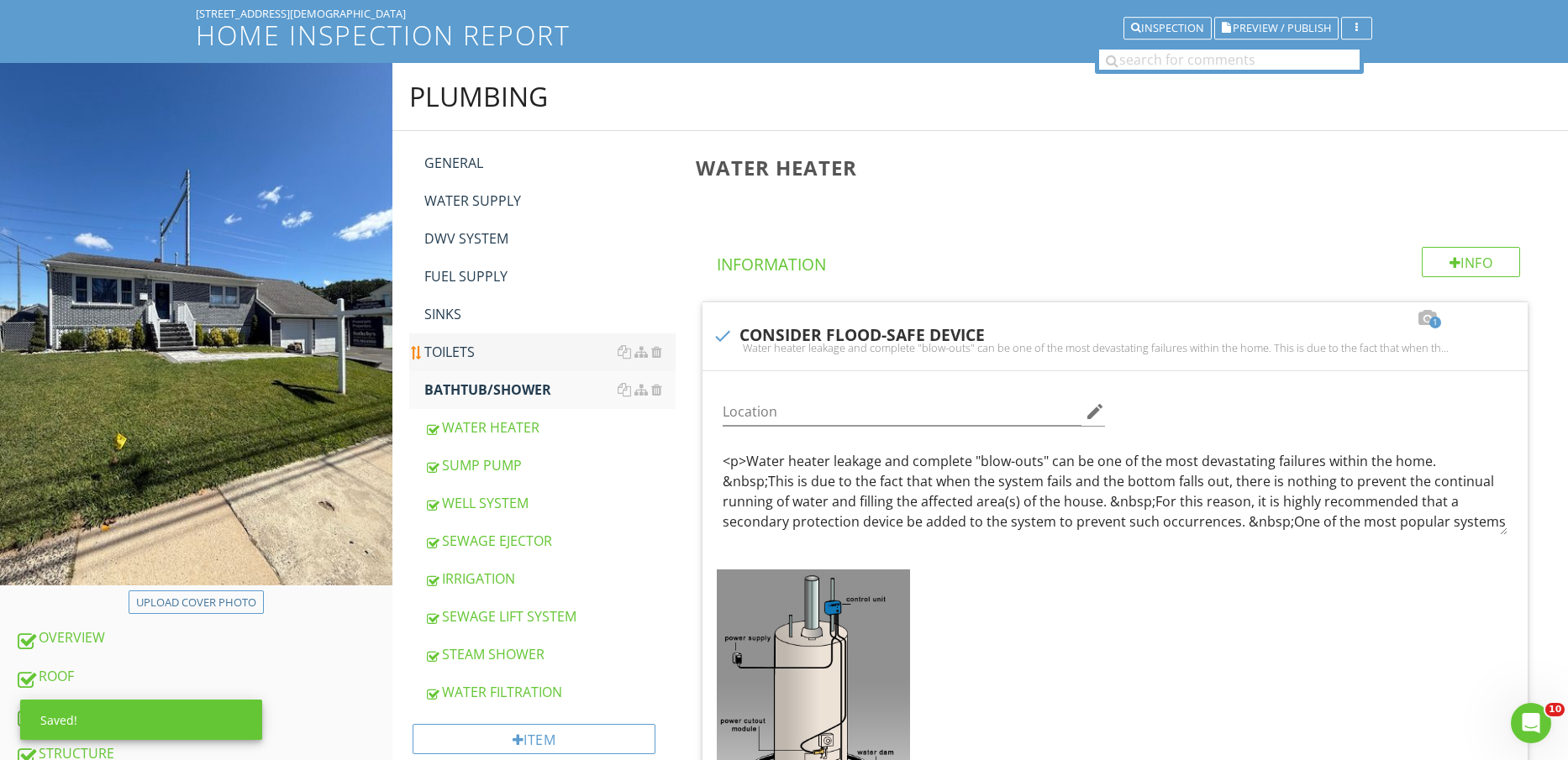
click at [432, 351] on div "TOILETS" at bounding box center [549, 351] width 252 height 20
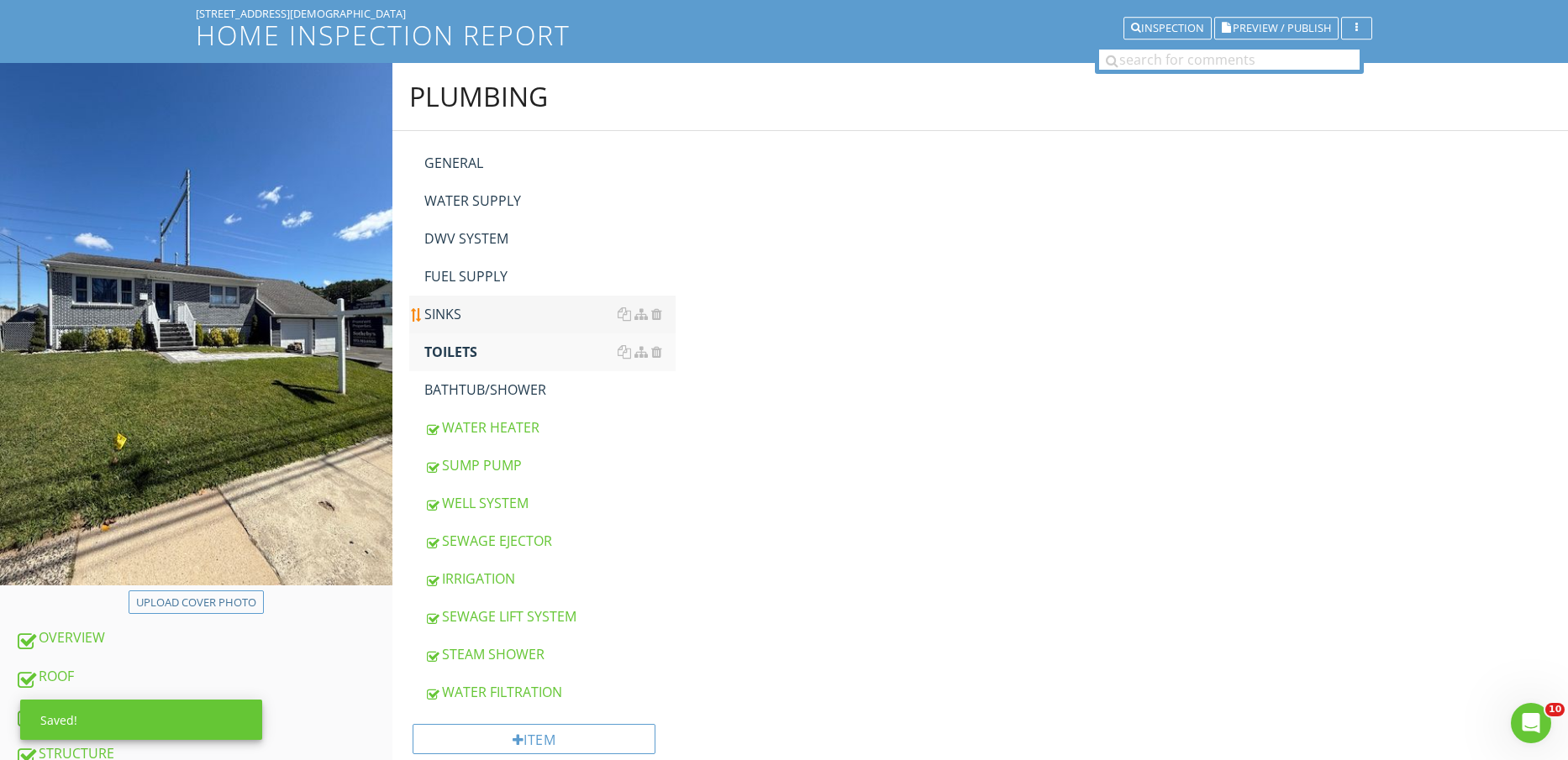
click at [466, 306] on div "SINKS" at bounding box center [549, 313] width 252 height 20
click at [481, 279] on div "FUEL SUPPLY" at bounding box center [549, 276] width 252 height 20
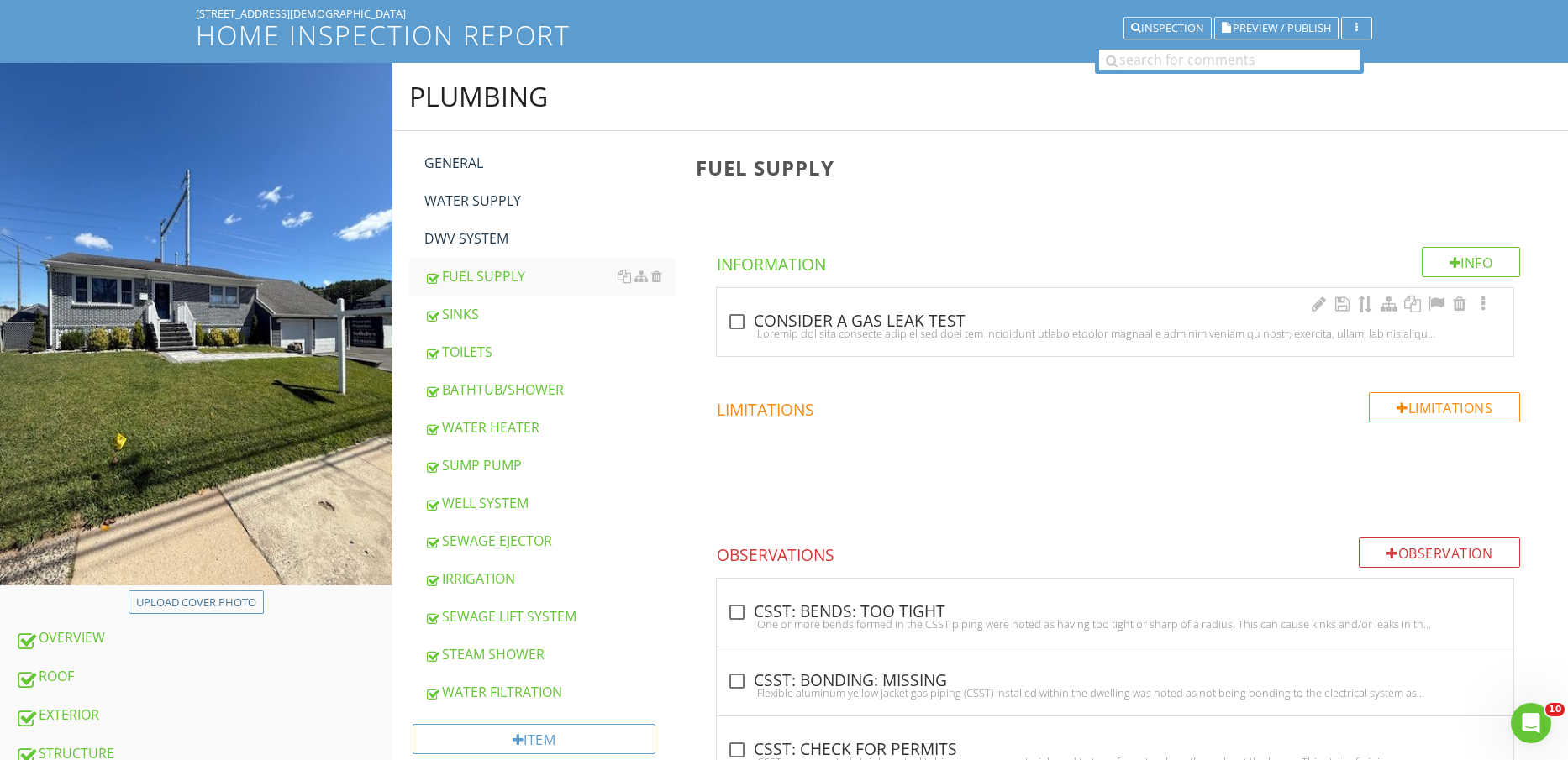
click at [786, 324] on div "check_box_outline_blank CONSIDER A GAS LEAK TEST" at bounding box center [1115, 321] width 776 height 20
checkbox input "true"
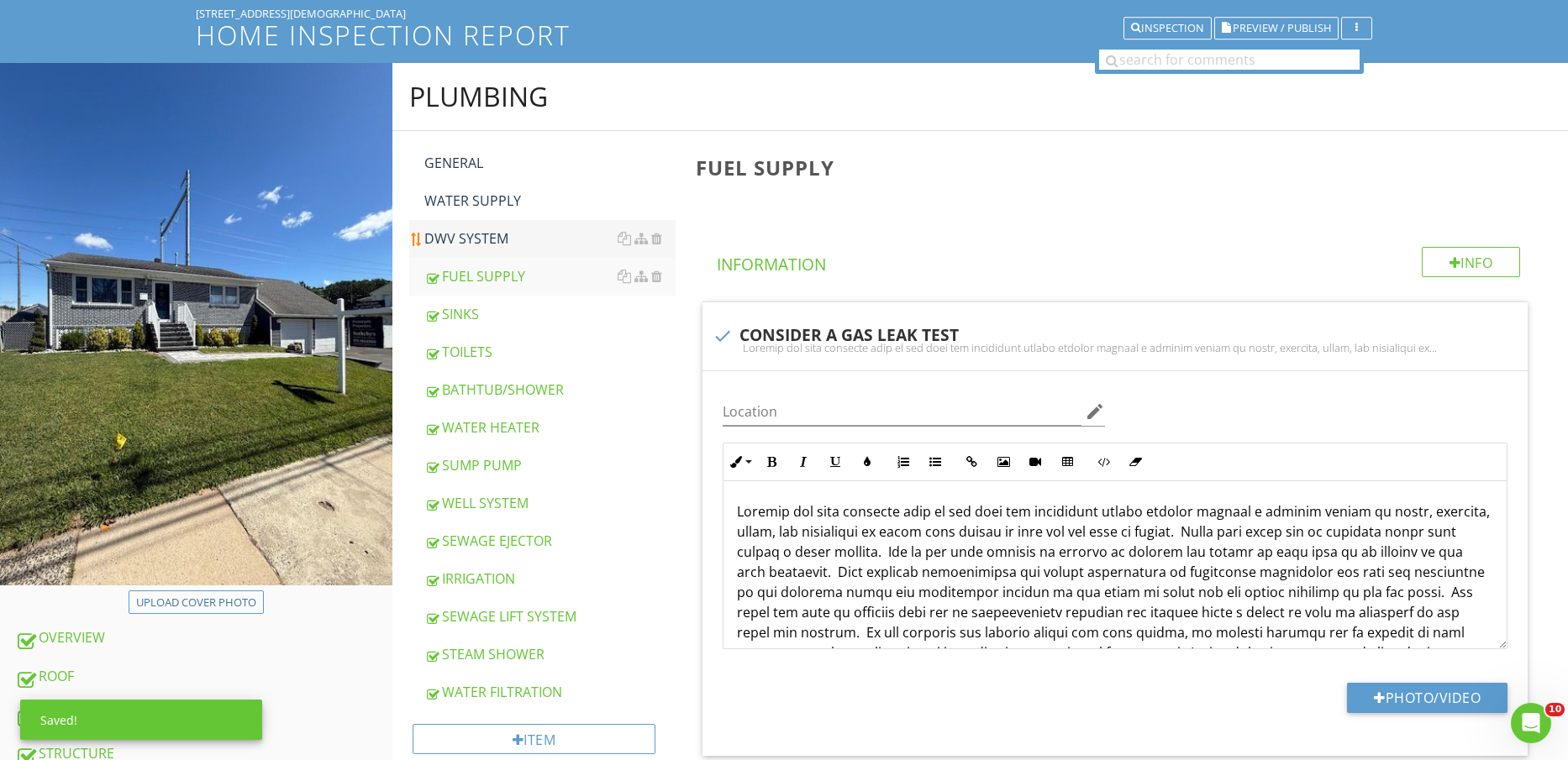
click at [497, 245] on div "DWV SYSTEM" at bounding box center [549, 238] width 252 height 20
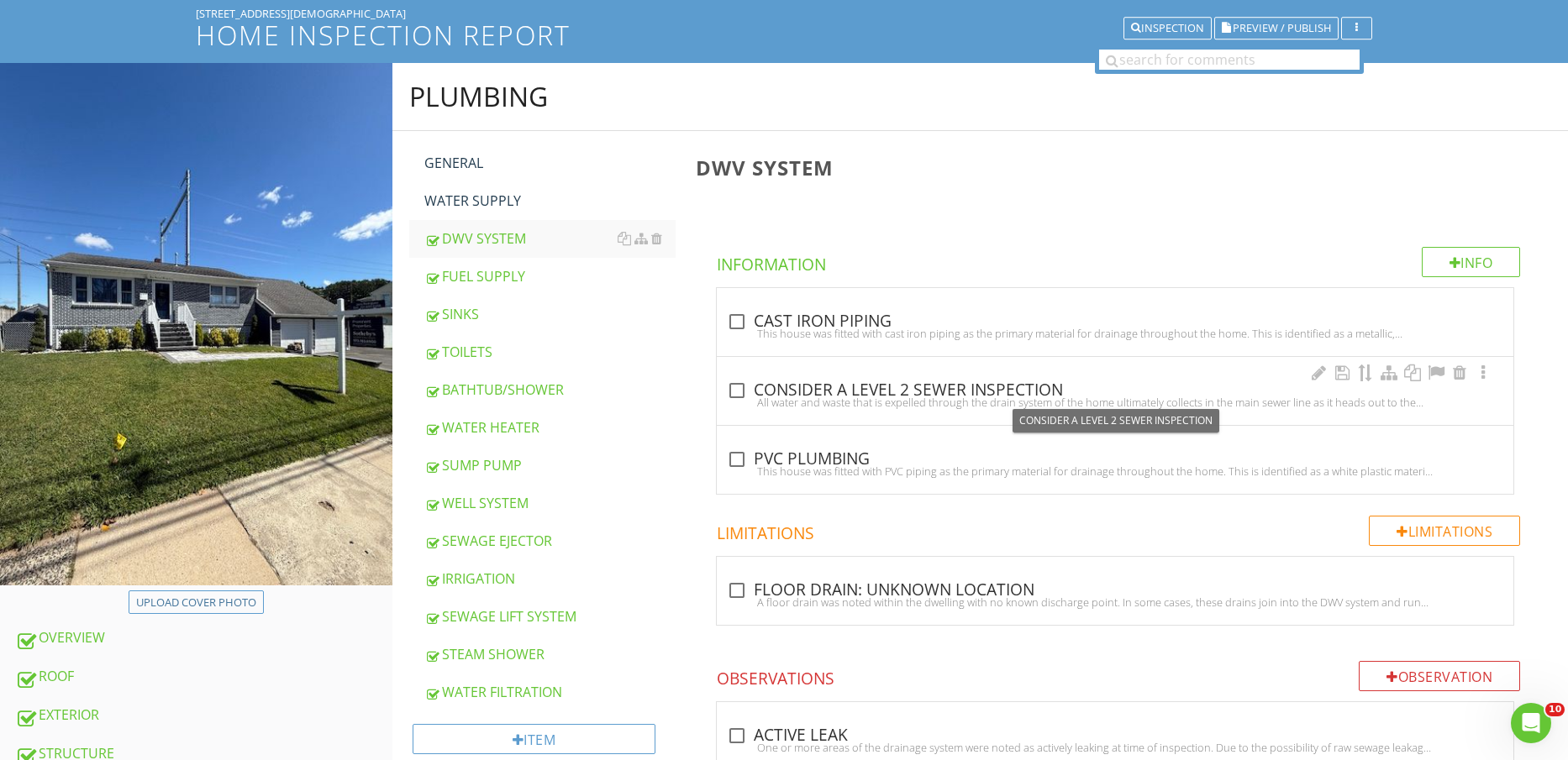
click at [850, 389] on div "check_box_outline_blank CONSIDER A LEVEL 2 SEWER INSPECTION" at bounding box center [1115, 390] width 776 height 20
checkbox input "true"
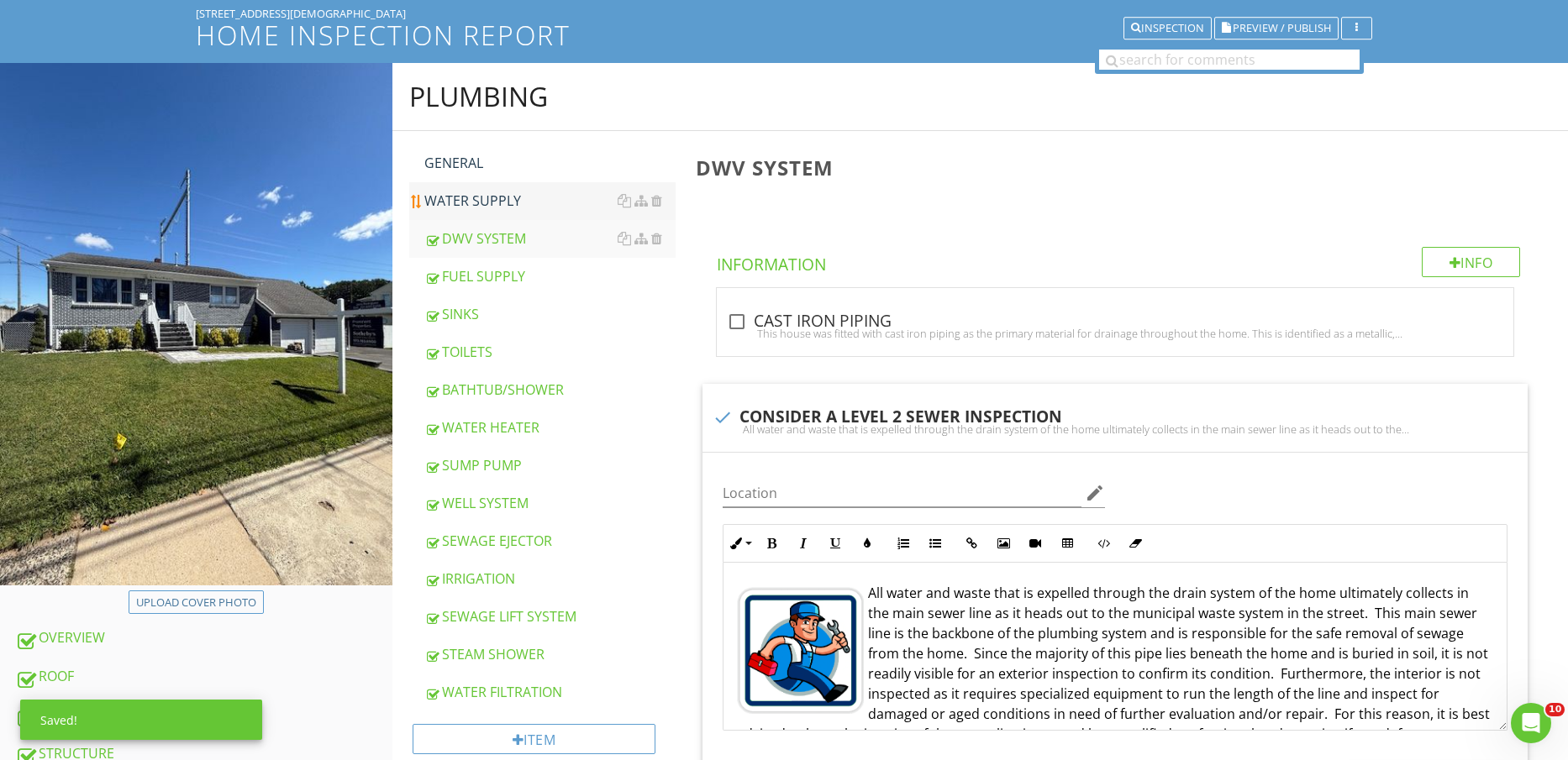
click at [519, 196] on div "WATER SUPPLY" at bounding box center [549, 200] width 252 height 20
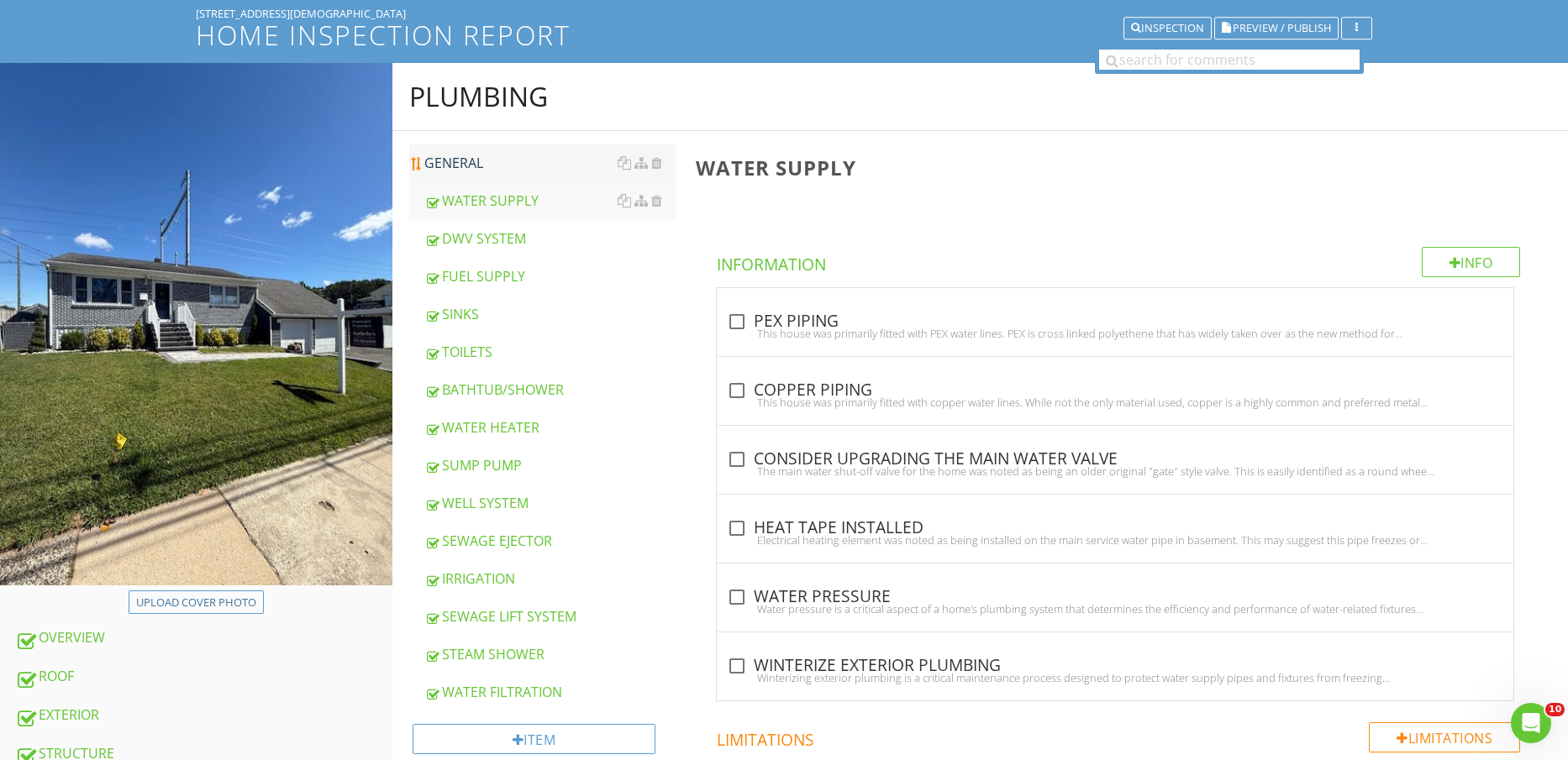
click at [516, 163] on div "GENERAL" at bounding box center [549, 162] width 252 height 20
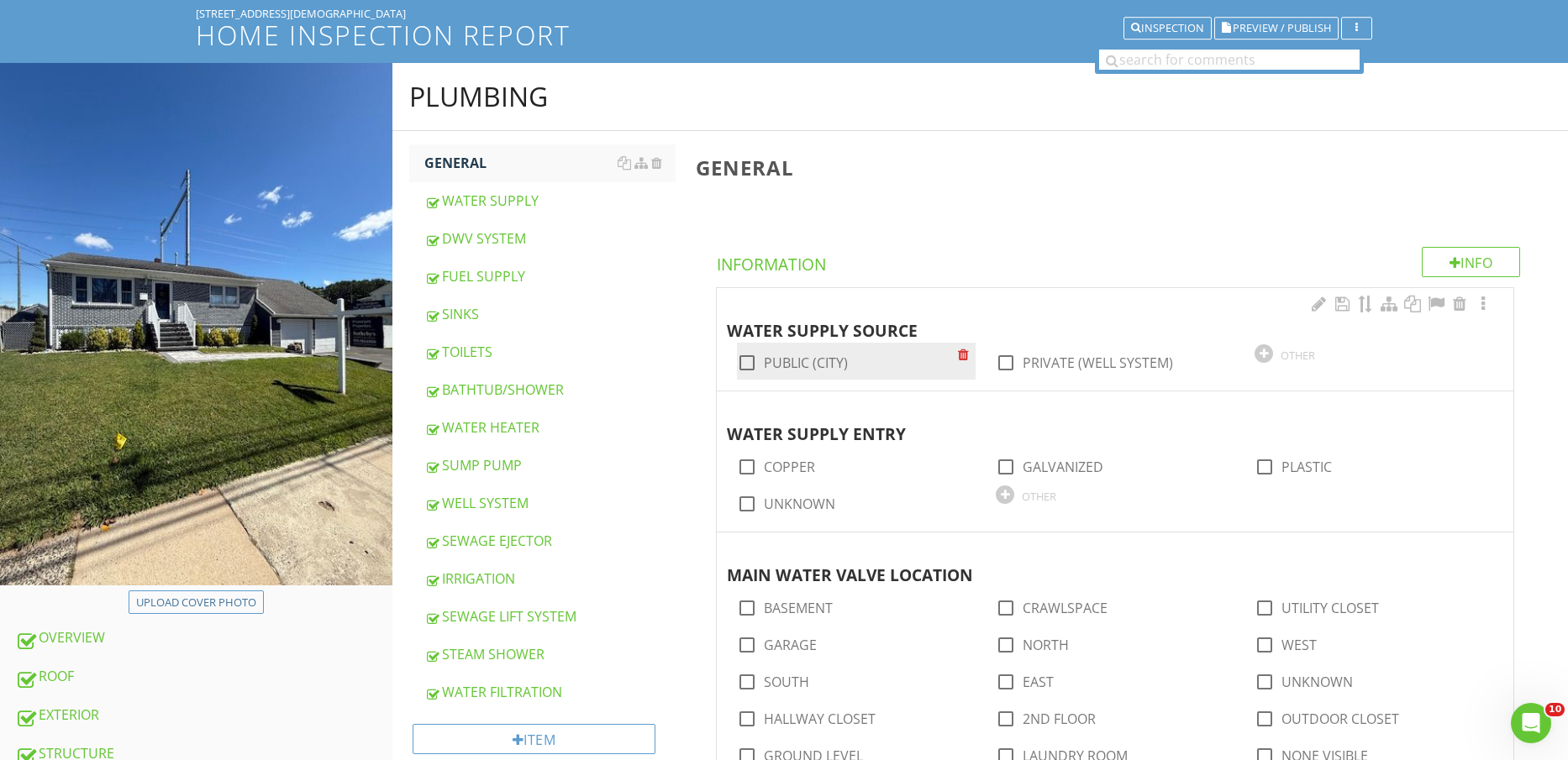
click at [783, 359] on label "PUBLIC (CITY)" at bounding box center [805, 363] width 84 height 17
checkbox input "true"
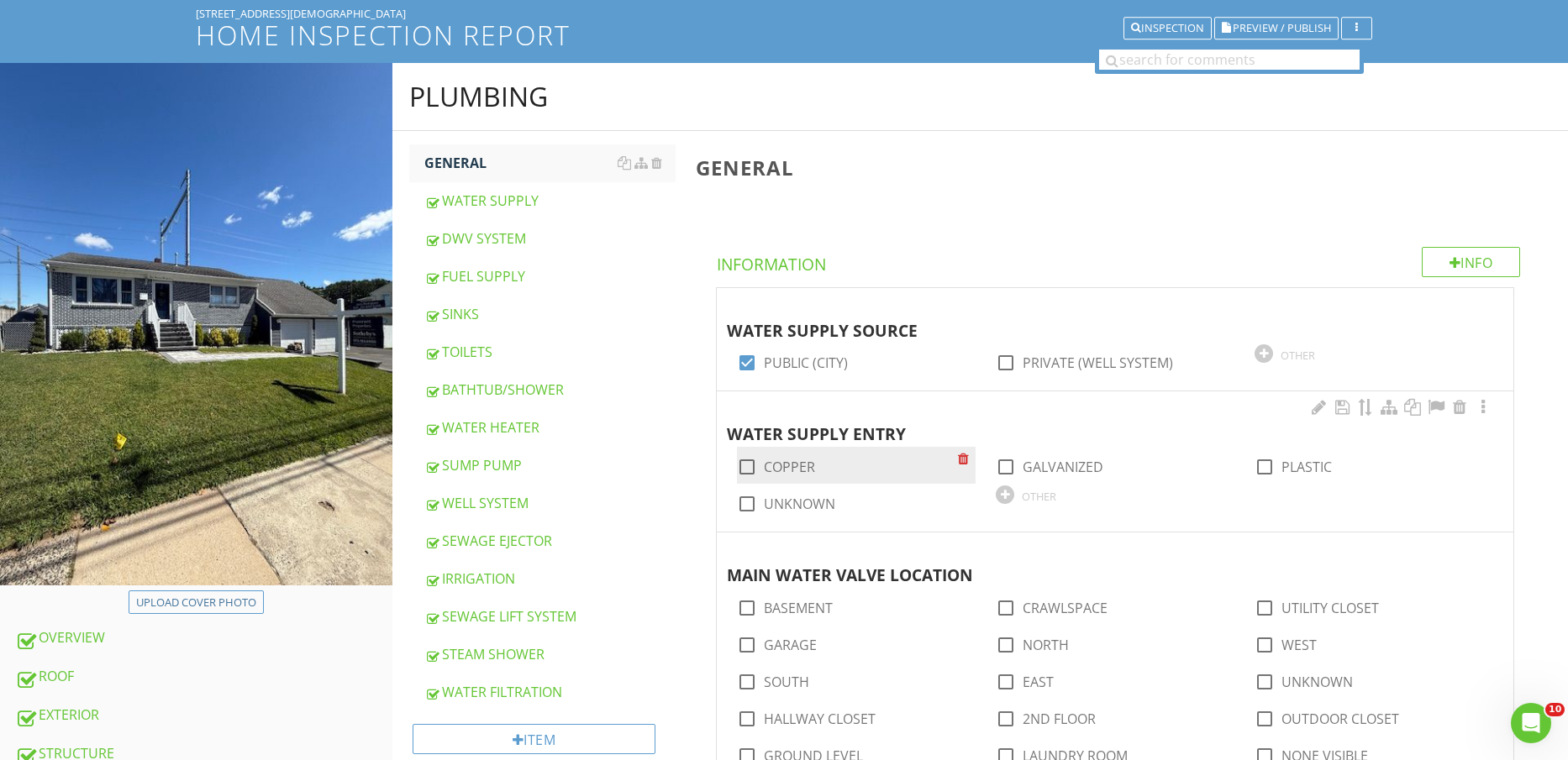
click at [786, 464] on label "COPPER" at bounding box center [789, 467] width 51 height 17
checkbox input "true"
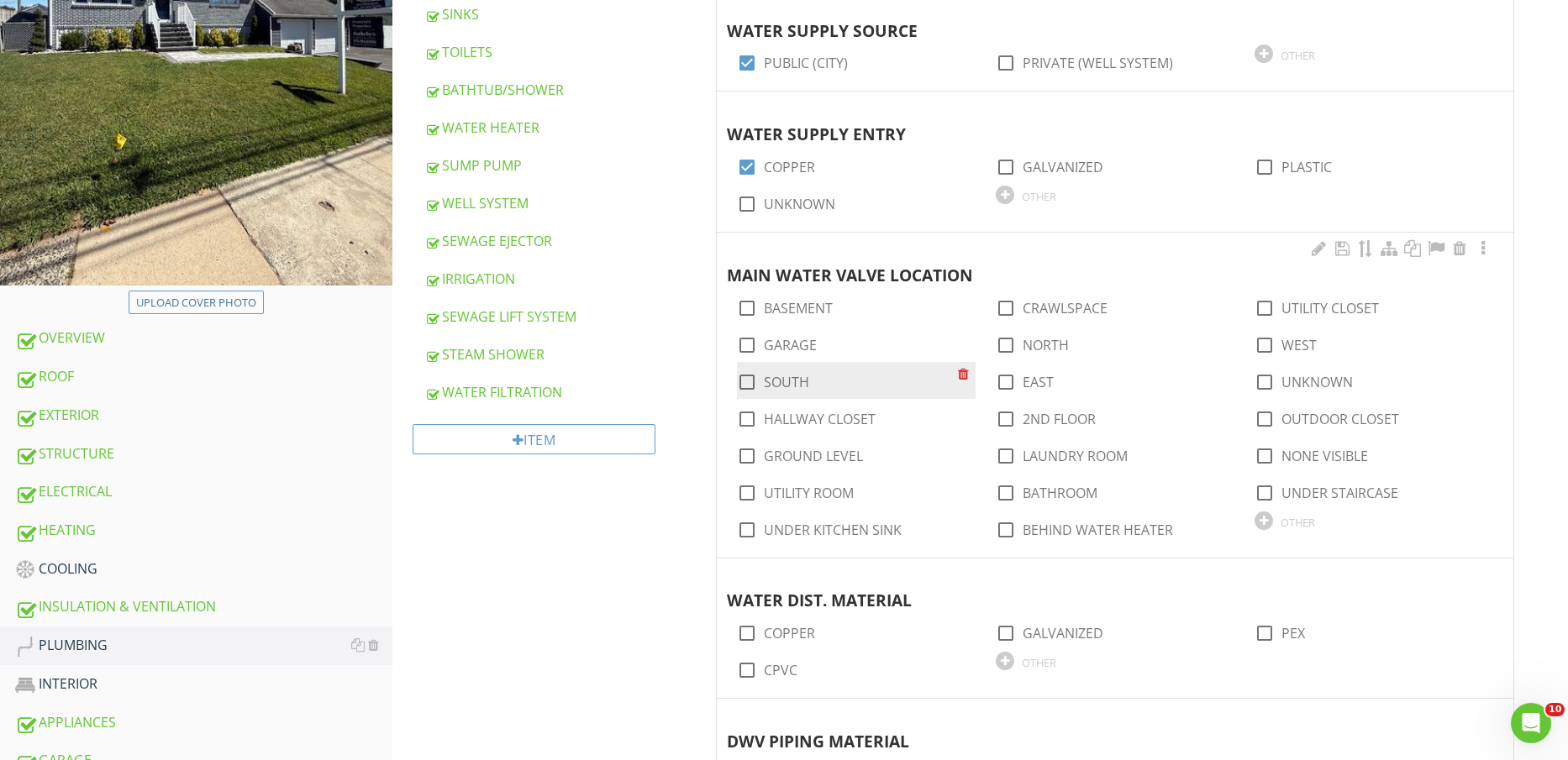
scroll to position [420, 0]
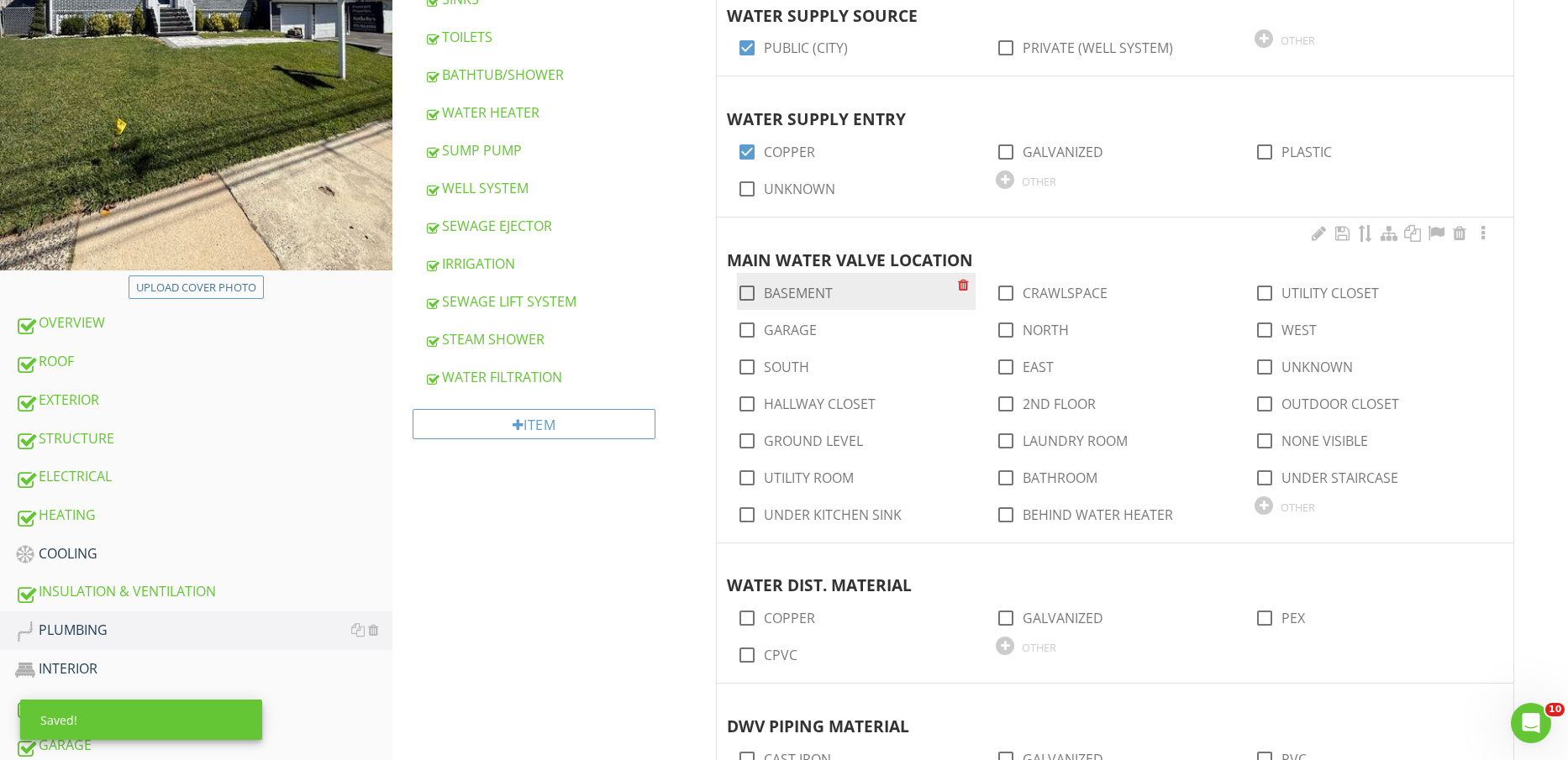
click at [791, 295] on label "BASEMENT" at bounding box center [798, 294] width 69 height 17
checkbox input "true"
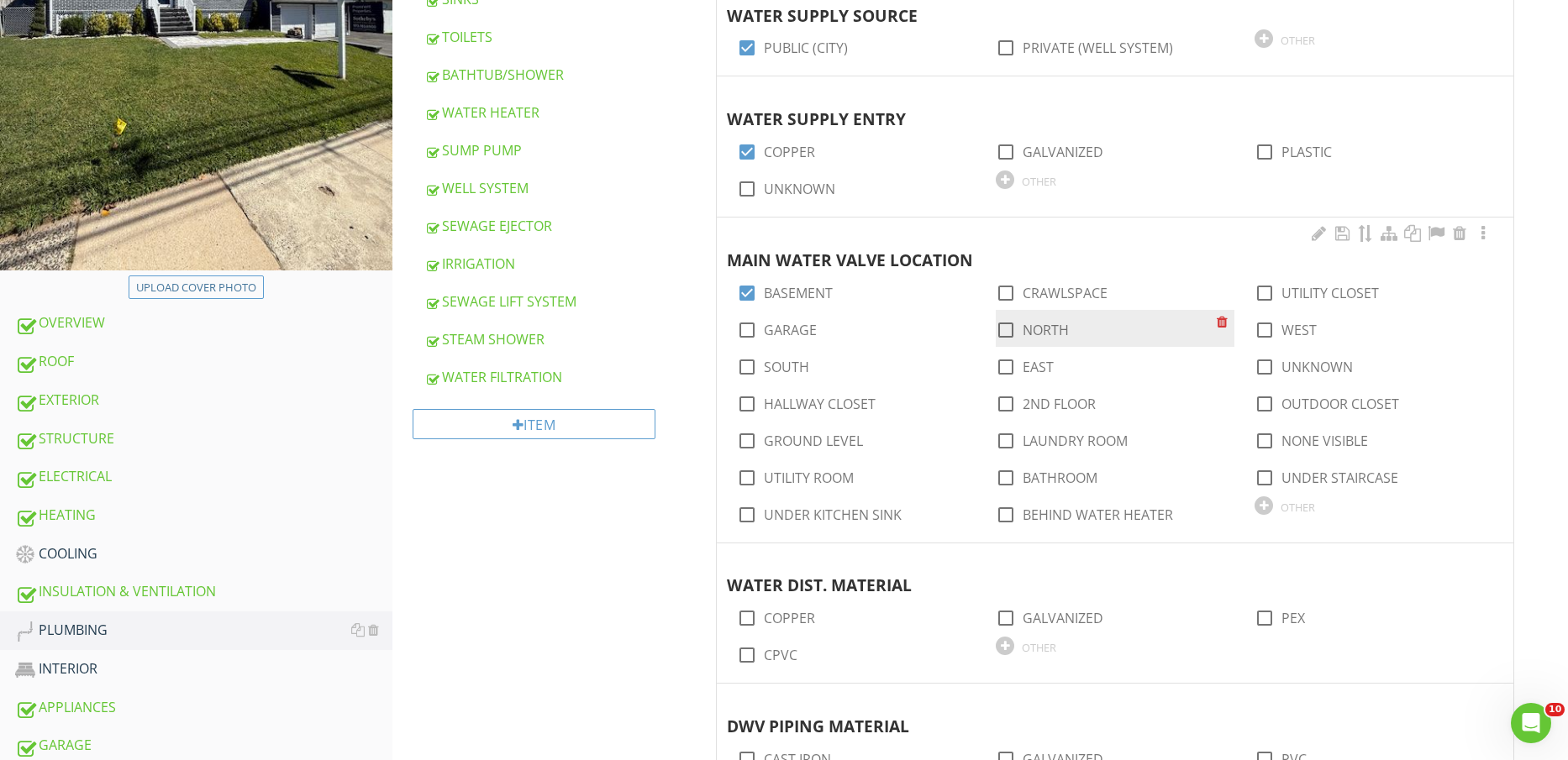
click at [1059, 338] on label "NORTH" at bounding box center [1045, 330] width 46 height 17
checkbox input "true"
click at [1318, 295] on label "UTILITY CLOSET" at bounding box center [1329, 294] width 97 height 17
checkbox input "true"
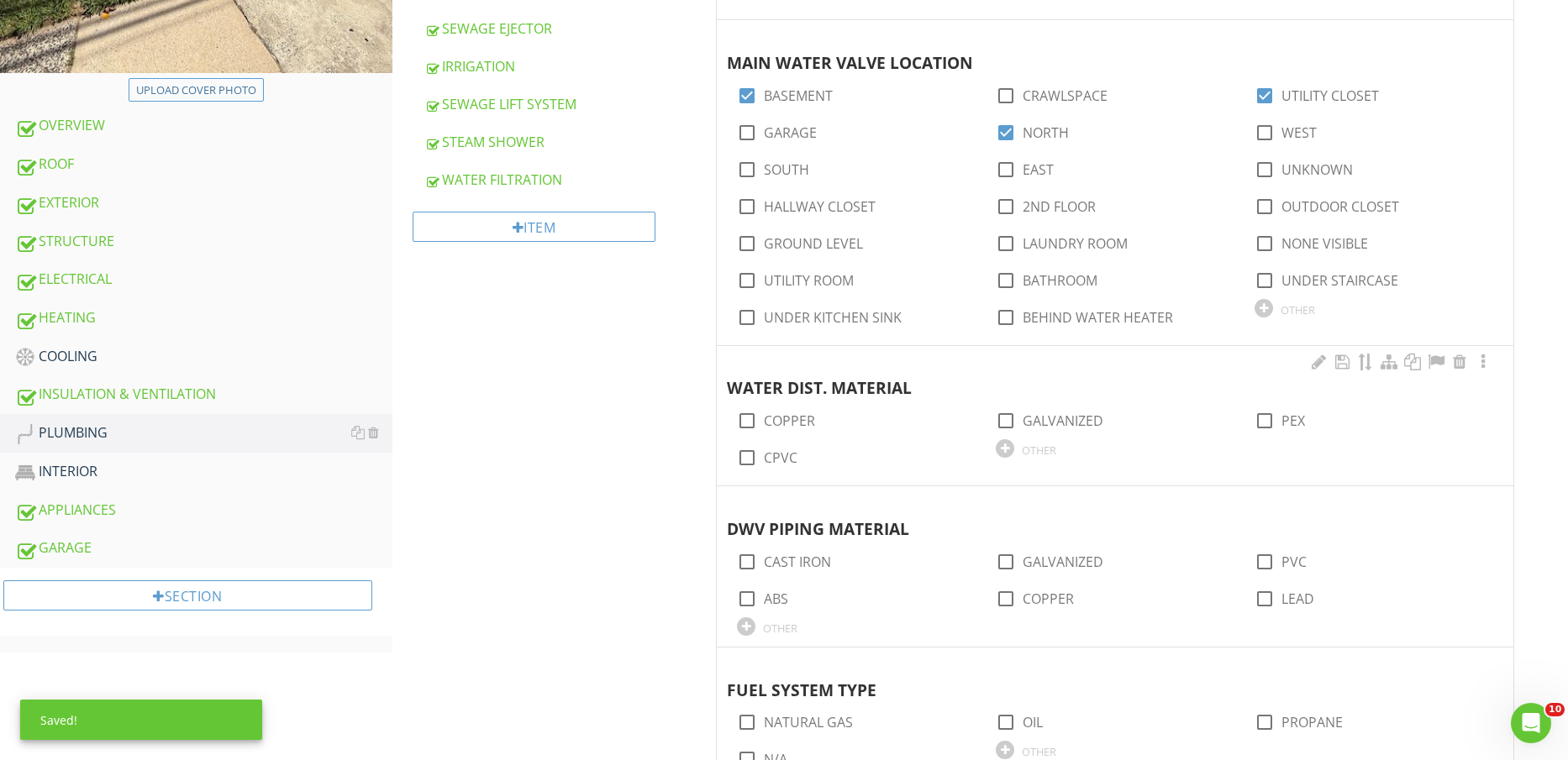
scroll to position [631, 0]
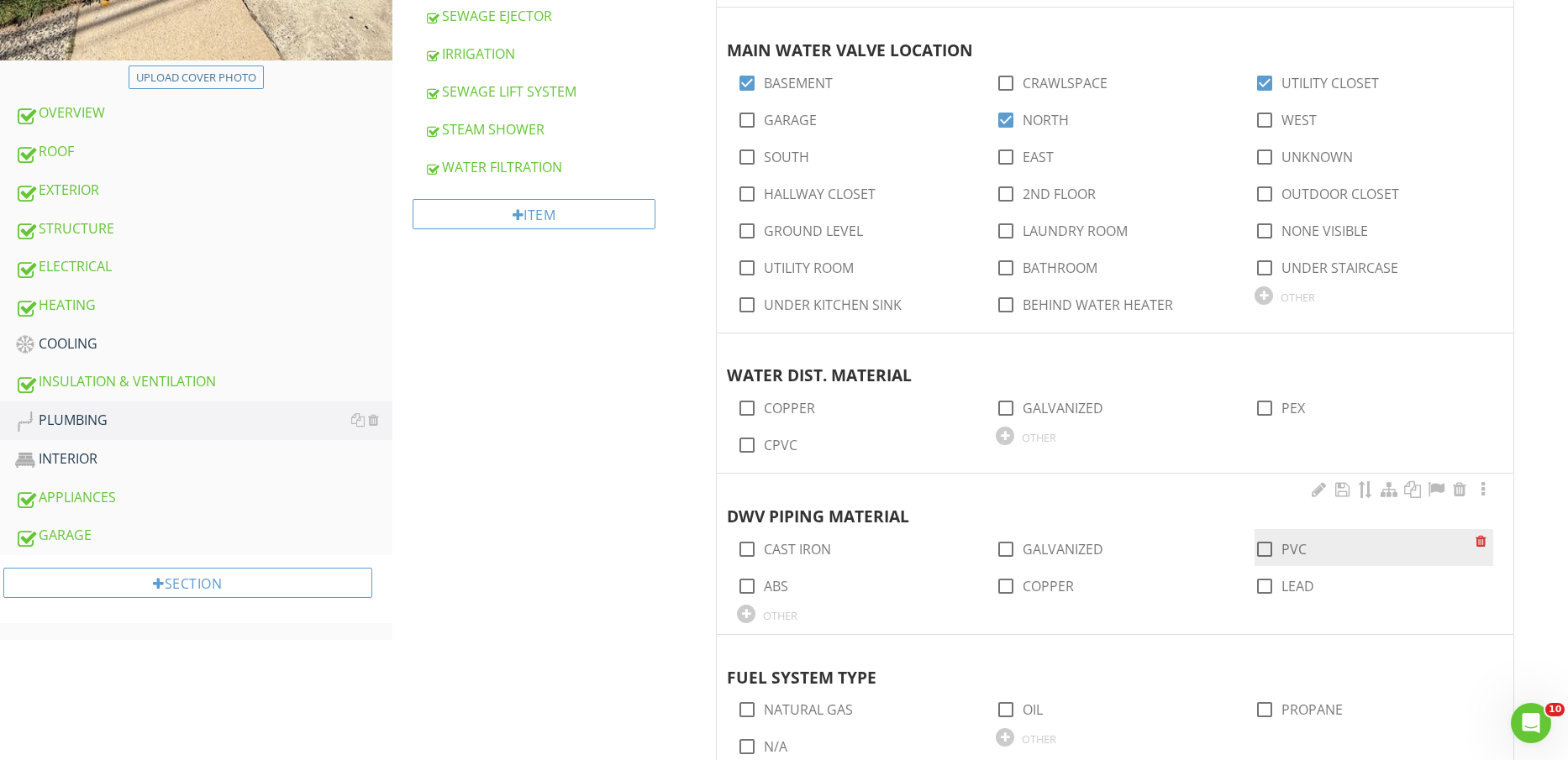
click at [1272, 553] on div at bounding box center [1264, 549] width 28 height 28
checkbox input "true"
click at [785, 549] on label "CAST IRON" at bounding box center [797, 549] width 67 height 17
checkbox input "true"
click at [1054, 584] on label "COPPER" at bounding box center [1048, 586] width 51 height 17
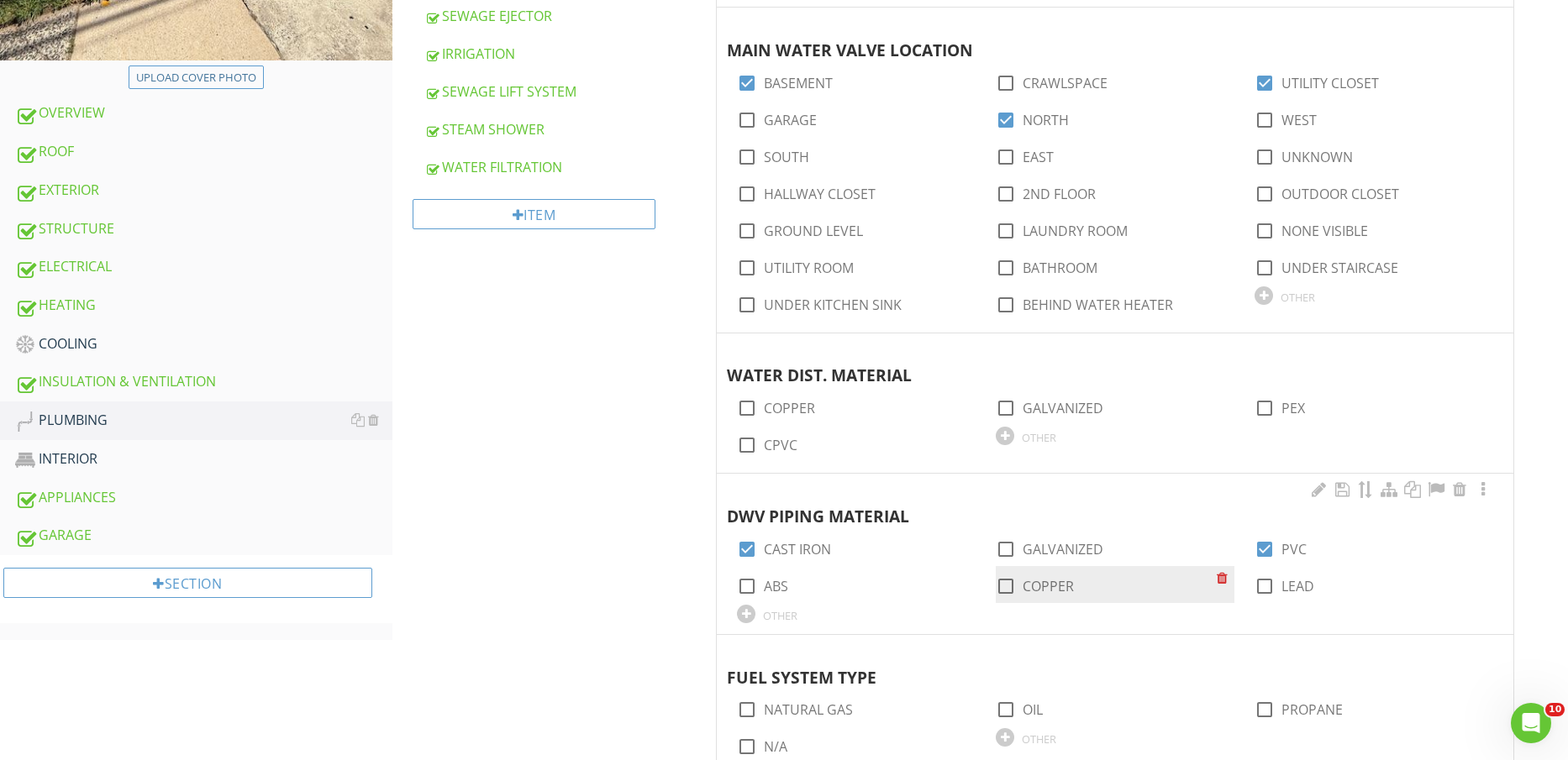
checkbox input "true"
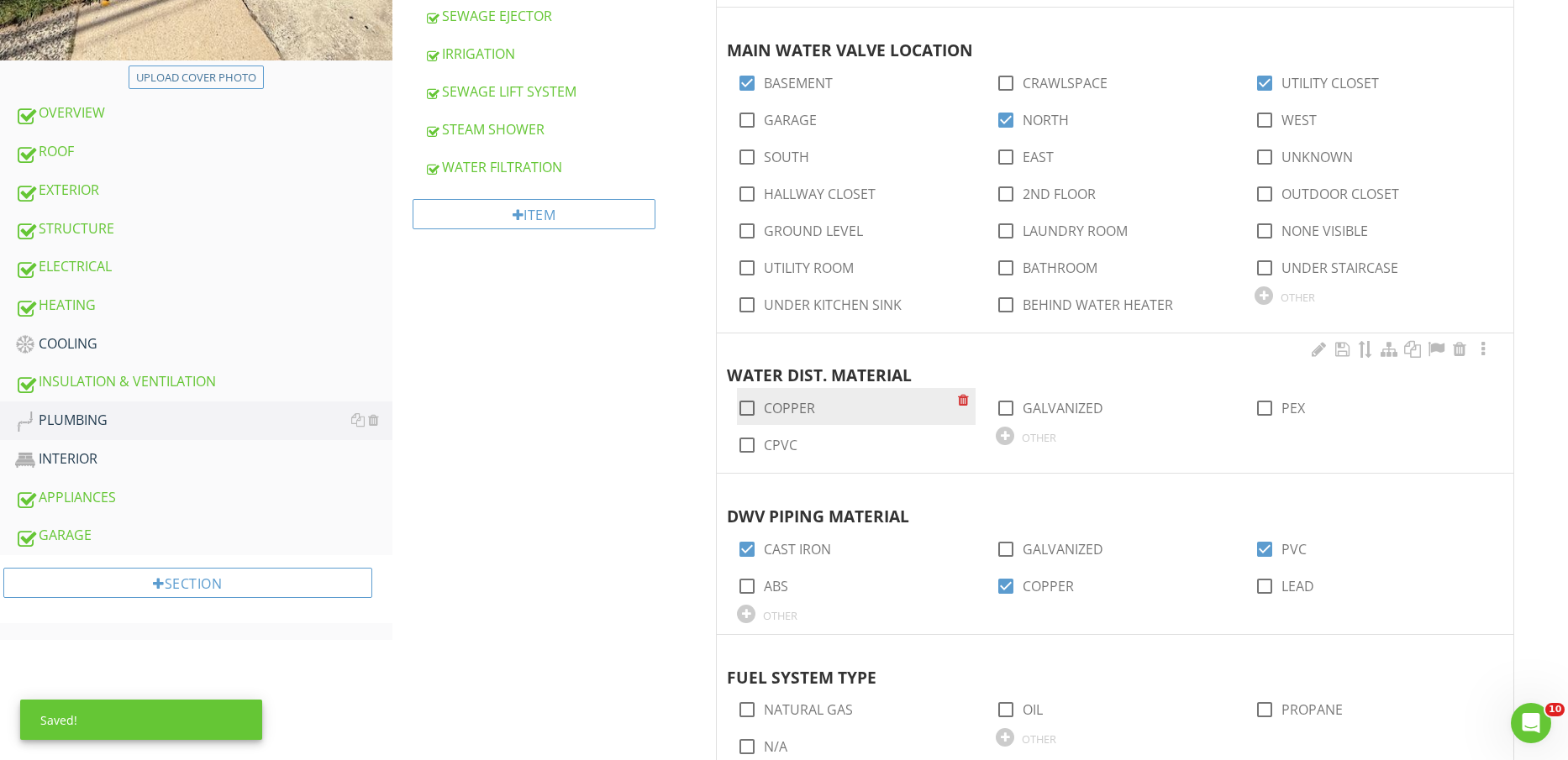
click at [791, 409] on label "COPPER" at bounding box center [789, 409] width 51 height 17
checkbox input "true"
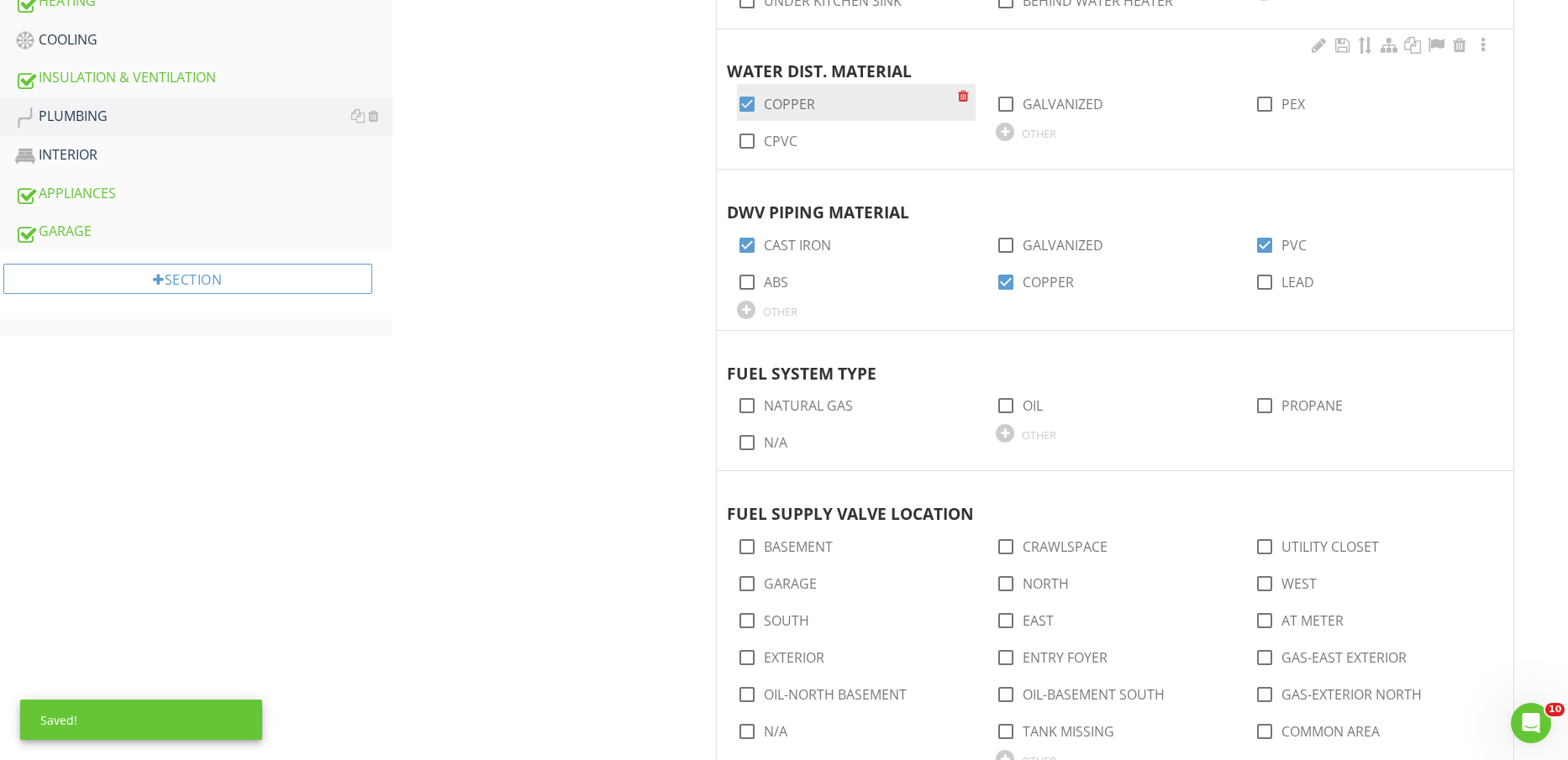
scroll to position [945, 0]
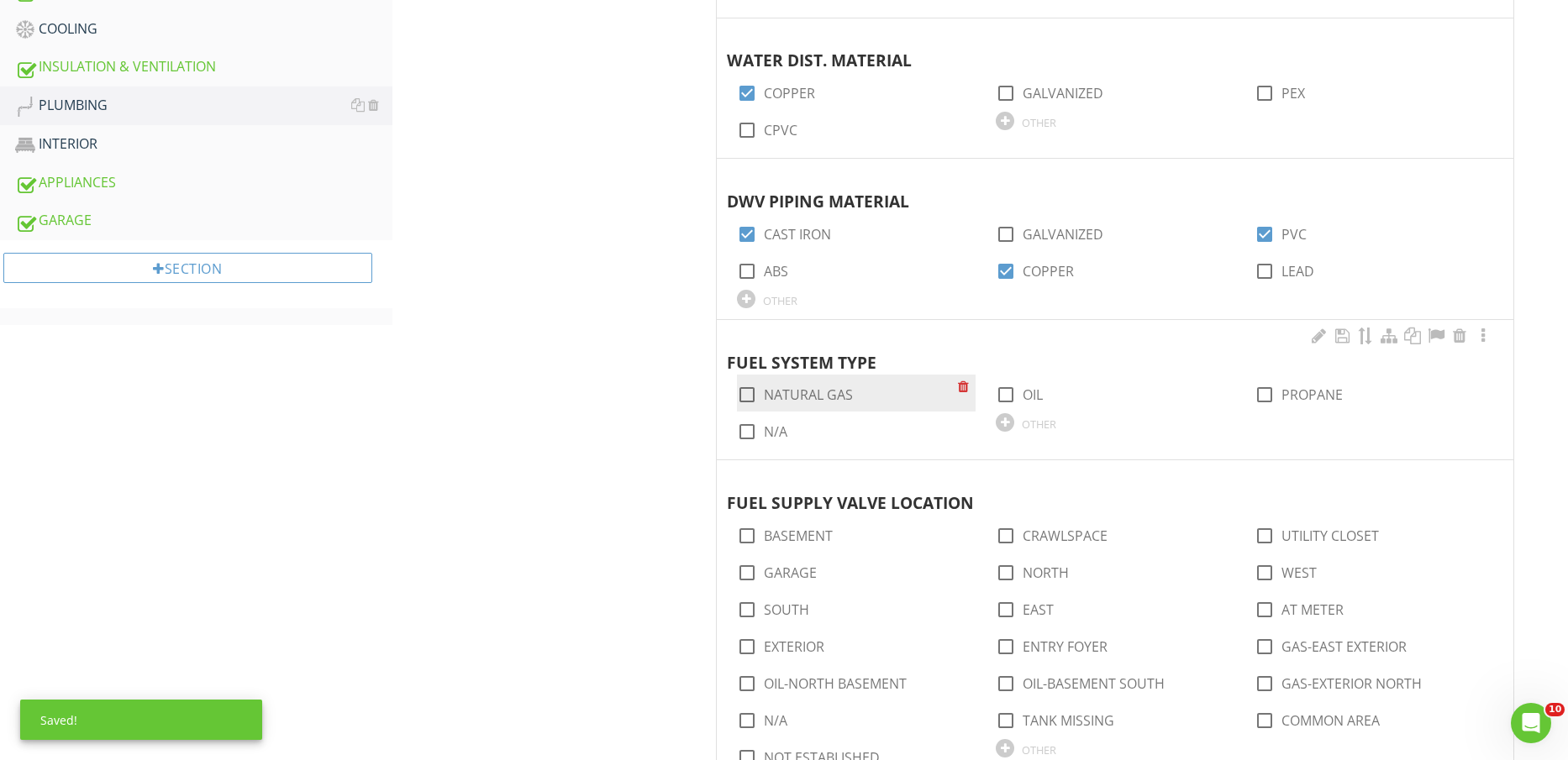
click at [815, 399] on label "NATURAL GAS" at bounding box center [808, 395] width 89 height 17
checkbox input "true"
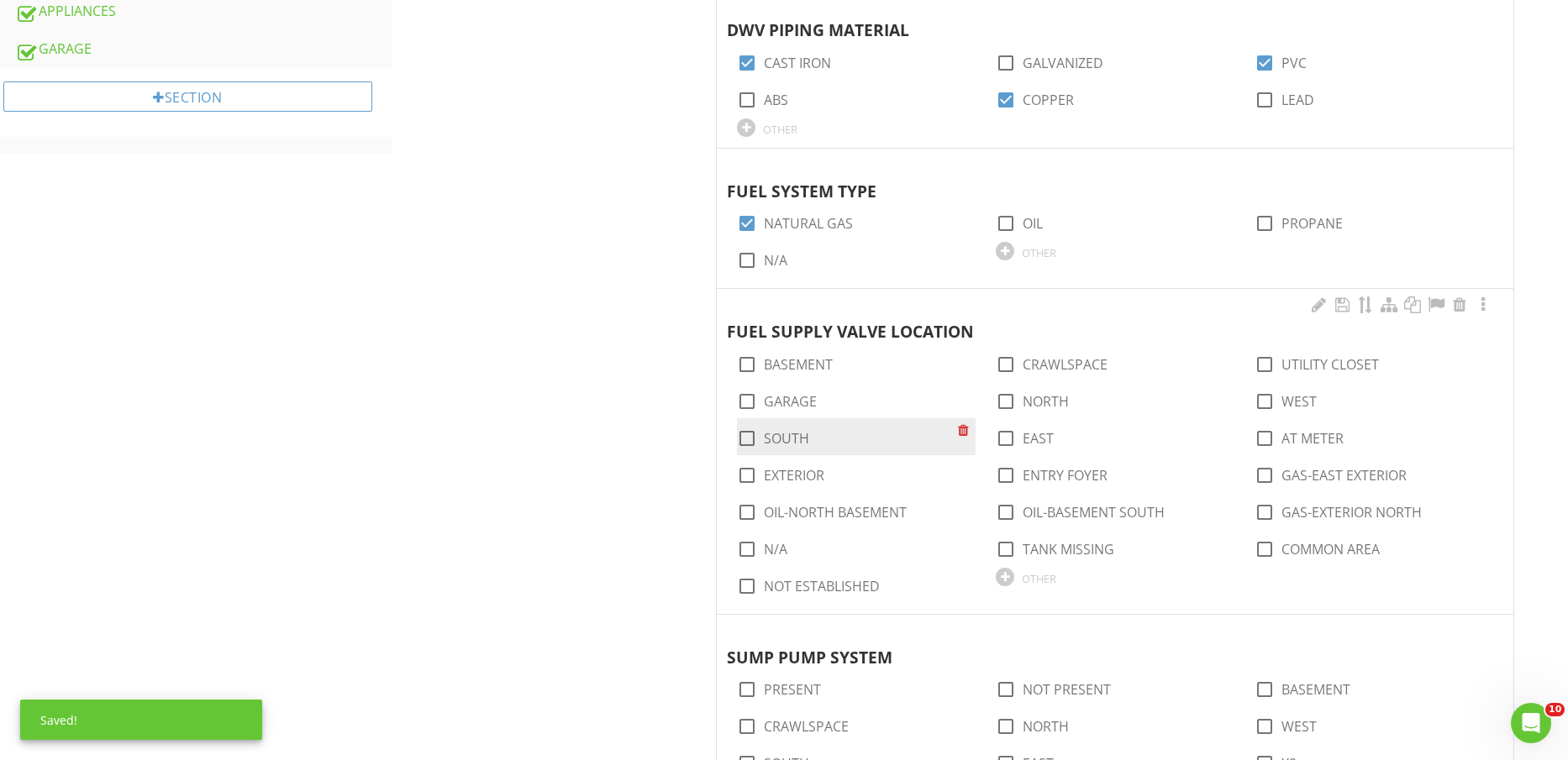
scroll to position [1156, 0]
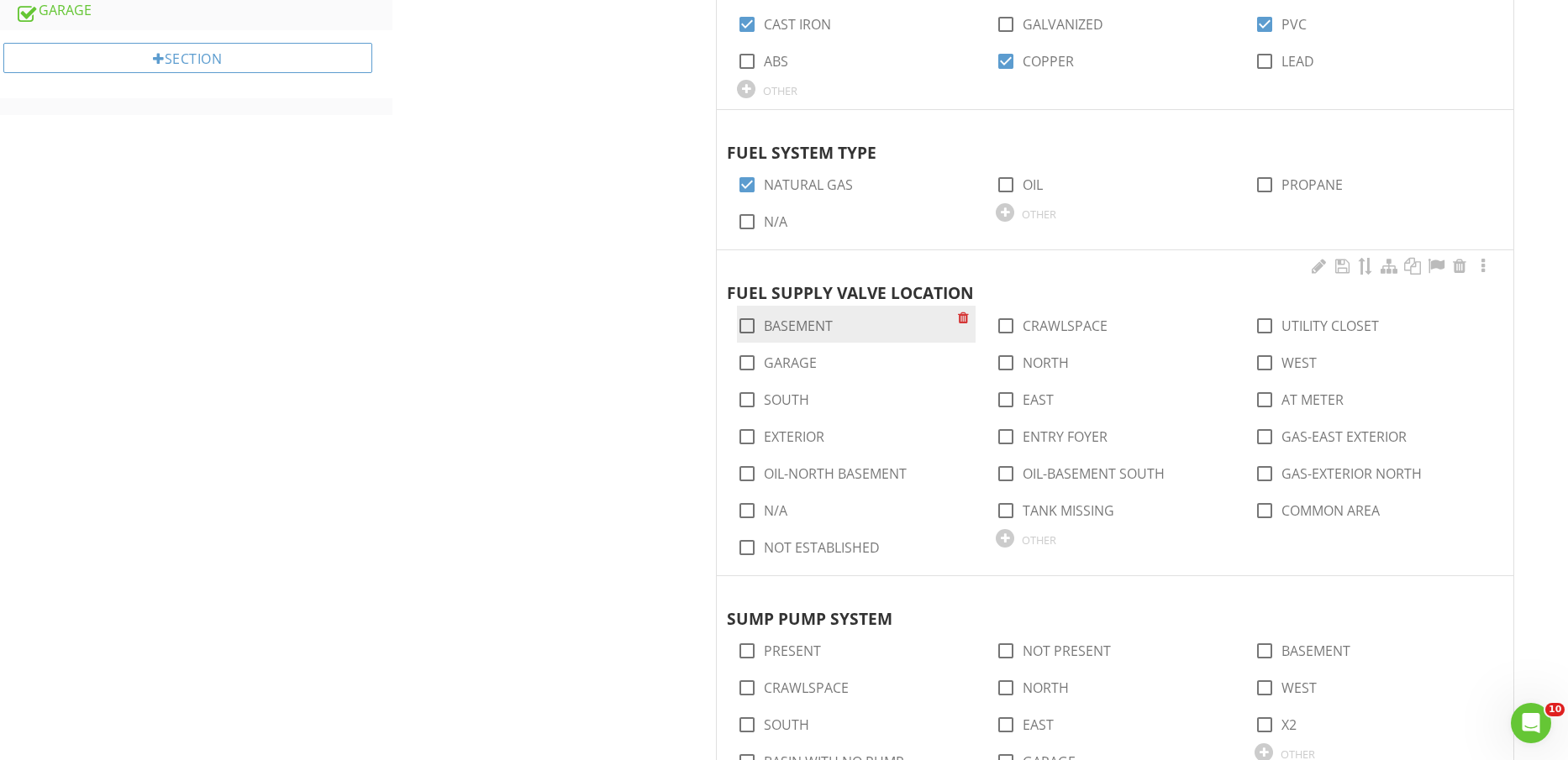
click at [805, 324] on label "BASEMENT" at bounding box center [798, 326] width 69 height 17
checkbox input "true"
click at [1051, 366] on label "NORTH" at bounding box center [1045, 363] width 46 height 17
checkbox input "true"
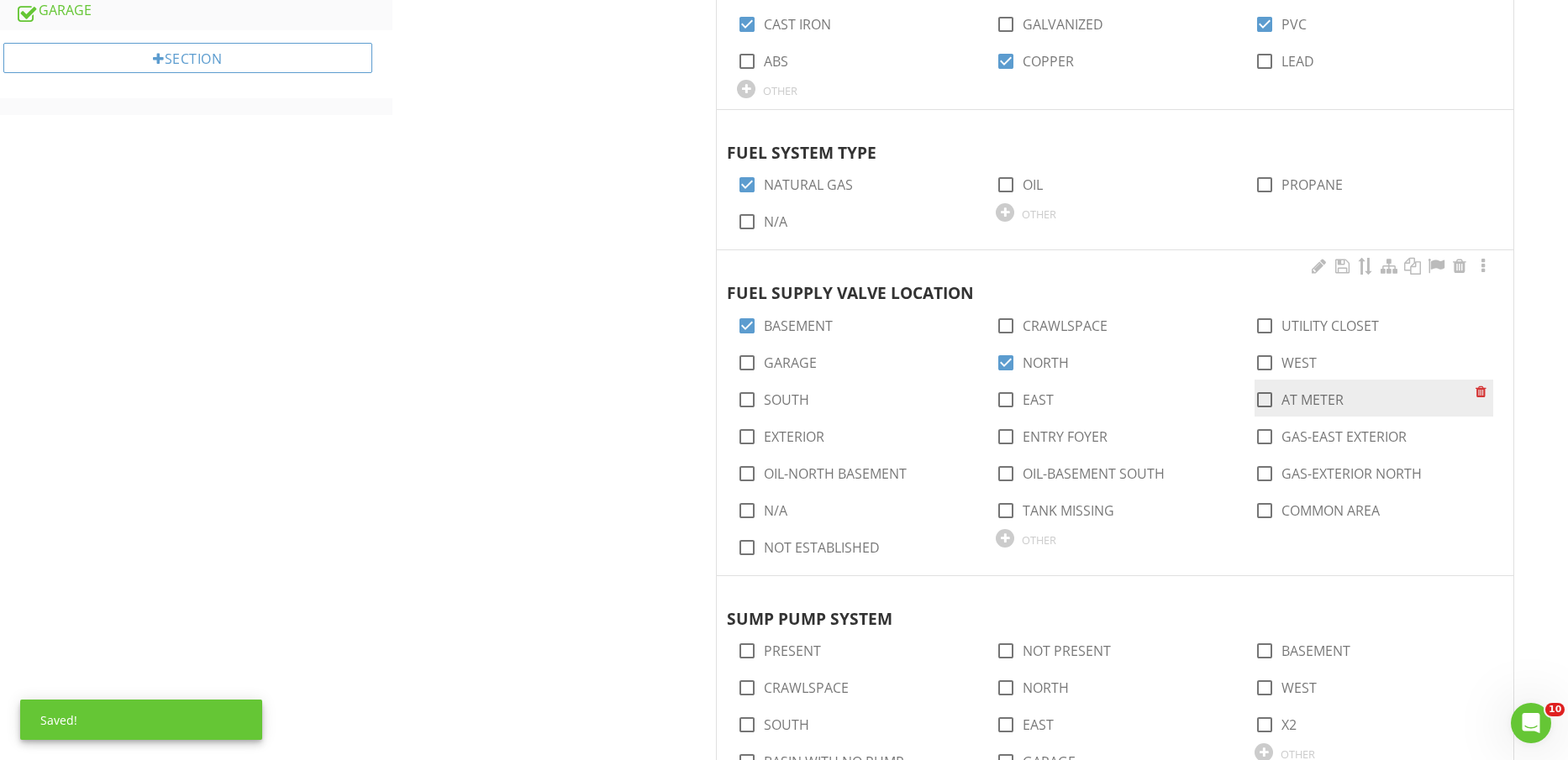
click at [1307, 402] on label "AT METER" at bounding box center [1312, 400] width 62 height 17
checkbox input "true"
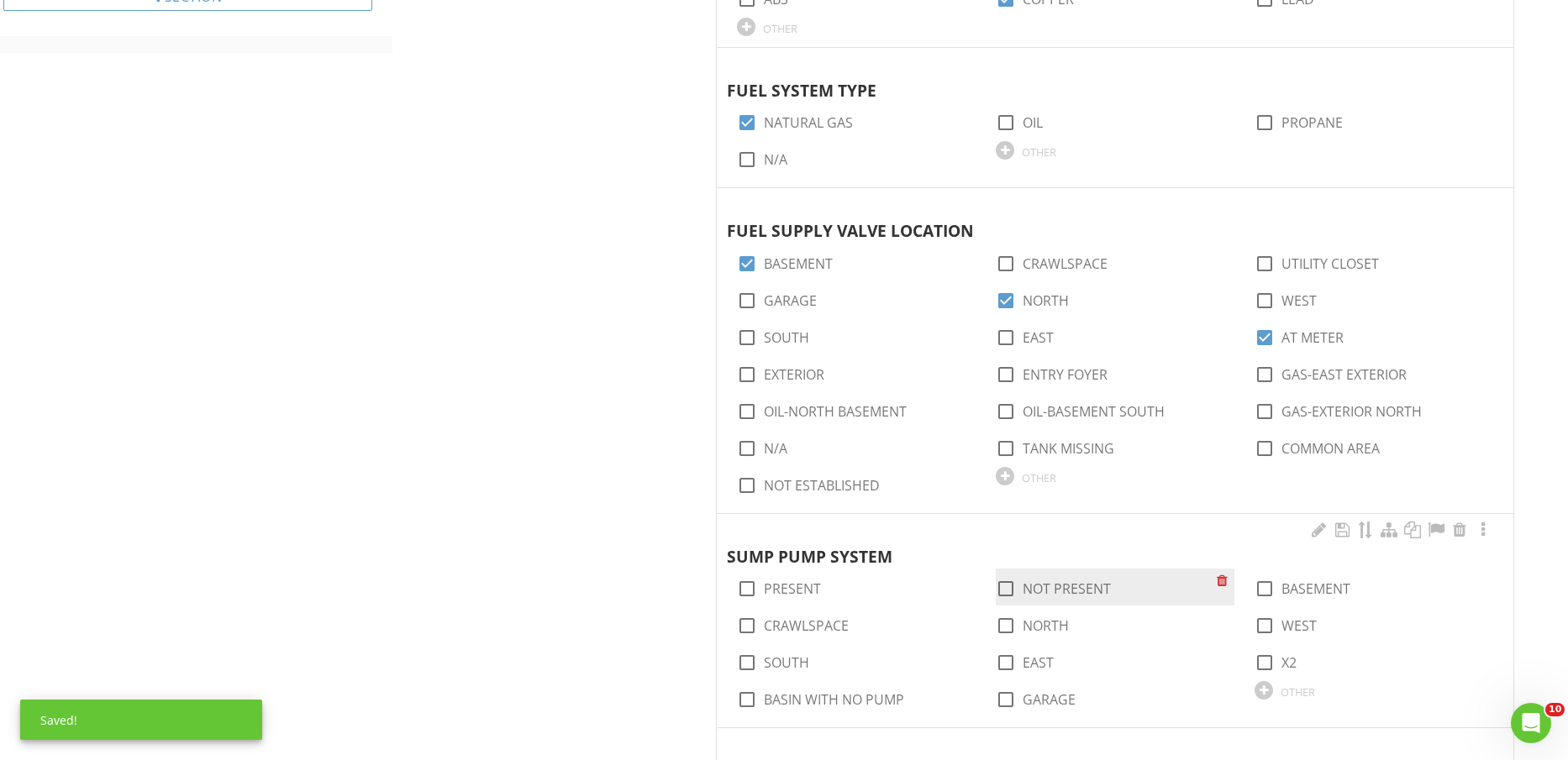
scroll to position [1365, 0]
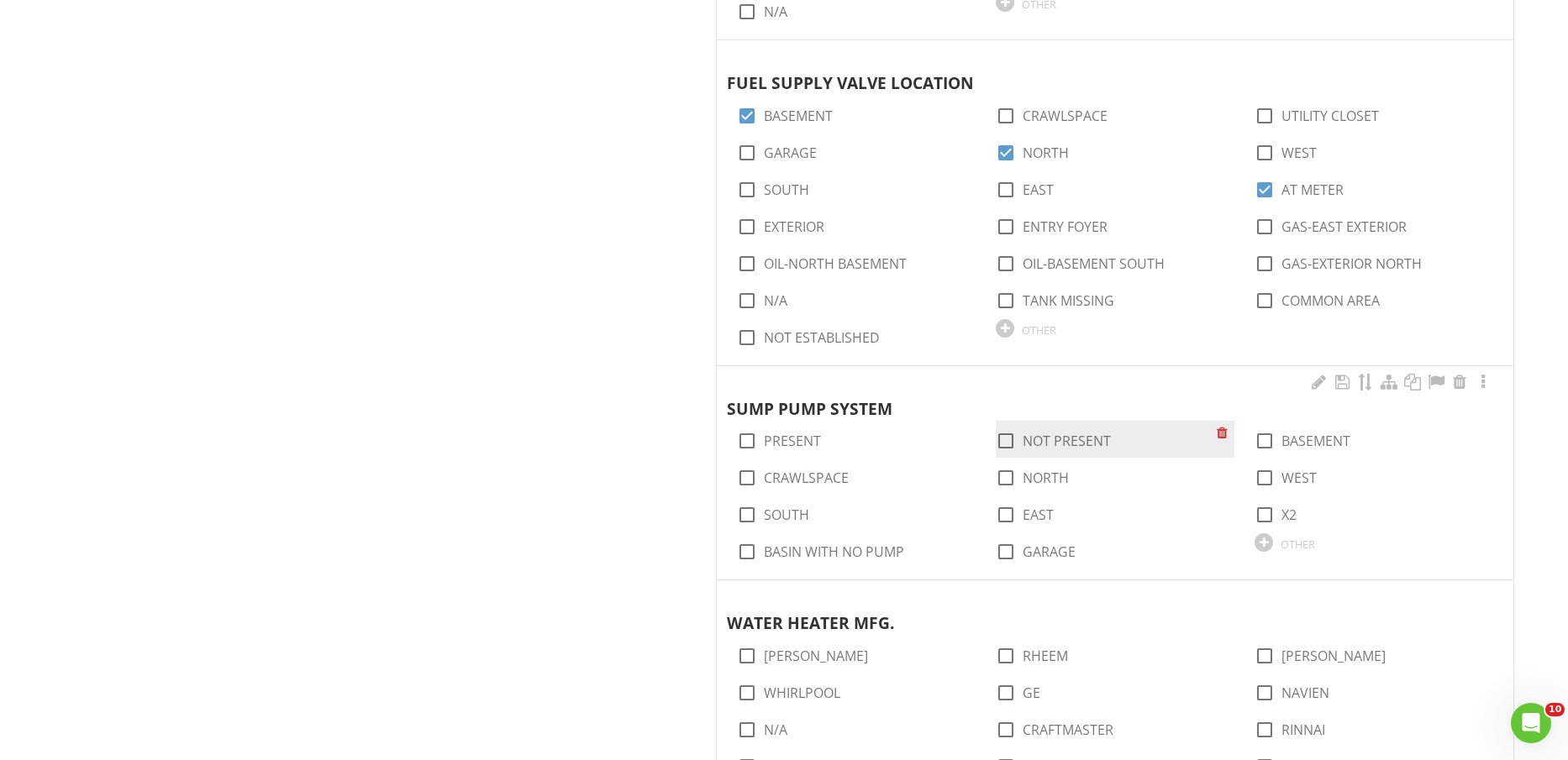
click at [1082, 439] on label "NOT PRESENT" at bounding box center [1066, 441] width 88 height 17
checkbox input "true"
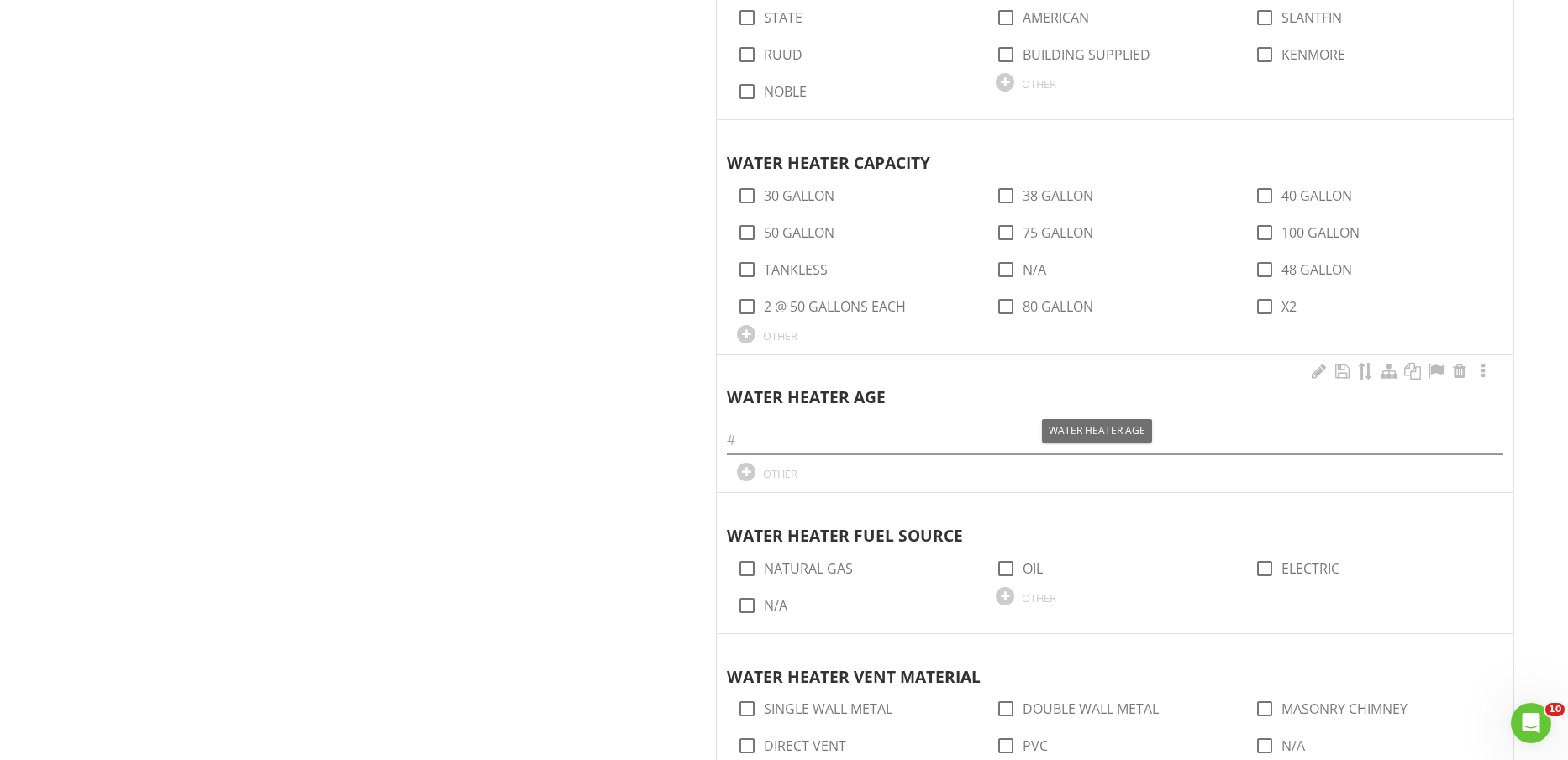
scroll to position [2205, 0]
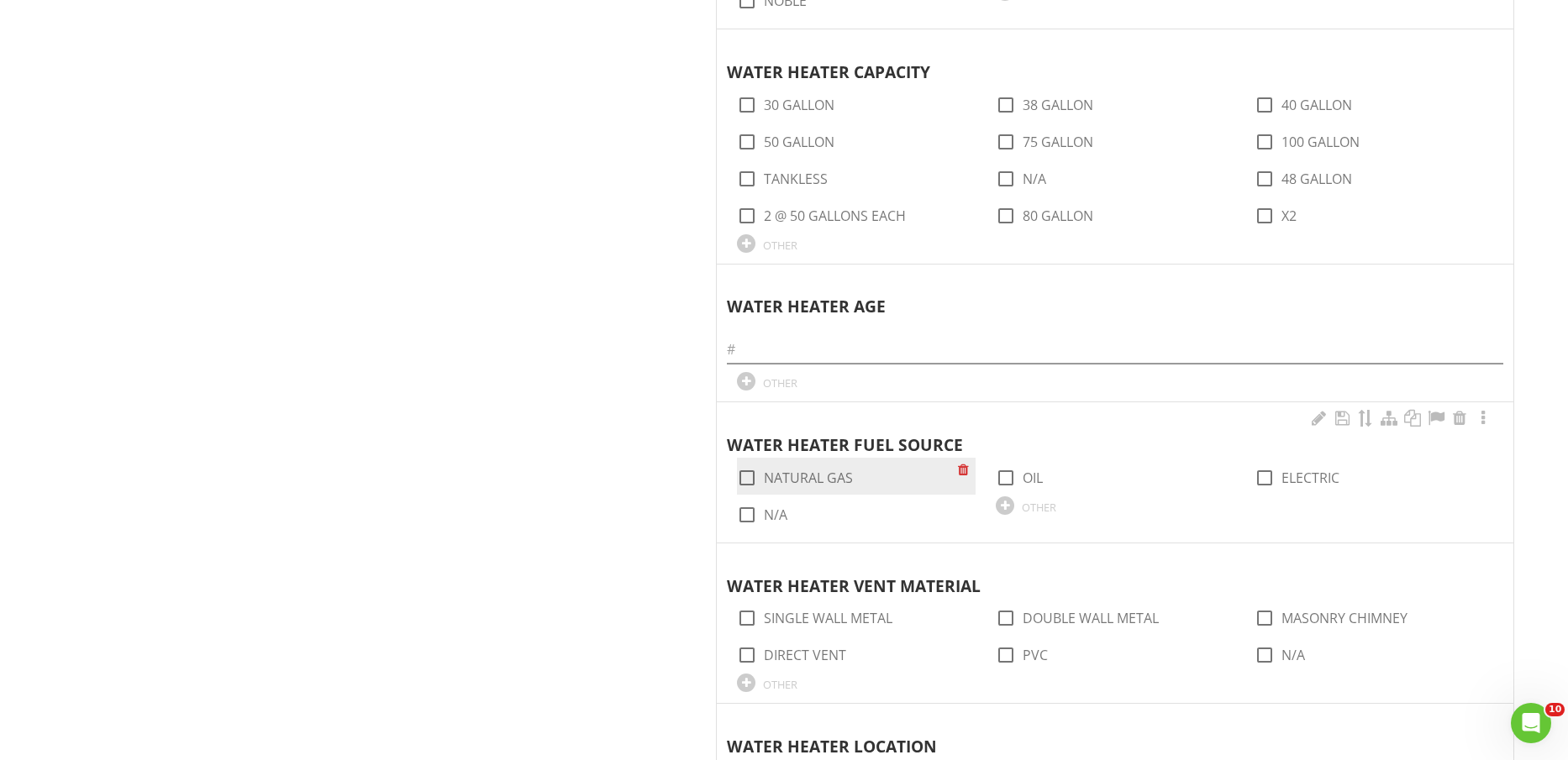
click at [816, 479] on label "NATURAL GAS" at bounding box center [808, 479] width 89 height 17
checkbox input "true"
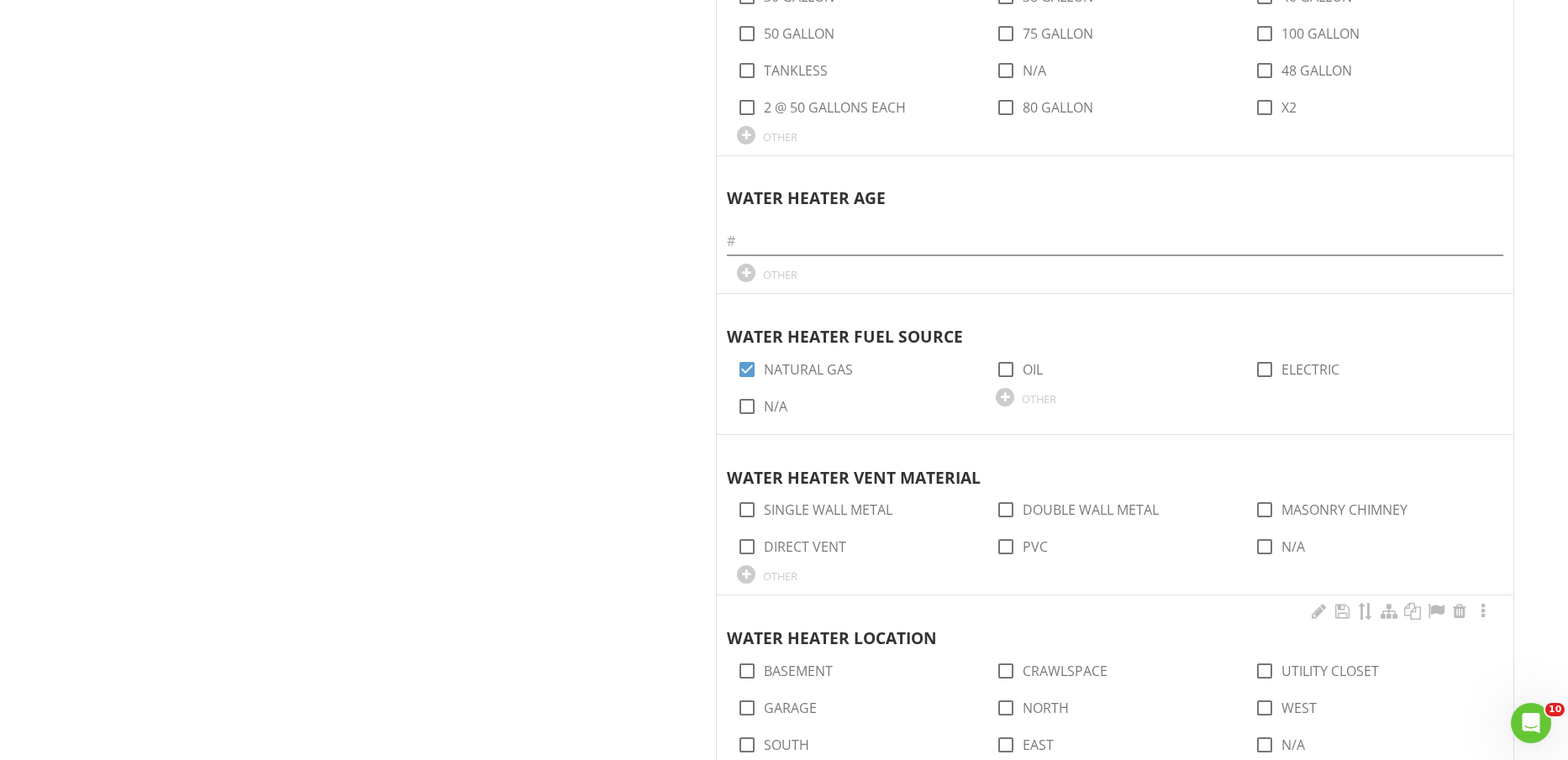
scroll to position [2521, 0]
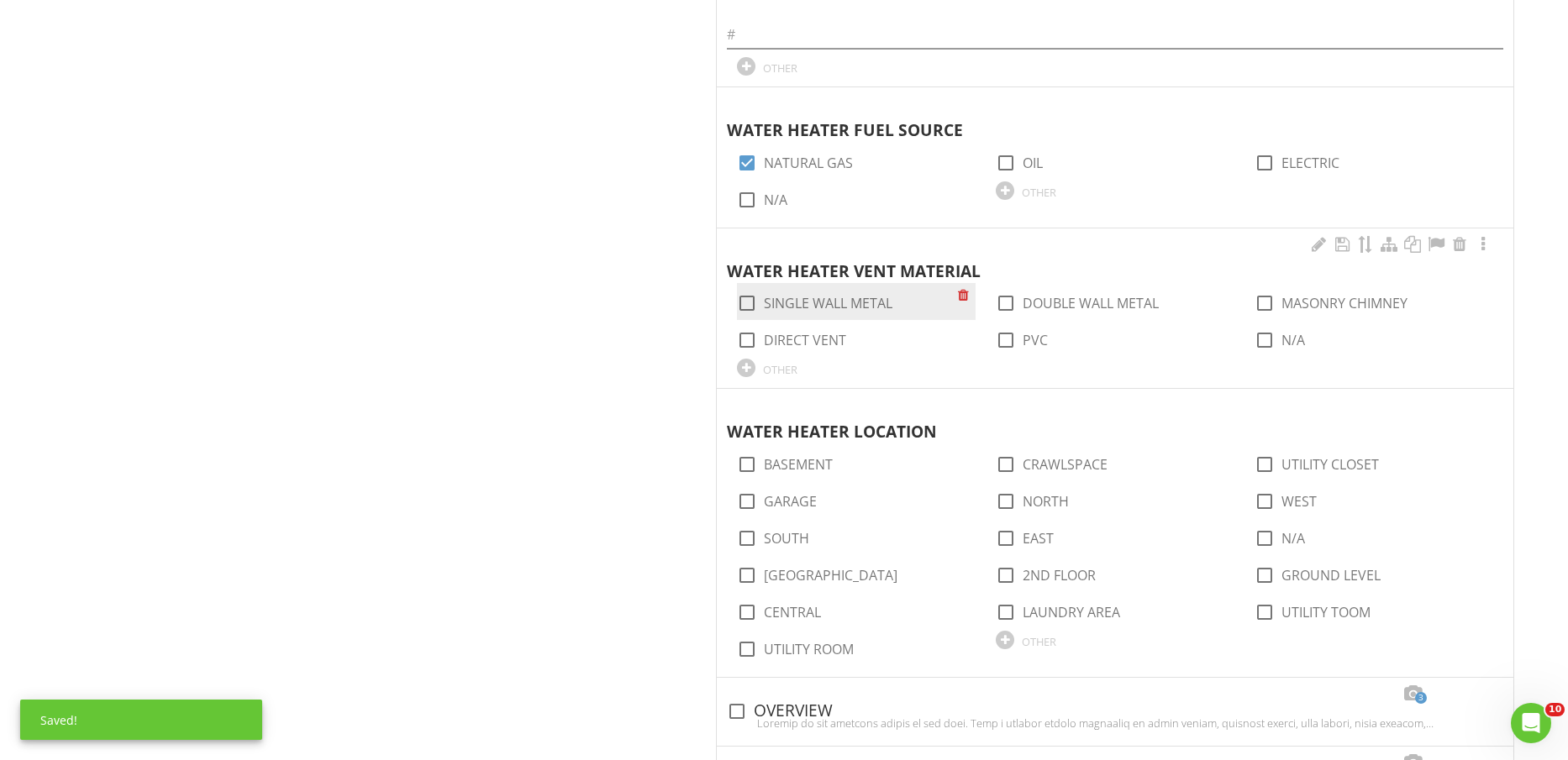
click at [844, 301] on label "SINGLE WALL METAL" at bounding box center [828, 303] width 128 height 17
click at [843, 302] on label "SINGLE WALL METAL" at bounding box center [828, 303] width 128 height 17
checkbox input "false"
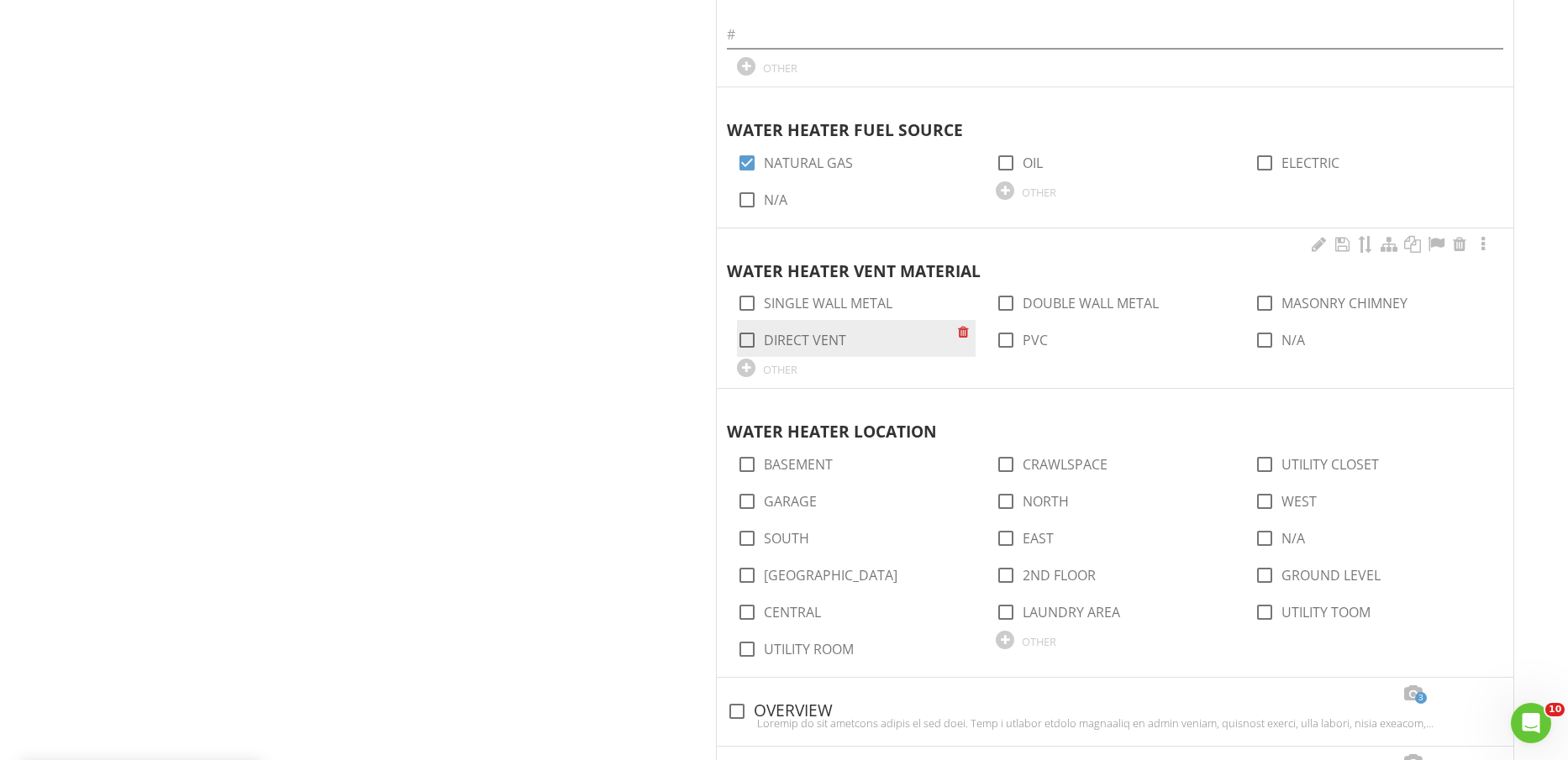
click at [814, 333] on label "DIRECT VENT" at bounding box center [804, 341] width 82 height 17
checkbox input "true"
click at [1027, 346] on label "PVC" at bounding box center [1035, 341] width 25 height 17
checkbox input "true"
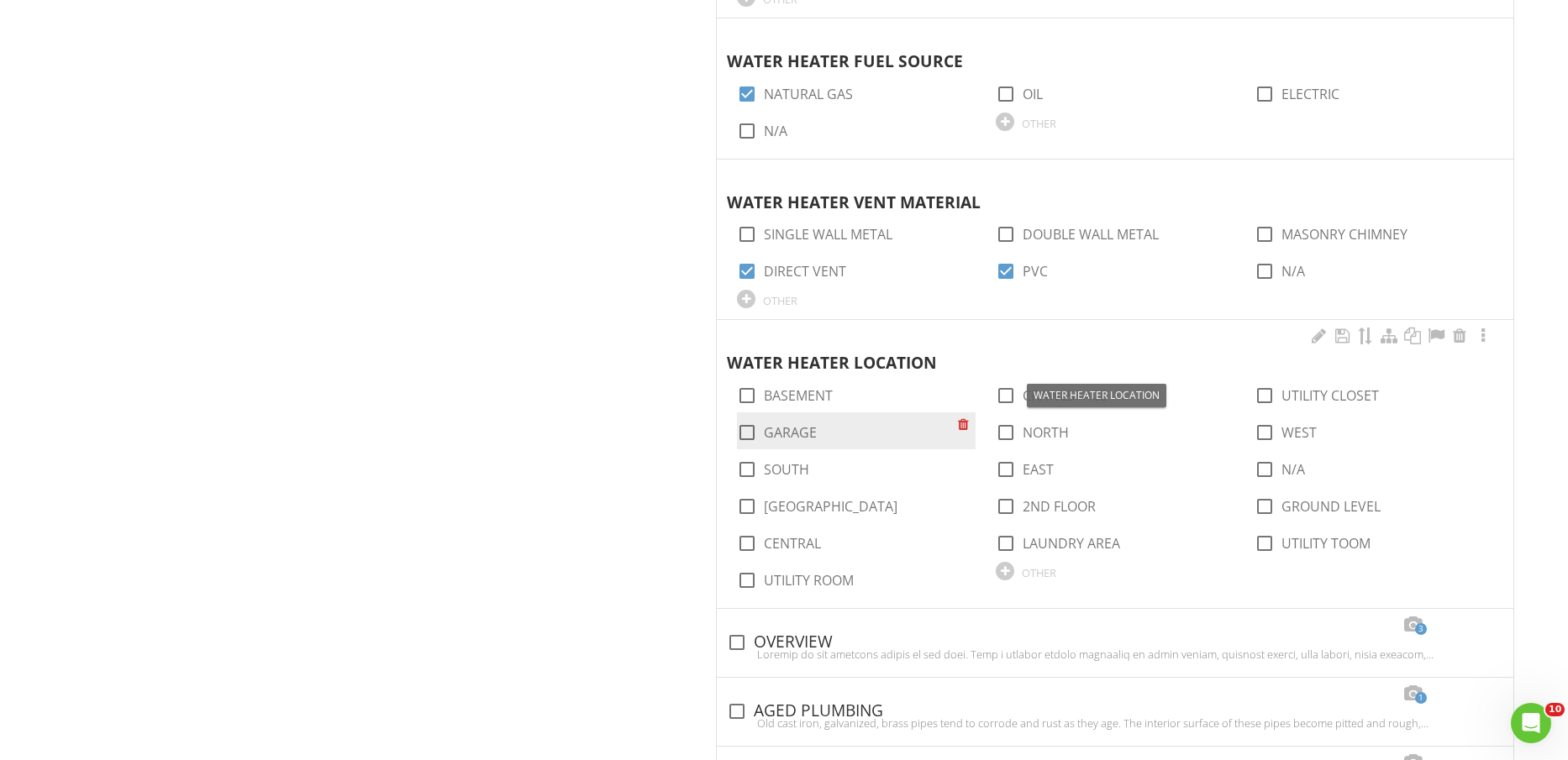
scroll to position [2626, 0]
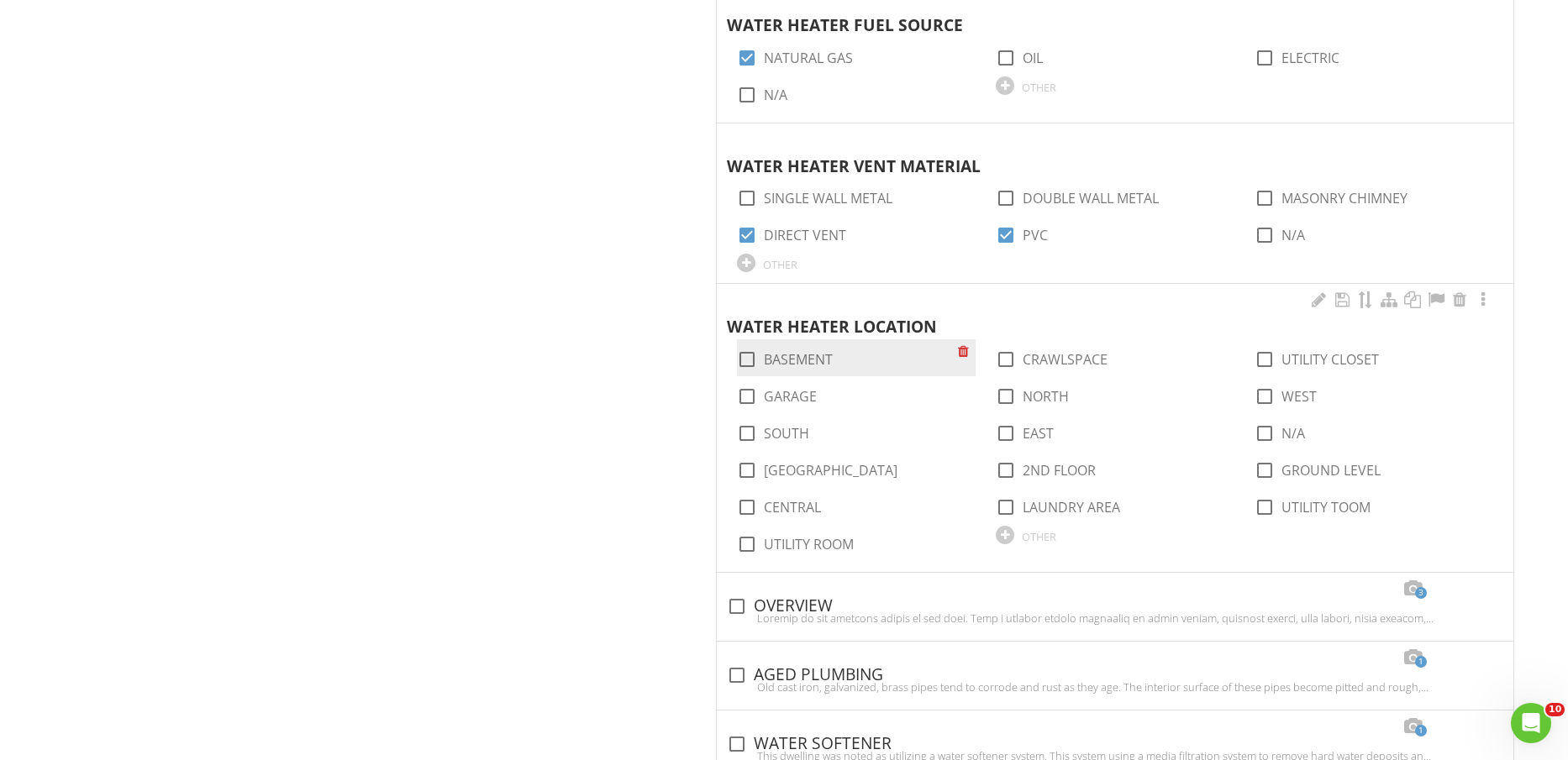
click at [821, 357] on label "BASEMENT" at bounding box center [798, 360] width 69 height 17
checkbox input "true"
click at [802, 499] on label "CENTRAL" at bounding box center [792, 508] width 58 height 17
checkbox input "true"
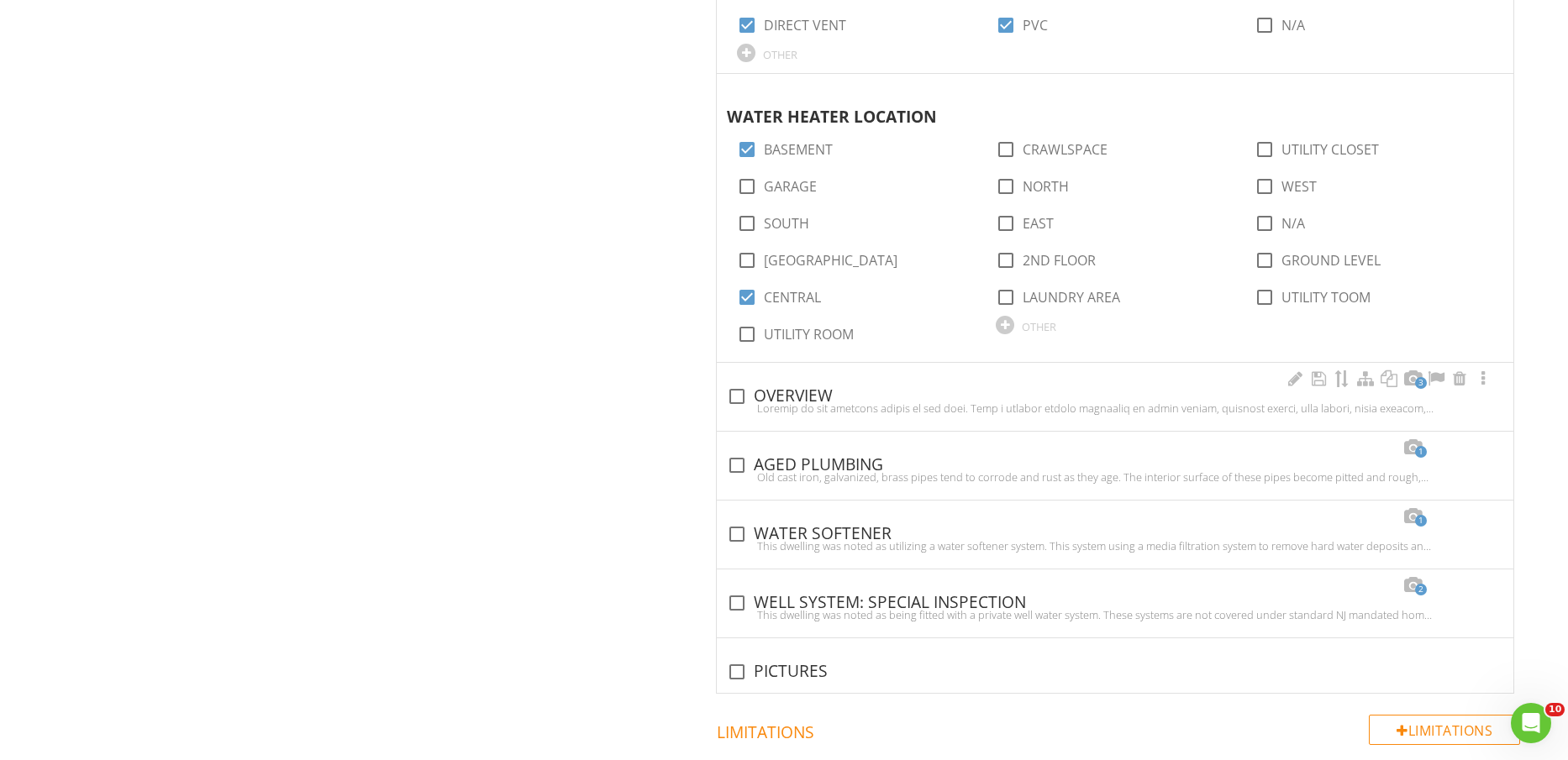
click at [822, 400] on div "check_box_outline_blank OVERVIEW" at bounding box center [1115, 396] width 776 height 20
checkbox input "true"
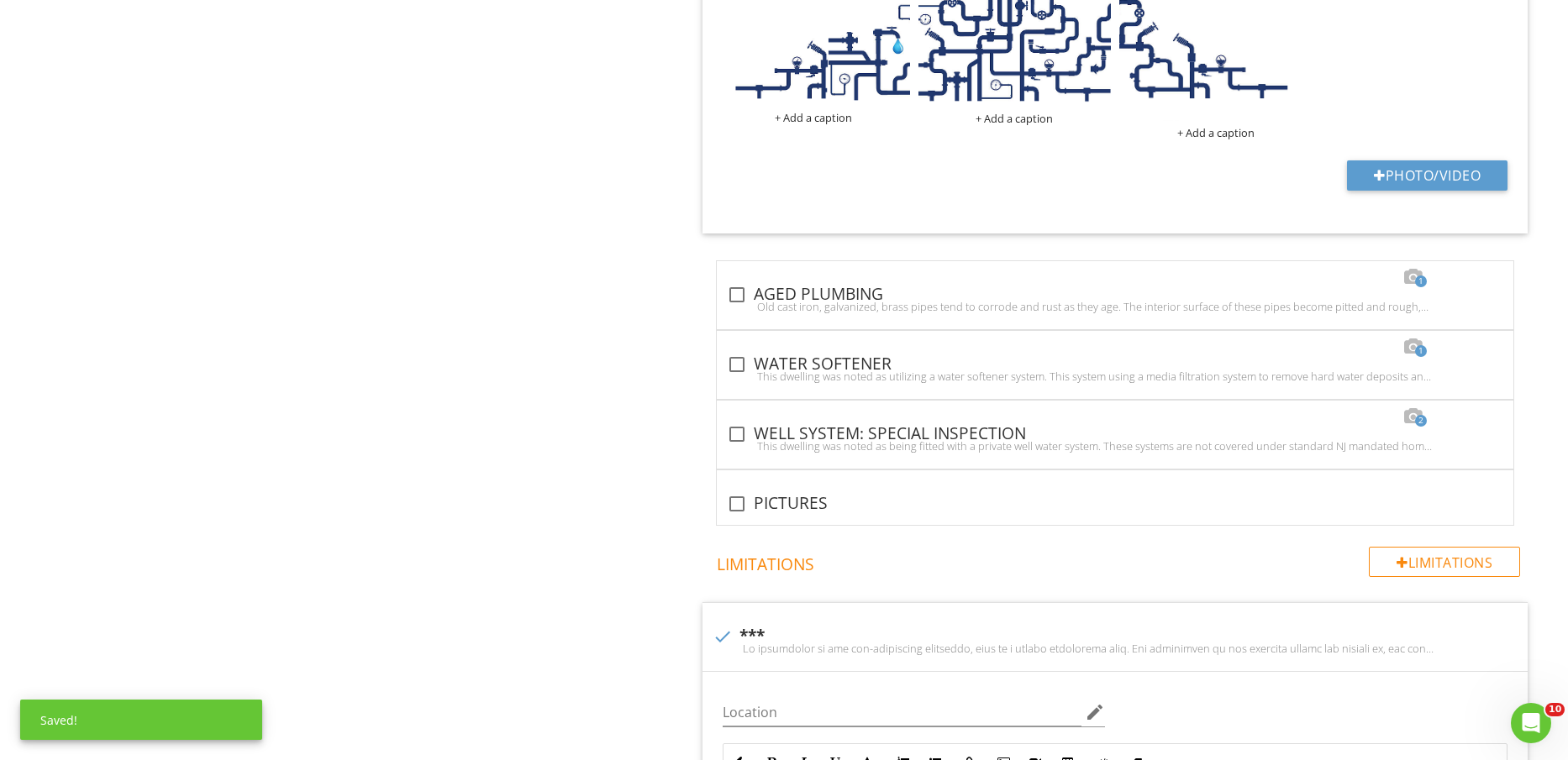
click at [791, 491] on div "check_box_outline_blank PICTURES" at bounding box center [1115, 498] width 797 height 55
checkbox input "true"
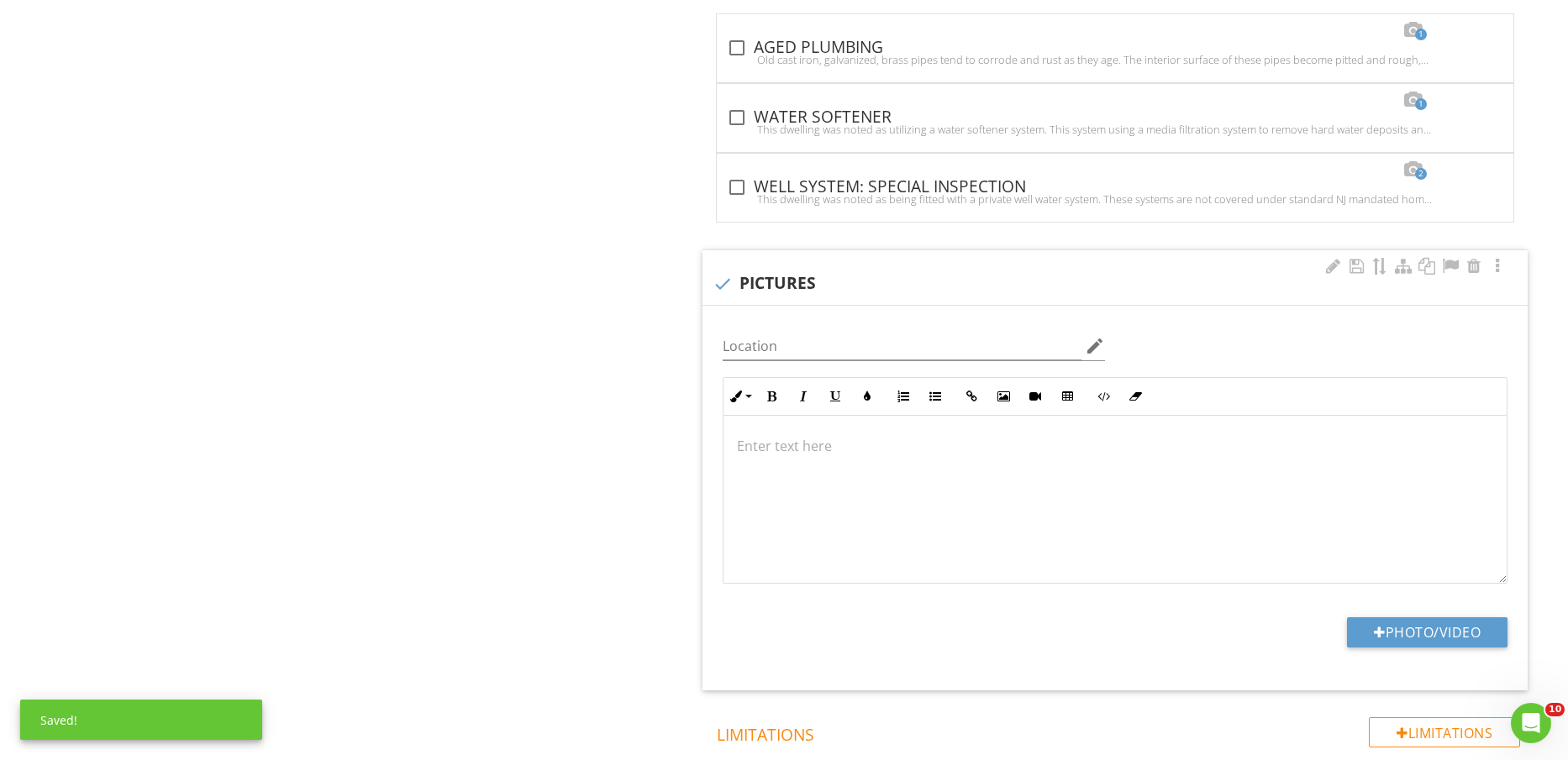
scroll to position [4096, 0]
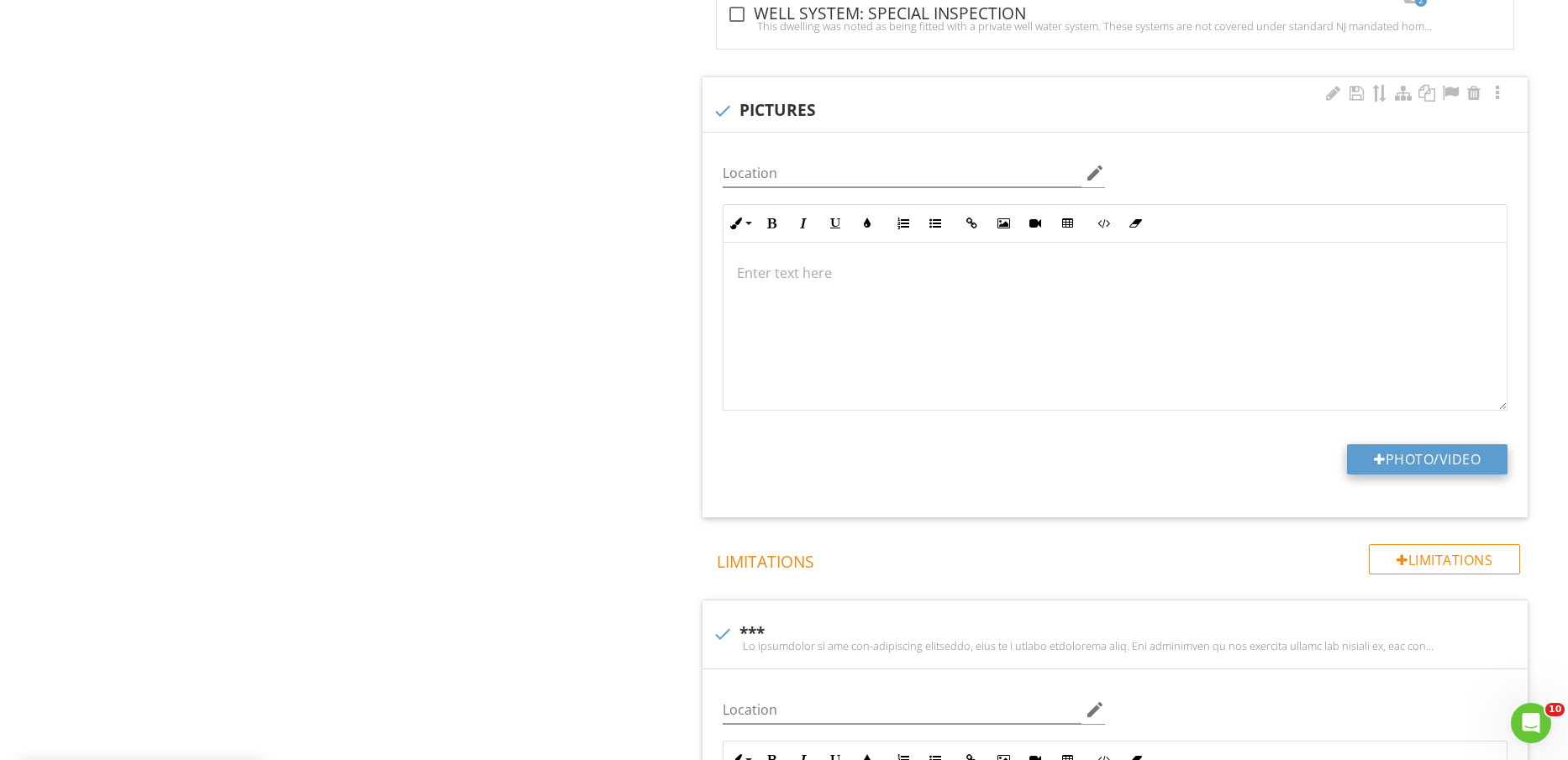
click at [1403, 460] on button "Photo/Video" at bounding box center [1427, 460] width 160 height 30
type input "C:\fakepath\IMG_2505.jpg"
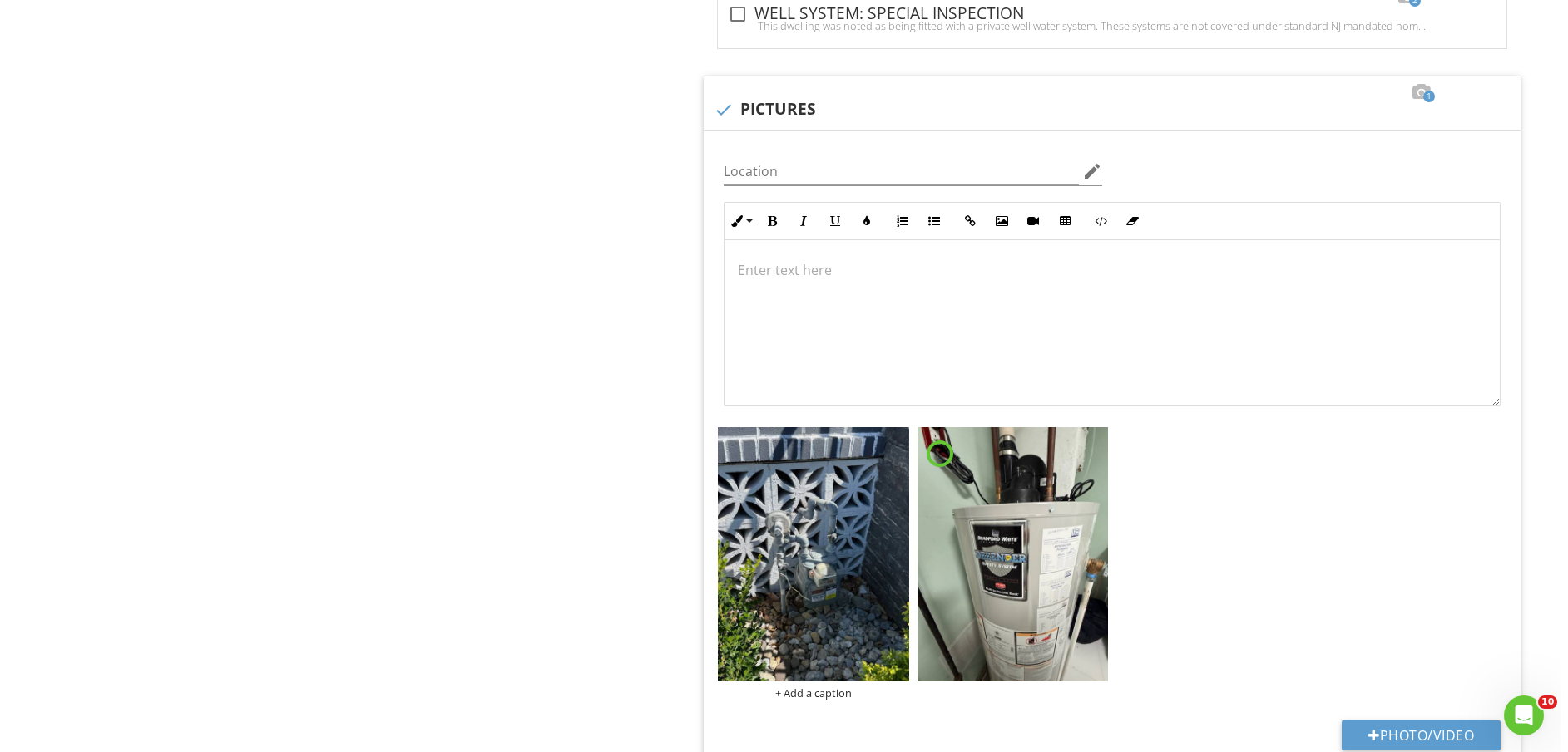
scroll to position [4365, 0]
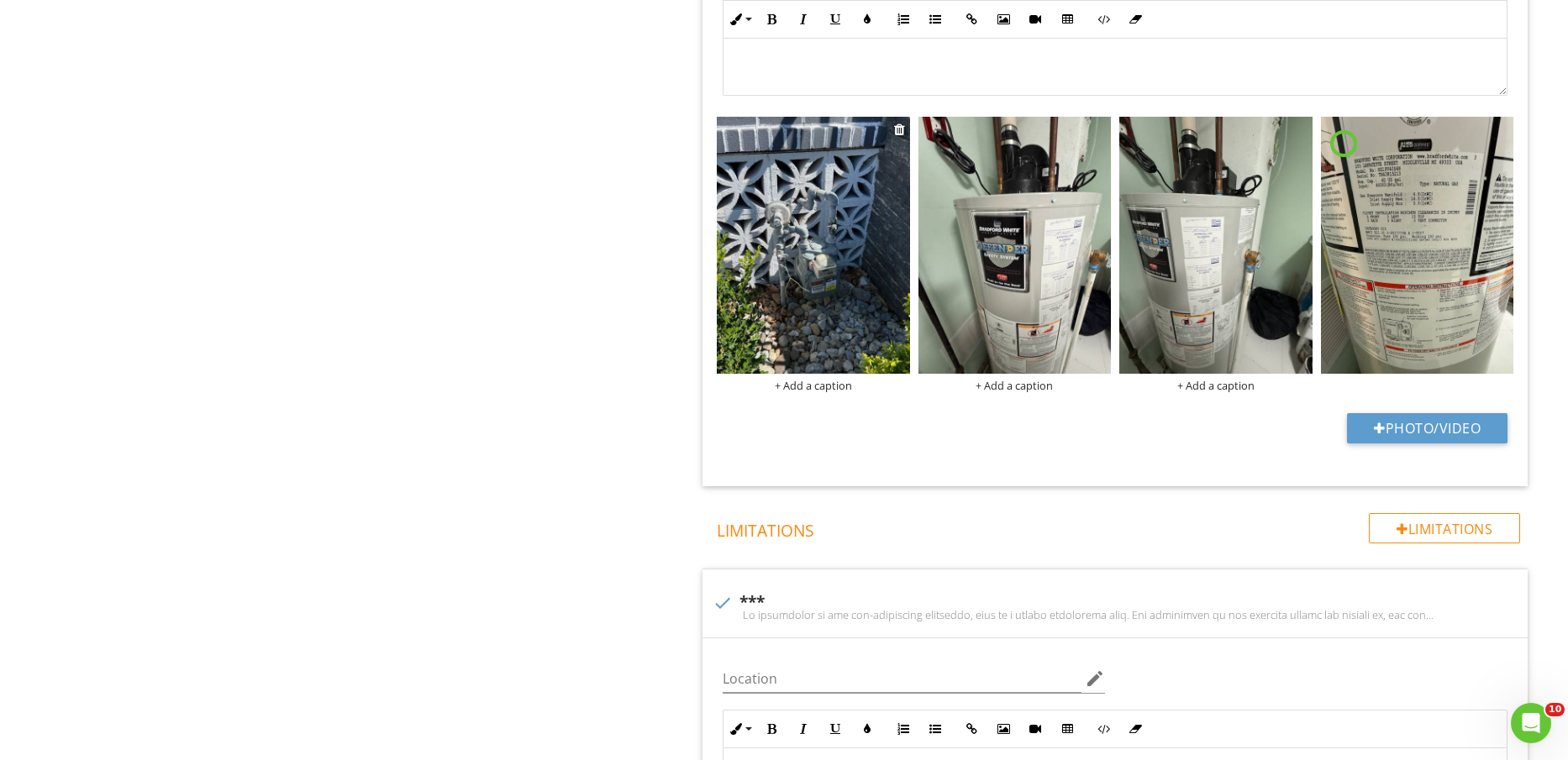
click at [810, 379] on div "+ Add a caption" at bounding box center [813, 385] width 193 height 13
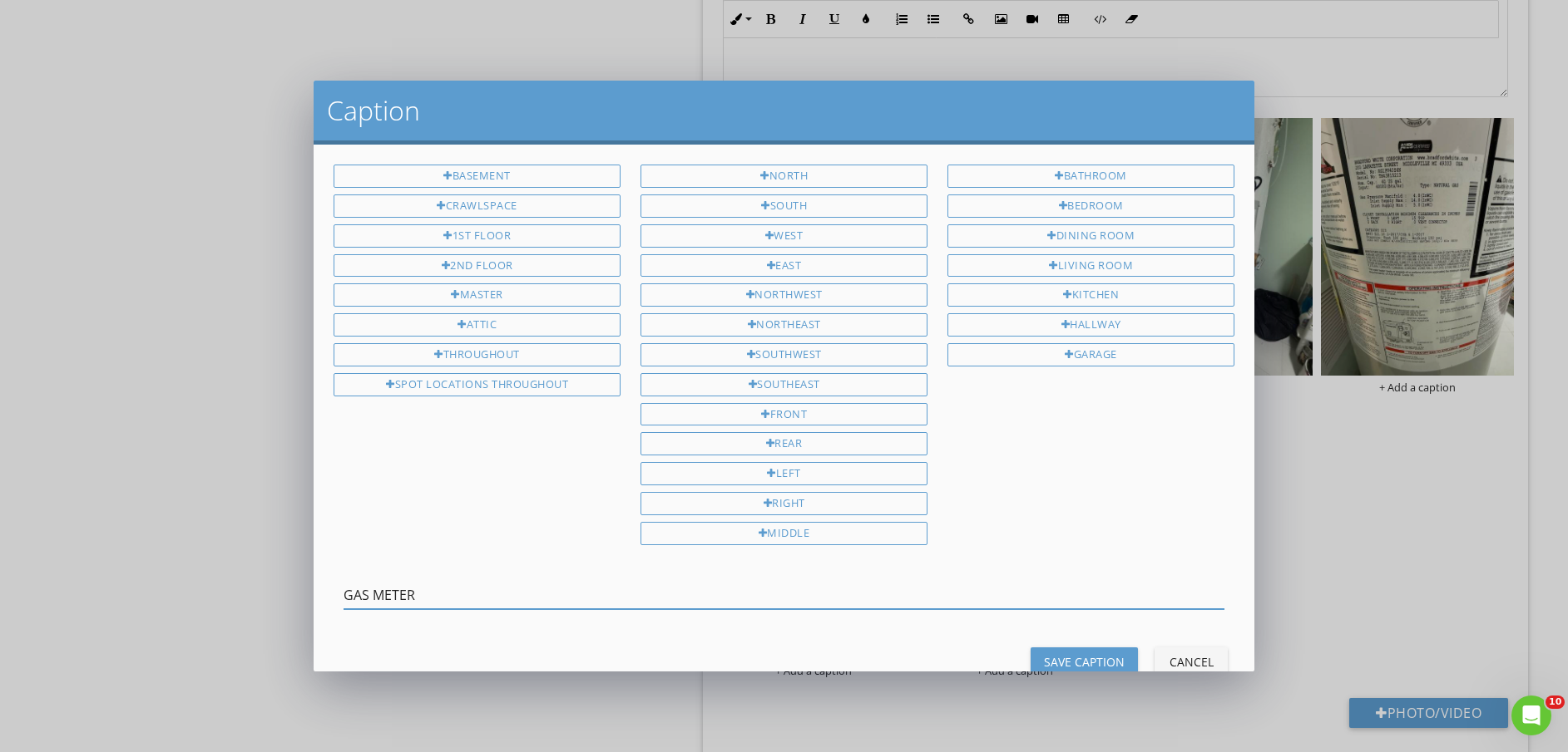
type input "GAS METER"
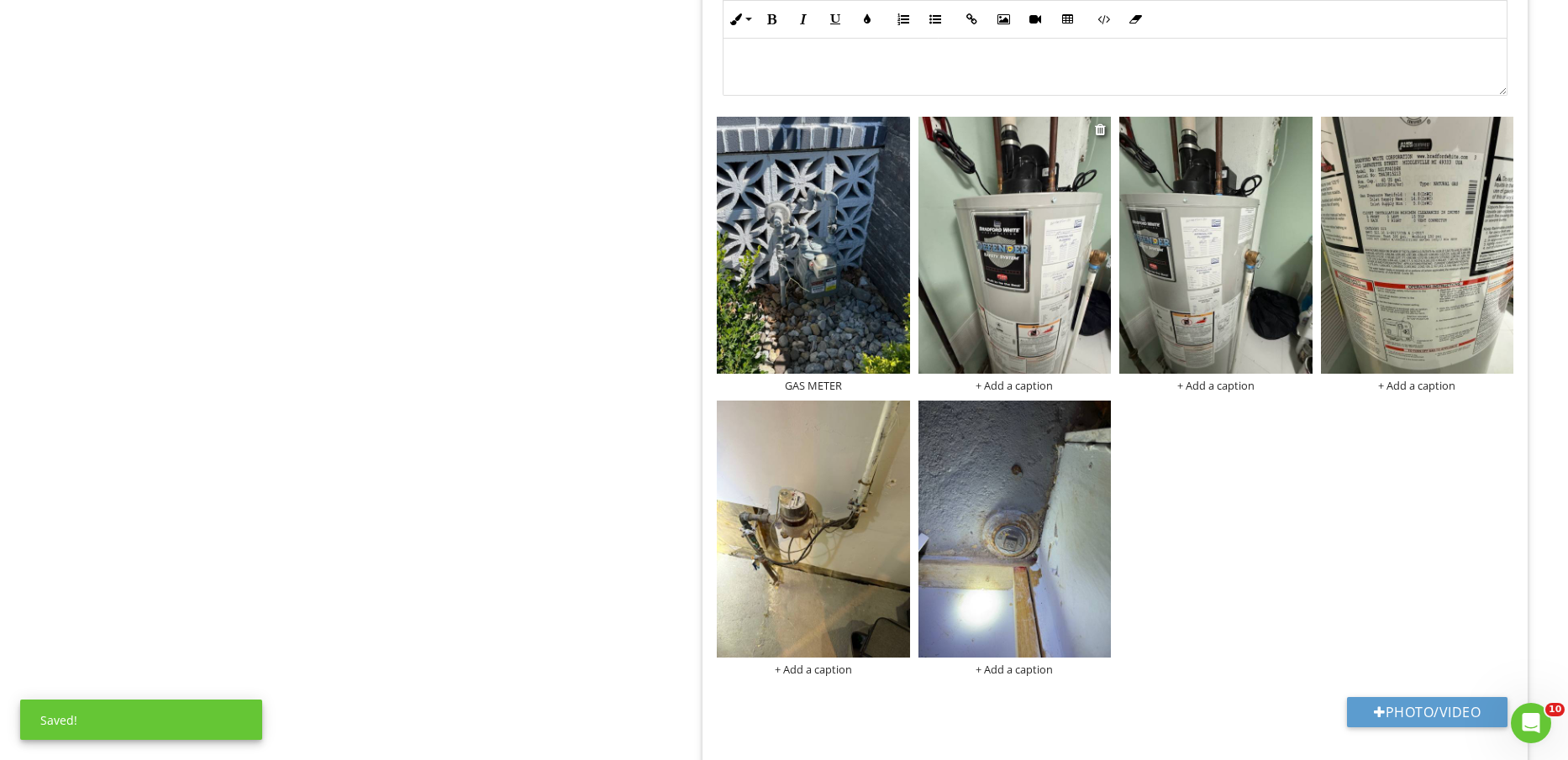
click at [1030, 386] on div "+ Add a caption" at bounding box center [1015, 385] width 193 height 13
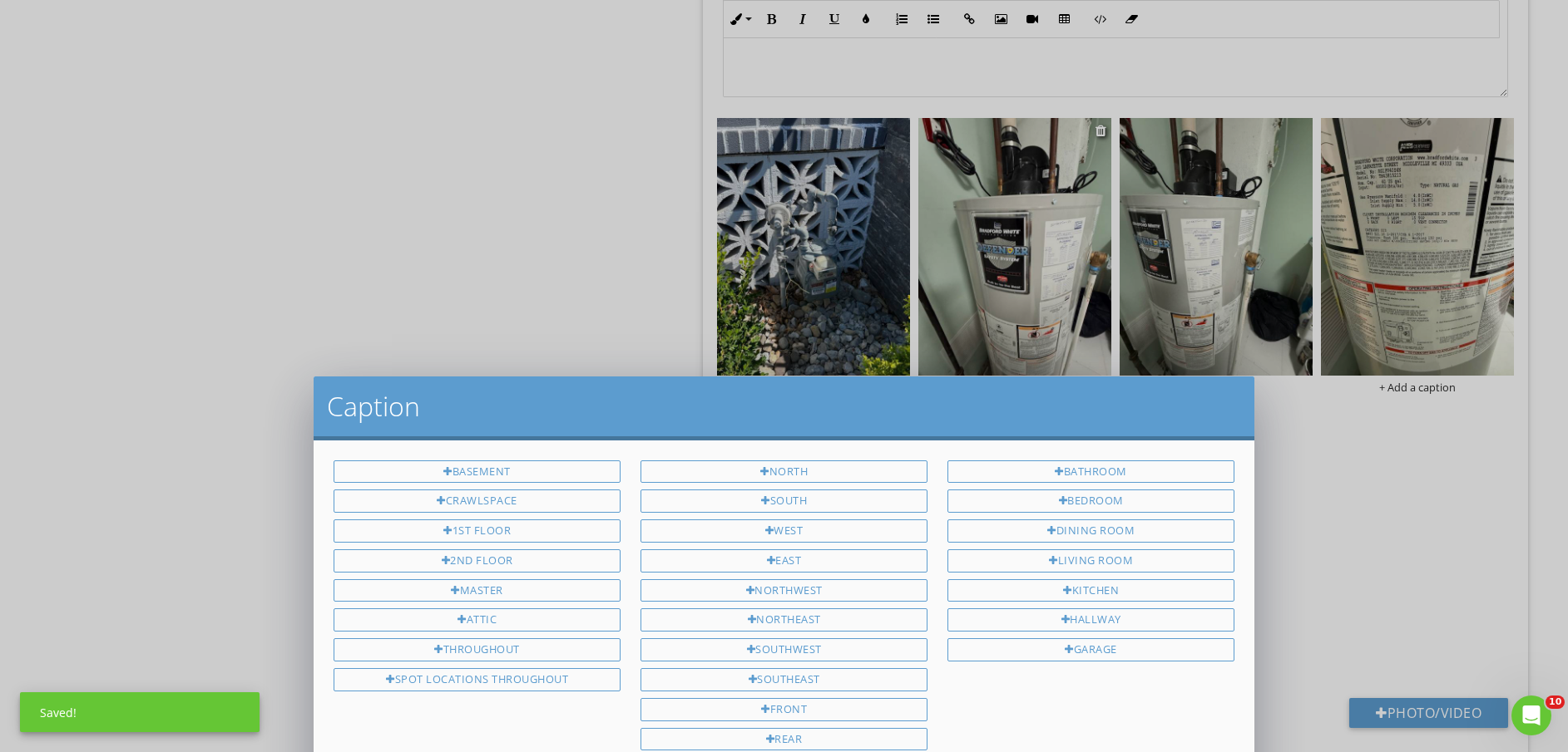
scroll to position [0, 0]
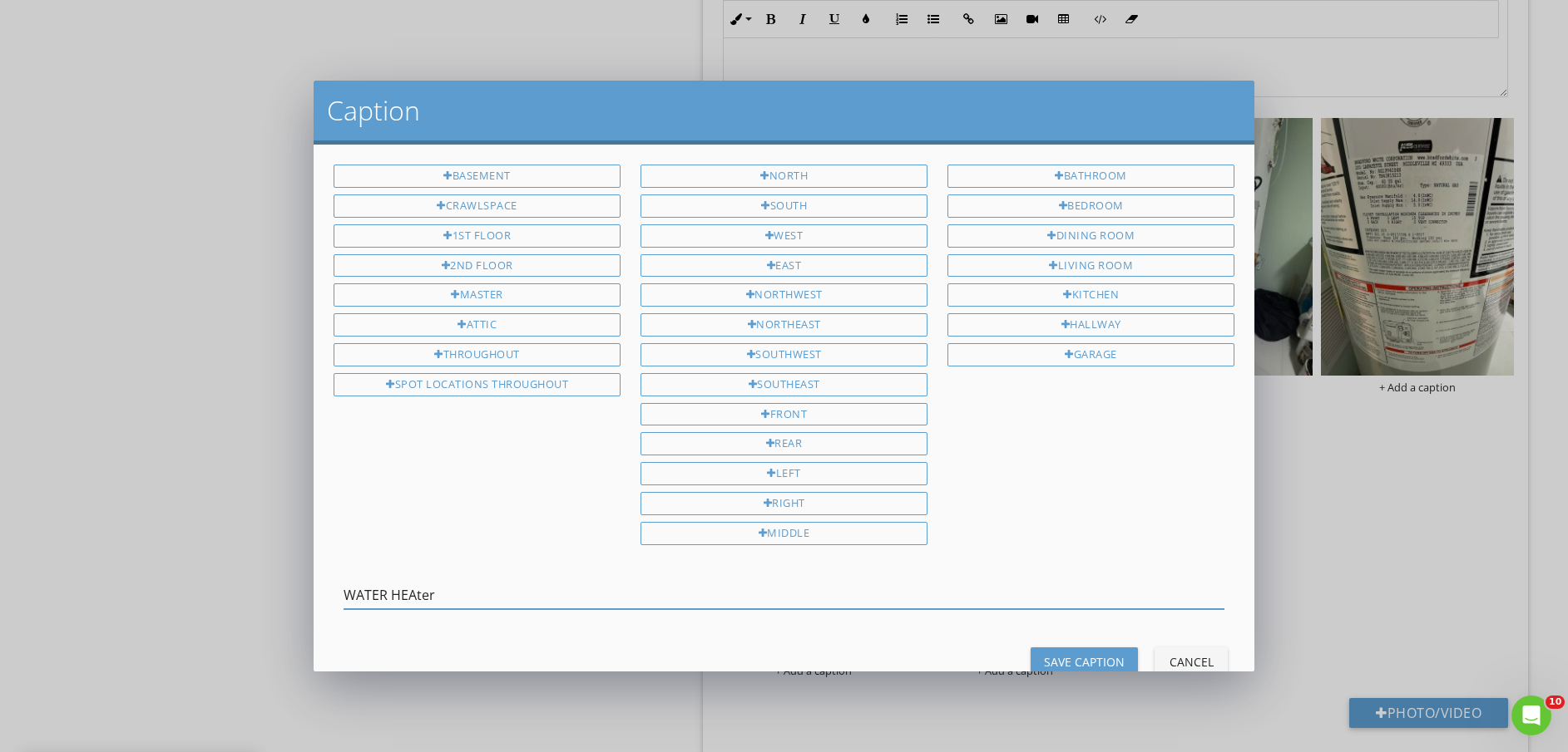
type input "WATER HEAter"
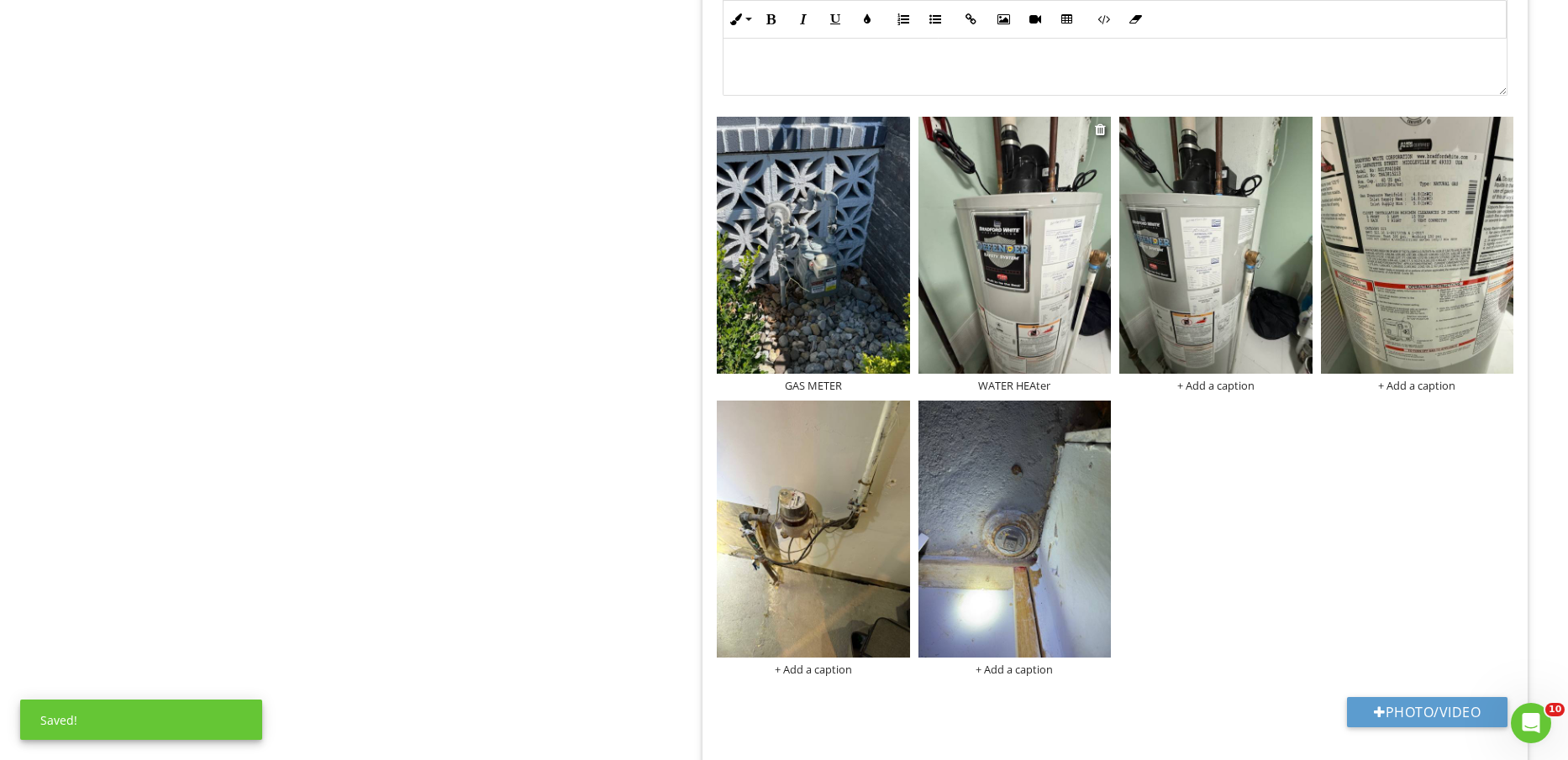
click at [1030, 386] on div "WATER HEAter" at bounding box center [1015, 385] width 193 height 13
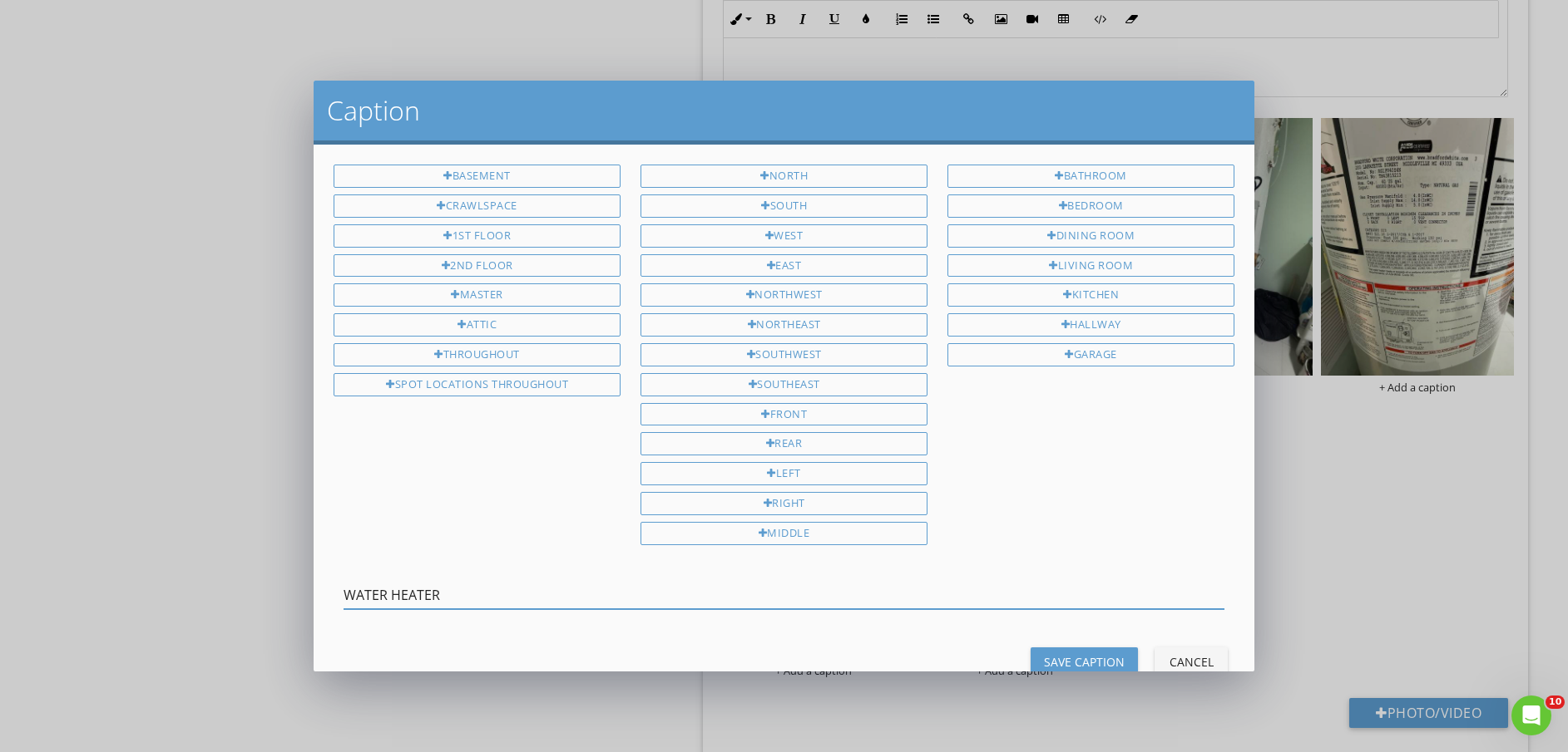
type input "WATER HEATER"
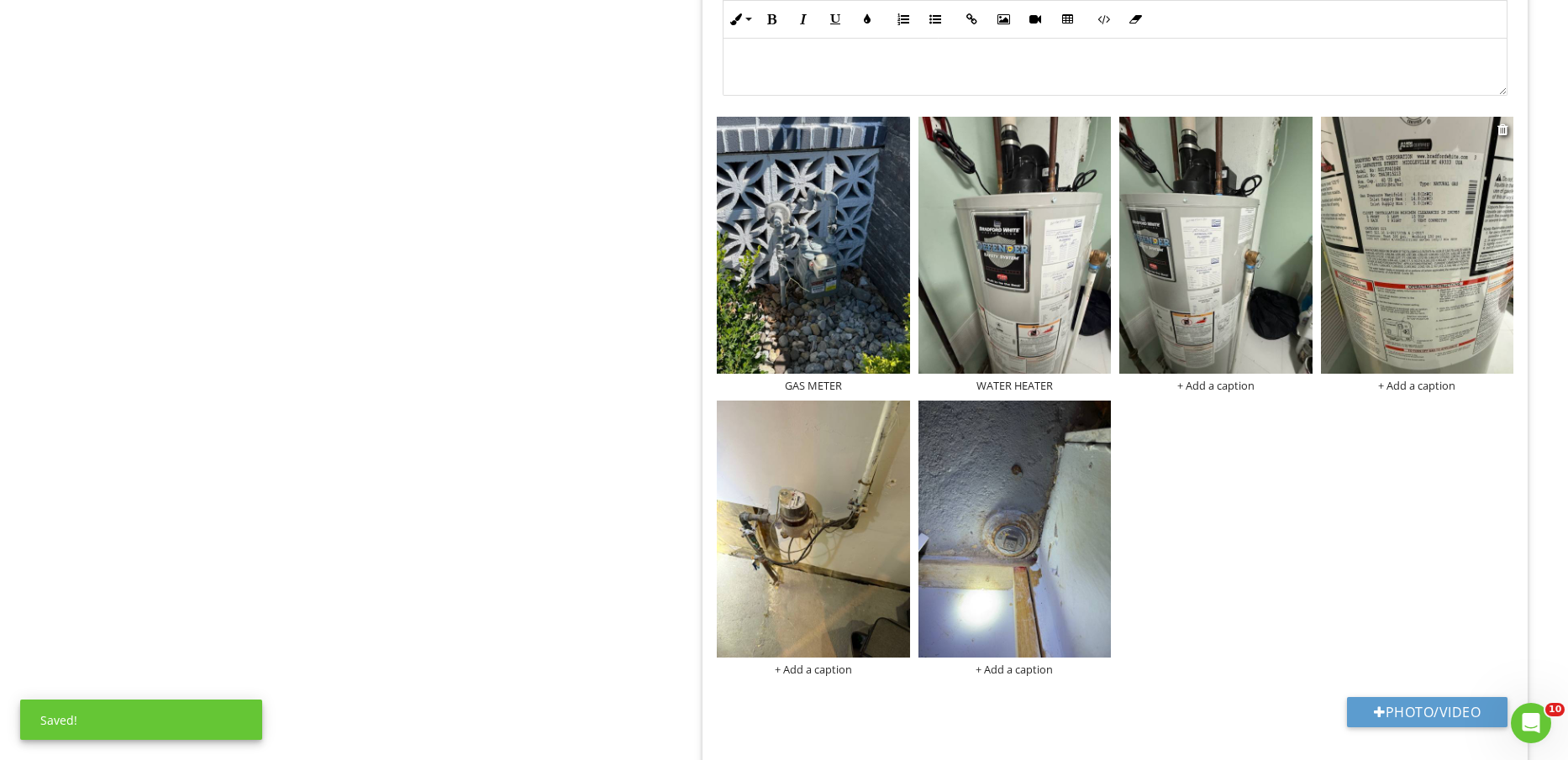
click at [1437, 386] on div "+ Add a caption" at bounding box center [1417, 385] width 193 height 13
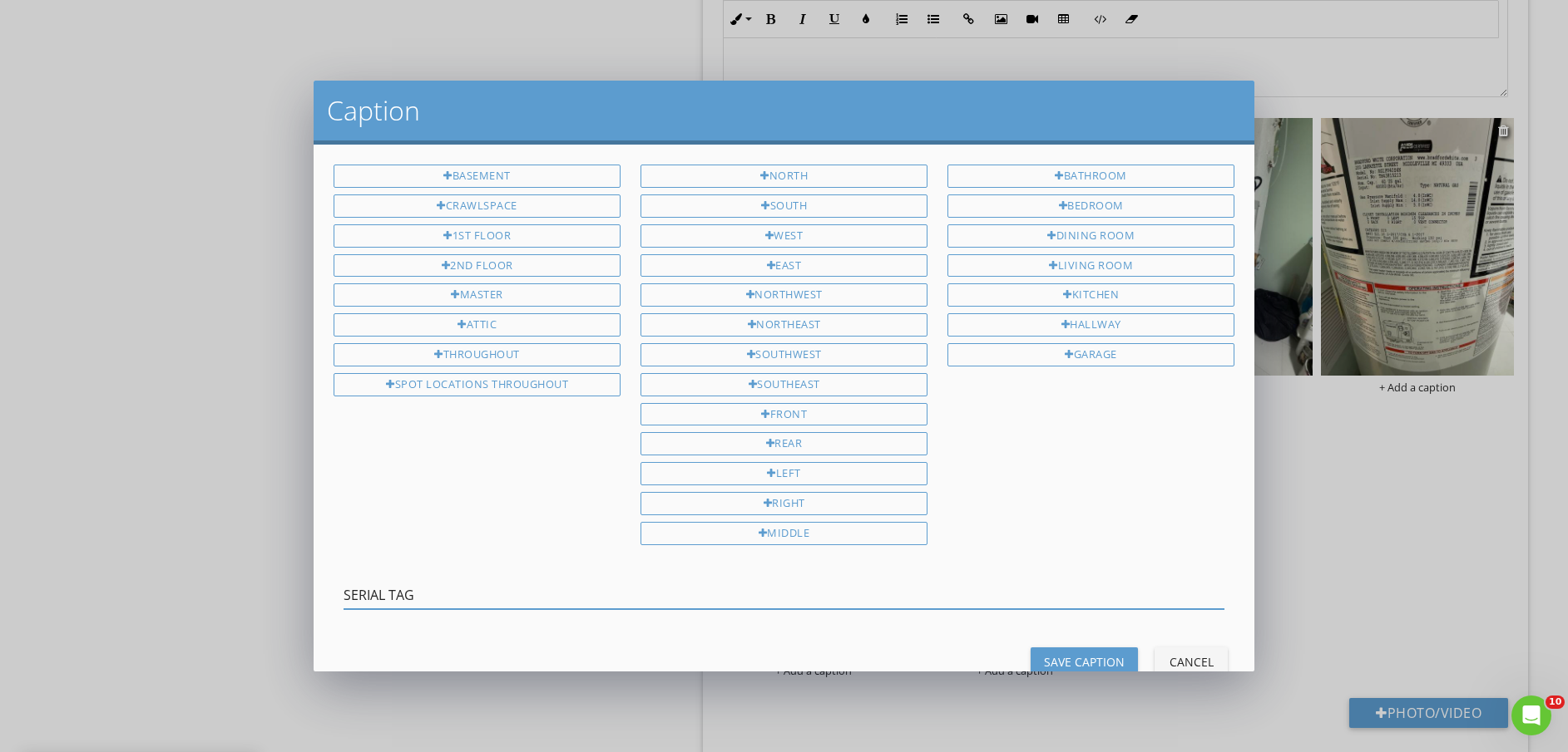
type input "SERIAL TAG"
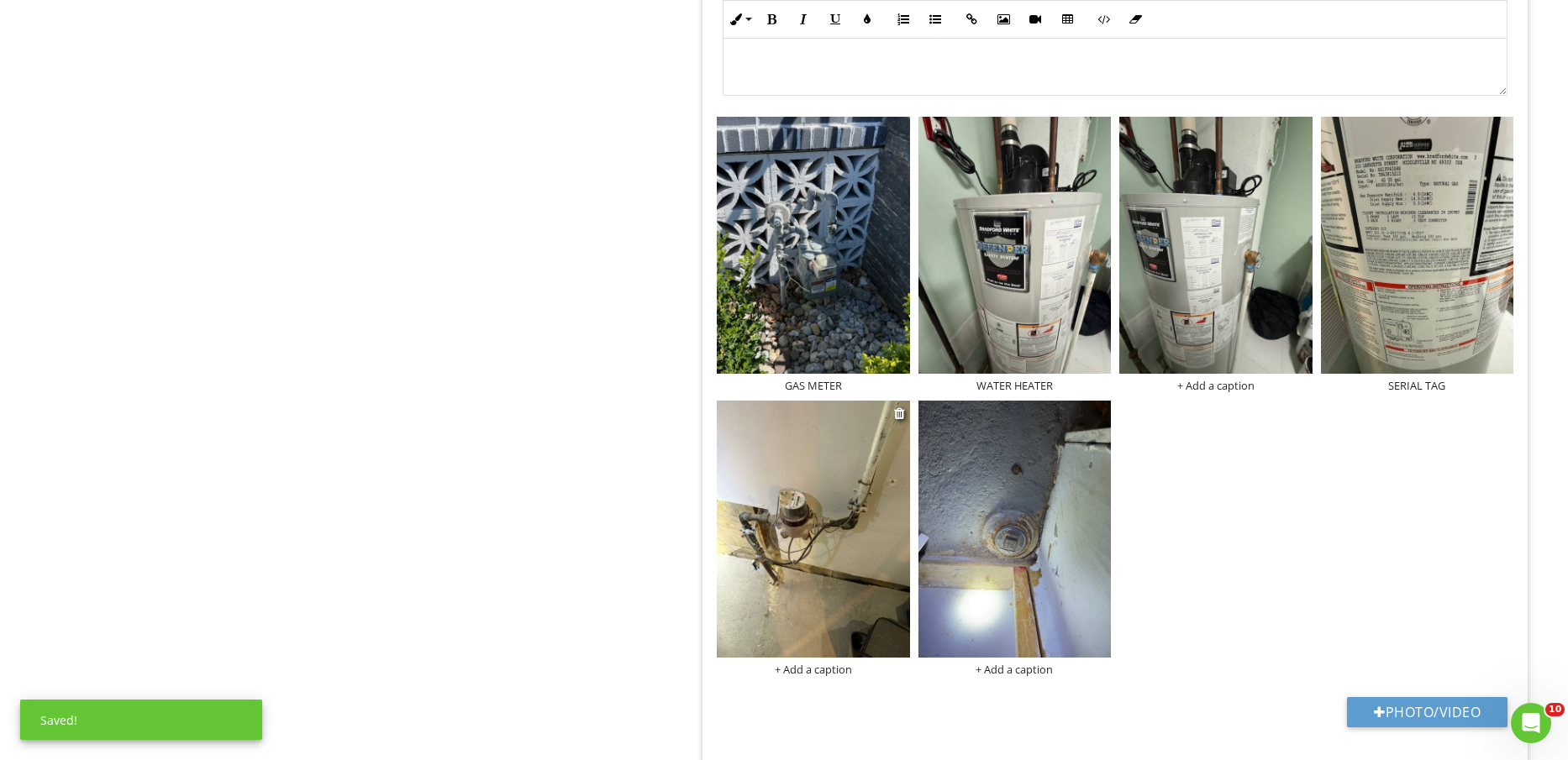
click at [847, 670] on div "+ Add a caption" at bounding box center [813, 669] width 193 height 13
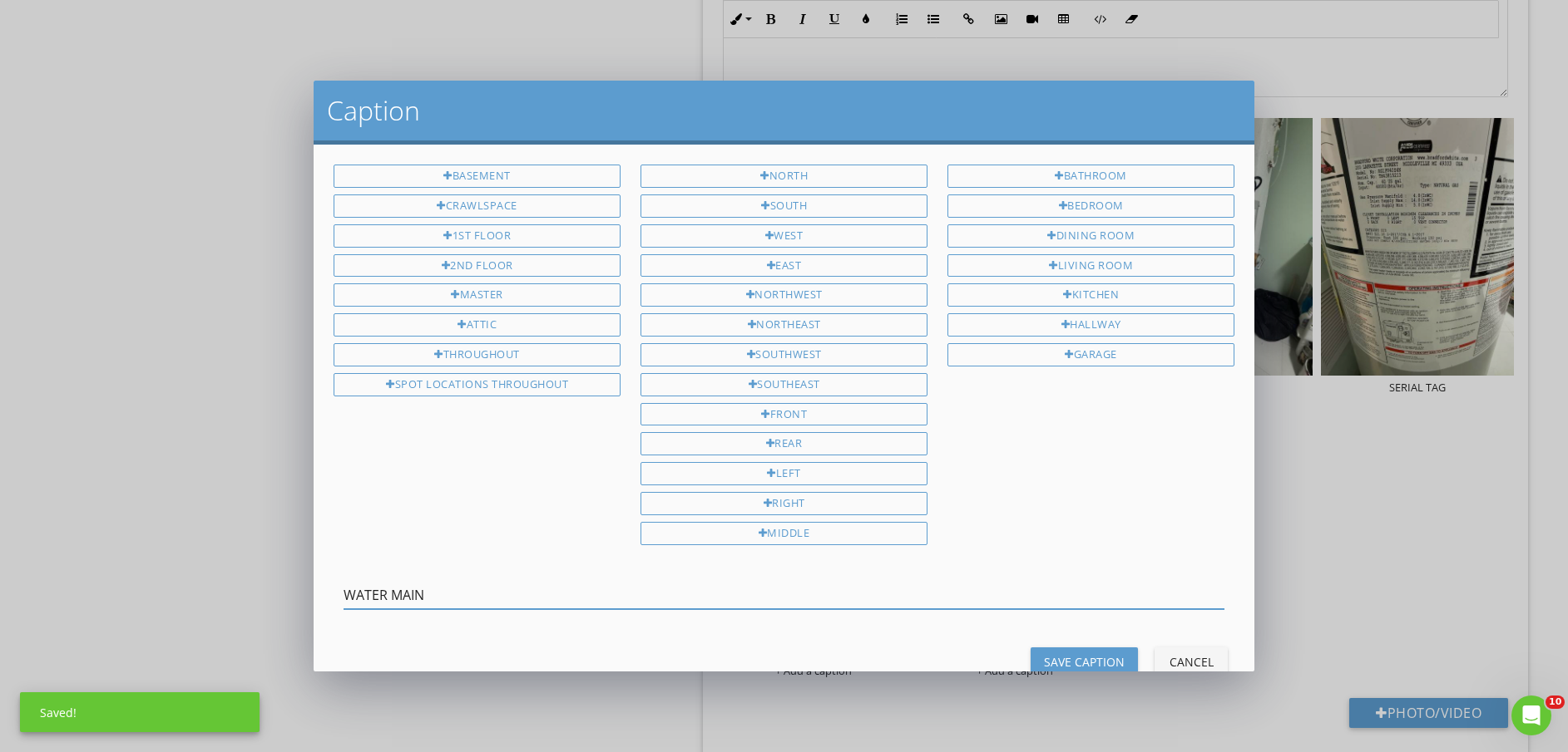
type input "WATER MAIN"
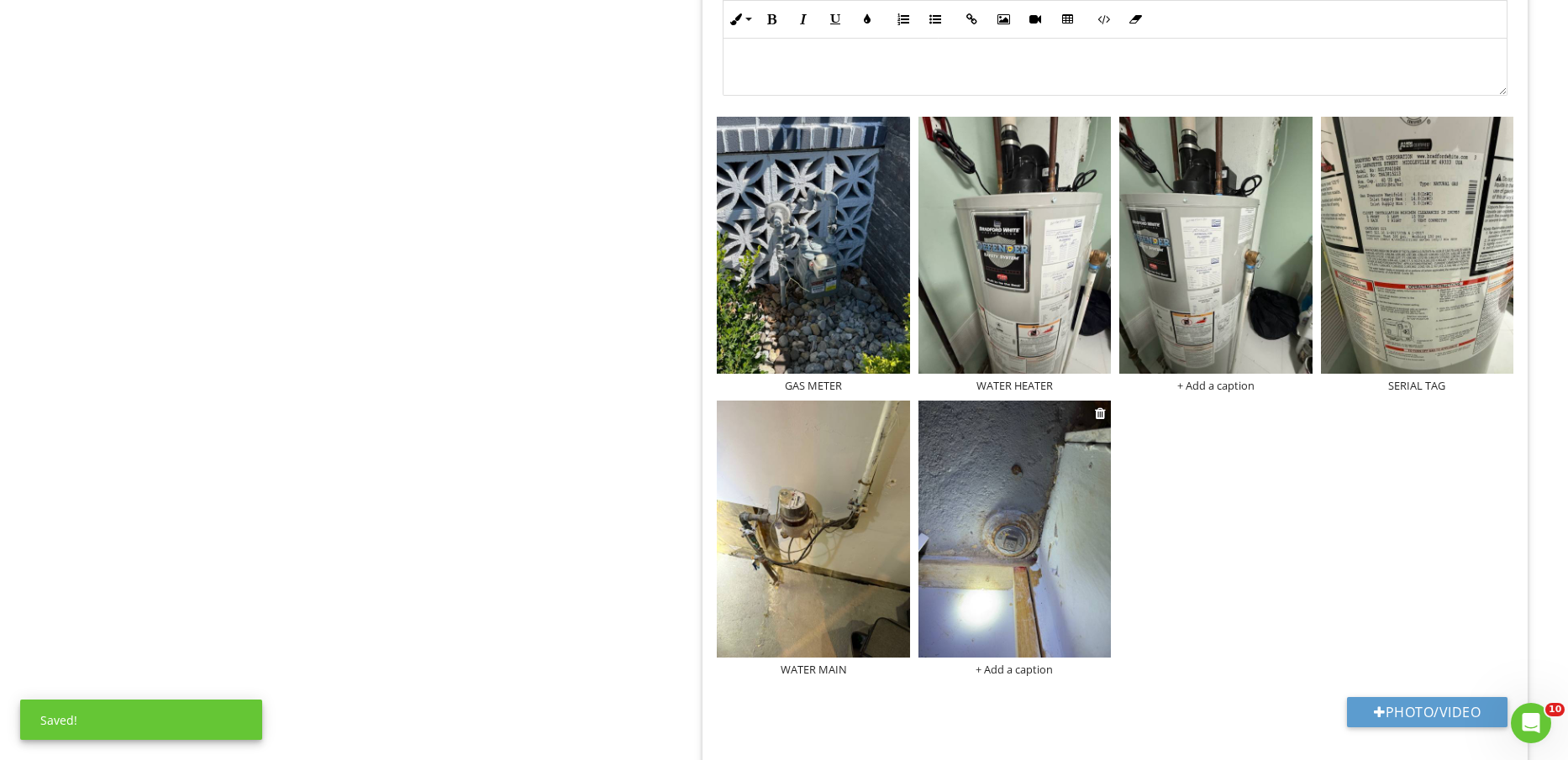
click at [1029, 619] on img at bounding box center [1015, 530] width 193 height 257
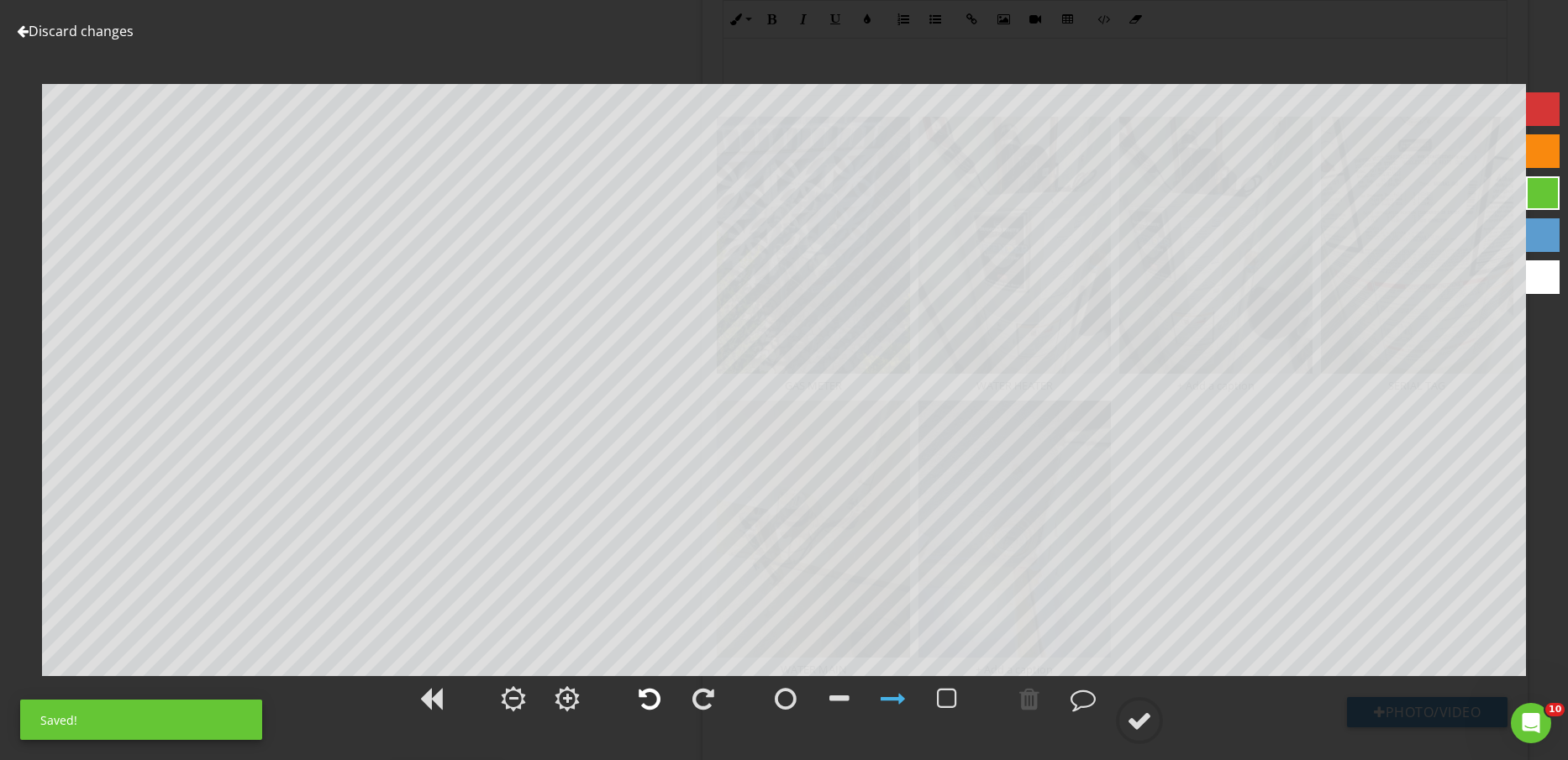
click at [664, 695] on div at bounding box center [649, 699] width 42 height 42
click at [1152, 724] on div at bounding box center [1139, 720] width 25 height 25
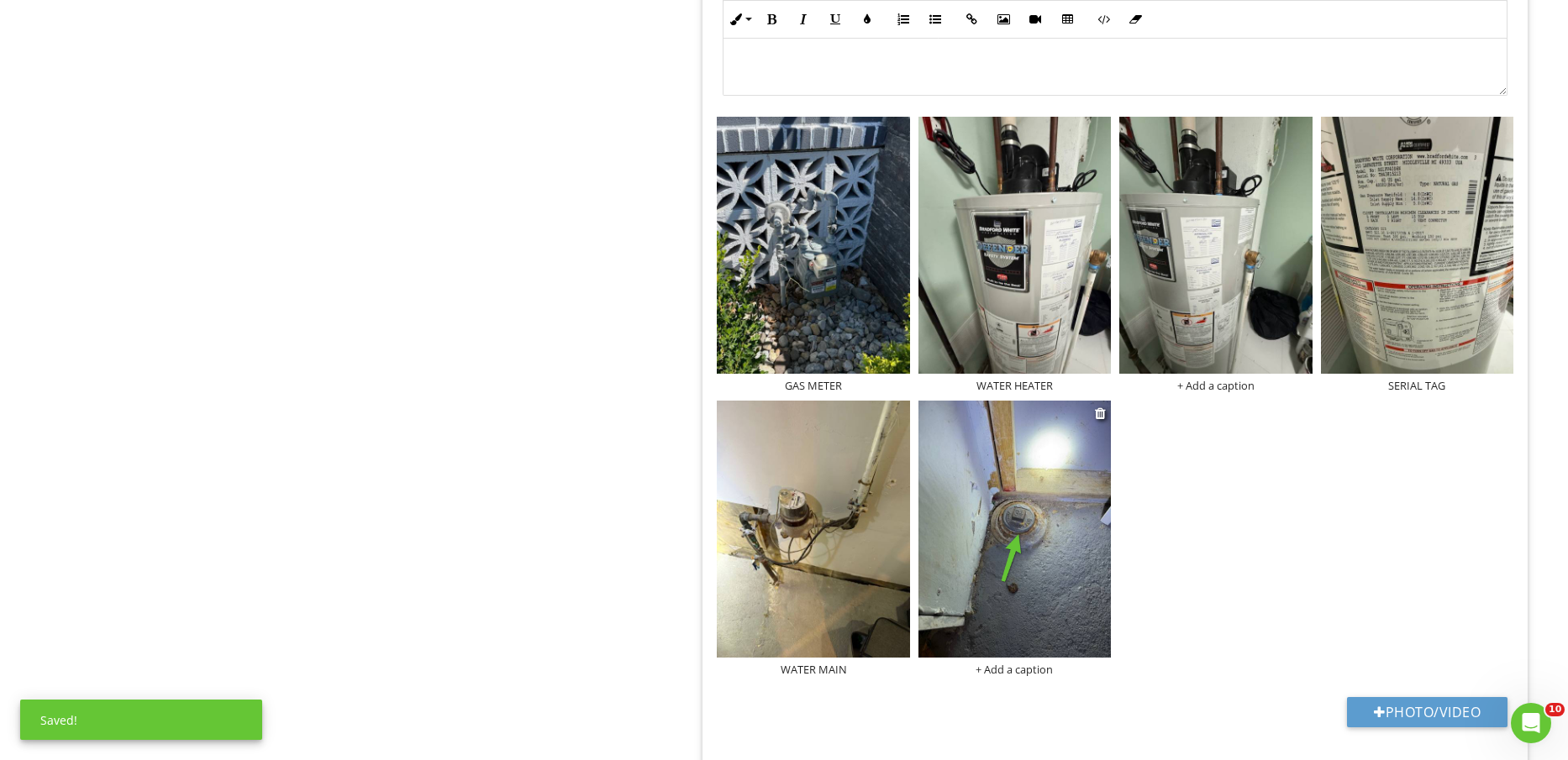
click at [1038, 668] on div "+ Add a caption" at bounding box center [1015, 669] width 193 height 13
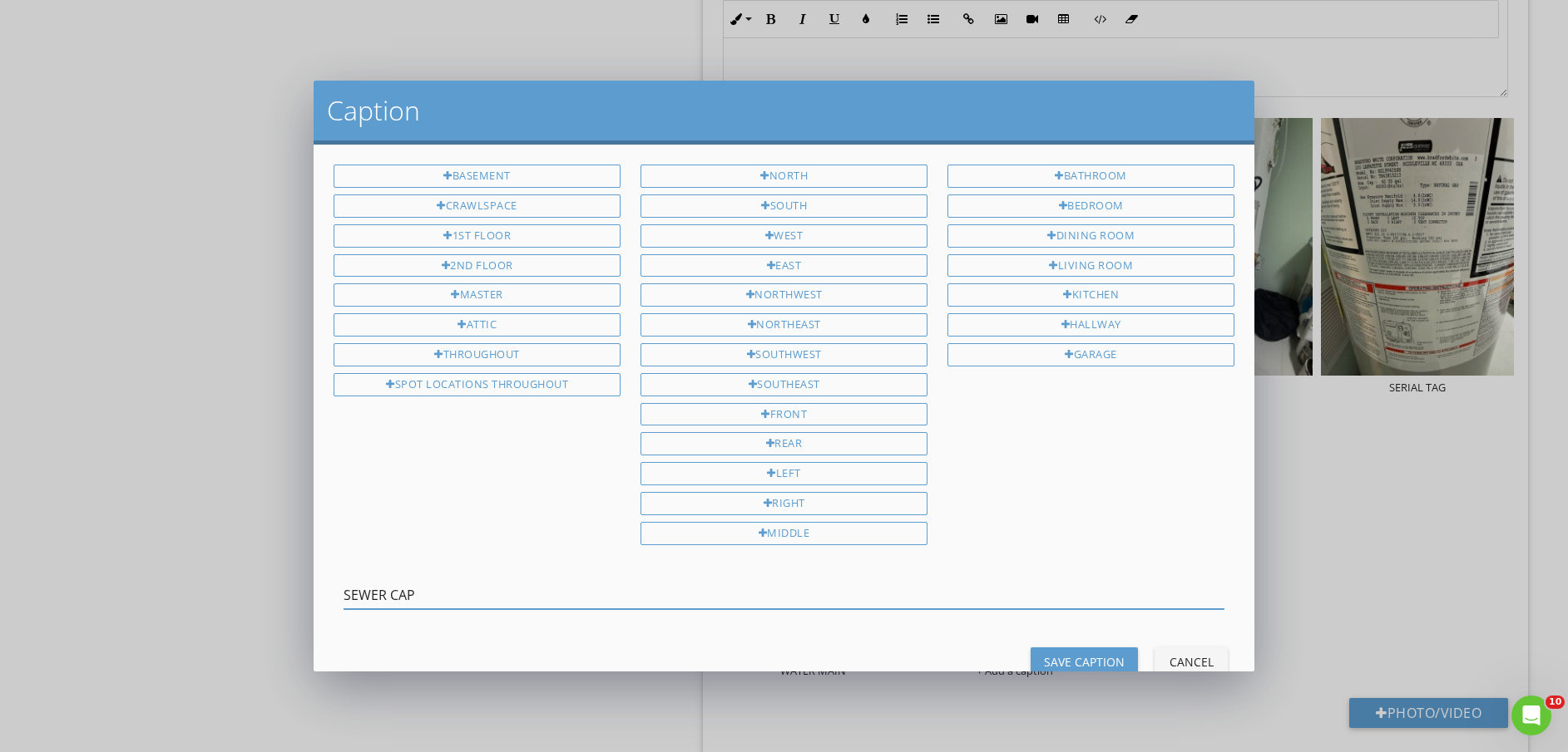
type input "SEWER CAP"
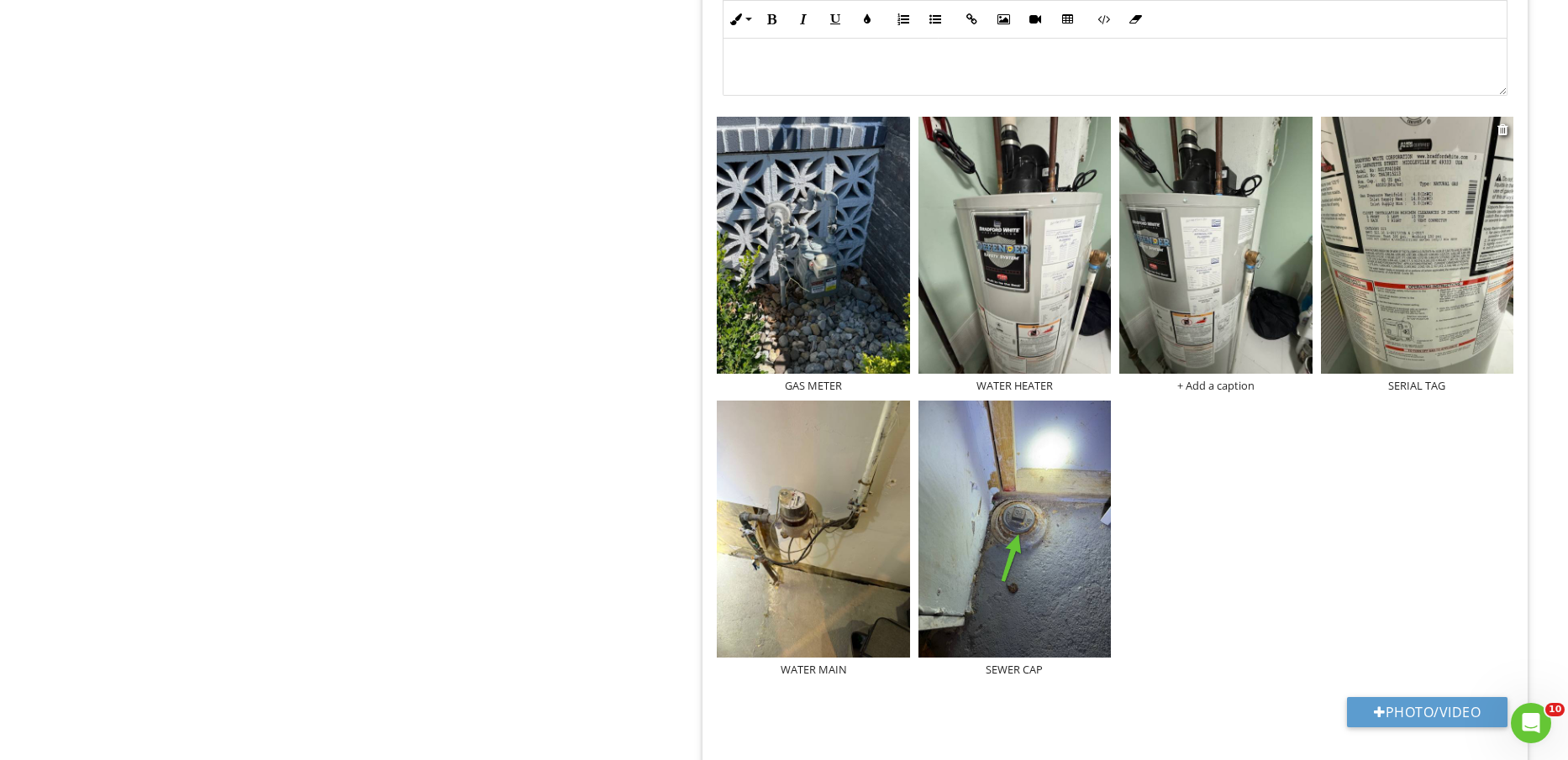
click at [1425, 320] on img at bounding box center [1417, 245] width 193 height 257
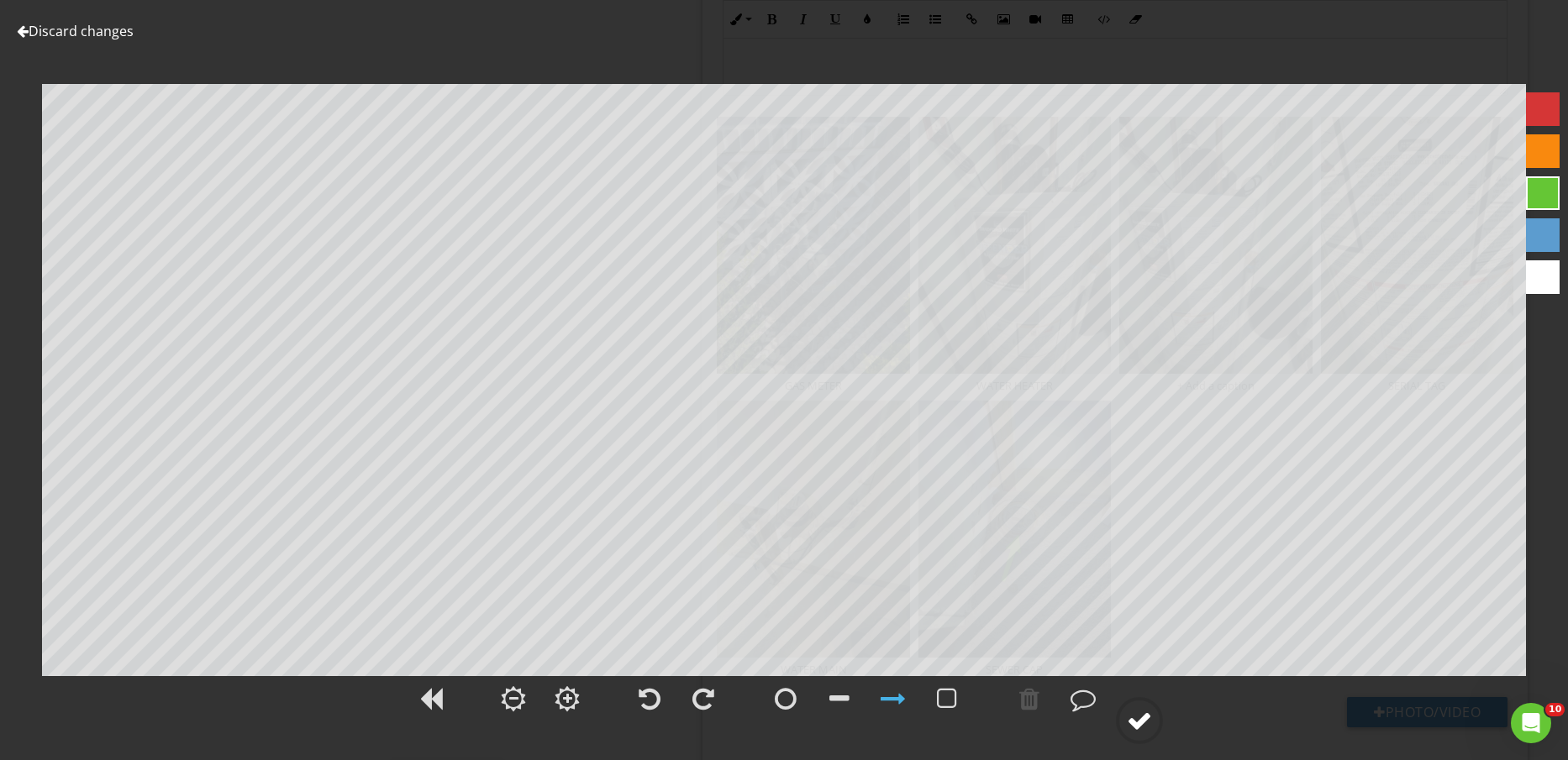
click at [1152, 716] on div at bounding box center [1139, 720] width 25 height 25
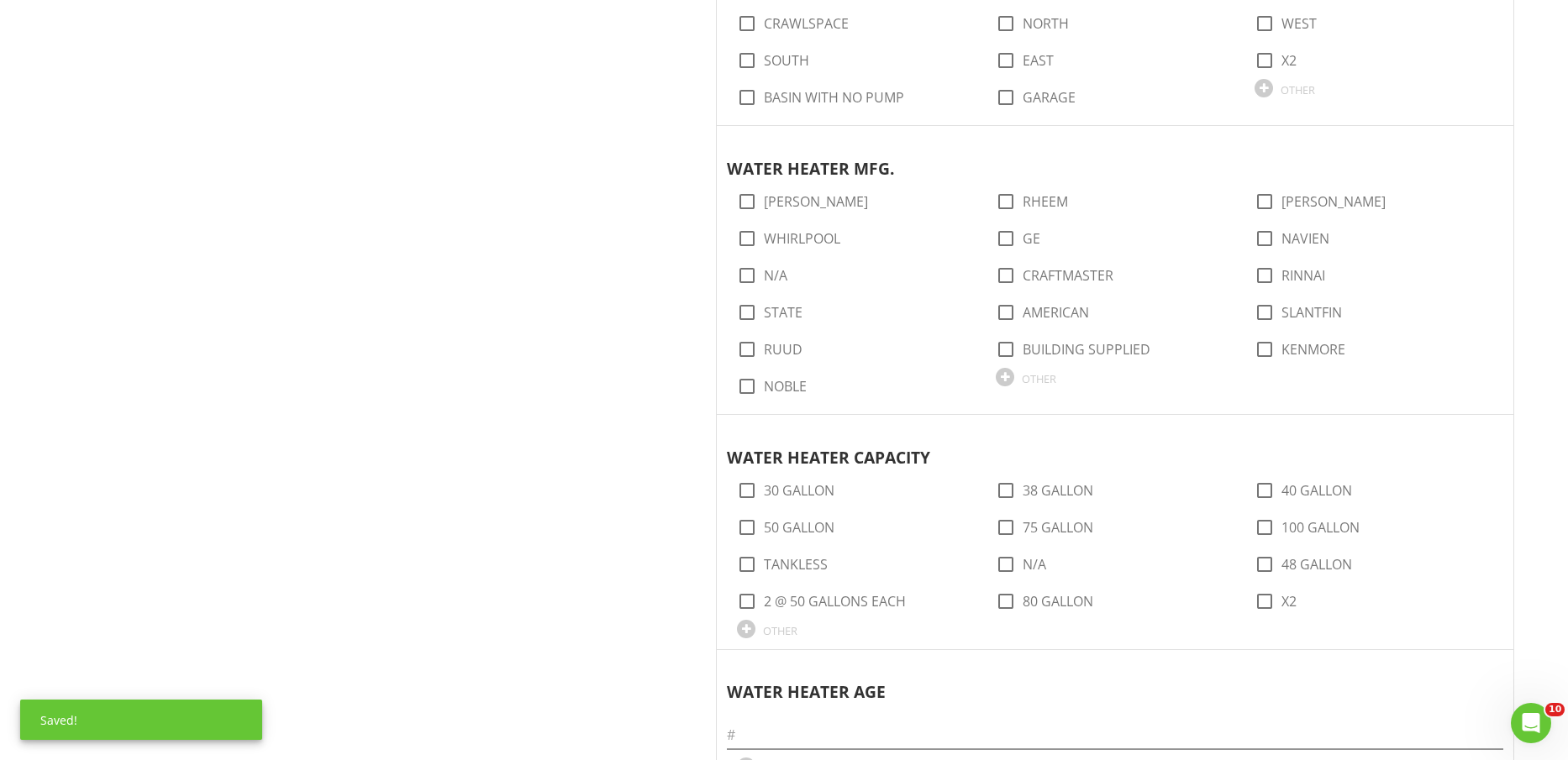
scroll to position [1680, 0]
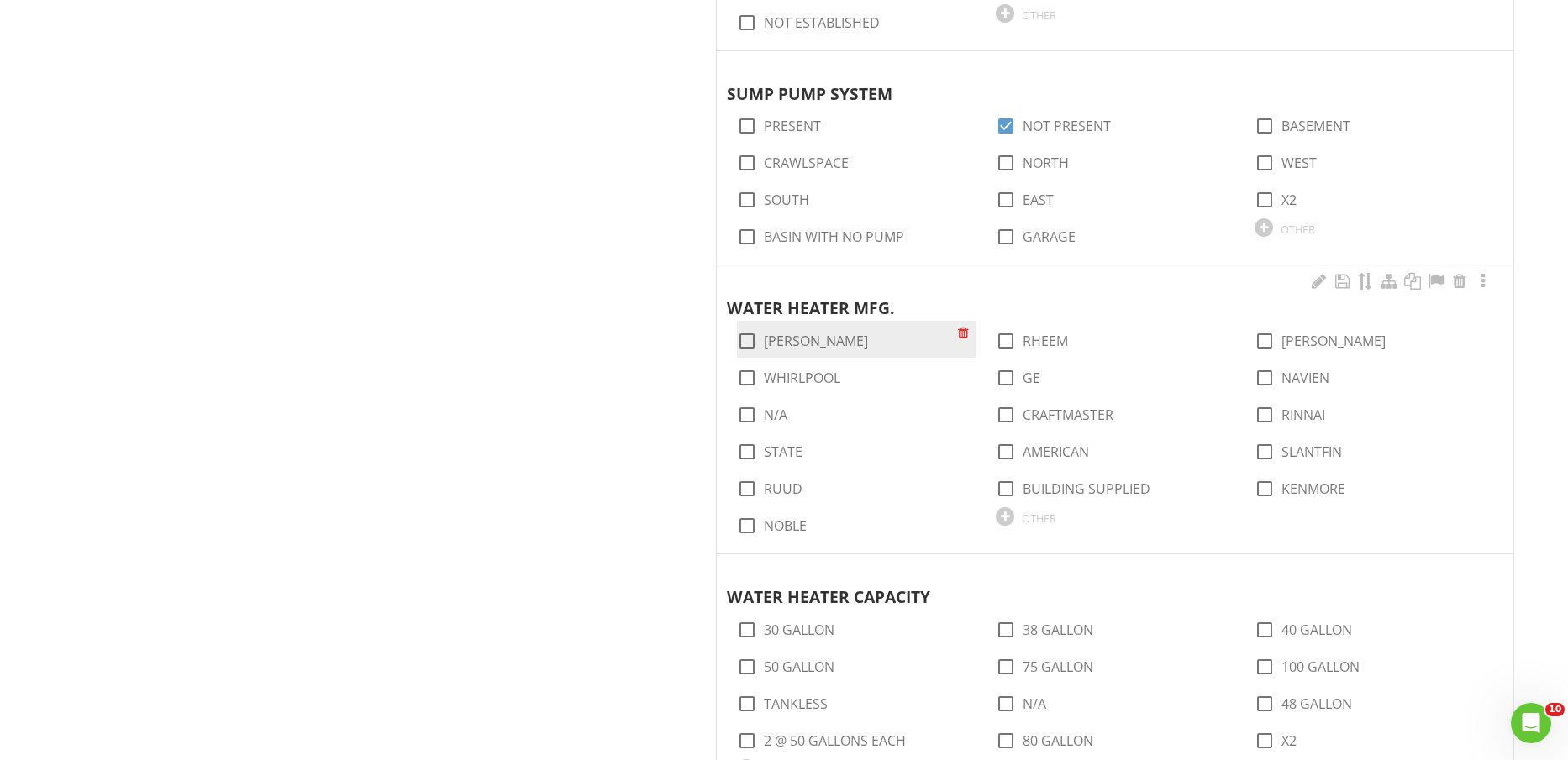
click at [797, 344] on label "[PERSON_NAME]" at bounding box center [816, 341] width 104 height 17
checkbox input "true"
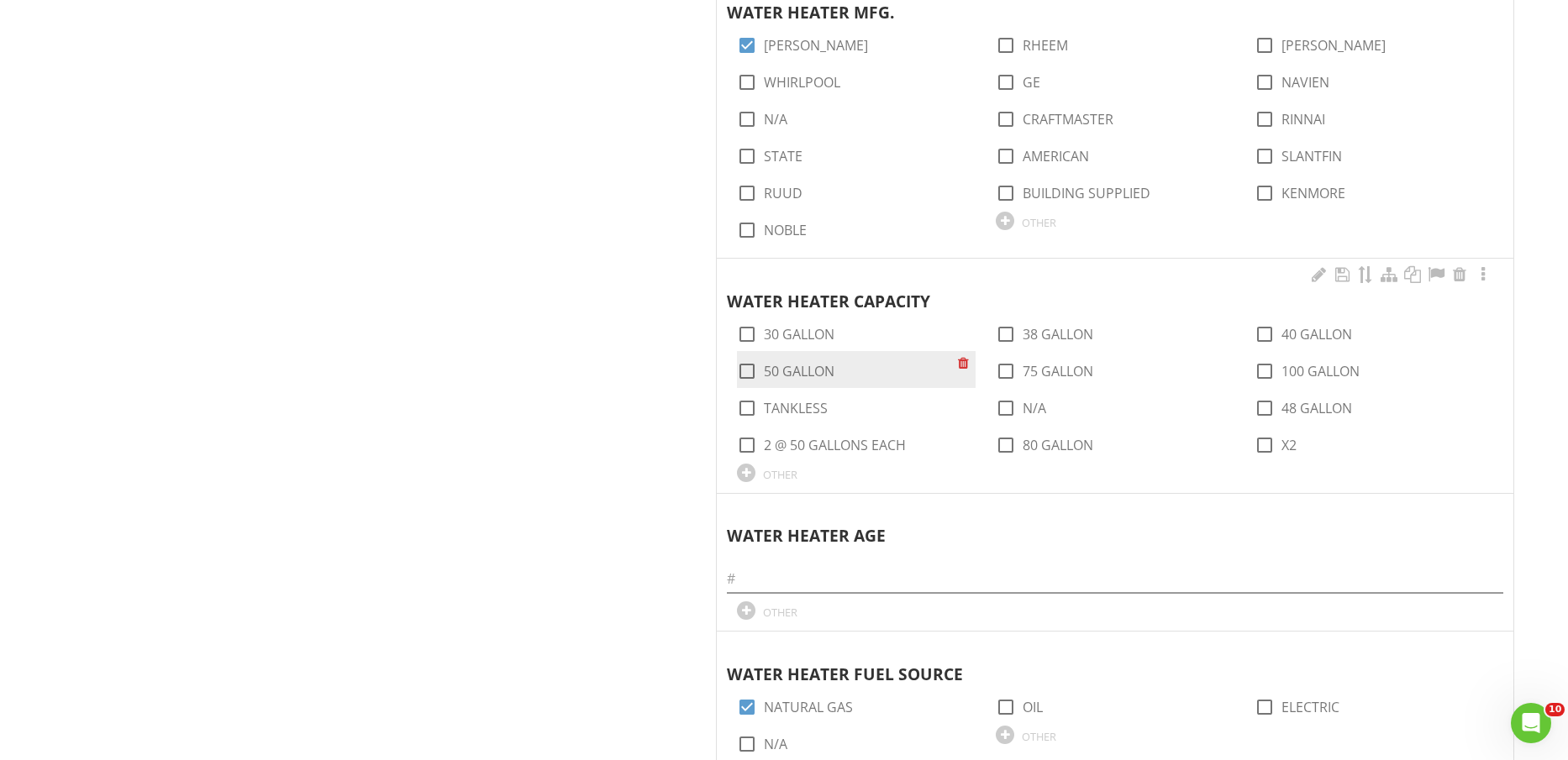
scroll to position [1996, 0]
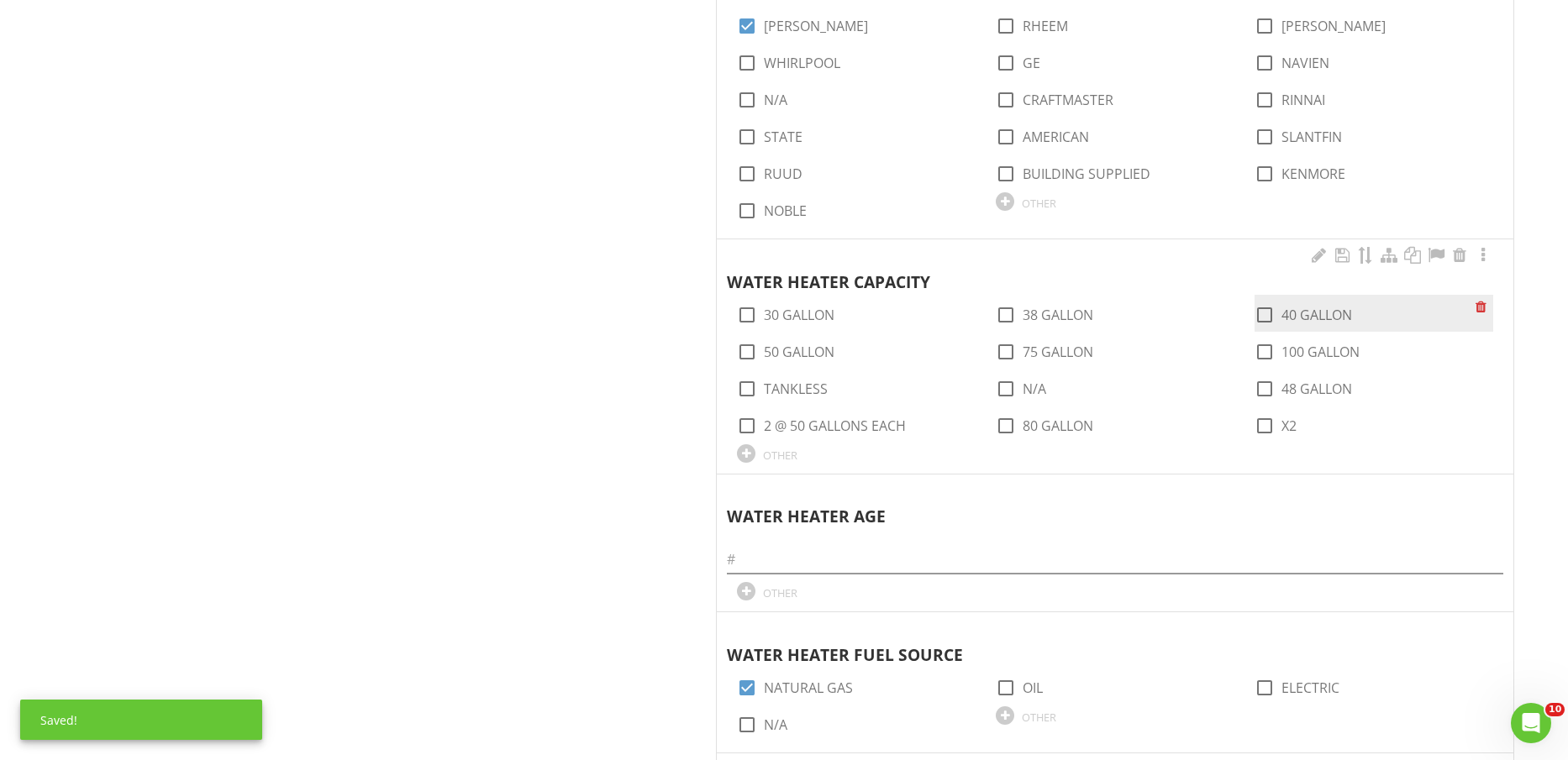
click at [1309, 312] on label "40 GALLON" at bounding box center [1316, 315] width 71 height 17
checkbox input "true"
click at [1096, 551] on input "text" at bounding box center [1115, 560] width 776 height 27
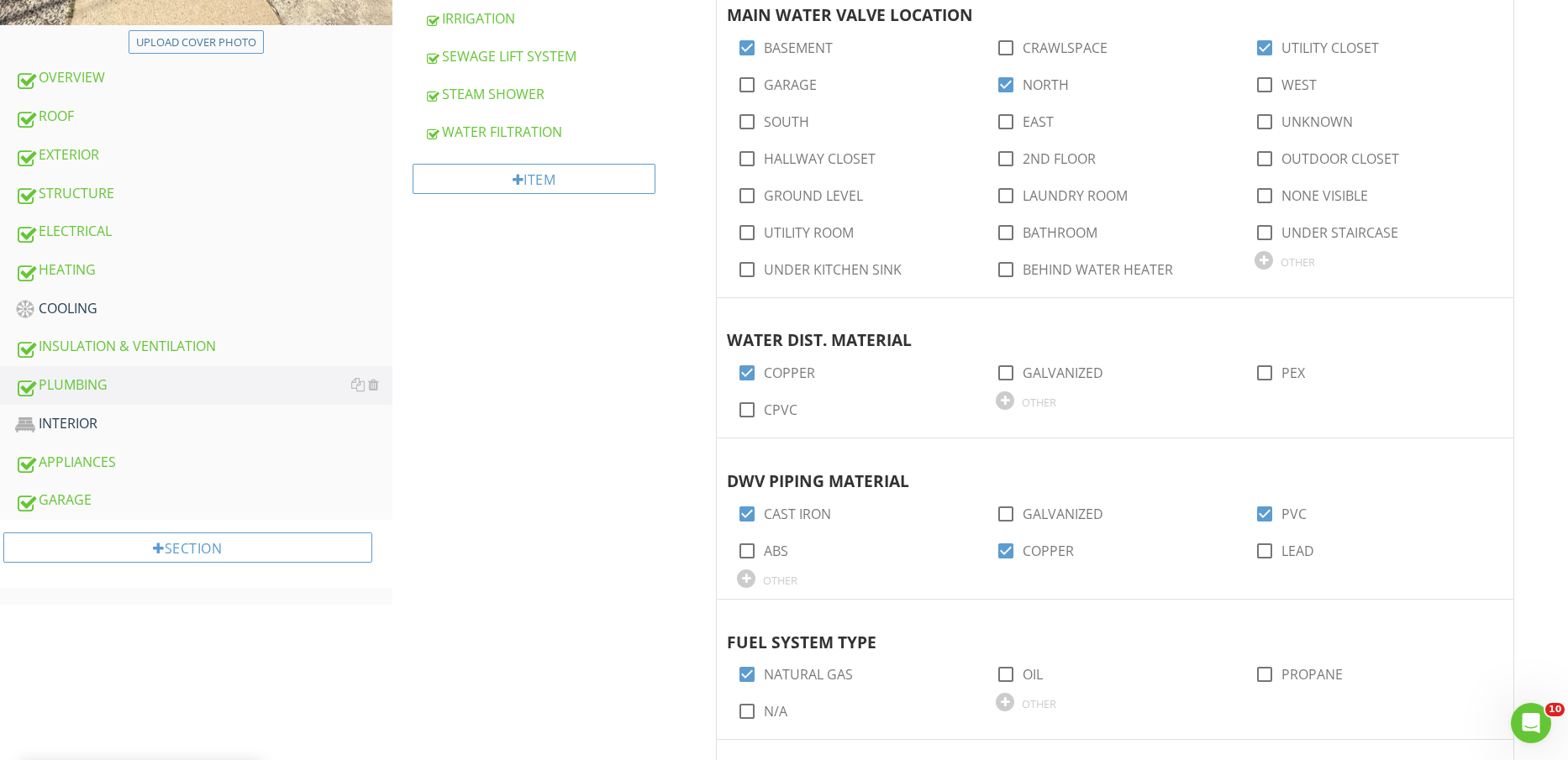
scroll to position [525, 0]
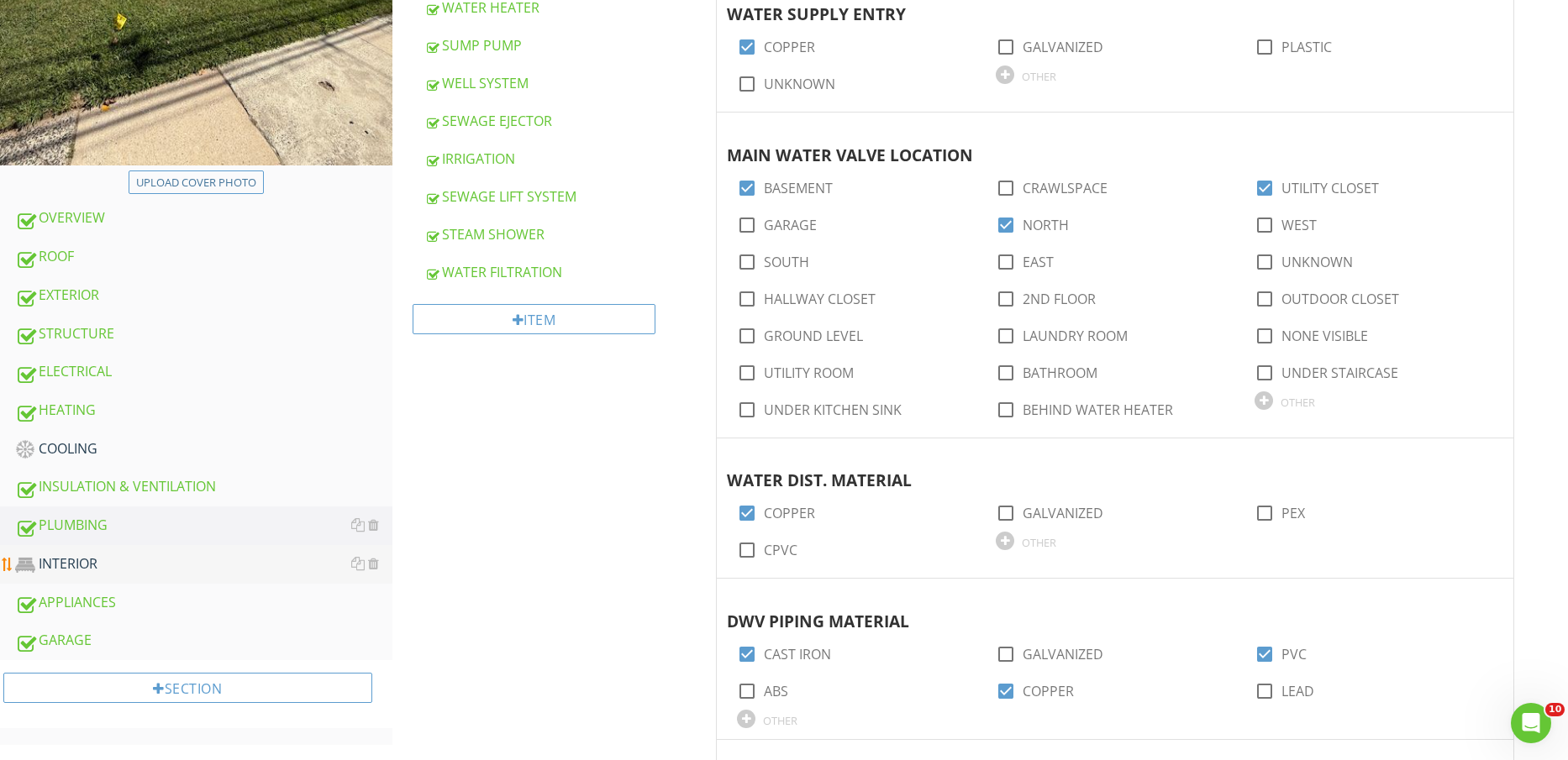
type input "2019"
click at [177, 569] on div "INTERIOR" at bounding box center [204, 565] width 378 height 22
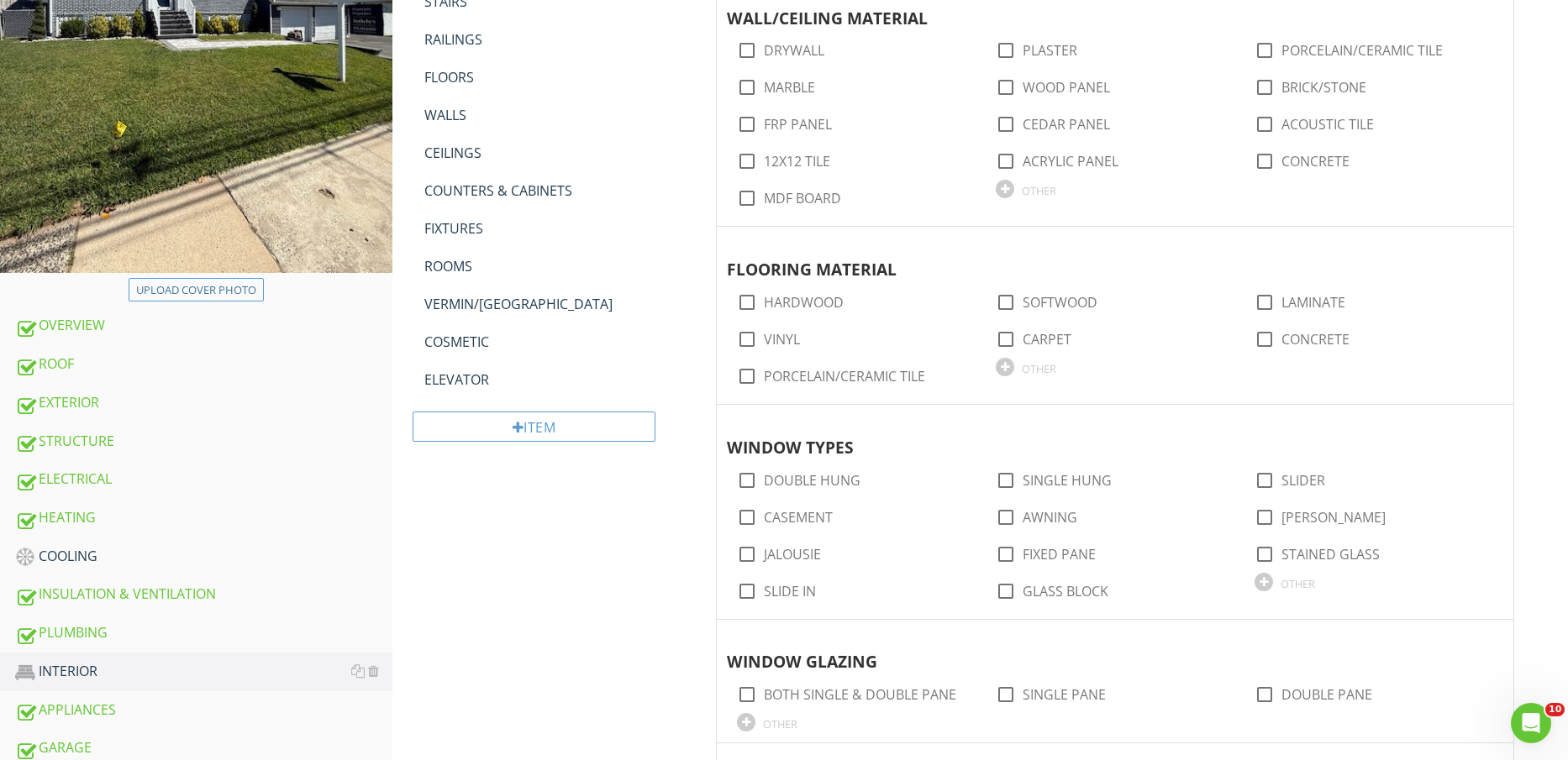
scroll to position [105, 0]
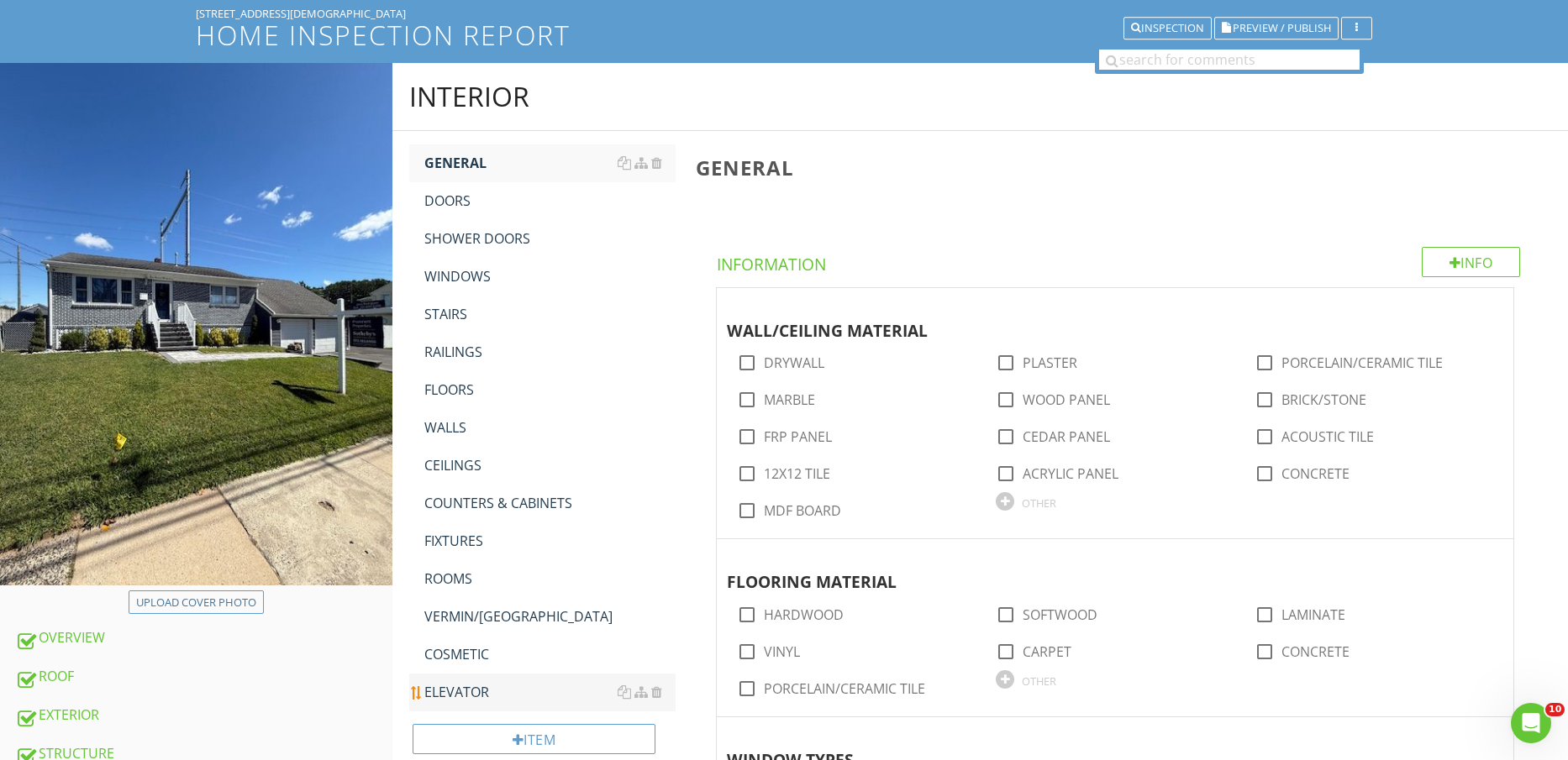
drag, startPoint x: 484, startPoint y: 686, endPoint x: 480, endPoint y: 673, distance: 13.6
click at [484, 687] on div "ELEVATOR" at bounding box center [549, 692] width 252 height 20
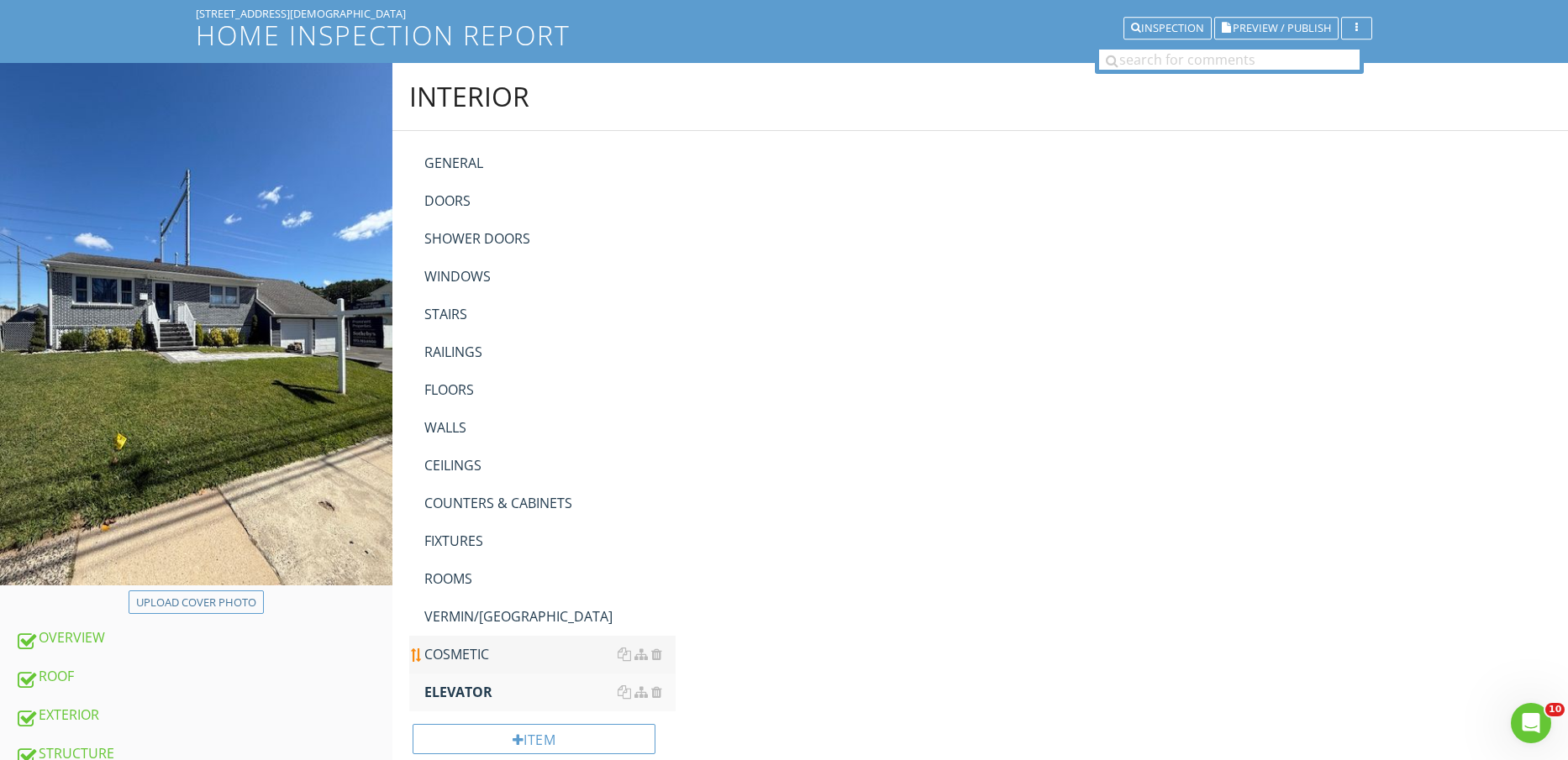
click at [479, 667] on link "COSMETIC" at bounding box center [549, 654] width 252 height 37
click at [477, 613] on div "VERMIN/PEST" at bounding box center [549, 616] width 252 height 20
click at [466, 581] on div "ROOMS" at bounding box center [549, 579] width 252 height 20
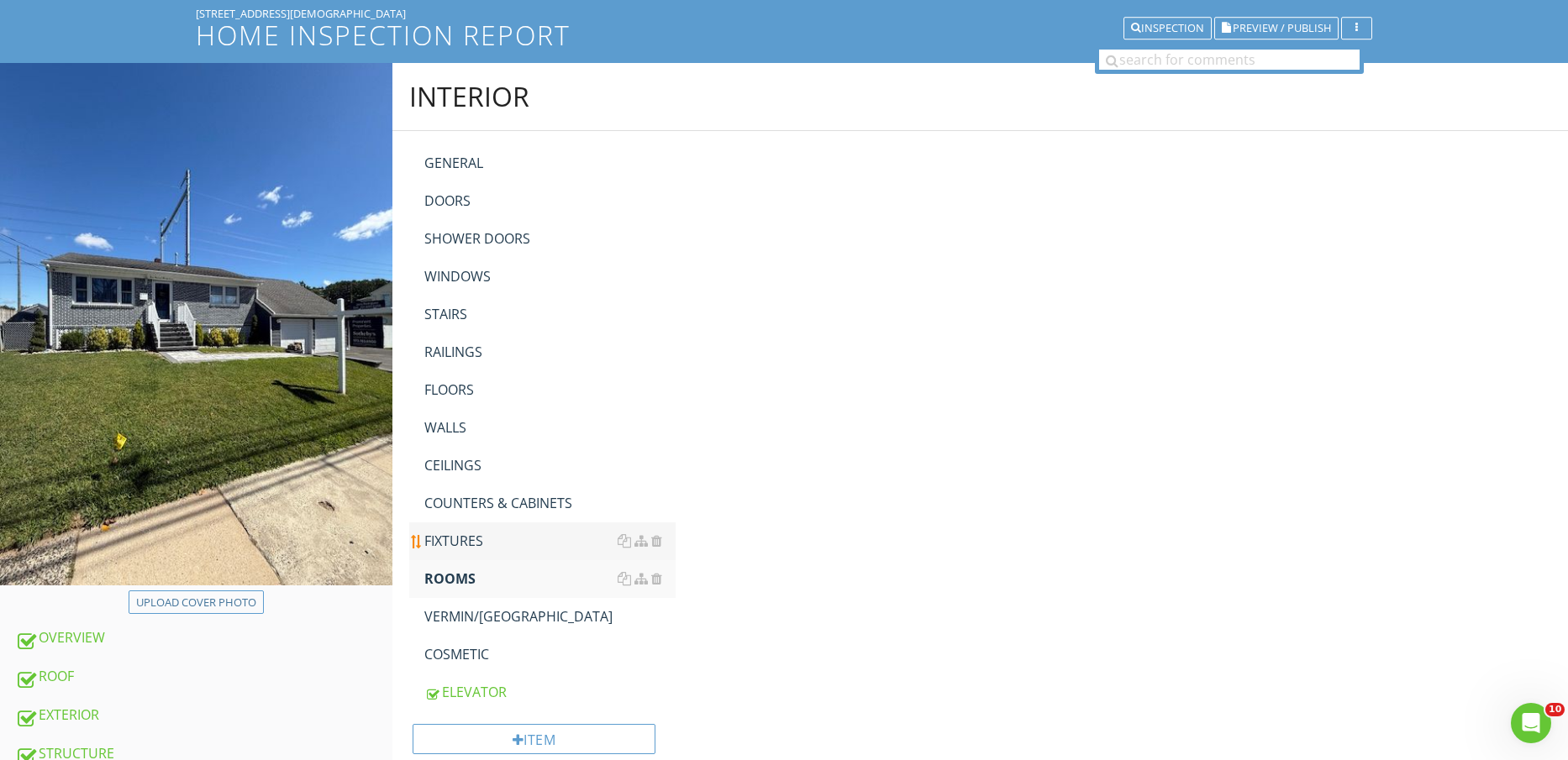
click at [469, 543] on div "FIXTURES" at bounding box center [549, 540] width 252 height 20
click at [481, 513] on div "COUNTERS & CABINETS" at bounding box center [549, 502] width 252 height 20
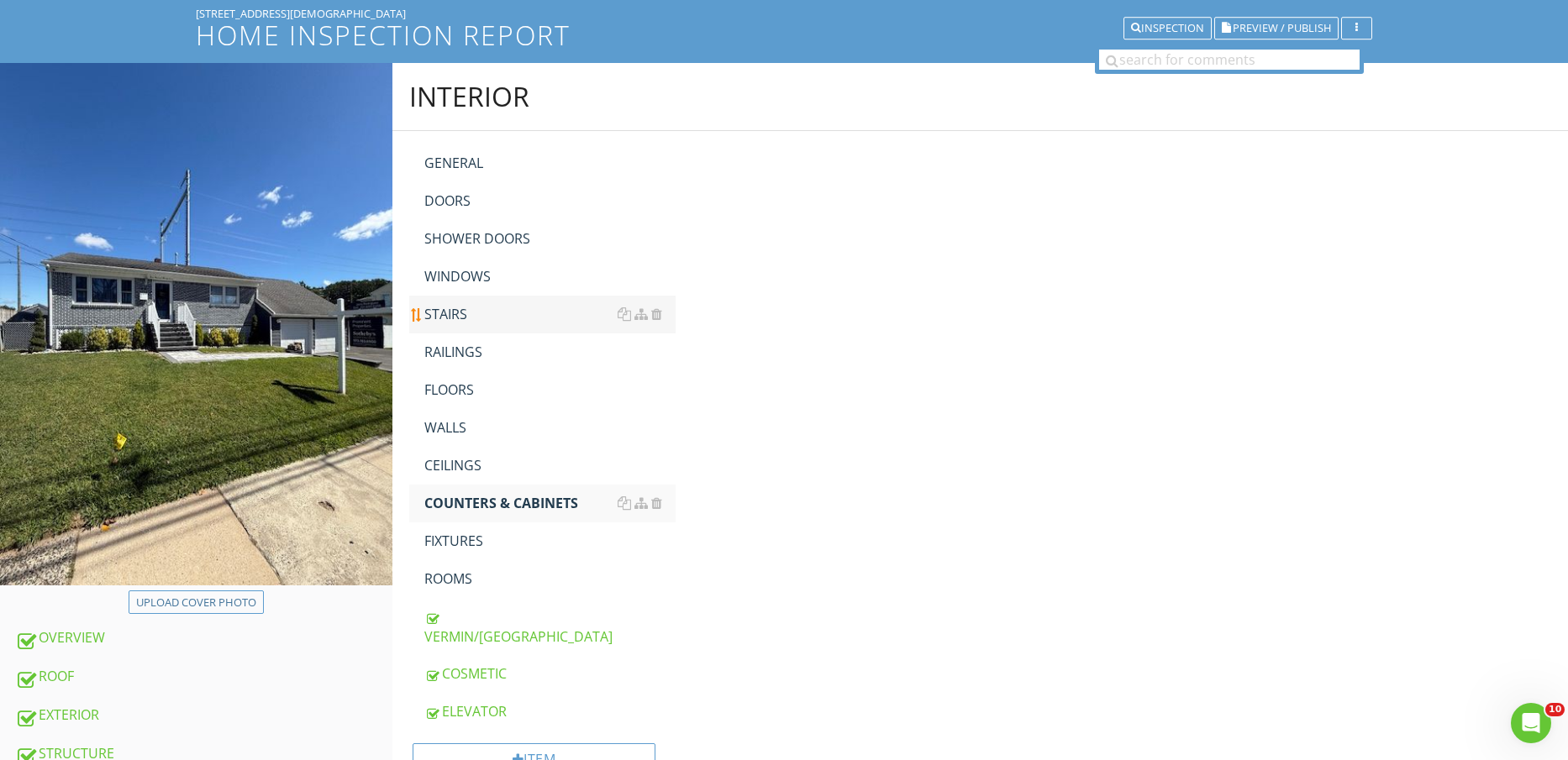
click at [467, 463] on div "CEILINGS" at bounding box center [549, 464] width 252 height 20
click at [458, 416] on link "WALLS" at bounding box center [549, 427] width 252 height 37
click at [458, 392] on div "FLOORS" at bounding box center [549, 389] width 252 height 20
click at [462, 363] on link "RAILINGS" at bounding box center [549, 351] width 252 height 37
click at [466, 318] on div "STAIRS" at bounding box center [549, 313] width 252 height 20
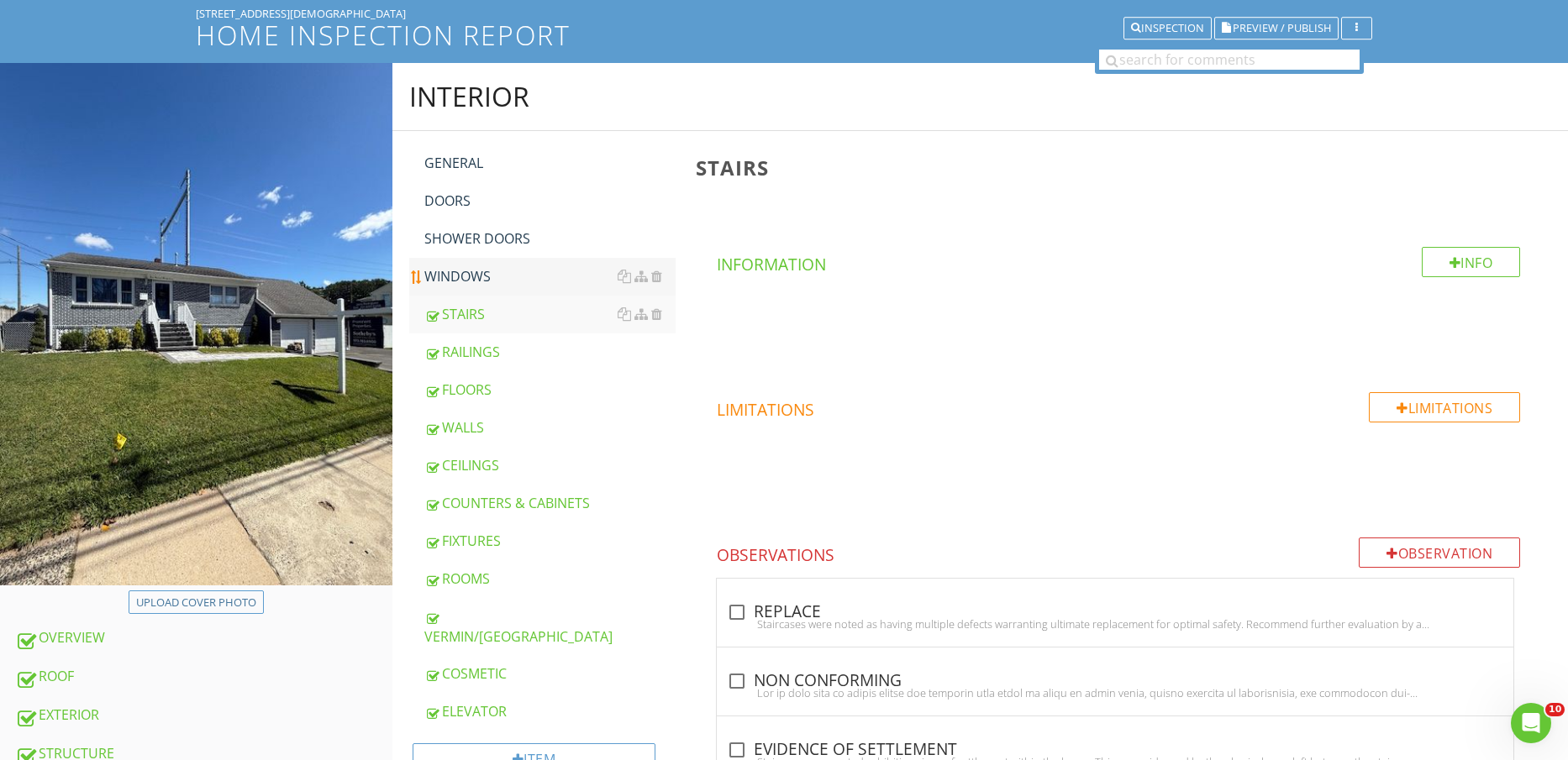
click at [467, 271] on div "WINDOWS" at bounding box center [549, 276] width 252 height 20
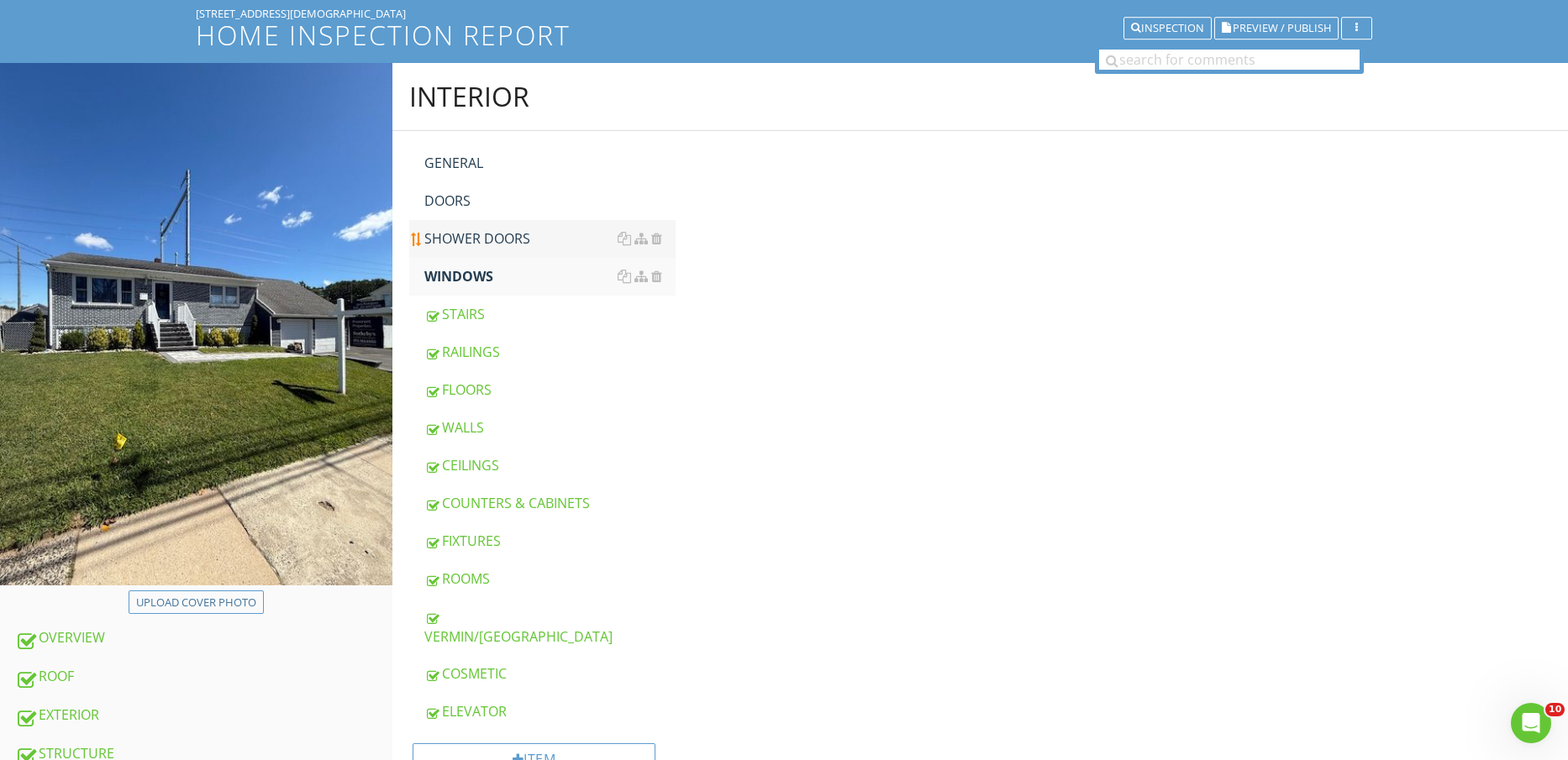
click at [475, 235] on div "SHOWER DOORS" at bounding box center [549, 238] width 252 height 20
click at [470, 199] on div "DOORS" at bounding box center [549, 200] width 252 height 20
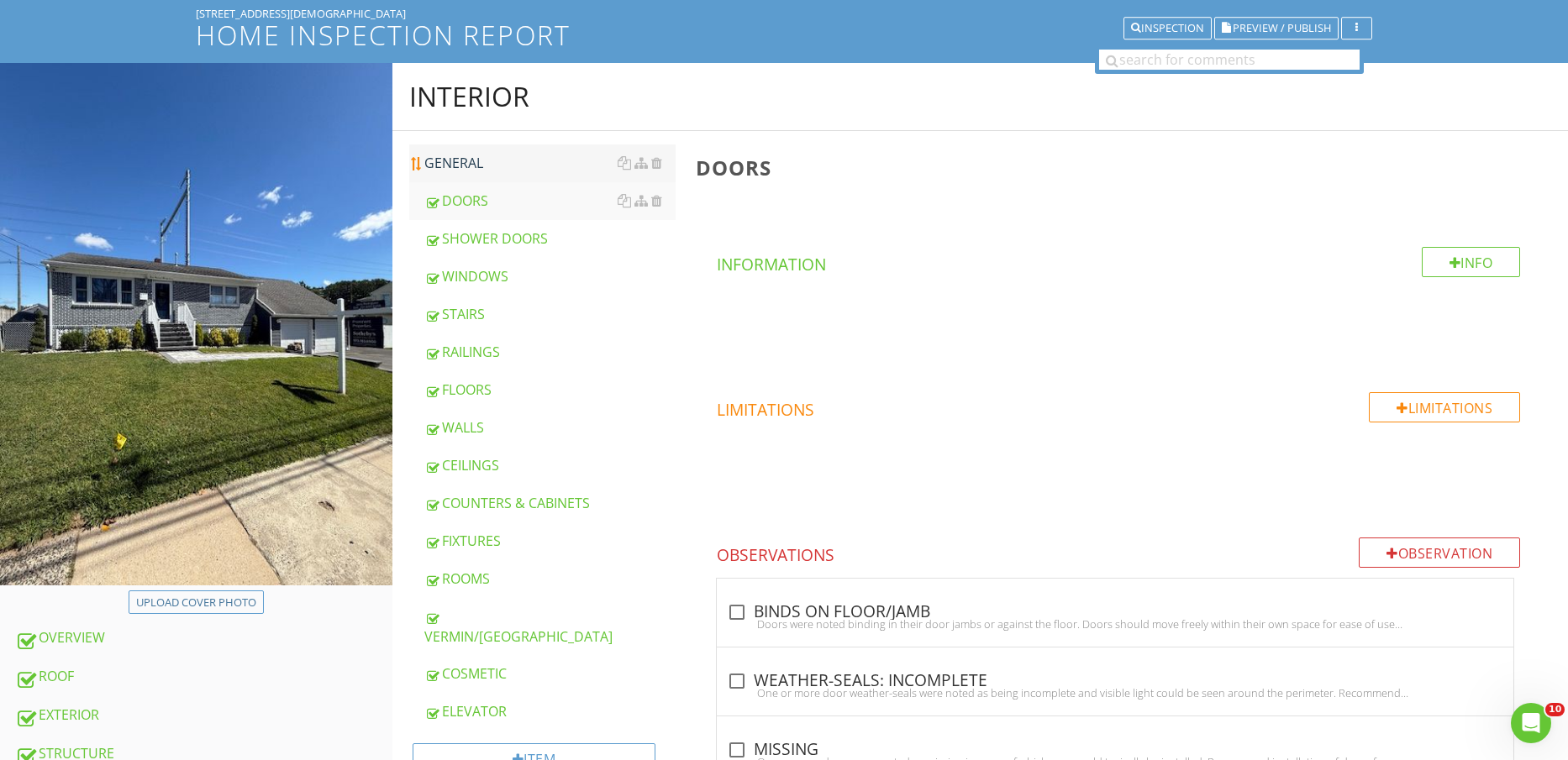
click at [477, 160] on div "GENERAL" at bounding box center [549, 162] width 252 height 20
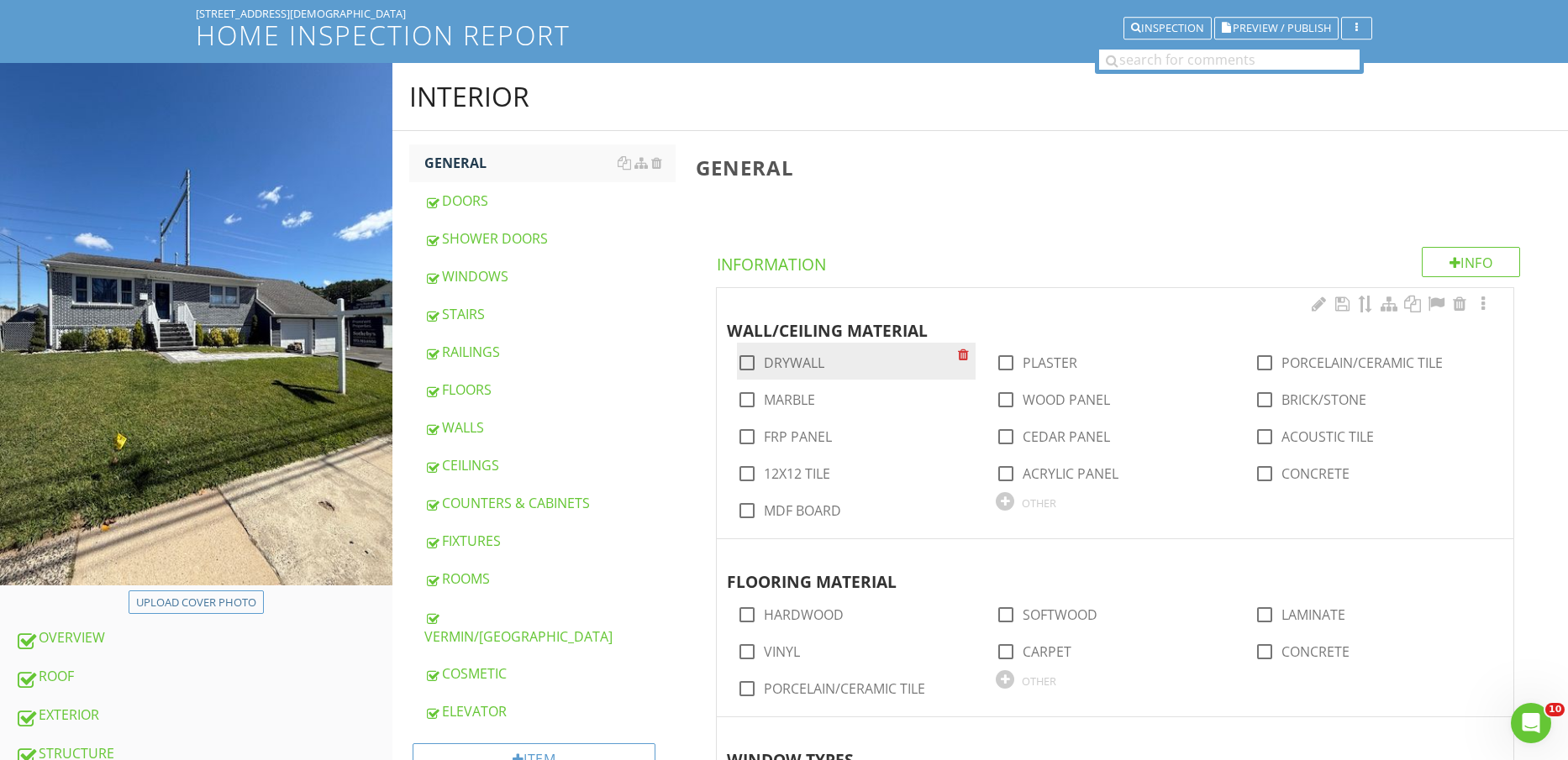
click at [781, 363] on label "DRYWALL" at bounding box center [794, 363] width 60 height 17
checkbox input "true"
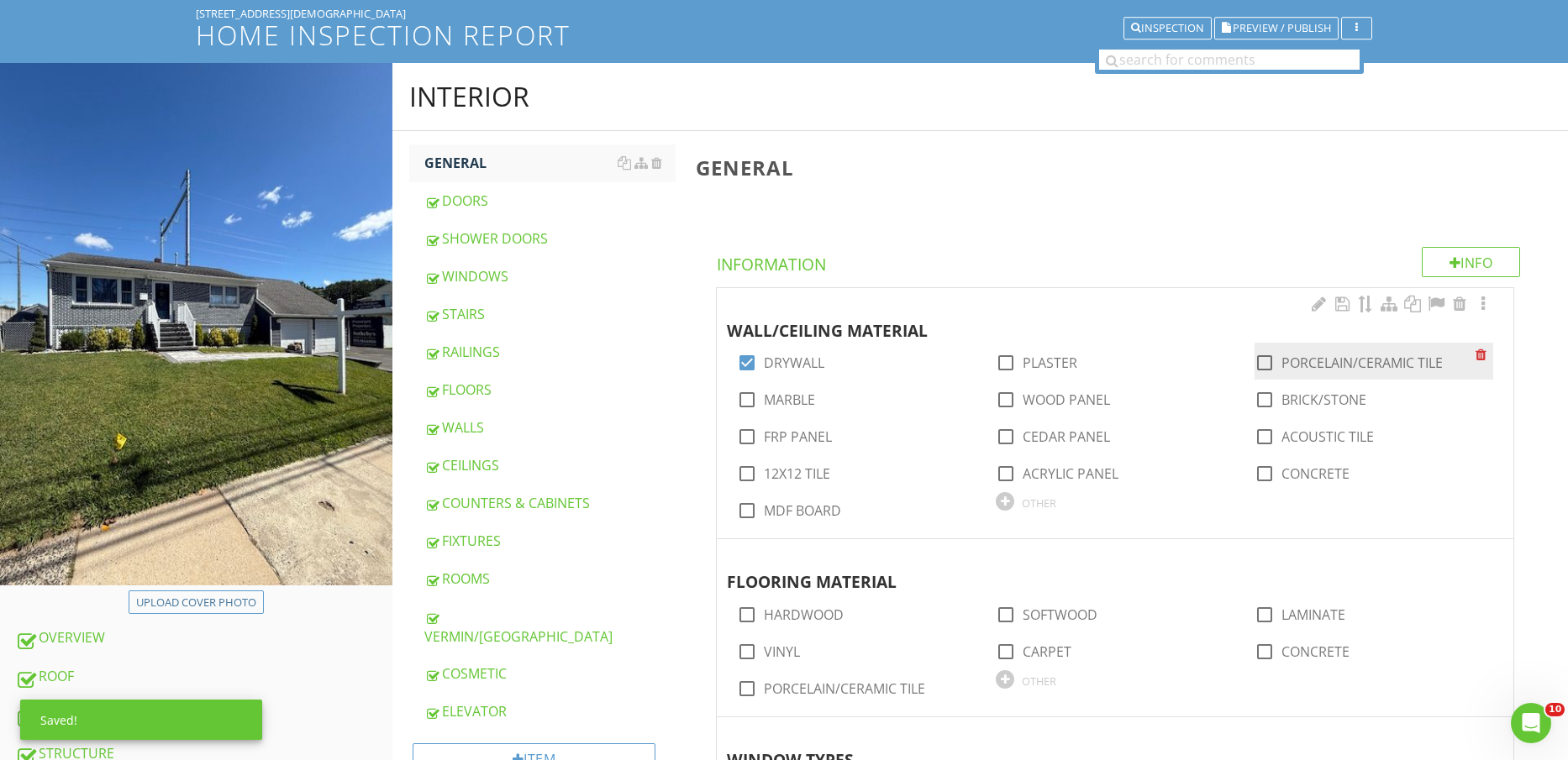
click at [1340, 370] on label "PORCELAIN/CERAMIC TILE" at bounding box center [1361, 363] width 161 height 17
checkbox input "true"
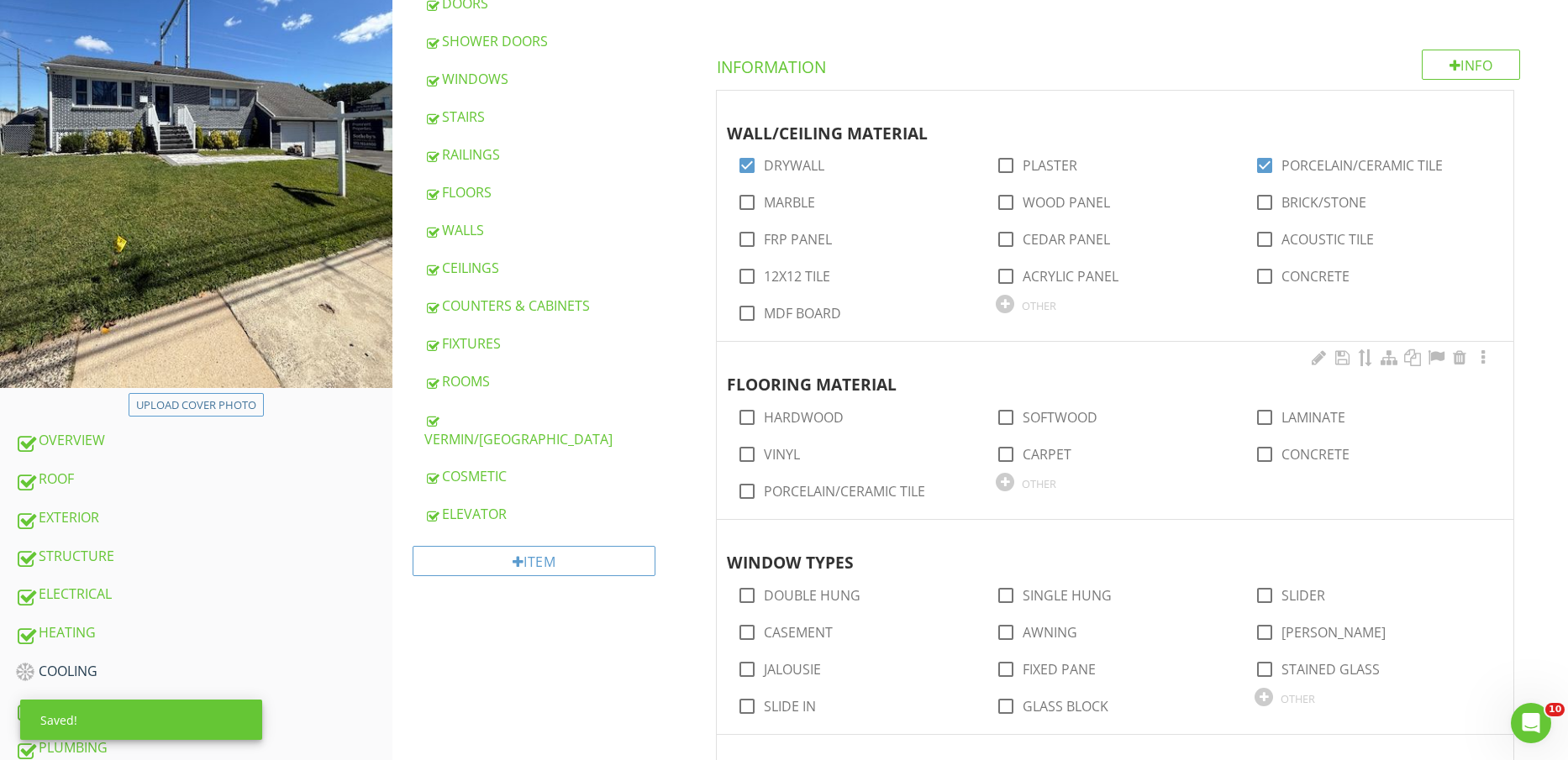
scroll to position [315, 0]
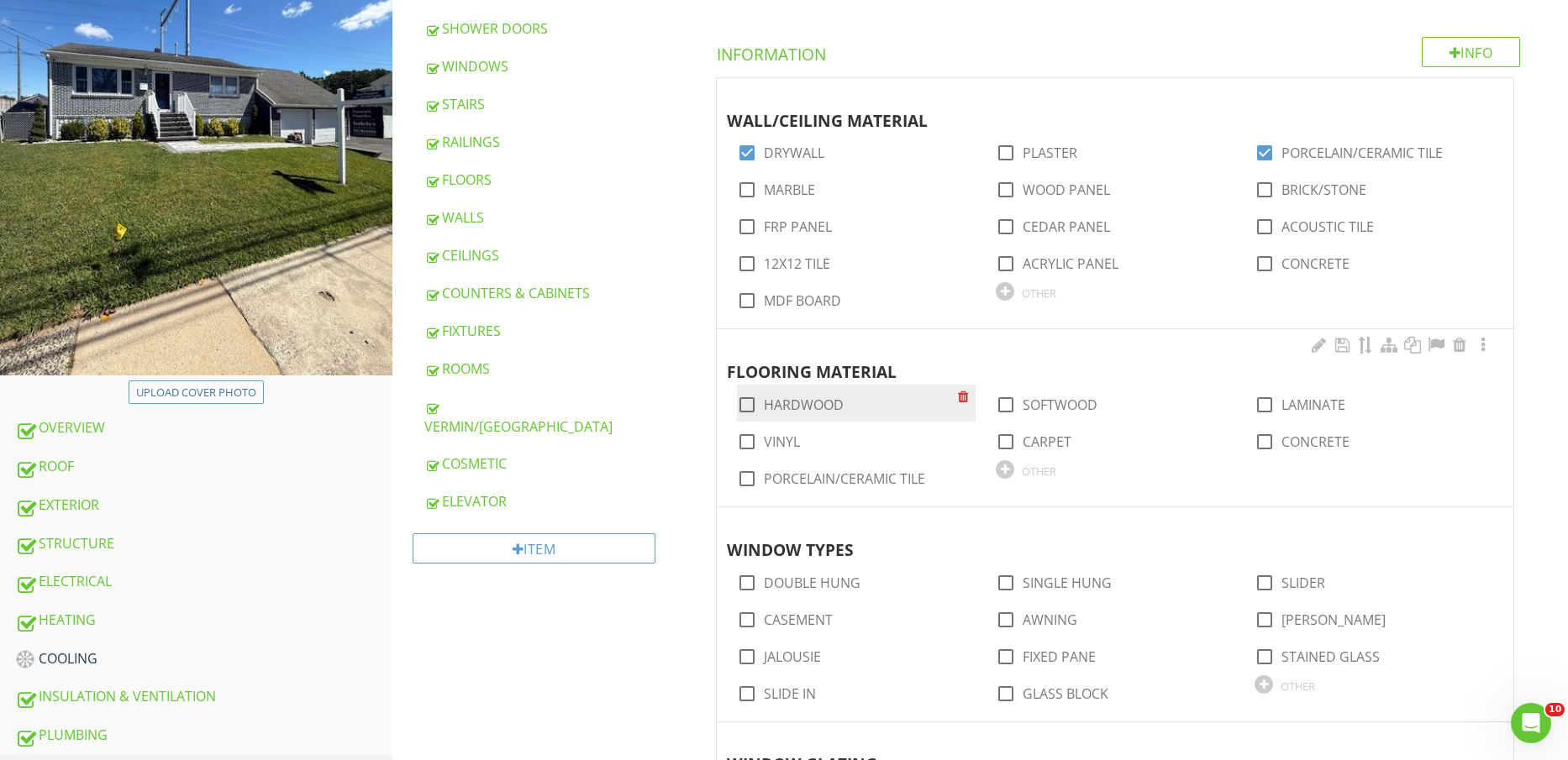
click at [800, 401] on label "HARDWOOD" at bounding box center [803, 405] width 80 height 17
checkbox input "true"
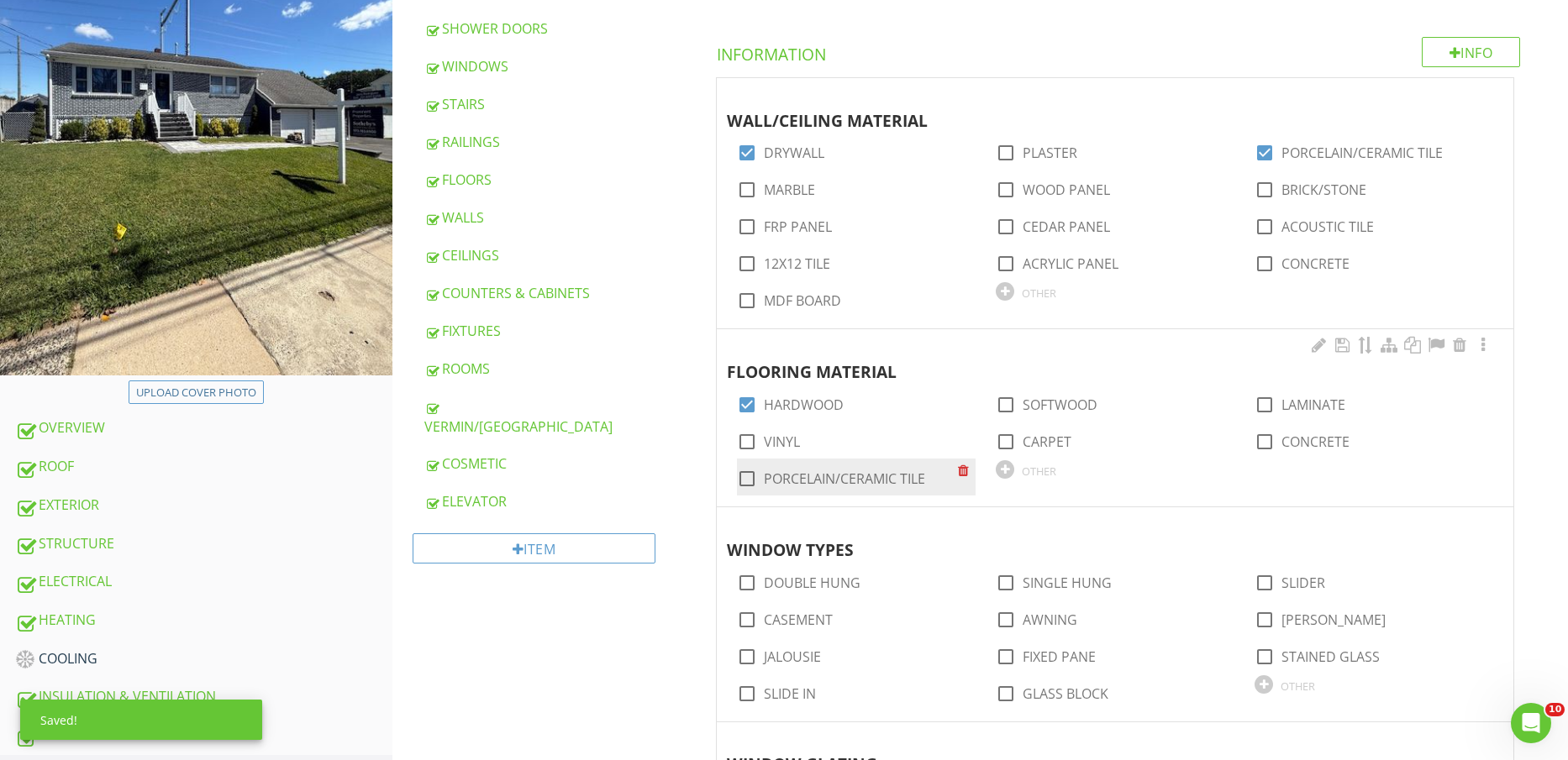
click at [816, 472] on label "PORCELAIN/CERAMIC TILE" at bounding box center [844, 479] width 161 height 17
checkbox input "true"
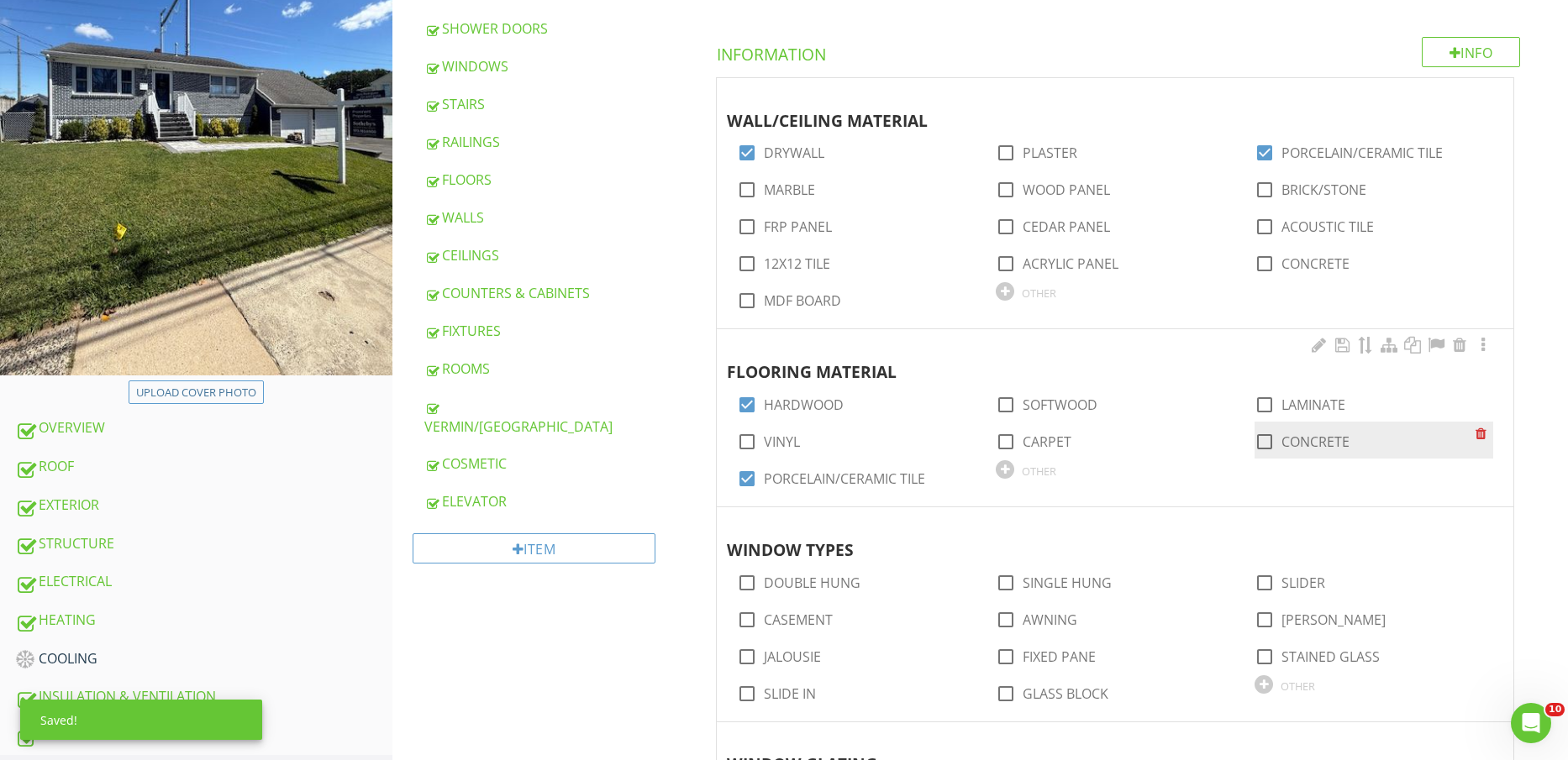
click at [1309, 442] on label "CONCRETE" at bounding box center [1315, 442] width 68 height 17
checkbox input "true"
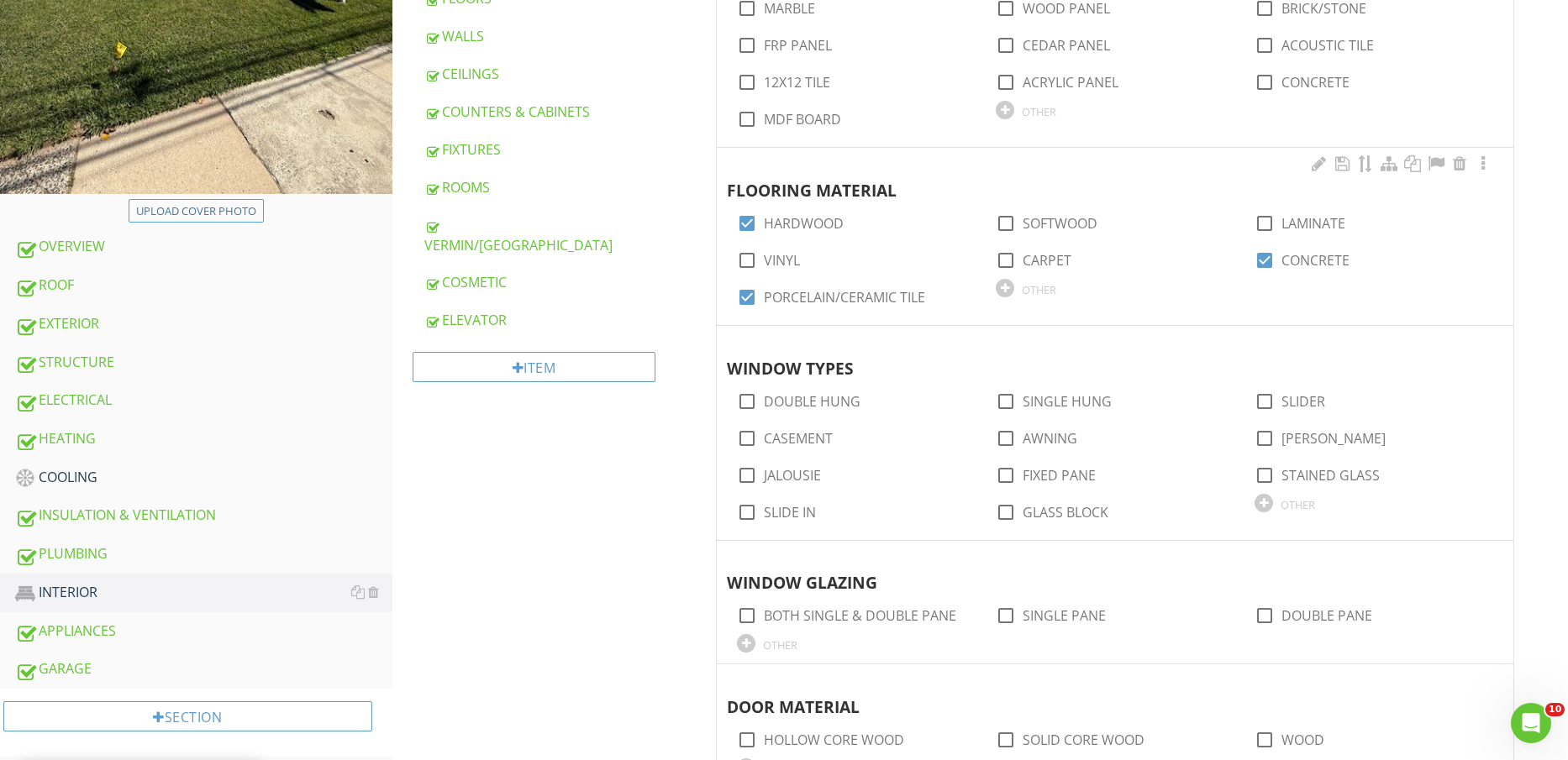
scroll to position [525, 0]
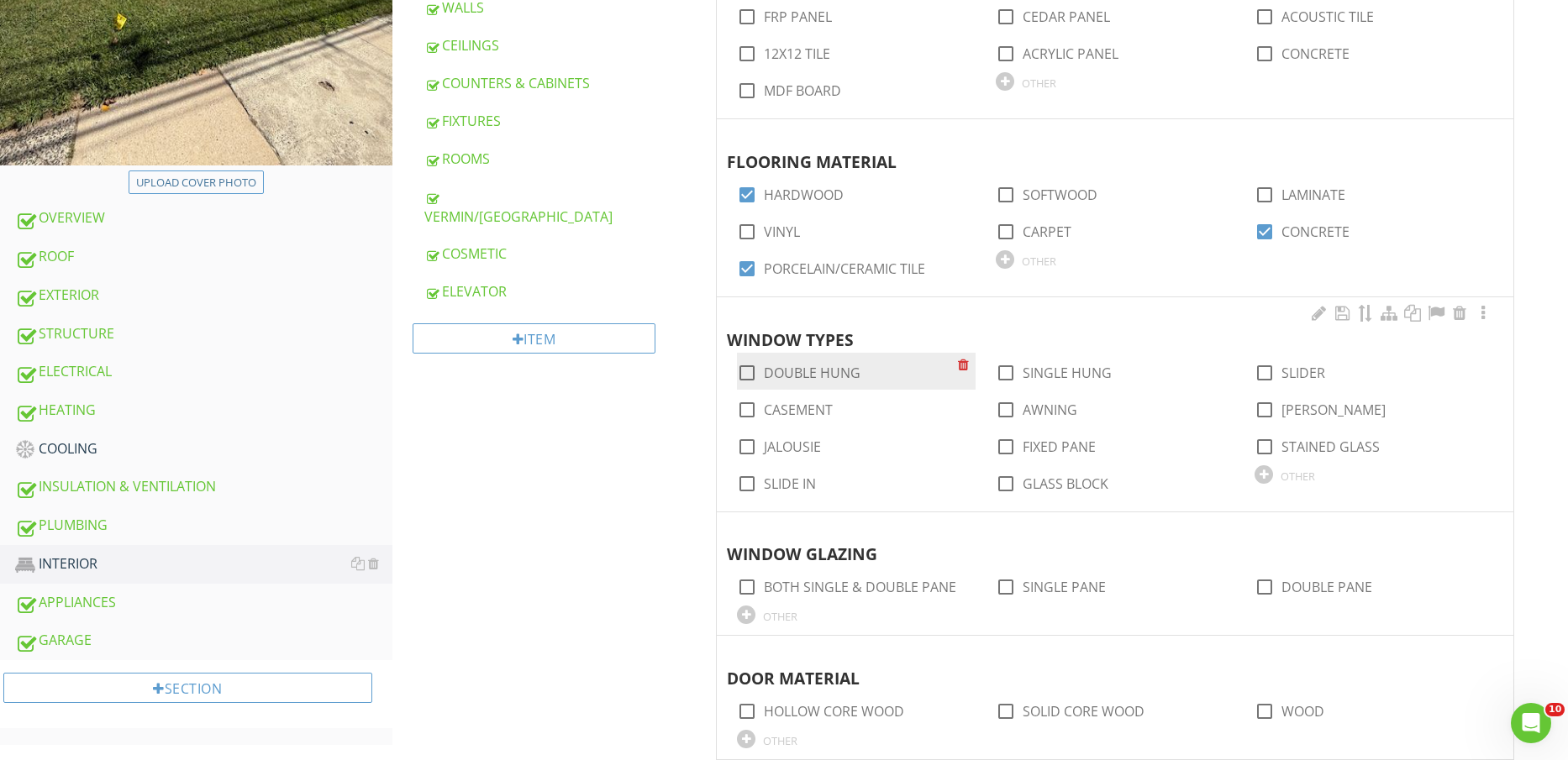
click at [832, 375] on label "DOUBLE HUNG" at bounding box center [812, 373] width 96 height 17
checkbox input "true"
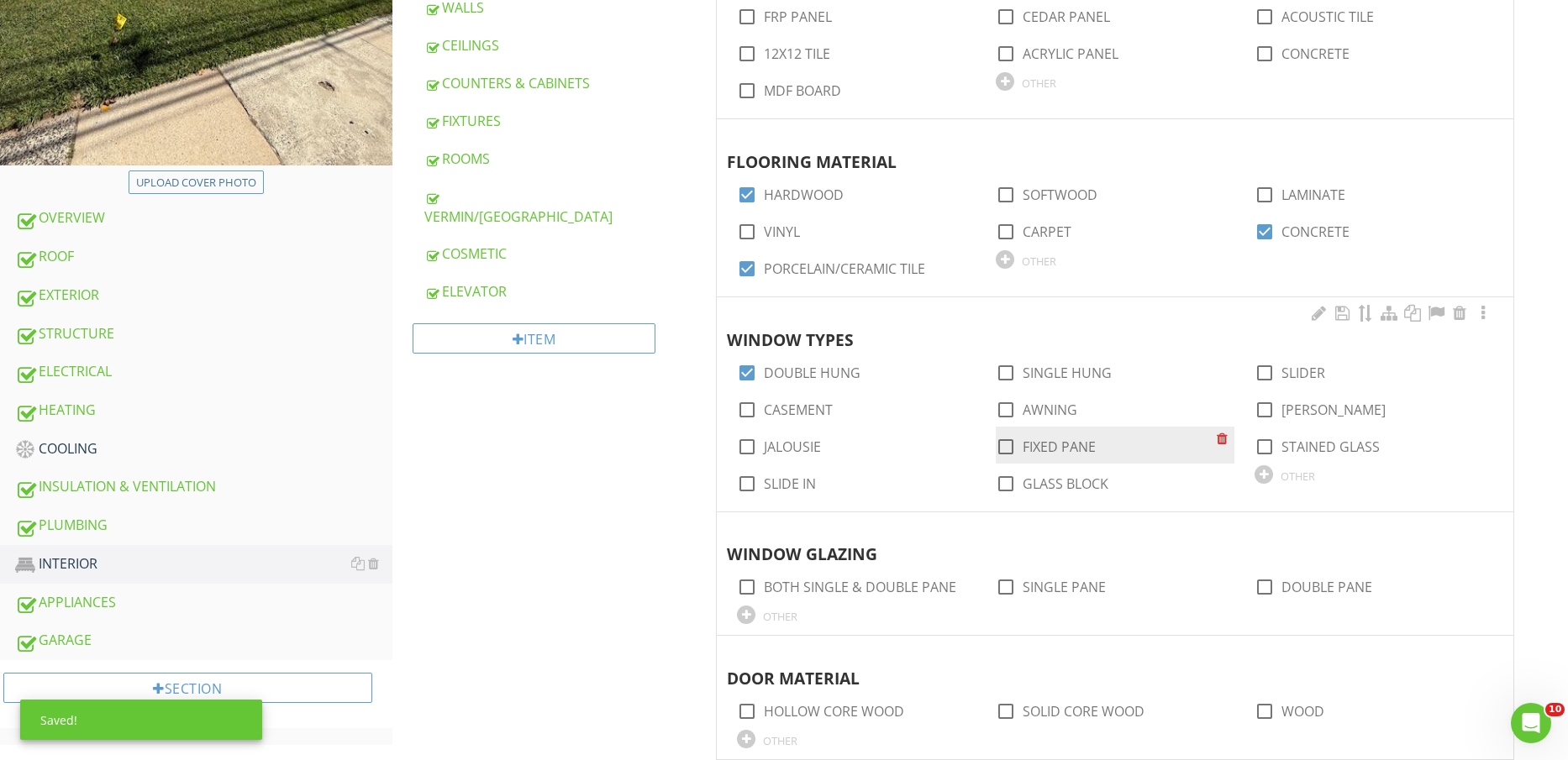
click at [1029, 445] on label "FIXED PANE" at bounding box center [1058, 448] width 73 height 17
checkbox input "true"
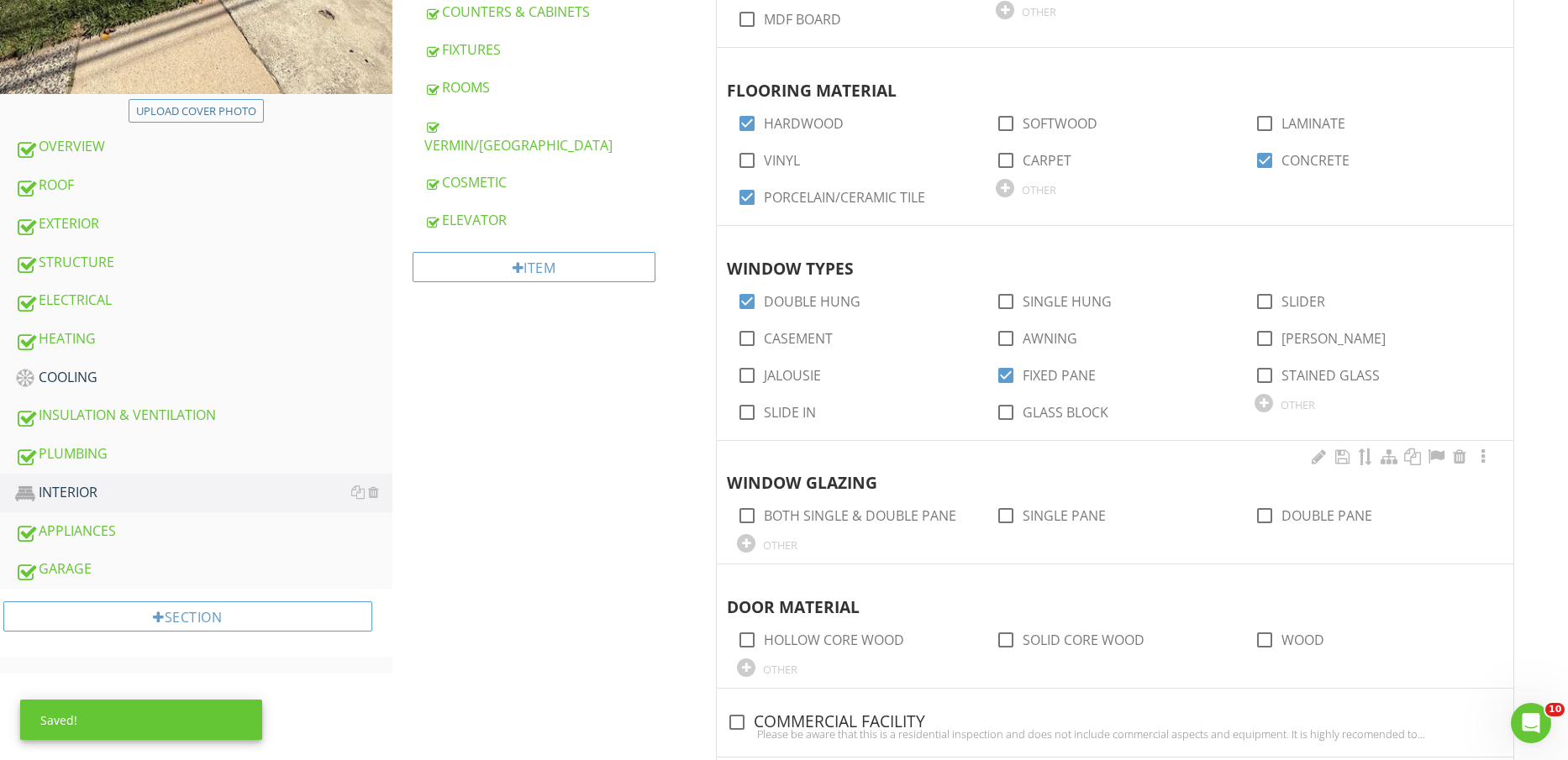
scroll to position [631, 0]
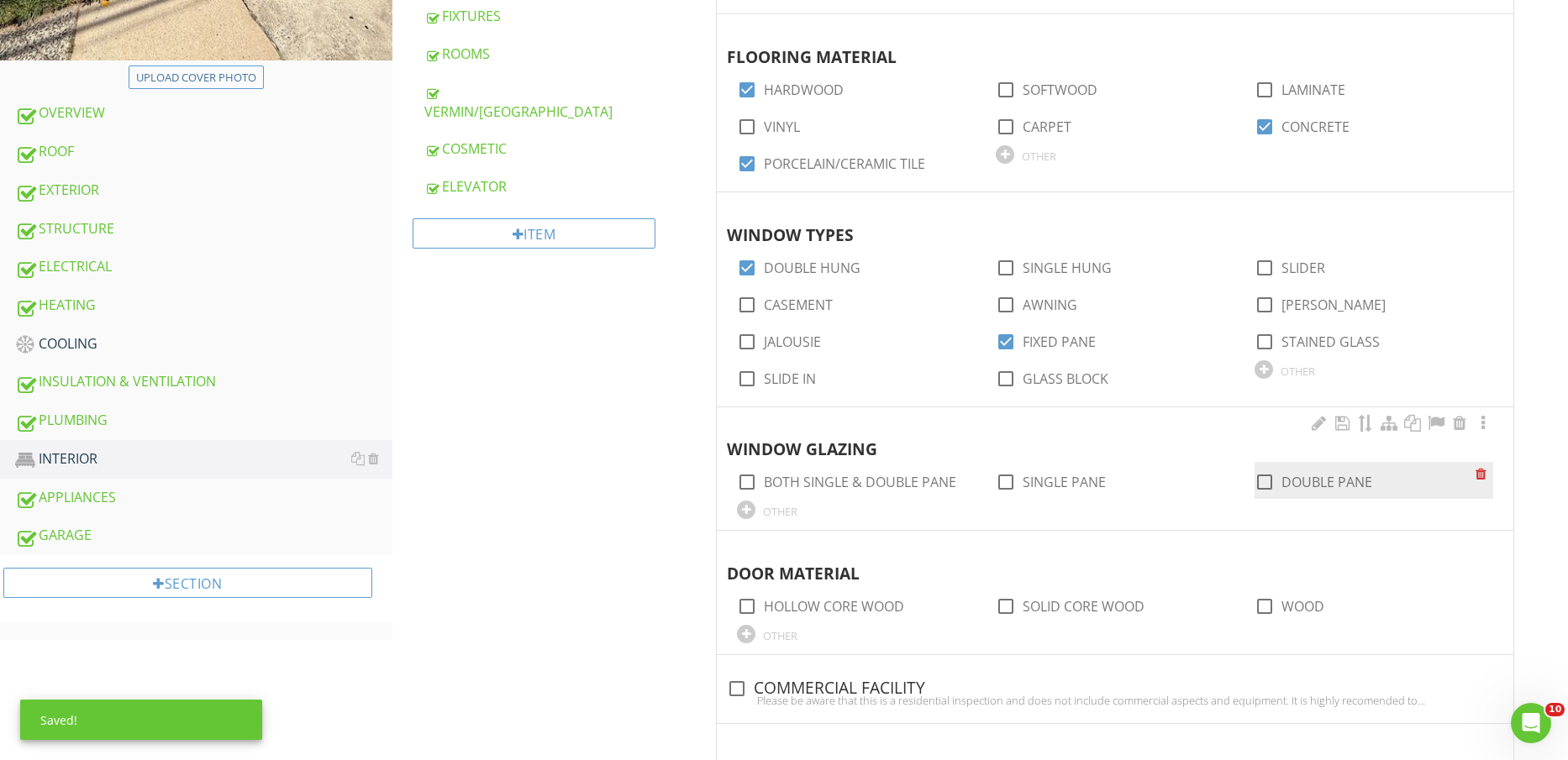
click at [1310, 479] on label "DOUBLE PANE" at bounding box center [1326, 482] width 91 height 17
checkbox input "true"
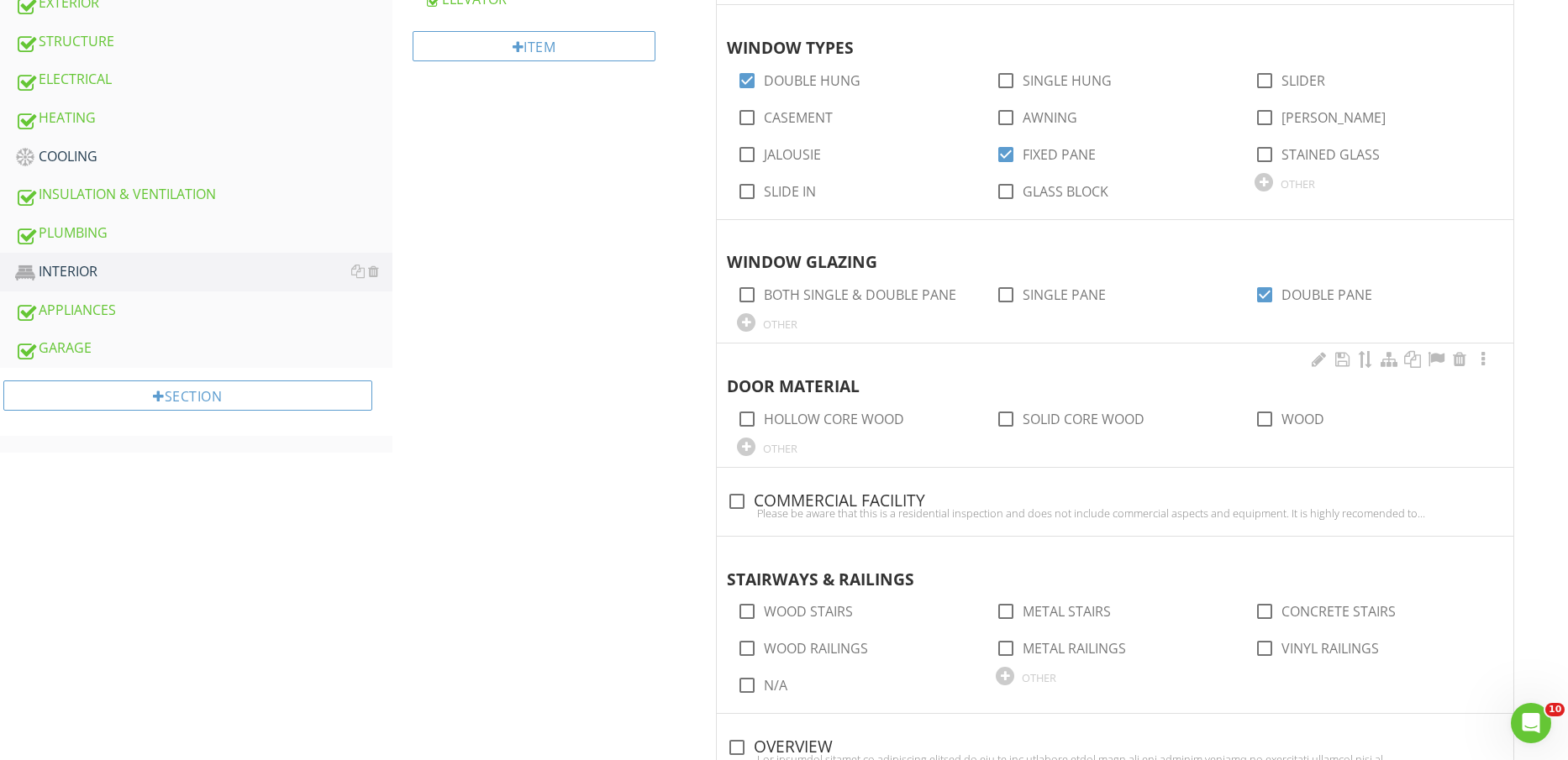
scroll to position [840, 0]
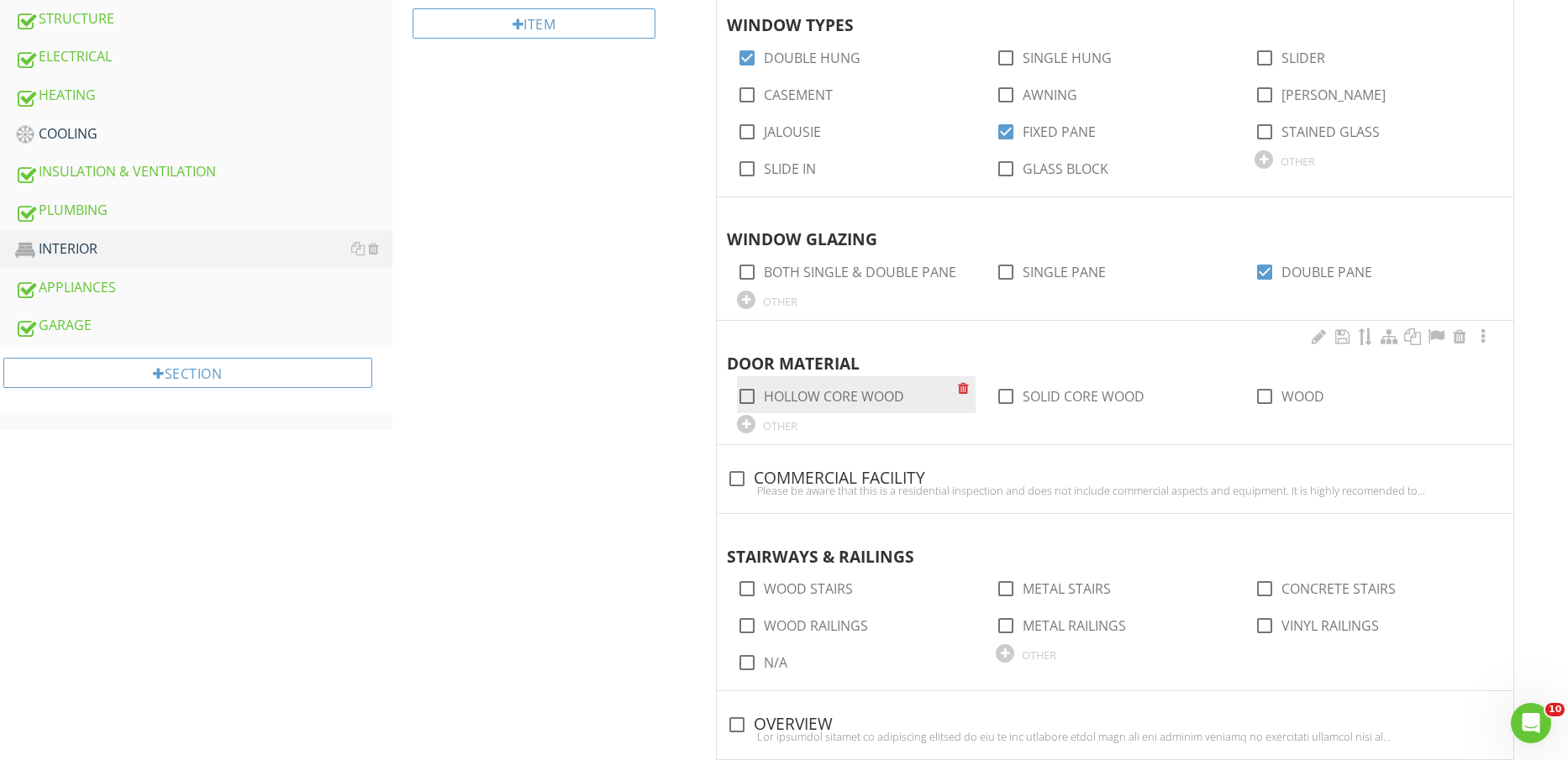
click at [839, 407] on div "check_box_outline_blank HOLLOW CORE WOOD" at bounding box center [856, 395] width 239 height 37
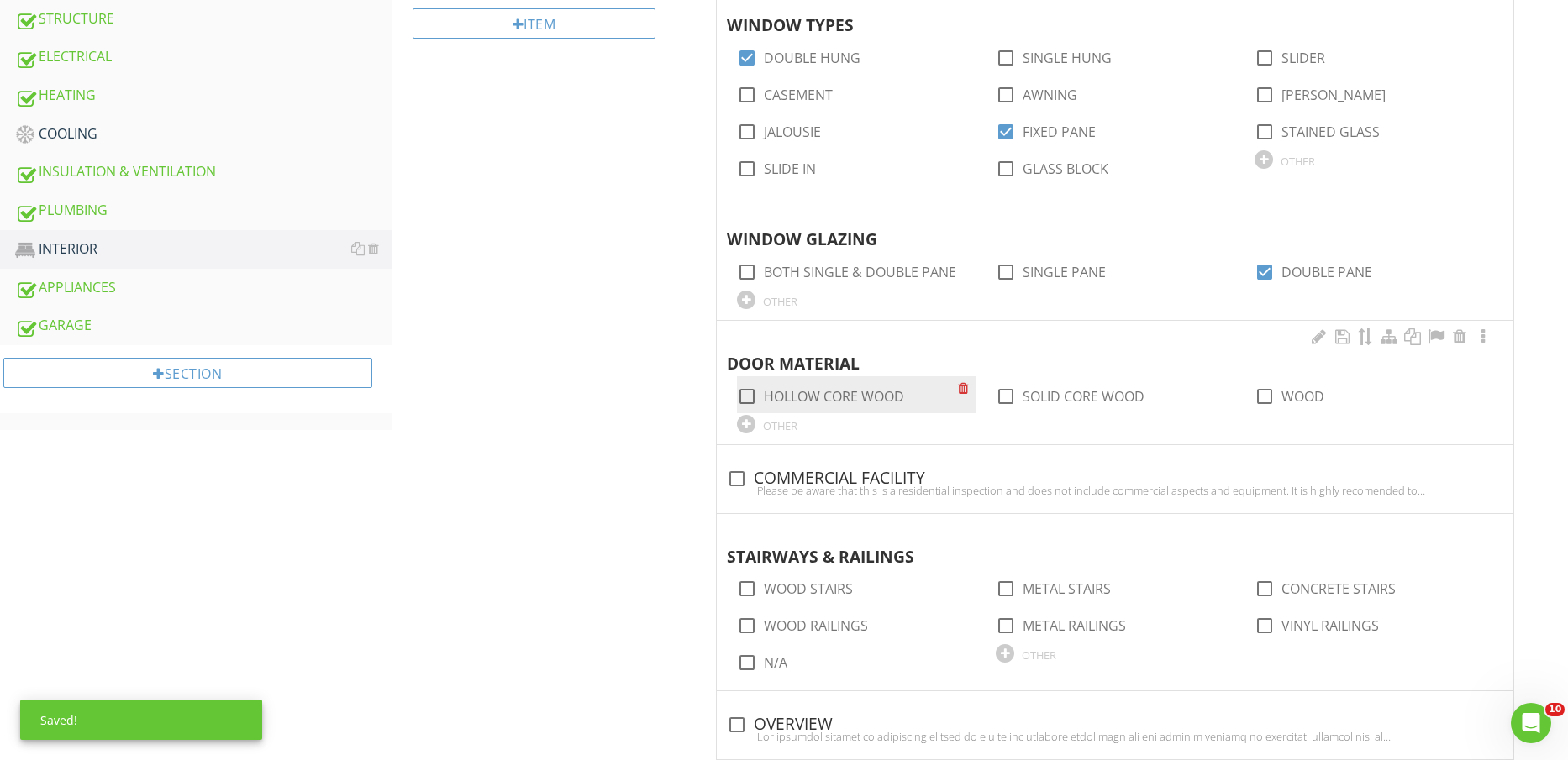
click at [836, 399] on label "HOLLOW CORE WOOD" at bounding box center [834, 397] width 141 height 17
checkbox input "true"
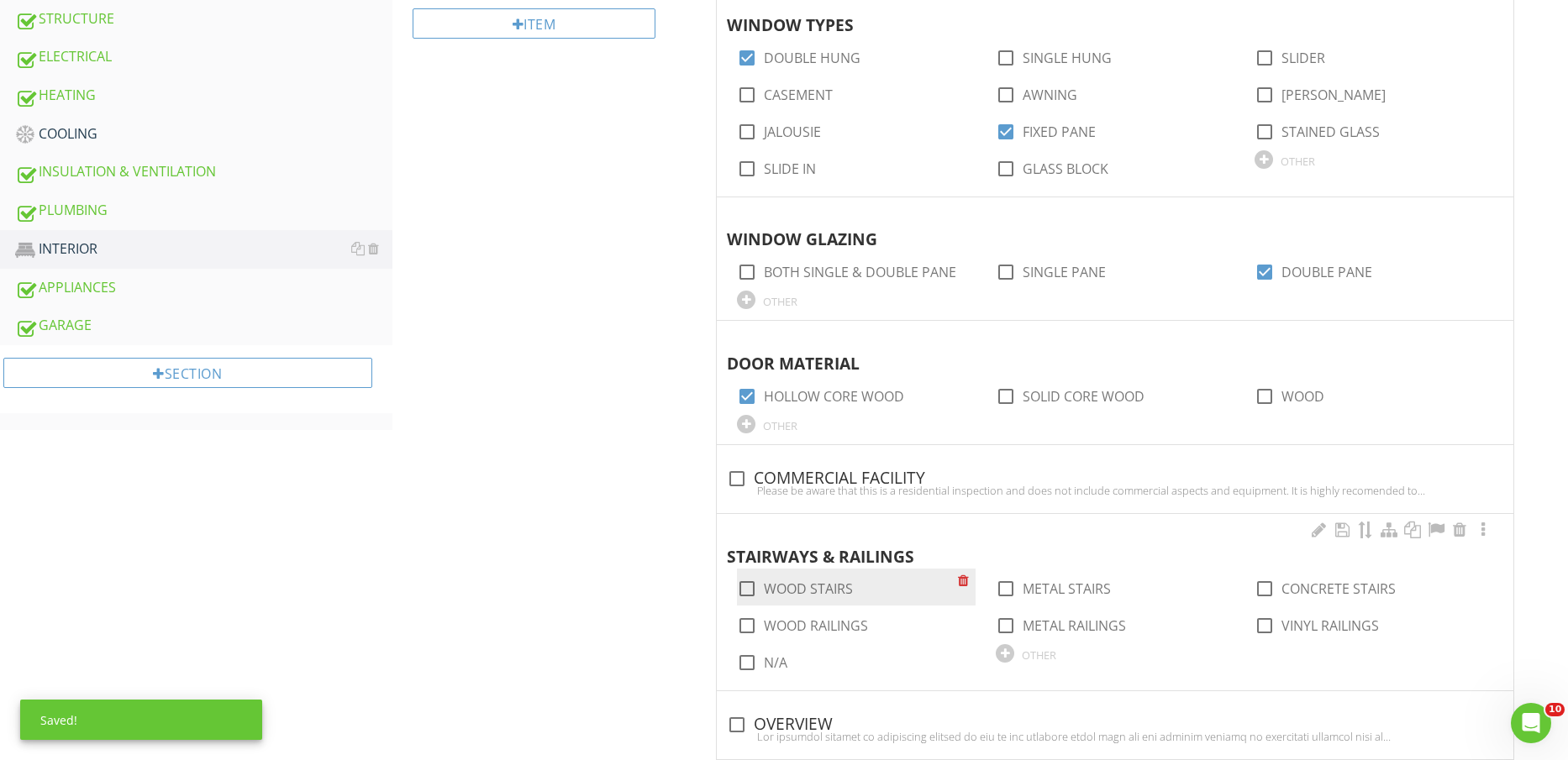
click at [822, 588] on label "WOOD STAIRS" at bounding box center [808, 589] width 89 height 17
checkbox input "true"
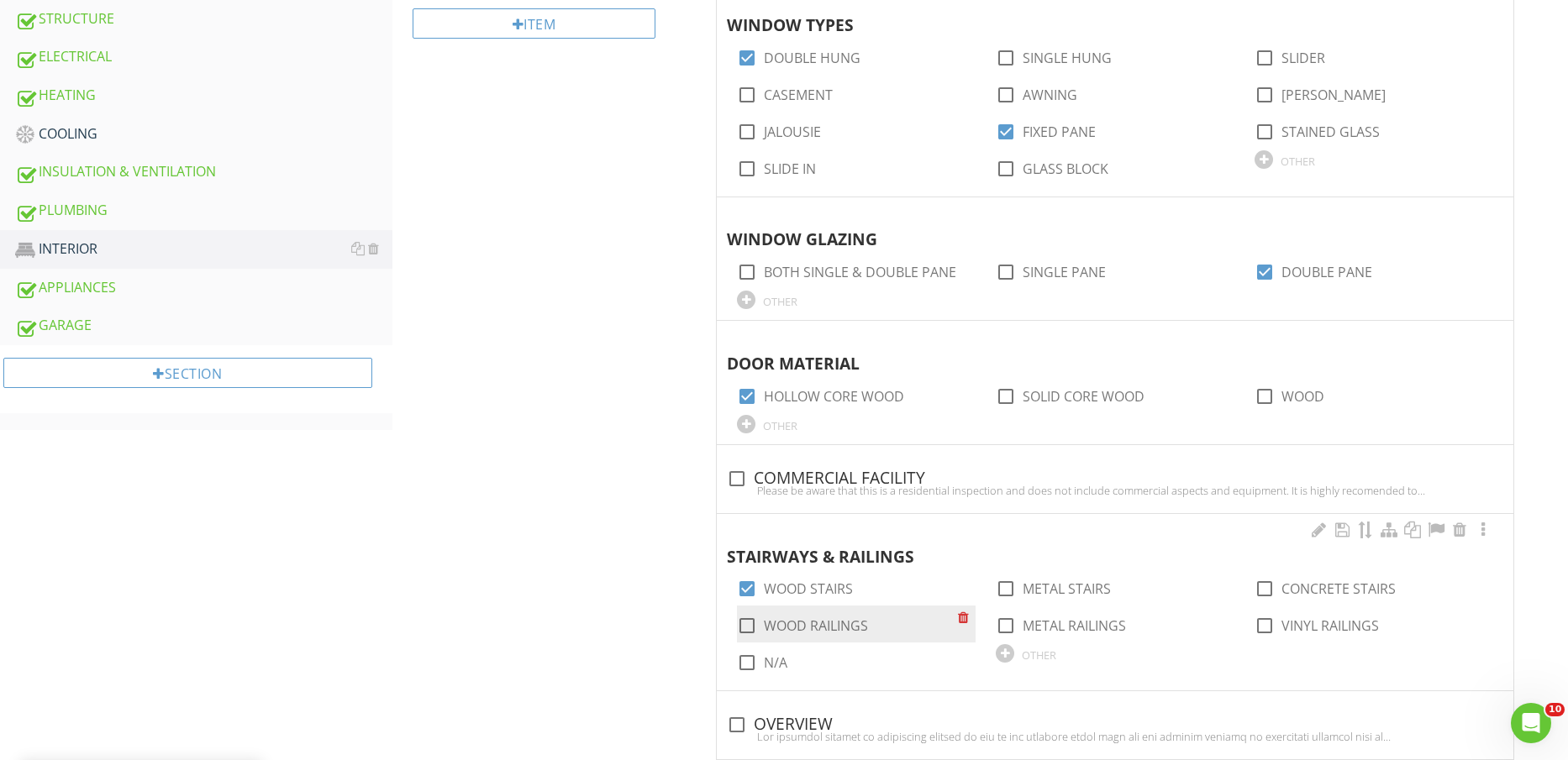
click at [818, 626] on label "WOOD RAILINGS" at bounding box center [816, 626] width 104 height 17
checkbox input "true"
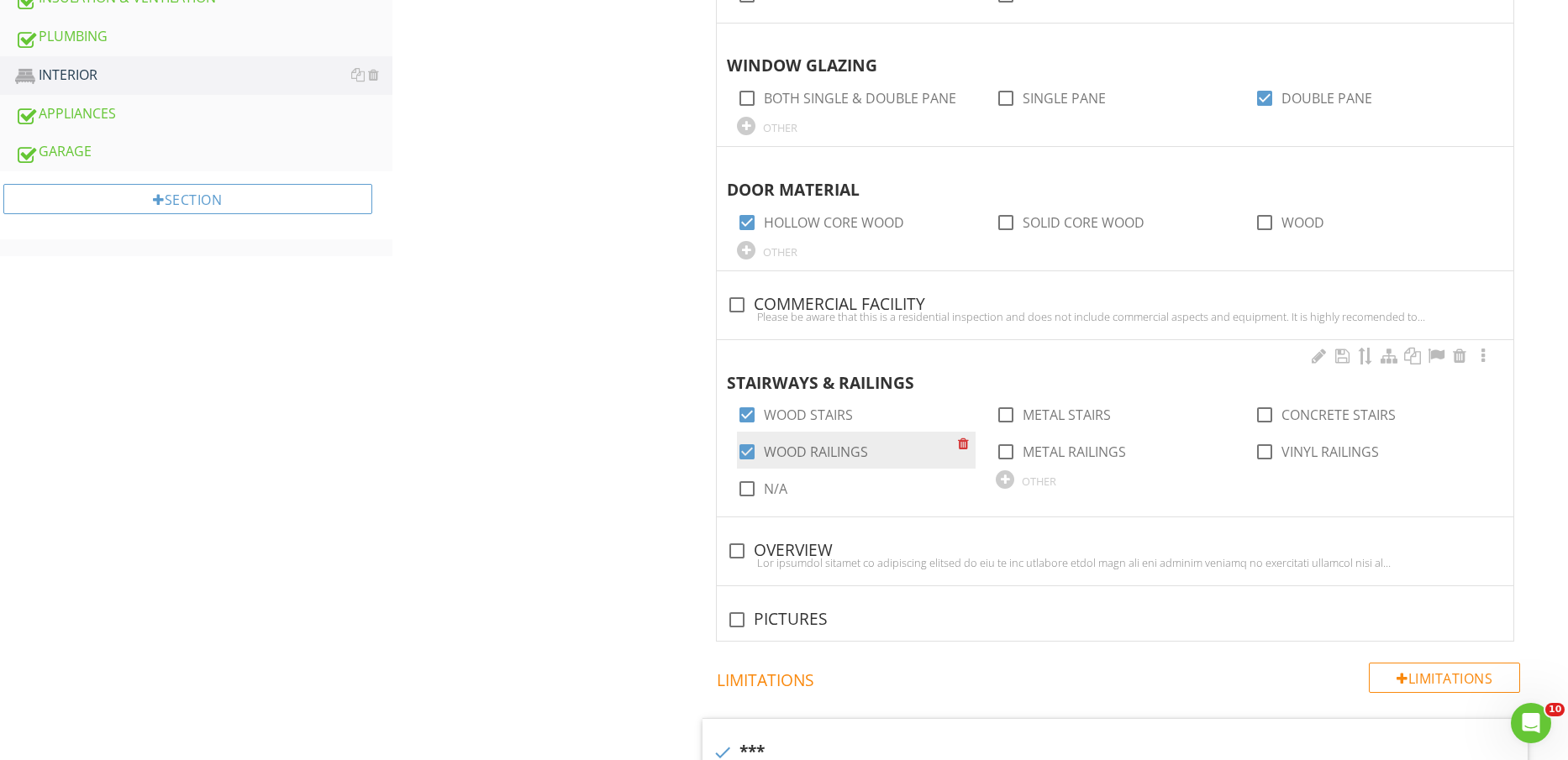
scroll to position [1051, 0]
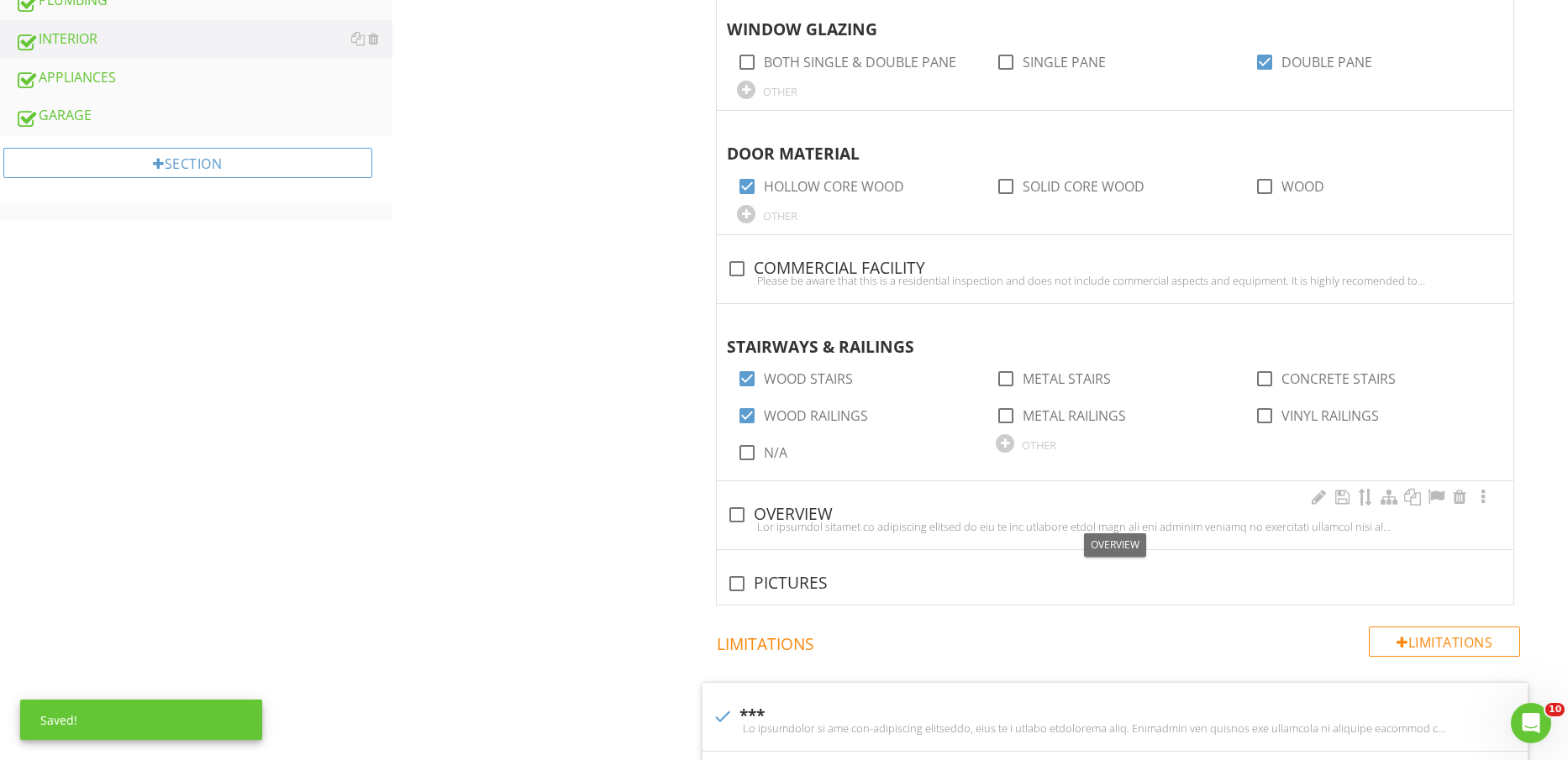
click at [798, 515] on div "check_box_outline_blank OVERVIEW" at bounding box center [1115, 515] width 776 height 20
checkbox input "true"
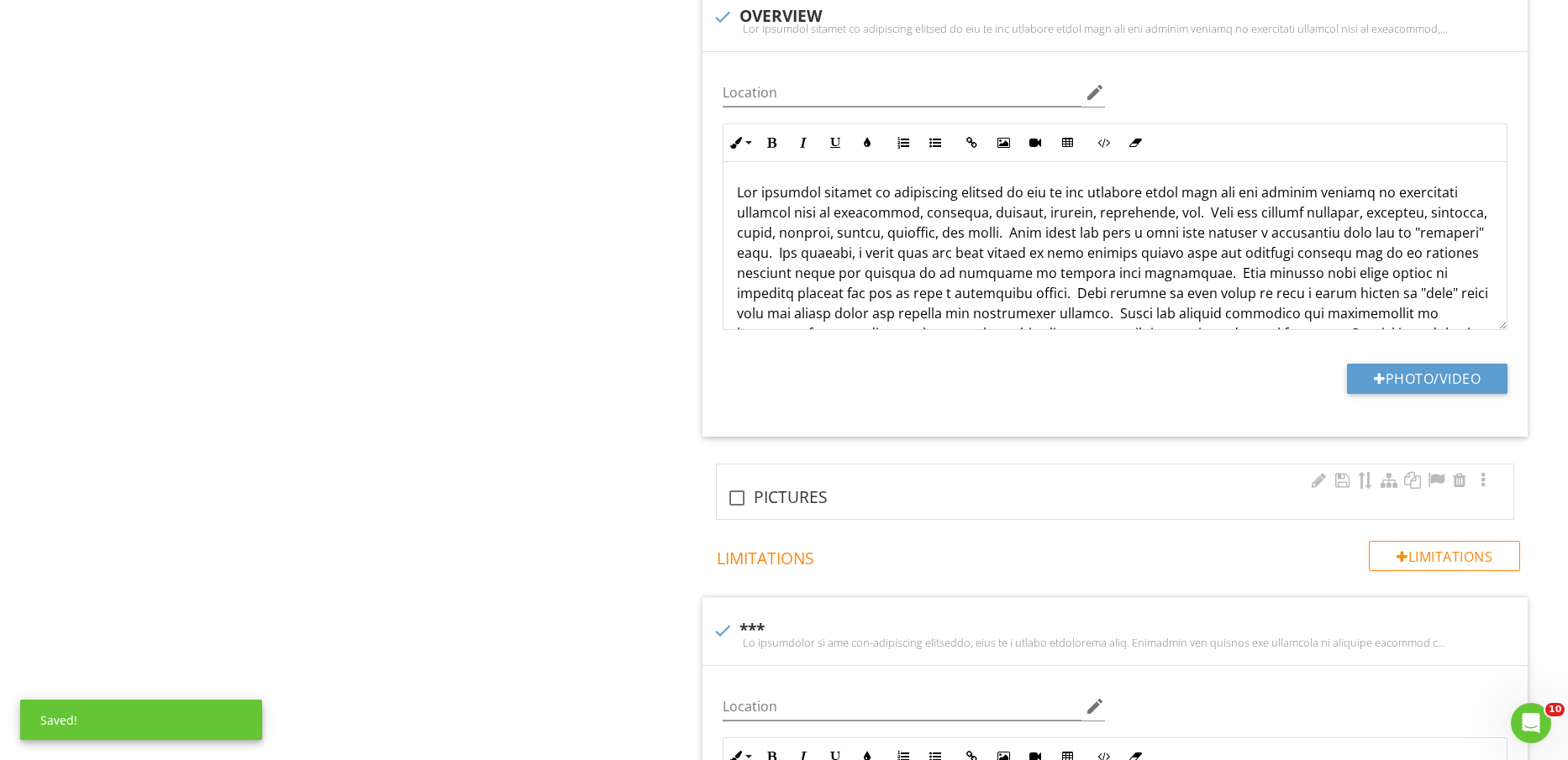
click at [788, 499] on div "check_box_outline_blank PICTURES" at bounding box center [1115, 498] width 776 height 20
checkbox input "true"
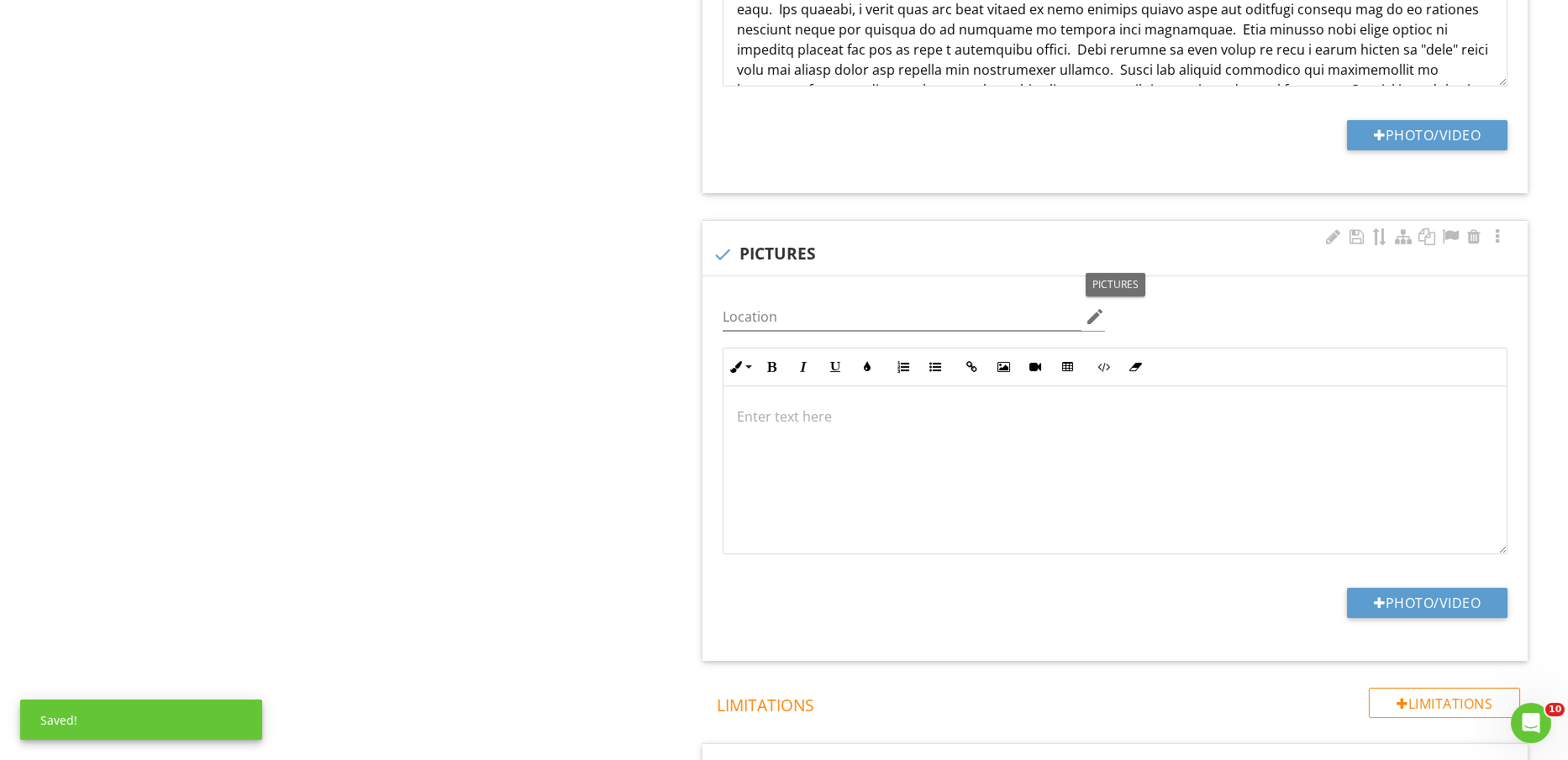
scroll to position [1996, 0]
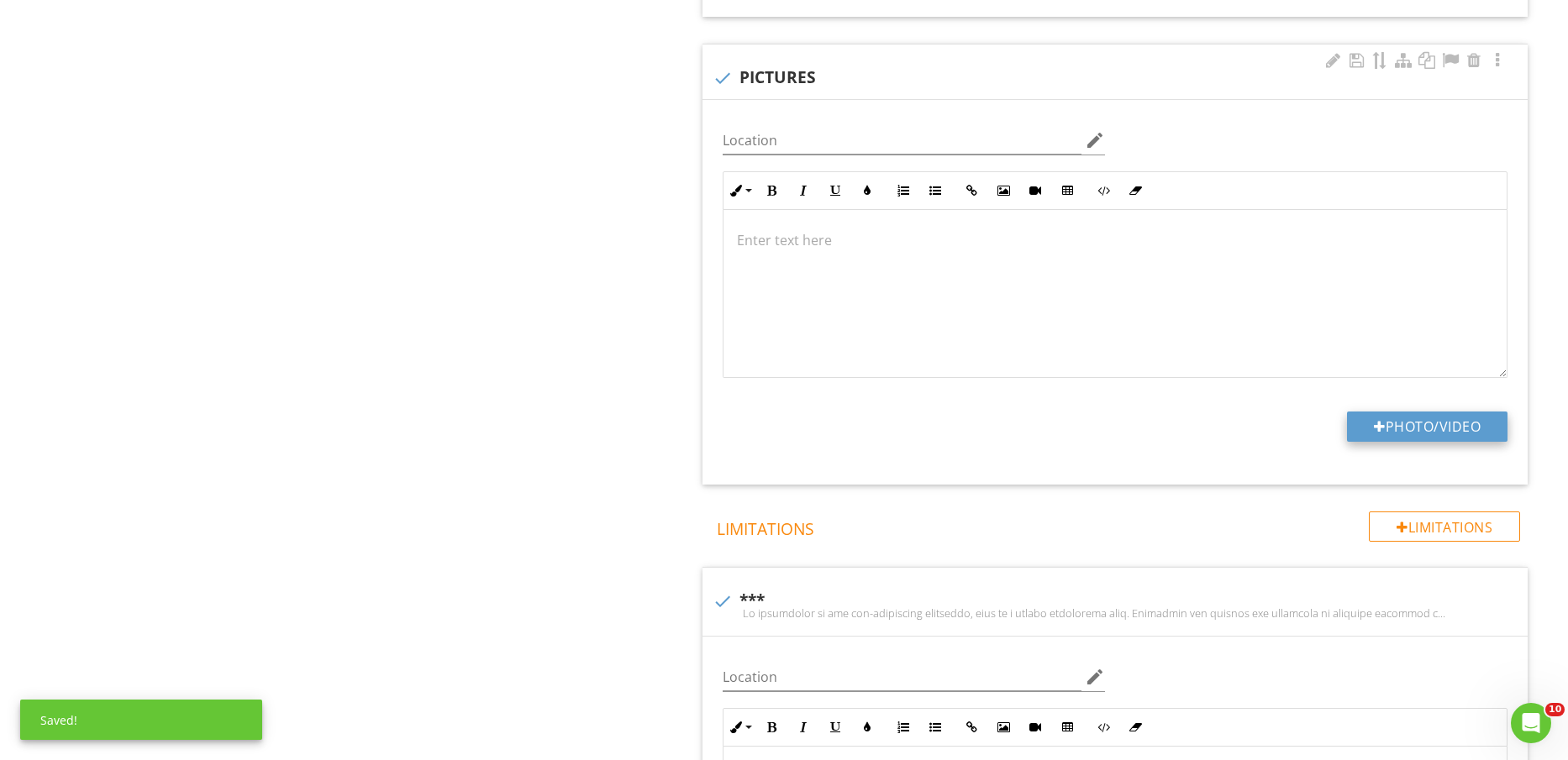
click at [1454, 426] on button "Photo/Video" at bounding box center [1427, 427] width 160 height 30
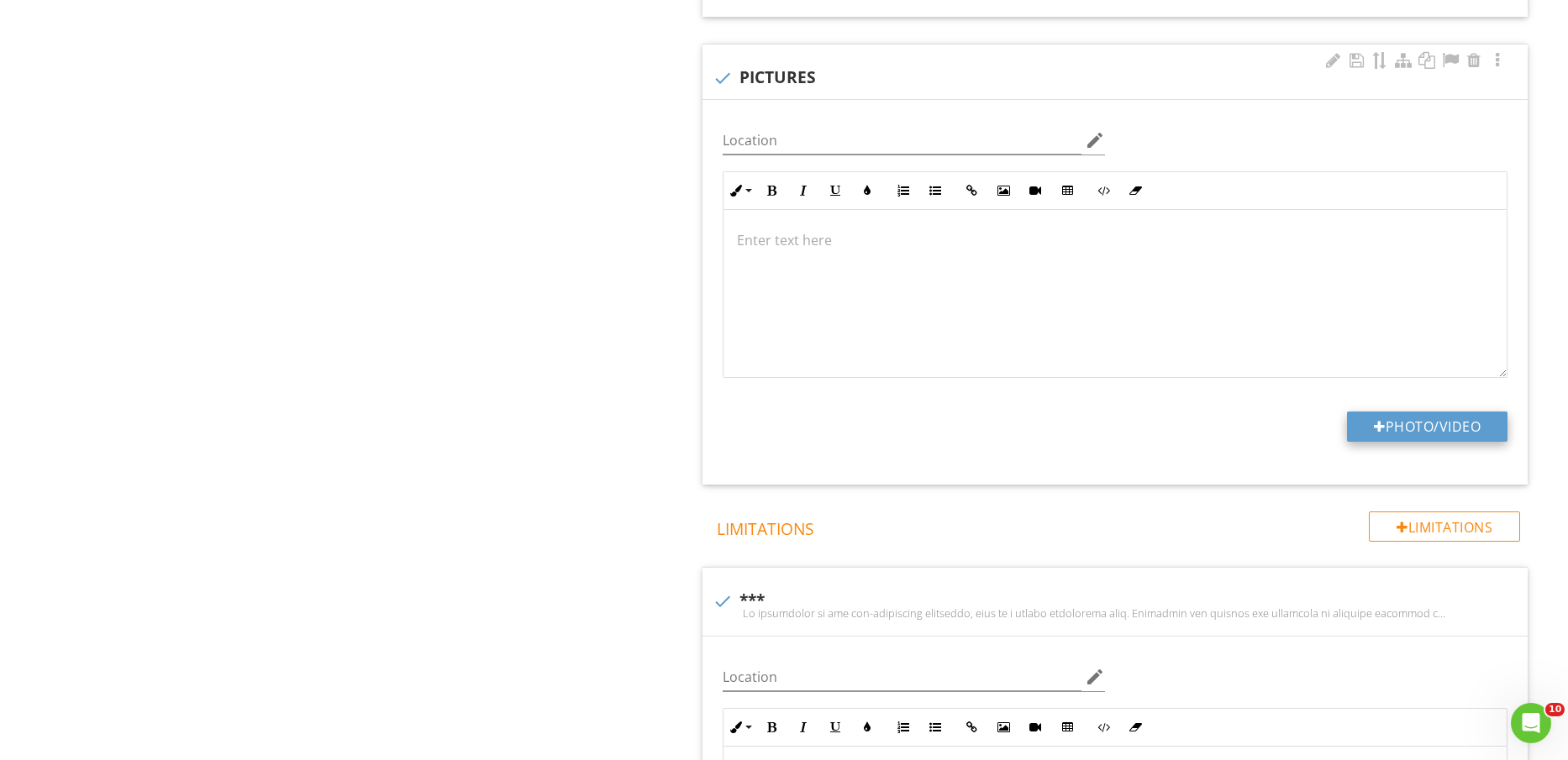
type input "C:\fakepath\IMG_2566.jpg"
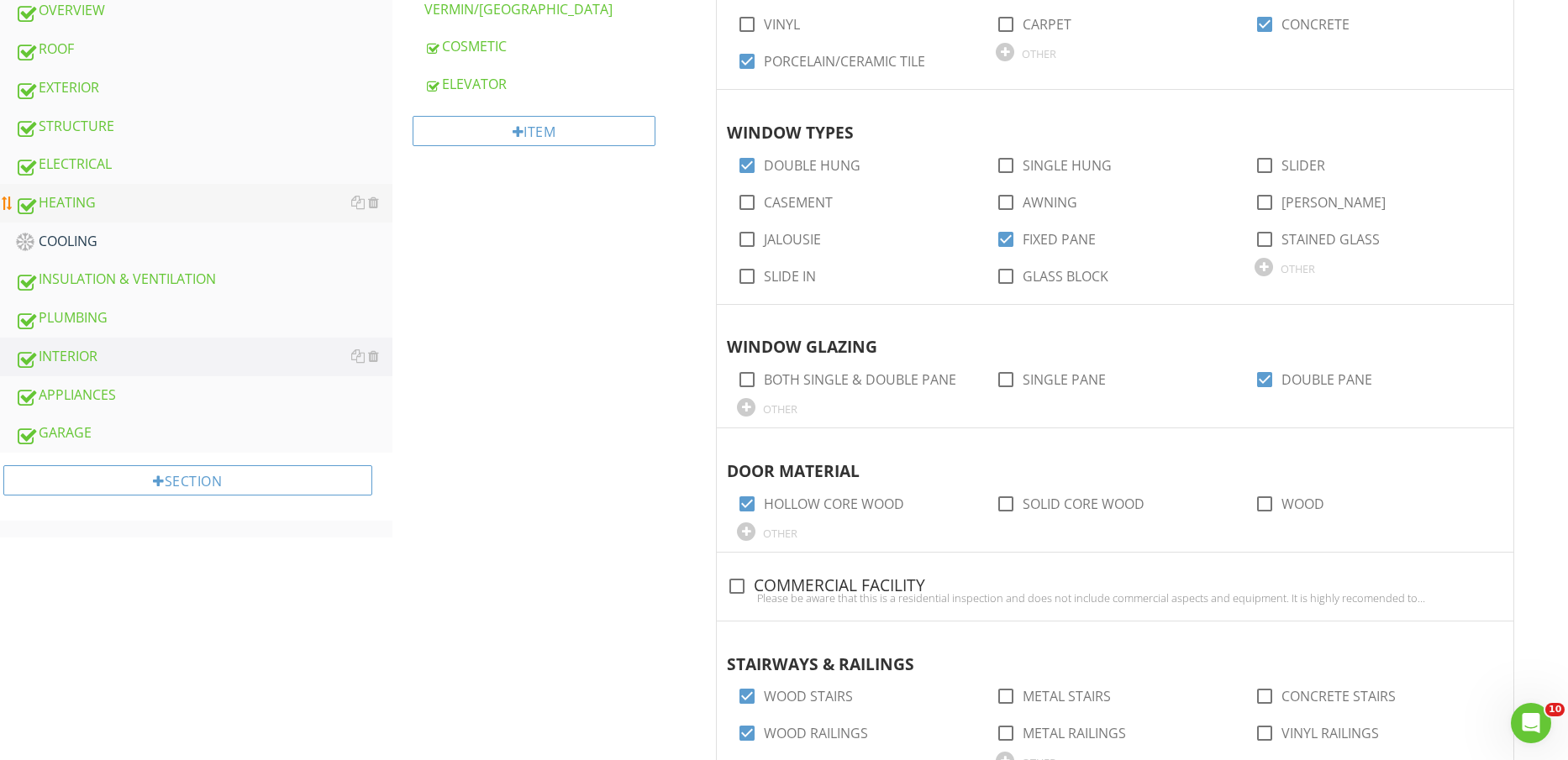
scroll to position [631, 0]
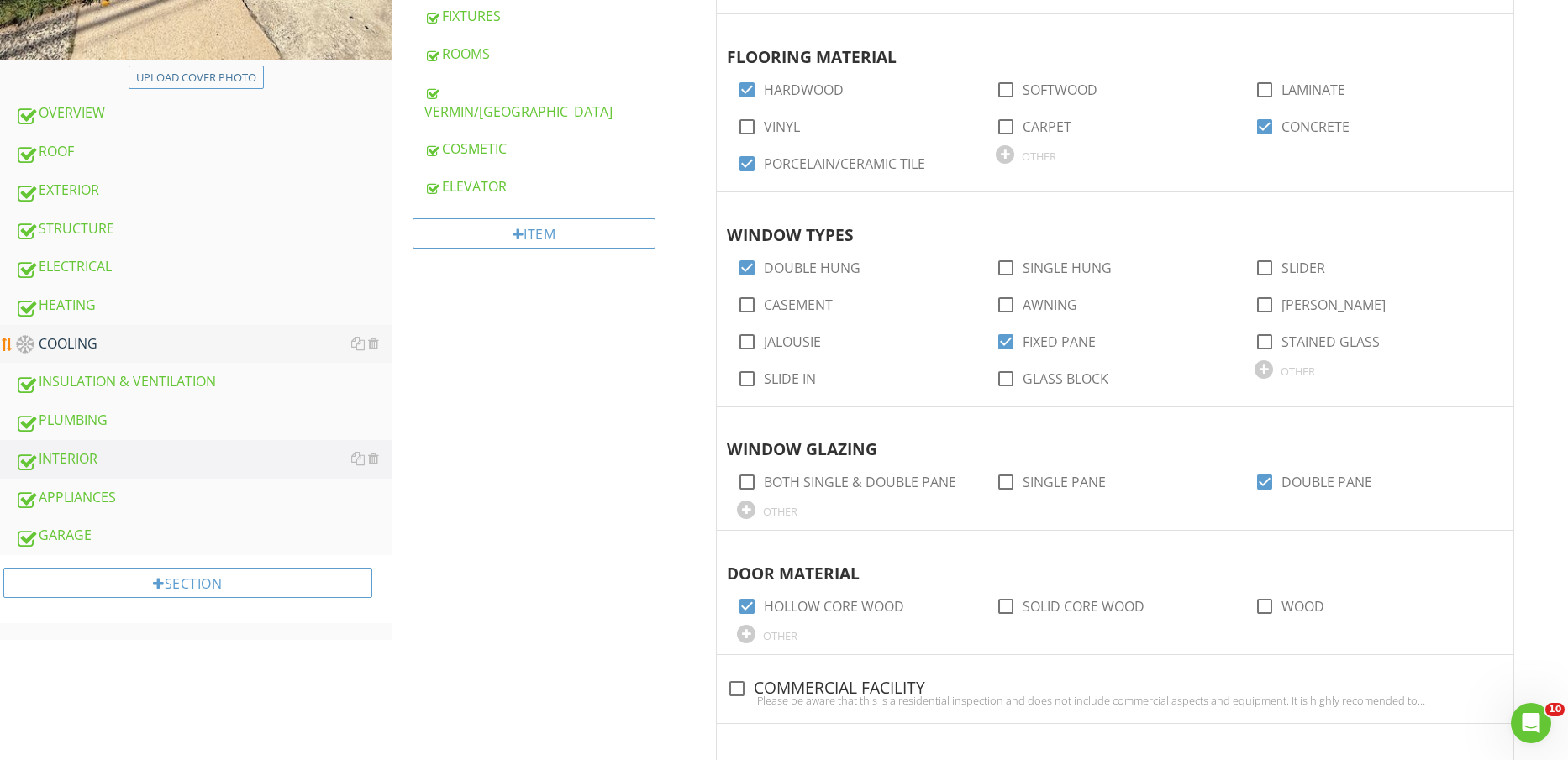
click at [137, 338] on div "COOLING" at bounding box center [204, 344] width 378 height 22
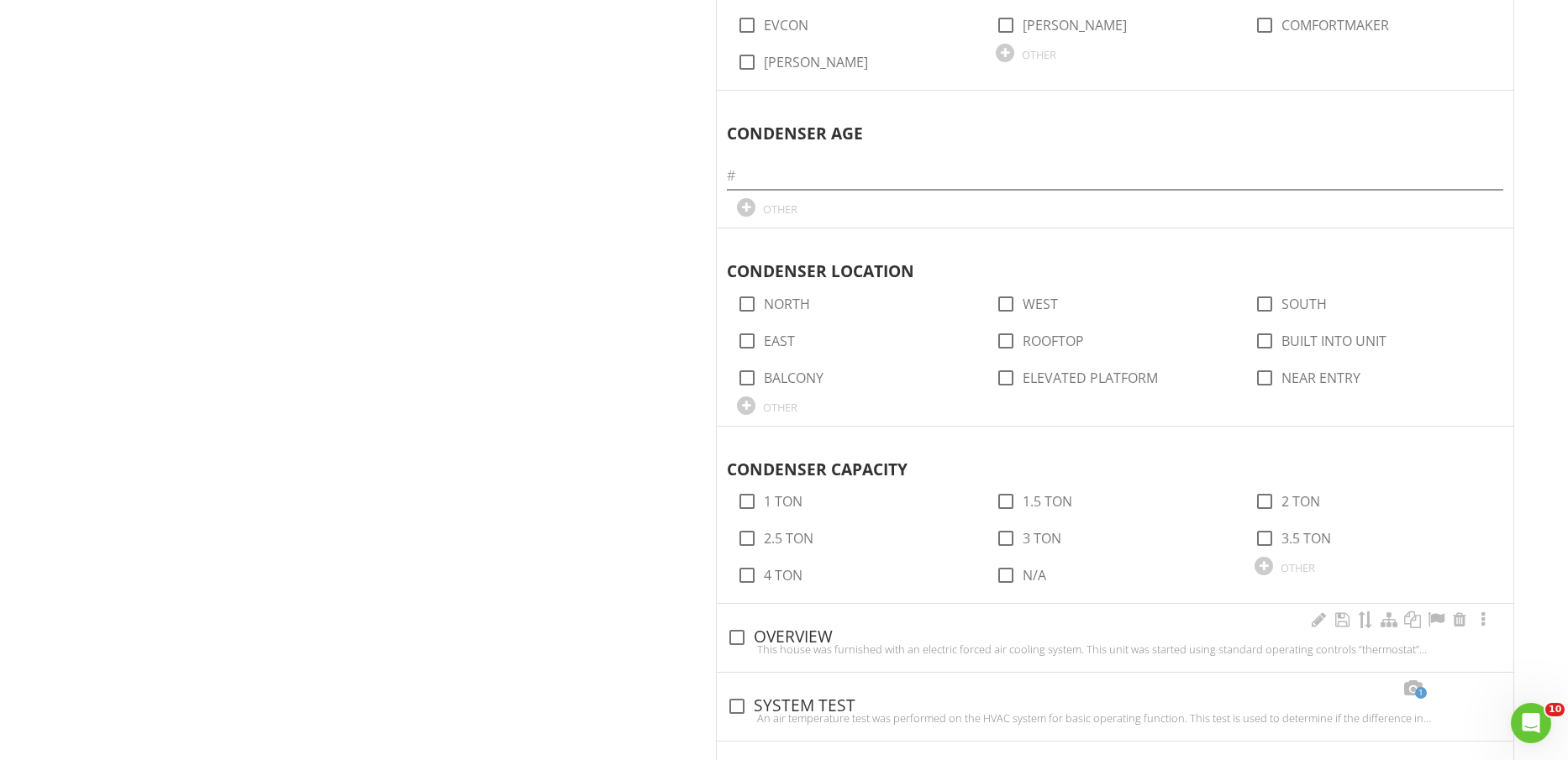
scroll to position [2416, 0]
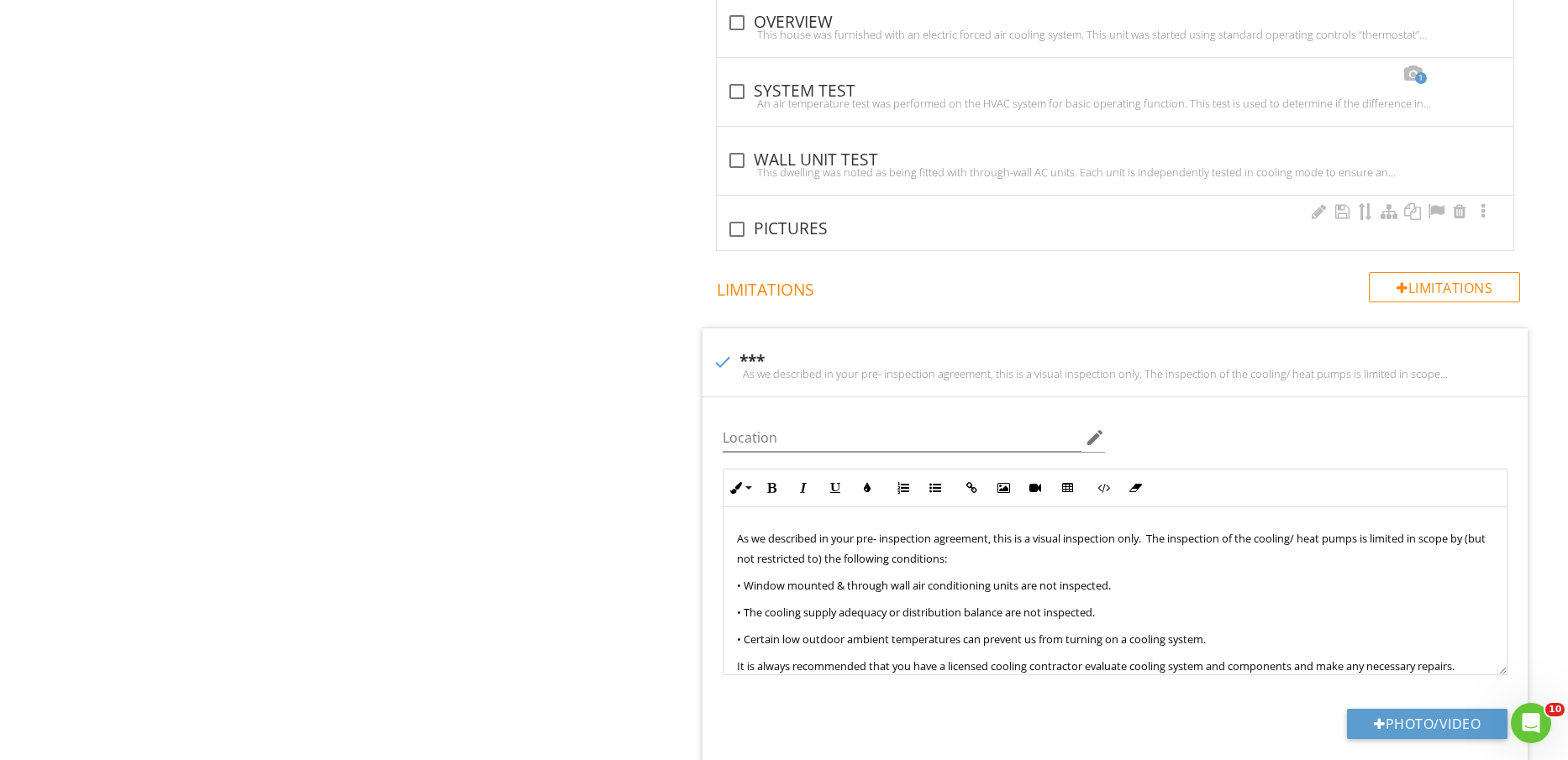
click at [804, 211] on div "check_box_outline_blank PICTURES" at bounding box center [1115, 223] width 797 height 55
checkbox input "true"
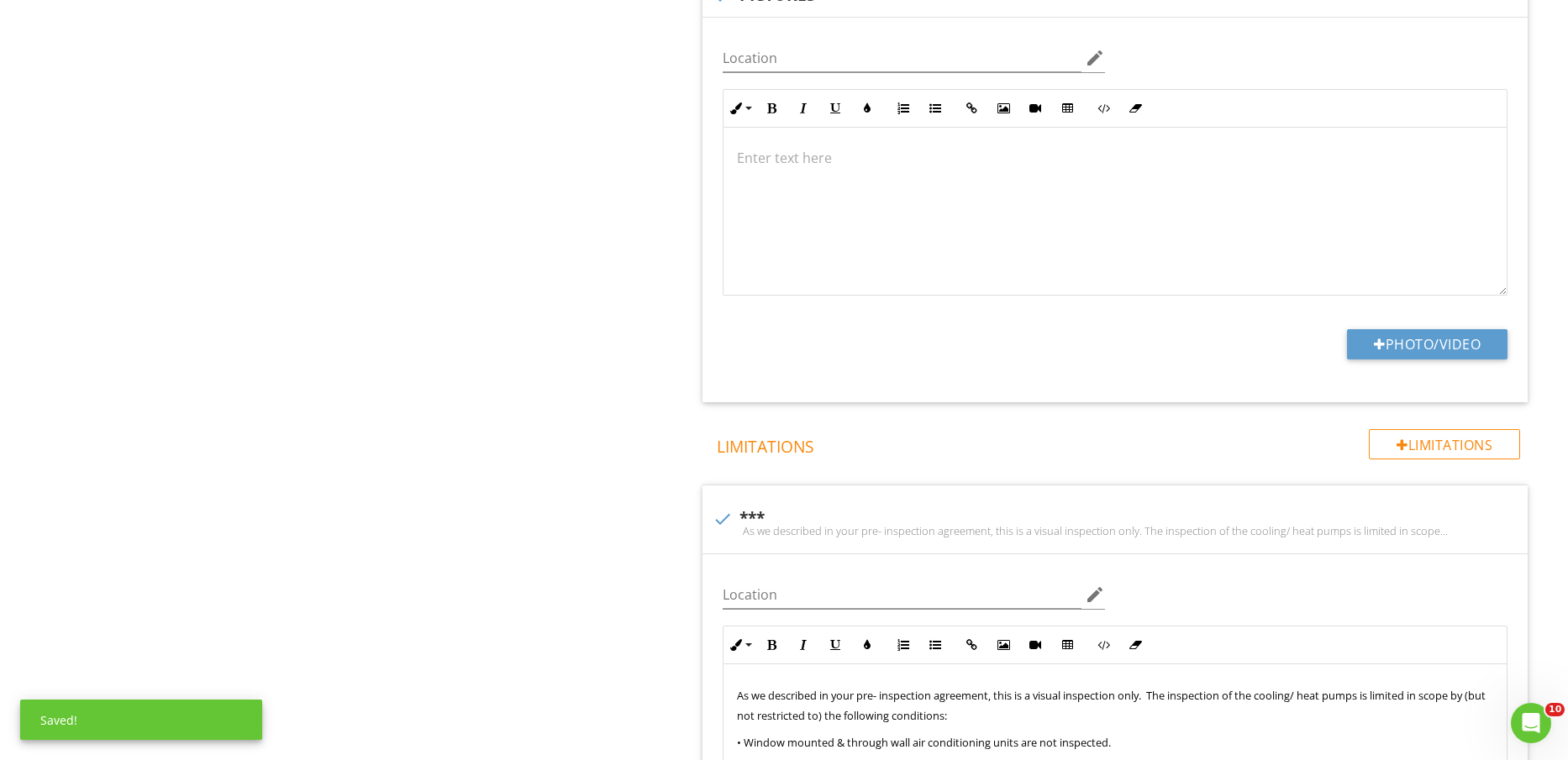
scroll to position [2836, 0]
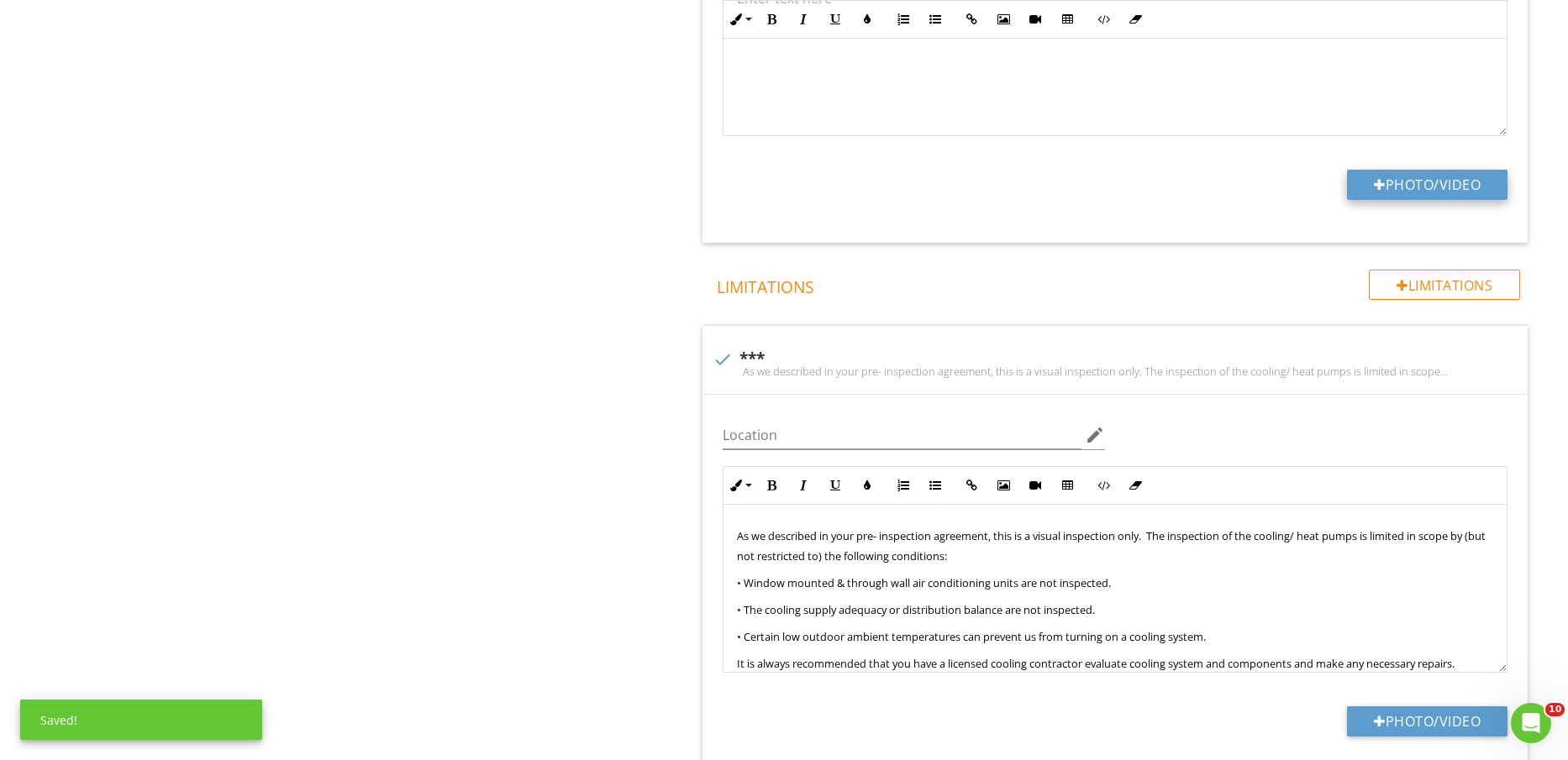
click at [1415, 191] on button "Photo/Video" at bounding box center [1427, 185] width 160 height 30
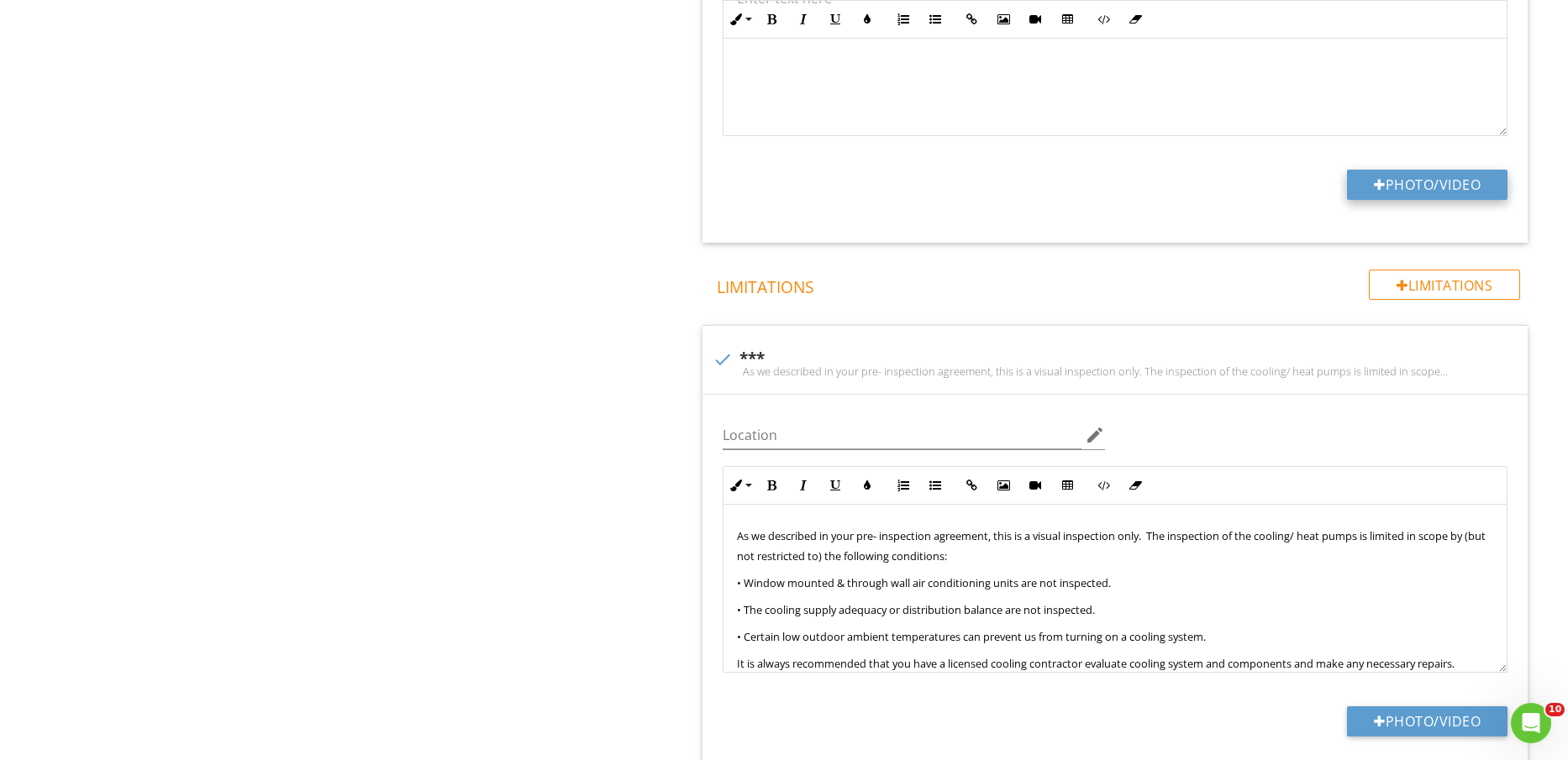
type input "C:\fakepath\IMG_2532.jpg"
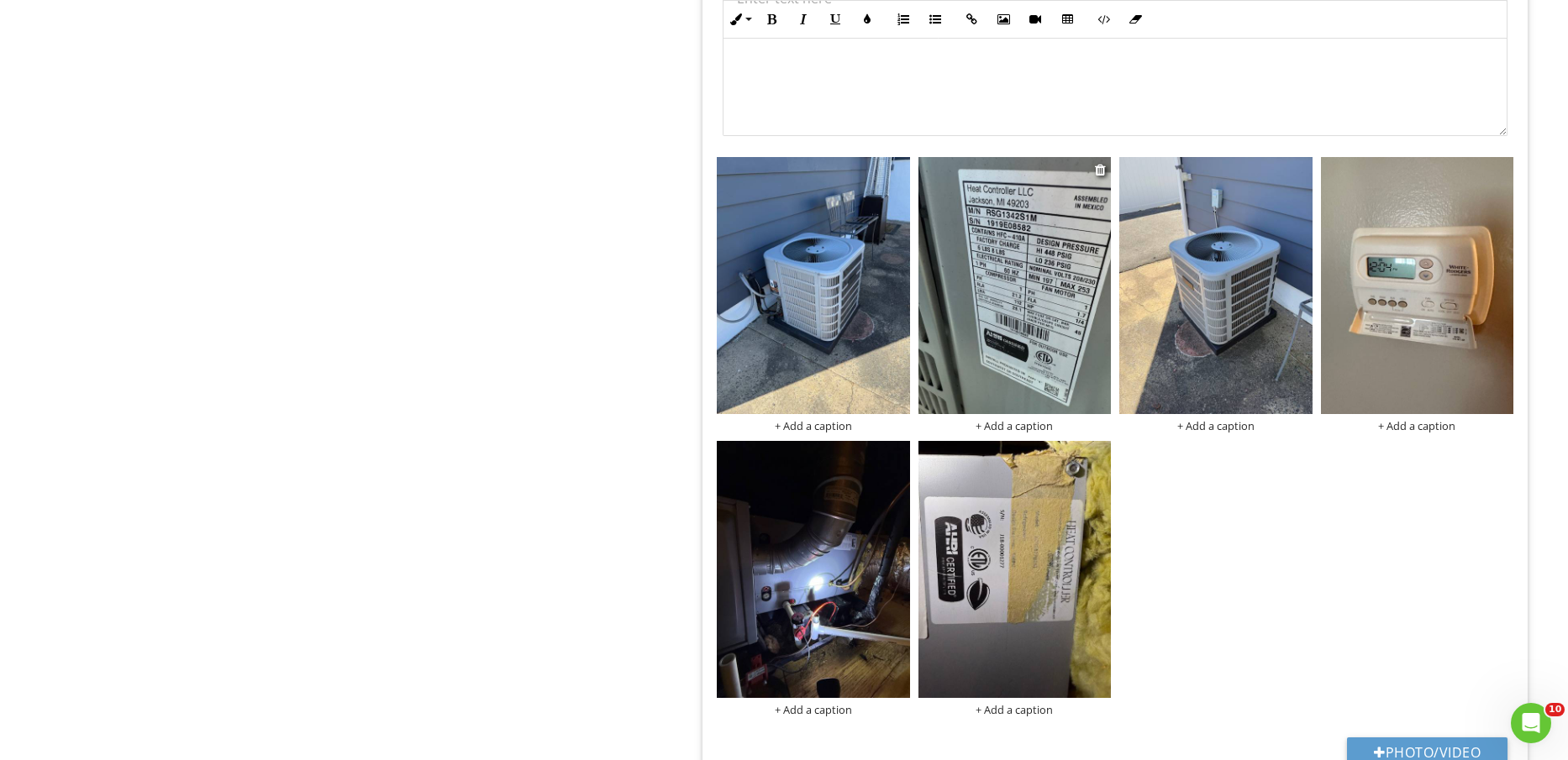
click at [1040, 301] on img at bounding box center [1015, 285] width 193 height 257
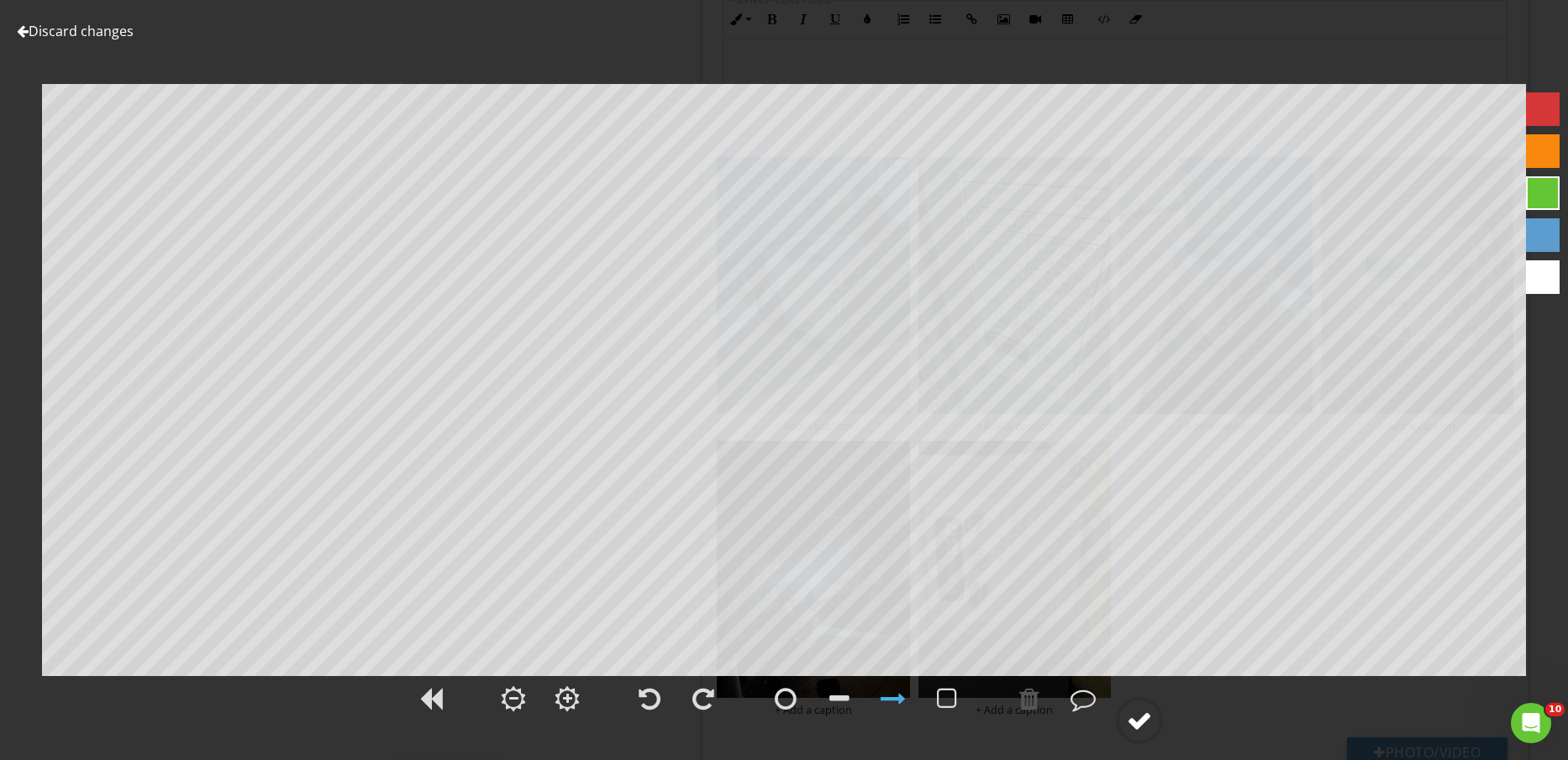
click at [1142, 719] on div at bounding box center [1139, 720] width 25 height 25
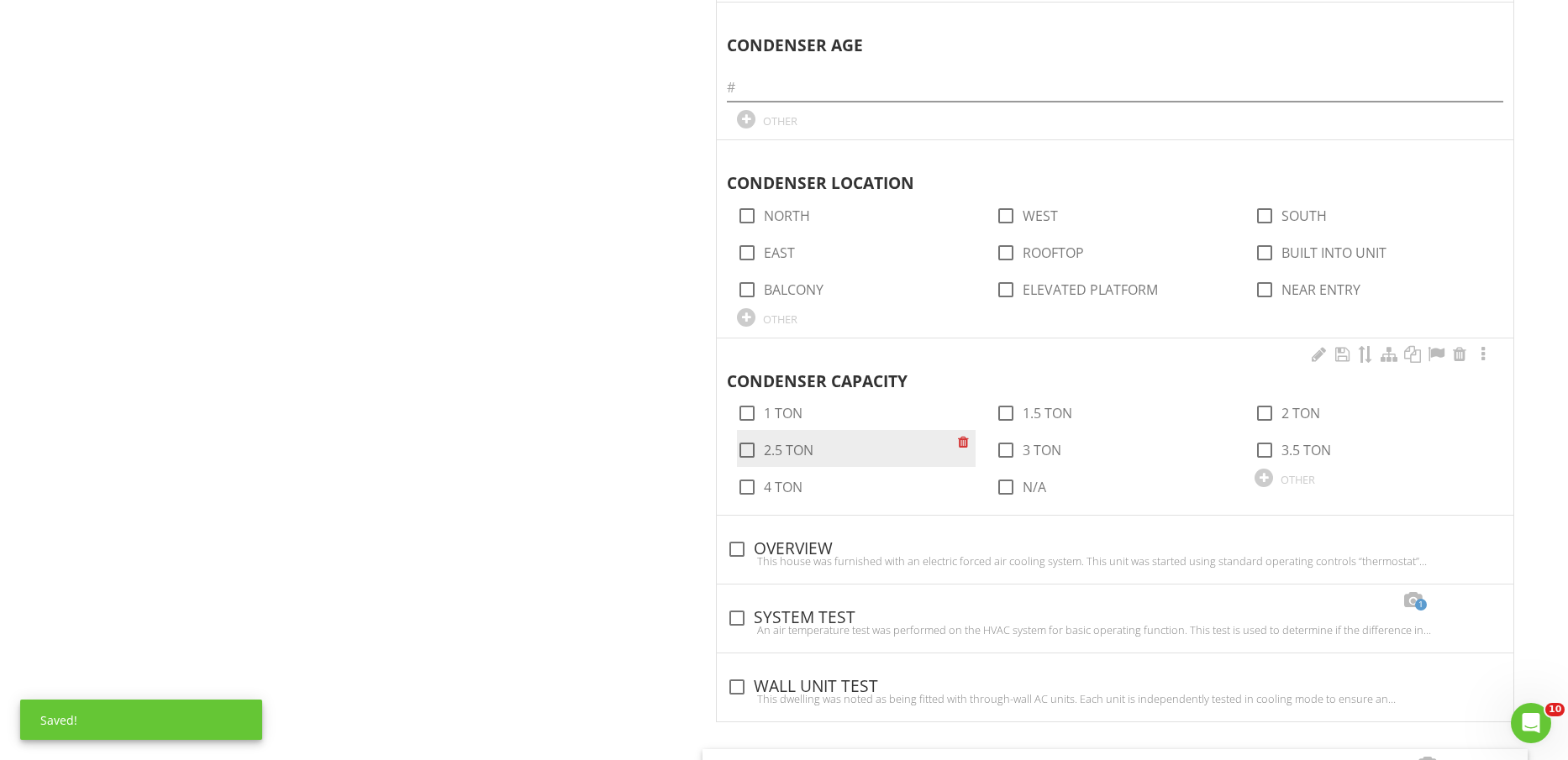
scroll to position [1891, 0]
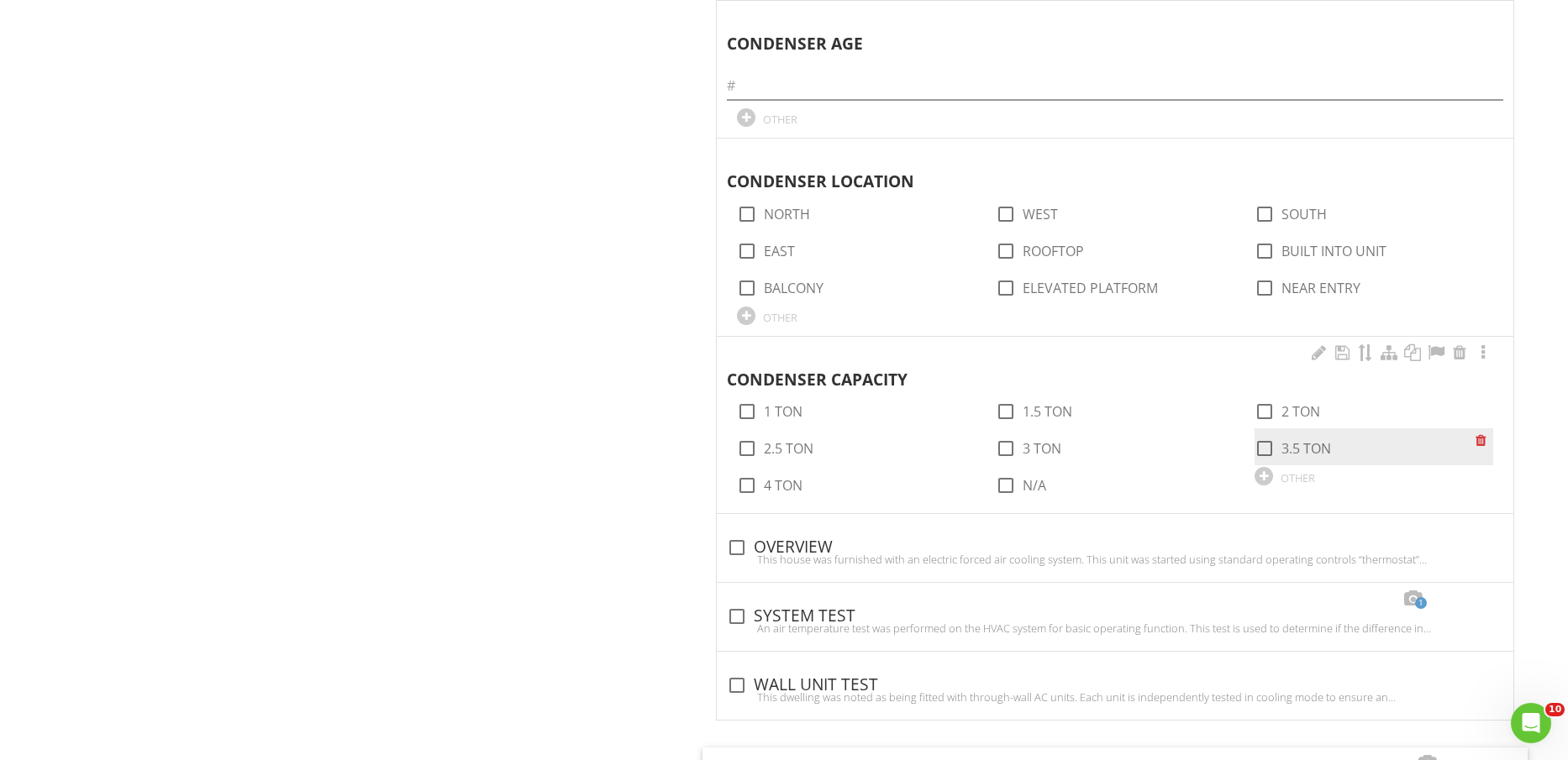
click at [1275, 443] on div at bounding box center [1264, 448] width 28 height 28
checkbox input "true"
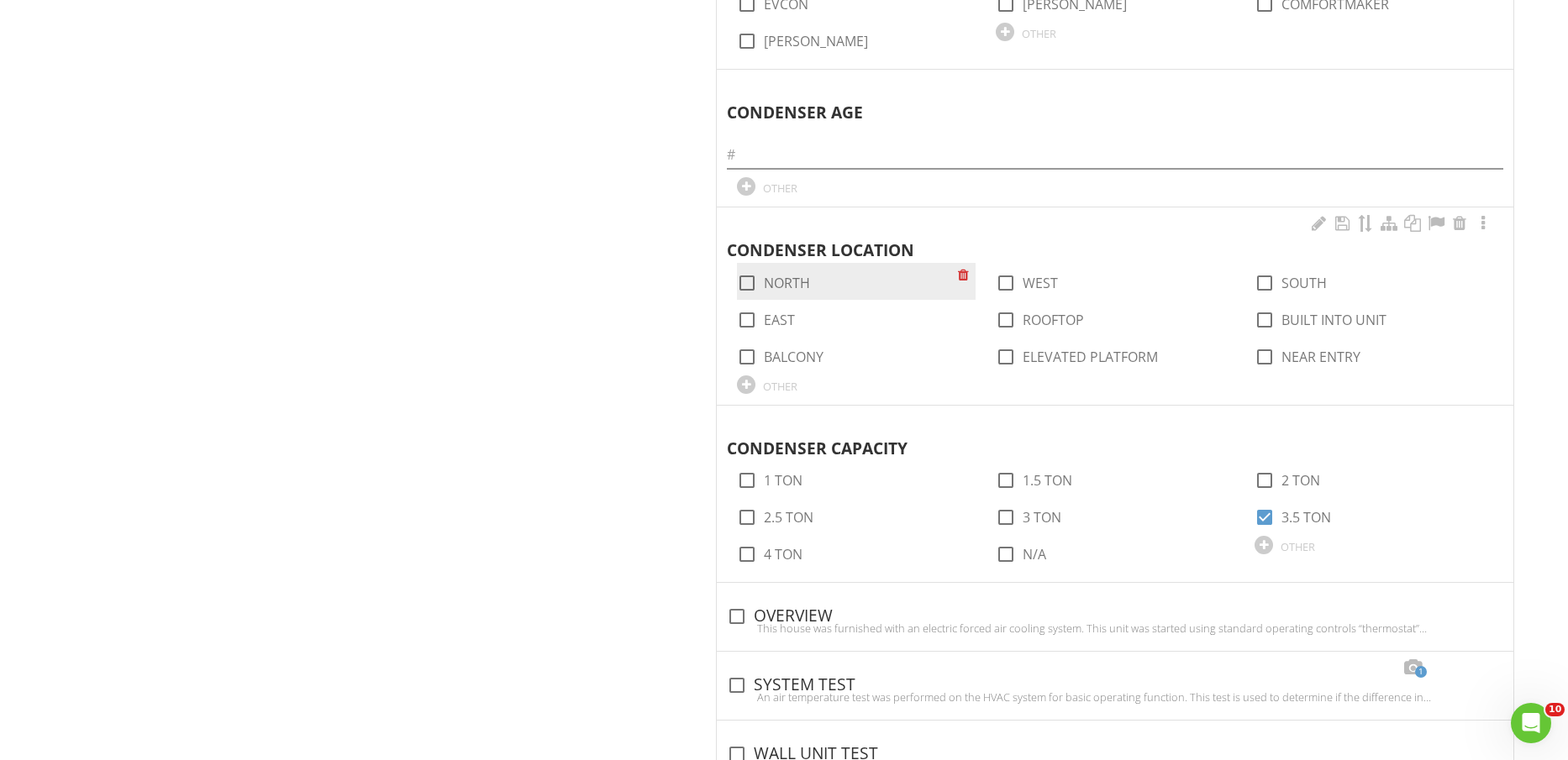
scroll to position [1785, 0]
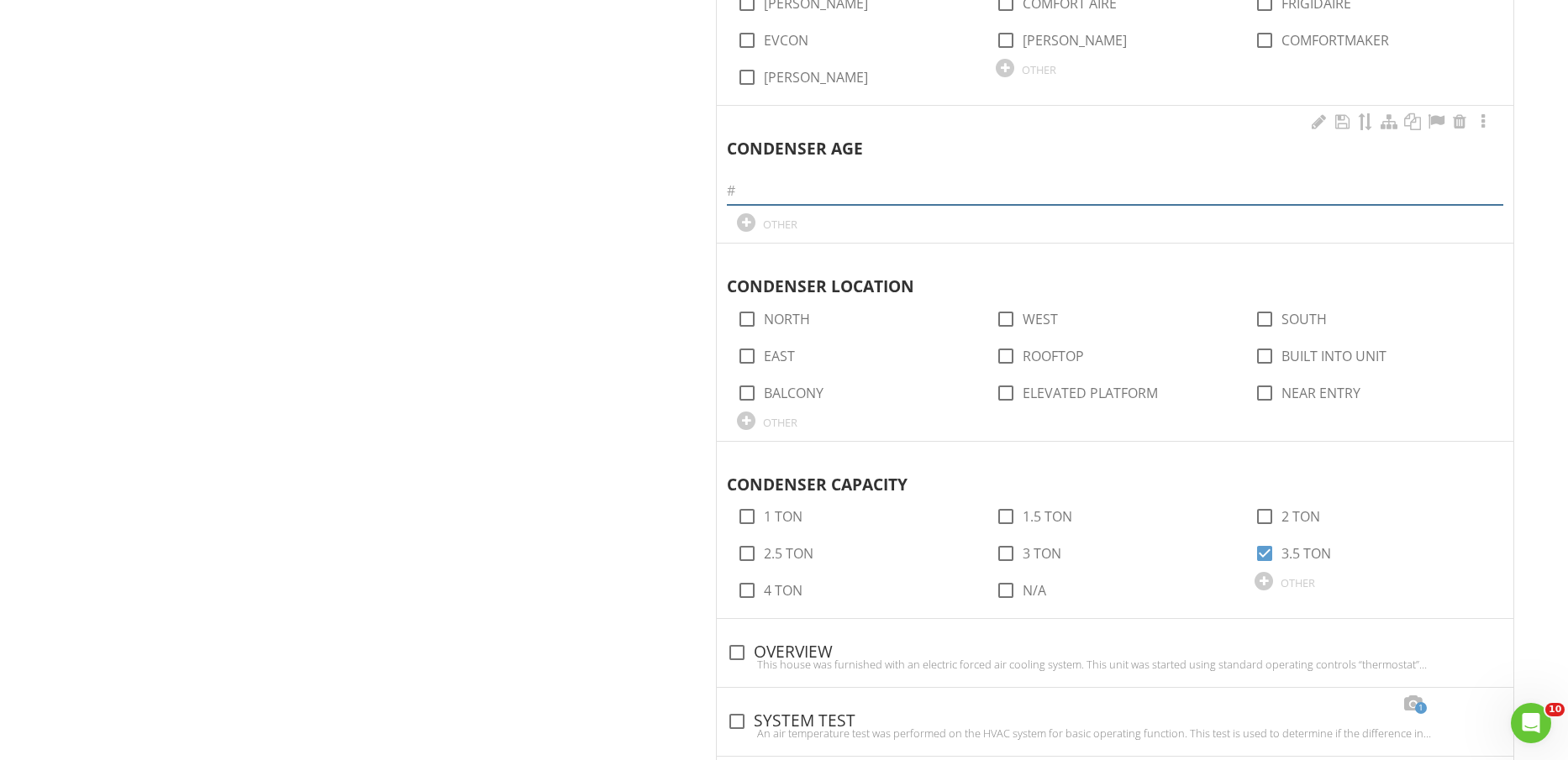
click at [898, 195] on input "text" at bounding box center [1115, 191] width 776 height 27
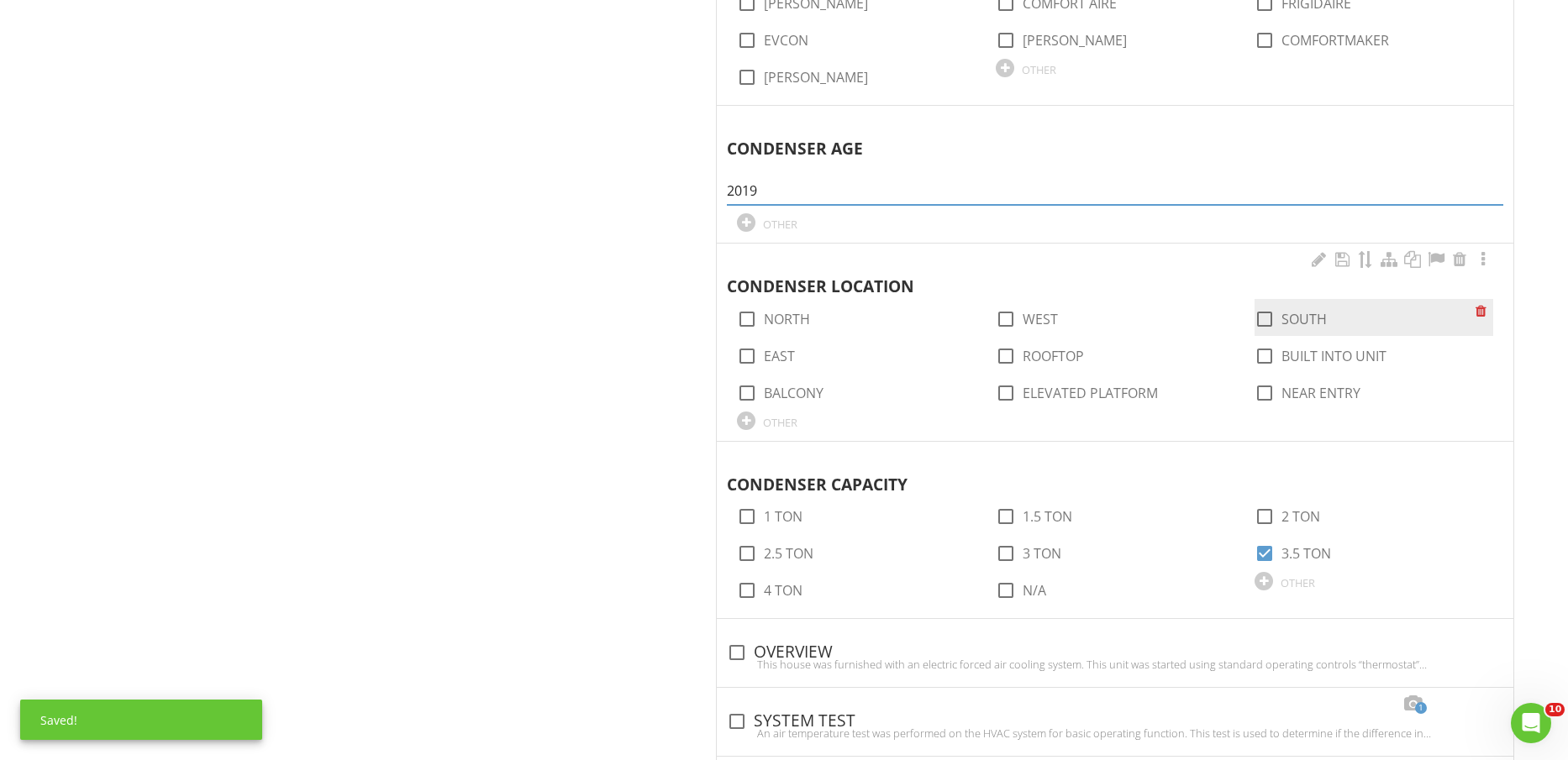
type input "2019"
click at [1310, 317] on label "SOUTH" at bounding box center [1304, 319] width 45 height 17
checkbox input "true"
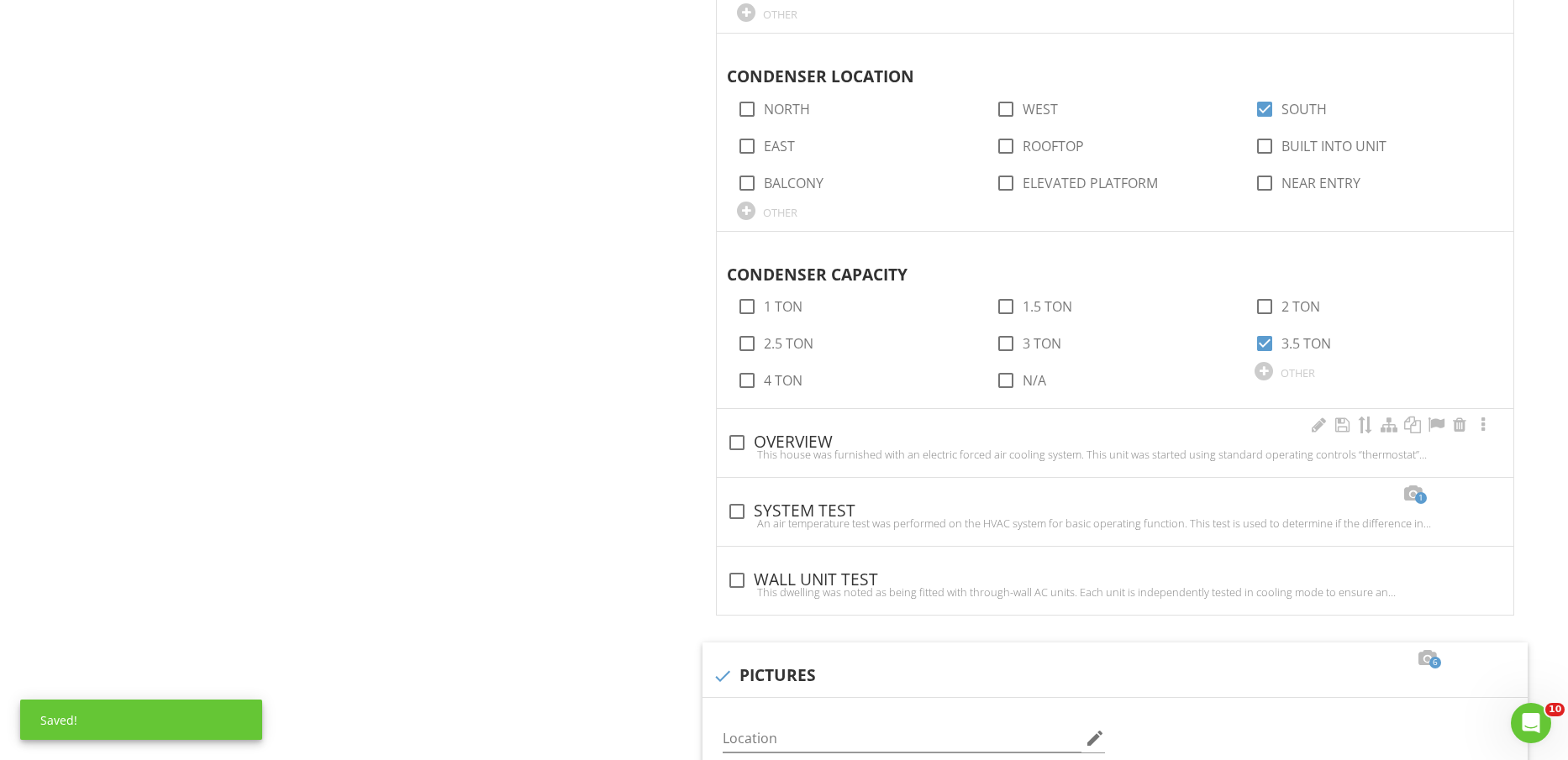
click at [791, 448] on div "This house was furnished with an electric forced air cooling system. This unit …" at bounding box center [1115, 454] width 776 height 13
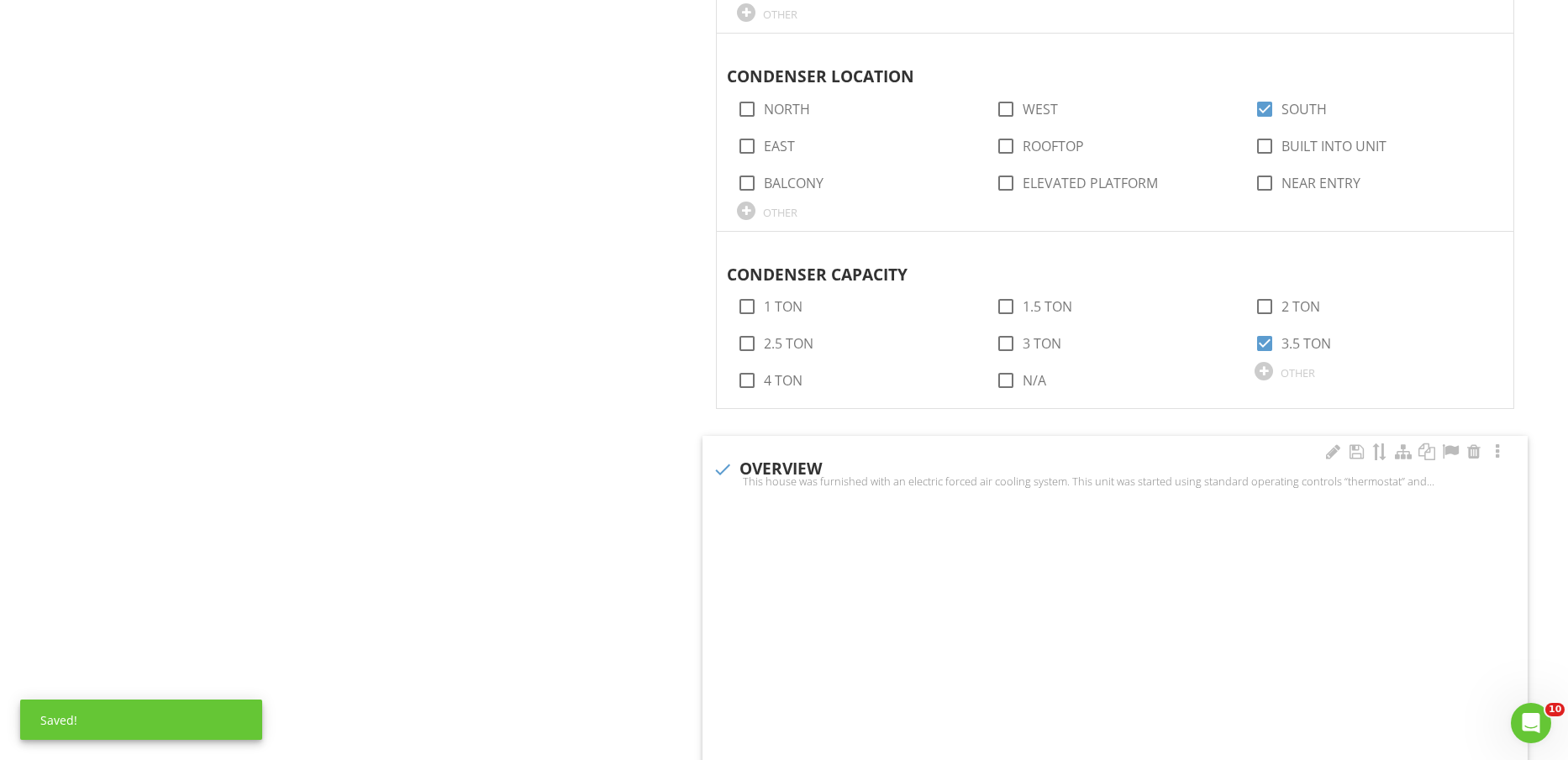
checkbox input "true"
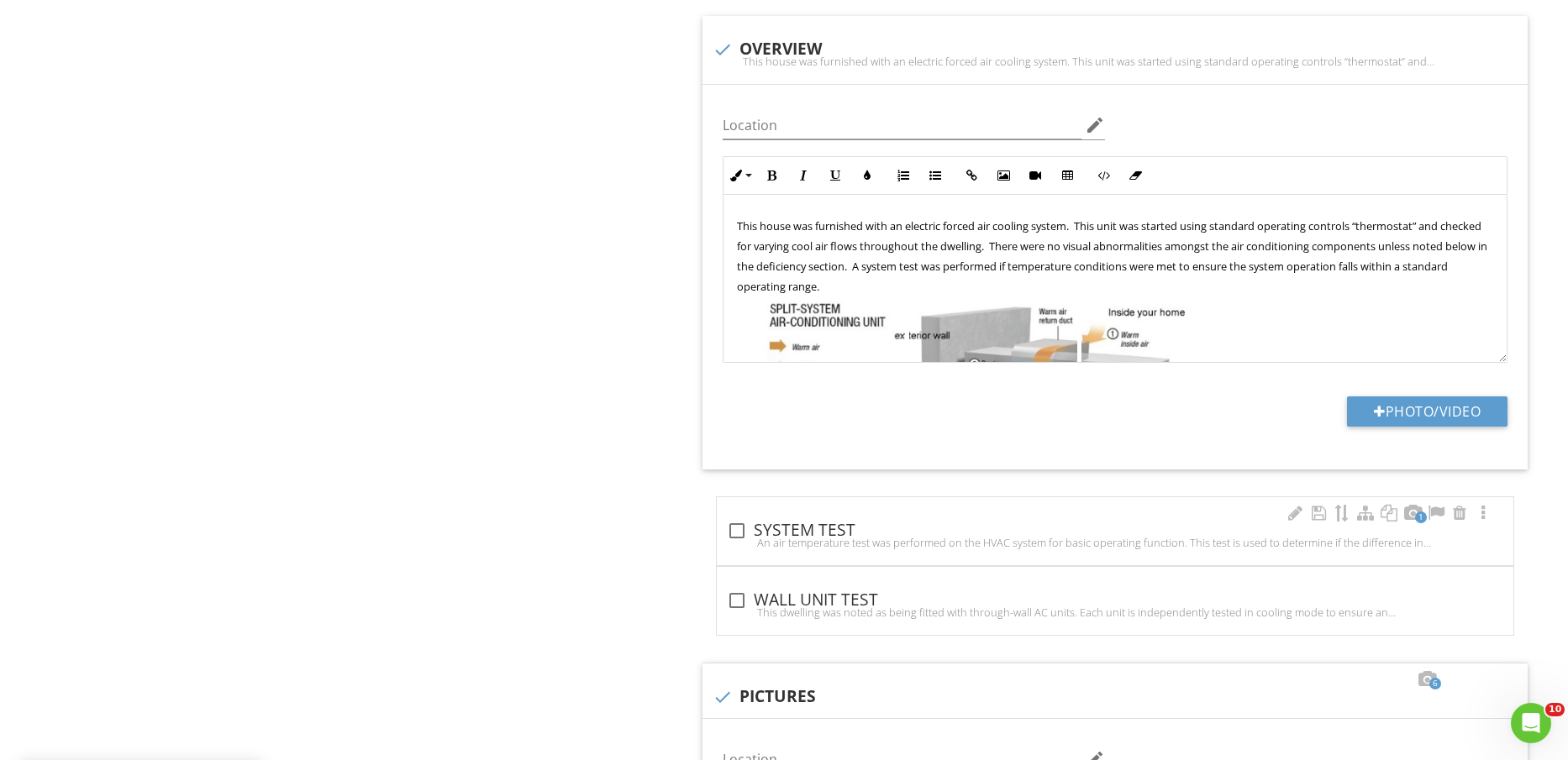
drag, startPoint x: 789, startPoint y: 528, endPoint x: 802, endPoint y: 522, distance: 14.3
click at [790, 529] on div "check_box_outline_blank SYSTEM TEST" at bounding box center [1115, 531] width 776 height 20
checkbox input "true"
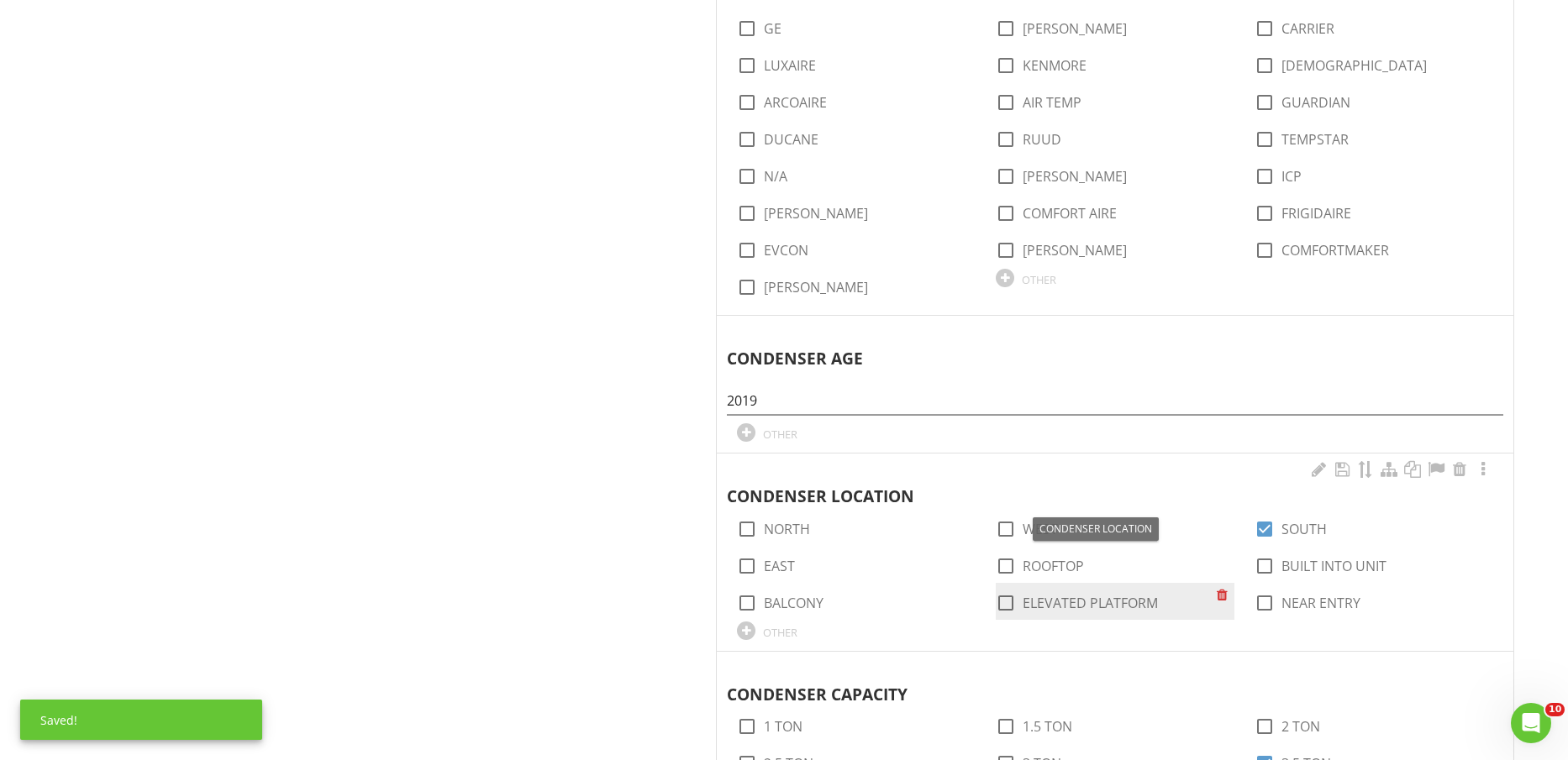
scroll to position [1365, 0]
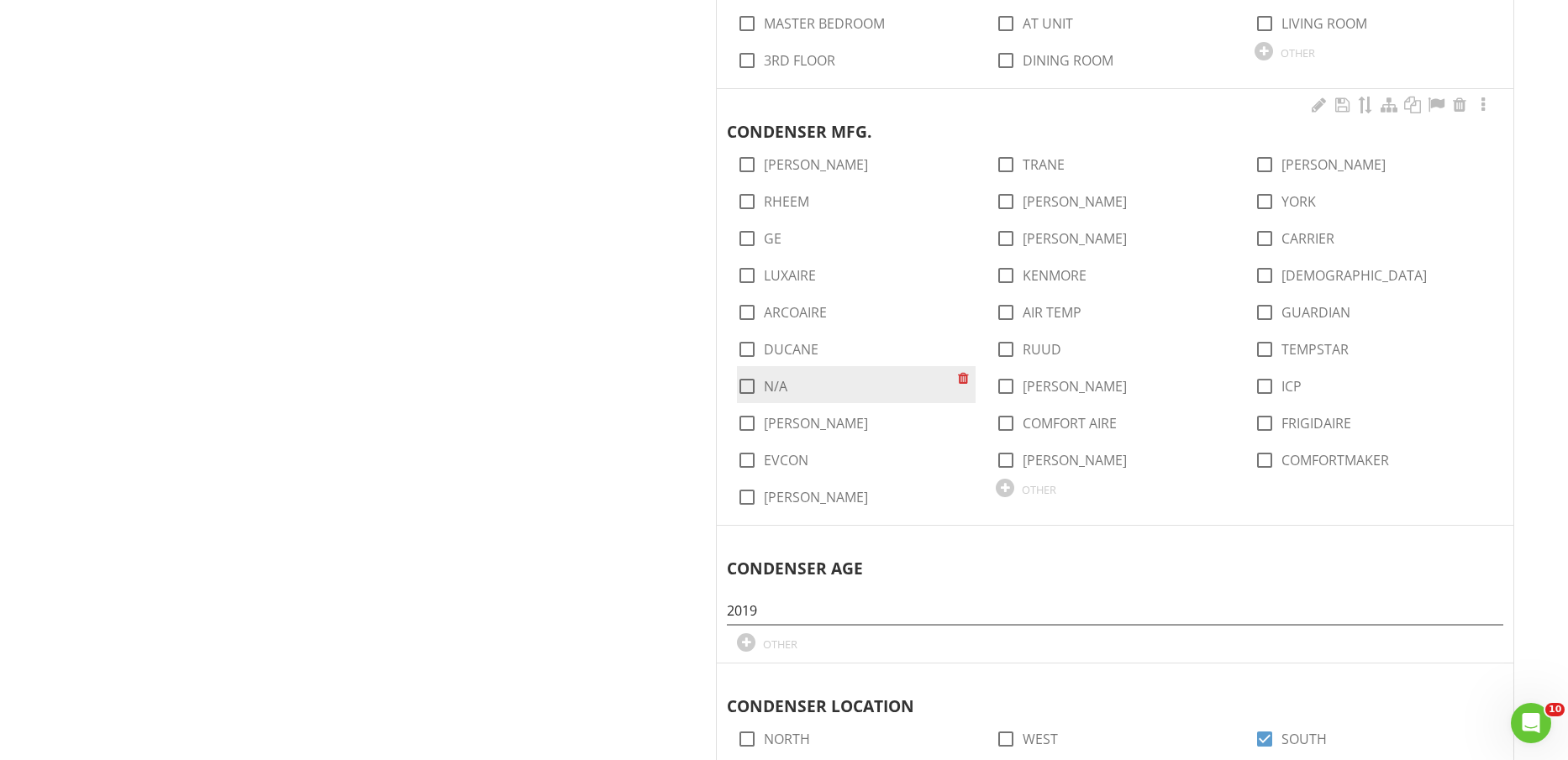
click at [775, 388] on label "N/A" at bounding box center [775, 387] width 24 height 17
checkbox input "true"
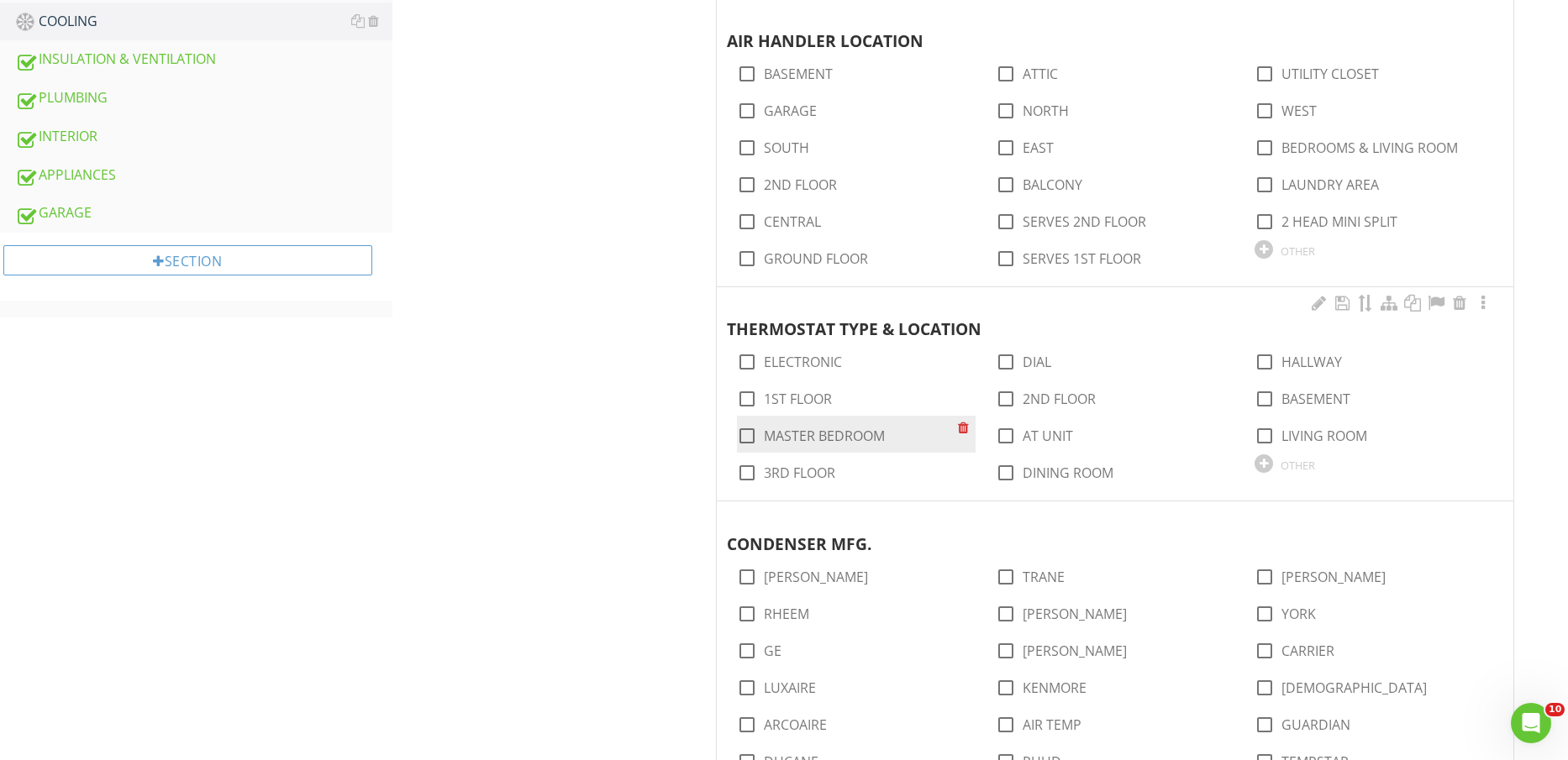
scroll to position [945, 0]
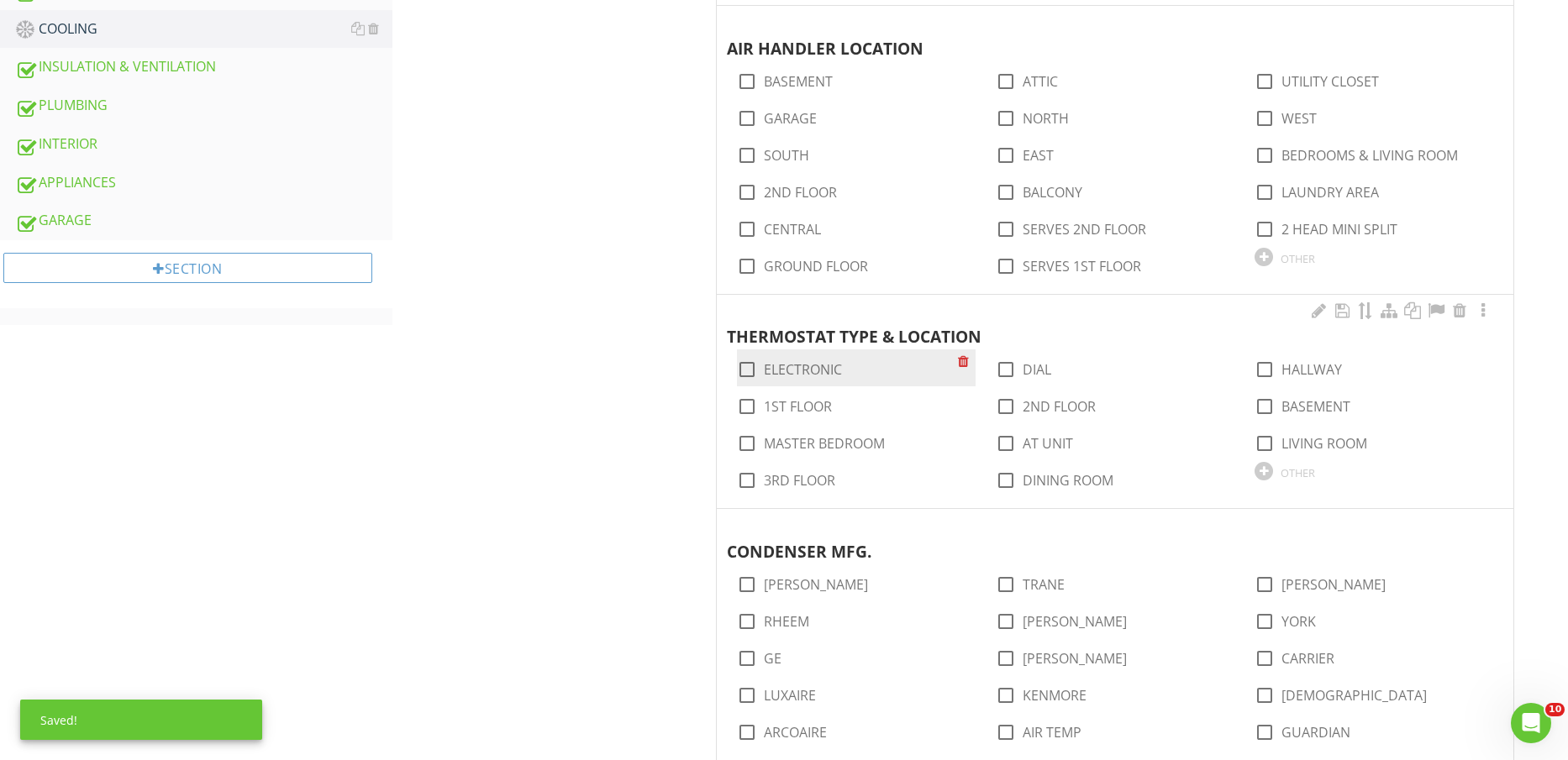
click at [816, 371] on label "ELECTRONIC" at bounding box center [802, 370] width 78 height 17
checkbox input "true"
click at [810, 398] on label "1ST FLOOR" at bounding box center [798, 407] width 68 height 17
checkbox input "true"
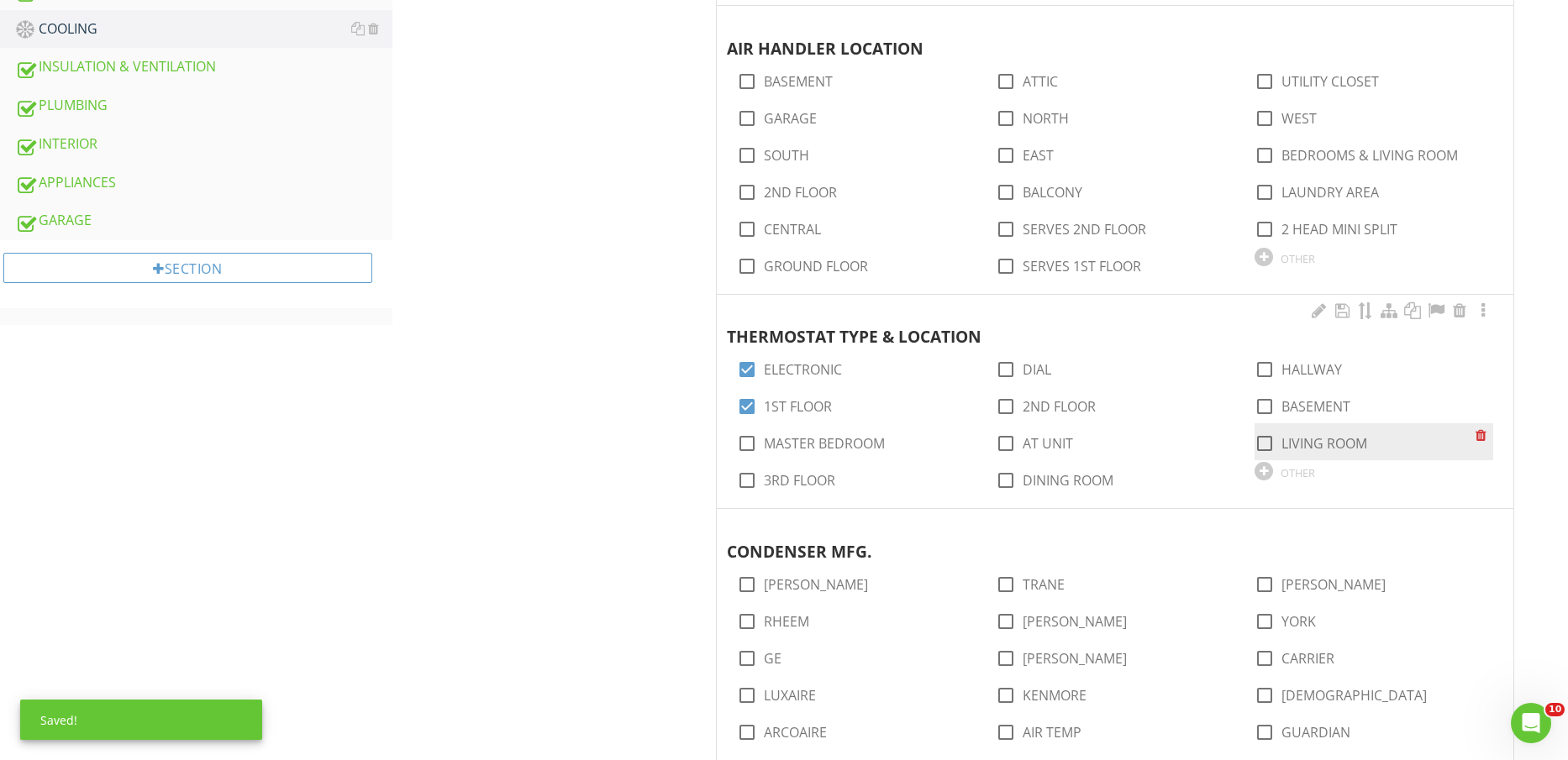
click at [1299, 439] on label "LIVING ROOM" at bounding box center [1324, 444] width 86 height 17
checkbox input "true"
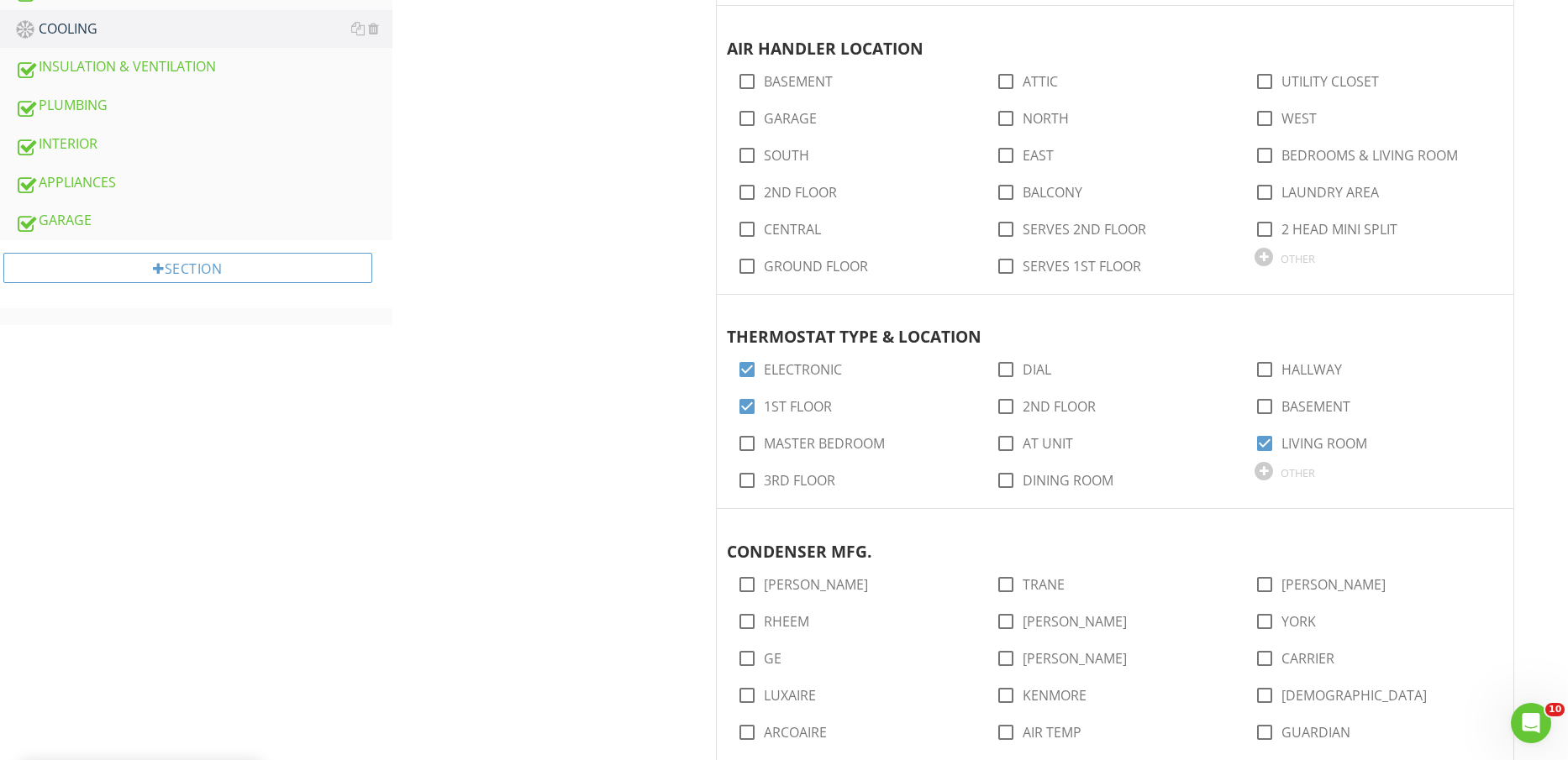
scroll to position [840, 0]
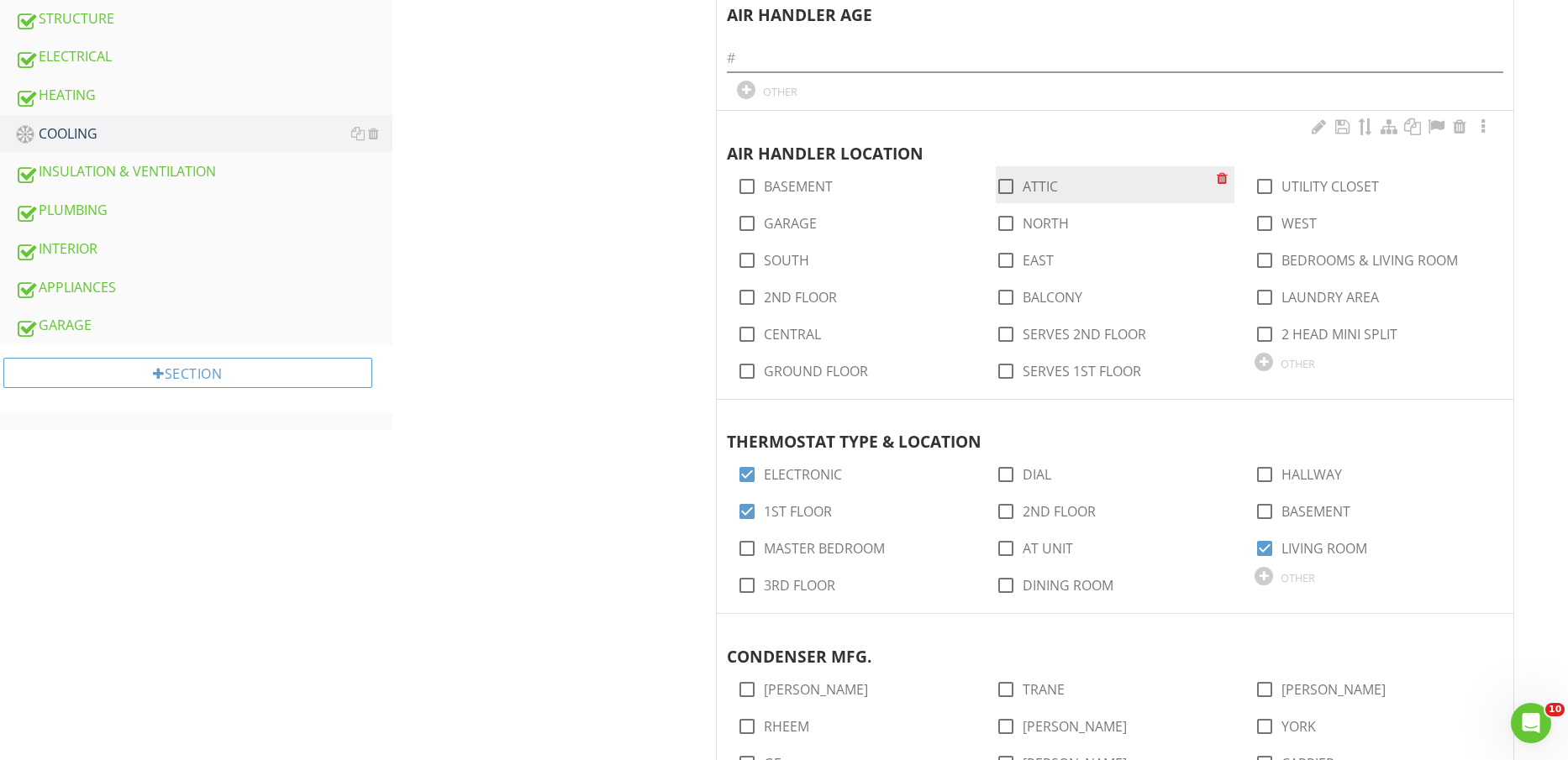
click at [1040, 185] on label "ATTIC" at bounding box center [1039, 187] width 35 height 17
checkbox input "true"
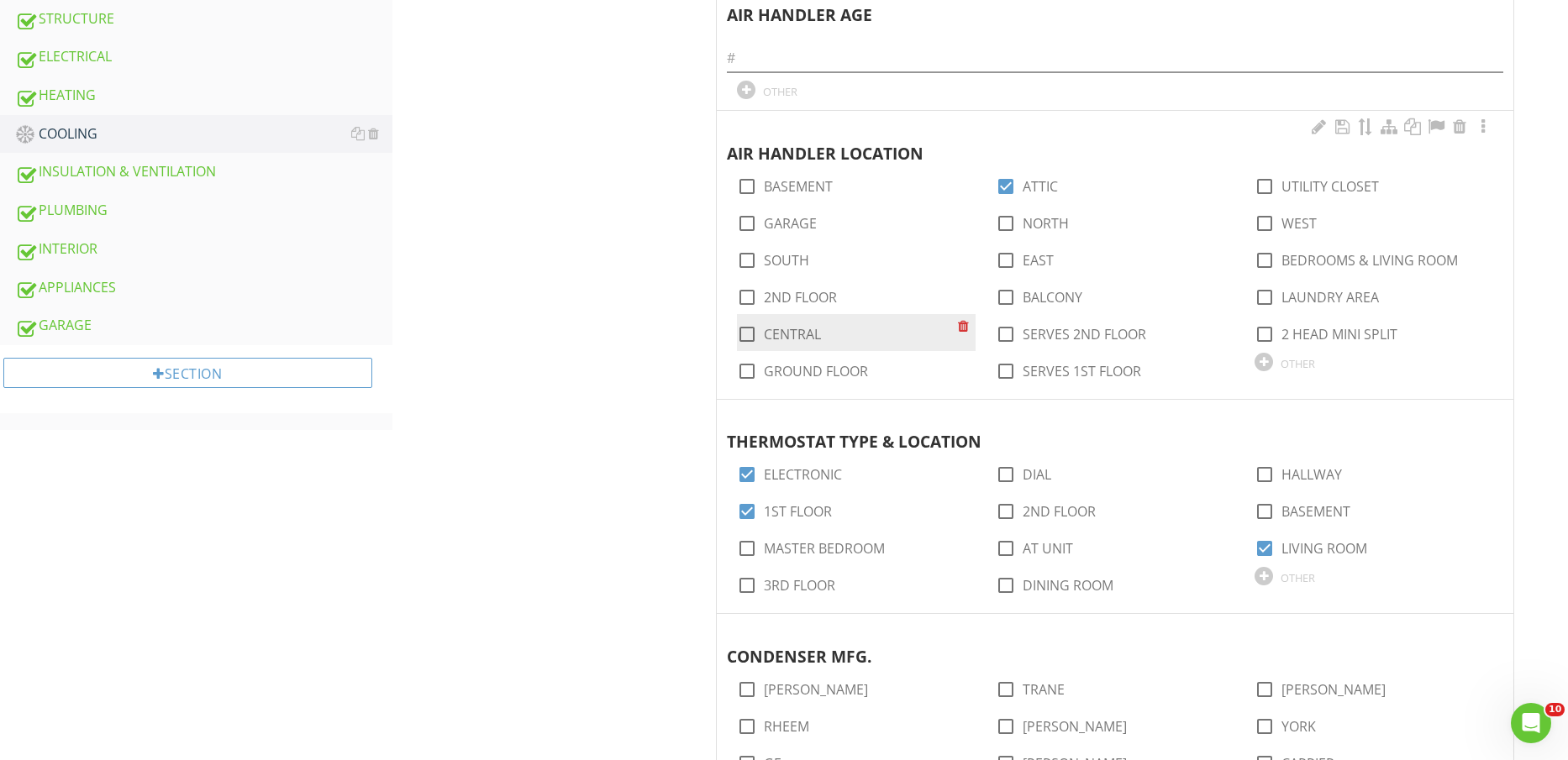
click at [799, 330] on label "CENTRAL" at bounding box center [792, 334] width 58 height 17
checkbox input "true"
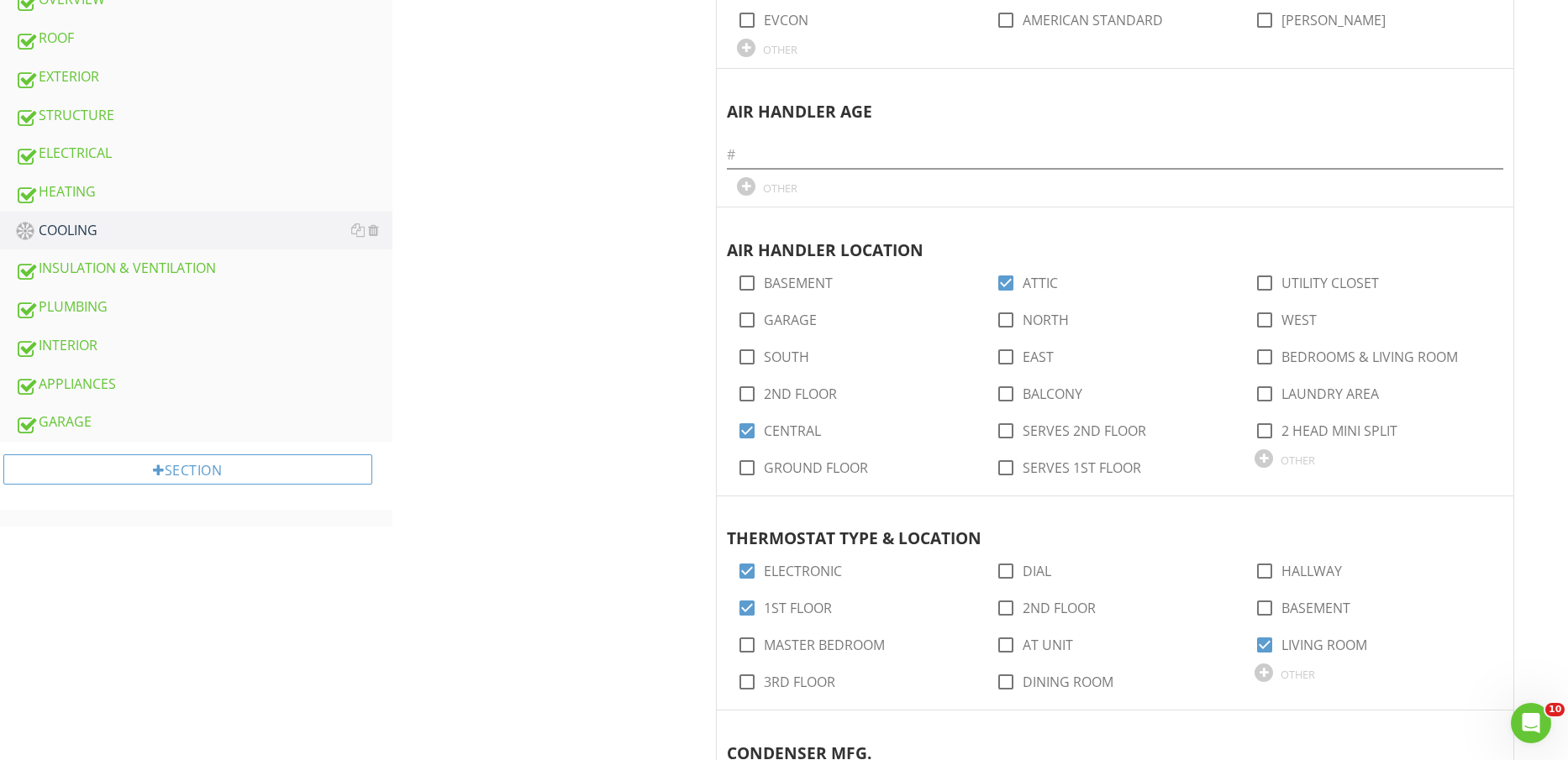
scroll to position [631, 0]
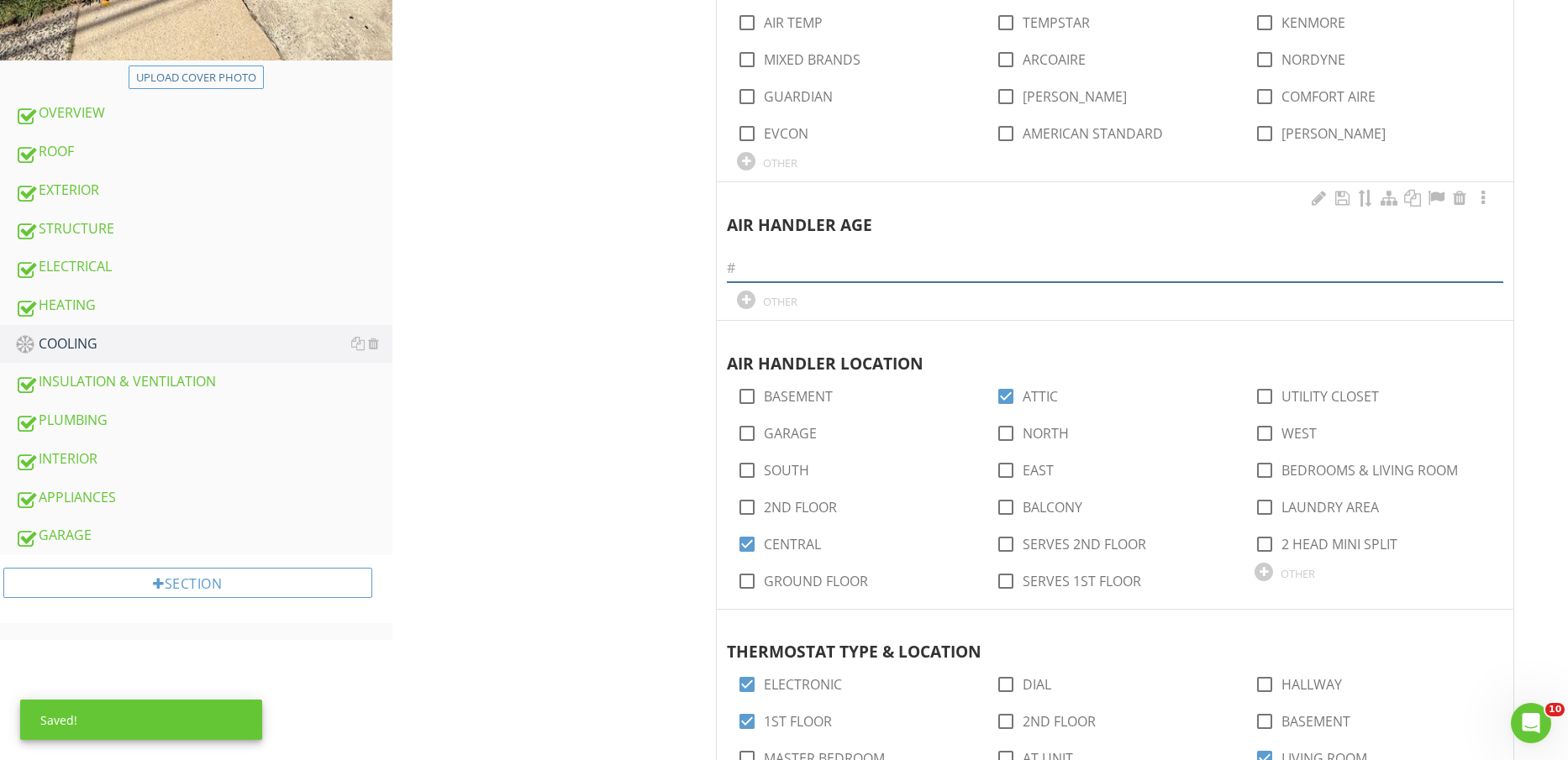
click at [818, 263] on input "text" at bounding box center [1115, 268] width 776 height 27
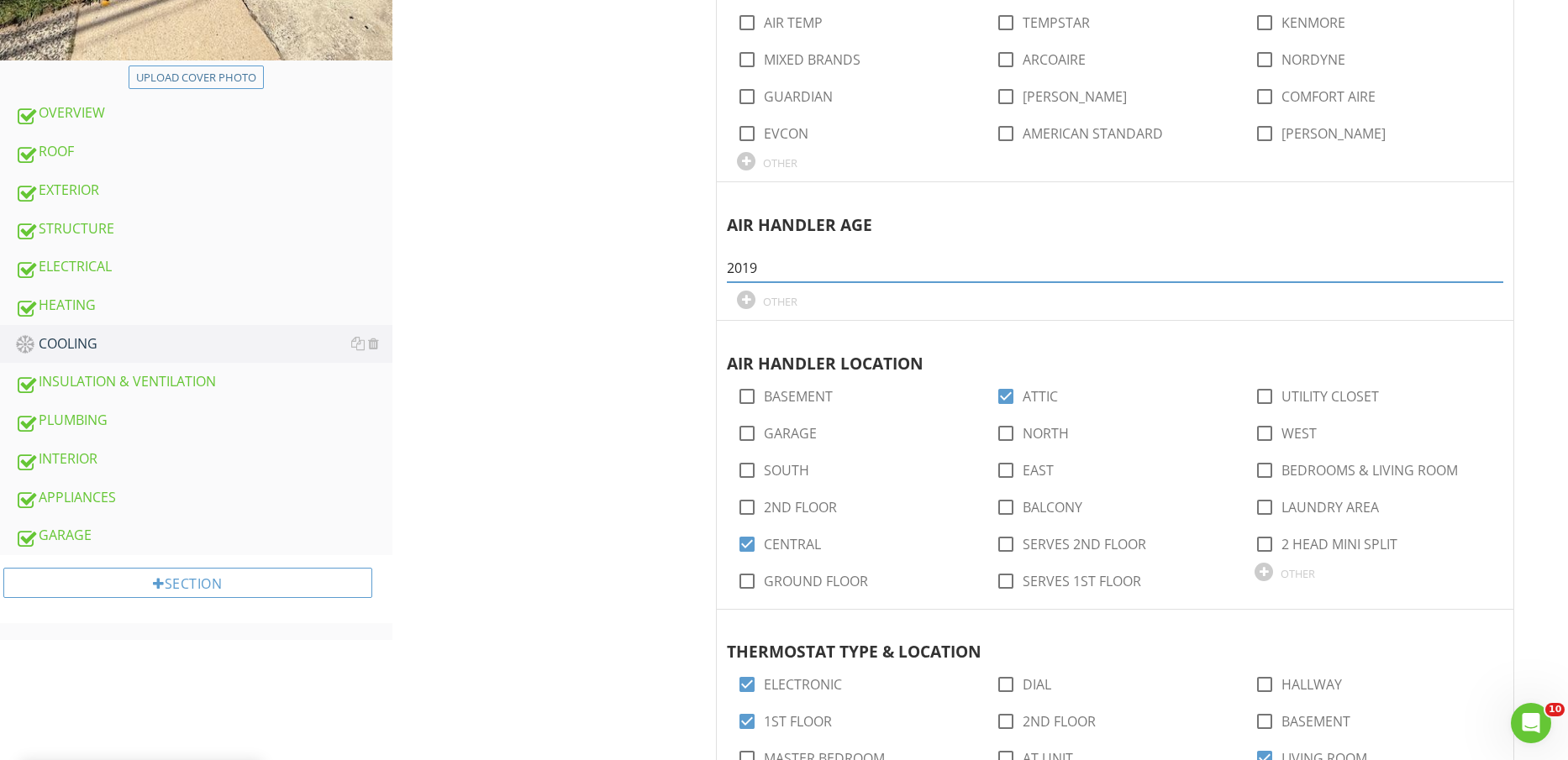
drag, startPoint x: 818, startPoint y: 263, endPoint x: 653, endPoint y: 252, distance: 165.4
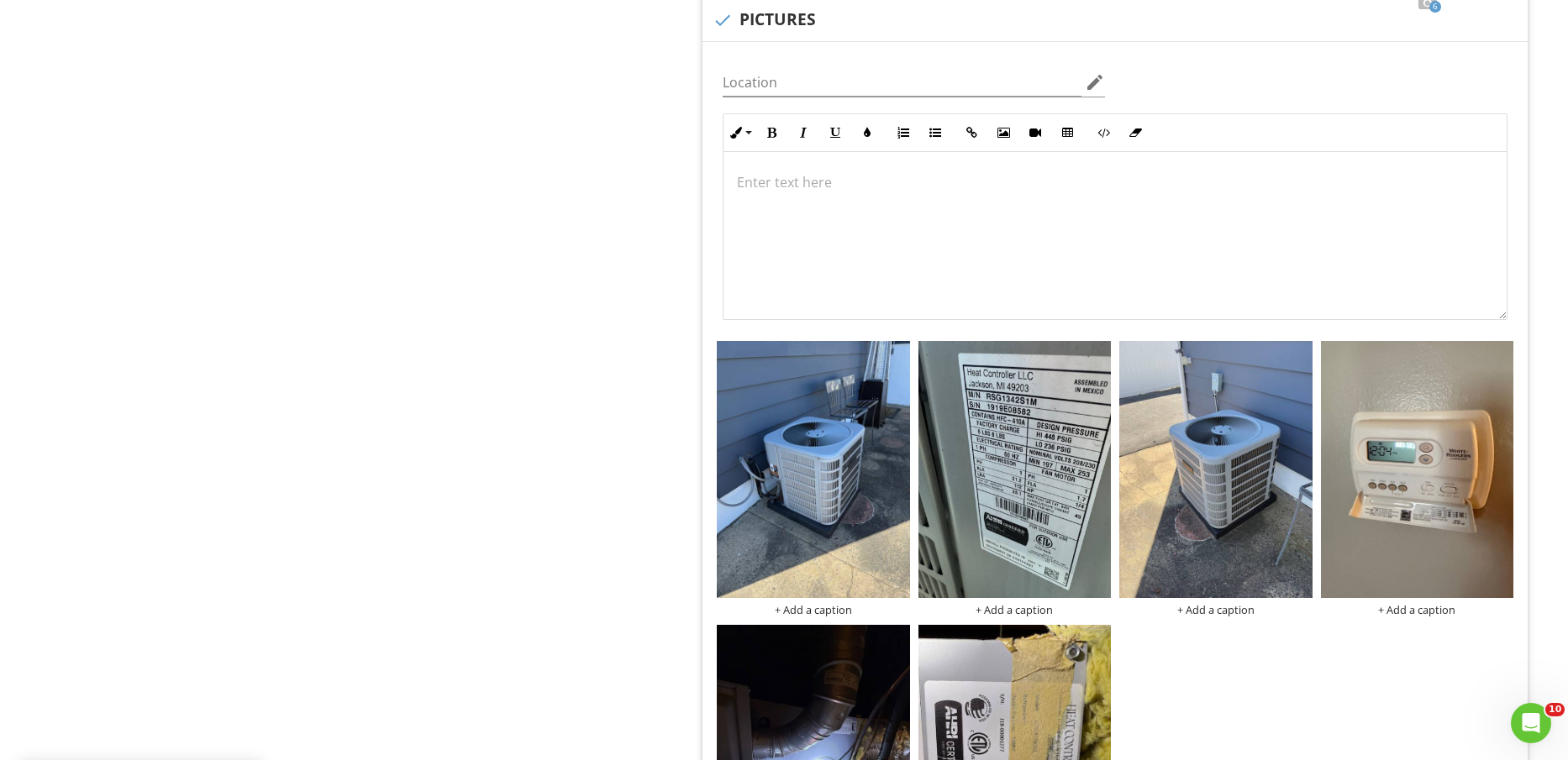
scroll to position [4096, 0]
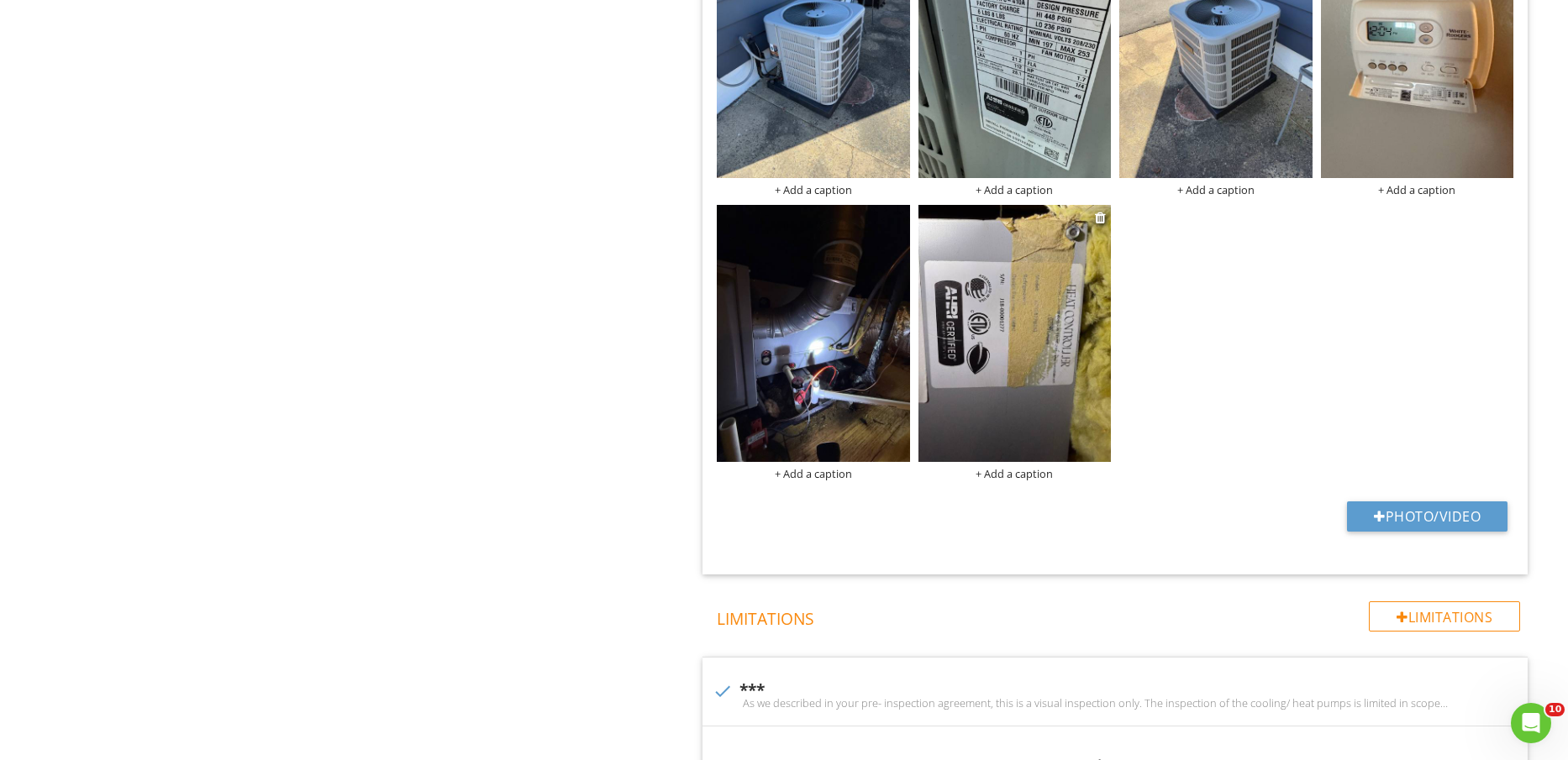
click at [1050, 366] on img at bounding box center [1015, 333] width 193 height 257
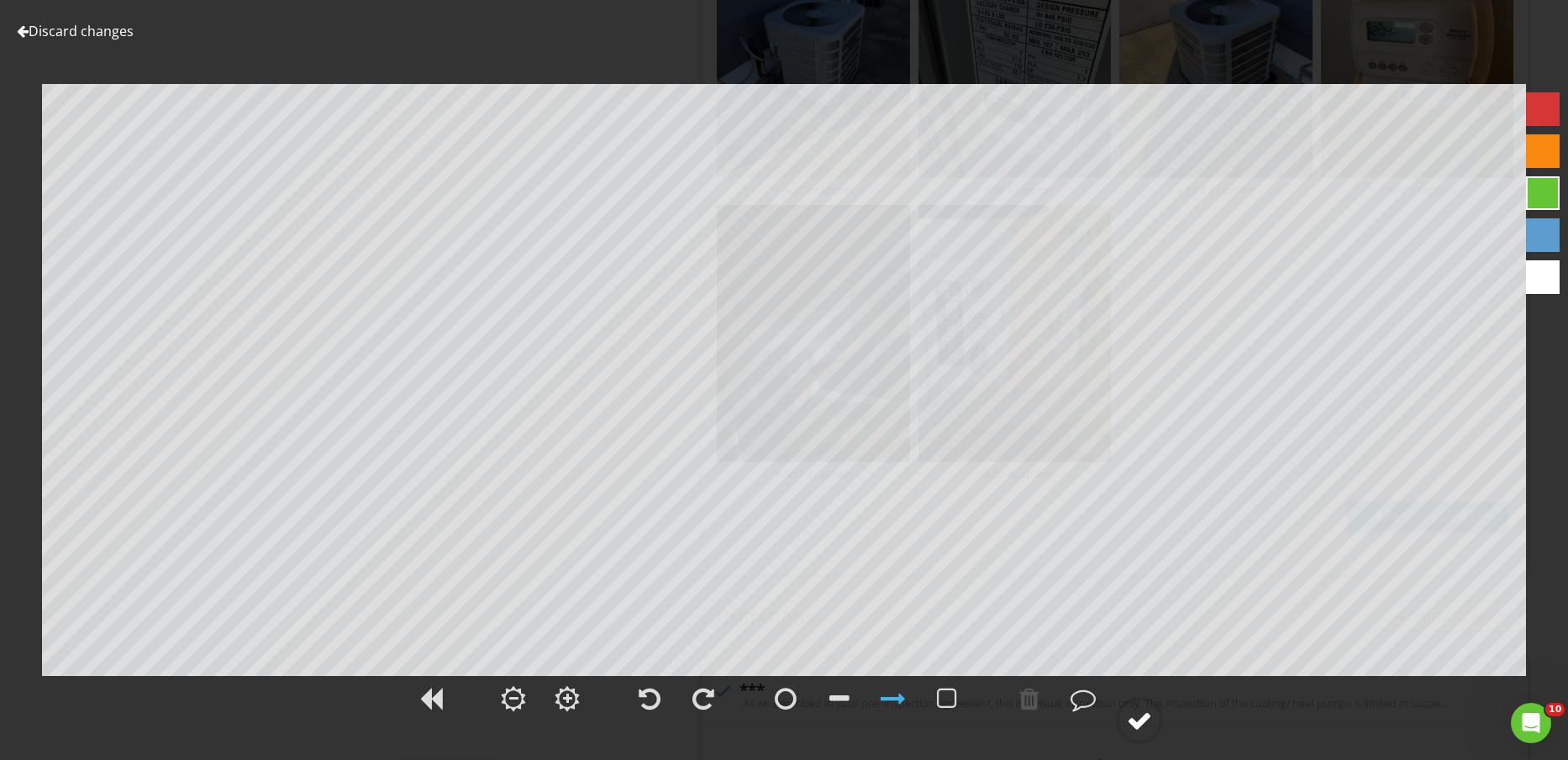
click at [1144, 714] on div at bounding box center [1139, 720] width 25 height 25
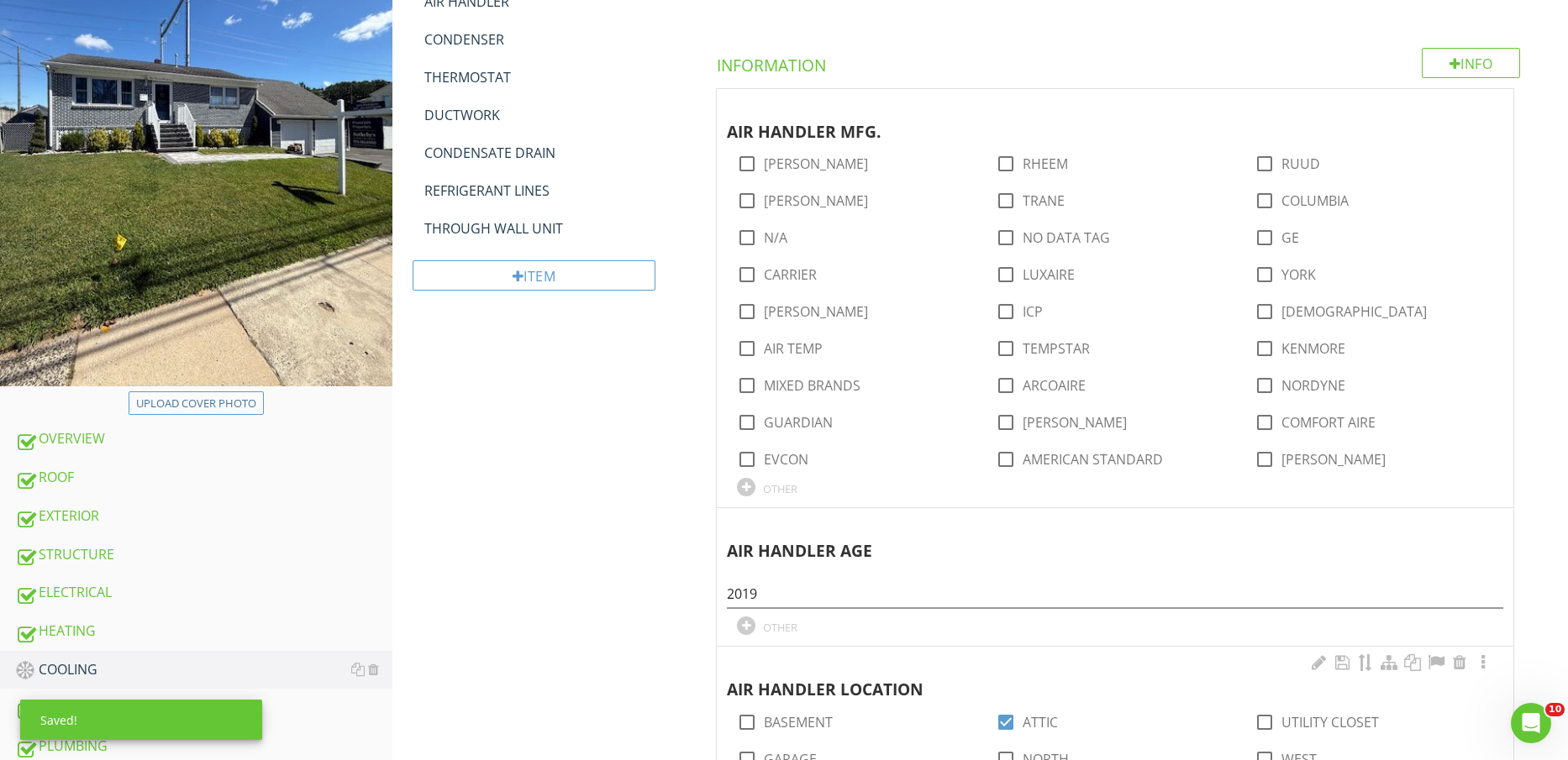
scroll to position [631, 0]
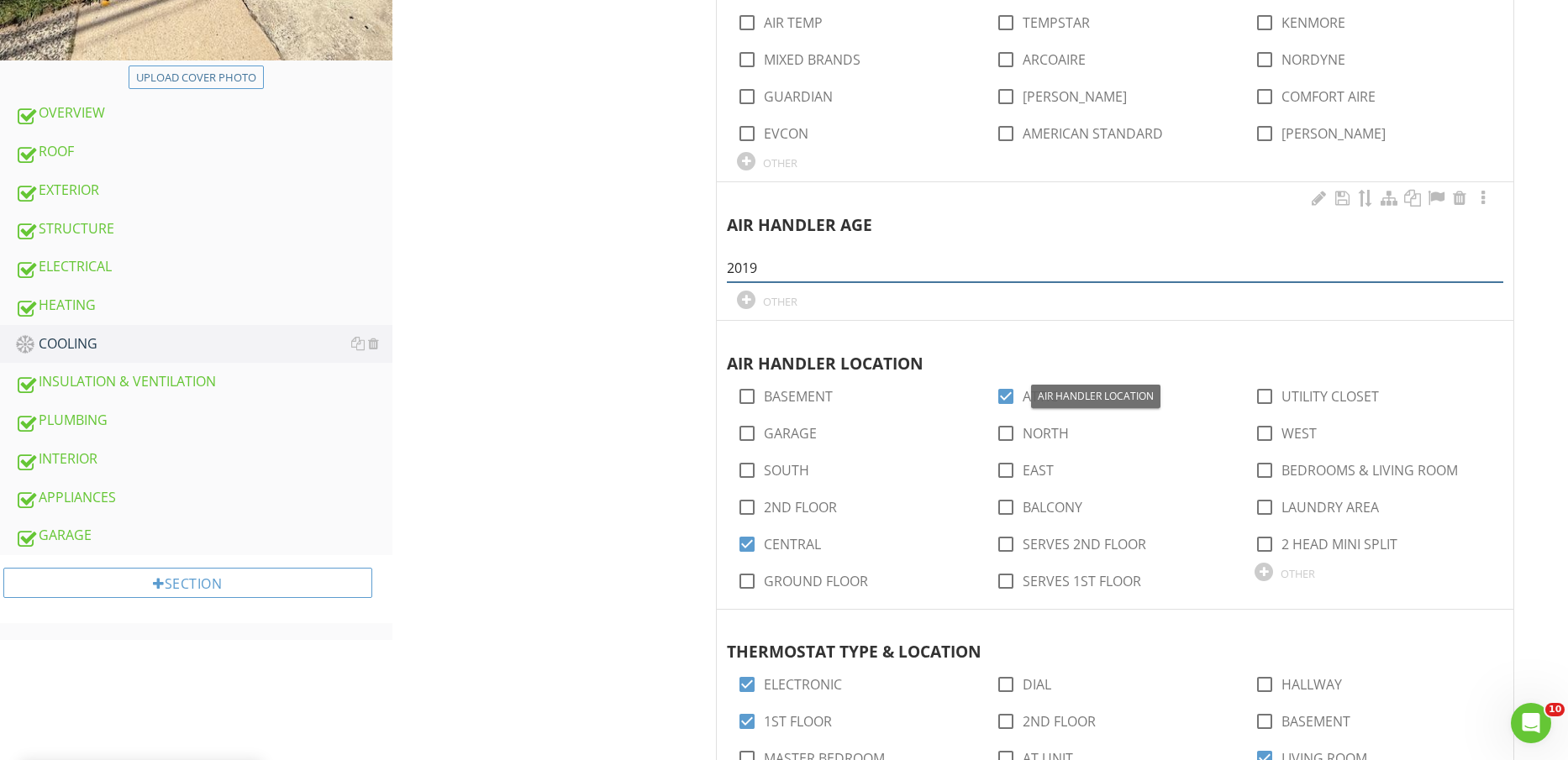
click at [803, 270] on input "2019" at bounding box center [1115, 268] width 776 height 27
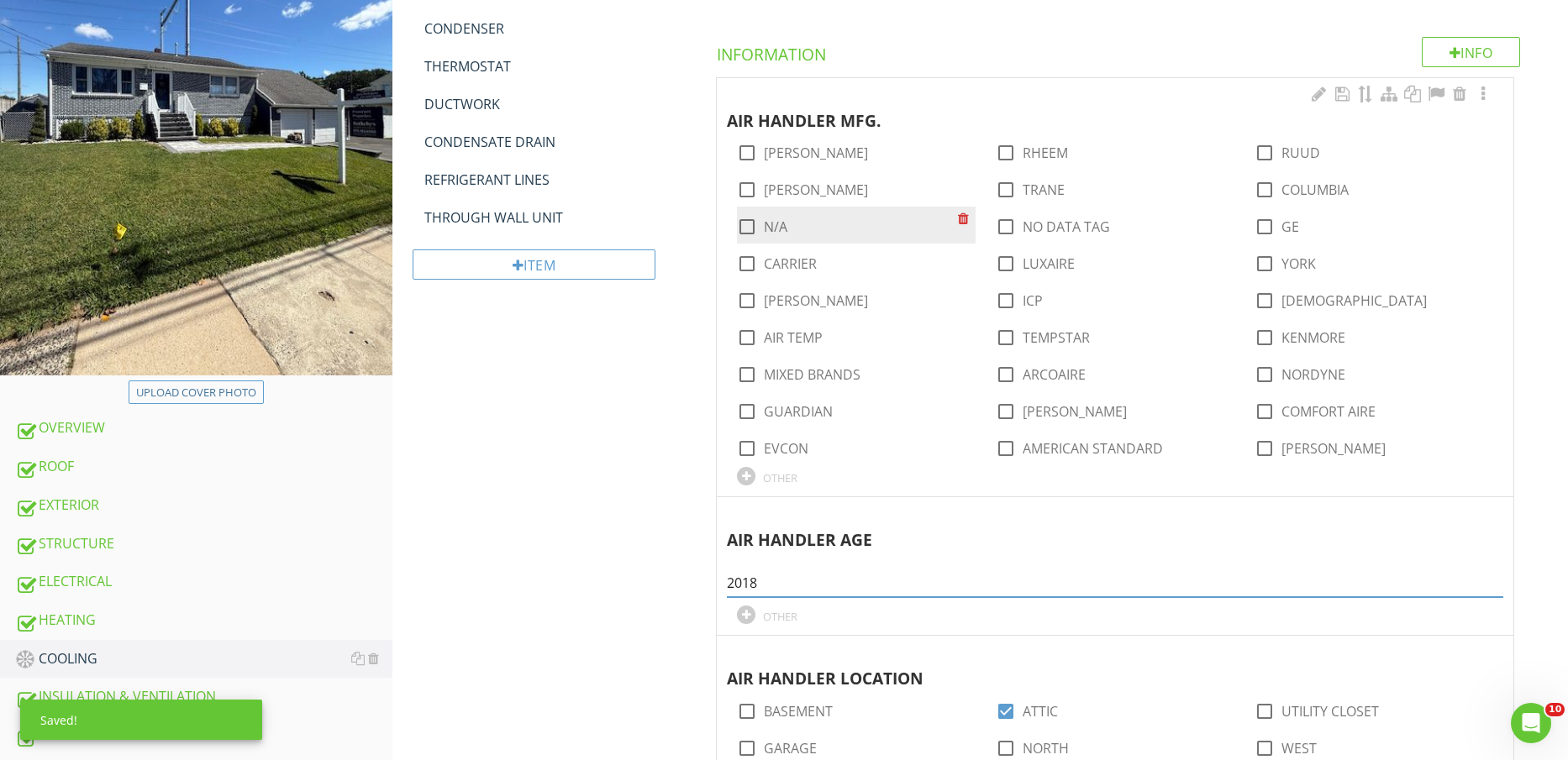
type input "2018"
click at [780, 222] on label "N/A" at bounding box center [775, 227] width 24 height 17
checkbox input "true"
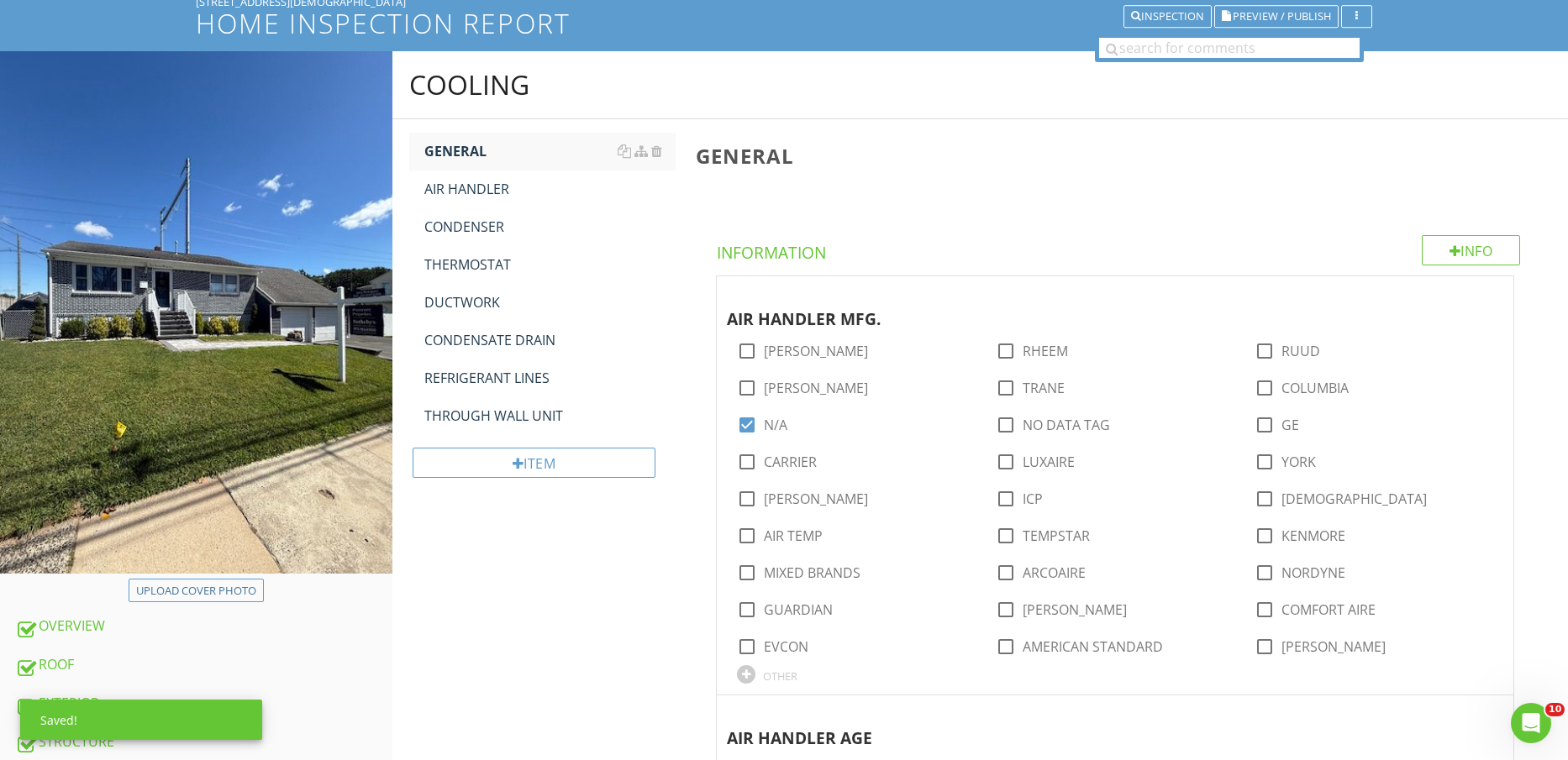
scroll to position [105, 0]
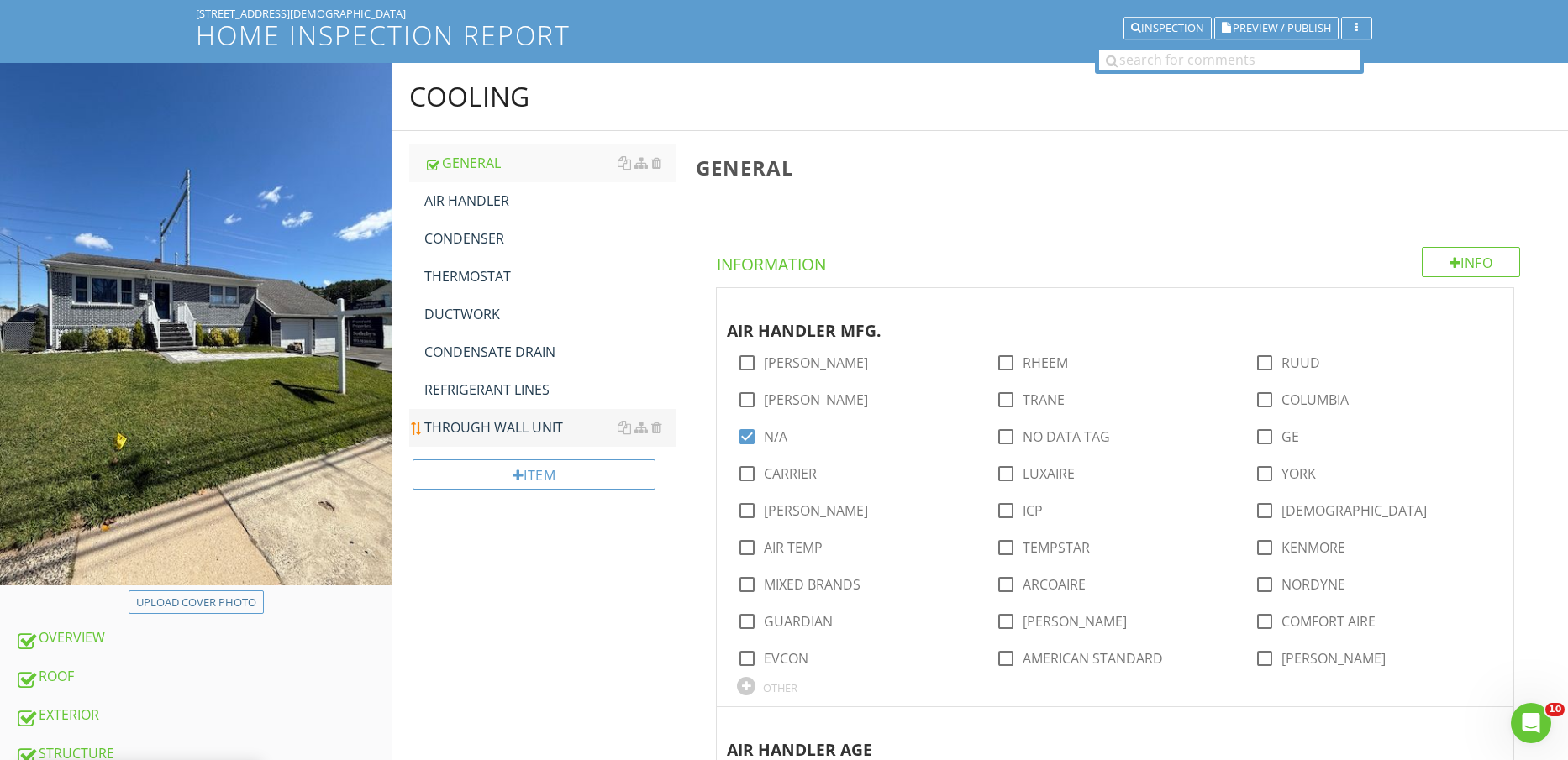
click at [492, 431] on div "THROUGH WALL UNIT" at bounding box center [549, 427] width 252 height 20
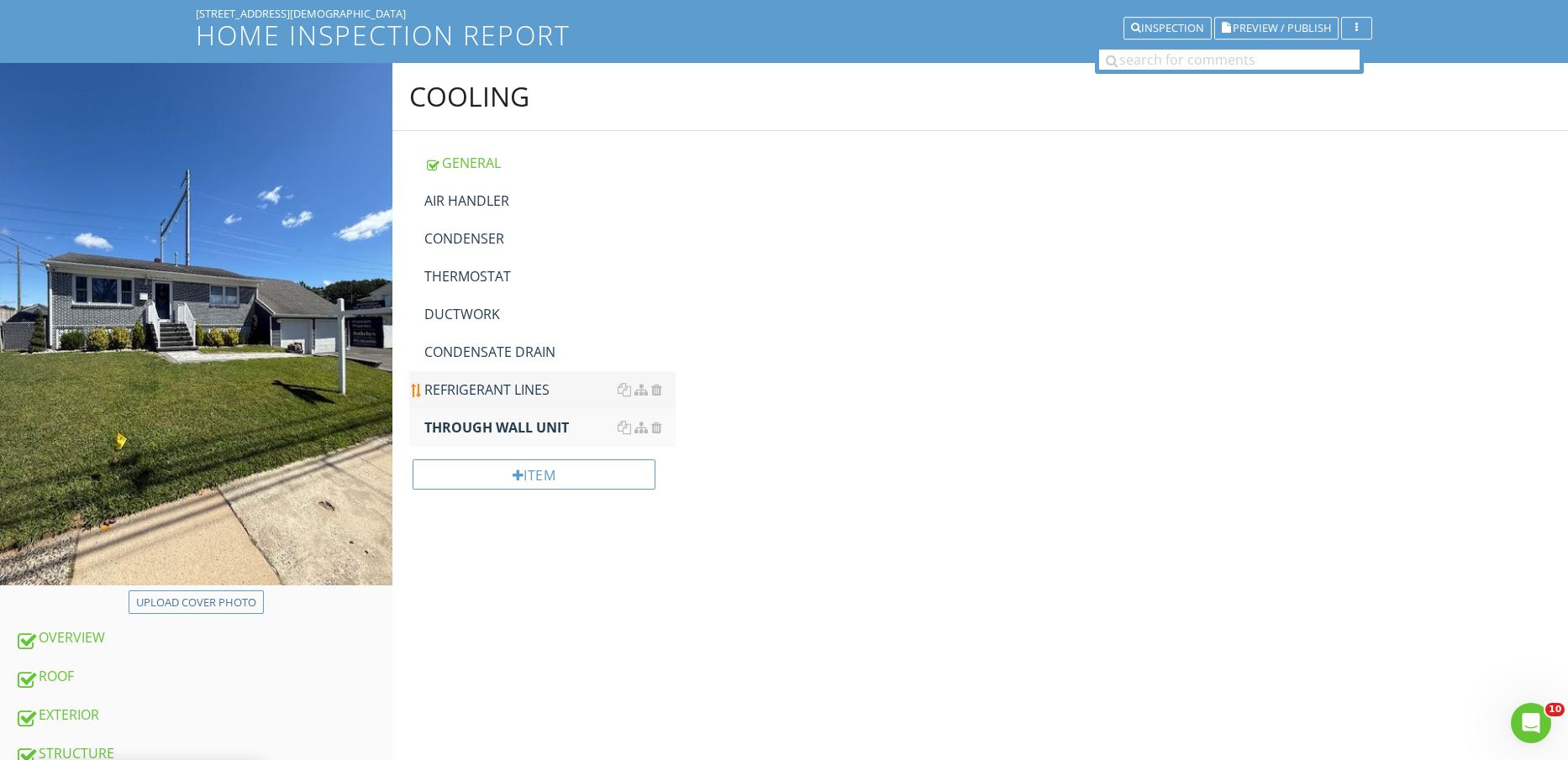
click at [480, 396] on div "REFRIGERANT LINES" at bounding box center [549, 389] width 252 height 20
click at [478, 363] on link "CONDENSATE DRAIN" at bounding box center [549, 351] width 252 height 37
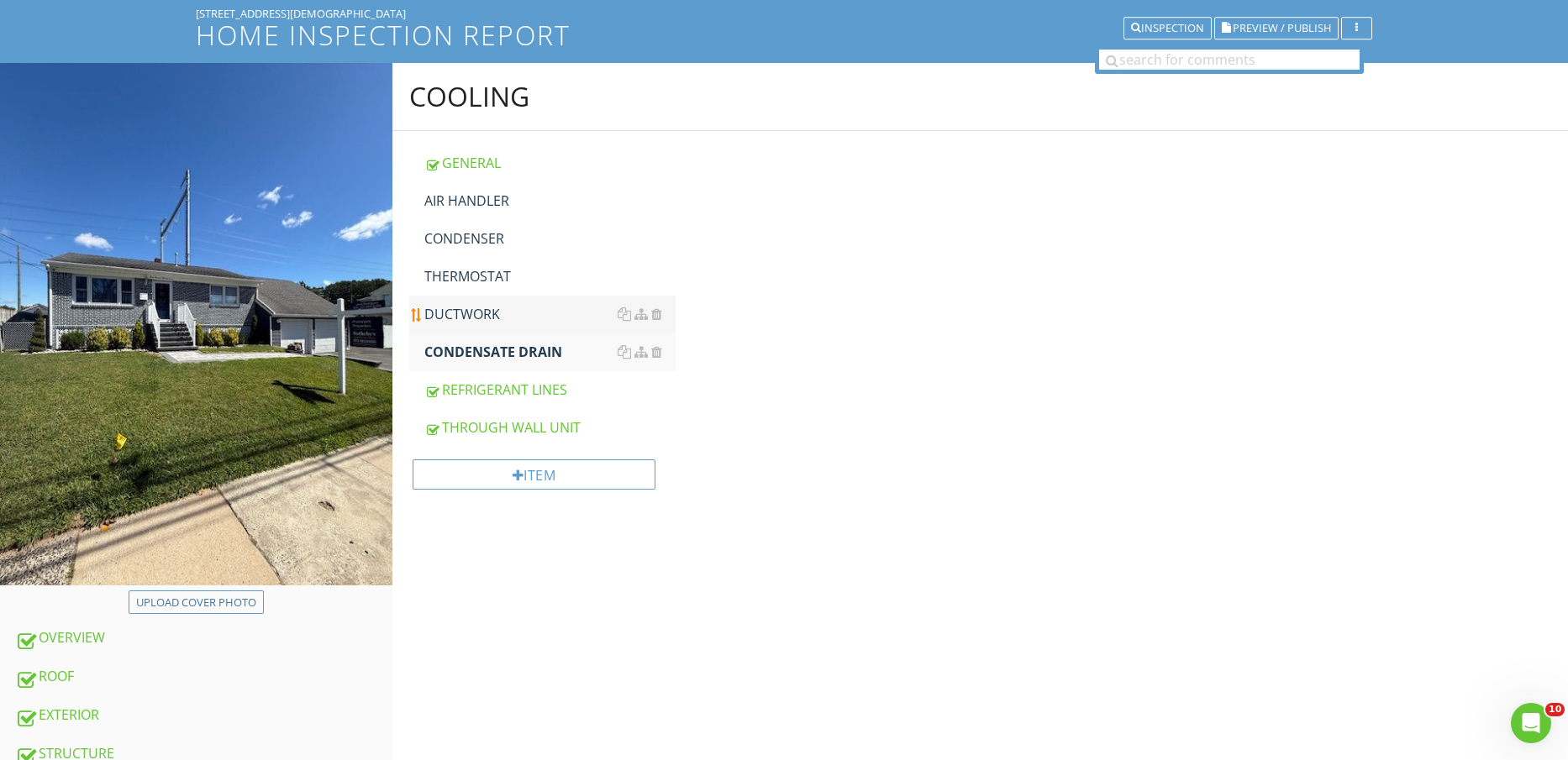
click at [475, 316] on div "DUCTWORK" at bounding box center [549, 313] width 252 height 20
click at [471, 272] on div "THERMOSTAT" at bounding box center [549, 276] width 252 height 20
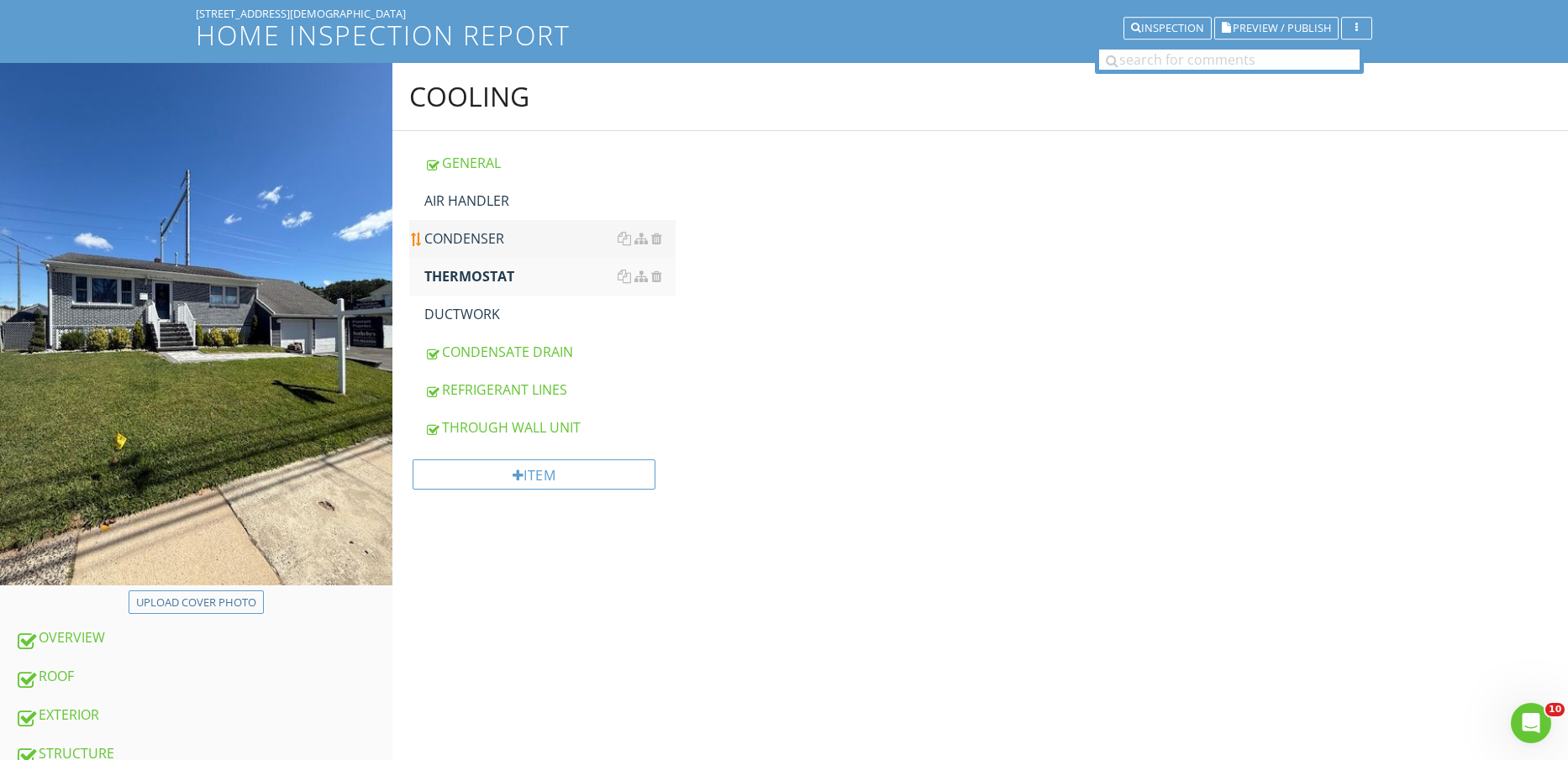
click at [470, 237] on div "CONDENSER" at bounding box center [549, 238] width 252 height 20
click at [472, 207] on div "AIR HANDLER" at bounding box center [549, 200] width 252 height 20
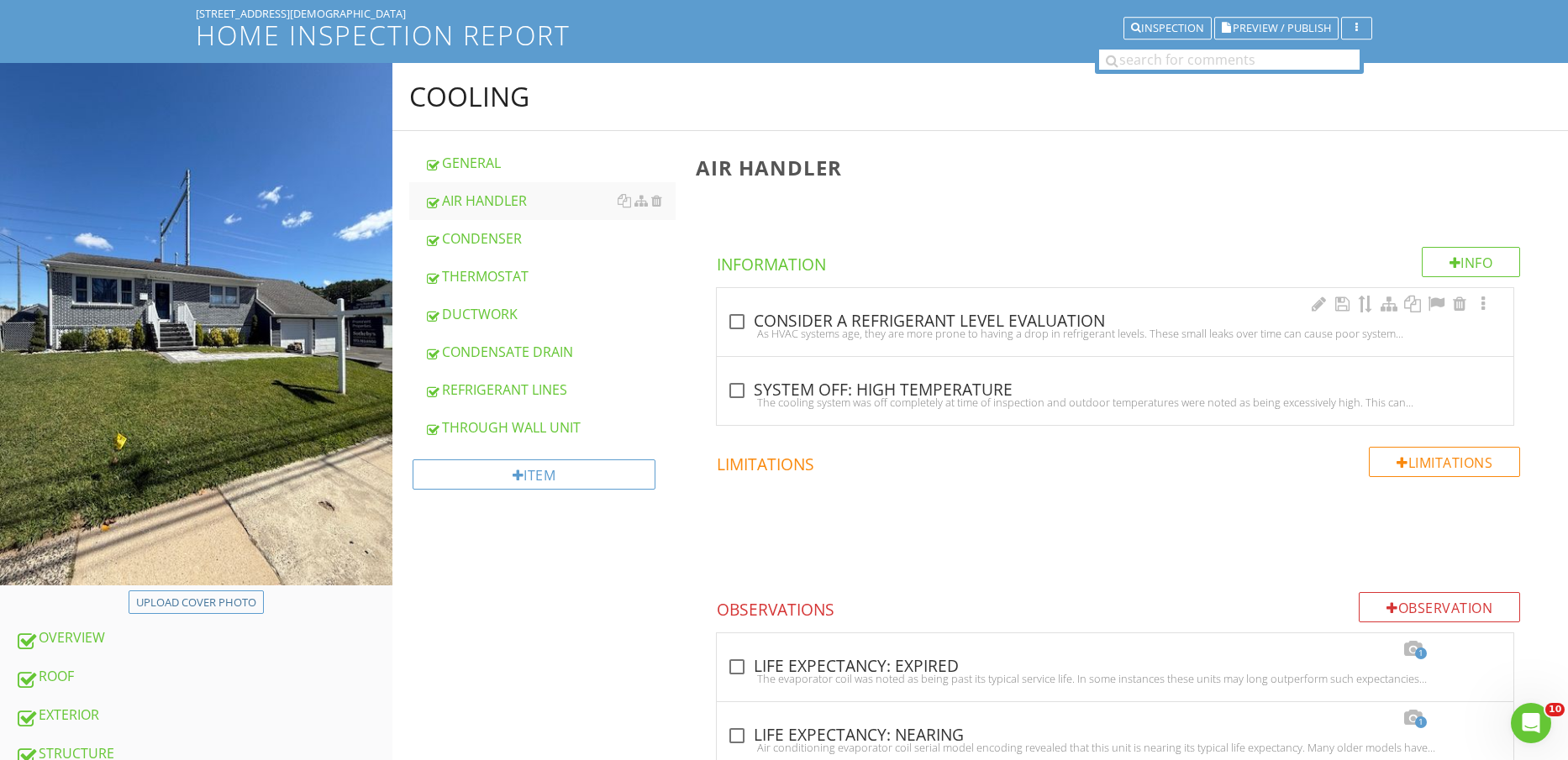
click at [801, 317] on div "check_box_outline_blank CONSIDER A REFRIGERANT LEVEL EVALUATION" at bounding box center [1115, 321] width 776 height 20
checkbox input "true"
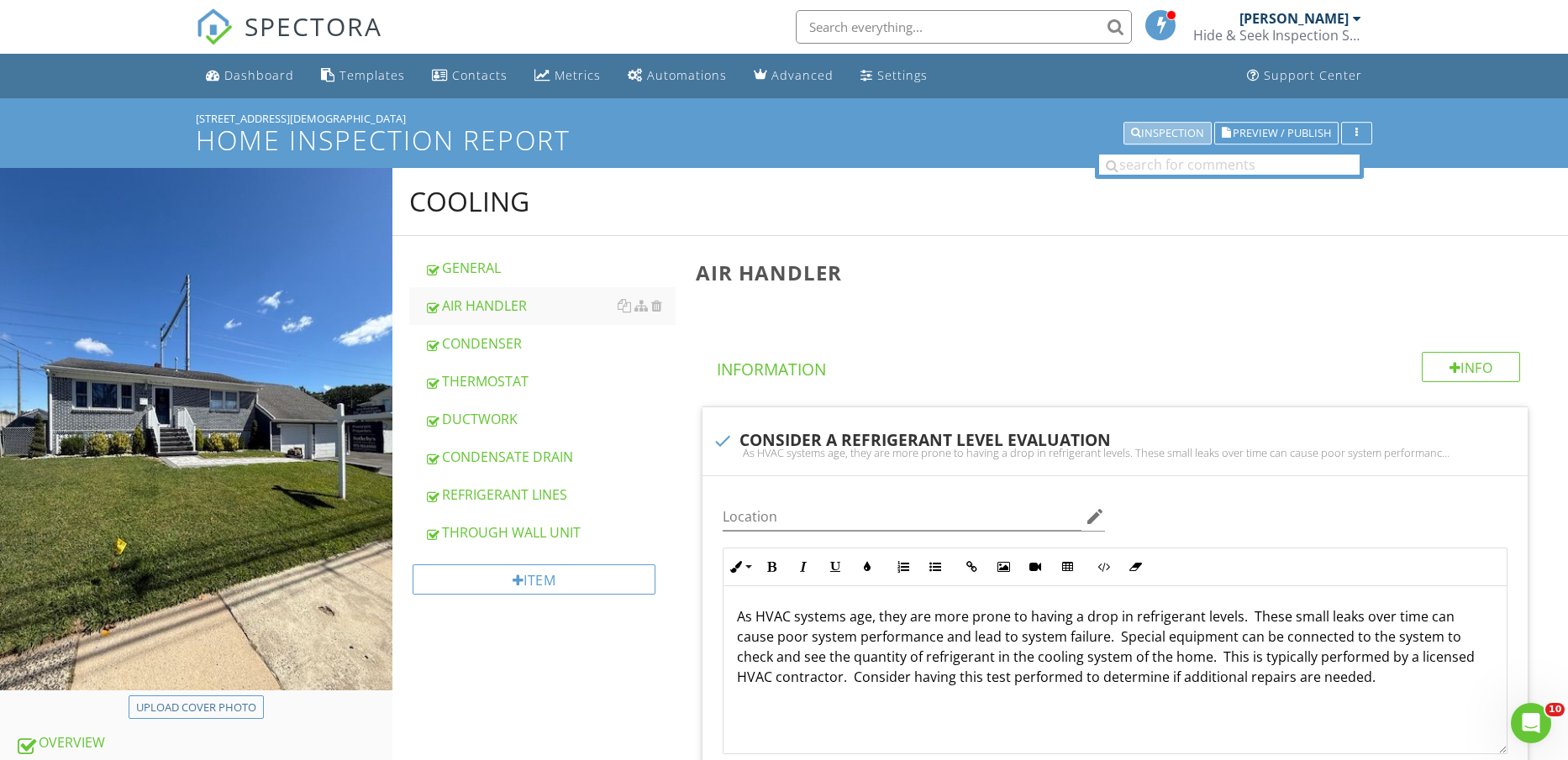
click at [1170, 134] on div "Inspection" at bounding box center [1167, 133] width 73 height 11
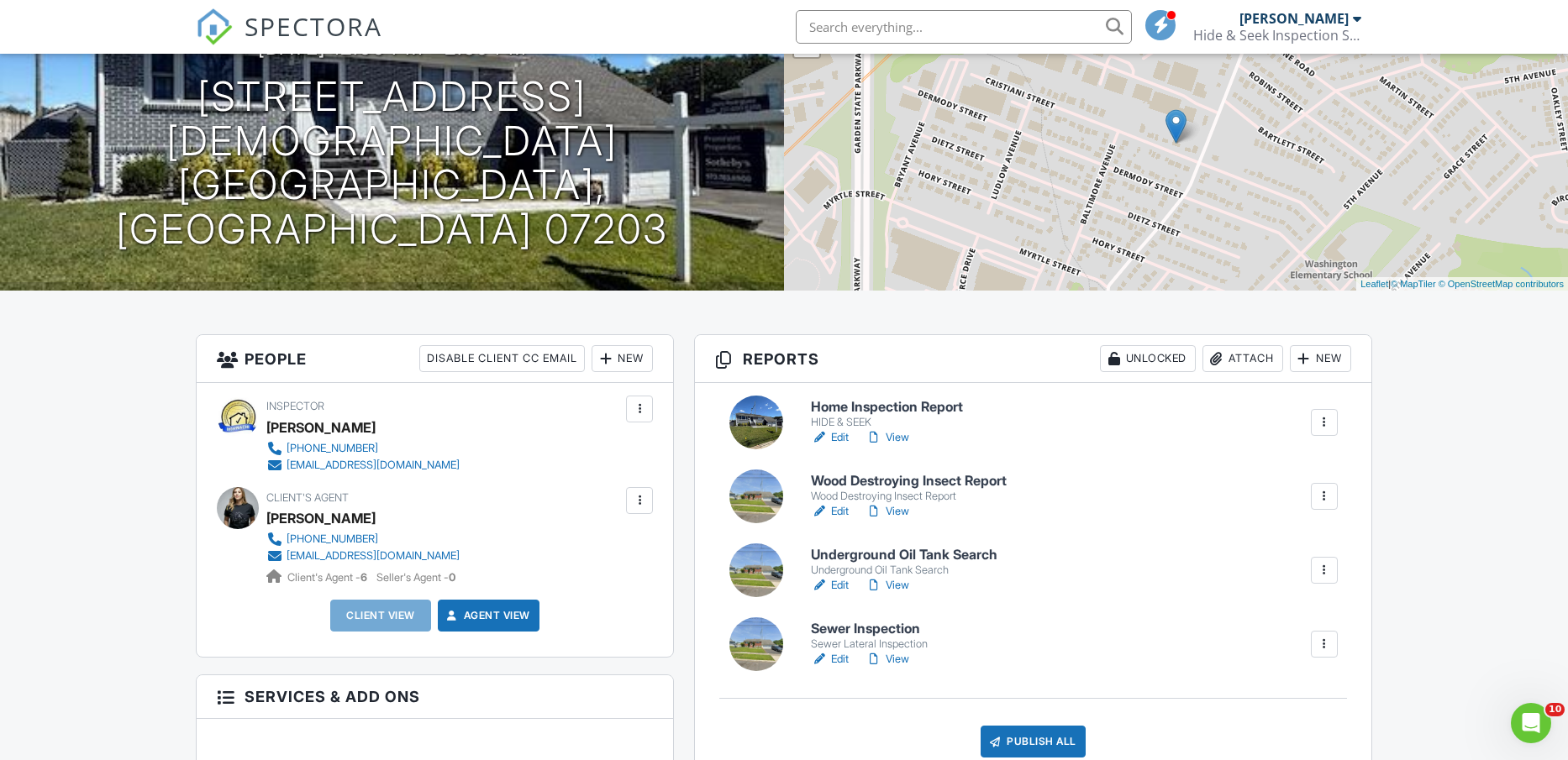
scroll to position [211, 0]
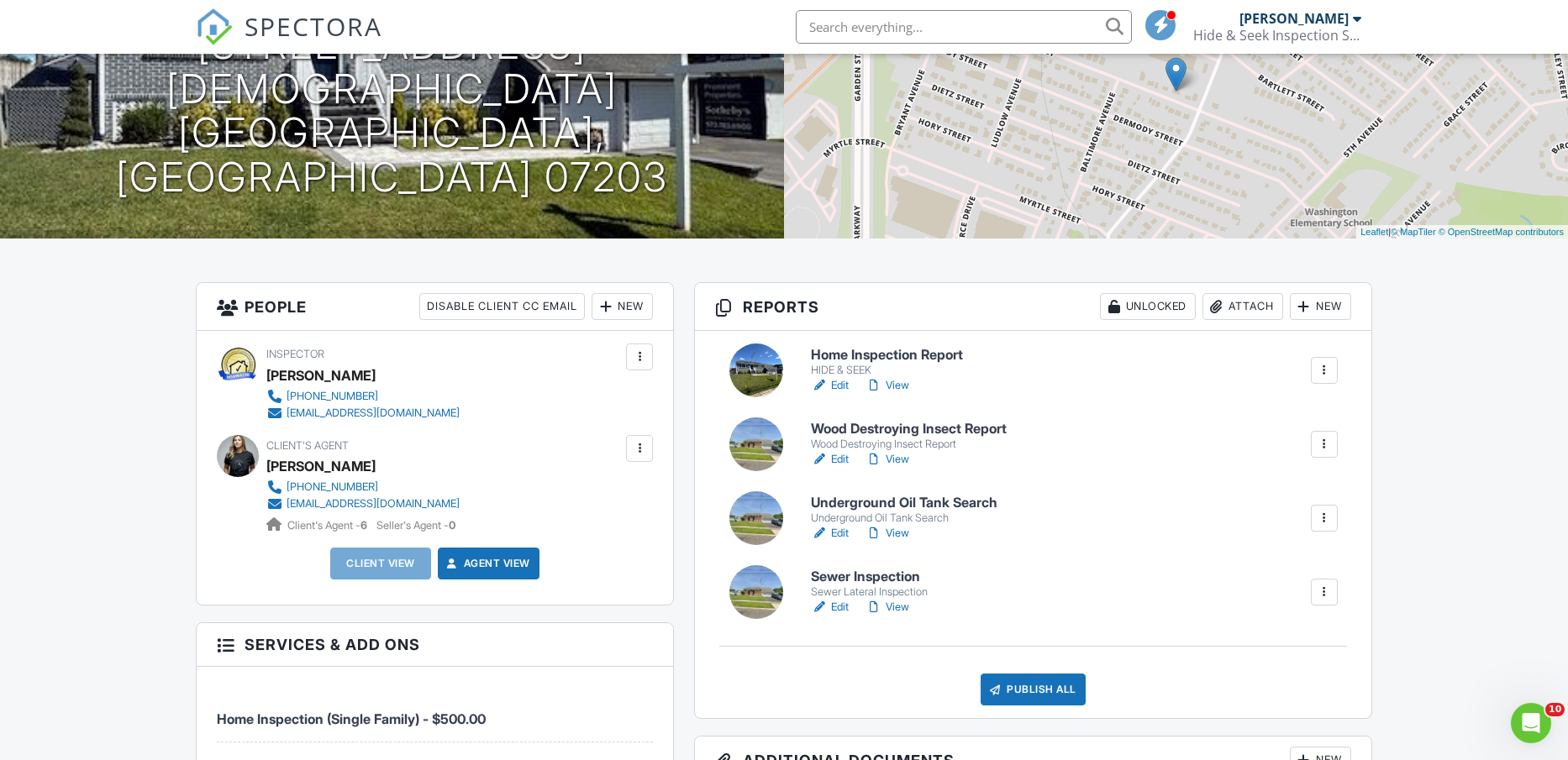
click at [834, 457] on link "Edit" at bounding box center [830, 460] width 38 height 17
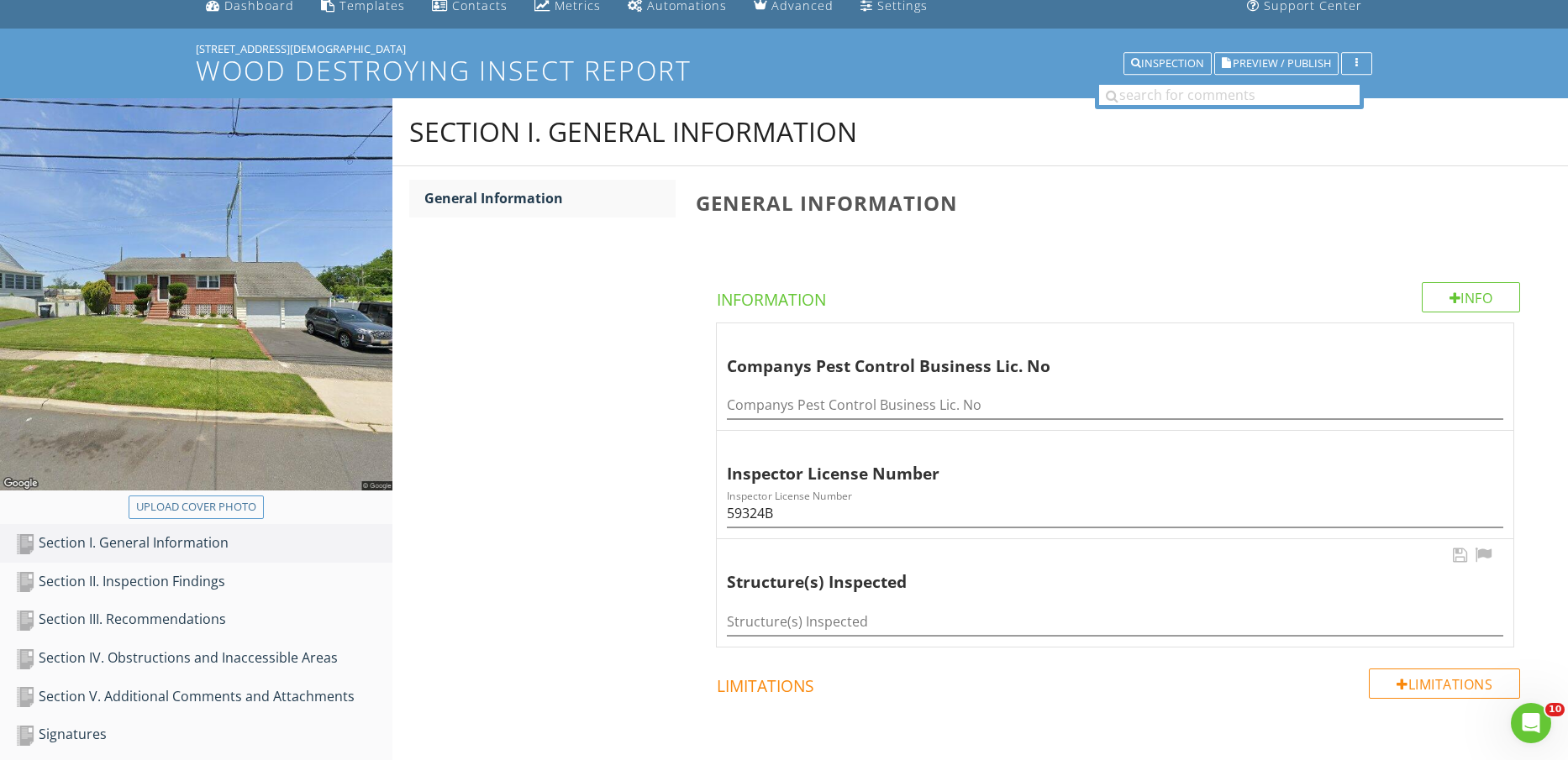
scroll to position [105, 0]
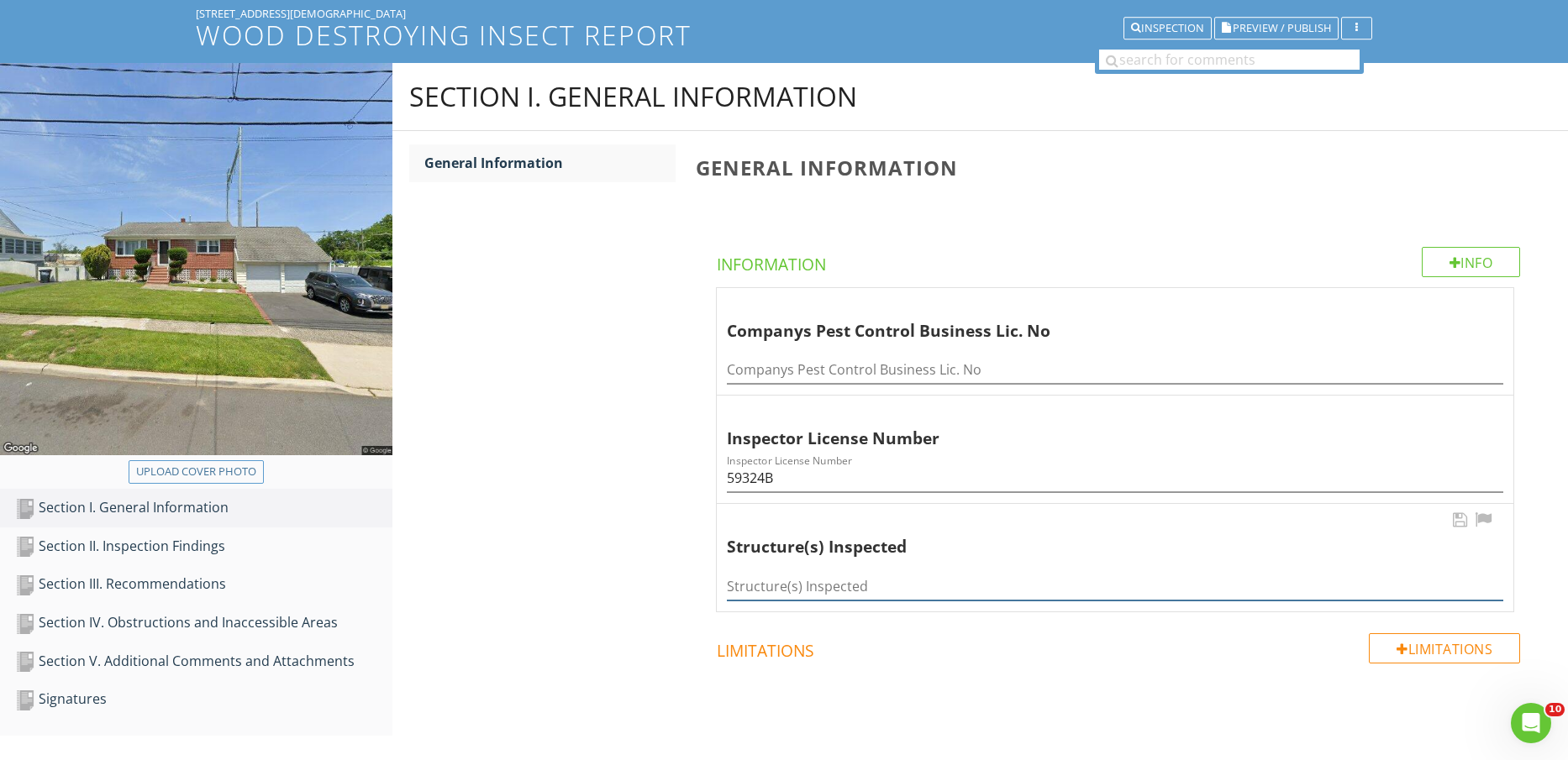
click at [921, 589] on input "Structure(s) Inspected" at bounding box center [1115, 586] width 776 height 27
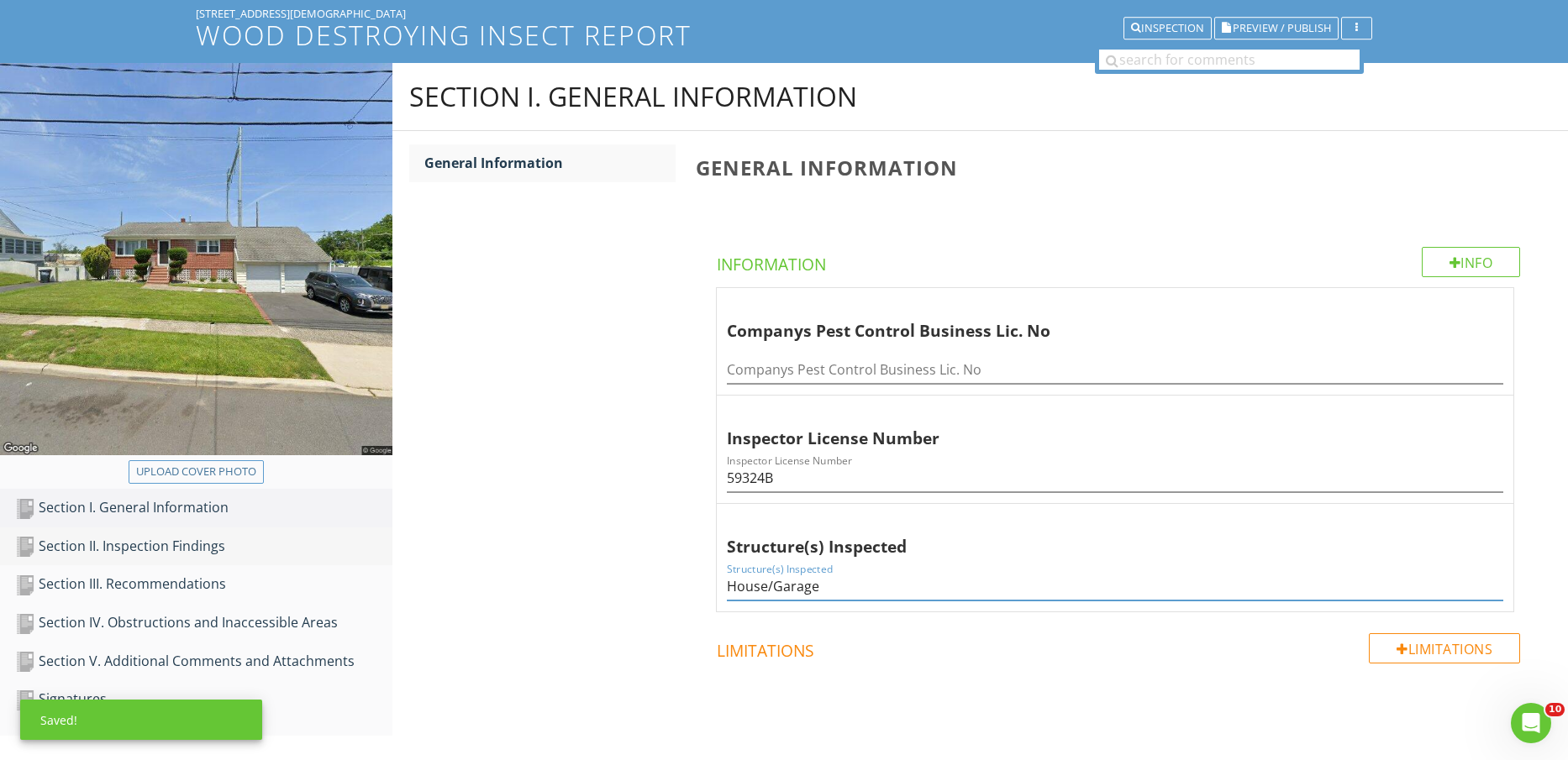
type input "House/Garage"
click at [177, 551] on div "Section II. Inspection Findings" at bounding box center [204, 547] width 378 height 22
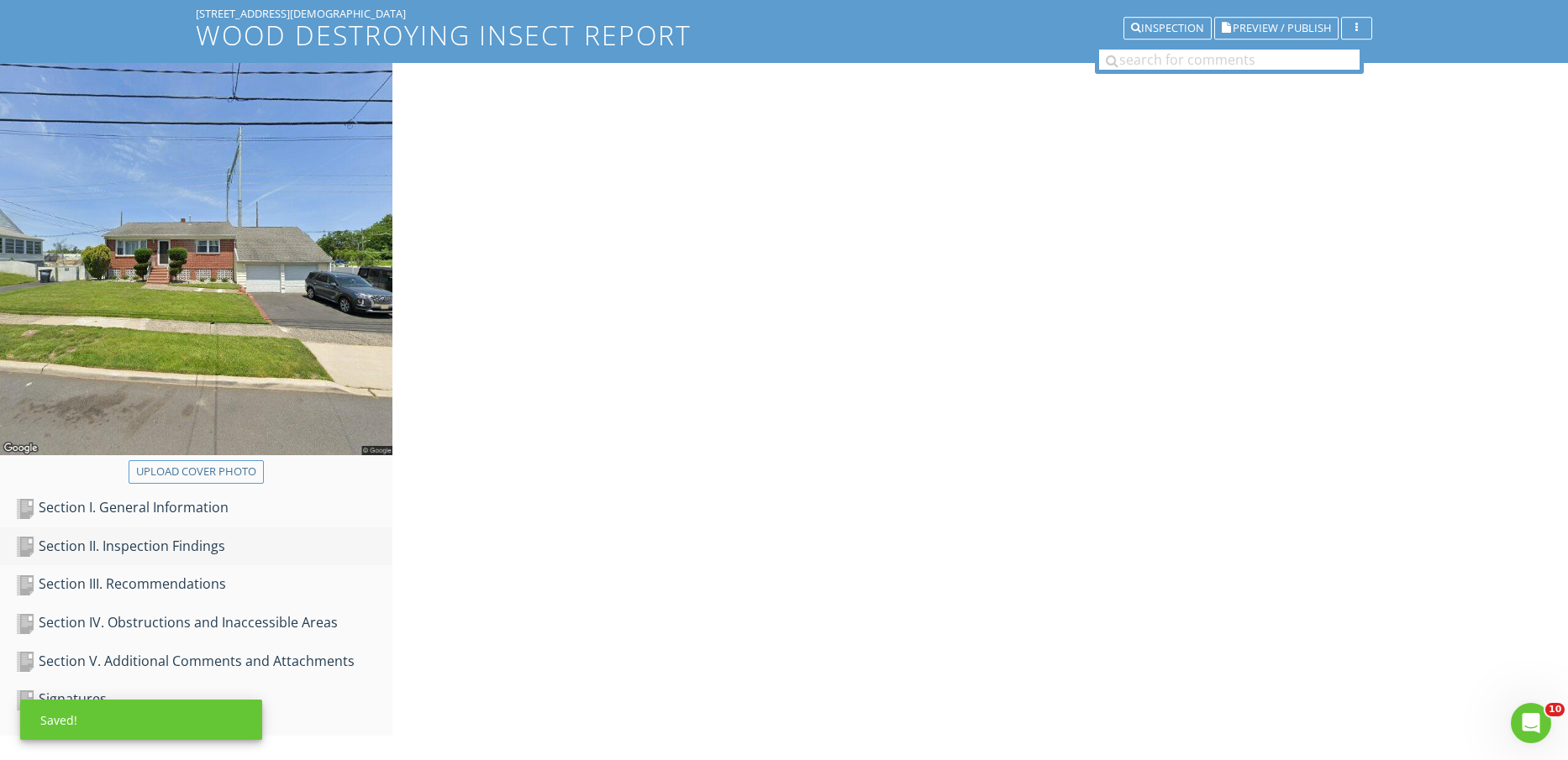
scroll to position [98, 0]
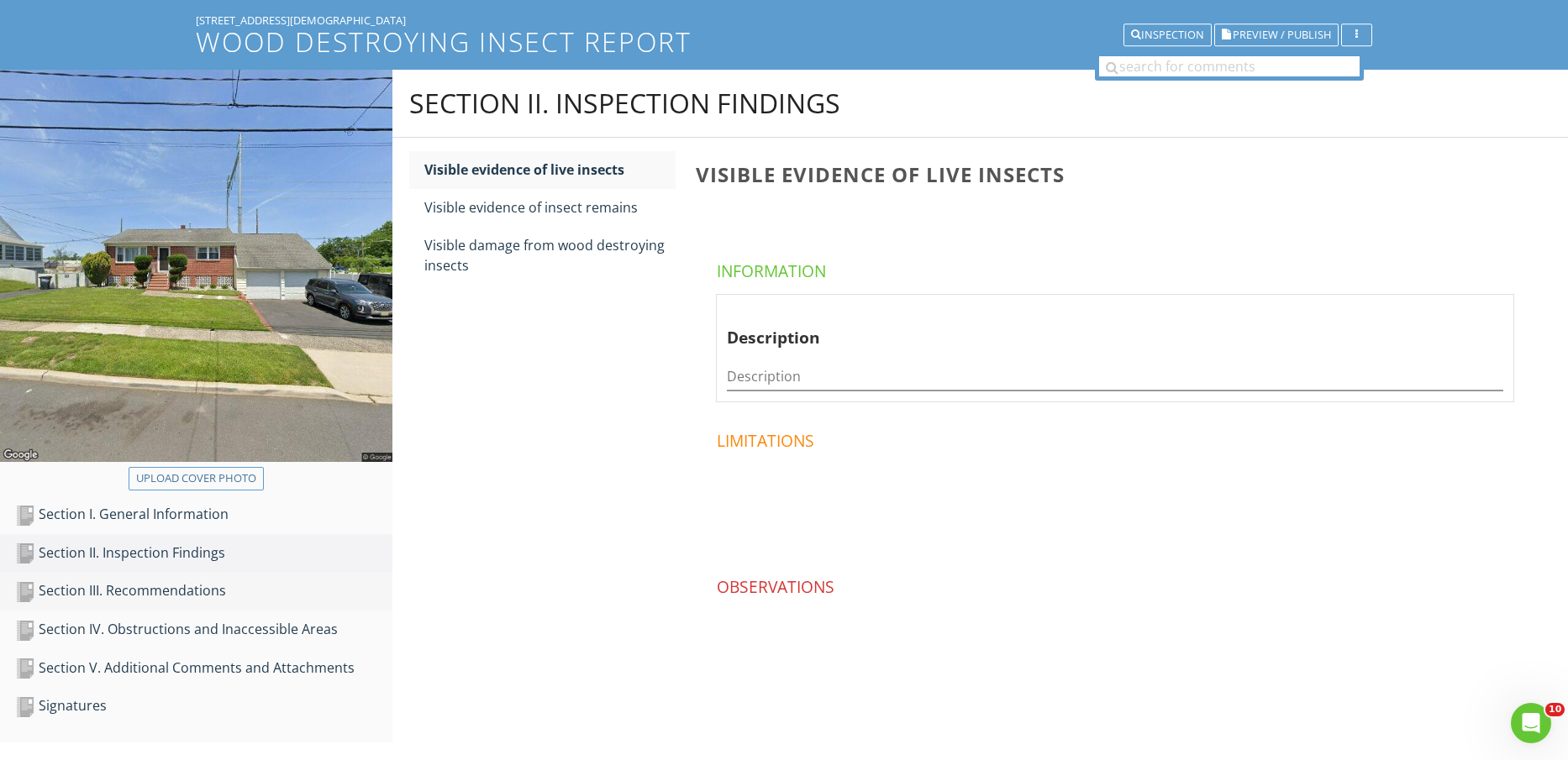
click at [146, 582] on div "Section III. Recommendations" at bounding box center [204, 591] width 378 height 22
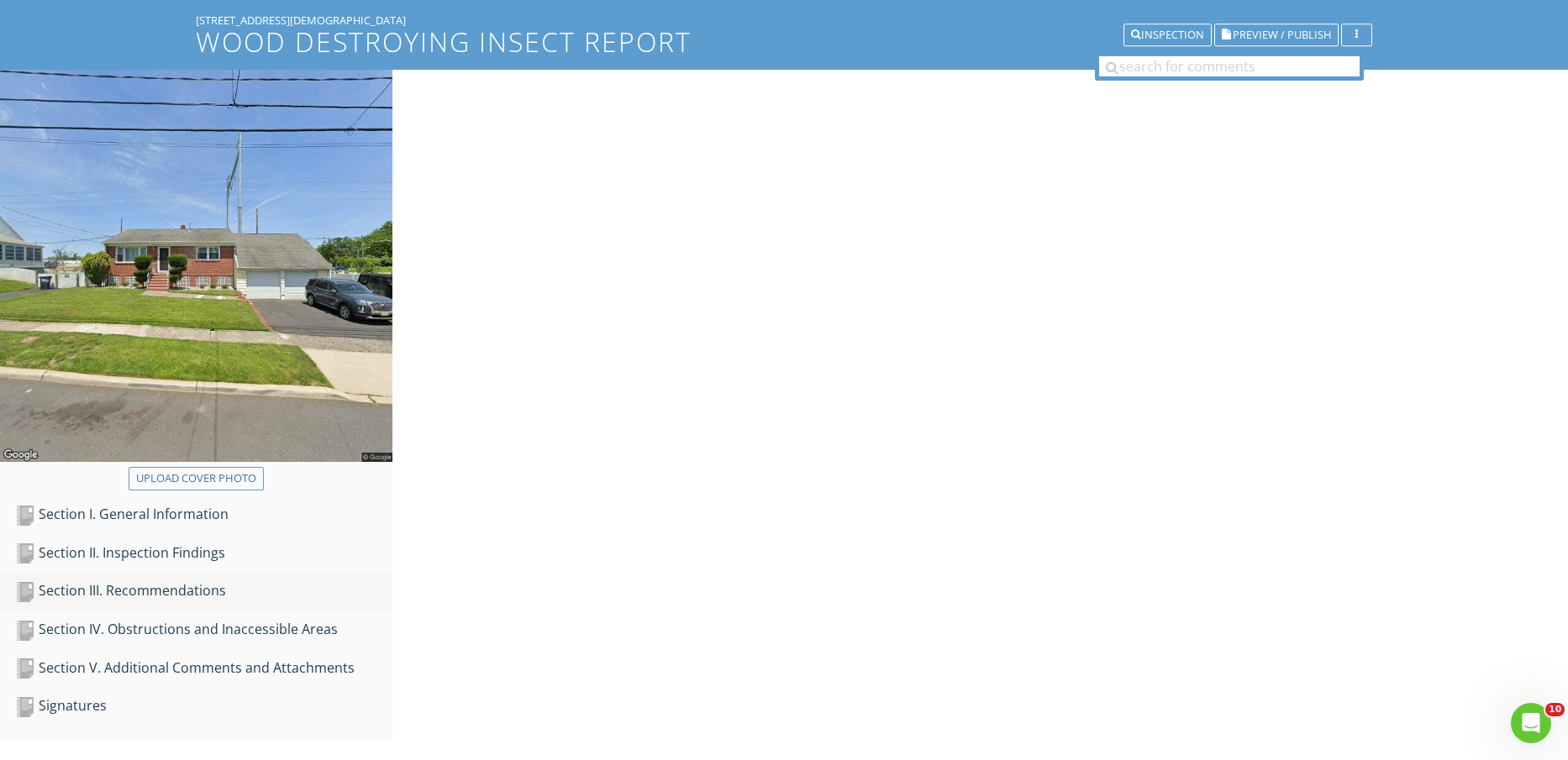
scroll to position [105, 0]
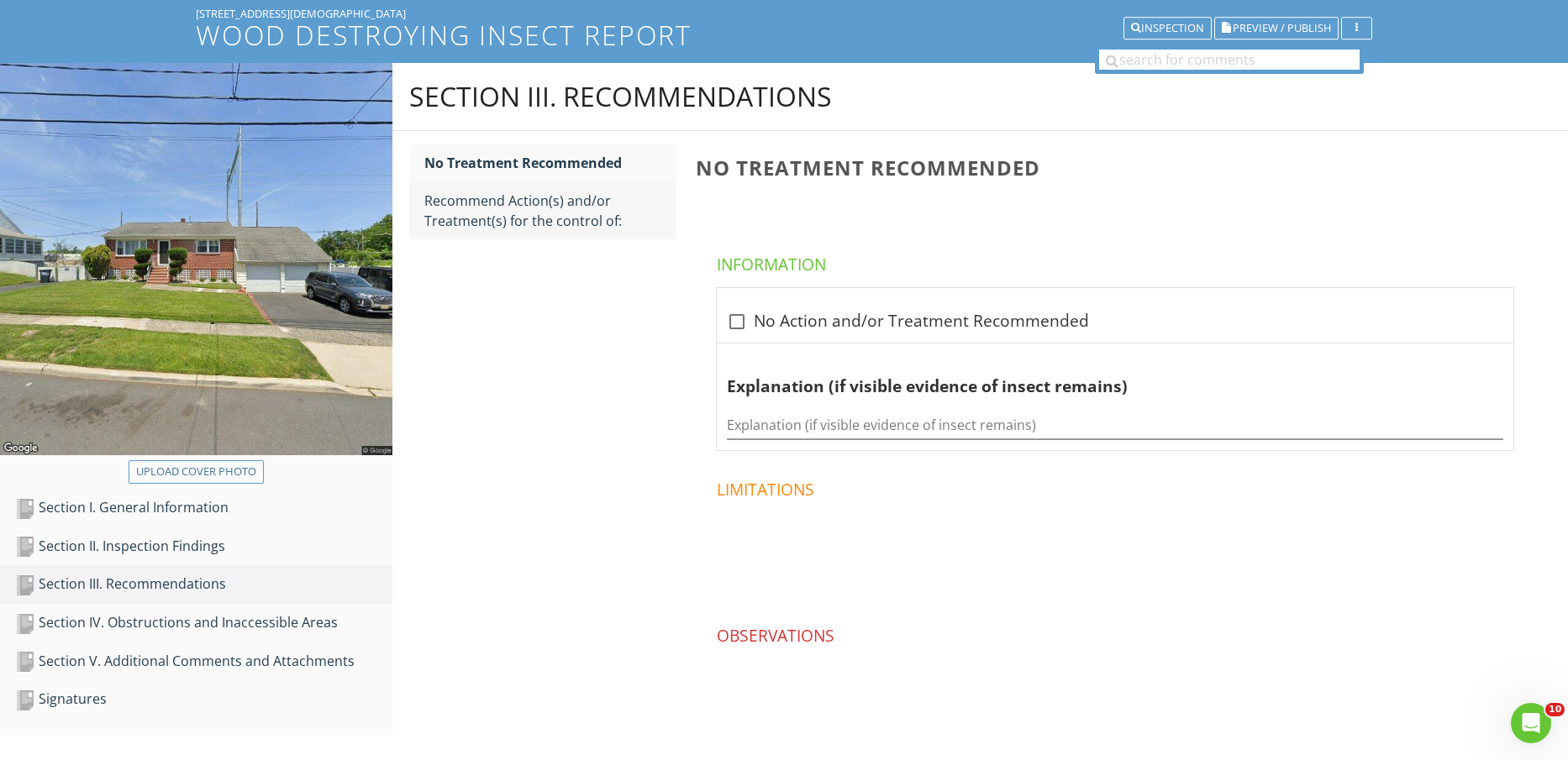
click at [508, 211] on div "Recommend Action(s) and/or Treatment(s) for the control of:" at bounding box center [549, 211] width 252 height 41
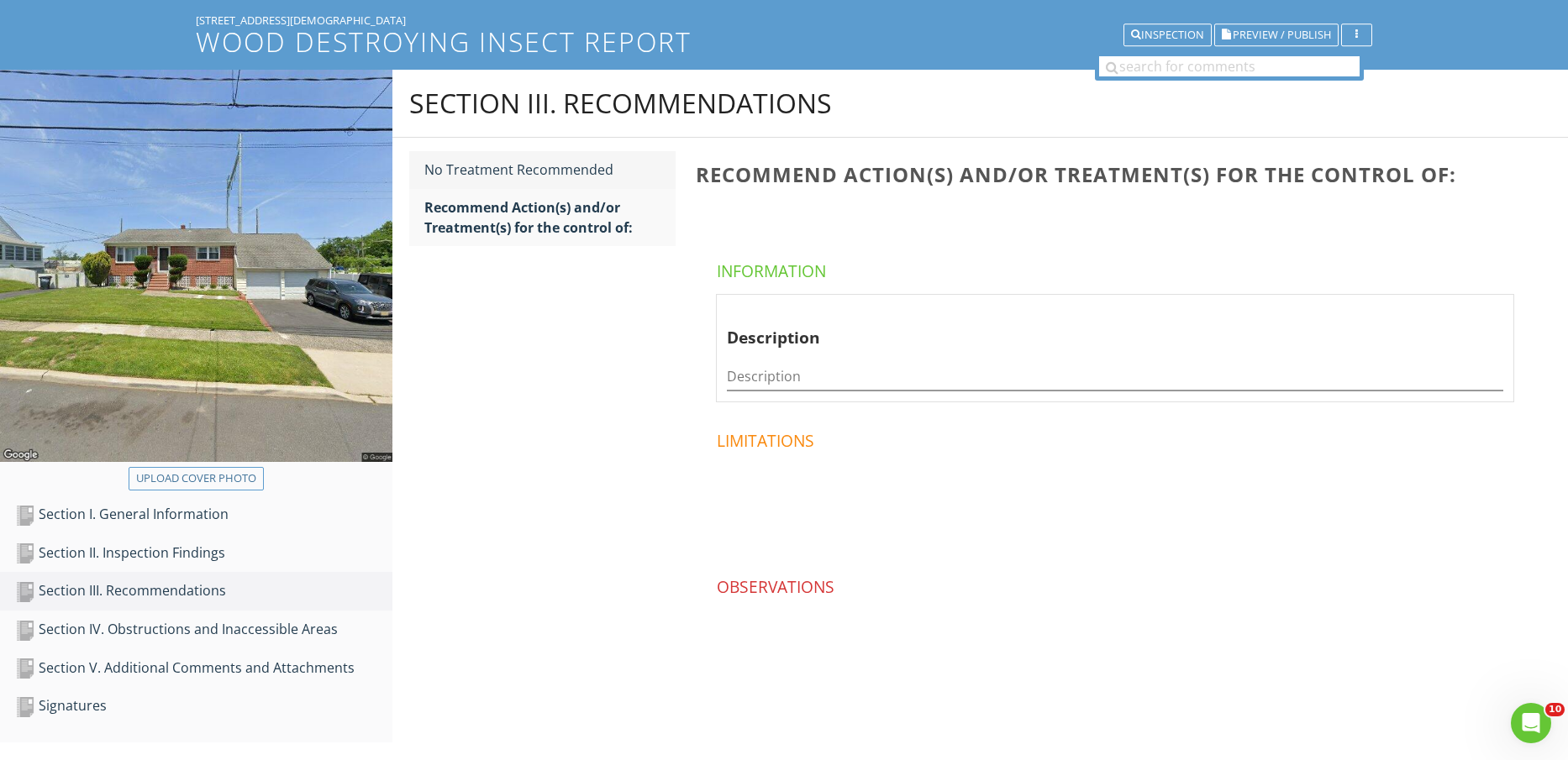
click at [556, 163] on div "No Treatment Recommended" at bounding box center [549, 169] width 252 height 20
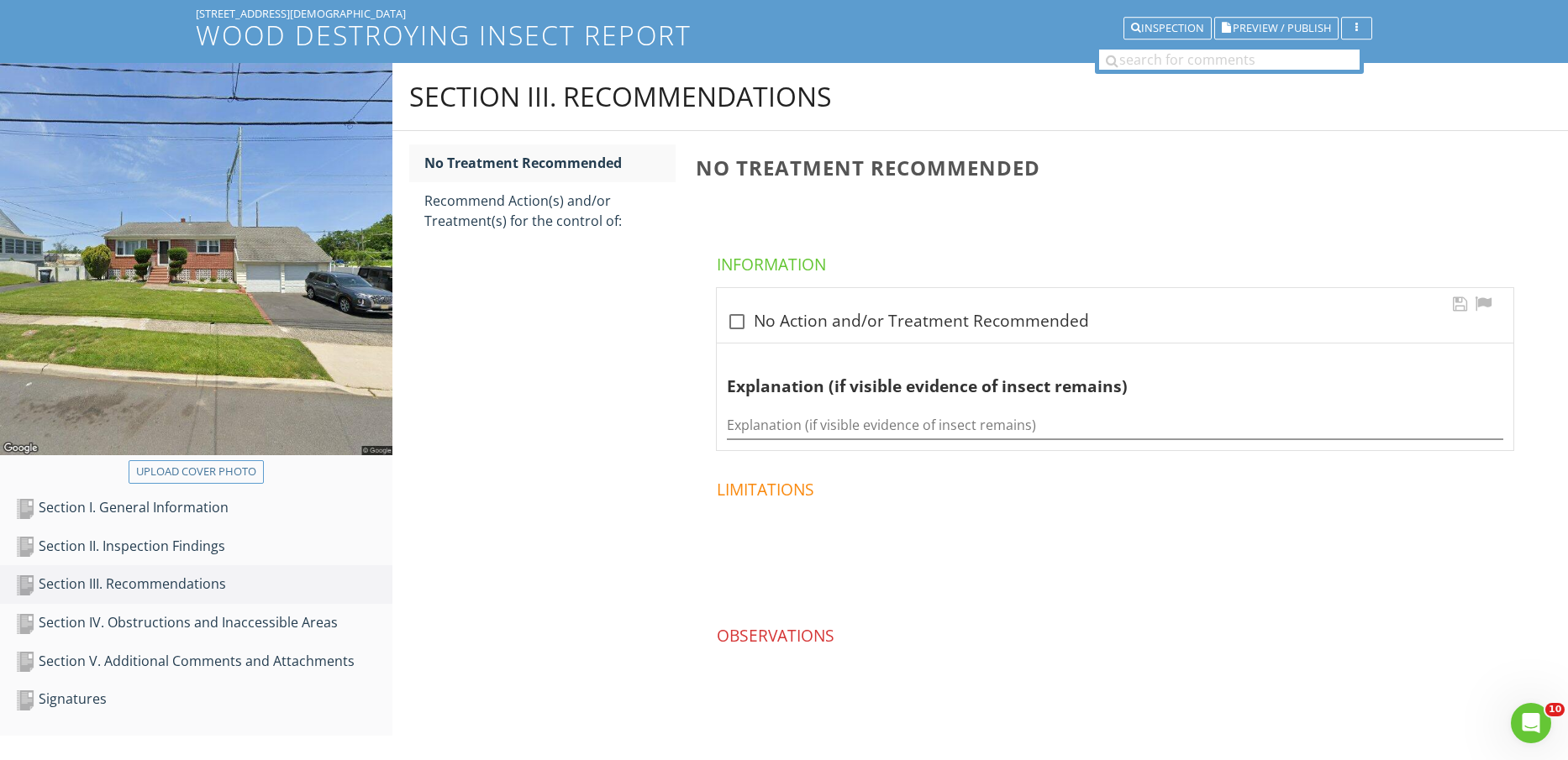
click at [742, 325] on div at bounding box center [736, 322] width 28 height 28
checkbox input "true"
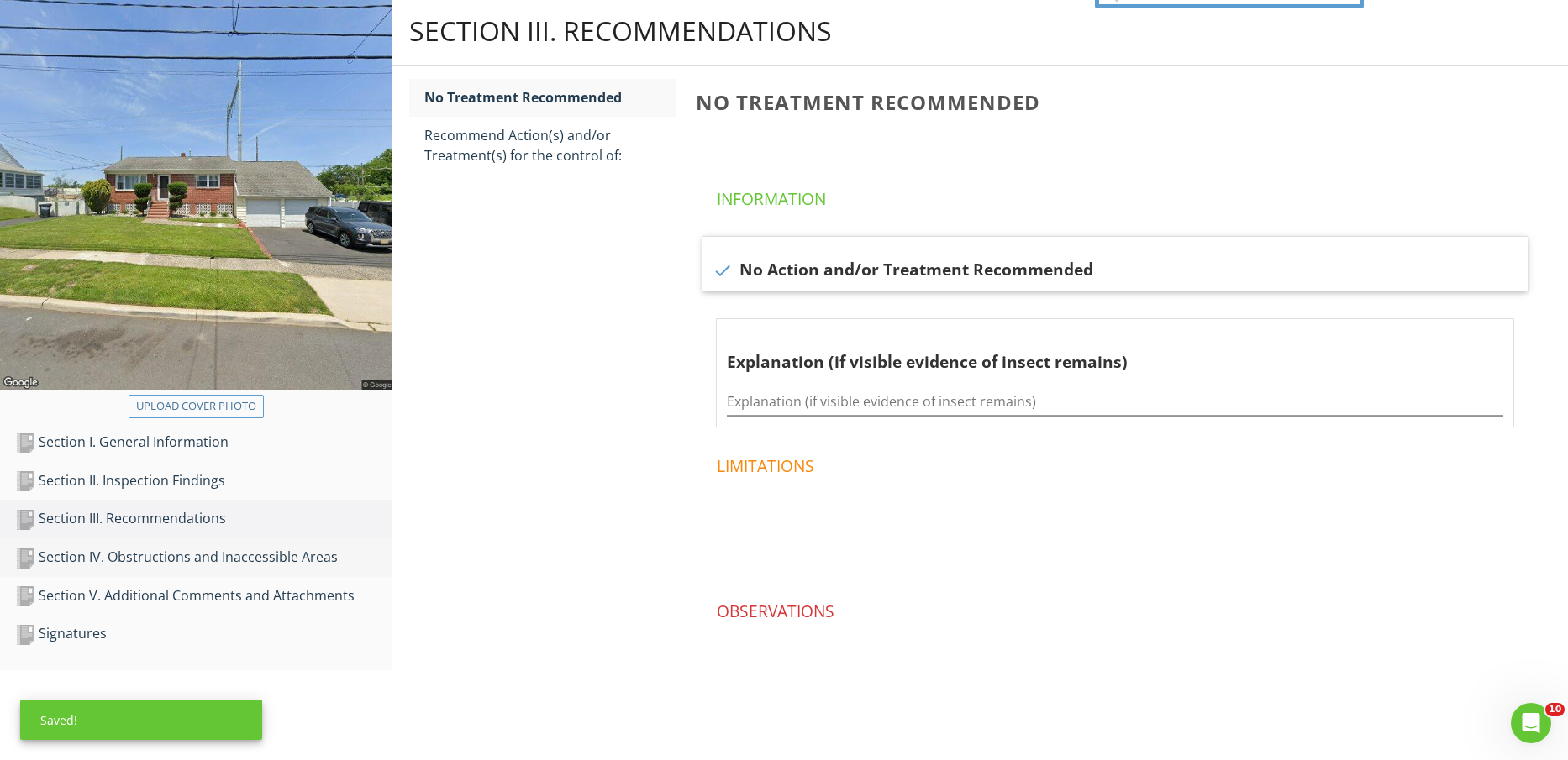
click at [221, 554] on div "Section IV. Obstructions and Inaccessible Areas" at bounding box center [204, 557] width 378 height 22
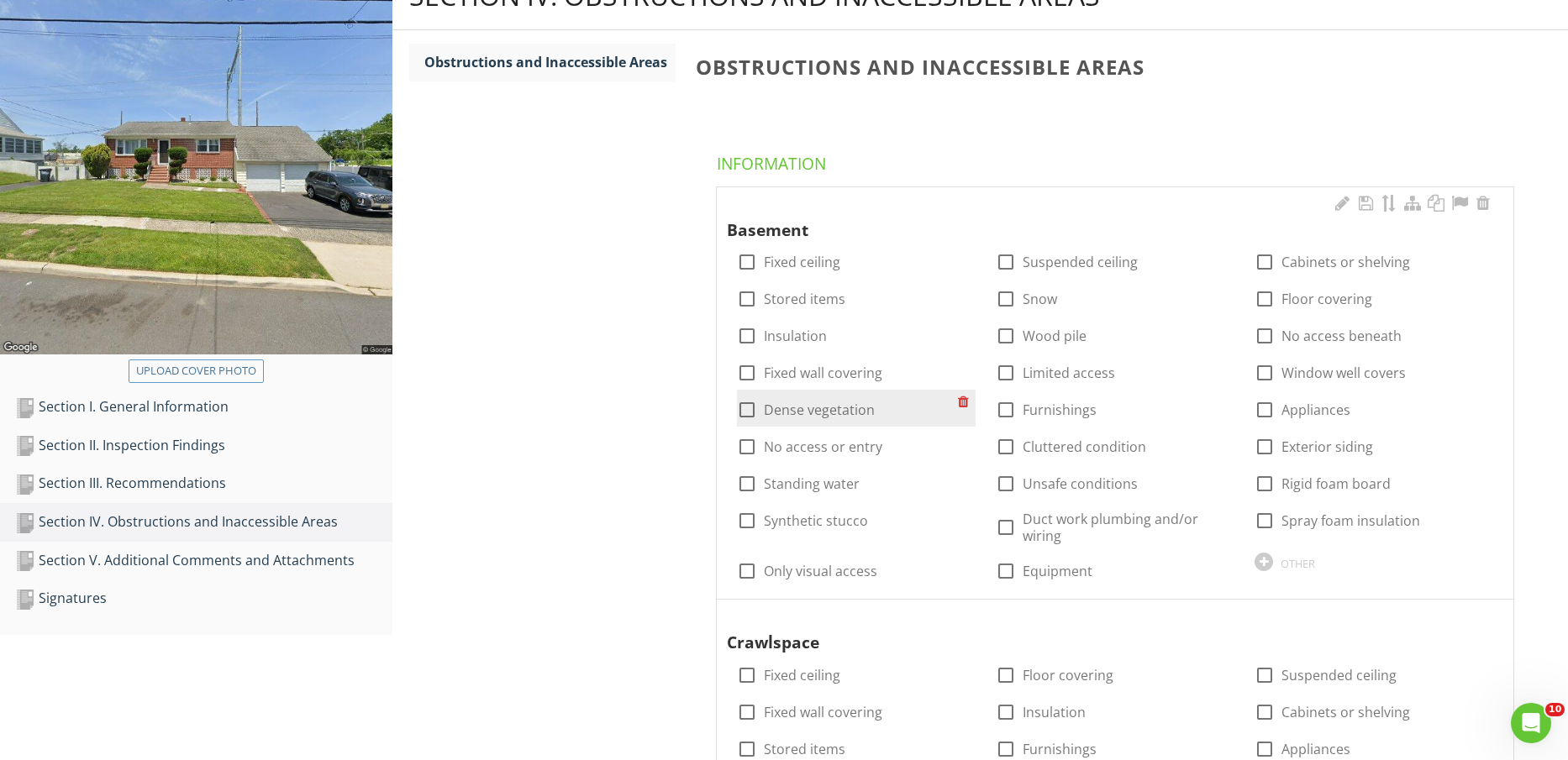
scroll to position [211, 0]
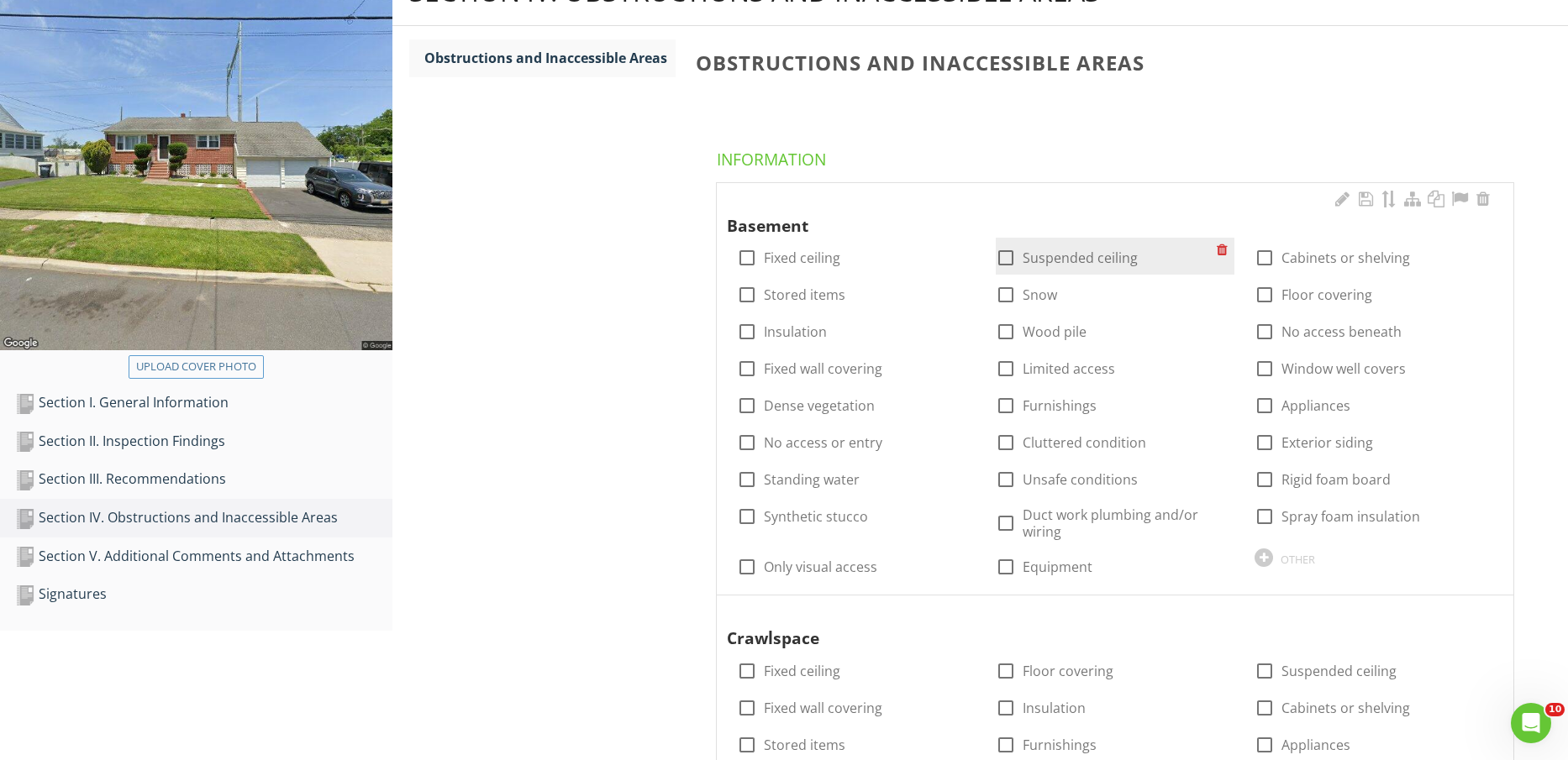
click at [1092, 263] on label "Suspended ceiling" at bounding box center [1080, 258] width 115 height 17
checkbox input "true"
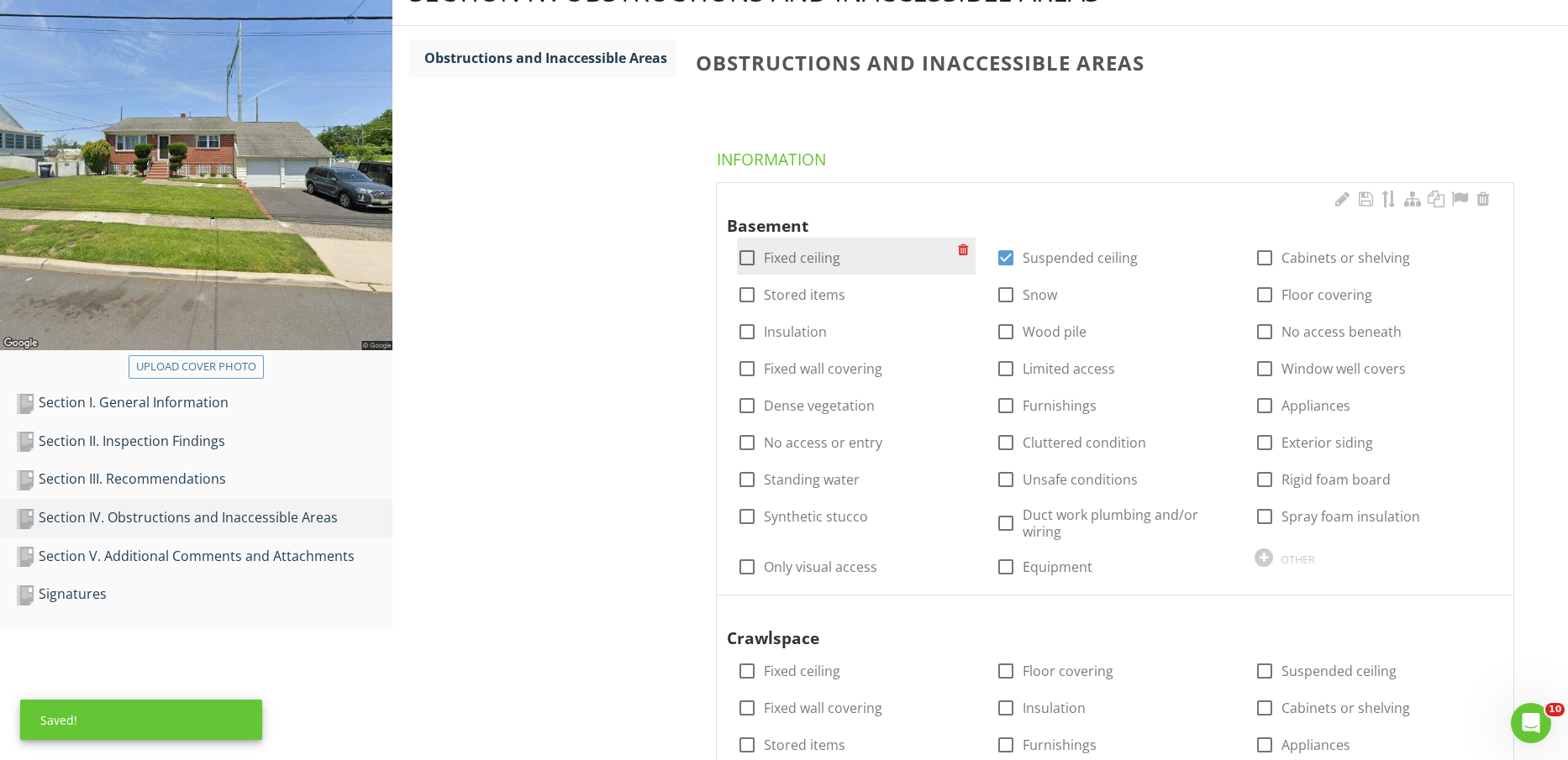
click at [818, 260] on label "Fixed ceiling" at bounding box center [801, 258] width 76 height 17
checkbox input "true"
click at [1324, 257] on label "Cabinets or shelving" at bounding box center [1345, 258] width 128 height 17
checkbox input "true"
click at [1323, 291] on label "Floor covering" at bounding box center [1326, 295] width 91 height 17
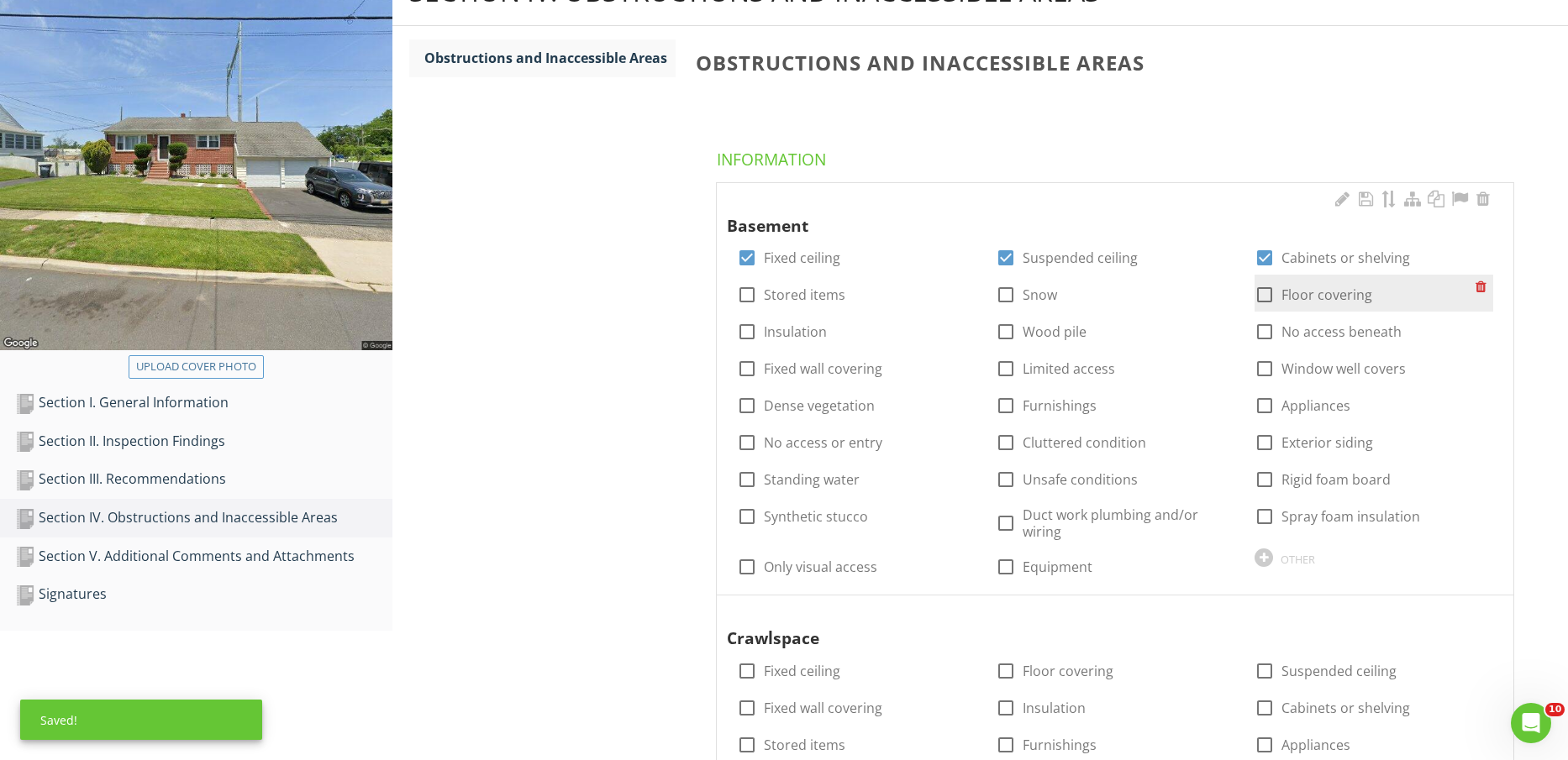
checkbox input "true"
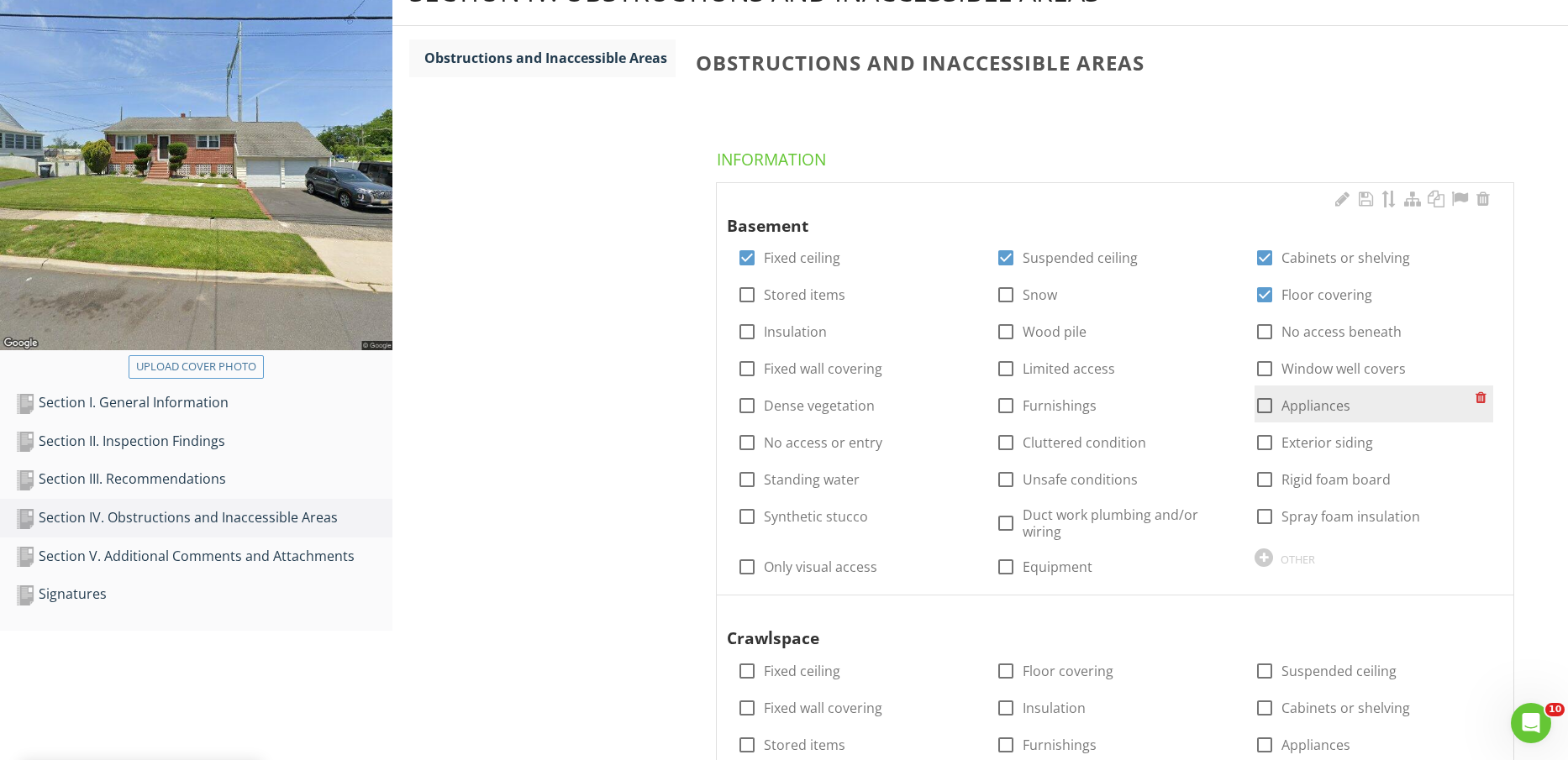
click at [1318, 407] on label "Appliances" at bounding box center [1315, 406] width 69 height 17
checkbox input "true"
click at [1054, 403] on label "Furnishings" at bounding box center [1059, 406] width 74 height 17
checkbox input "true"
click at [1051, 373] on label "Limited access" at bounding box center [1069, 369] width 93 height 17
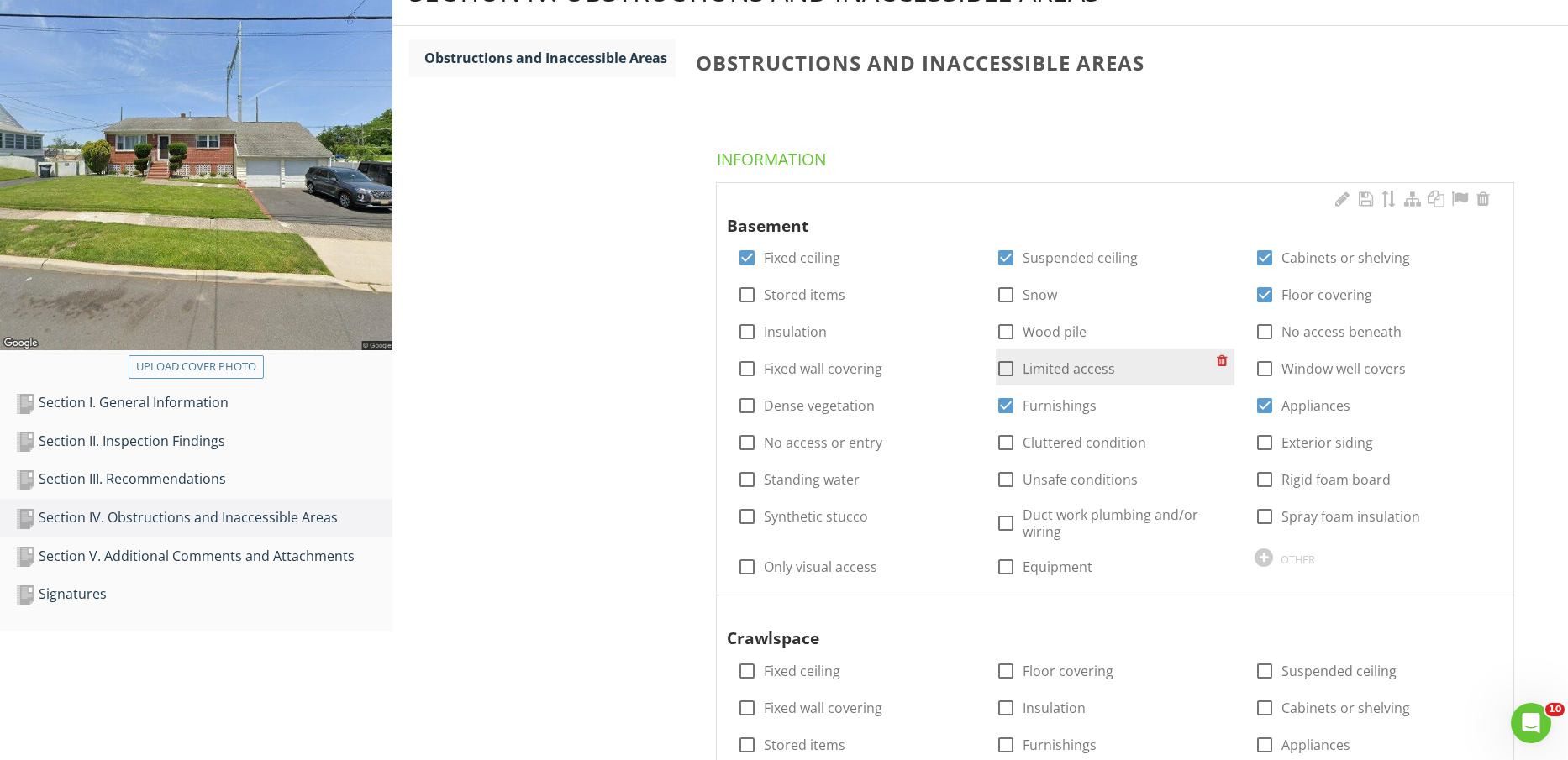
checkbox input "true"
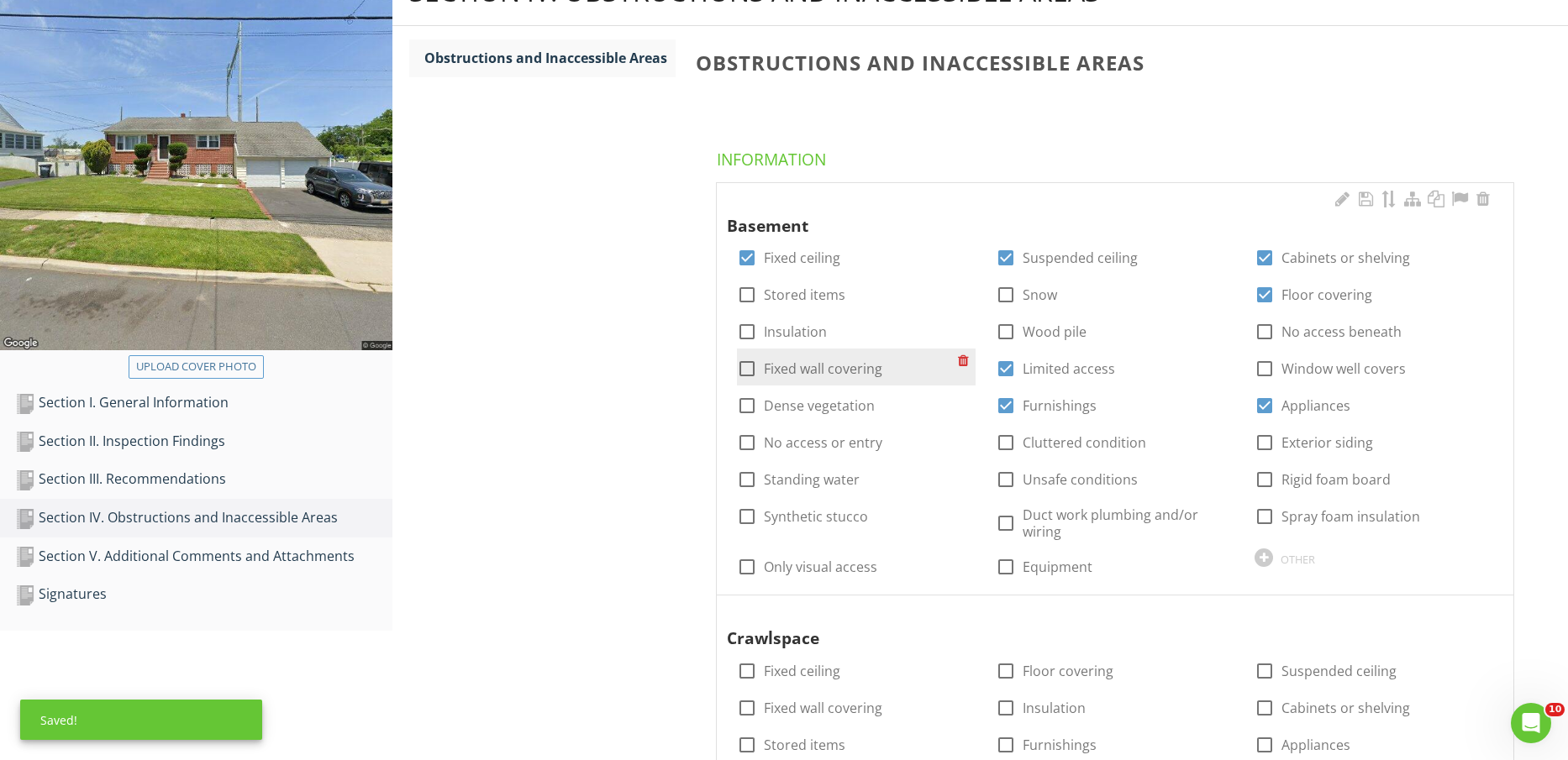
click at [844, 369] on label "Fixed wall covering" at bounding box center [822, 369] width 118 height 17
checkbox input "true"
click at [810, 296] on label "Stored items" at bounding box center [804, 295] width 81 height 17
checkbox input "true"
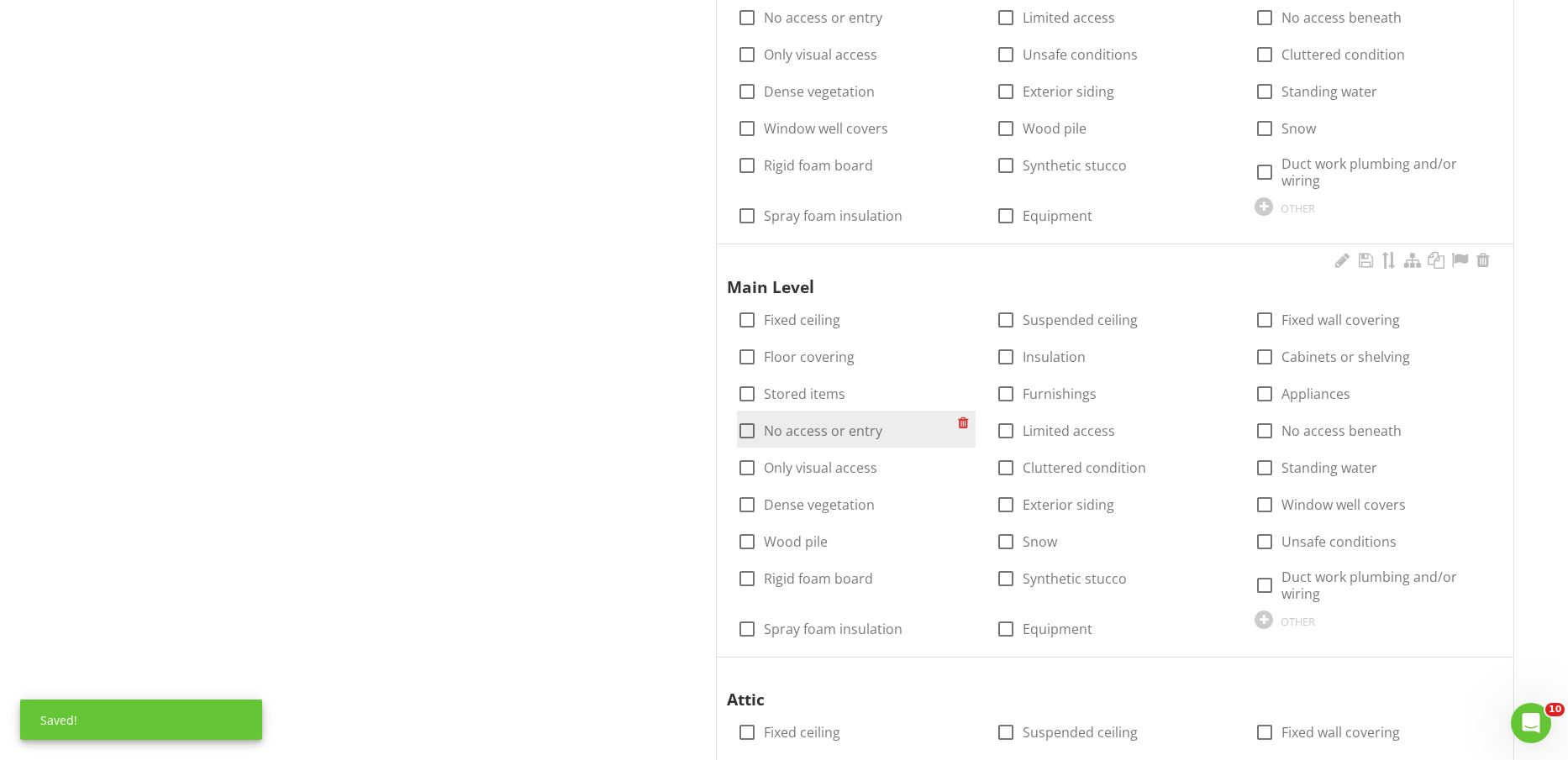
scroll to position [1051, 0]
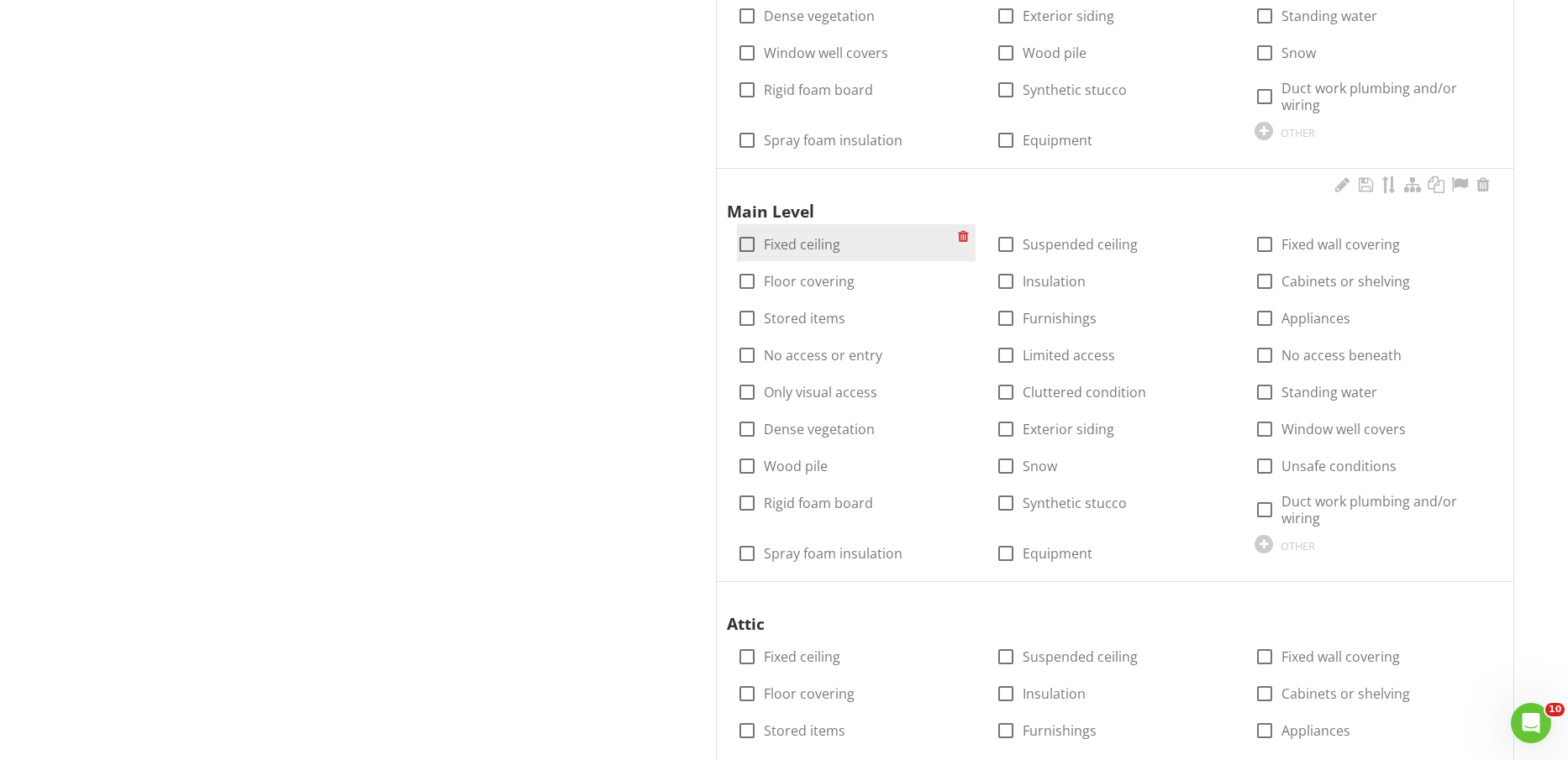
click at [814, 248] on label "Fixed ceiling" at bounding box center [801, 245] width 76 height 17
checkbox input "true"
click at [817, 278] on label "Floor covering" at bounding box center [809, 281] width 91 height 17
checkbox input "true"
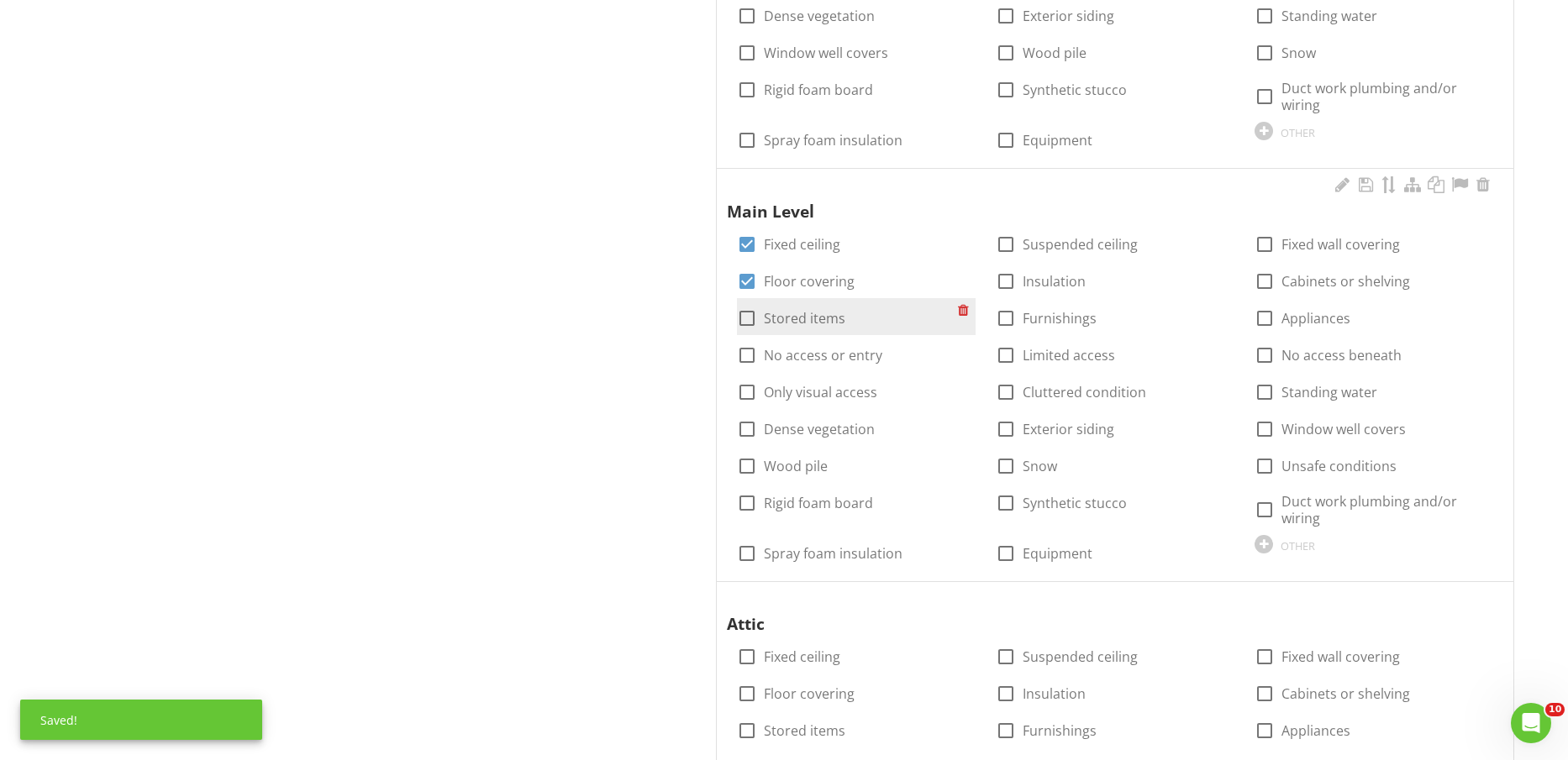
click at [819, 316] on label "Stored items" at bounding box center [804, 318] width 81 height 17
checkbox input "true"
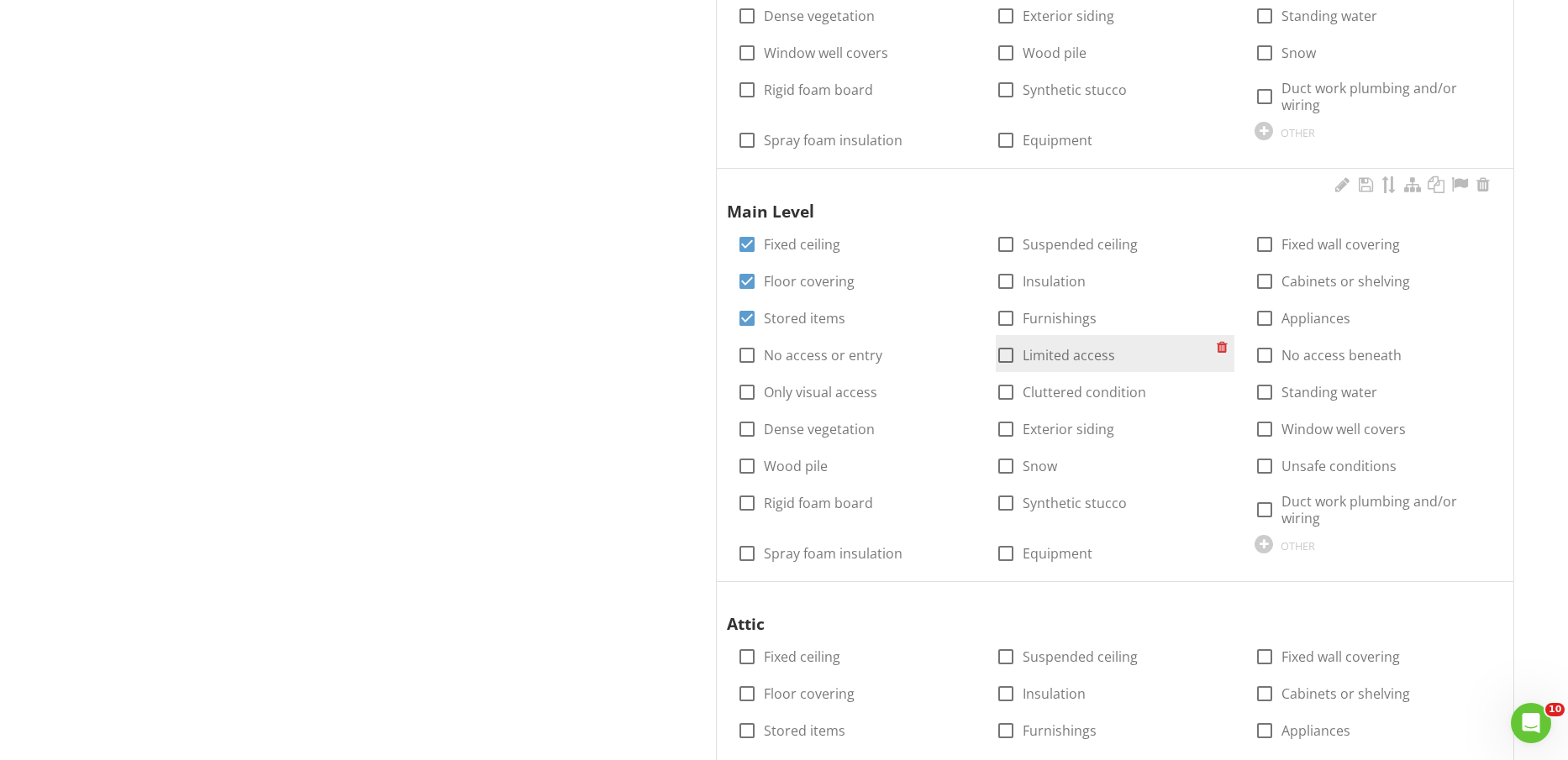
click at [1054, 353] on label "Limited access" at bounding box center [1069, 356] width 93 height 17
checkbox input "true"
click at [1059, 312] on label "Furnishings" at bounding box center [1059, 318] width 74 height 17
checkbox input "true"
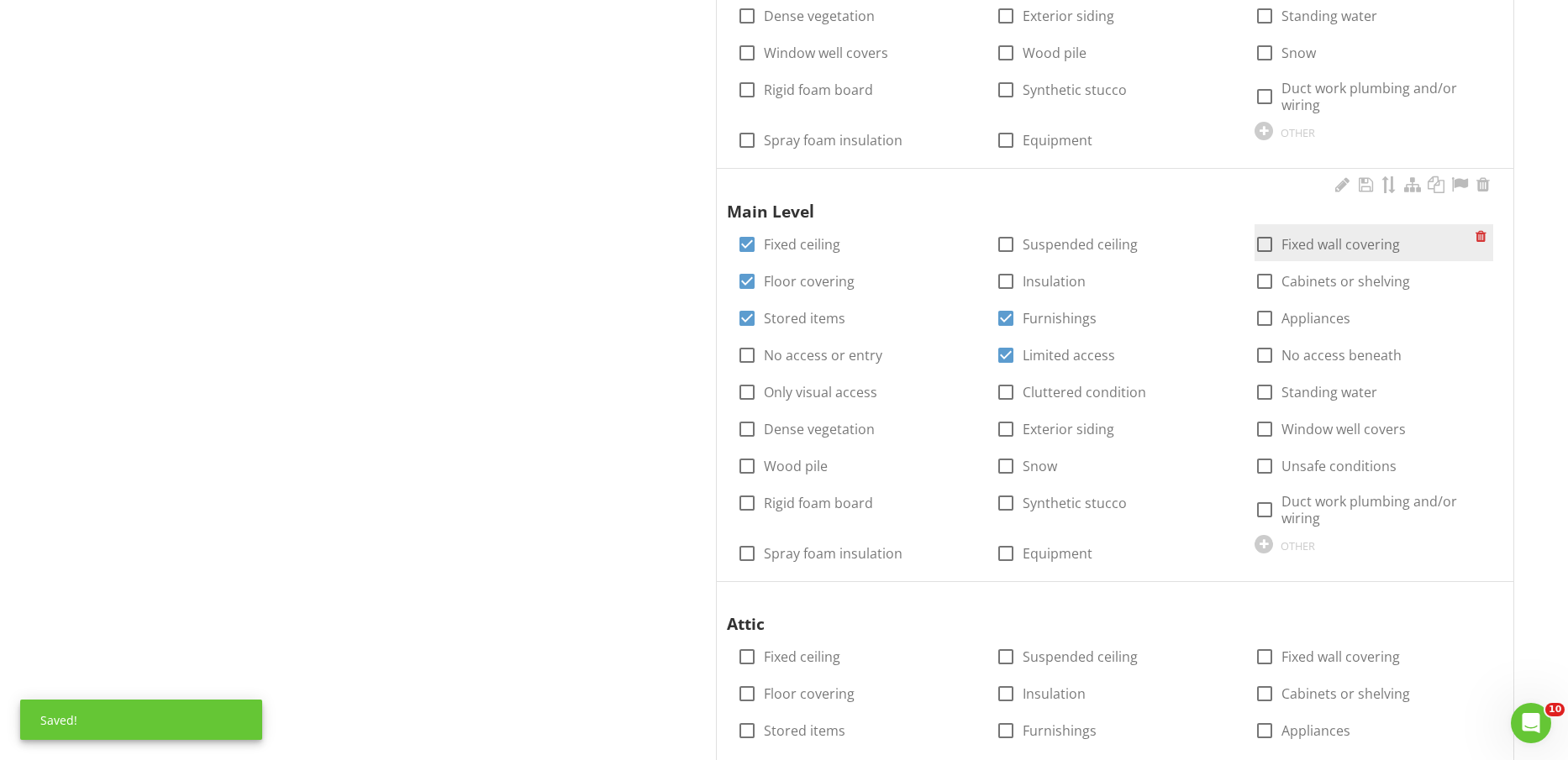
click at [1333, 241] on label "Fixed wall covering" at bounding box center [1340, 245] width 118 height 17
checkbox input "true"
click at [1337, 283] on label "Cabinets or shelving" at bounding box center [1345, 281] width 128 height 17
checkbox input "true"
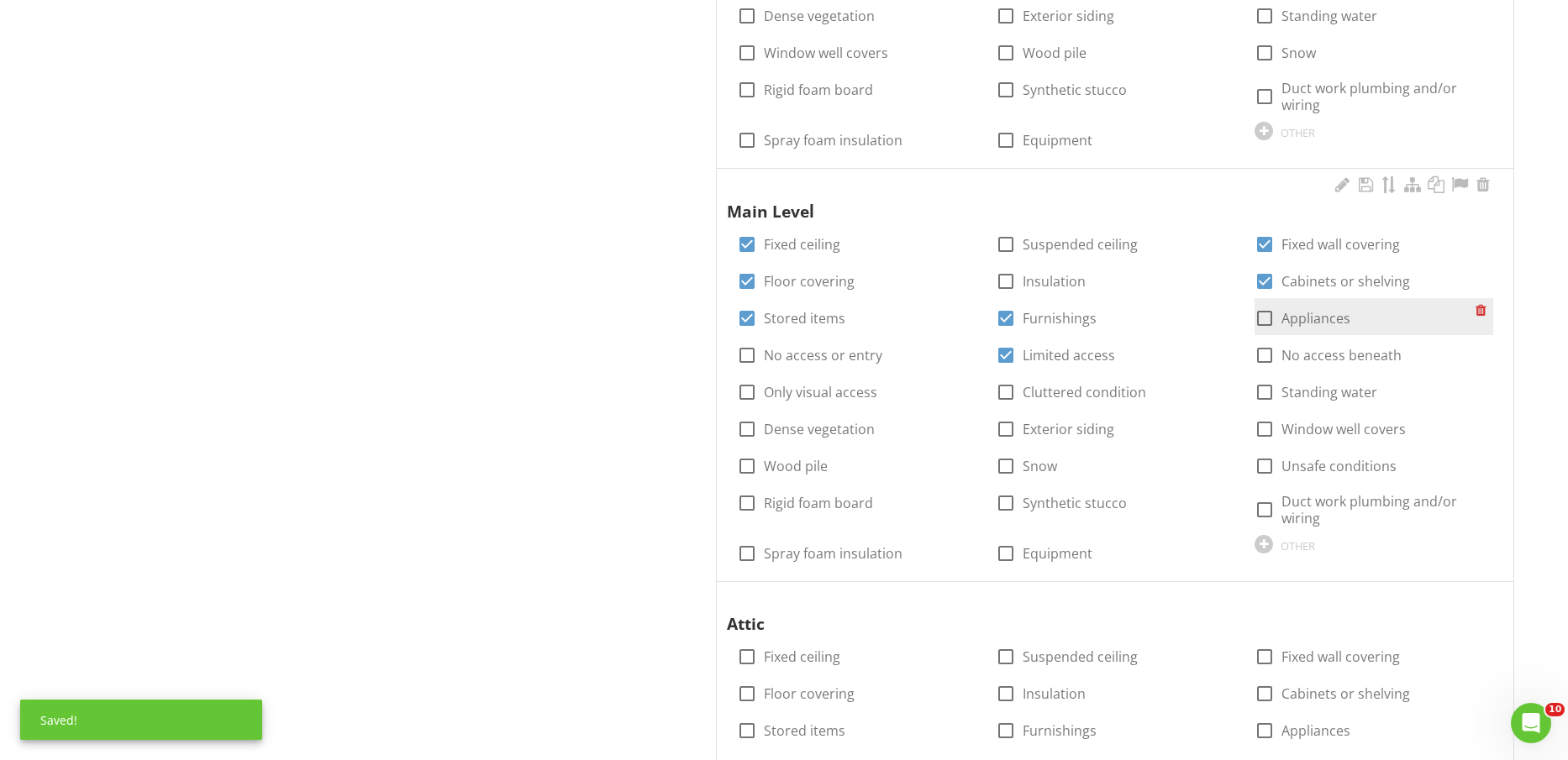
click at [1321, 313] on label "Appliances" at bounding box center [1315, 318] width 69 height 17
checkbox input "true"
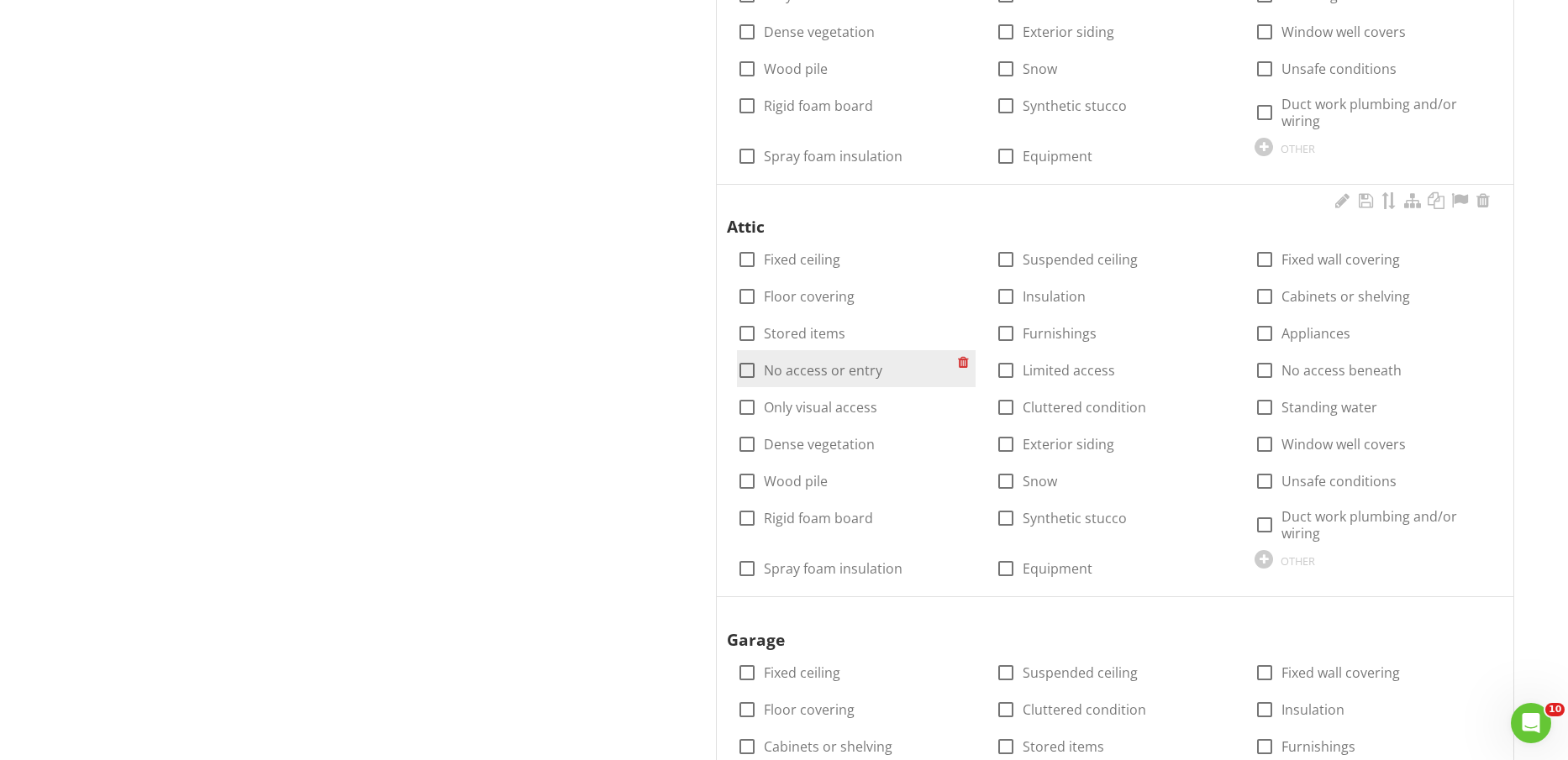
scroll to position [1471, 0]
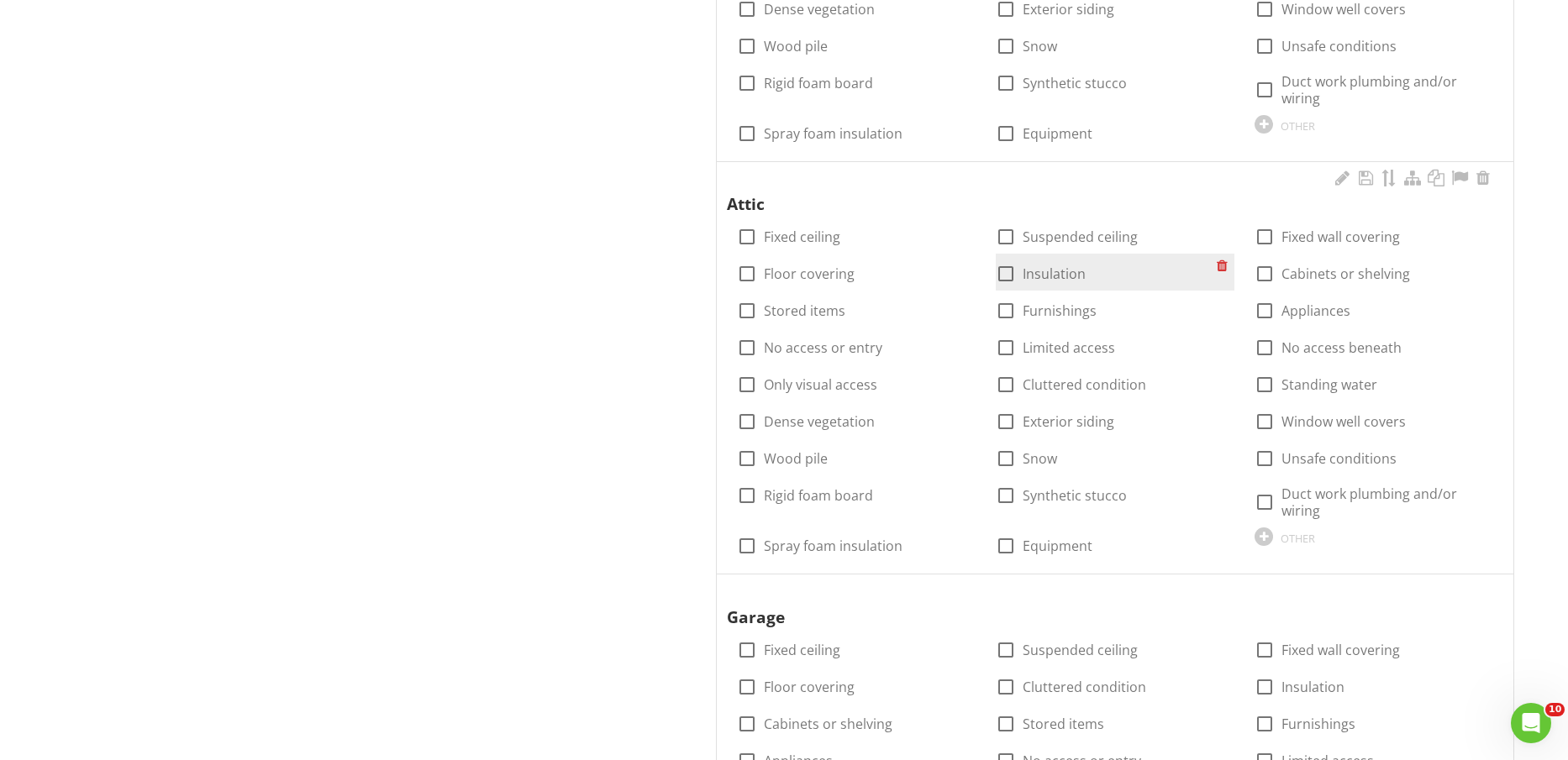
click at [1062, 275] on label "Insulation" at bounding box center [1054, 274] width 63 height 17
checkbox input "true"
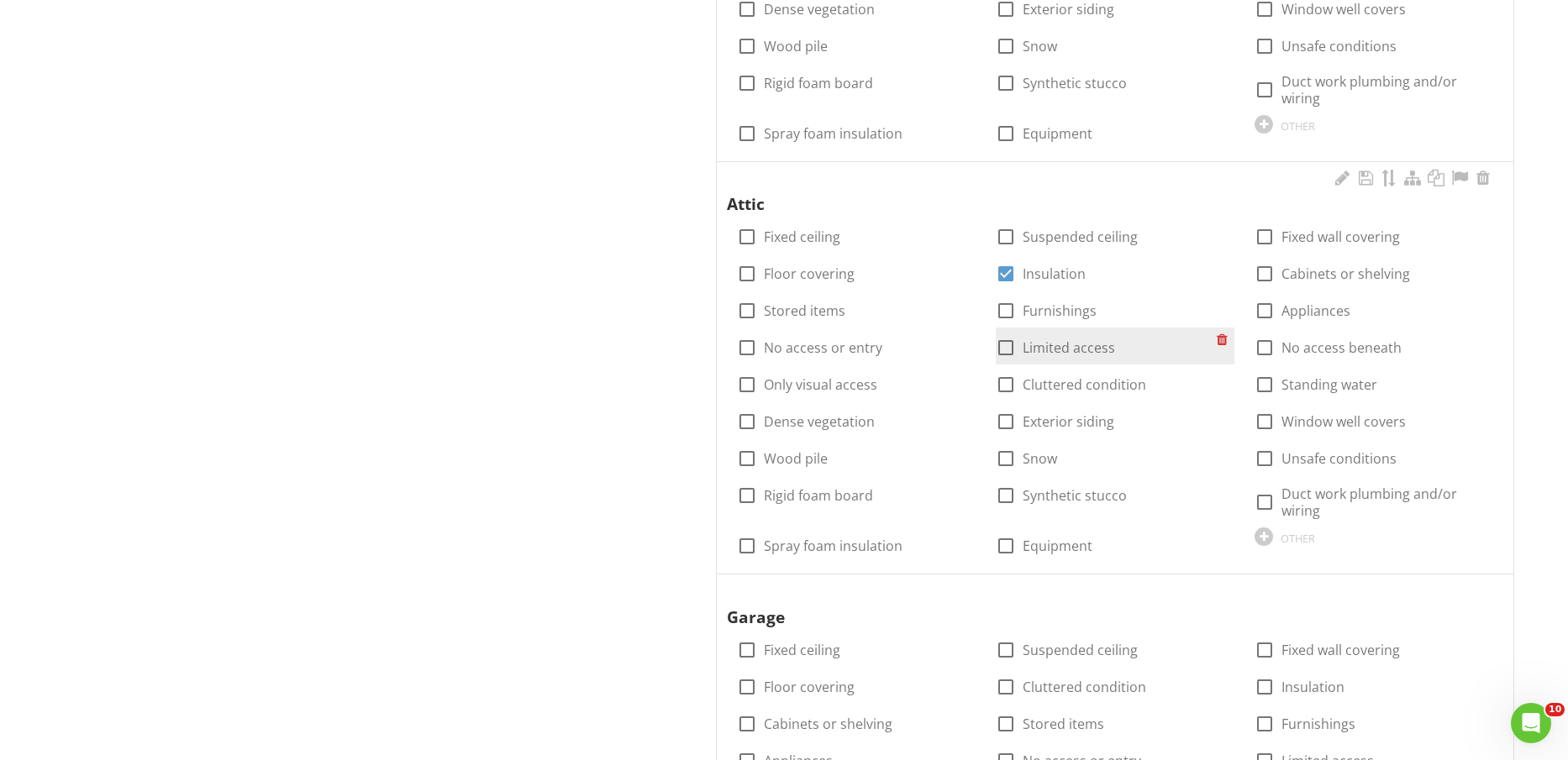
click at [1070, 343] on label "Limited access" at bounding box center [1069, 348] width 93 height 17
checkbox input "true"
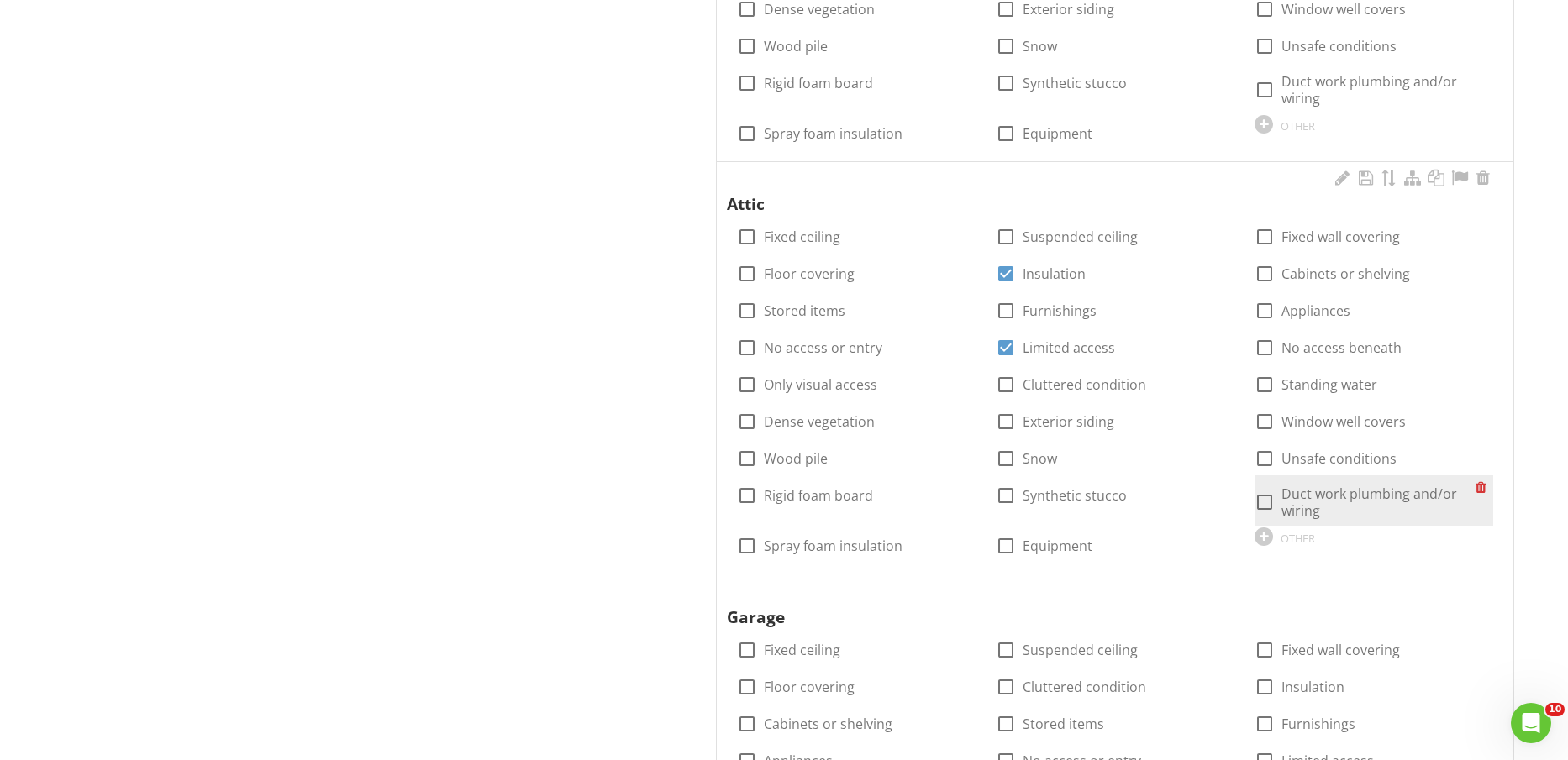
click at [1324, 491] on label "Duct work plumbing and/or wiring" at bounding box center [1378, 502] width 194 height 34
checkbox input "true"
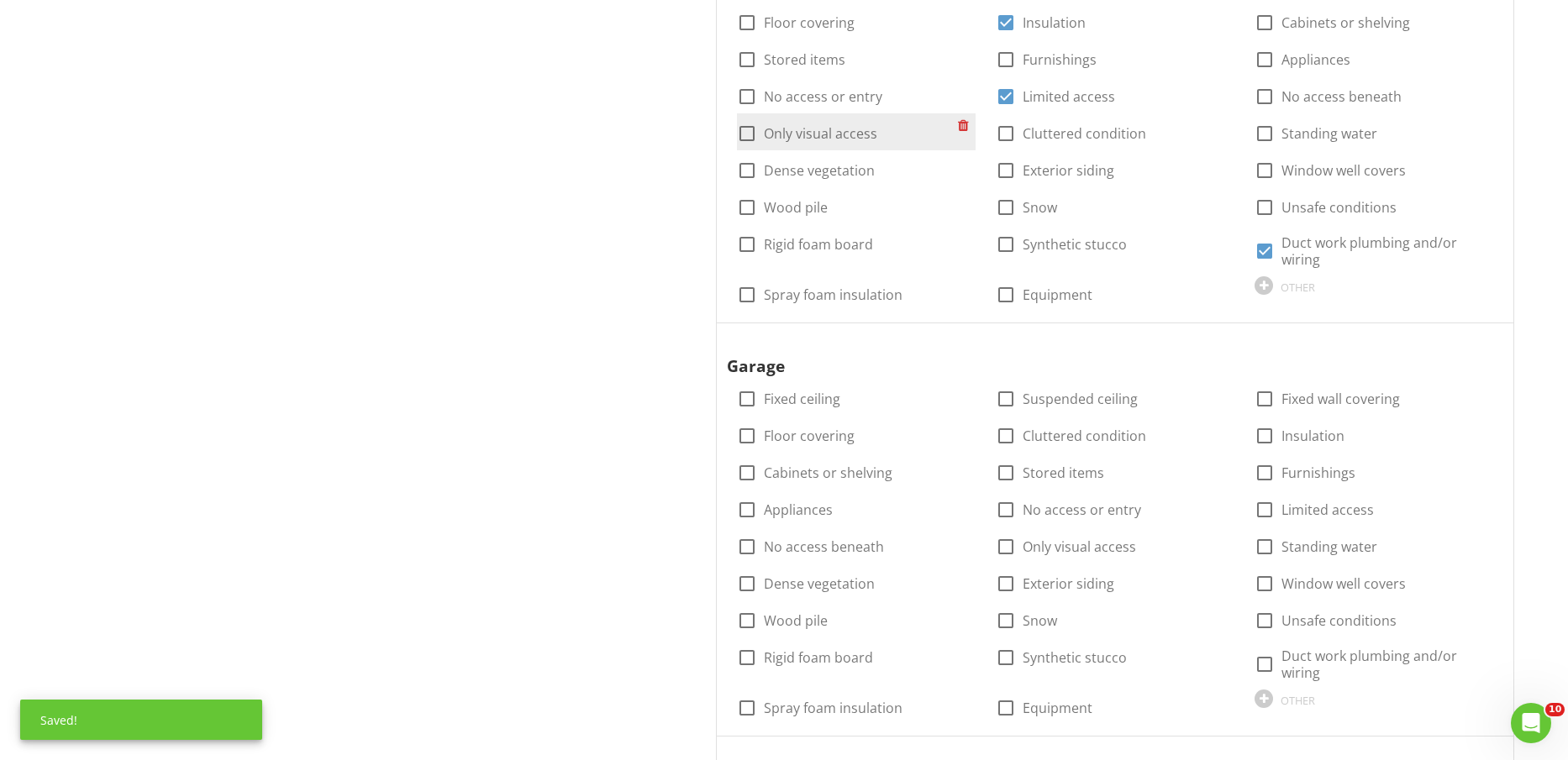
scroll to position [1785, 0]
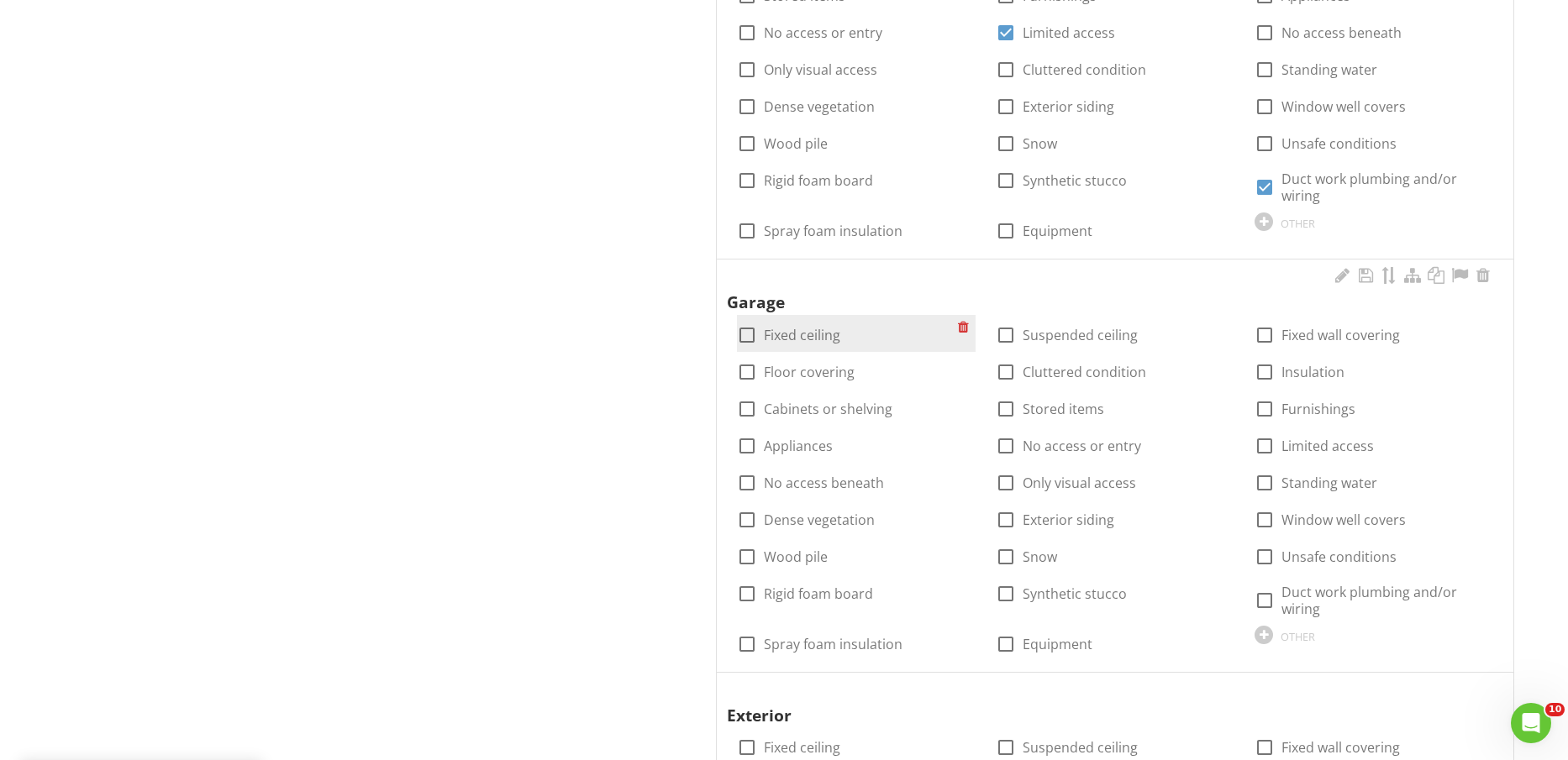
click at [824, 344] on div "check_box_outline_blank Fixed ceiling" at bounding box center [788, 334] width 103 height 20
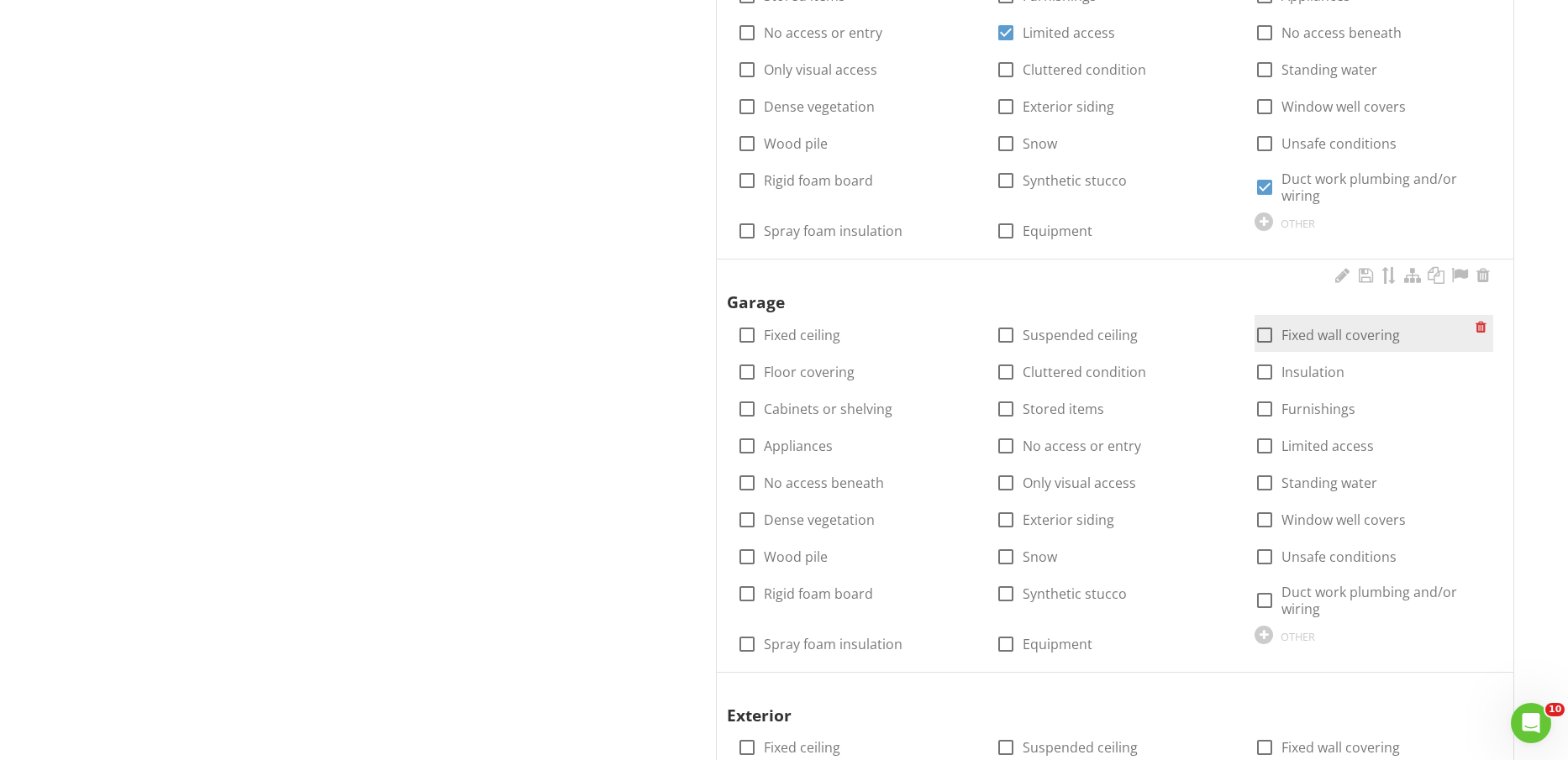
click at [1372, 336] on label "Fixed wall covering" at bounding box center [1340, 335] width 118 height 17
checkbox input "true"
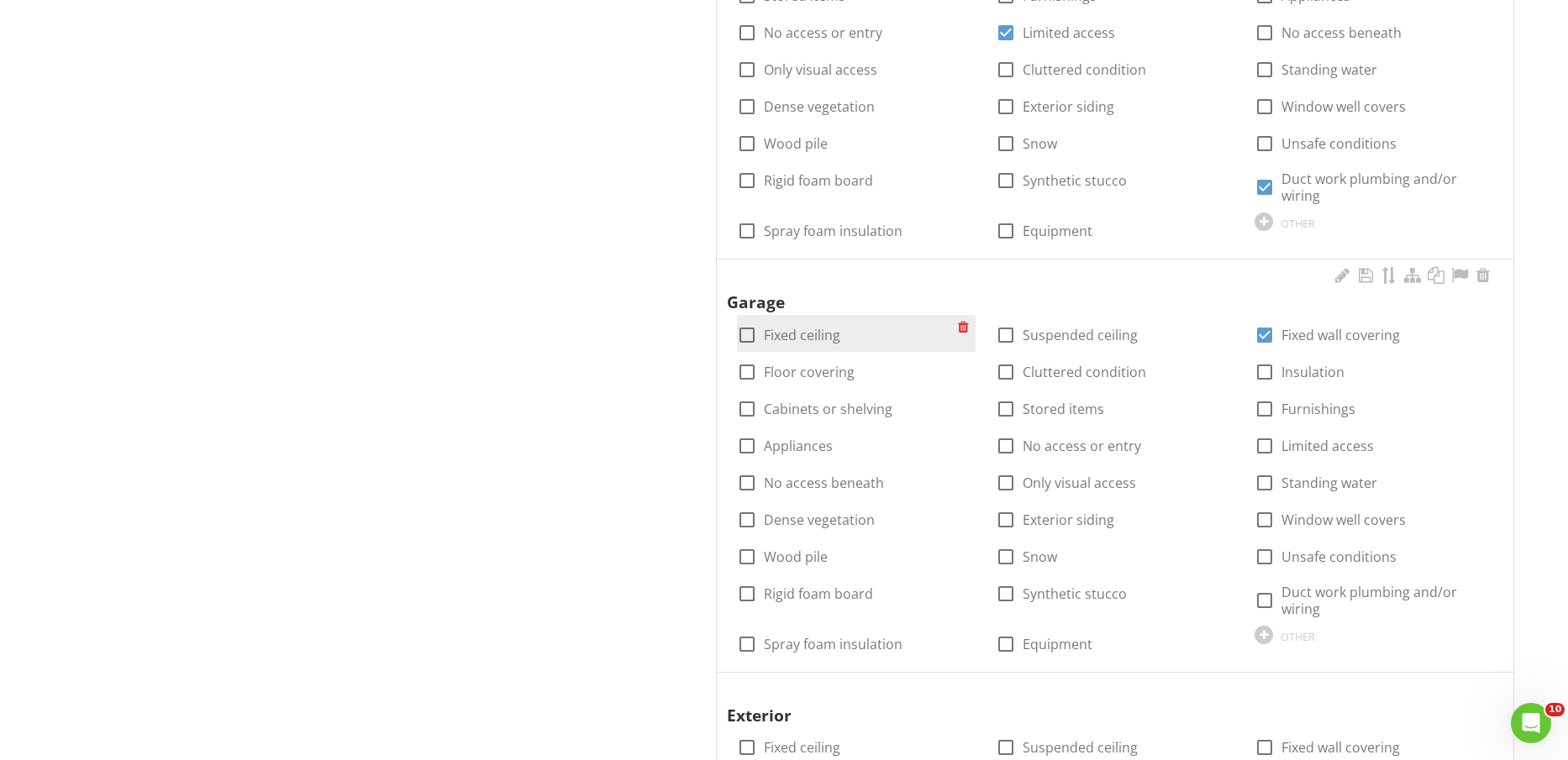
click at [818, 335] on label "Fixed ceiling" at bounding box center [801, 335] width 76 height 17
checkbox input "true"
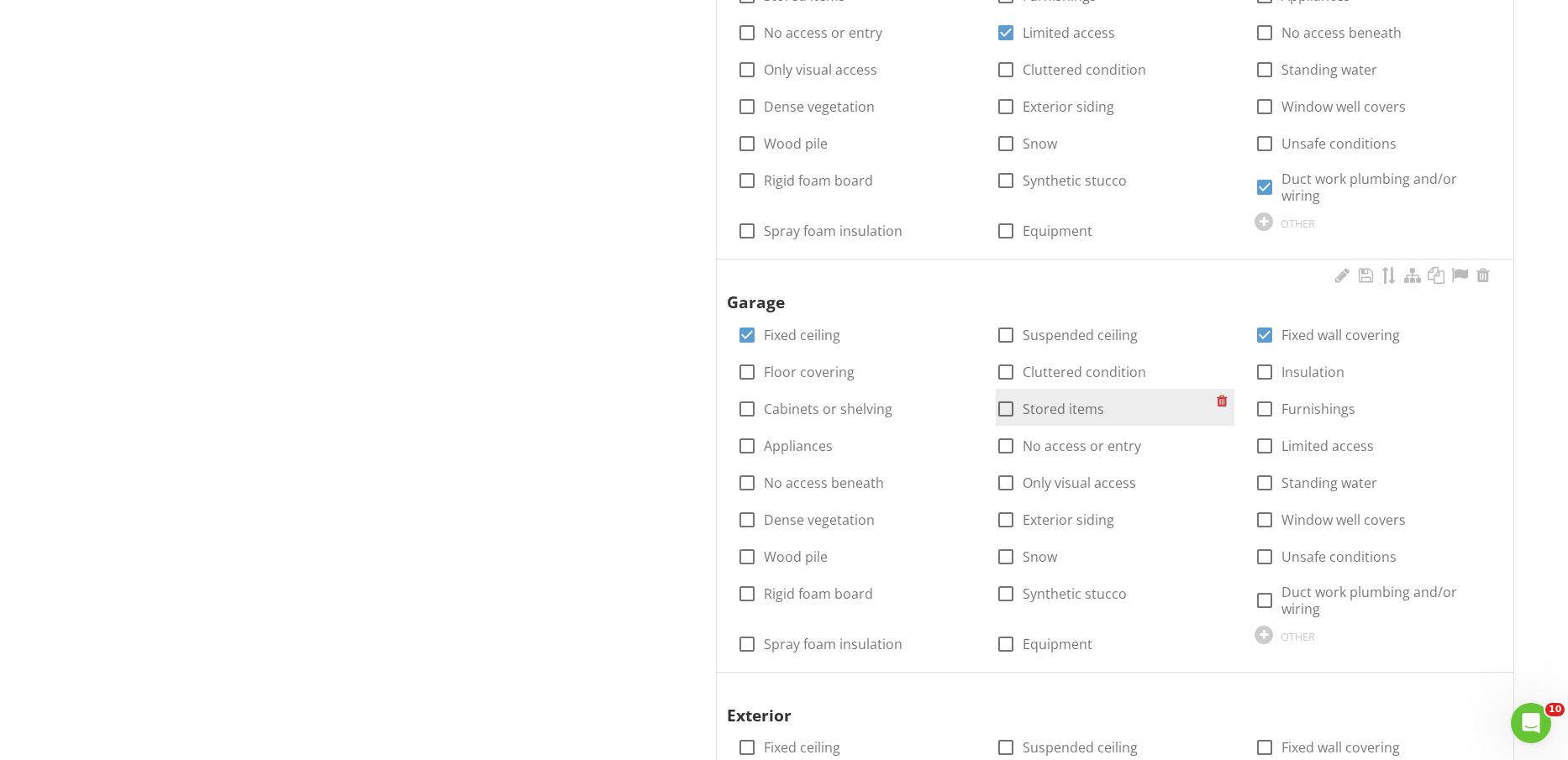
click at [1071, 410] on label "Stored items" at bounding box center [1063, 410] width 81 height 17
checkbox input "true"
click at [1079, 372] on label "Cluttered condition" at bounding box center [1084, 372] width 124 height 17
checkbox input "true"
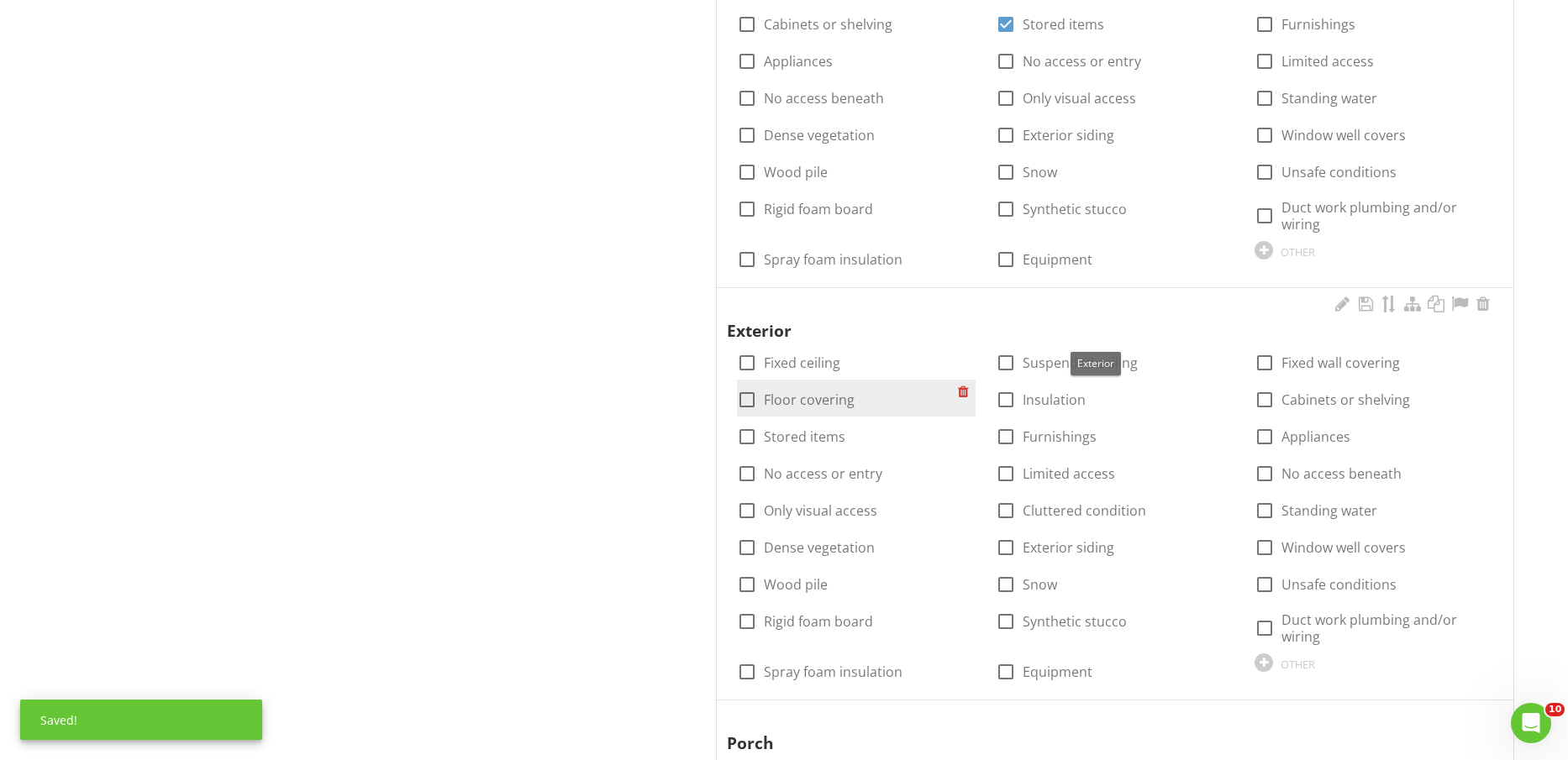
scroll to position [2205, 0]
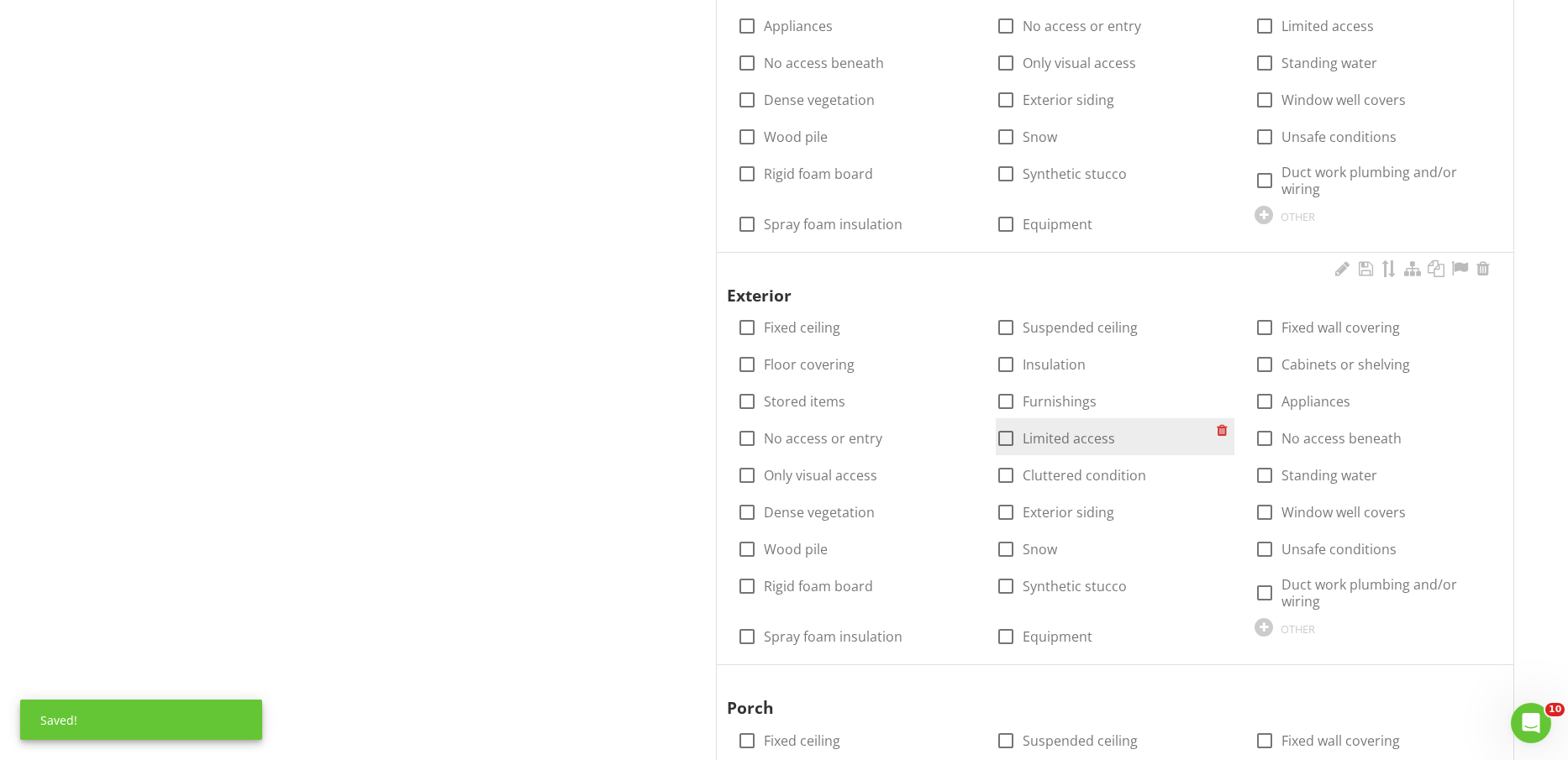
click at [1072, 434] on label "Limited access" at bounding box center [1069, 439] width 93 height 17
checkbox input "true"
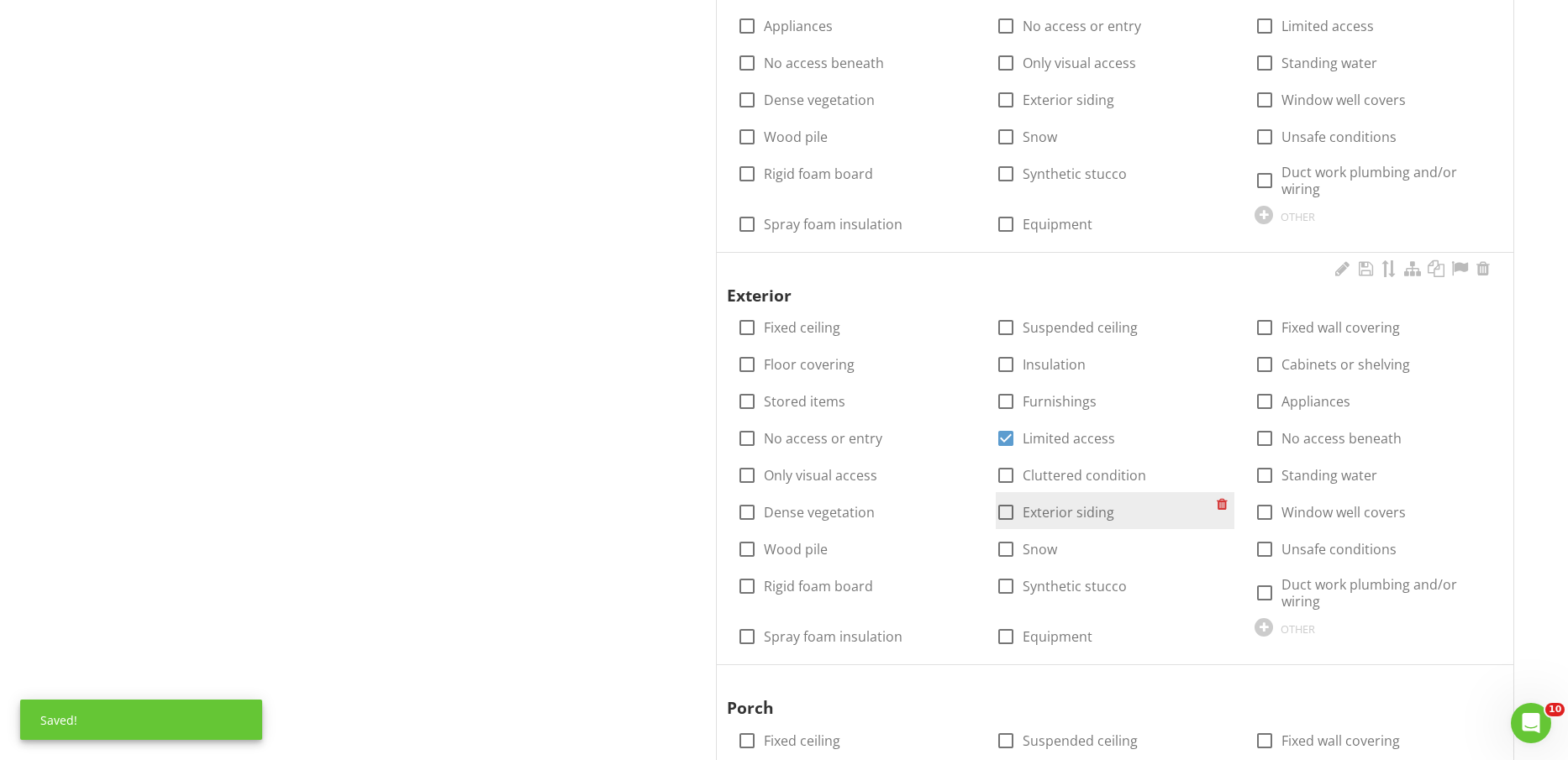
click at [1081, 515] on label "Exterior siding" at bounding box center [1068, 513] width 92 height 17
checkbox input "true"
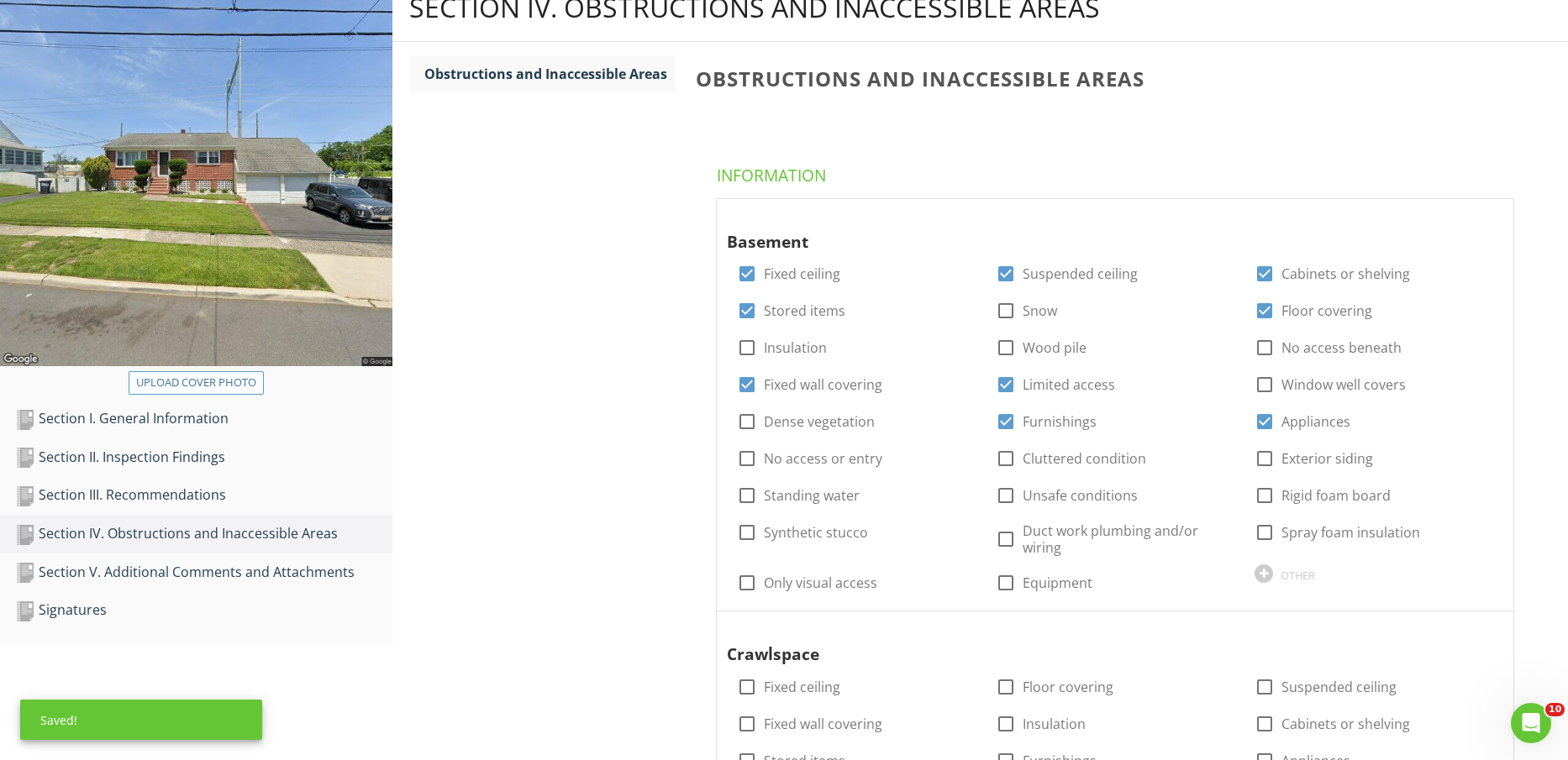
scroll to position [315, 0]
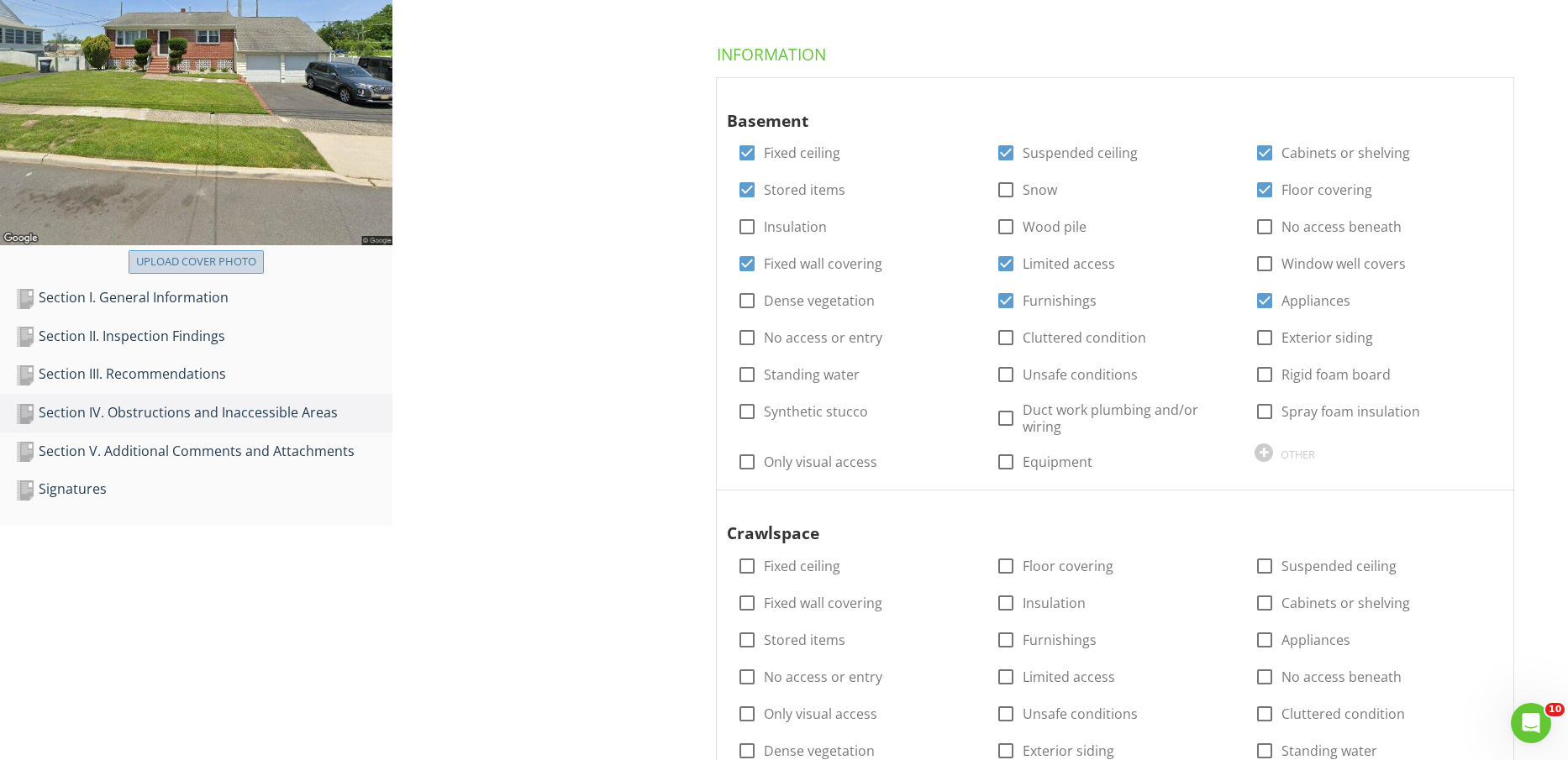
click at [192, 263] on div "Upload cover photo" at bounding box center [195, 262] width 120 height 17
type input "C:\fakepath\TERMITE LOGO.jfif"
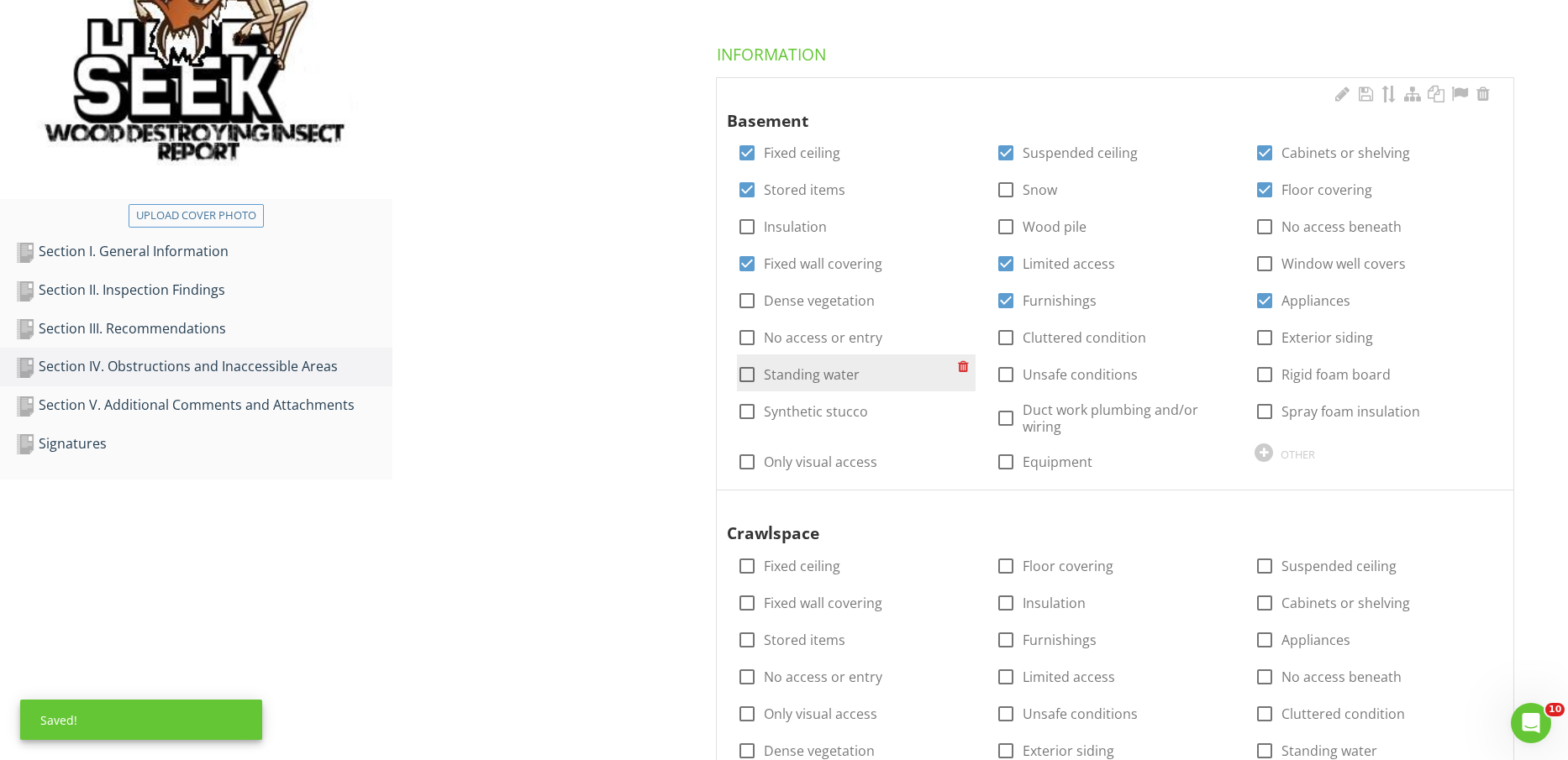
scroll to position [0, 0]
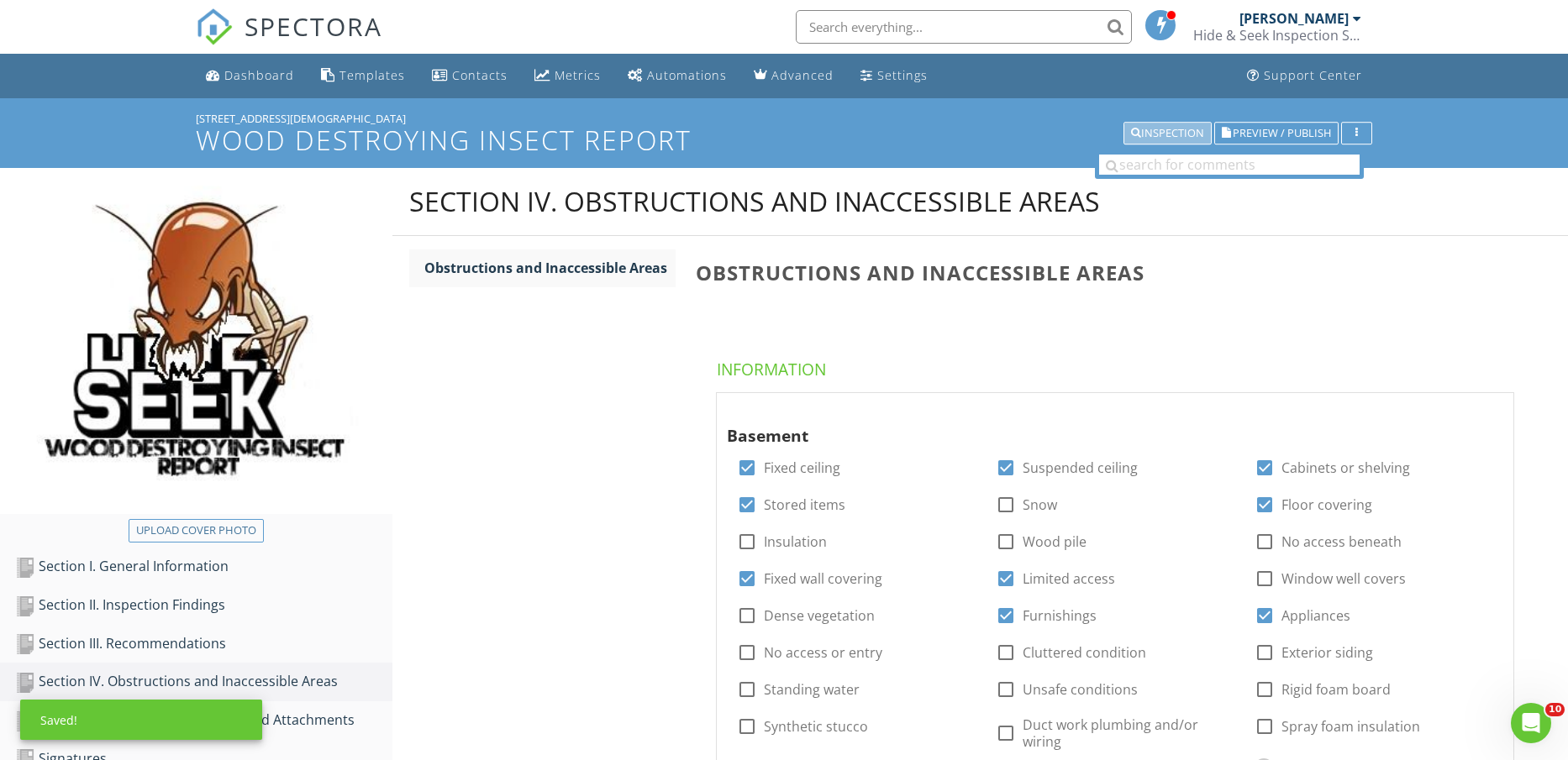
click at [1153, 127] on div "Inspection" at bounding box center [1167, 133] width 73 height 11
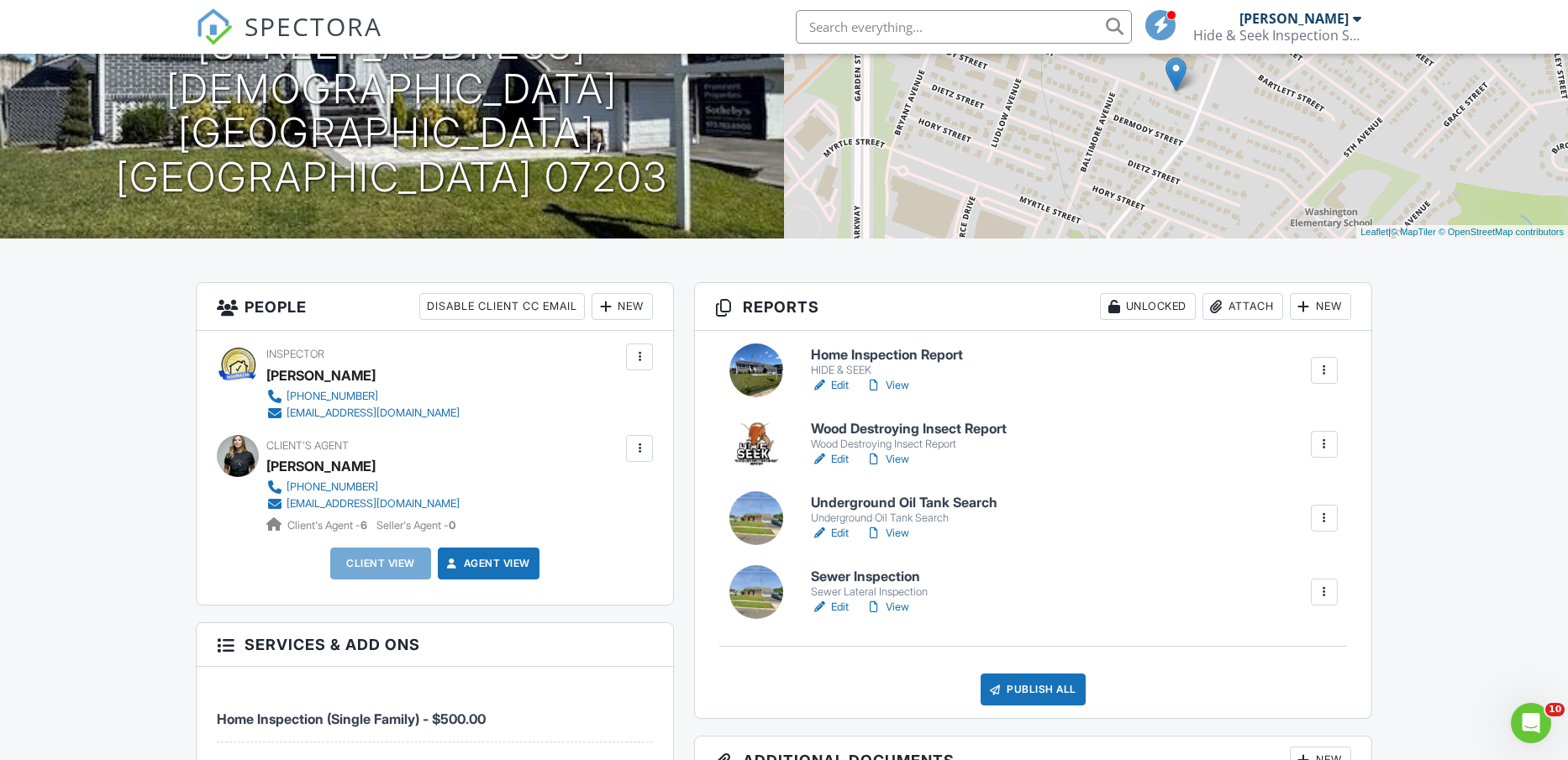
click at [839, 532] on link "Edit" at bounding box center [830, 533] width 38 height 17
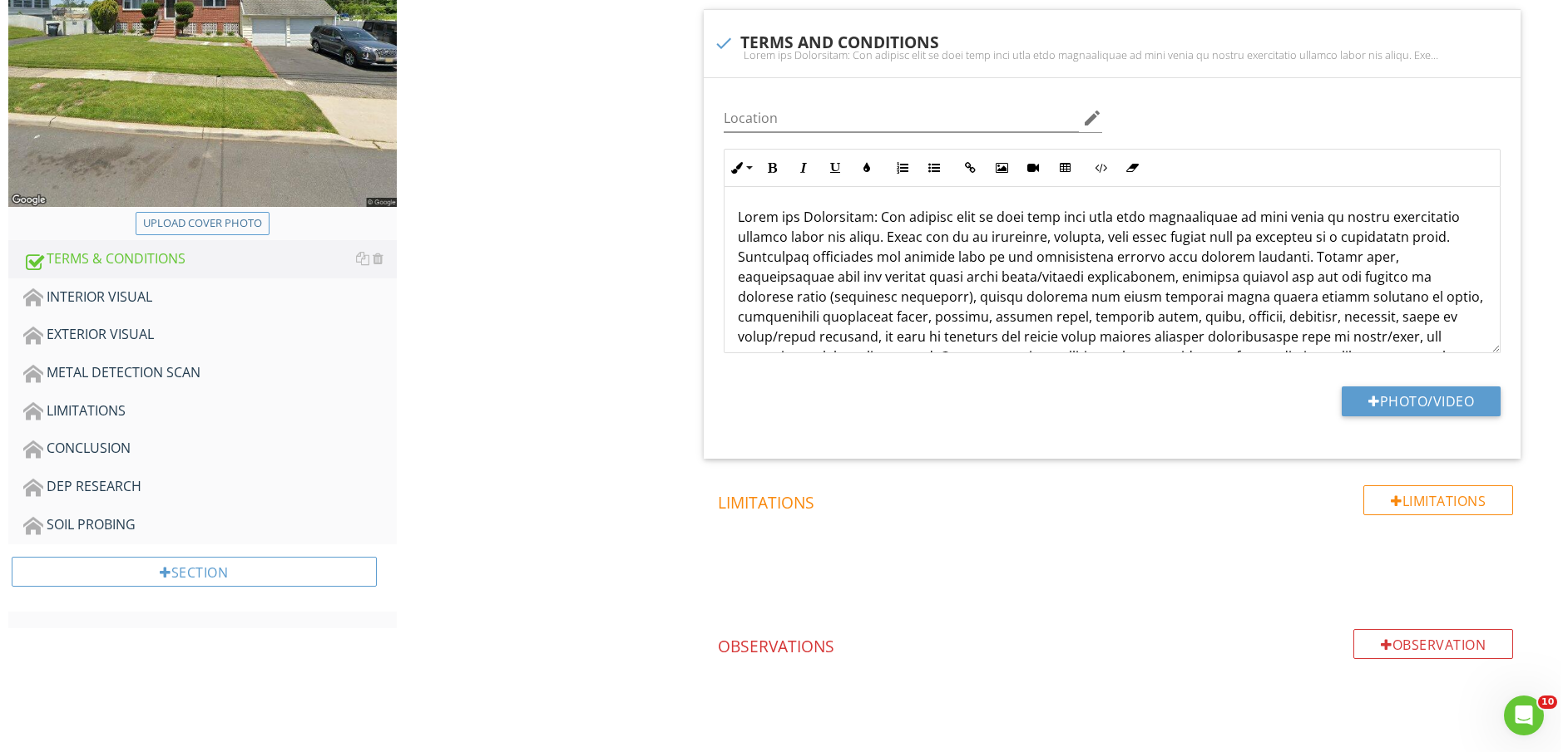
scroll to position [390, 0]
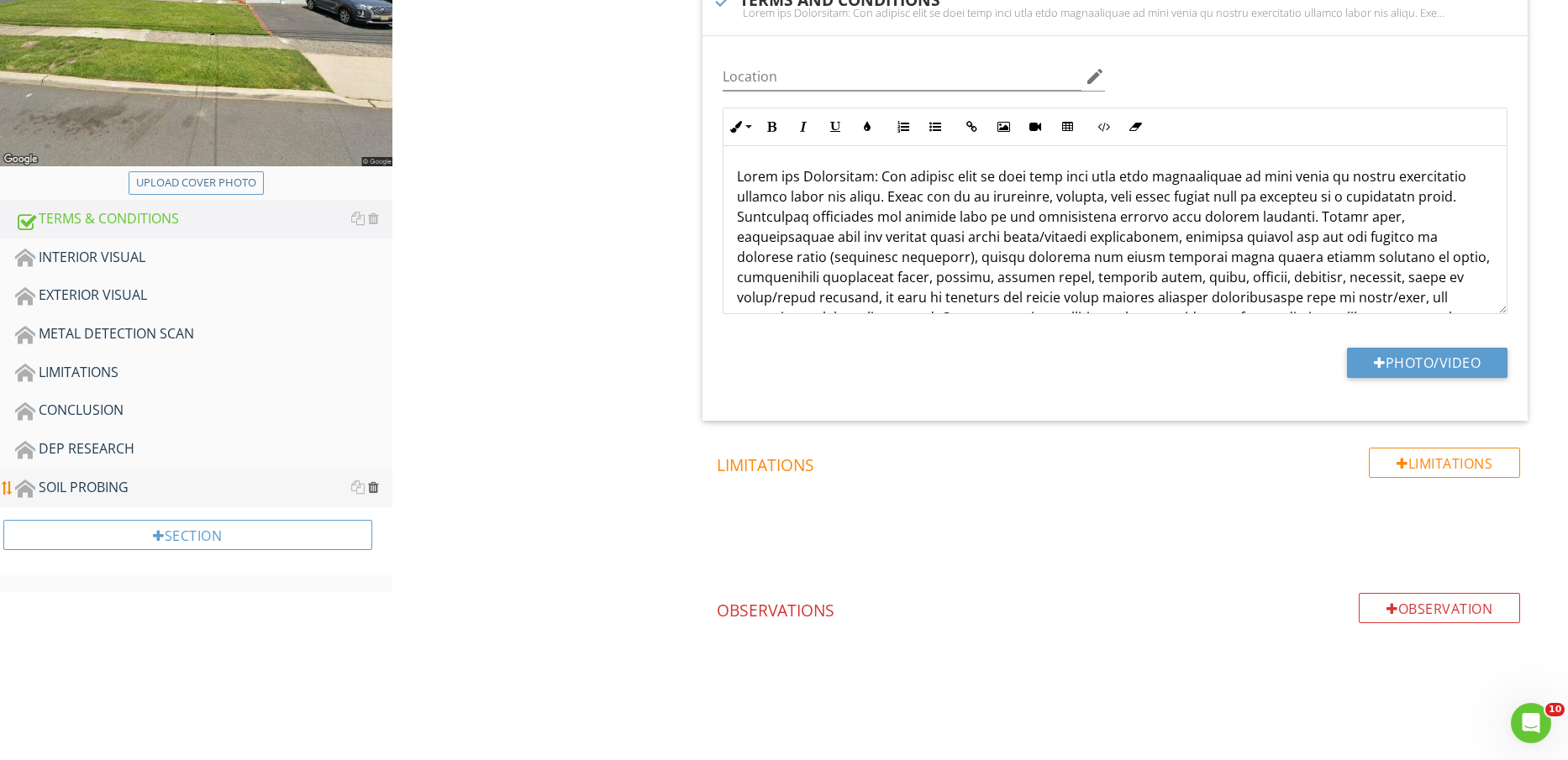
click at [374, 489] on div at bounding box center [374, 487] width 11 height 13
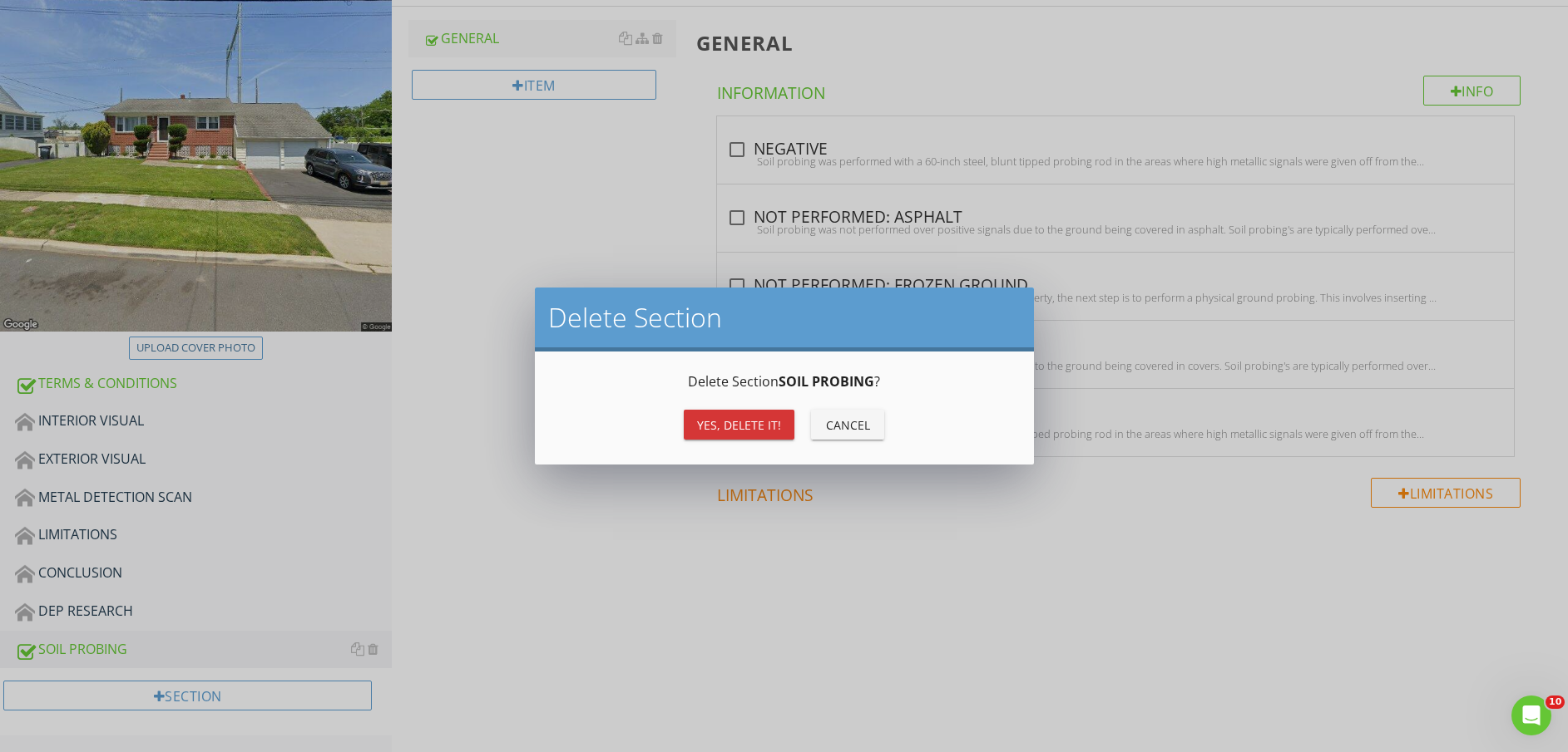
click at [730, 428] on div "Yes, Delete it!" at bounding box center [739, 425] width 84 height 18
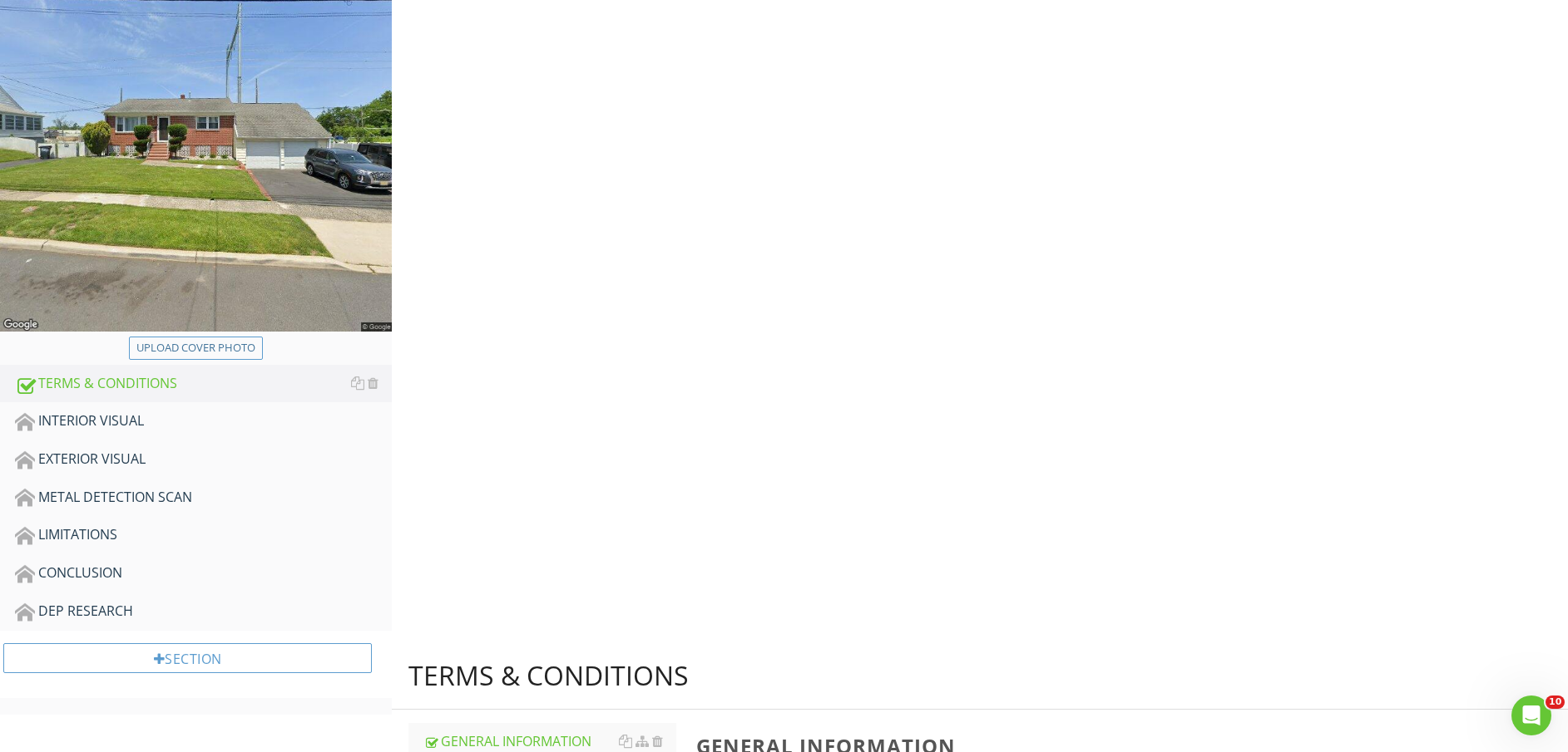
scroll to position [185, 0]
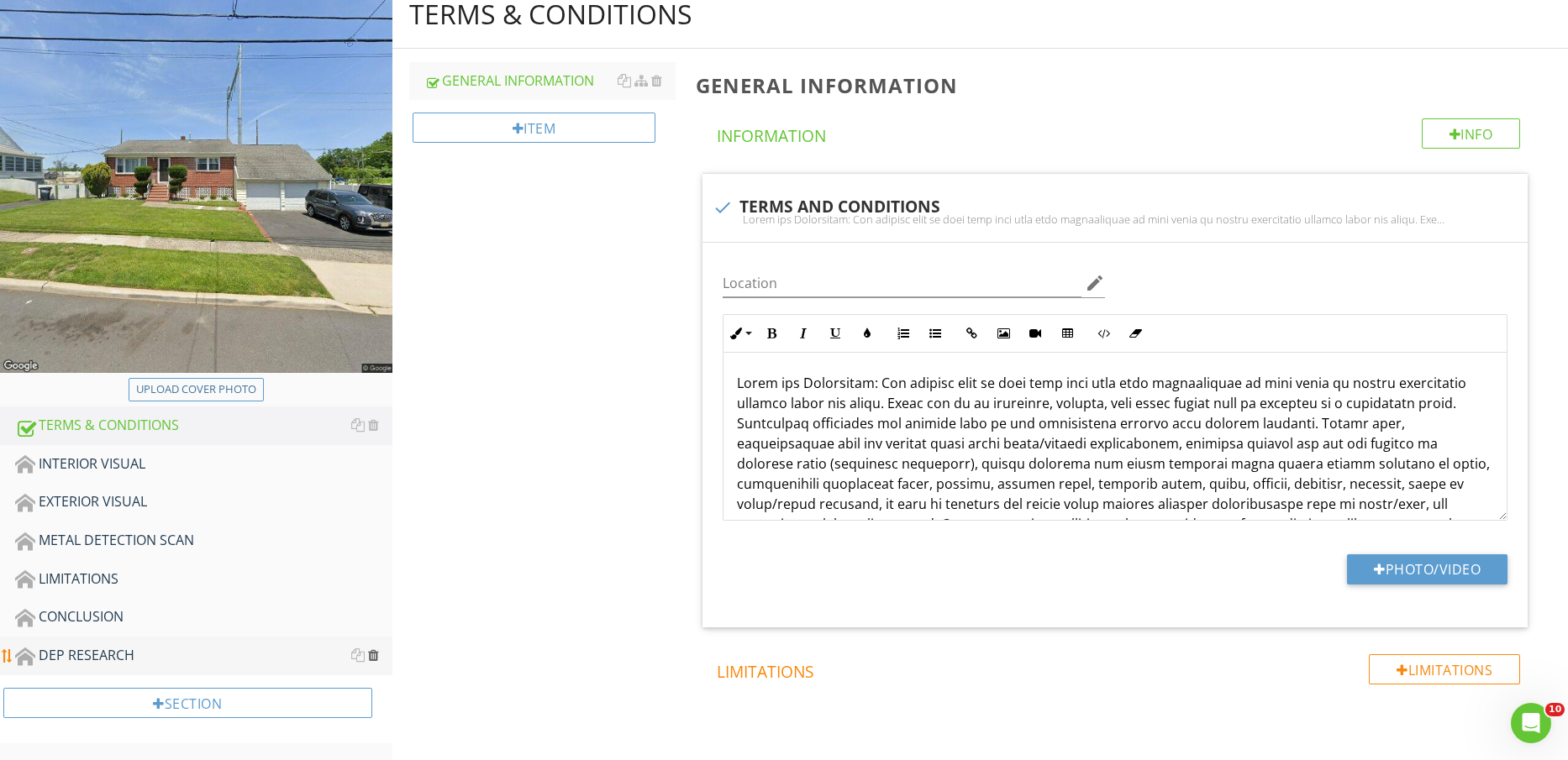
click at [375, 654] on div at bounding box center [374, 655] width 11 height 13
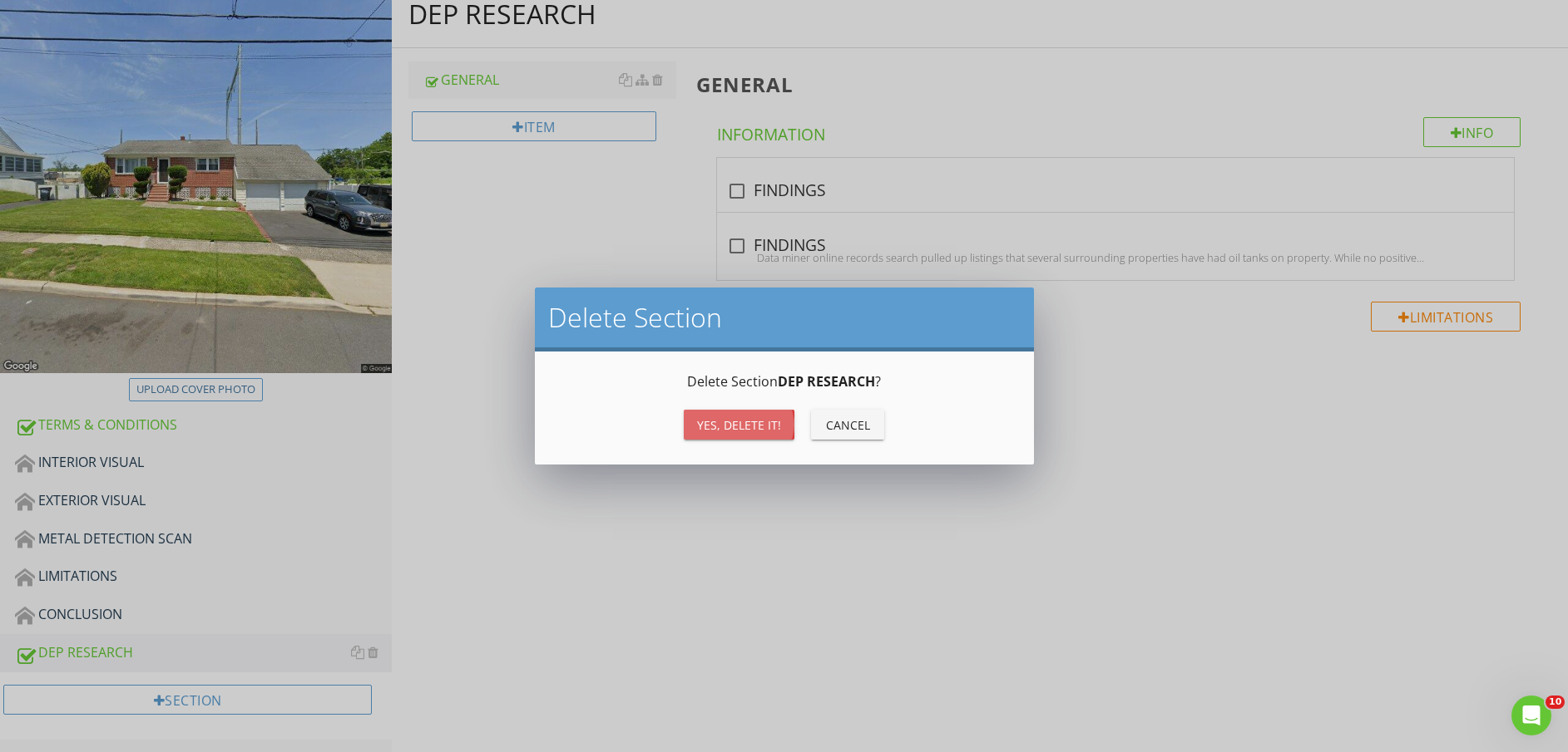
click at [748, 422] on div "Yes, Delete it!" at bounding box center [739, 425] width 84 height 18
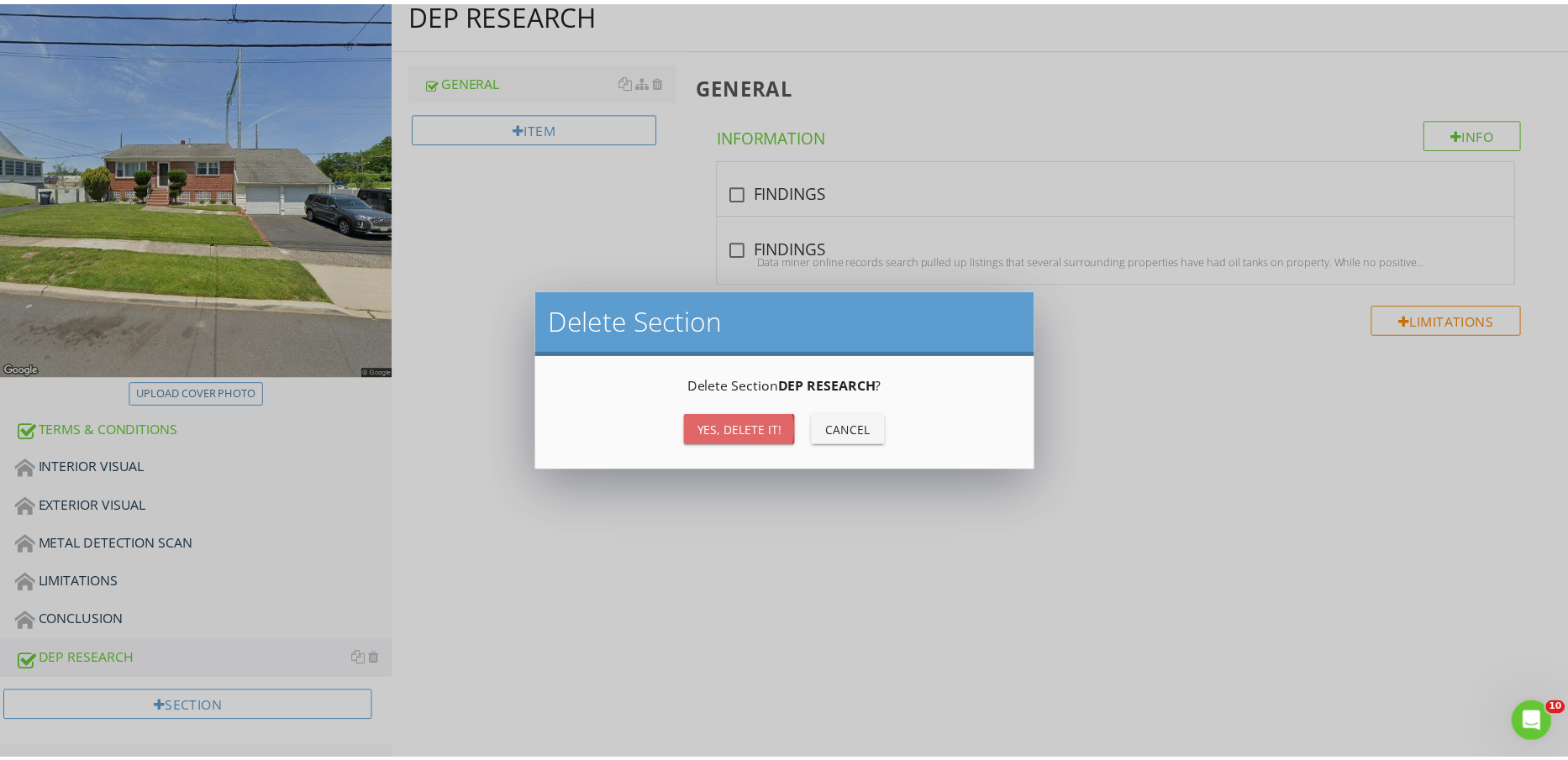
scroll to position [149, 0]
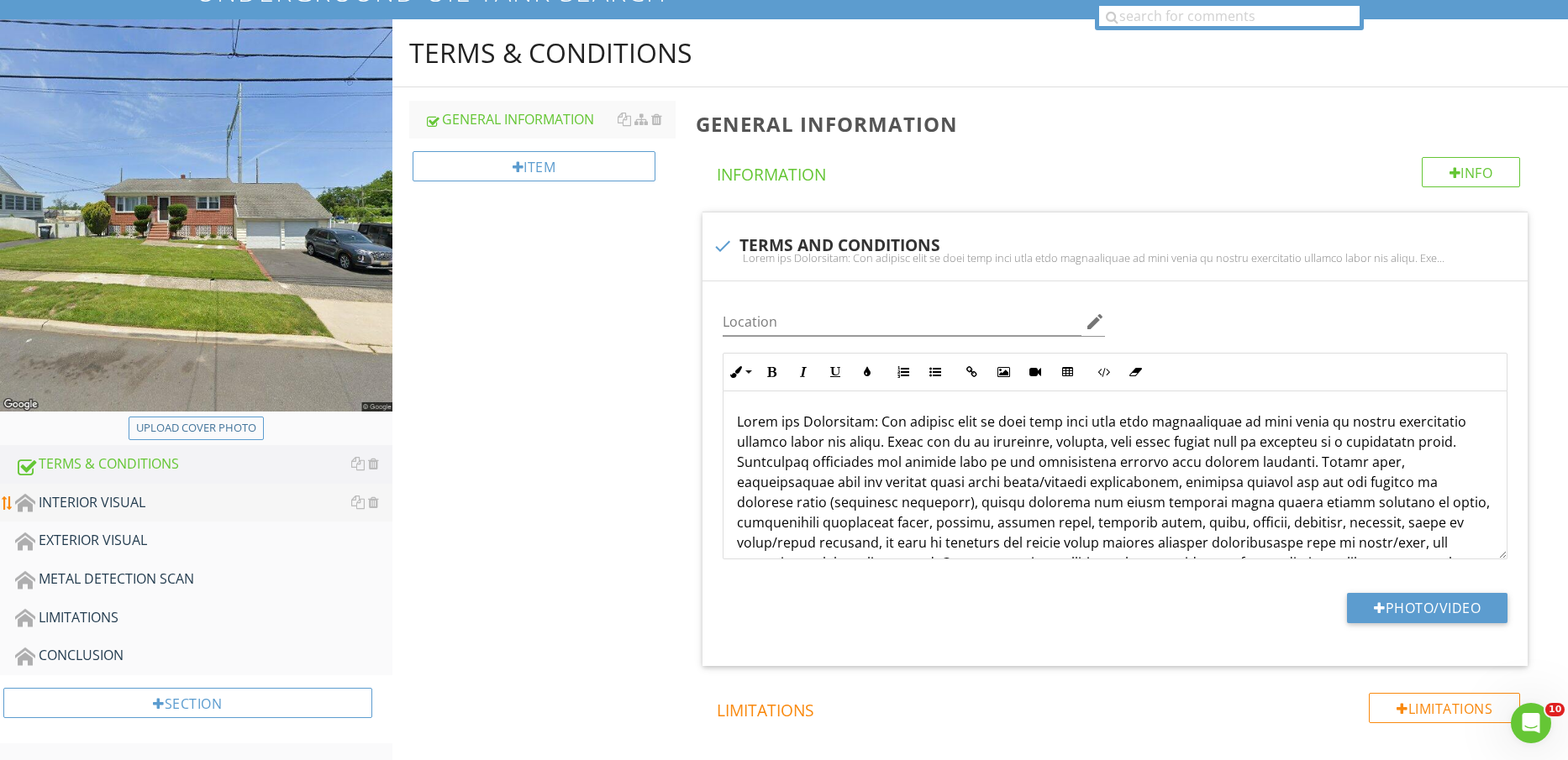
click at [233, 502] on div "INTERIOR VISUAL" at bounding box center [204, 503] width 378 height 22
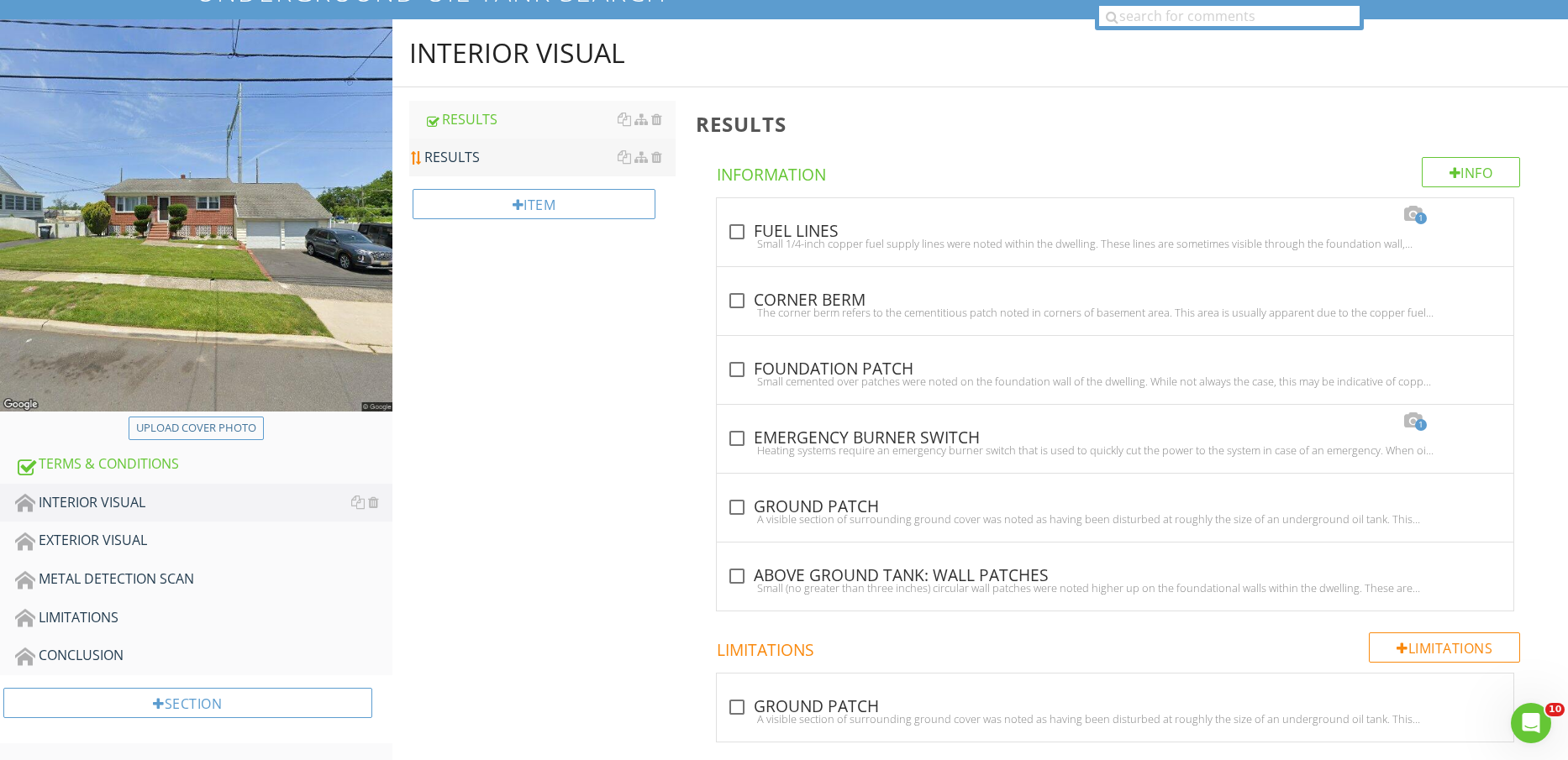
click at [529, 163] on div "RESULTS" at bounding box center [549, 157] width 252 height 20
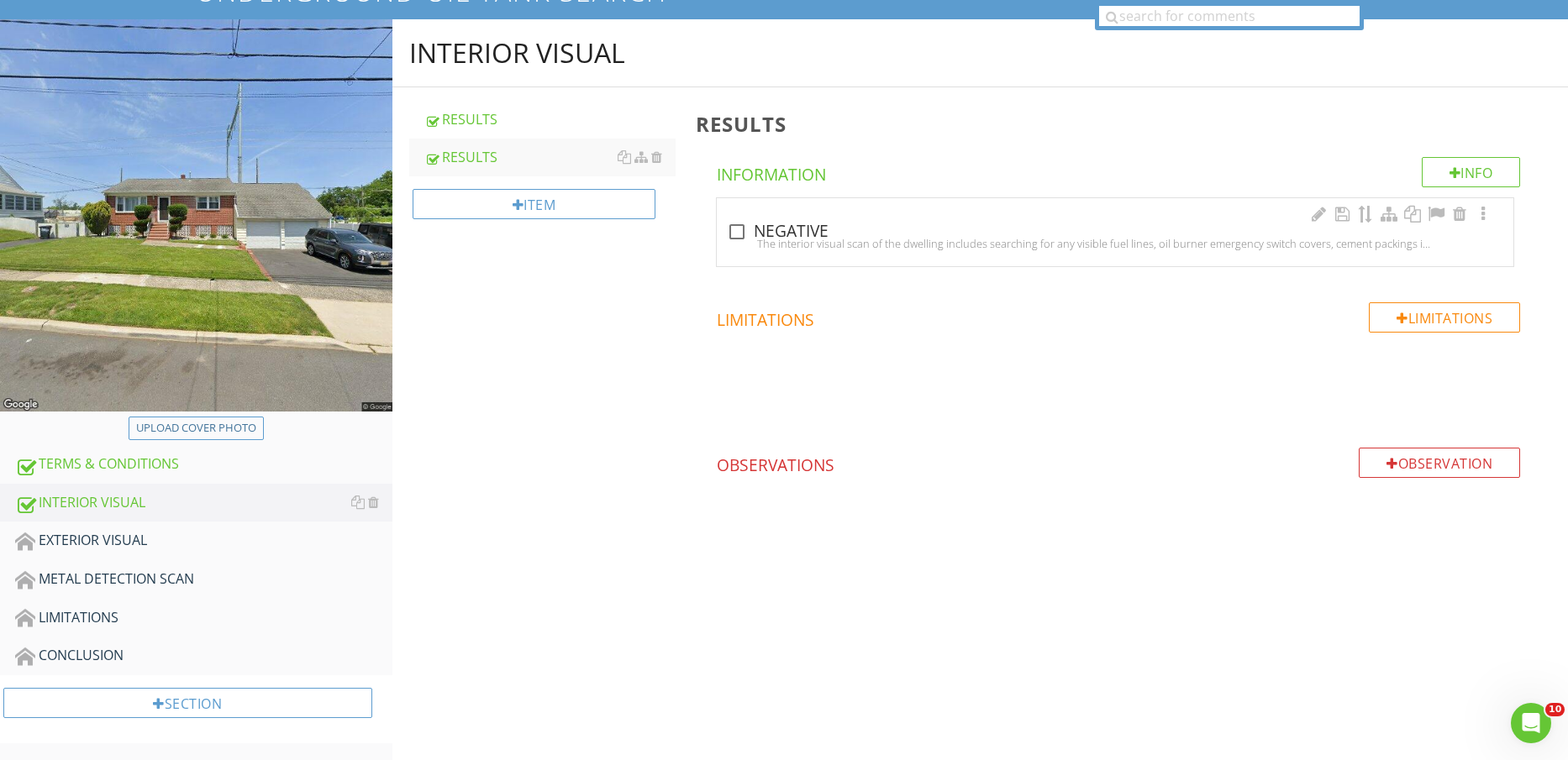
drag, startPoint x: 745, startPoint y: 241, endPoint x: 733, endPoint y: 242, distance: 12.0
click at [745, 240] on div "The interior visual scan of the dwelling includes searching for any visible fue…" at bounding box center [1115, 244] width 776 height 13
checkbox input "true"
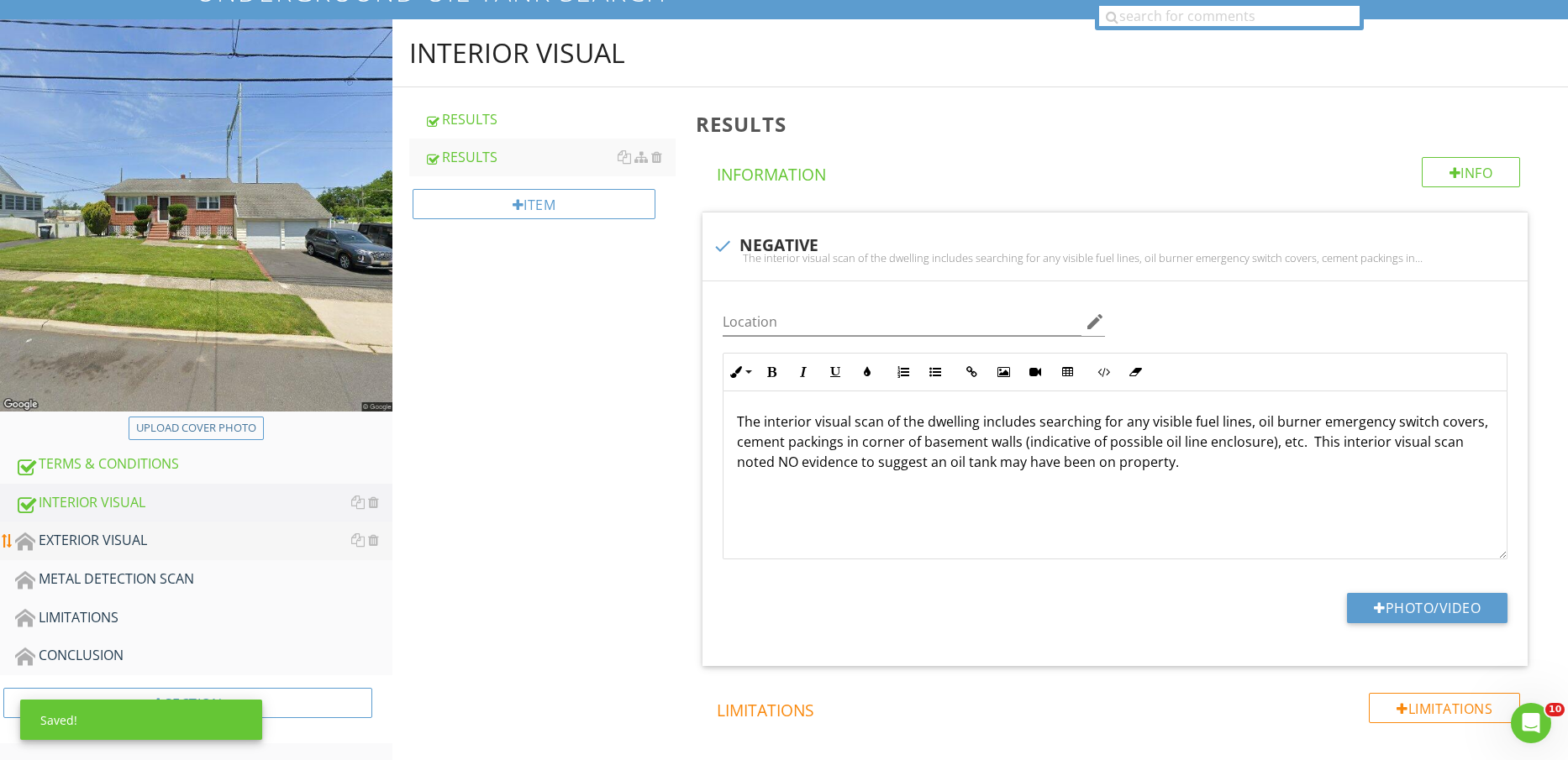
click at [186, 529] on link "EXTERIOR VISUAL" at bounding box center [204, 541] width 378 height 39
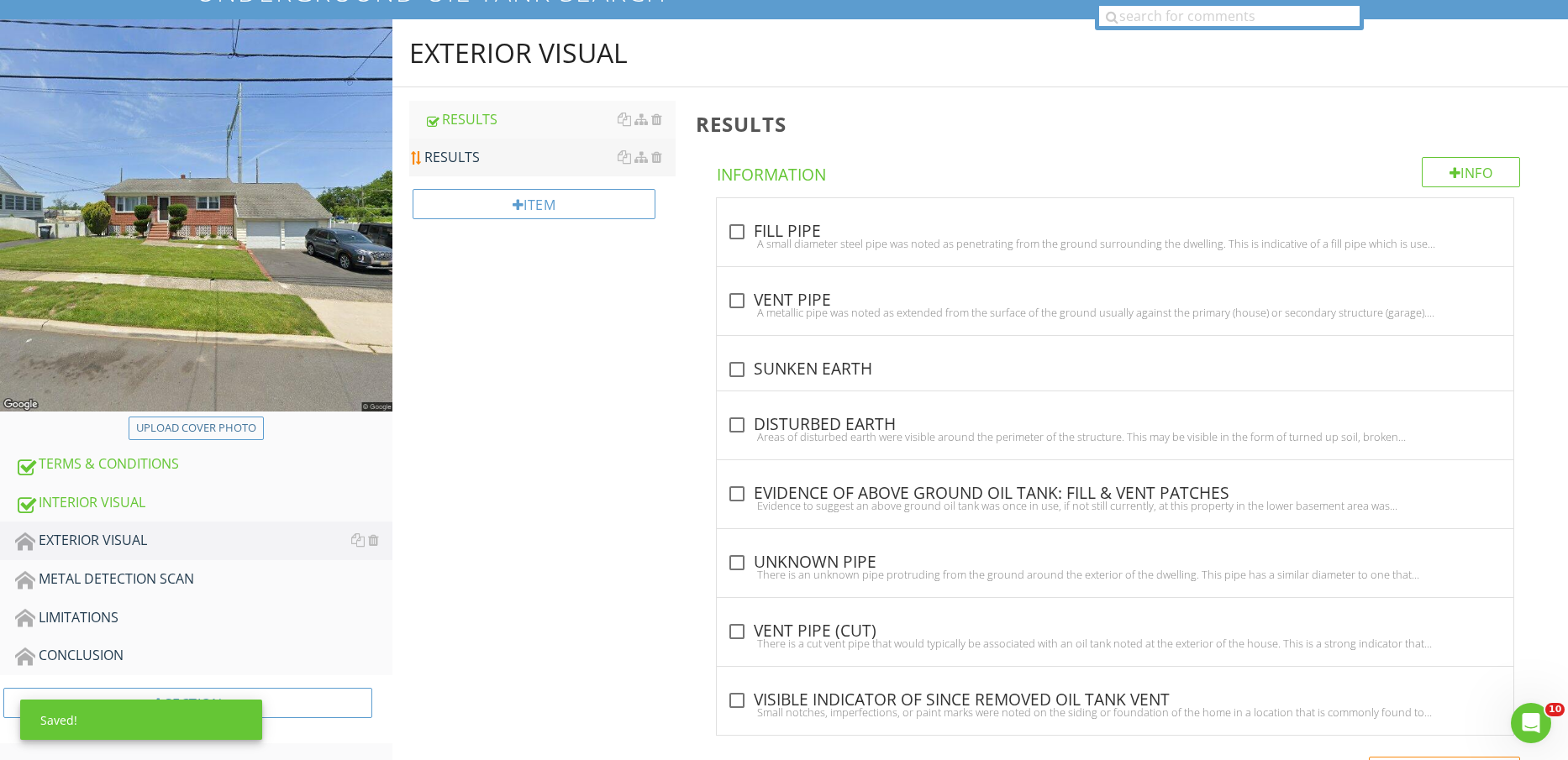
click at [460, 169] on link "RESULTS" at bounding box center [549, 157] width 252 height 37
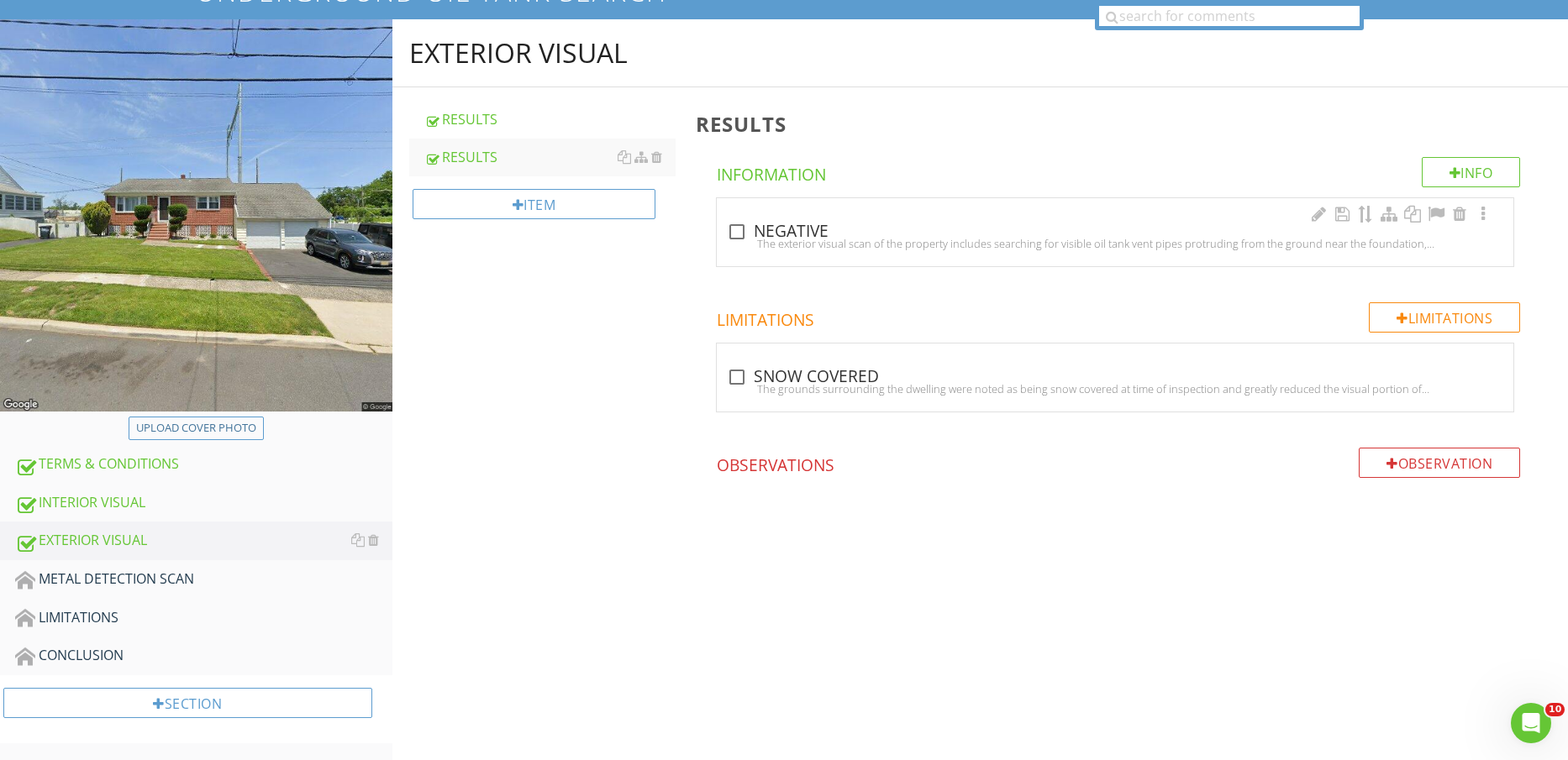
click at [777, 245] on div "The exterior visual scan of the property includes searching for visible oil tan…" at bounding box center [1115, 244] width 776 height 13
checkbox input "true"
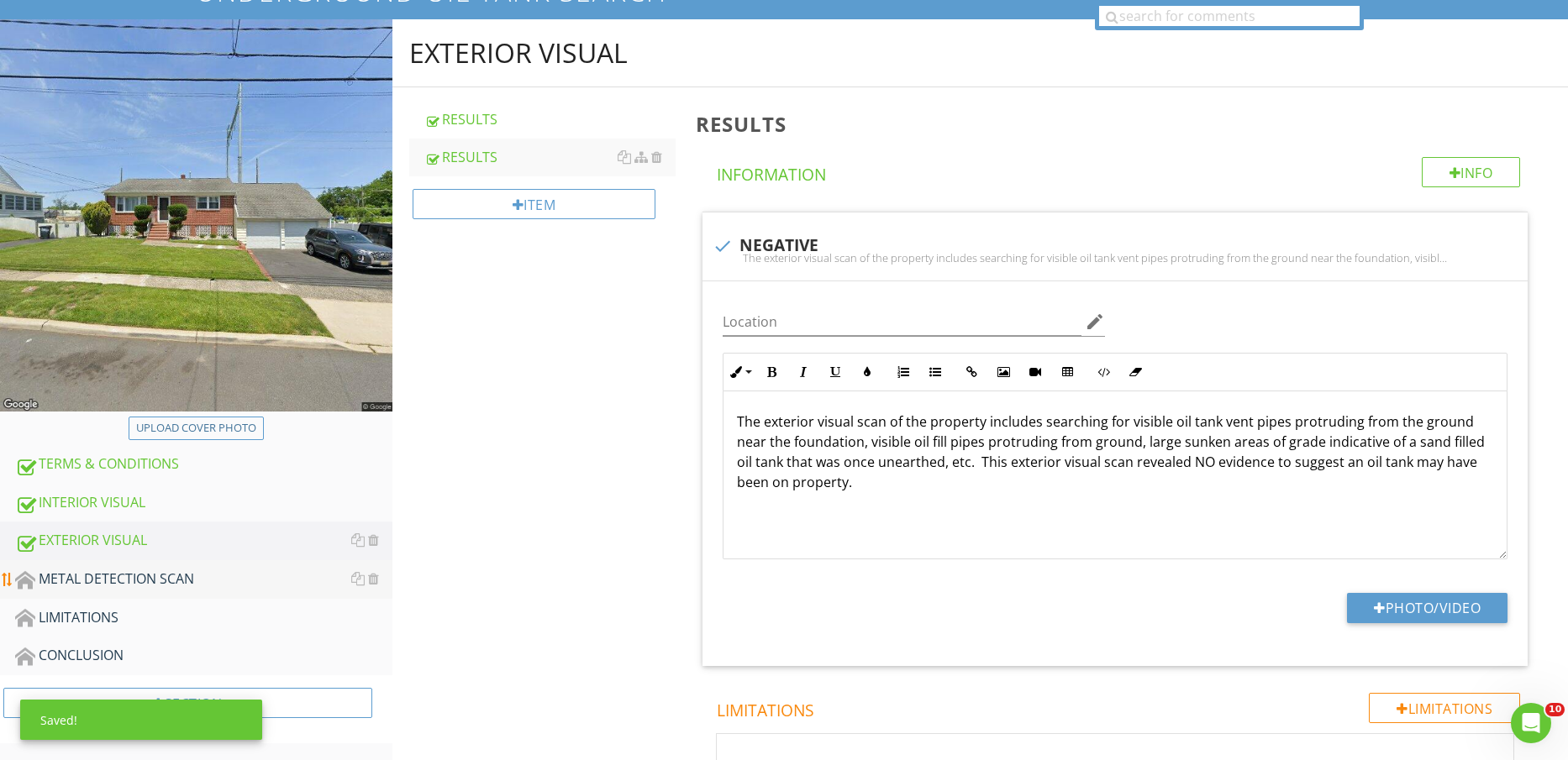
click at [149, 578] on div "METAL DETECTION SCAN" at bounding box center [204, 580] width 378 height 22
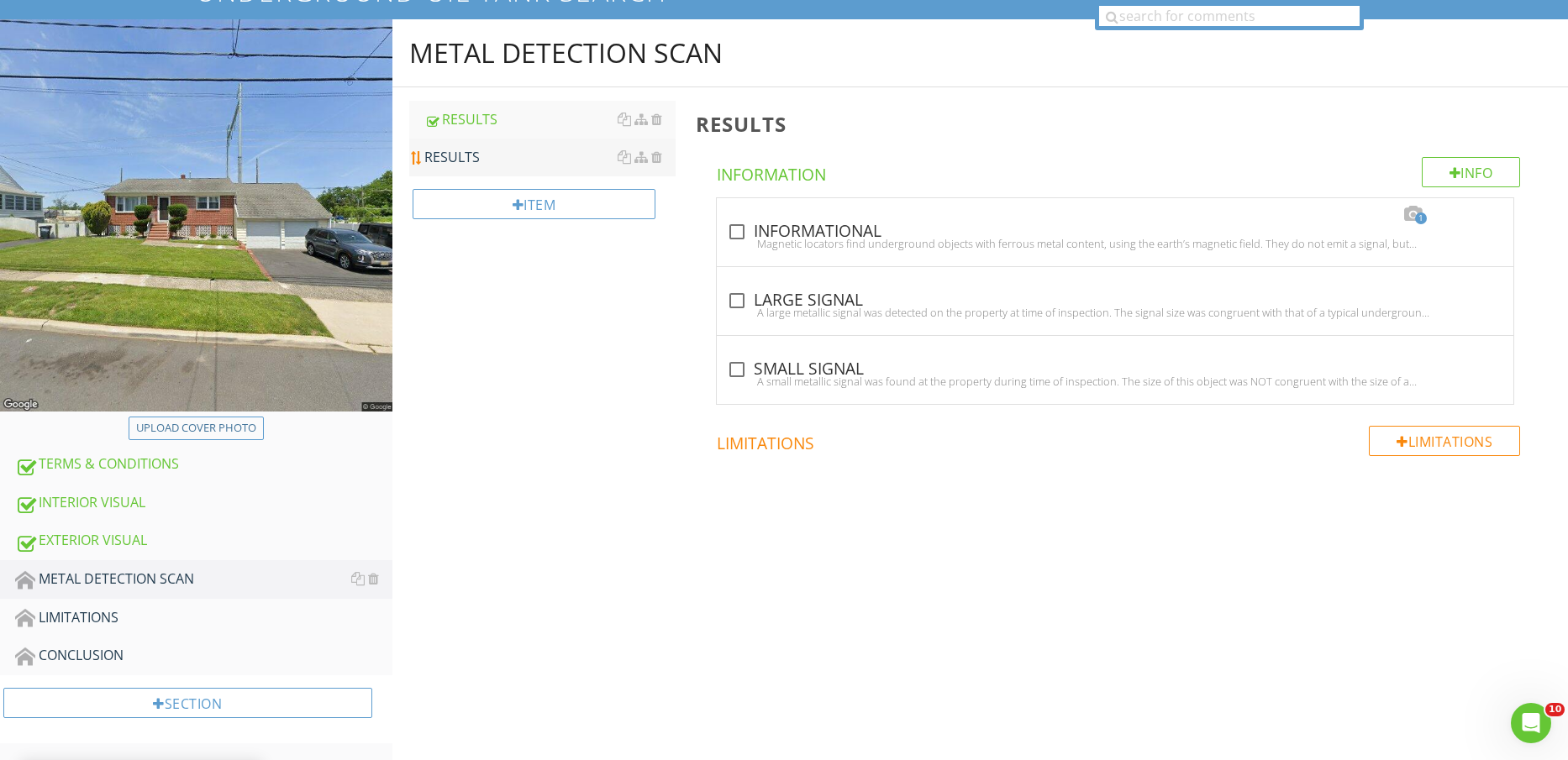
click at [491, 169] on link "RESULTS" at bounding box center [549, 157] width 252 height 37
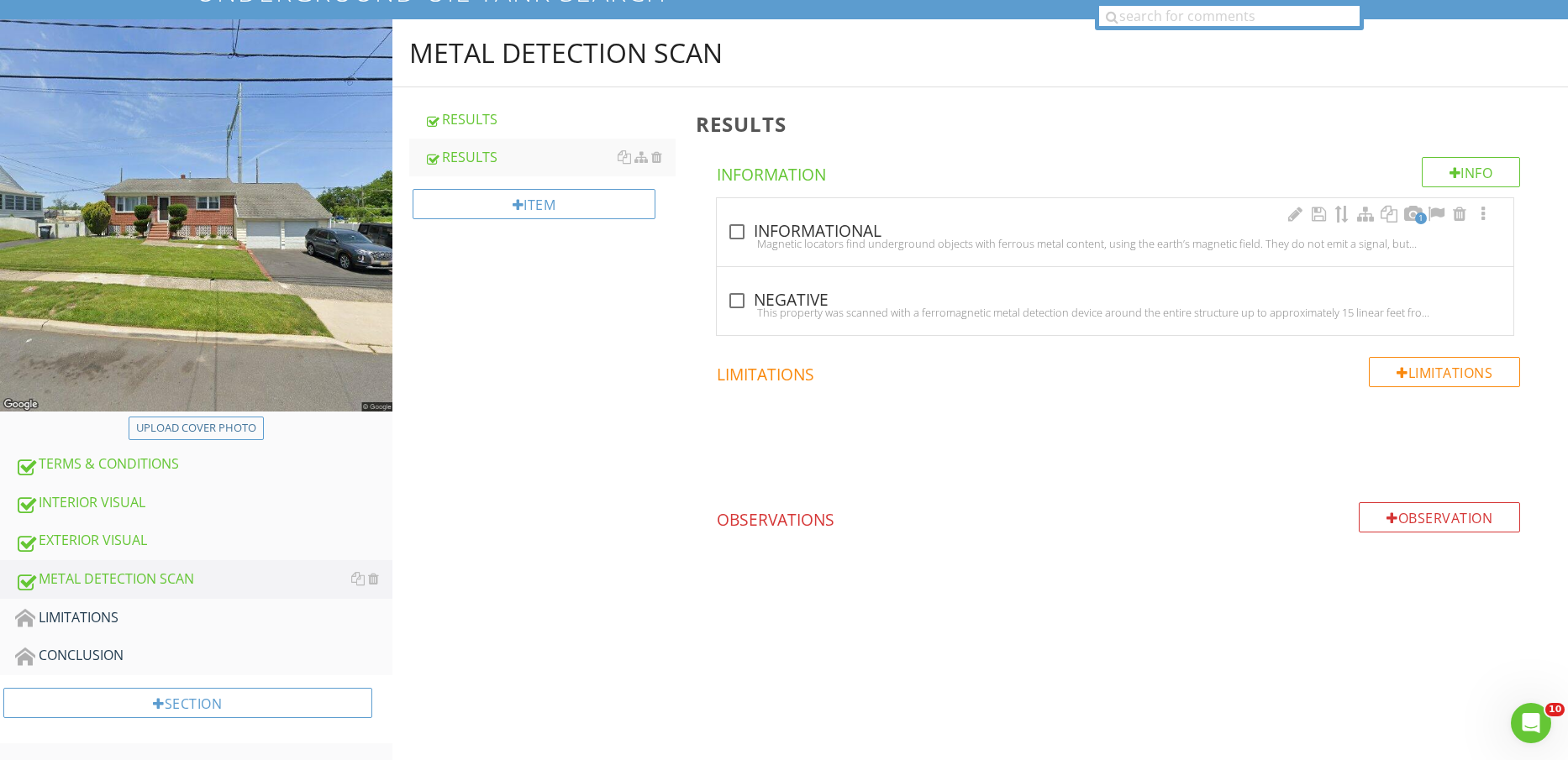
click at [746, 234] on div at bounding box center [736, 232] width 28 height 28
checkbox input "true"
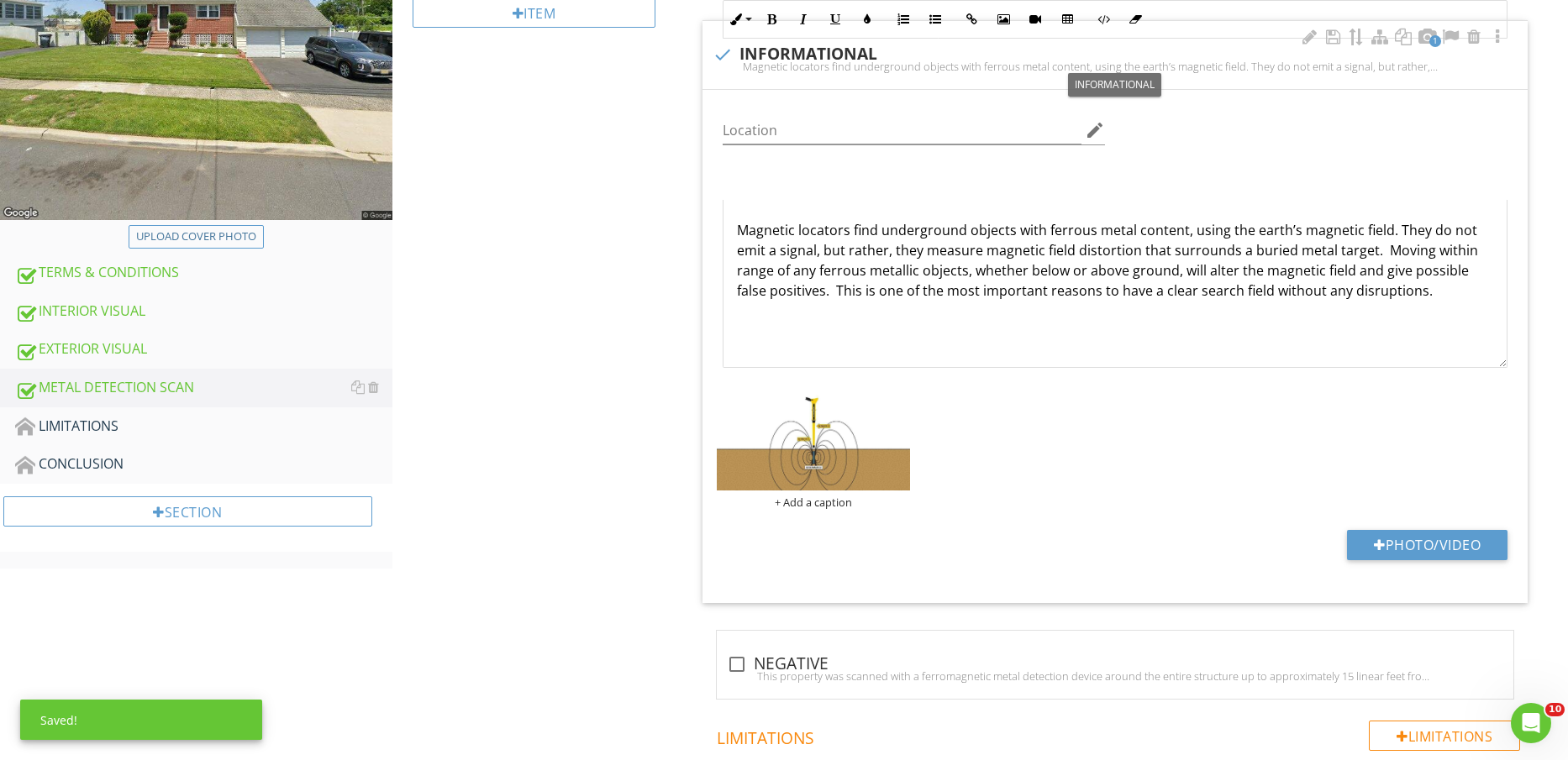
scroll to position [569, 0]
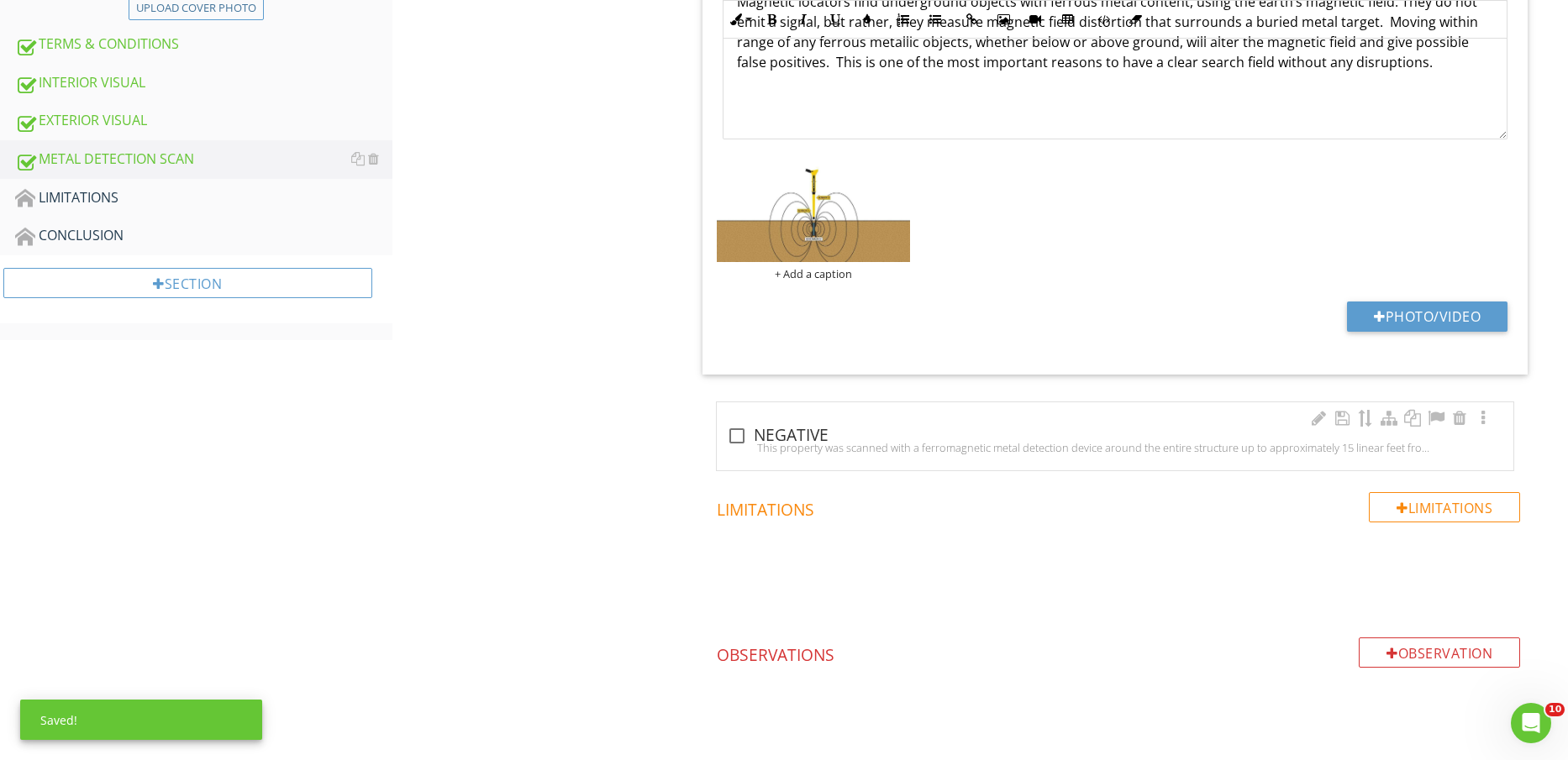
click at [748, 430] on div at bounding box center [736, 436] width 28 height 28
checkbox input "true"
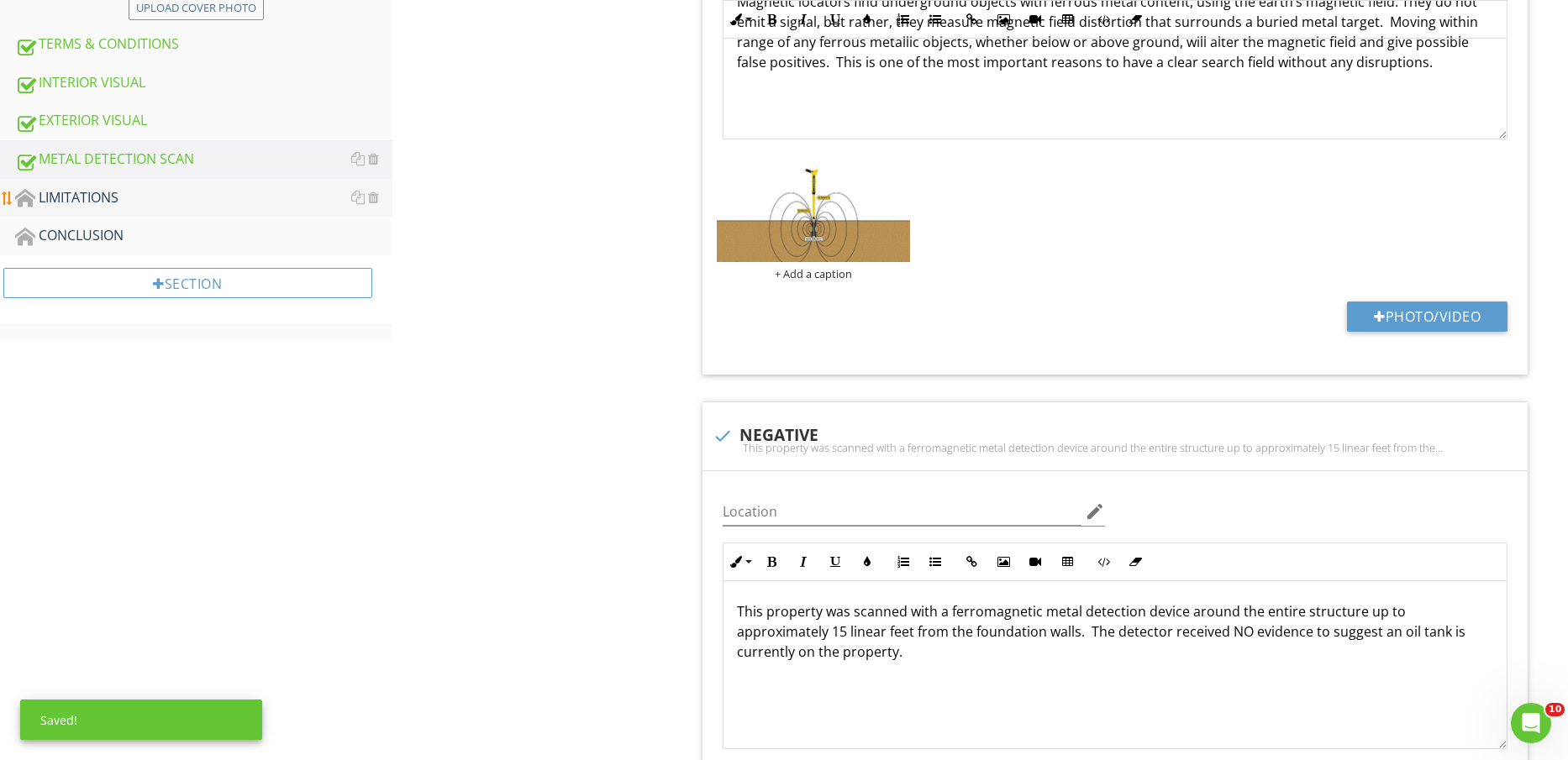
click at [219, 201] on div "LIMITATIONS" at bounding box center [204, 197] width 378 height 22
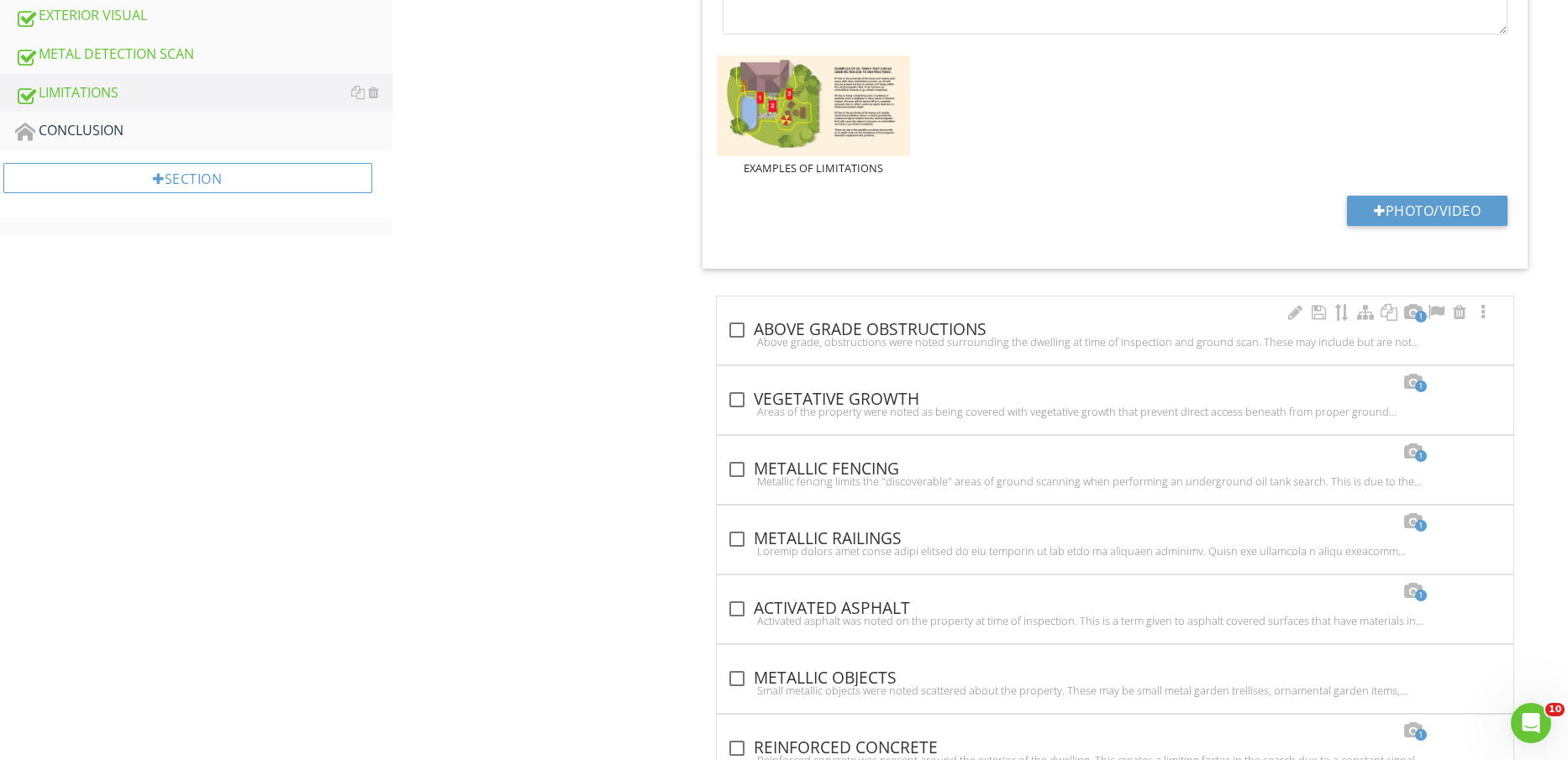
click at [849, 317] on div "check_box_outline_blank ABOVE GRADE OBSTRUCTIONS" at bounding box center [1115, 329] width 776 height 24
checkbox input "true"
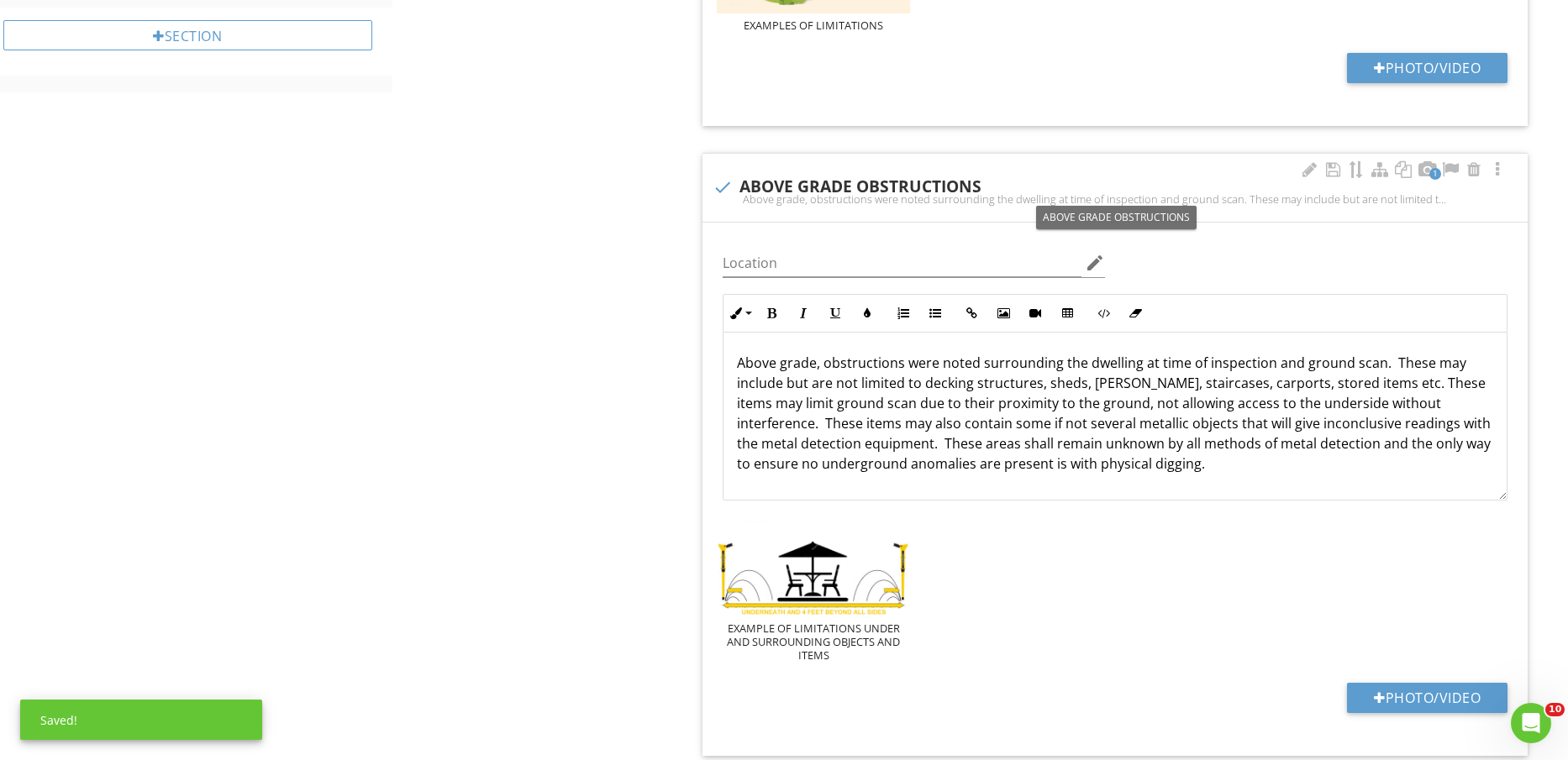
scroll to position [989, 0]
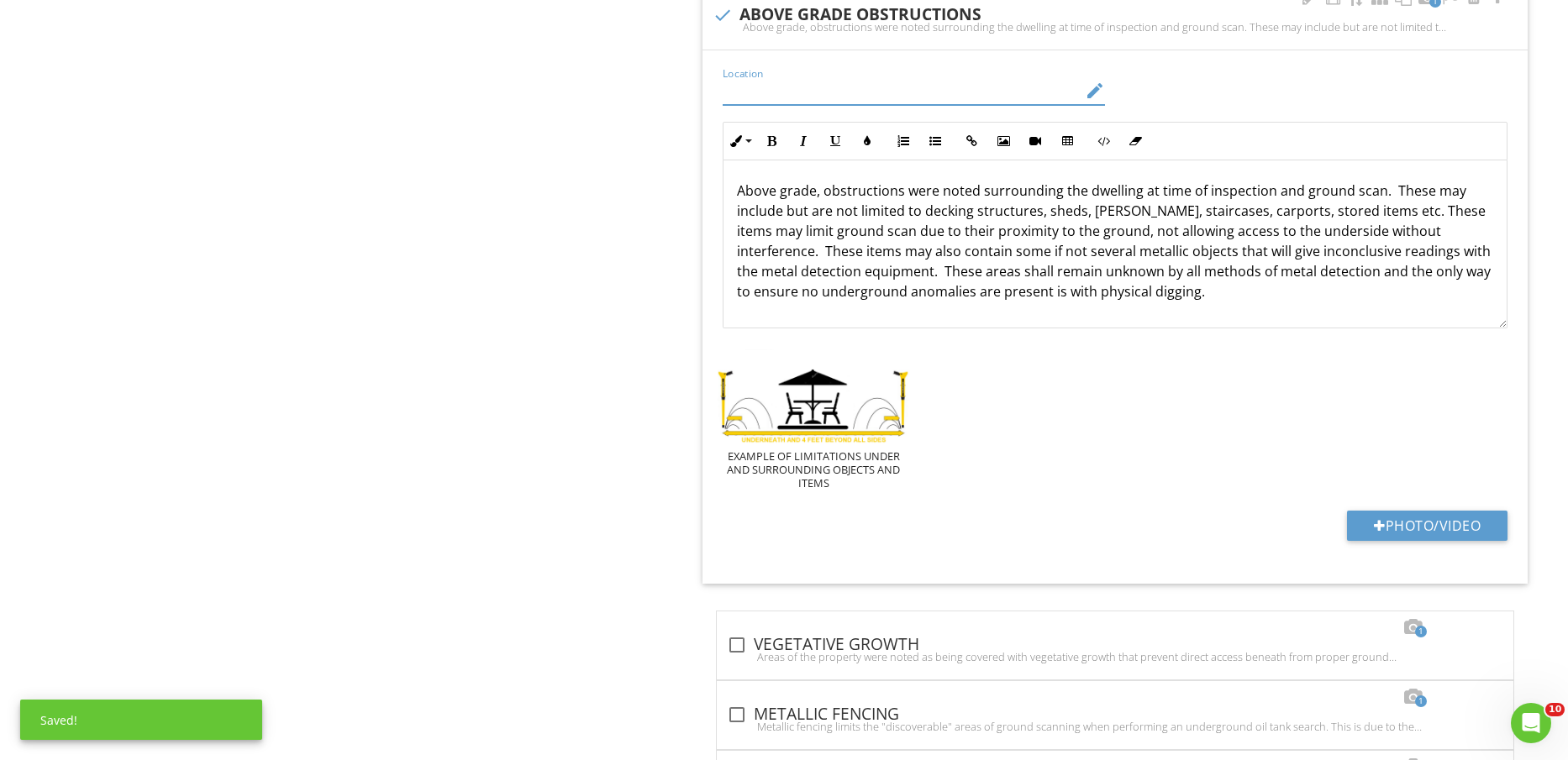
click at [867, 95] on input "Location" at bounding box center [902, 91] width 359 height 27
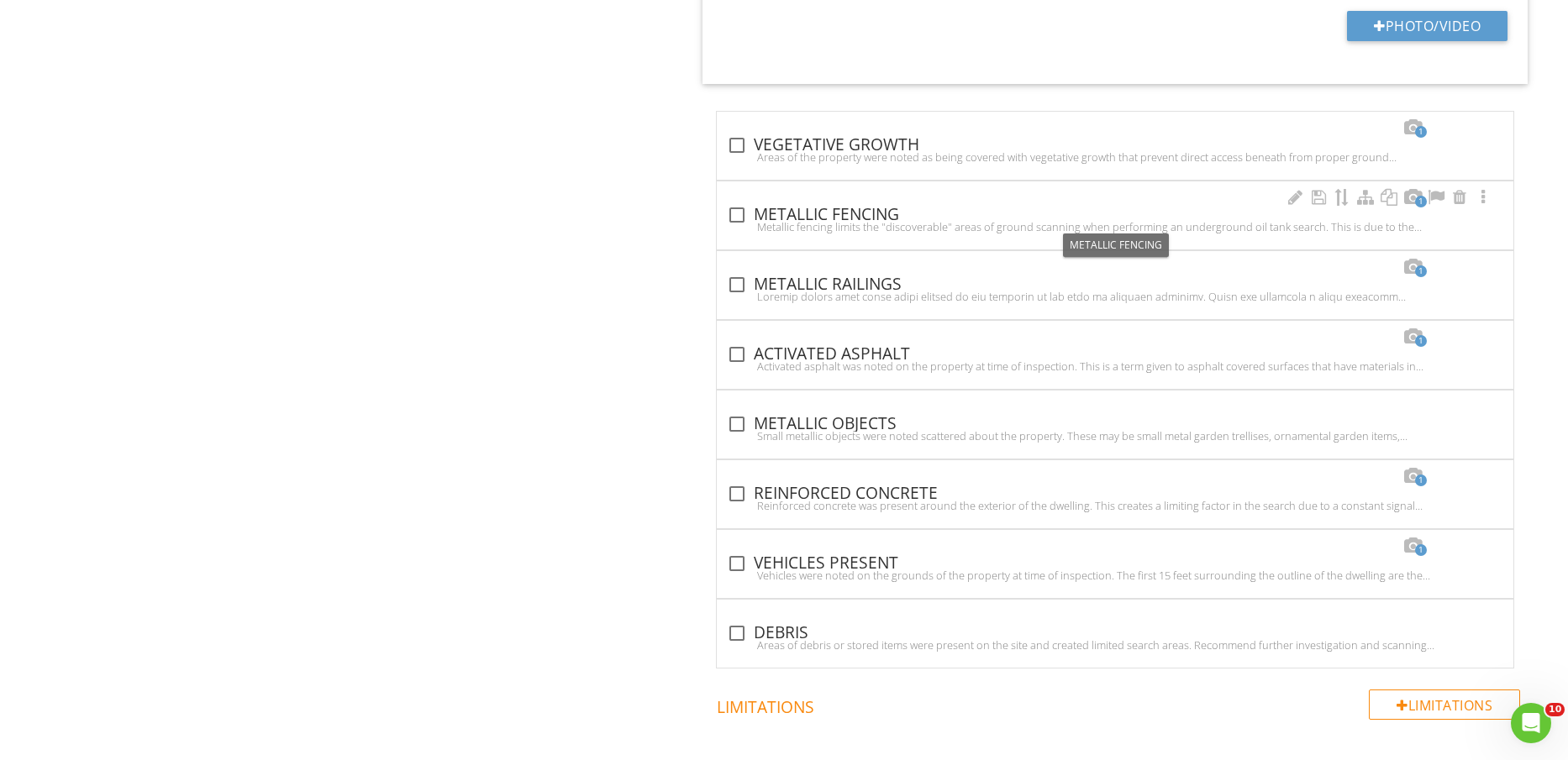
scroll to position [1585, 0]
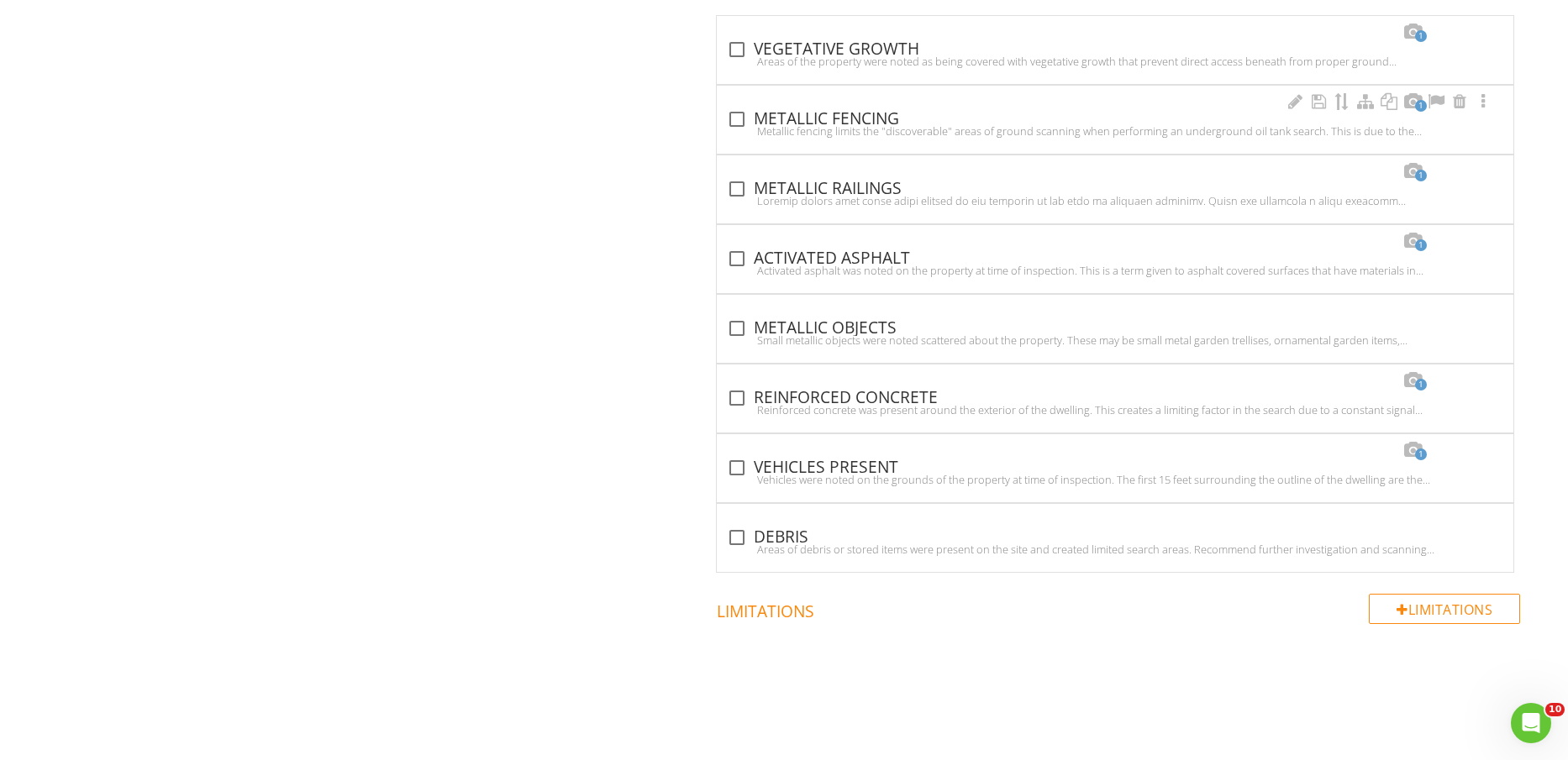
type input "AC EQUIP, GAS METER, STORED ITEMS, PATIO FURNITURE, ETC"
click at [868, 118] on div "check_box_outline_blank METALLIC FENCING" at bounding box center [1115, 119] width 776 height 20
checkbox input "true"
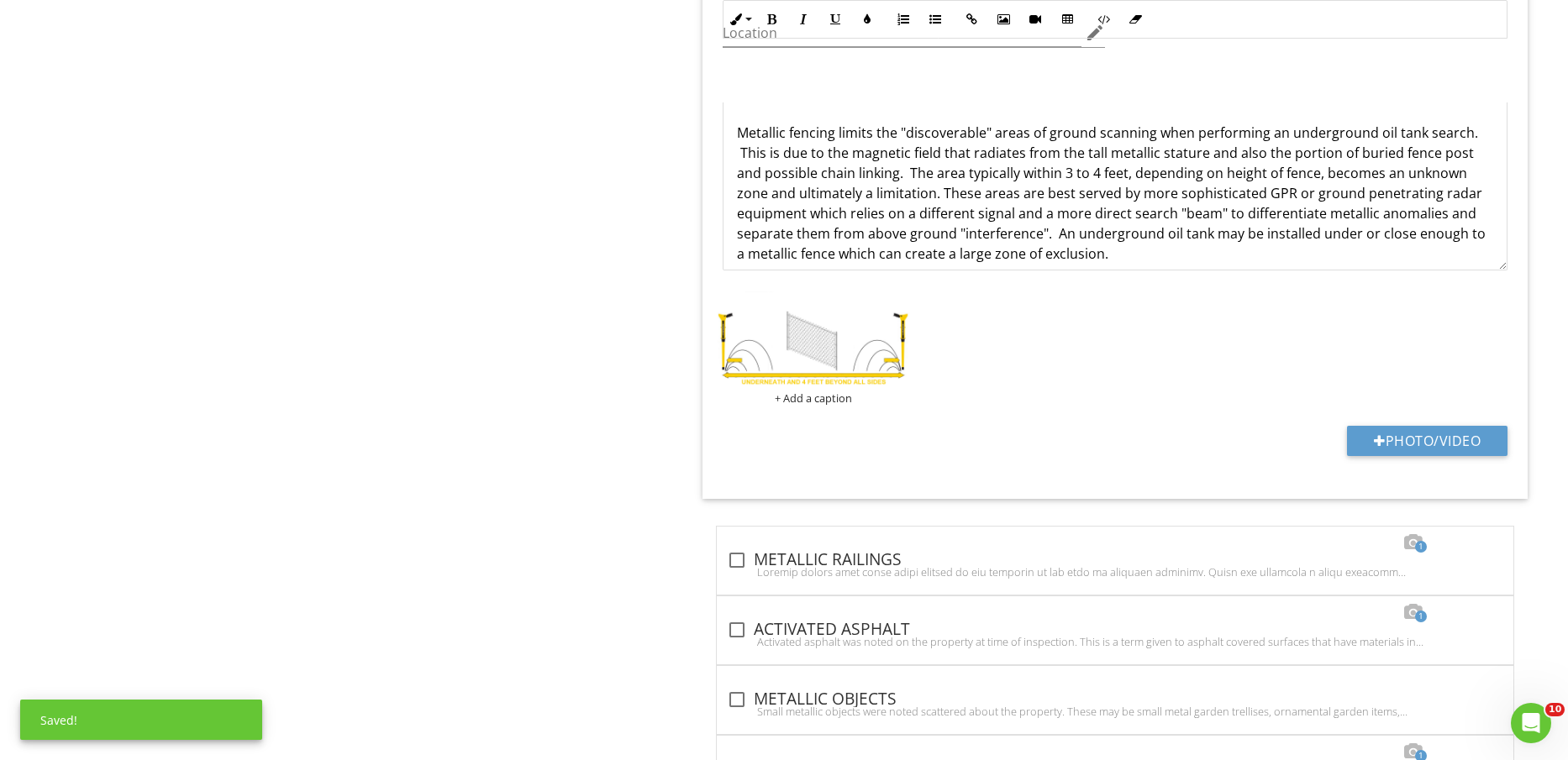
scroll to position [2005, 0]
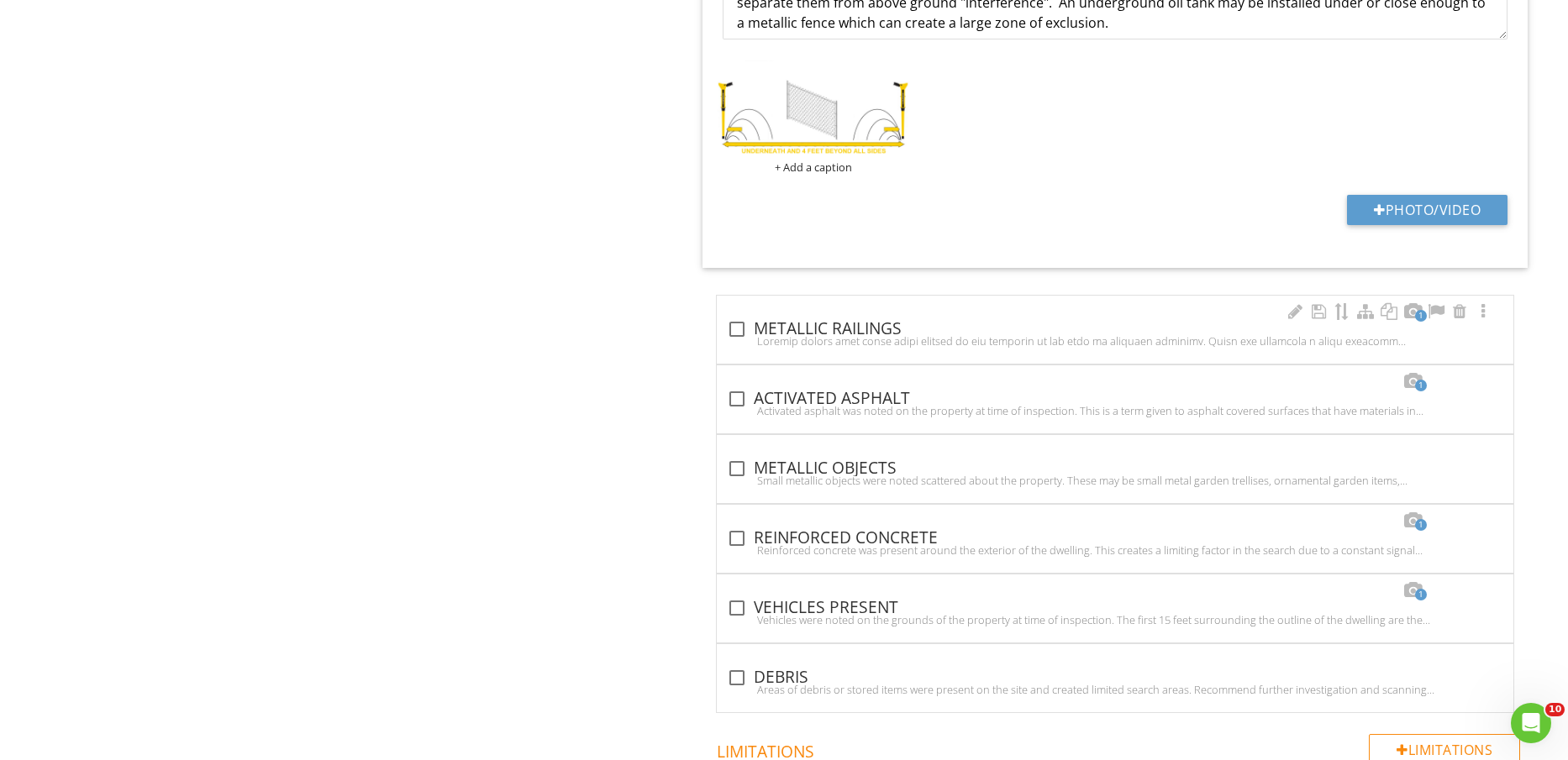
click at [890, 336] on div at bounding box center [1115, 341] width 776 height 13
checkbox input "true"
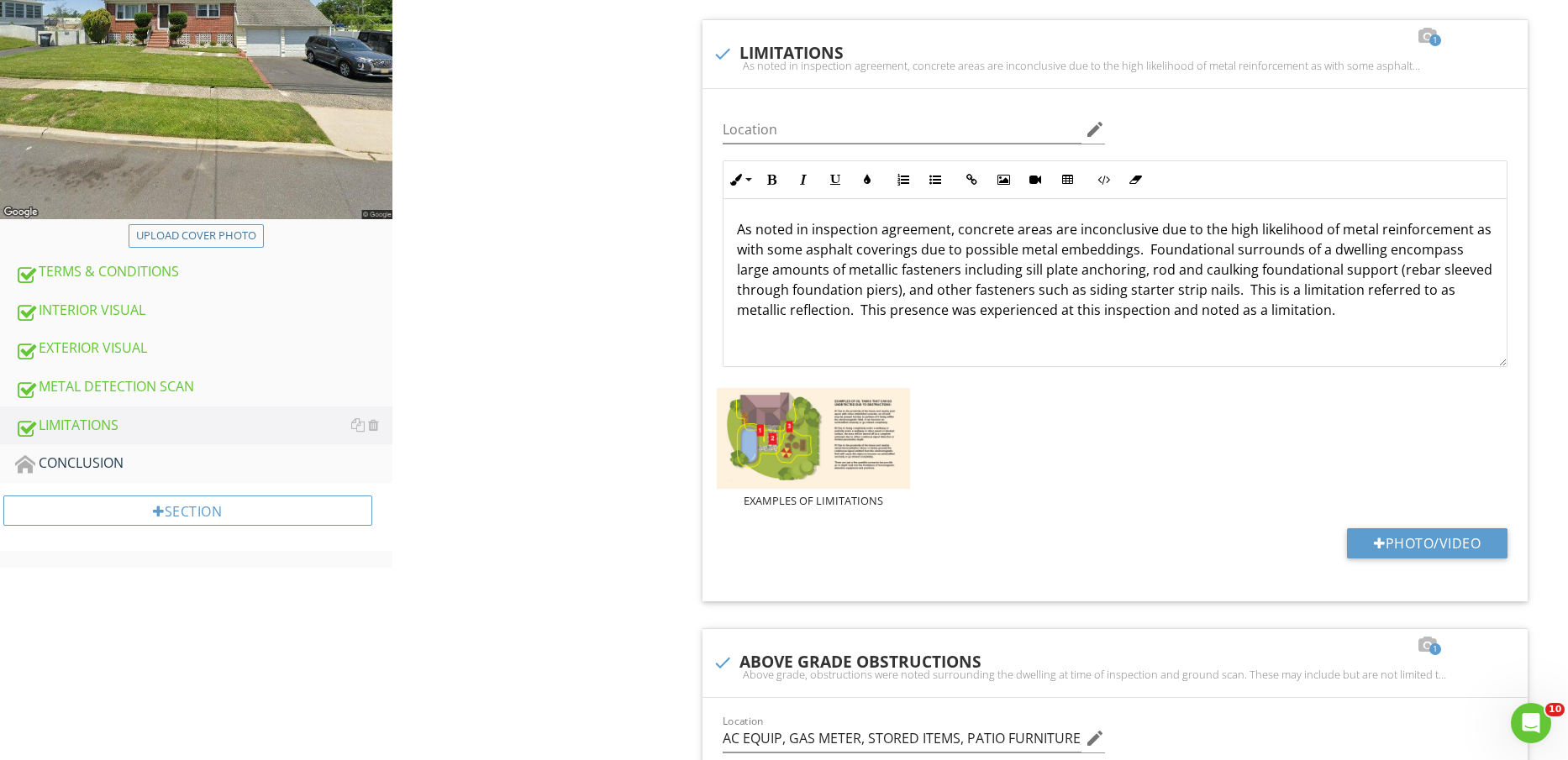
scroll to position [0, 0]
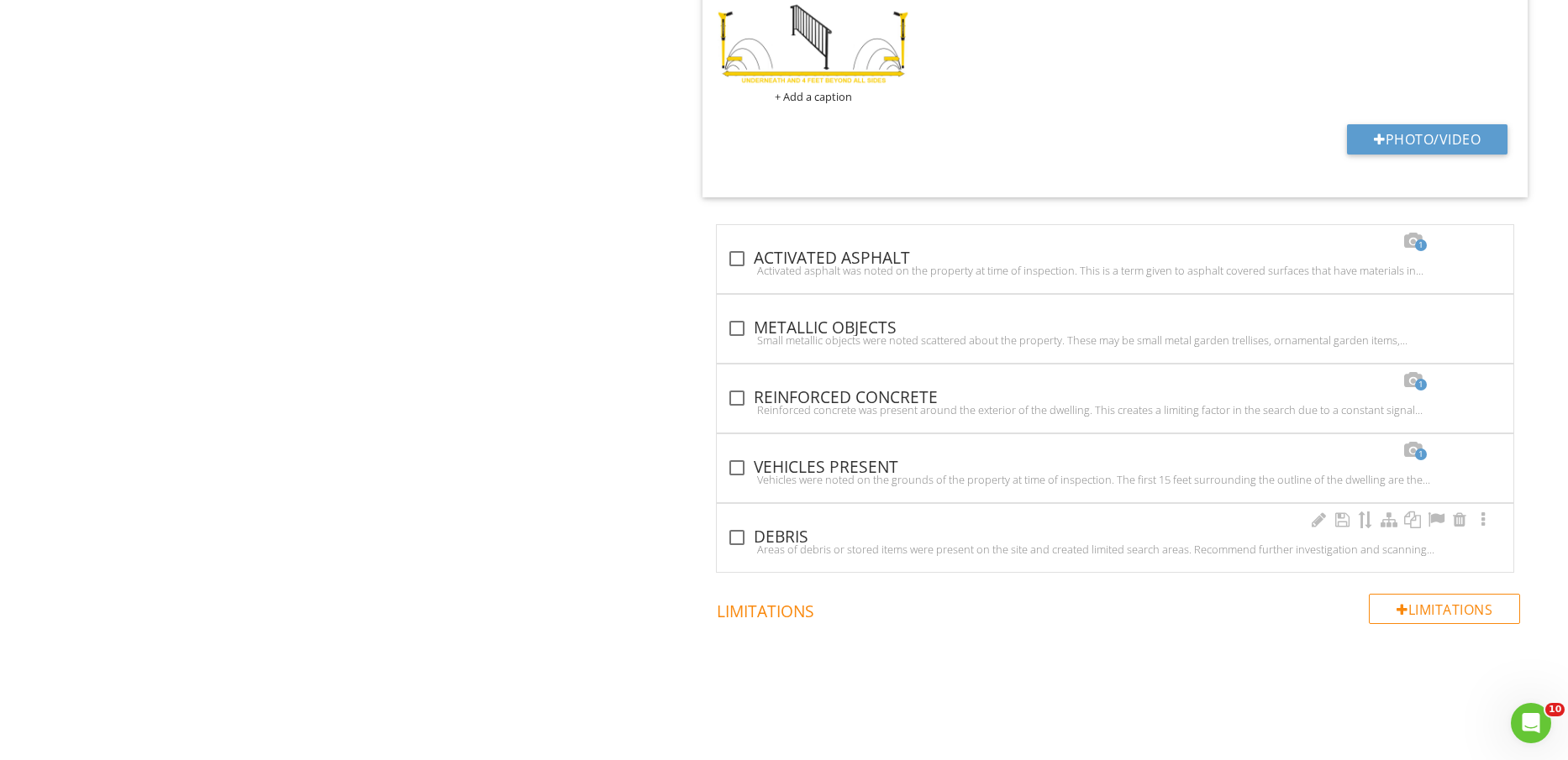
click at [776, 541] on div "check_box_outline_blank DEBRIS" at bounding box center [1115, 537] width 776 height 20
checkbox input "true"
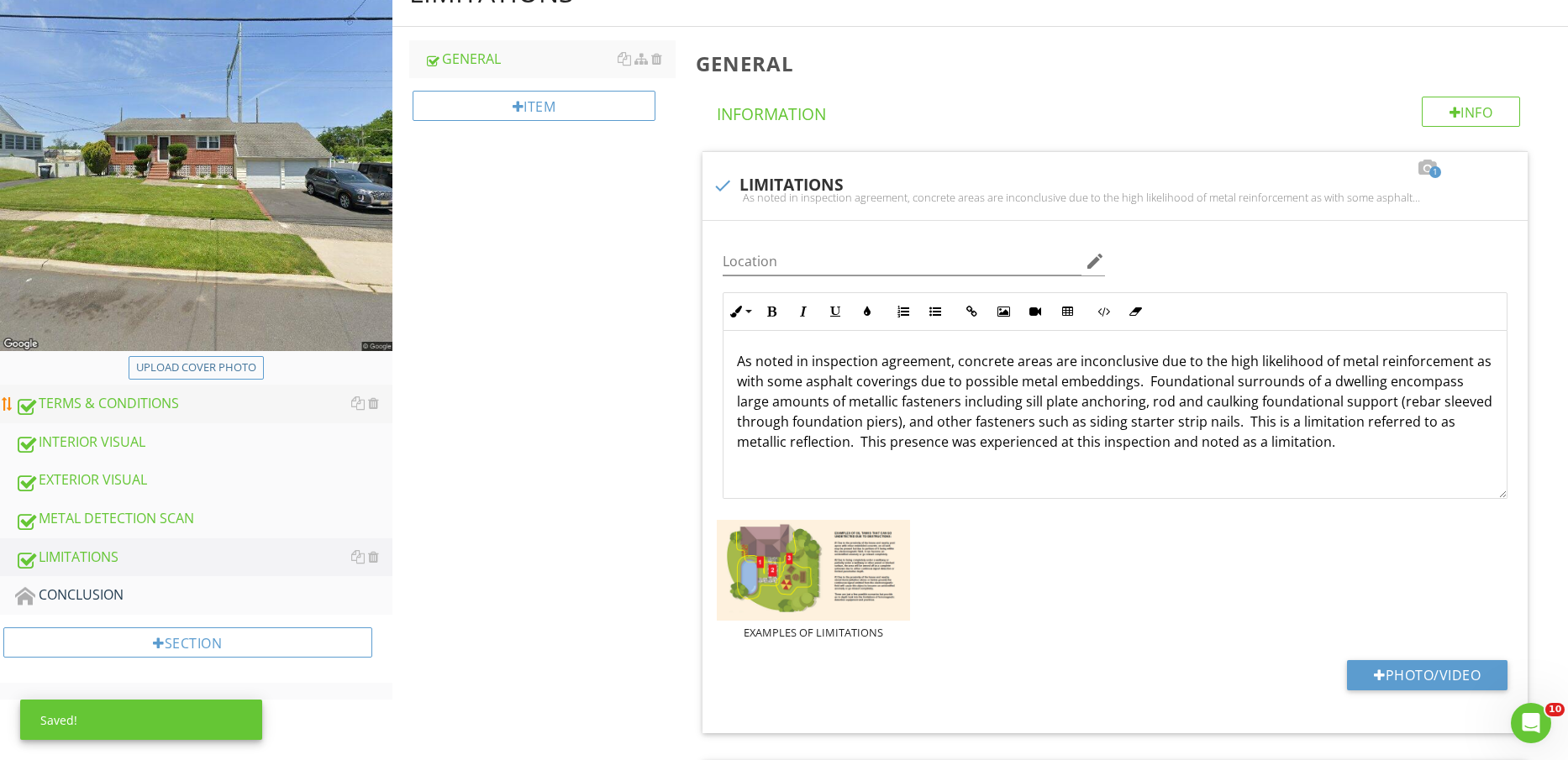
scroll to position [211, 0]
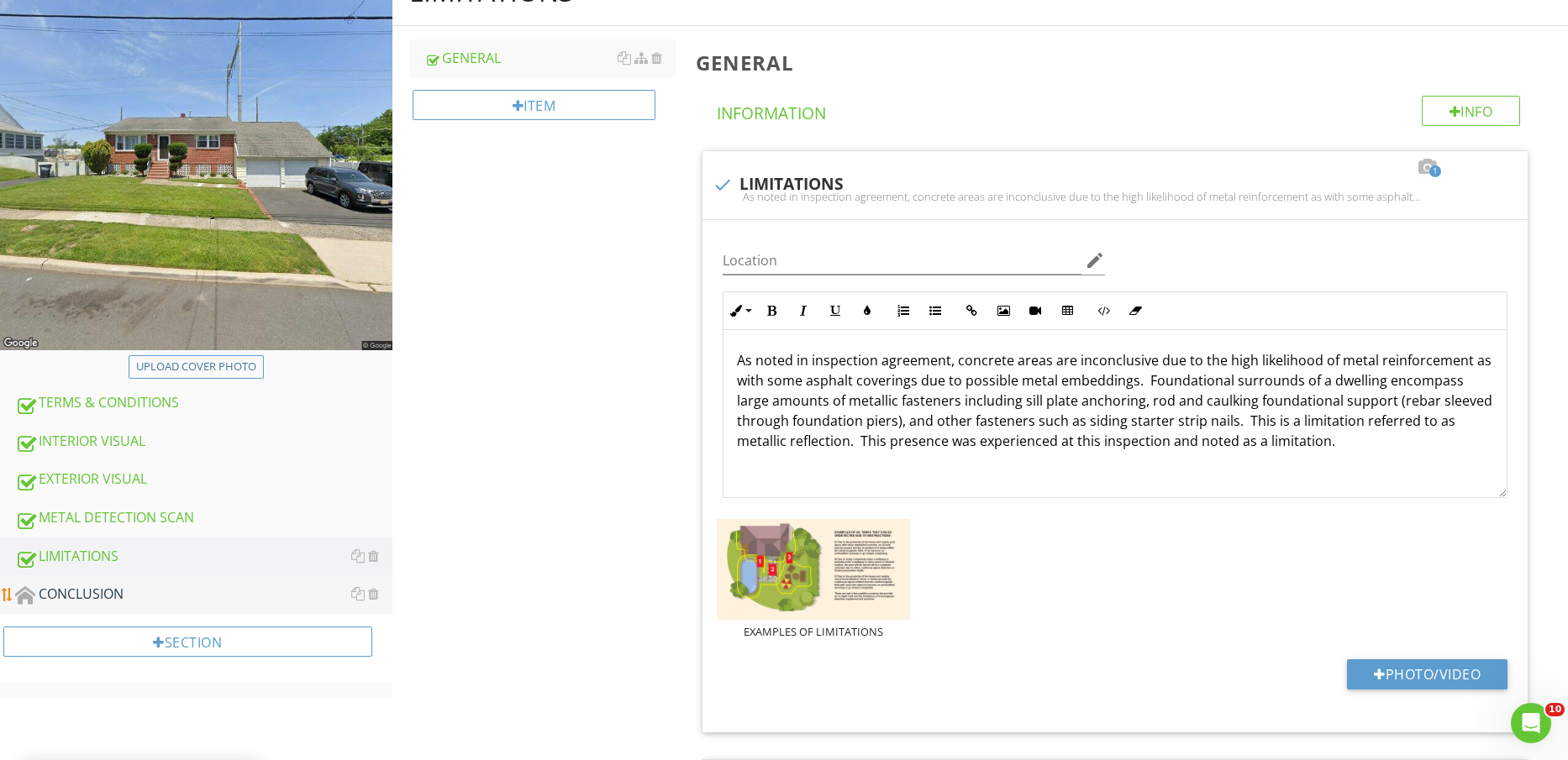
click at [174, 594] on div "CONCLUSION" at bounding box center [204, 595] width 378 height 22
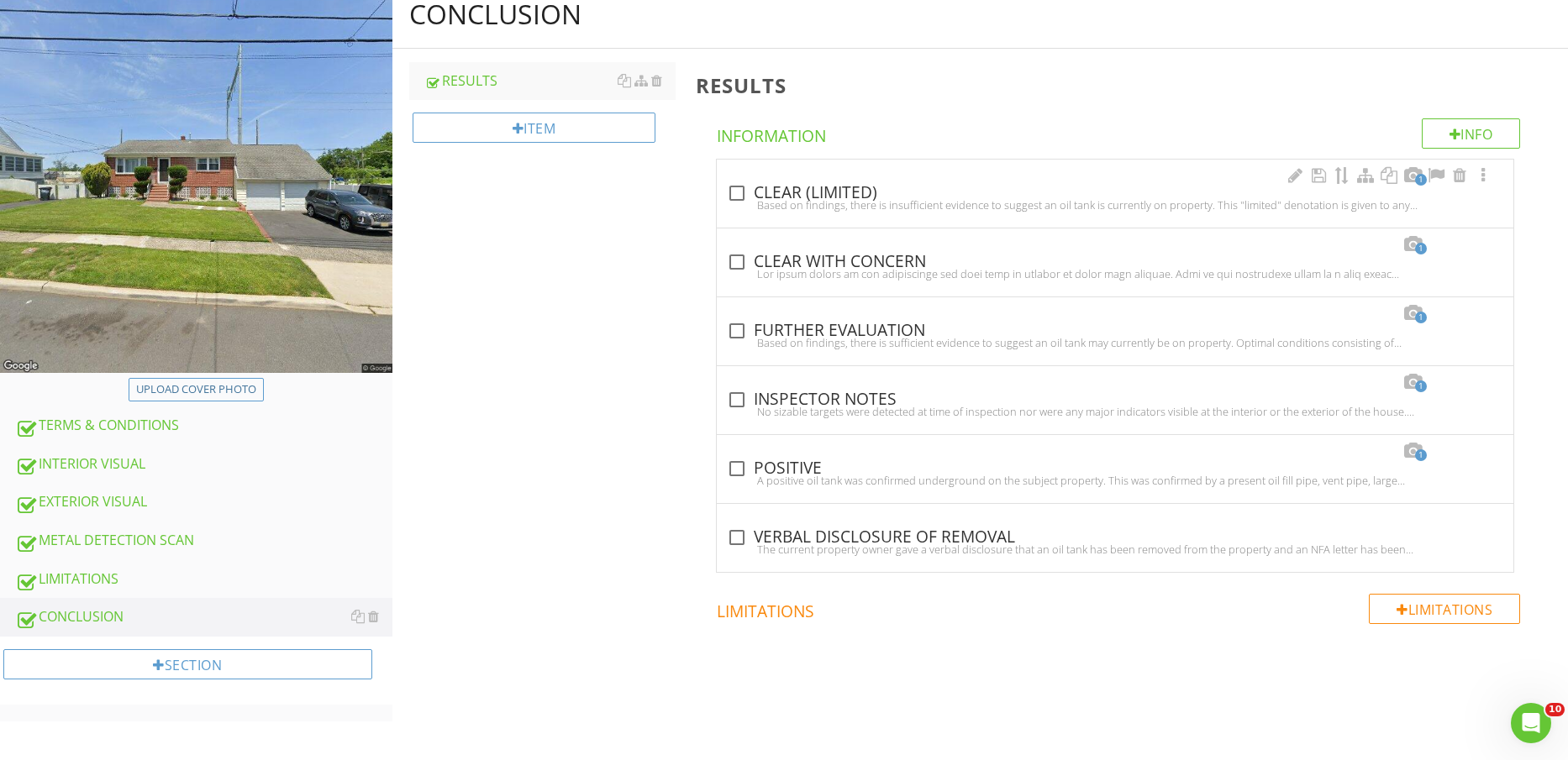
click at [758, 193] on div "check_box_outline_blank CLEAR (LIMITED)" at bounding box center [1115, 193] width 776 height 20
checkbox input "true"
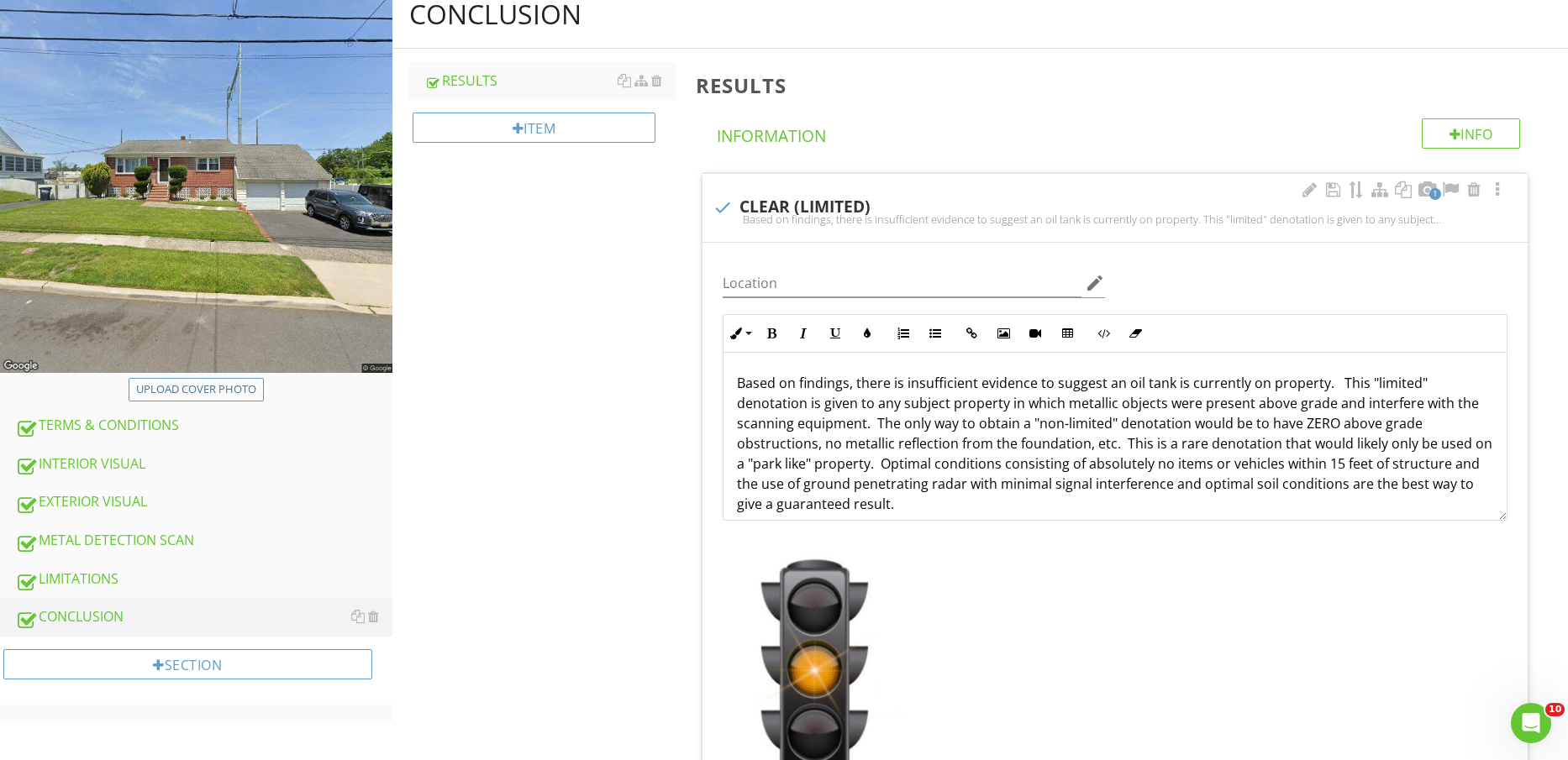
scroll to position [211, 0]
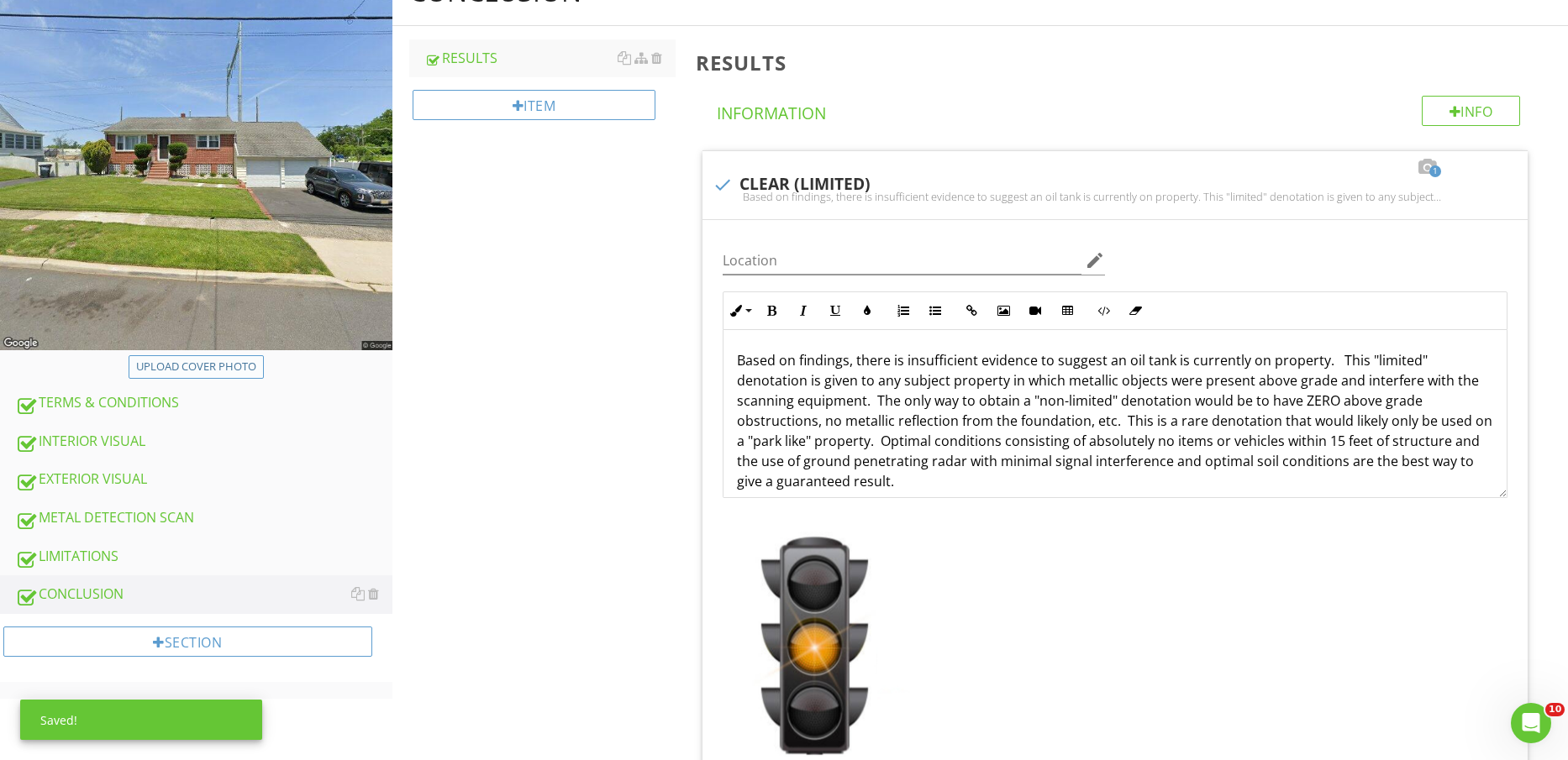
click at [188, 369] on div "Upload cover photo" at bounding box center [195, 367] width 120 height 17
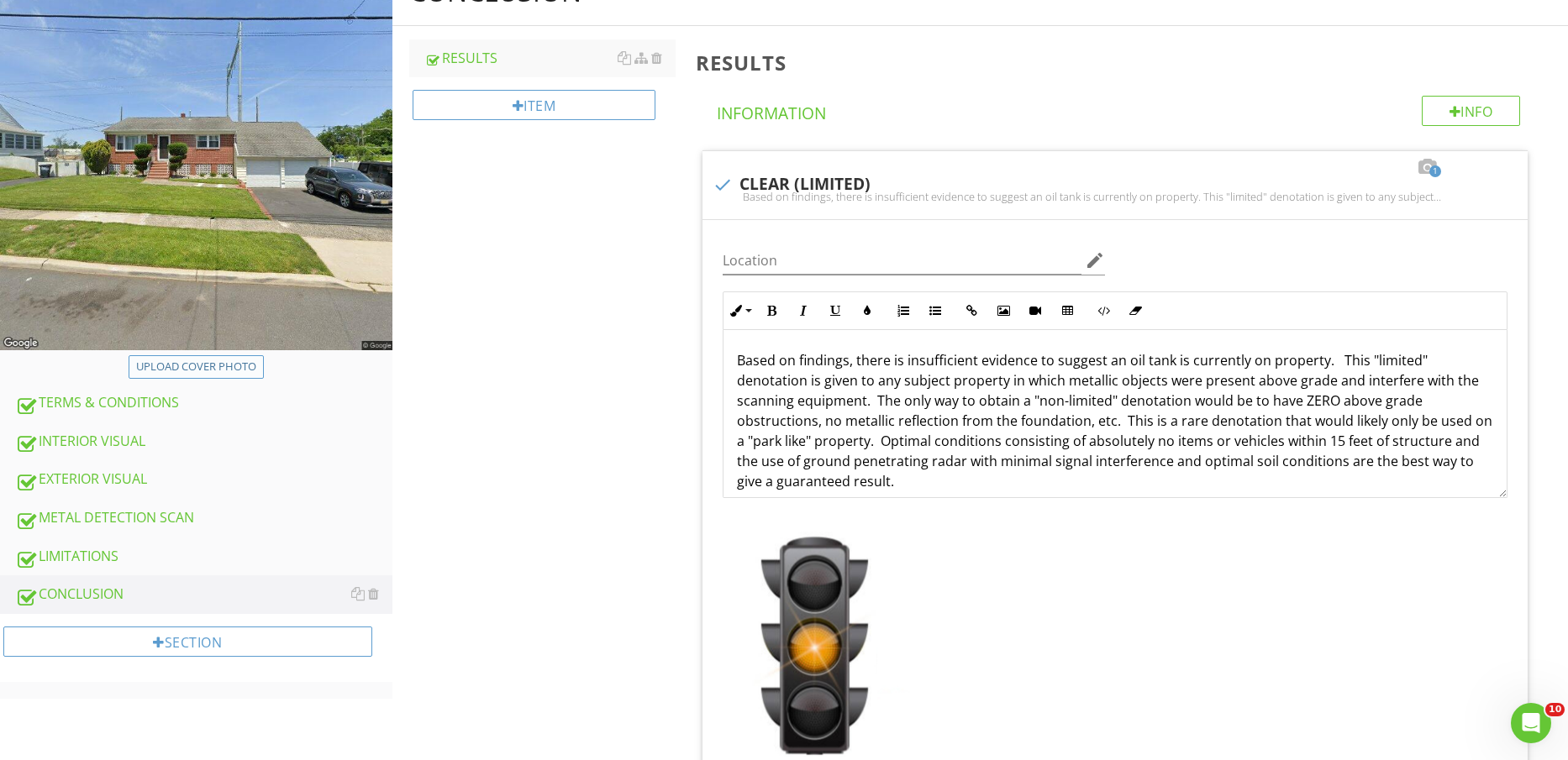
type input "C:\fakepath\TANK LOGO.jfif"
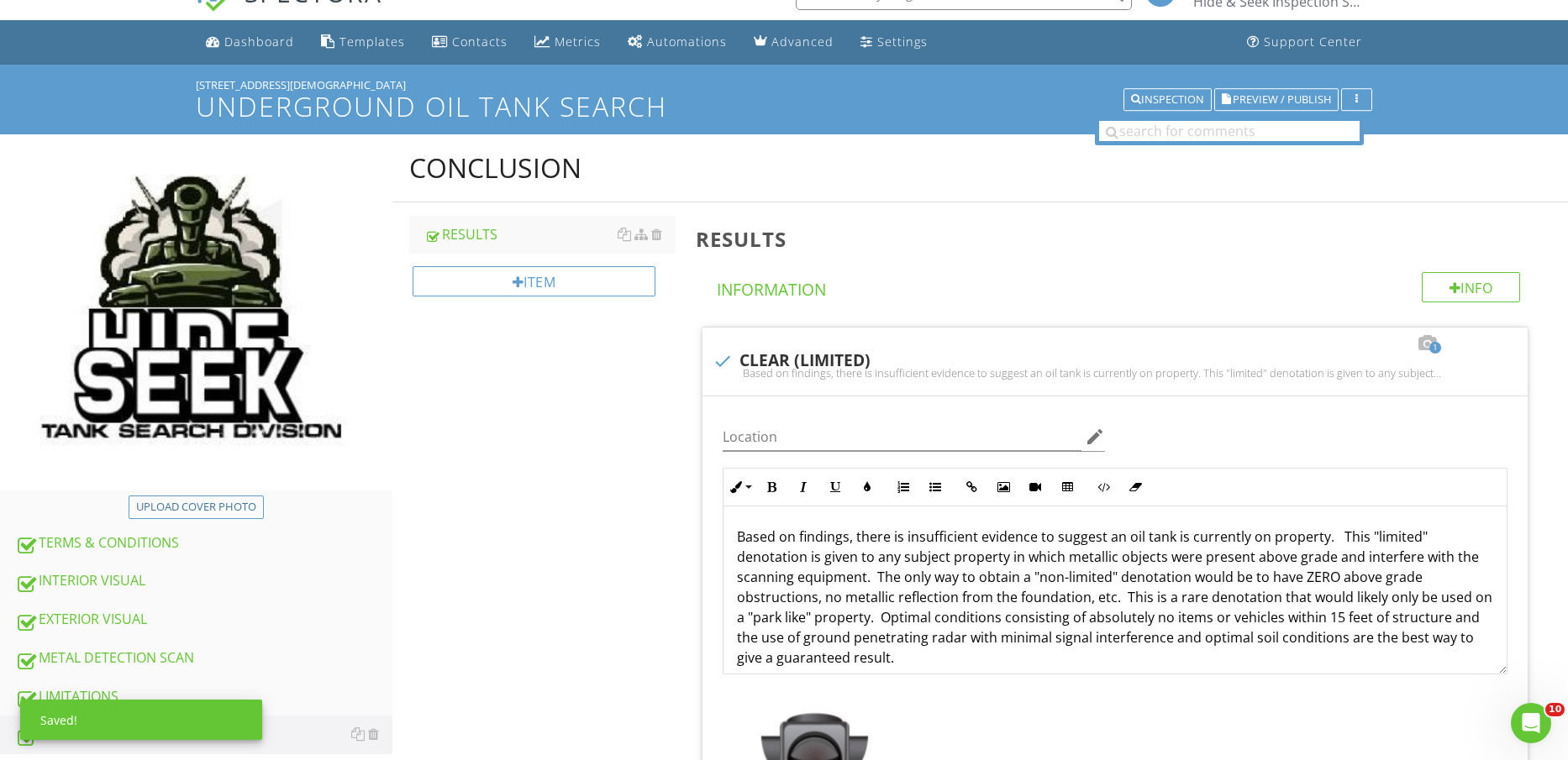
scroll to position [0, 0]
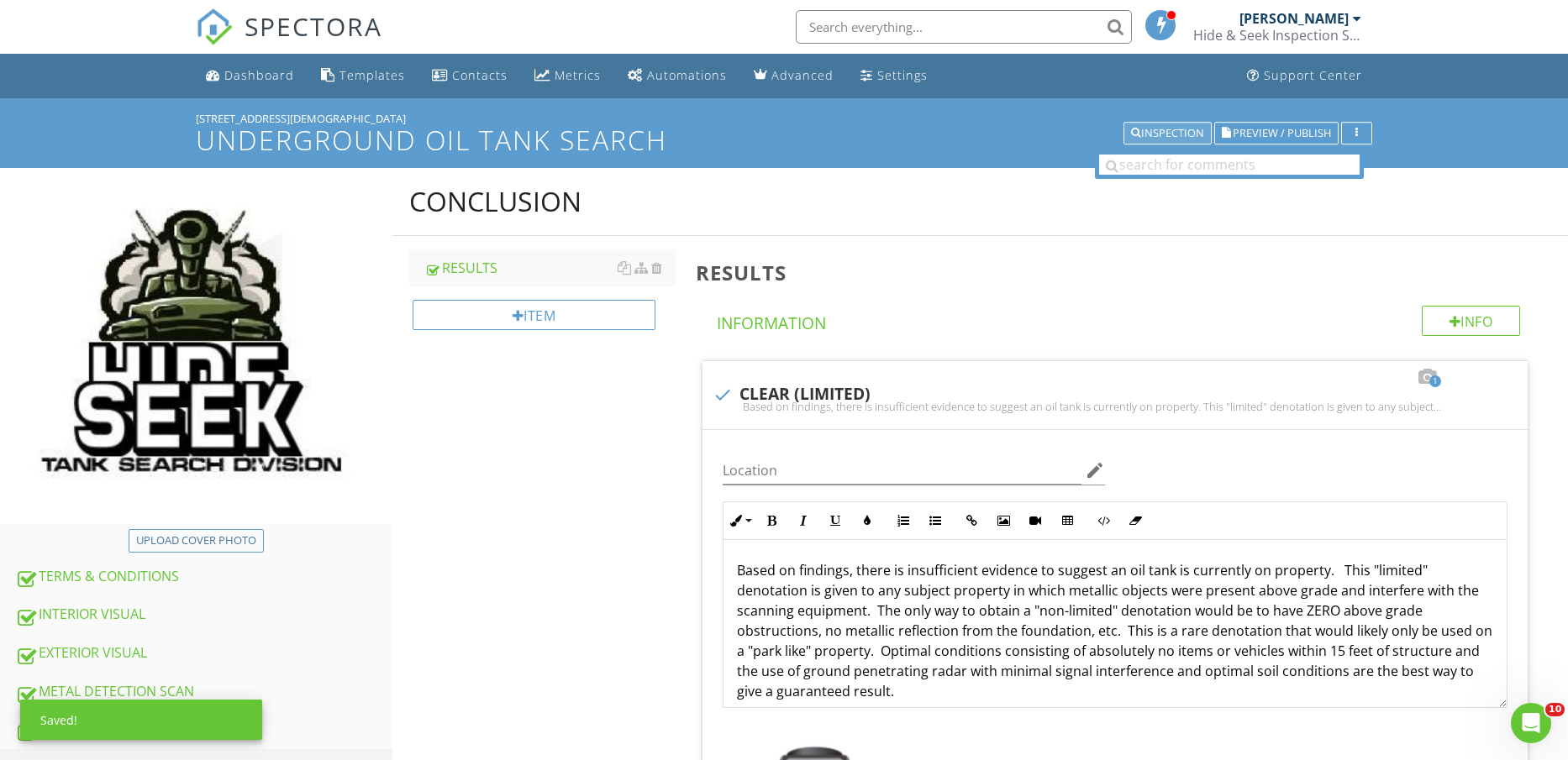
click at [1186, 131] on div "Inspection" at bounding box center [1167, 133] width 73 height 11
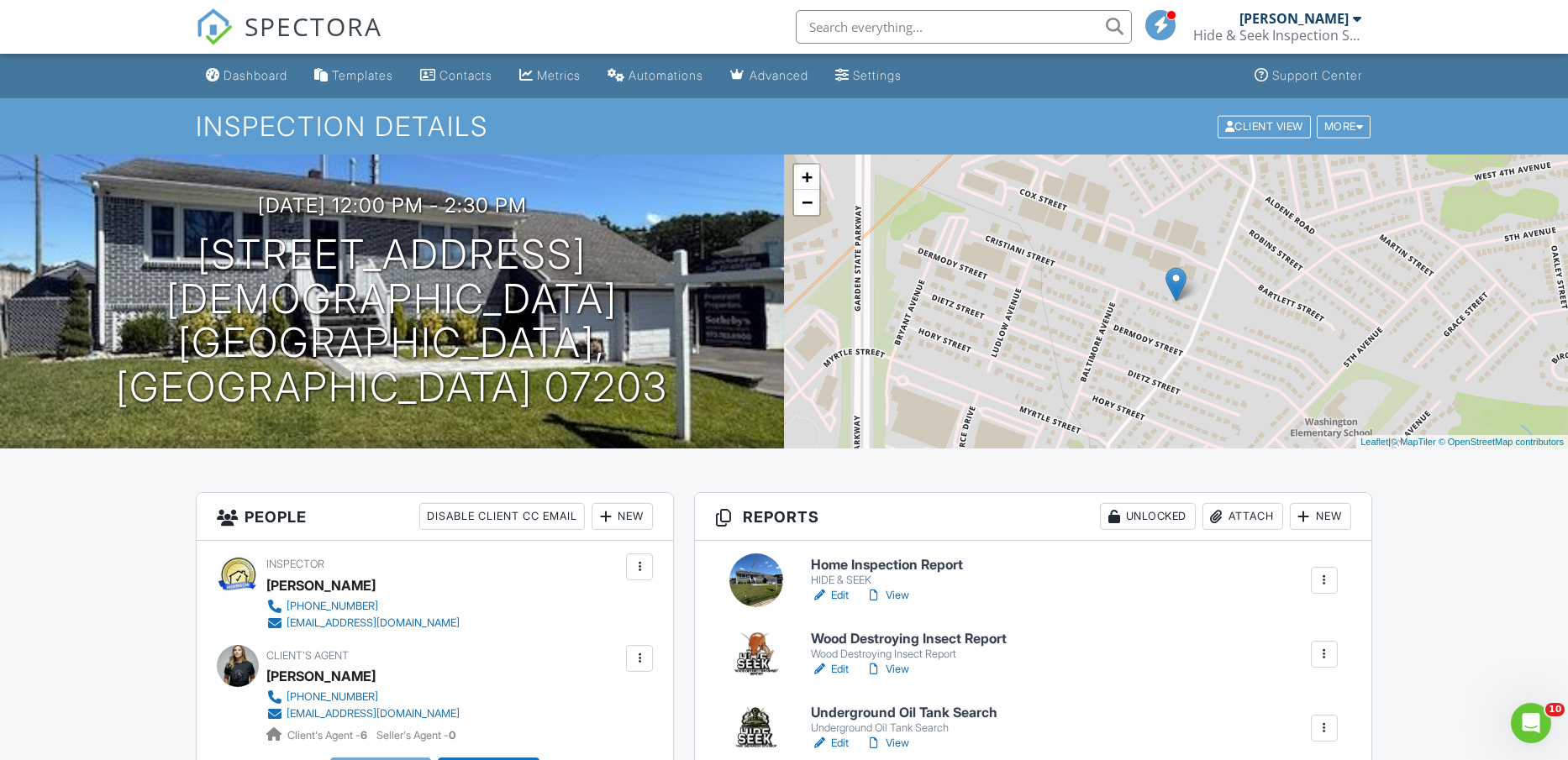
click at [256, 73] on div "Dashboard" at bounding box center [256, 75] width 64 height 14
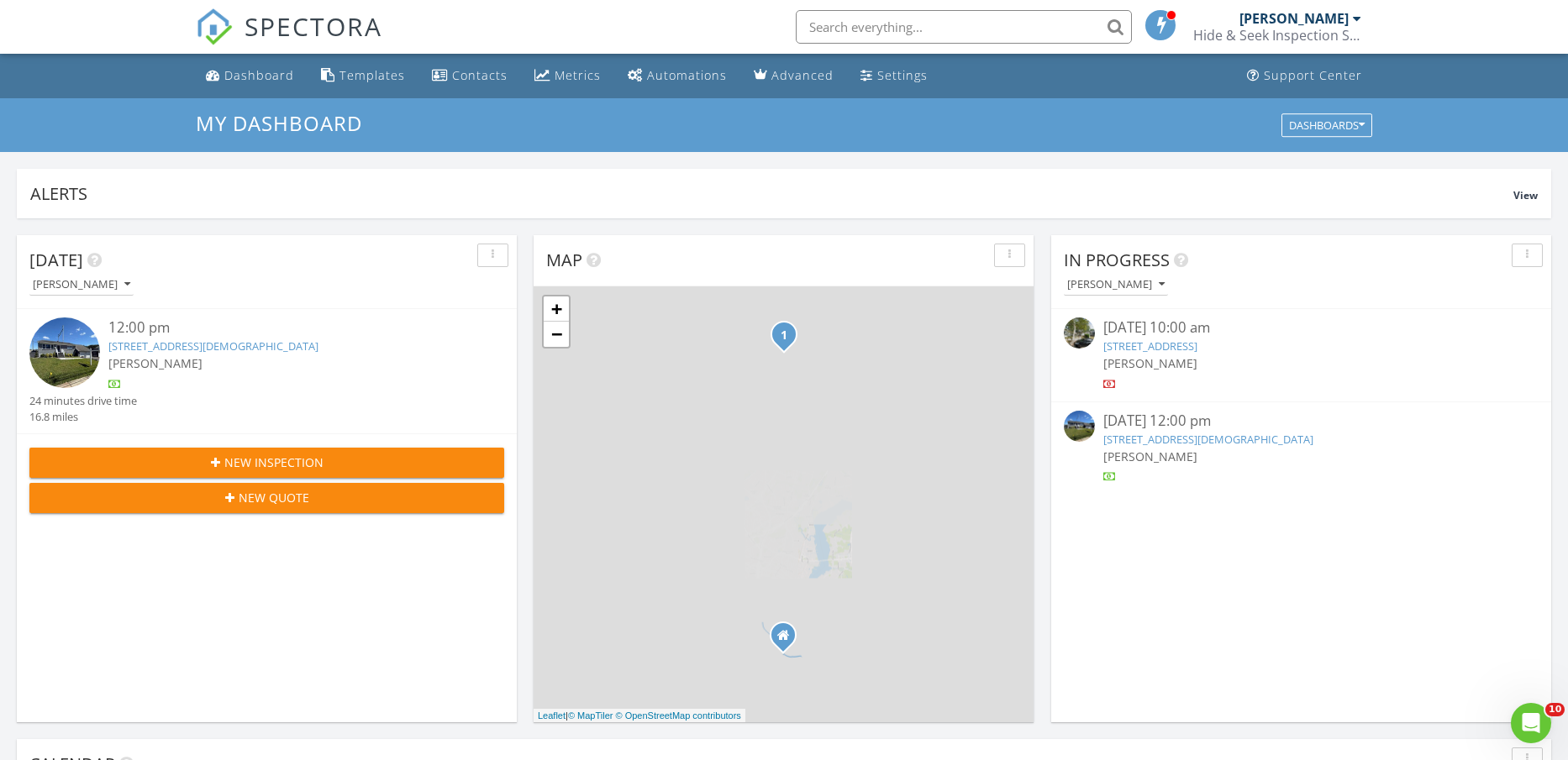
click at [1193, 342] on link "[STREET_ADDRESS]" at bounding box center [1151, 346] width 94 height 15
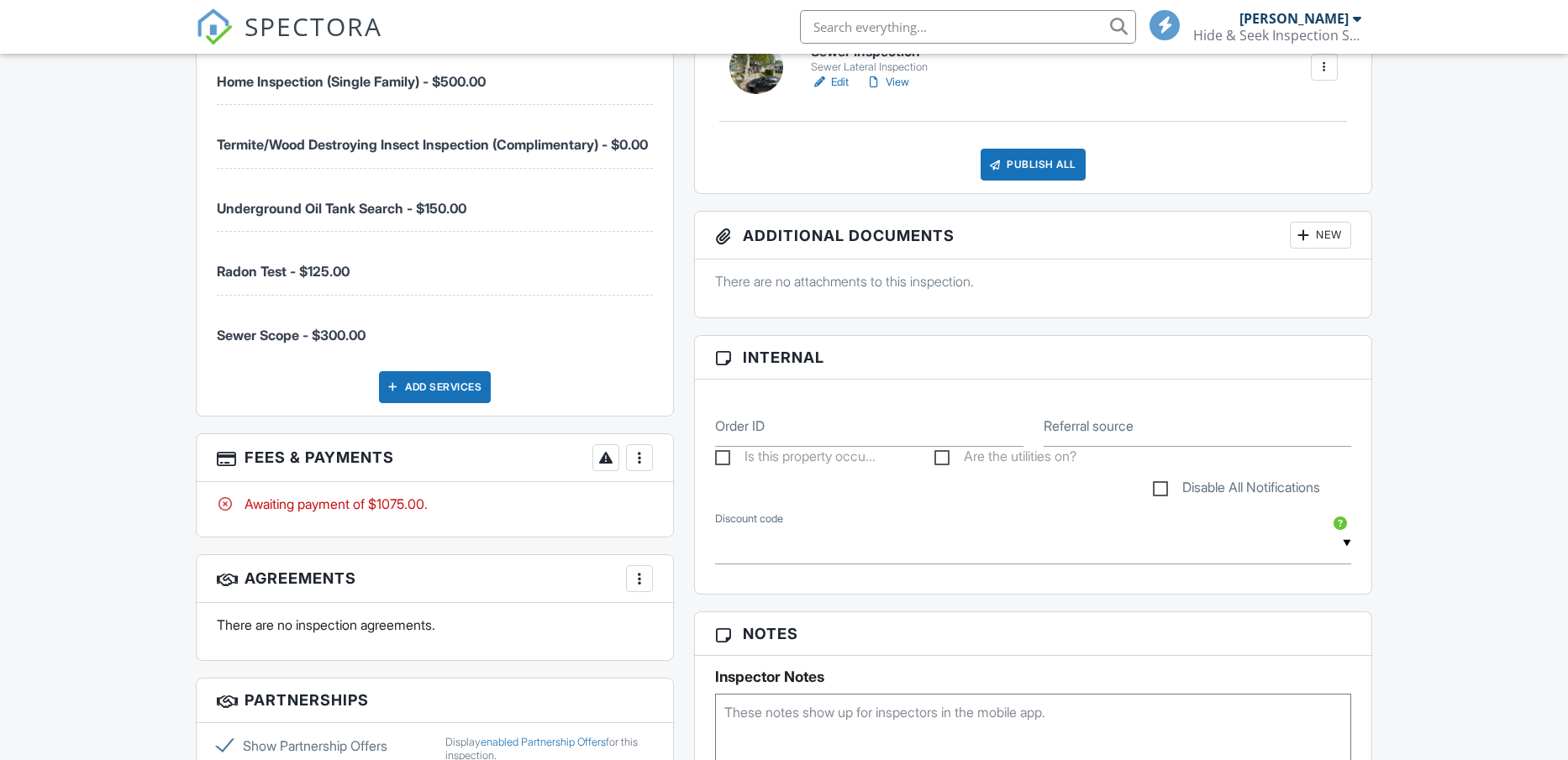
scroll to position [735, 0]
click at [640, 466] on div at bounding box center [639, 458] width 17 height 17
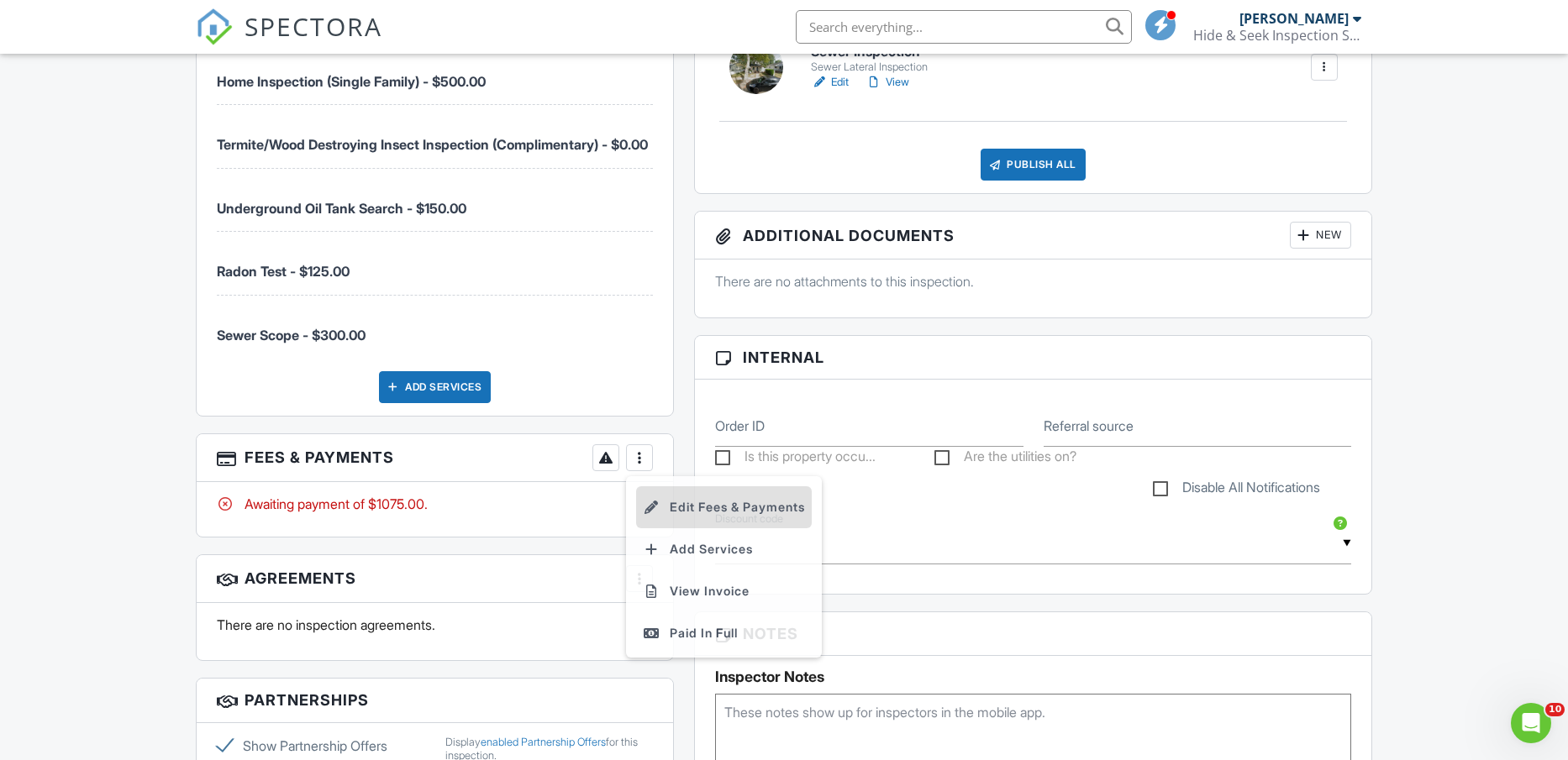
scroll to position [0, 0]
click at [701, 646] on div "Paid In Full" at bounding box center [724, 634] width 162 height 20
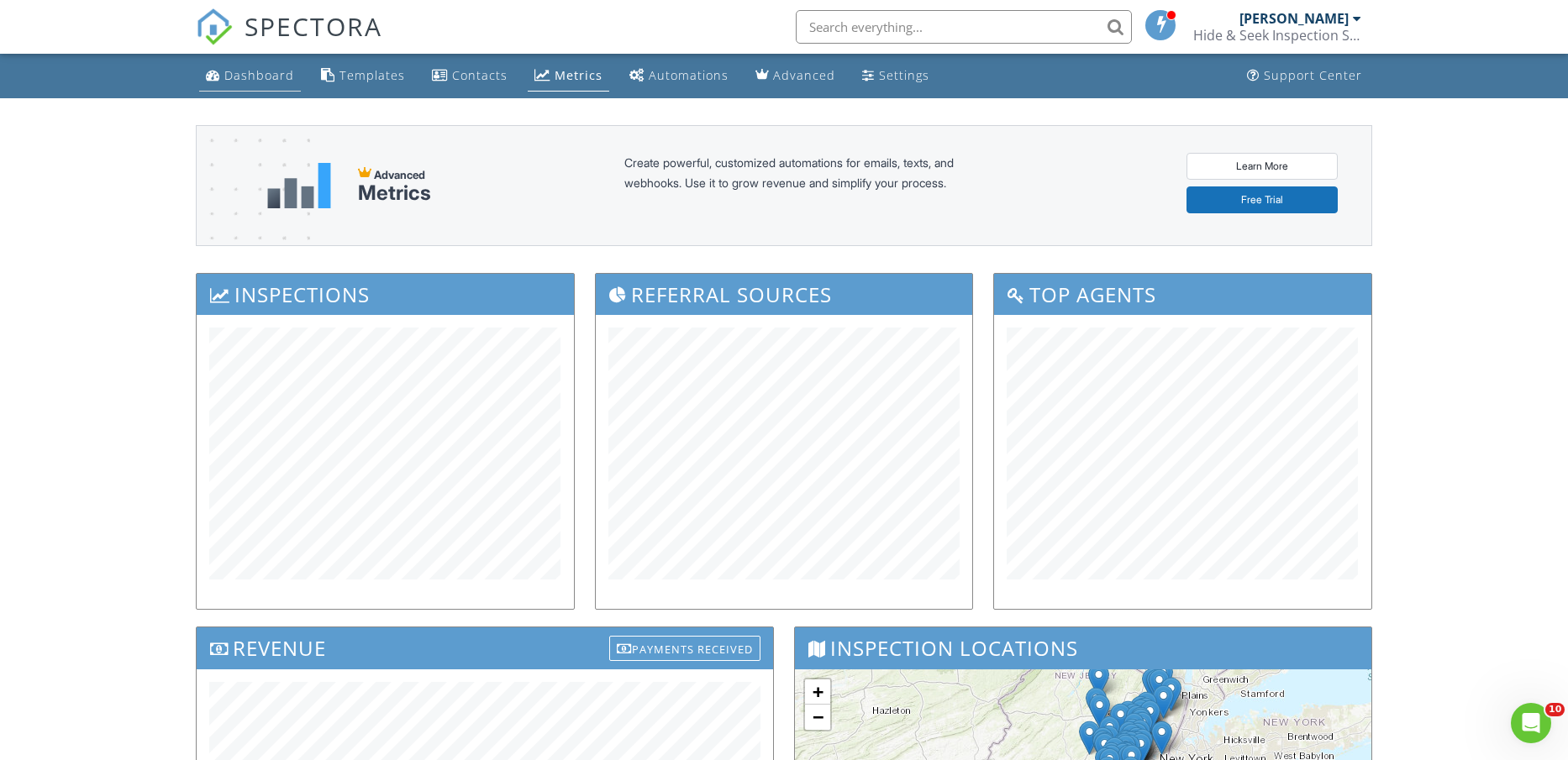
click at [255, 77] on div "Dashboard" at bounding box center [260, 75] width 70 height 16
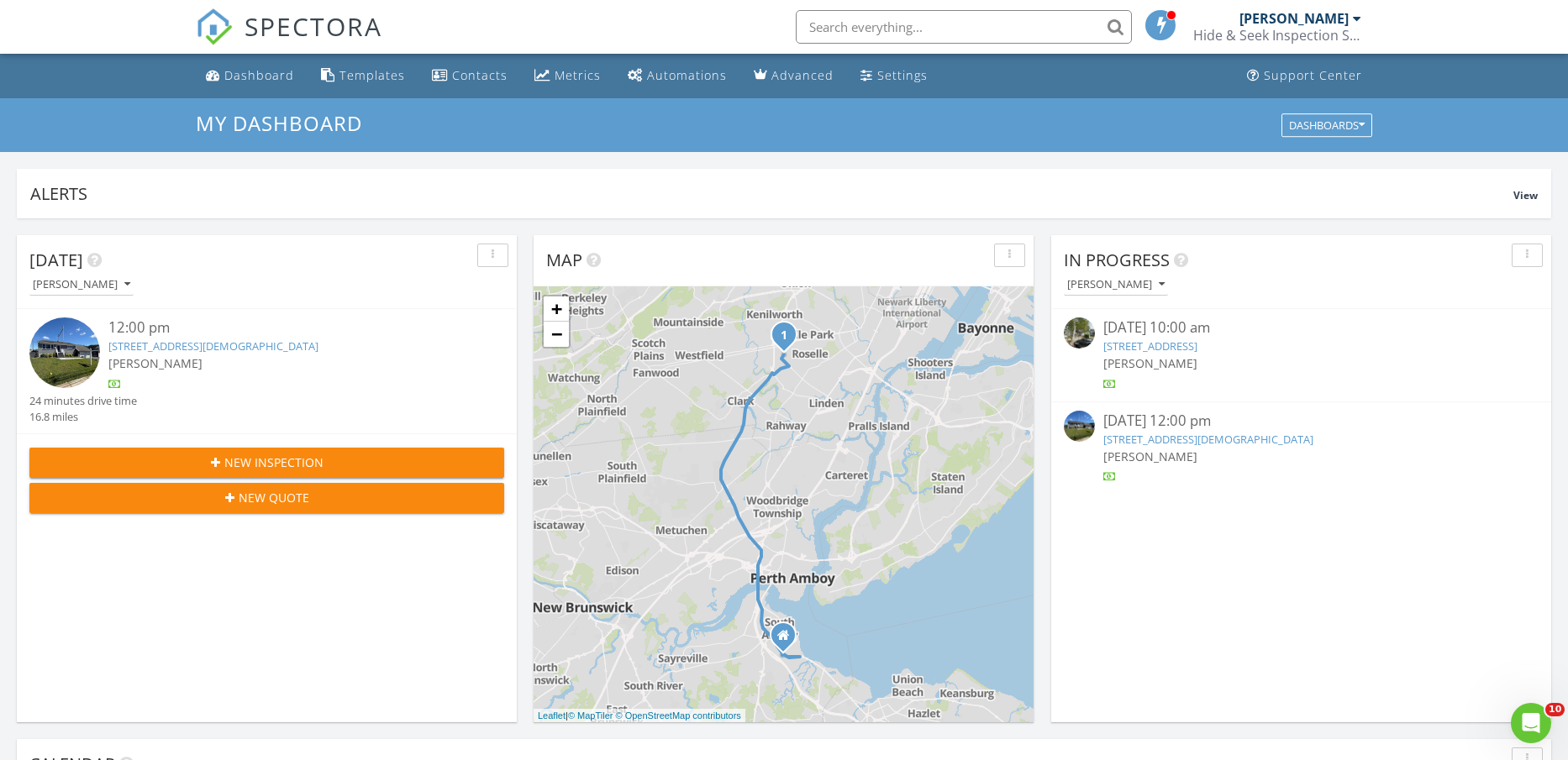
scroll to position [105, 0]
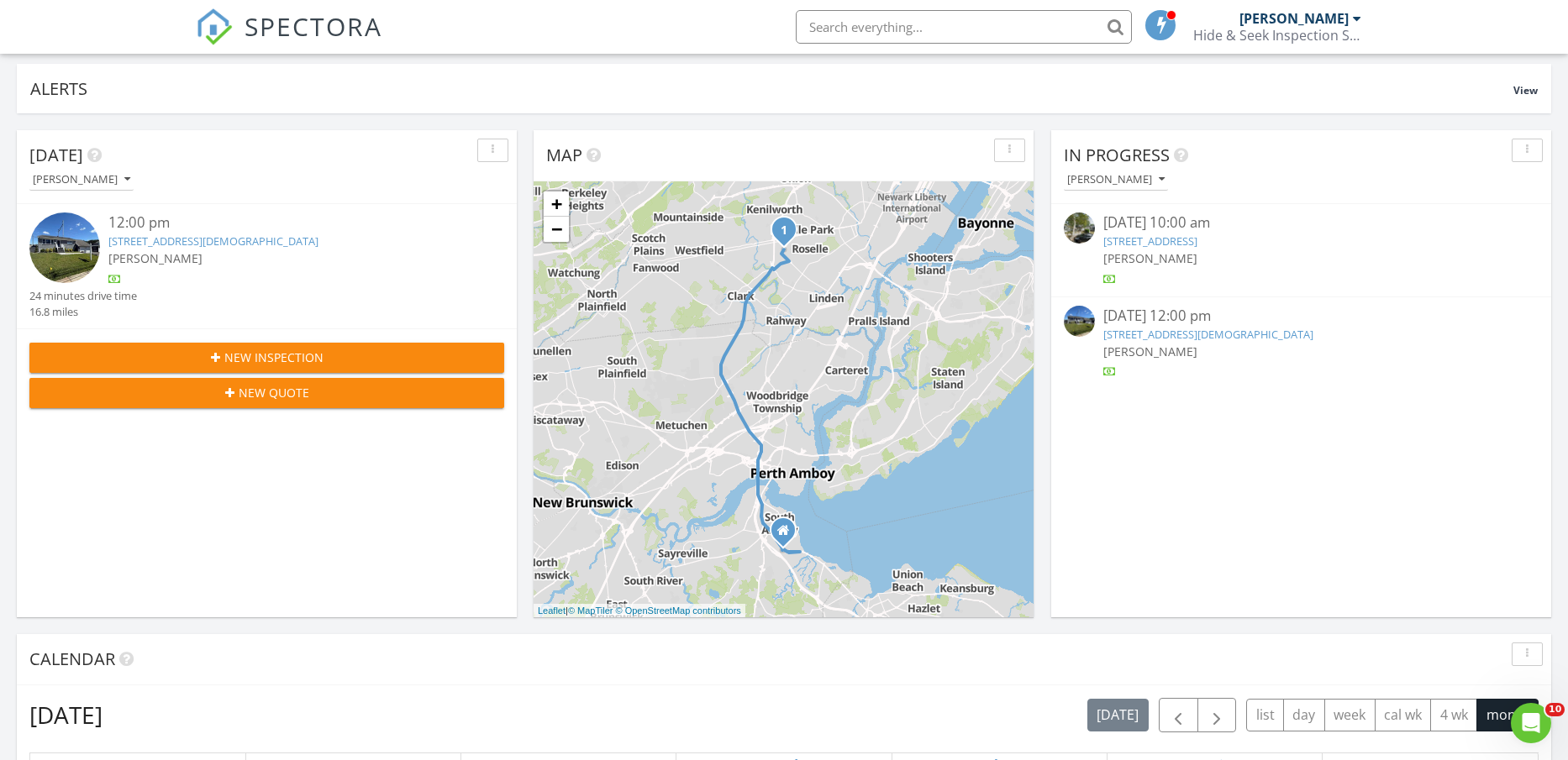
click at [1197, 241] on link "[STREET_ADDRESS]" at bounding box center [1151, 241] width 94 height 15
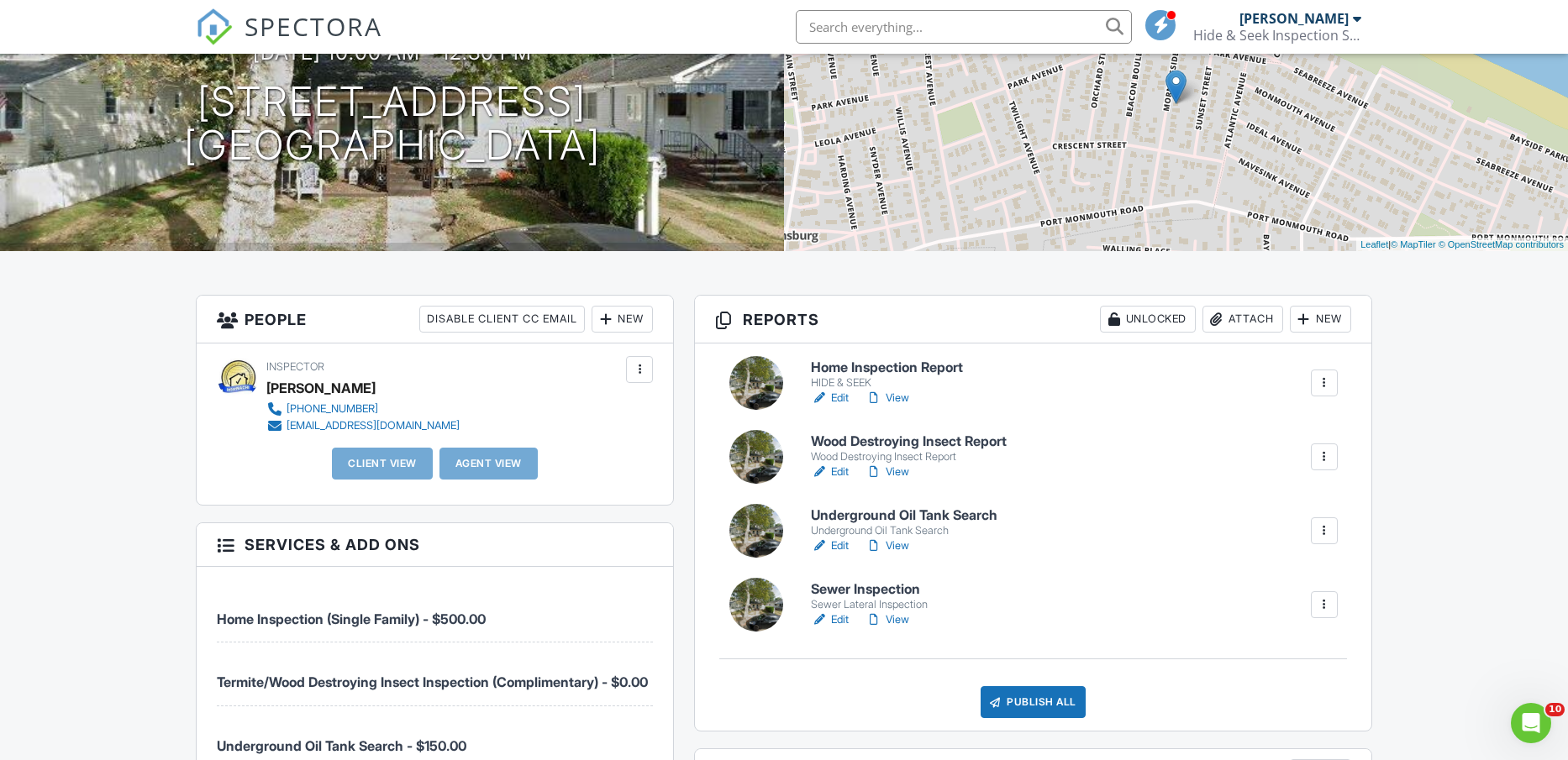
scroll to position [211, 0]
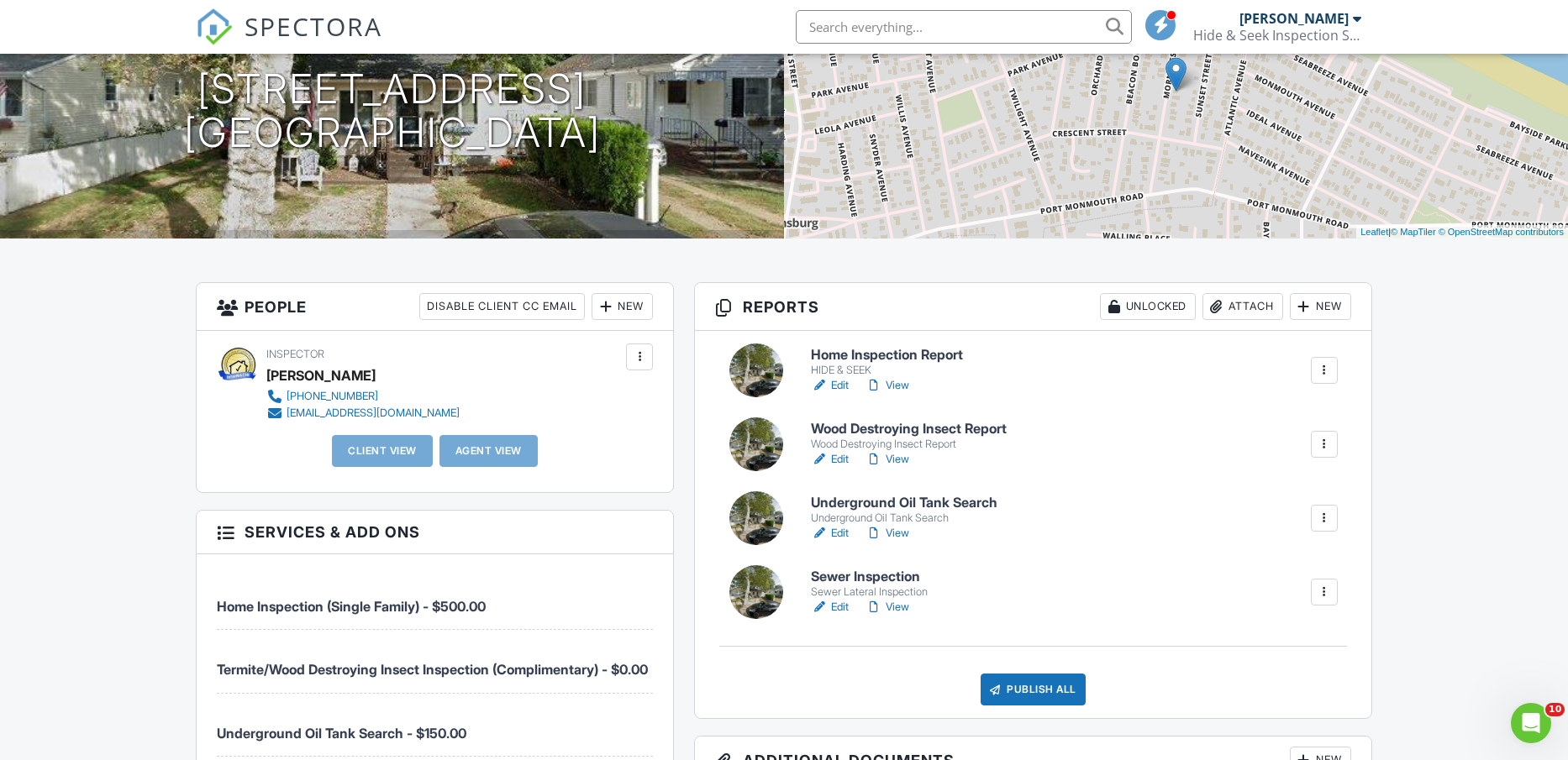
click at [836, 387] on link "Edit" at bounding box center [830, 386] width 38 height 17
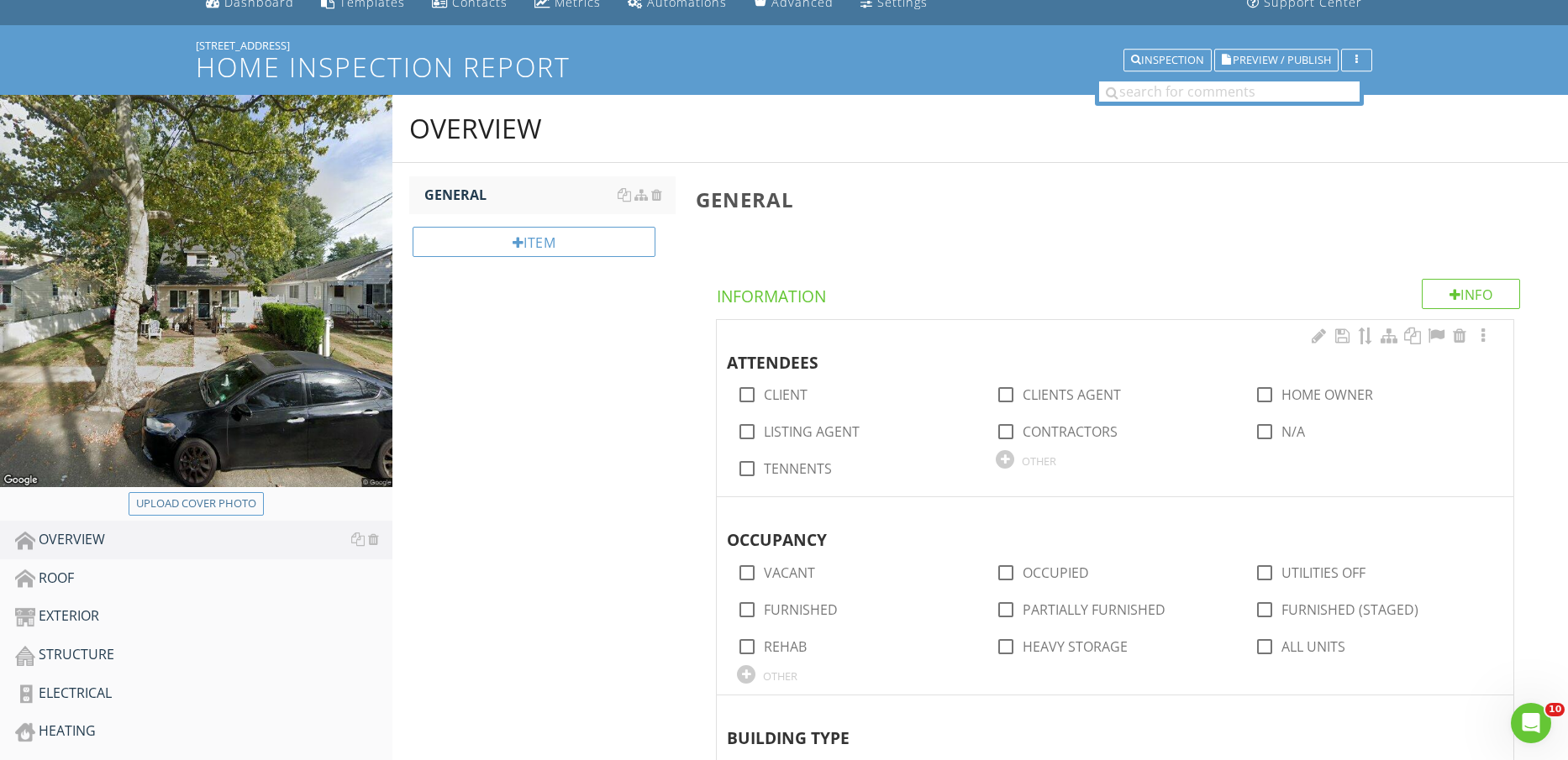
scroll to position [105, 0]
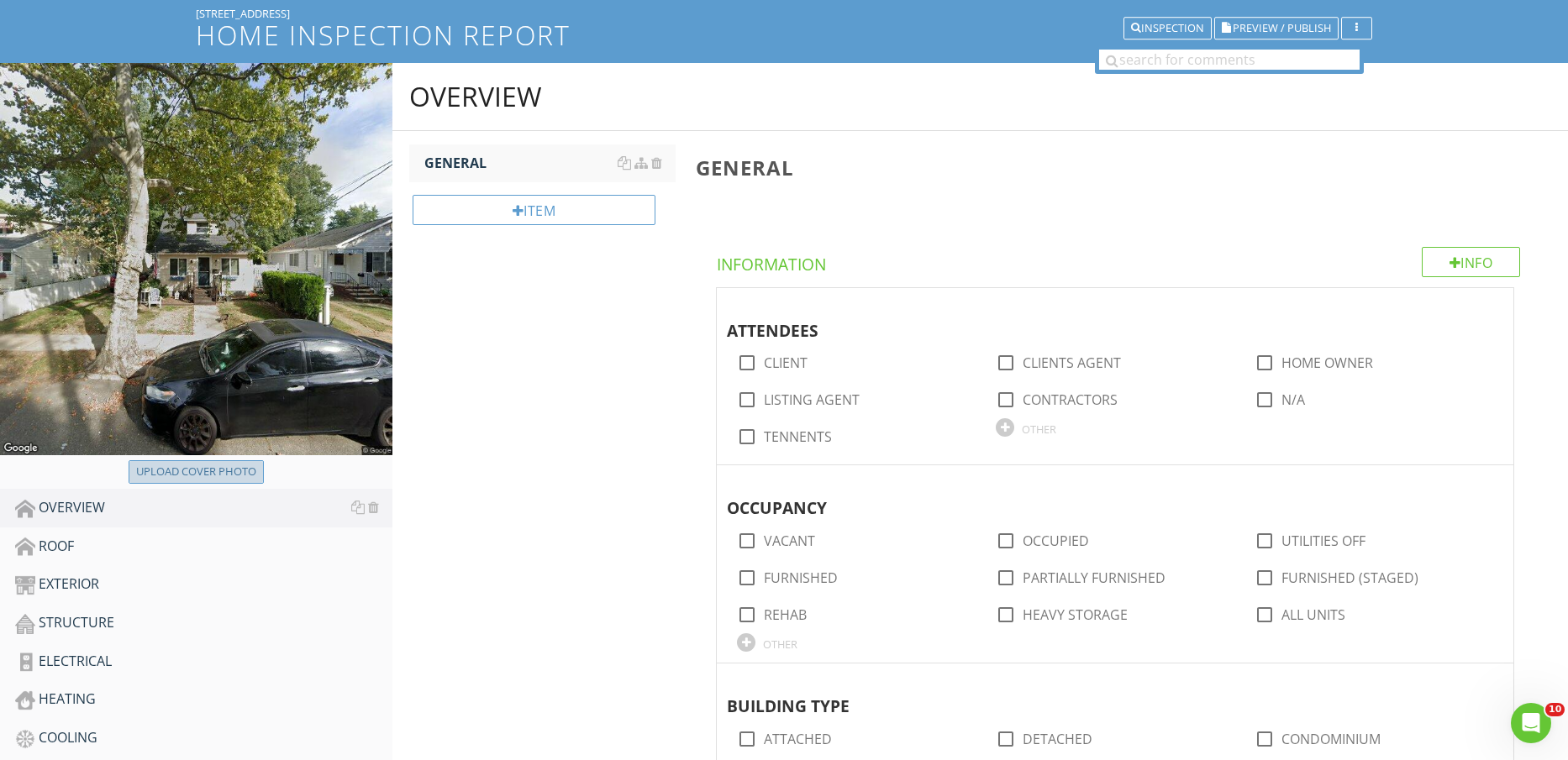
click at [223, 475] on div "Upload cover photo" at bounding box center [195, 472] width 120 height 17
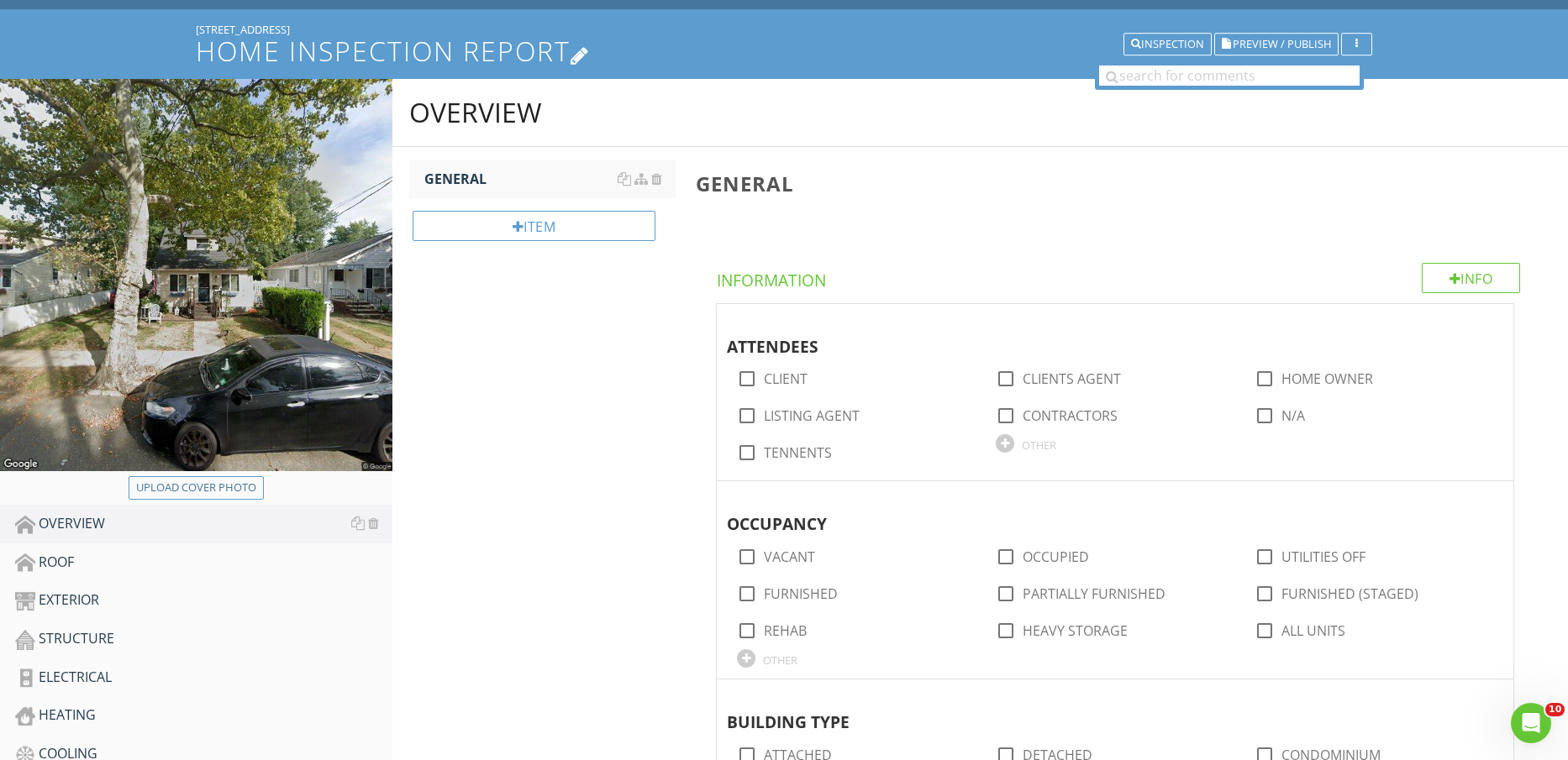
scroll to position [0, 0]
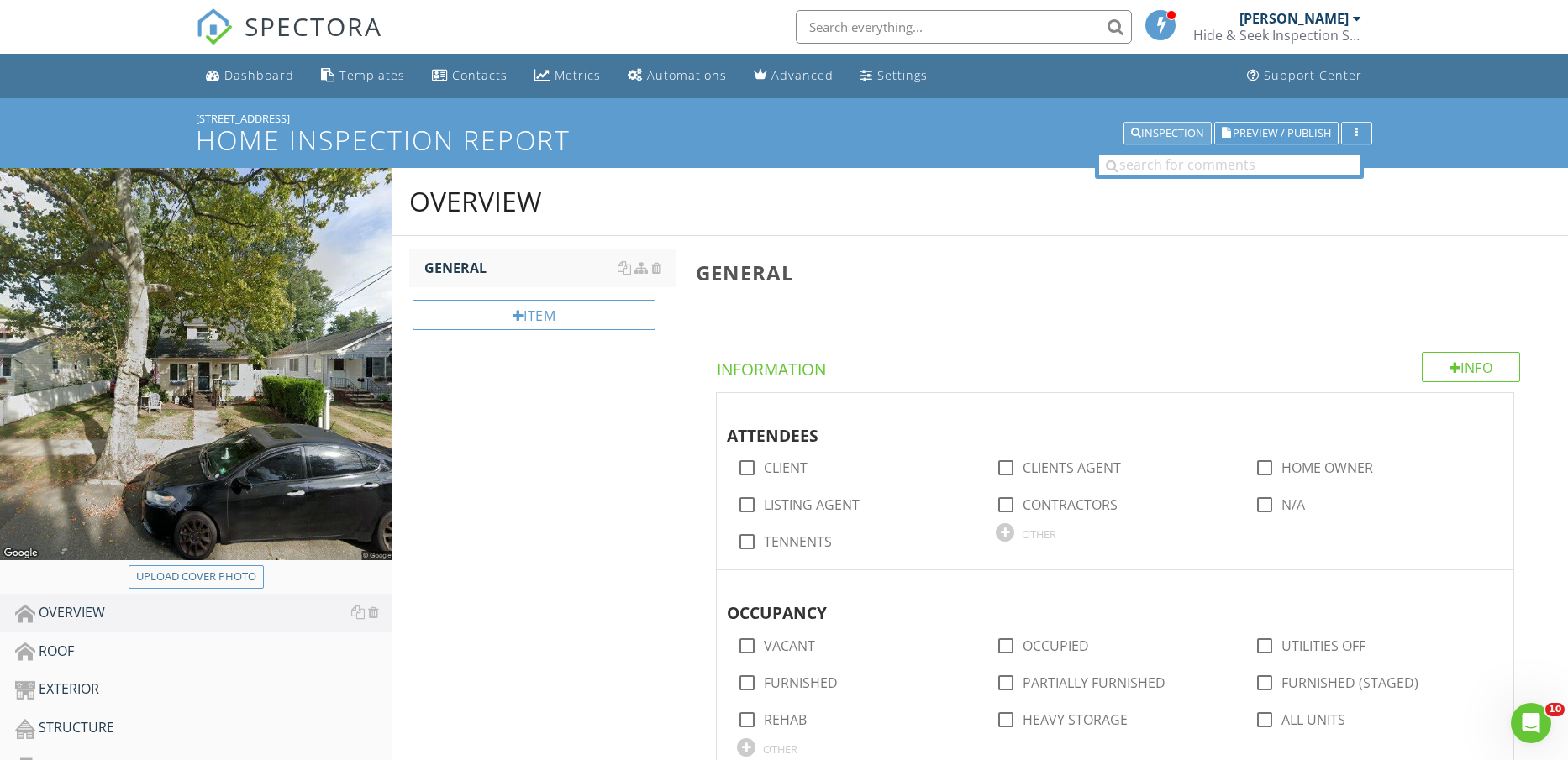
click at [1151, 129] on div "Inspection" at bounding box center [1167, 133] width 73 height 11
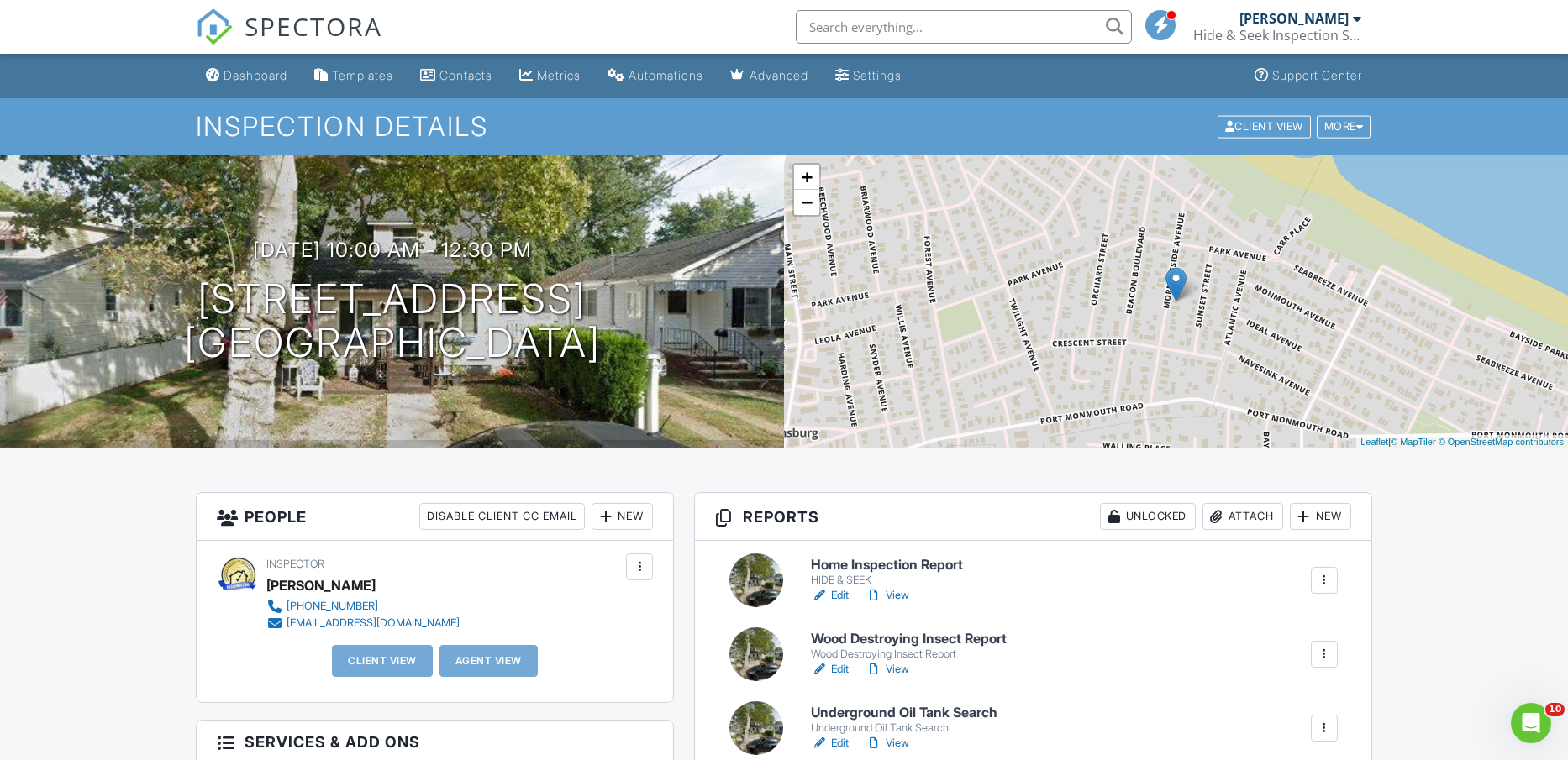
scroll to position [211, 0]
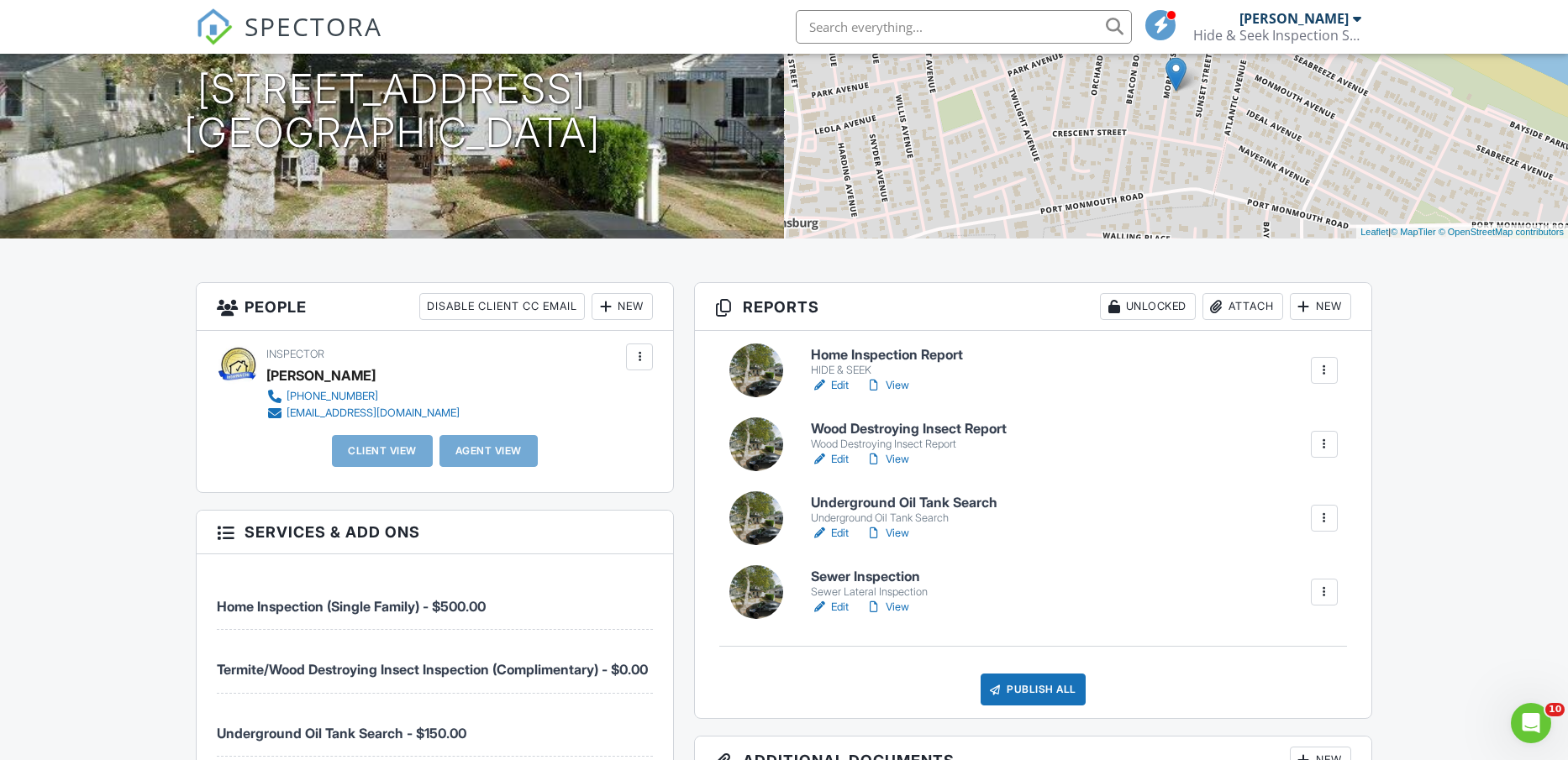
click at [835, 532] on link "Edit" at bounding box center [830, 533] width 38 height 17
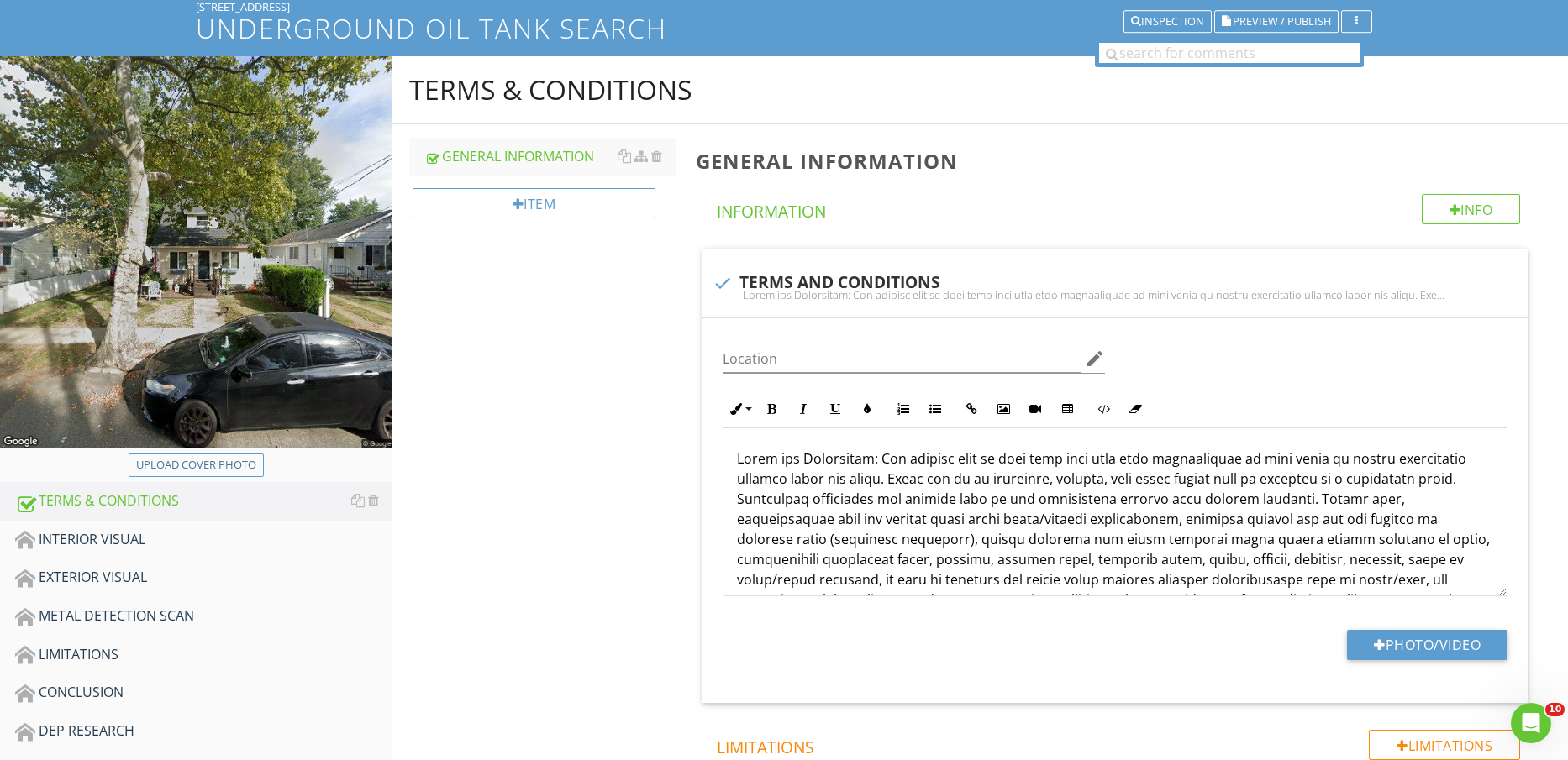
scroll to position [315, 0]
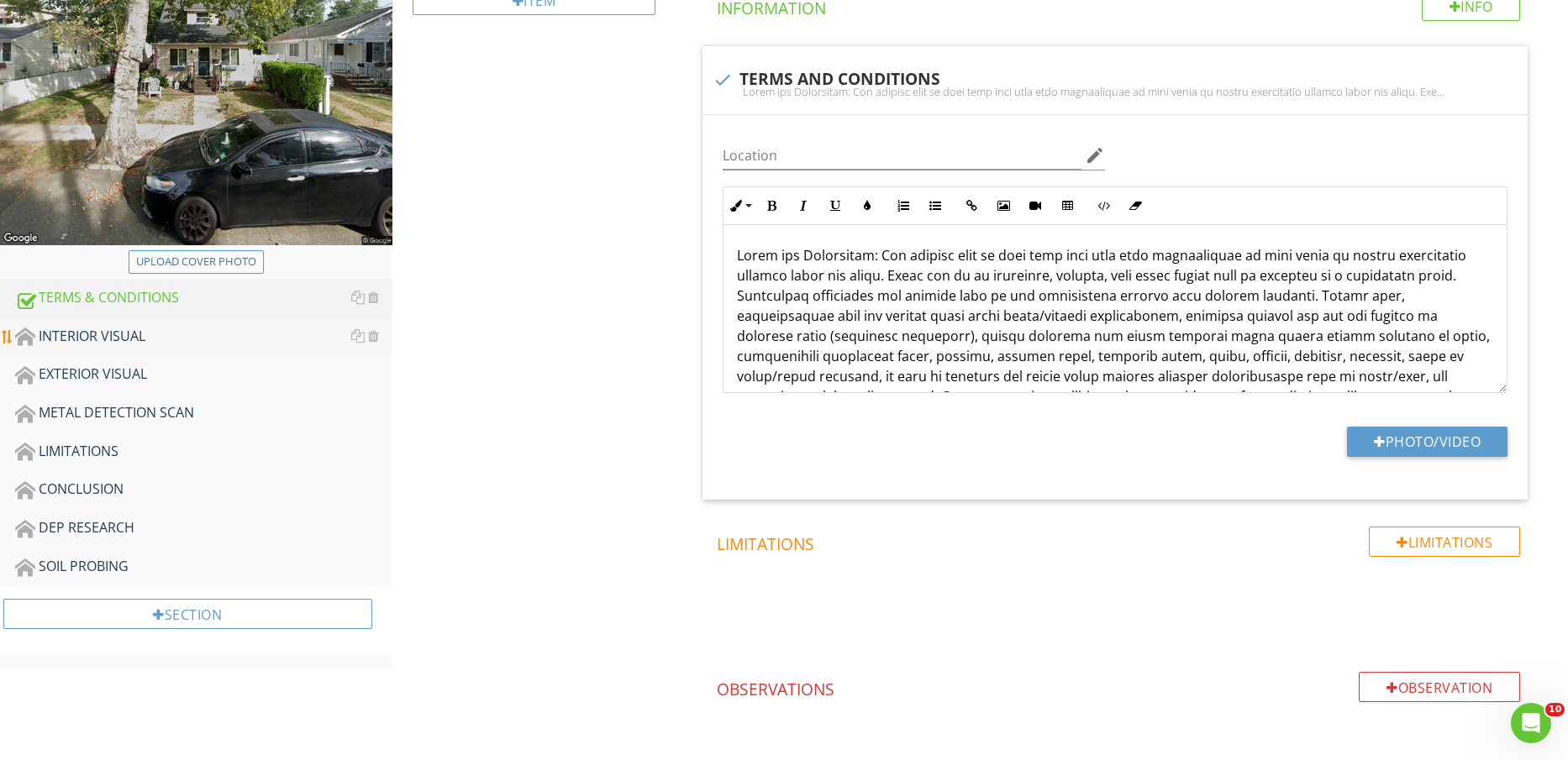
click at [226, 329] on div "INTERIOR VISUAL" at bounding box center [204, 336] width 378 height 22
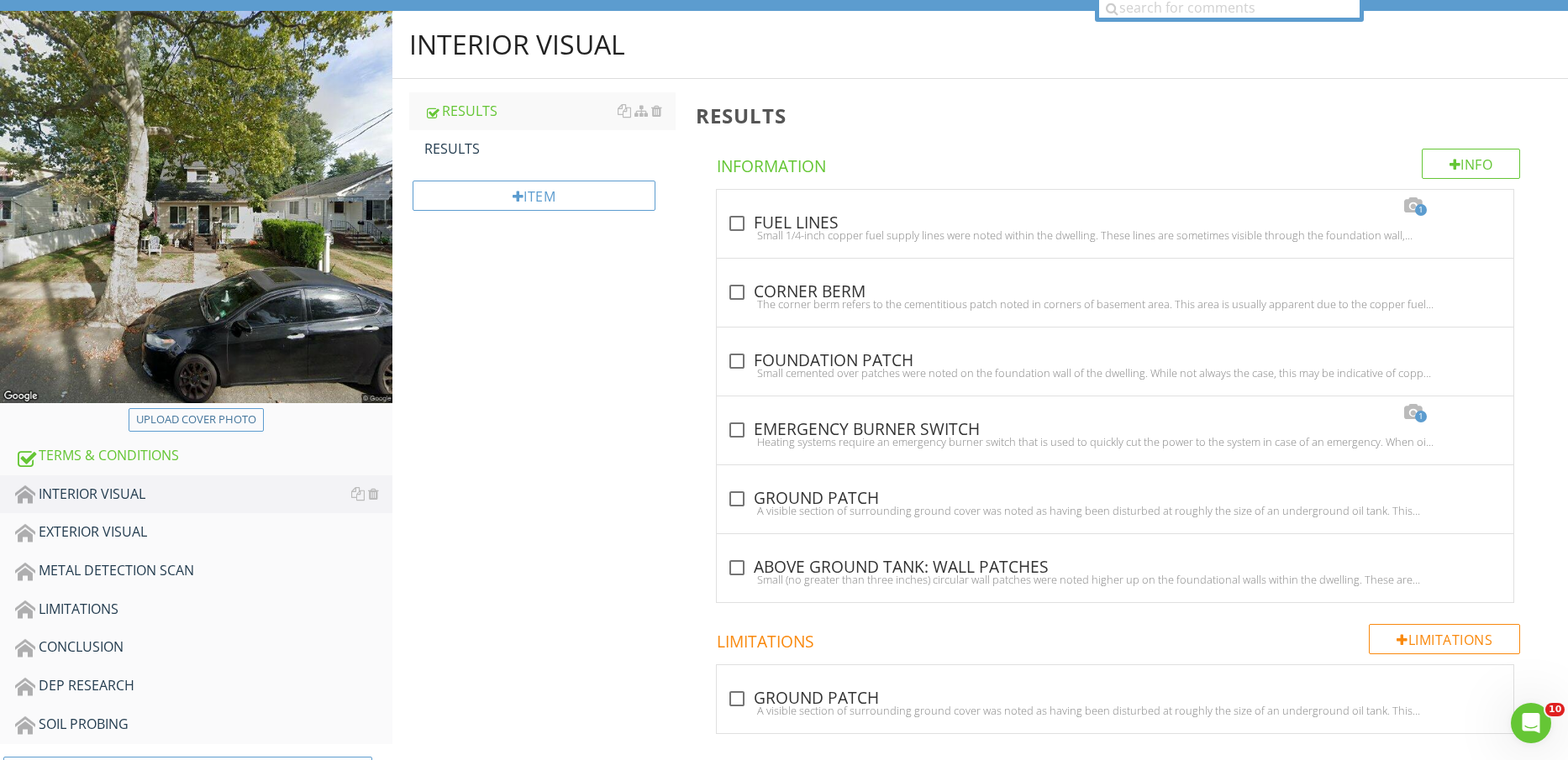
scroll to position [121, 0]
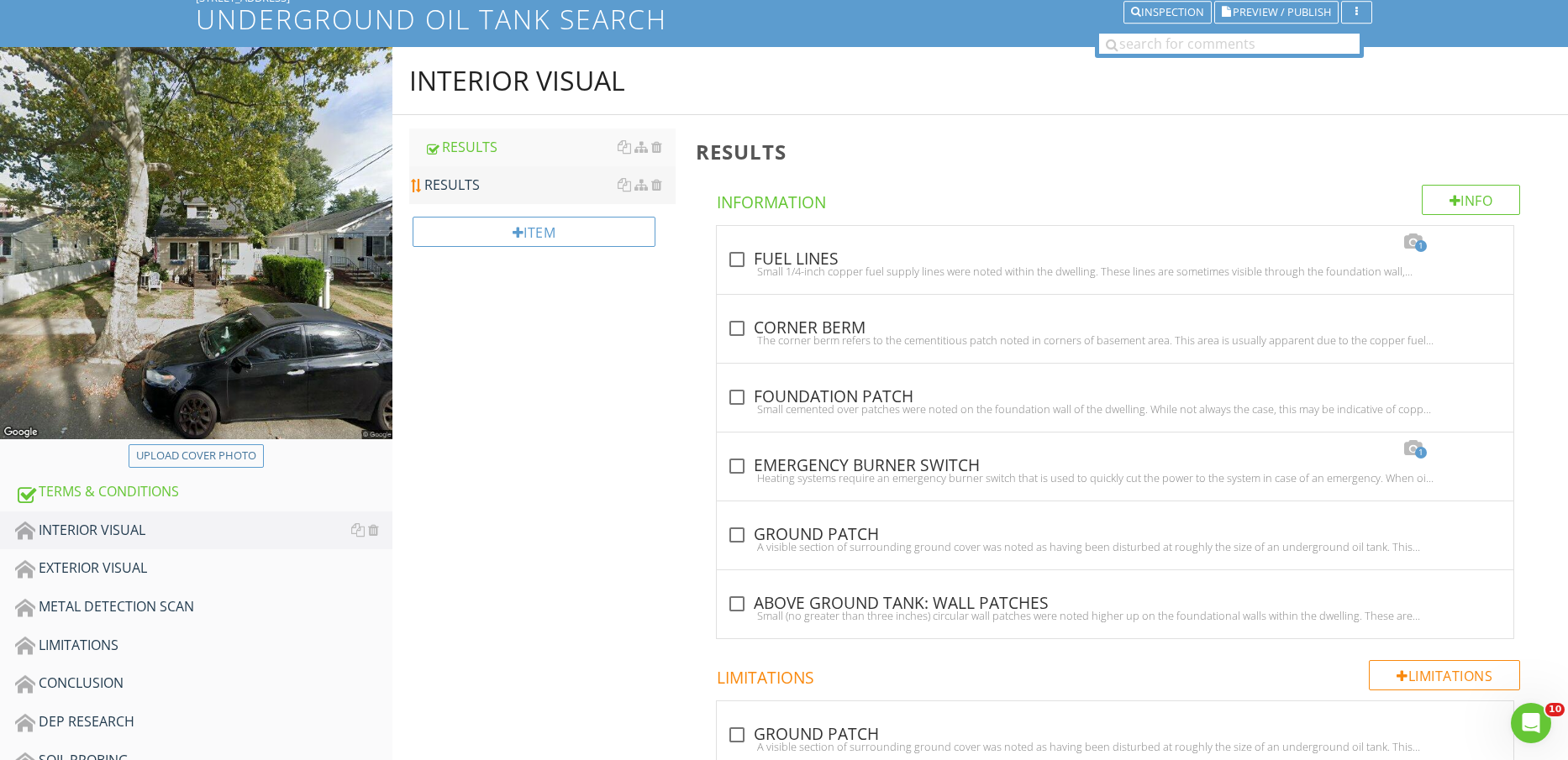
click at [550, 187] on div "RESULTS" at bounding box center [549, 184] width 252 height 20
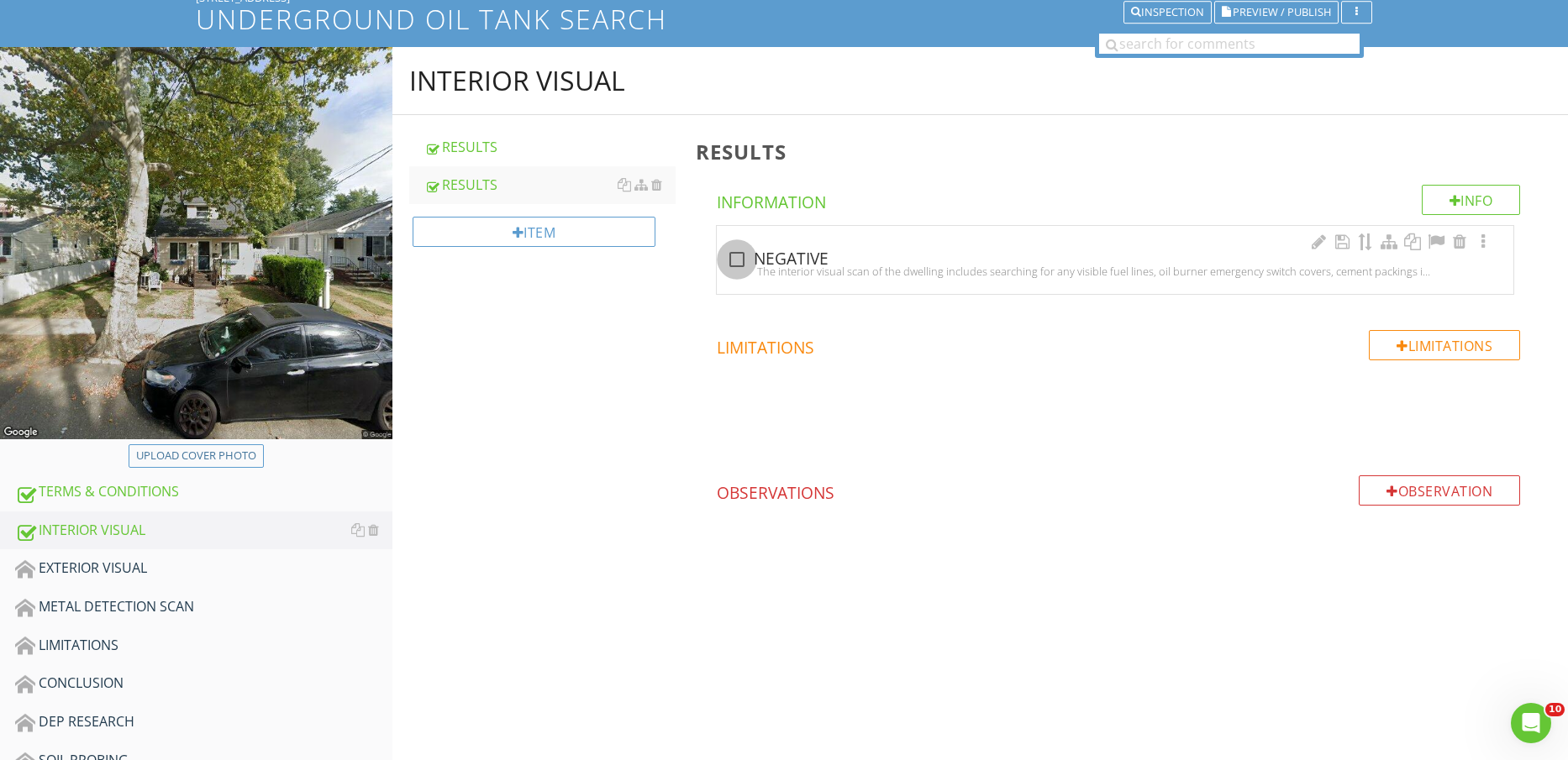
click at [733, 252] on div at bounding box center [736, 260] width 28 height 28
checkbox input "true"
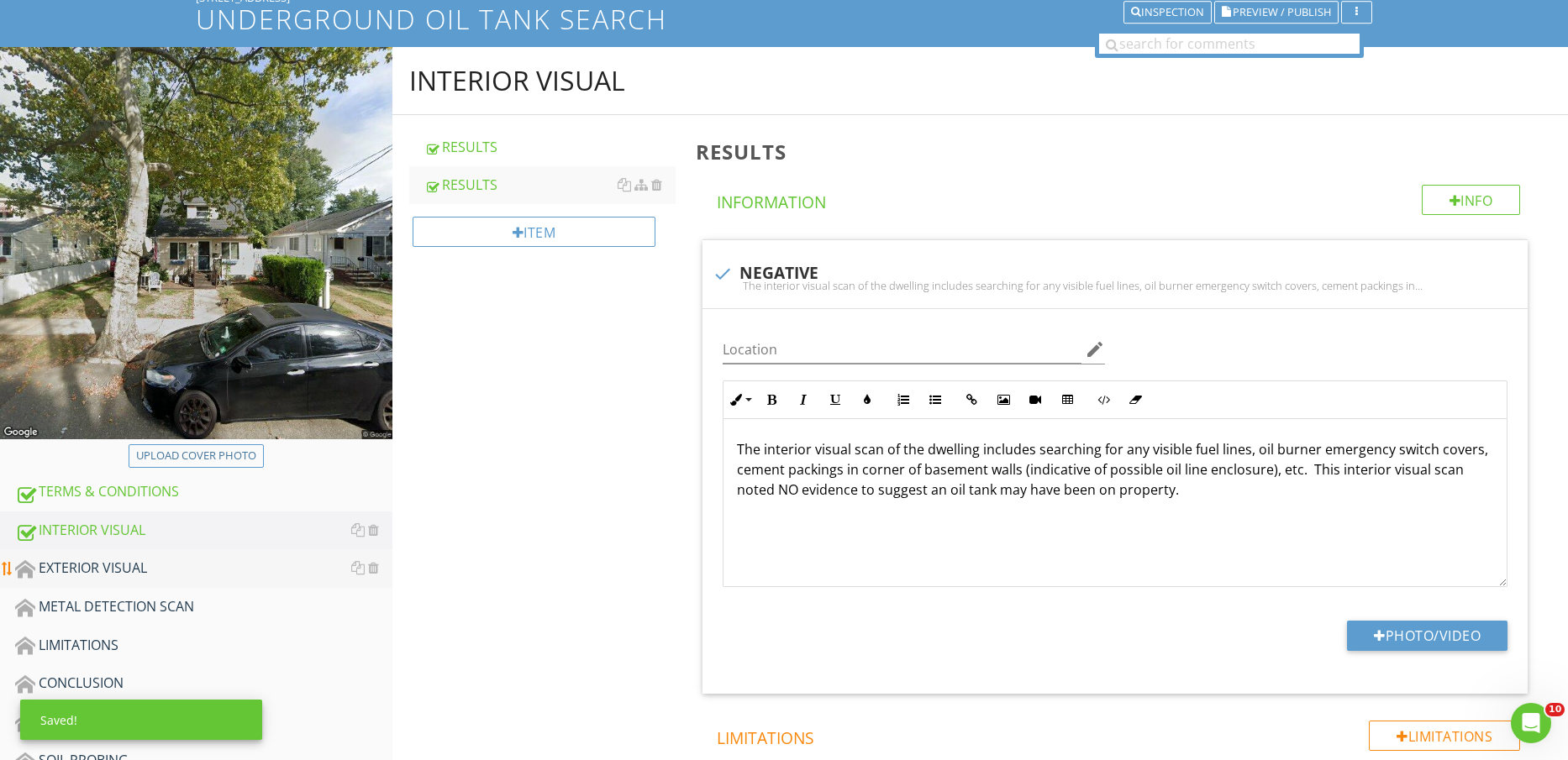
click at [85, 569] on div "EXTERIOR VISUAL" at bounding box center [204, 568] width 378 height 22
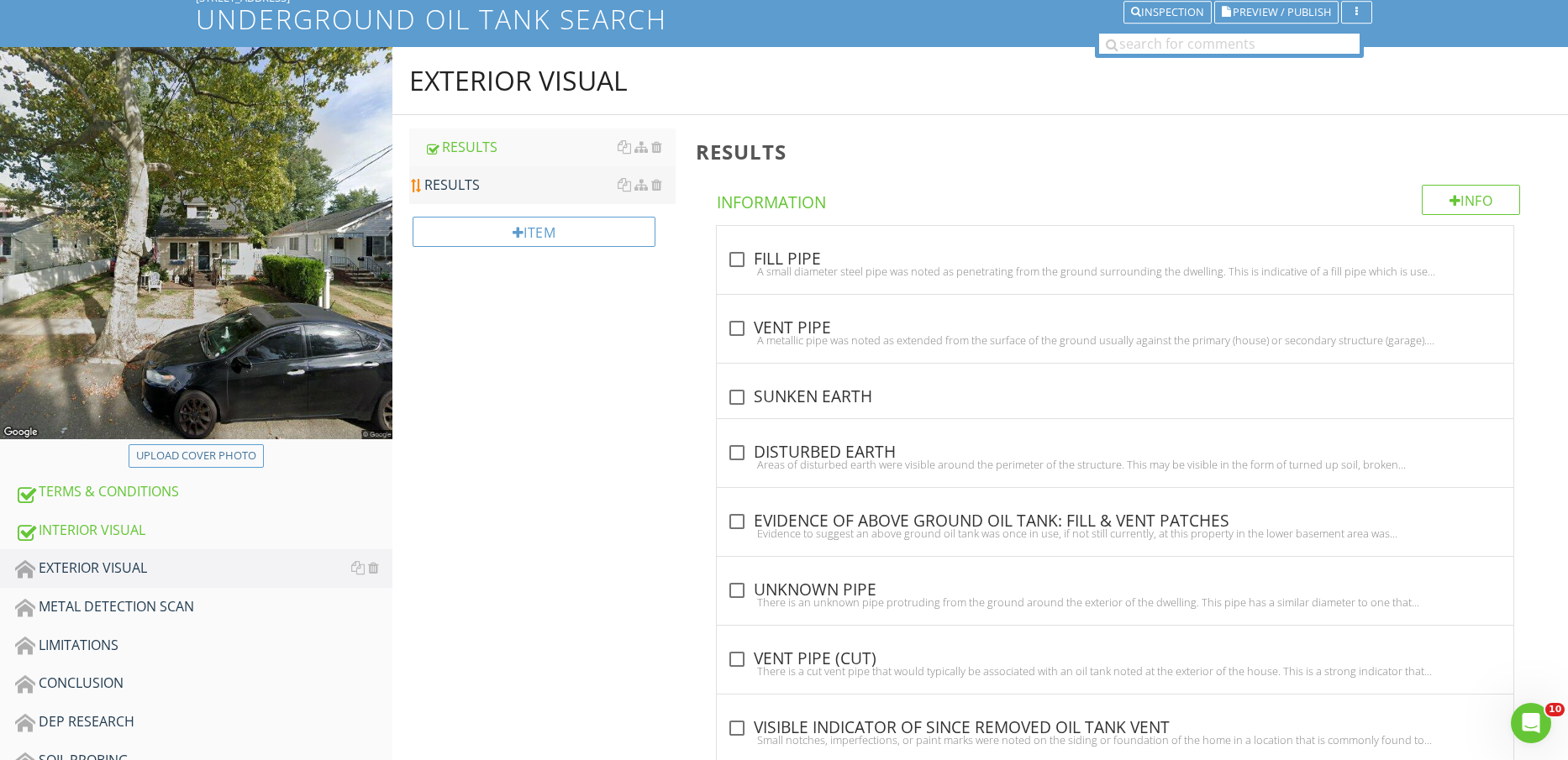
click at [504, 184] on div "RESULTS" at bounding box center [549, 184] width 252 height 20
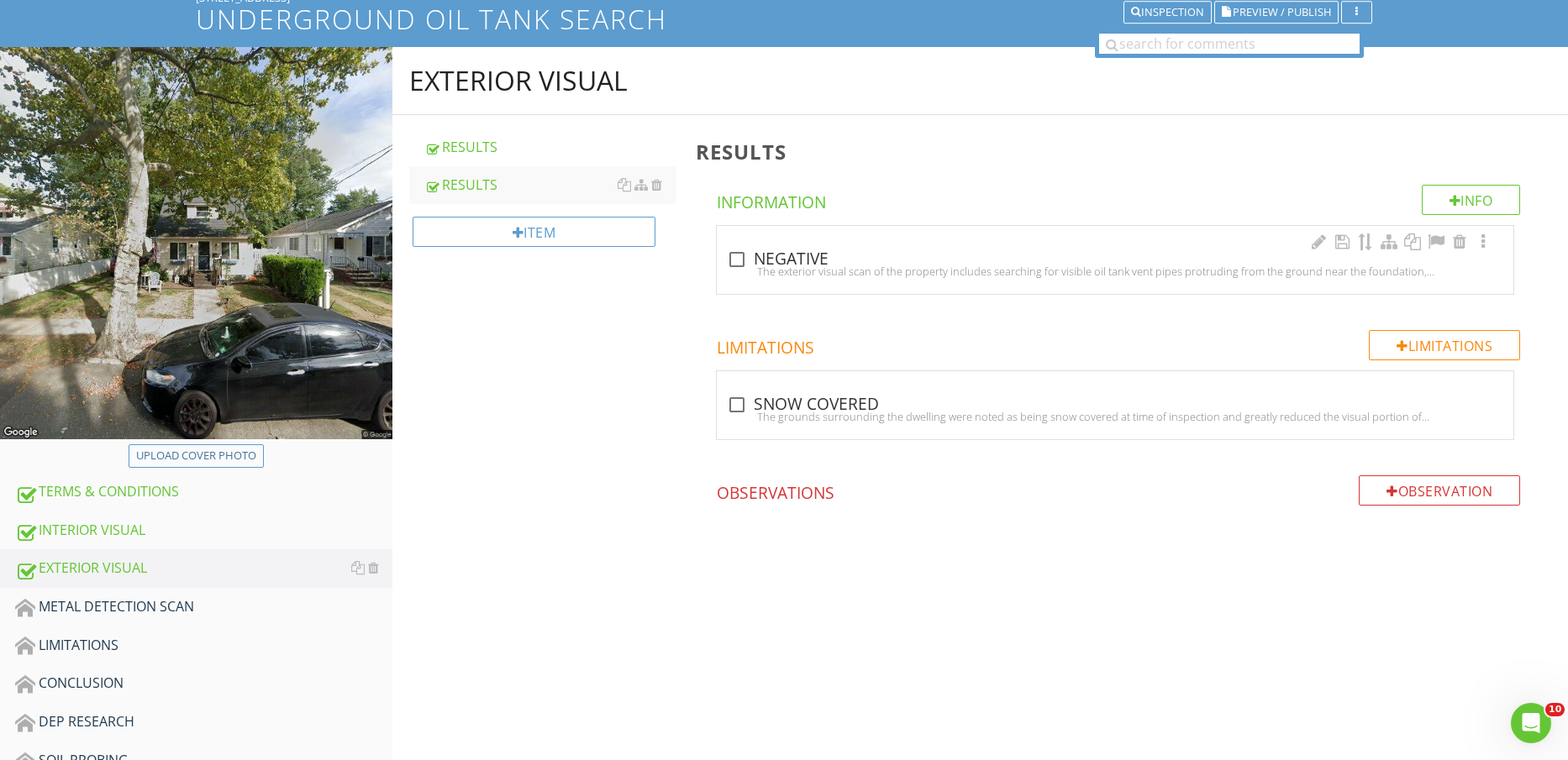
click at [767, 249] on div "check_box_outline_blank NEGATIVE" at bounding box center [1115, 259] width 776 height 20
checkbox input "true"
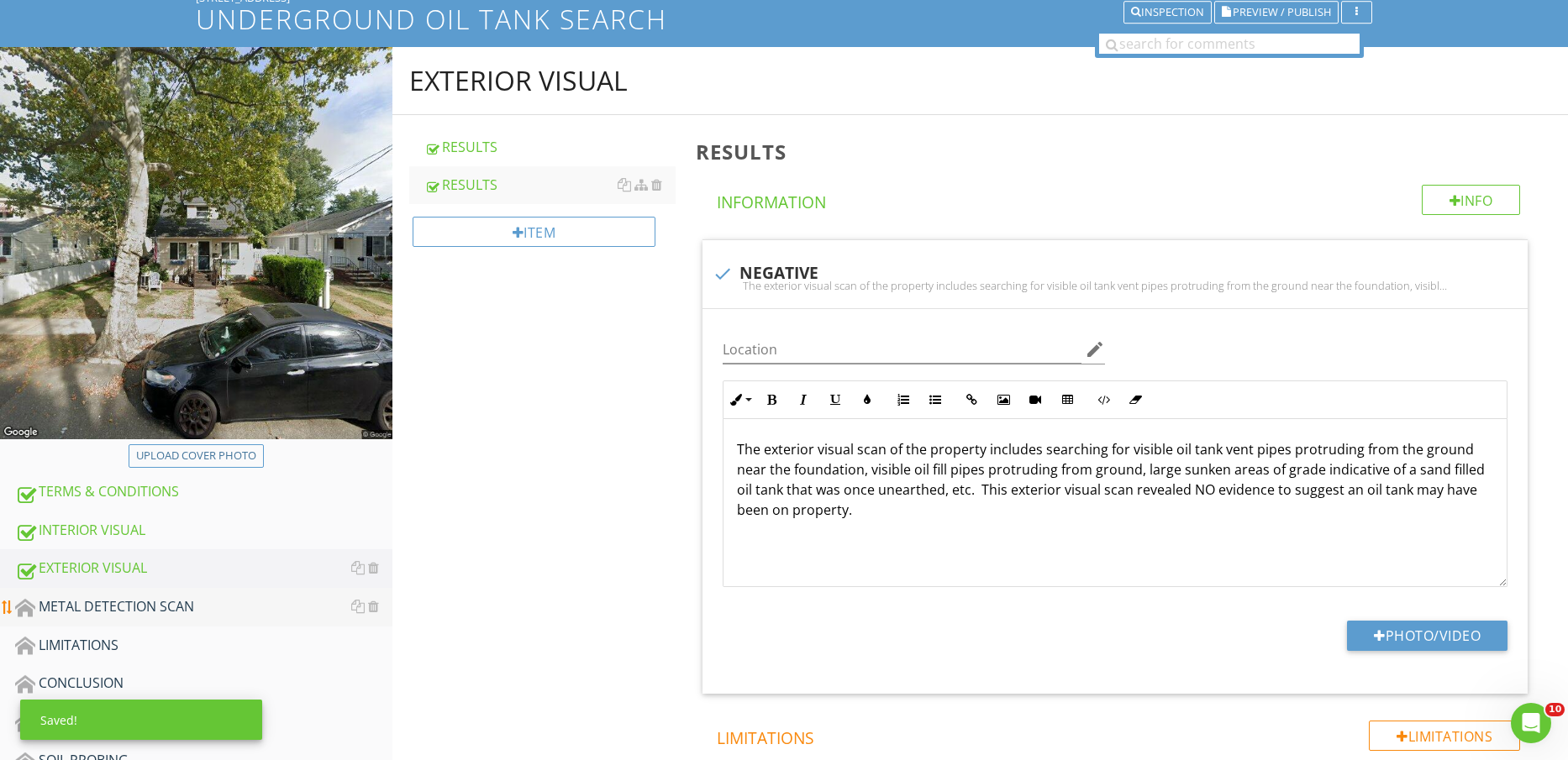
click at [194, 612] on div "METAL DETECTION SCAN" at bounding box center [204, 607] width 378 height 22
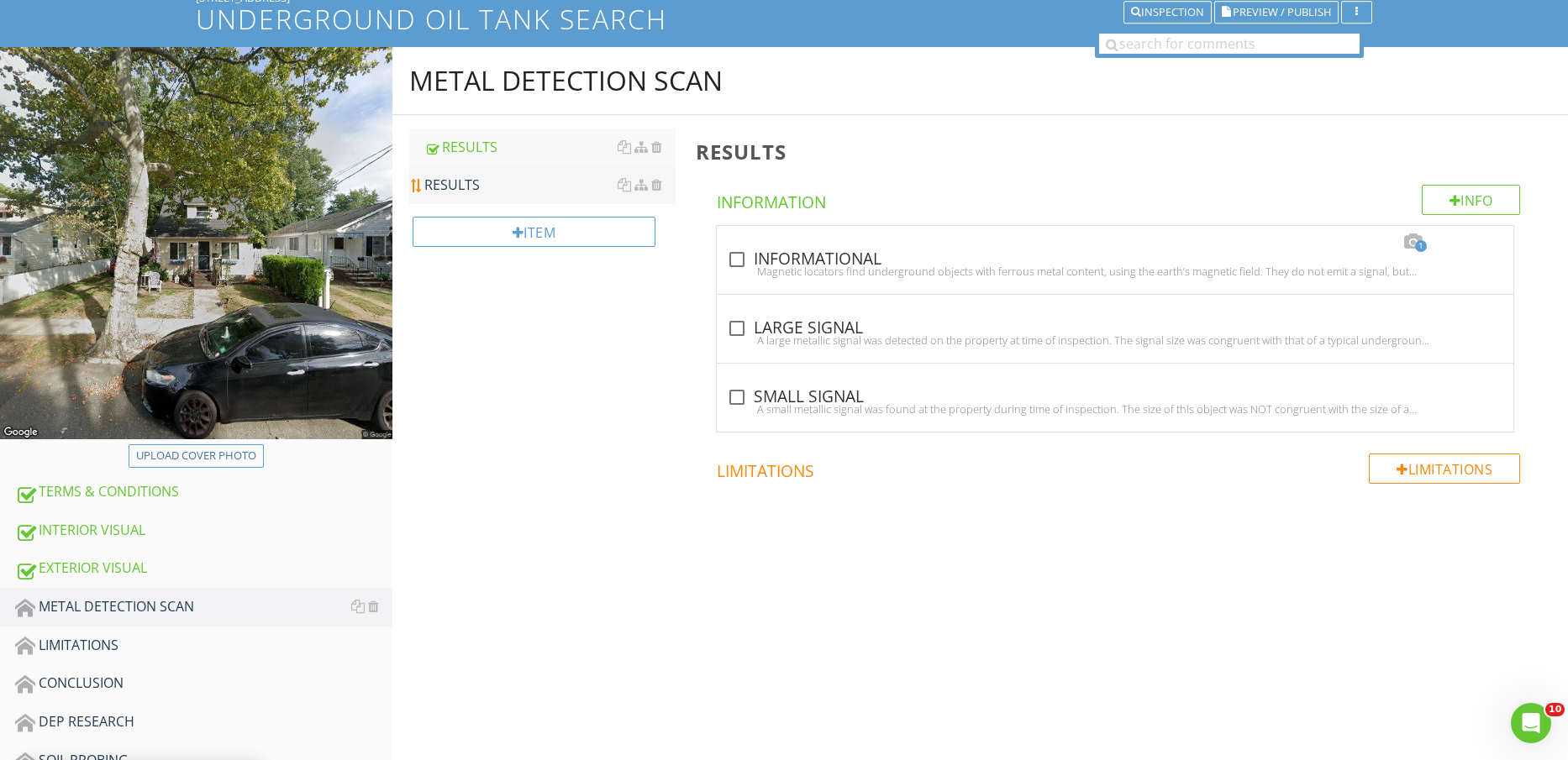
click at [525, 187] on div "RESULTS" at bounding box center [549, 184] width 252 height 20
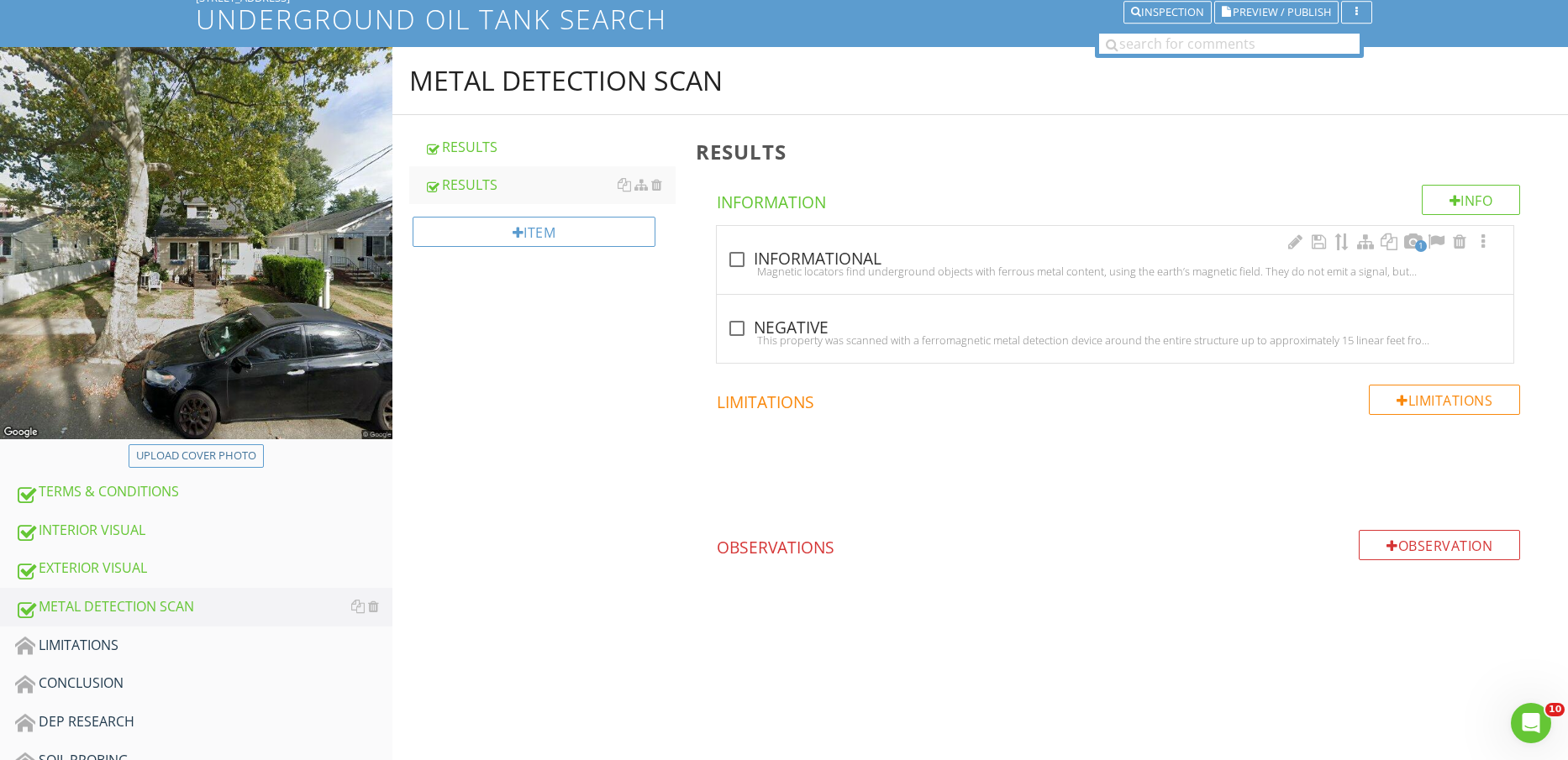
click at [731, 259] on div at bounding box center [736, 260] width 28 height 28
checkbox input "true"
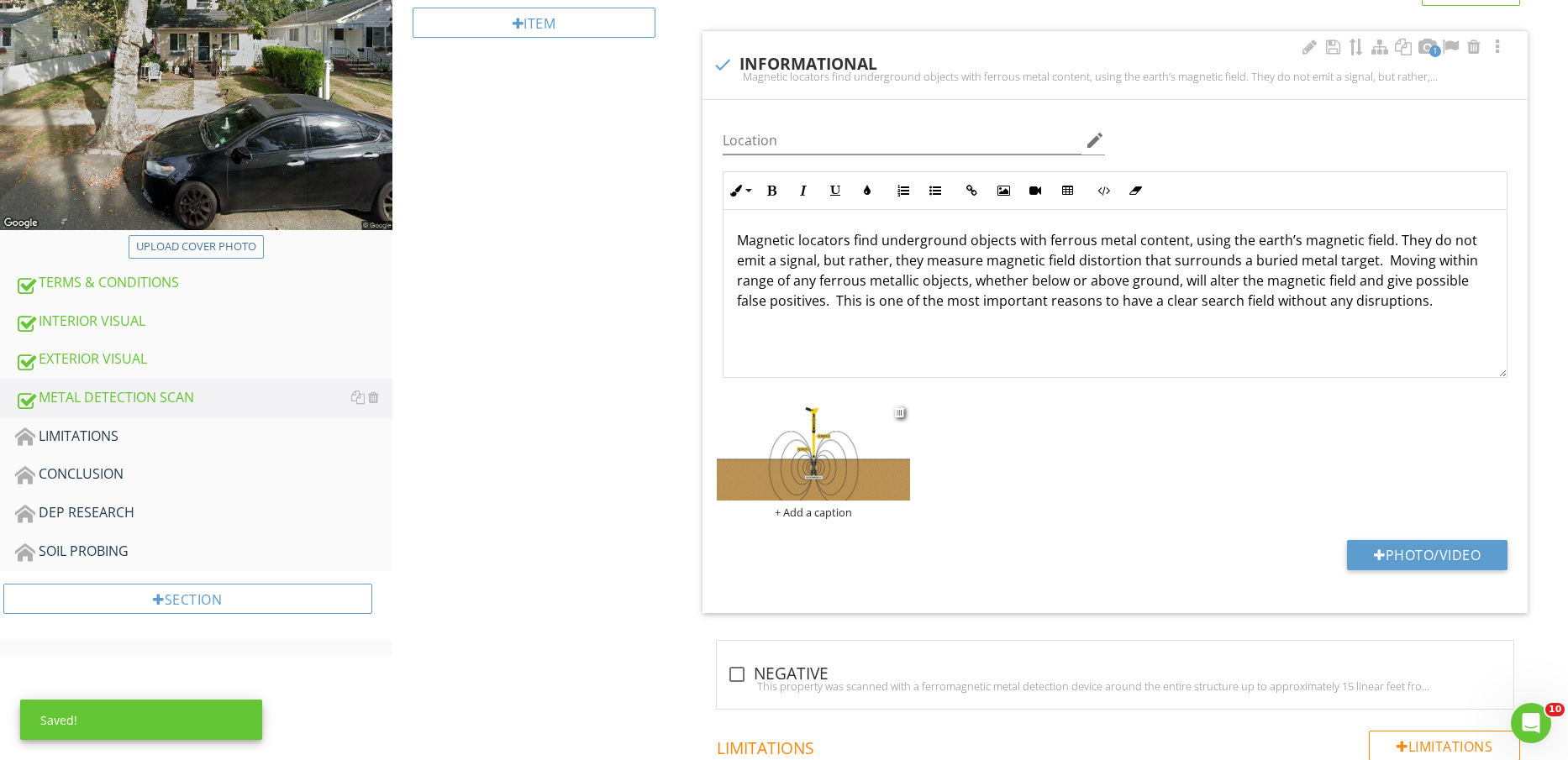
scroll to position [331, 0]
click at [737, 676] on div at bounding box center [736, 674] width 28 height 28
checkbox input "true"
click at [170, 425] on div "LIMITATIONS" at bounding box center [204, 435] width 378 height 22
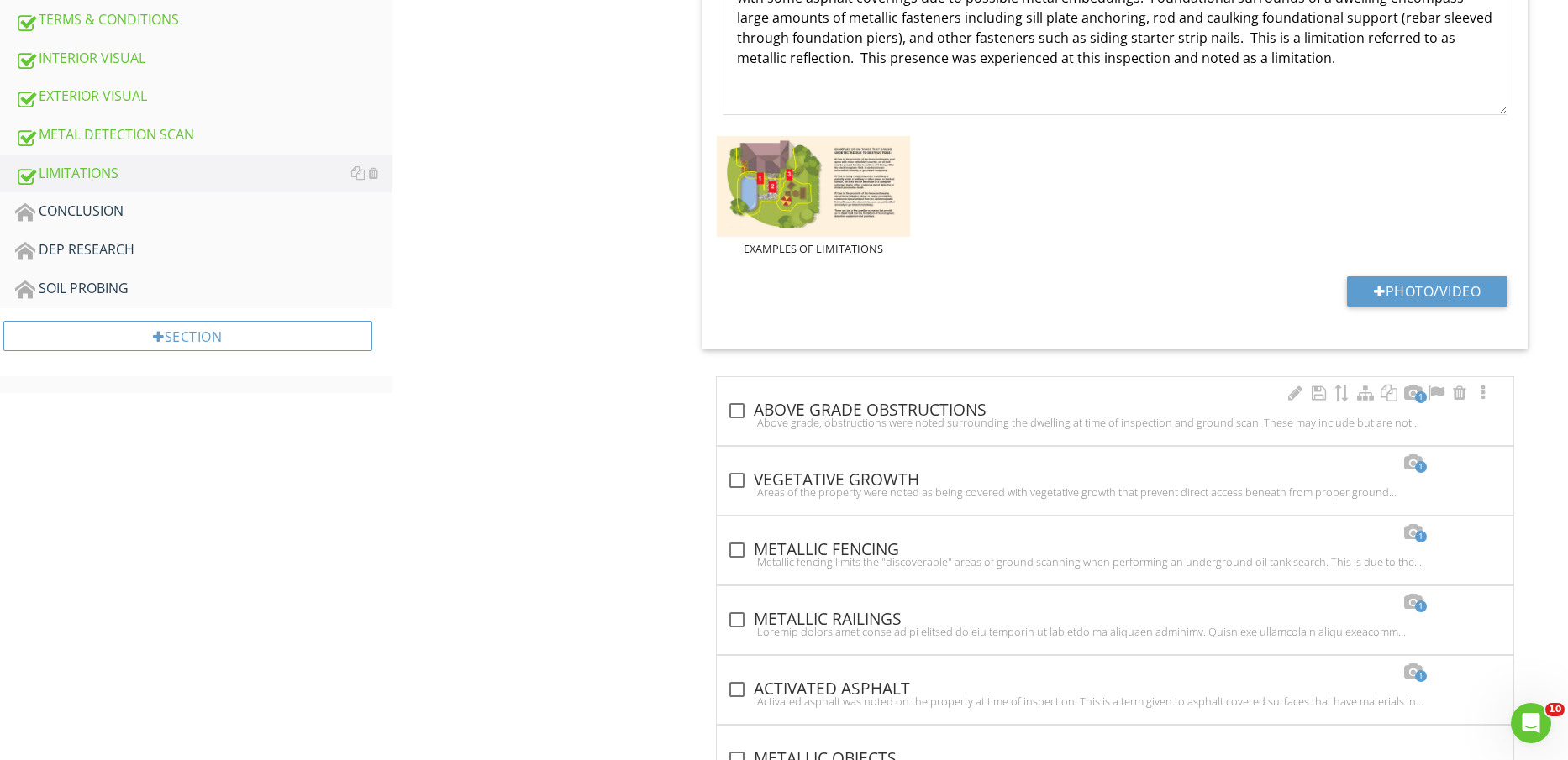
scroll to position [646, 0]
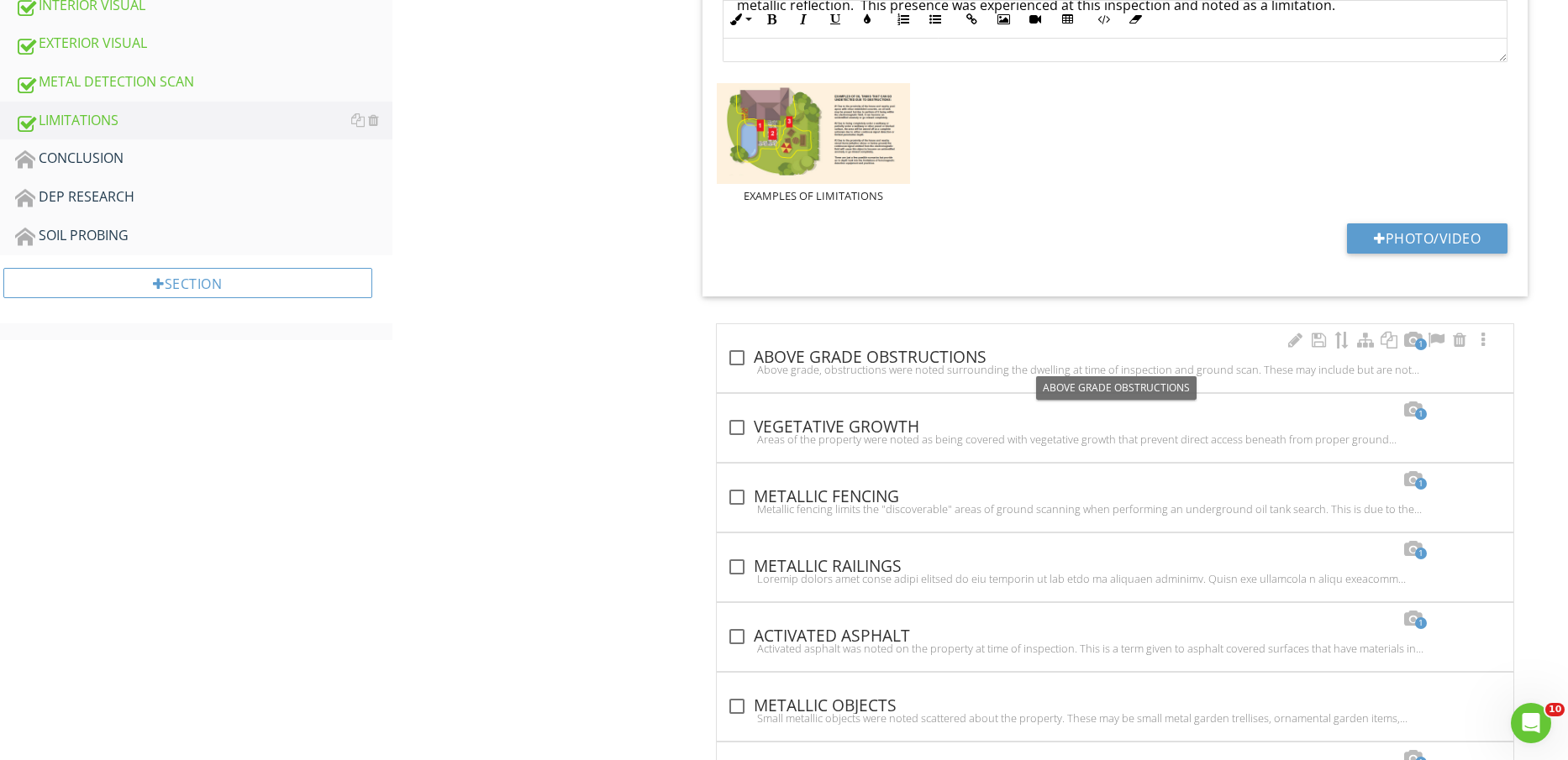
click at [915, 353] on div "check_box_outline_blank ABOVE GRADE OBSTRUCTIONS" at bounding box center [1115, 357] width 776 height 20
checkbox input "true"
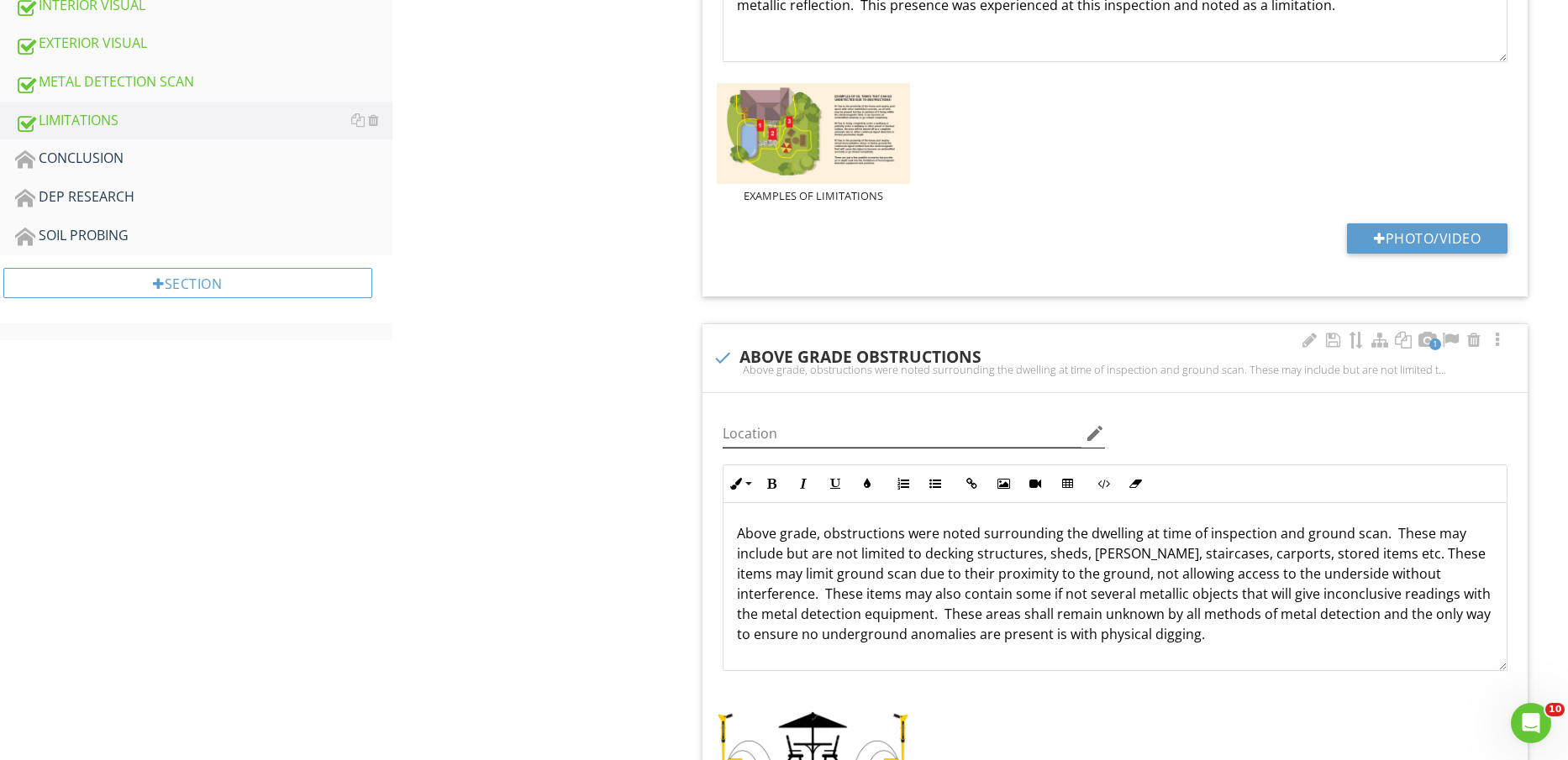
scroll to position [752, 0]
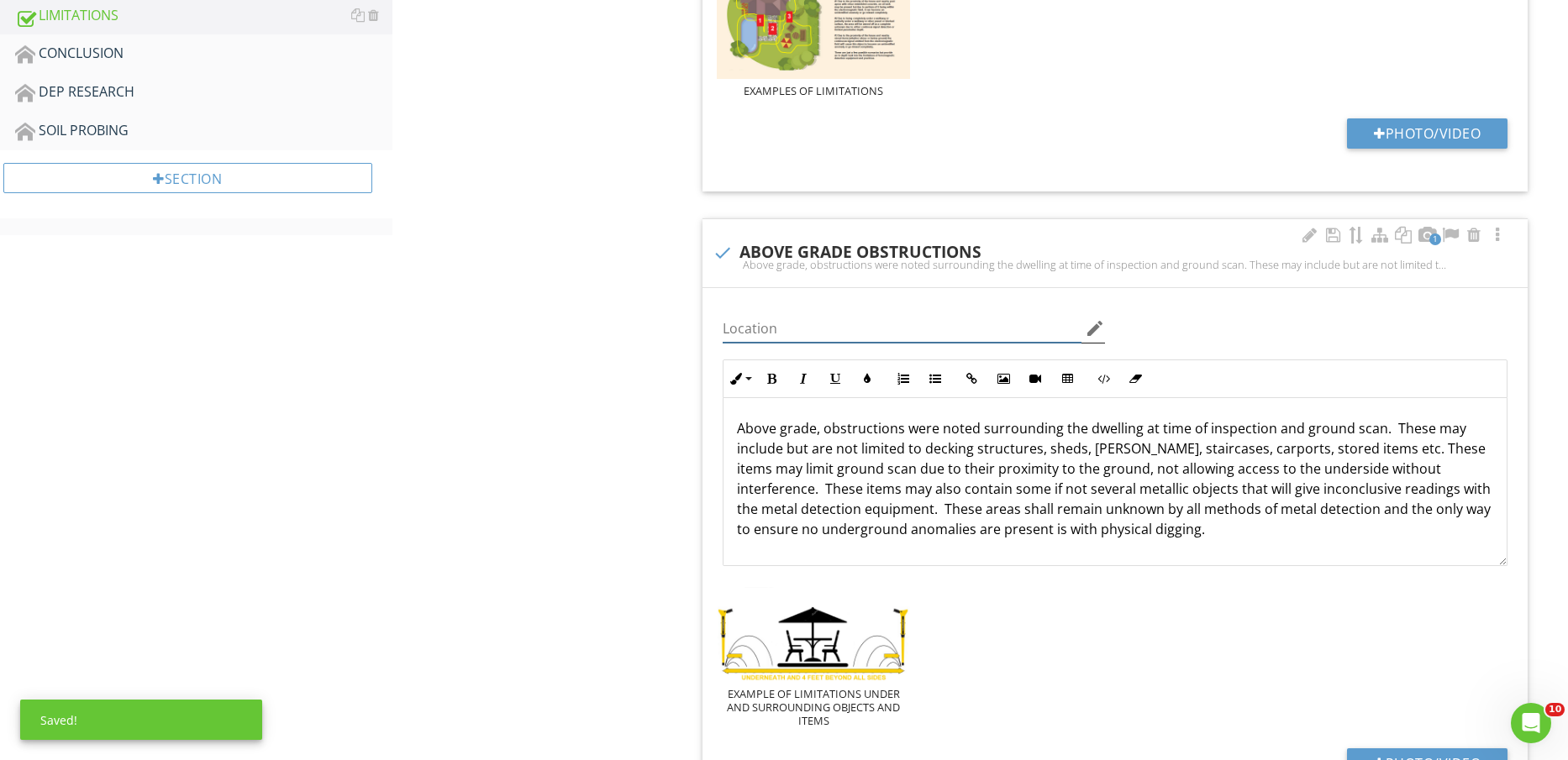
click at [916, 338] on input "Location" at bounding box center [902, 329] width 359 height 27
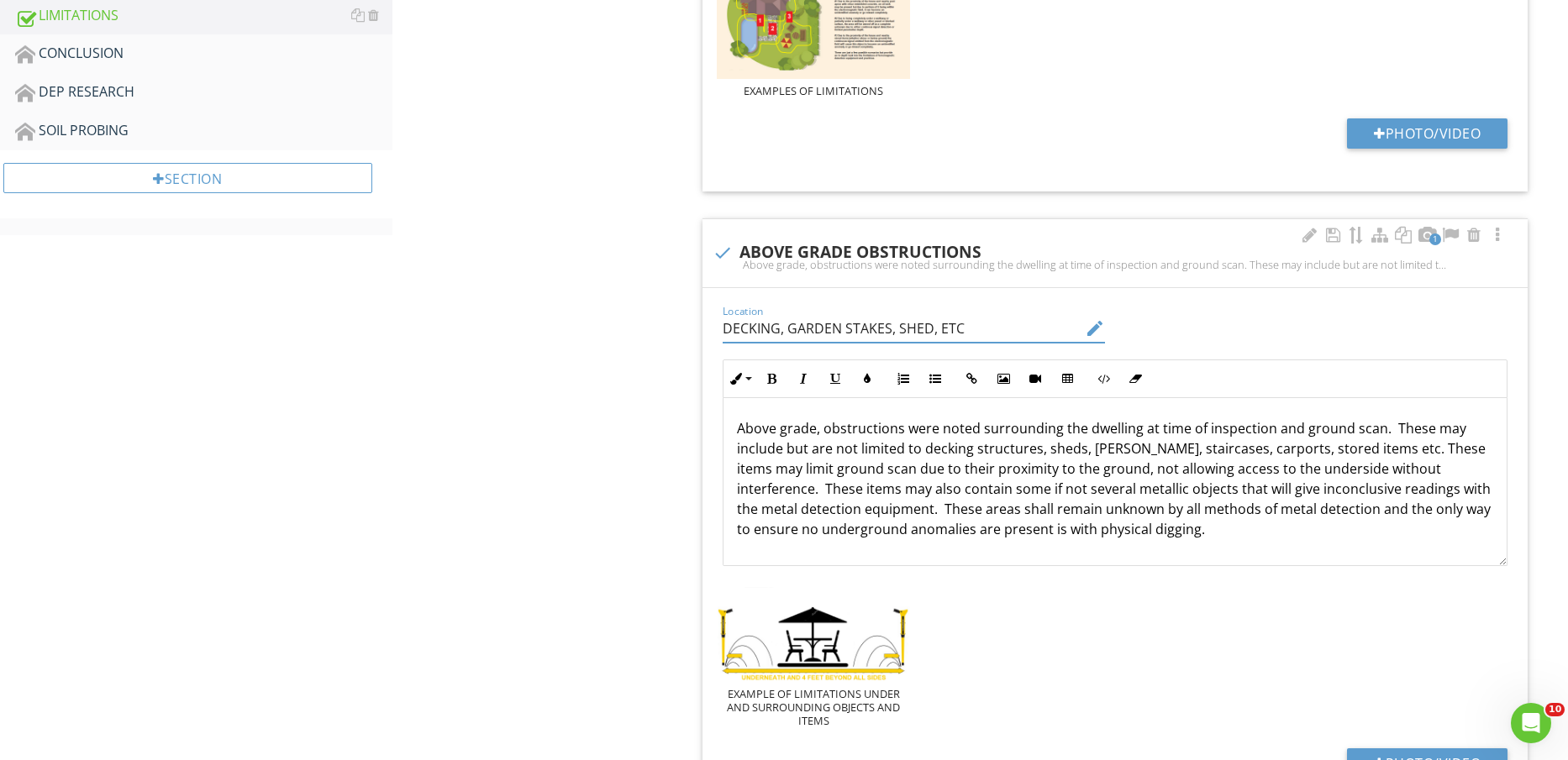
type input "DECKING, GARDEN STAKES, SHED, ETC"
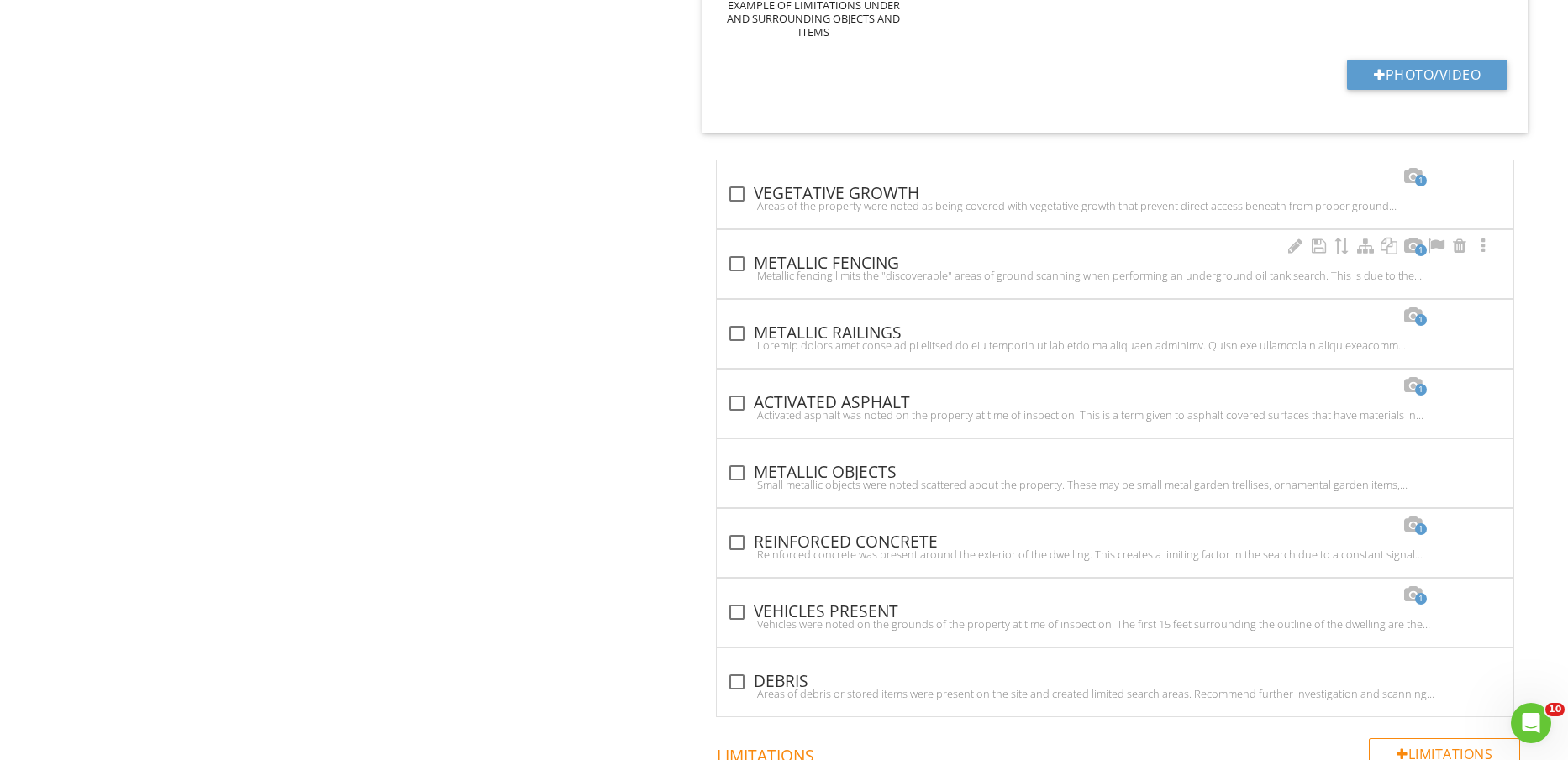
scroll to position [1486, 0]
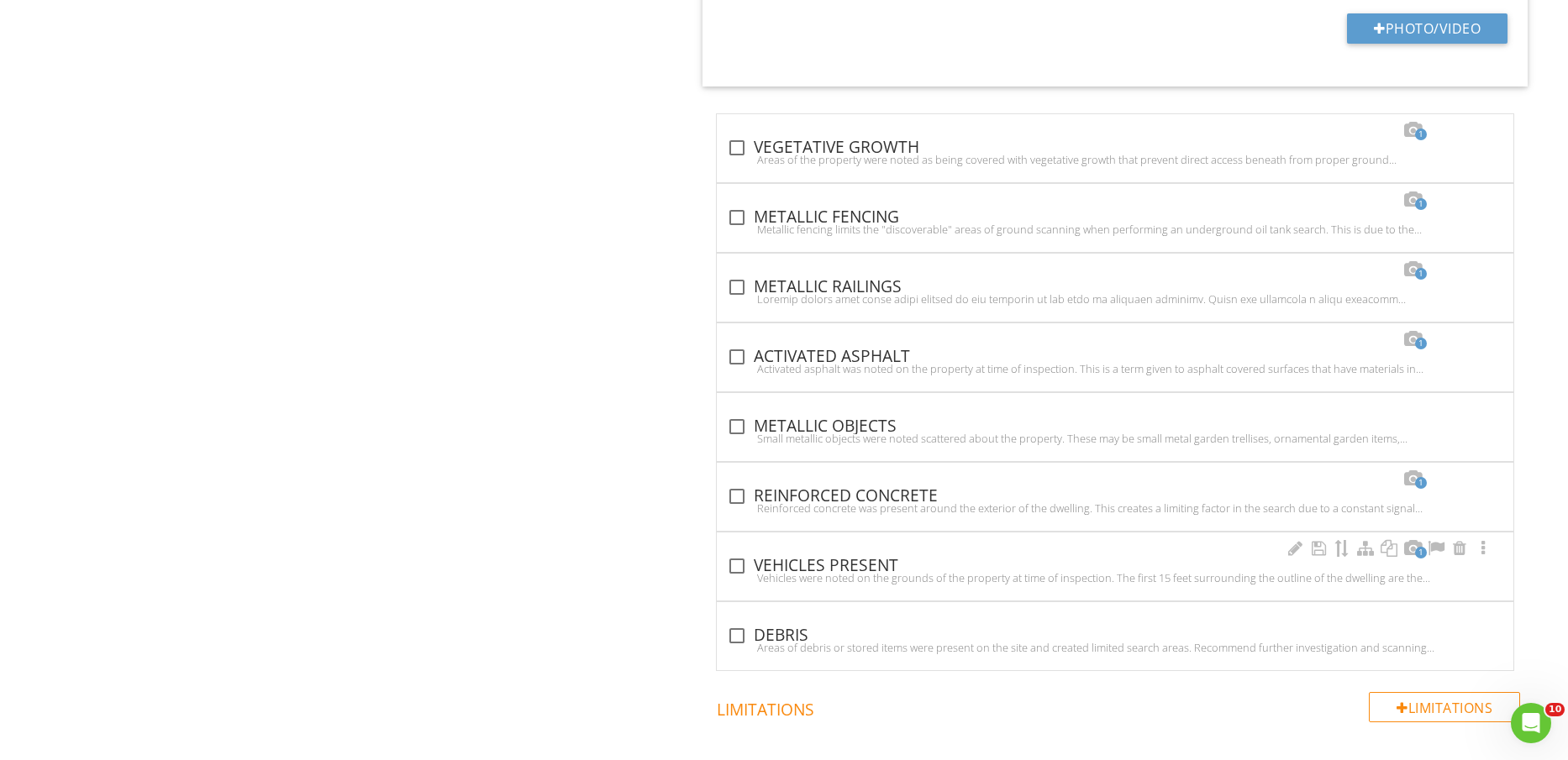
click at [804, 577] on div "Vehicles were noted on the grounds of the property at time of inspection. The f…" at bounding box center [1115, 578] width 776 height 13
checkbox input "true"
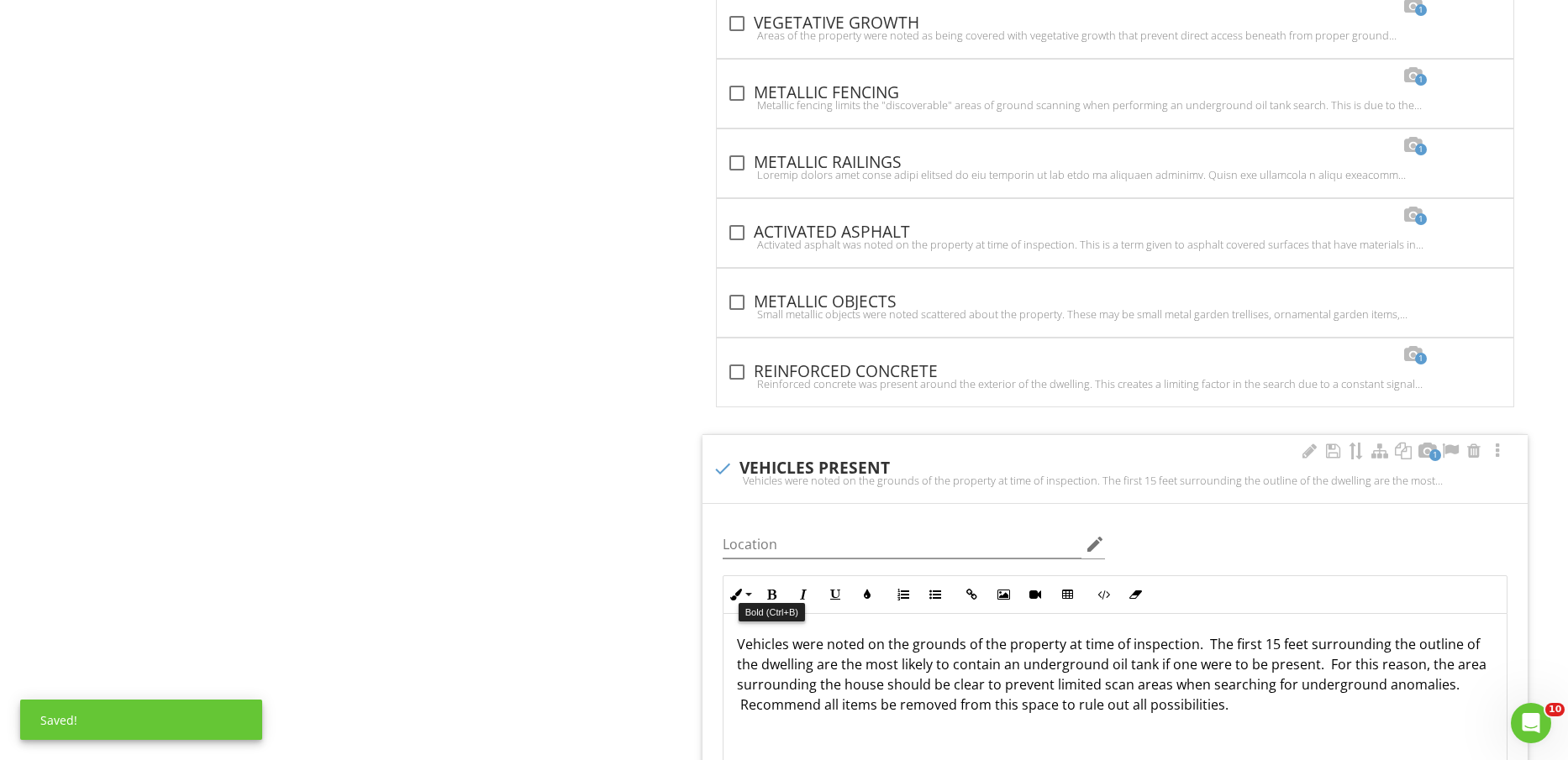
scroll to position [1801, 0]
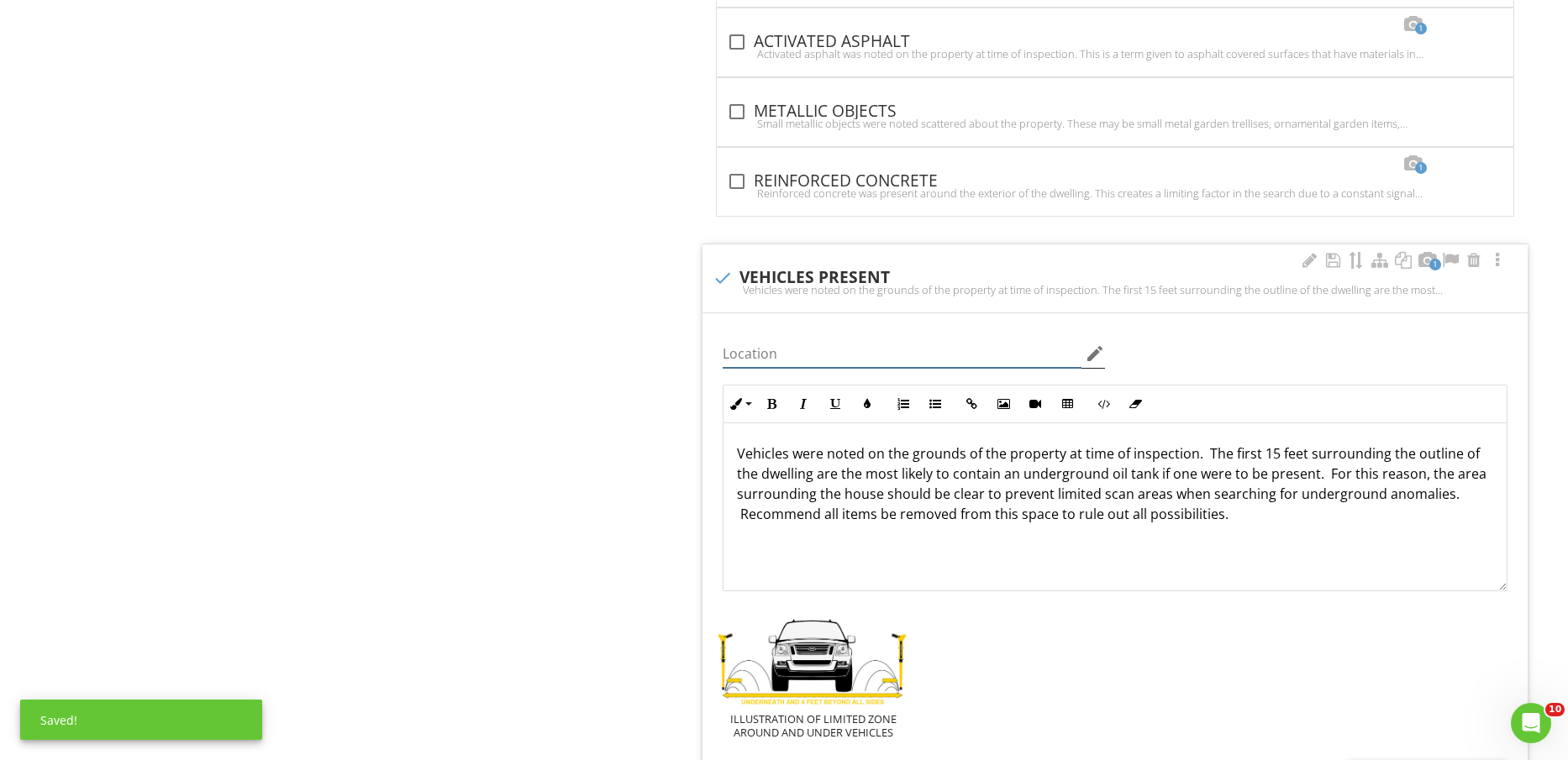
click at [826, 361] on input "Location" at bounding box center [902, 353] width 359 height 27
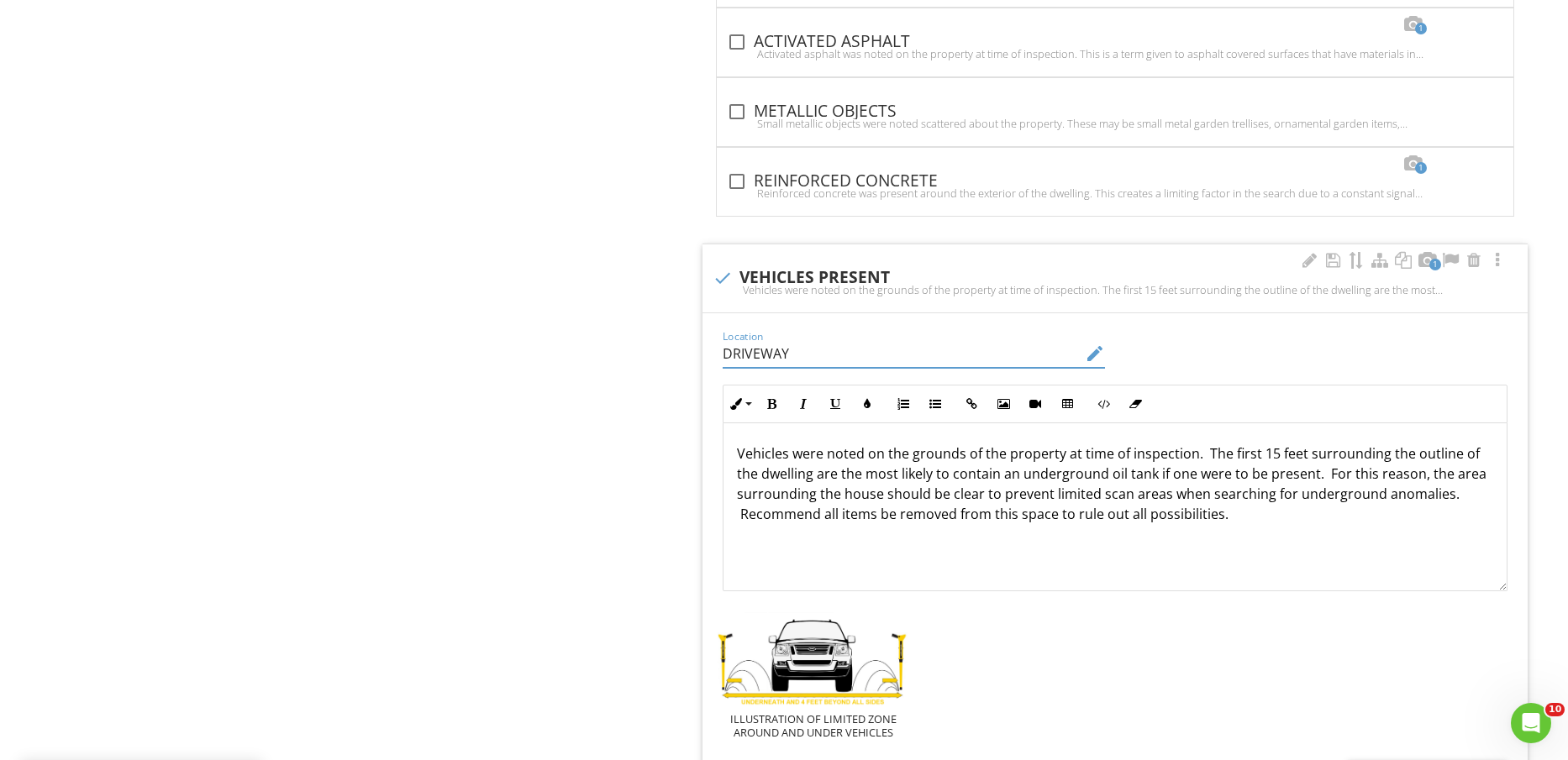
type input "DRIVEWAY"
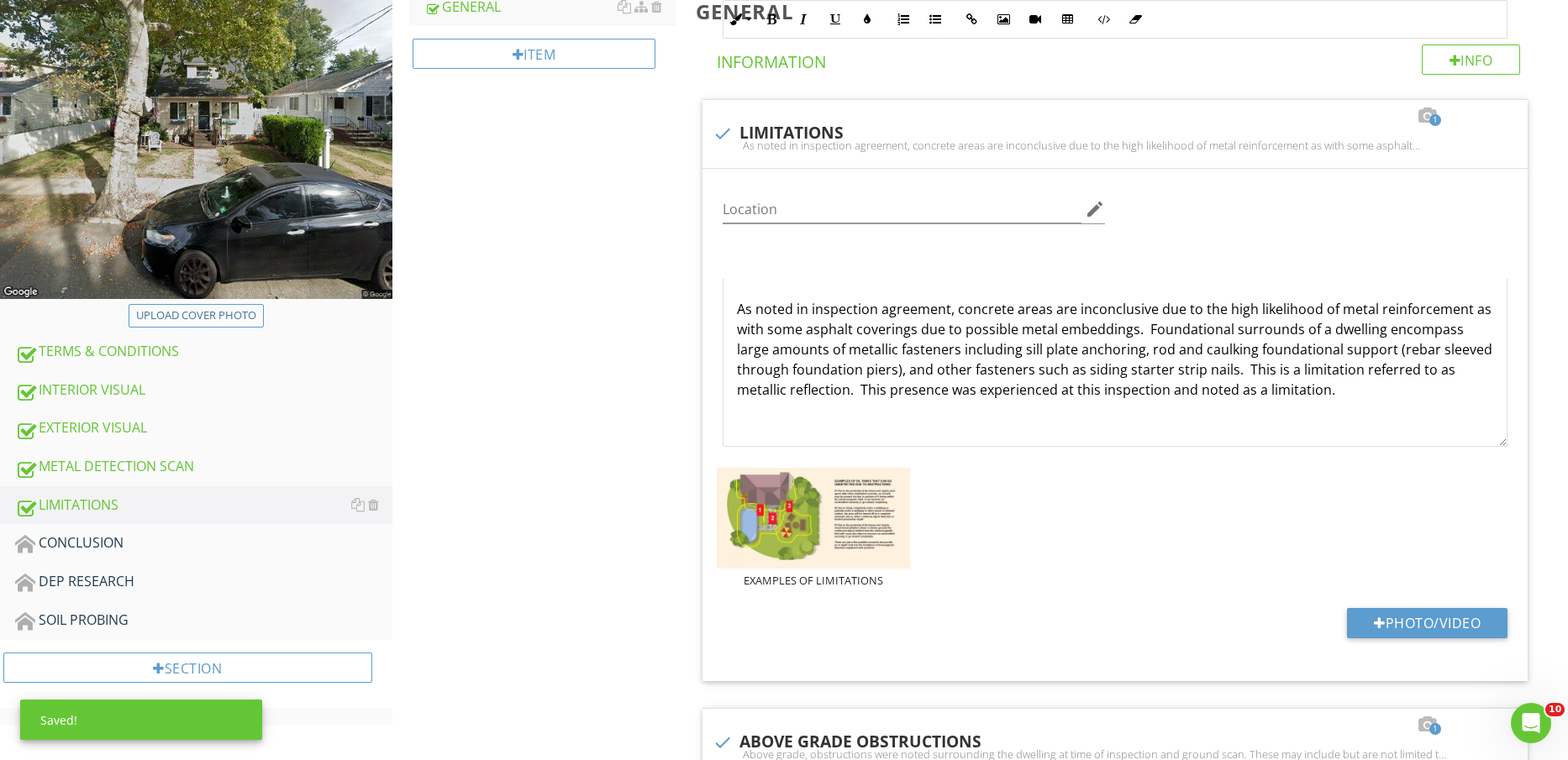
scroll to position [525, 0]
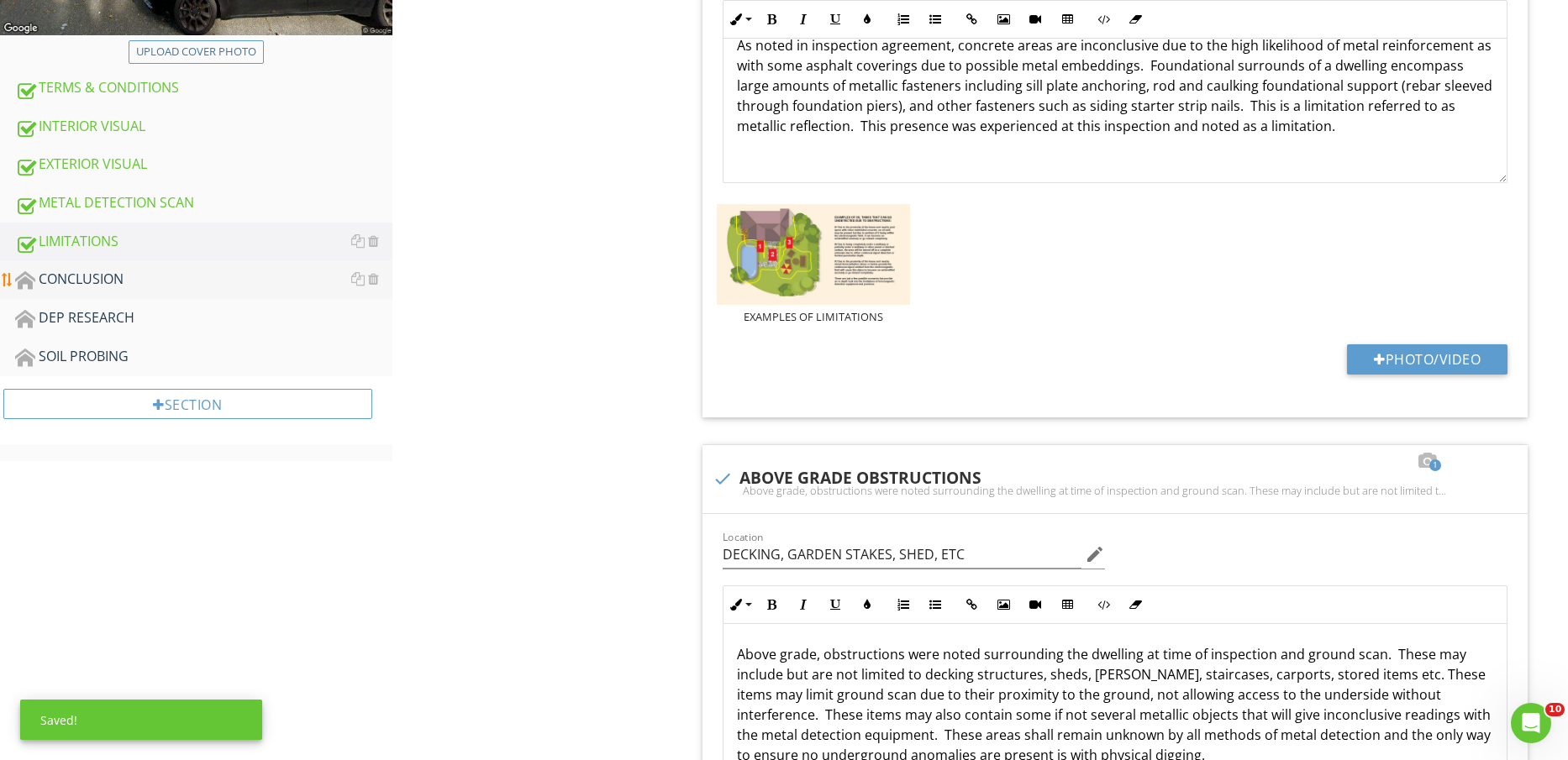
click at [150, 274] on div "CONCLUSION" at bounding box center [204, 279] width 378 height 22
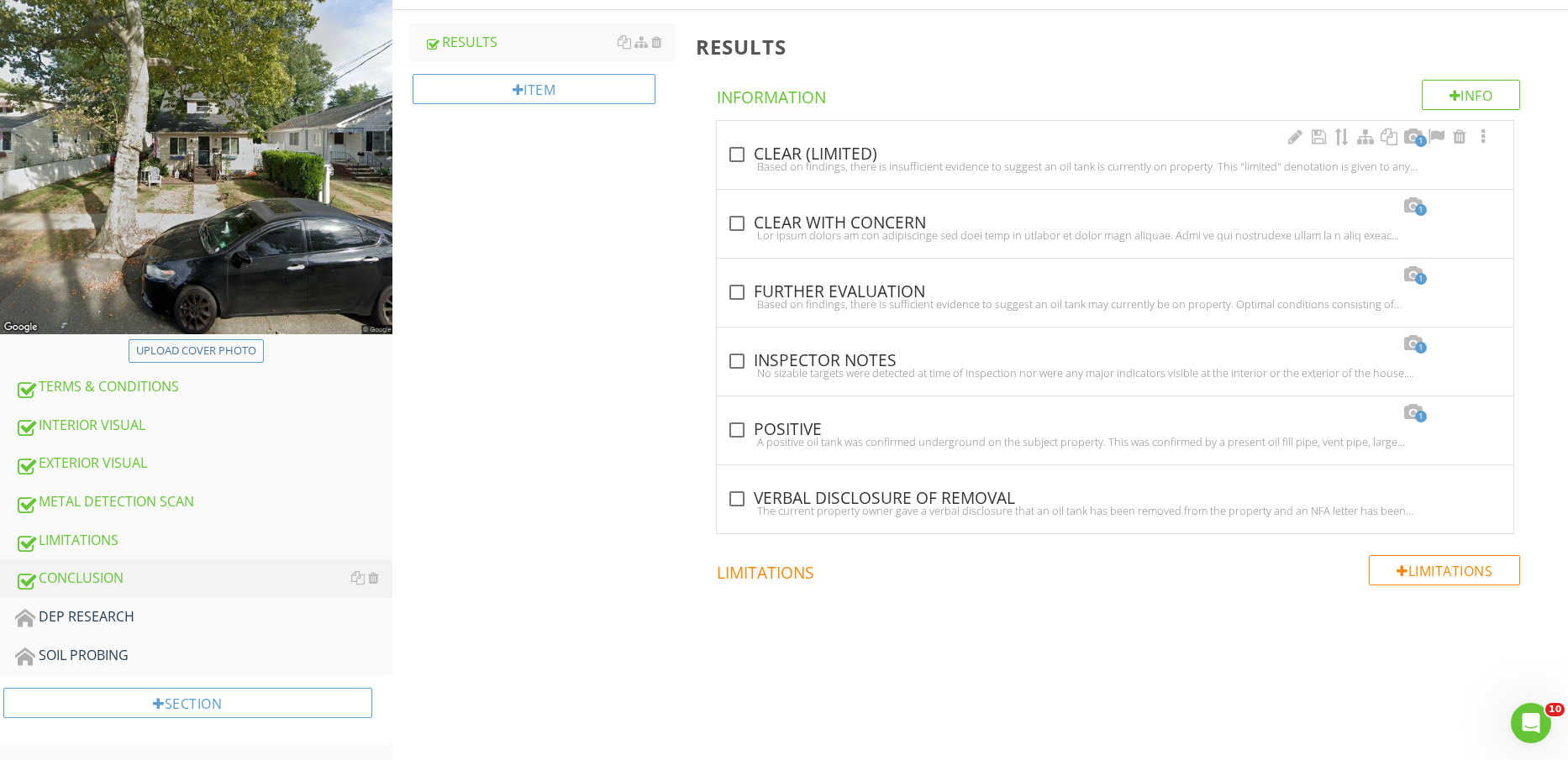
scroll to position [121, 0]
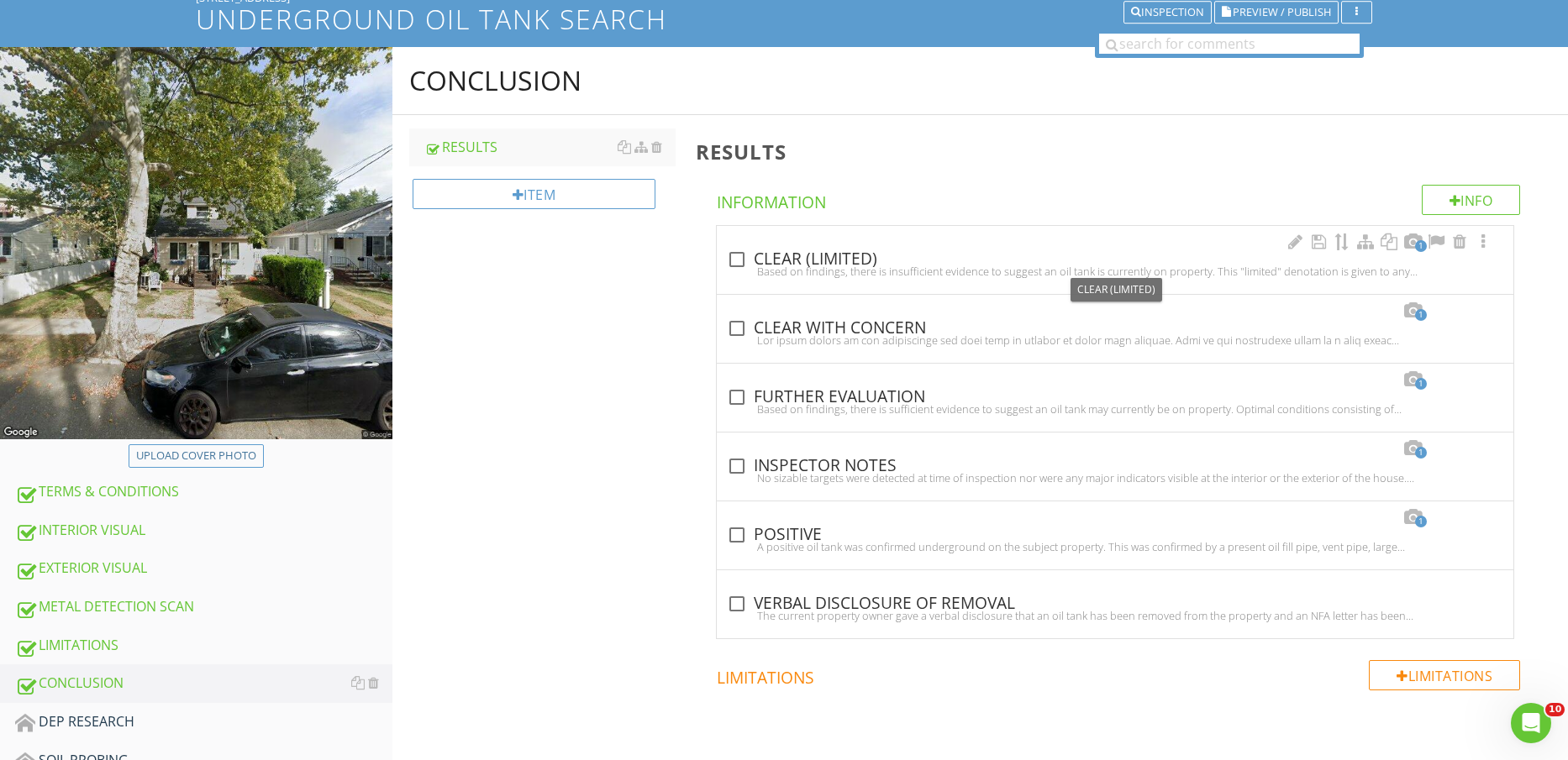
click at [814, 257] on div "check_box_outline_blank CLEAR (LIMITED)" at bounding box center [1115, 259] width 776 height 20
checkbox input "true"
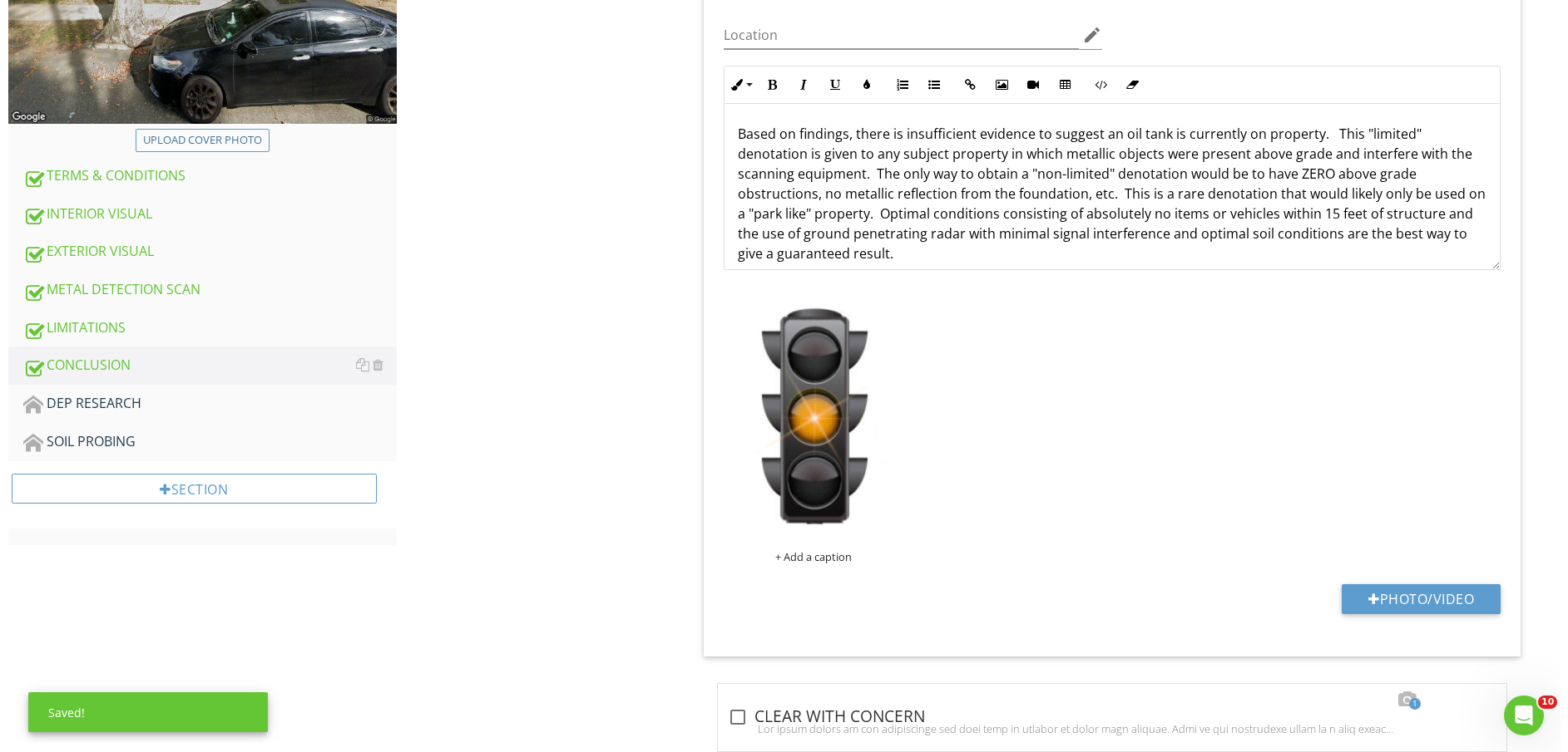
scroll to position [432, 0]
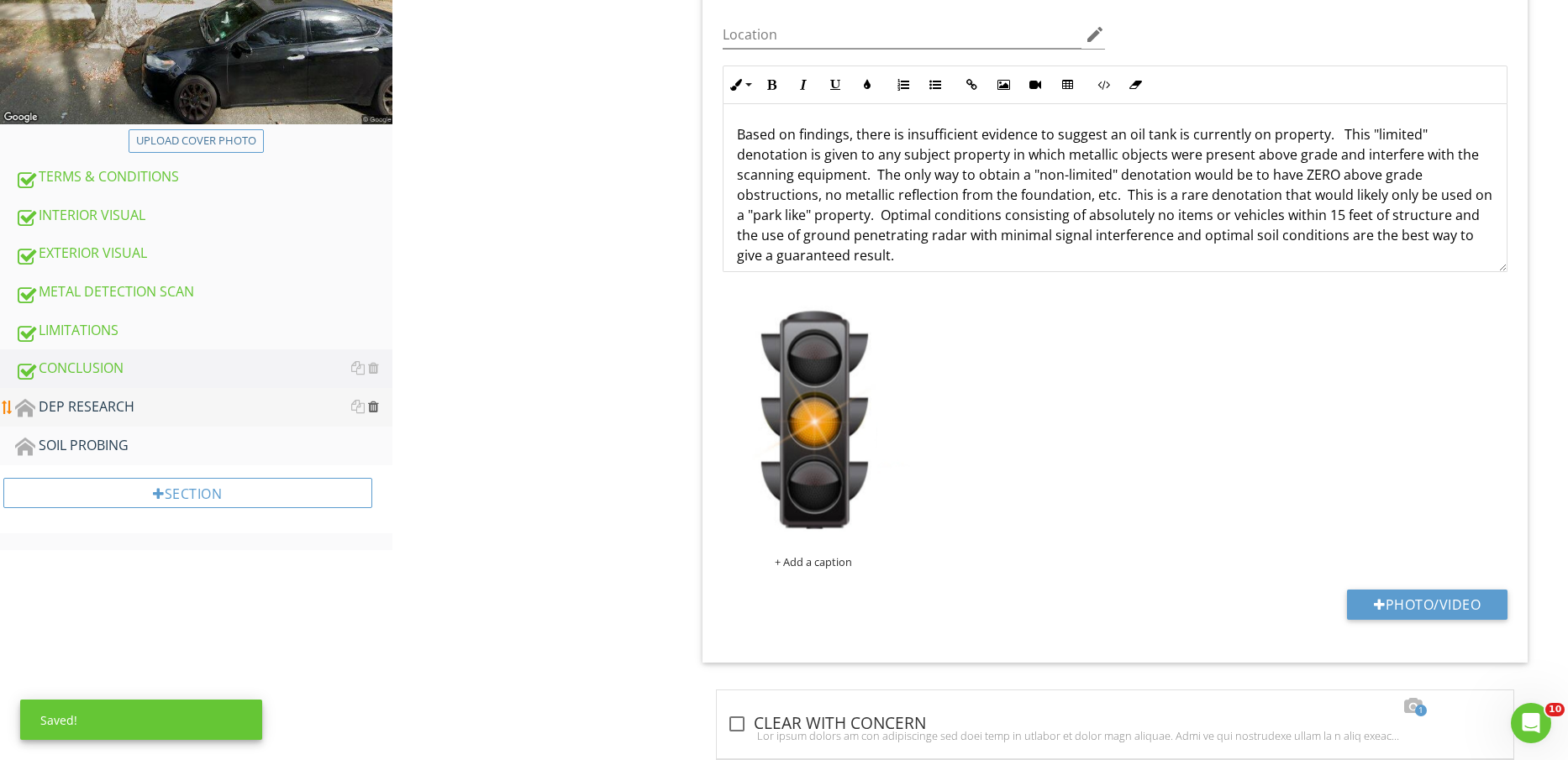
click at [373, 406] on div at bounding box center [374, 407] width 11 height 13
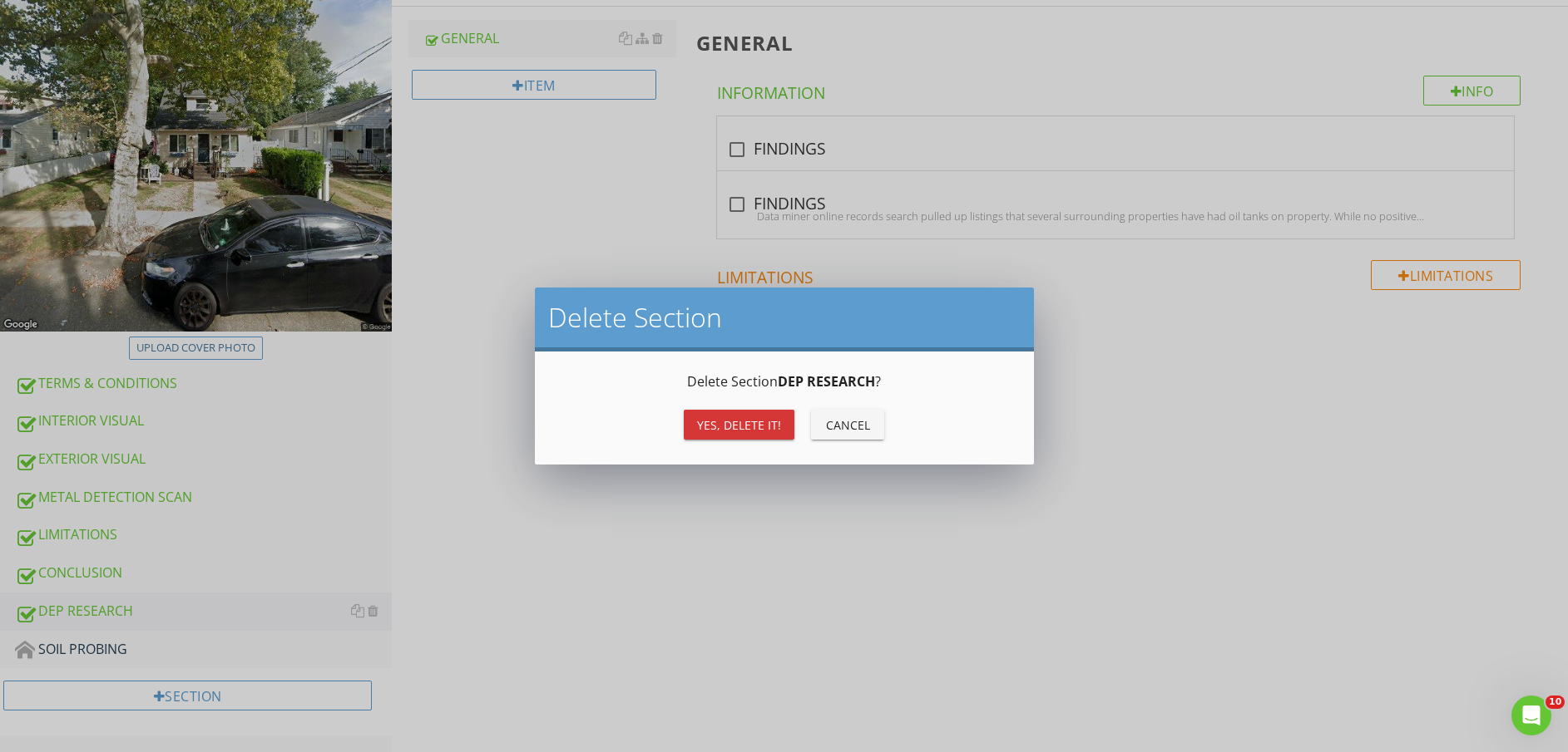
click at [731, 423] on div "Yes, Delete it!" at bounding box center [739, 425] width 84 height 18
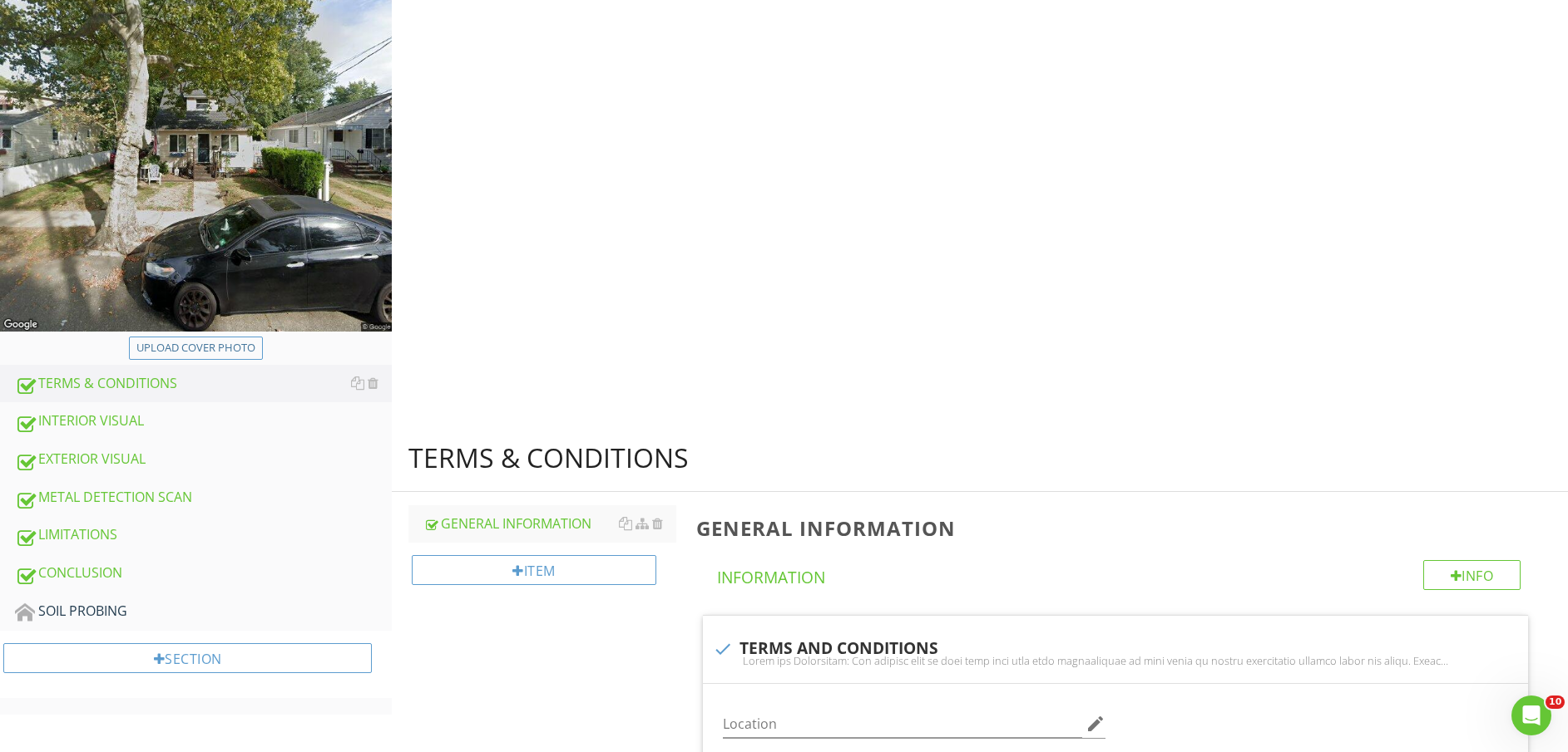
scroll to position [185, 0]
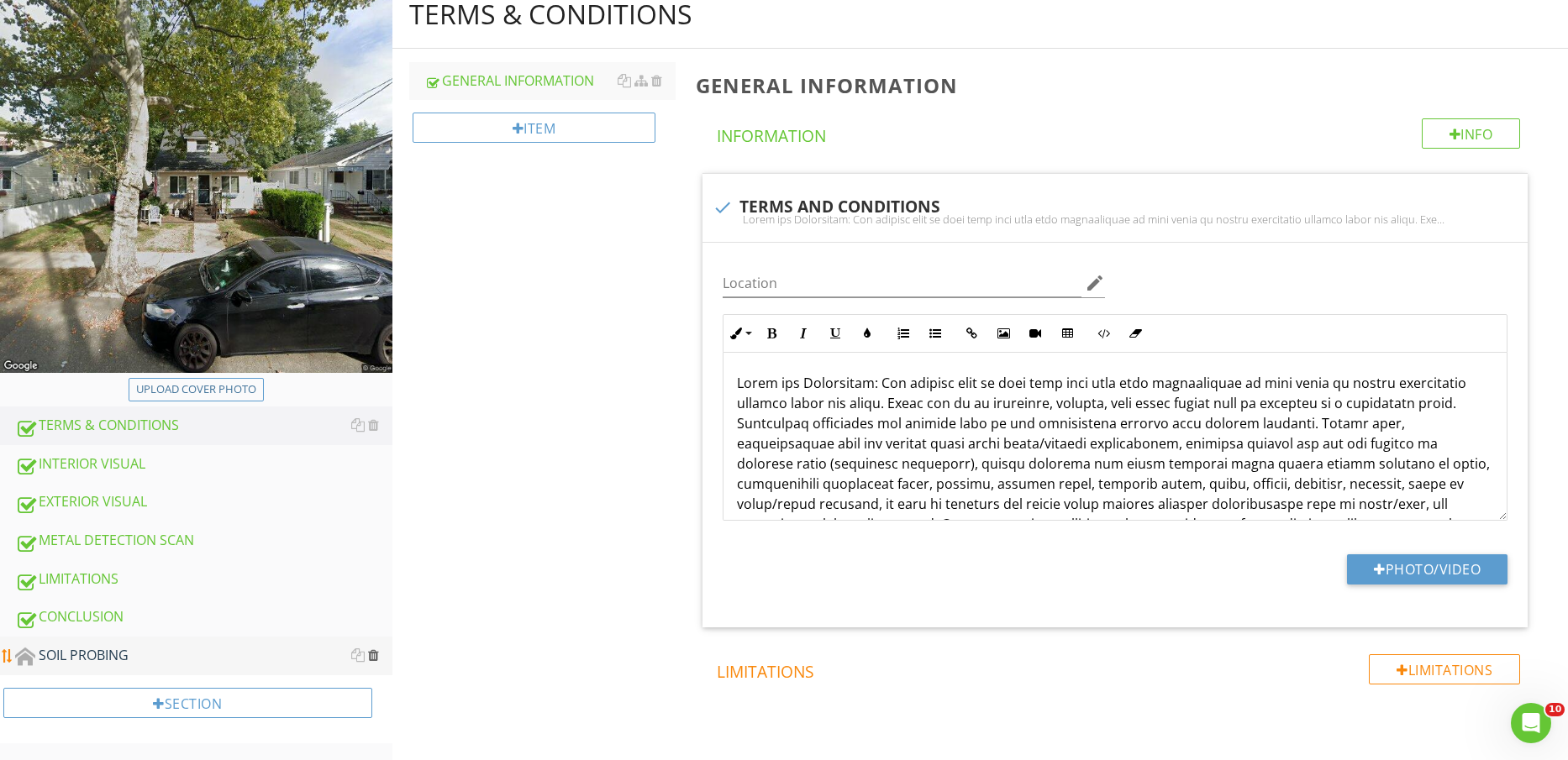
click at [373, 658] on div at bounding box center [374, 655] width 11 height 13
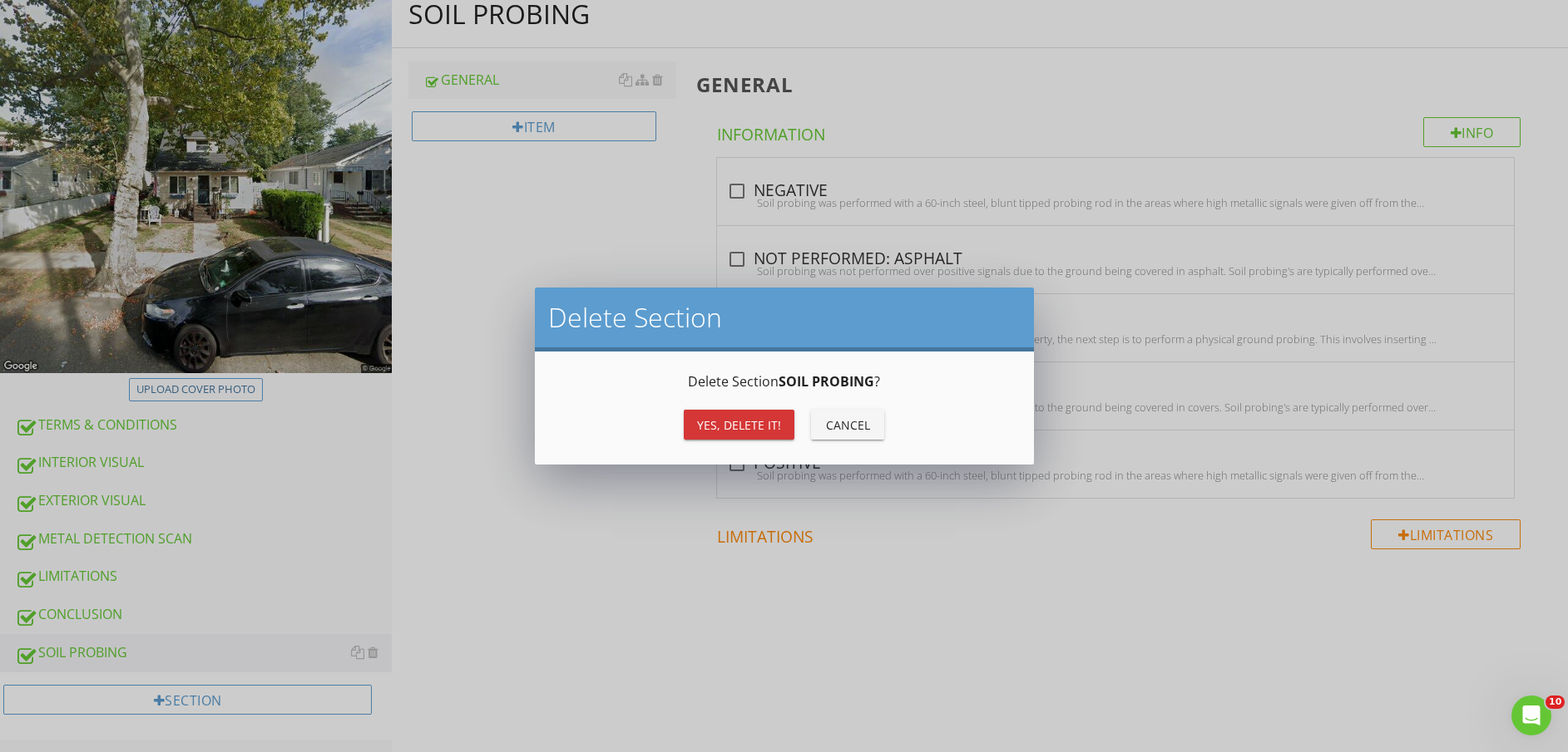
click at [726, 438] on button "Yes, Delete it!" at bounding box center [739, 425] width 110 height 30
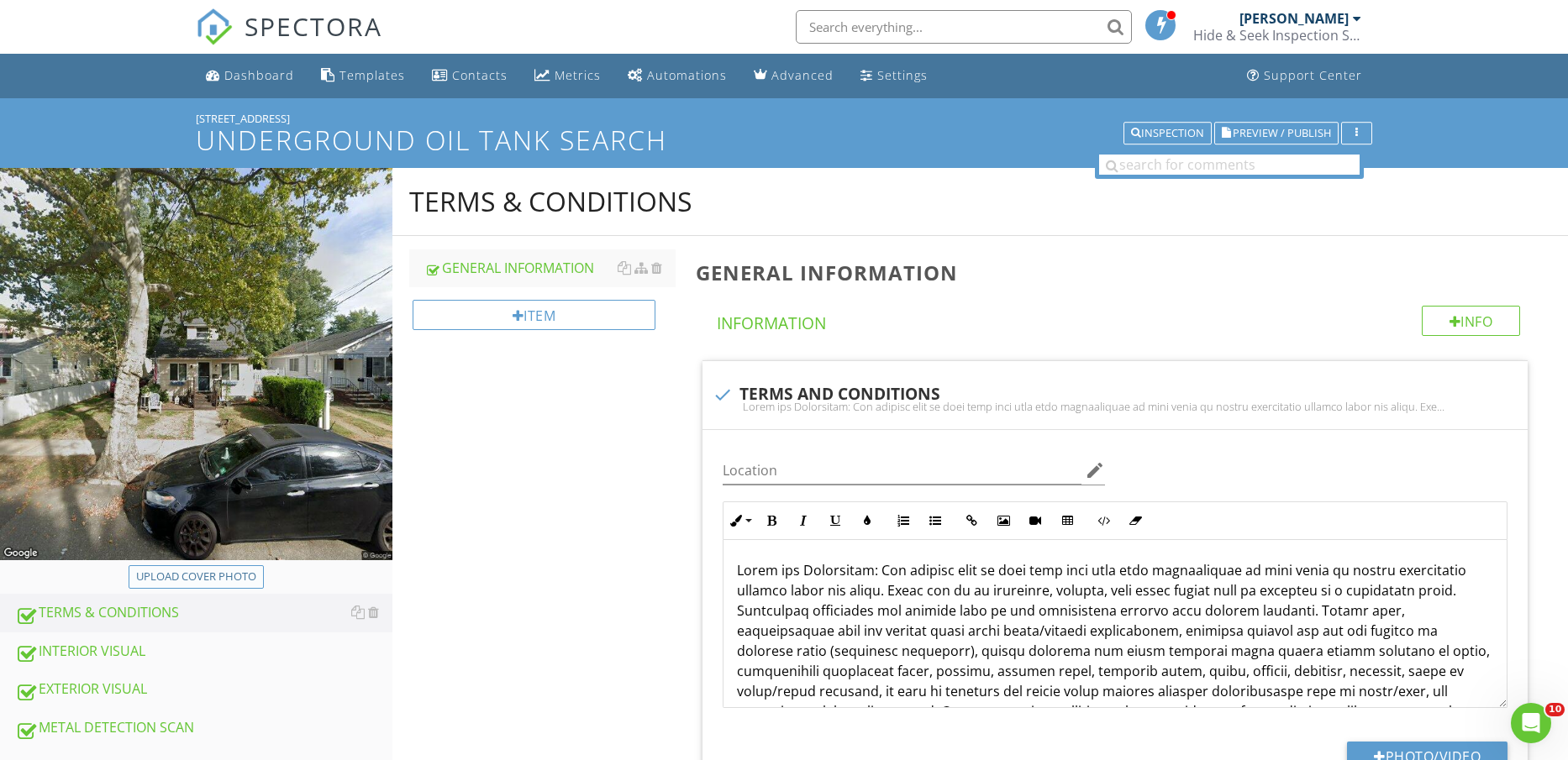
click at [176, 581] on div "Upload cover photo" at bounding box center [195, 578] width 120 height 17
type input "C:\fakepath\TANK LOGO.jfif"
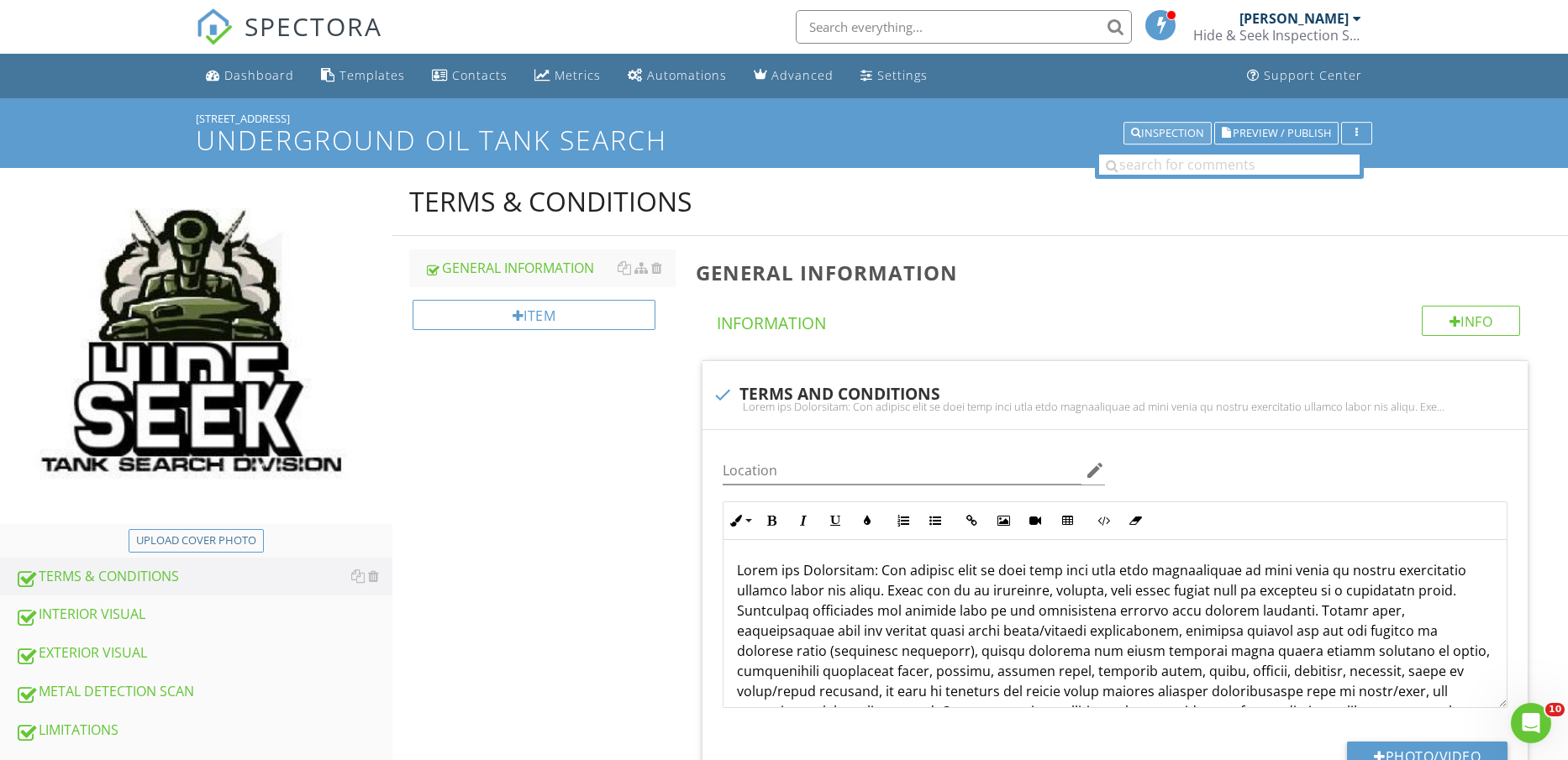
click at [1178, 134] on div "Inspection" at bounding box center [1167, 133] width 73 height 11
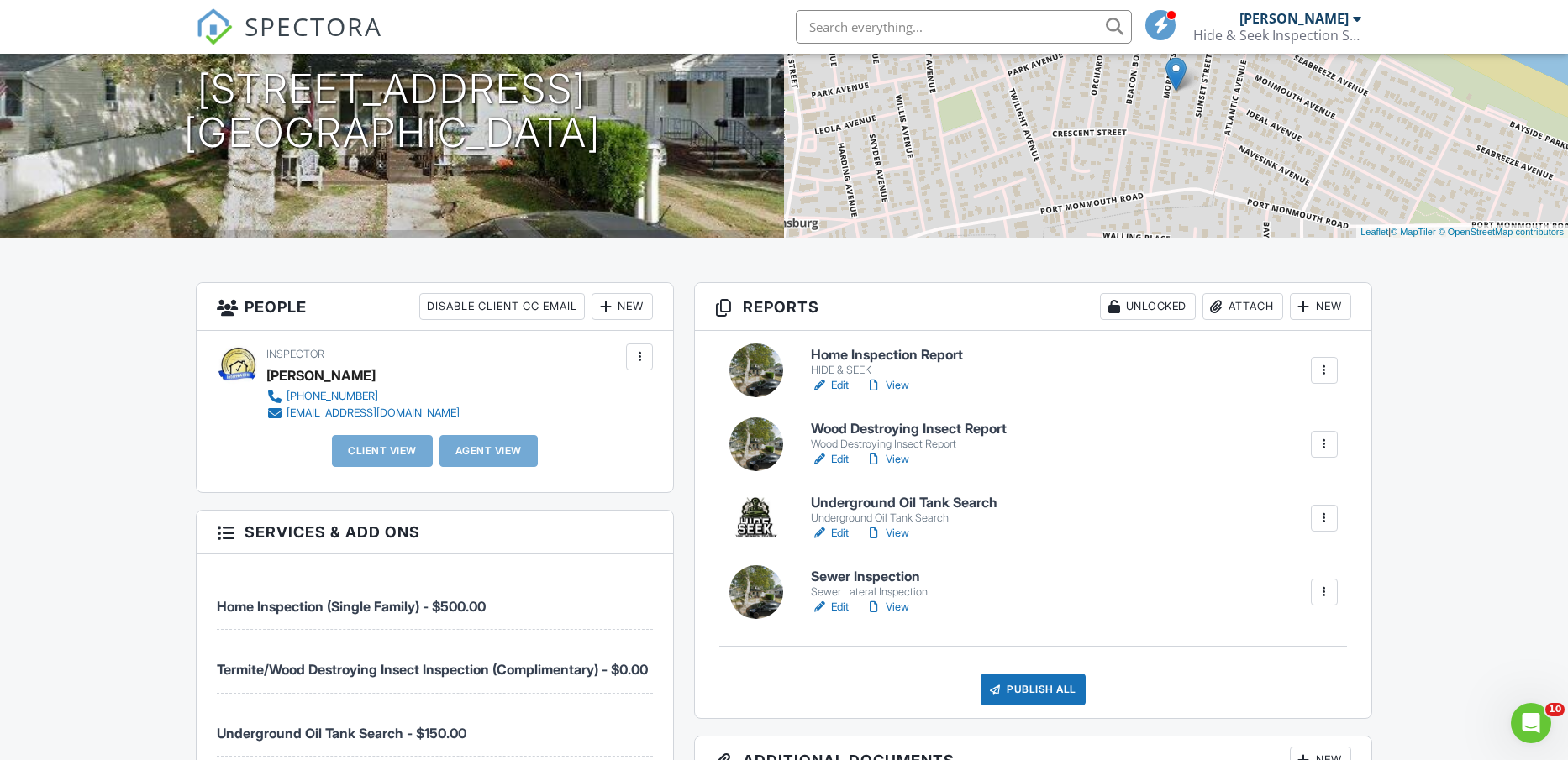
click at [841, 607] on link "Edit" at bounding box center [830, 608] width 38 height 17
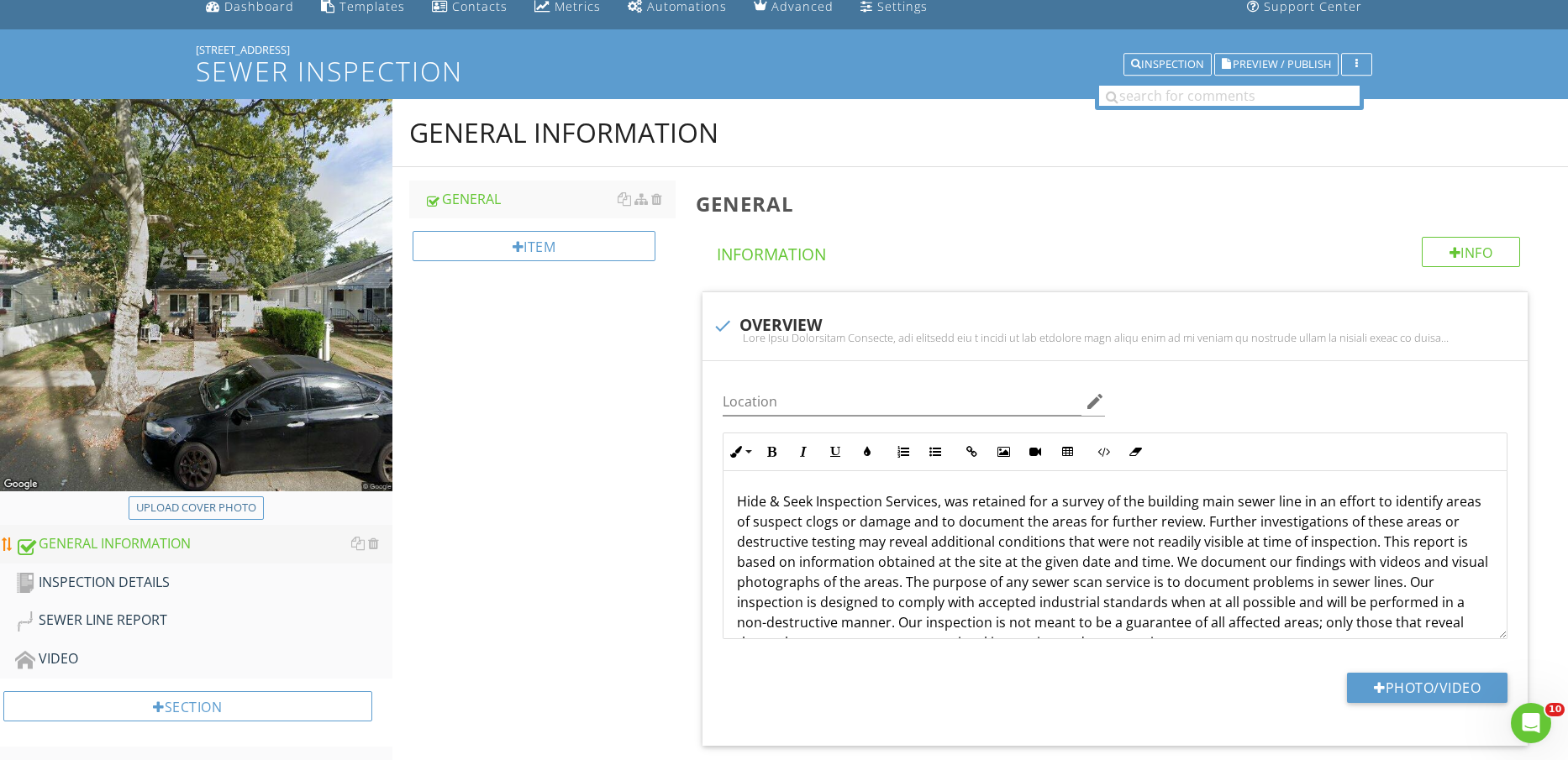
scroll to position [105, 0]
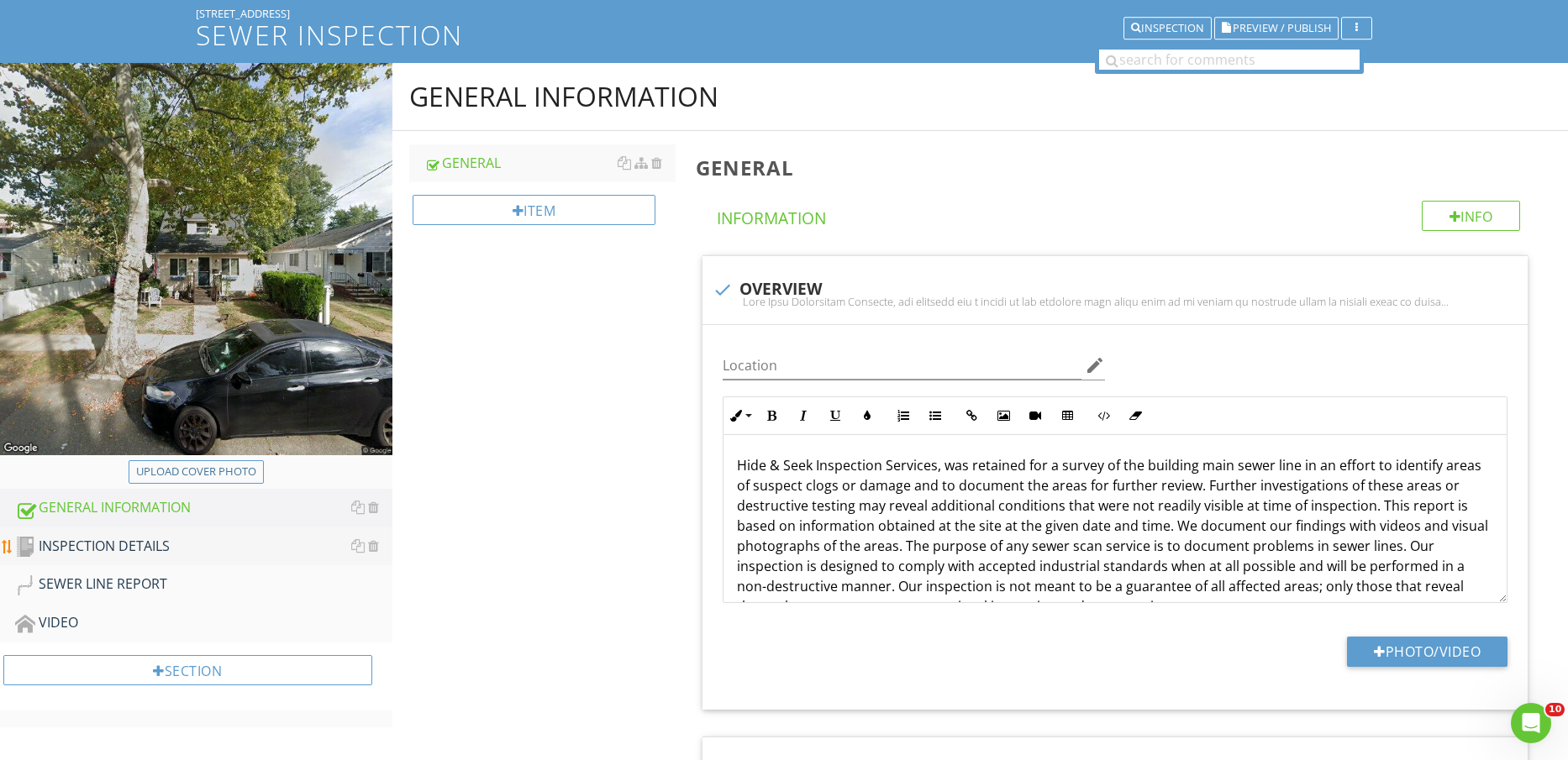
click at [130, 547] on div "INSPECTION DETAILS" at bounding box center [204, 547] width 378 height 22
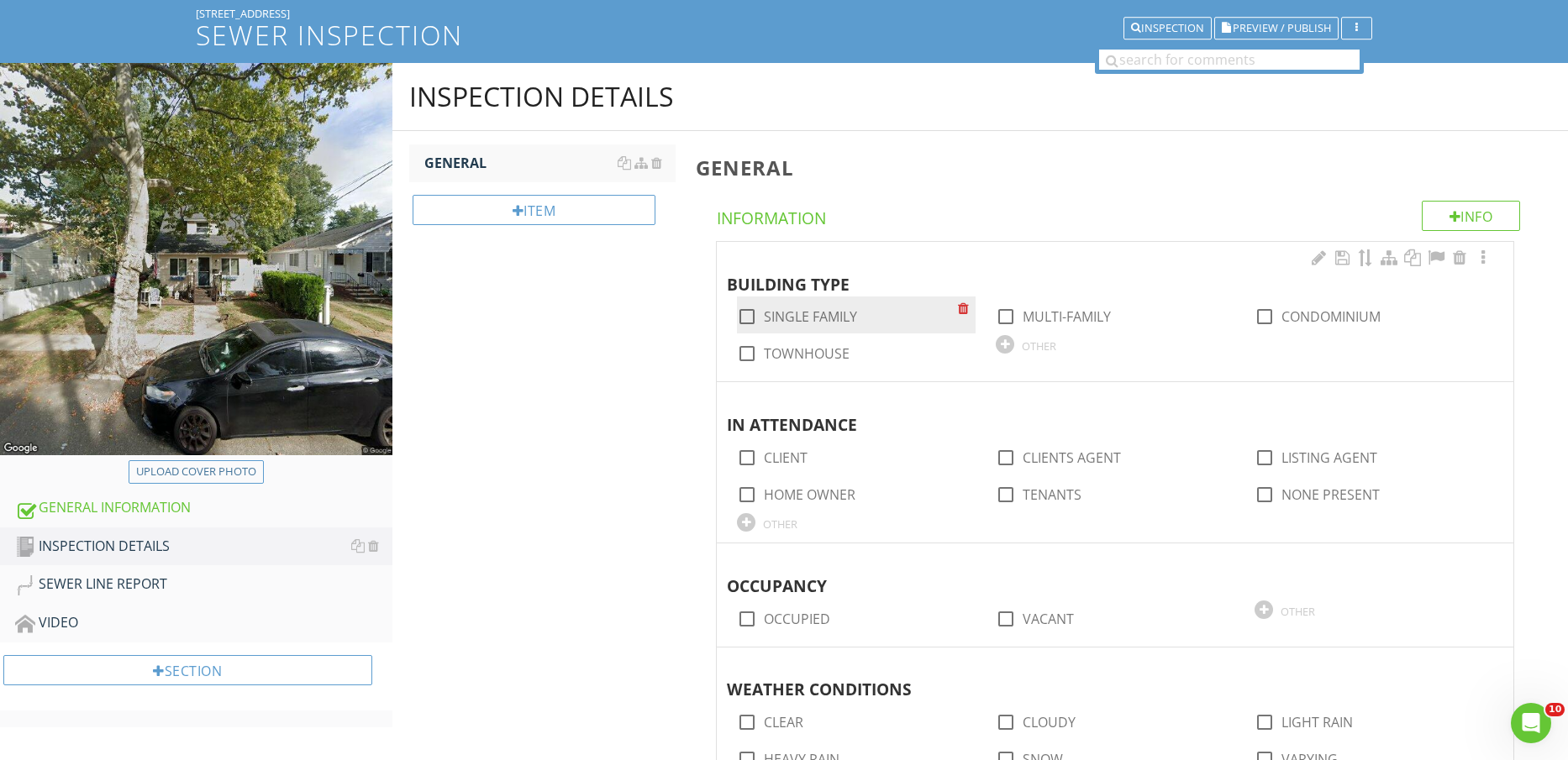
click at [815, 317] on label "SINGLE FAMILY" at bounding box center [810, 317] width 93 height 17
checkbox input "true"
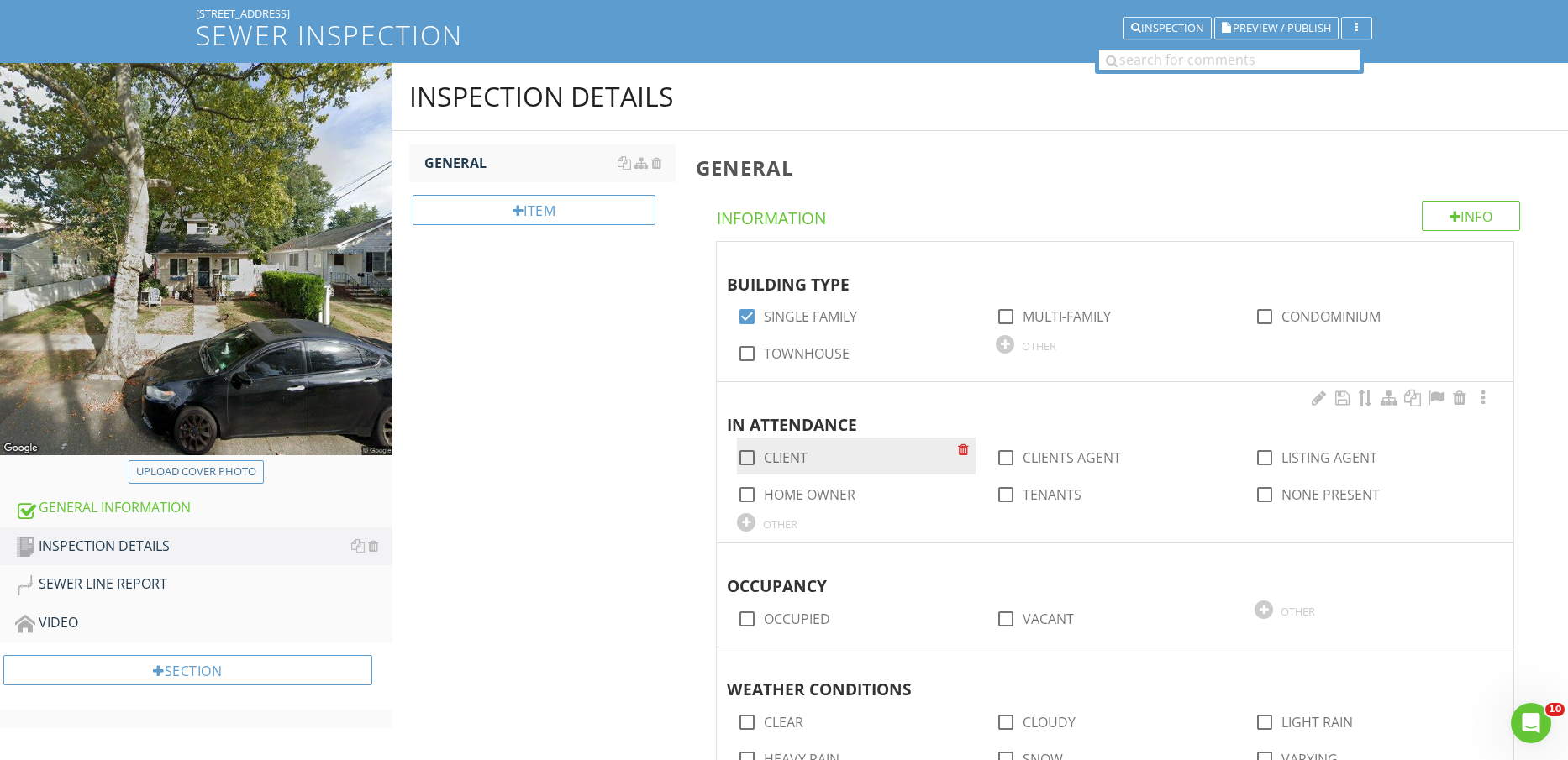
click at [786, 457] on label "CLIENT" at bounding box center [785, 458] width 43 height 17
checkbox input "true"
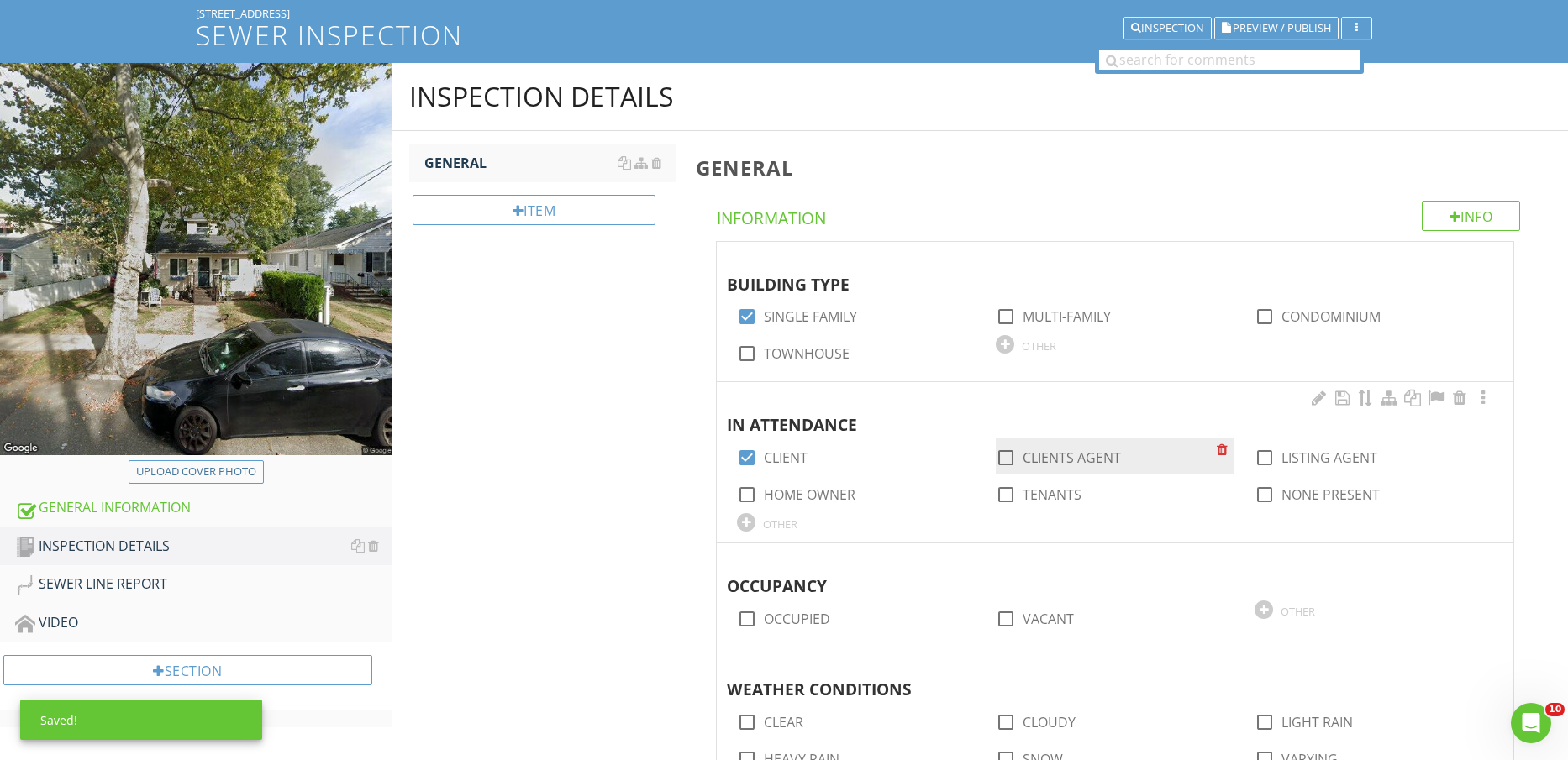
click at [1093, 458] on label "CLIENTS AGENT" at bounding box center [1071, 458] width 98 height 17
checkbox input "true"
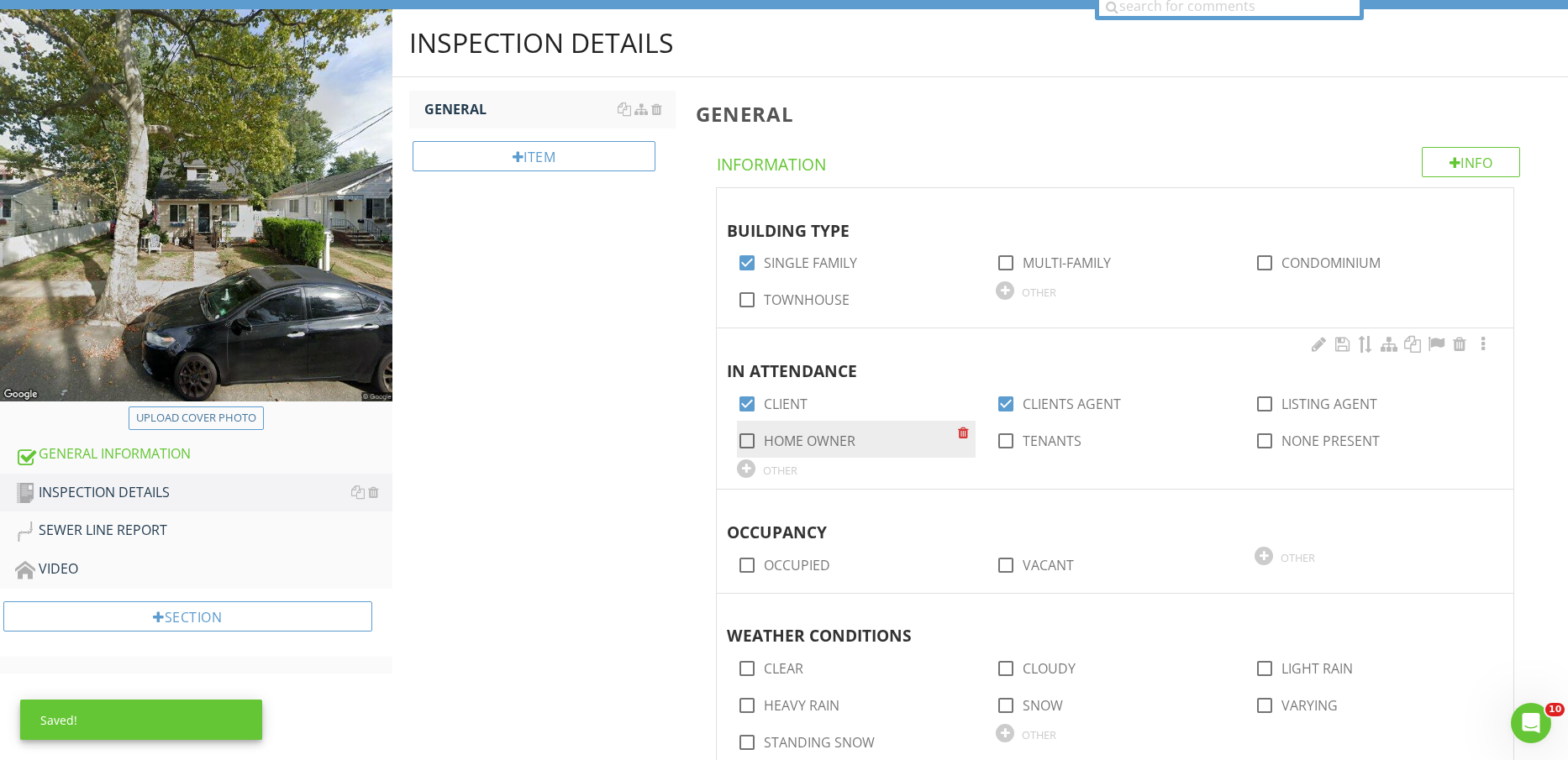
scroll to position [211, 0]
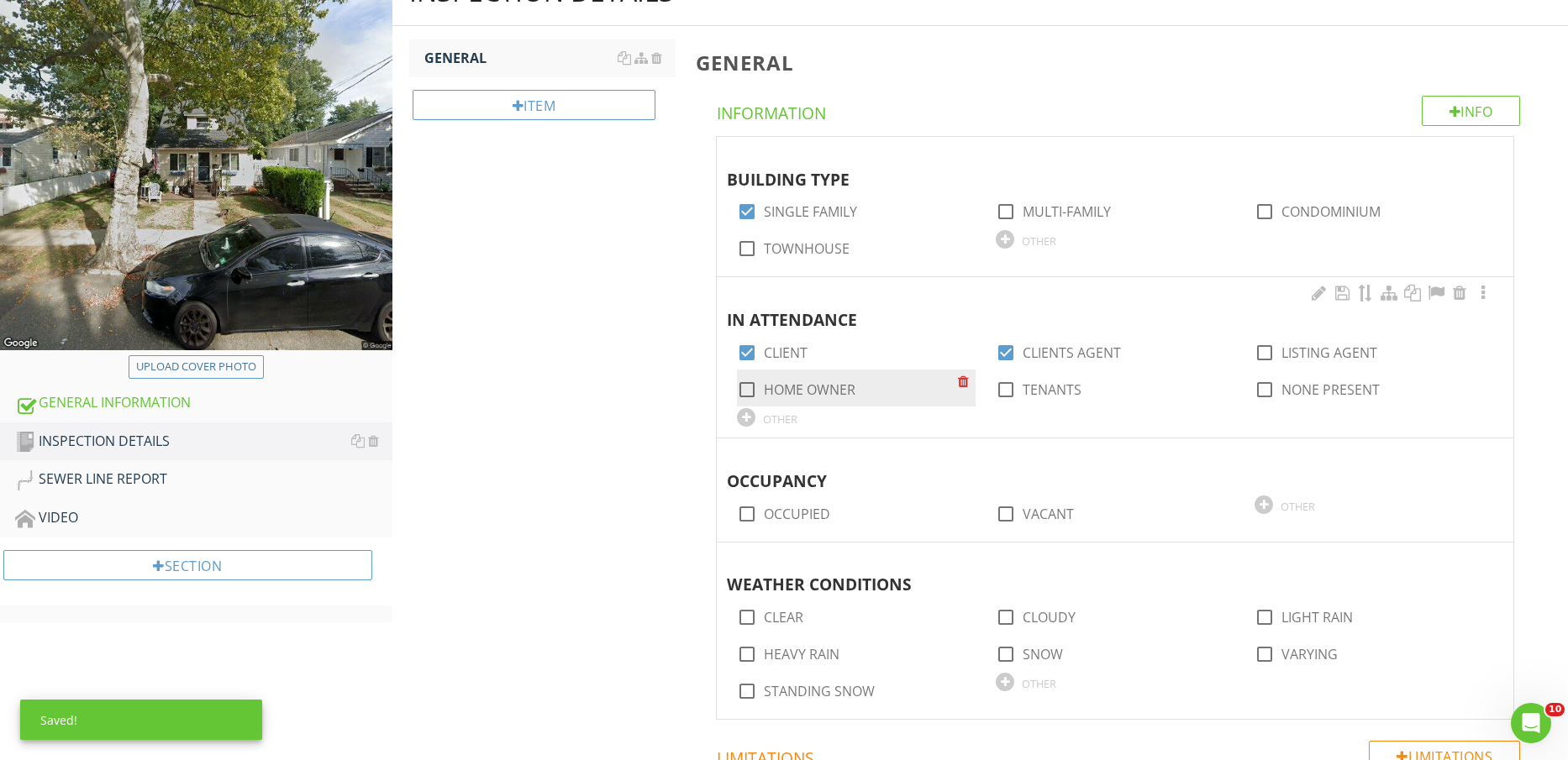
click at [823, 393] on label "HOME OWNER" at bounding box center [809, 390] width 92 height 17
checkbox input "true"
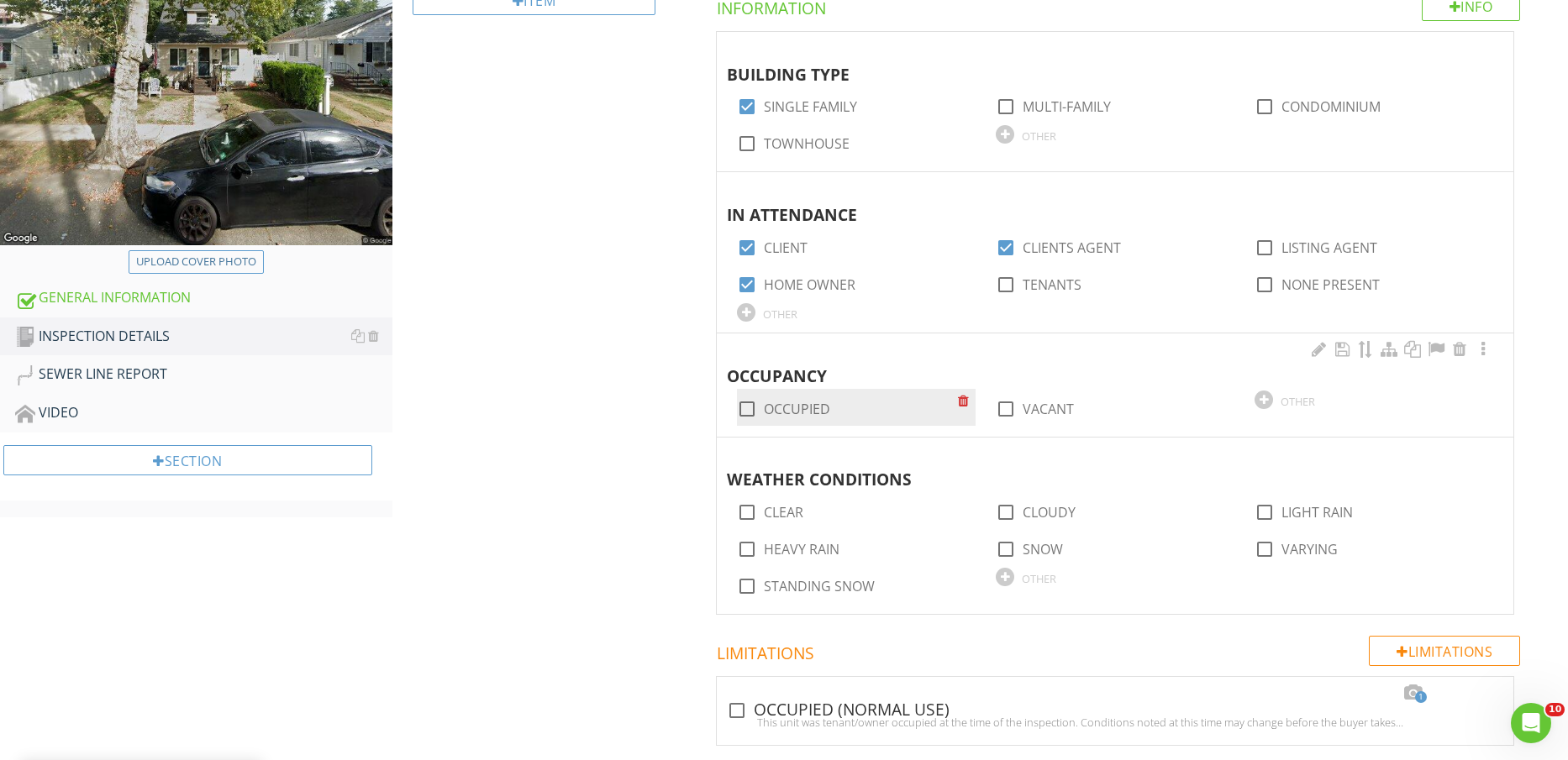
click at [808, 409] on label "OCCUPIED" at bounding box center [797, 410] width 66 height 17
checkbox input "true"
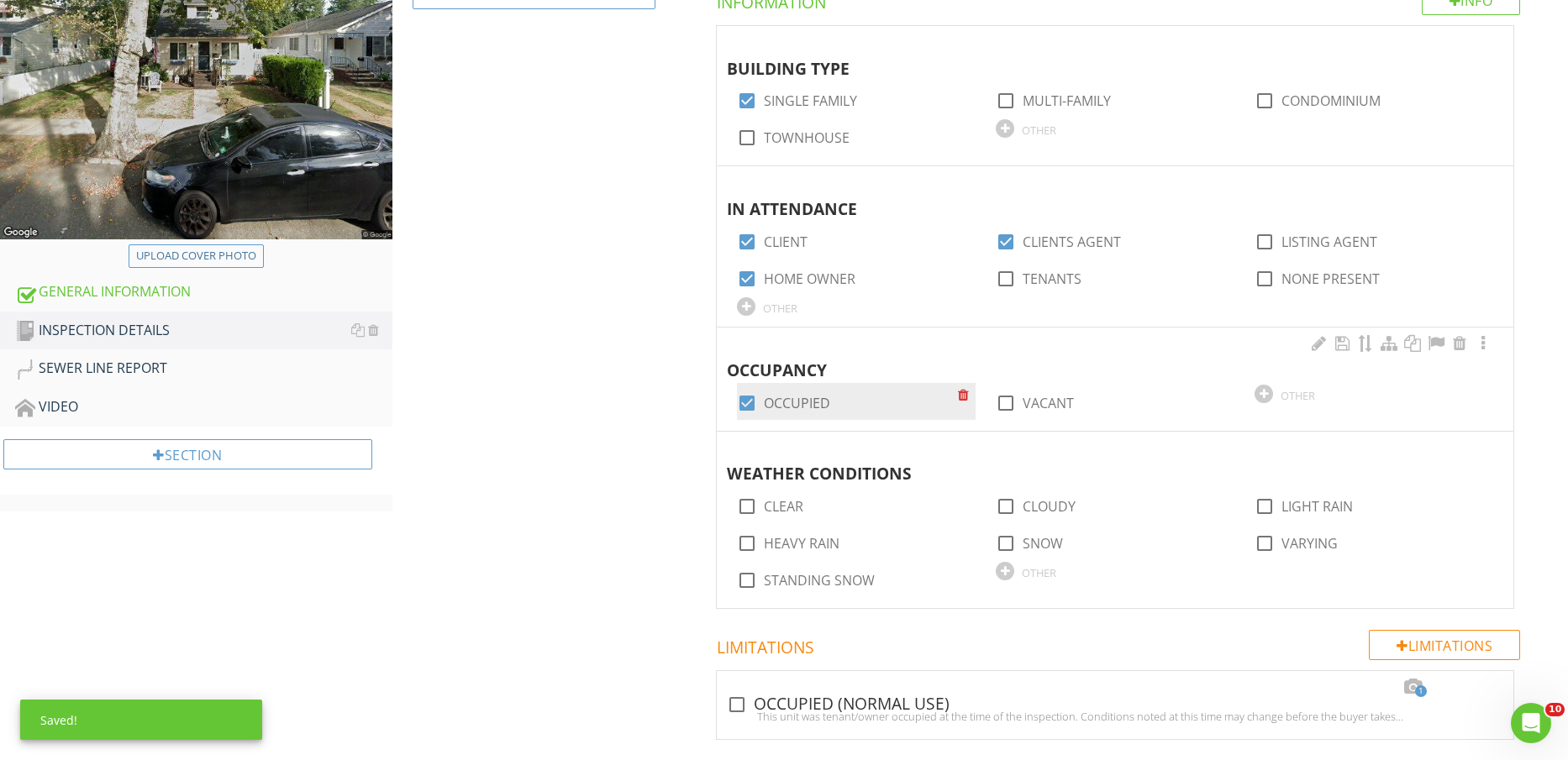
scroll to position [357, 0]
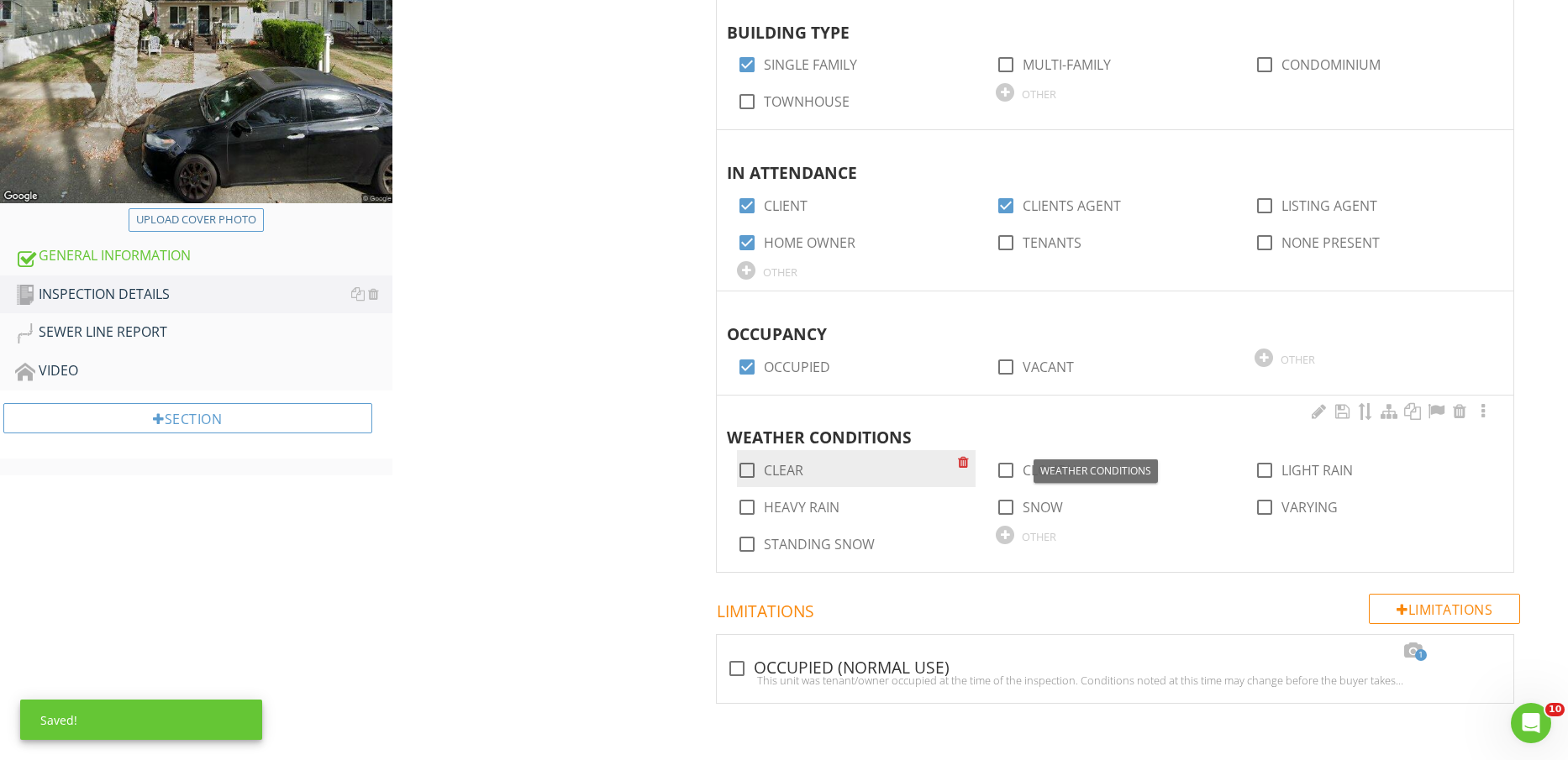
click at [784, 466] on label "CLEAR" at bounding box center [784, 471] width 40 height 17
checkbox input "true"
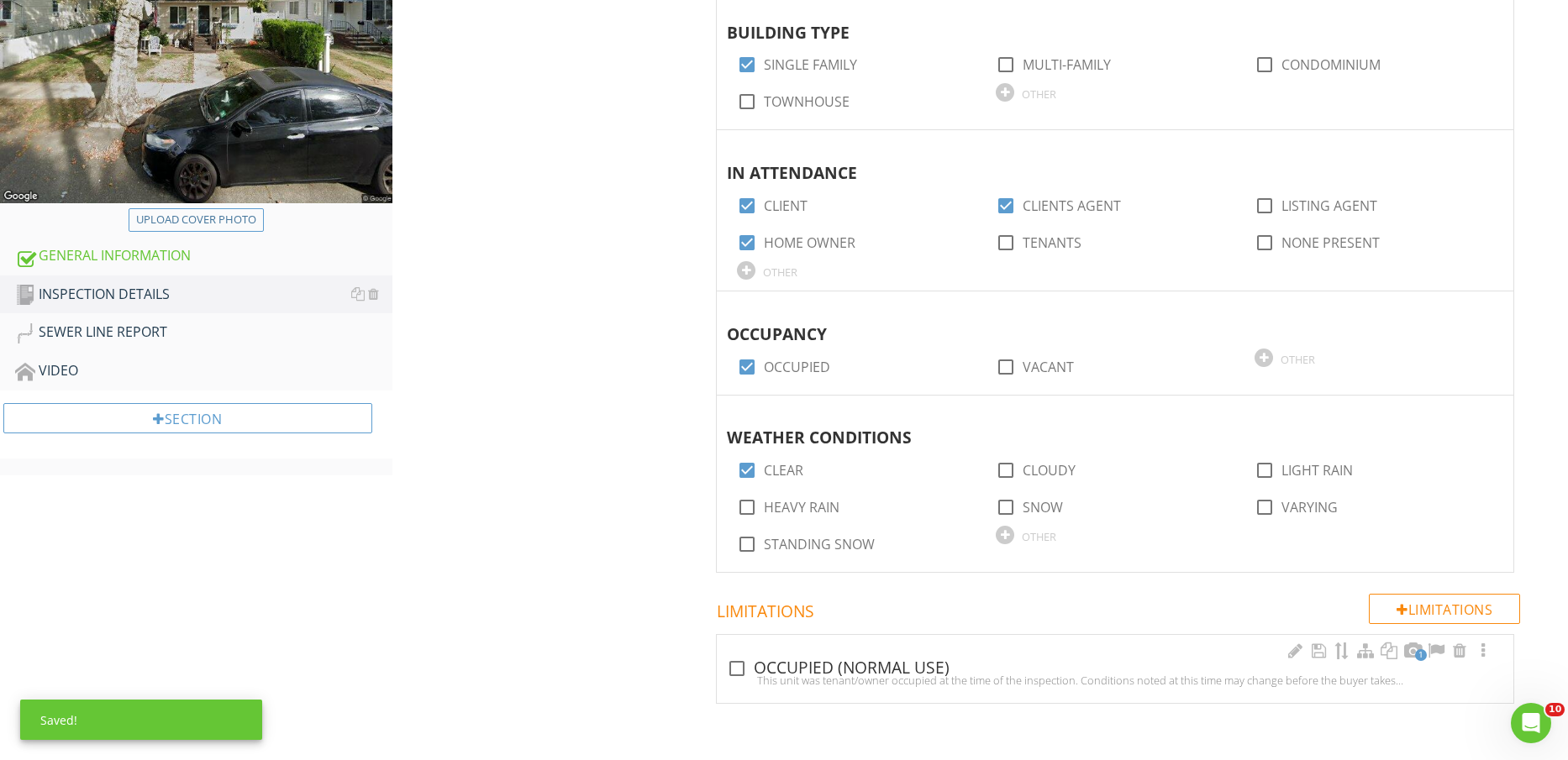
drag, startPoint x: 749, startPoint y: 670, endPoint x: 737, endPoint y: 665, distance: 13.0
click at [747, 671] on div at bounding box center [736, 668] width 28 height 28
checkbox input "true"
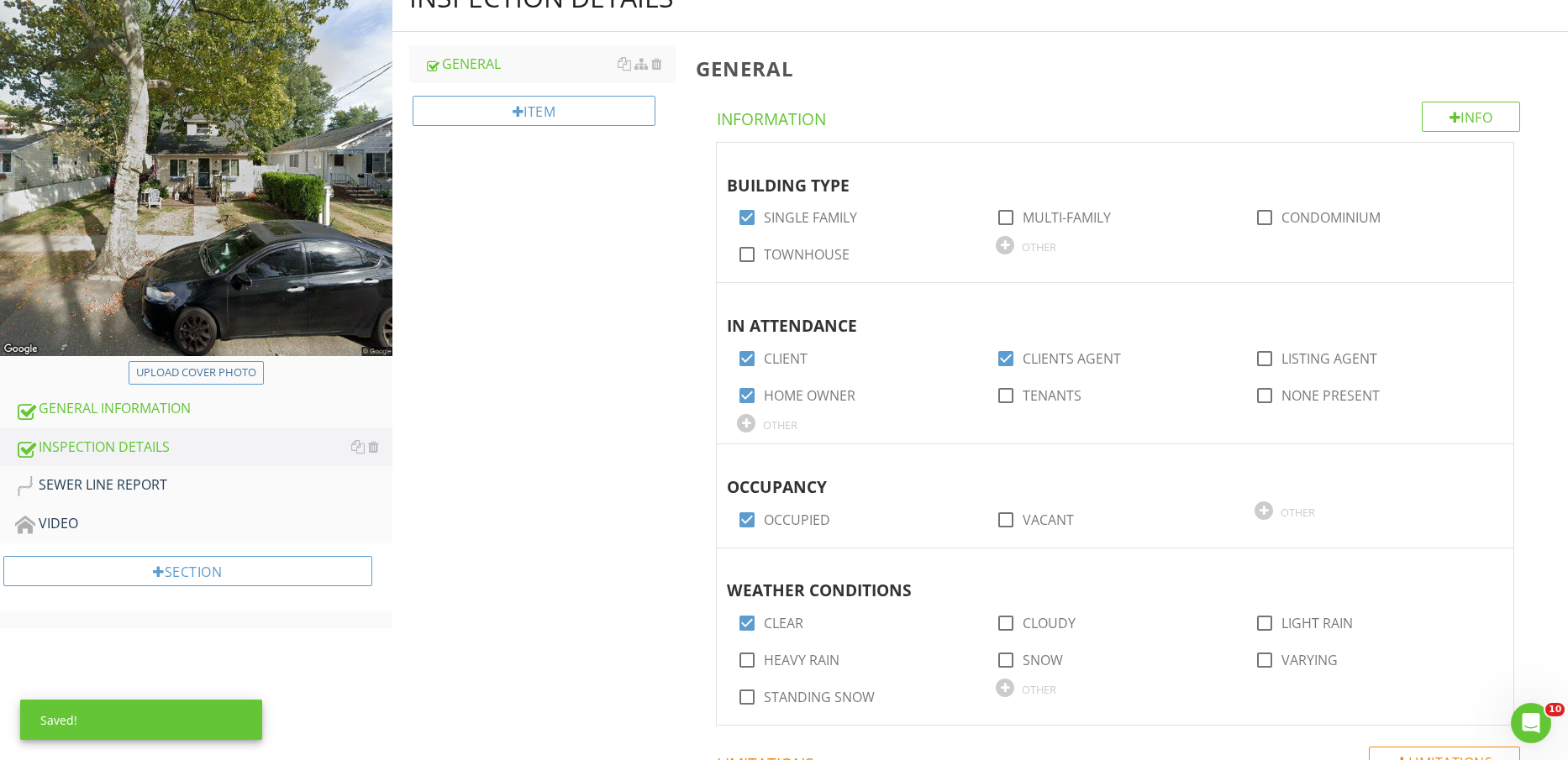
scroll to position [315, 0]
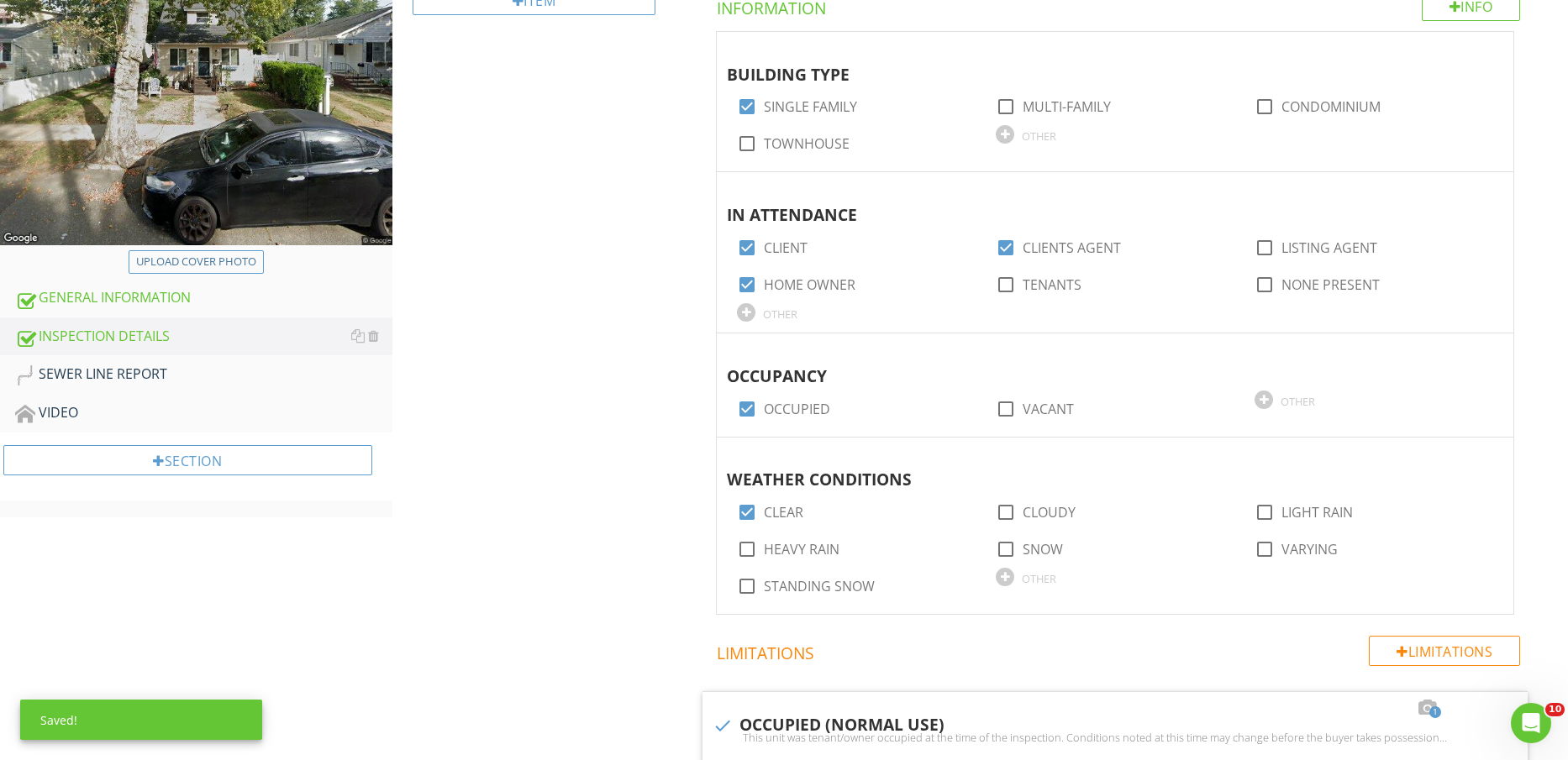
click at [206, 380] on div "SEWER LINE REPORT" at bounding box center [204, 374] width 378 height 22
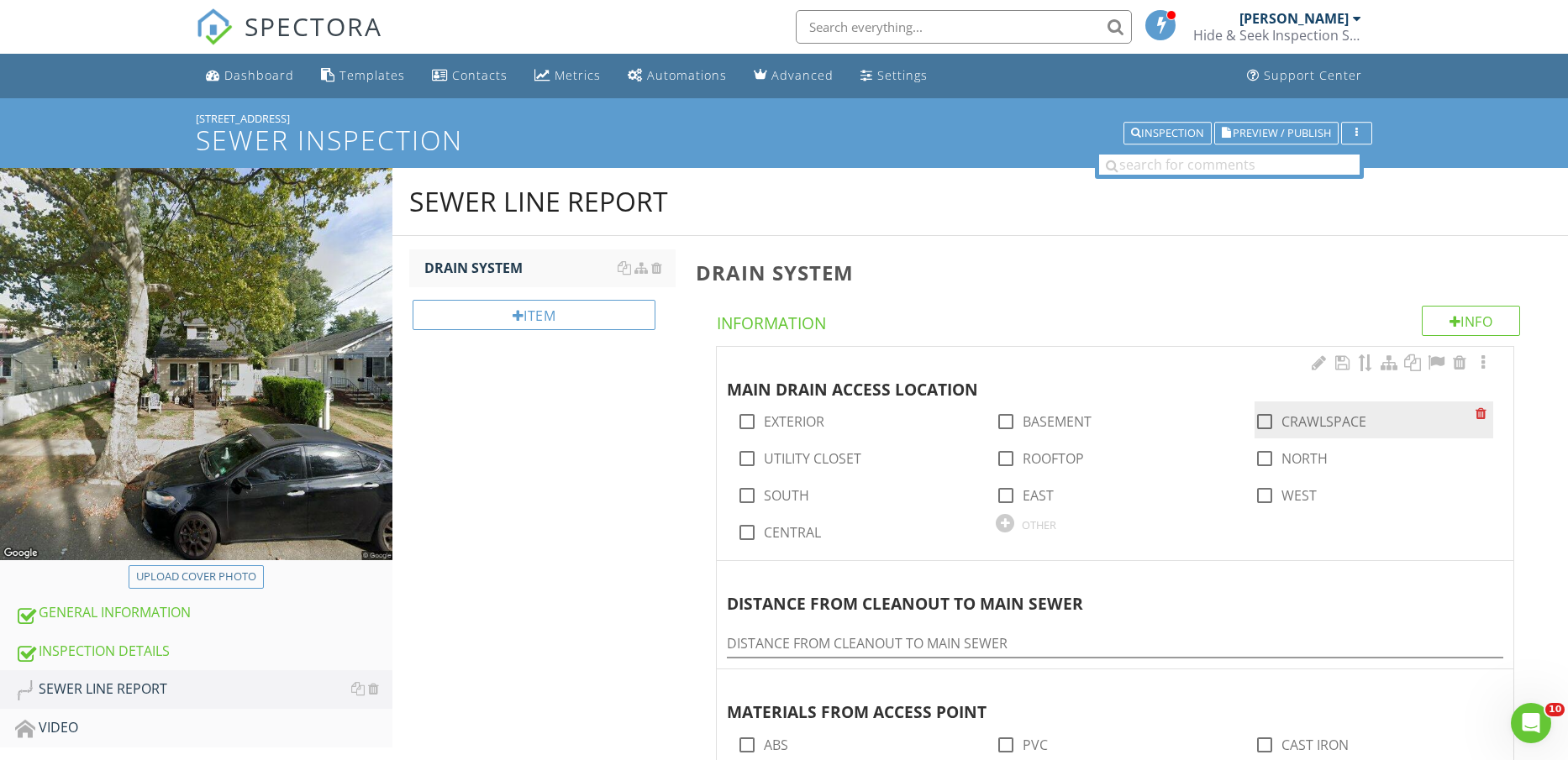
click at [1326, 420] on label "CRAWLSPACE" at bounding box center [1324, 422] width 85 height 17
checkbox input "true"
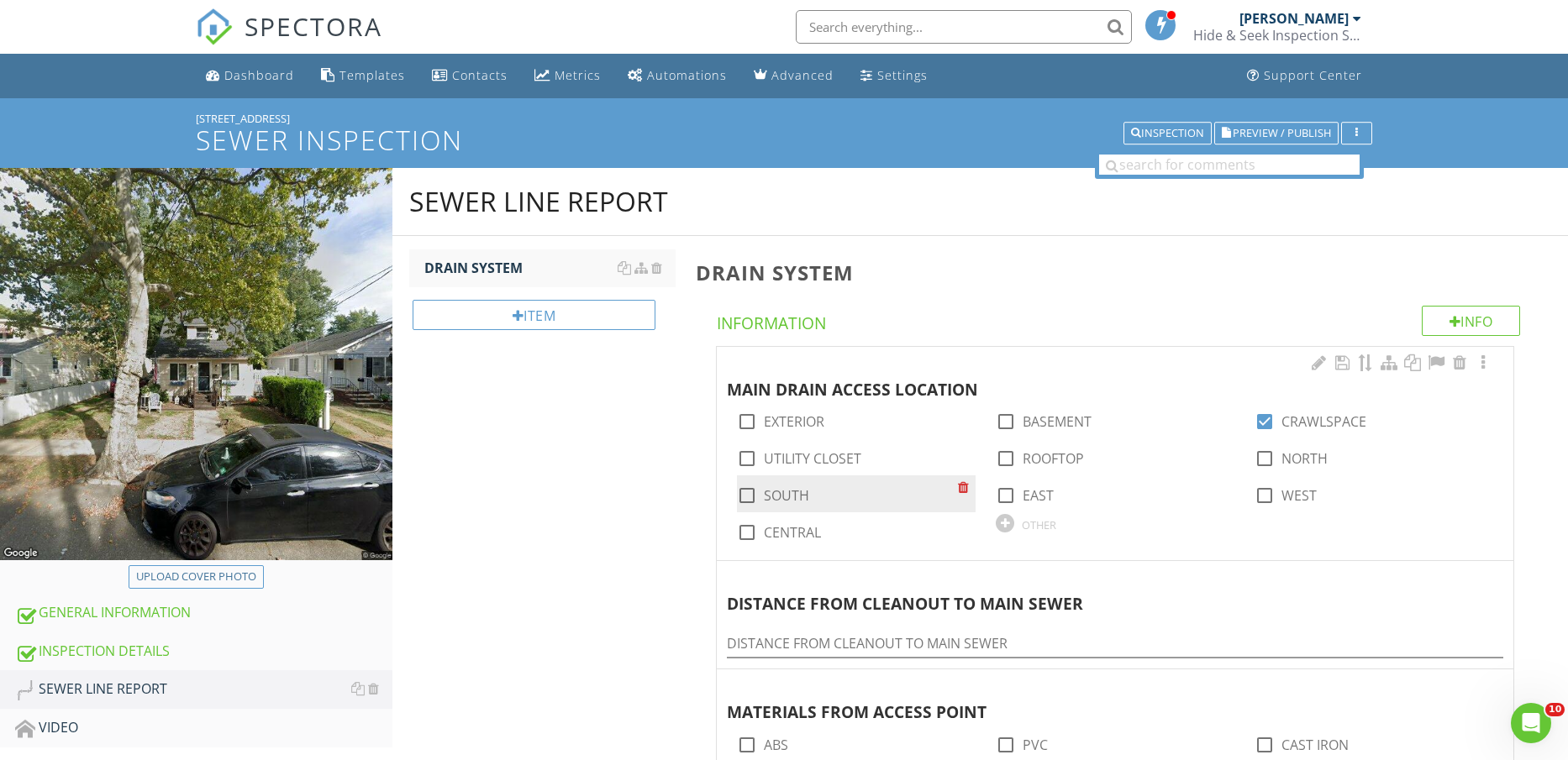
click at [780, 490] on label "SOUTH" at bounding box center [786, 496] width 45 height 17
checkbox input "true"
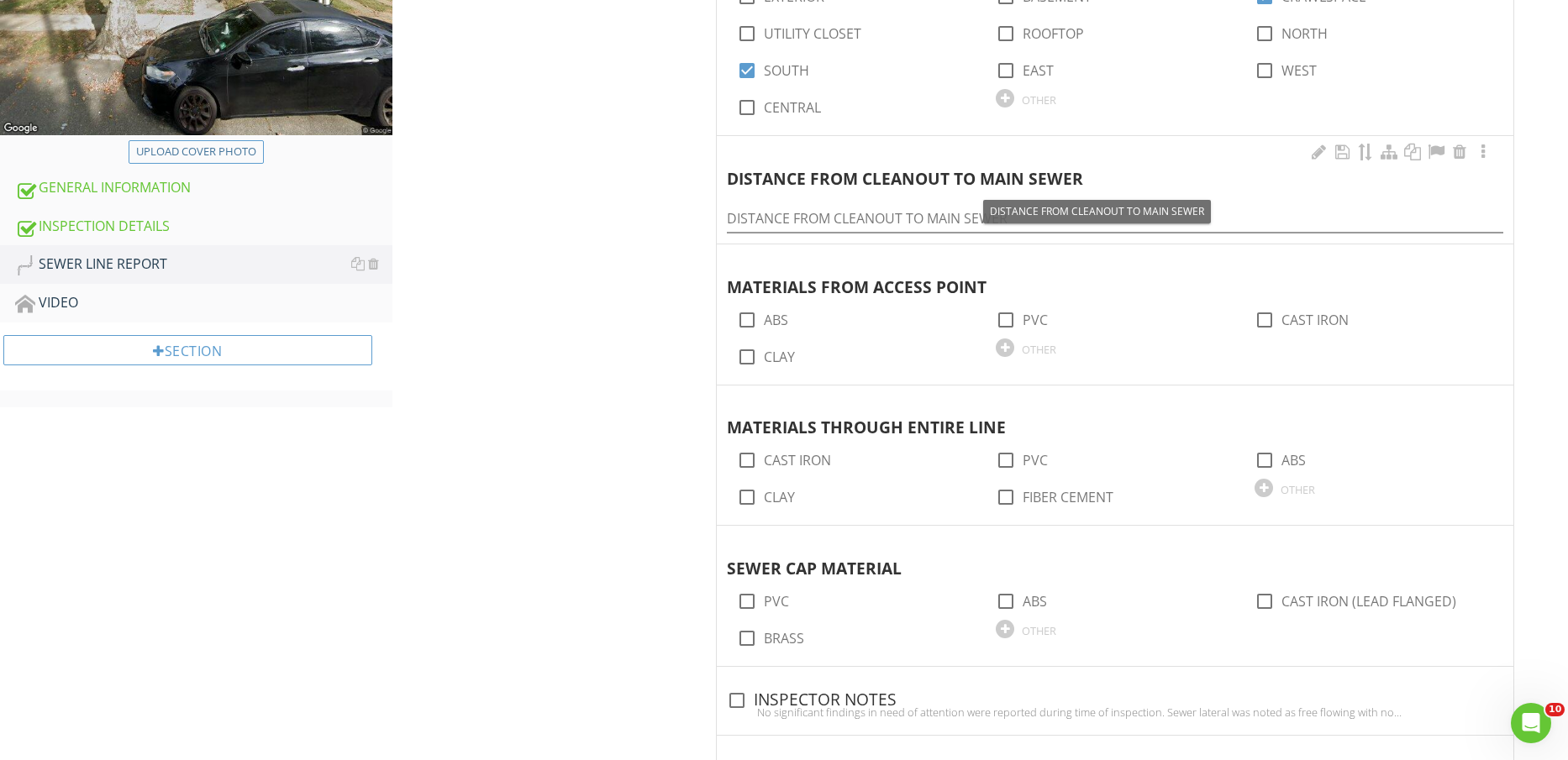
scroll to position [525, 0]
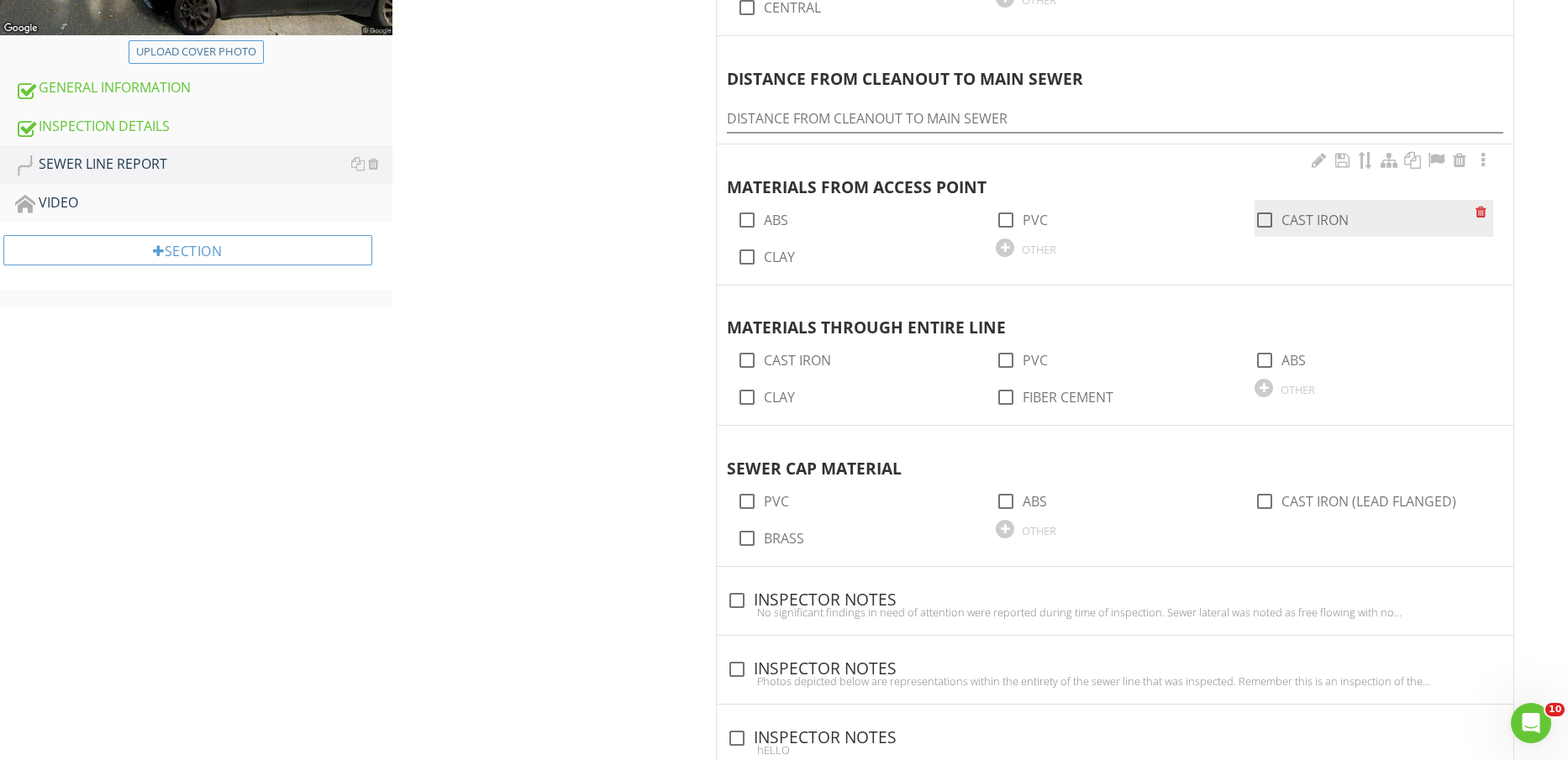
click at [1305, 204] on div "check_box_outline_blank CAST IRON" at bounding box center [1374, 218] width 239 height 37
click at [1309, 242] on div "MATERIALS FROM ACCESS POINT check_box_outline_blank ABS check_box_outline_blank…" at bounding box center [1115, 211] width 776 height 125
click at [1308, 216] on label "CAST IRON" at bounding box center [1314, 220] width 67 height 17
checkbox input "true"
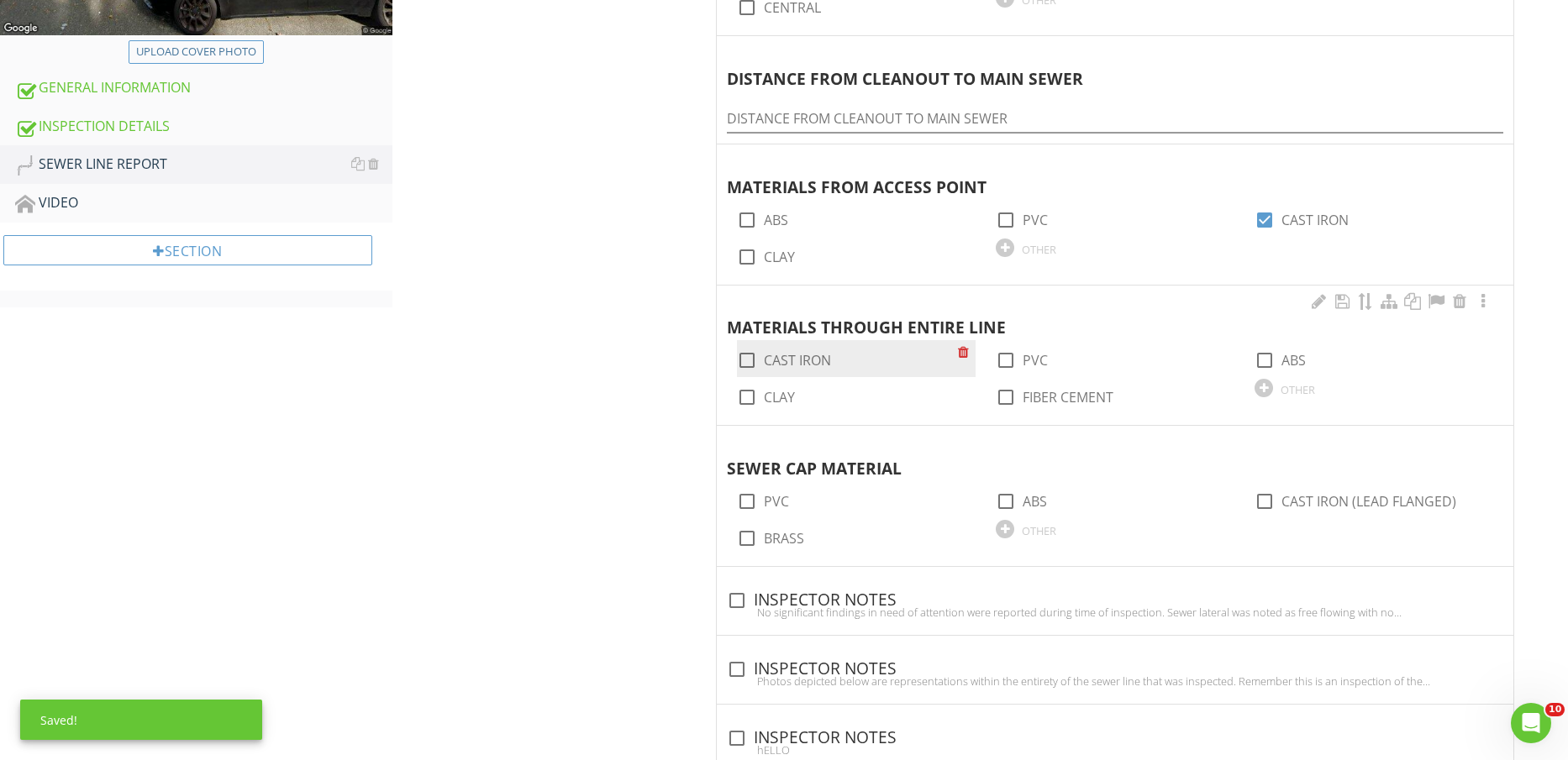
click at [816, 363] on label "CAST IRON" at bounding box center [797, 361] width 67 height 17
checkbox input "true"
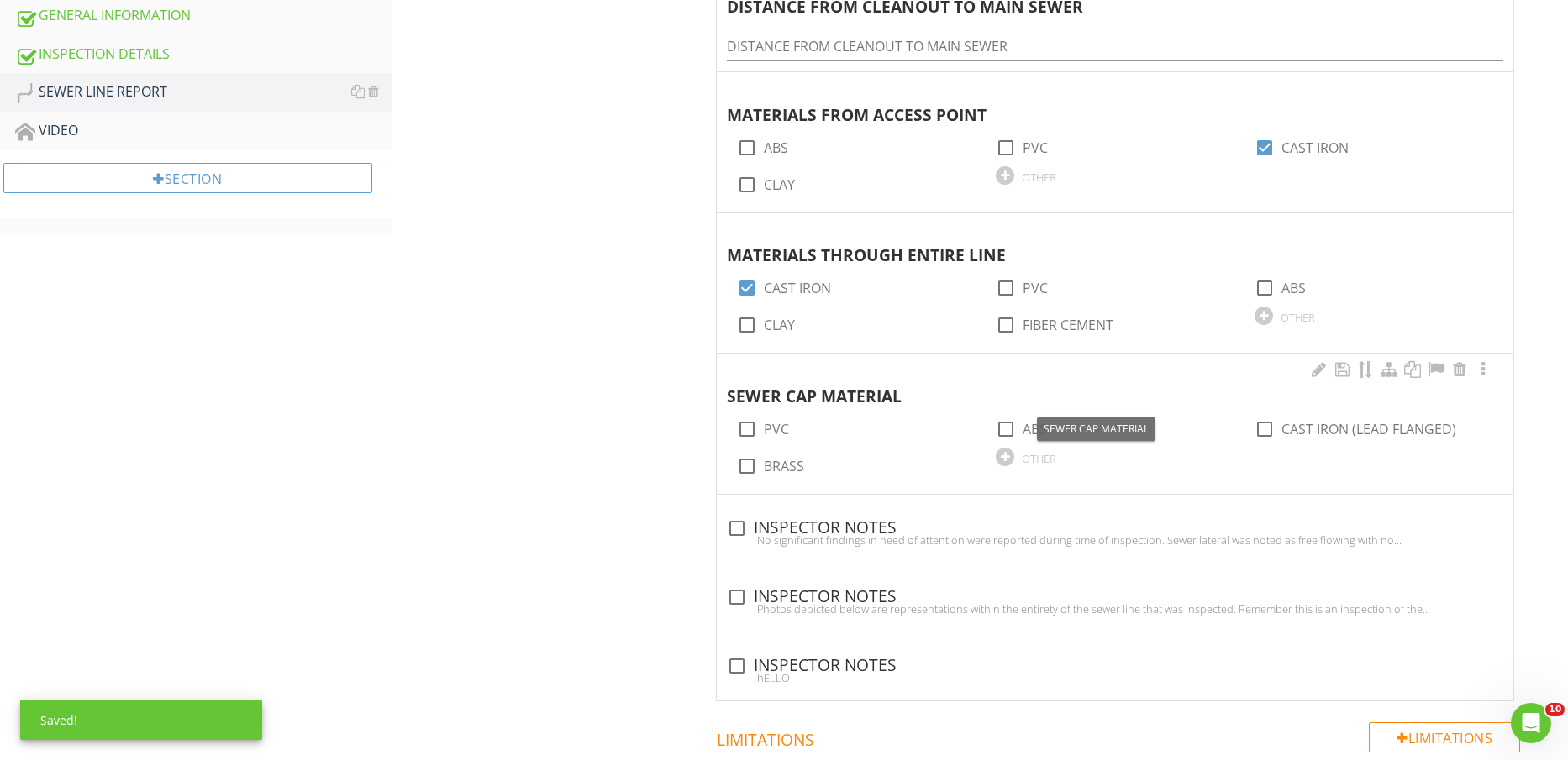
scroll to position [631, 0]
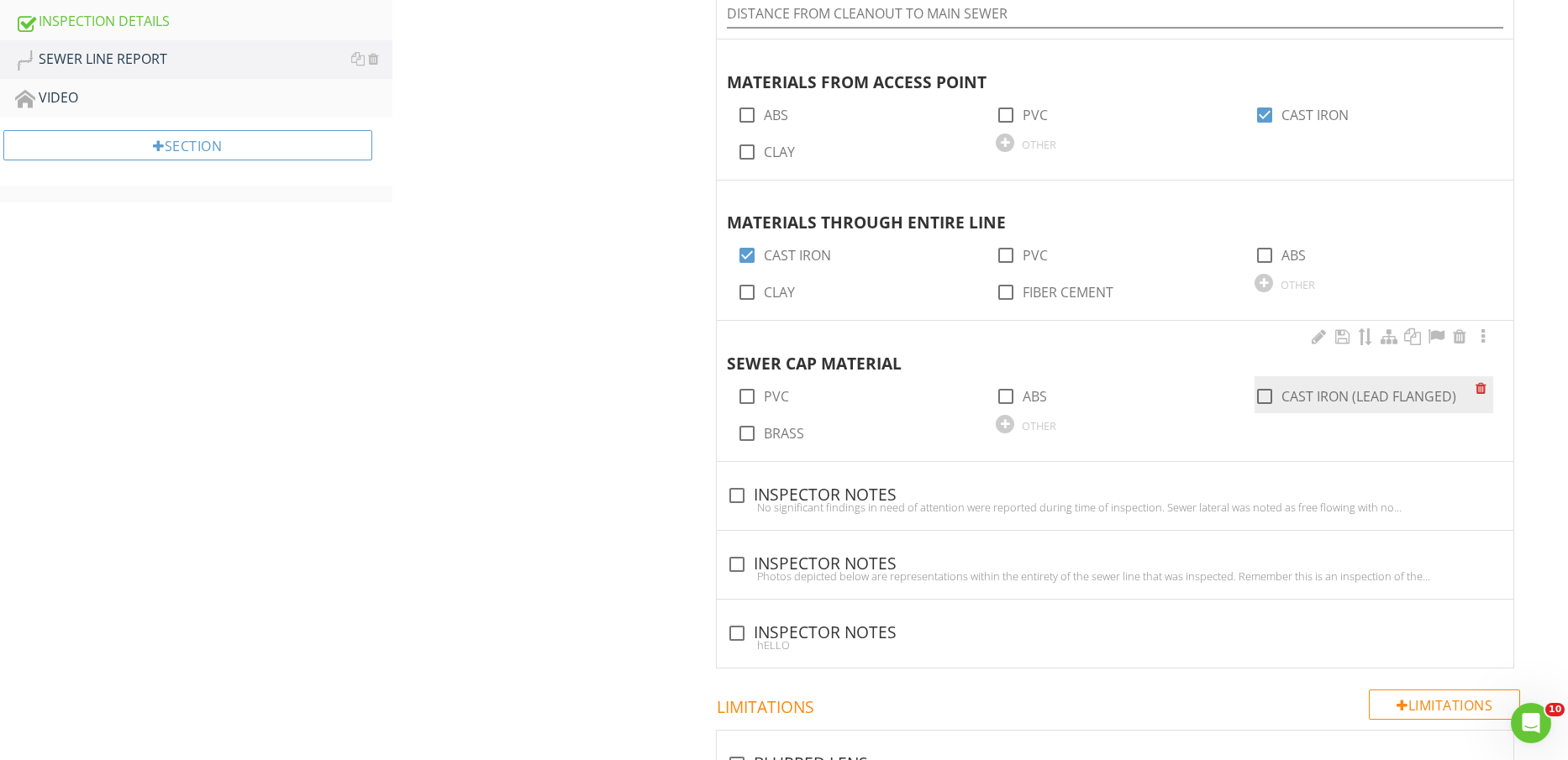
click at [1373, 383] on div "check_box_outline_blank CAST IRON (LEAD FLANGED)" at bounding box center [1365, 395] width 221 height 24
click at [1374, 390] on label "CAST IRON (LEAD FLANGED)" at bounding box center [1368, 397] width 175 height 17
checkbox input "true"
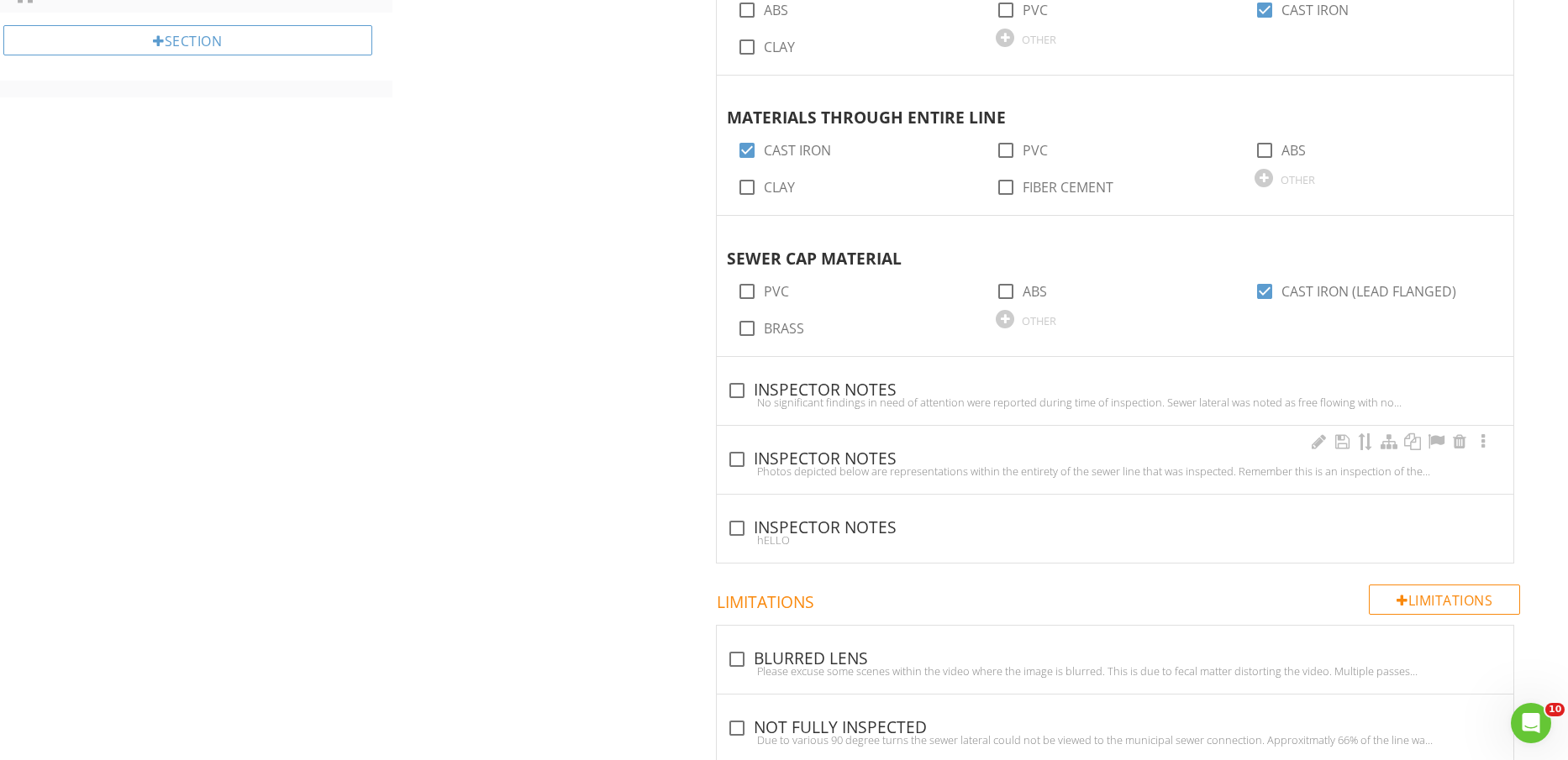
click at [1041, 481] on div "check_box_outline_blank INSPECTOR NOTES Photos depicted below are representatio…" at bounding box center [1115, 464] width 776 height 37
checkbox input "true"
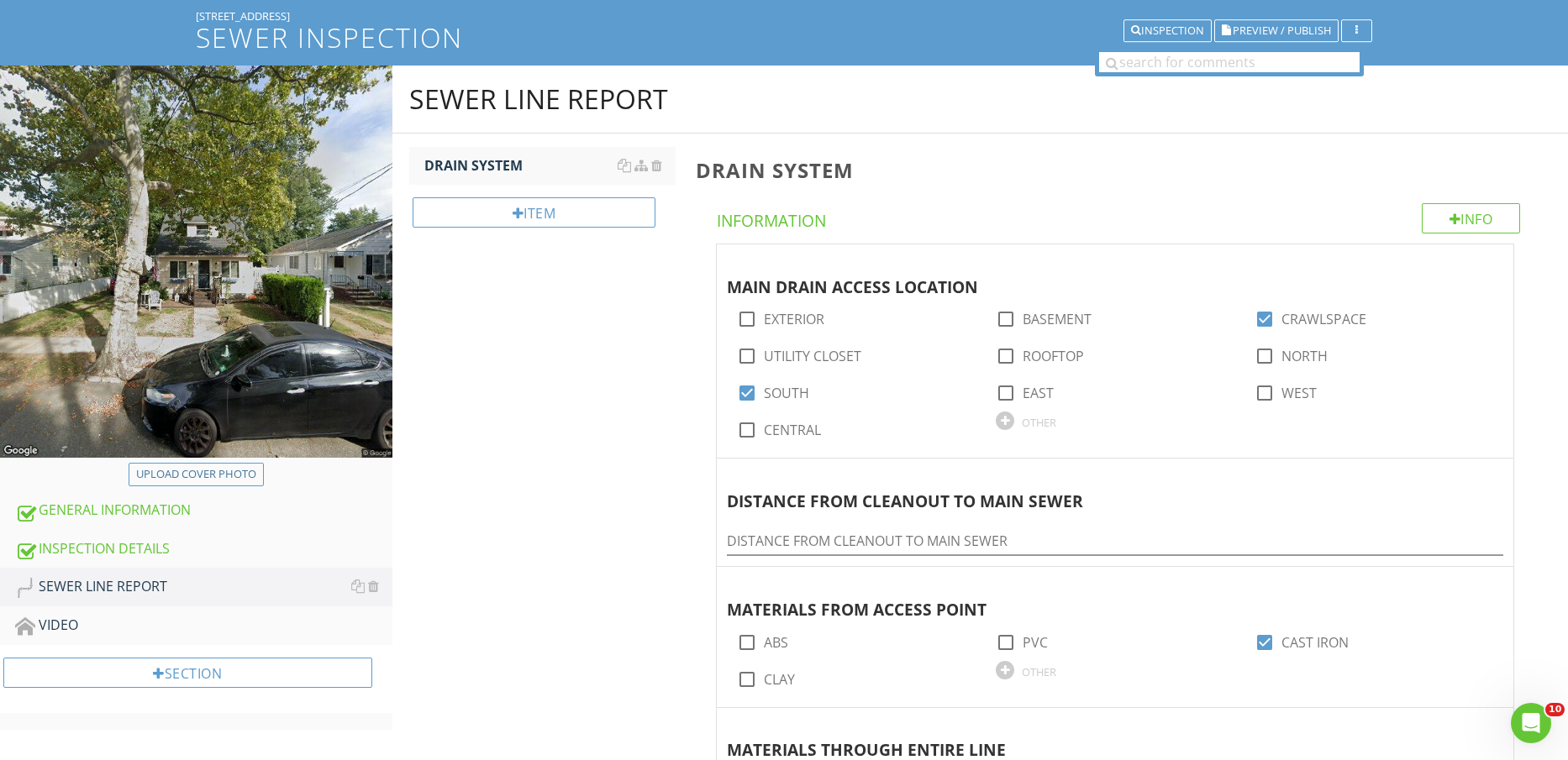
scroll to position [0, 0]
